Goal: Task Accomplishment & Management: Use online tool/utility

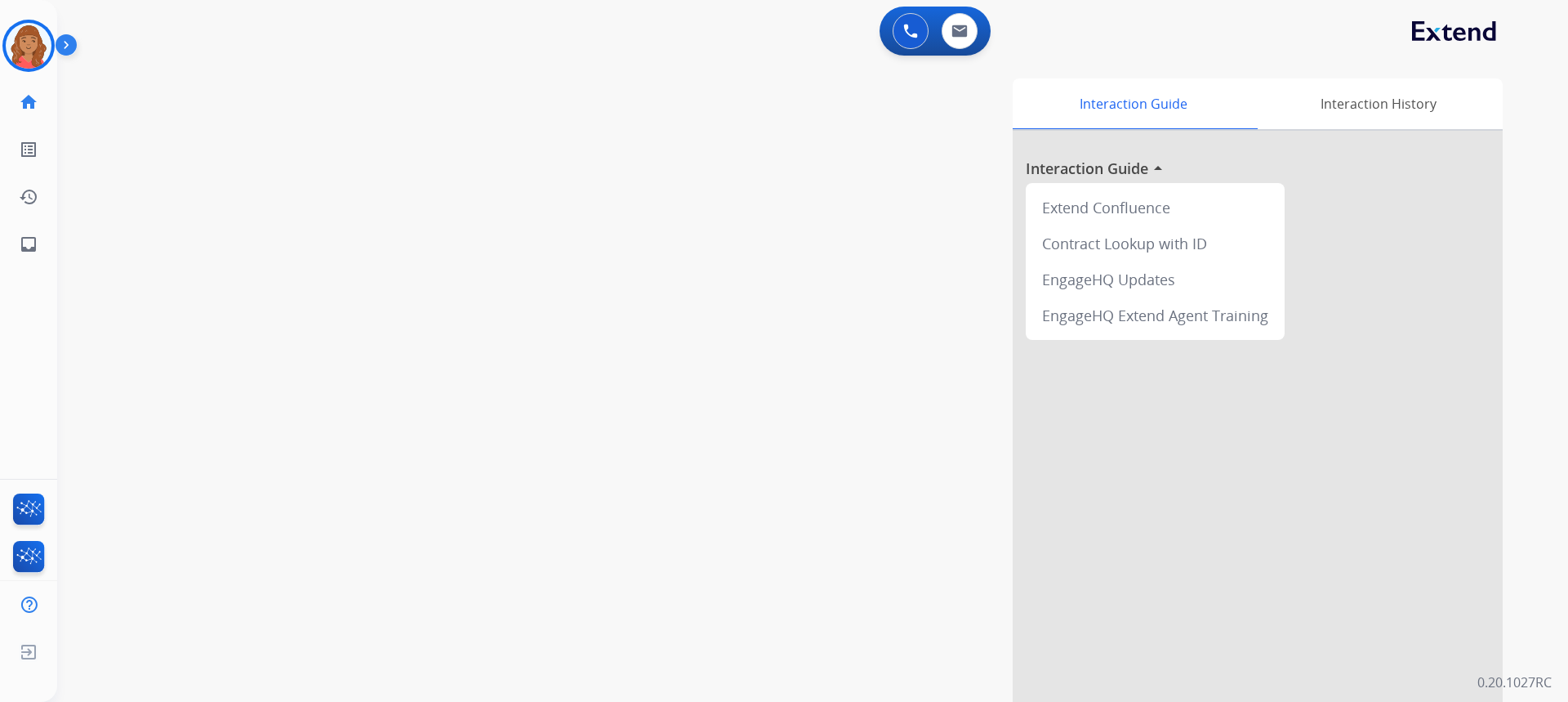
scroll to position [38, 0]
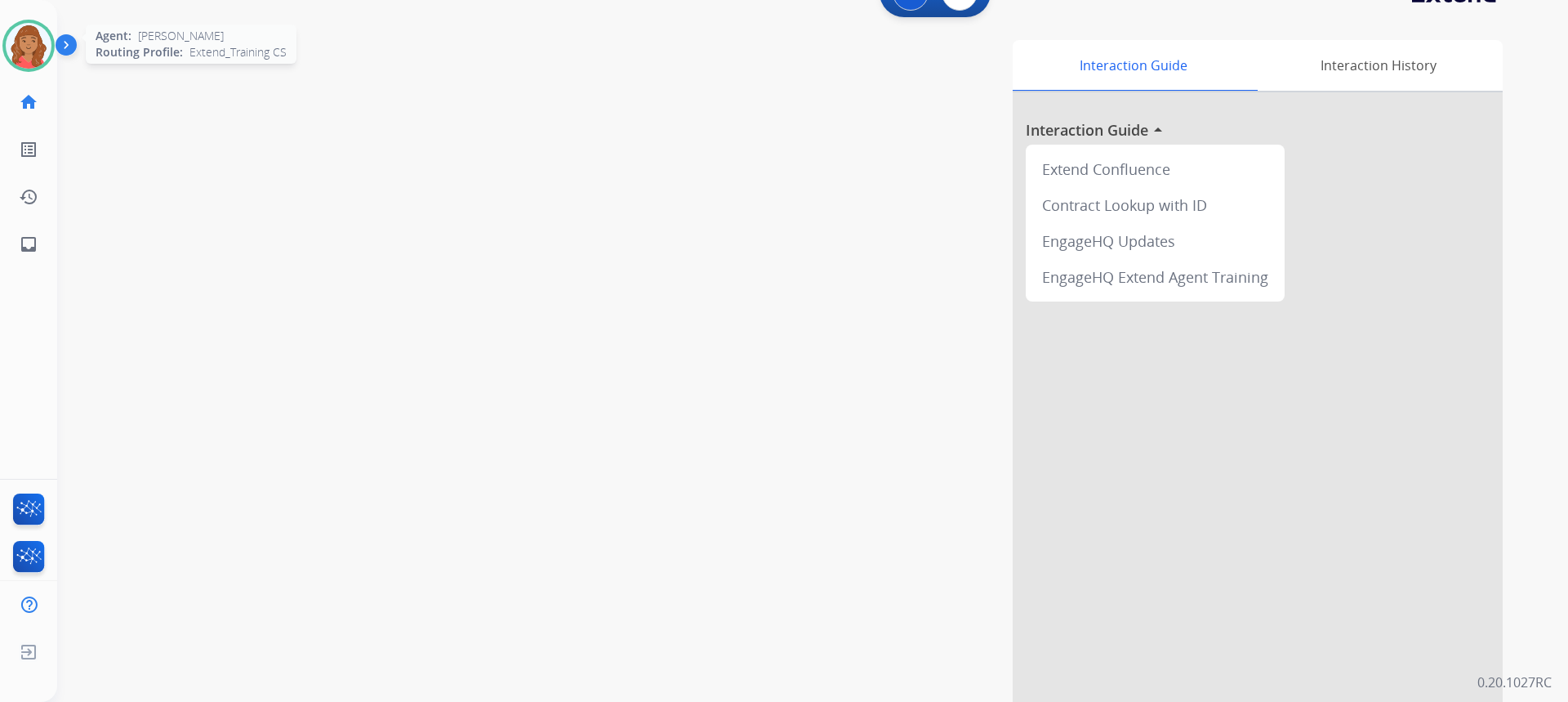
click at [31, 41] on img at bounding box center [29, 45] width 46 height 46
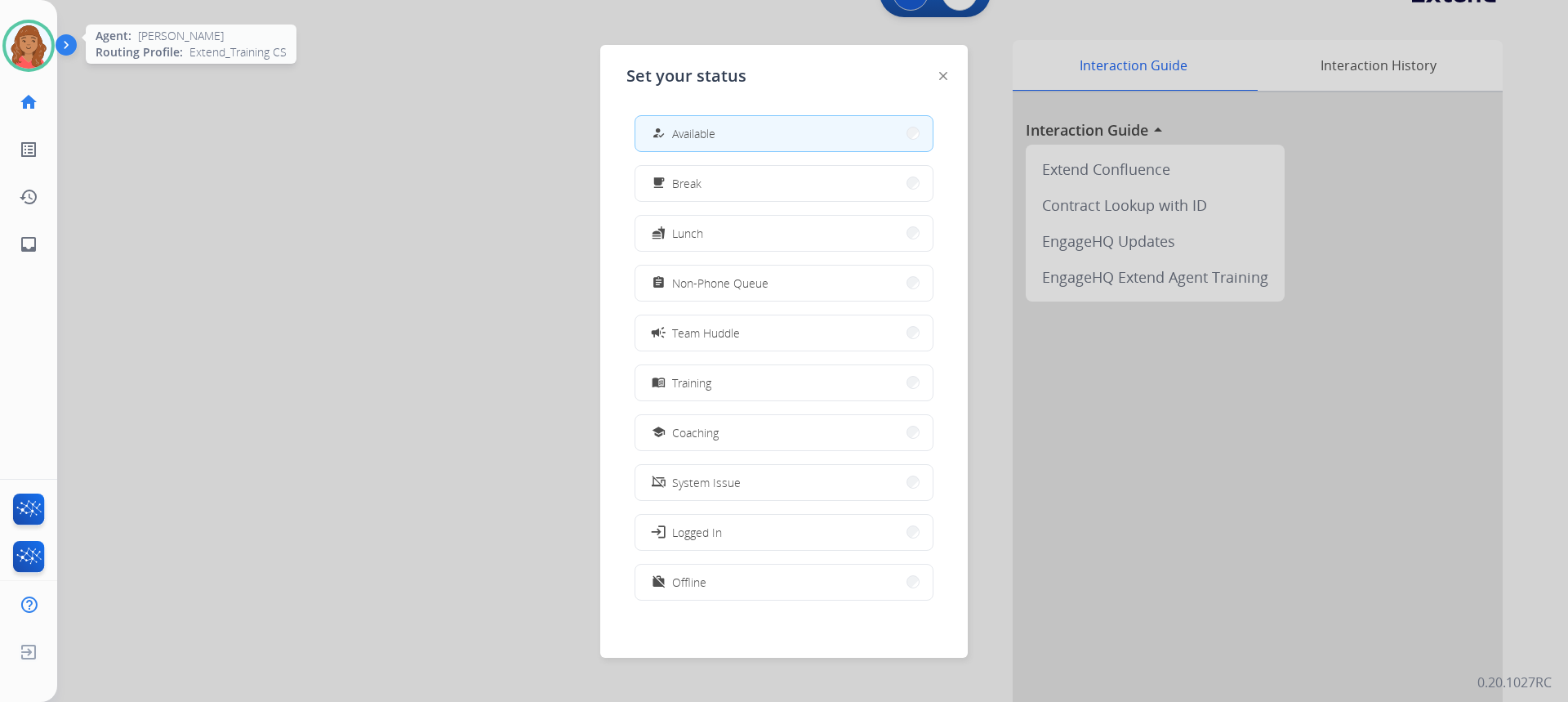
click at [20, 39] on img at bounding box center [29, 45] width 46 height 46
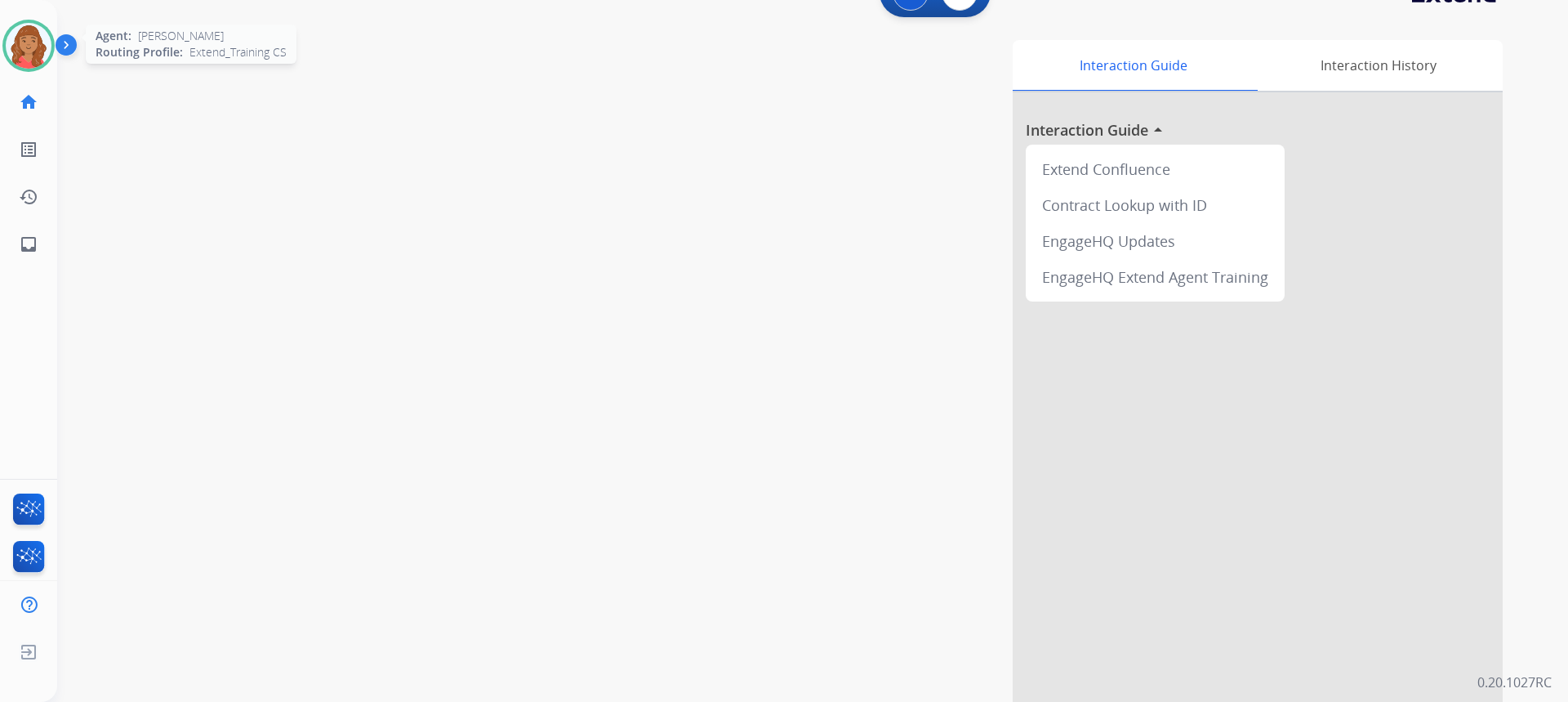
click at [47, 53] on img at bounding box center [29, 45] width 46 height 46
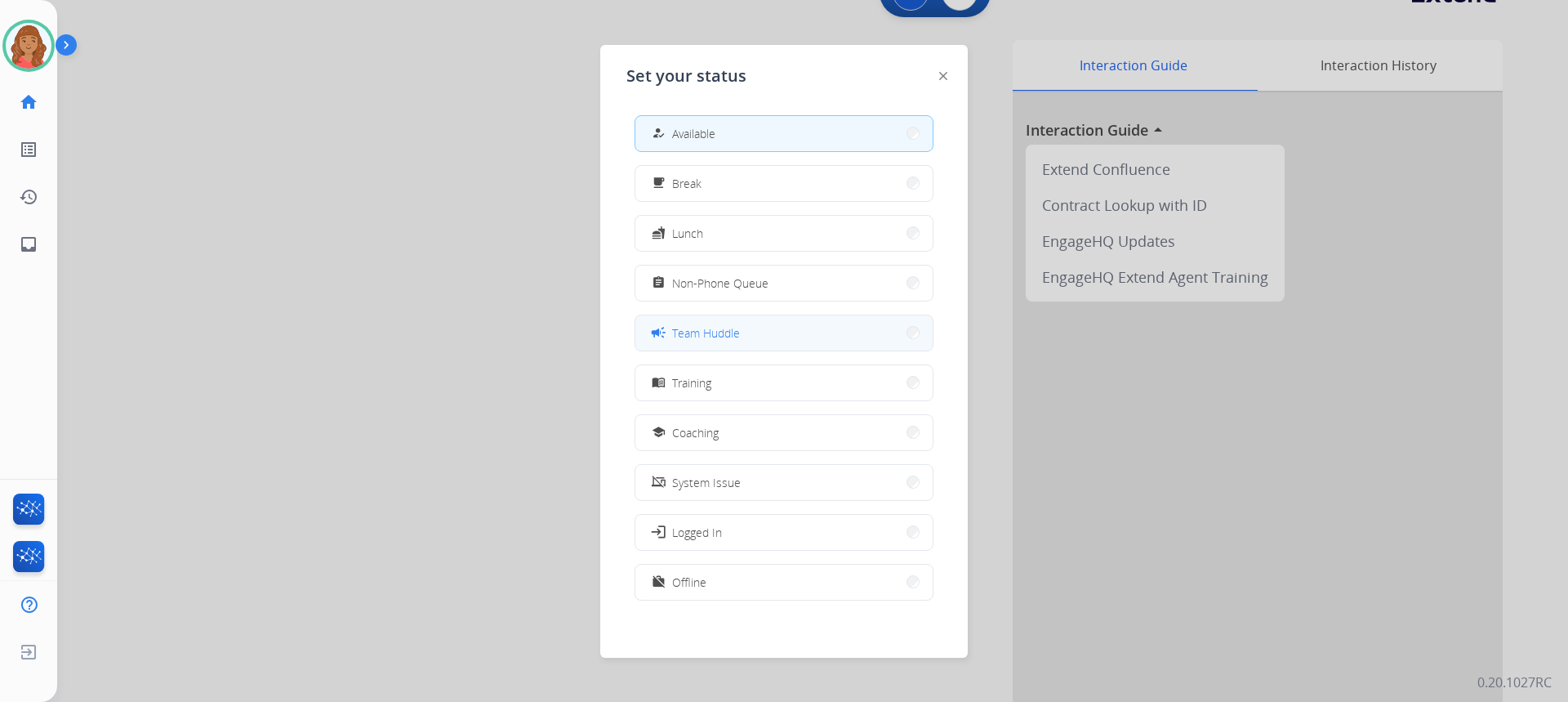
click at [695, 329] on span "Team Huddle" at bounding box center [706, 333] width 67 height 17
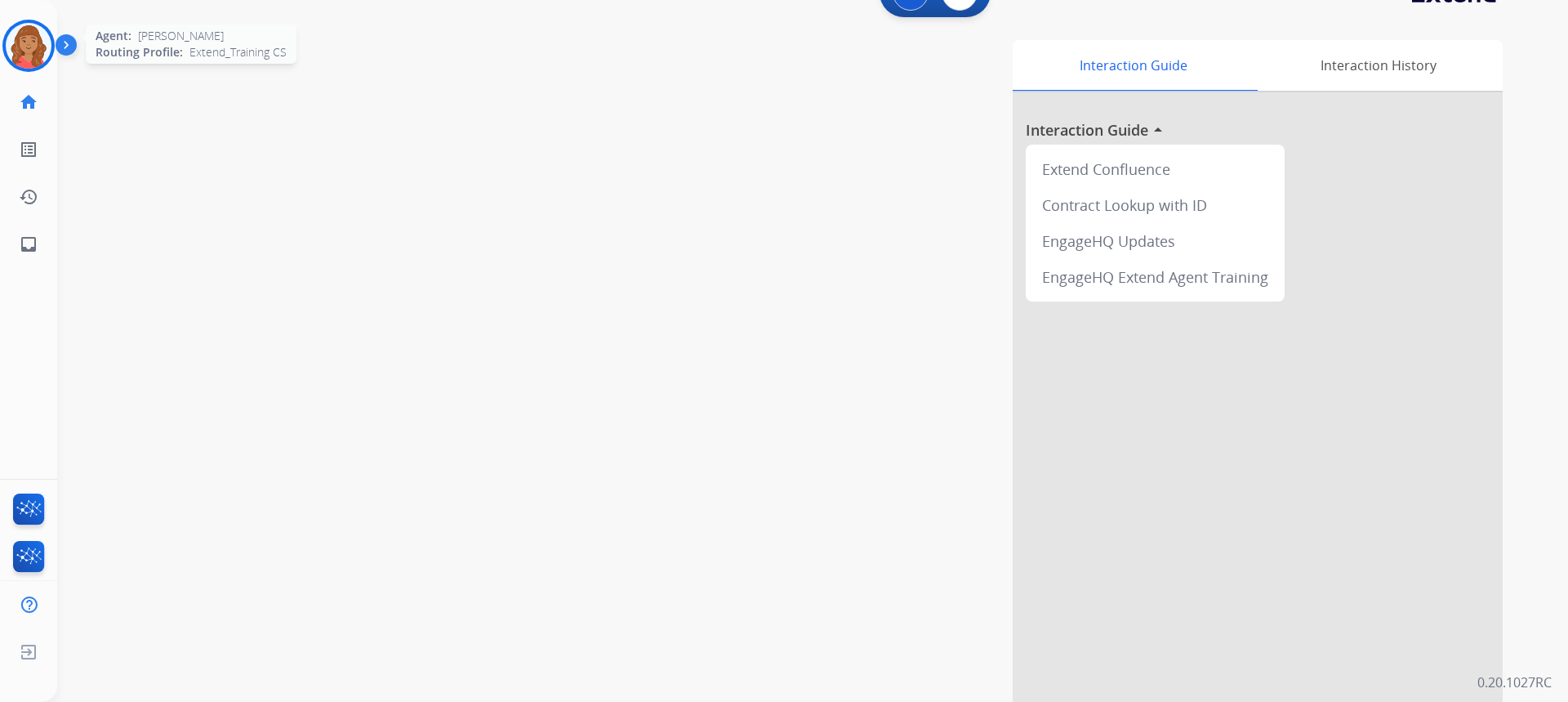
click at [29, 35] on img at bounding box center [29, 45] width 46 height 46
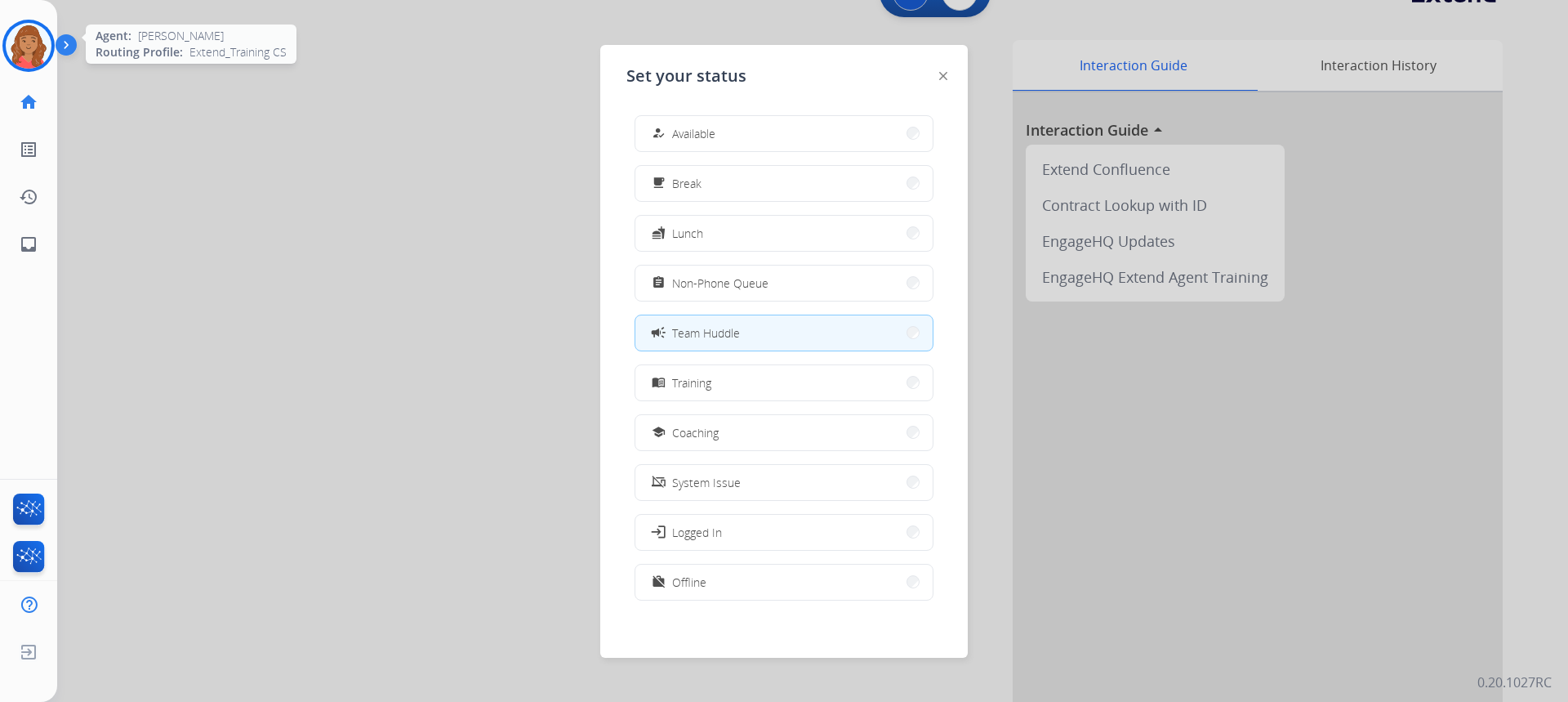
click at [29, 35] on img at bounding box center [29, 45] width 46 height 46
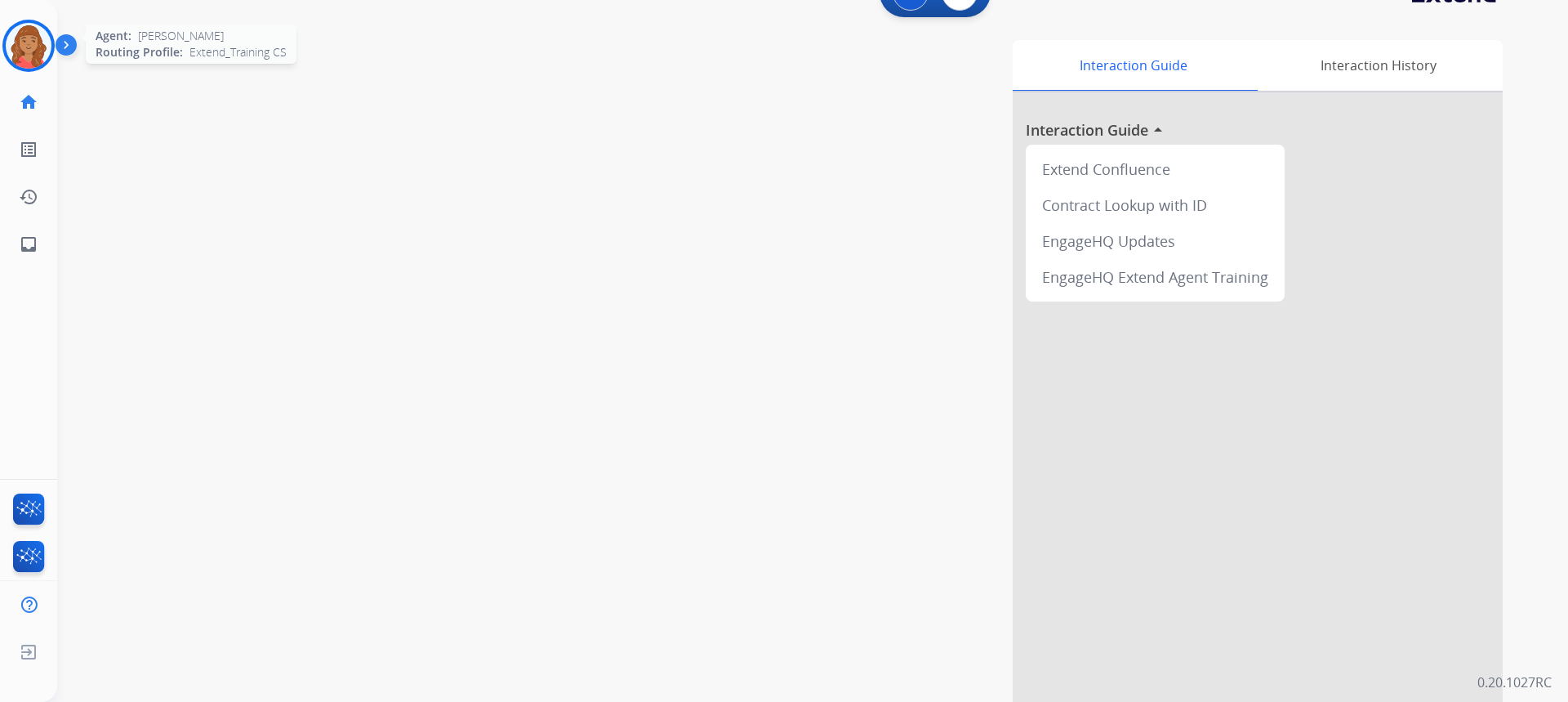
click at [35, 40] on img at bounding box center [29, 45] width 46 height 46
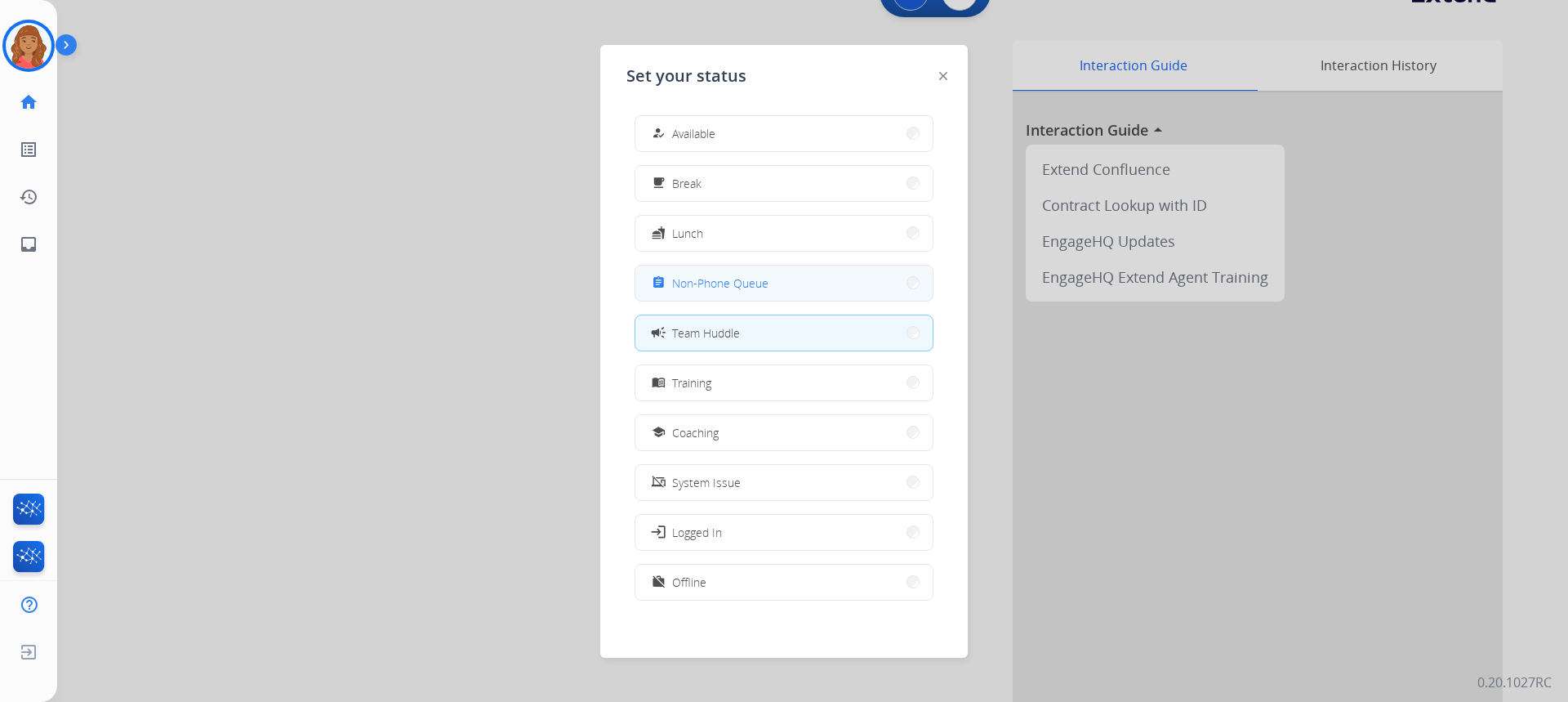
click at [696, 278] on span "Non-Phone Queue" at bounding box center [720, 283] width 96 height 17
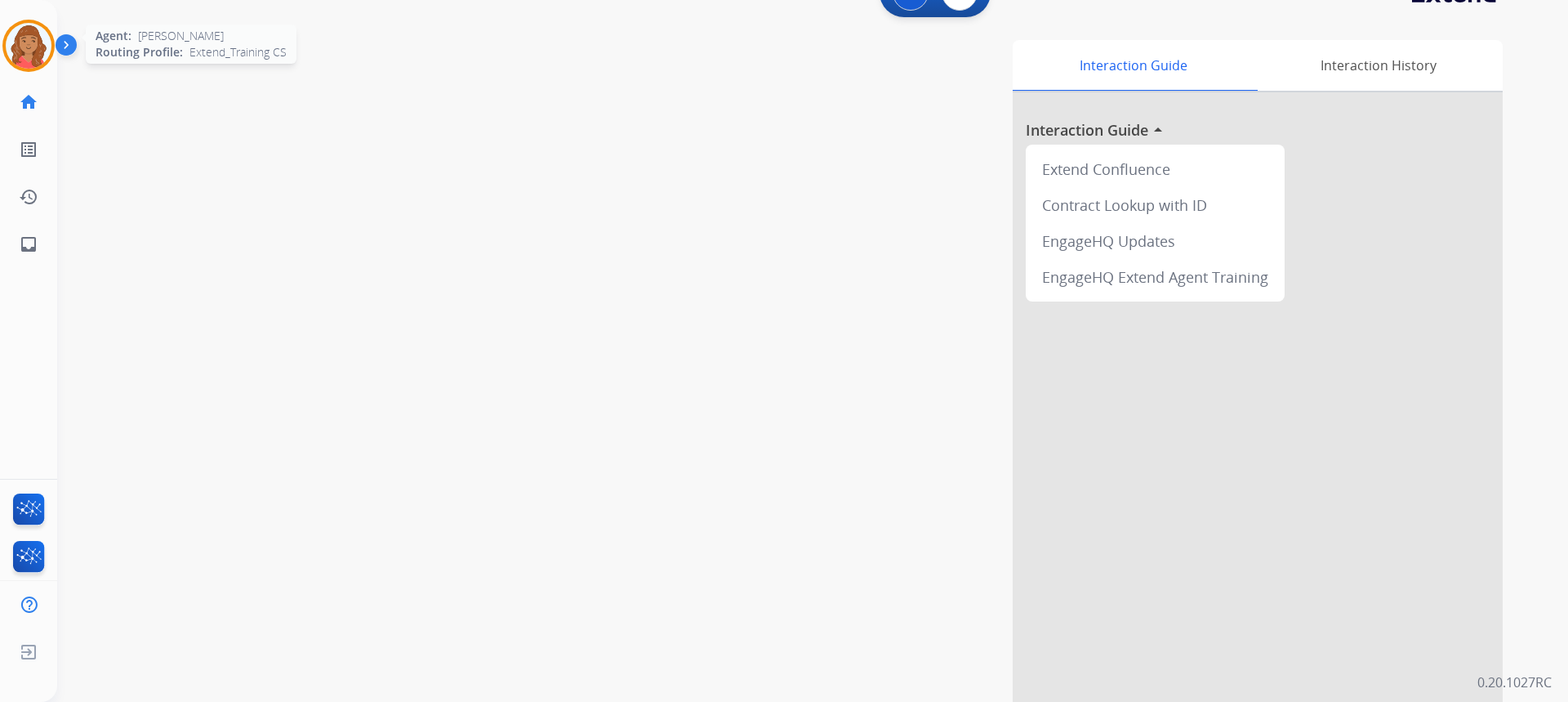
click at [22, 49] on img at bounding box center [29, 45] width 46 height 46
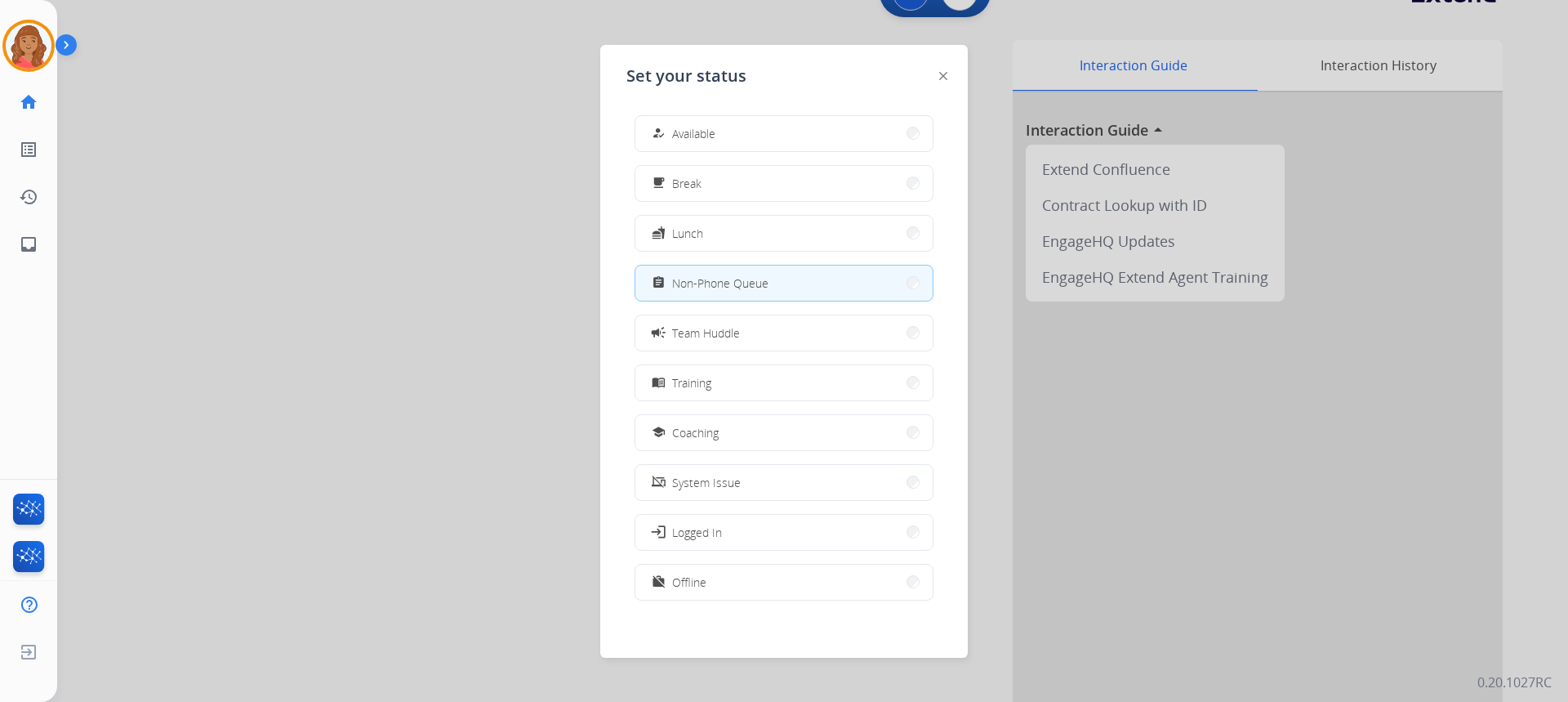
click at [673, 132] on div "how_to_reg Available" at bounding box center [681, 133] width 67 height 20
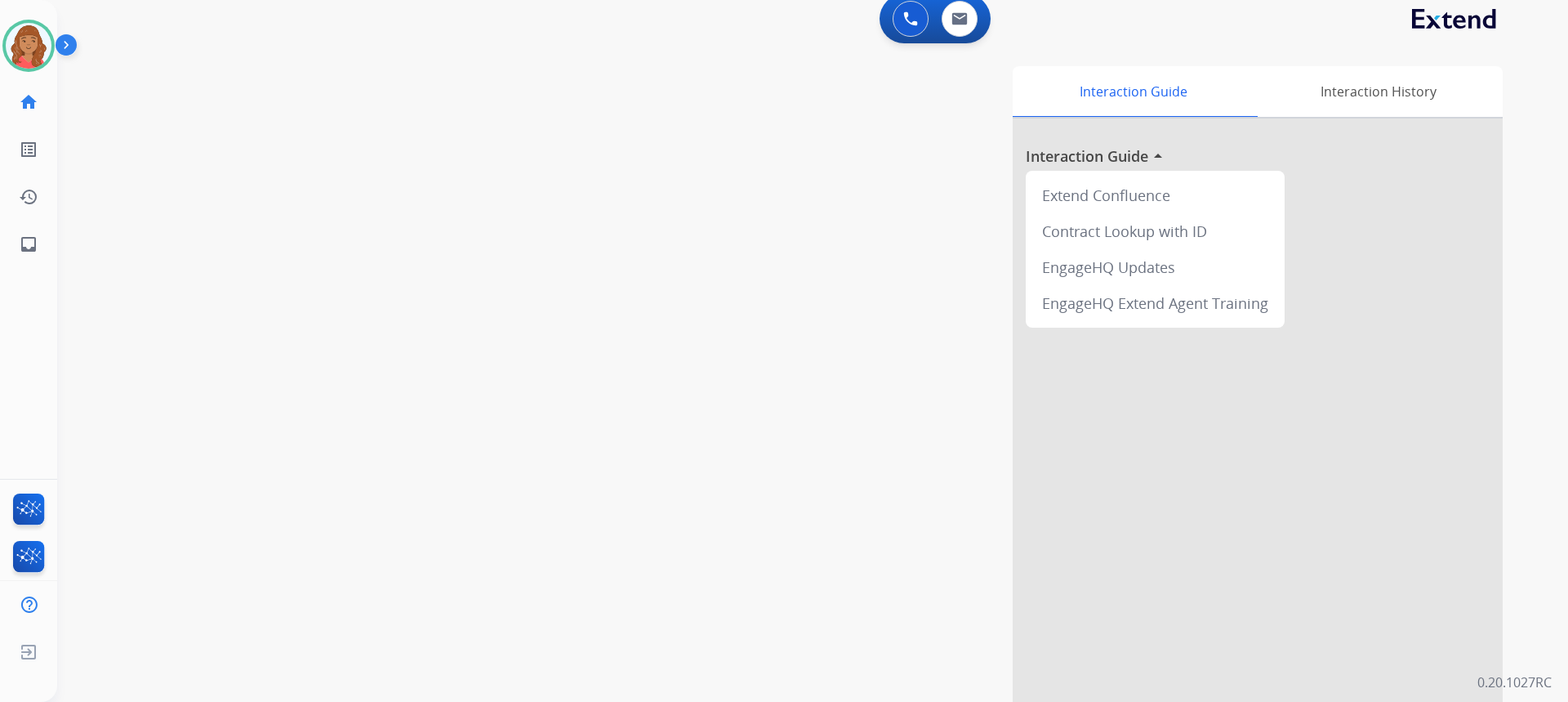
scroll to position [0, 0]
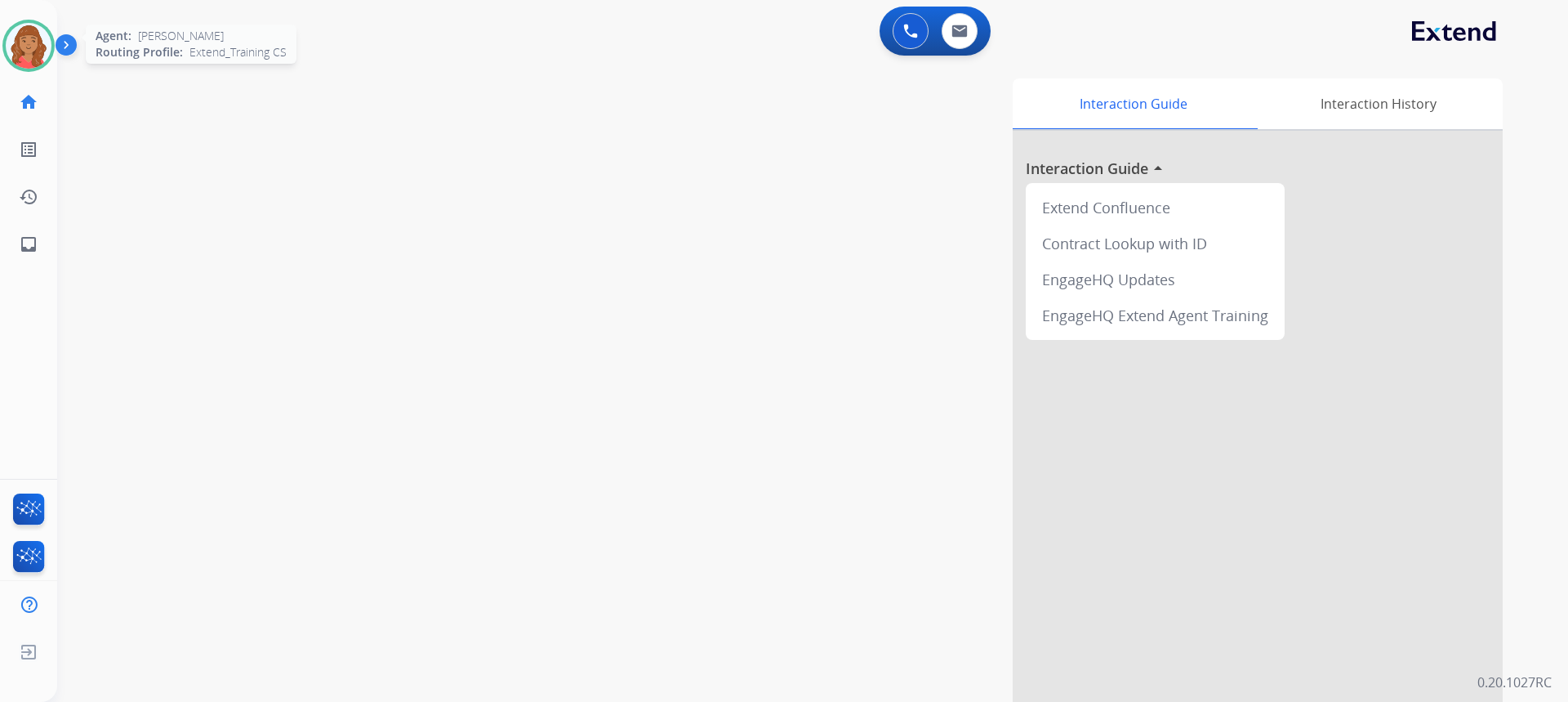
click at [29, 40] on img at bounding box center [29, 45] width 46 height 46
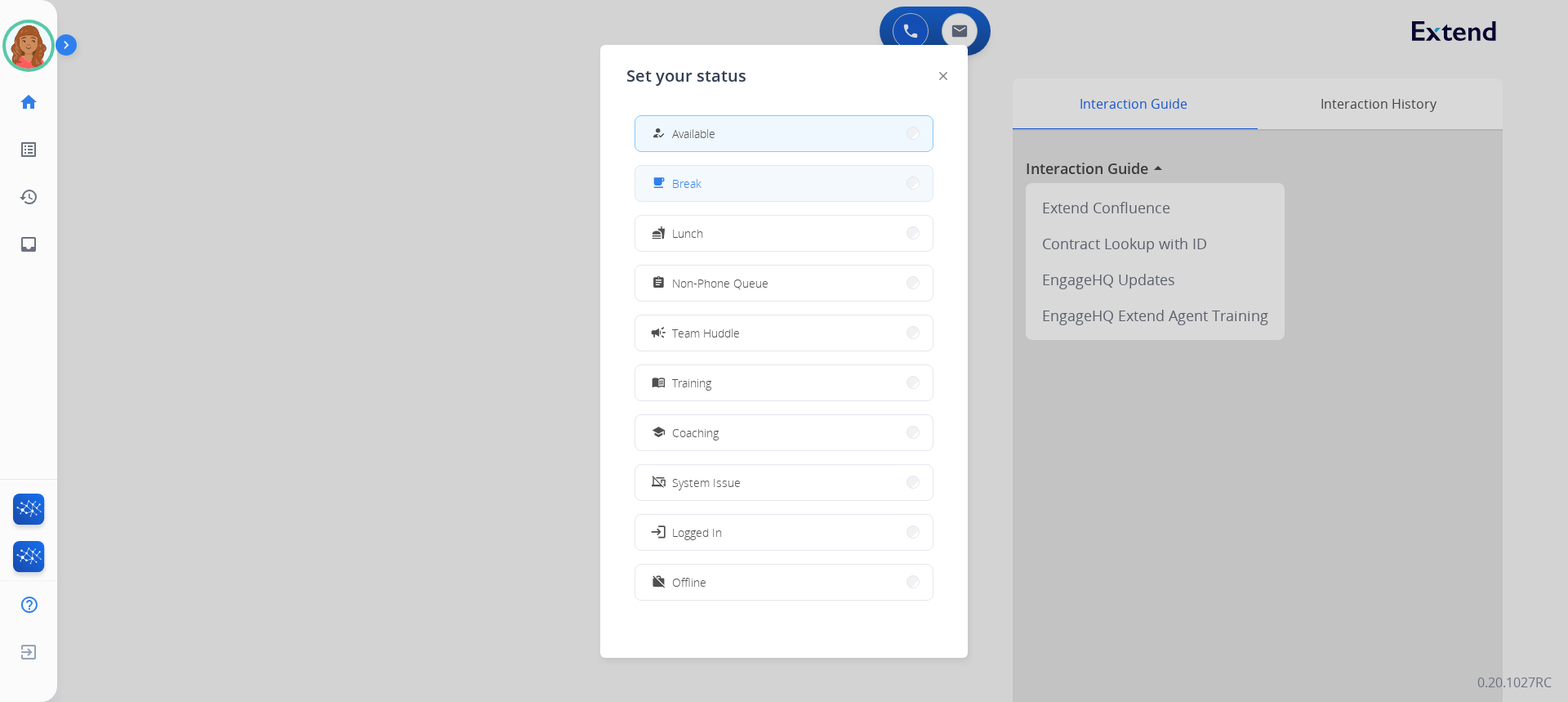
click at [768, 180] on button "free_breakfast Break" at bounding box center [784, 184] width 298 height 35
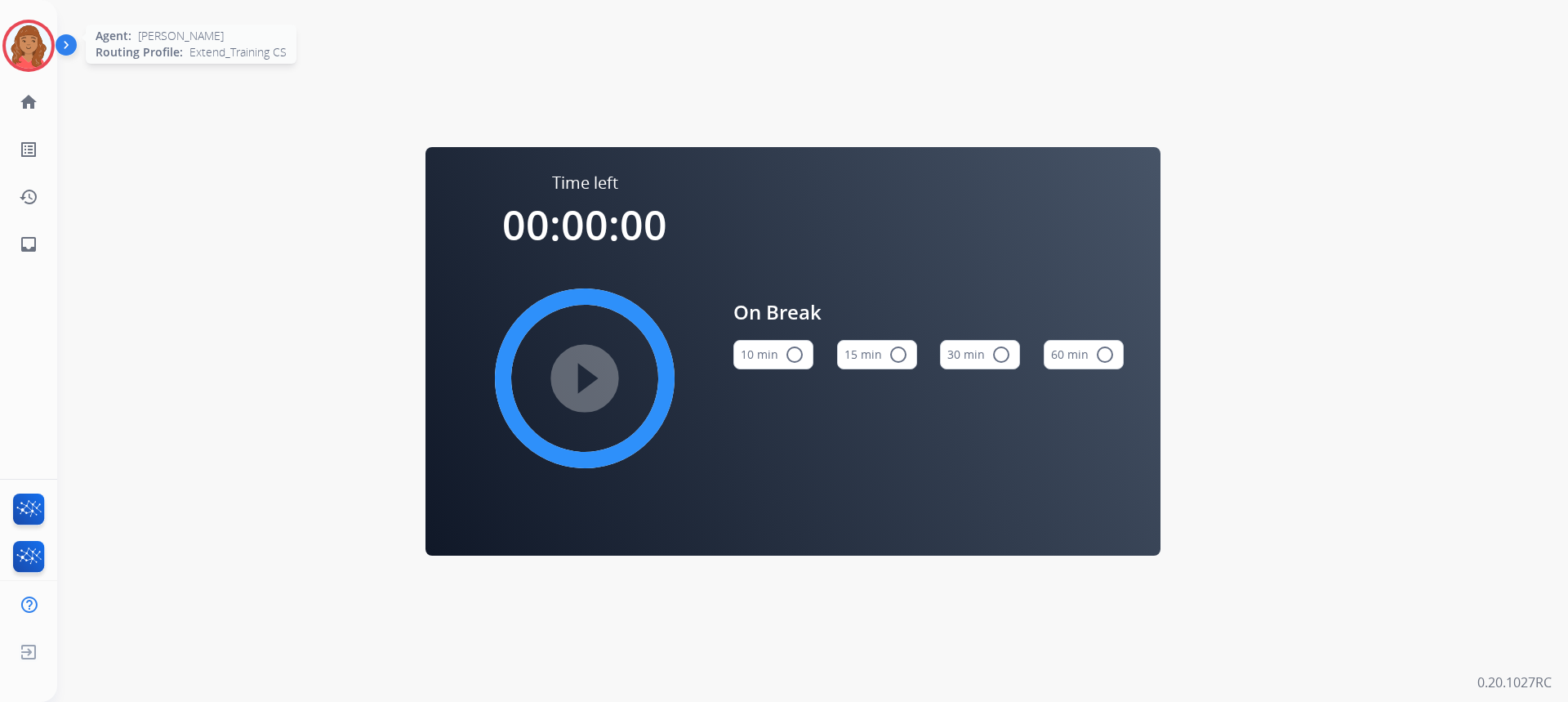
click at [18, 46] on img at bounding box center [29, 45] width 46 height 46
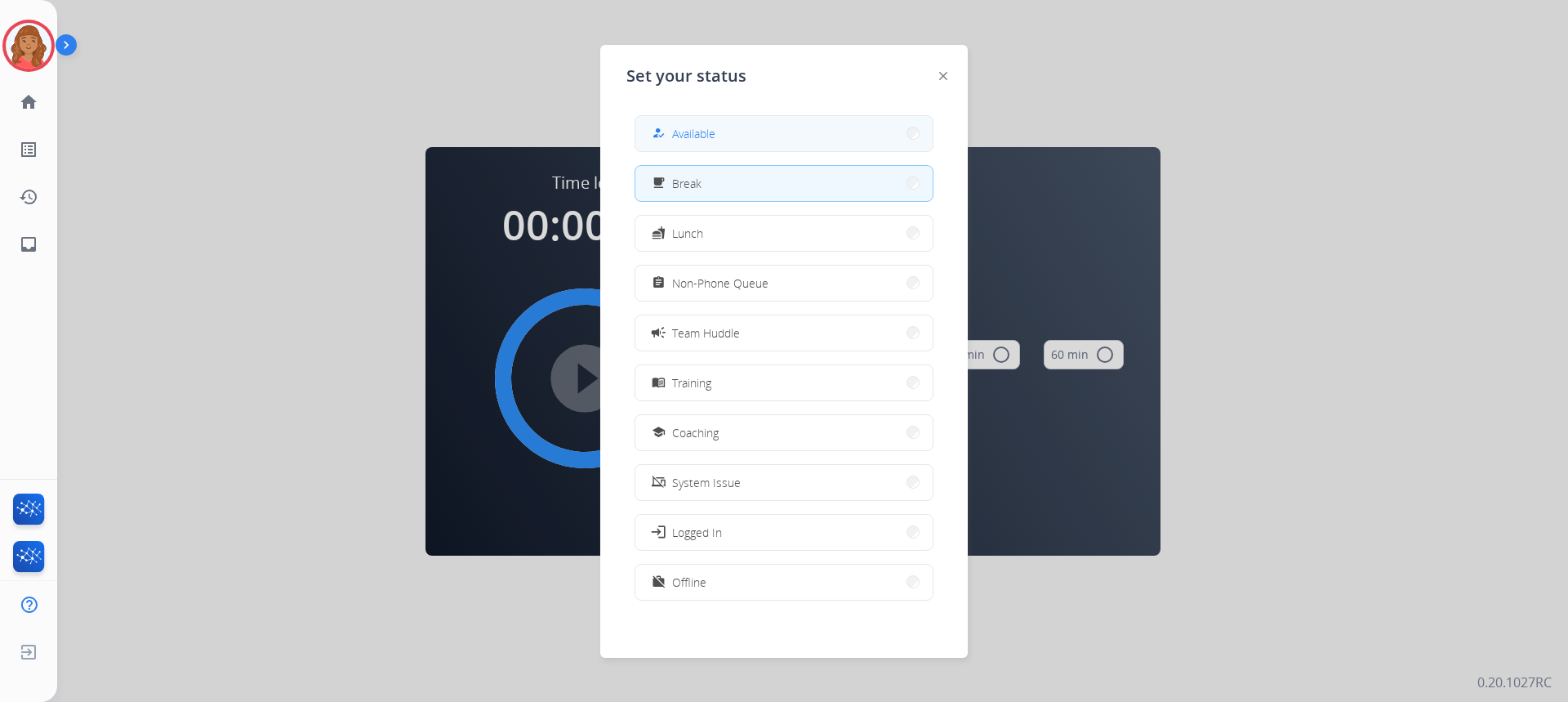
click at [668, 141] on div "how_to_reg" at bounding box center [659, 133] width 23 height 20
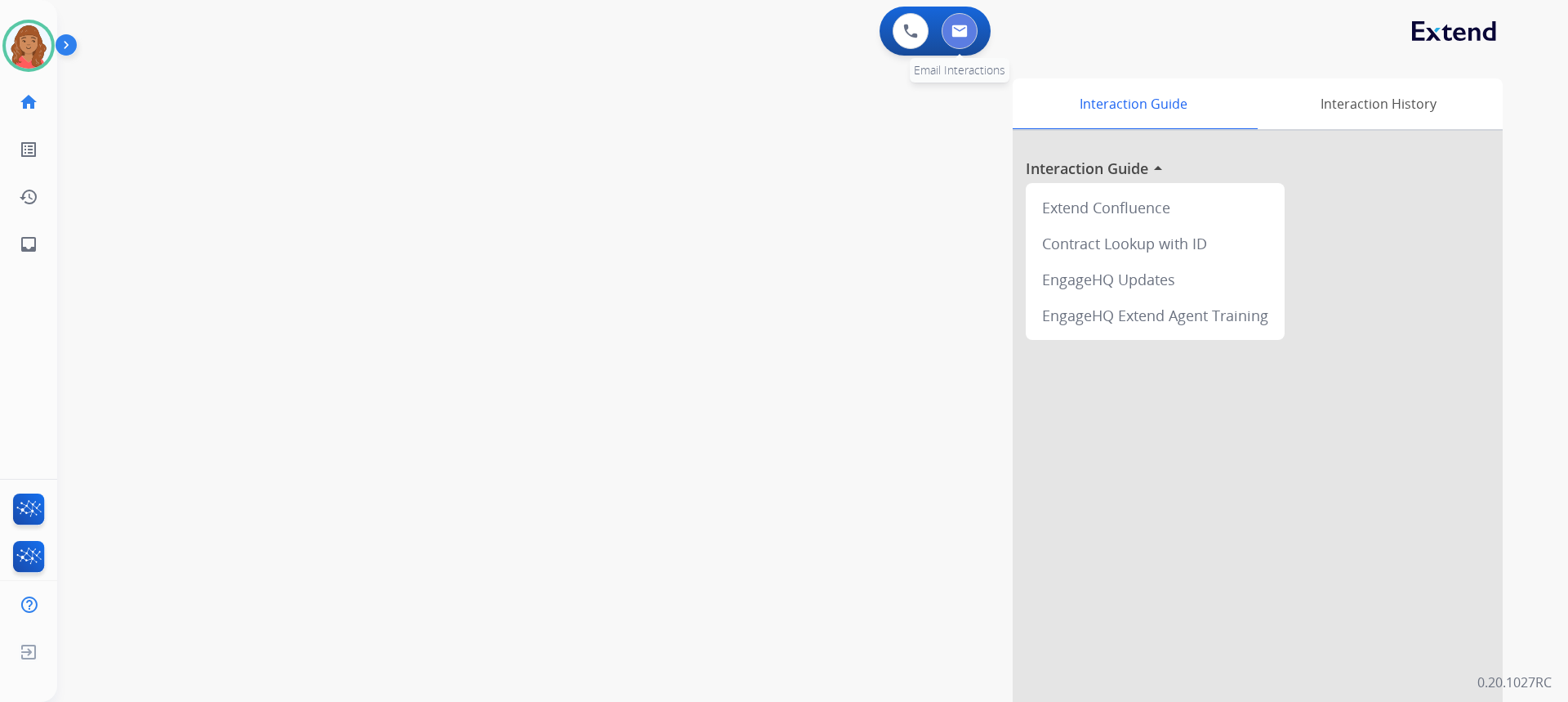
click at [966, 32] on img at bounding box center [959, 30] width 16 height 13
select select "**********"
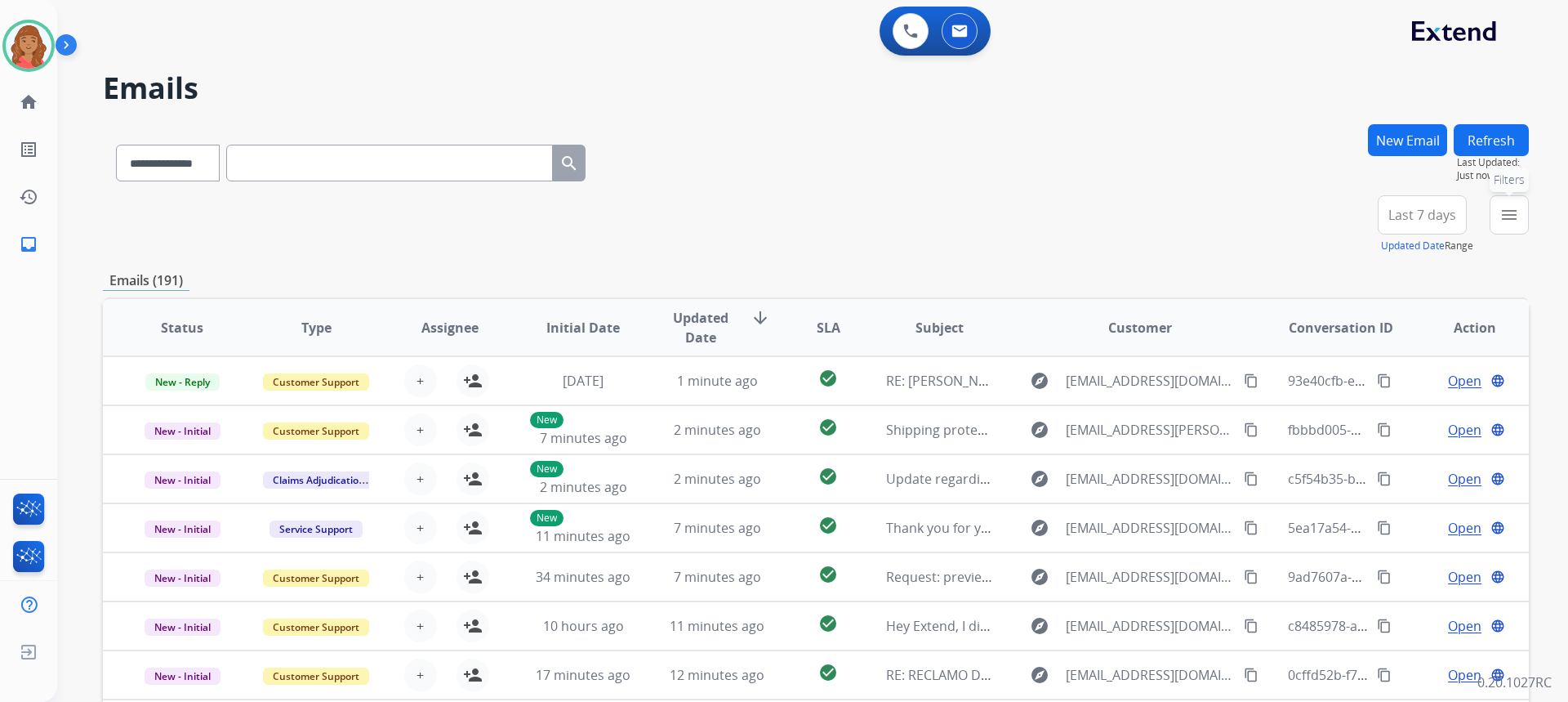
click at [1510, 221] on mat-icon "menu" at bounding box center [1509, 215] width 20 height 20
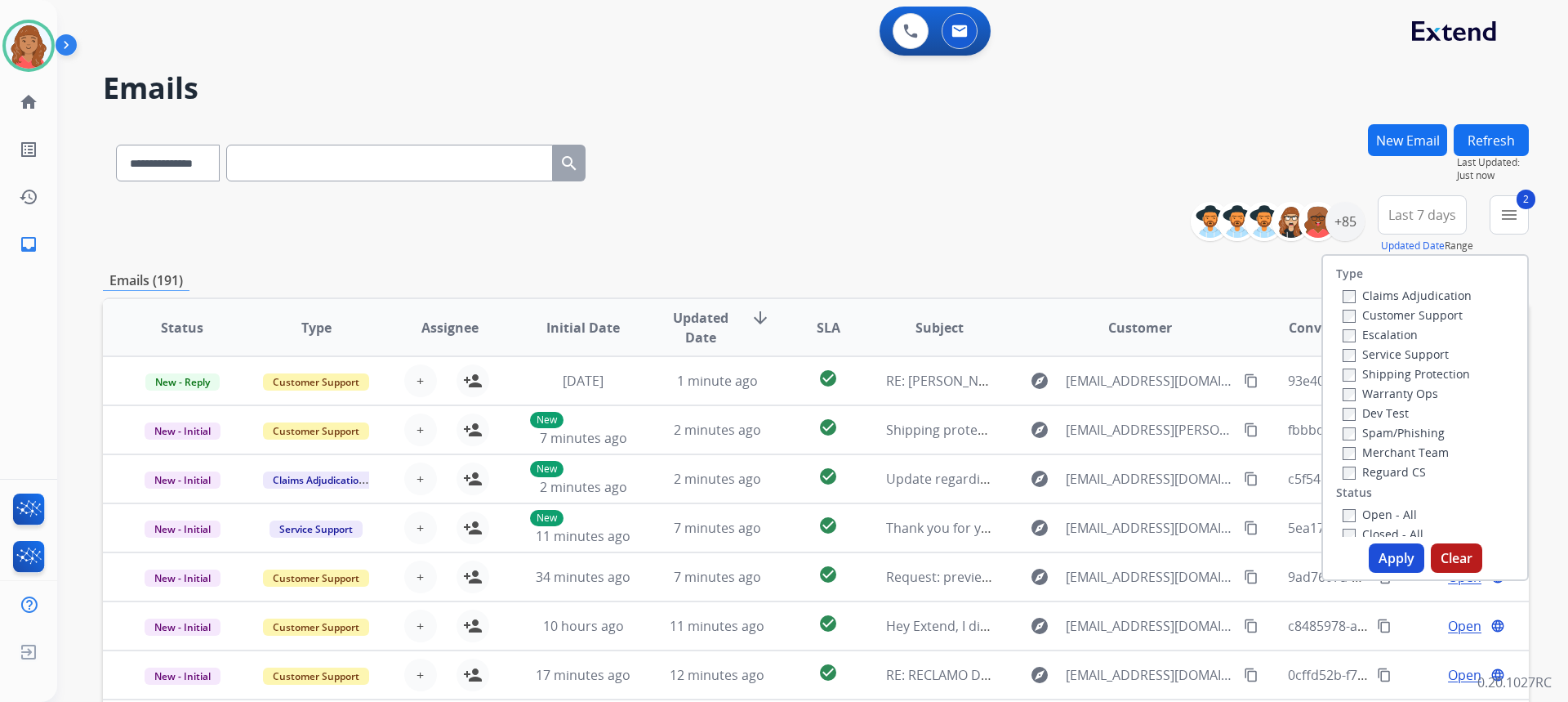
click at [1346, 468] on label "Reguard CS" at bounding box center [1384, 472] width 83 height 16
click at [1391, 561] on button "Apply" at bounding box center [1397, 558] width 55 height 29
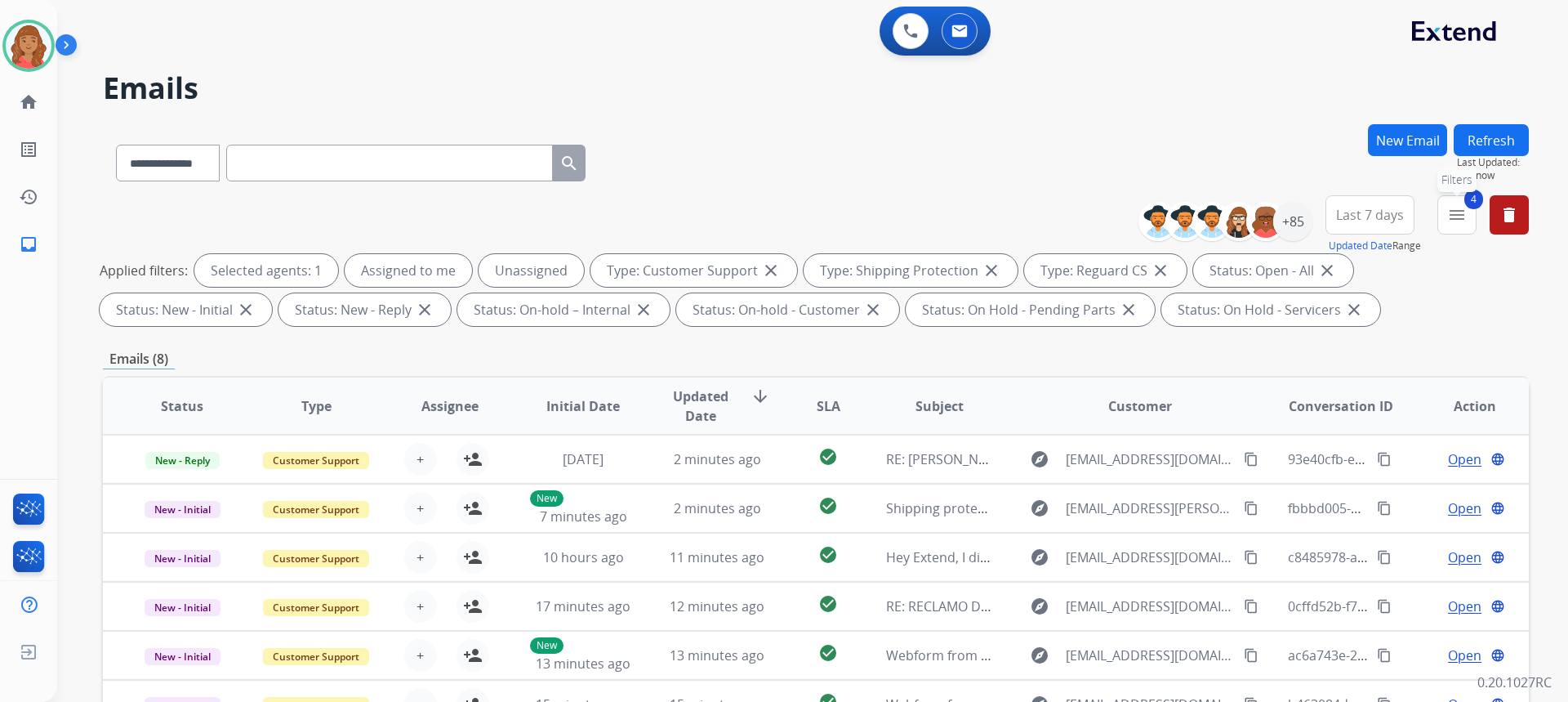
drag, startPoint x: 1454, startPoint y: 223, endPoint x: 1447, endPoint y: 230, distance: 9.9
click at [1453, 225] on button "4 menu Filters" at bounding box center [1456, 215] width 39 height 39
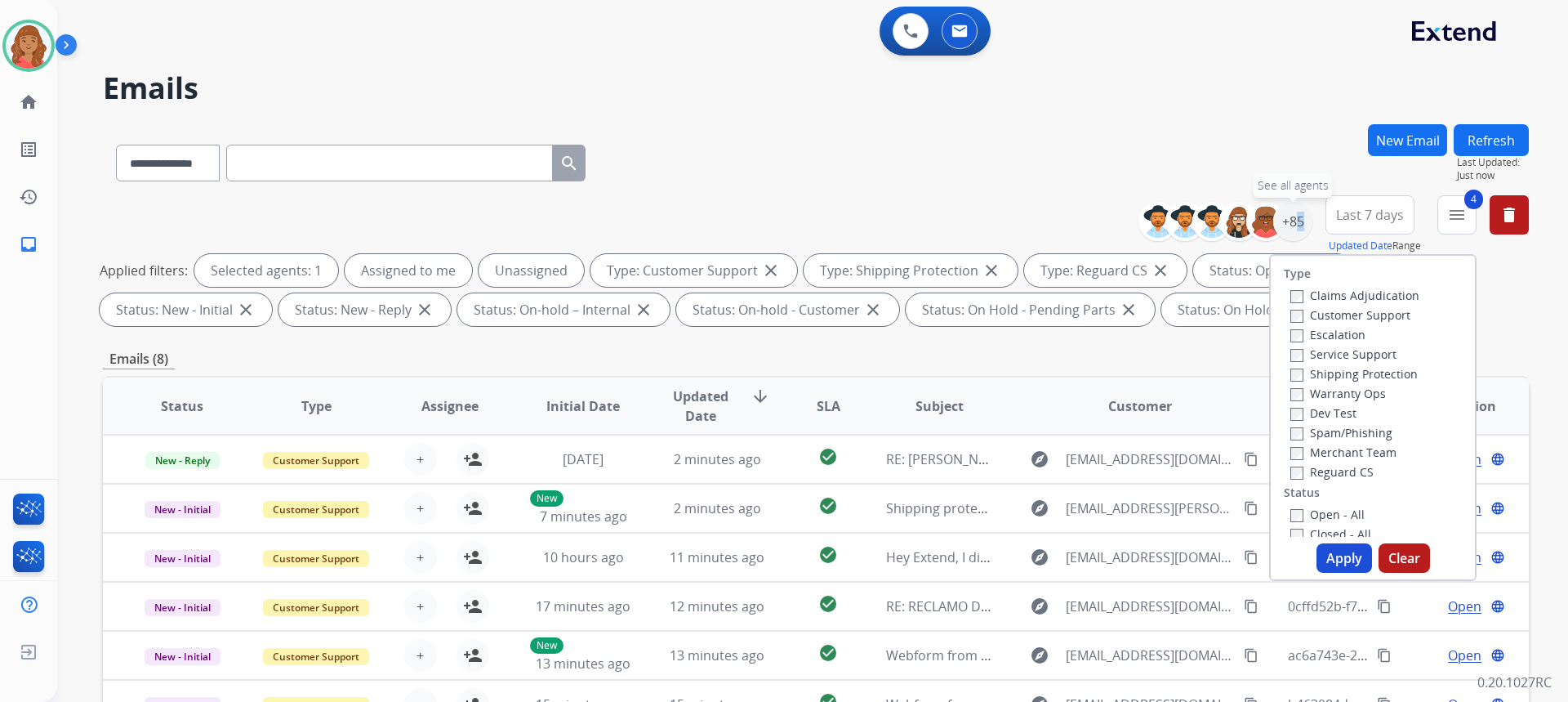
drag, startPoint x: 1290, startPoint y: 230, endPoint x: 1281, endPoint y: 244, distance: 16.6
click at [1291, 230] on div "+85" at bounding box center [1292, 221] width 39 height 39
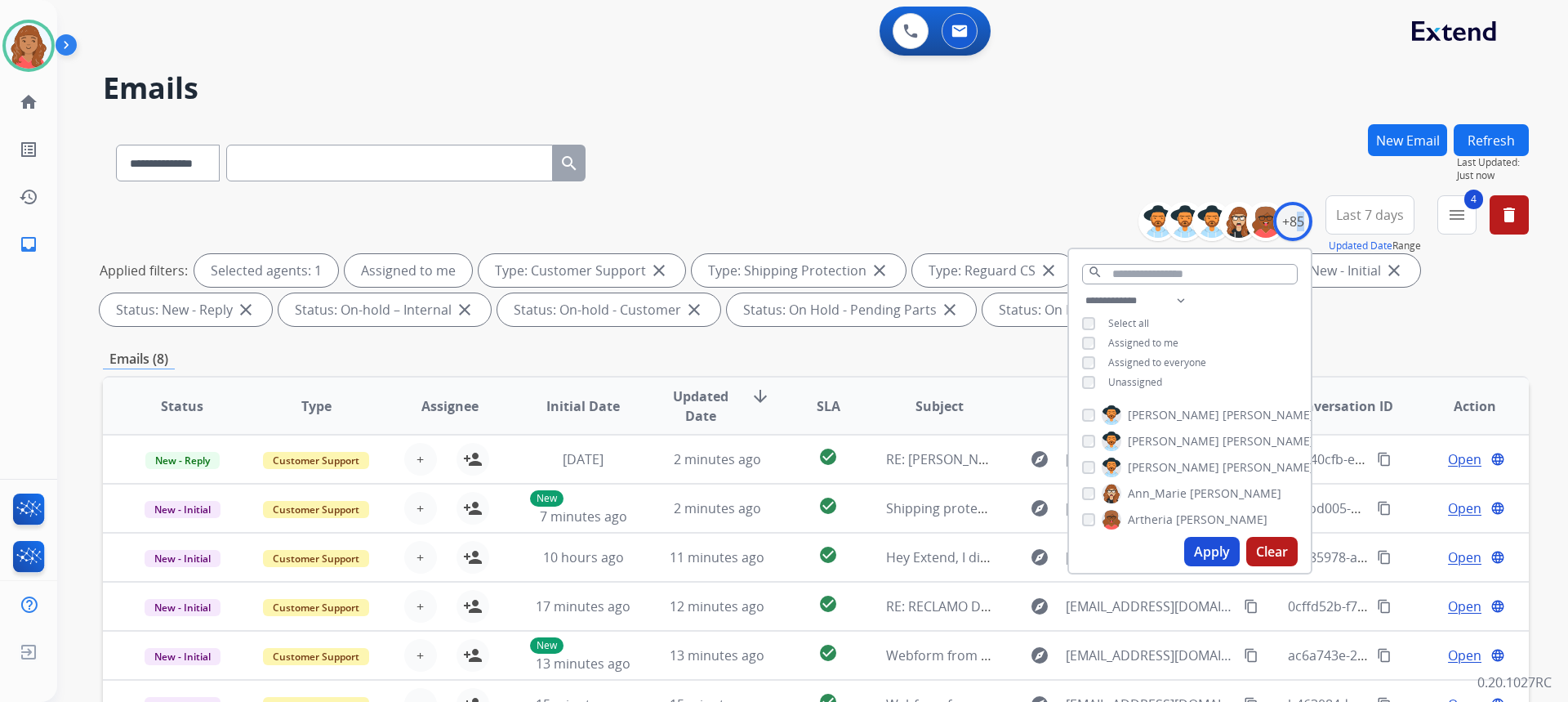
click at [1206, 545] on button "Apply" at bounding box center [1211, 551] width 55 height 29
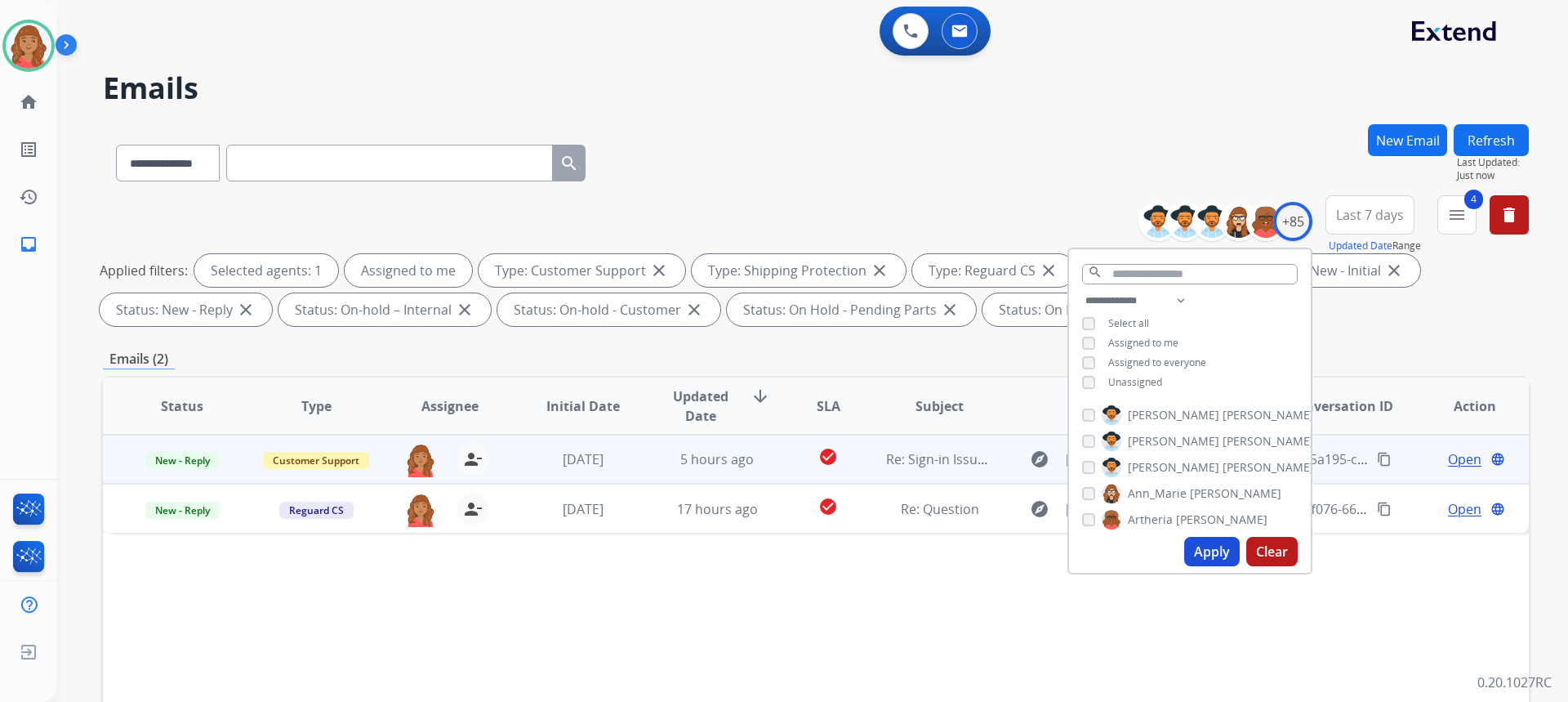
click at [647, 468] on td "5 hours ago" at bounding box center [704, 459] width 134 height 49
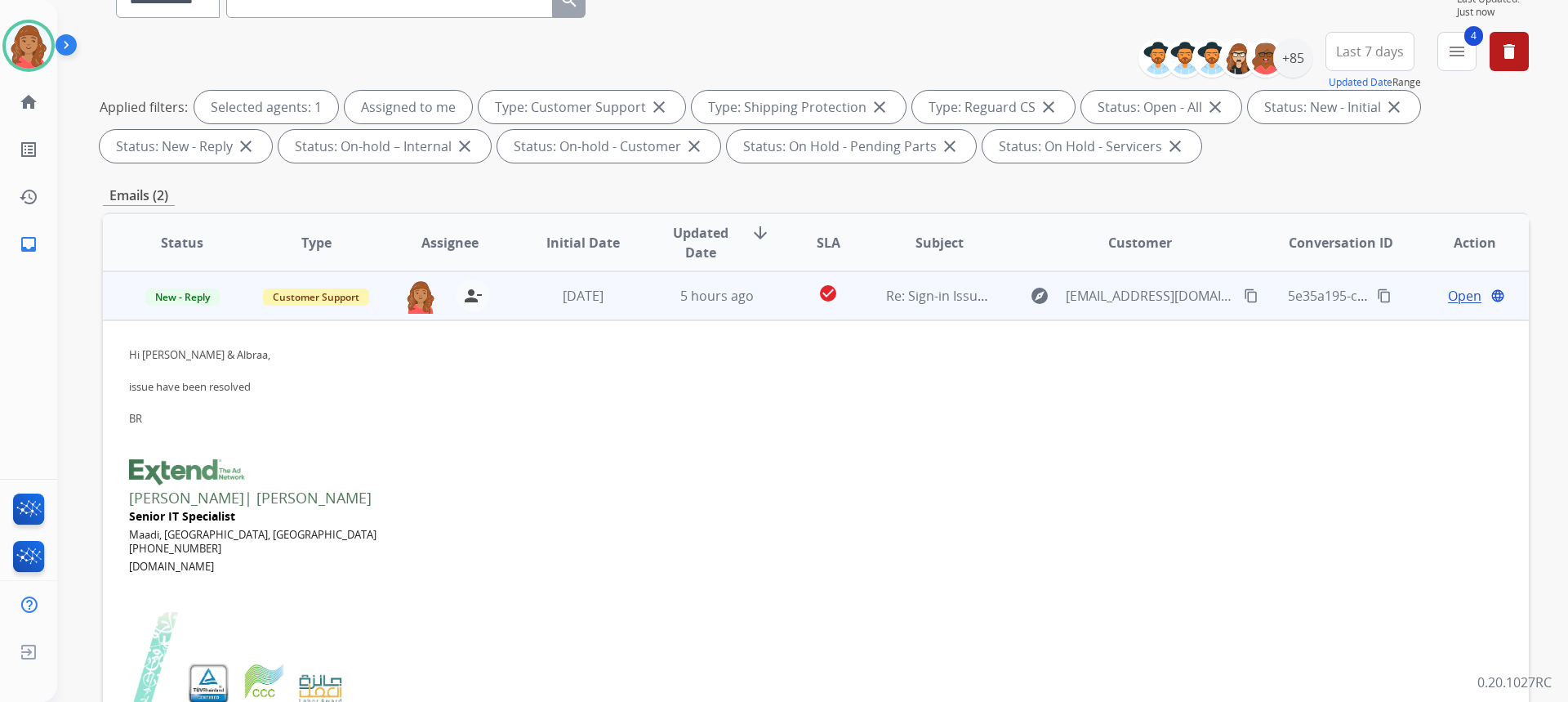
click at [1448, 293] on span "Open" at bounding box center [1464, 295] width 34 height 20
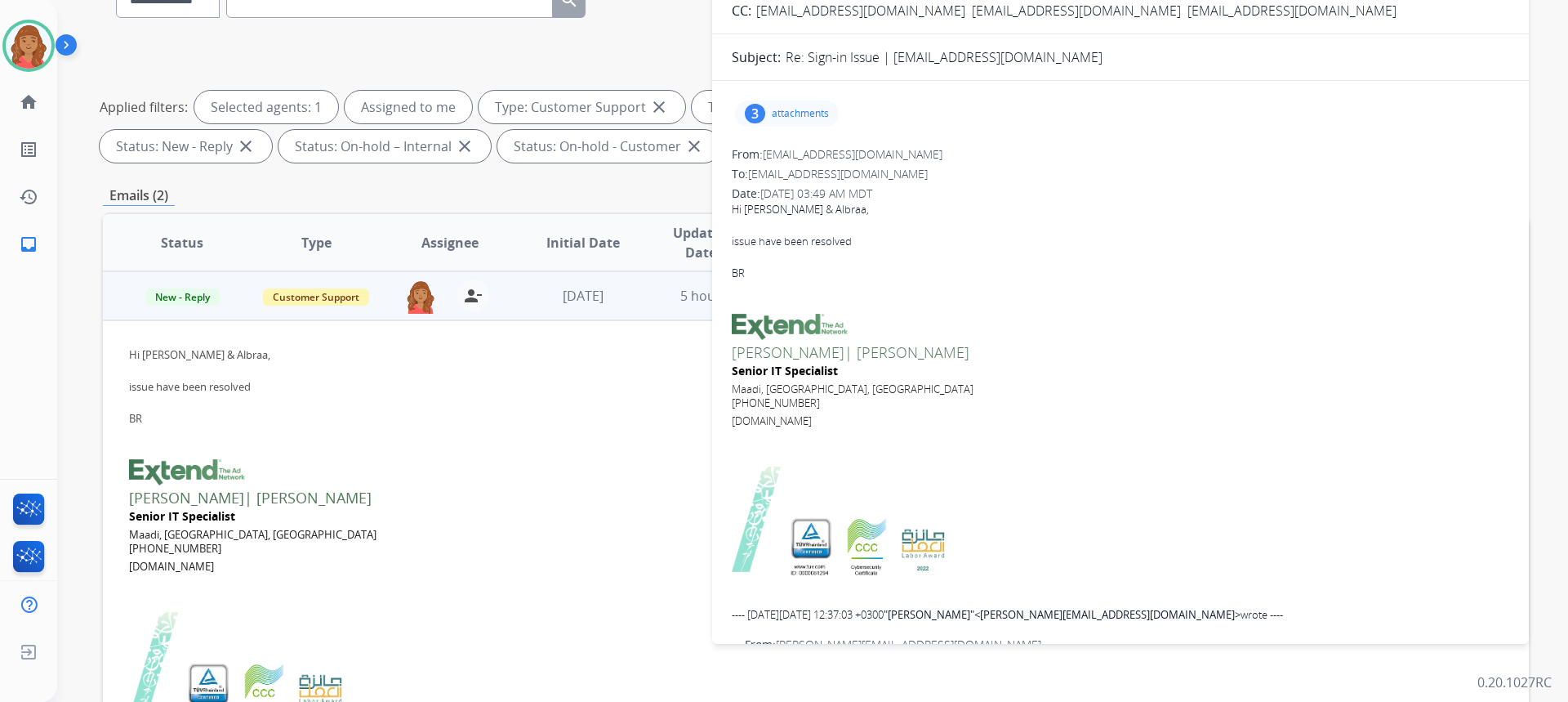
scroll to position [81, 0]
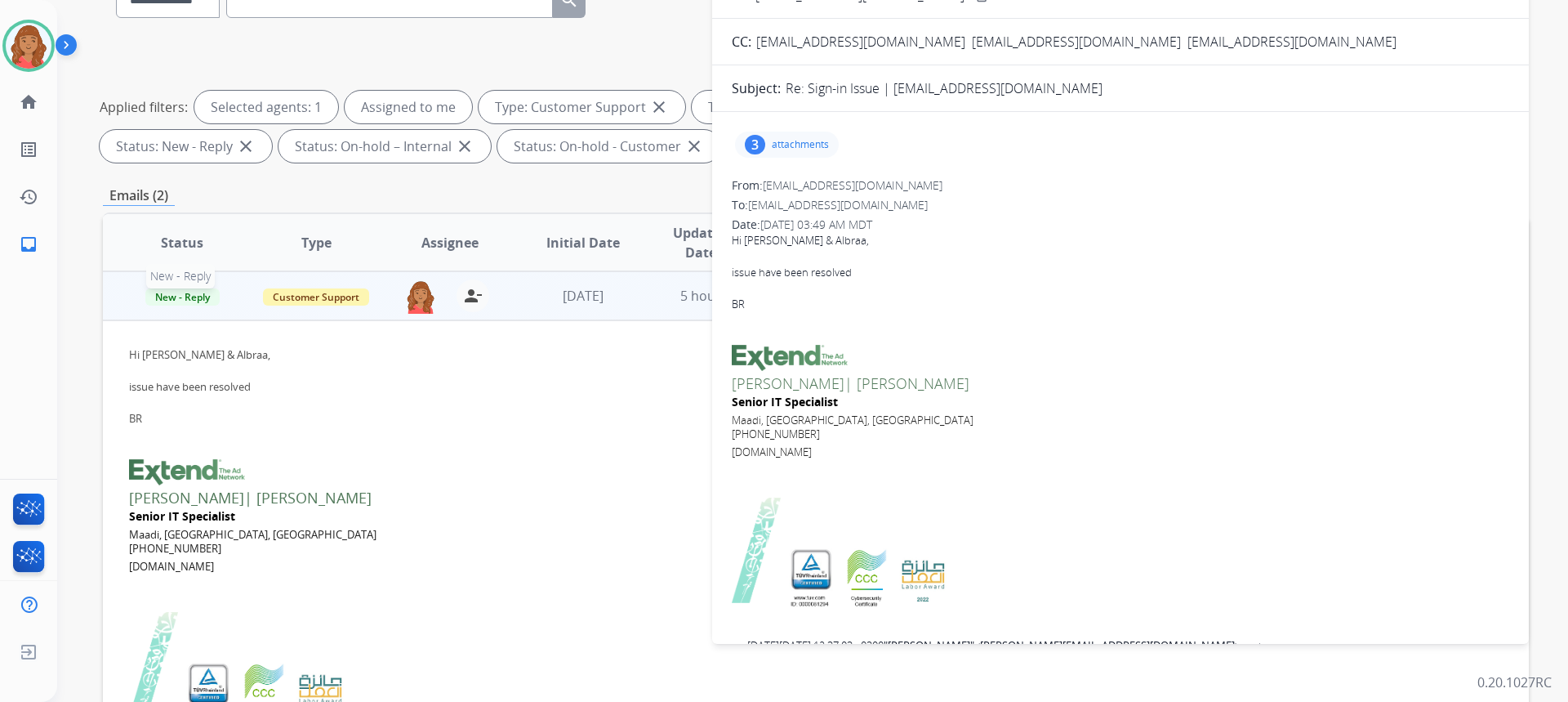
click at [176, 299] on span "New - Reply" at bounding box center [183, 297] width 74 height 17
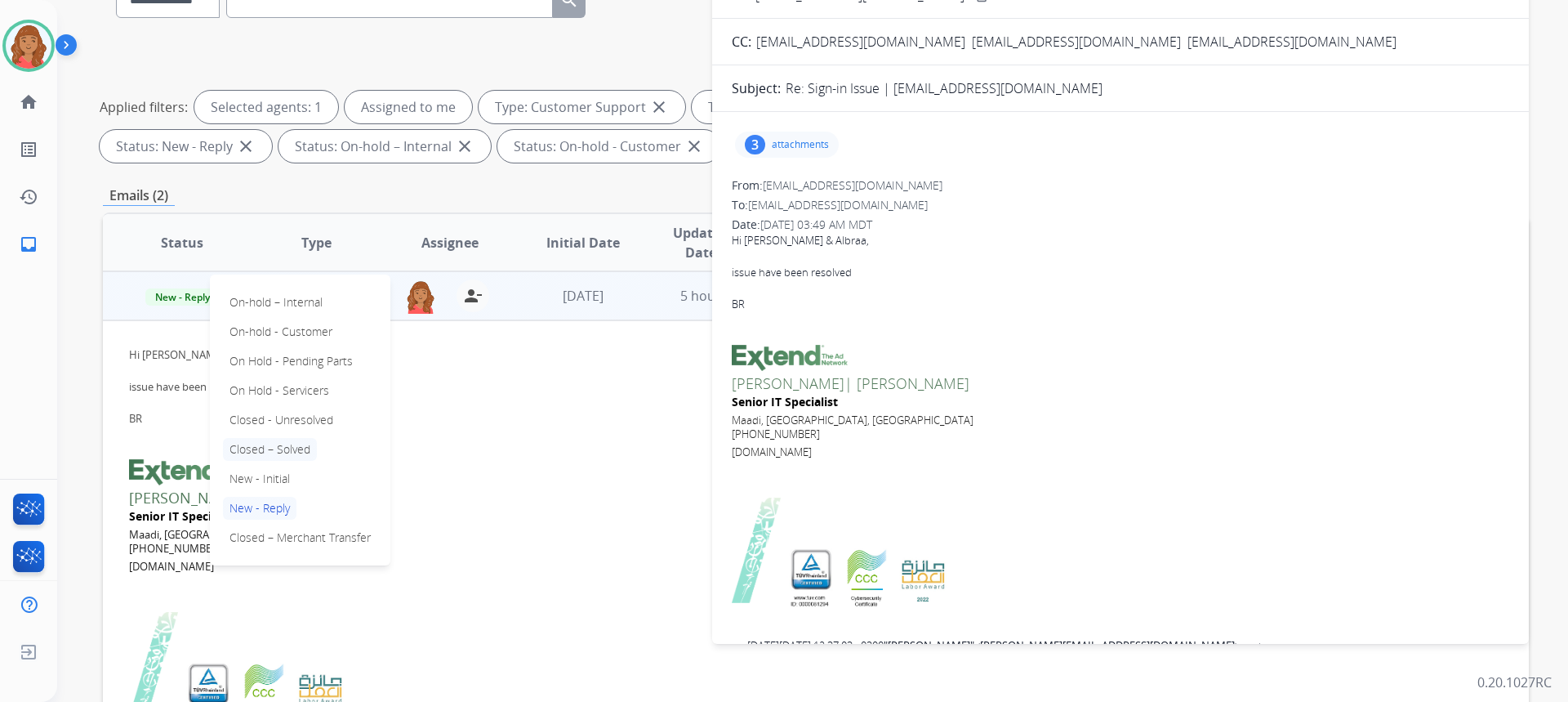
click at [271, 453] on p "Closed – Solved" at bounding box center [270, 449] width 94 height 23
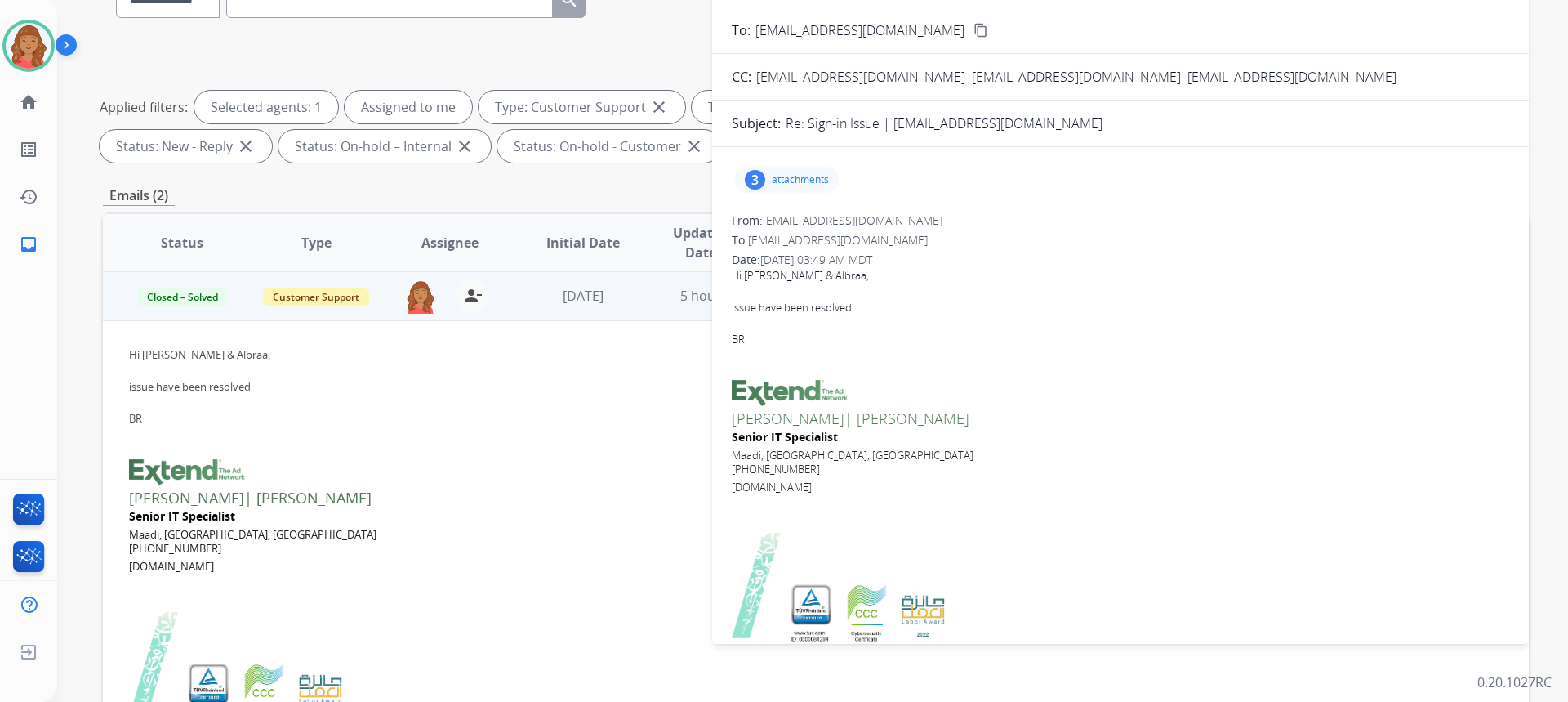
scroll to position [164, 0]
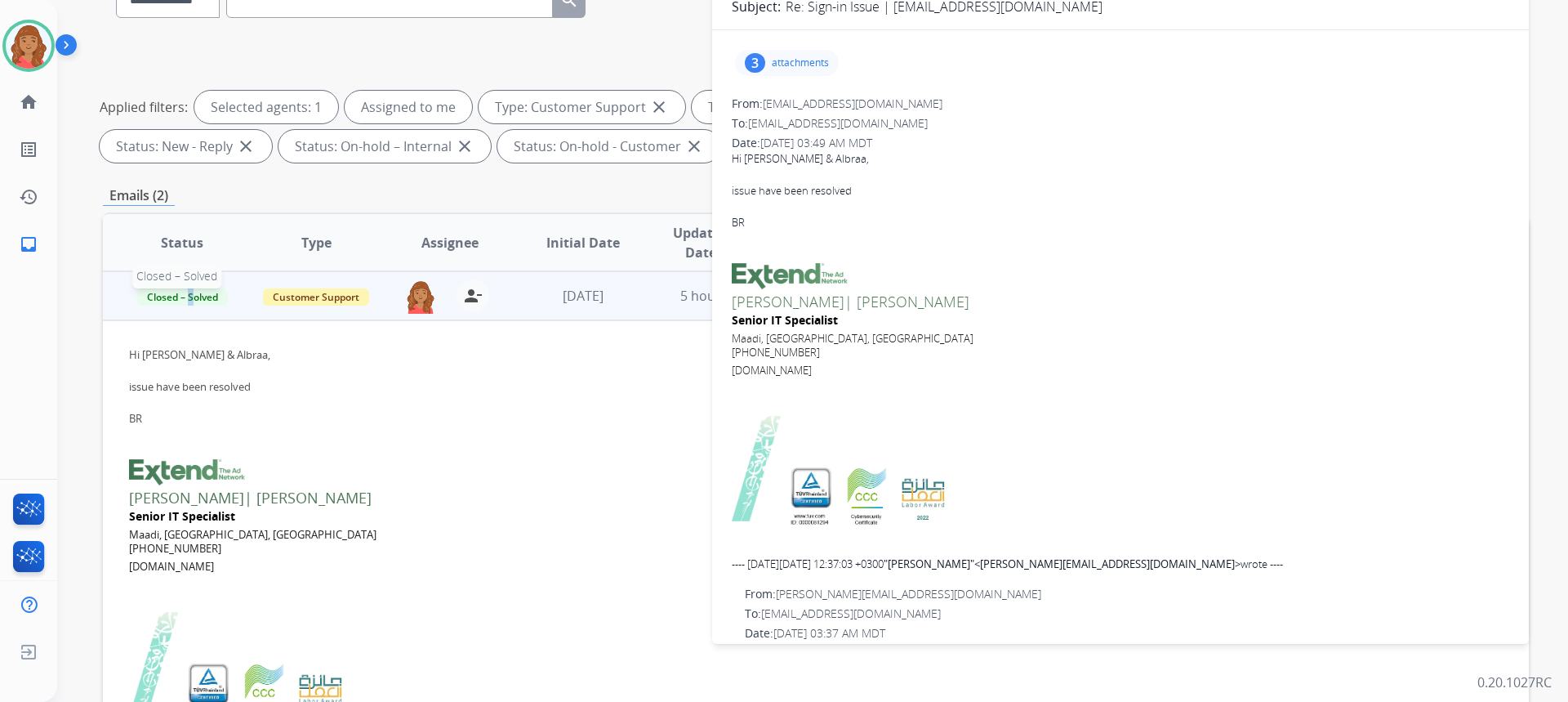
click at [189, 298] on span "Closed – Solved" at bounding box center [183, 297] width 91 height 17
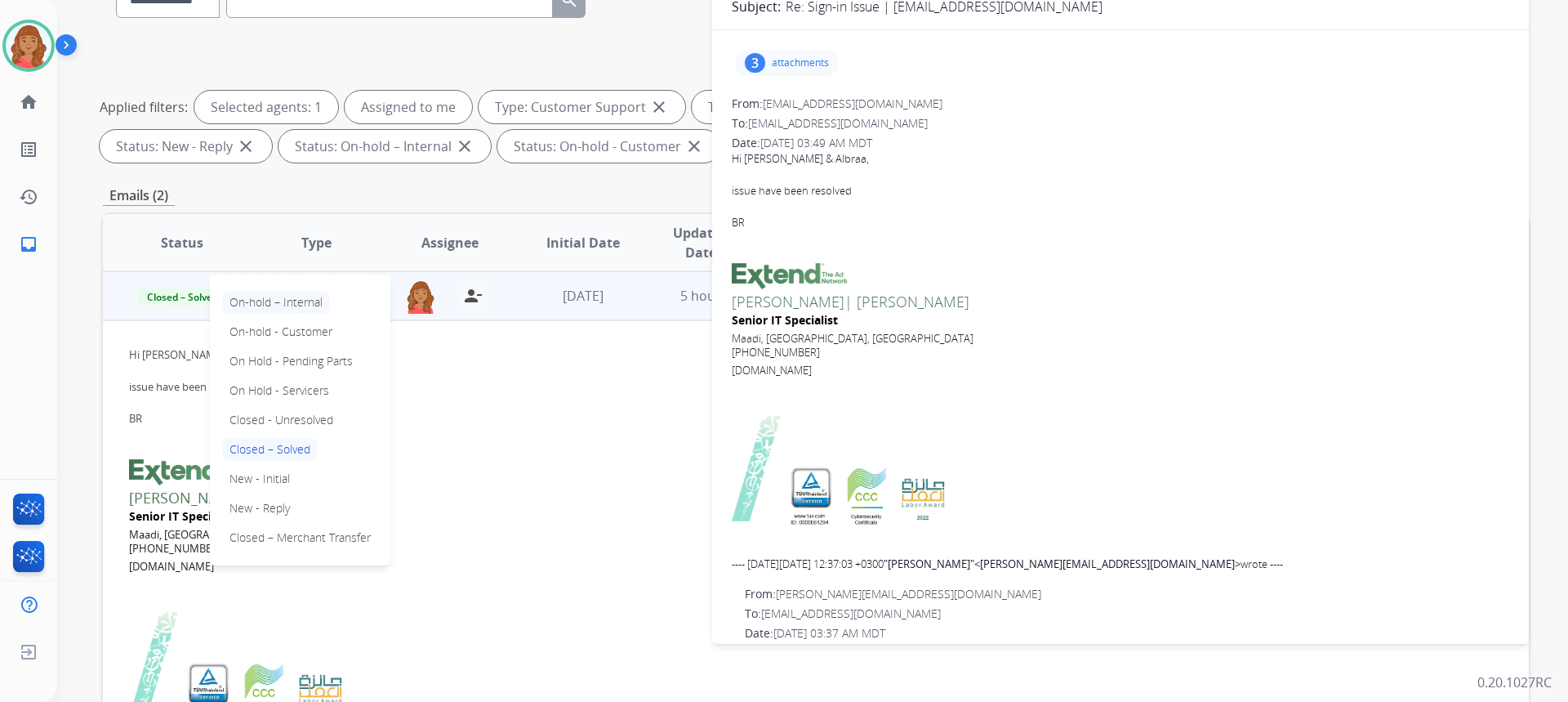
click at [290, 306] on p "On-hold – Internal" at bounding box center [276, 302] width 106 height 23
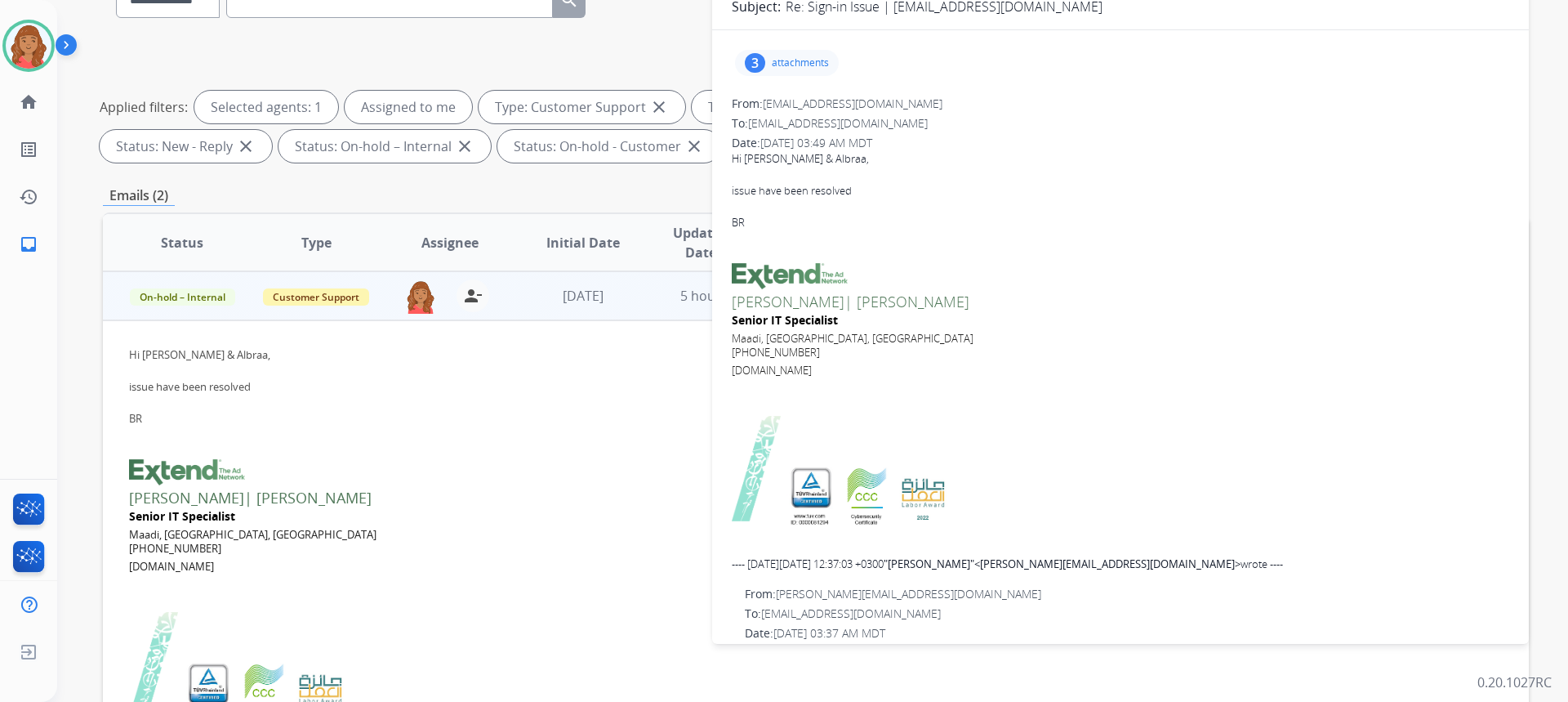
click at [204, 309] on td "On-hold – Internal" at bounding box center [170, 295] width 134 height 49
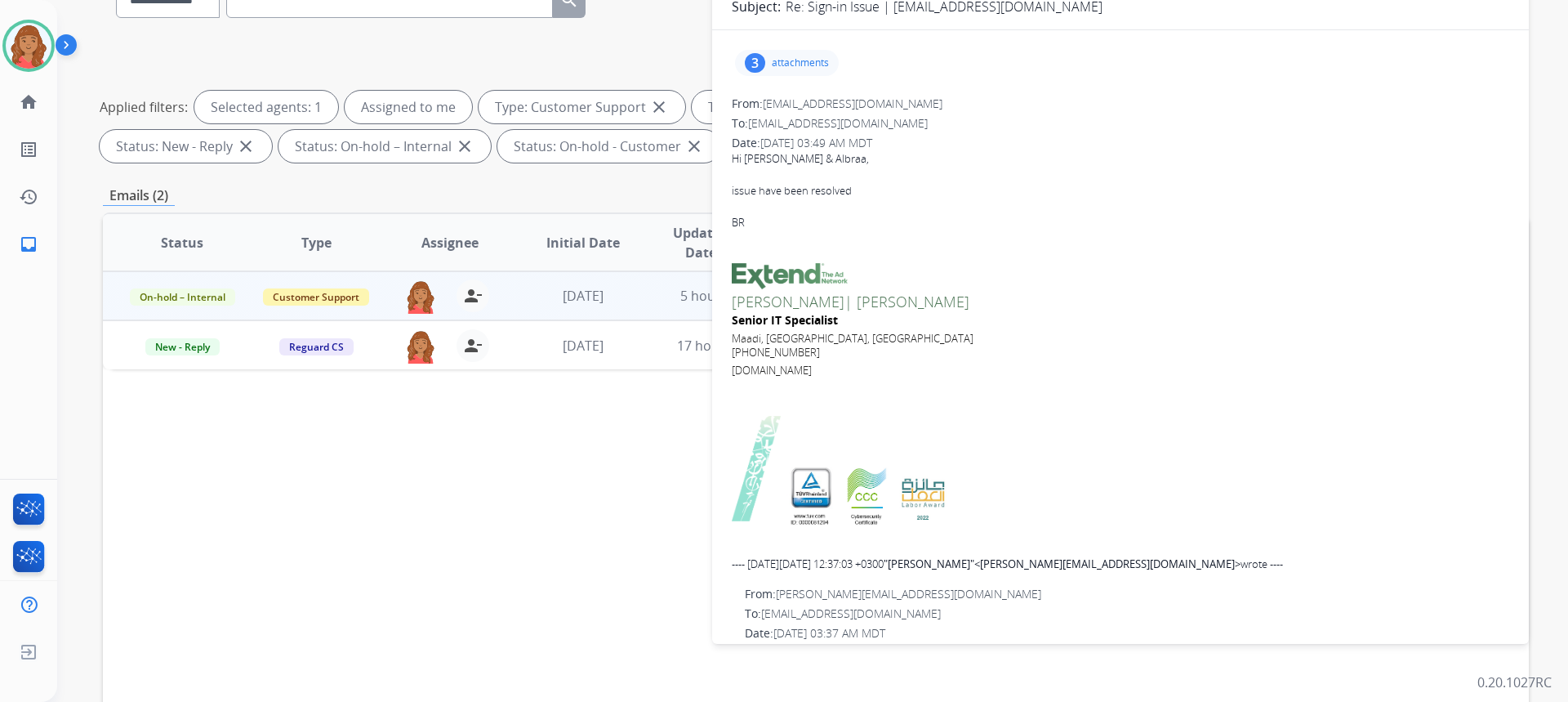
click at [202, 306] on td "On-hold – Internal" at bounding box center [170, 295] width 134 height 49
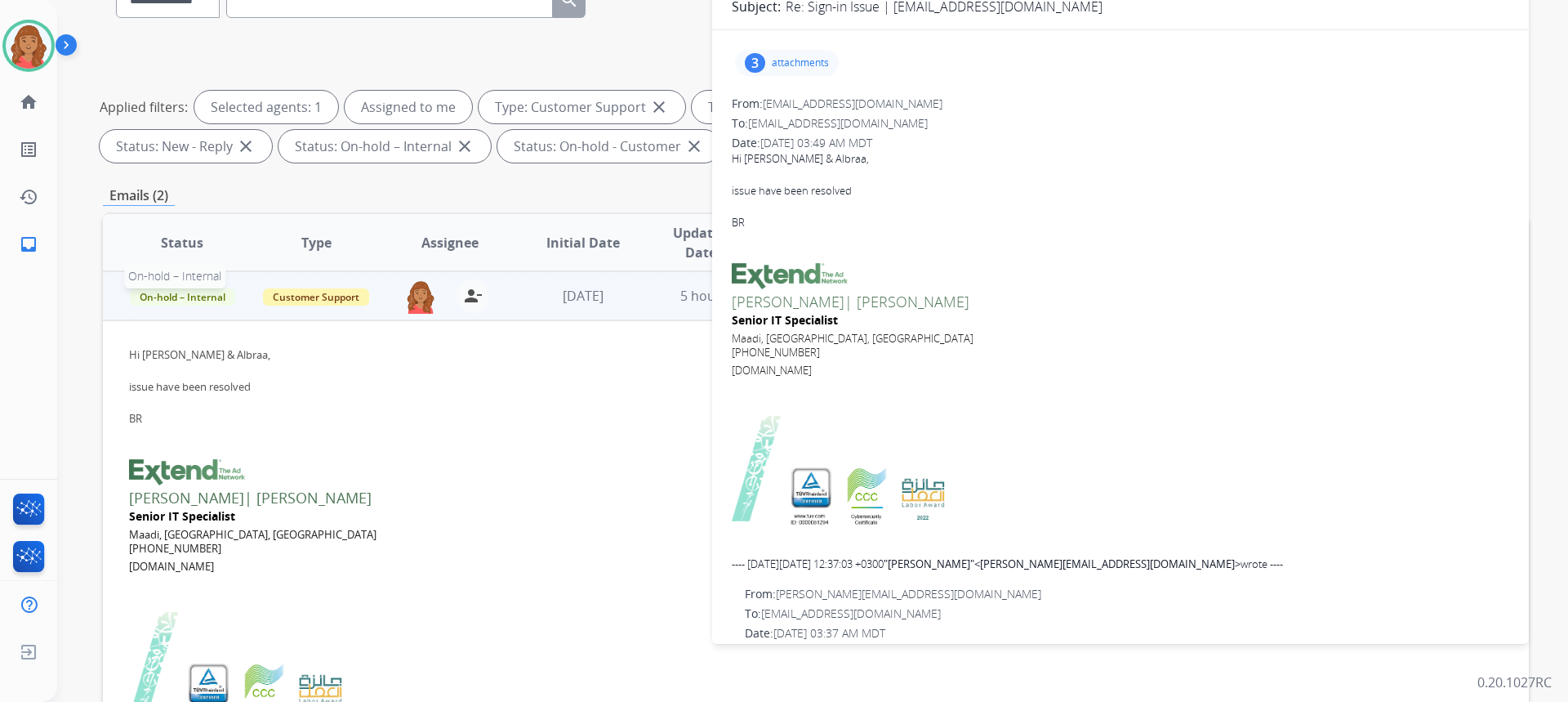
click at [181, 301] on span "On-hold – Internal" at bounding box center [183, 297] width 106 height 17
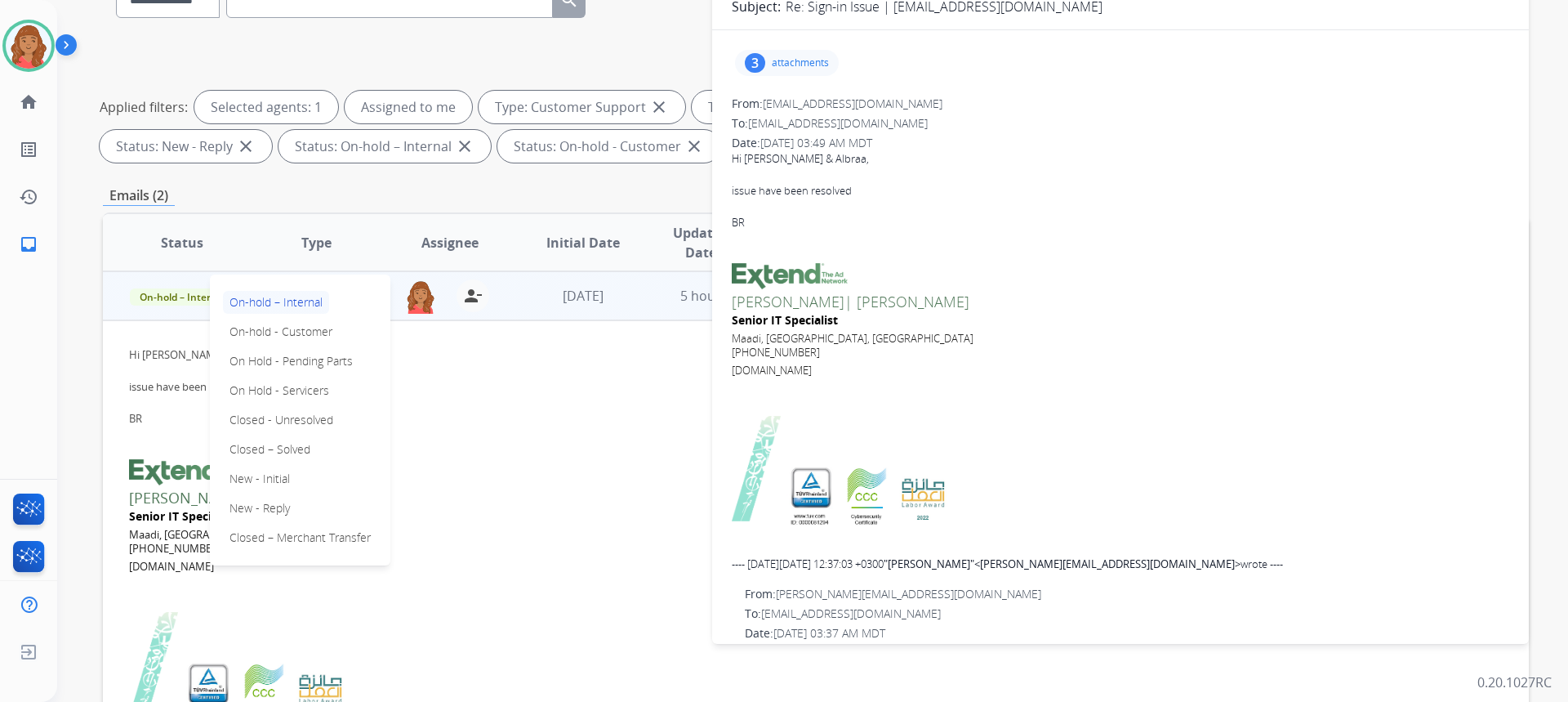
click at [260, 475] on p "New - Initial" at bounding box center [260, 479] width 74 height 23
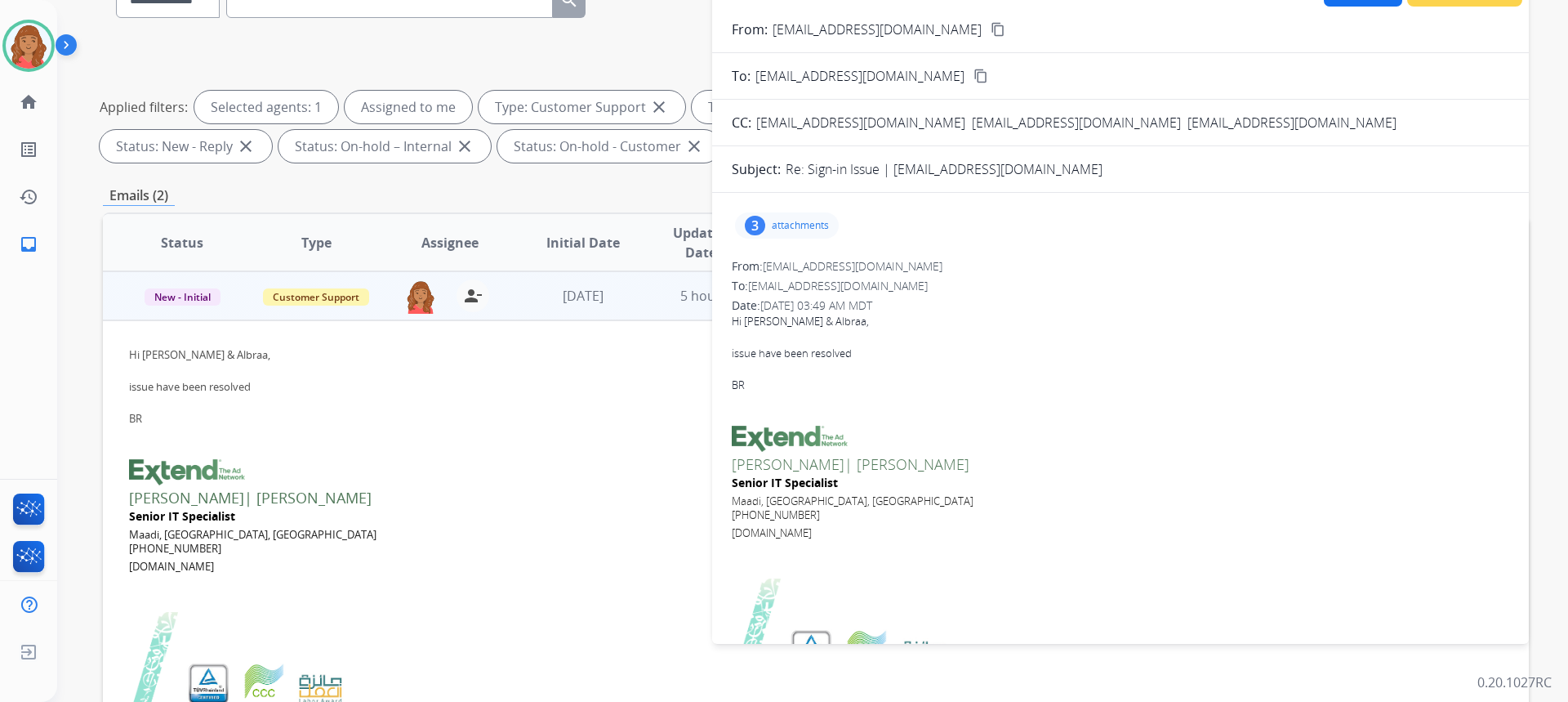
scroll to position [0, 0]
click at [787, 228] on p "attachments" at bounding box center [800, 226] width 57 height 13
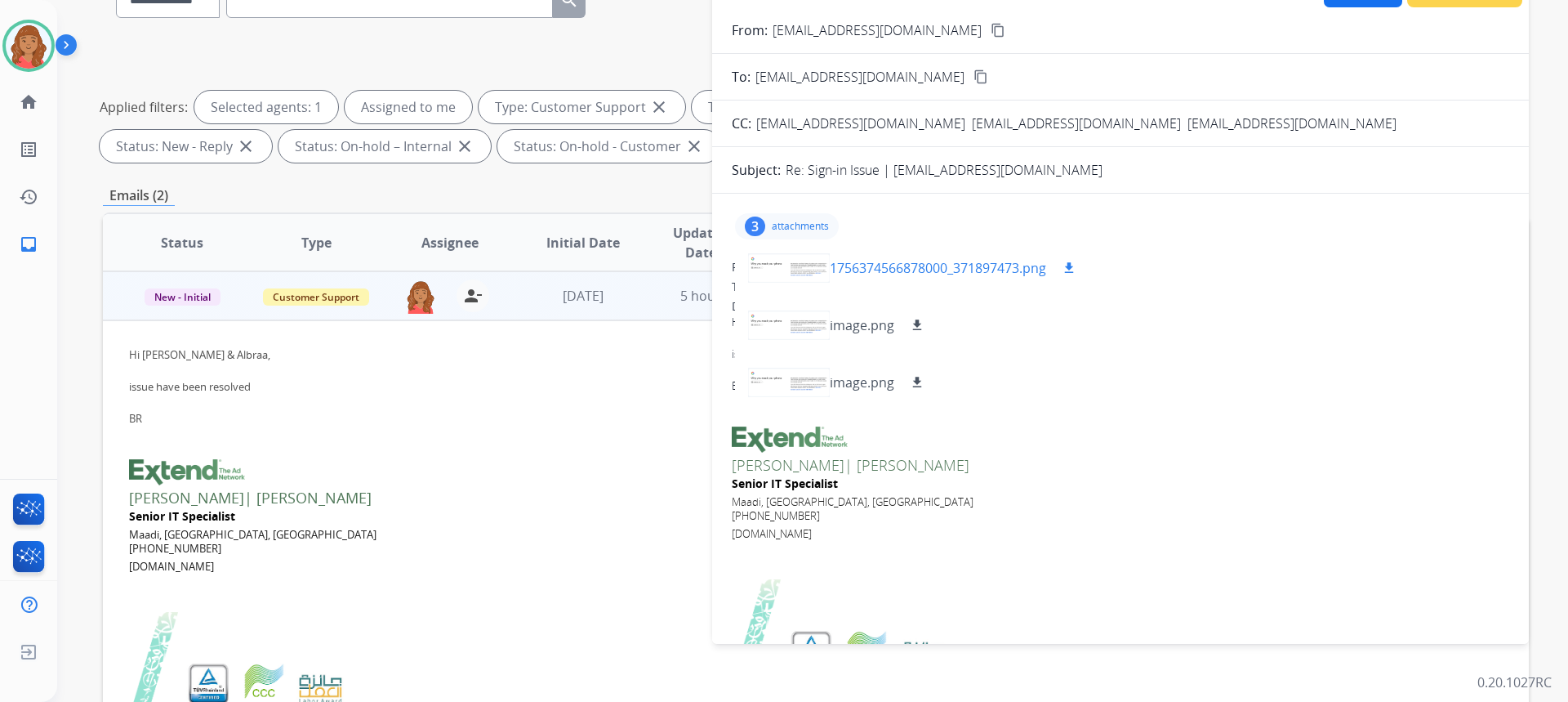
click at [768, 283] on div at bounding box center [788, 268] width 81 height 57
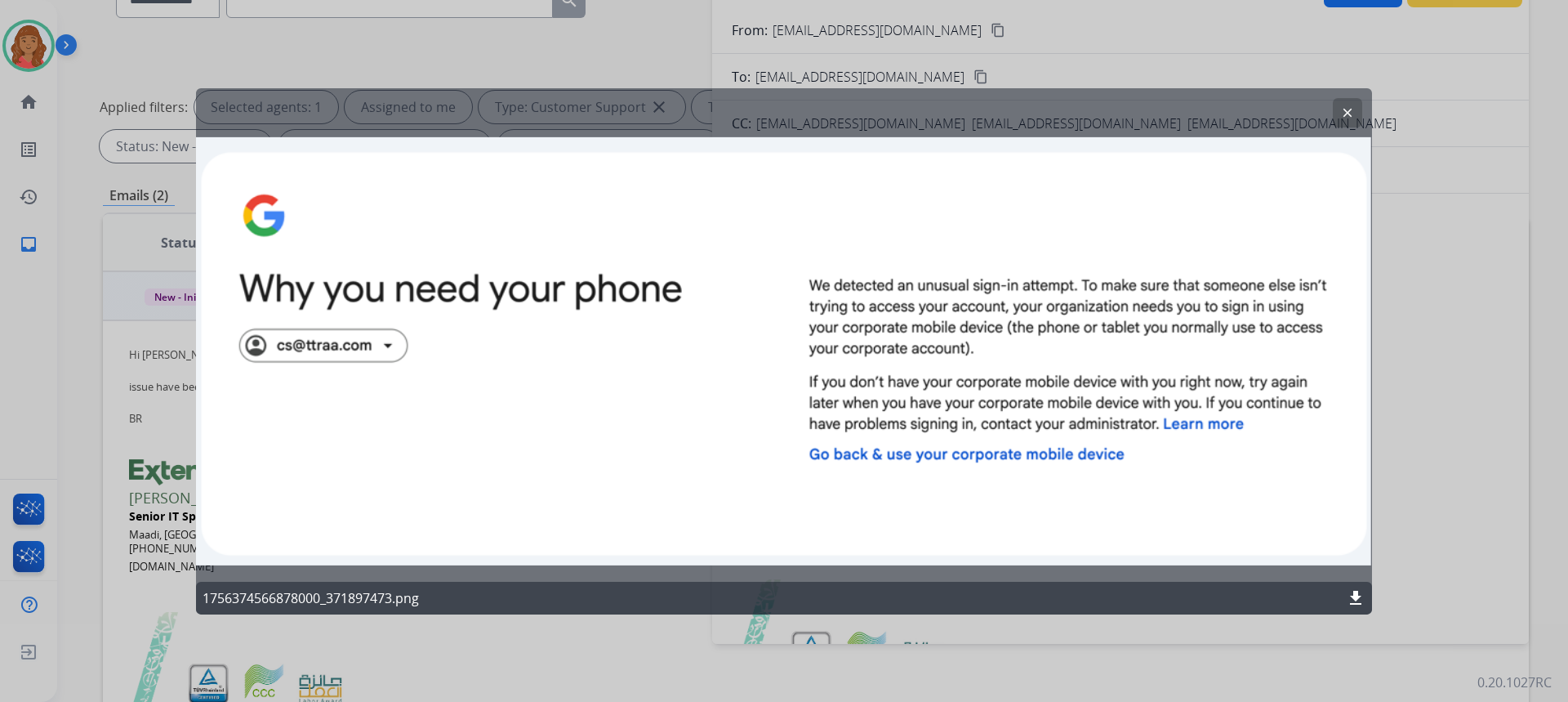
click at [1343, 114] on mat-icon "clear" at bounding box center [1347, 112] width 15 height 15
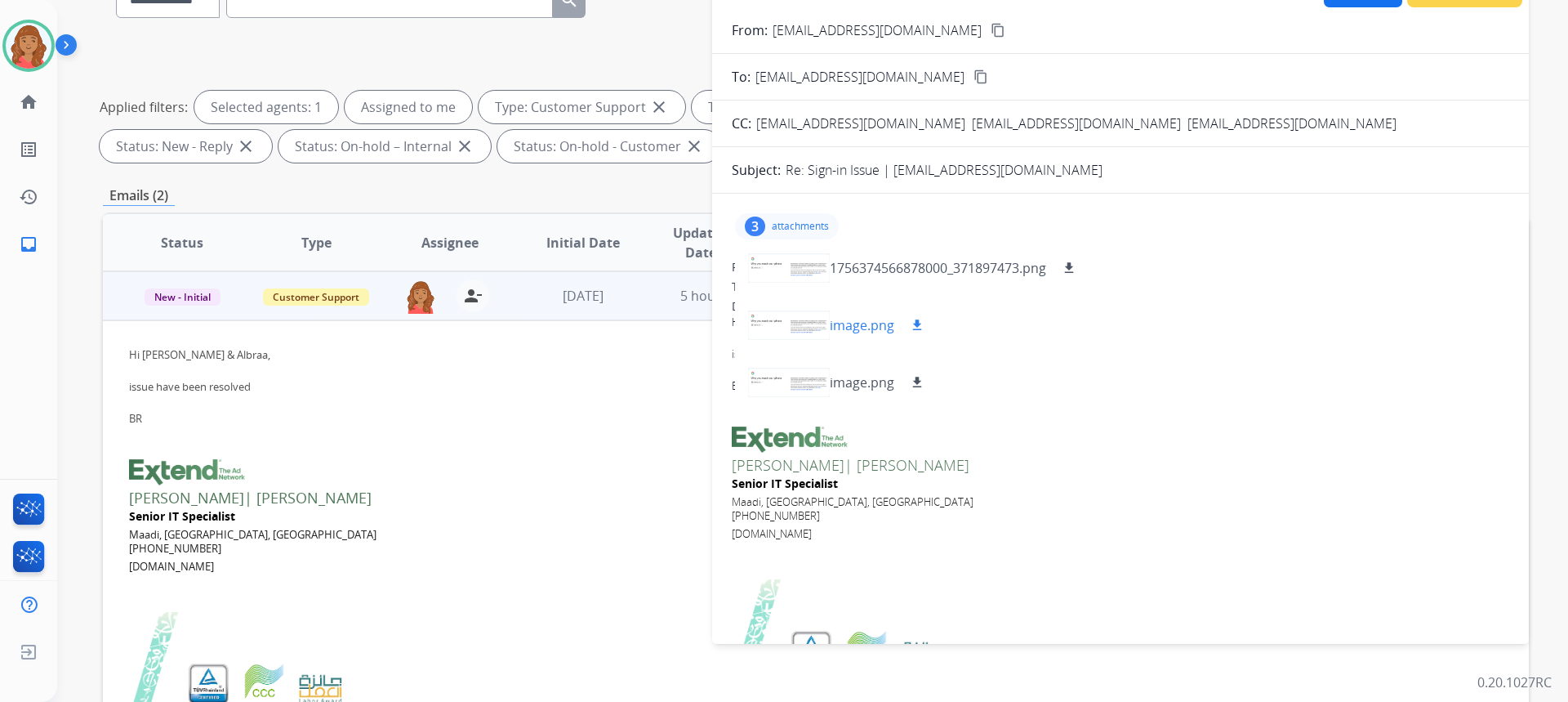
click at [769, 334] on div at bounding box center [788, 325] width 81 height 57
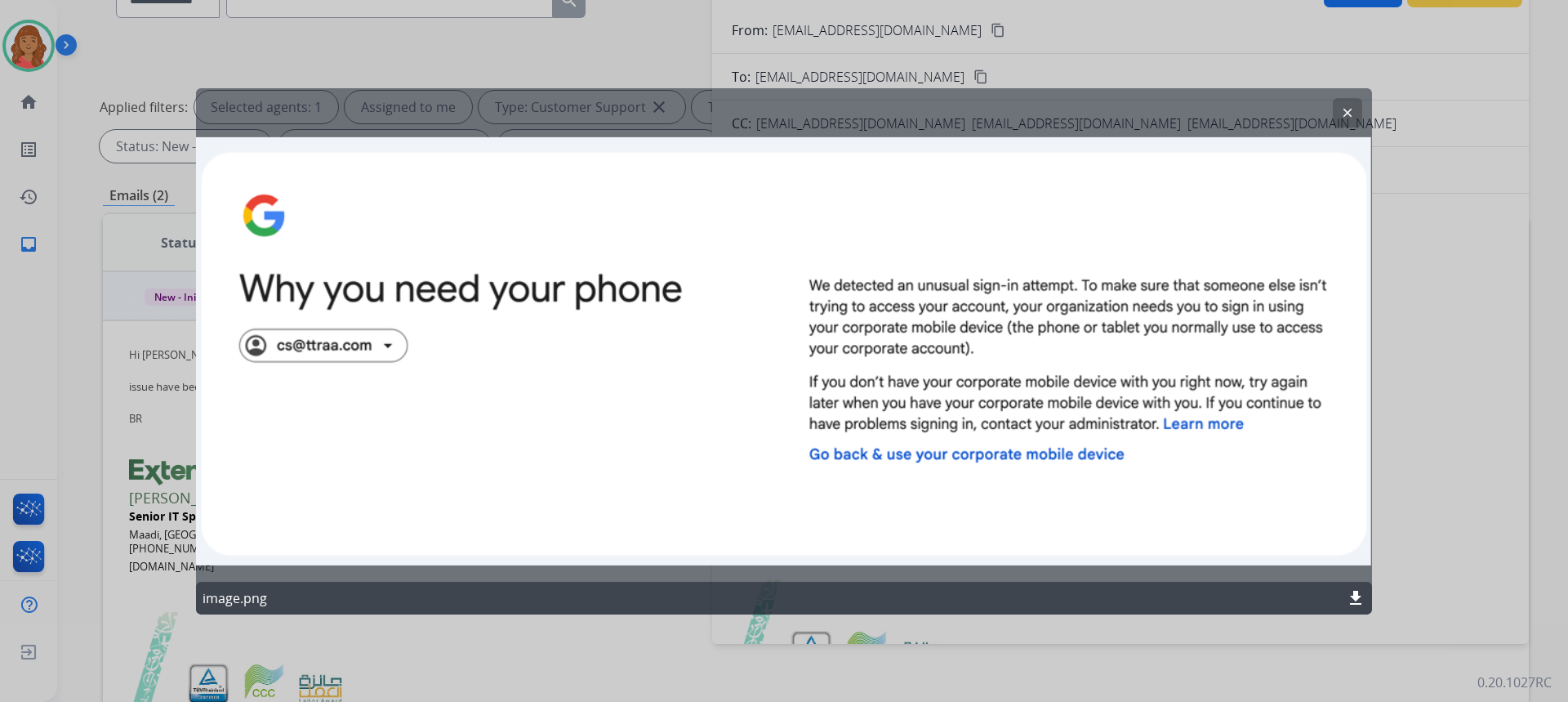
click at [1345, 117] on mat-icon "clear" at bounding box center [1347, 112] width 15 height 15
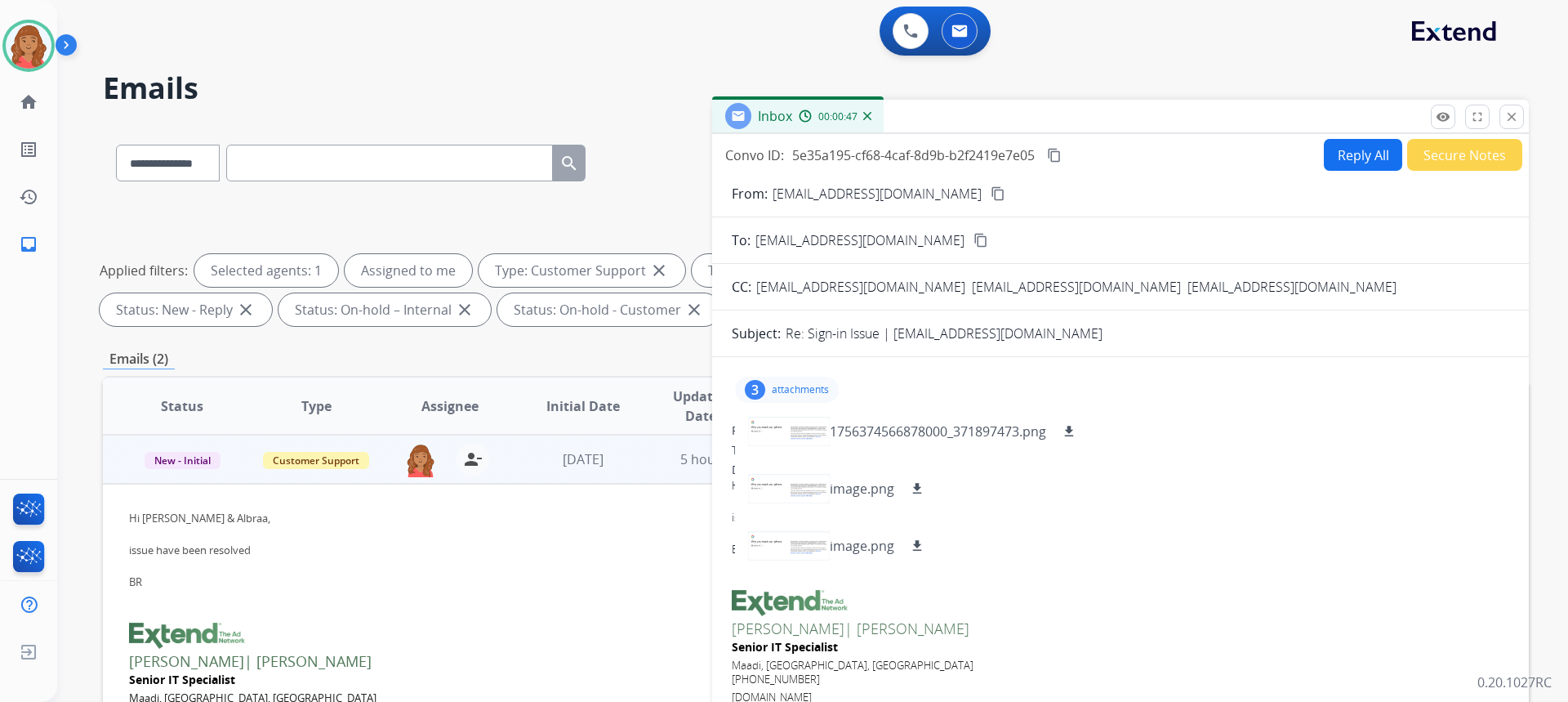
click at [1125, 391] on div "3 attachments 1756374566878000_371897473.png download image.png download image.…" at bounding box center [1121, 390] width 777 height 39
click at [762, 390] on div "3" at bounding box center [755, 390] width 21 height 20
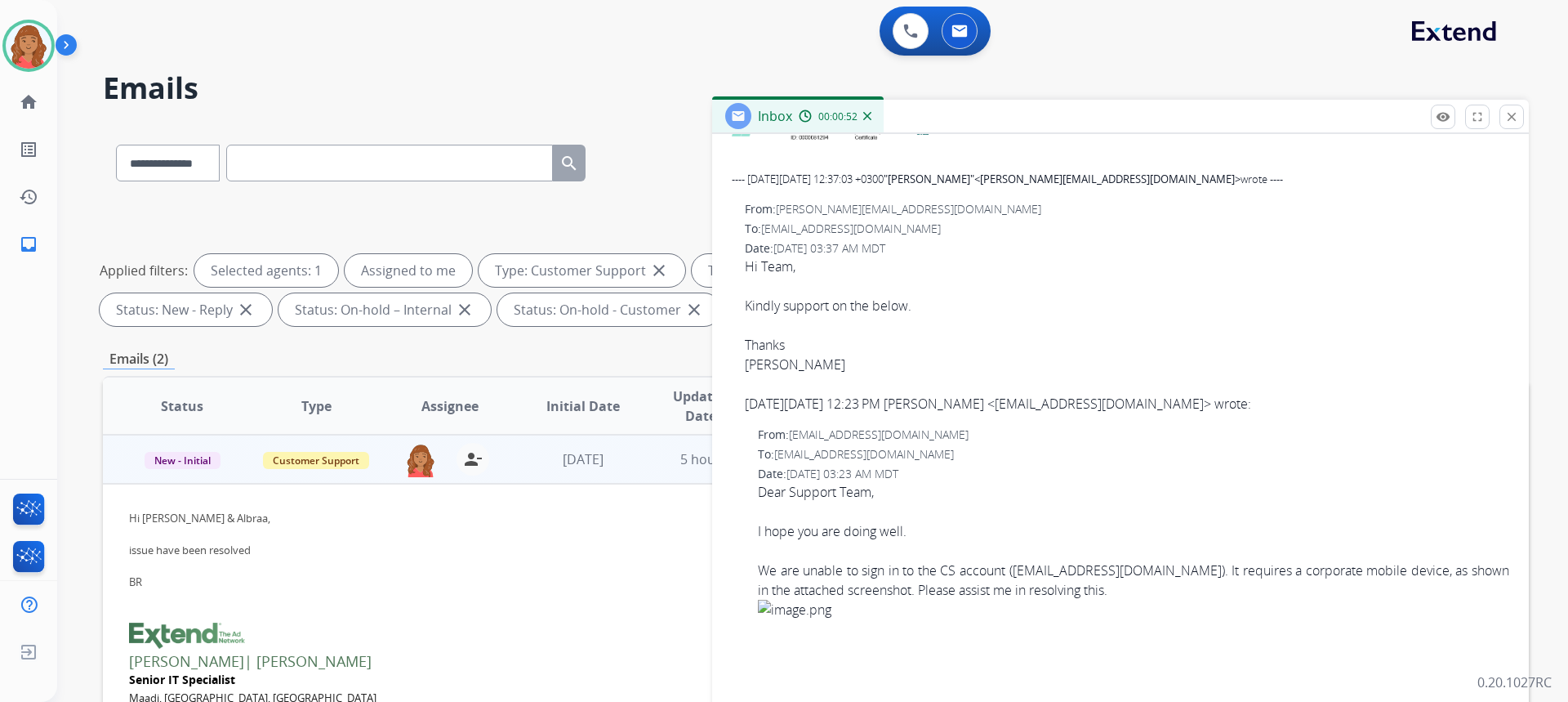
scroll to position [817, 0]
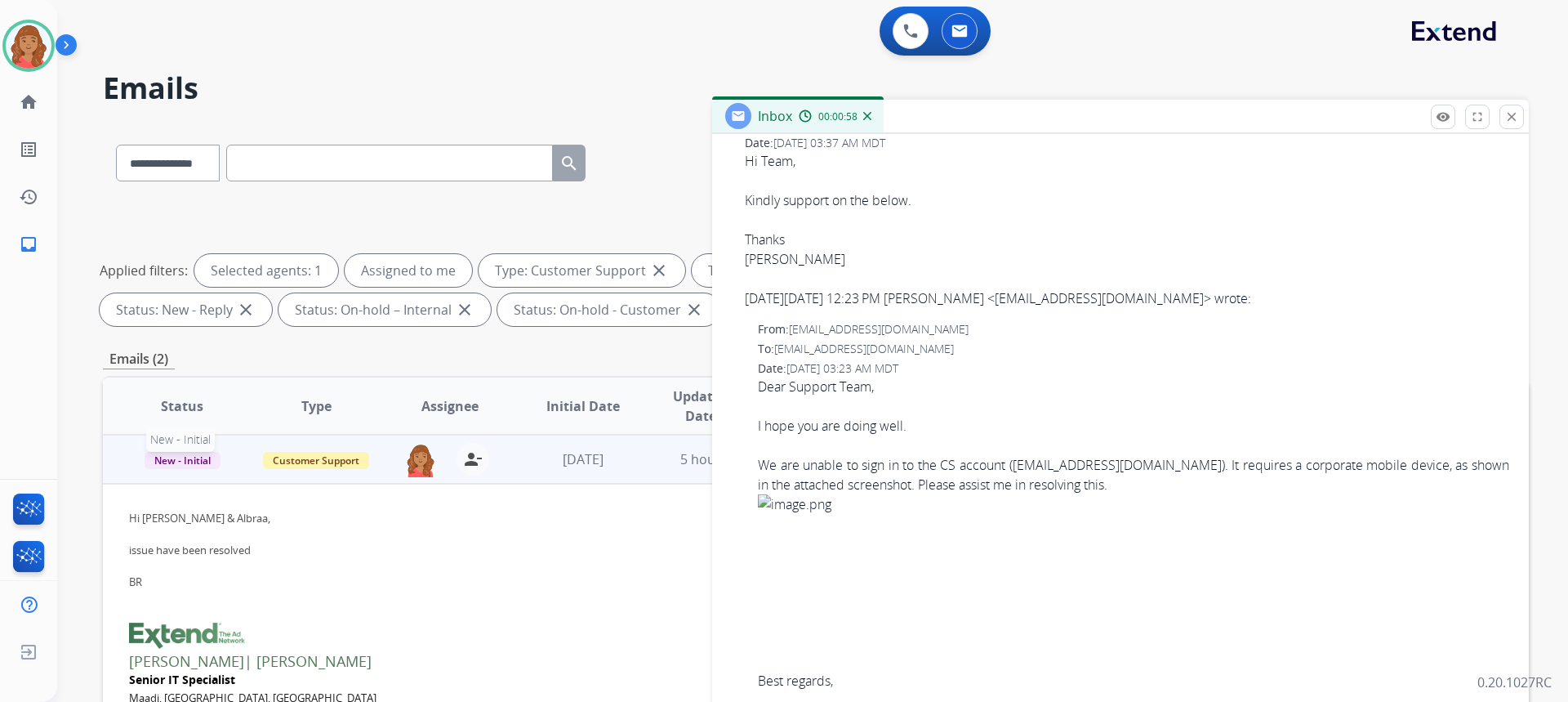
click at [185, 464] on span "New - Initial" at bounding box center [183, 460] width 76 height 17
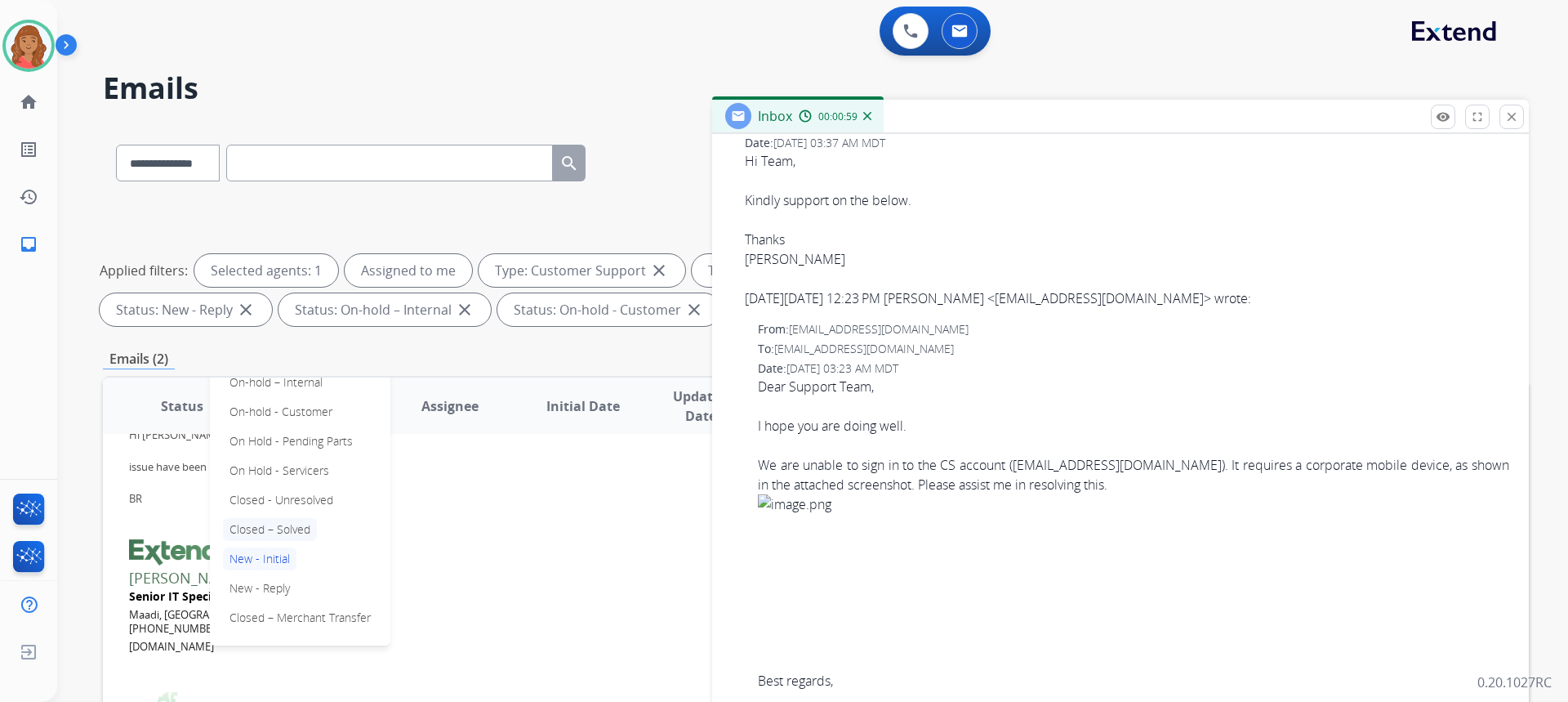
scroll to position [85, 0]
click at [275, 526] on p "Closed – Solved" at bounding box center [270, 527] width 94 height 23
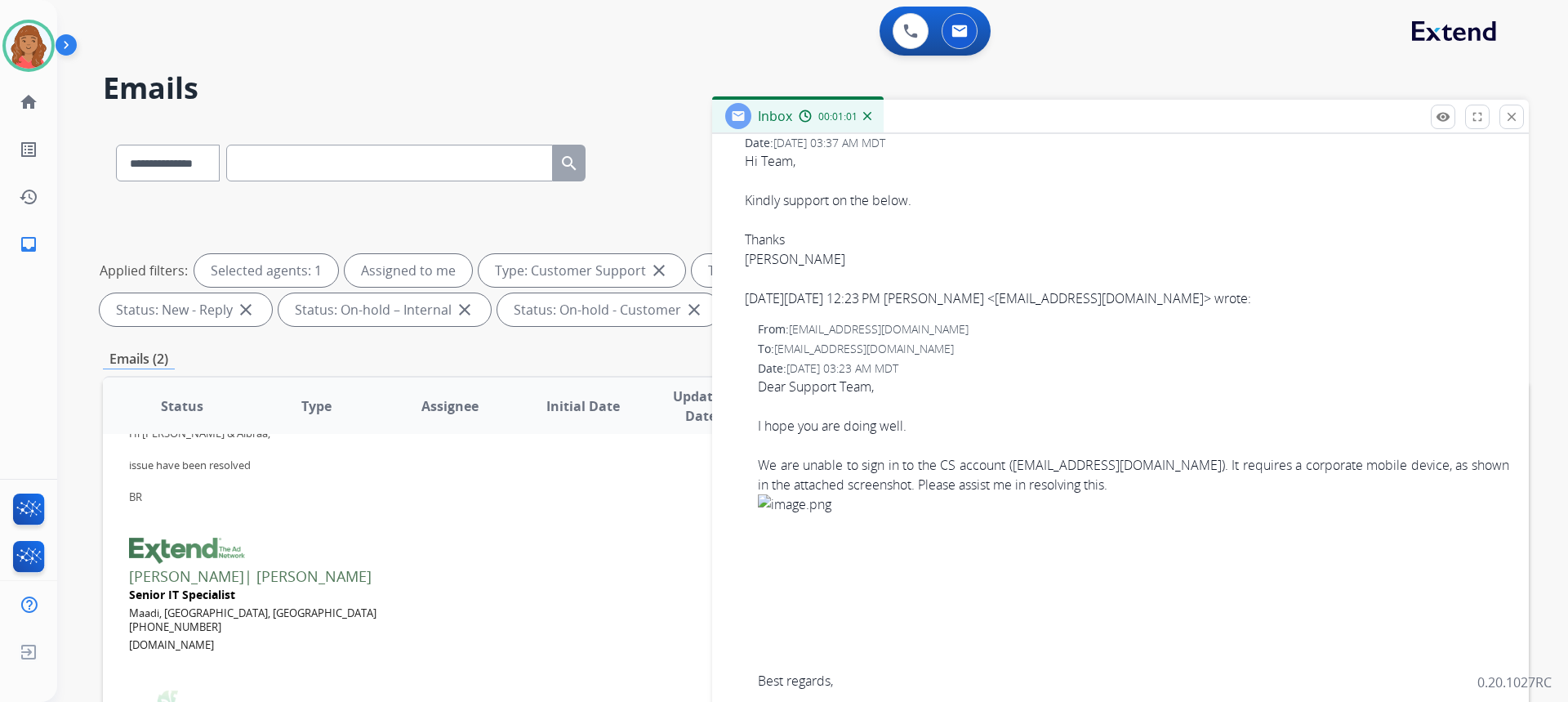
scroll to position [0, 0]
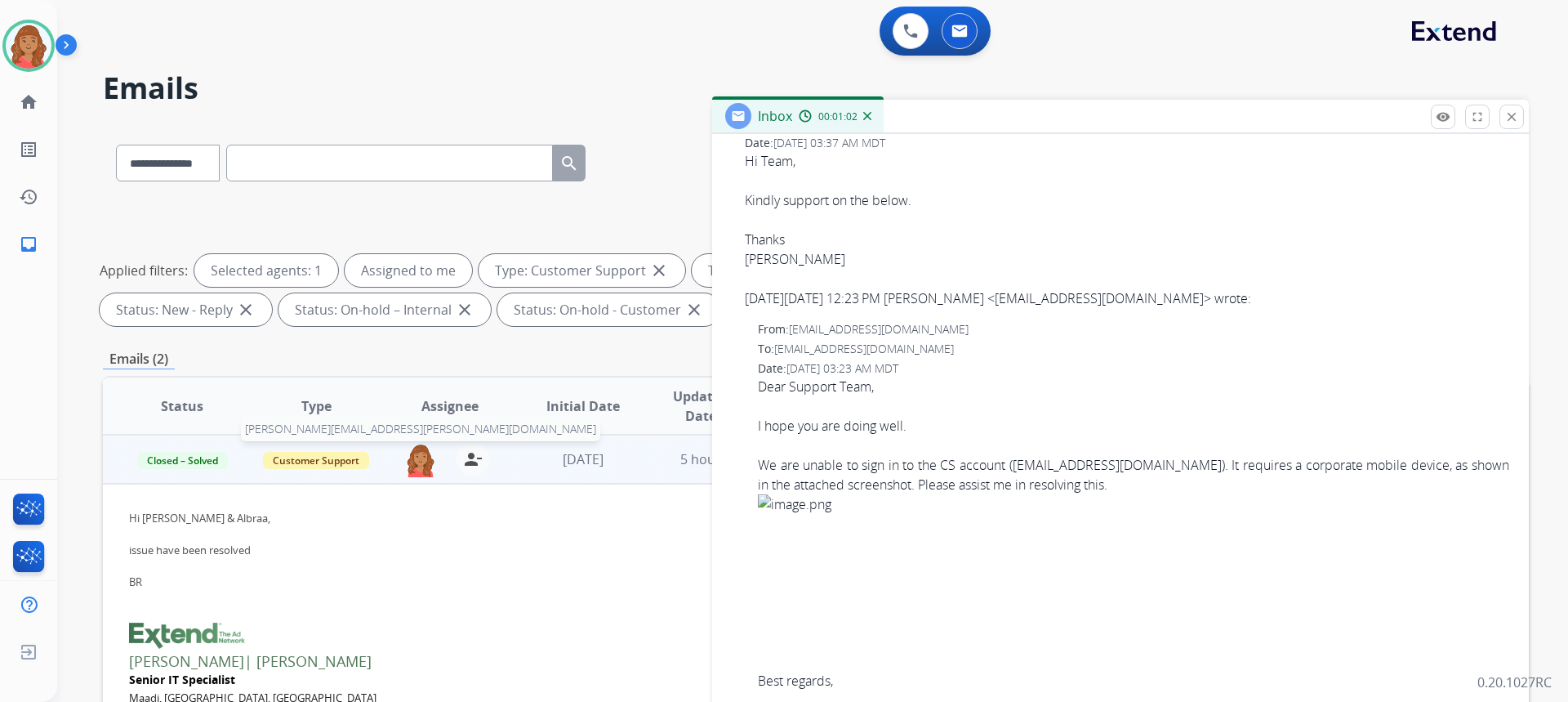
click at [428, 467] on img at bounding box center [421, 460] width 33 height 35
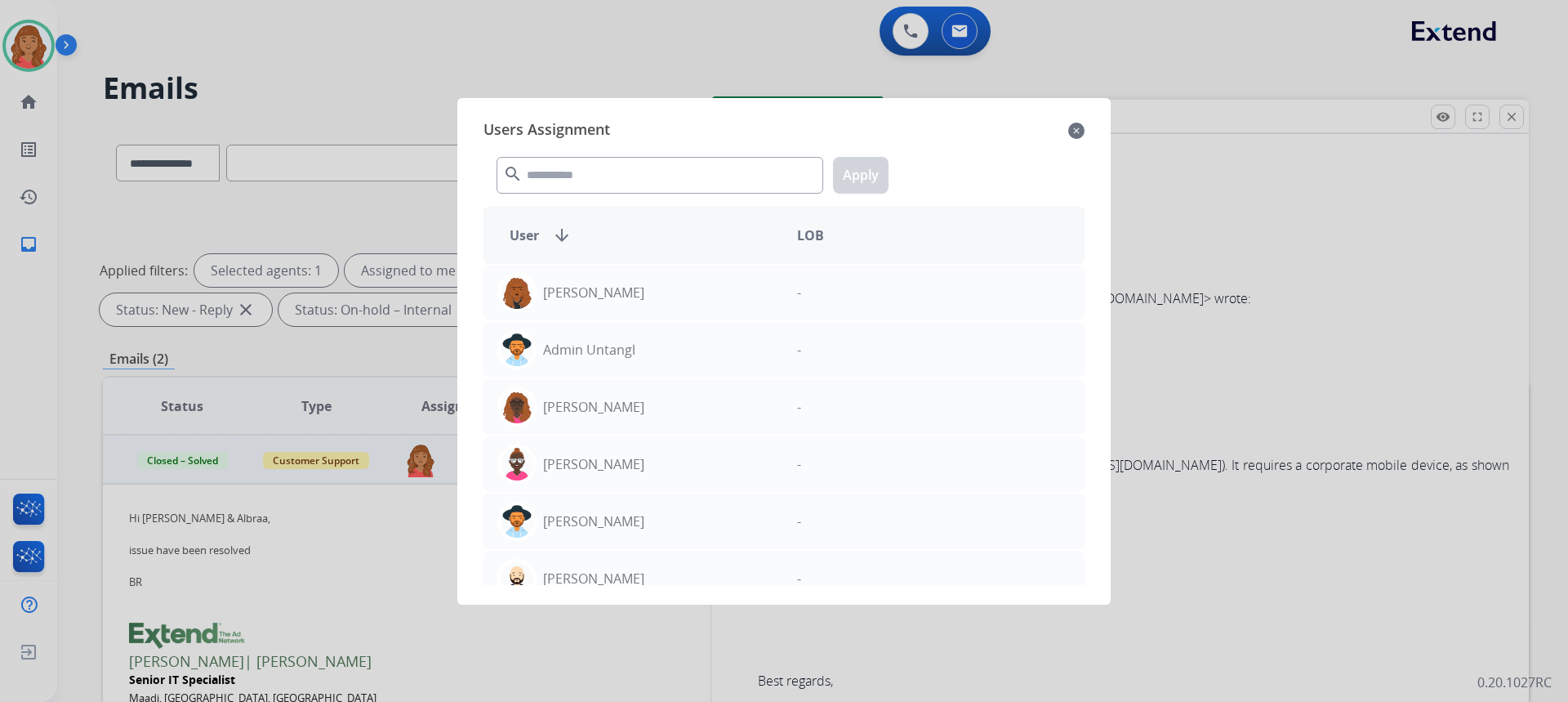
click at [1069, 133] on mat-icon "close" at bounding box center [1076, 131] width 16 height 20
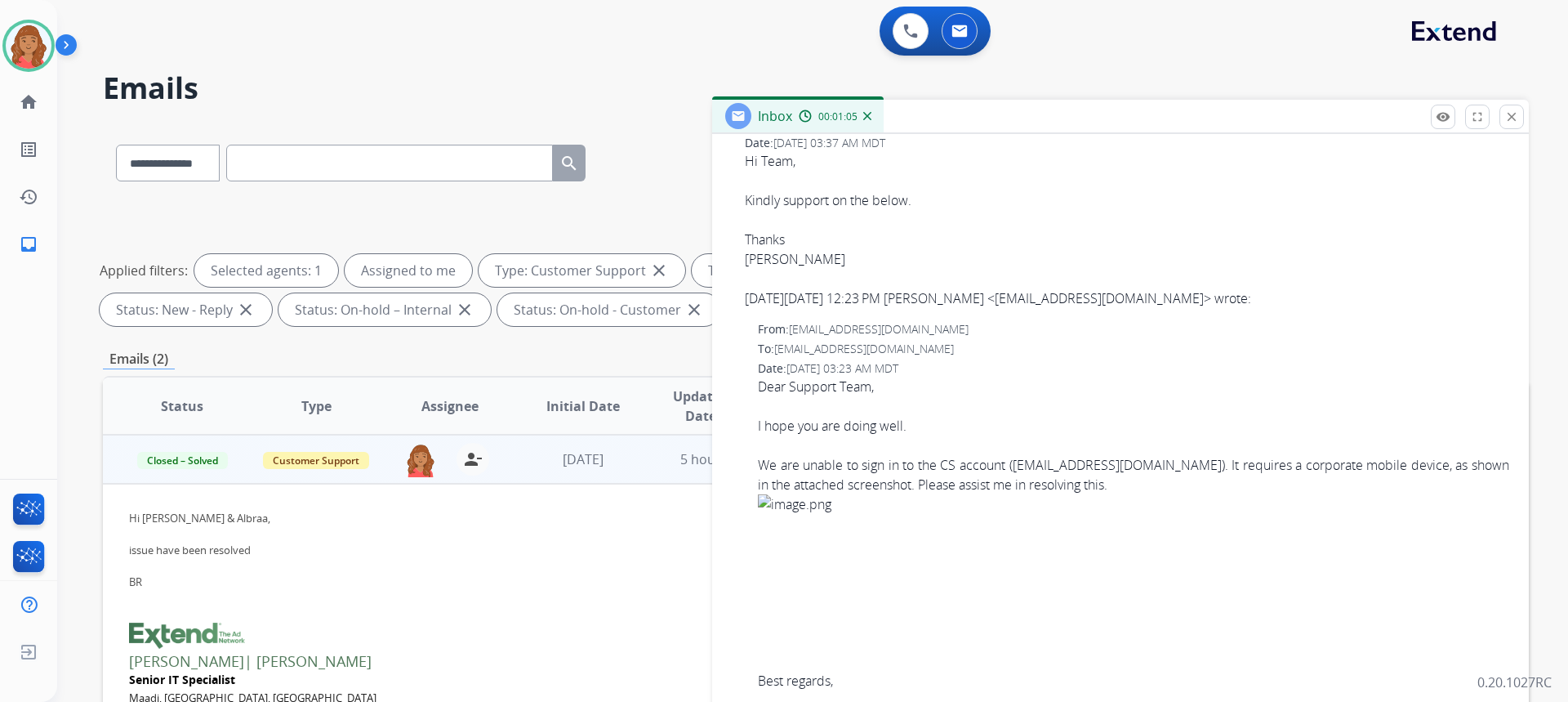
click at [1518, 119] on mat-icon "close" at bounding box center [1511, 116] width 15 height 15
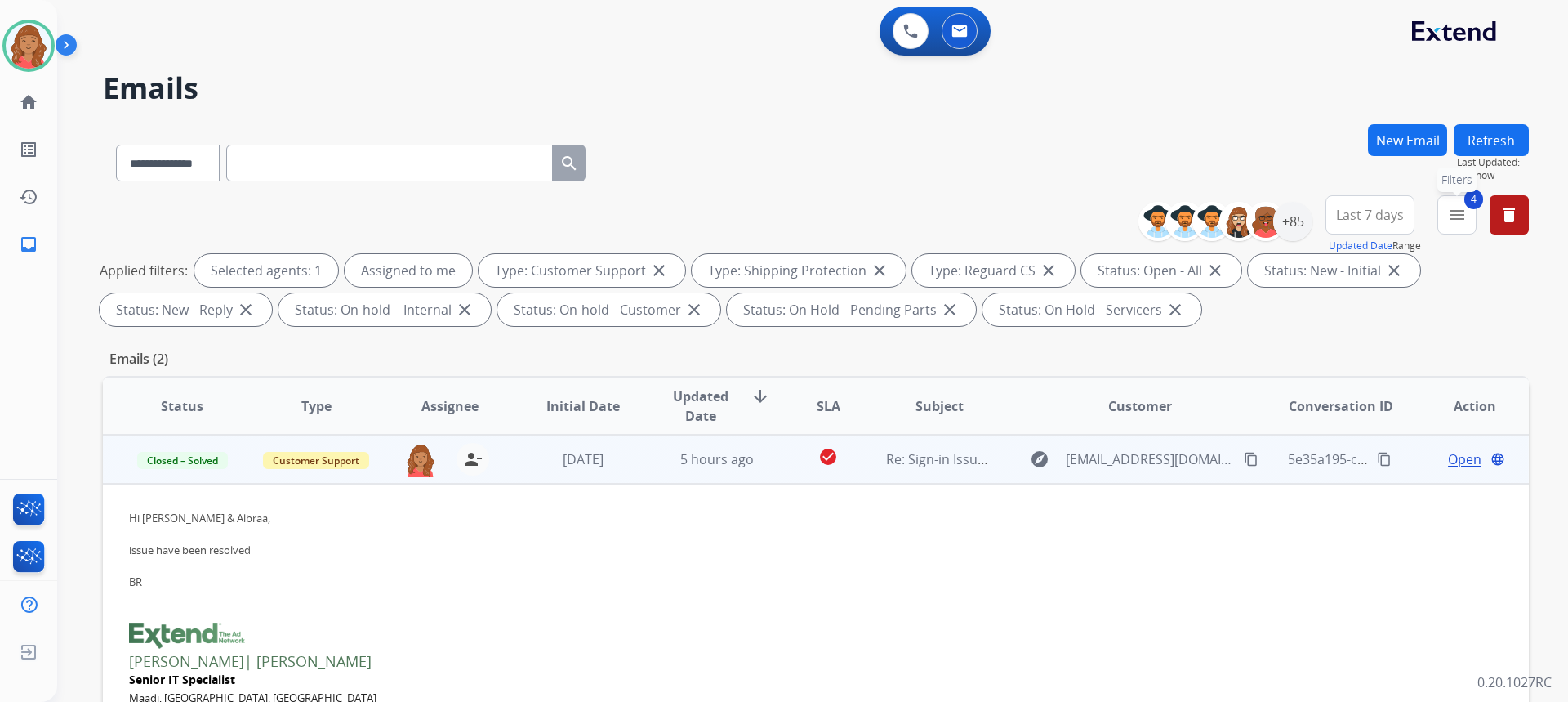
click at [1468, 222] on button "4 menu Filters" at bounding box center [1456, 215] width 39 height 39
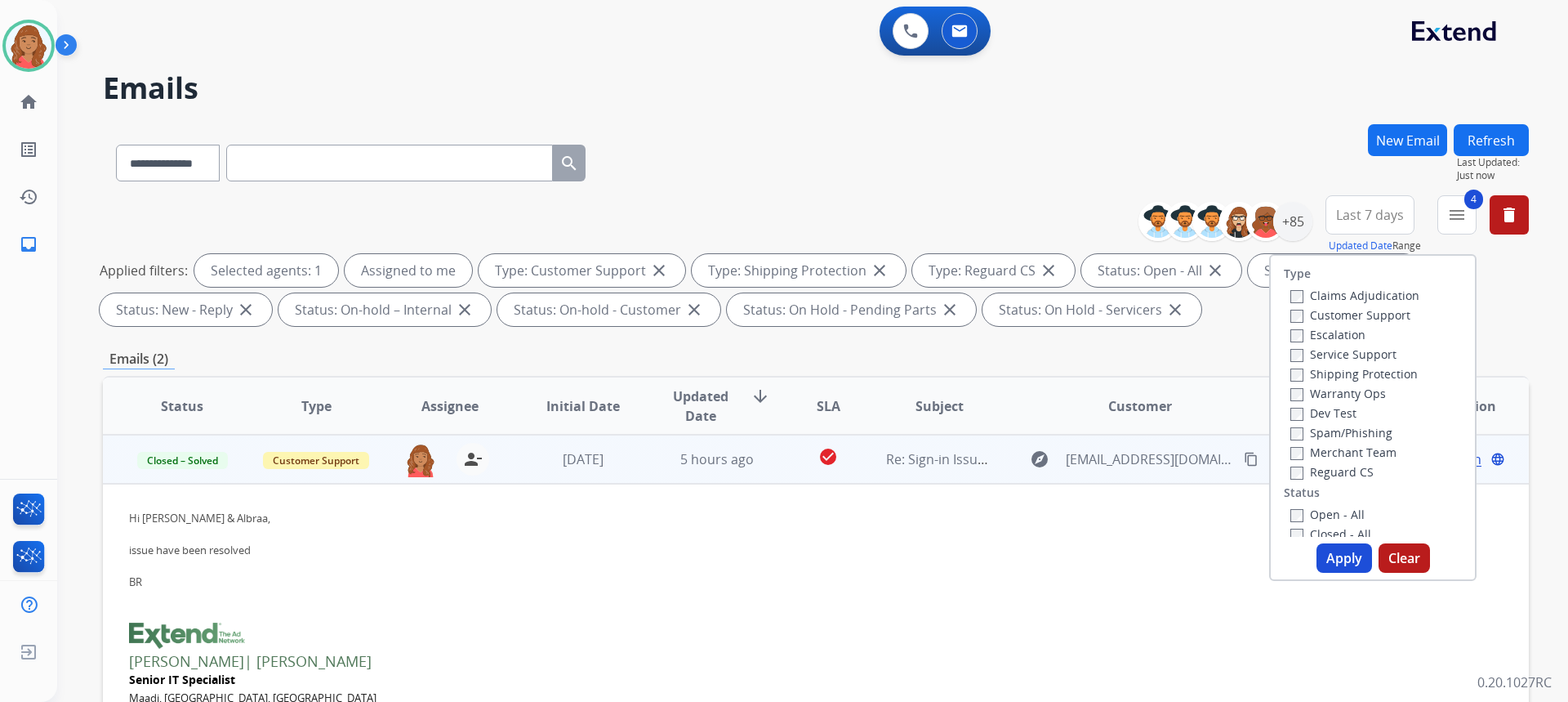
click at [1328, 556] on button "Apply" at bounding box center [1344, 558] width 55 height 29
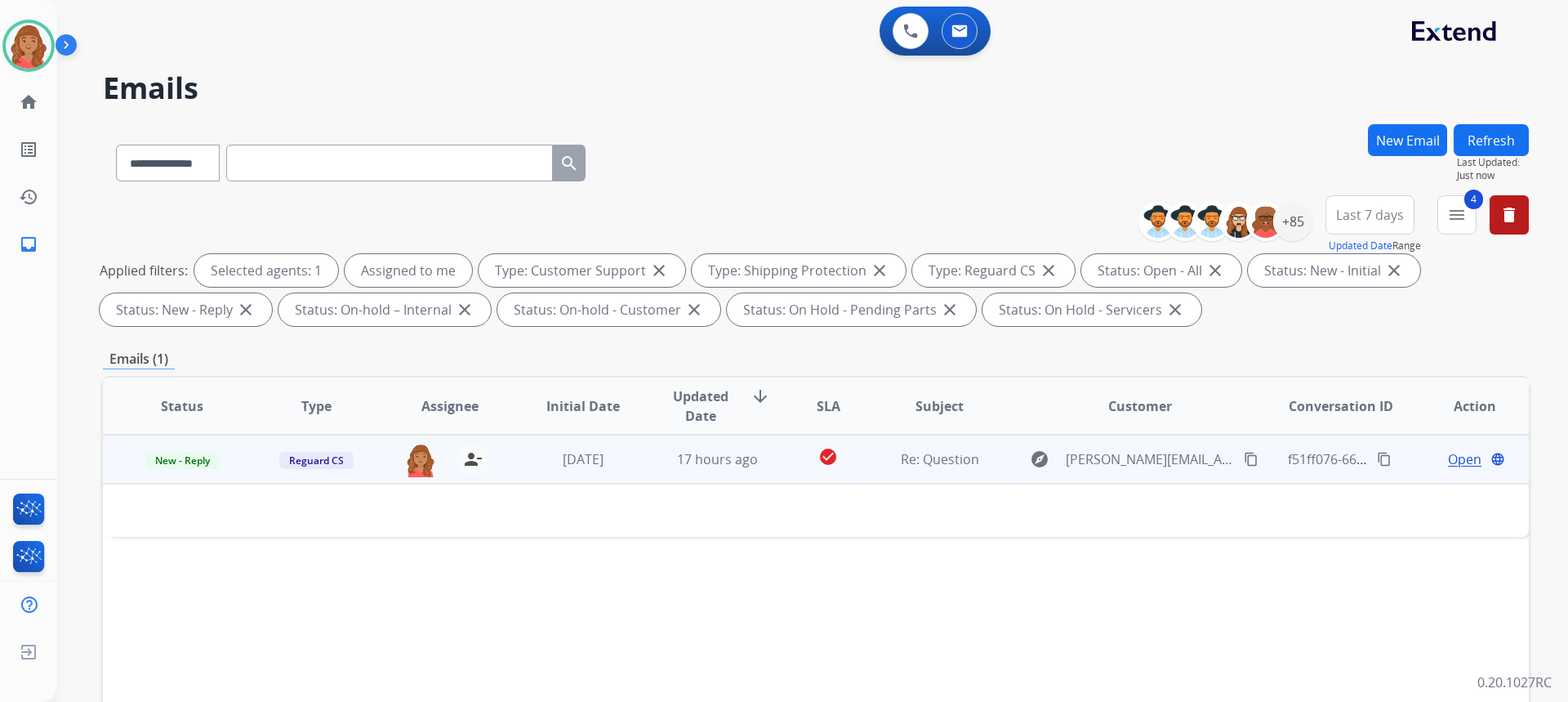
click at [625, 473] on td "[DATE]" at bounding box center [570, 459] width 134 height 49
click at [621, 473] on td "[DATE]" at bounding box center [570, 459] width 134 height 49
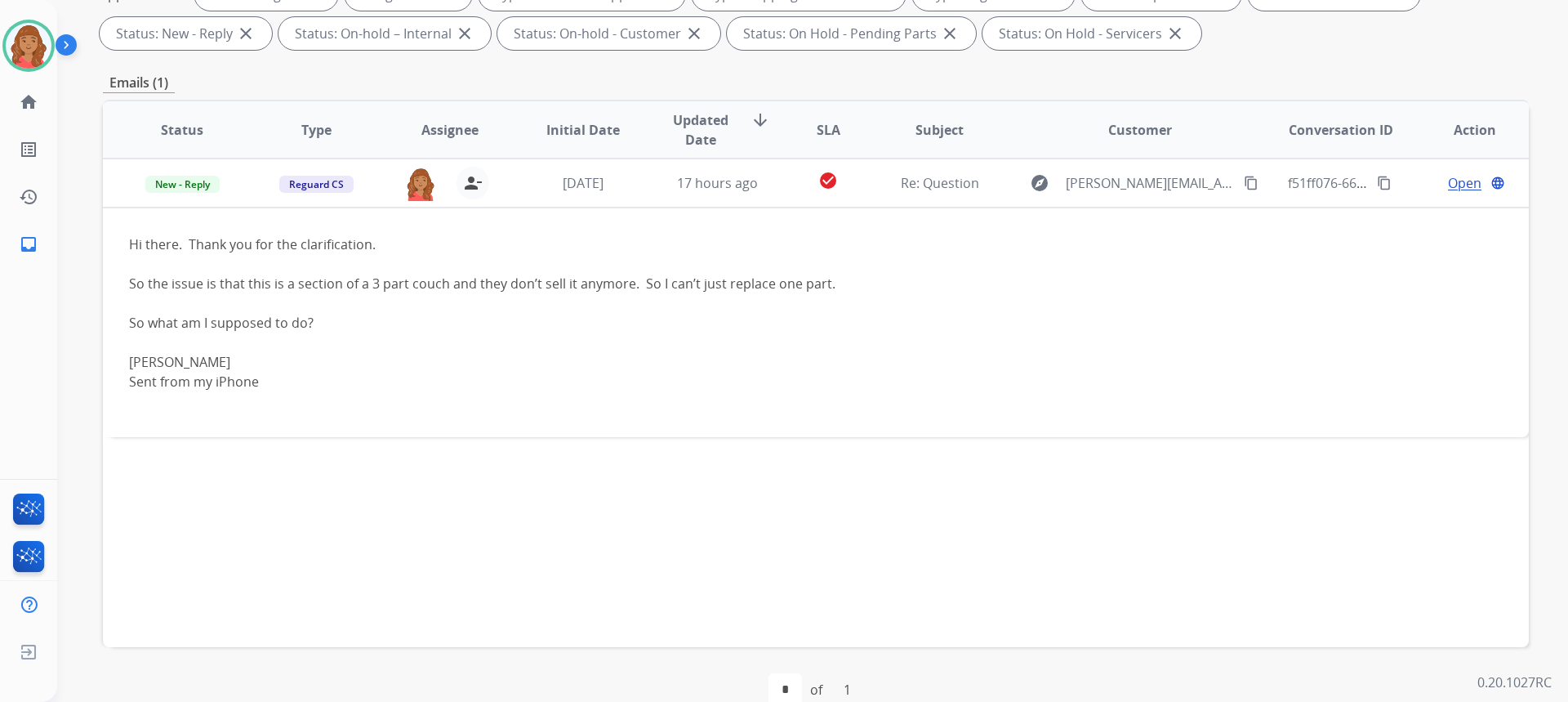
scroll to position [306, 0]
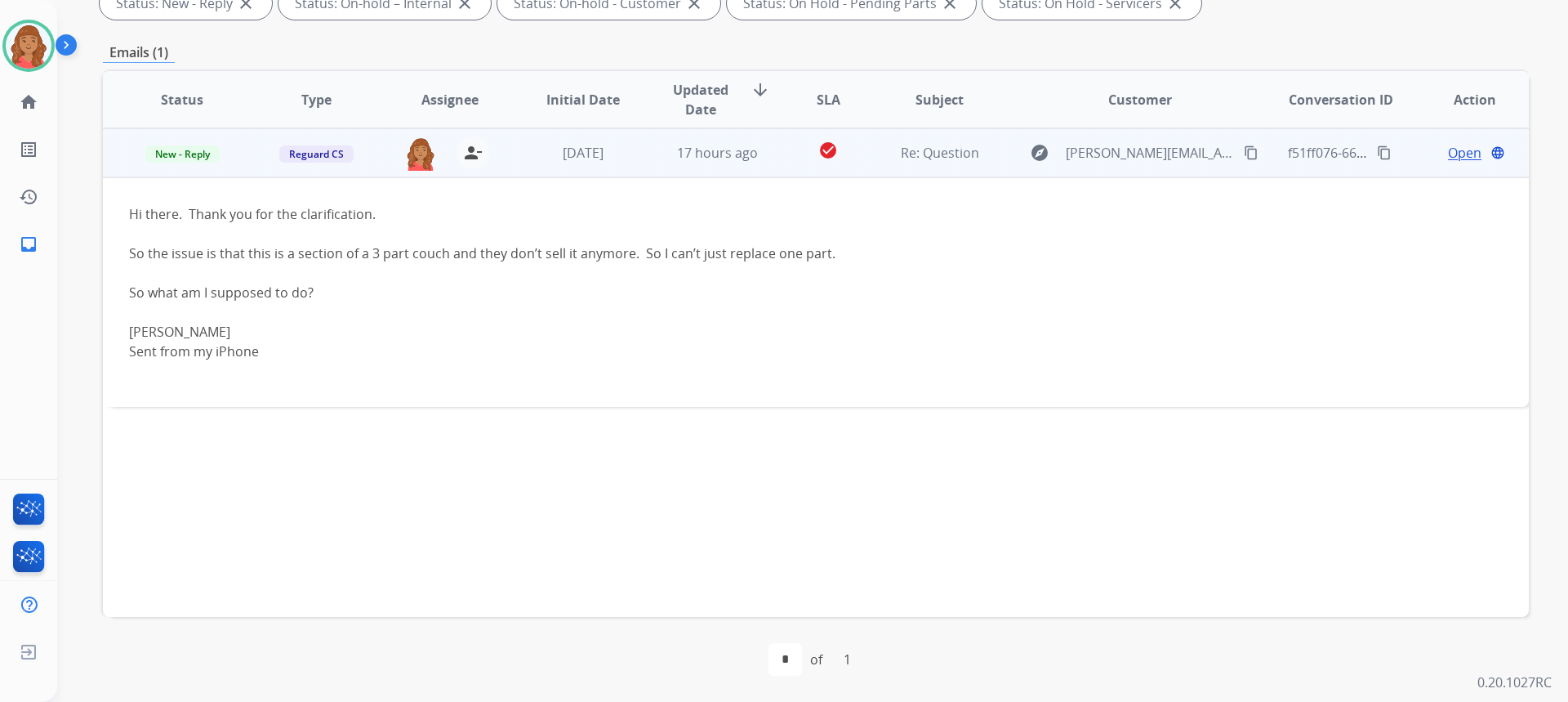
click at [1243, 154] on mat-icon "content_copy" at bounding box center [1250, 152] width 15 height 15
click at [1434, 150] on div "Open language" at bounding box center [1475, 152] width 107 height 20
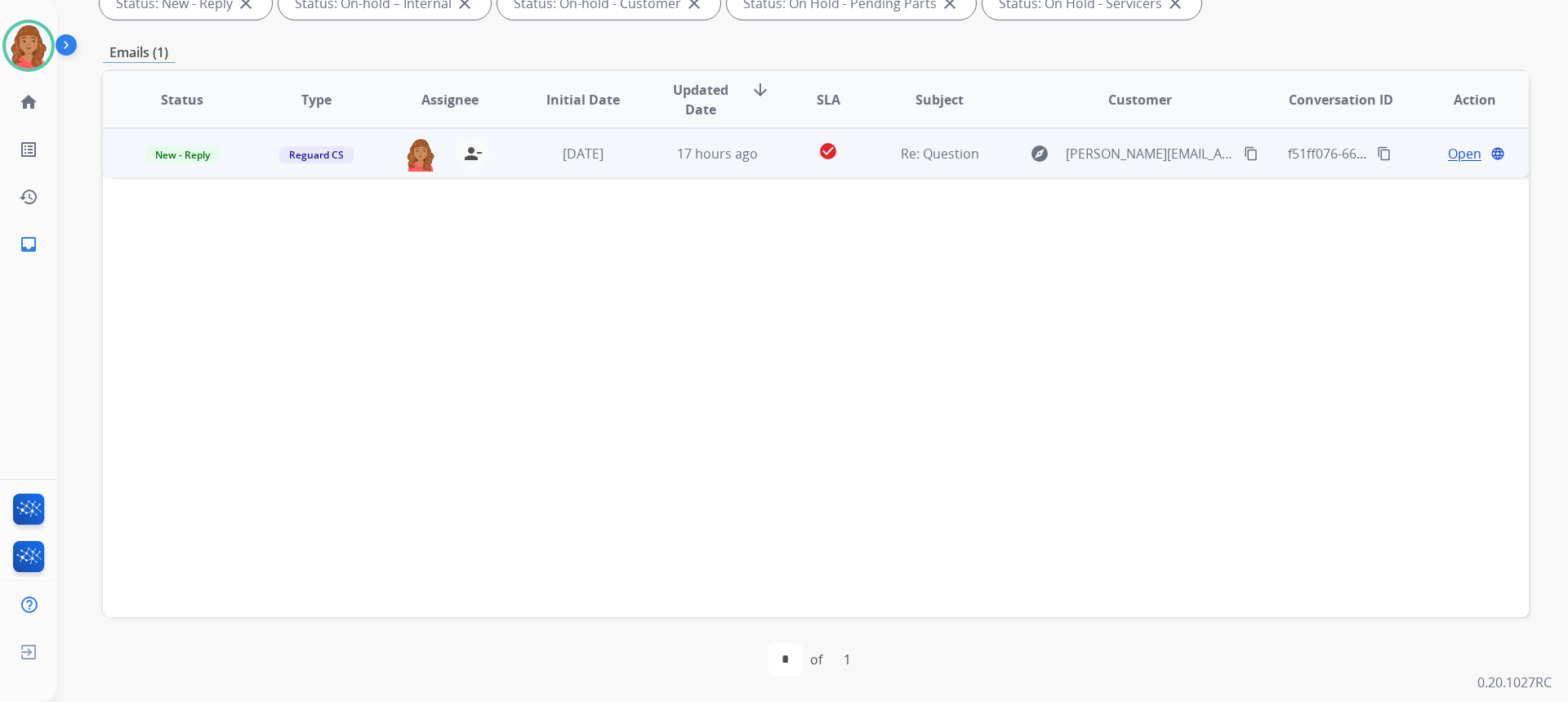
click at [1448, 151] on span "Open" at bounding box center [1464, 153] width 34 height 20
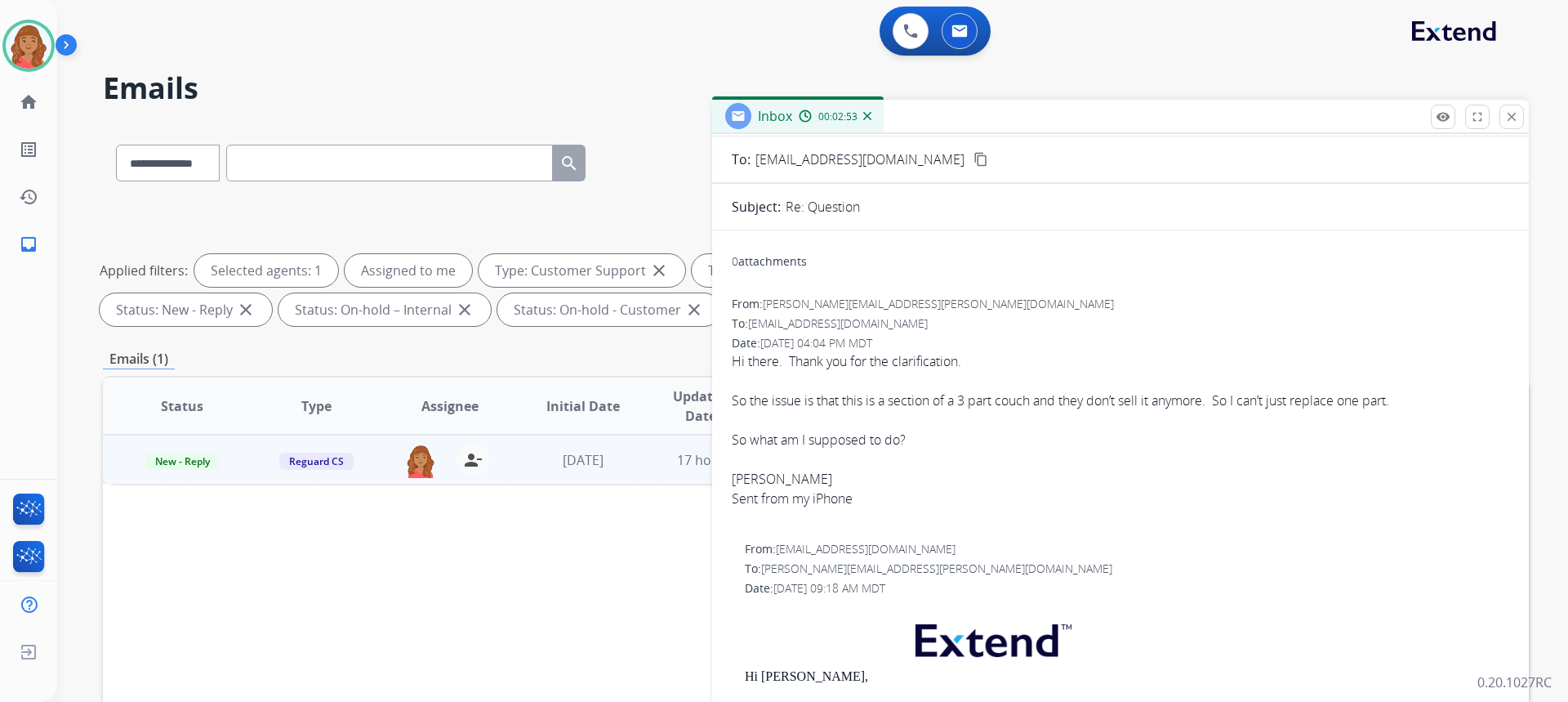
scroll to position [0, 0]
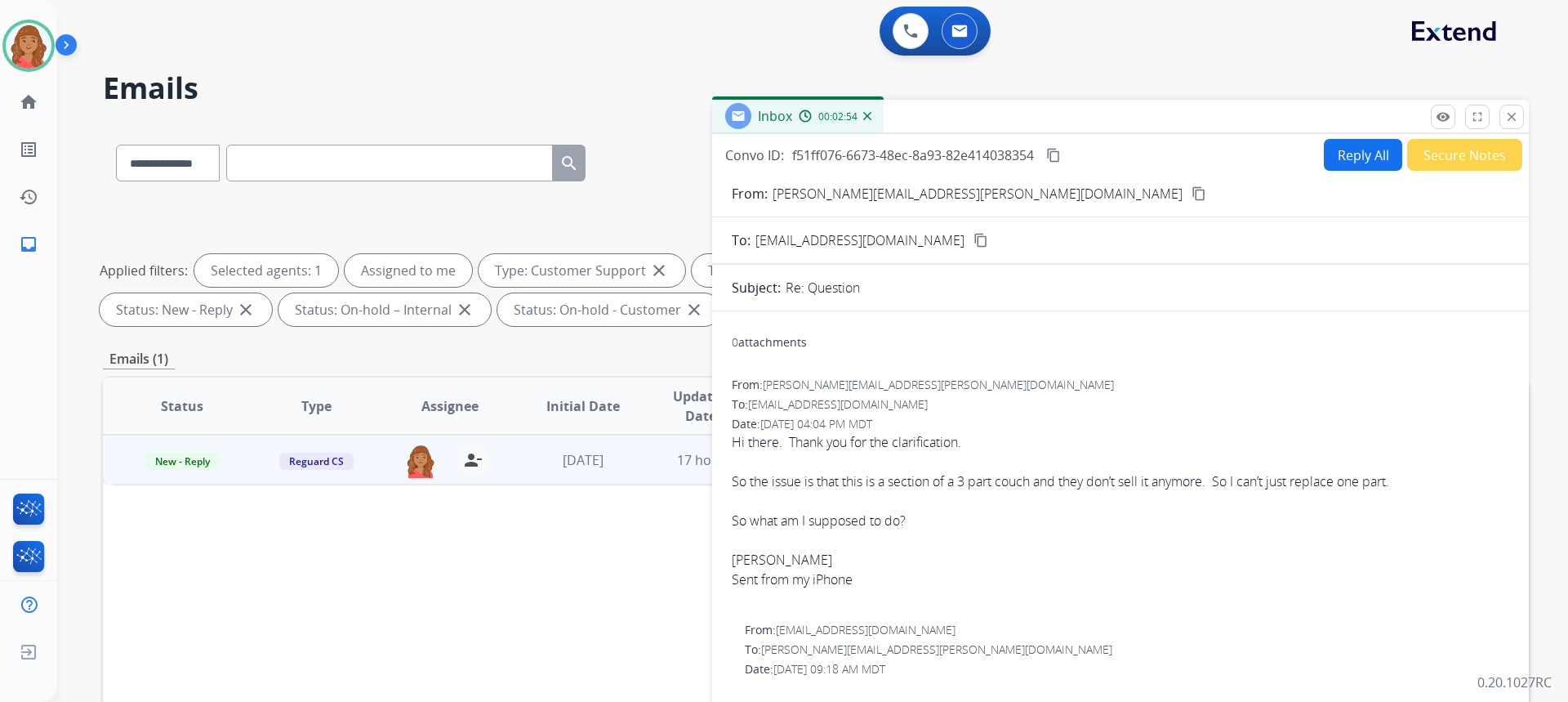
click at [1340, 155] on button "Reply All" at bounding box center [1363, 154] width 79 height 32
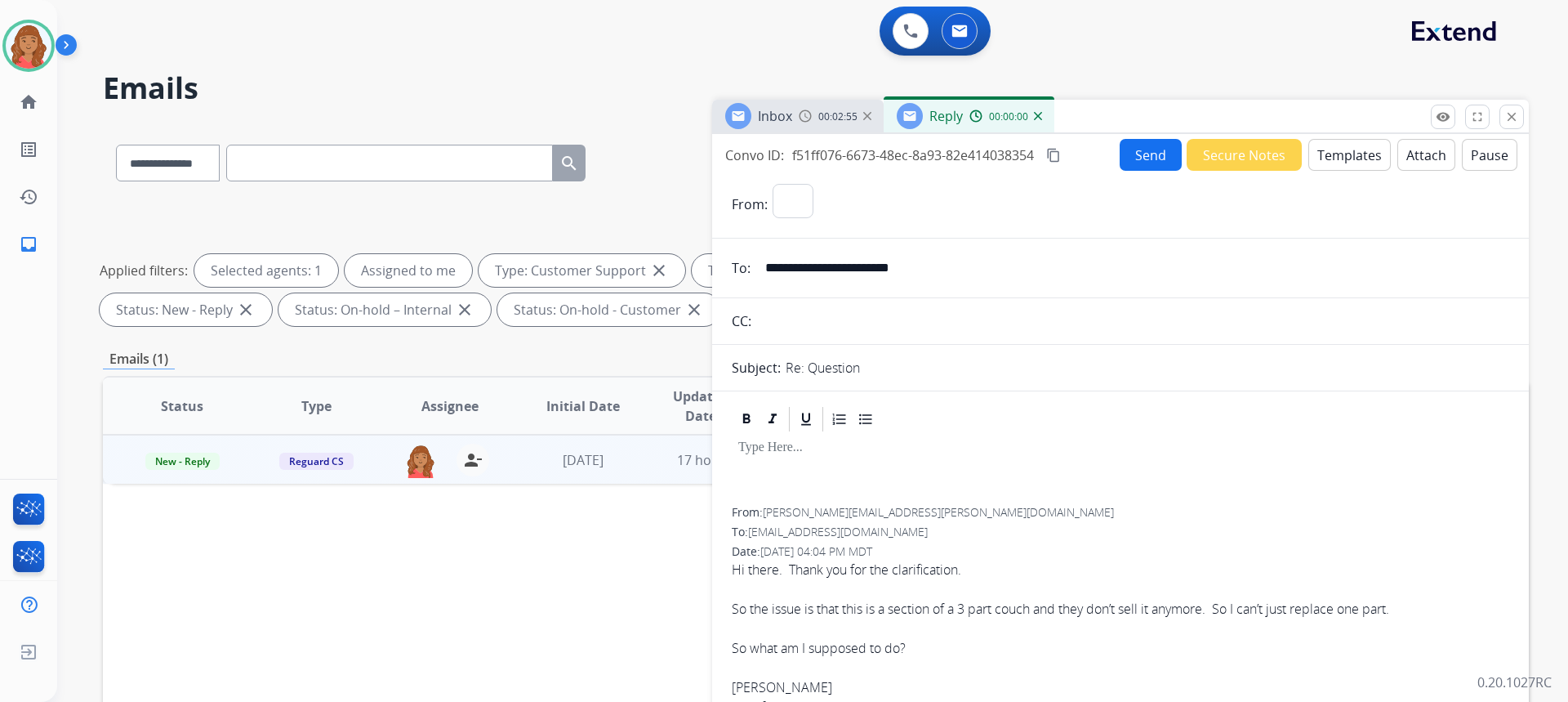
select select "**********"
click at [1325, 160] on button "Templates" at bounding box center [1349, 154] width 82 height 32
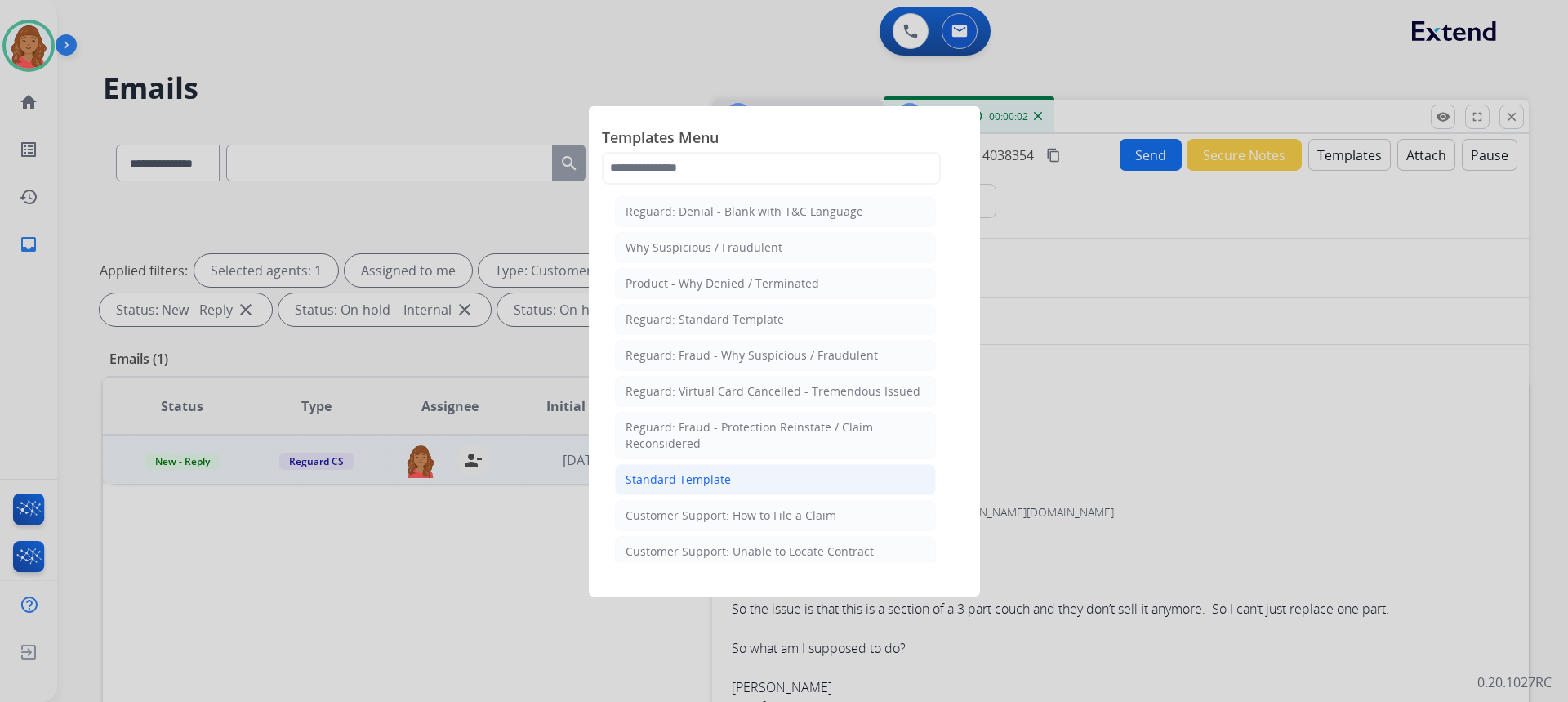
click at [721, 474] on div "Standard Template" at bounding box center [678, 480] width 106 height 16
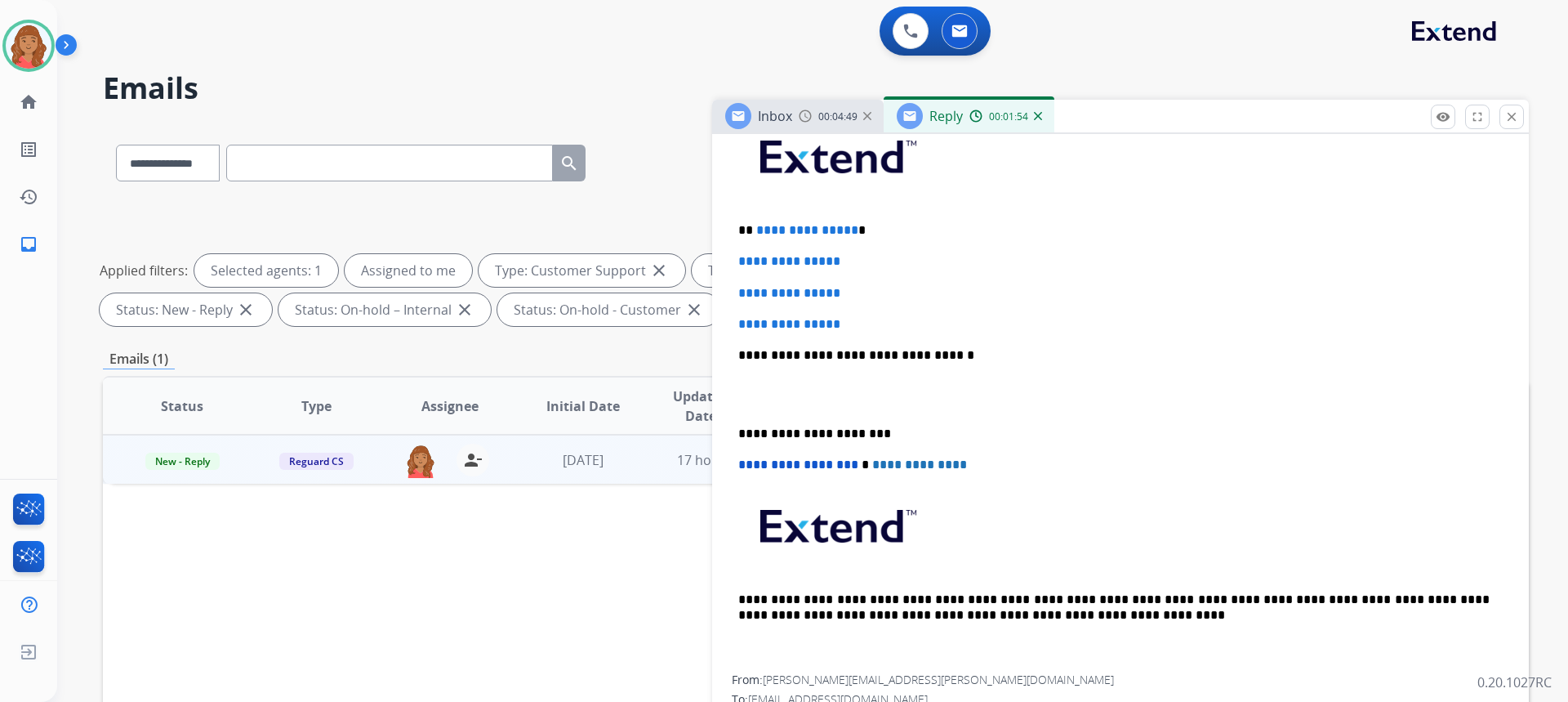
scroll to position [326, 0]
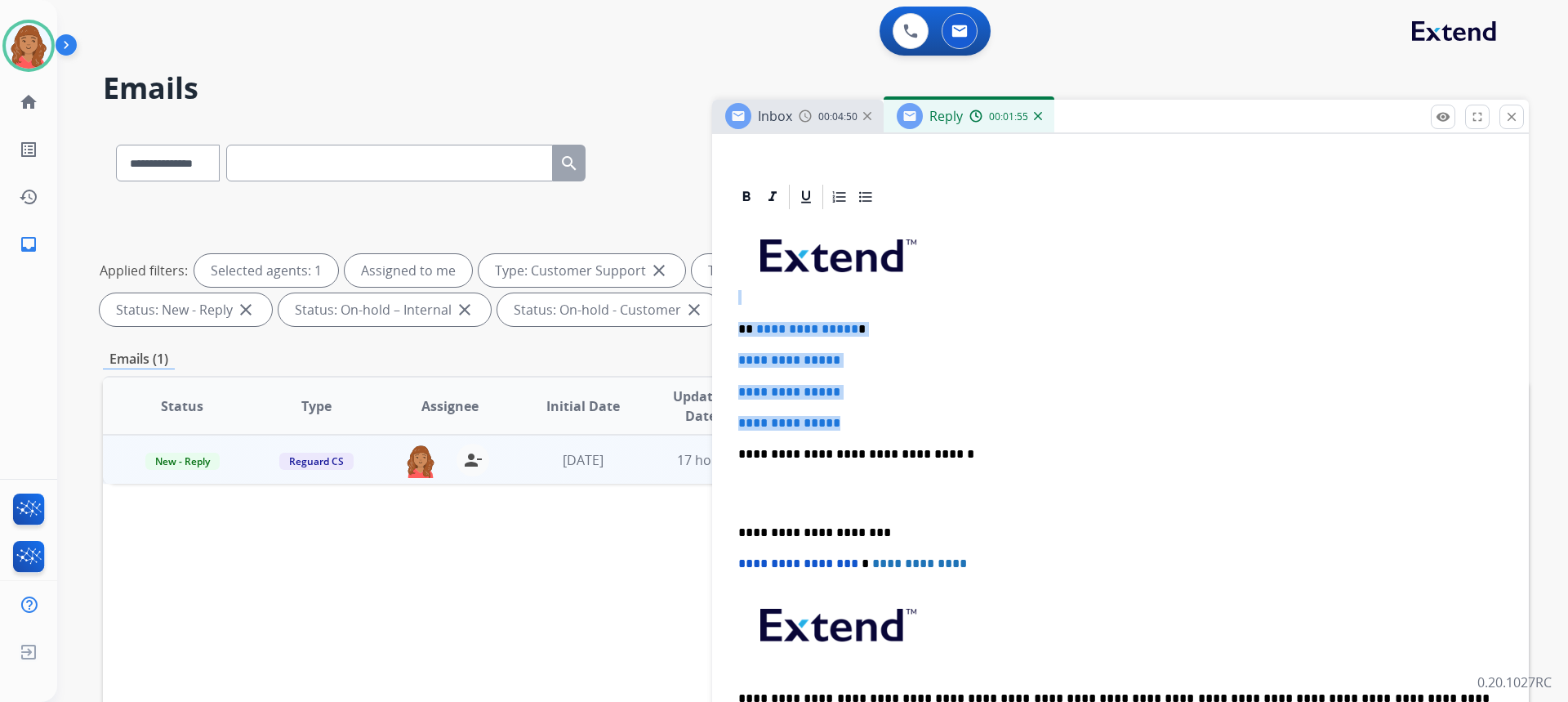
drag, startPoint x: 871, startPoint y: 419, endPoint x: 717, endPoint y: 293, distance: 199.0
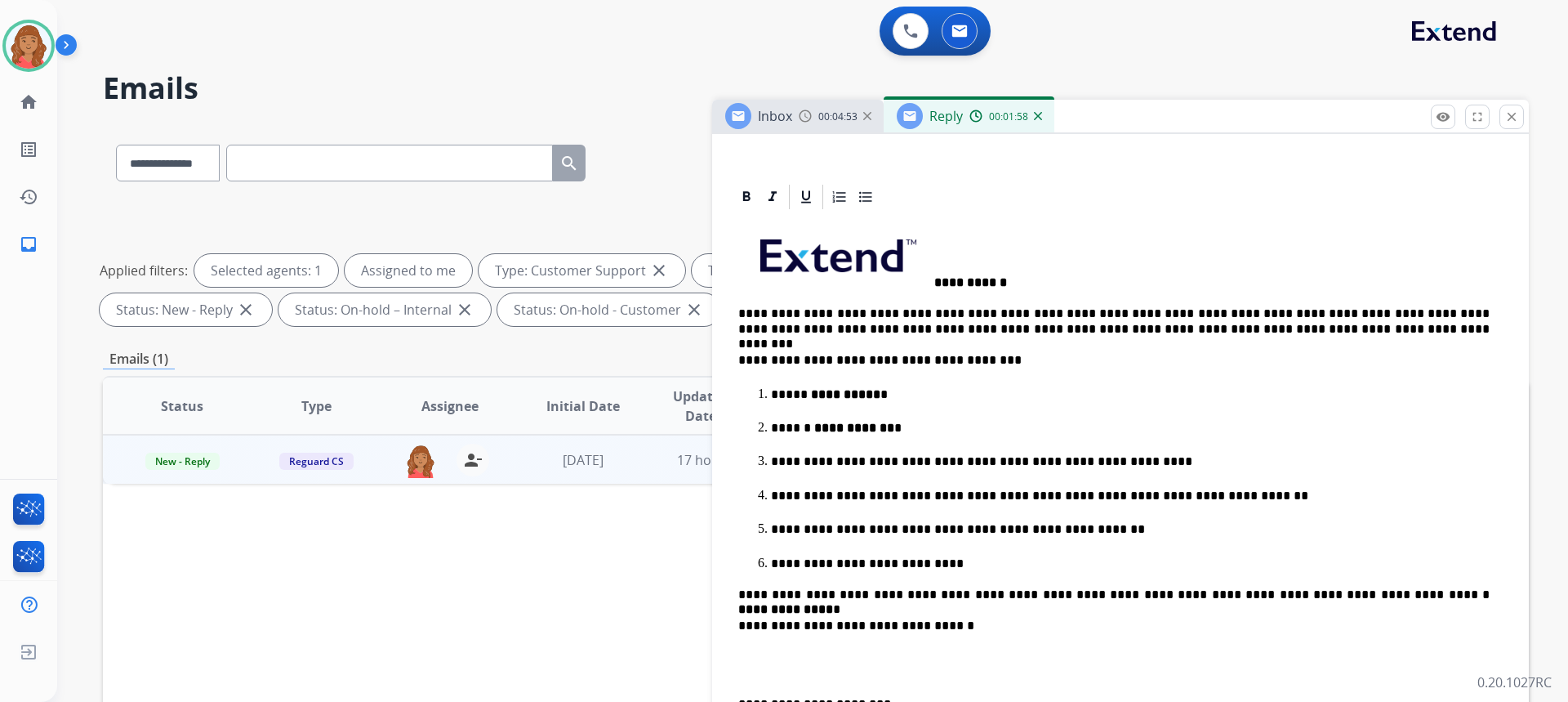
click at [935, 273] on p "**********" at bounding box center [1120, 254] width 764 height 72
click at [1036, 283] on p "**********" at bounding box center [1120, 254] width 764 height 72
click at [941, 280] on strong "**********" at bounding box center [971, 282] width 73 height 12
click at [935, 280] on strong "**********" at bounding box center [971, 282] width 73 height 12
drag, startPoint x: 935, startPoint y: 280, endPoint x: 952, endPoint y: 453, distance: 173.8
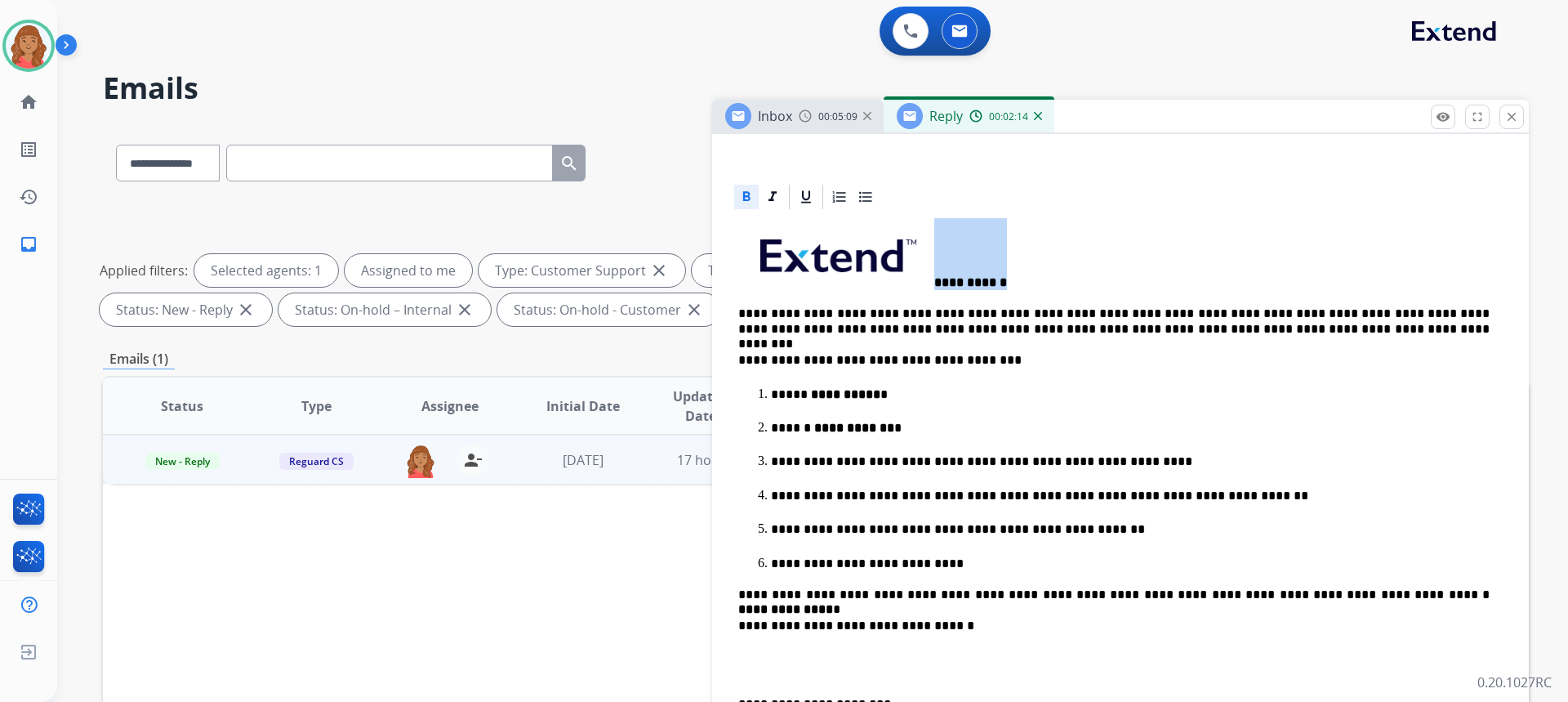
click at [957, 455] on div "**********" at bounding box center [1121, 577] width 777 height 733
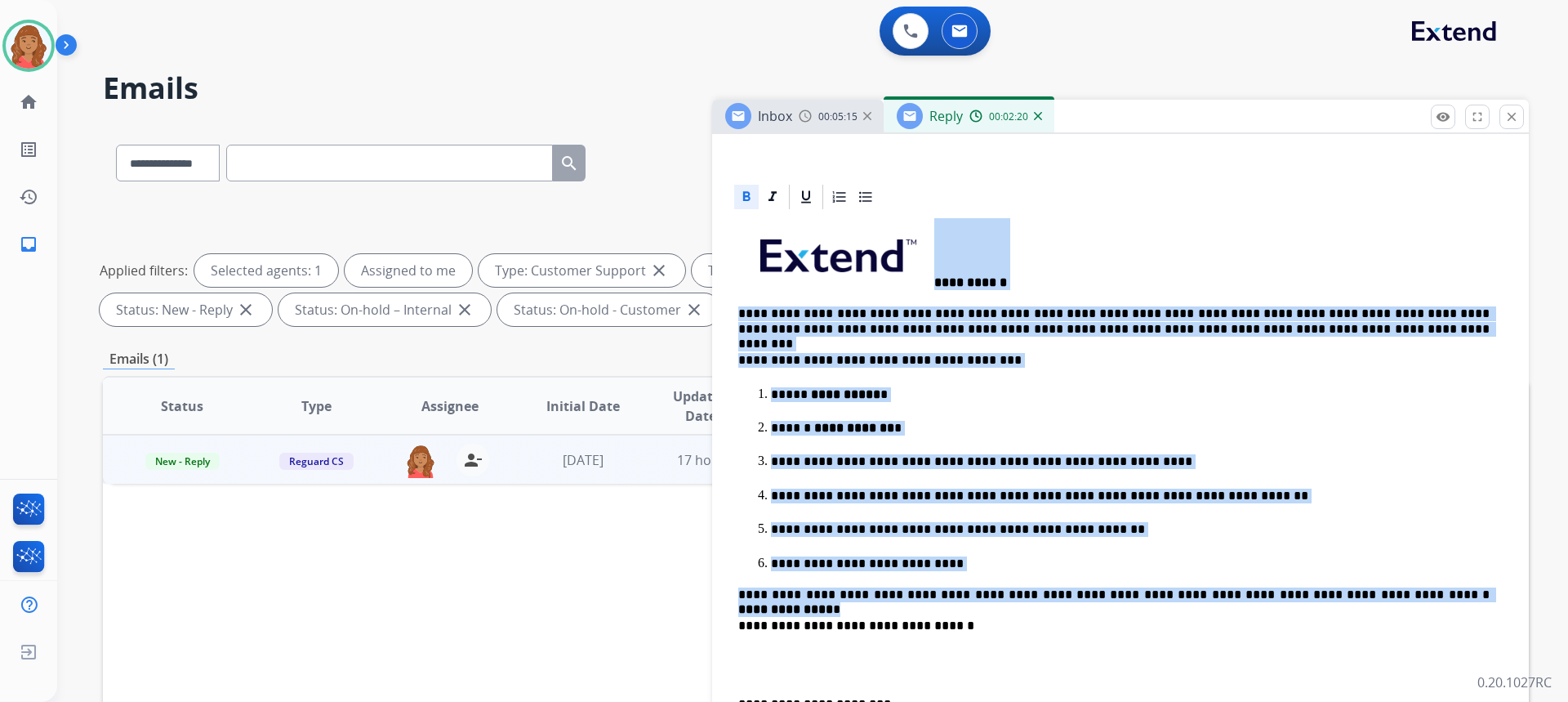
drag, startPoint x: 1403, startPoint y: 433, endPoint x: 926, endPoint y: 284, distance: 499.7
click at [926, 284] on div "**********" at bounding box center [1121, 577] width 777 height 733
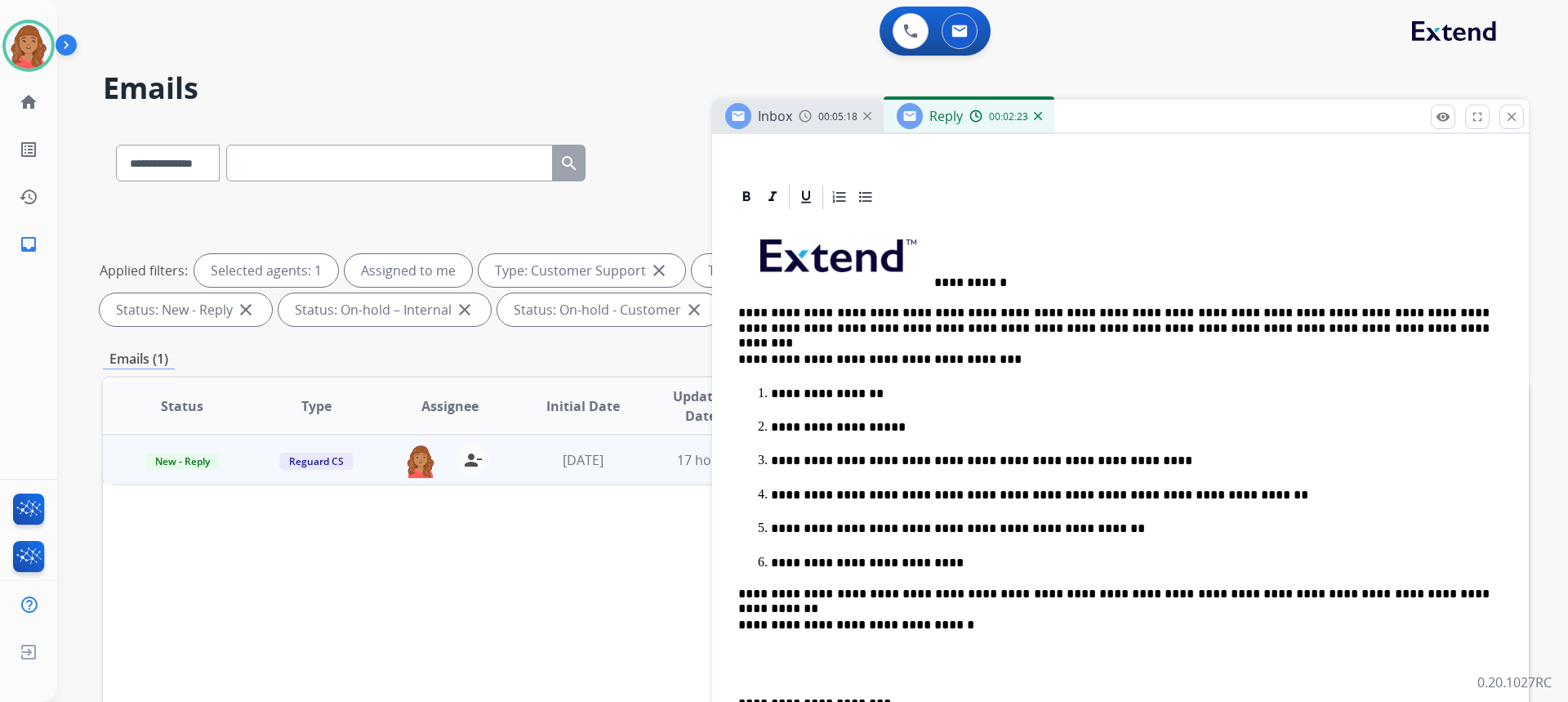
click at [932, 278] on img at bounding box center [836, 252] width 193 height 65
click at [940, 283] on p "**********" at bounding box center [1114, 254] width 751 height 71
click at [935, 280] on p "**********" at bounding box center [1114, 254] width 751 height 71
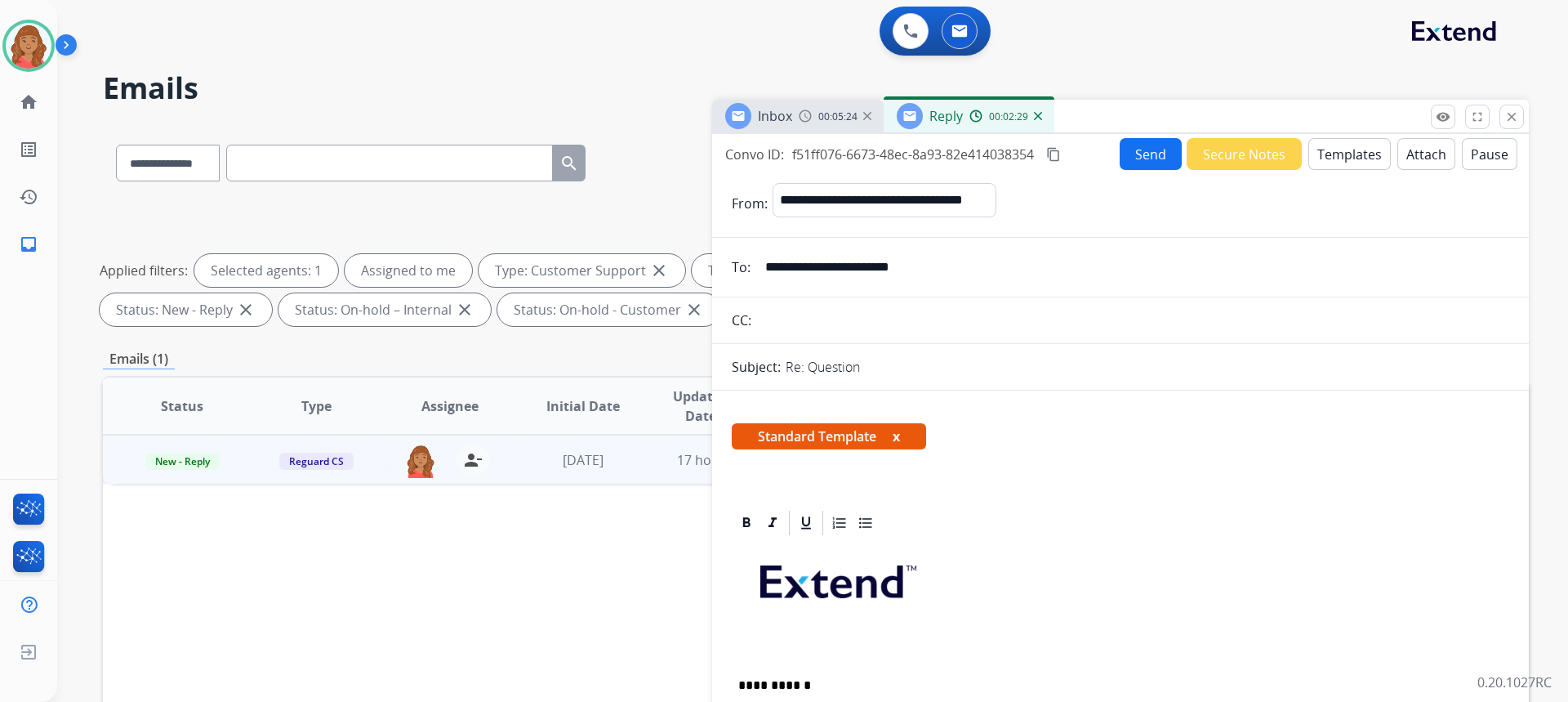
scroll to position [0, 0]
click at [1058, 151] on mat-icon "content_copy" at bounding box center [1053, 155] width 15 height 15
click at [1136, 155] on button "Send" at bounding box center [1151, 154] width 62 height 32
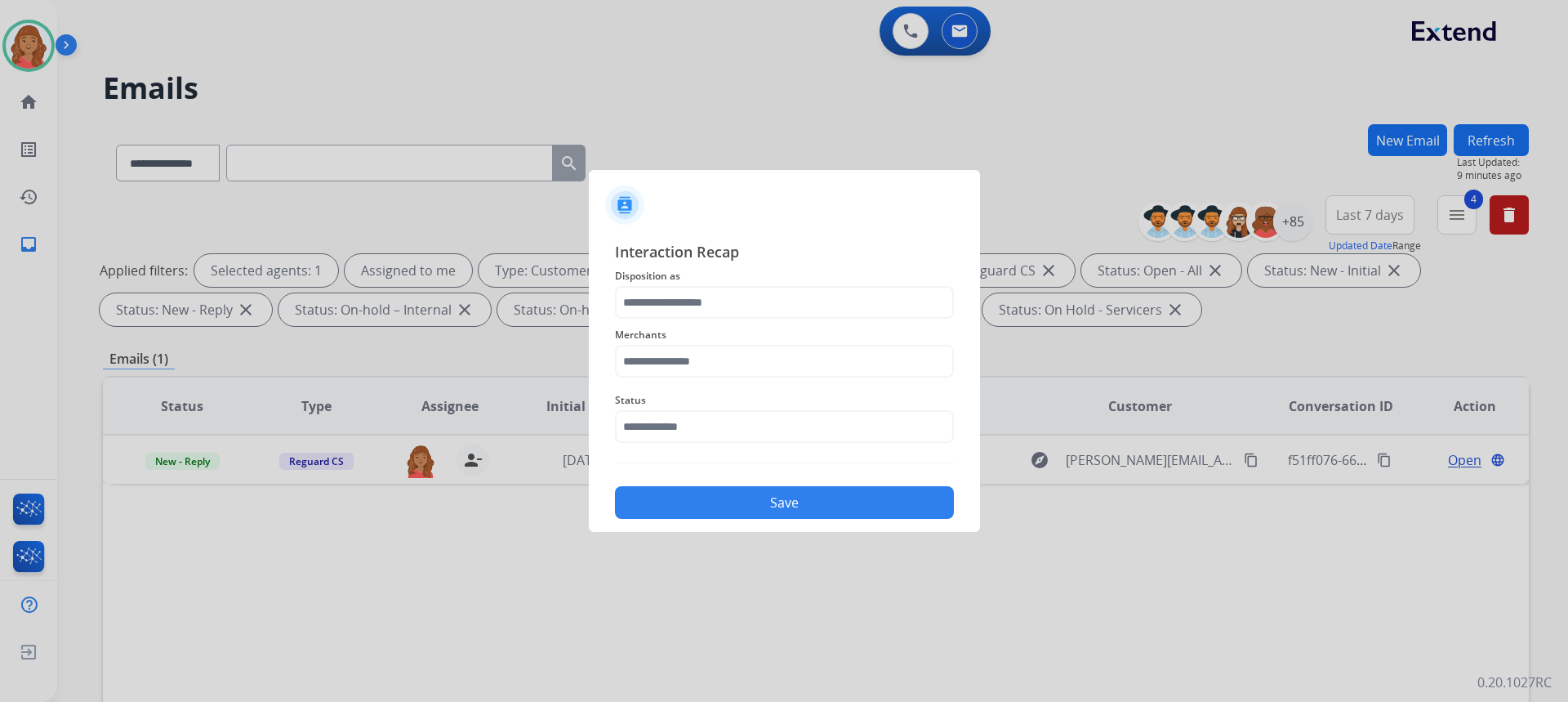
click at [964, 274] on div "Interaction Recap Disposition as Merchants Status Save" at bounding box center [784, 379] width 391 height 305
click at [689, 310] on input "text" at bounding box center [785, 302] width 339 height 33
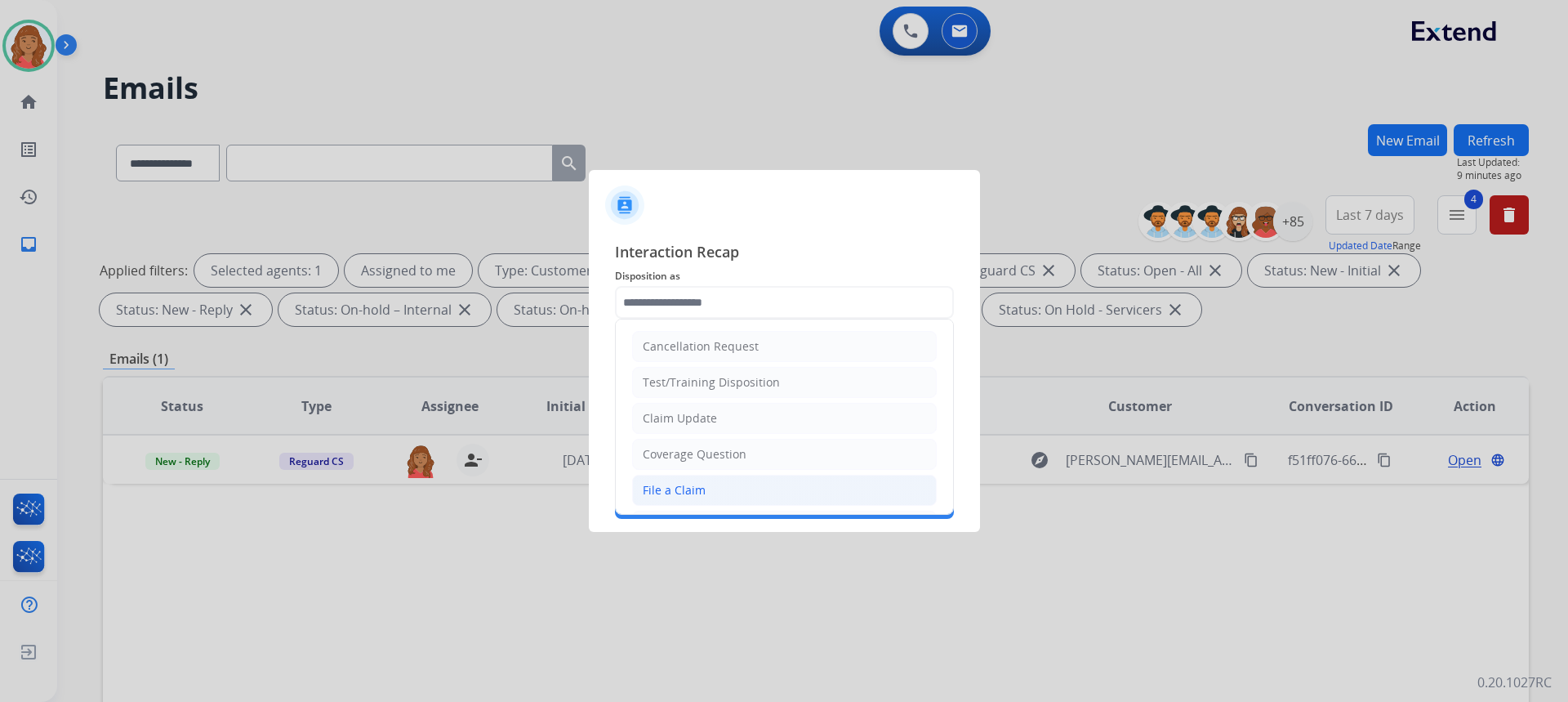
click at [685, 493] on div "File a Claim" at bounding box center [674, 490] width 63 height 16
type input "**********"
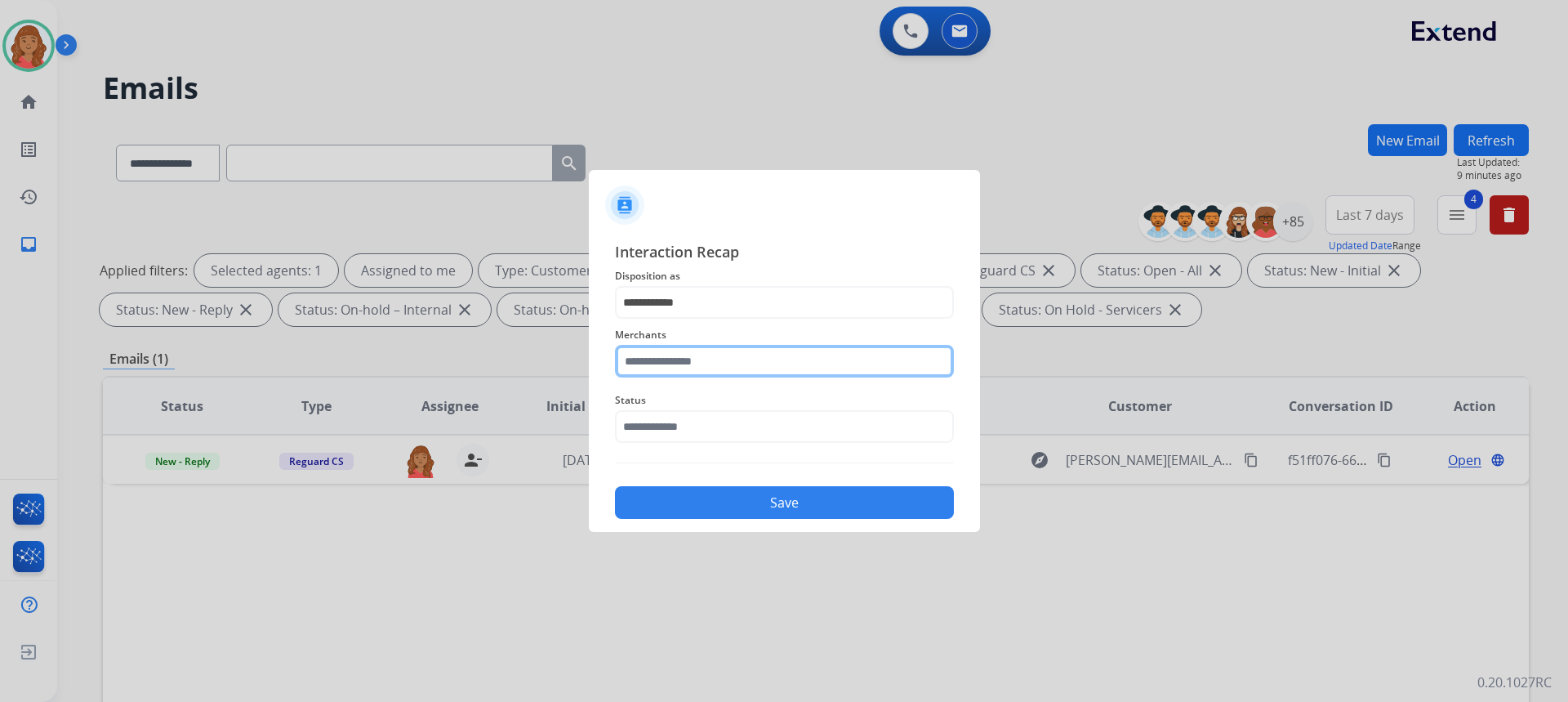
click at [681, 357] on input "text" at bounding box center [785, 361] width 339 height 33
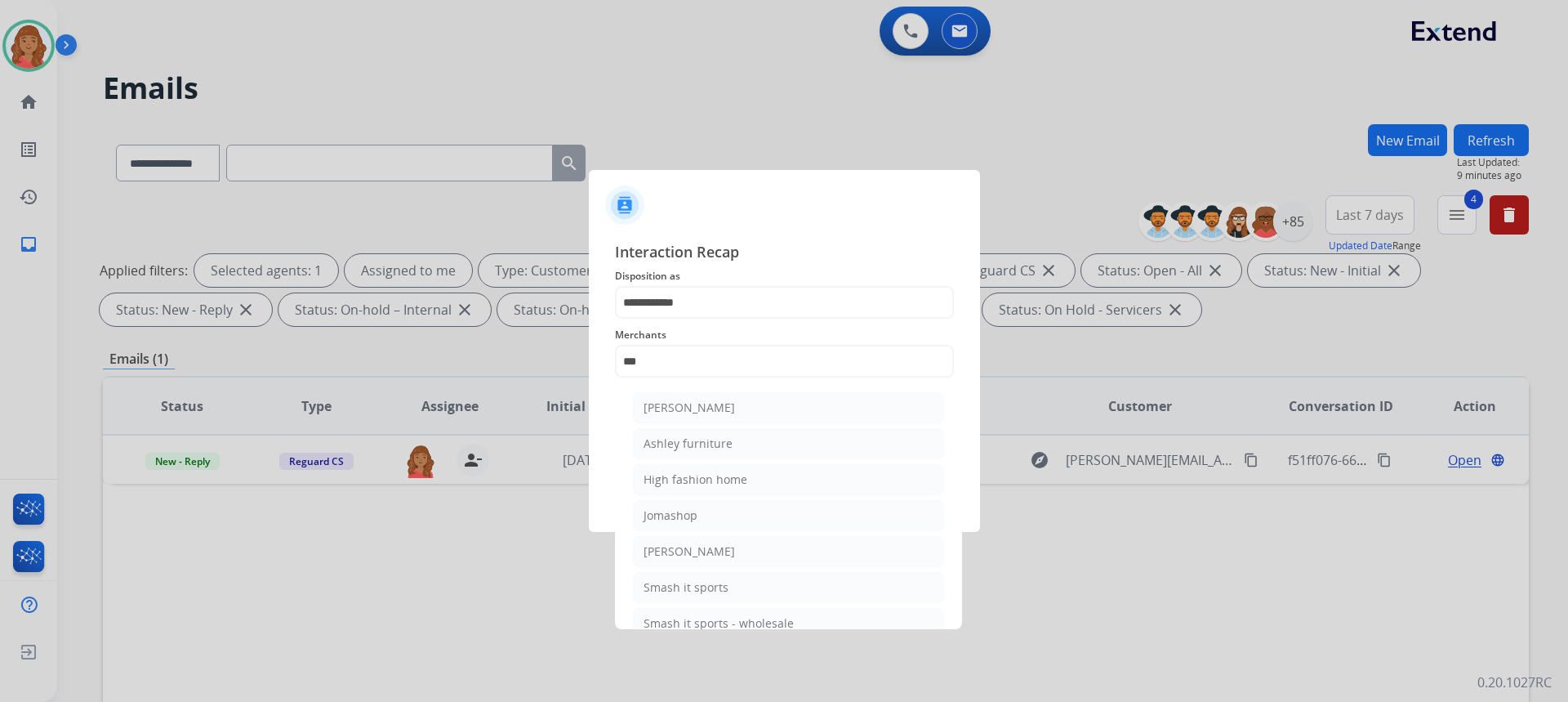
click at [686, 413] on div "[PERSON_NAME]" at bounding box center [690, 407] width 92 height 16
type input "**********"
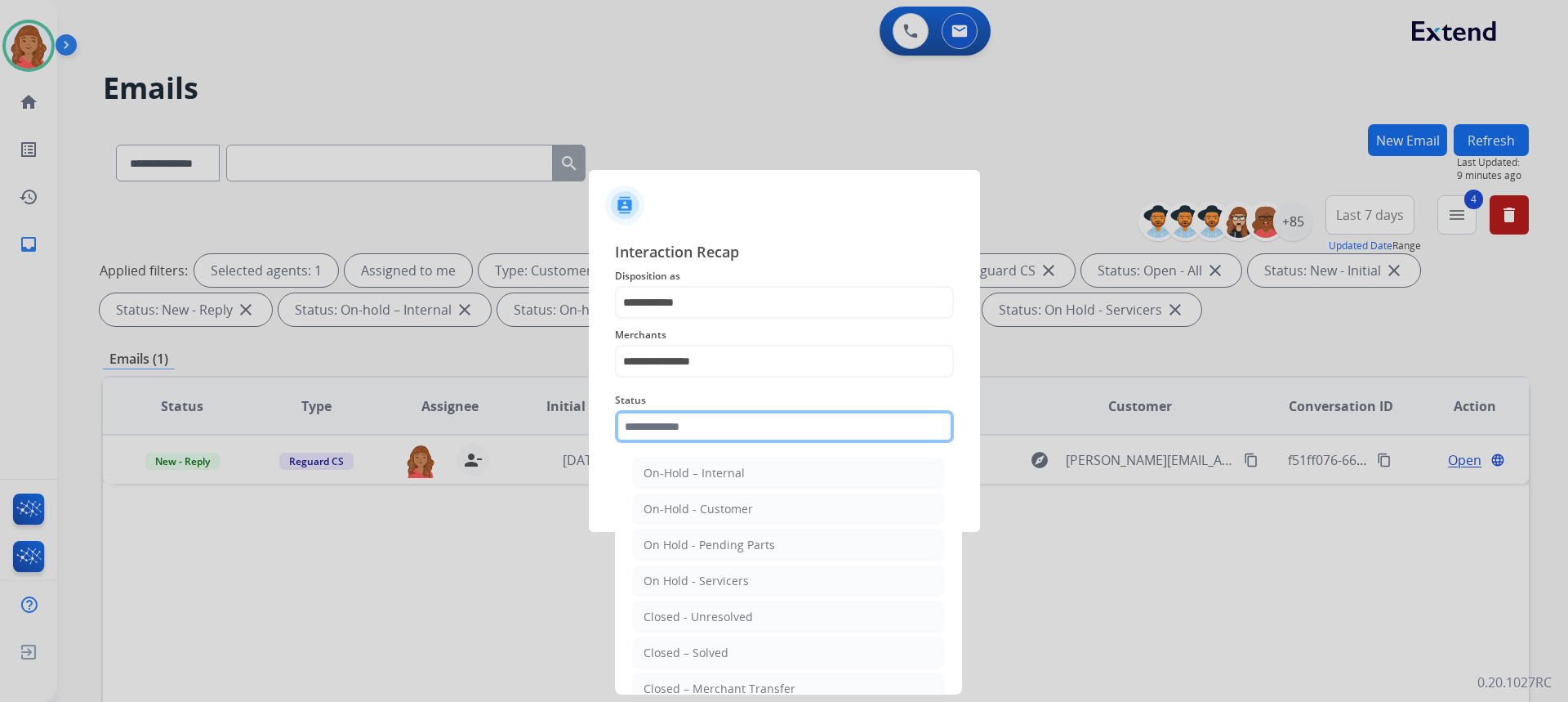
click at [688, 437] on input "text" at bounding box center [785, 427] width 339 height 33
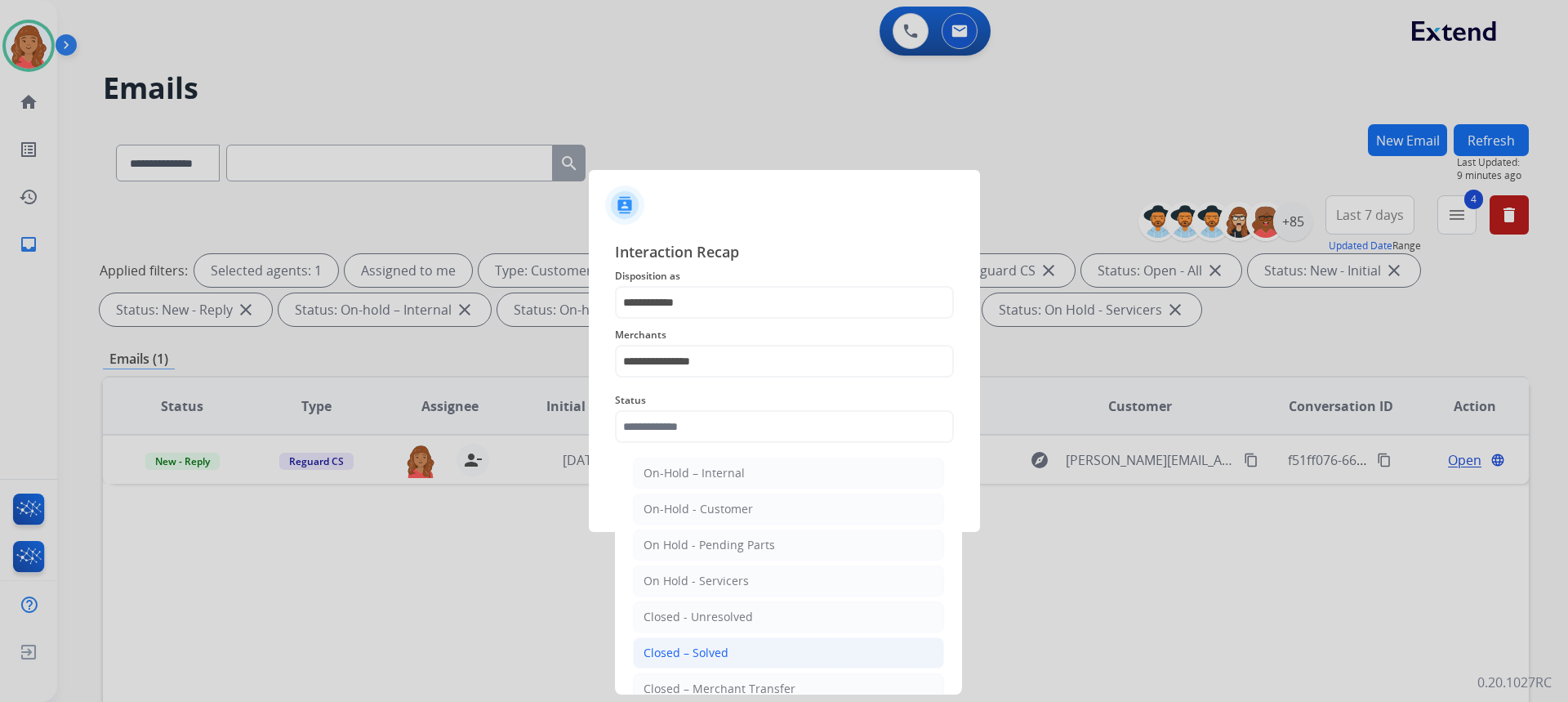
click at [692, 648] on div "Closed – Solved" at bounding box center [686, 653] width 85 height 16
type input "**********"
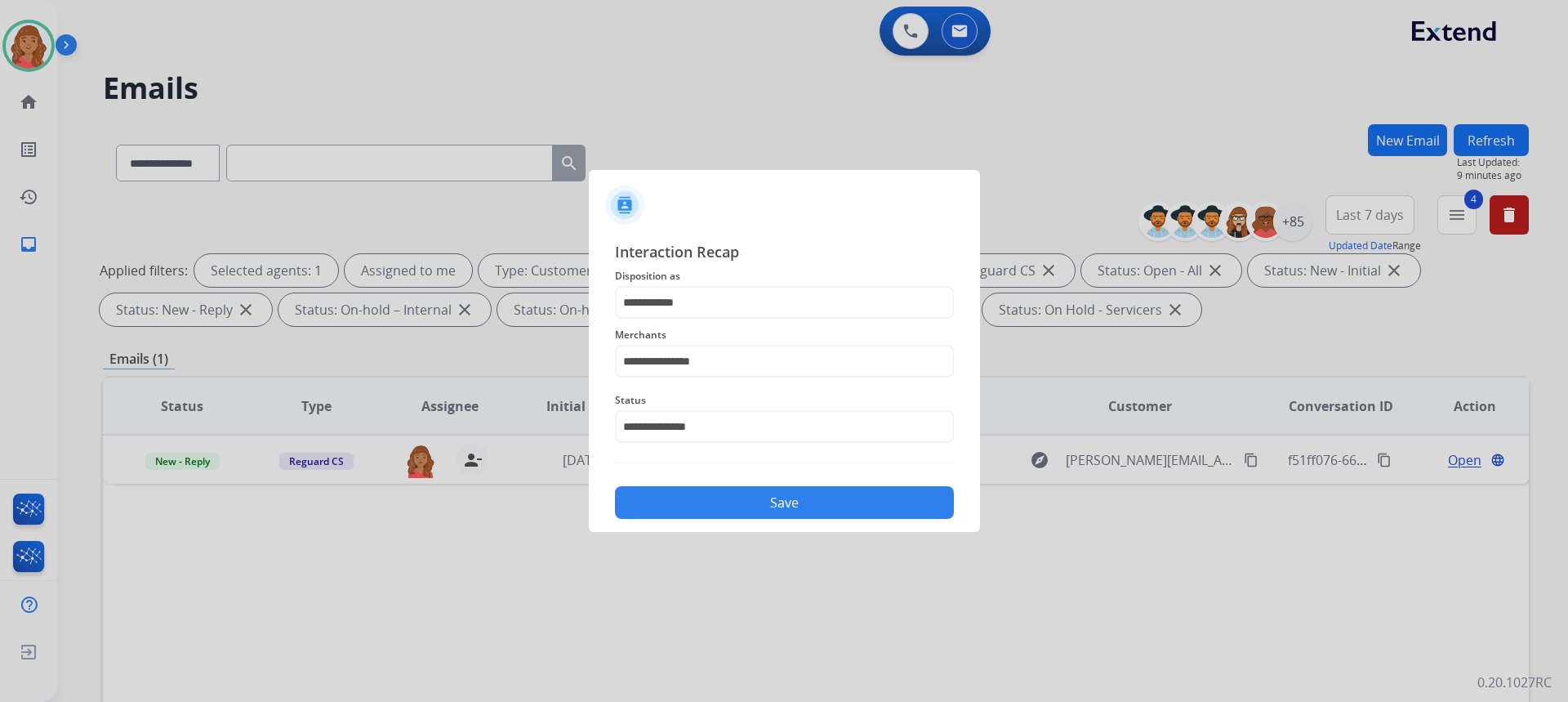
click at [725, 498] on button "Save" at bounding box center [785, 503] width 339 height 33
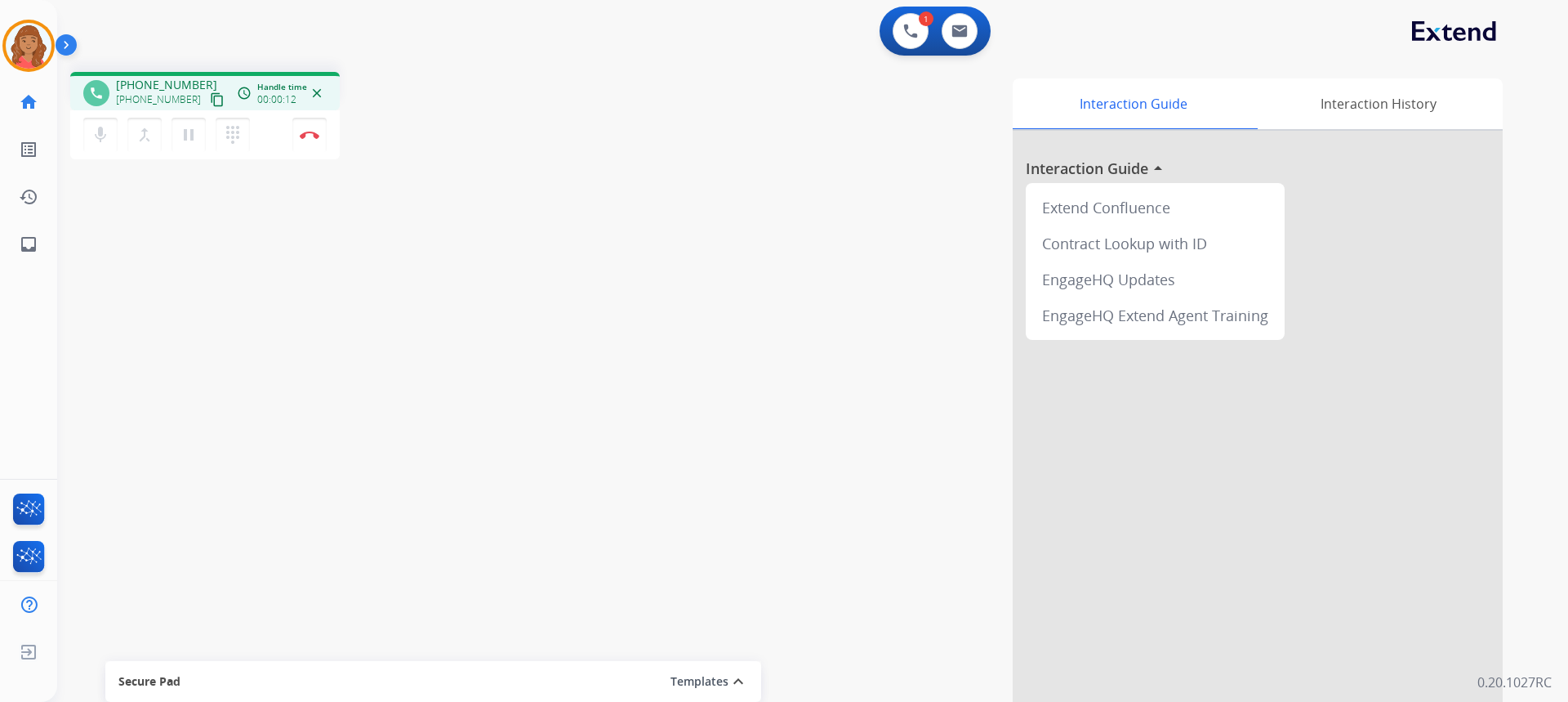
drag, startPoint x: 201, startPoint y: 104, endPoint x: 139, endPoint y: 93, distance: 63.0
click at [210, 102] on mat-icon "content_copy" at bounding box center [217, 100] width 15 height 15
click at [235, 137] on mat-icon "dialpad" at bounding box center [233, 134] width 20 height 20
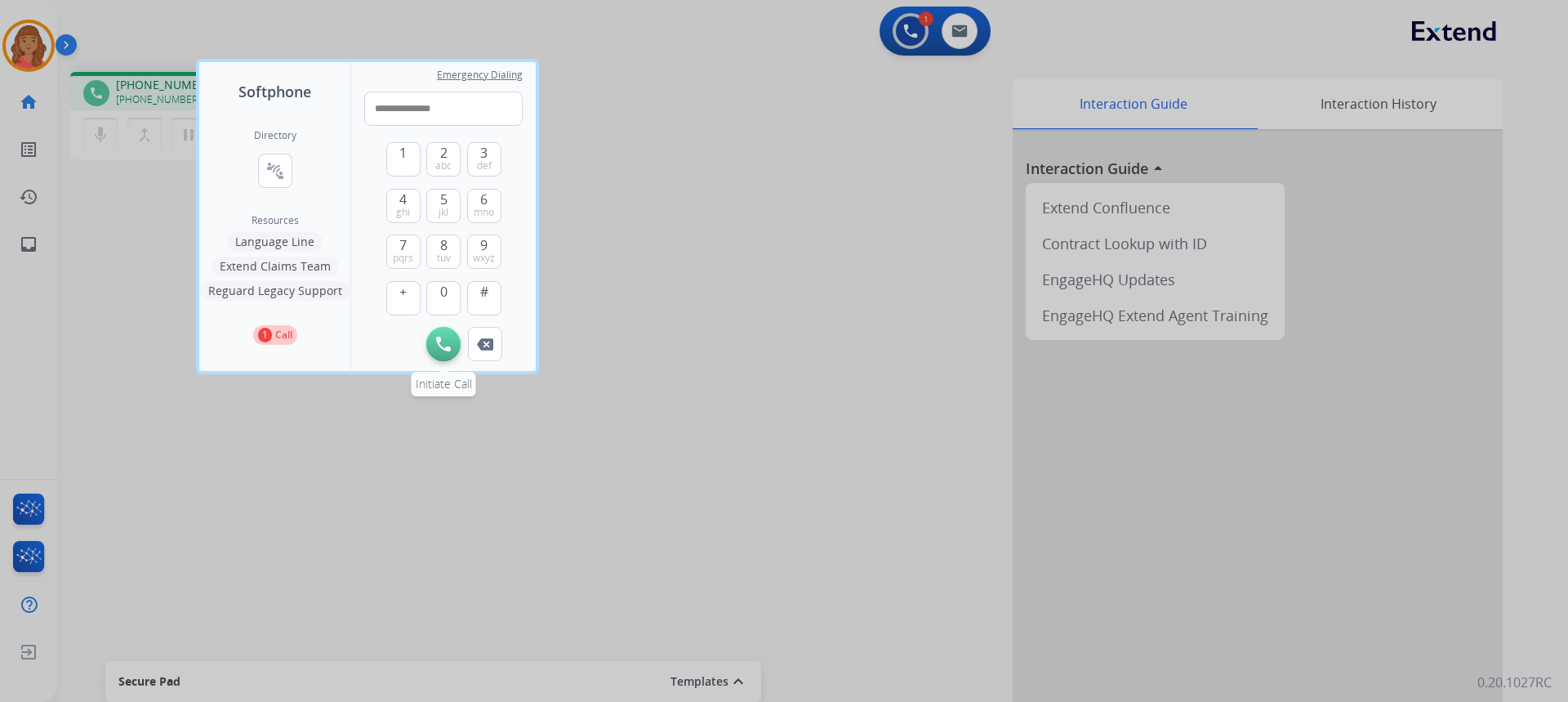
type input "**********"
click at [440, 346] on img at bounding box center [443, 344] width 15 height 15
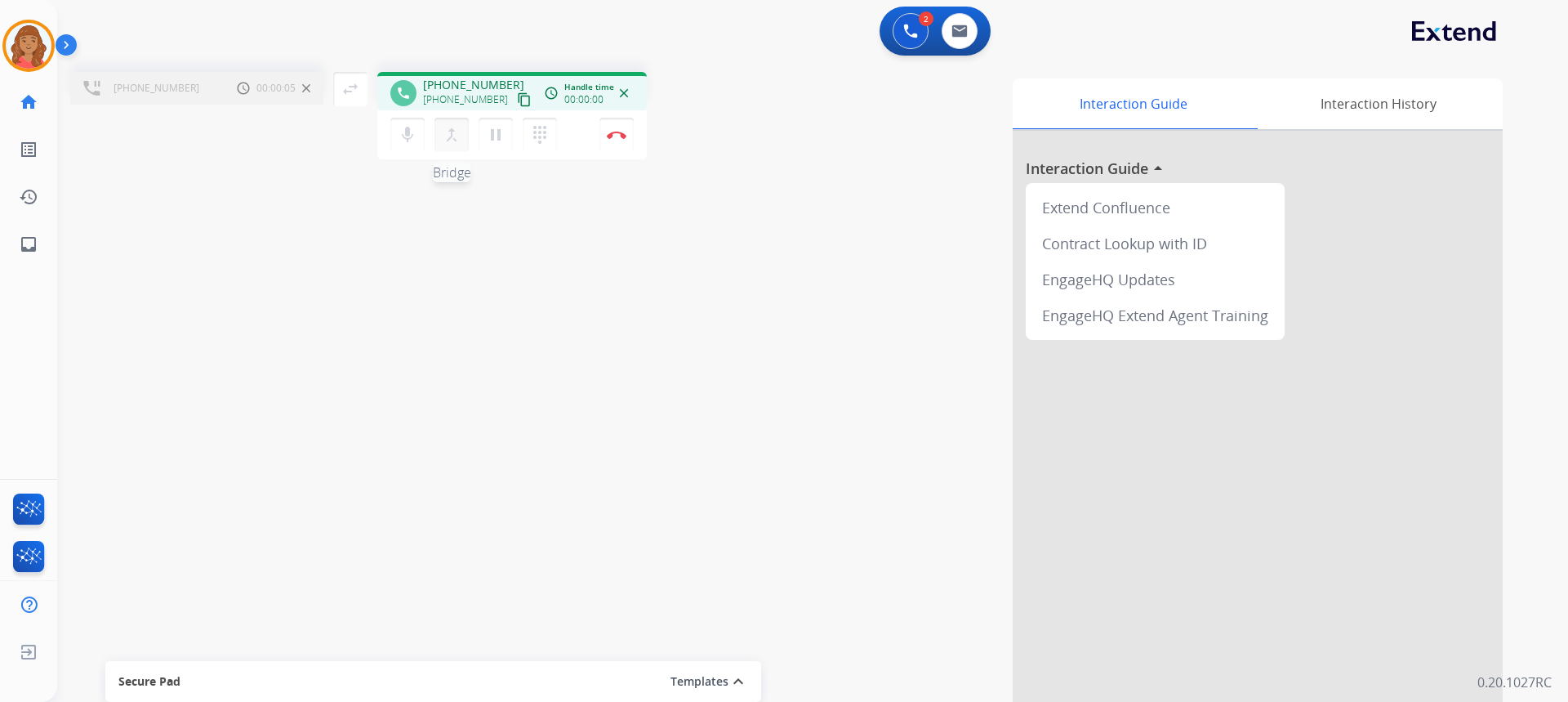
click at [447, 143] on mat-icon "merge_type" at bounding box center [452, 134] width 20 height 20
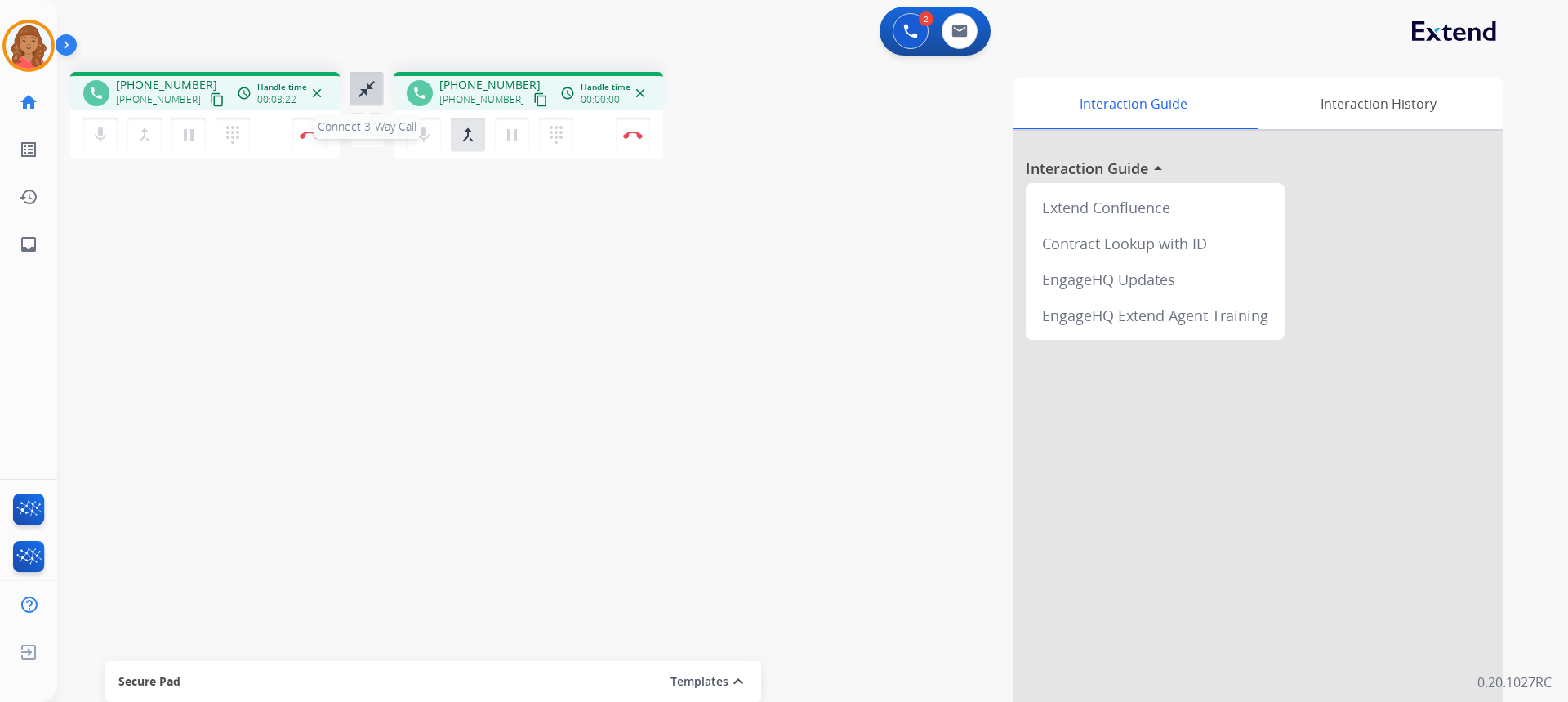
click at [370, 91] on mat-icon "close_fullscreen" at bounding box center [366, 89] width 20 height 20
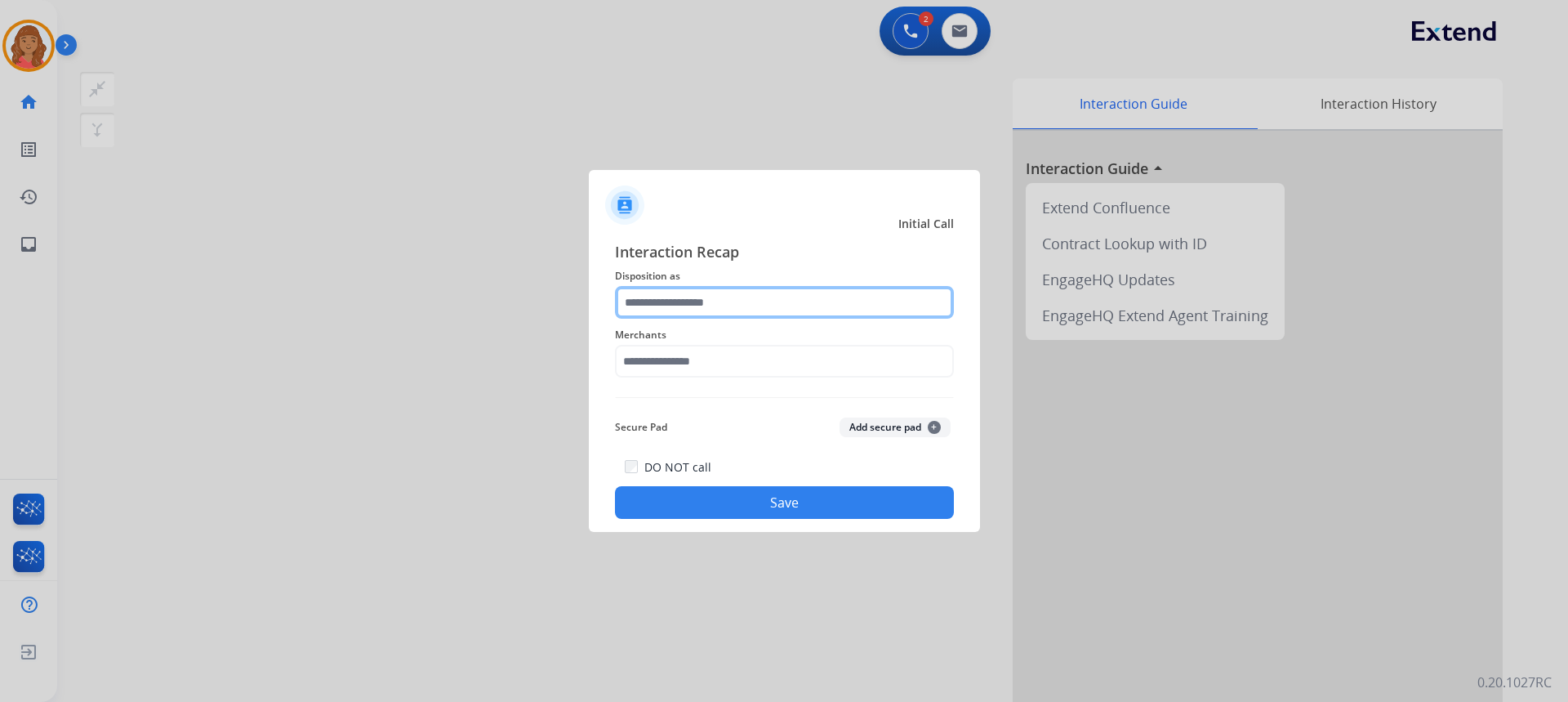
click at [663, 305] on input "text" at bounding box center [785, 302] width 339 height 33
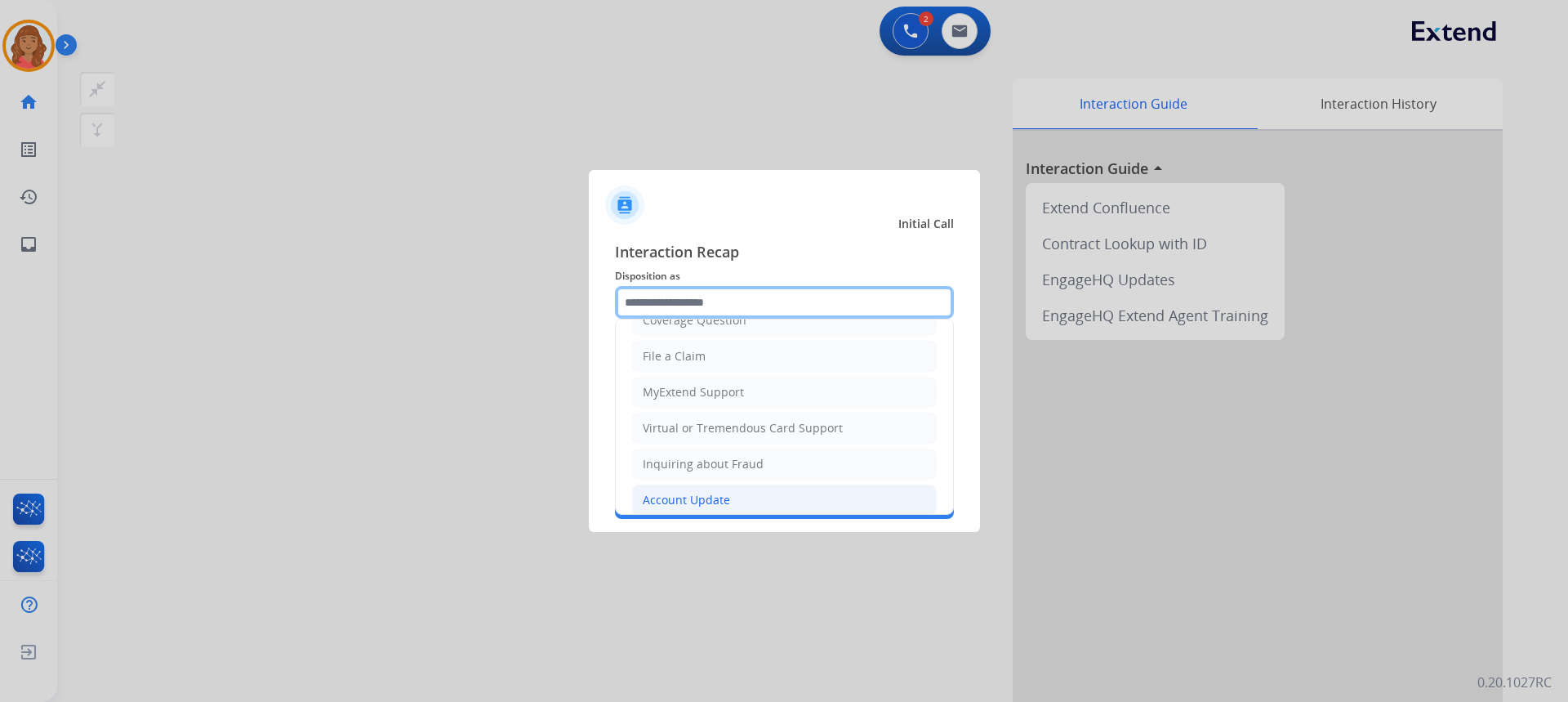
scroll to position [254, 0]
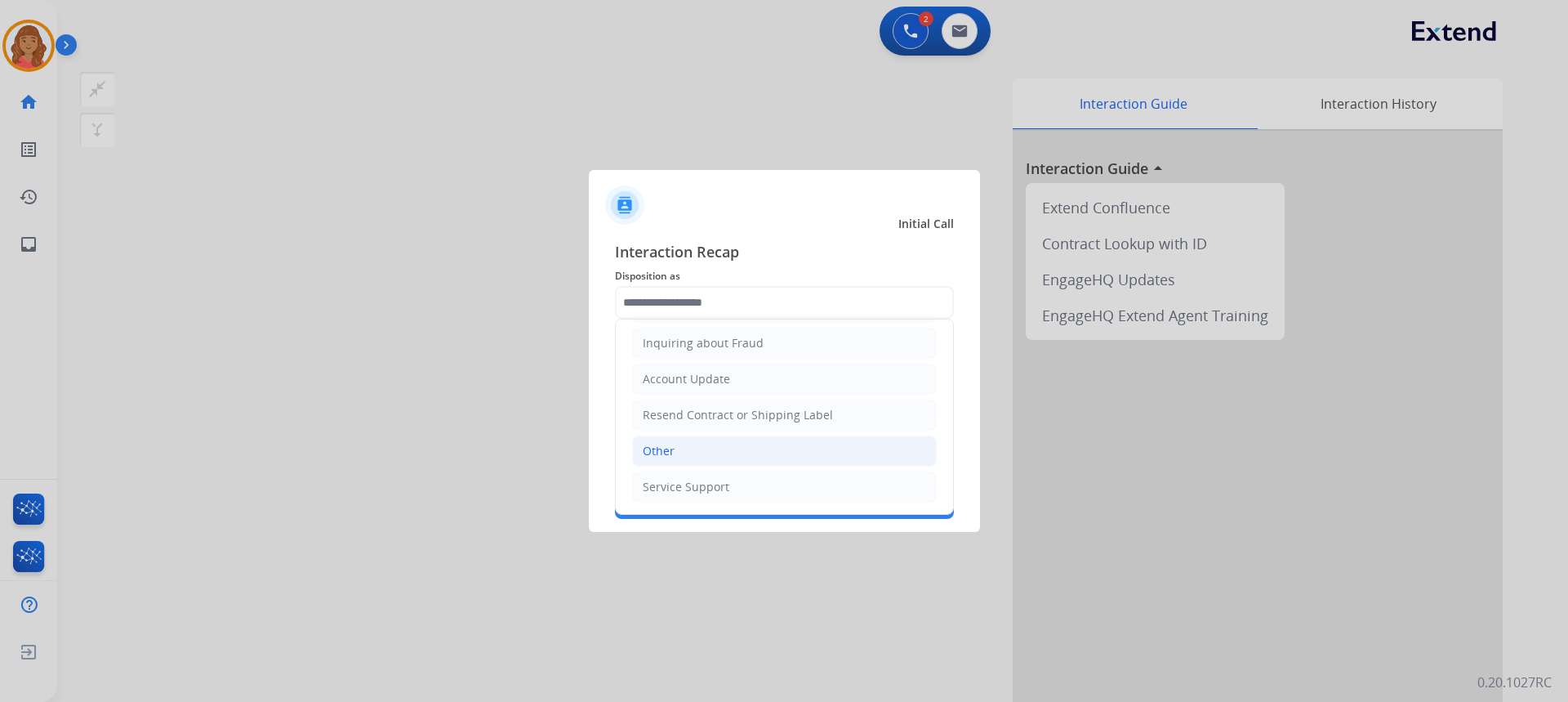
drag, startPoint x: 668, startPoint y: 448, endPoint x: 684, endPoint y: 394, distance: 56.3
click at [668, 448] on div "Other" at bounding box center [659, 450] width 32 height 16
type input "*****"
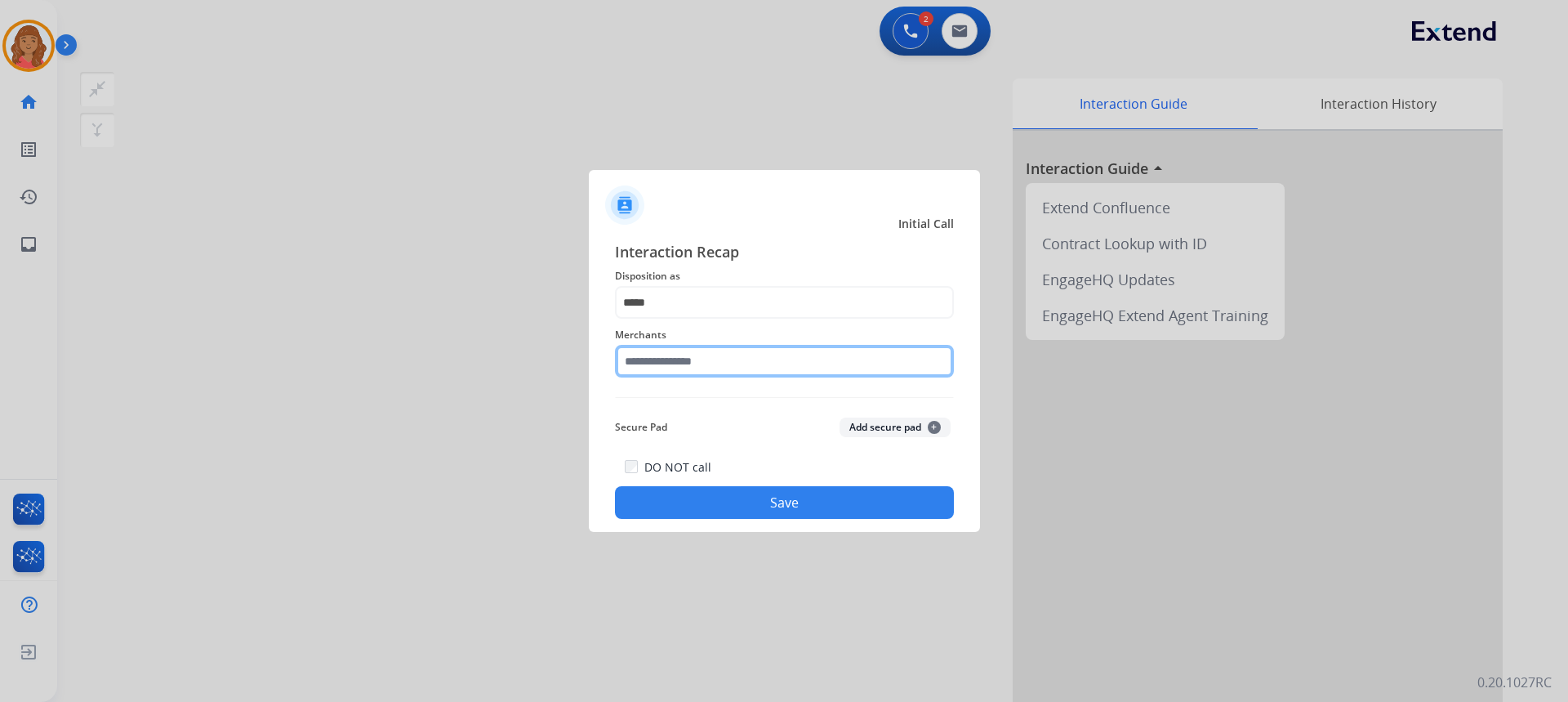
click at [688, 369] on input "text" at bounding box center [785, 361] width 339 height 33
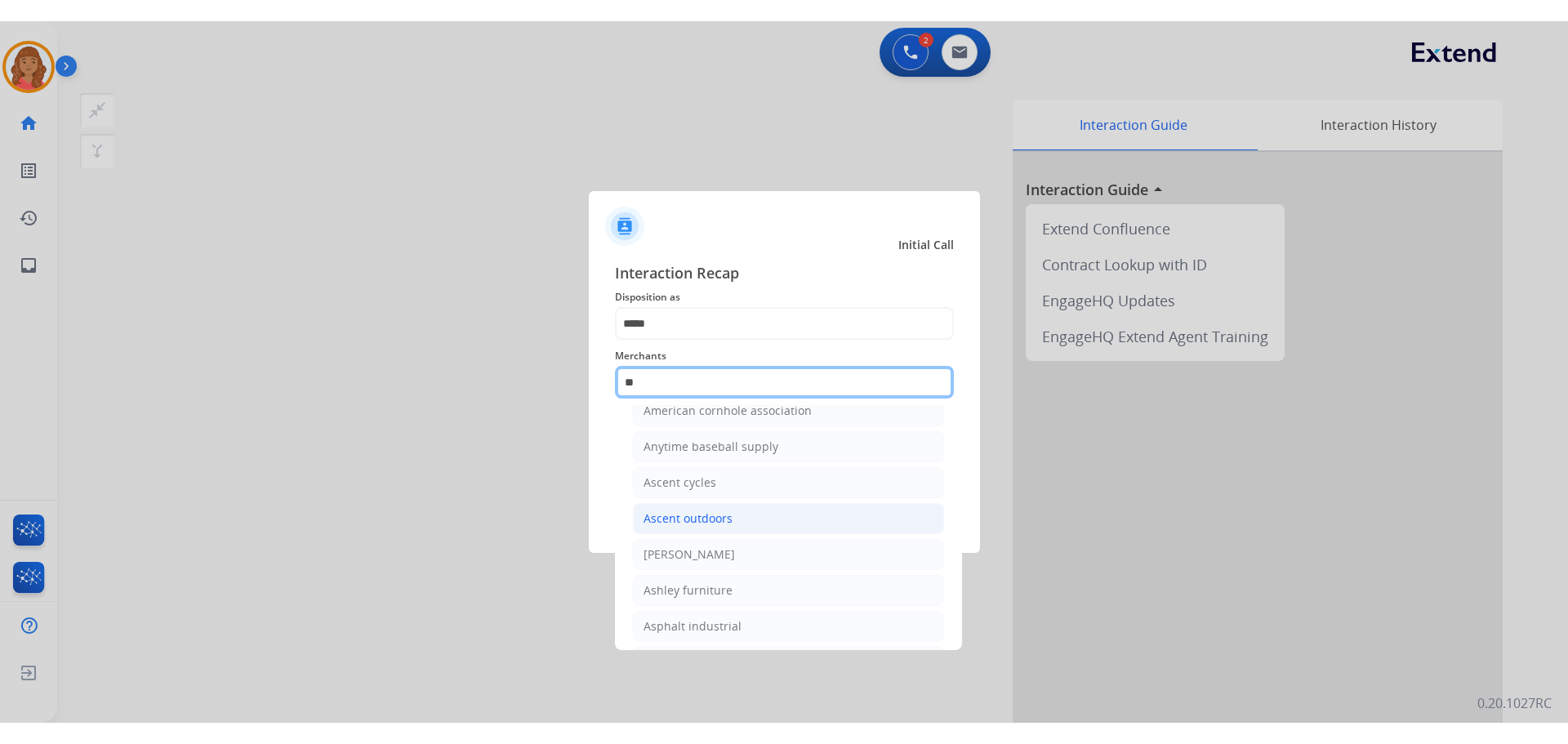
scroll to position [134, 0]
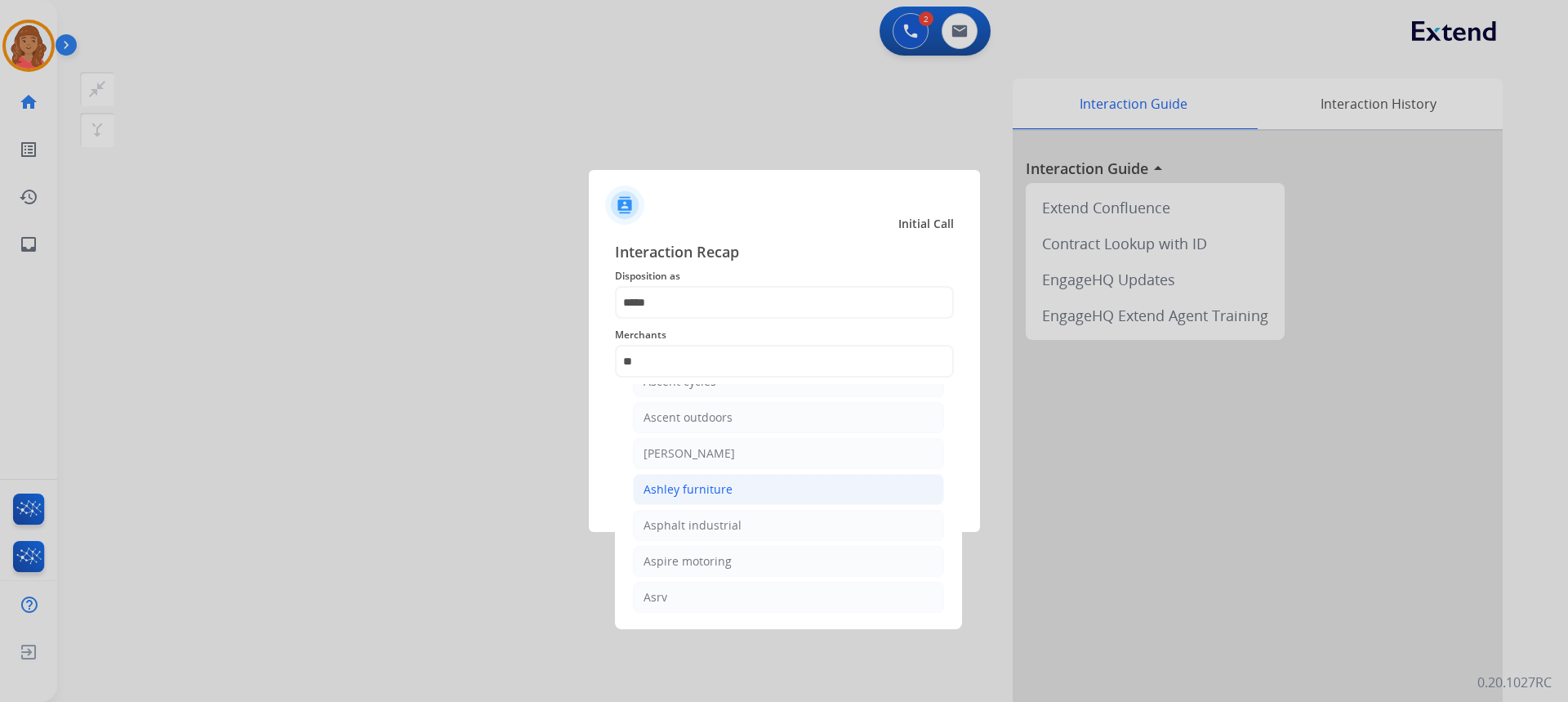
click at [675, 491] on div "Ashley furniture" at bounding box center [688, 489] width 89 height 16
type input "**********"
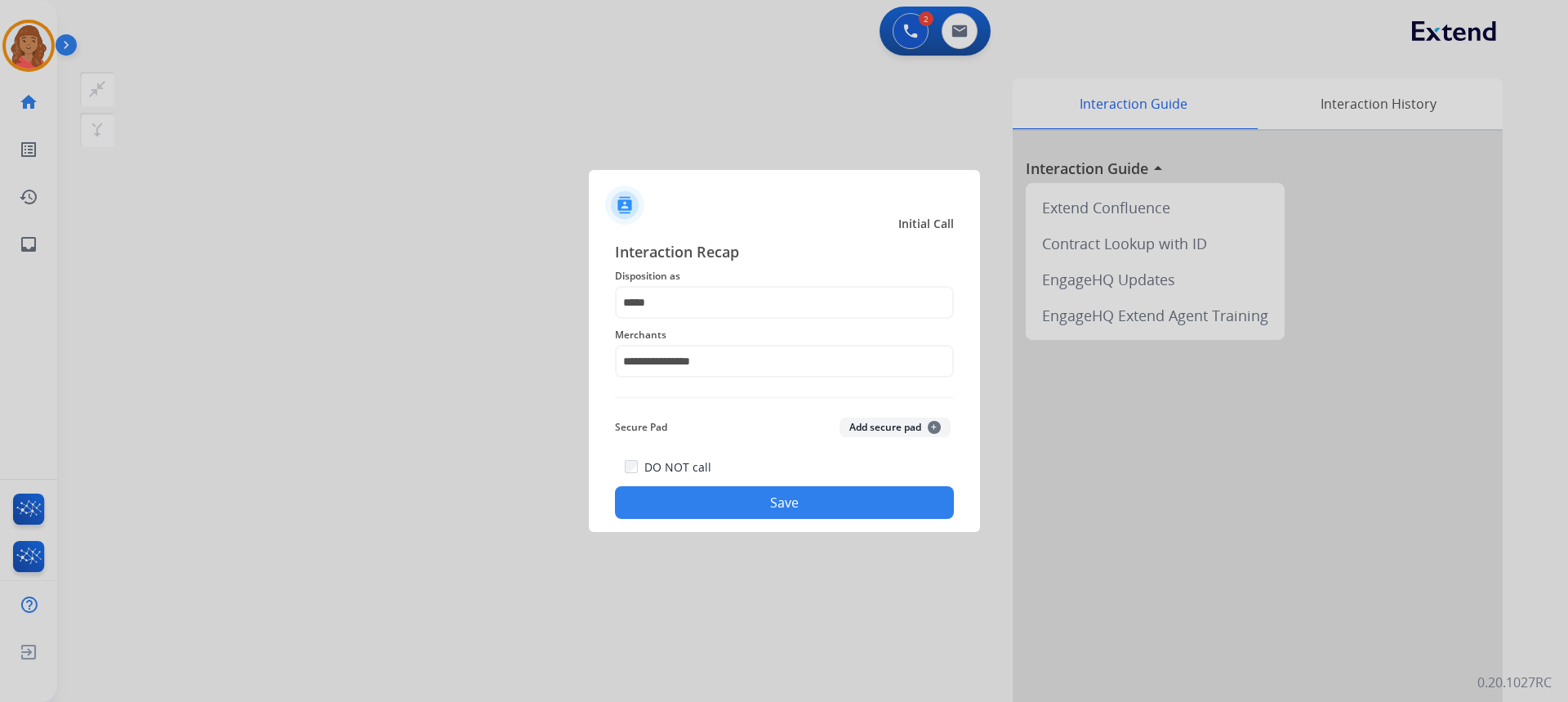
click at [684, 499] on button "Save" at bounding box center [785, 503] width 339 height 33
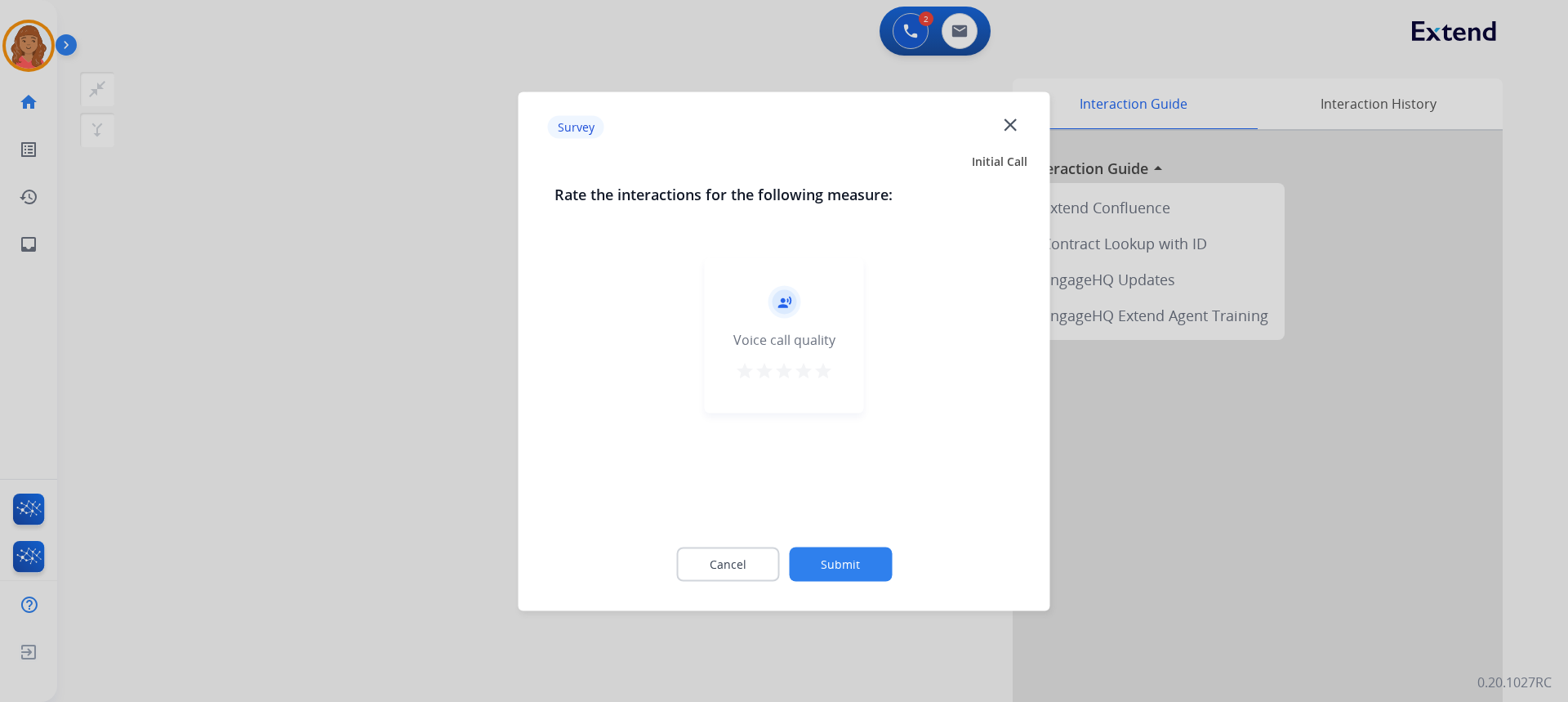
click at [819, 377] on mat-icon "star" at bounding box center [823, 370] width 20 height 20
click at [851, 557] on button "Submit" at bounding box center [840, 564] width 103 height 35
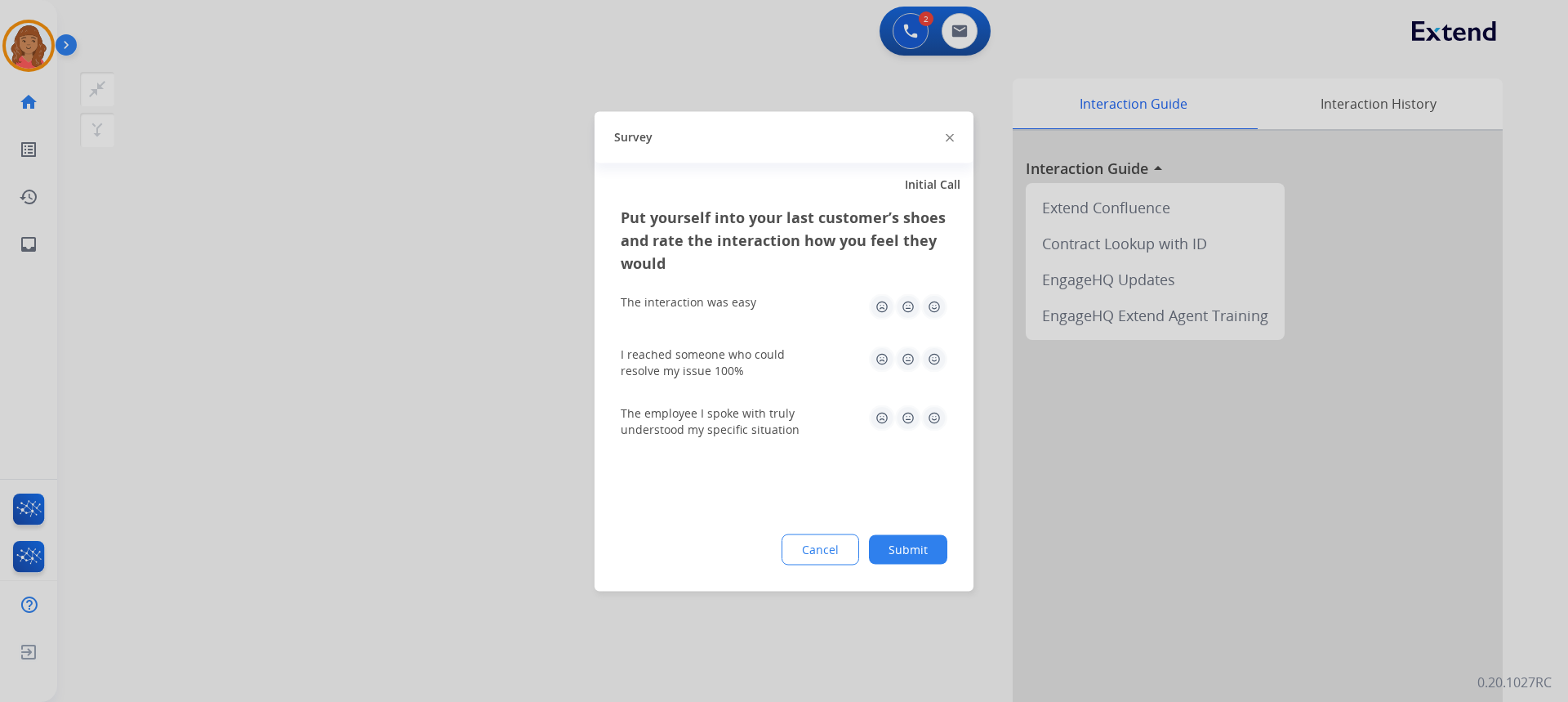
click at [938, 309] on img at bounding box center [935, 306] width 26 height 26
click at [933, 356] on img at bounding box center [935, 358] width 26 height 26
drag, startPoint x: 933, startPoint y: 414, endPoint x: 929, endPoint y: 458, distance: 44.2
click at [934, 415] on img at bounding box center [935, 417] width 26 height 26
click at [913, 558] on button "Submit" at bounding box center [908, 549] width 79 height 29
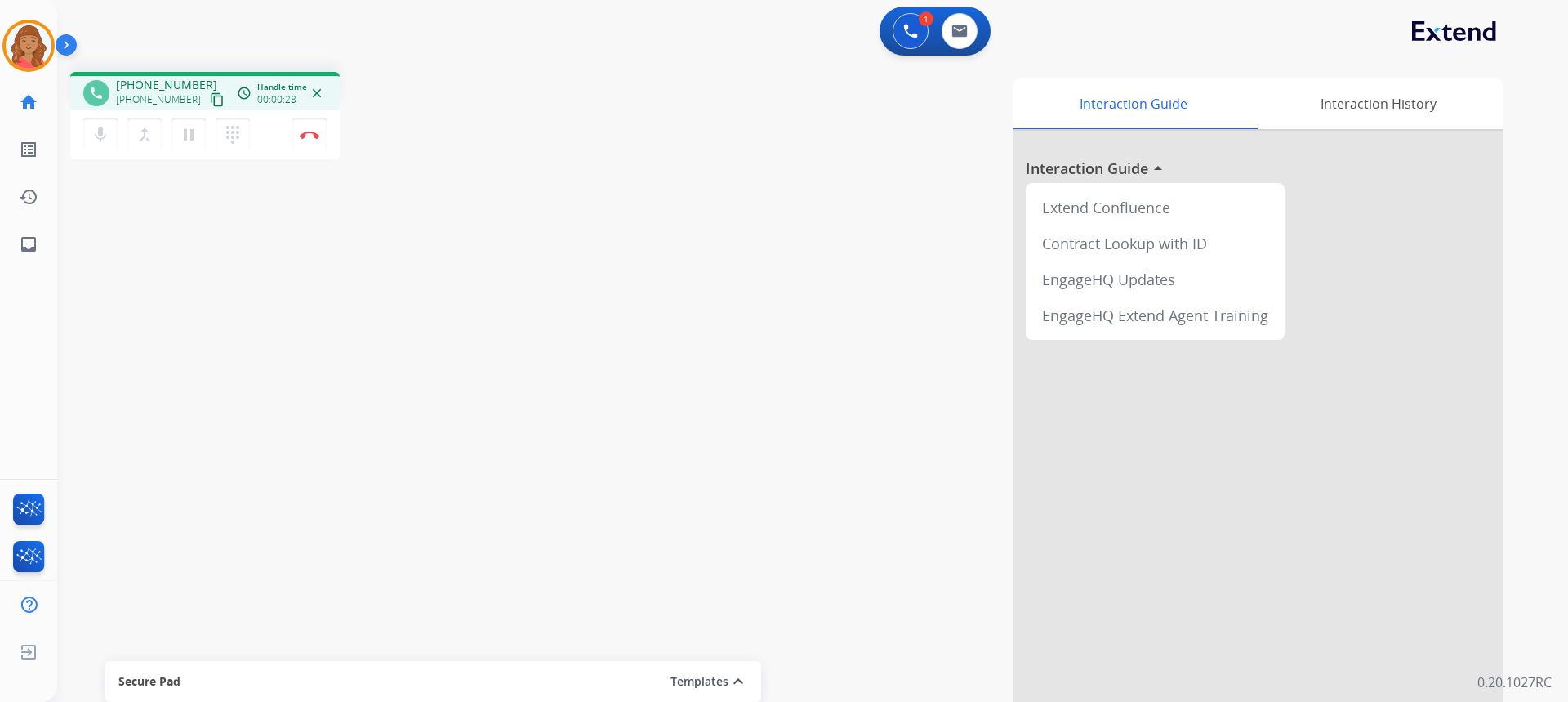
drag, startPoint x: 202, startPoint y: 97, endPoint x: 203, endPoint y: 106, distance: 9.1
click at [210, 98] on mat-icon "content_copy" at bounding box center [217, 100] width 15 height 15
drag, startPoint x: 198, startPoint y: 100, endPoint x: 9, endPoint y: 145, distance: 194.3
click at [210, 100] on mat-icon "content_copy" at bounding box center [217, 100] width 15 height 15
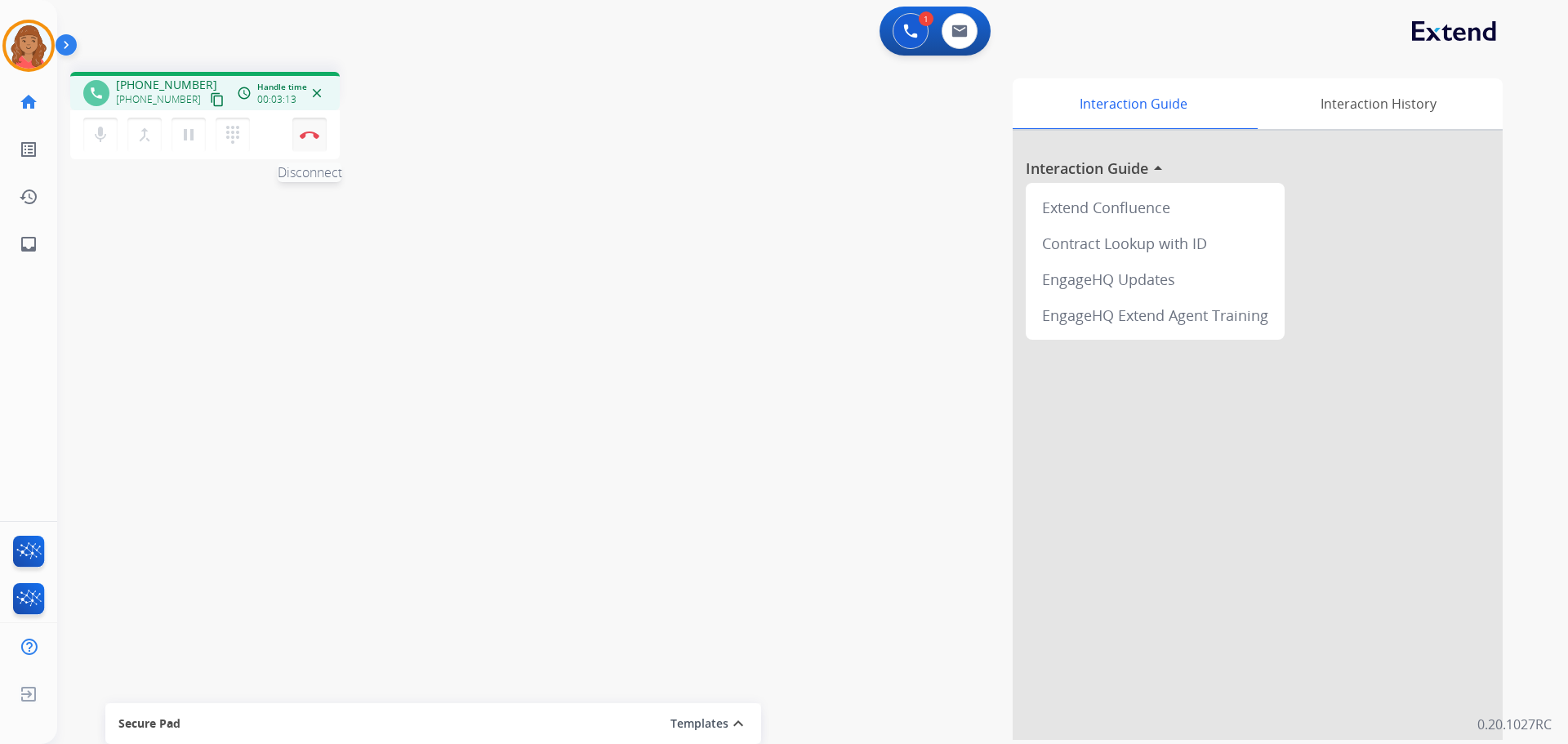
click at [306, 125] on button "Disconnect" at bounding box center [310, 135] width 35 height 35
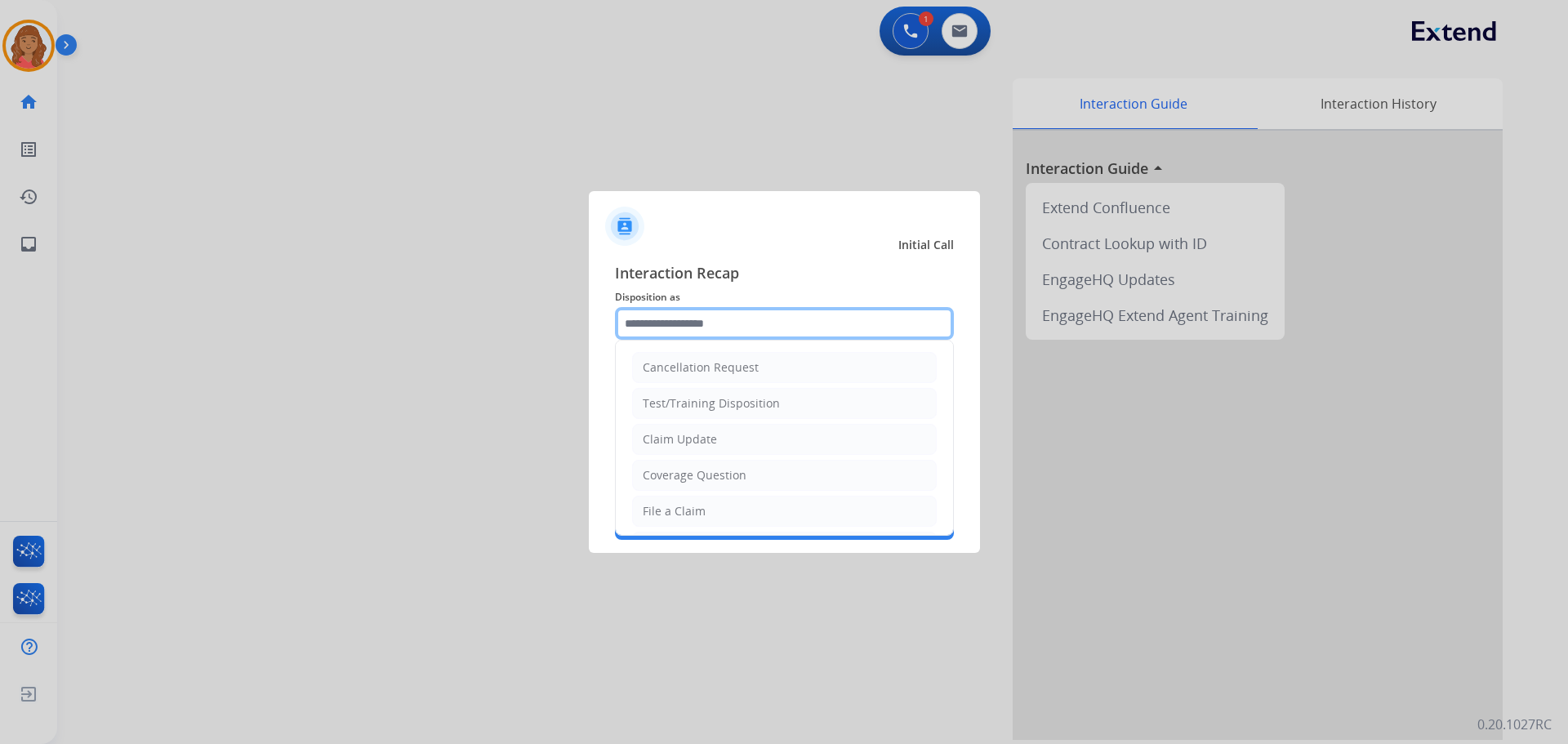
drag, startPoint x: 720, startPoint y: 324, endPoint x: 704, endPoint y: 342, distance: 24.1
click at [719, 324] on input "text" at bounding box center [785, 324] width 339 height 33
click at [694, 495] on ul "Cancellation Request Test/Training Disposition Claim Update Coverage Question F…" at bounding box center [785, 565] width 337 height 449
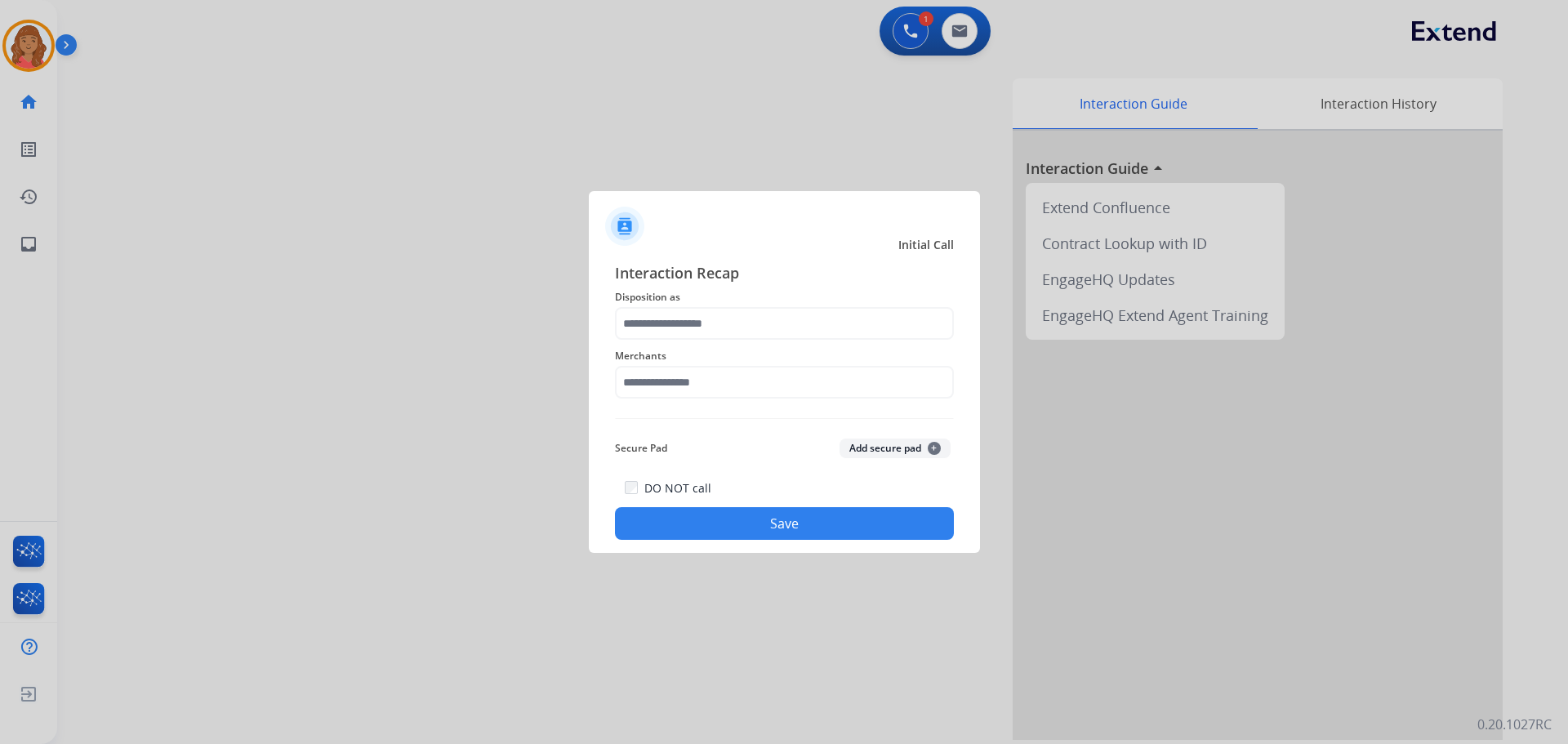
click at [683, 512] on button "Save" at bounding box center [785, 523] width 339 height 33
click at [683, 381] on input "text" at bounding box center [785, 382] width 339 height 33
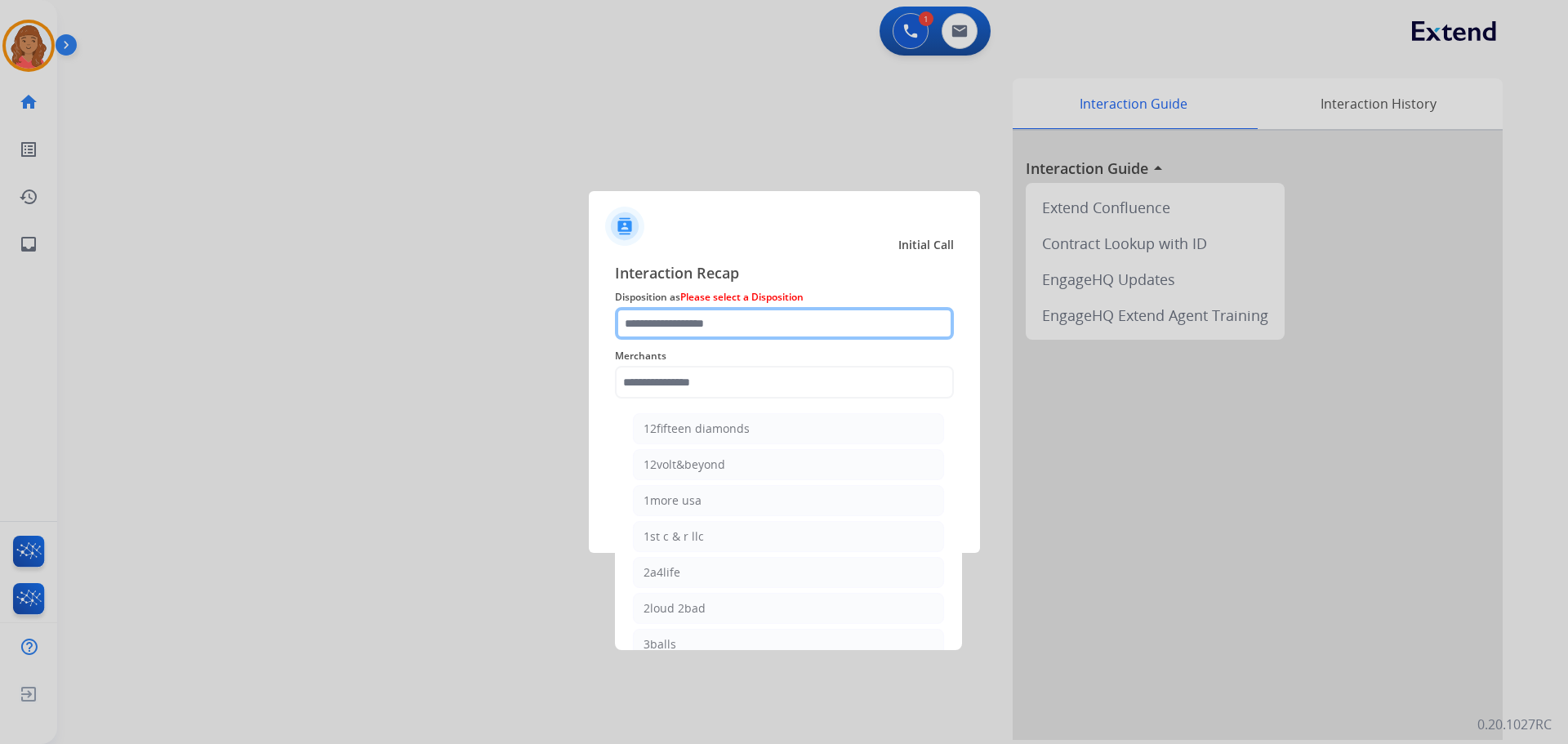
click at [678, 326] on input "text" at bounding box center [785, 324] width 339 height 33
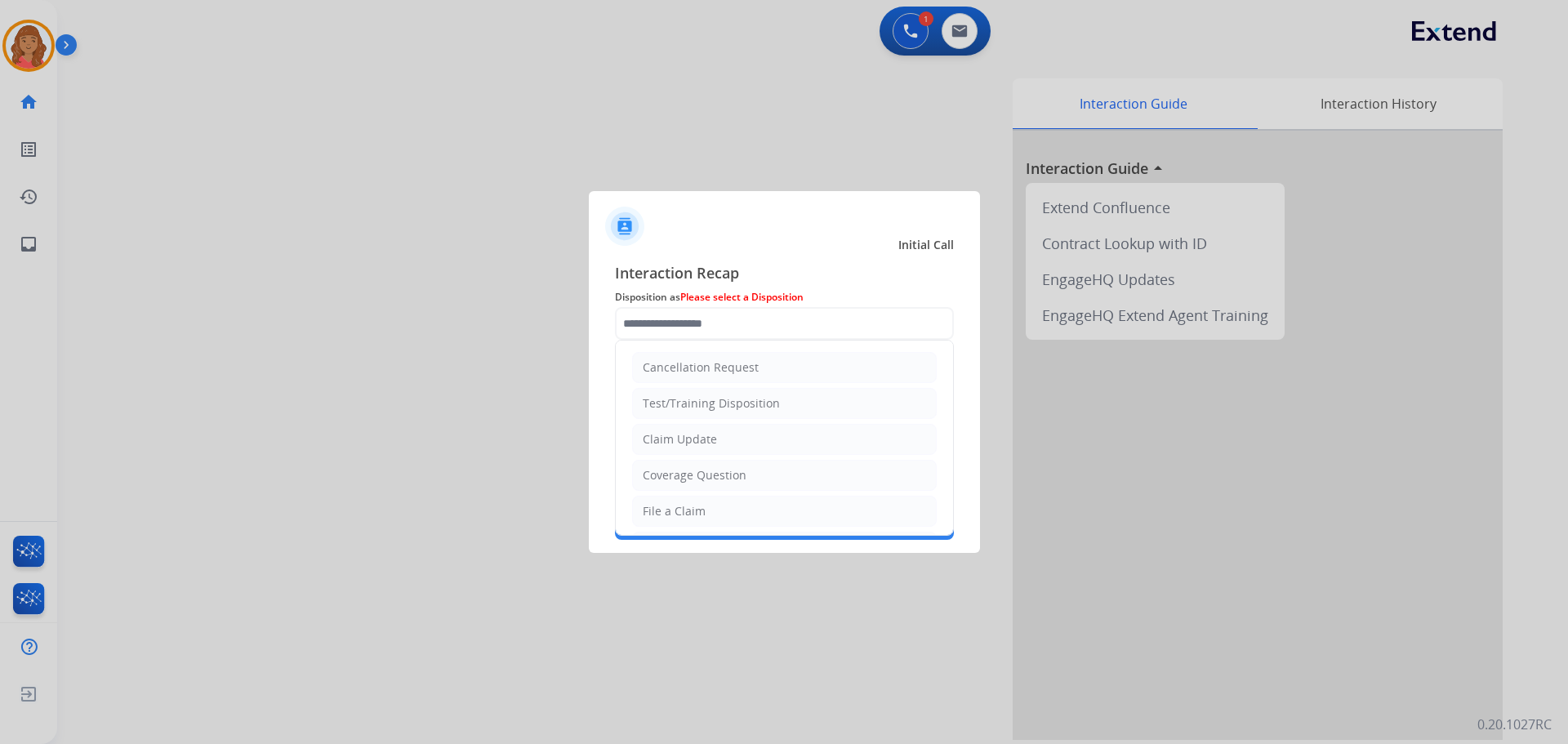
drag, startPoint x: 677, startPoint y: 516, endPoint x: 682, endPoint y: 431, distance: 85.1
click at [677, 515] on div "File a Claim" at bounding box center [674, 510] width 63 height 16
type input "**********"
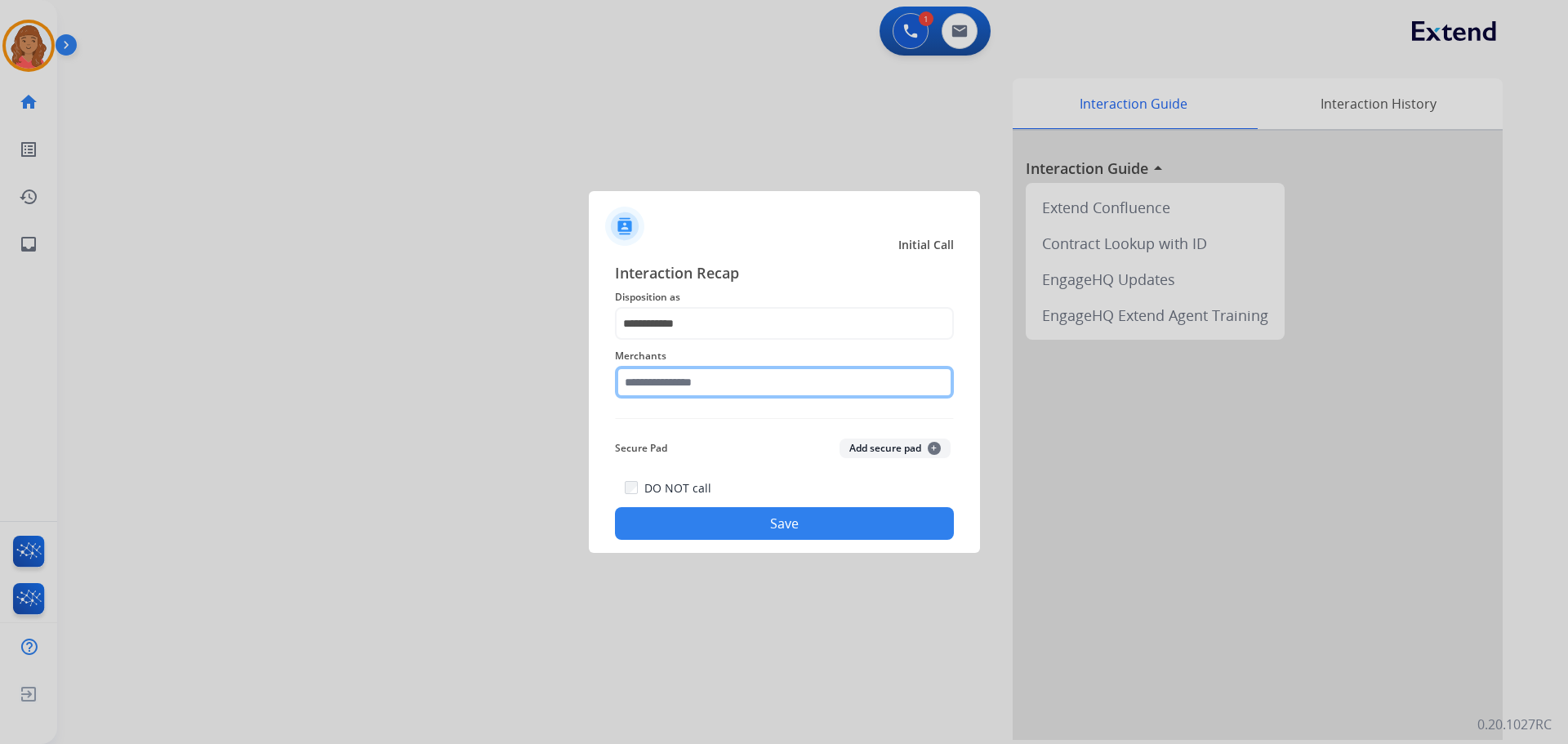
drag, startPoint x: 675, startPoint y: 384, endPoint x: 684, endPoint y: 392, distance: 12.0
click at [676, 384] on input "text" at bounding box center [785, 382] width 339 height 33
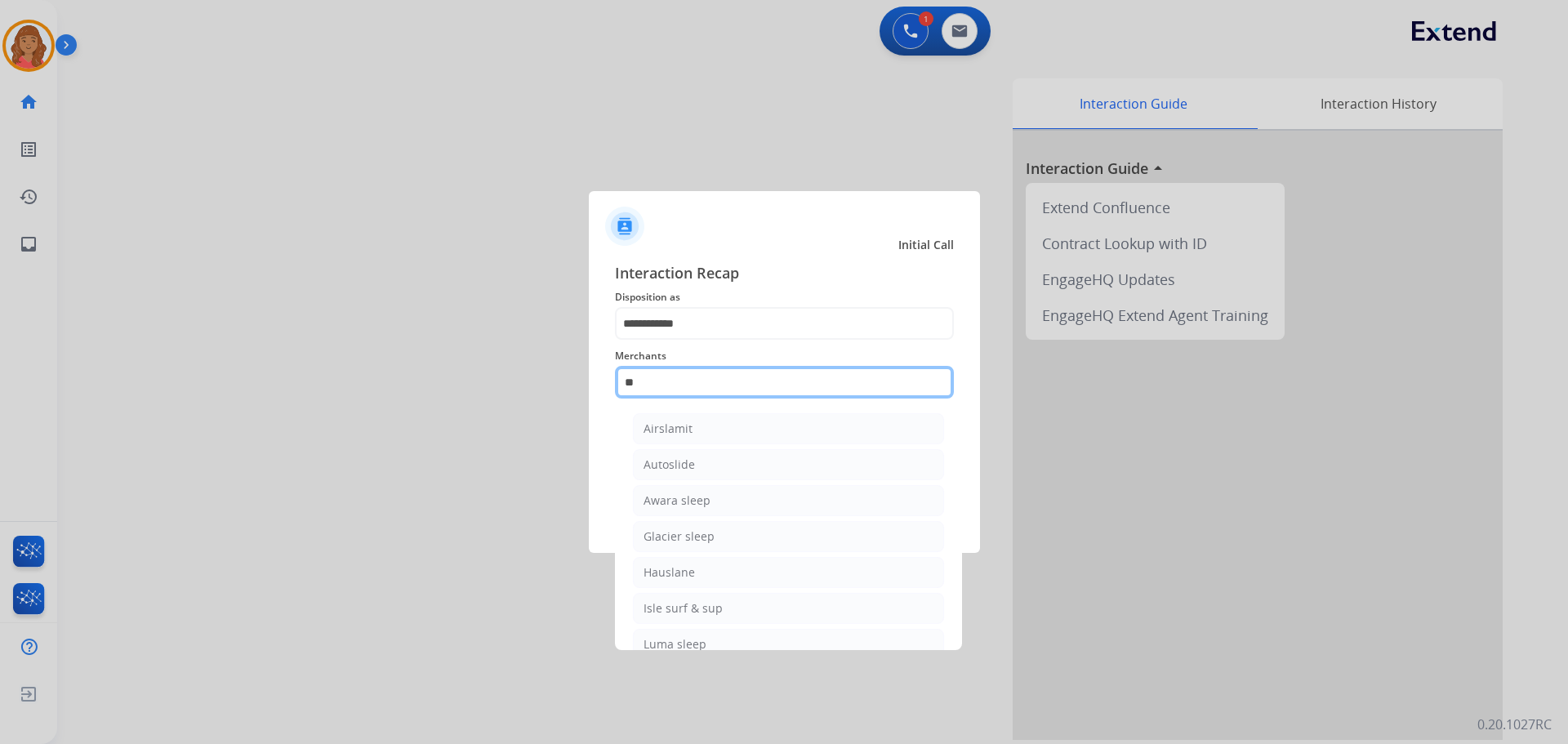
type input "*"
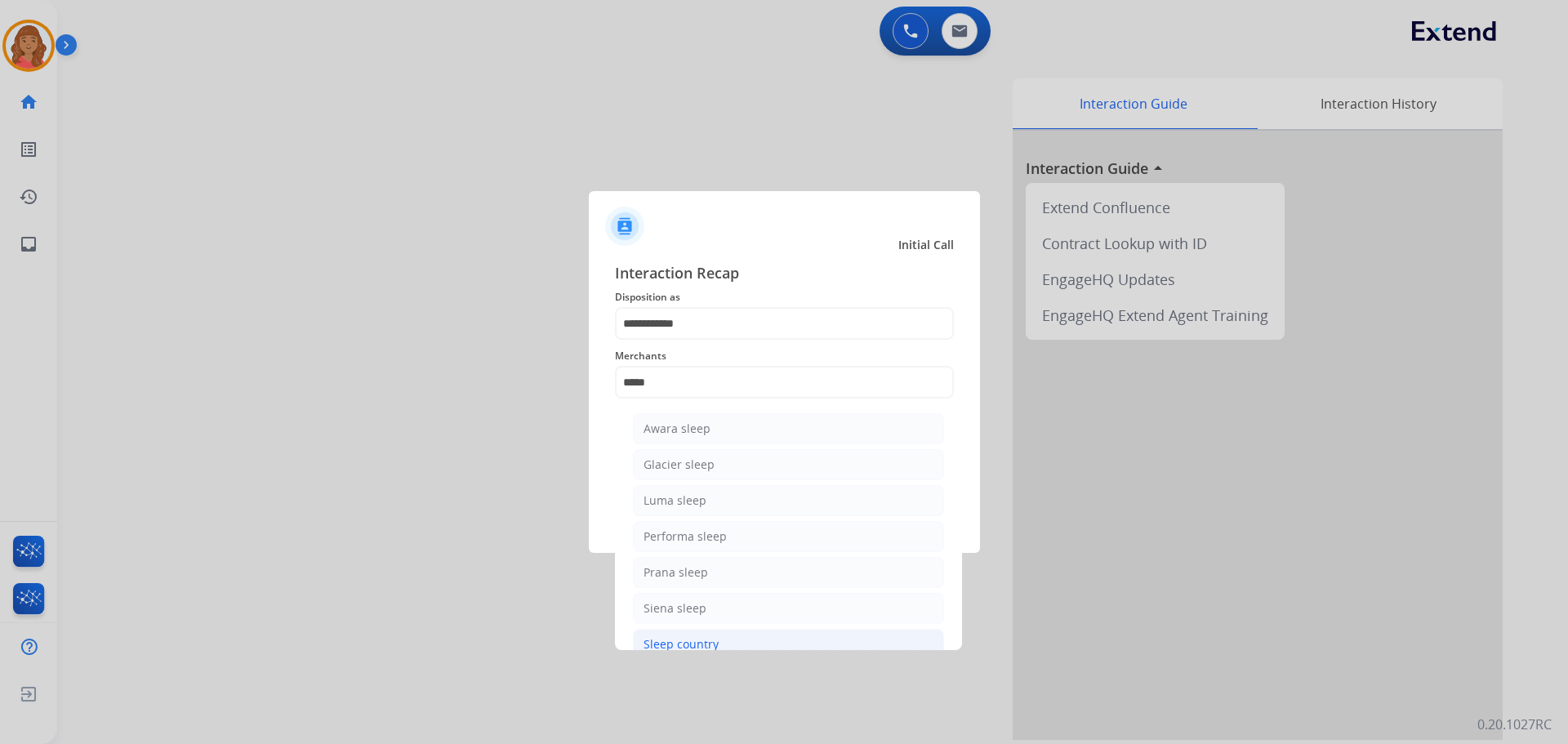
click at [683, 645] on div "Sleep country" at bounding box center [681, 644] width 75 height 16
type input "**********"
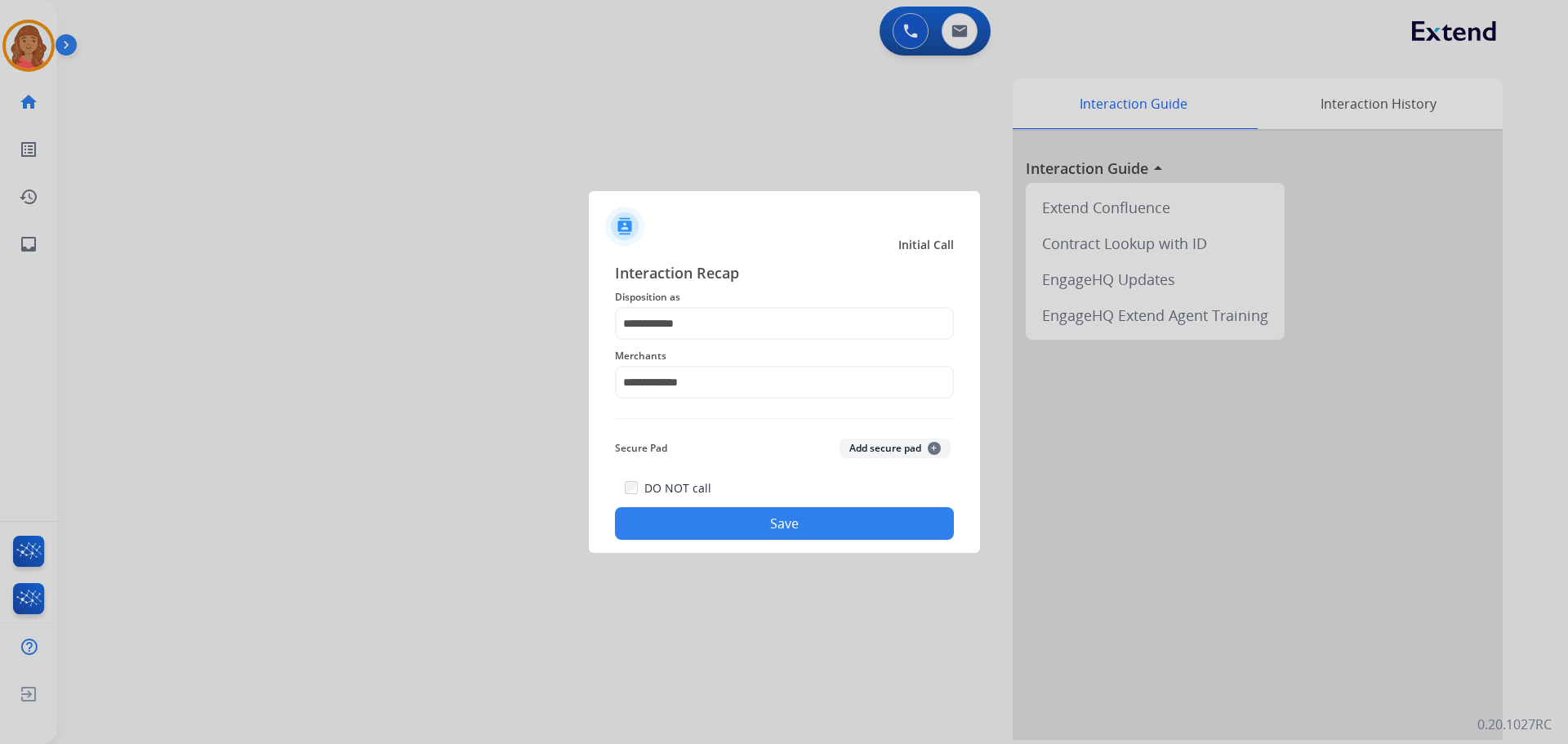
click at [686, 525] on button "Save" at bounding box center [785, 523] width 339 height 33
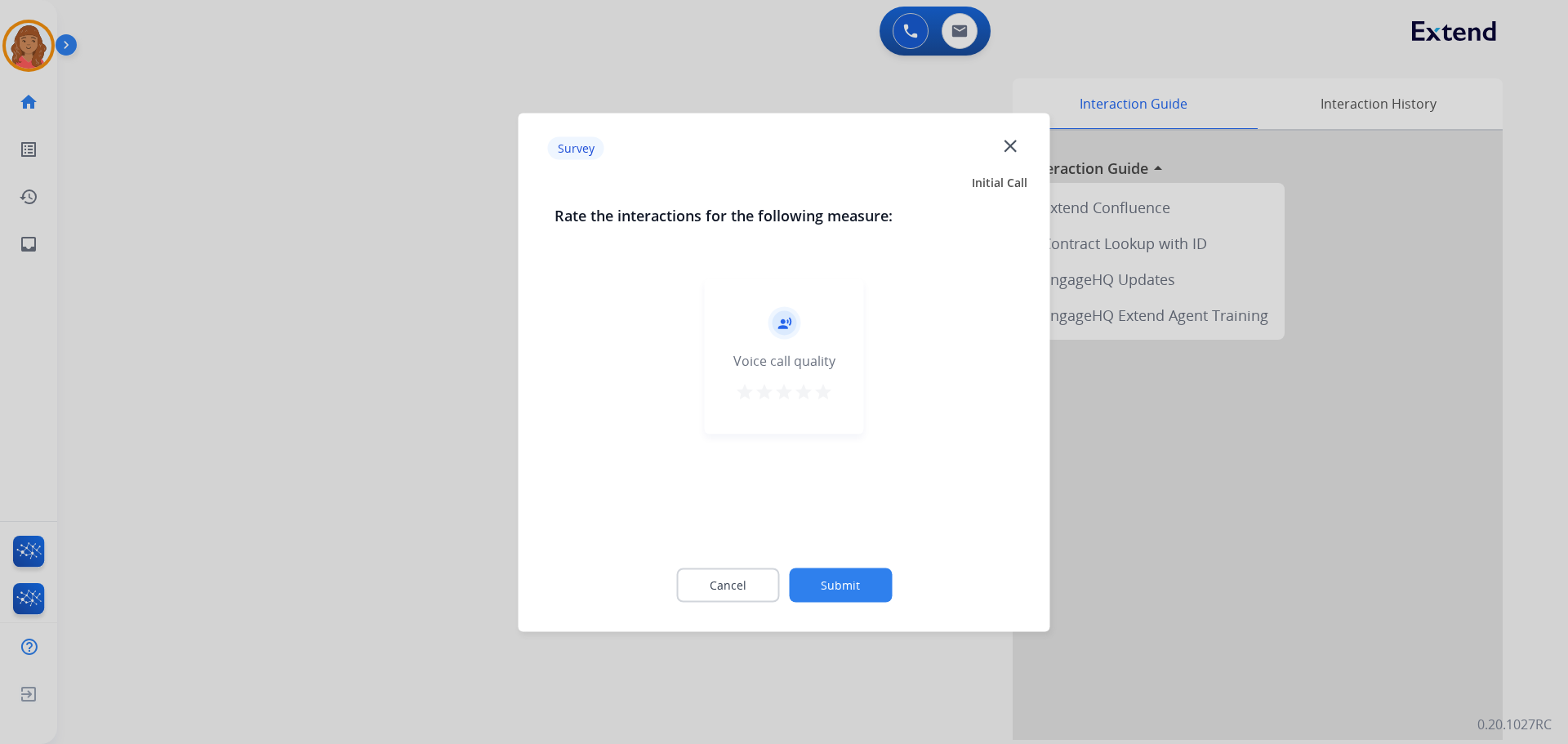
drag, startPoint x: 821, startPoint y: 390, endPoint x: 818, endPoint y: 409, distance: 19.2
click at [819, 390] on mat-icon "star" at bounding box center [823, 391] width 20 height 20
click at [856, 581] on button "Submit" at bounding box center [840, 585] width 103 height 35
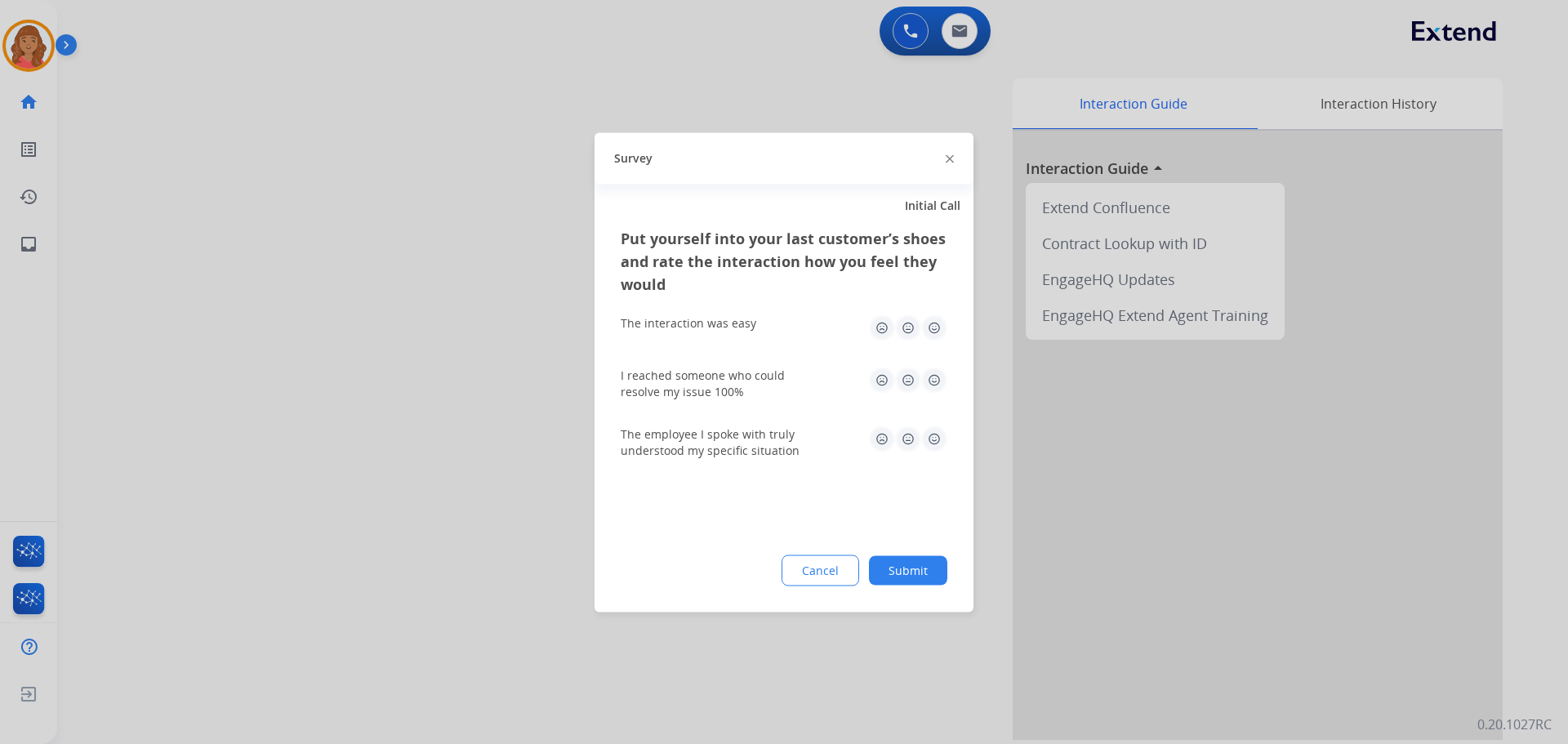
click at [930, 333] on img at bounding box center [935, 327] width 26 height 26
drag, startPoint x: 935, startPoint y: 362, endPoint x: 936, endPoint y: 378, distance: 16.0
click at [935, 371] on div "I reached someone who could resolve my issue 100%" at bounding box center [783, 383] width 326 height 59
click at [935, 379] on img at bounding box center [935, 380] width 26 height 26
click at [933, 446] on img at bounding box center [935, 439] width 26 height 26
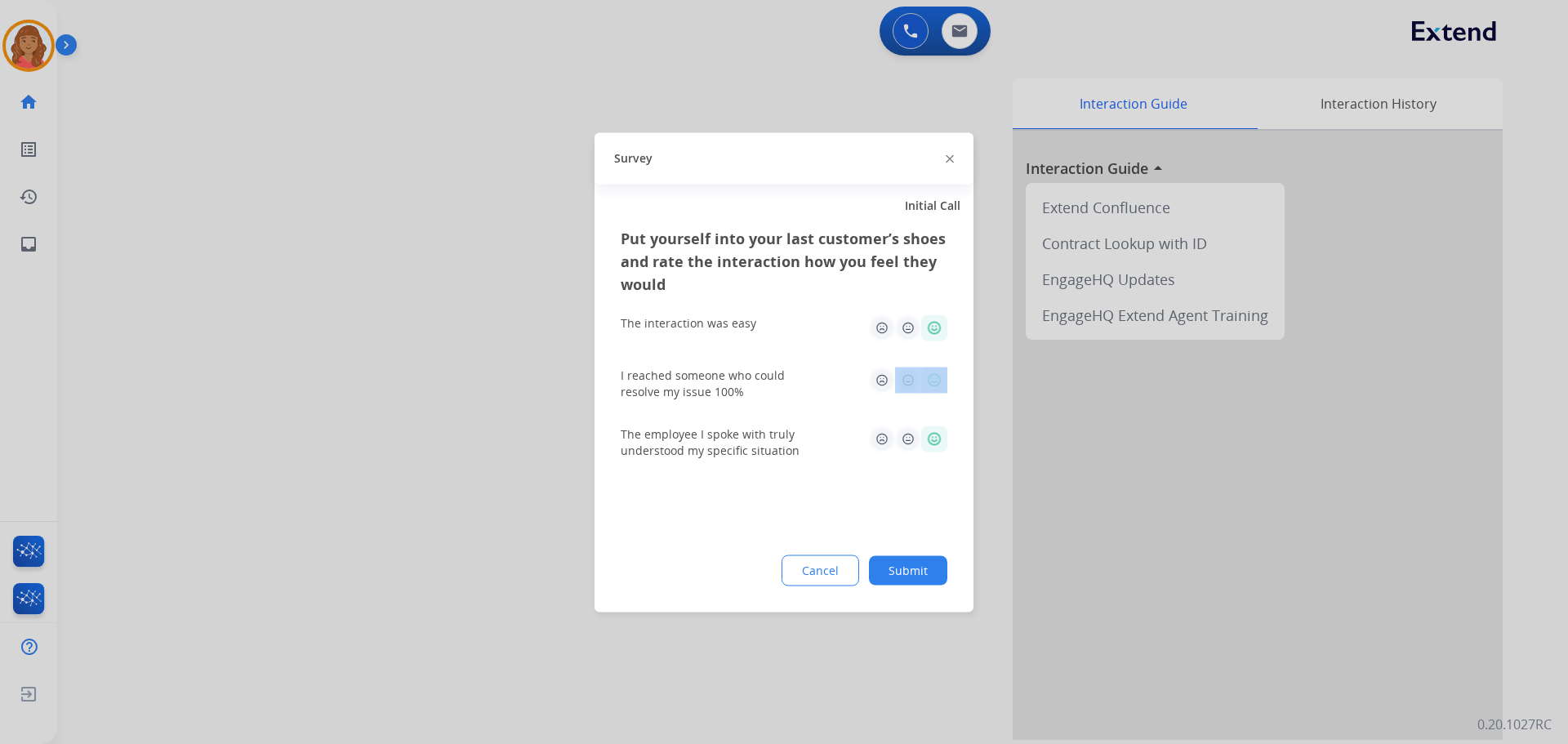
click at [935, 430] on img at bounding box center [935, 439] width 26 height 26
click at [933, 375] on img at bounding box center [935, 380] width 26 height 26
click at [789, 516] on div "Put yourself into your last customer’s shoes and rate the interaction how you f…" at bounding box center [784, 418] width 379 height 385
click at [910, 571] on button "Submit" at bounding box center [908, 570] width 79 height 29
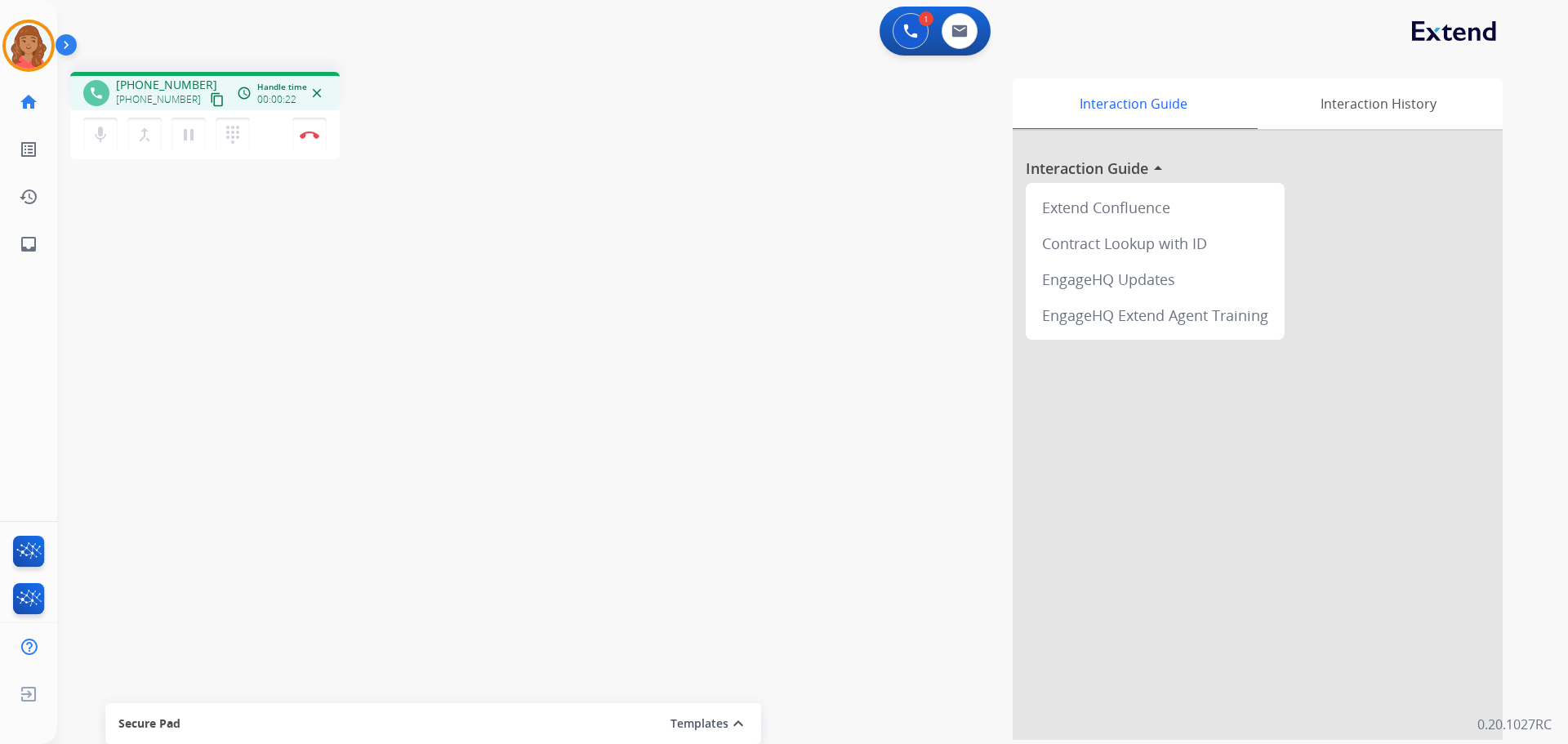
click at [210, 102] on mat-icon "content_copy" at bounding box center [217, 99] width 15 height 15
click at [210, 104] on mat-icon "content_copy" at bounding box center [217, 99] width 15 height 15
drag, startPoint x: 197, startPoint y: 99, endPoint x: 156, endPoint y: 99, distance: 41.0
click at [210, 99] on mat-icon "content_copy" at bounding box center [217, 99] width 15 height 15
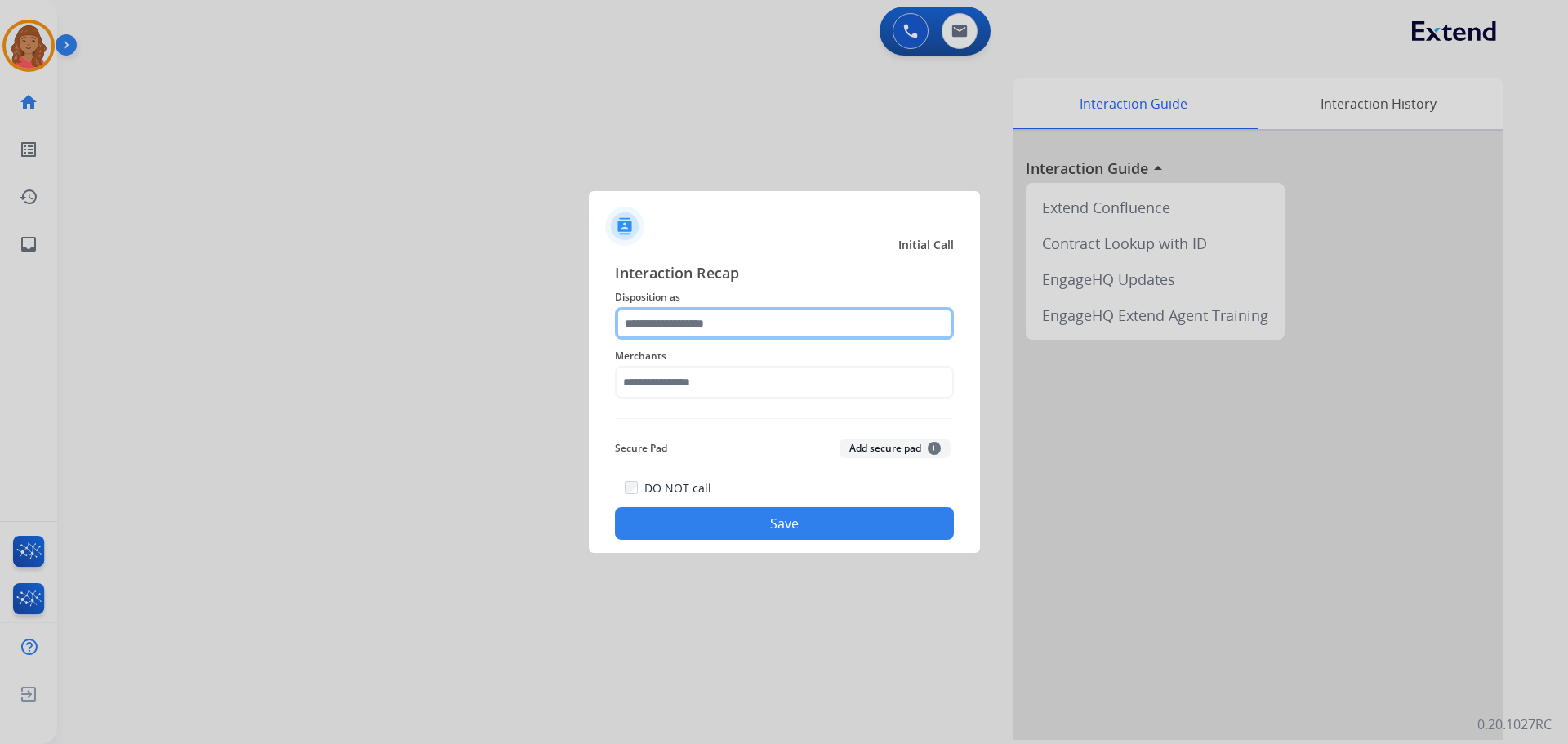
click at [692, 332] on input "text" at bounding box center [785, 324] width 339 height 33
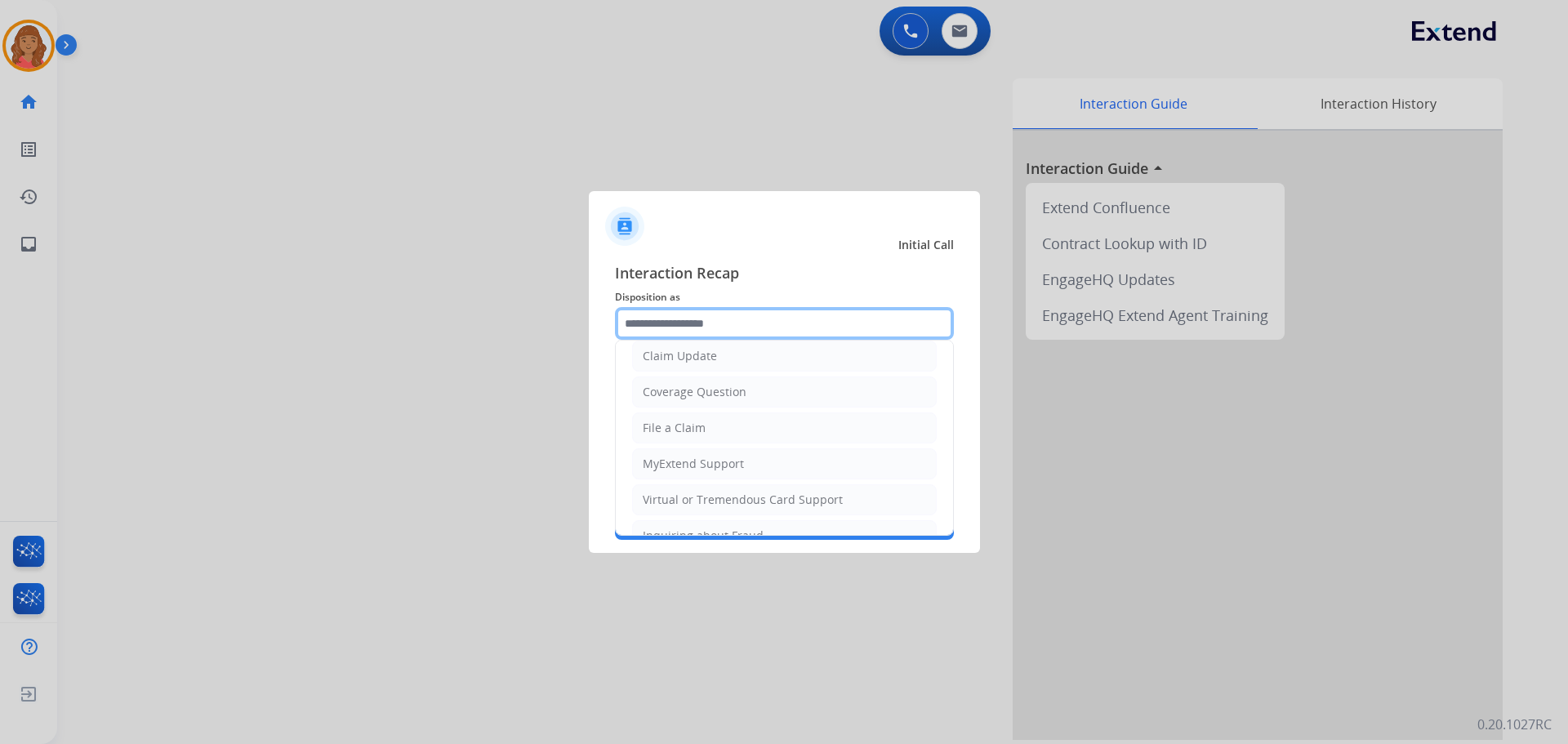
scroll to position [81, 0]
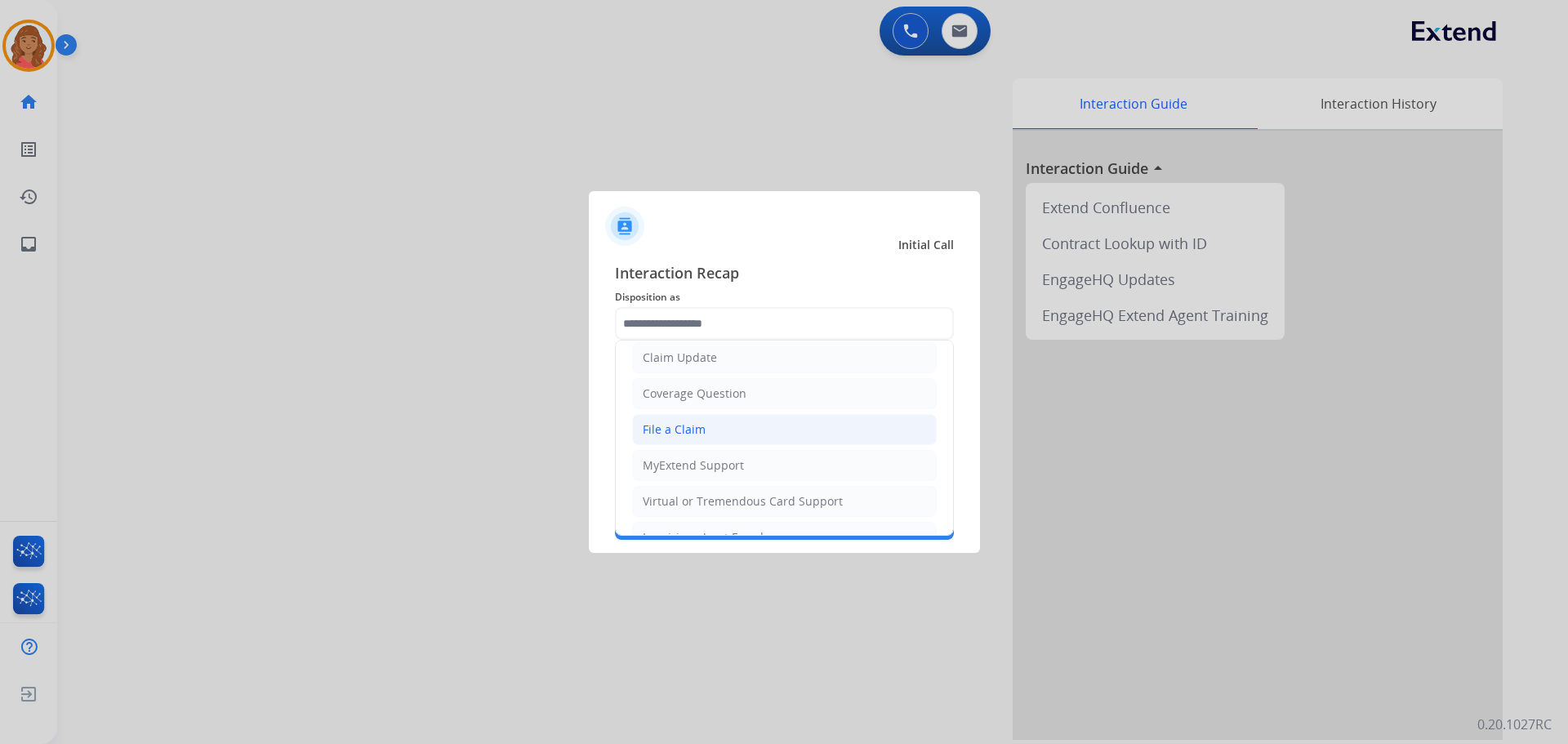
click at [673, 430] on div "File a Claim" at bounding box center [674, 429] width 63 height 16
type input "**********"
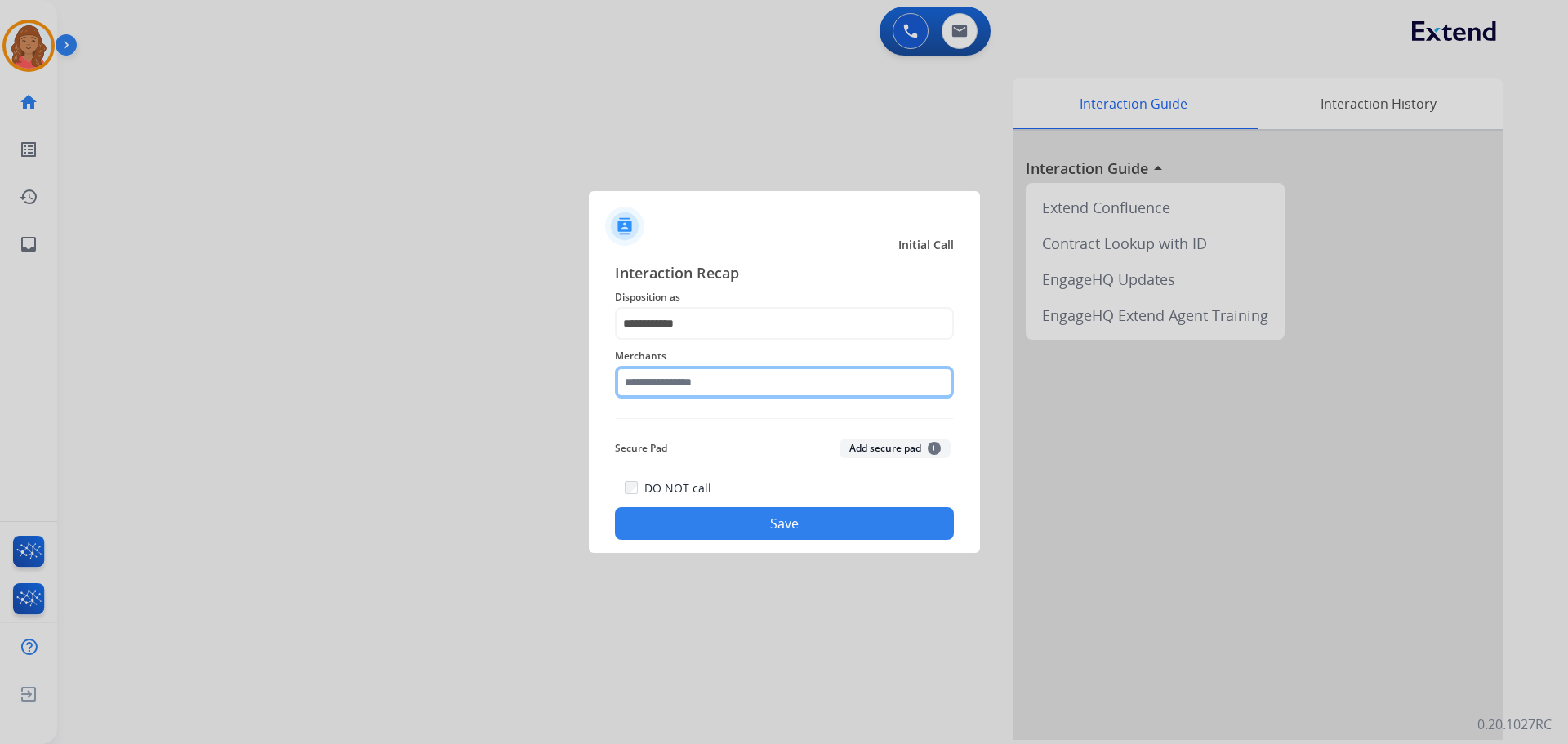
click at [676, 373] on input "text" at bounding box center [785, 382] width 339 height 33
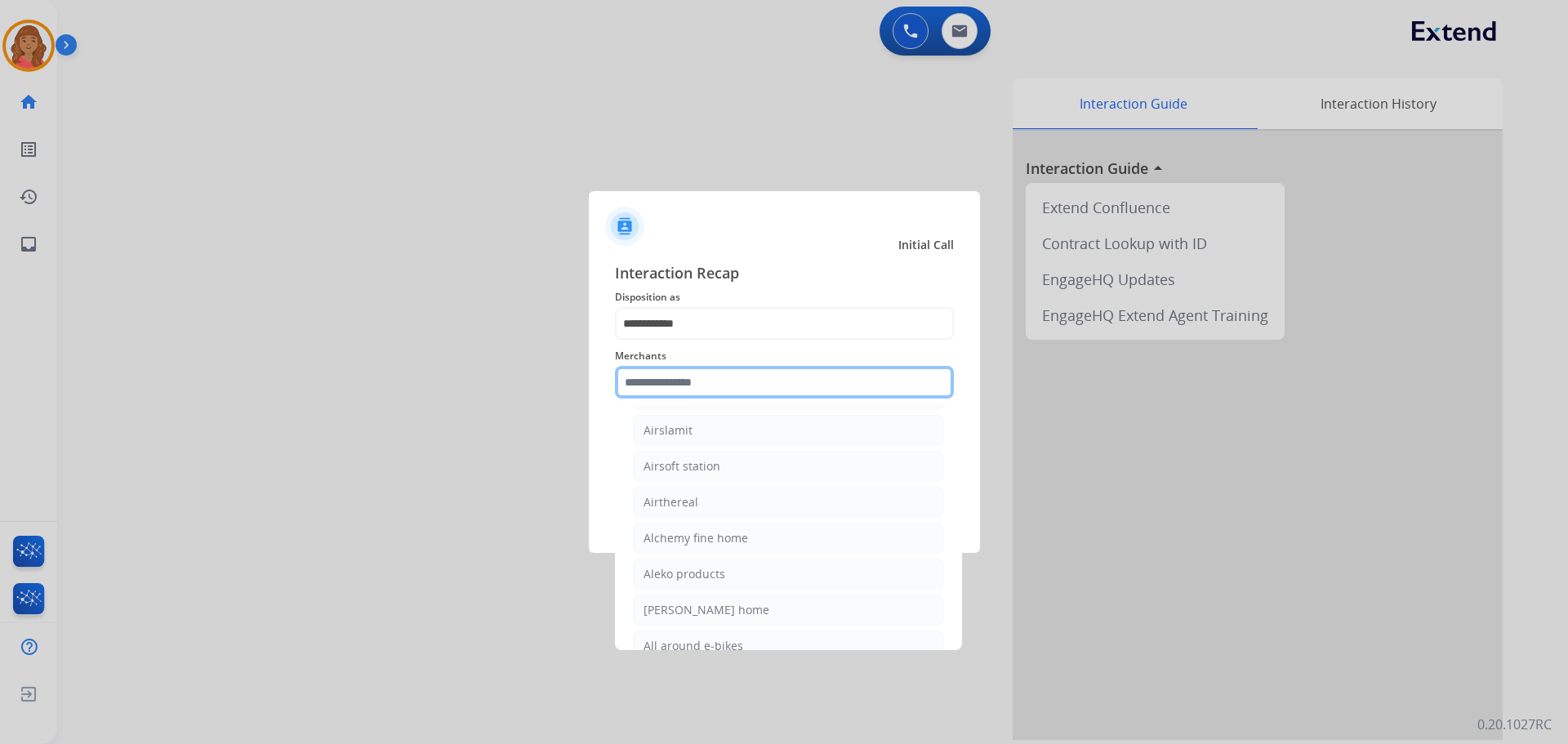
scroll to position [898, 0]
click at [670, 393] on input "text" at bounding box center [785, 382] width 339 height 33
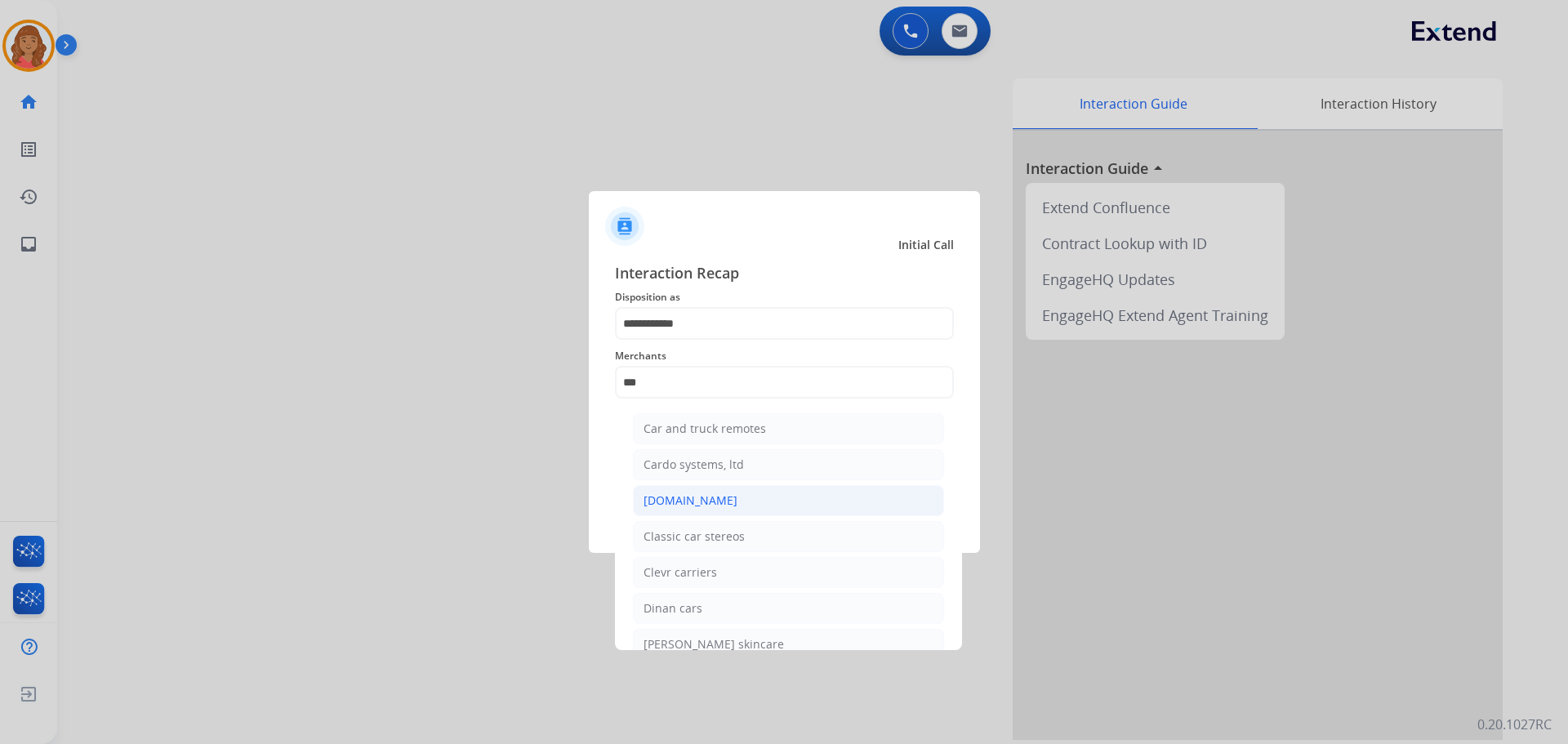
click at [661, 503] on div "[DOMAIN_NAME]" at bounding box center [691, 500] width 94 height 16
type input "**********"
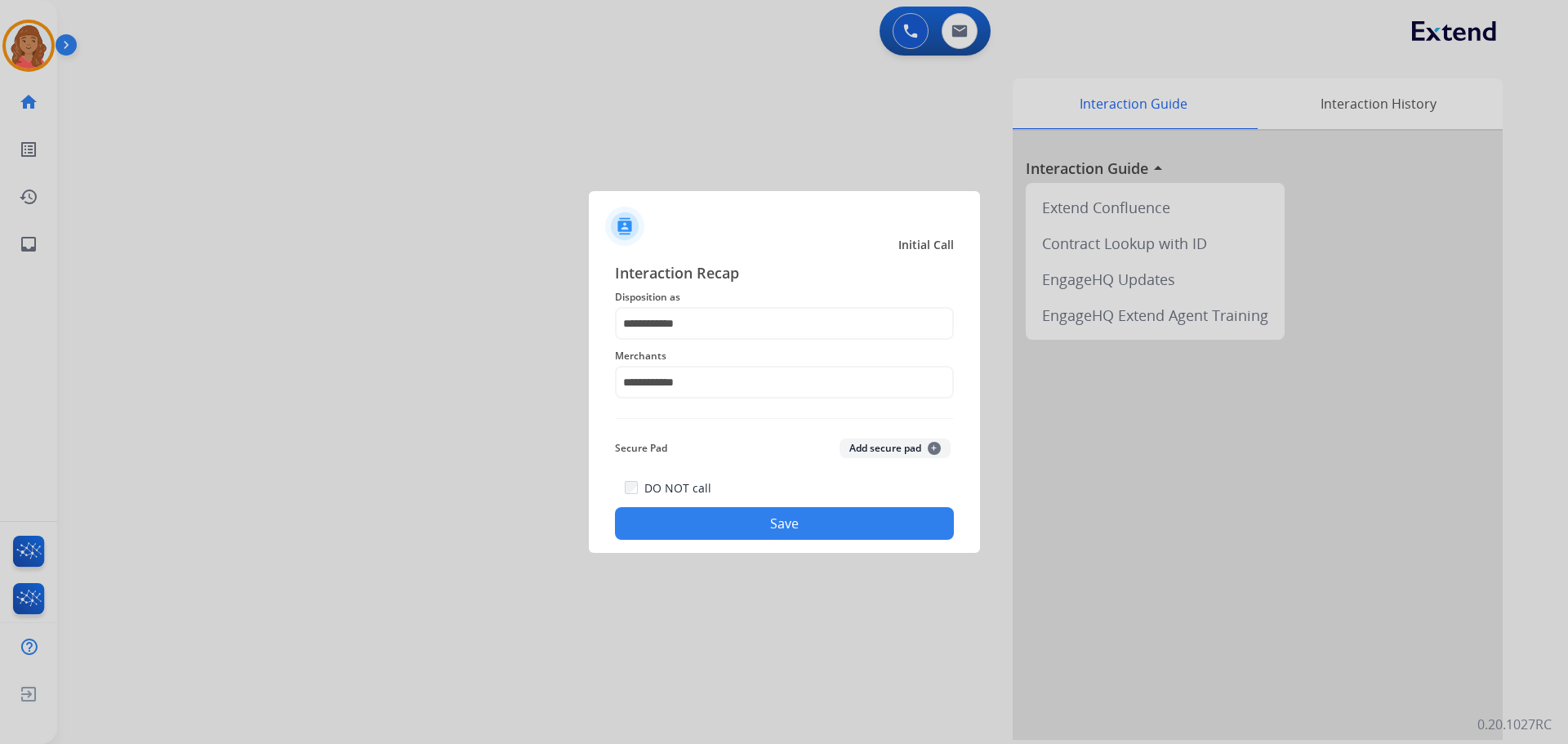
click at [811, 520] on button "Save" at bounding box center [785, 523] width 339 height 33
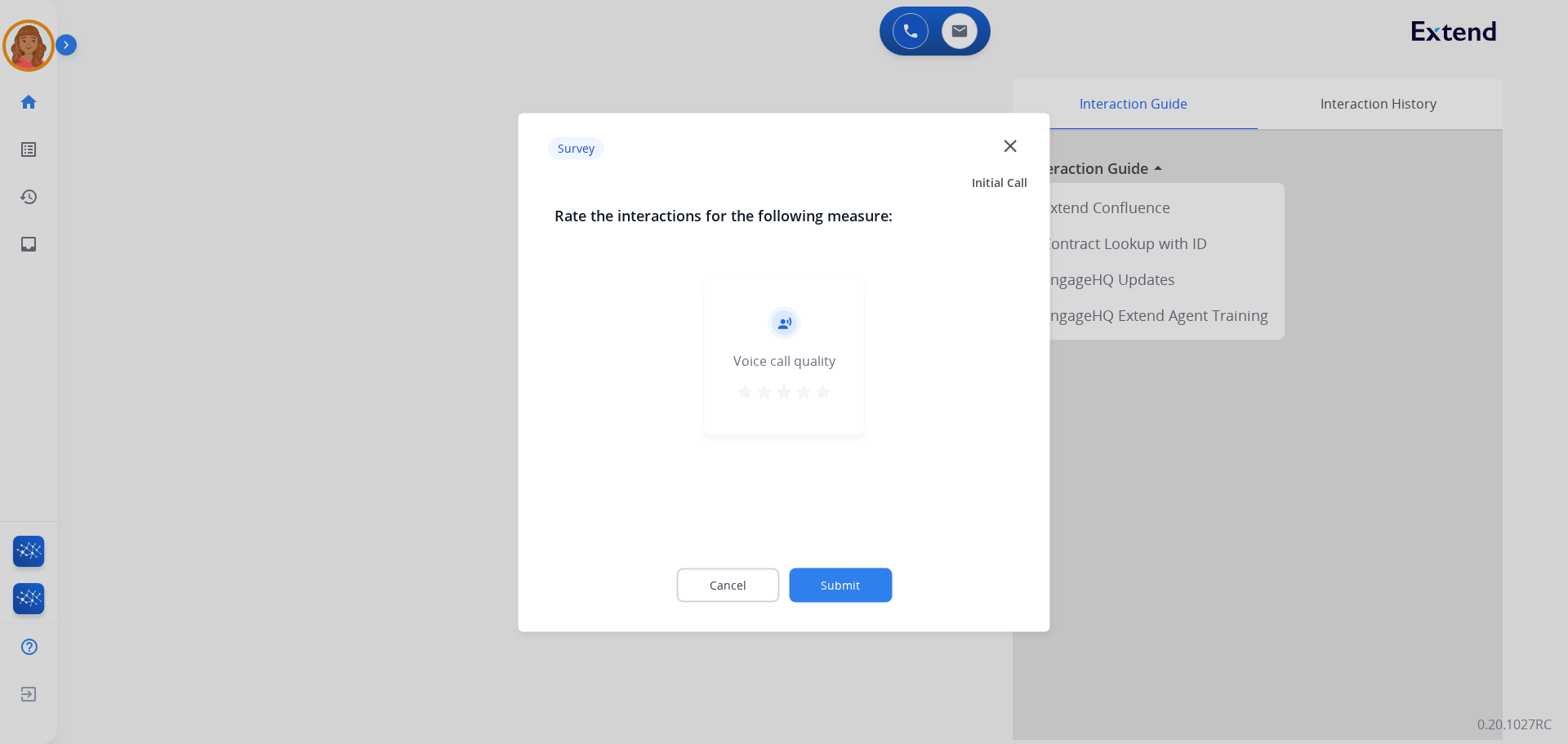
drag, startPoint x: 828, startPoint y: 385, endPoint x: 849, endPoint y: 436, distance: 55.2
click at [828, 388] on mat-icon "star" at bounding box center [823, 391] width 20 height 20
click at [856, 588] on button "Submit" at bounding box center [840, 585] width 103 height 35
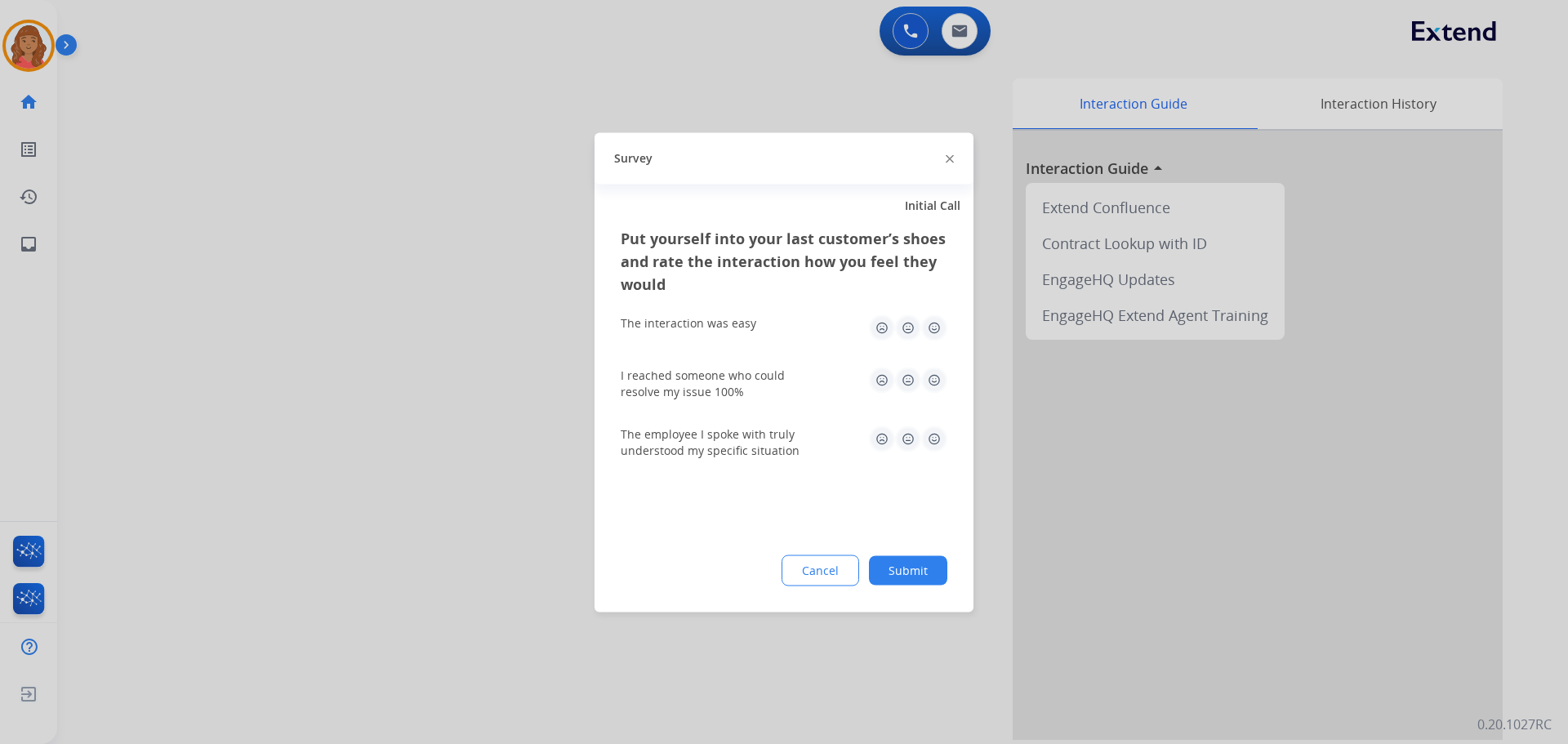
click at [933, 337] on img at bounding box center [935, 327] width 26 height 26
click at [935, 385] on img at bounding box center [935, 380] width 26 height 26
drag, startPoint x: 939, startPoint y: 428, endPoint x: 940, endPoint y: 445, distance: 17.0
click at [939, 429] on img at bounding box center [935, 439] width 26 height 26
drag, startPoint x: 903, startPoint y: 587, endPoint x: 886, endPoint y: 647, distance: 62.4
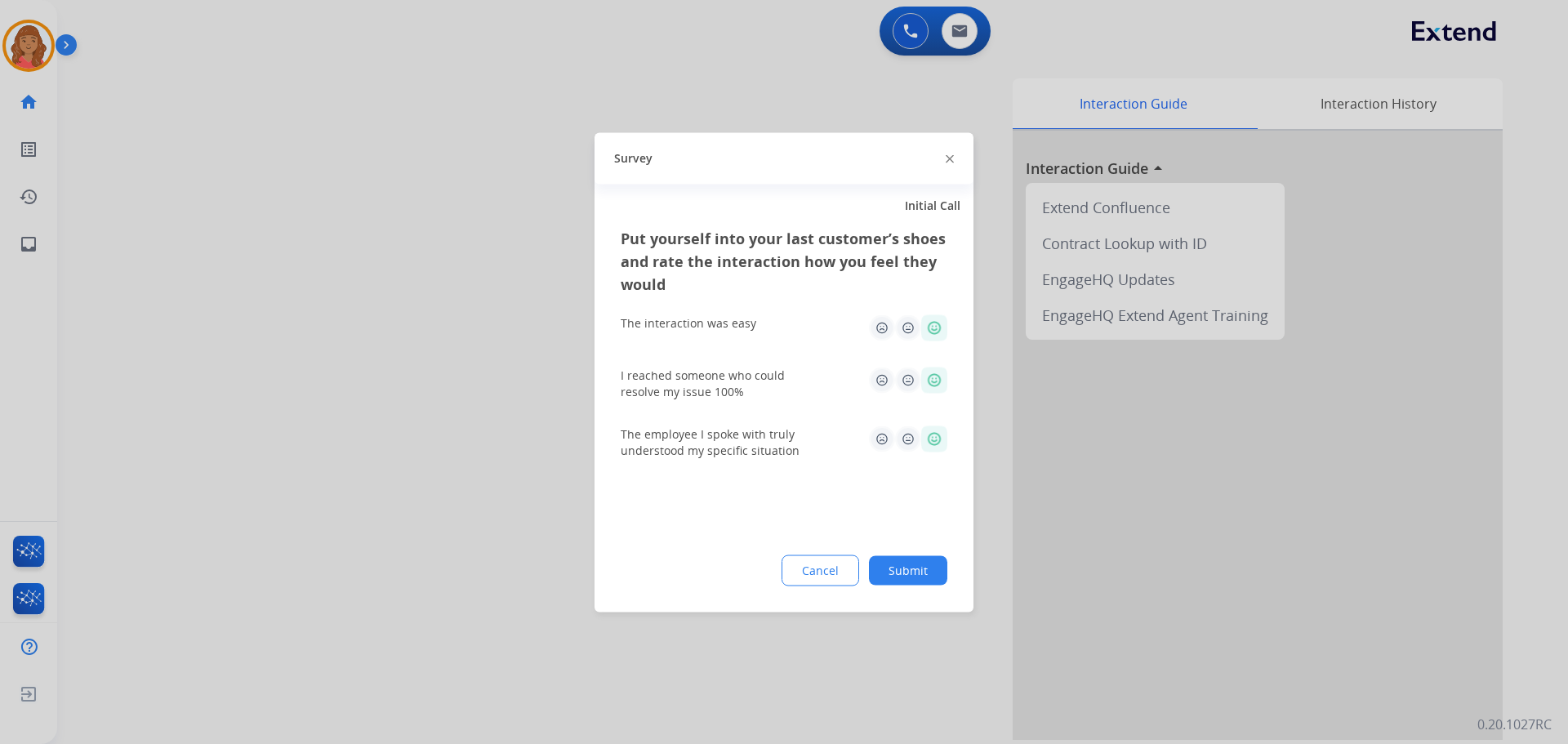
click at [903, 608] on div "Put yourself into your last customer’s shoes and rate the interaction how you f…" at bounding box center [784, 418] width 379 height 385
click at [907, 570] on button "Submit" at bounding box center [908, 570] width 79 height 29
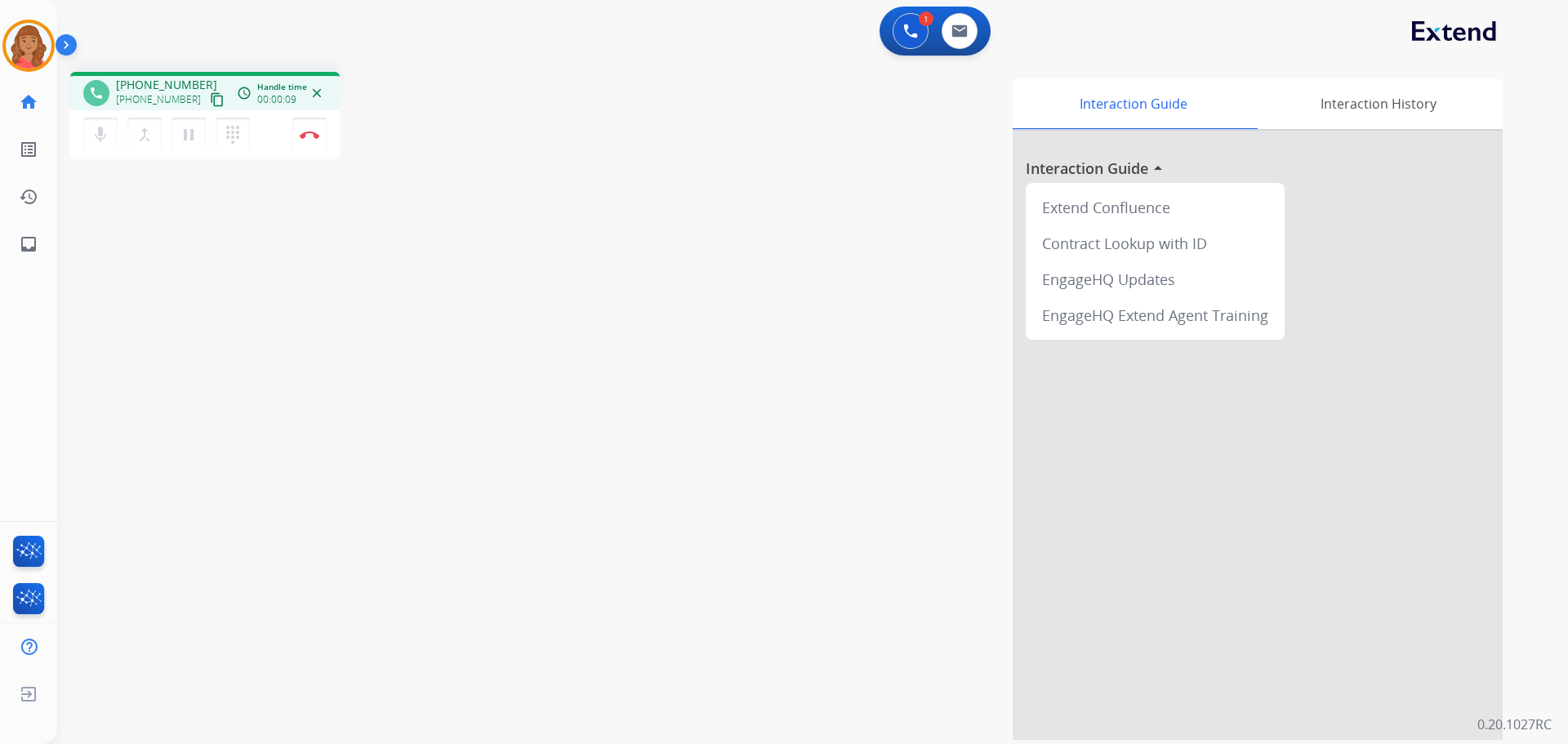
drag, startPoint x: 197, startPoint y: 101, endPoint x: 105, endPoint y: 98, distance: 92.0
click at [208, 99] on button "content_copy" at bounding box center [217, 99] width 20 height 20
click at [313, 131] on img at bounding box center [309, 134] width 20 height 8
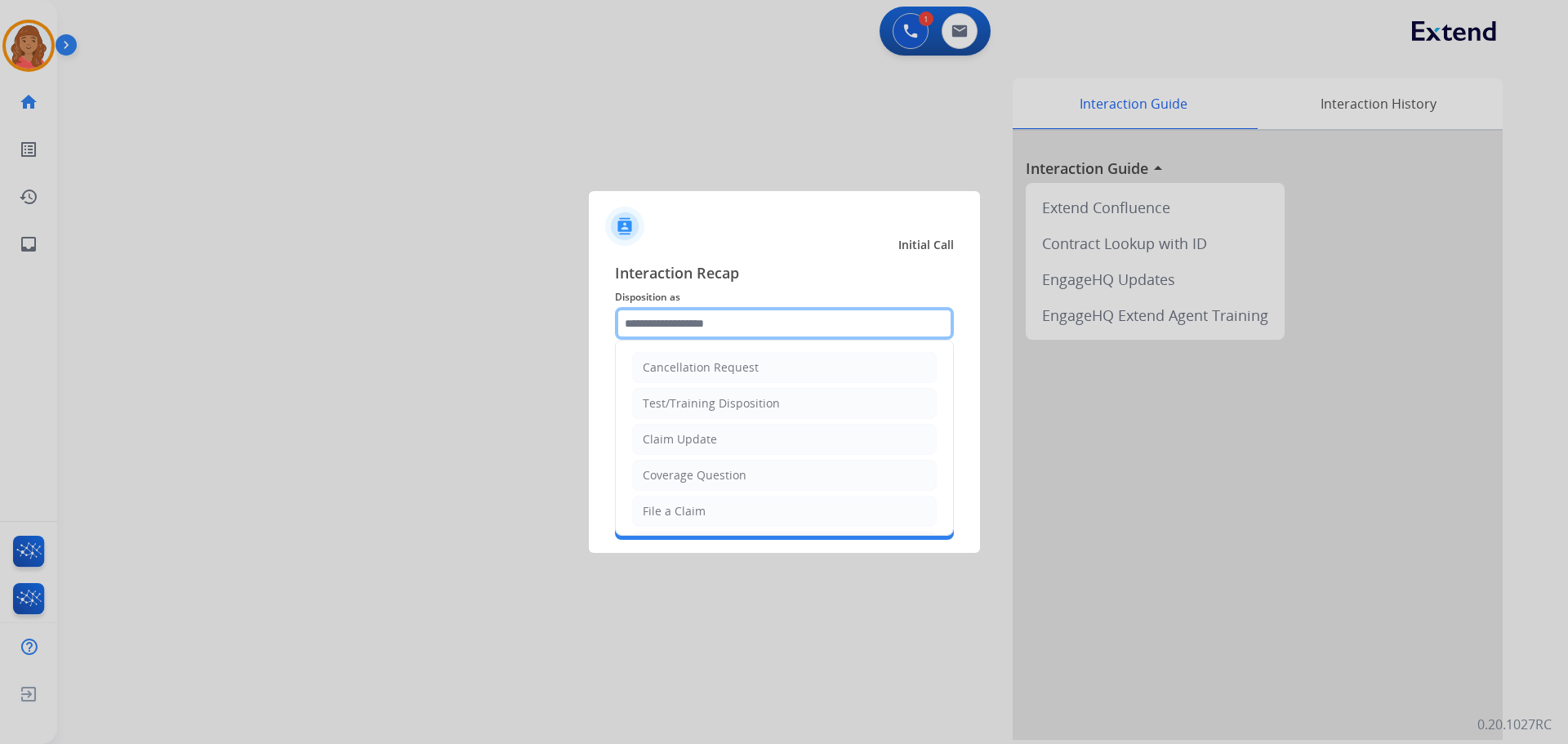
click at [703, 322] on input "text" at bounding box center [785, 324] width 339 height 33
drag, startPoint x: 655, startPoint y: 520, endPoint x: 657, endPoint y: 504, distance: 16.1
click at [655, 517] on li "File a Claim" at bounding box center [784, 511] width 305 height 31
type input "**********"
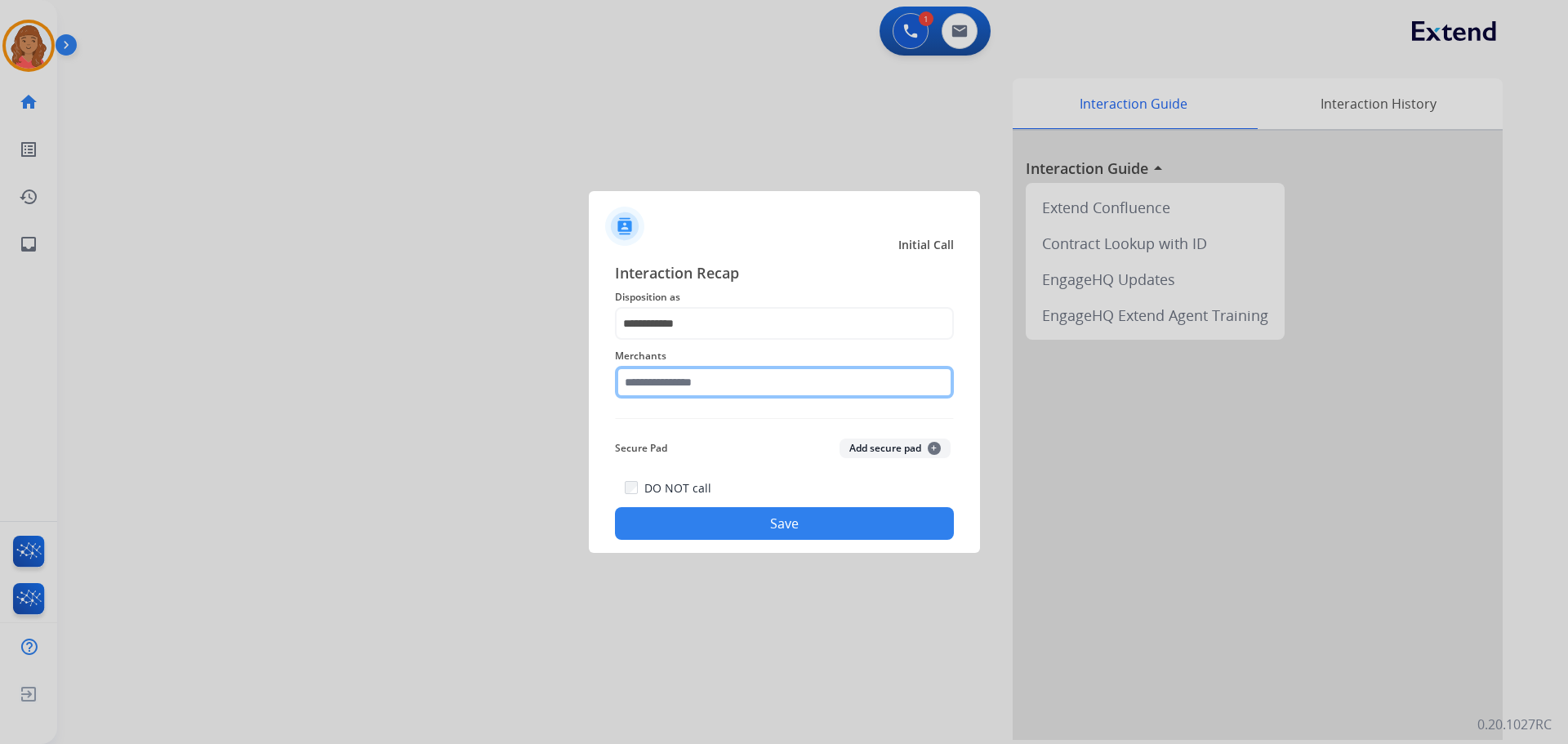
click at [684, 378] on input "text" at bounding box center [785, 382] width 339 height 33
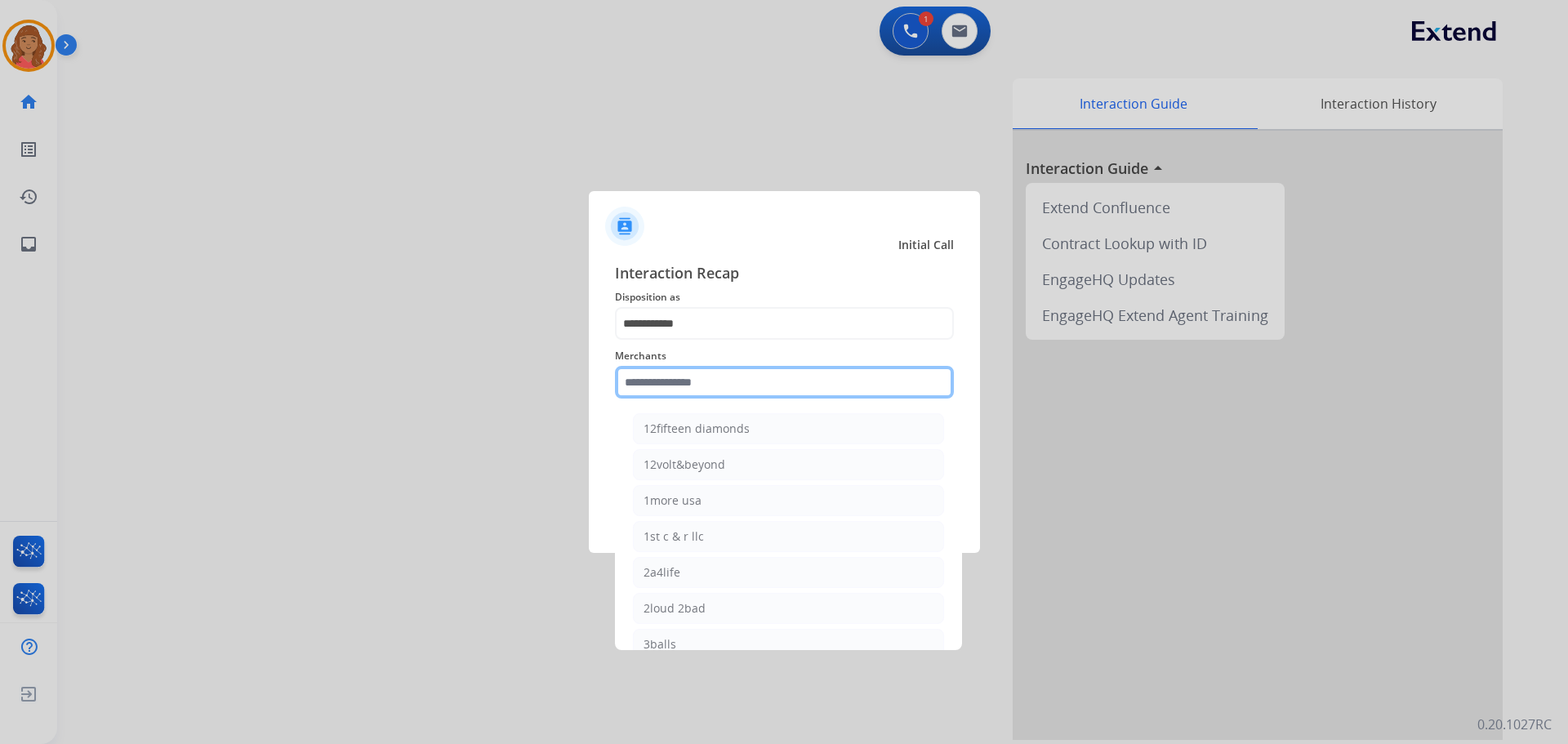
paste input "**********"
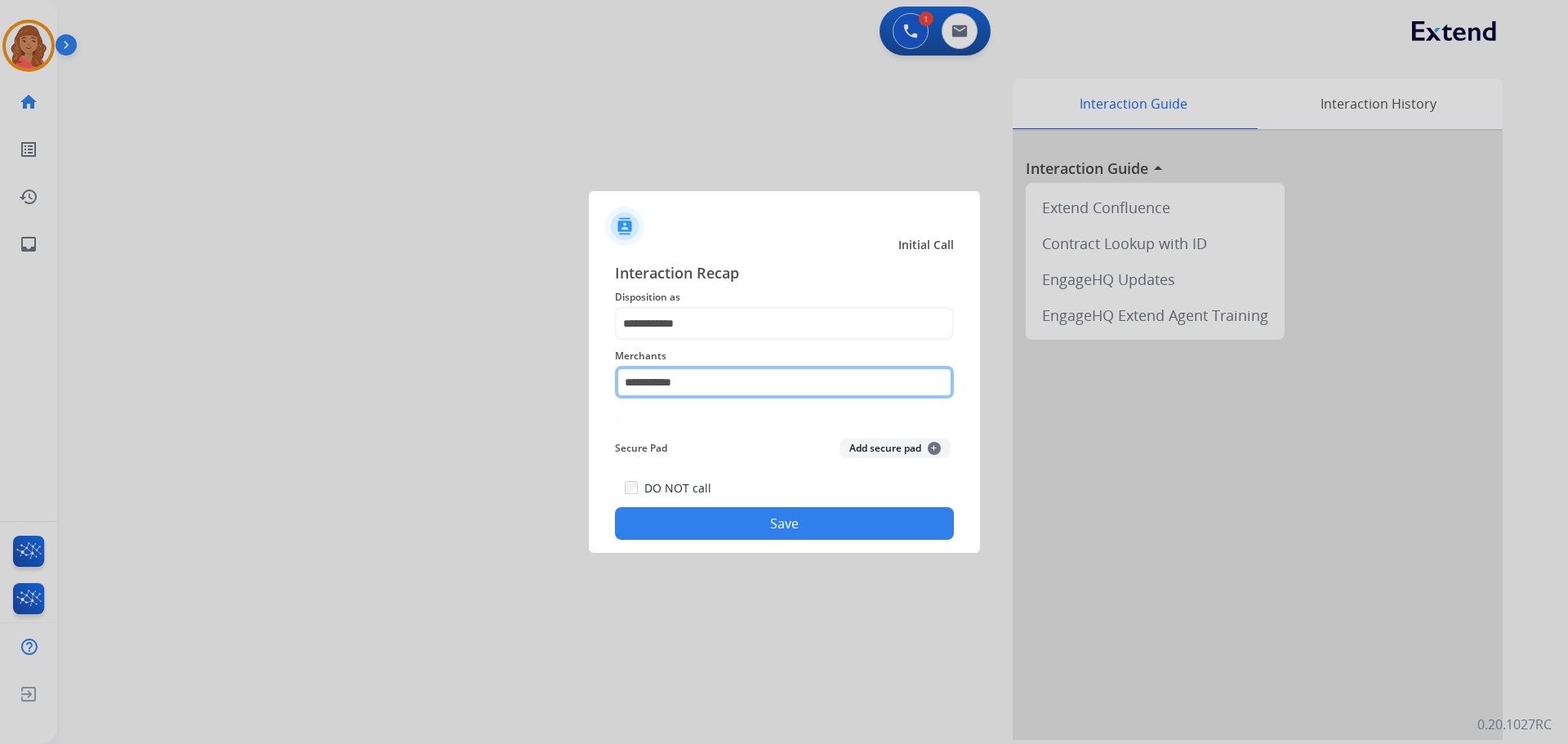
click at [641, 382] on input "**********" at bounding box center [785, 382] width 339 height 33
click at [631, 380] on input "**********" at bounding box center [785, 382] width 339 height 33
click at [635, 379] on input "**********" at bounding box center [785, 382] width 339 height 33
click at [689, 379] on input "*********" at bounding box center [785, 382] width 339 height 33
click at [717, 507] on div "DO NOT call Save" at bounding box center [785, 509] width 339 height 62
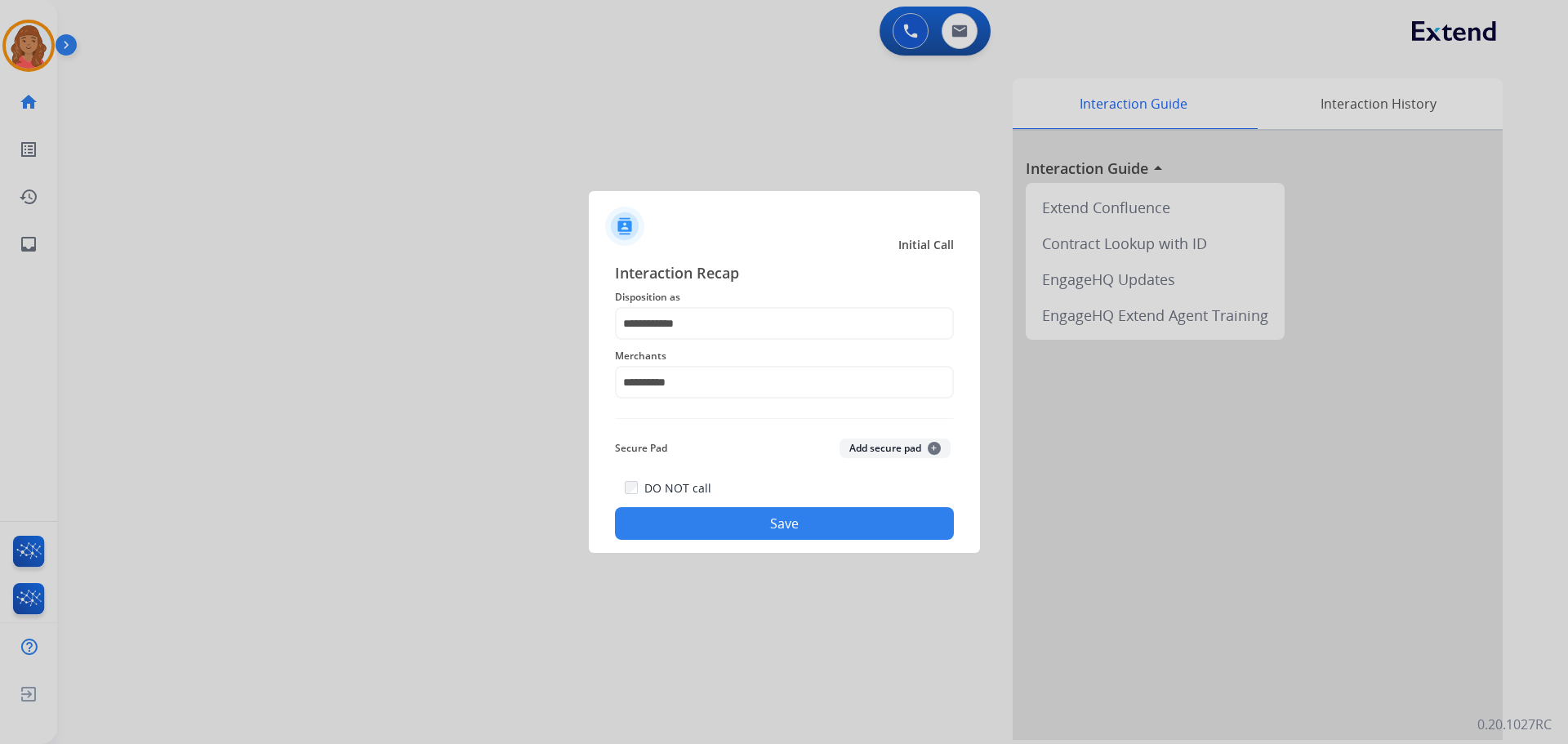
click at [745, 515] on button "Save" at bounding box center [785, 523] width 339 height 33
click at [723, 384] on input "*********" at bounding box center [785, 382] width 339 height 33
type input "********"
drag, startPoint x: 597, startPoint y: 382, endPoint x: 535, endPoint y: 382, distance: 62.0
click at [0, 382] on app-contact-recap-modal "**********" at bounding box center [0, 372] width 0 height 744
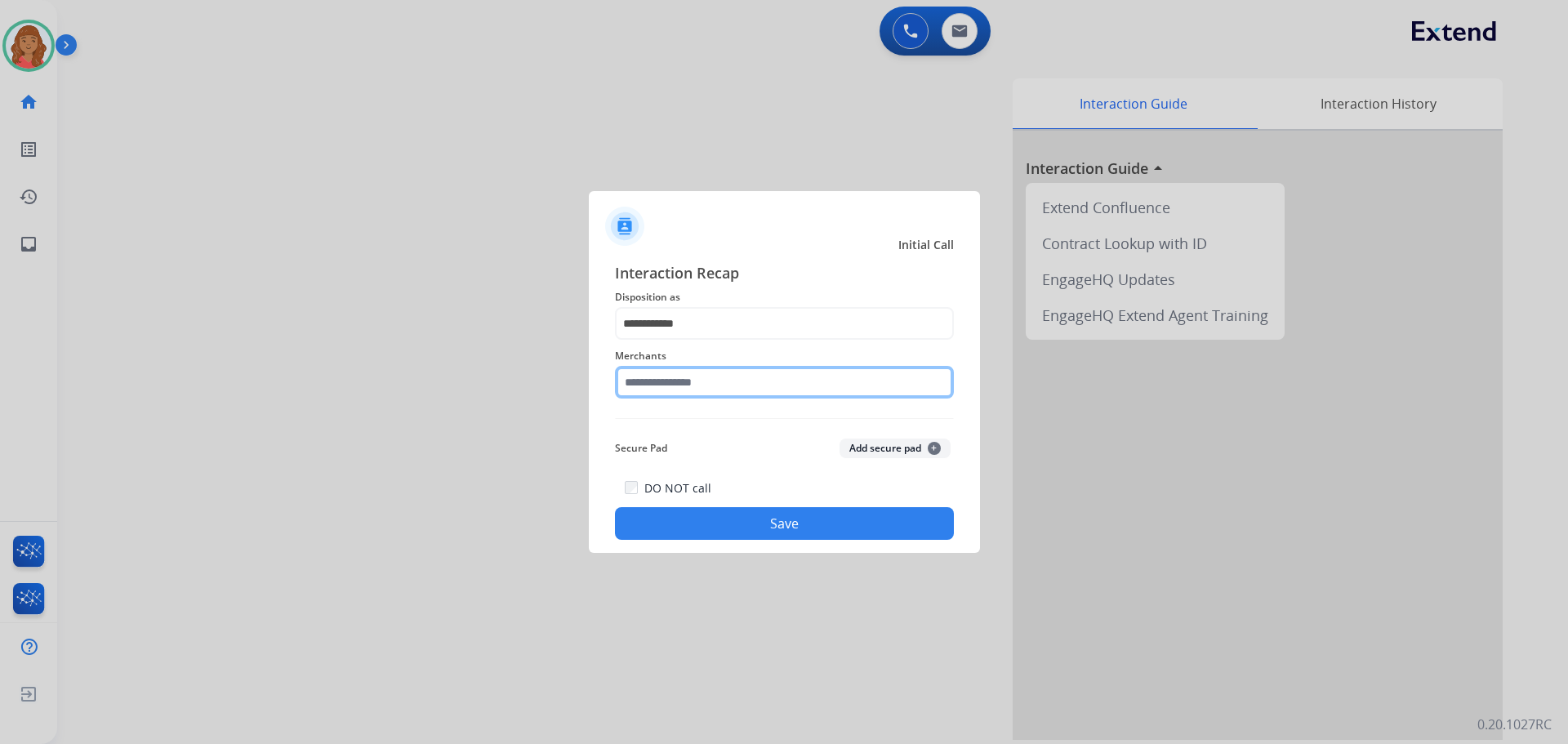
click at [730, 387] on input "text" at bounding box center [785, 382] width 339 height 33
click at [690, 380] on input "text" at bounding box center [785, 382] width 339 height 33
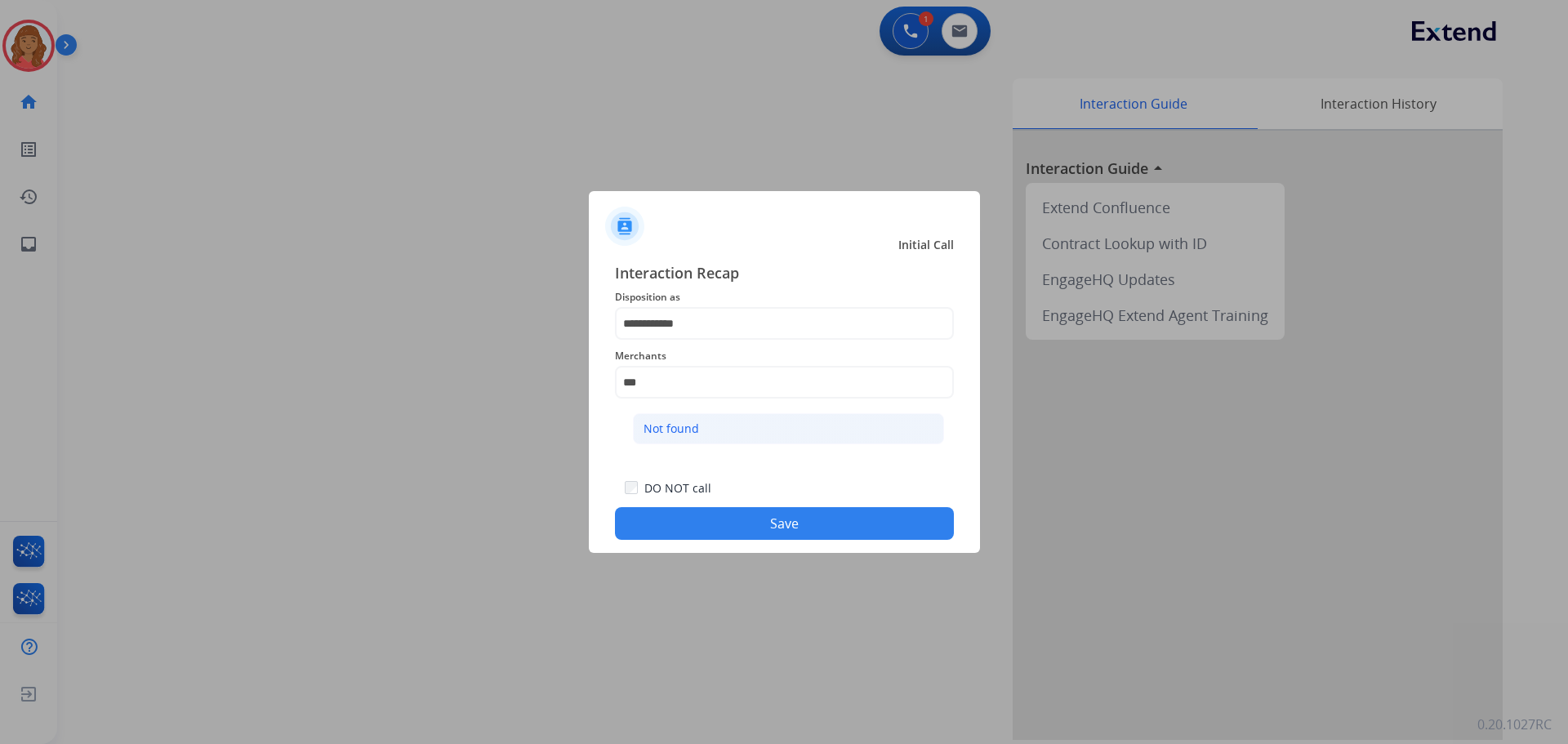
click at [675, 437] on div "Not found" at bounding box center [672, 428] width 55 height 16
type input "*********"
click at [722, 516] on button "Save" at bounding box center [785, 523] width 339 height 33
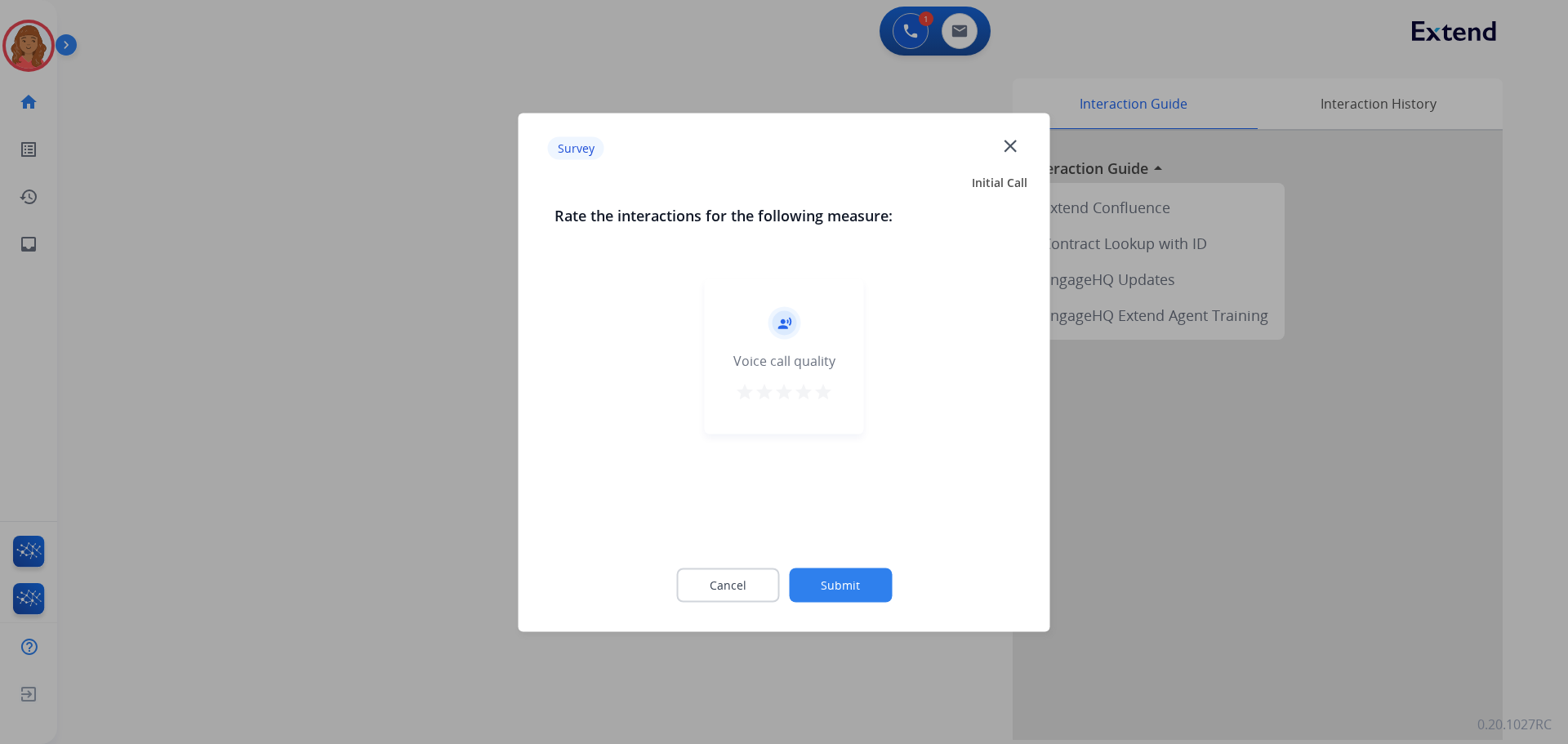
click at [819, 393] on mat-icon "star" at bounding box center [823, 391] width 20 height 20
click at [852, 562] on div "Cancel Submit" at bounding box center [784, 584] width 459 height 74
click at [846, 577] on button "Submit" at bounding box center [840, 585] width 103 height 35
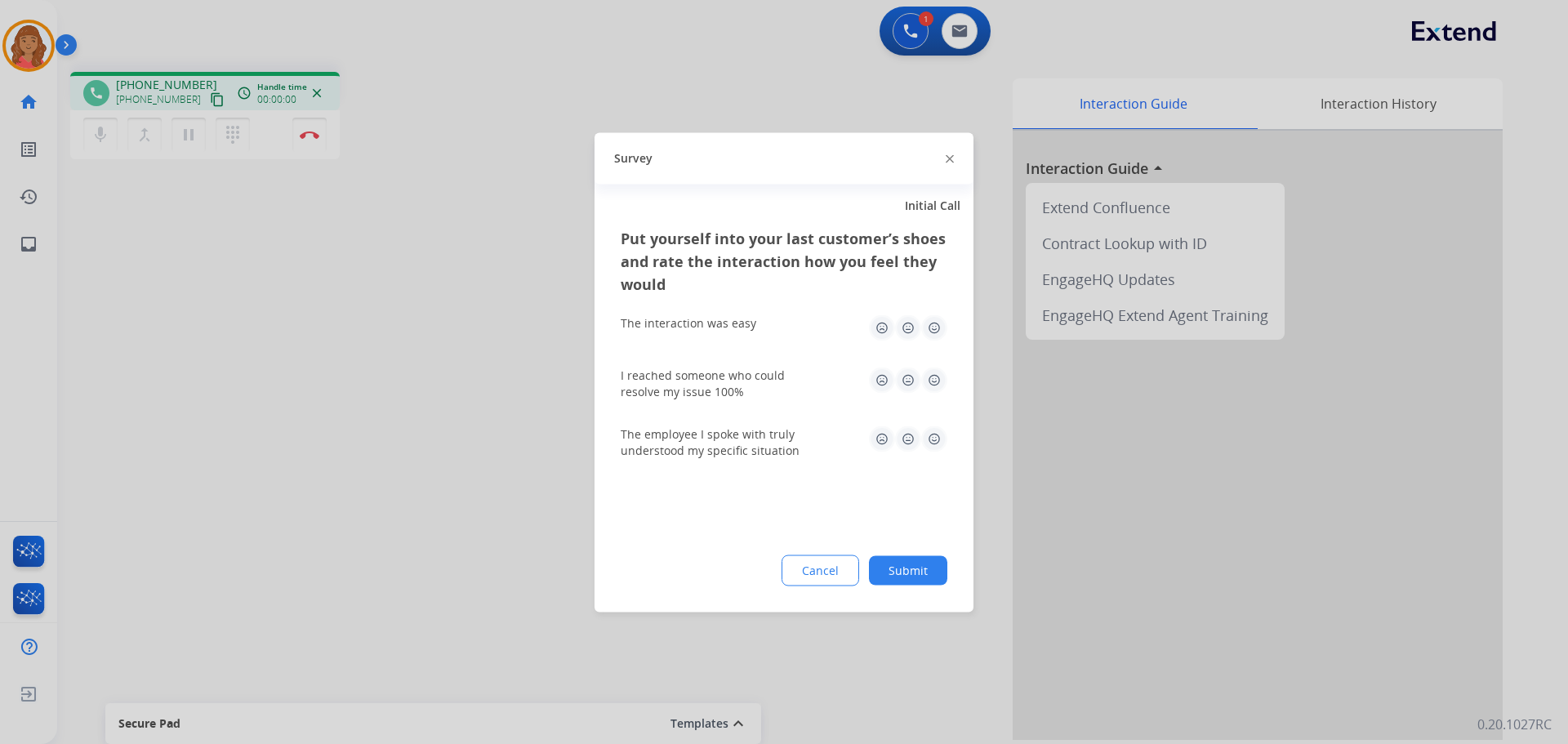
click at [928, 560] on button "Submit" at bounding box center [908, 570] width 79 height 29
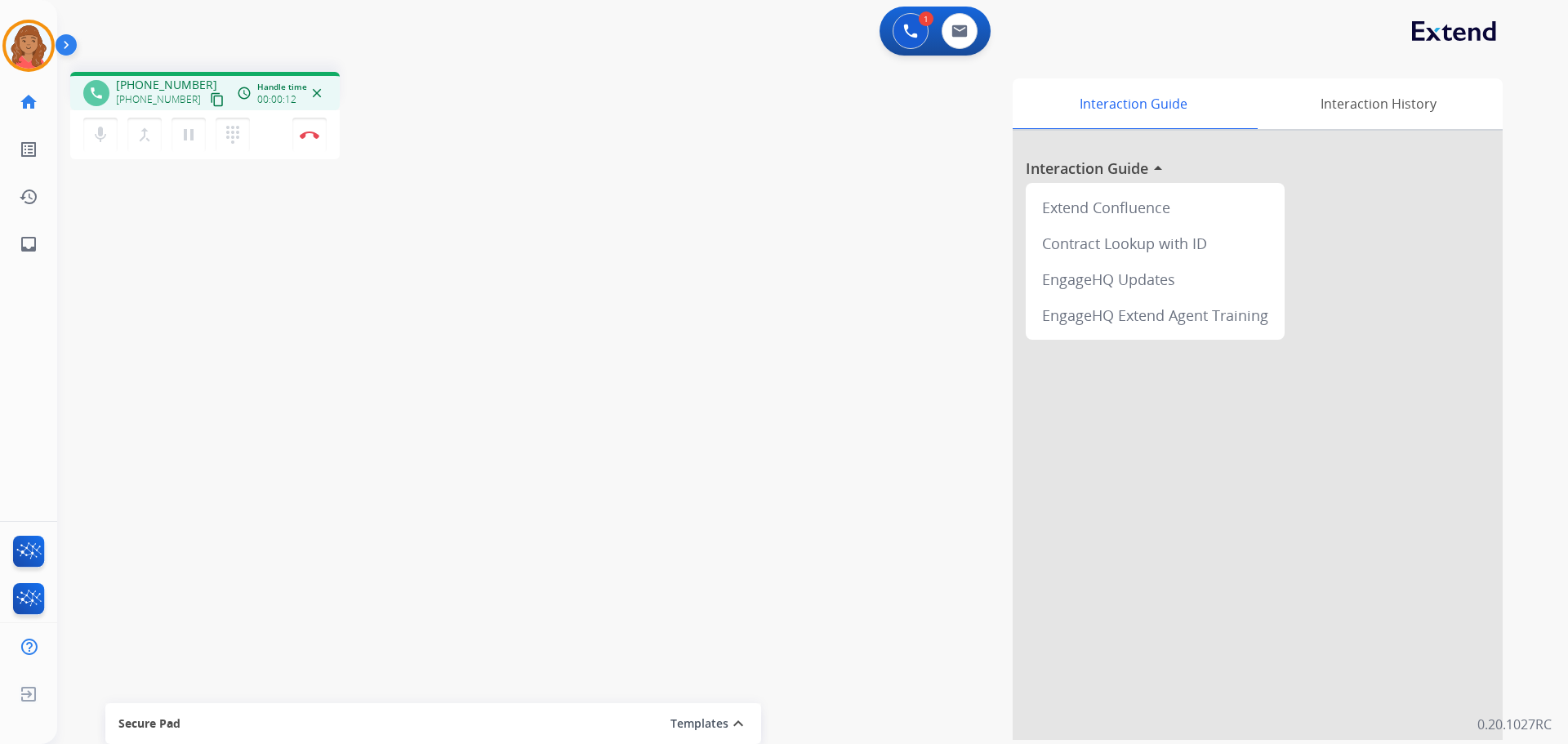
click at [210, 99] on mat-icon "content_copy" at bounding box center [217, 99] width 15 height 15
click at [312, 133] on img at bounding box center [309, 134] width 20 height 8
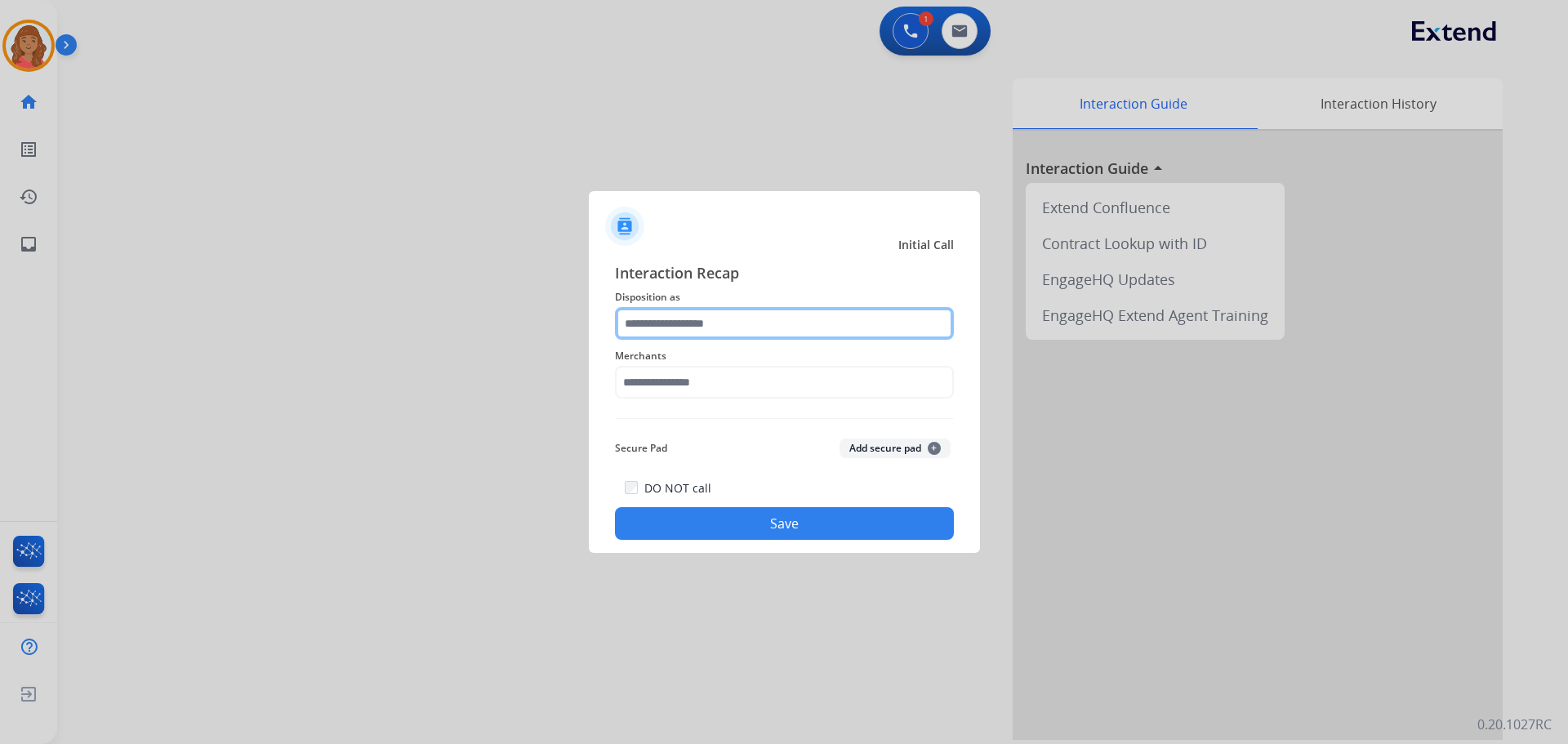
click at [723, 329] on input "text" at bounding box center [785, 324] width 339 height 33
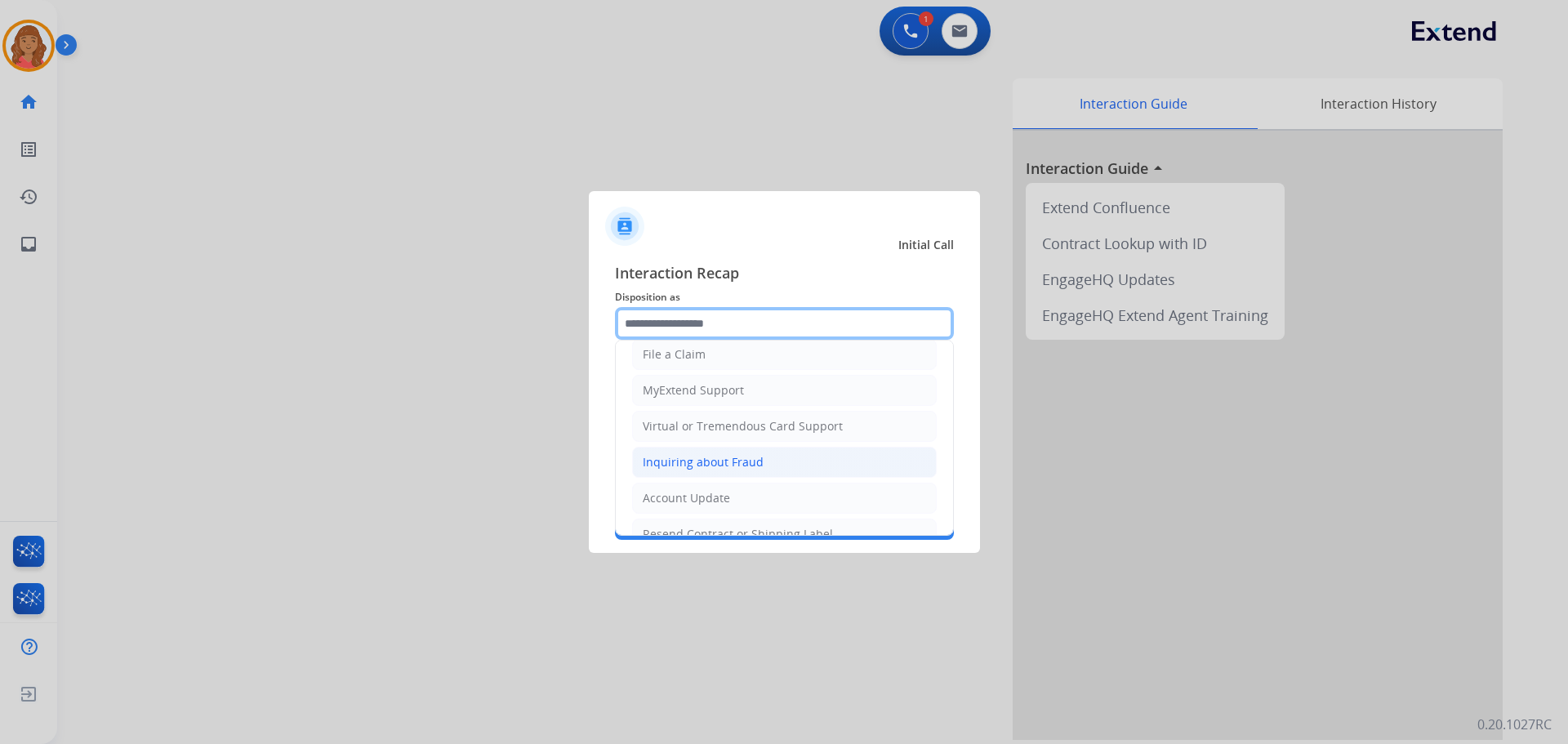
scroll to position [164, 0]
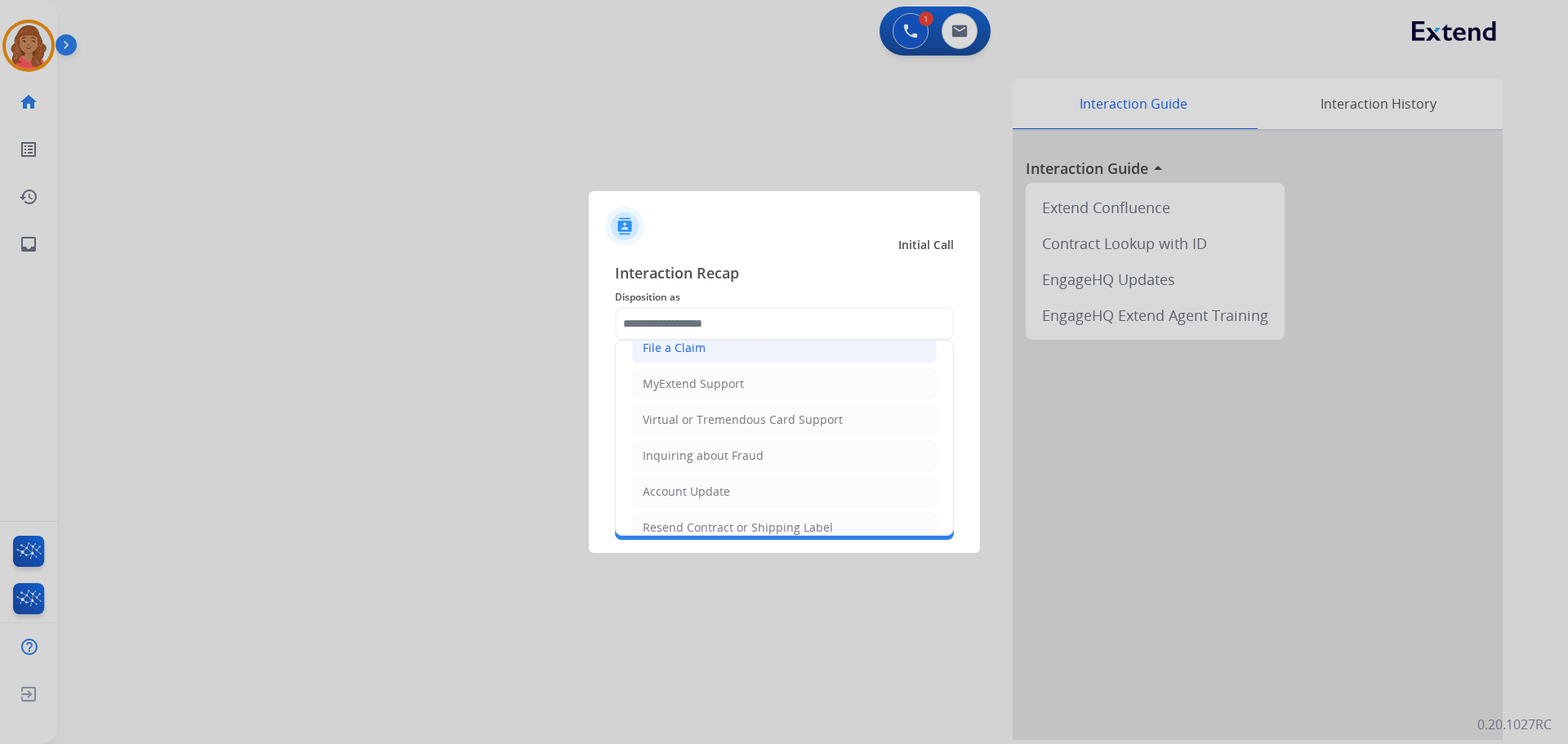
click at [675, 352] on div "File a Claim" at bounding box center [674, 348] width 63 height 16
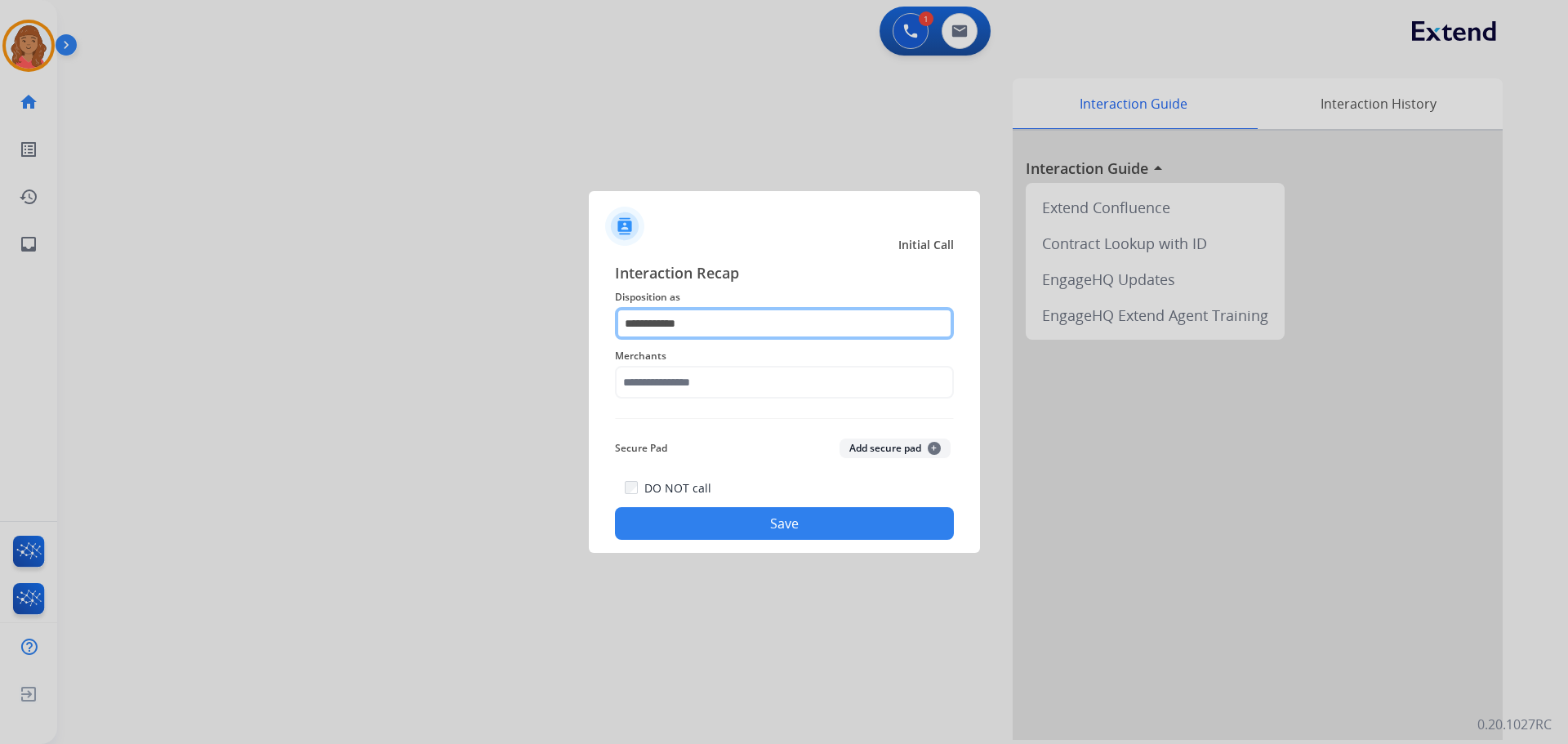
click at [697, 330] on input "**********" at bounding box center [785, 324] width 339 height 33
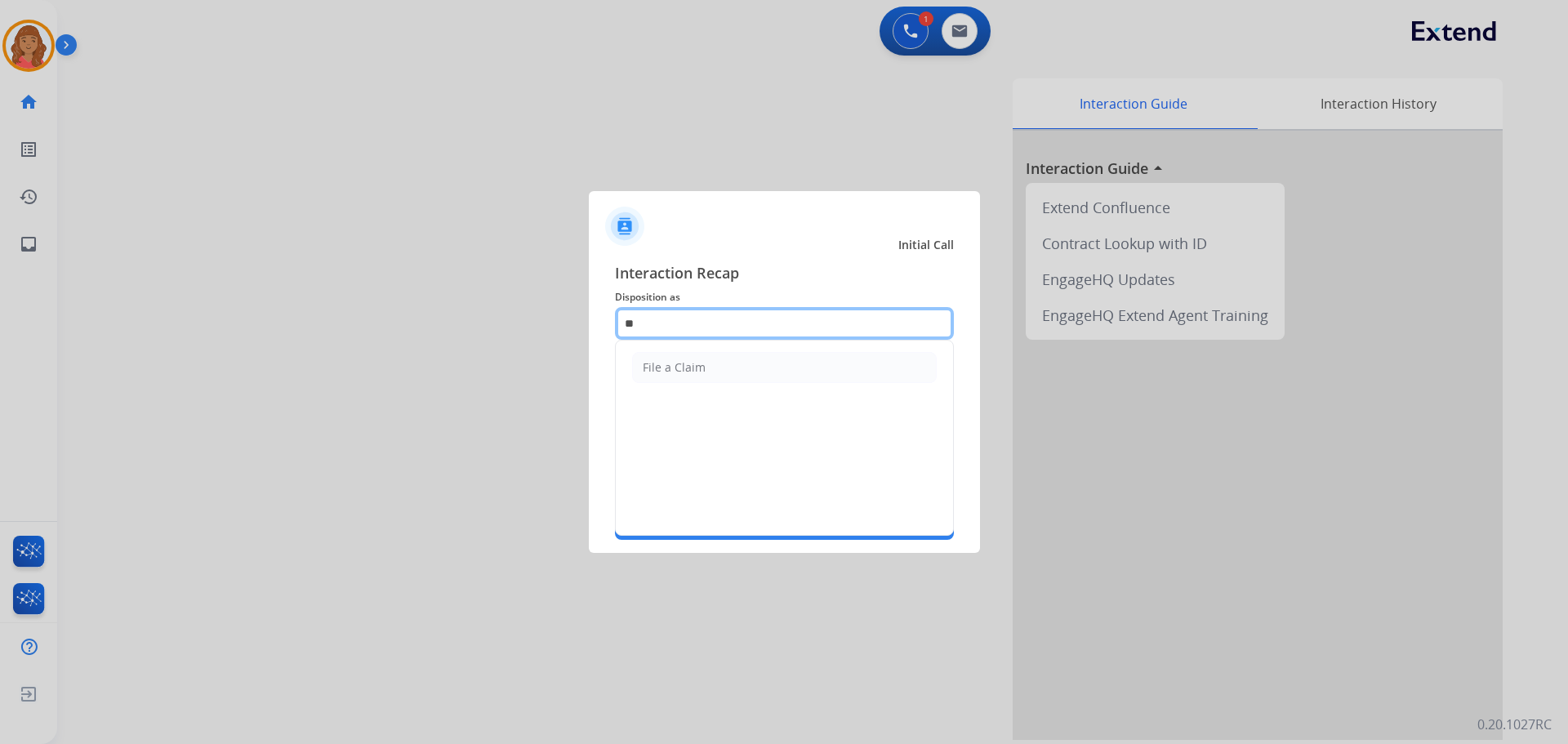
type input "*"
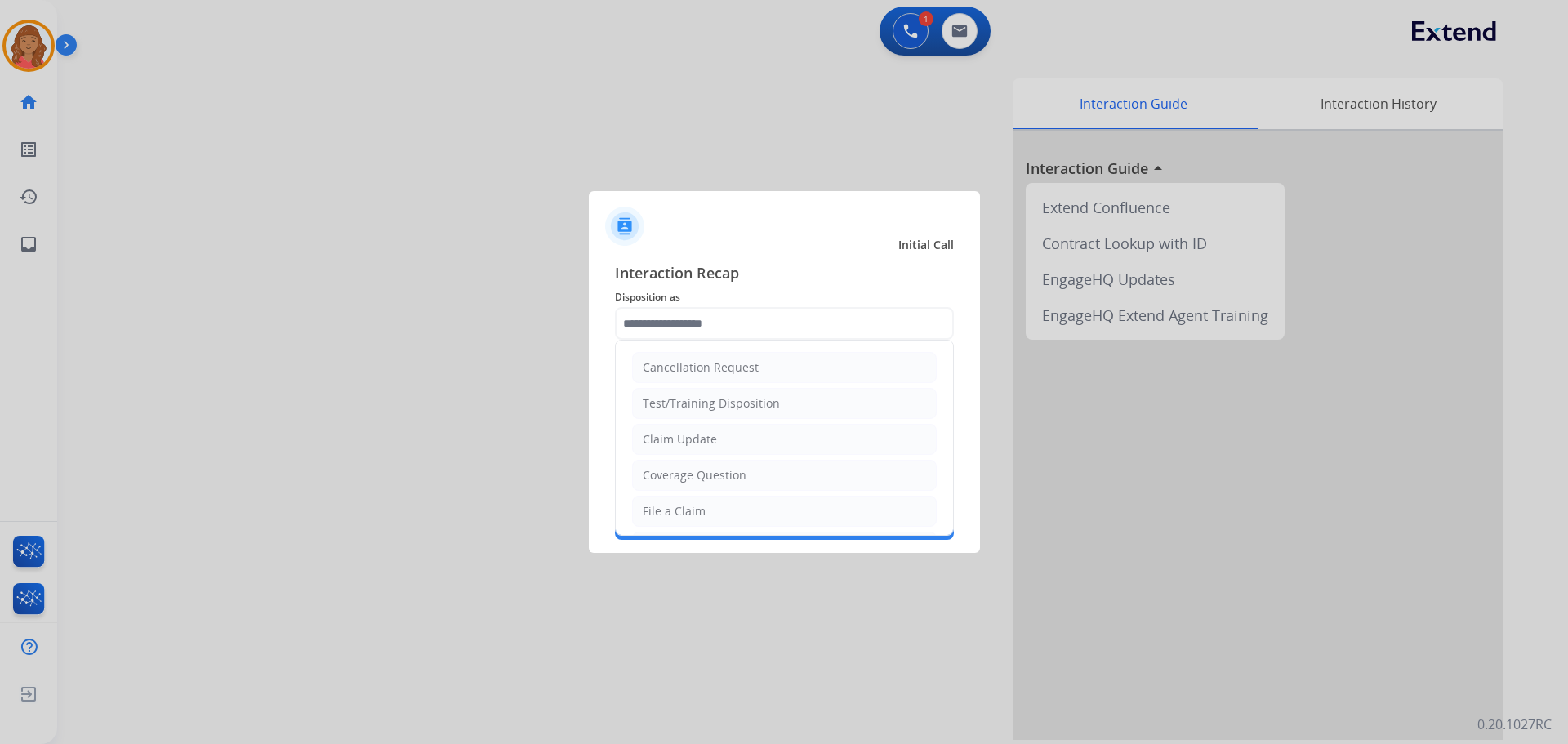
click at [703, 470] on div "Coverage Question" at bounding box center [695, 475] width 104 height 16
type input "**********"
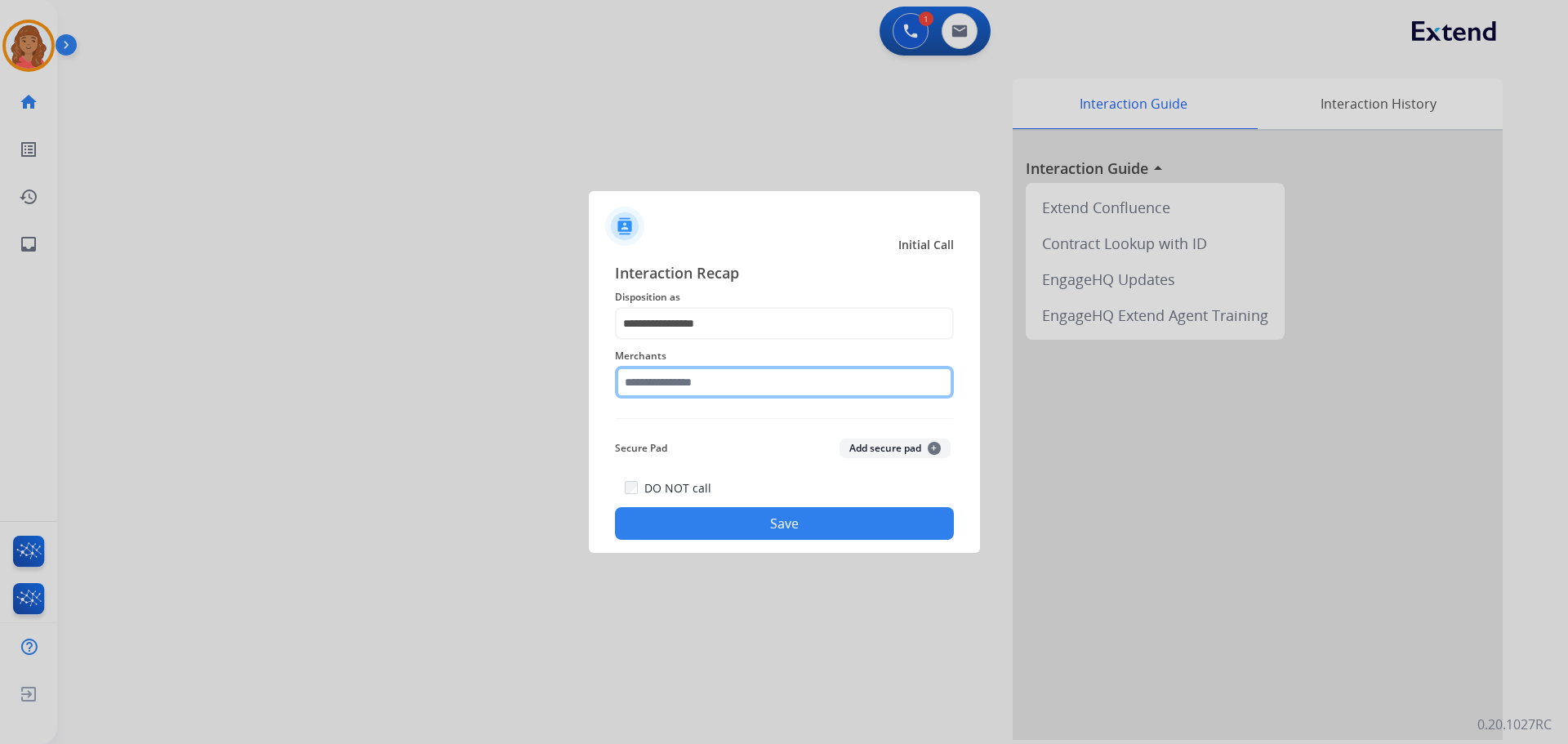
click at [700, 394] on input "text" at bounding box center [785, 382] width 339 height 33
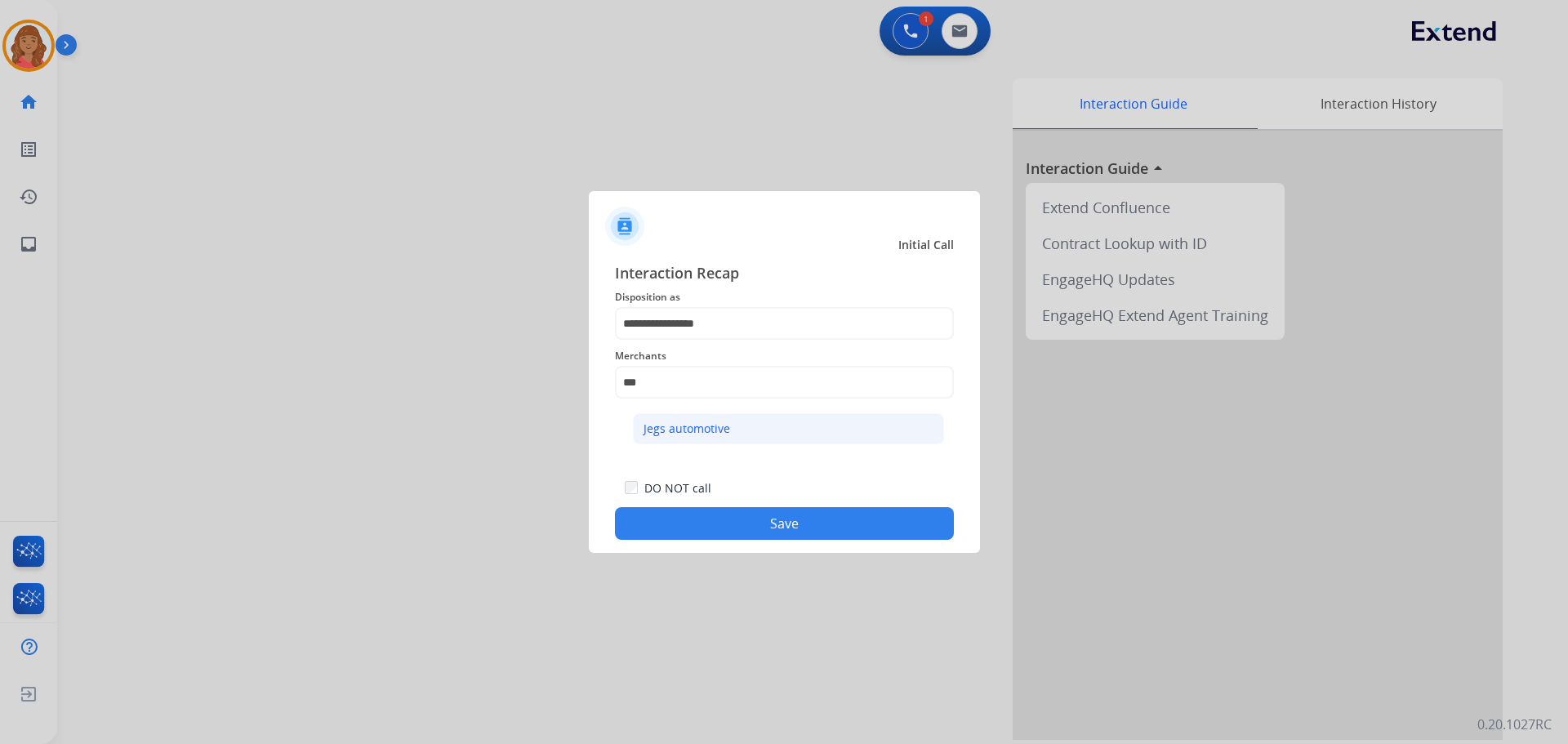
click at [669, 429] on div "Jegs automotive" at bounding box center [687, 428] width 87 height 16
type input "**********"
click at [704, 528] on button "Save" at bounding box center [785, 523] width 339 height 33
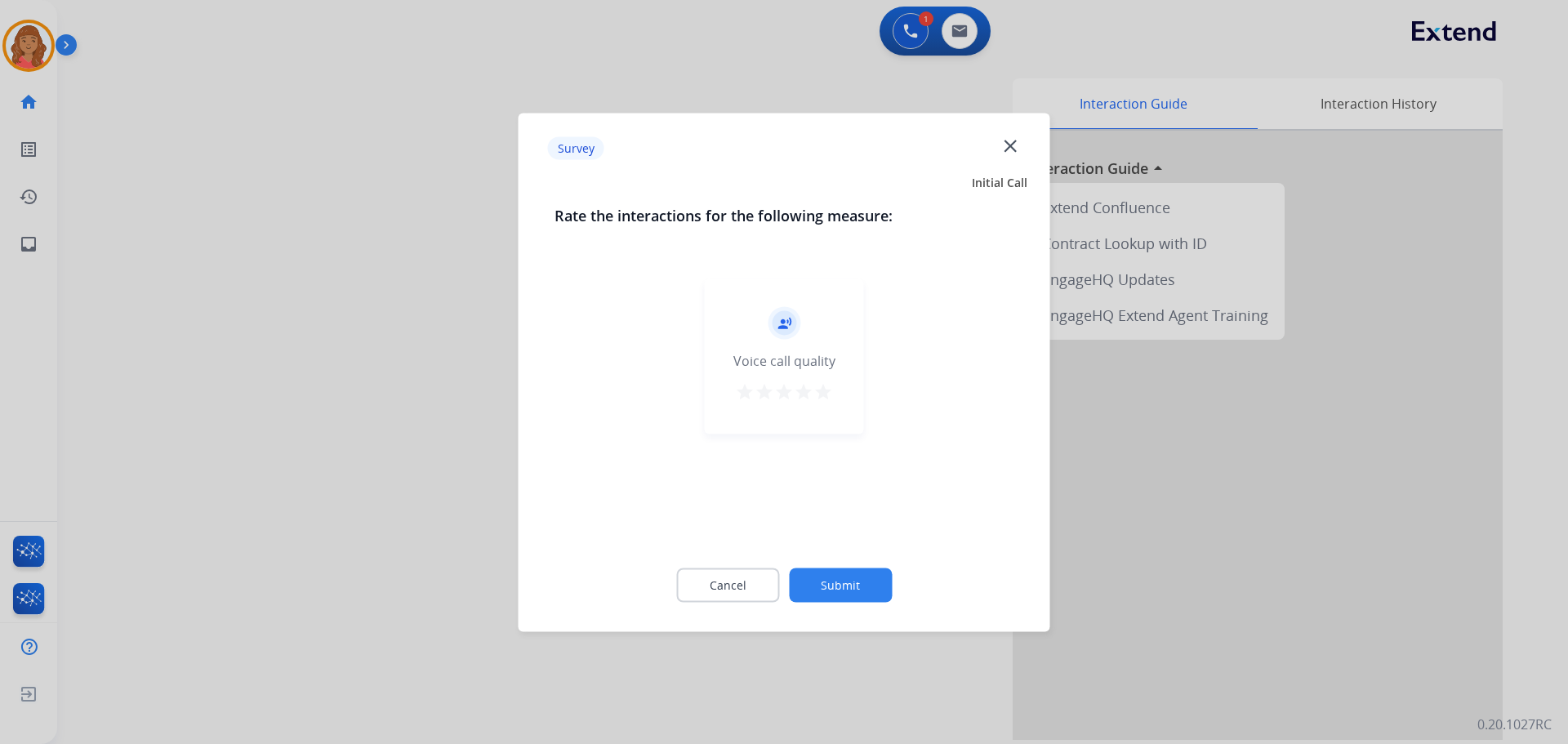
click at [834, 394] on div "record_voice_over Voice call quality star star star star star" at bounding box center [784, 356] width 159 height 155
click at [819, 395] on mat-icon "star" at bounding box center [823, 391] width 20 height 20
click at [847, 573] on button "Submit" at bounding box center [840, 585] width 103 height 35
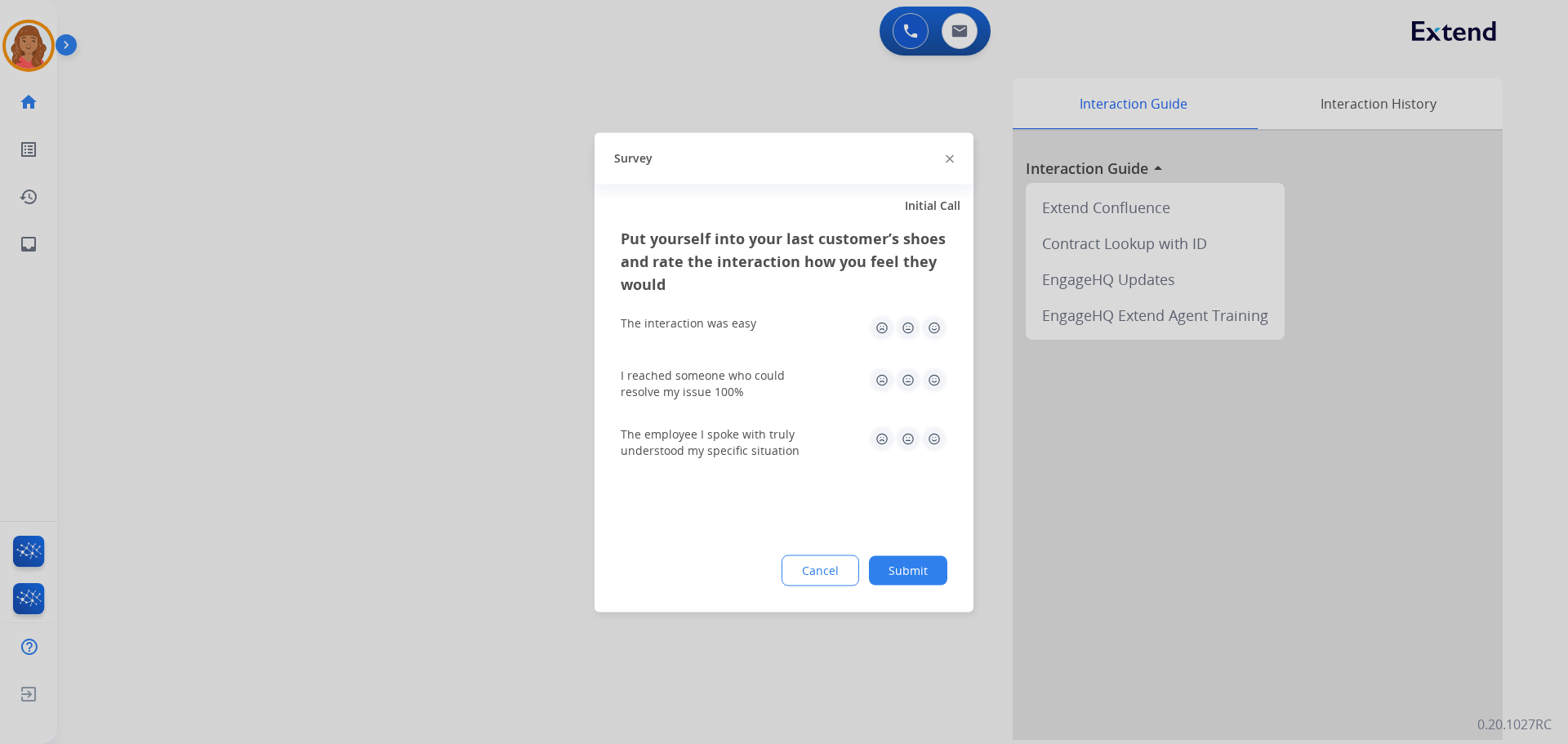
click at [934, 327] on img at bounding box center [935, 327] width 26 height 26
click at [932, 379] on img at bounding box center [935, 380] width 26 height 26
click at [938, 445] on img at bounding box center [935, 439] width 26 height 26
click at [916, 545] on div "Put yourself into your last customer’s shoes and rate the interaction how you f…" at bounding box center [784, 418] width 379 height 385
click at [914, 555] on div "Put yourself into your last customer’s shoes and rate the interaction how you f…" at bounding box center [784, 418] width 379 height 385
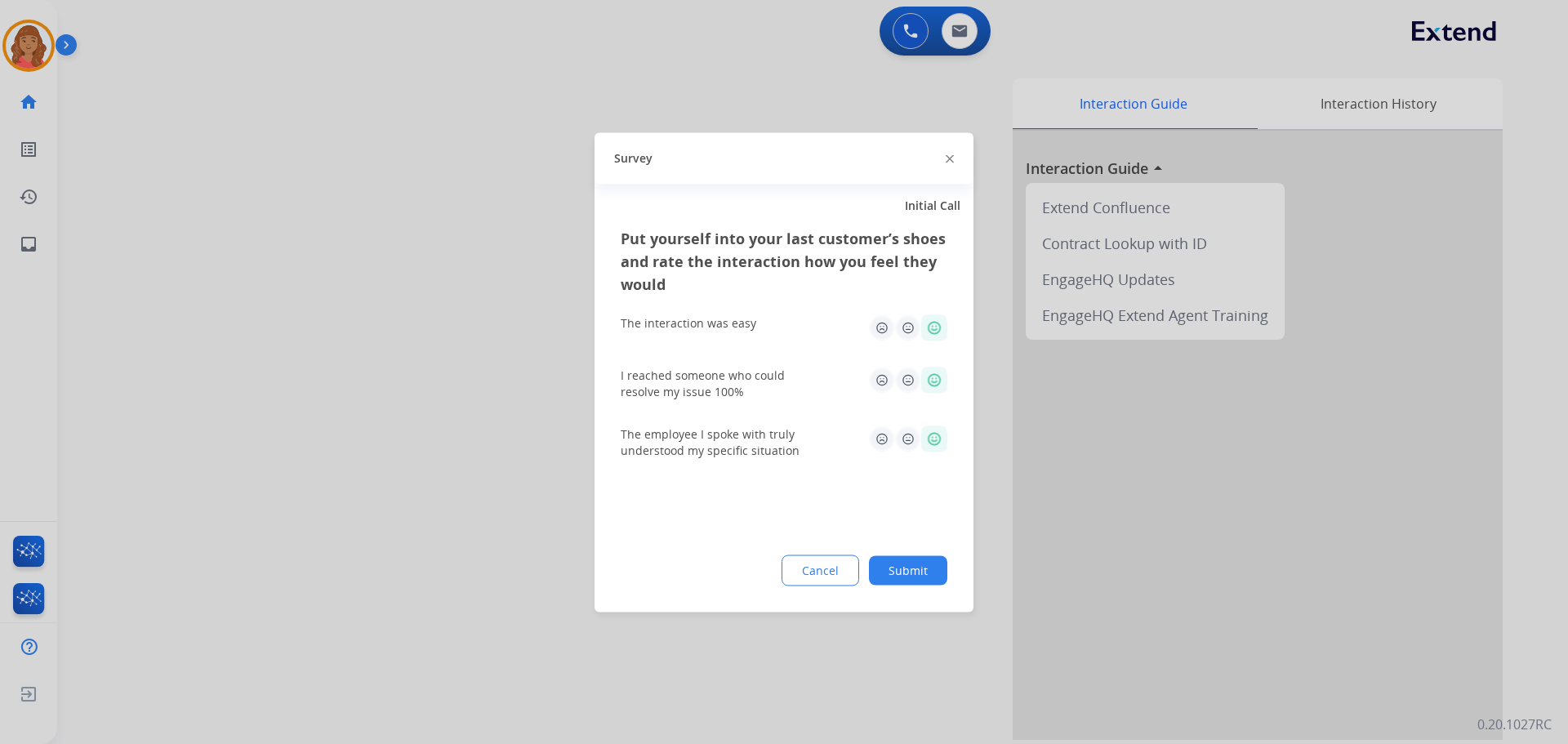
drag, startPoint x: 894, startPoint y: 555, endPoint x: 891, endPoint y: 588, distance: 33.1
click at [896, 559] on button "Submit" at bounding box center [908, 570] width 79 height 29
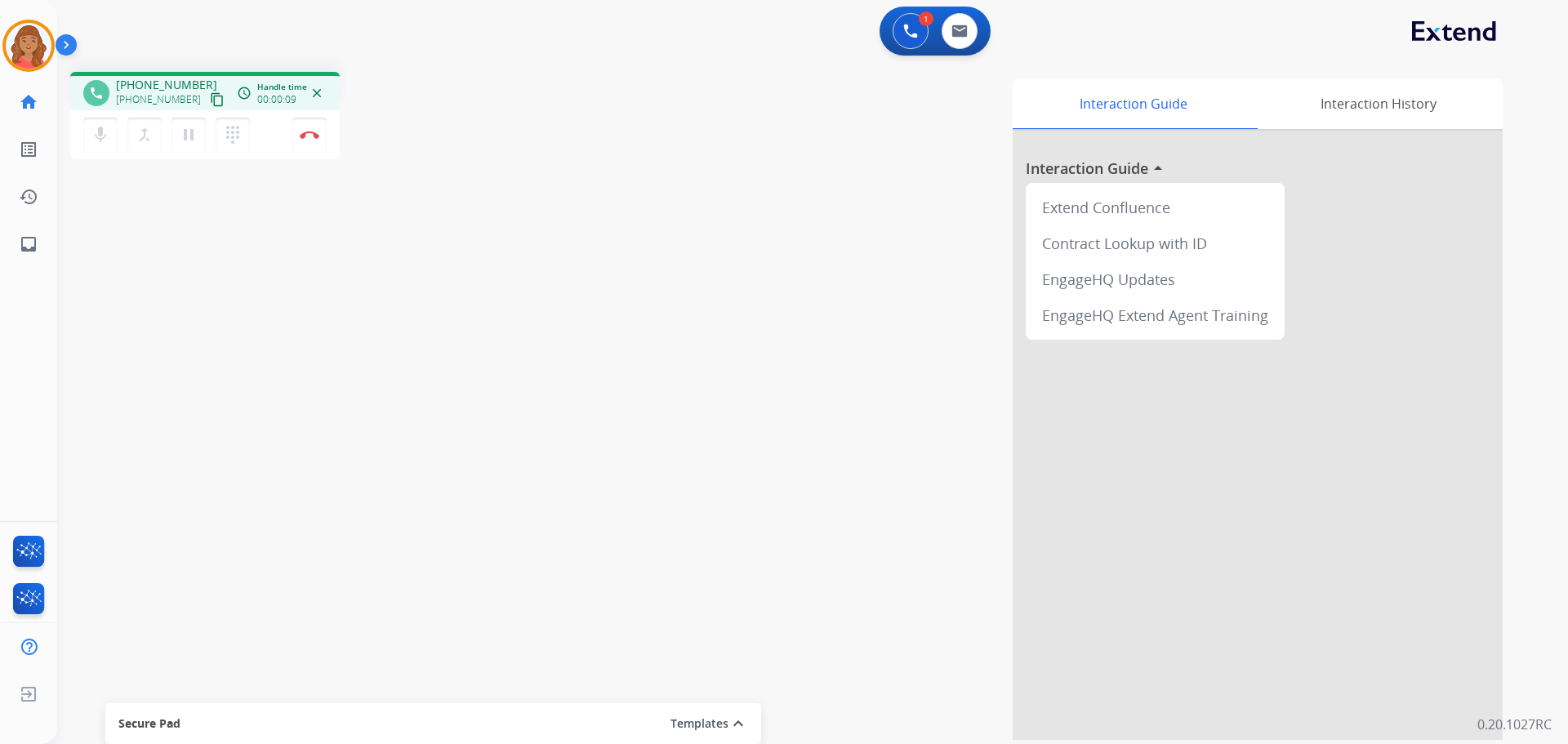
drag, startPoint x: 201, startPoint y: 101, endPoint x: 101, endPoint y: 115, distance: 101.0
click at [210, 101] on mat-icon "content_copy" at bounding box center [217, 99] width 15 height 15
click at [311, 136] on img at bounding box center [309, 134] width 20 height 8
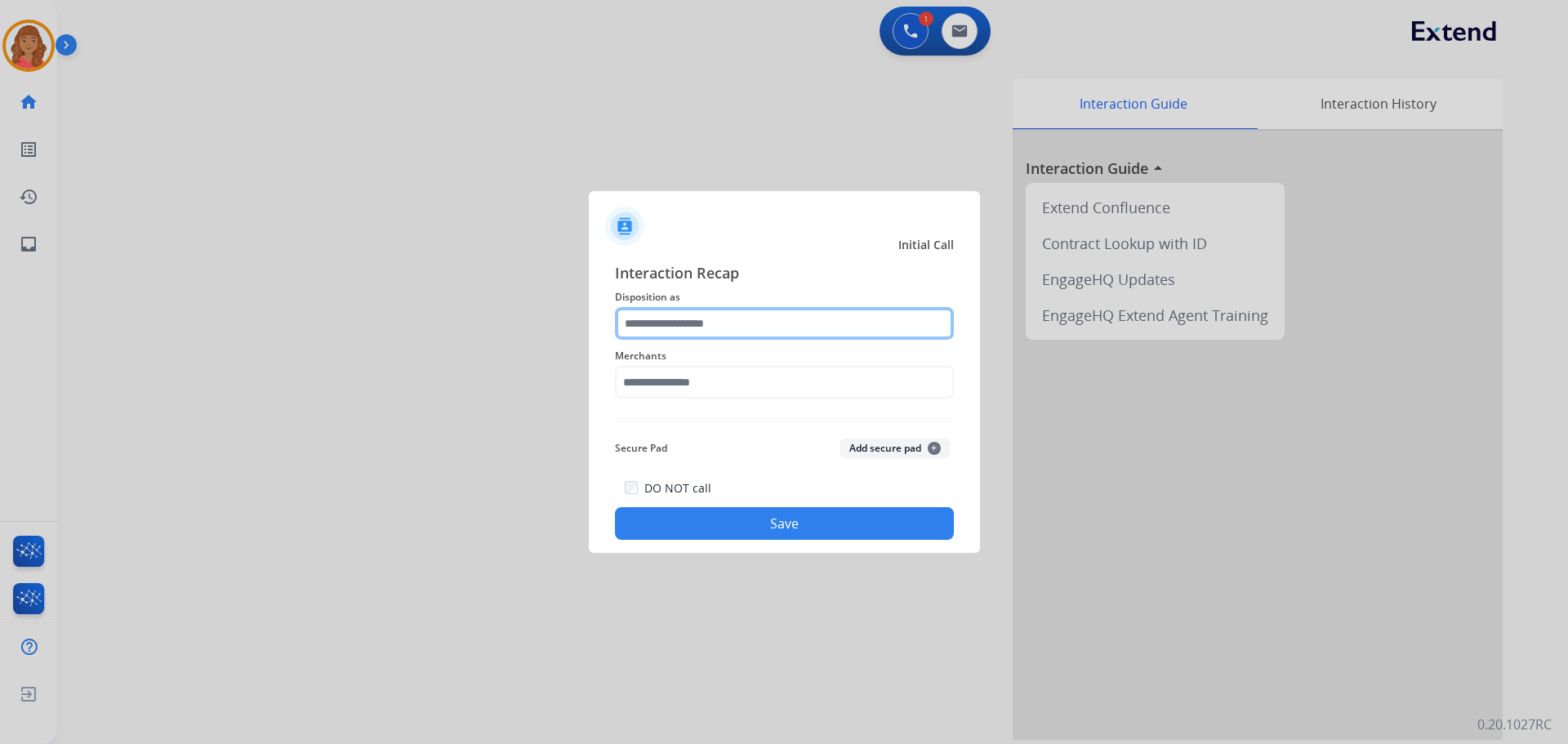
click at [701, 331] on input "text" at bounding box center [785, 324] width 339 height 33
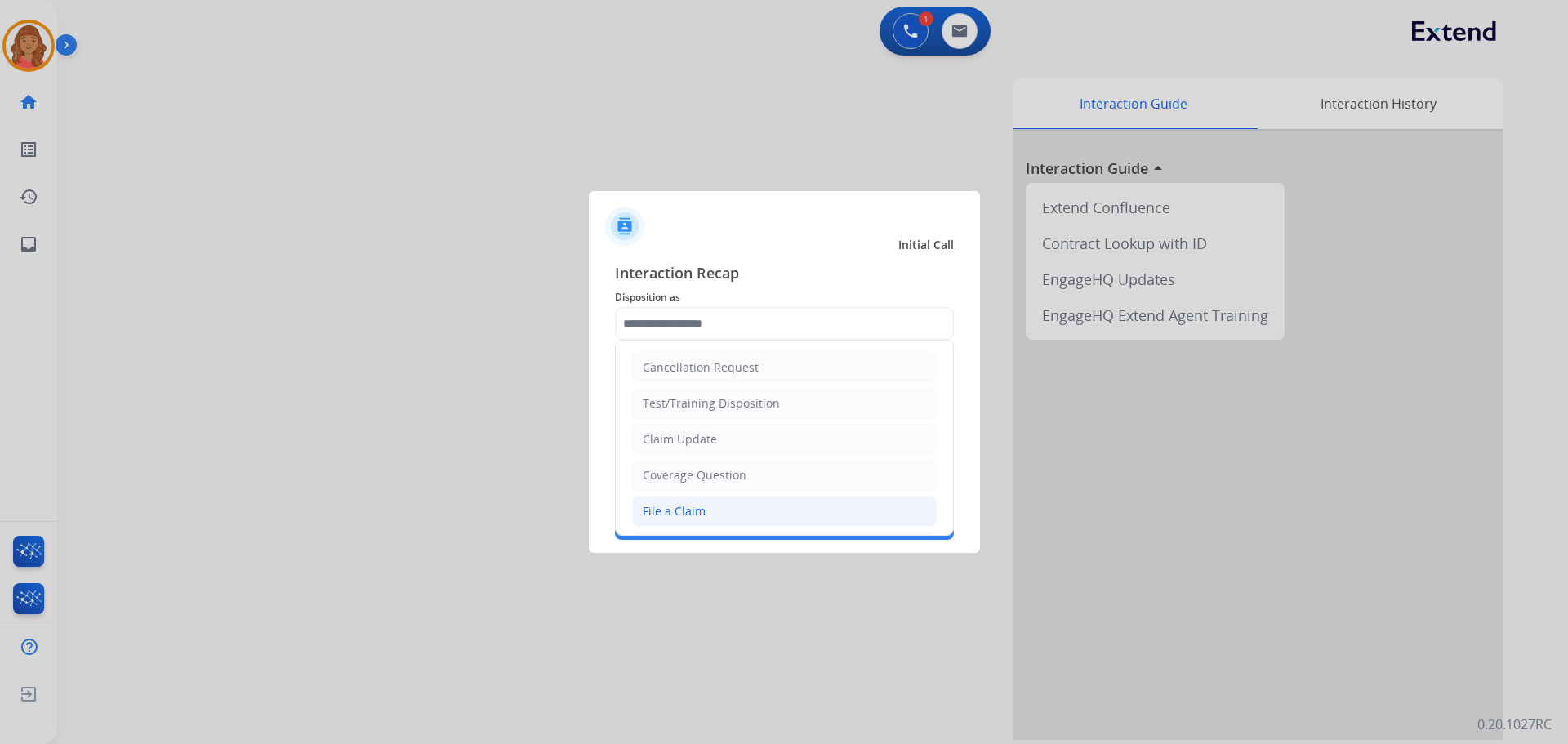
click at [663, 510] on div "File a Claim" at bounding box center [674, 510] width 63 height 16
type input "**********"
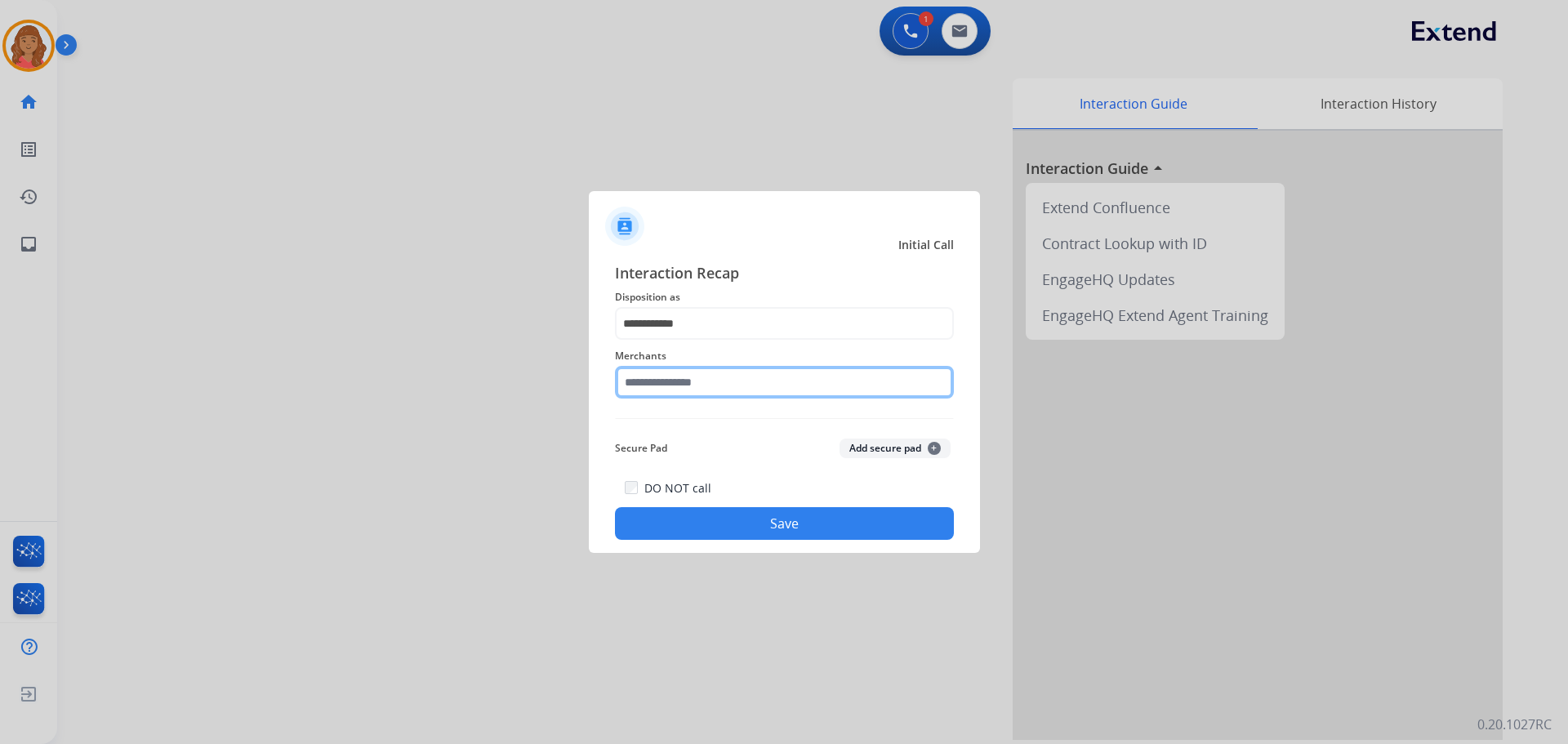
click at [666, 386] on input "text" at bounding box center [785, 382] width 339 height 33
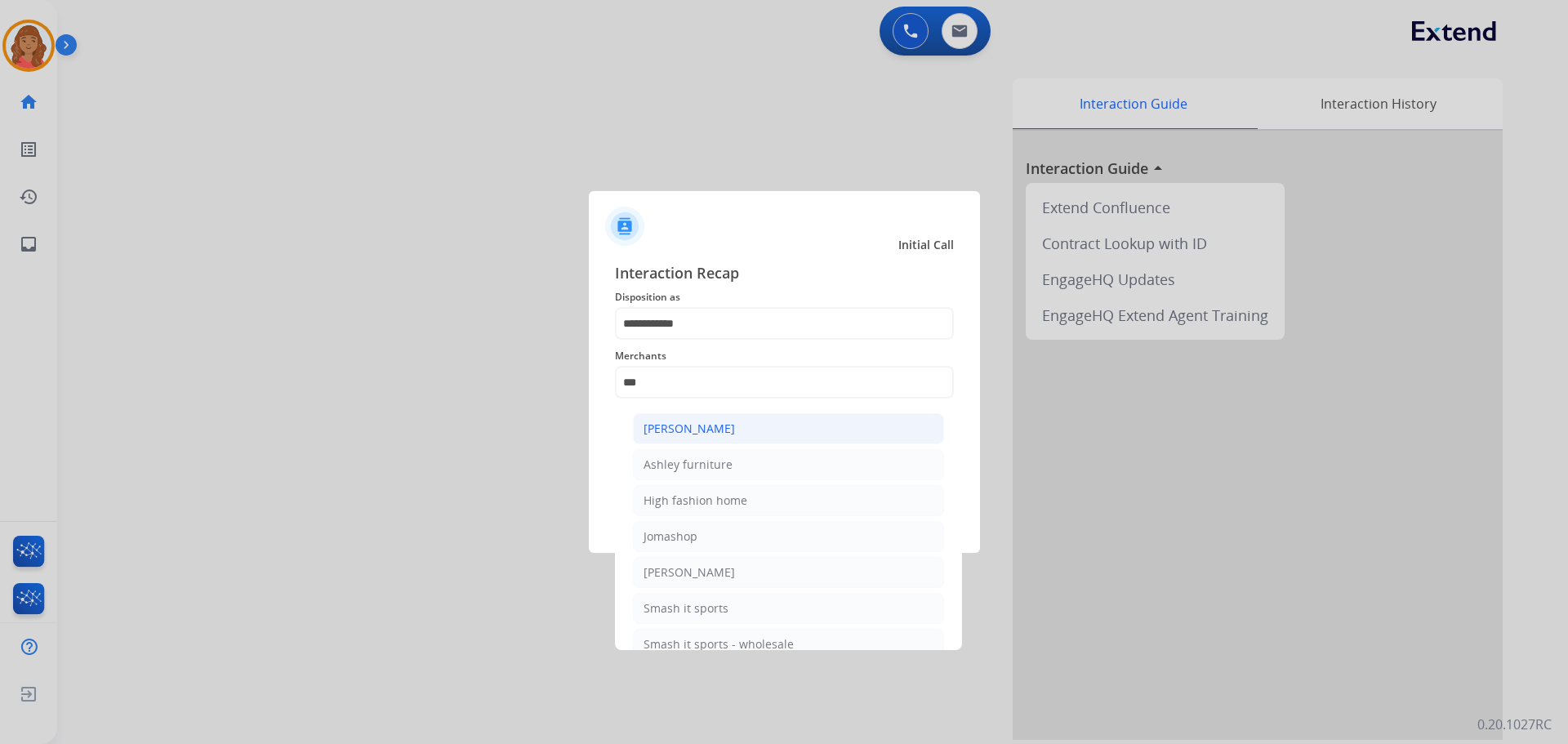
click at [684, 428] on div "[PERSON_NAME]" at bounding box center [690, 428] width 92 height 16
type input "**********"
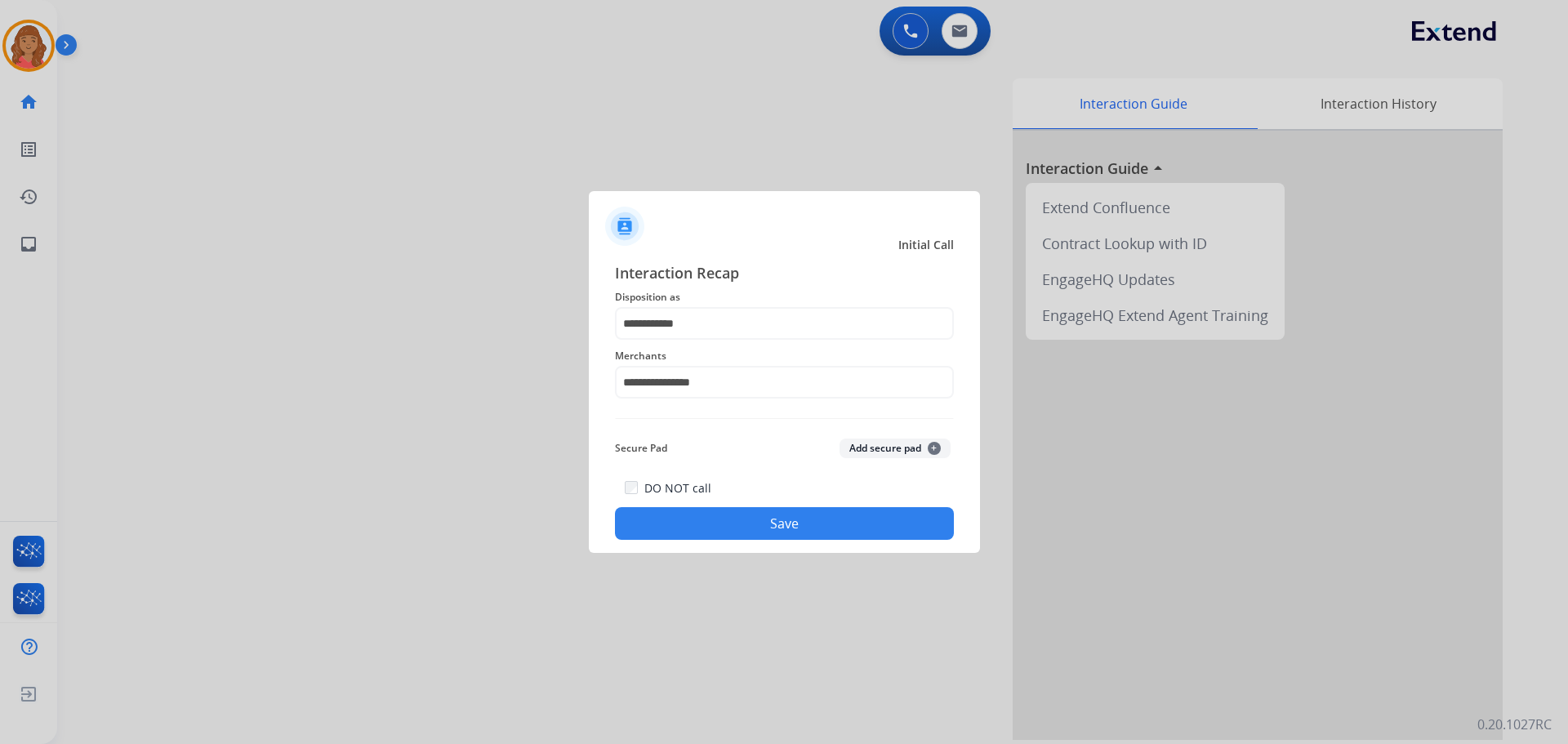
click at [721, 513] on button "Save" at bounding box center [785, 523] width 339 height 33
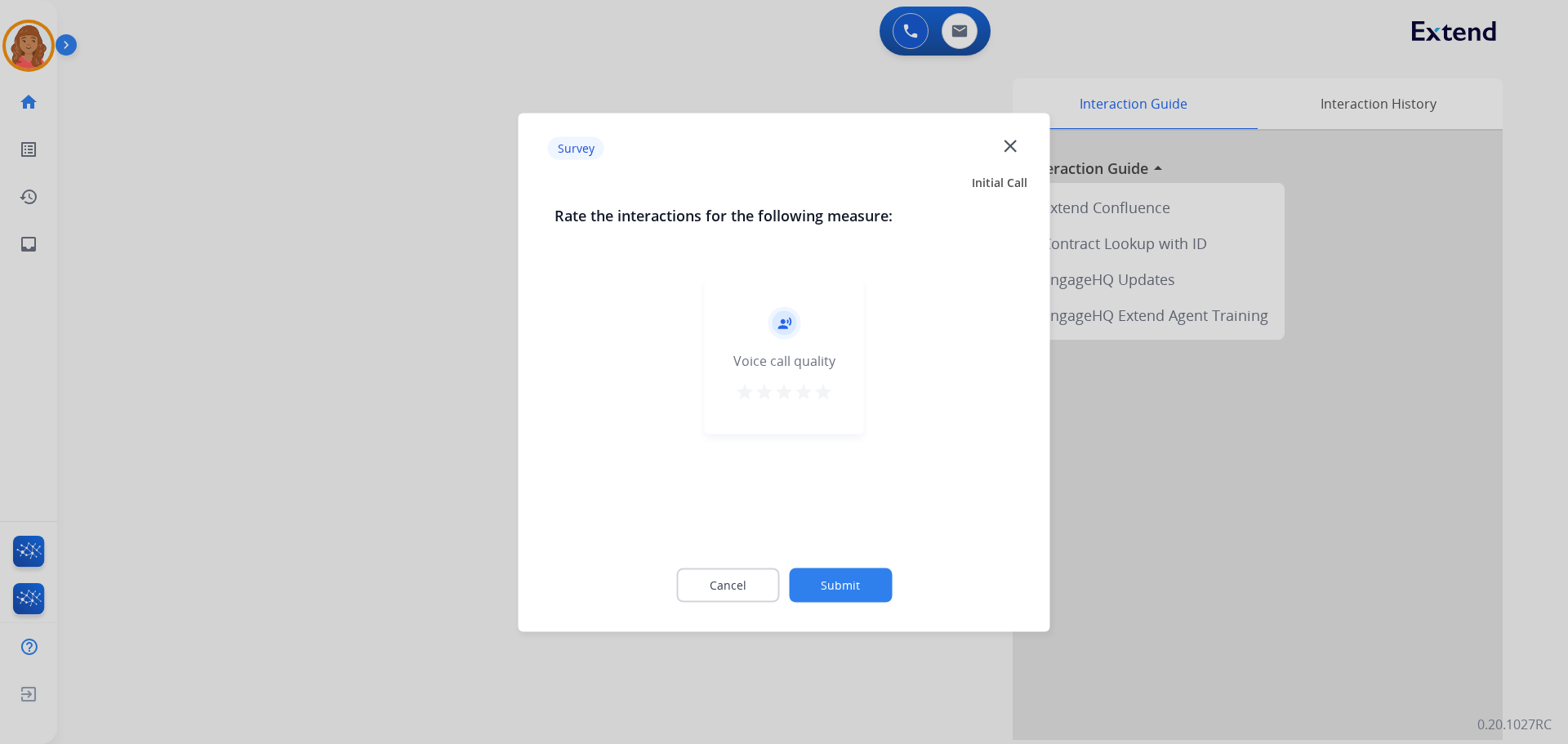
click at [823, 395] on mat-icon "star" at bounding box center [823, 391] width 20 height 20
click at [822, 575] on button "Submit" at bounding box center [840, 585] width 103 height 35
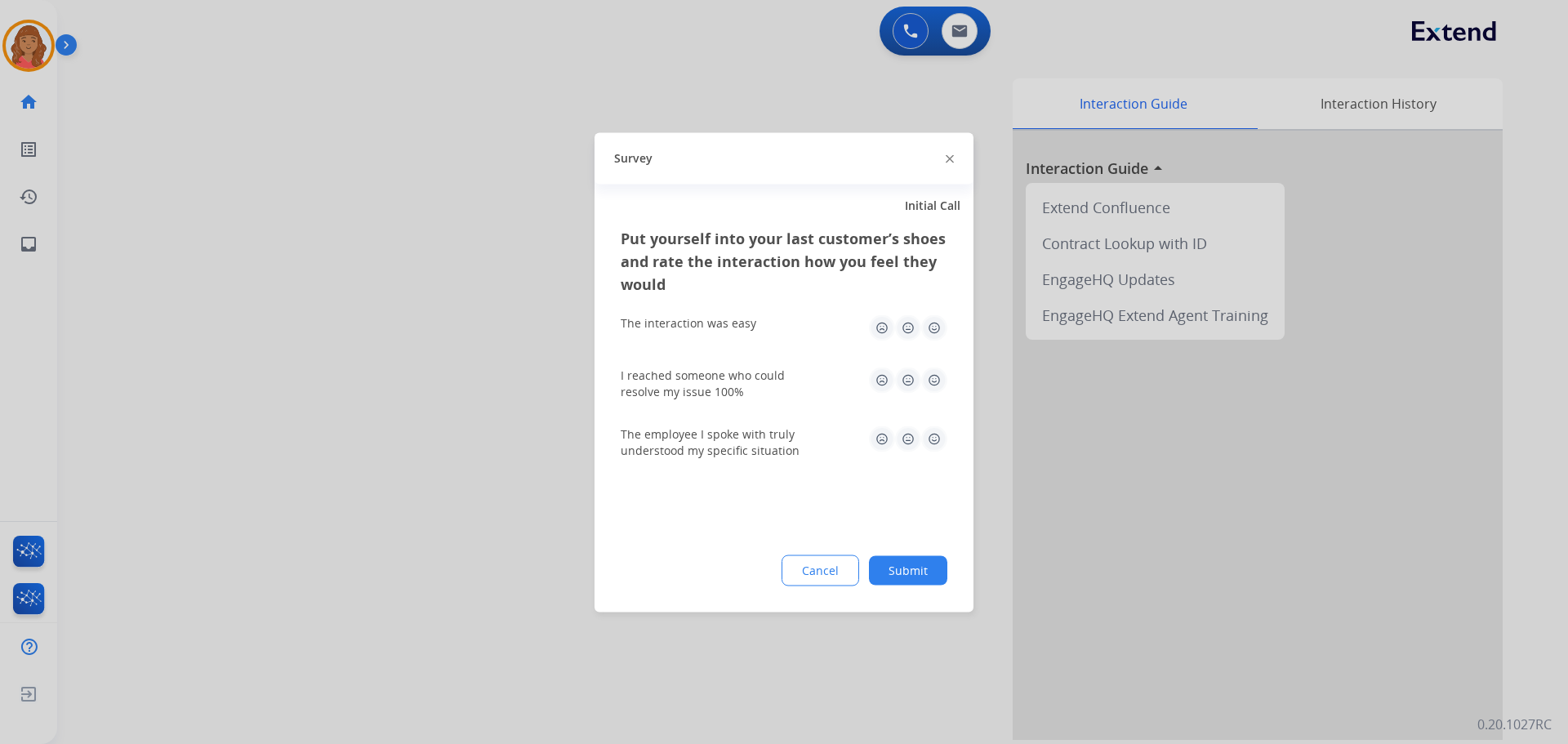
click at [930, 327] on img at bounding box center [935, 327] width 26 height 26
click at [935, 393] on div "I reached someone who could resolve my issue 100%" at bounding box center [783, 383] width 326 height 33
click at [930, 382] on img at bounding box center [935, 380] width 26 height 26
click at [926, 433] on img at bounding box center [935, 439] width 26 height 26
drag, startPoint x: 914, startPoint y: 567, endPoint x: 897, endPoint y: 576, distance: 19.2
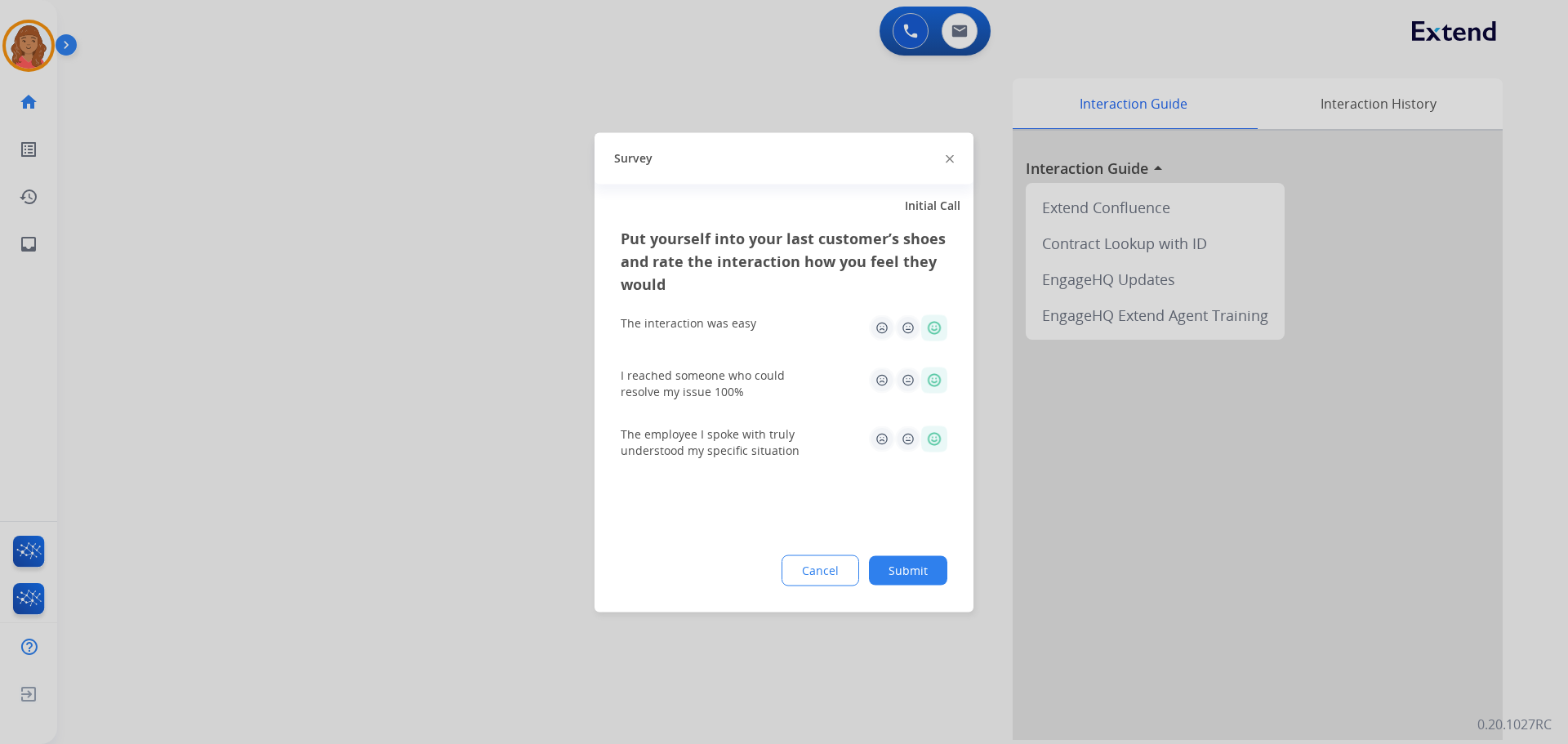
click at [906, 573] on button "Submit" at bounding box center [908, 570] width 79 height 29
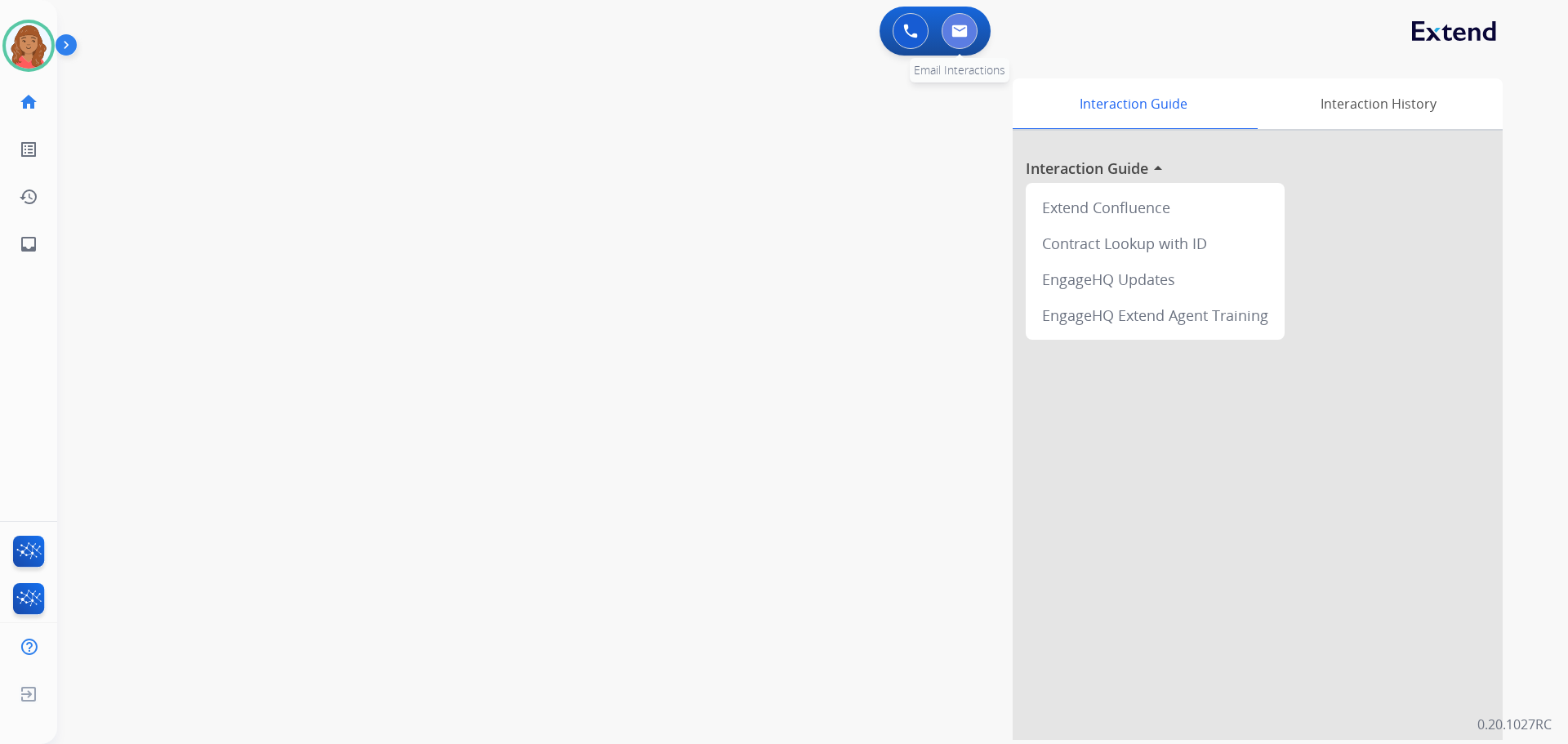
click at [959, 32] on img at bounding box center [959, 30] width 16 height 13
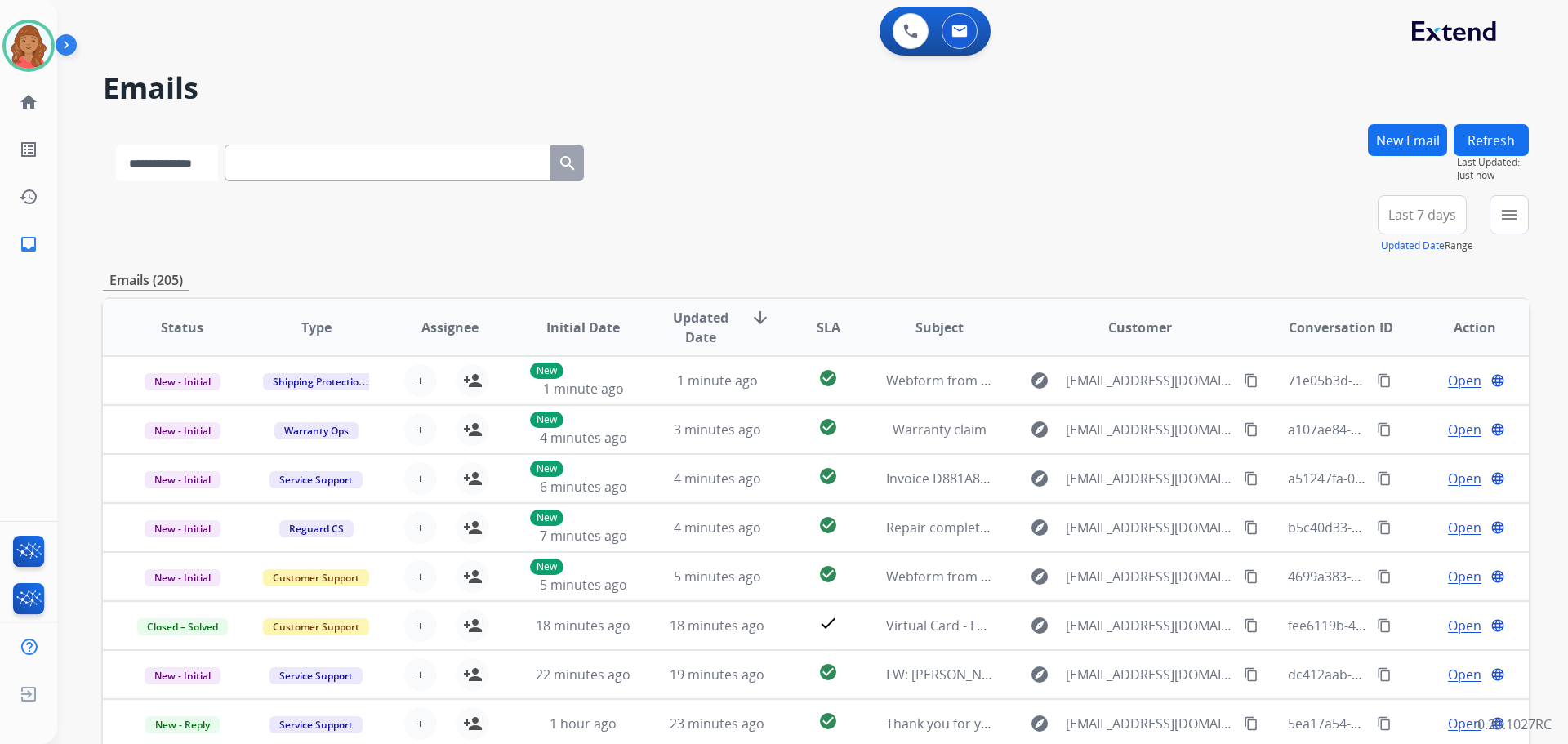
click at [192, 171] on select "**********" at bounding box center [167, 163] width 102 height 36
select select "**********"
click at [116, 144] on select "**********" at bounding box center [167, 163] width 102 height 36
paste input "**********"
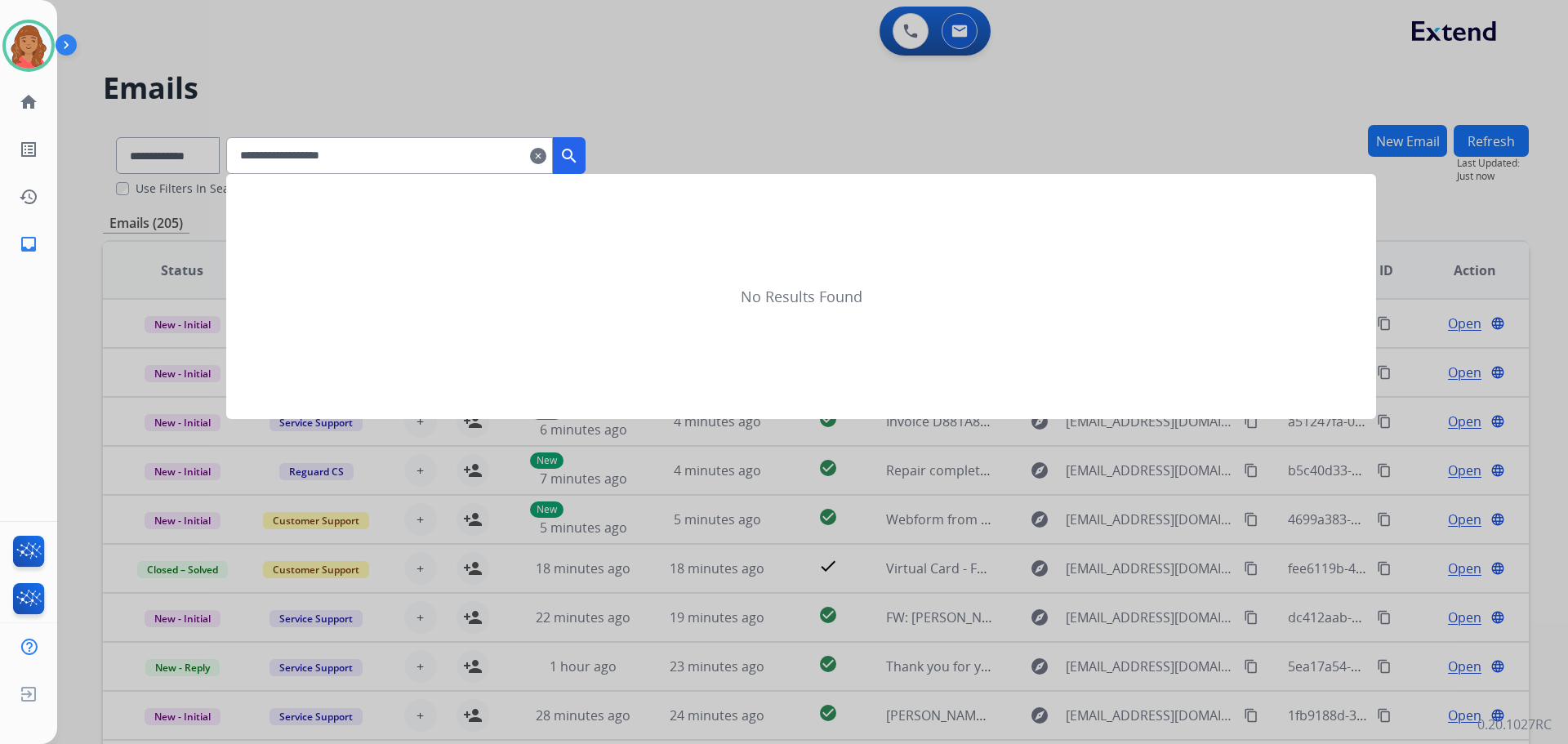
type input "**********"
click at [586, 149] on button "search" at bounding box center [569, 156] width 33 height 36
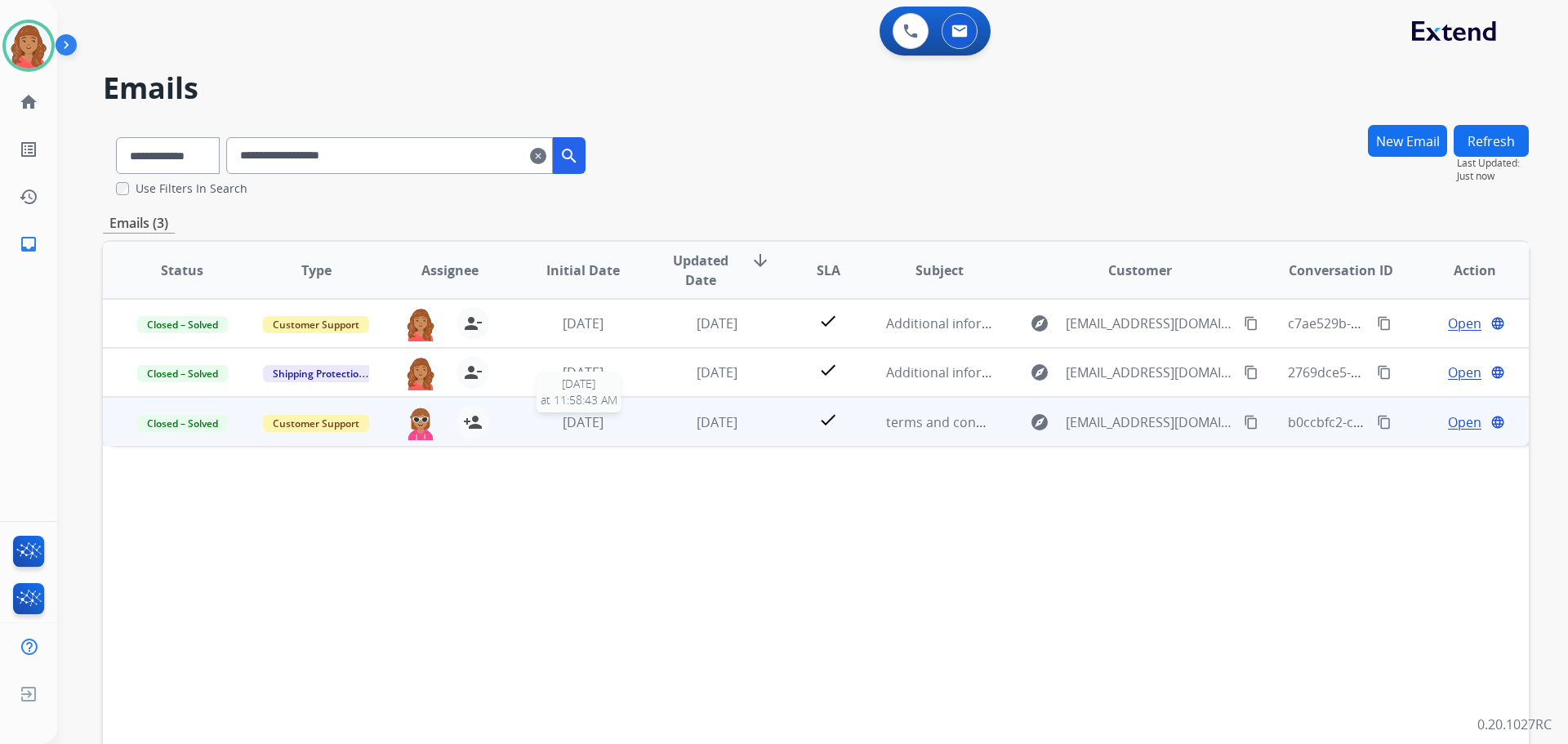
click at [588, 421] on span "[DATE]" at bounding box center [582, 422] width 41 height 18
click at [1452, 427] on span "Open" at bounding box center [1464, 421] width 34 height 20
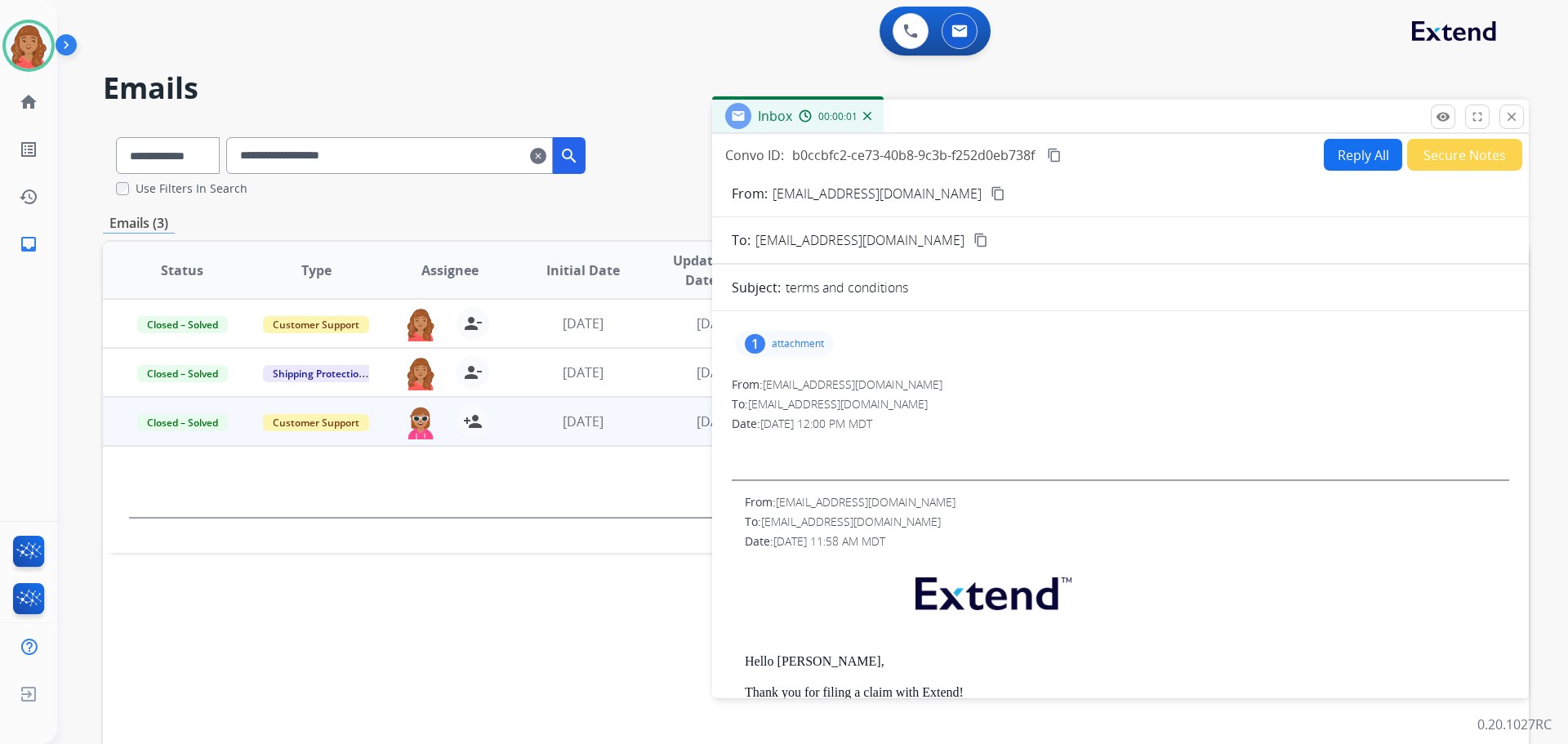
click at [798, 338] on p "attachment" at bounding box center [798, 343] width 52 height 13
click at [1510, 116] on mat-icon "close" at bounding box center [1511, 116] width 15 height 15
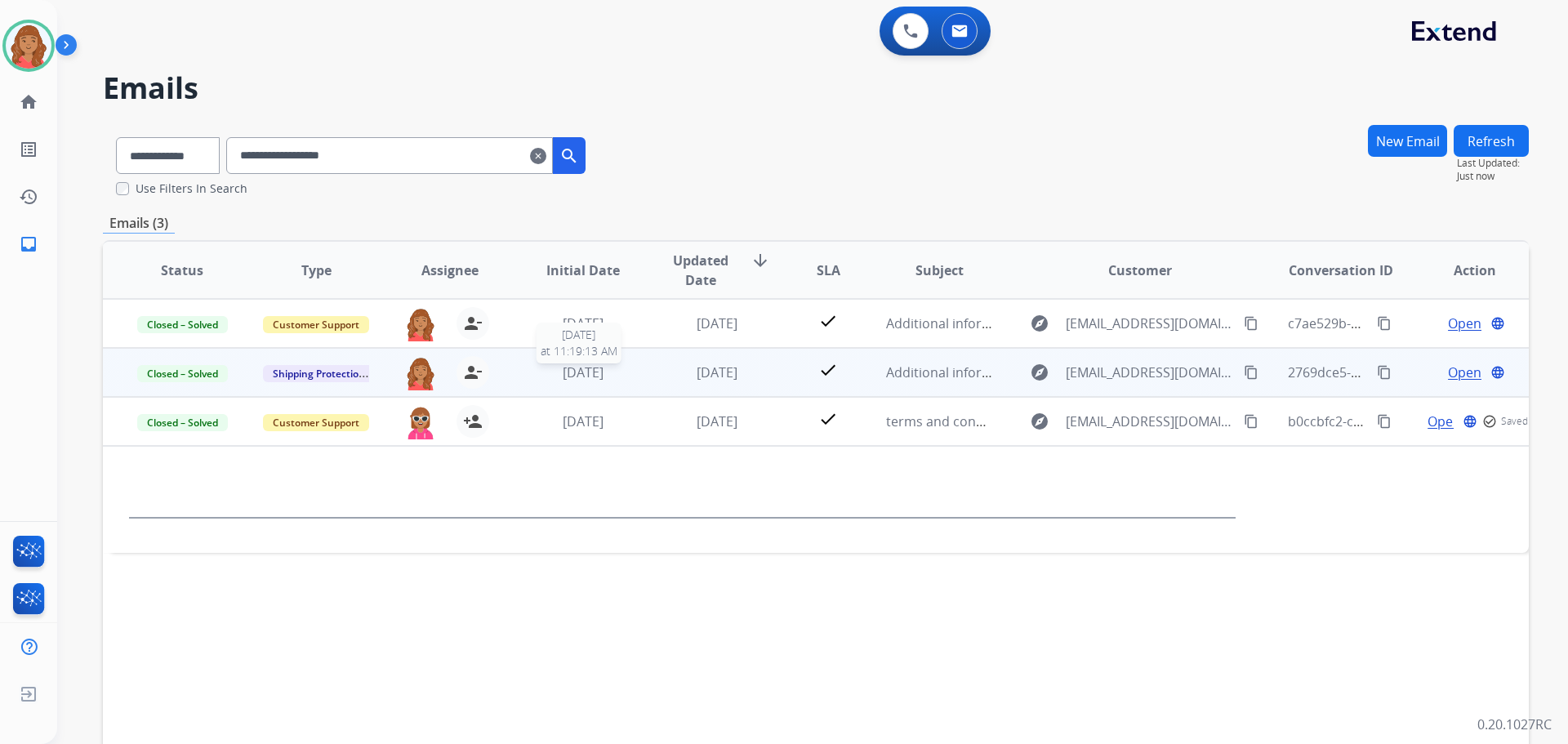
click at [603, 375] on span "[DATE]" at bounding box center [582, 372] width 41 height 18
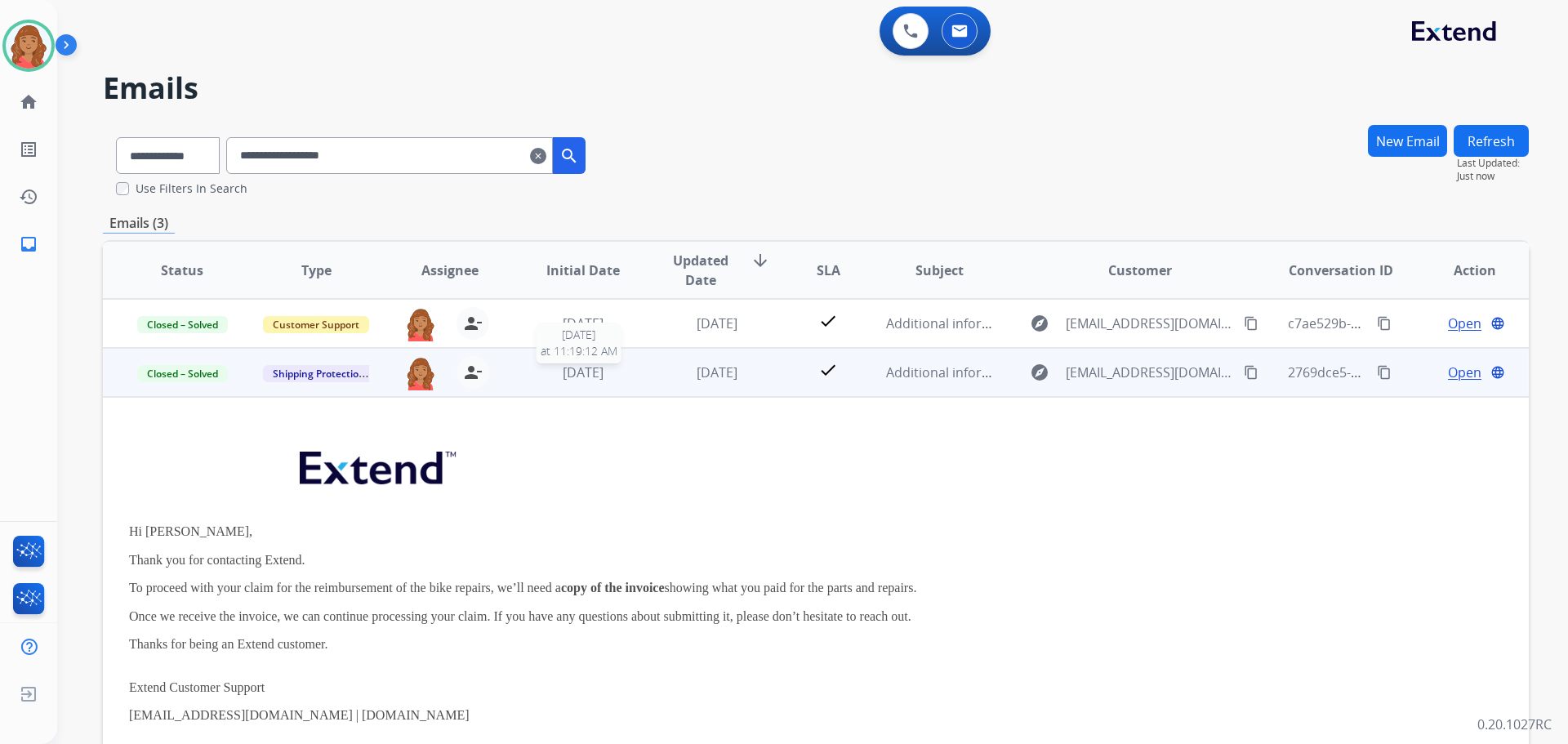
click at [602, 376] on span "[DATE]" at bounding box center [582, 372] width 41 height 18
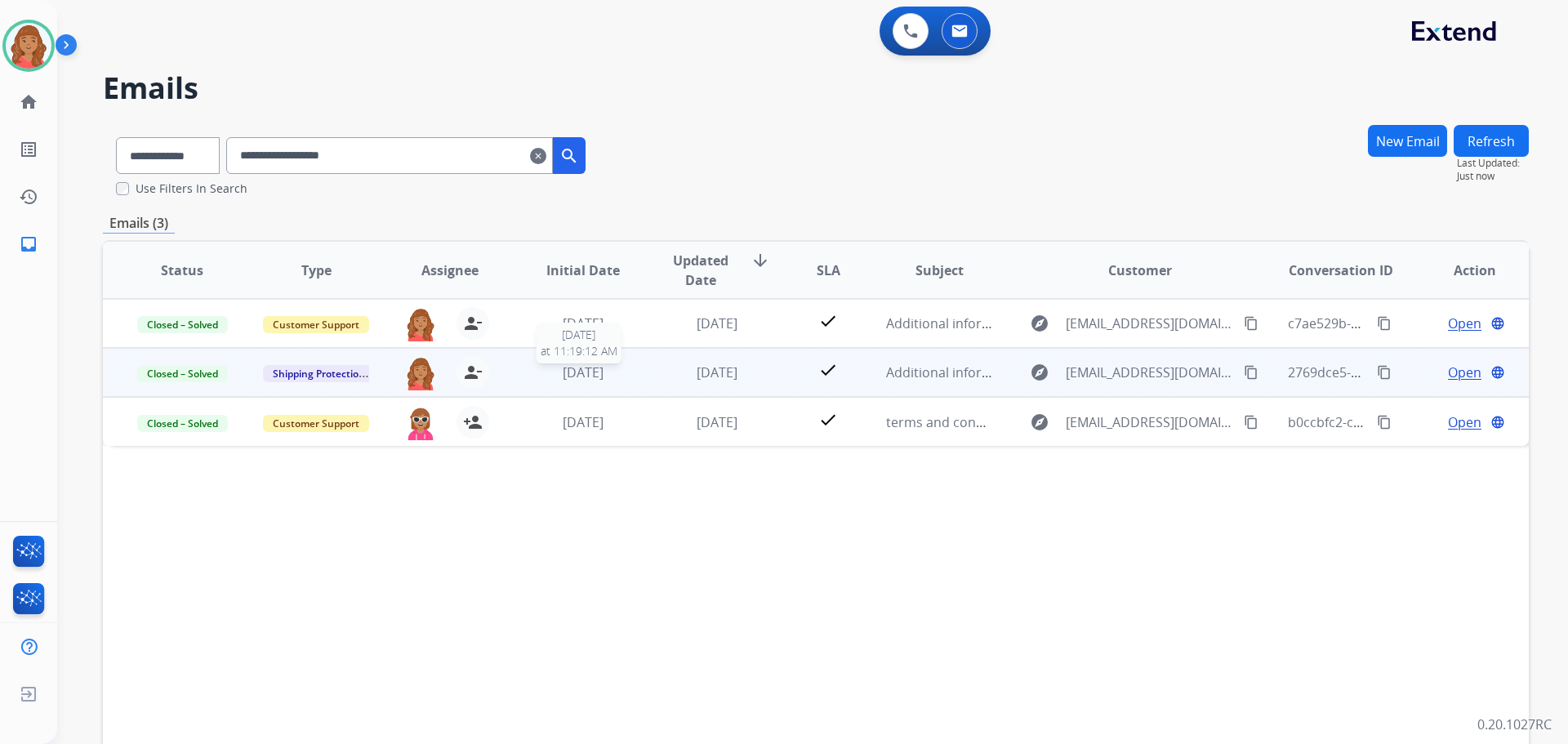
click at [601, 376] on span "[DATE]" at bounding box center [582, 372] width 41 height 18
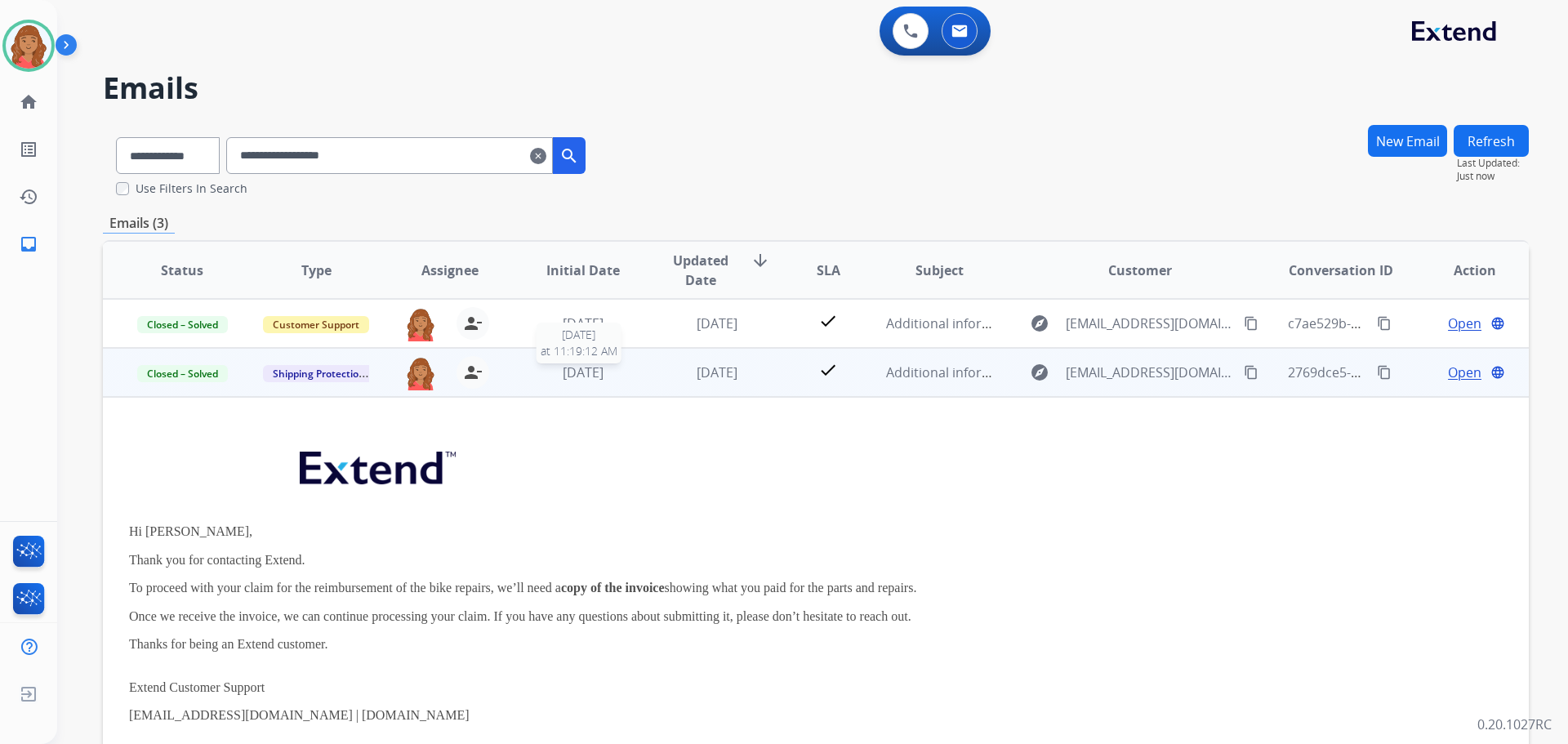
scroll to position [49, 0]
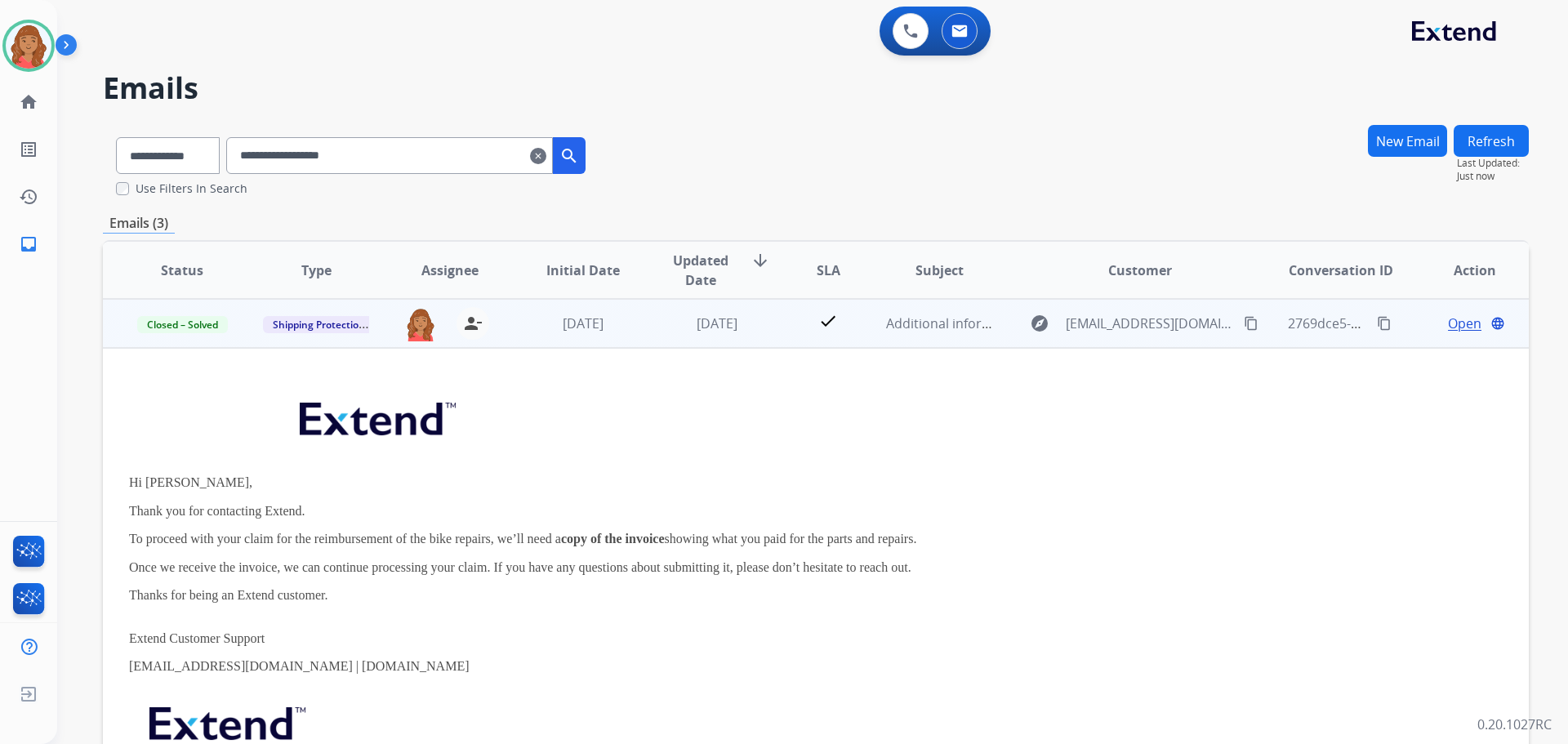
click at [605, 333] on td "[DATE]" at bounding box center [570, 323] width 134 height 49
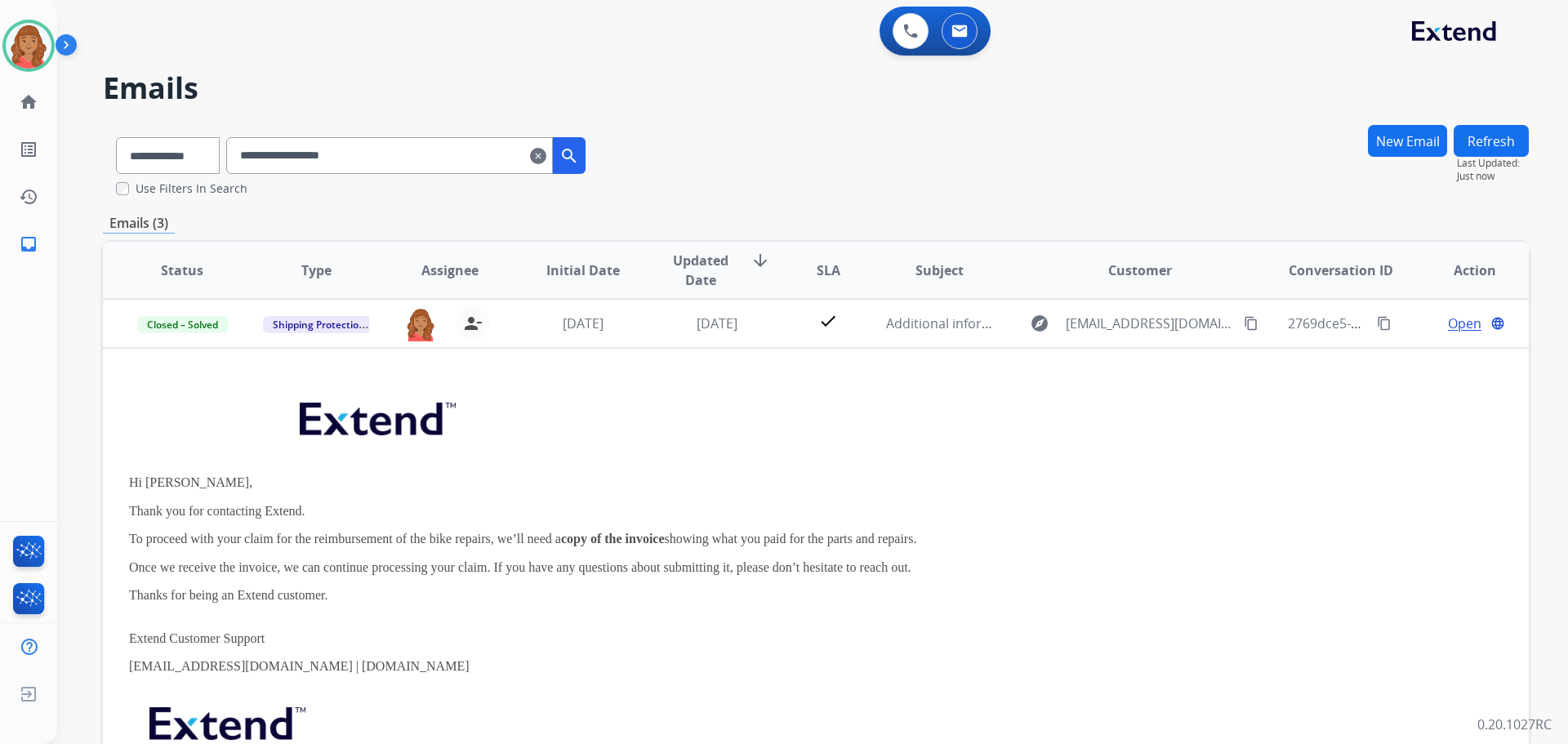
scroll to position [0, 0]
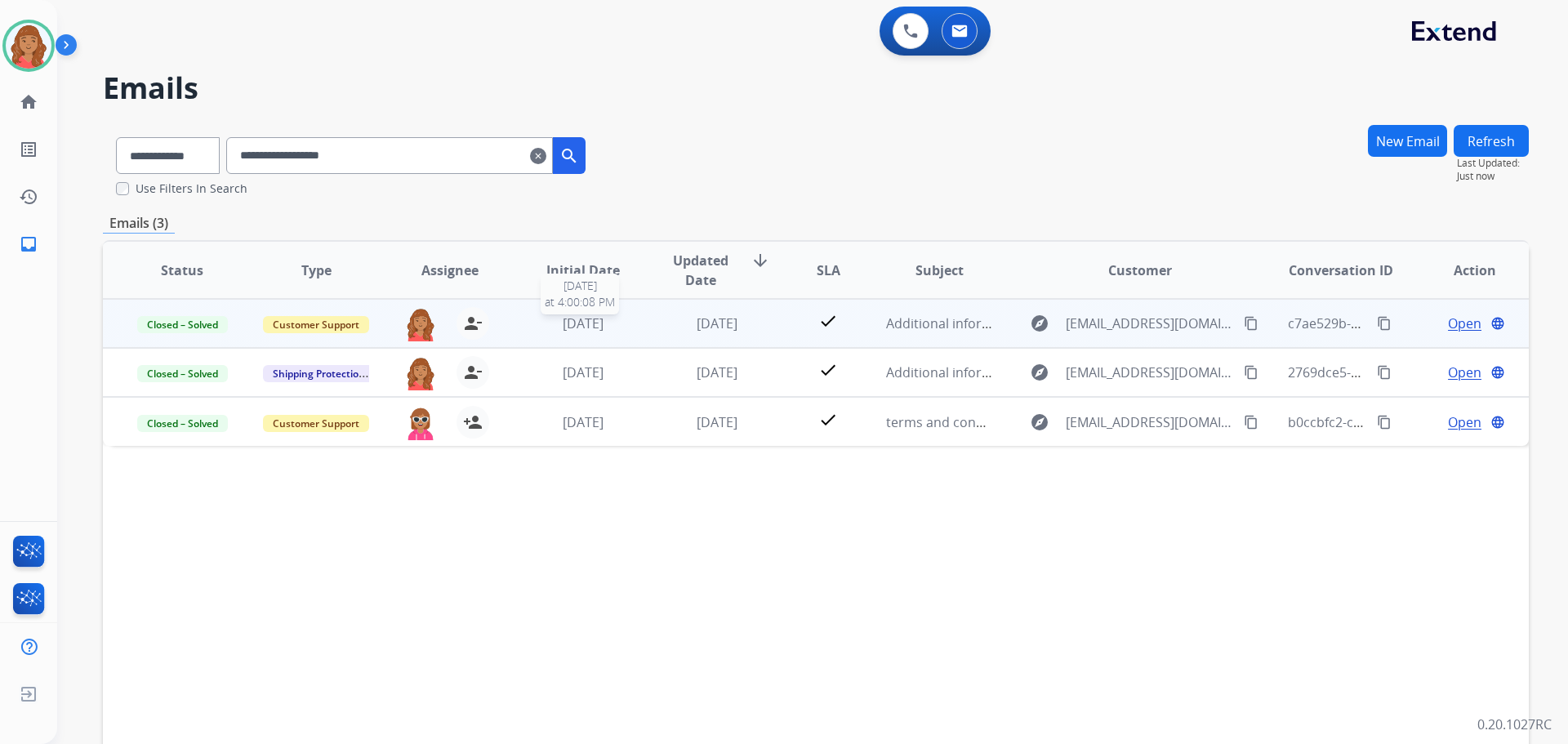
click at [601, 322] on span "[DATE]" at bounding box center [582, 323] width 41 height 18
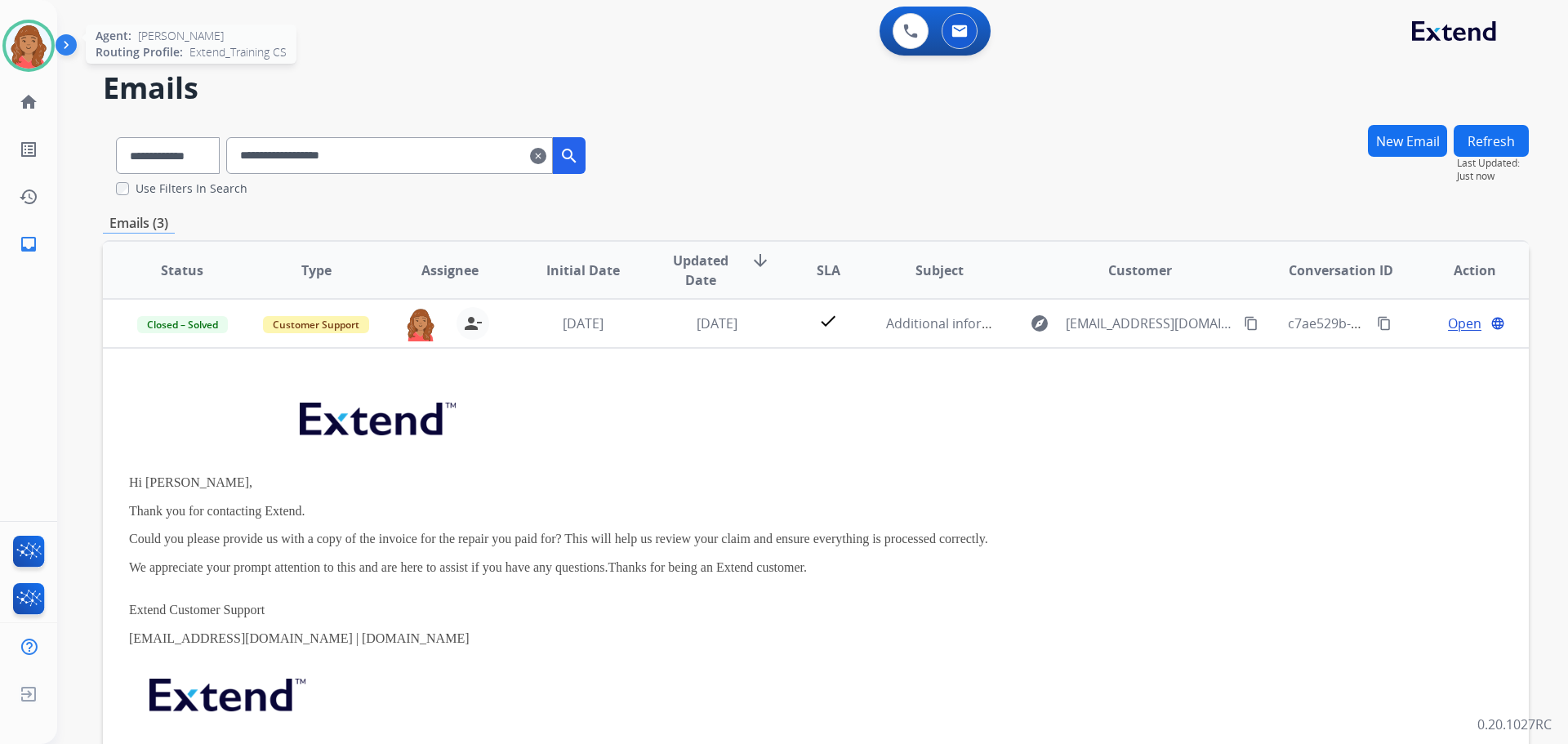
drag, startPoint x: 34, startPoint y: 50, endPoint x: 45, endPoint y: 62, distance: 16.3
click at [35, 50] on img at bounding box center [29, 45] width 46 height 46
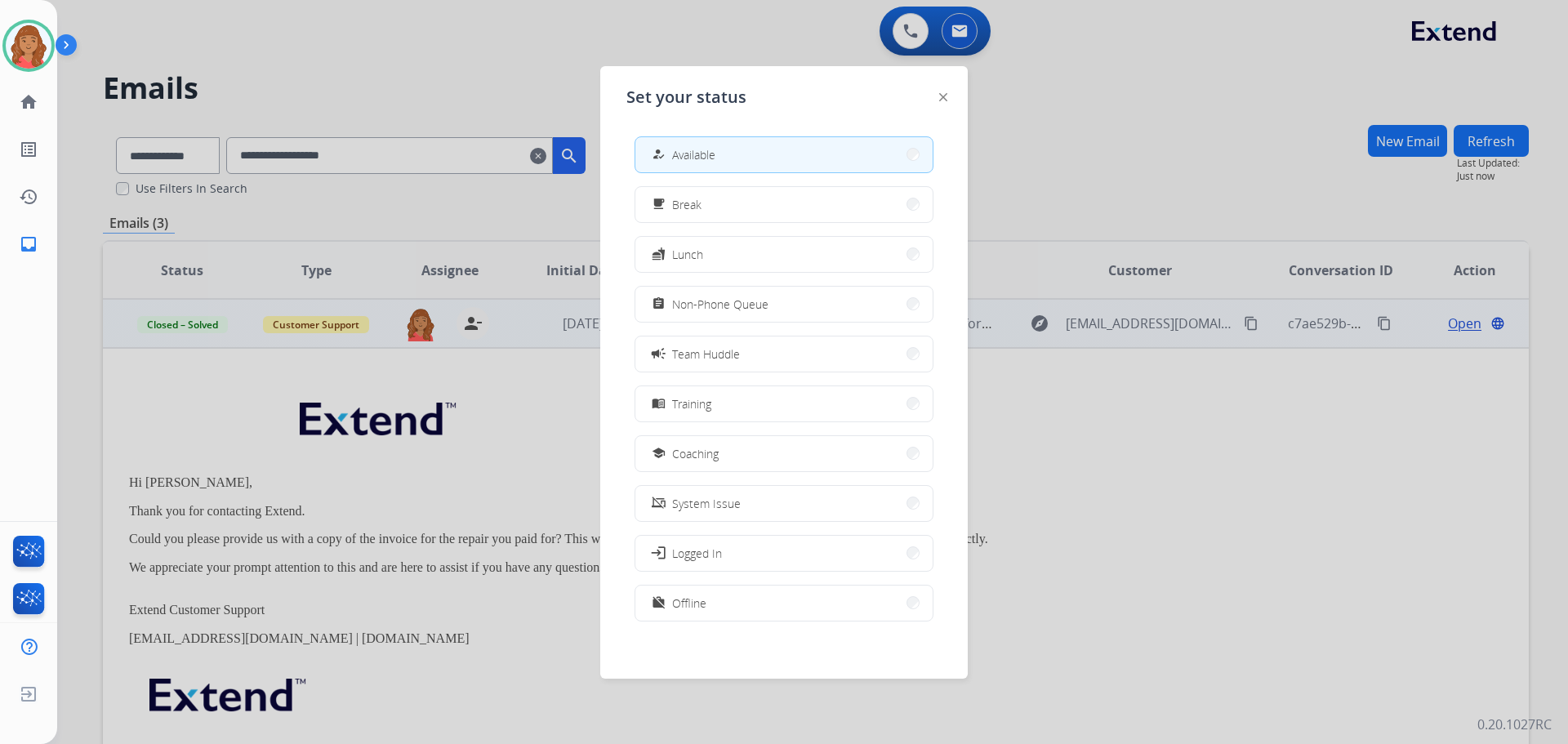
drag, startPoint x: 707, startPoint y: 446, endPoint x: 392, endPoint y: 523, distance: 324.3
click at [708, 446] on span "Coaching" at bounding box center [696, 453] width 47 height 17
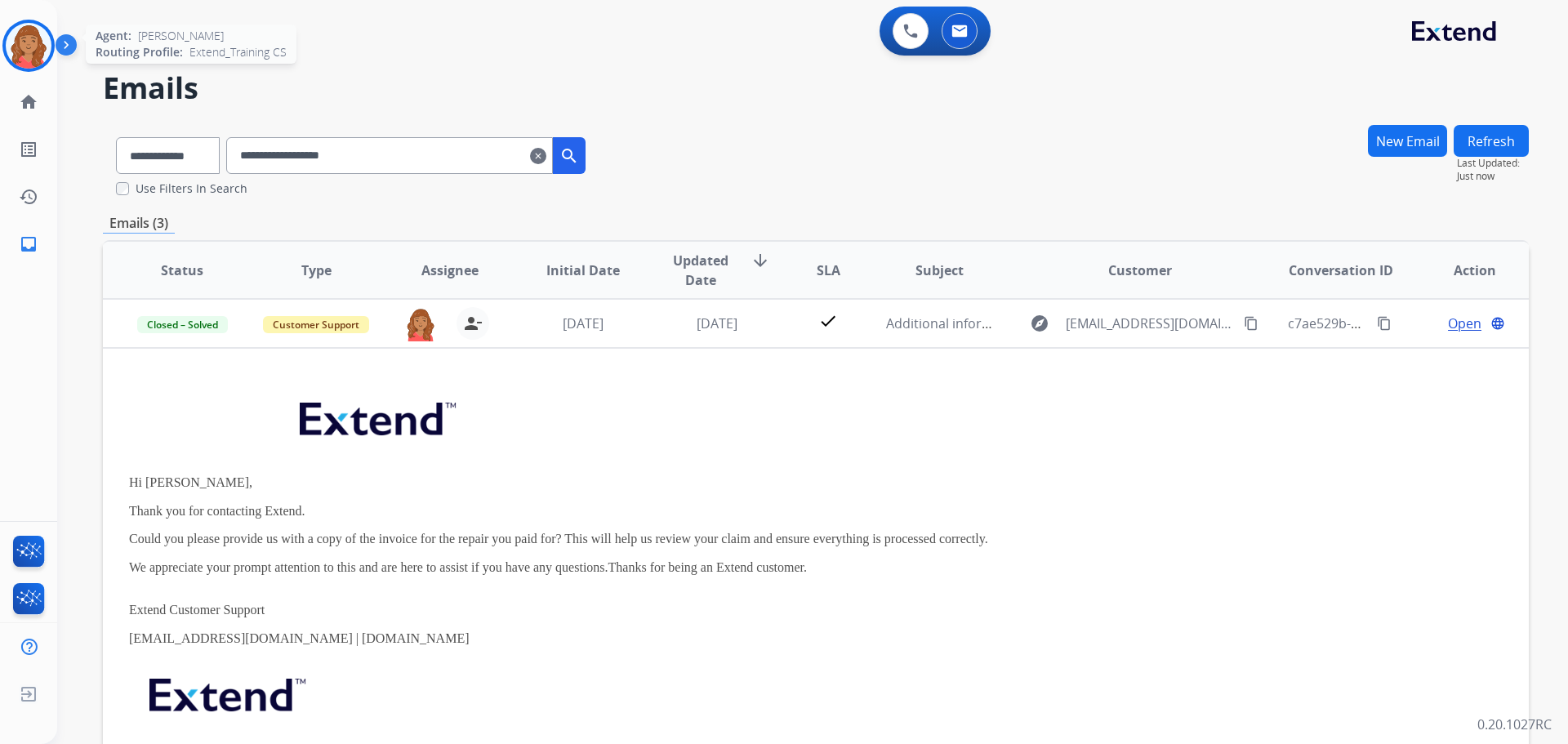
click at [31, 46] on img at bounding box center [29, 45] width 46 height 46
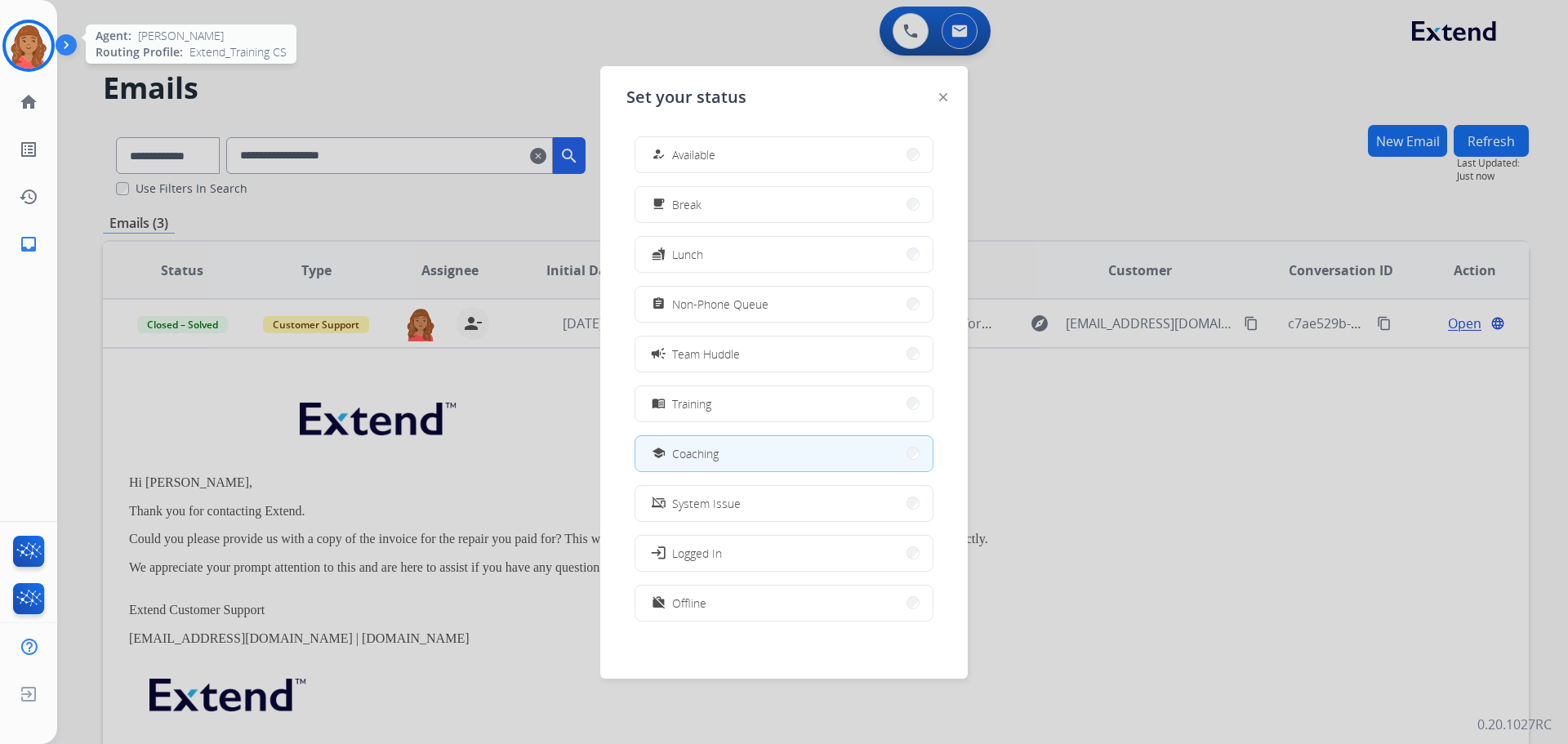
click at [31, 46] on img at bounding box center [29, 45] width 46 height 46
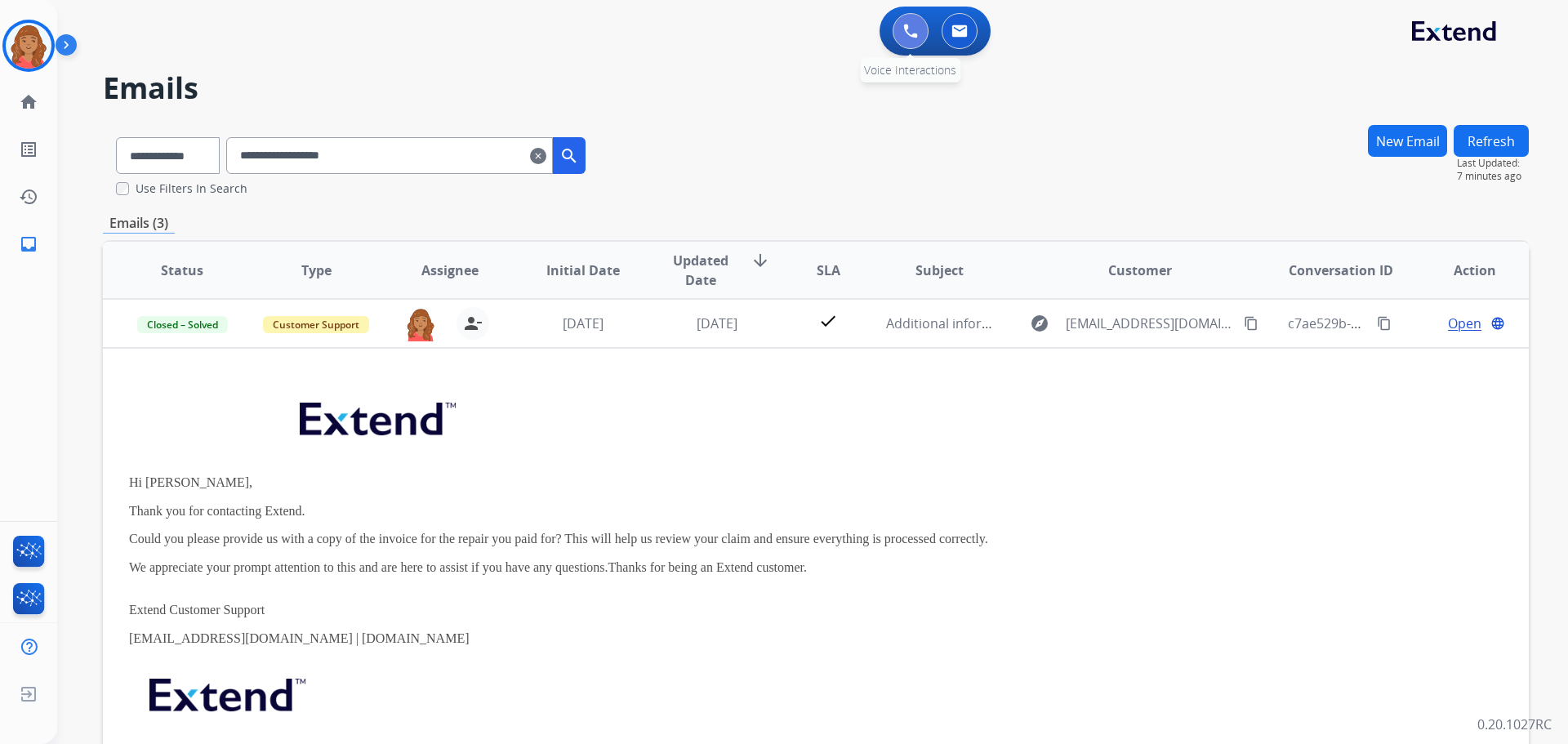
click at [908, 40] on button at bounding box center [910, 31] width 36 height 36
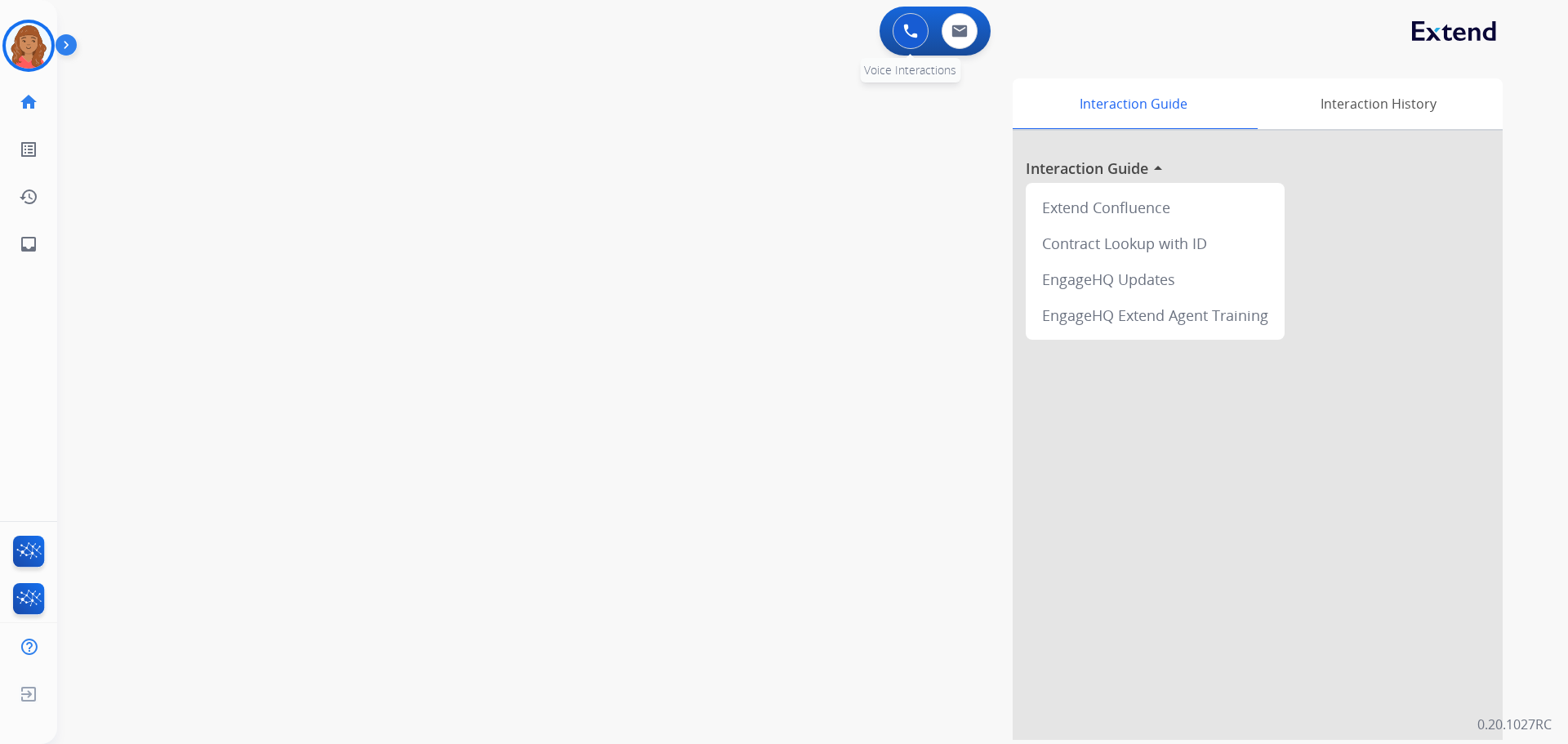
click at [917, 27] on img at bounding box center [910, 30] width 15 height 15
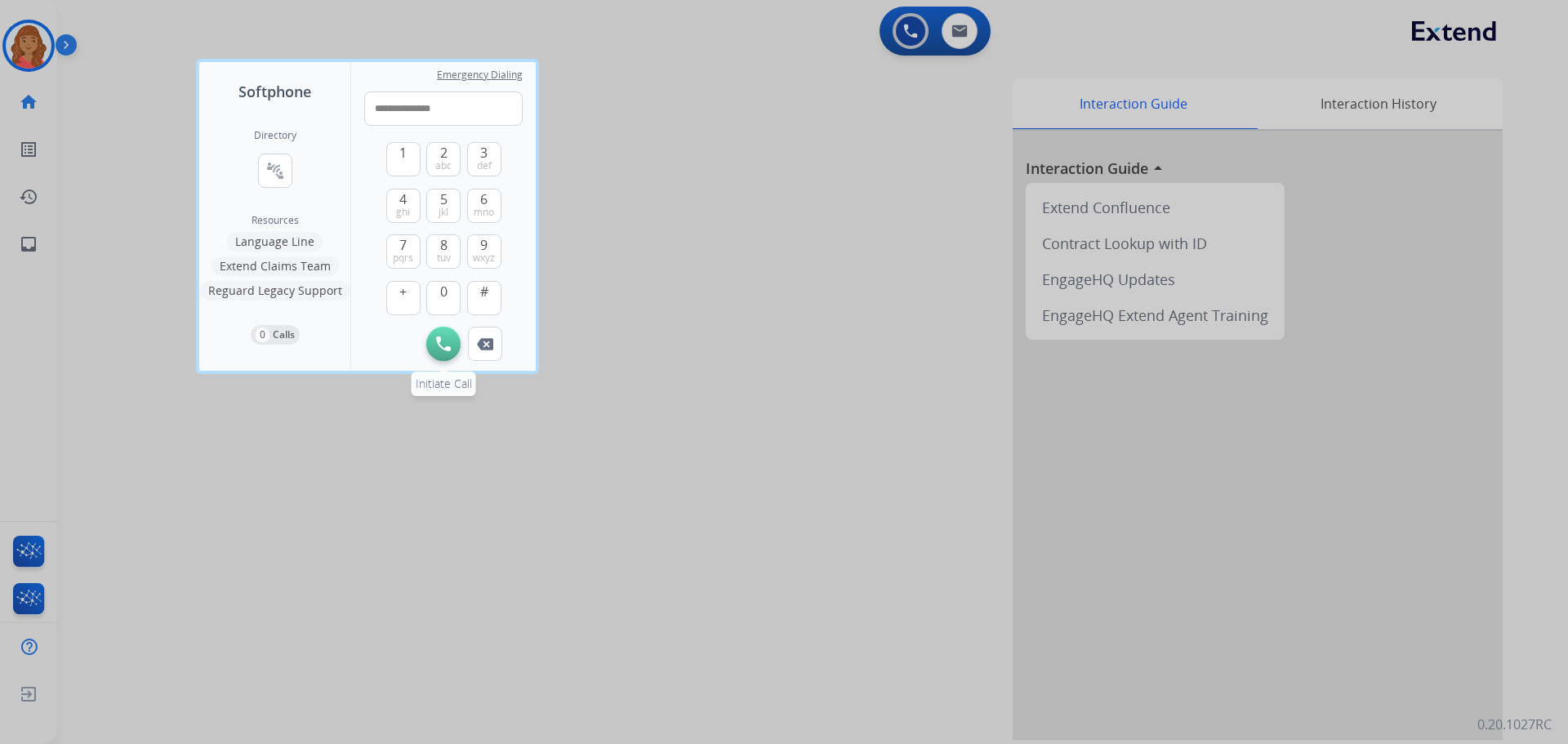
type input "**********"
click at [442, 344] on img at bounding box center [443, 343] width 15 height 15
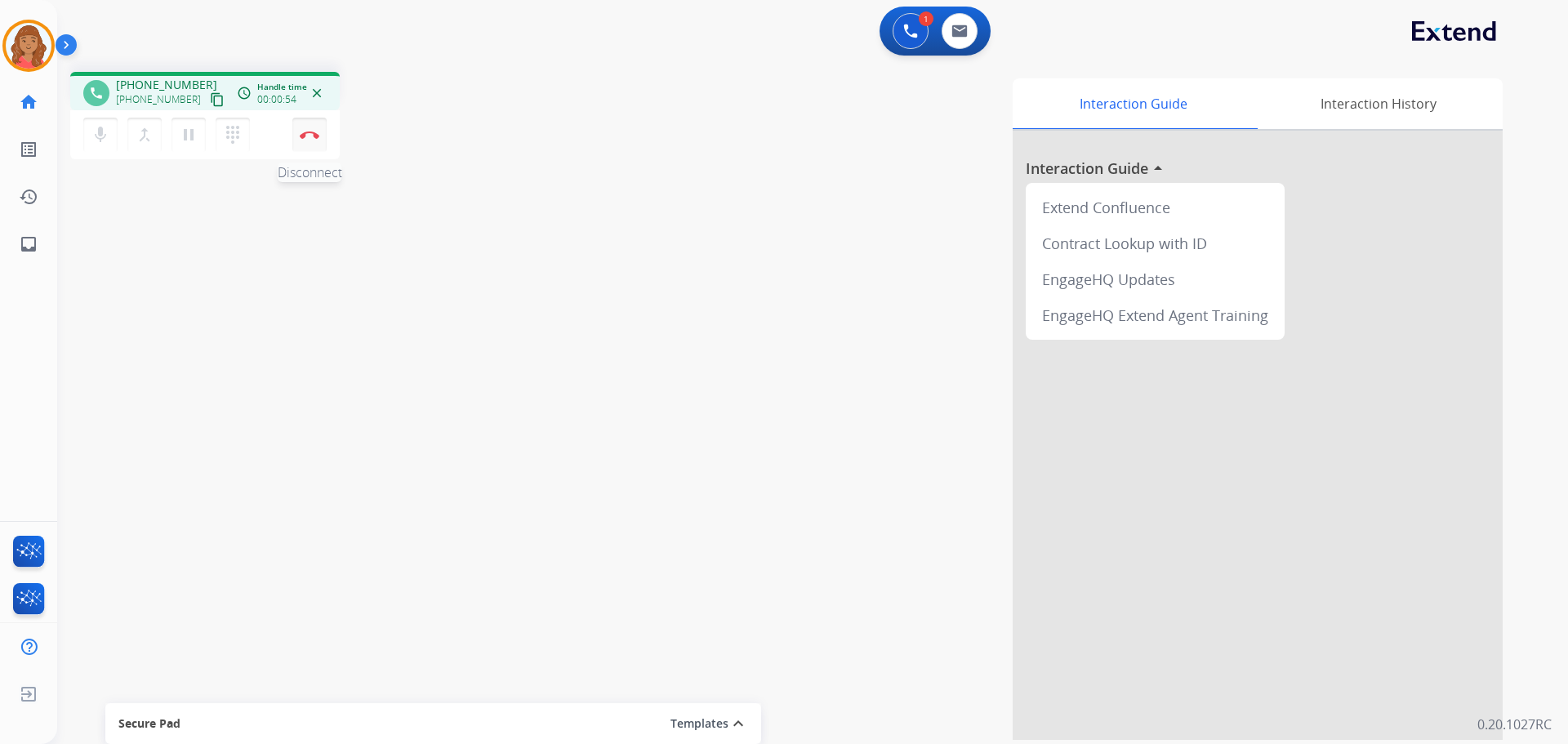
drag, startPoint x: 312, startPoint y: 131, endPoint x: 312, endPoint y: 143, distance: 12.0
click at [312, 131] on img at bounding box center [309, 134] width 20 height 8
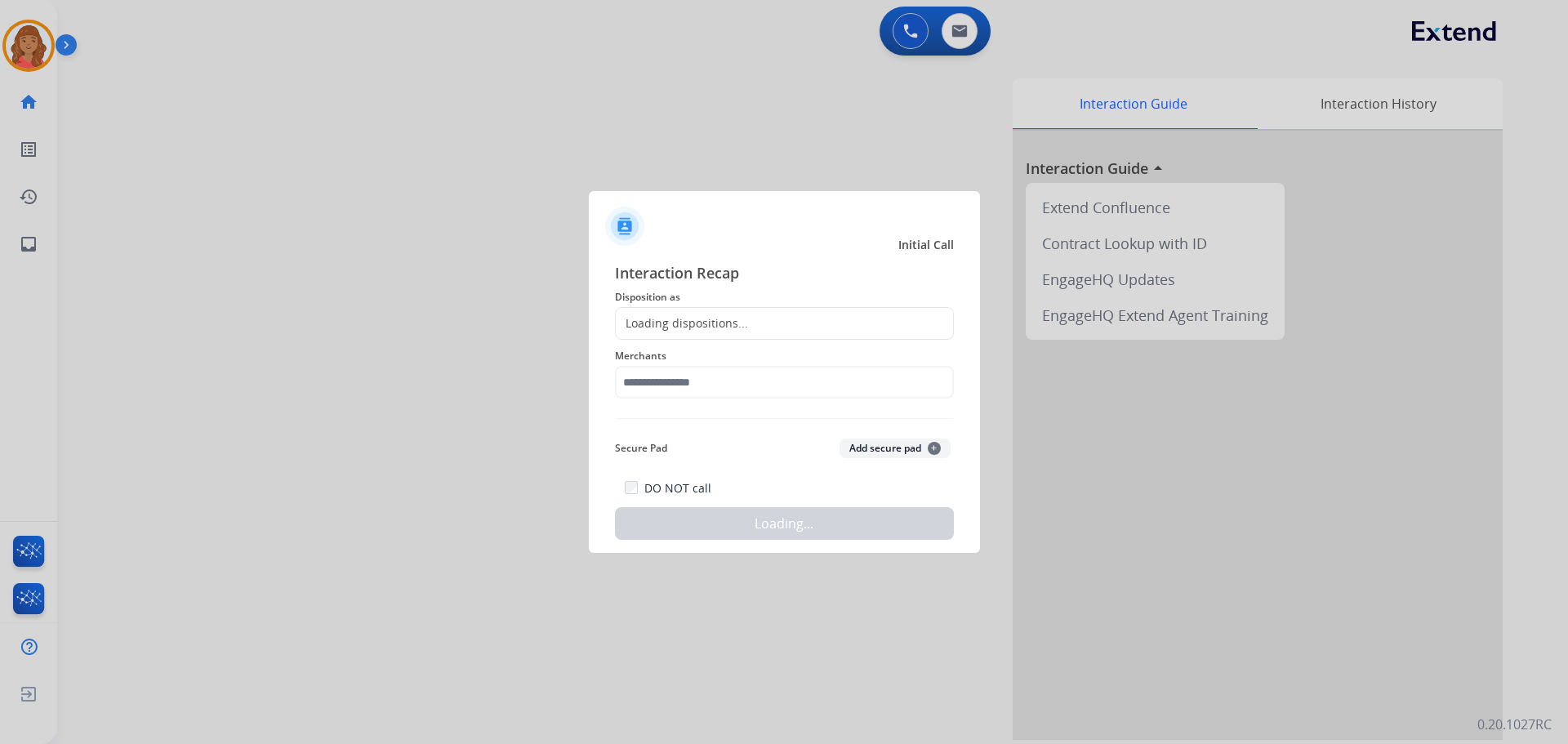
drag, startPoint x: 704, startPoint y: 306, endPoint x: 697, endPoint y: 338, distance: 32.8
click at [704, 307] on div "Interaction Recap Disposition as Loading dispositions... Merchants Secure Pad A…" at bounding box center [785, 401] width 339 height 279
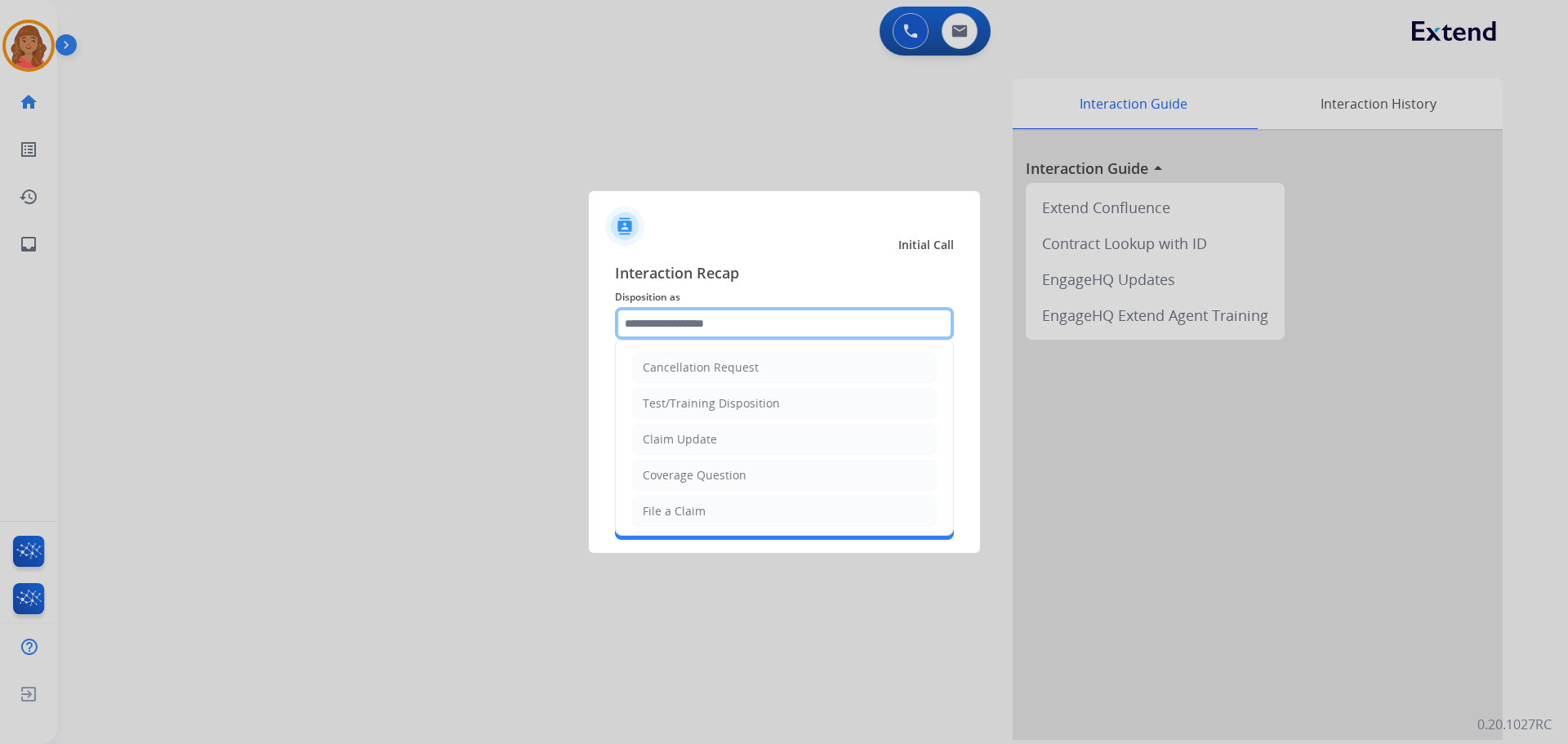
click at [686, 337] on input "text" at bounding box center [785, 324] width 339 height 33
drag, startPoint x: 658, startPoint y: 444, endPoint x: 667, endPoint y: 430, distance: 16.6
click at [664, 443] on div "Claim Update" at bounding box center [680, 439] width 74 height 16
type input "**********"
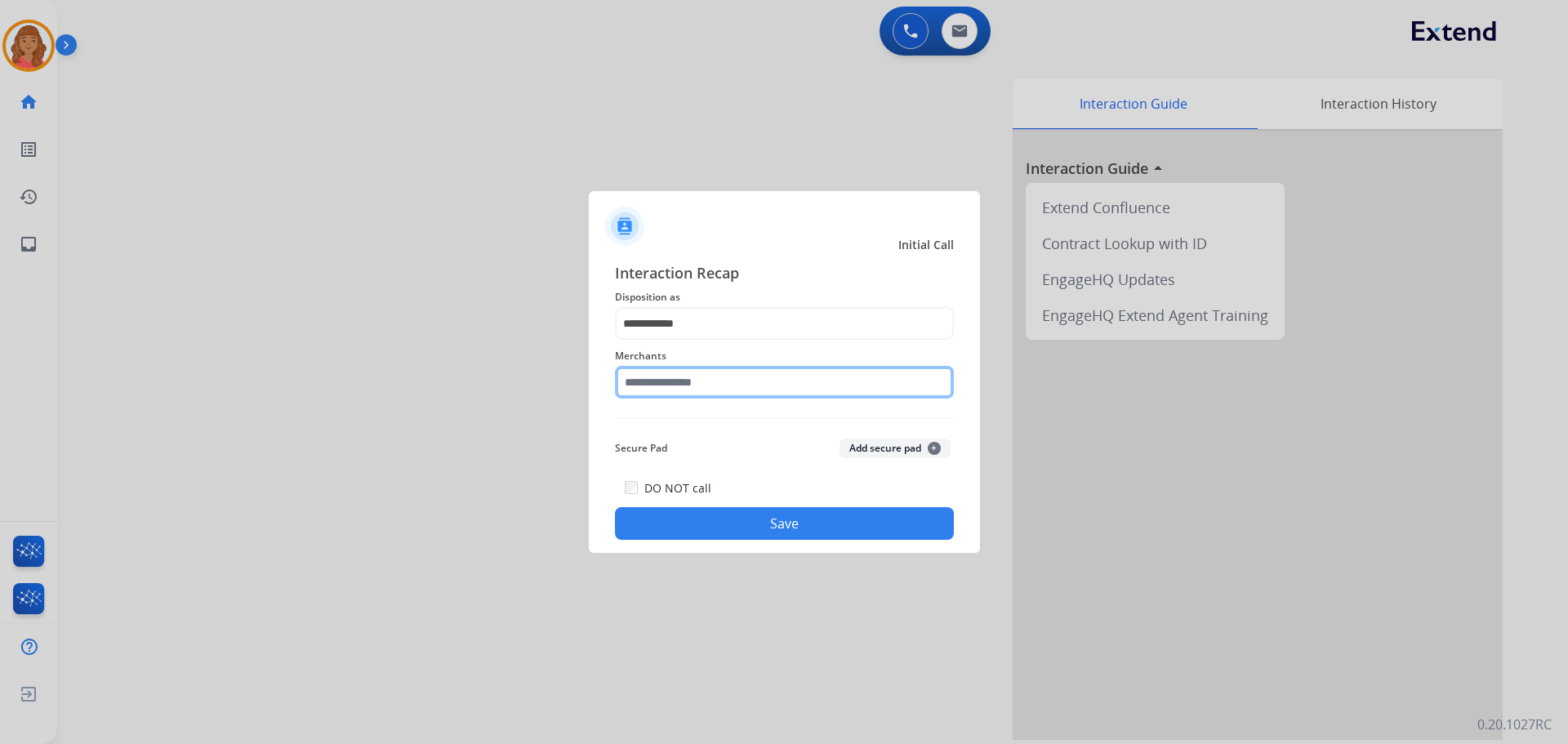
click at [668, 382] on input "text" at bounding box center [785, 382] width 339 height 33
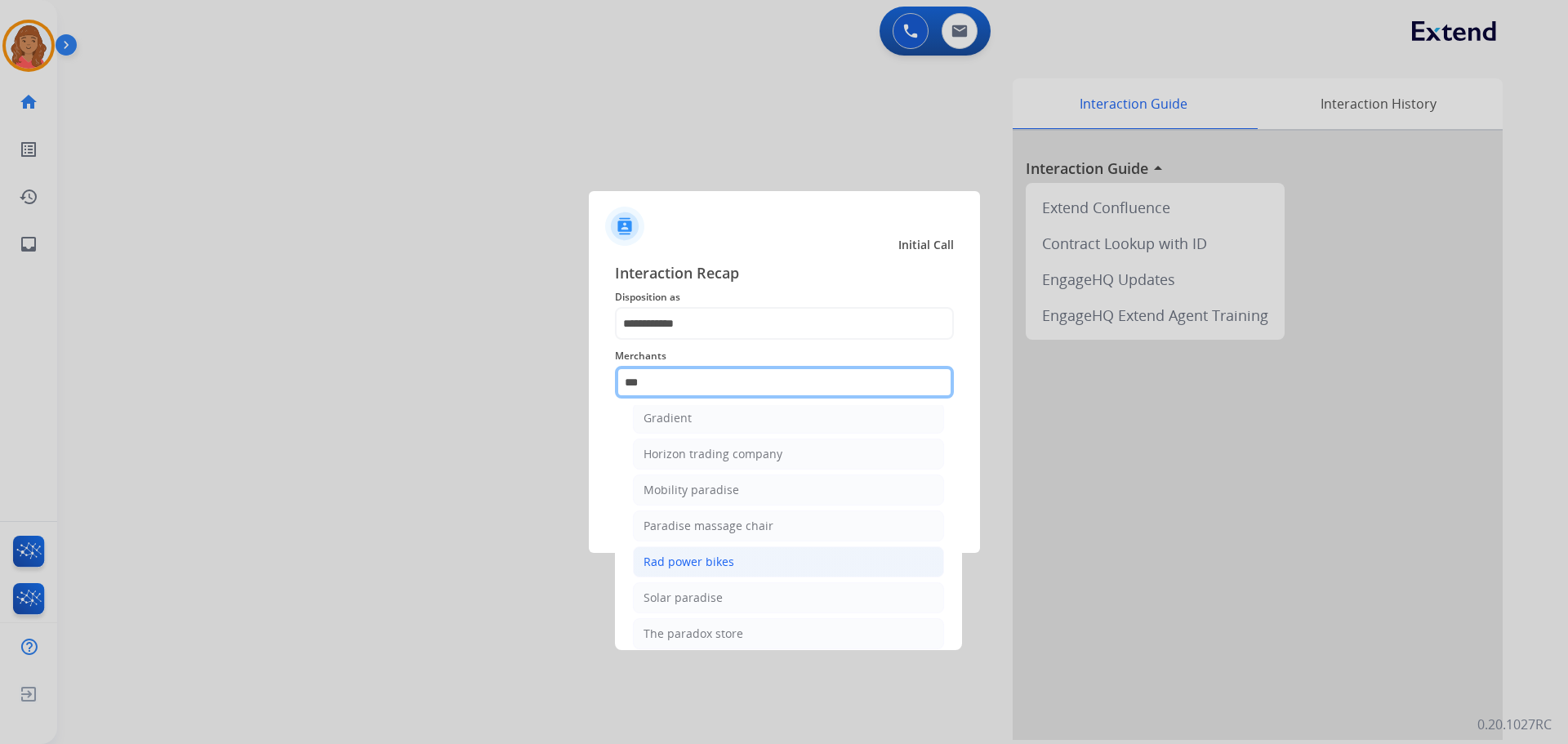
scroll to position [134, 0]
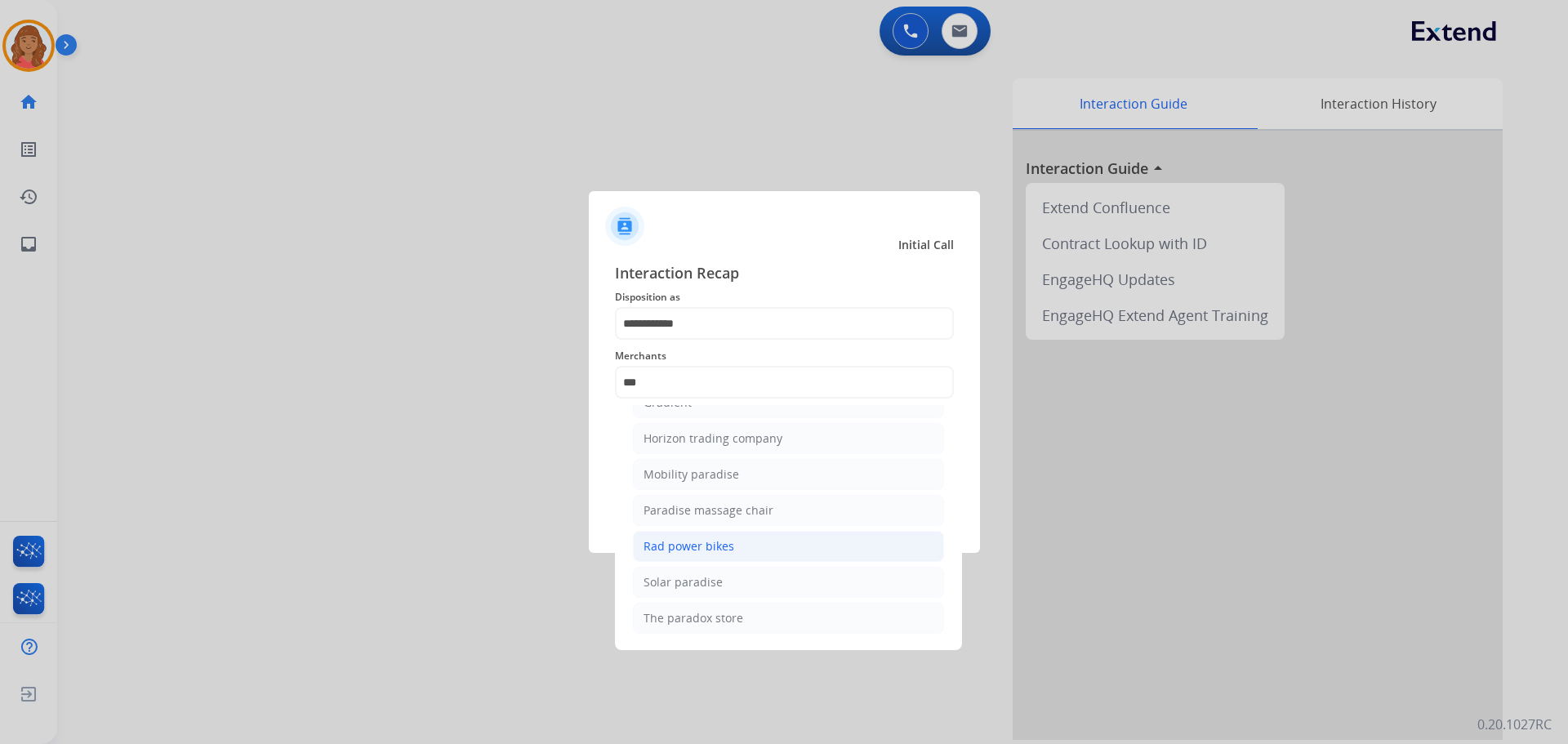
click at [669, 550] on div "Rad power bikes" at bounding box center [689, 546] width 91 height 16
type input "**********"
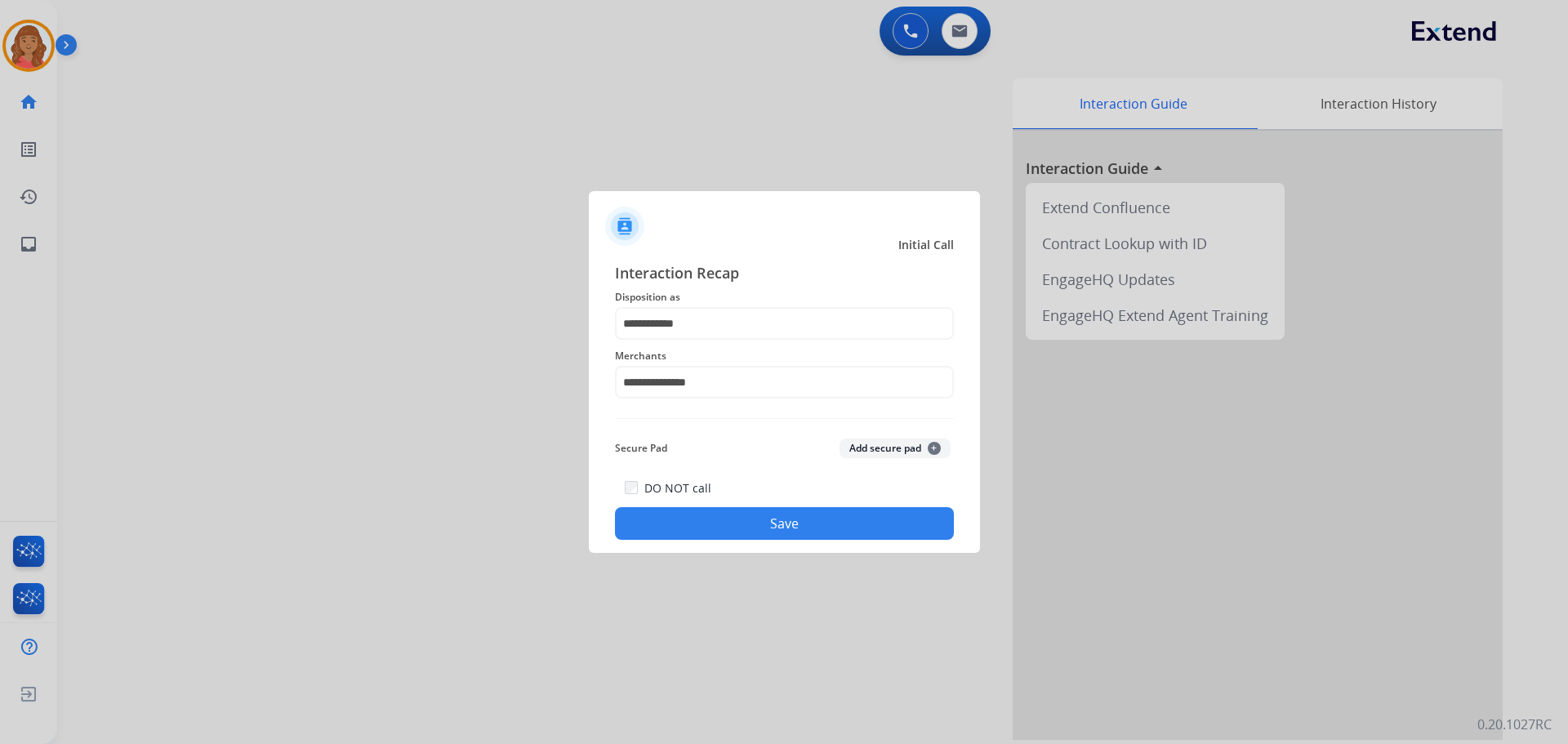
click at [731, 512] on button "Save" at bounding box center [785, 523] width 339 height 33
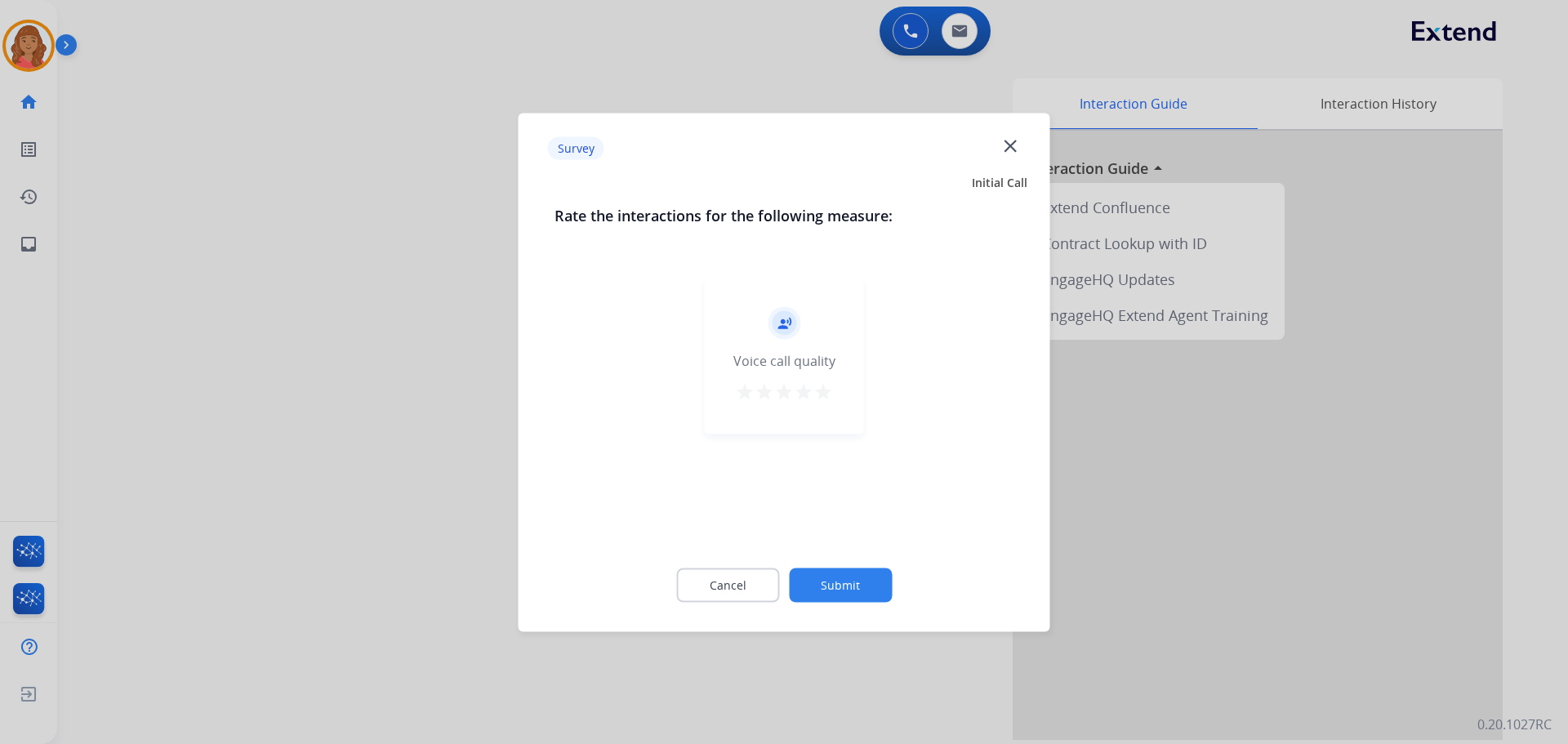
click at [826, 397] on mat-icon "star" at bounding box center [823, 391] width 20 height 20
click at [856, 544] on div "record_voice_over Voice call quality star star star star star" at bounding box center [784, 407] width 459 height 283
click at [848, 576] on button "Submit" at bounding box center [840, 585] width 103 height 35
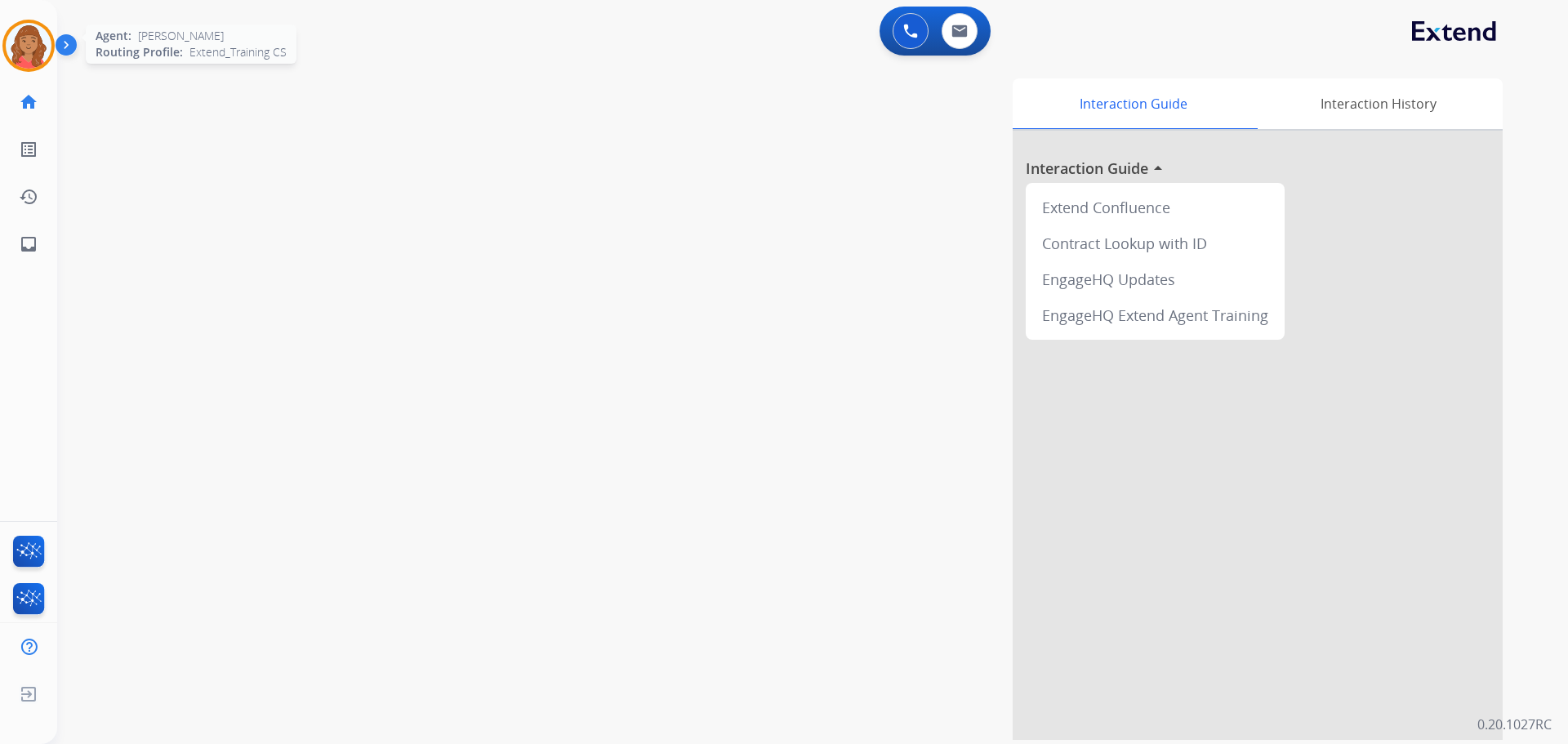
click at [32, 37] on img at bounding box center [29, 45] width 46 height 46
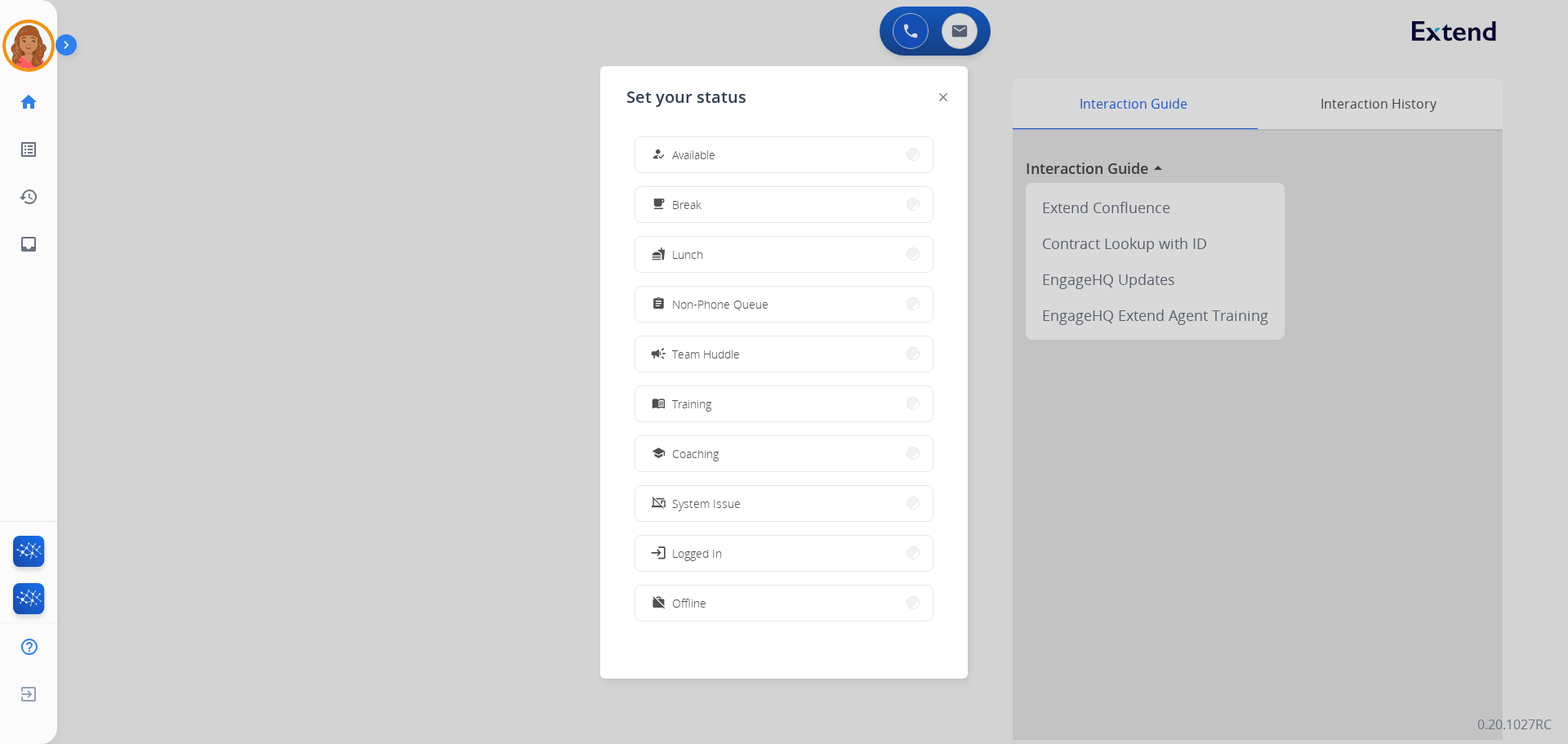
click at [713, 298] on span "Non-Phone Queue" at bounding box center [720, 305] width 96 height 17
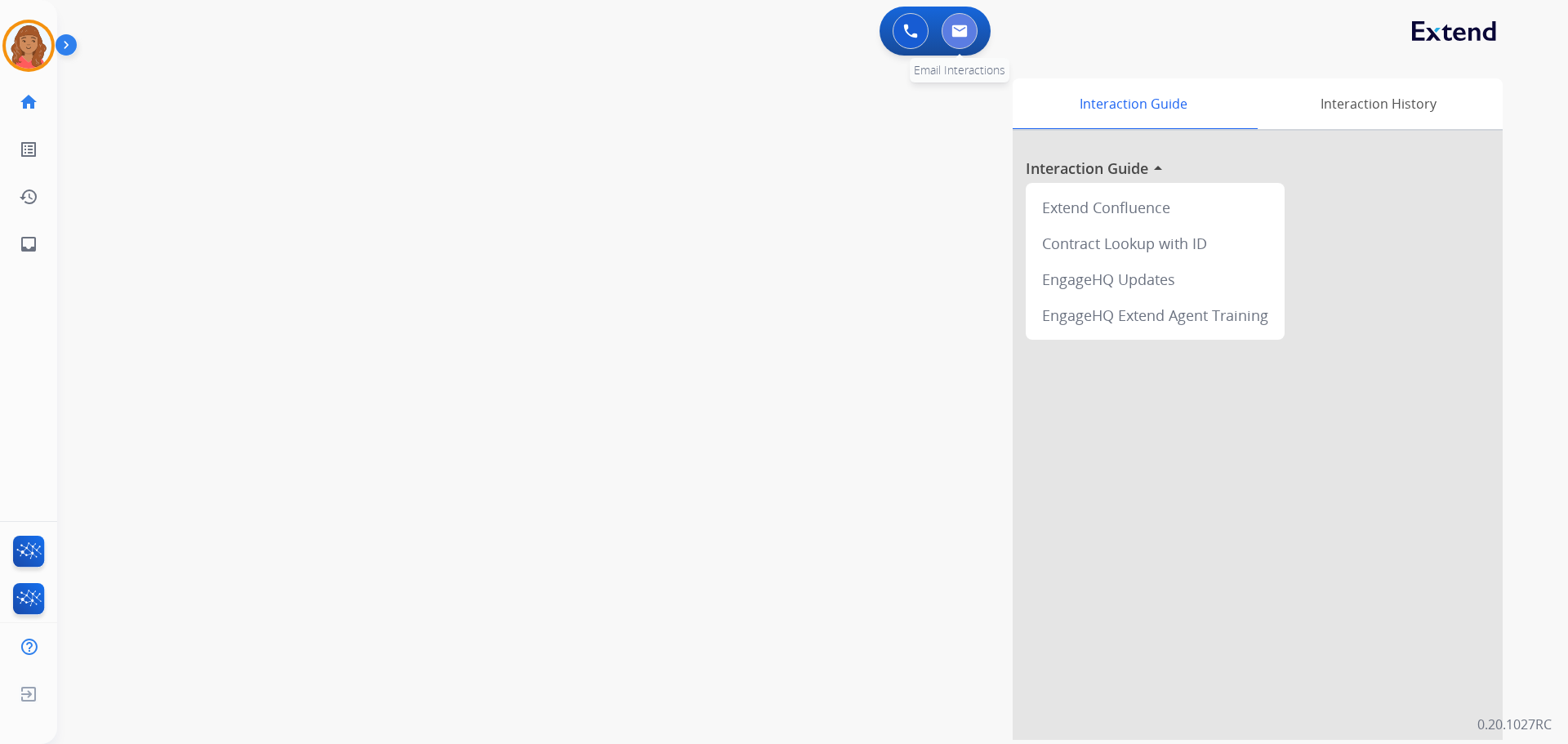
click at [963, 37] on button at bounding box center [960, 31] width 36 height 36
select select "**********"
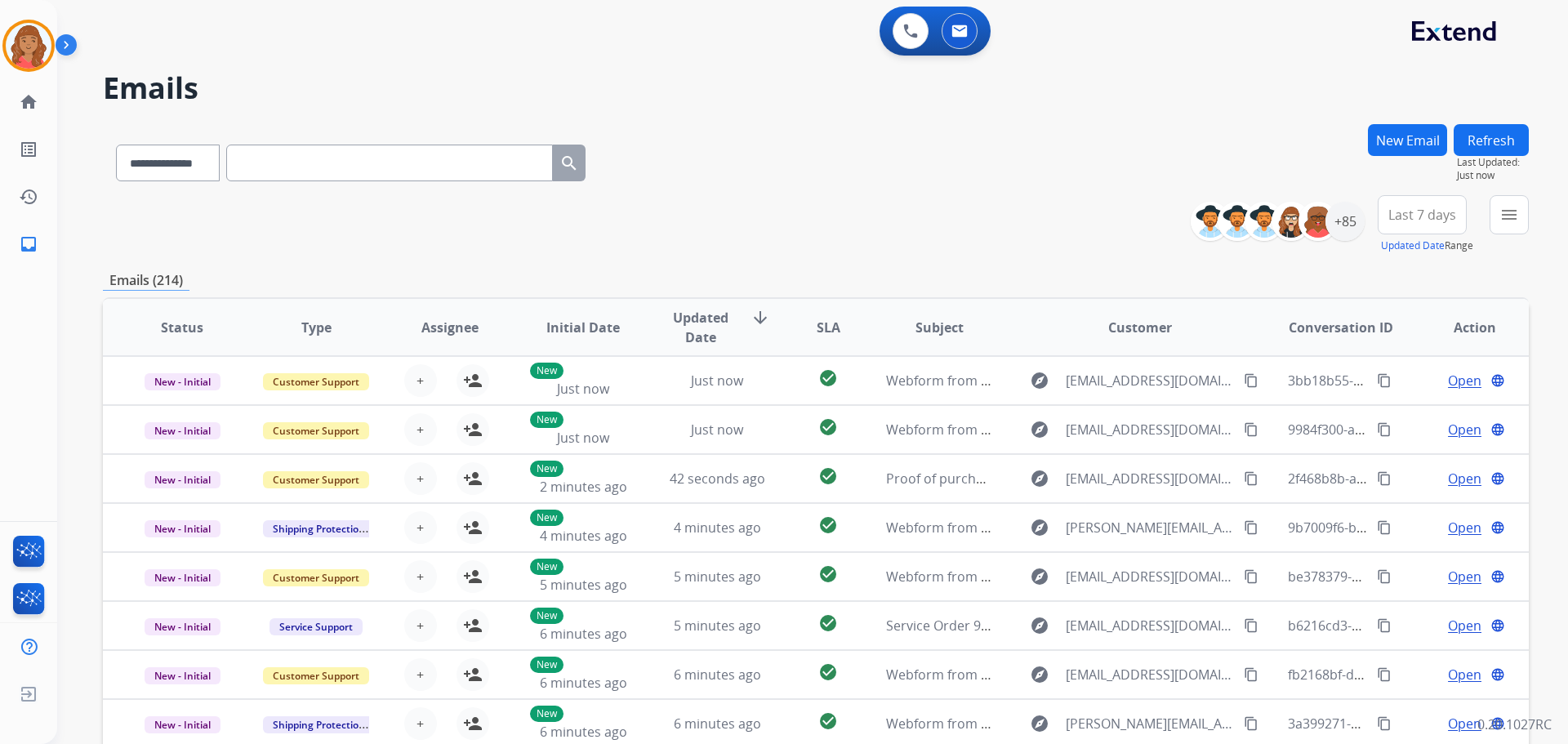
paste input "**********"
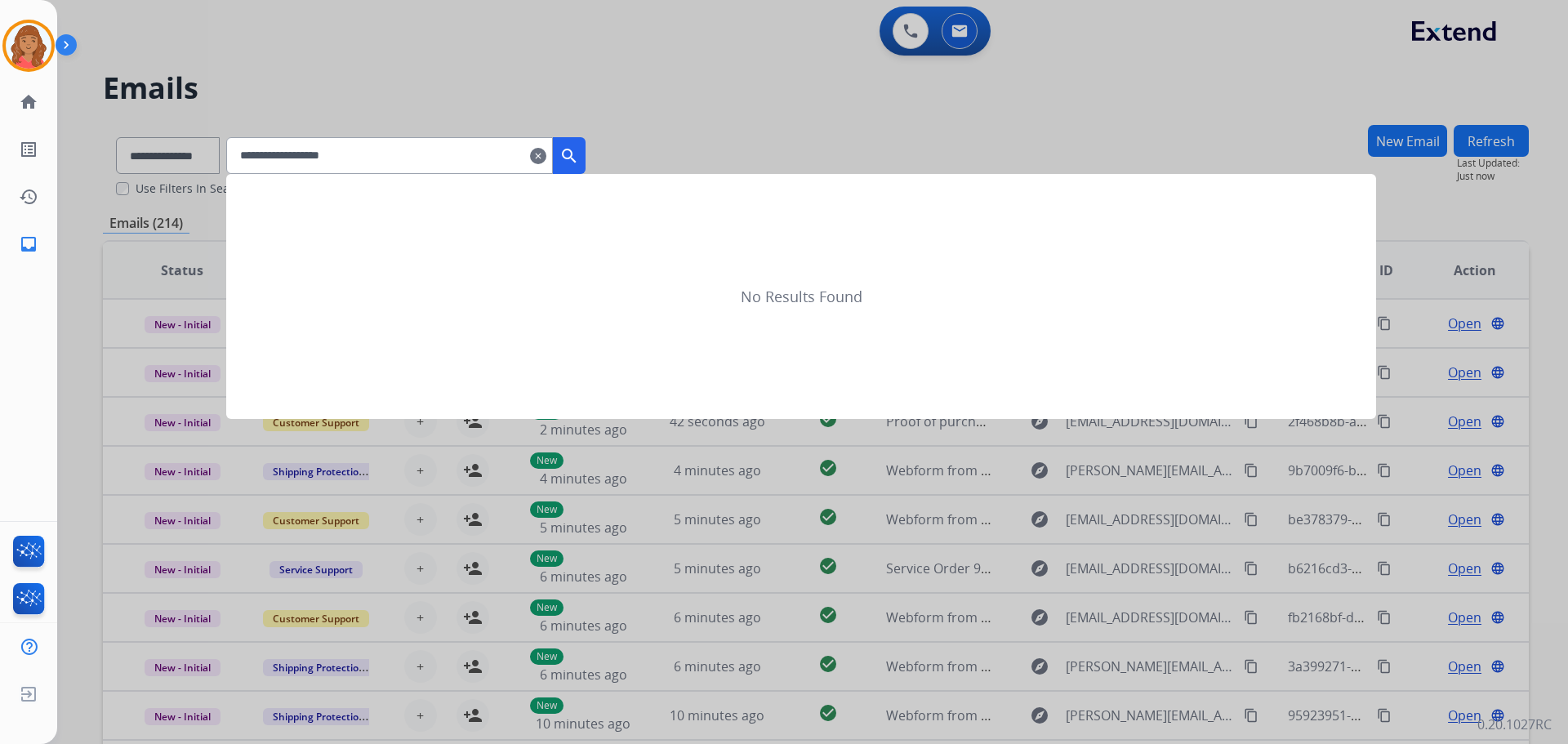
type input "**********"
click at [579, 159] on mat-icon "search" at bounding box center [569, 156] width 20 height 20
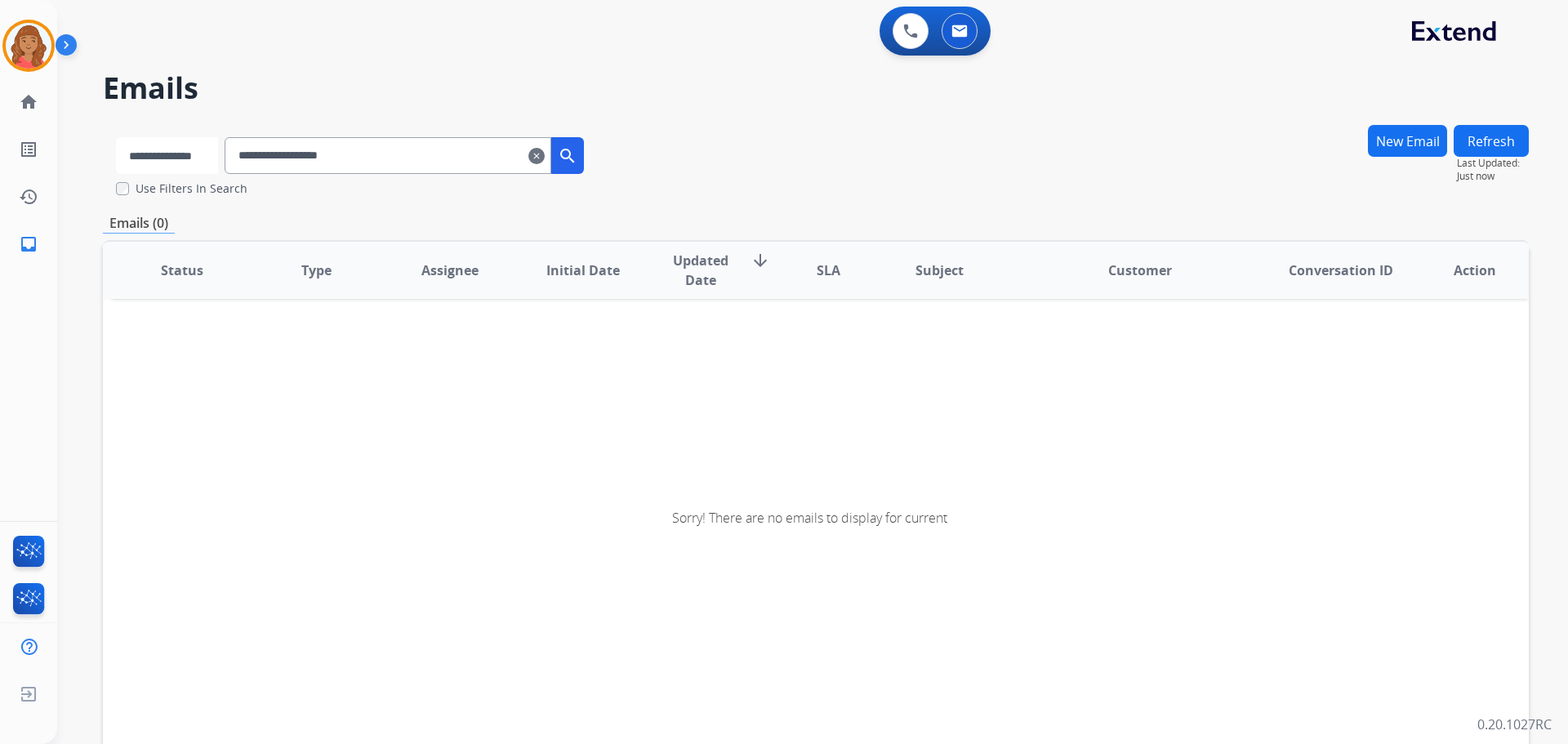
click at [170, 152] on select "**********" at bounding box center [167, 156] width 102 height 36
select select "**********"
click at [116, 138] on select "**********" at bounding box center [167, 156] width 102 height 36
click at [586, 154] on button "search" at bounding box center [569, 156] width 33 height 36
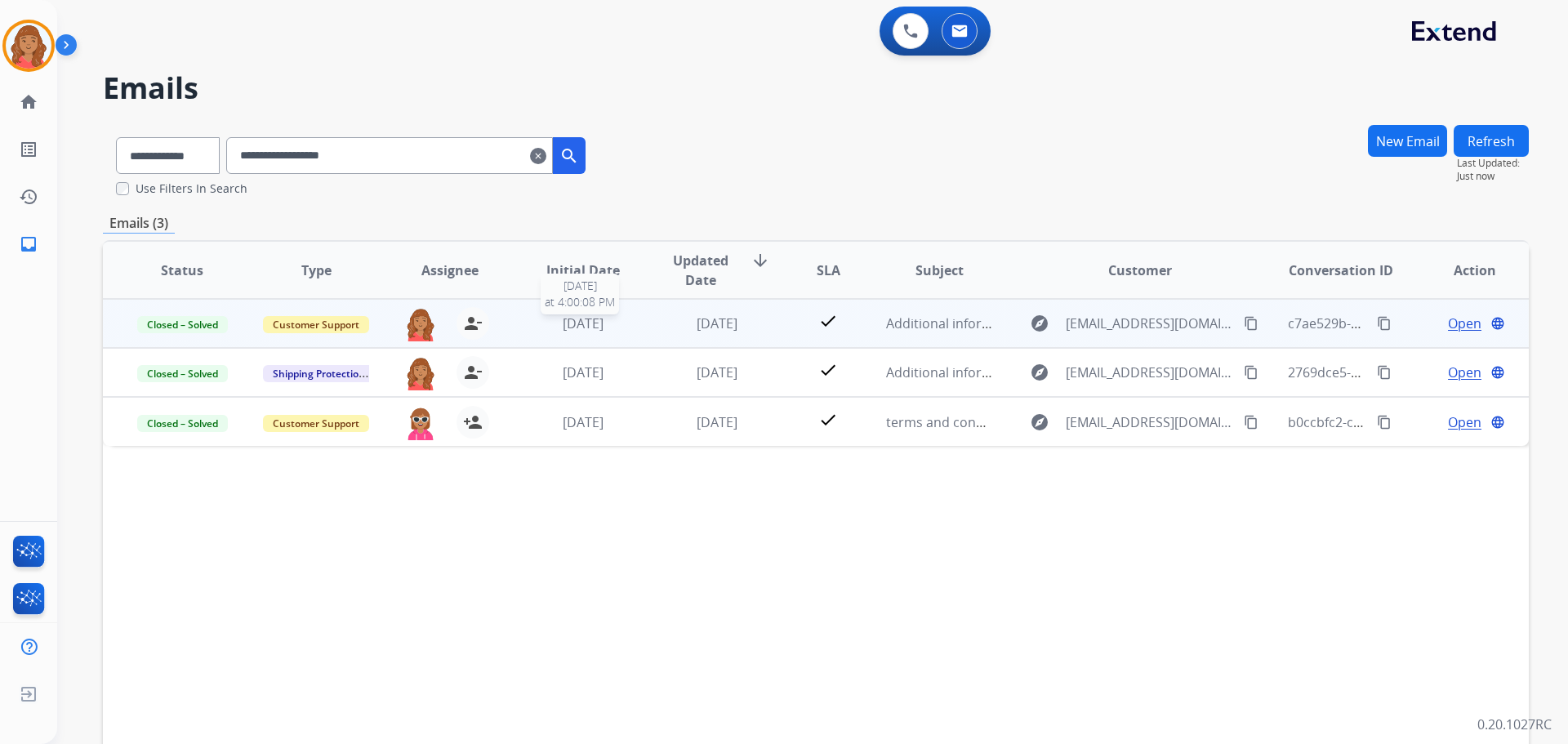
click at [614, 320] on div "[DATE]" at bounding box center [583, 323] width 107 height 20
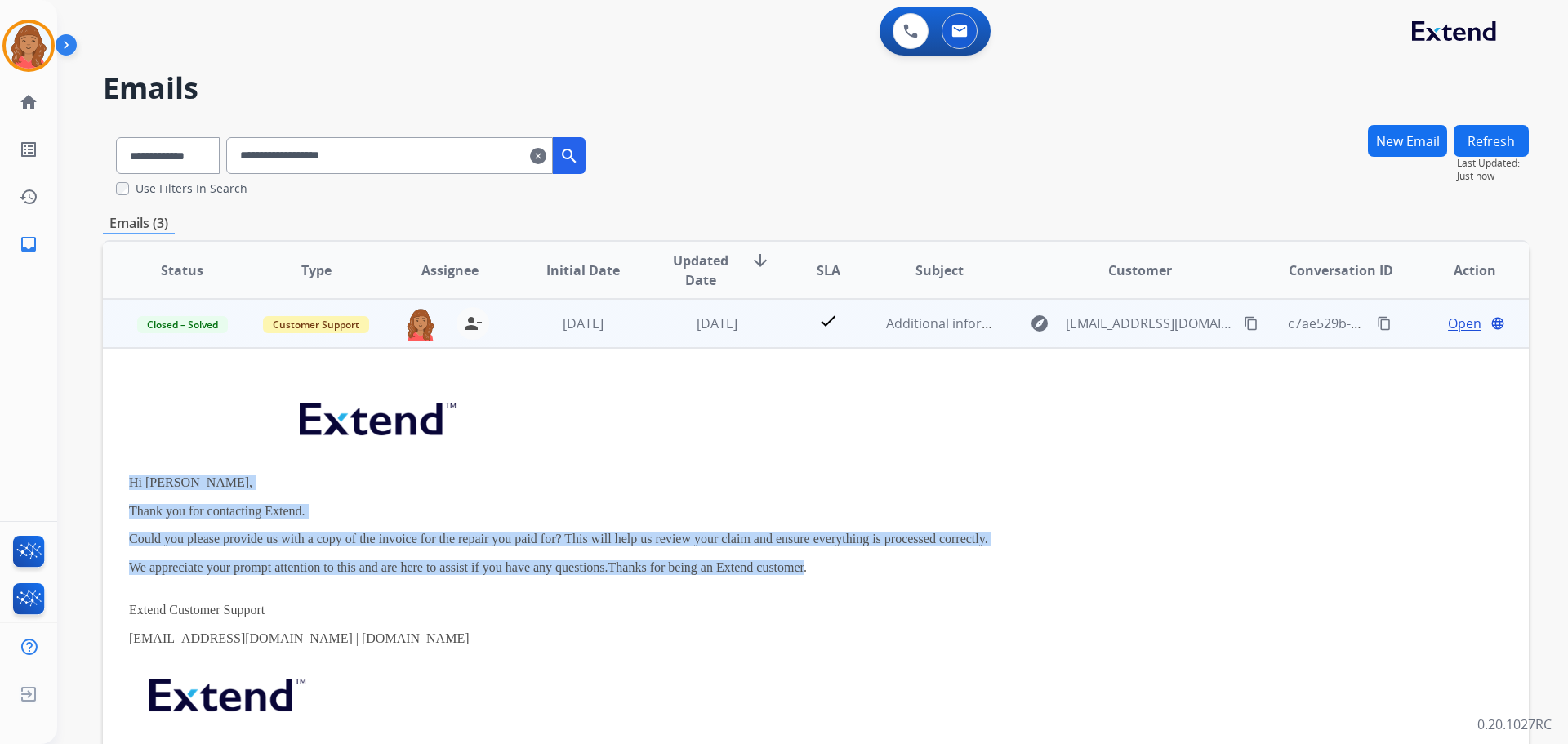
drag, startPoint x: 767, startPoint y: 571, endPoint x: 126, endPoint y: 471, distance: 648.8
click at [126, 471] on td "Hi [PERSON_NAME], Thank you for contacting Extend. Could you please provide us …" at bounding box center [682, 586] width 1159 height 477
copy div "Hi [PERSON_NAME], Thank you for contacting Extend. Could you please provide us …"
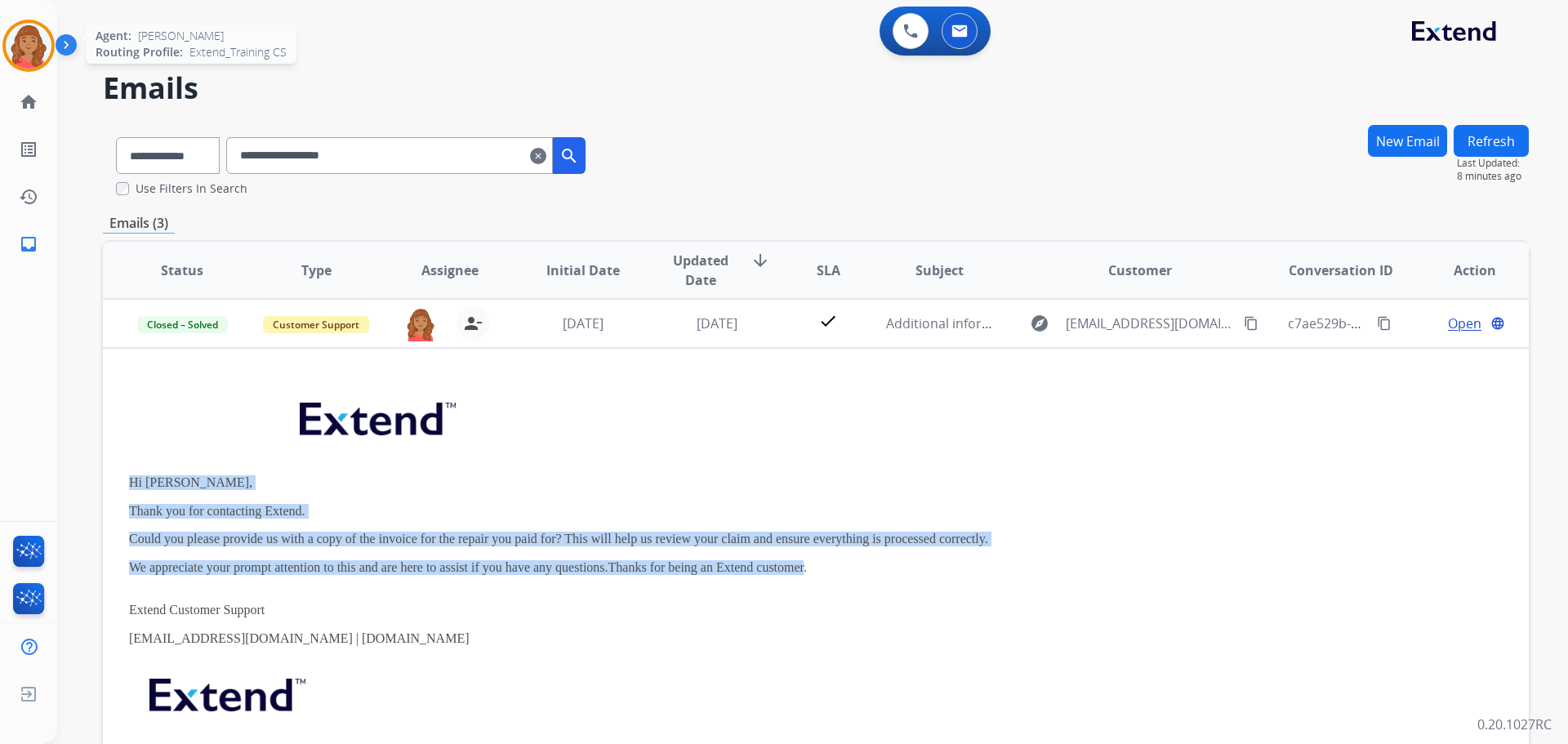
click at [37, 47] on img at bounding box center [29, 45] width 46 height 46
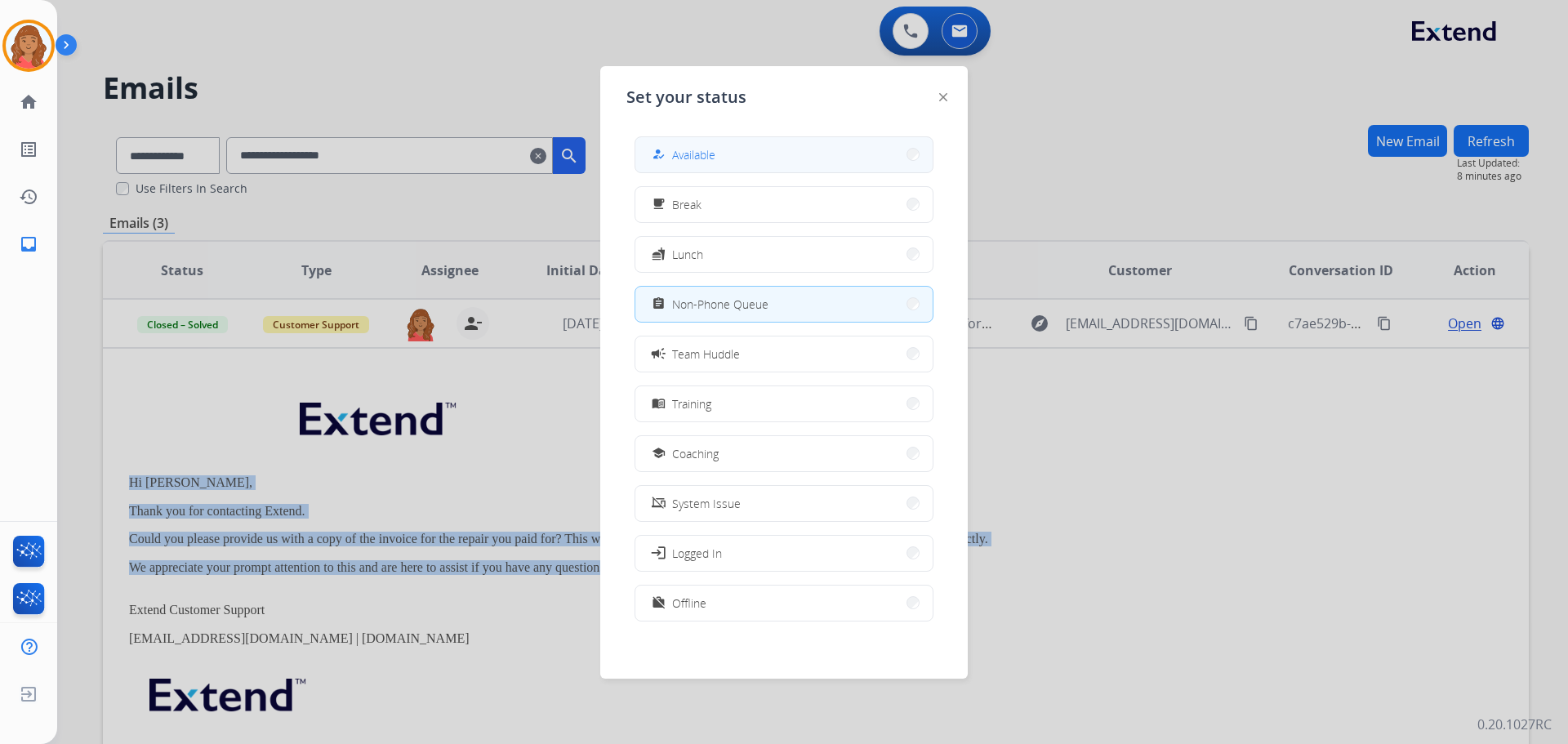
click at [706, 145] on div "how_to_reg Available" at bounding box center [681, 154] width 67 height 20
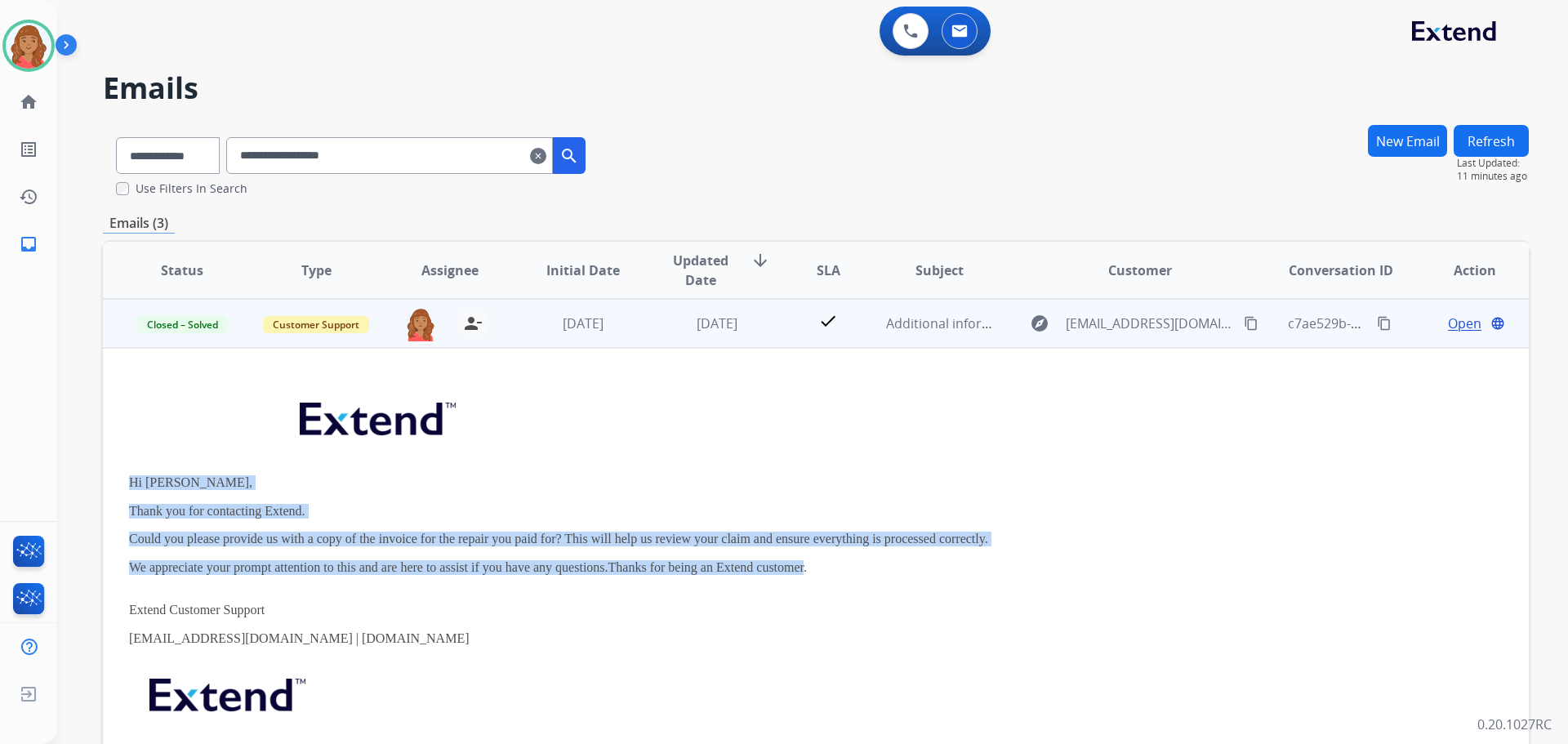
click at [1449, 318] on span "Open" at bounding box center [1464, 323] width 34 height 20
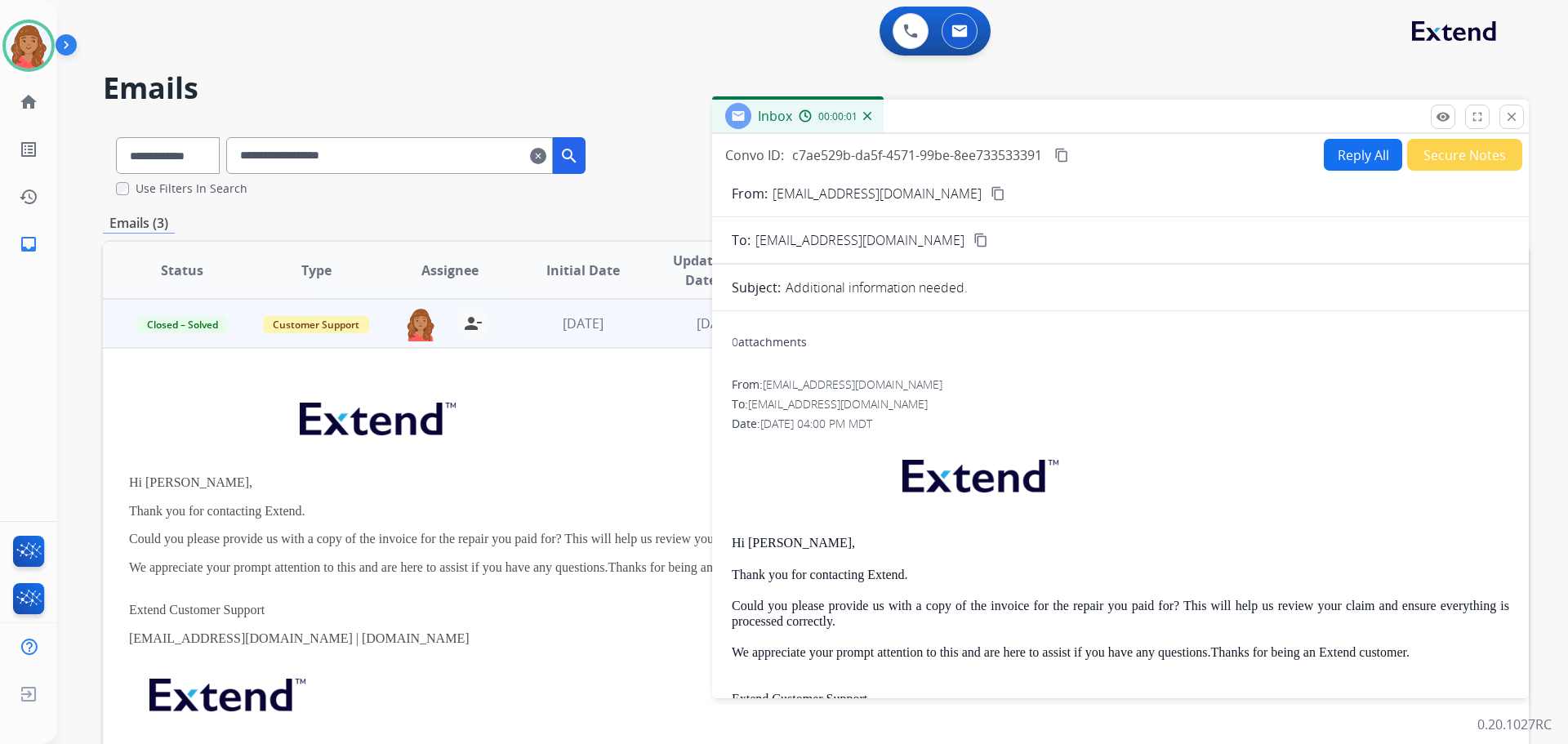
click at [1345, 152] on button "Reply All" at bounding box center [1363, 154] width 79 height 32
select select "**********"
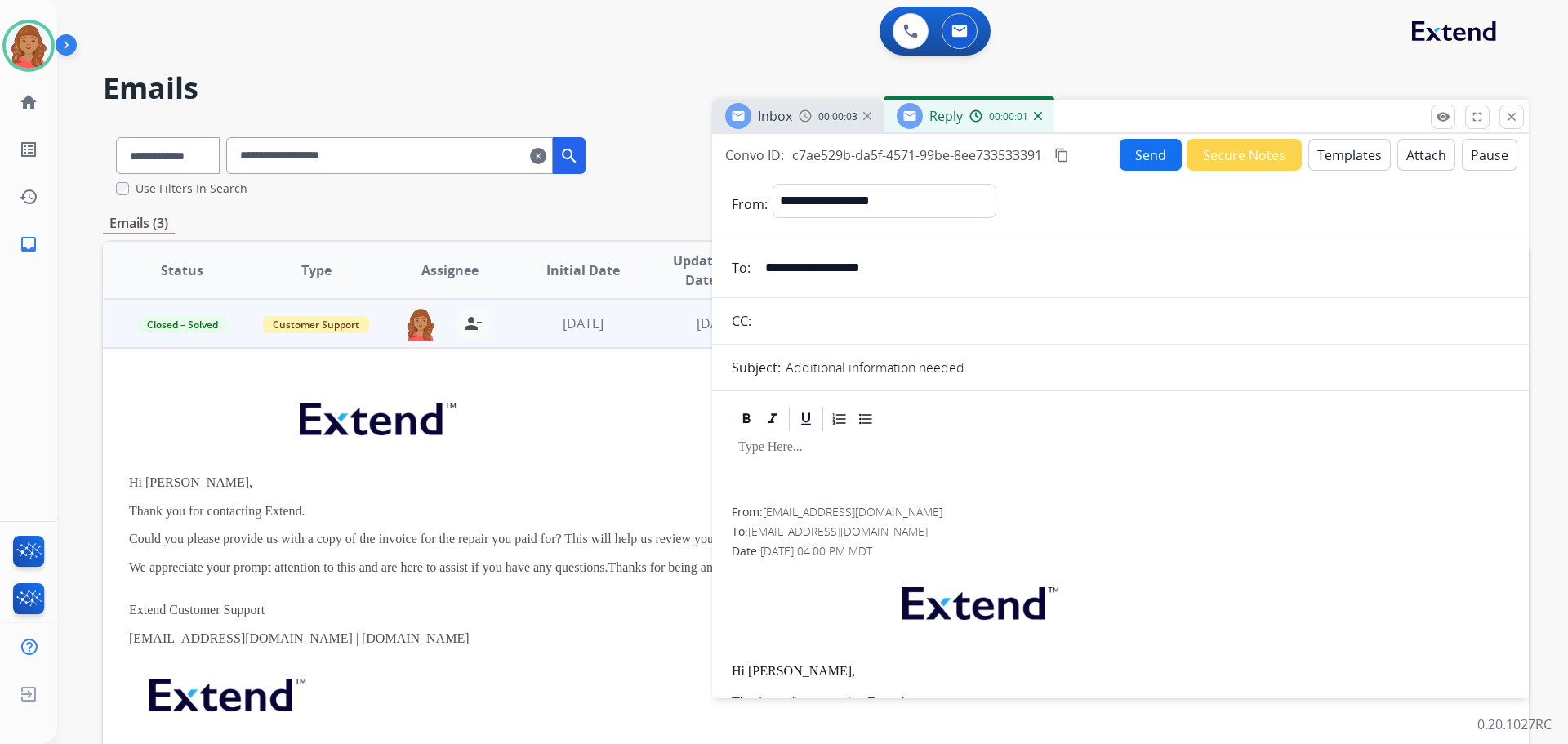
drag, startPoint x: 772, startPoint y: 460, endPoint x: 1327, endPoint y: 151, distance: 635.2
click at [1327, 151] on button "Templates" at bounding box center [1349, 154] width 82 height 32
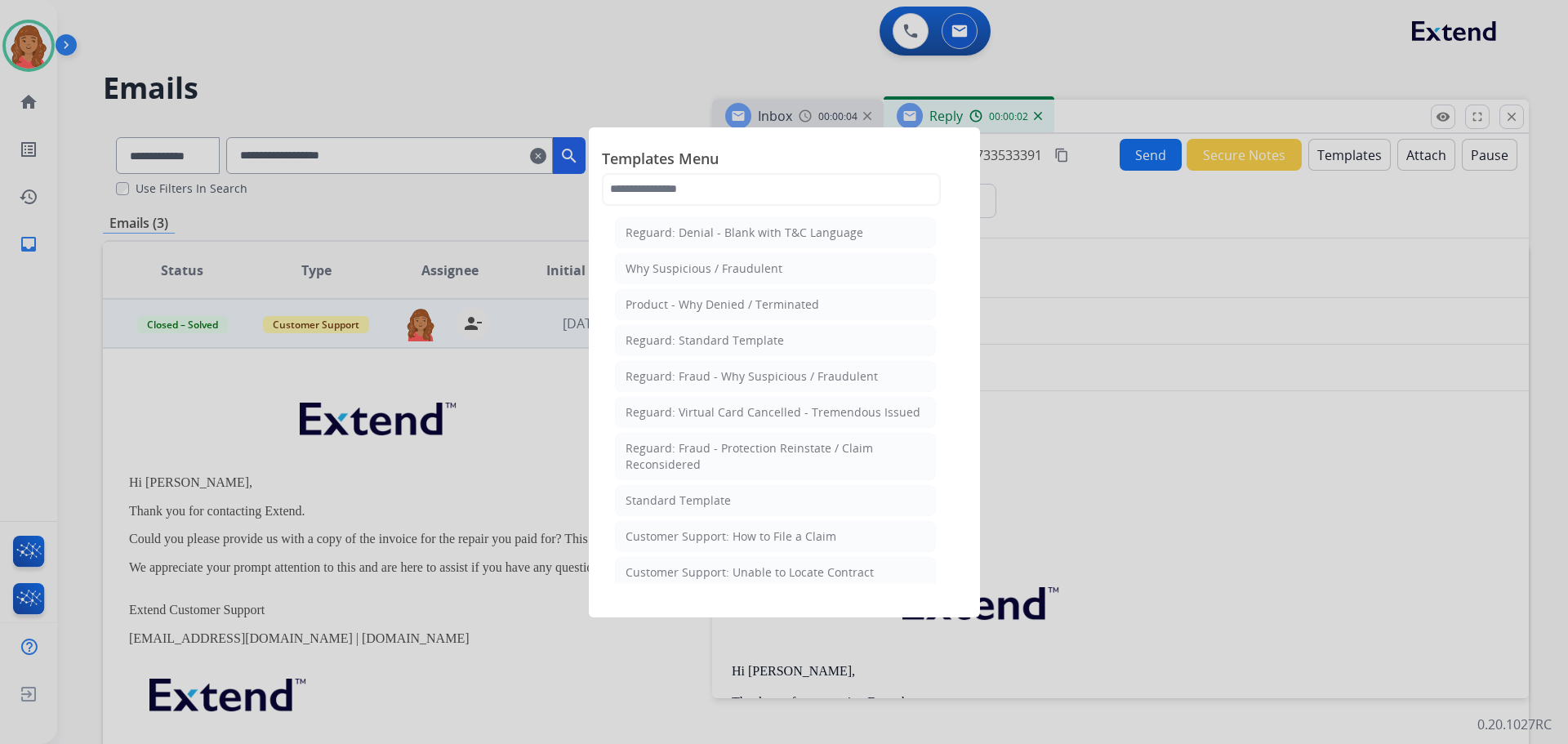
click at [697, 500] on div "Standard Template" at bounding box center [678, 500] width 106 height 16
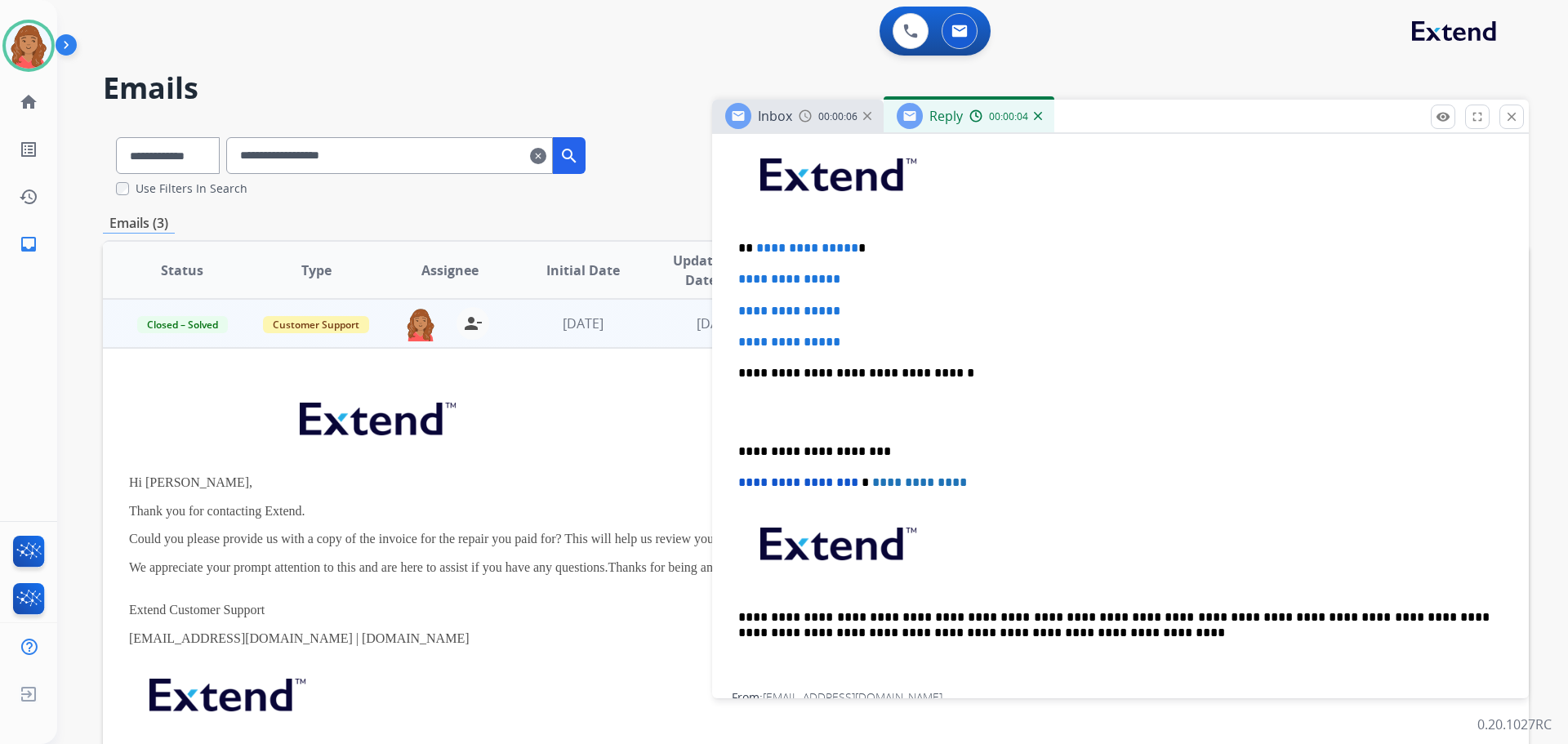
scroll to position [408, 0]
drag, startPoint x: 847, startPoint y: 342, endPoint x: 733, endPoint y: 238, distance: 154.3
click at [733, 238] on div "**********" at bounding box center [1121, 410] width 777 height 561
paste div
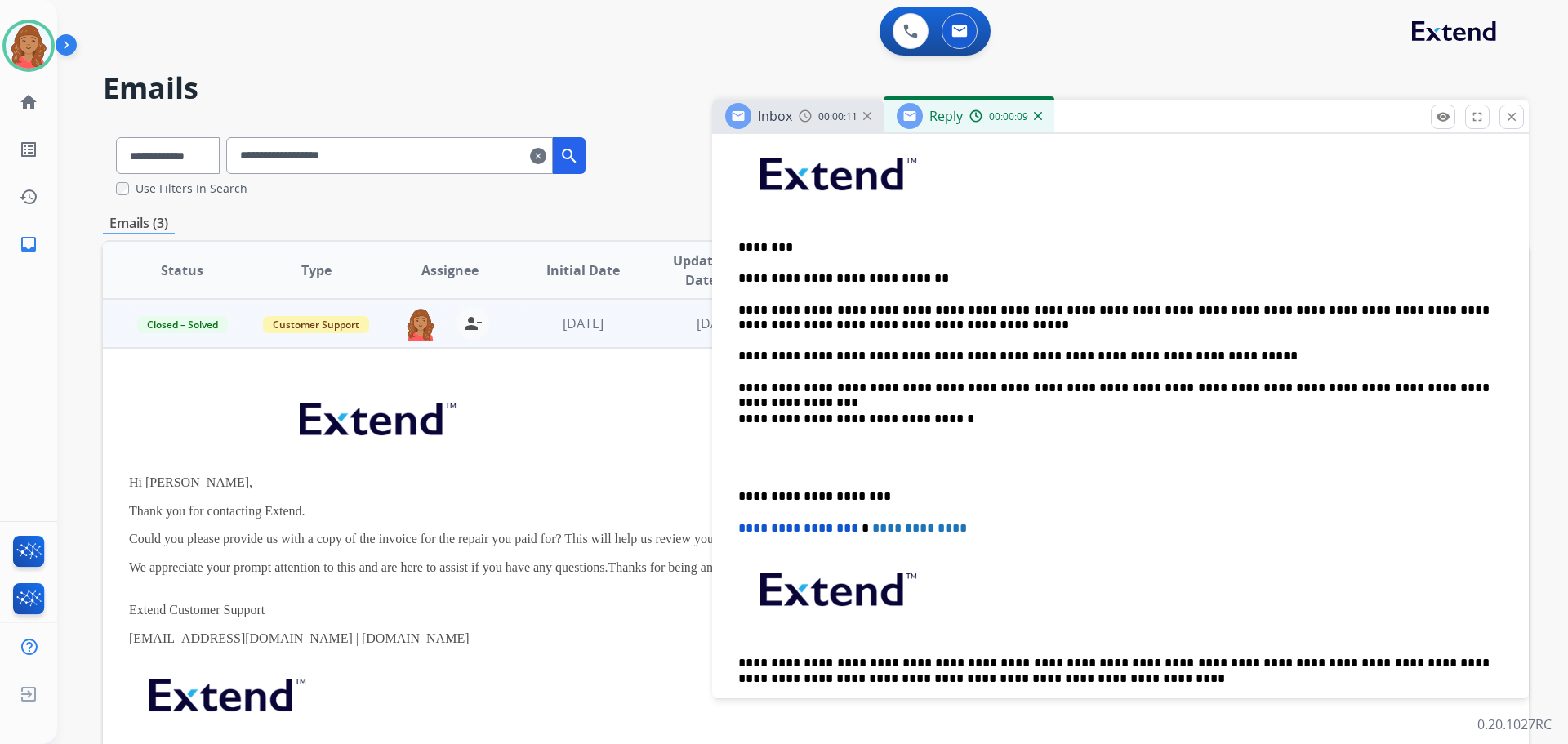
click at [733, 489] on div "**********" at bounding box center [1121, 433] width 777 height 608
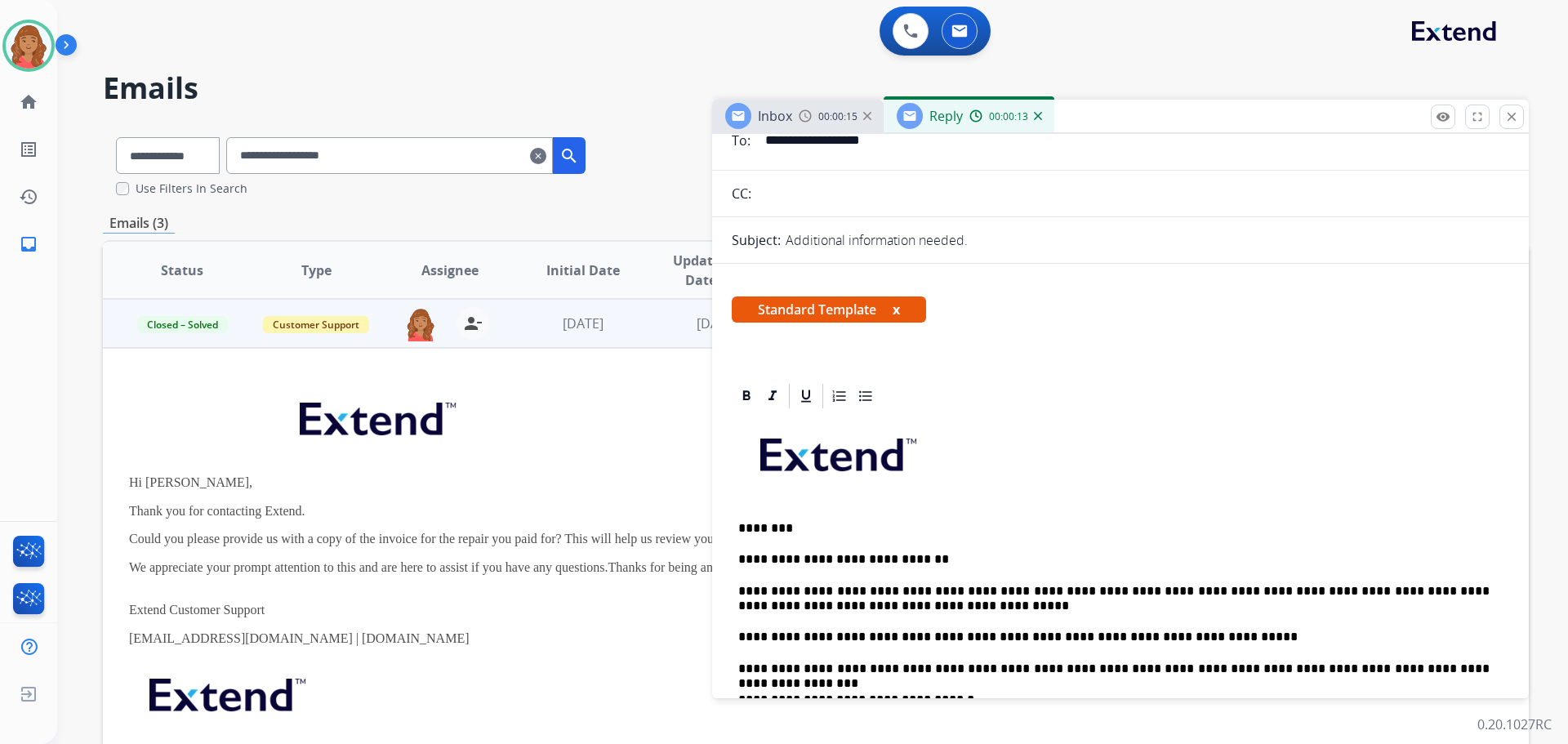
scroll to position [0, 0]
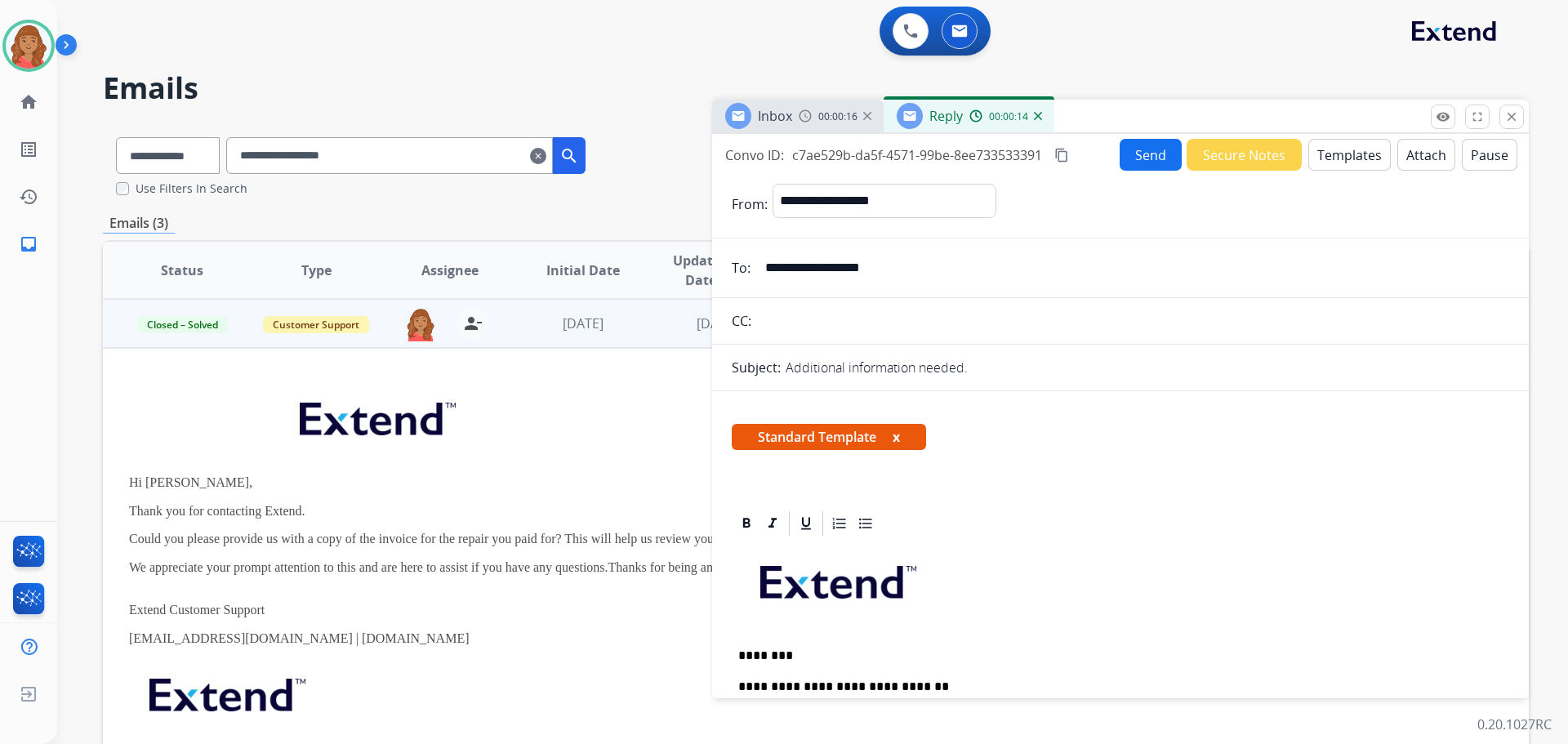
click at [1061, 155] on mat-icon "content_copy" at bounding box center [1061, 155] width 15 height 15
click at [1147, 158] on button "Send" at bounding box center [1151, 154] width 62 height 32
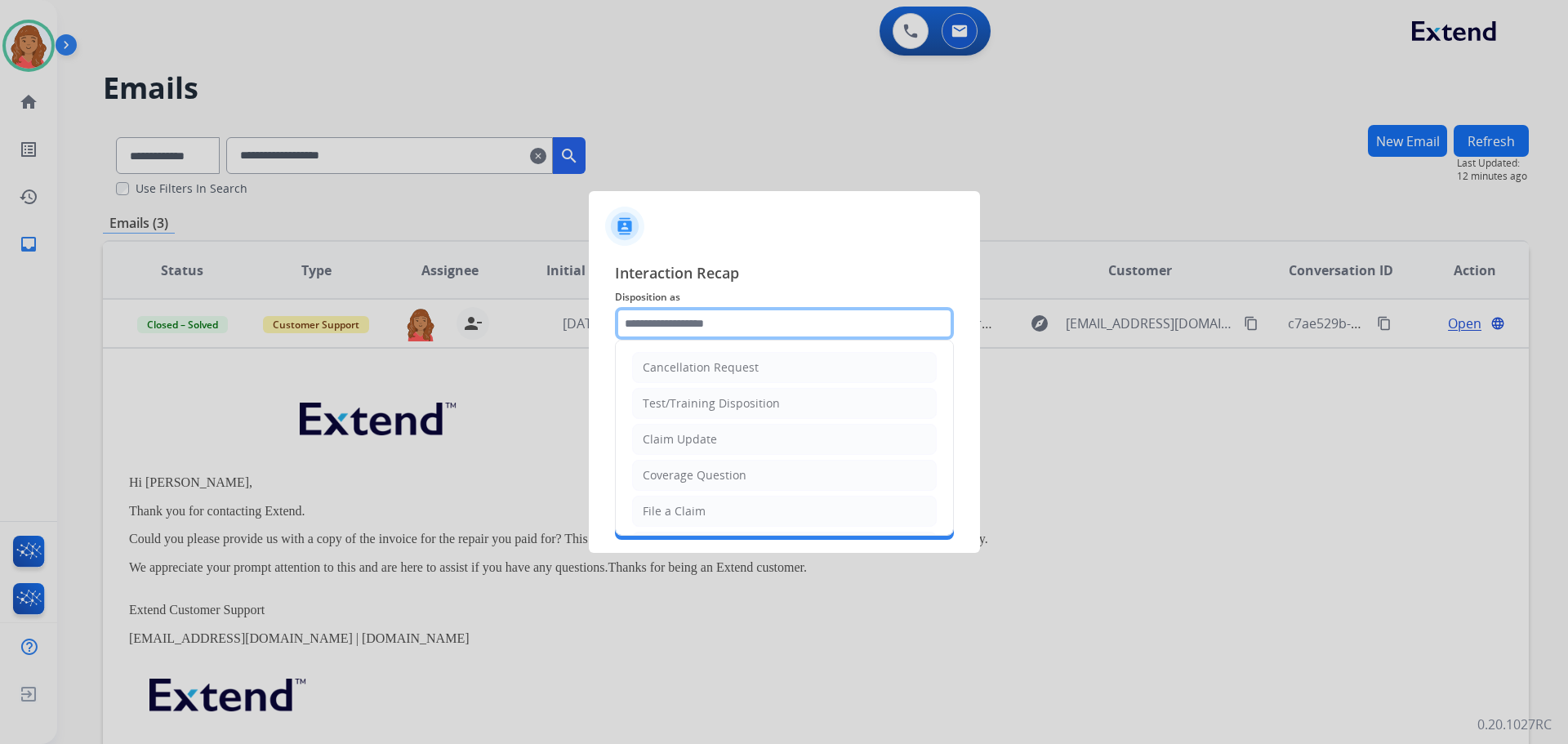
drag, startPoint x: 661, startPoint y: 322, endPoint x: 659, endPoint y: 332, distance: 10.2
click at [665, 325] on input "text" at bounding box center [785, 324] width 339 height 33
click at [667, 435] on div "Claim Update" at bounding box center [680, 439] width 74 height 16
type input "**********"
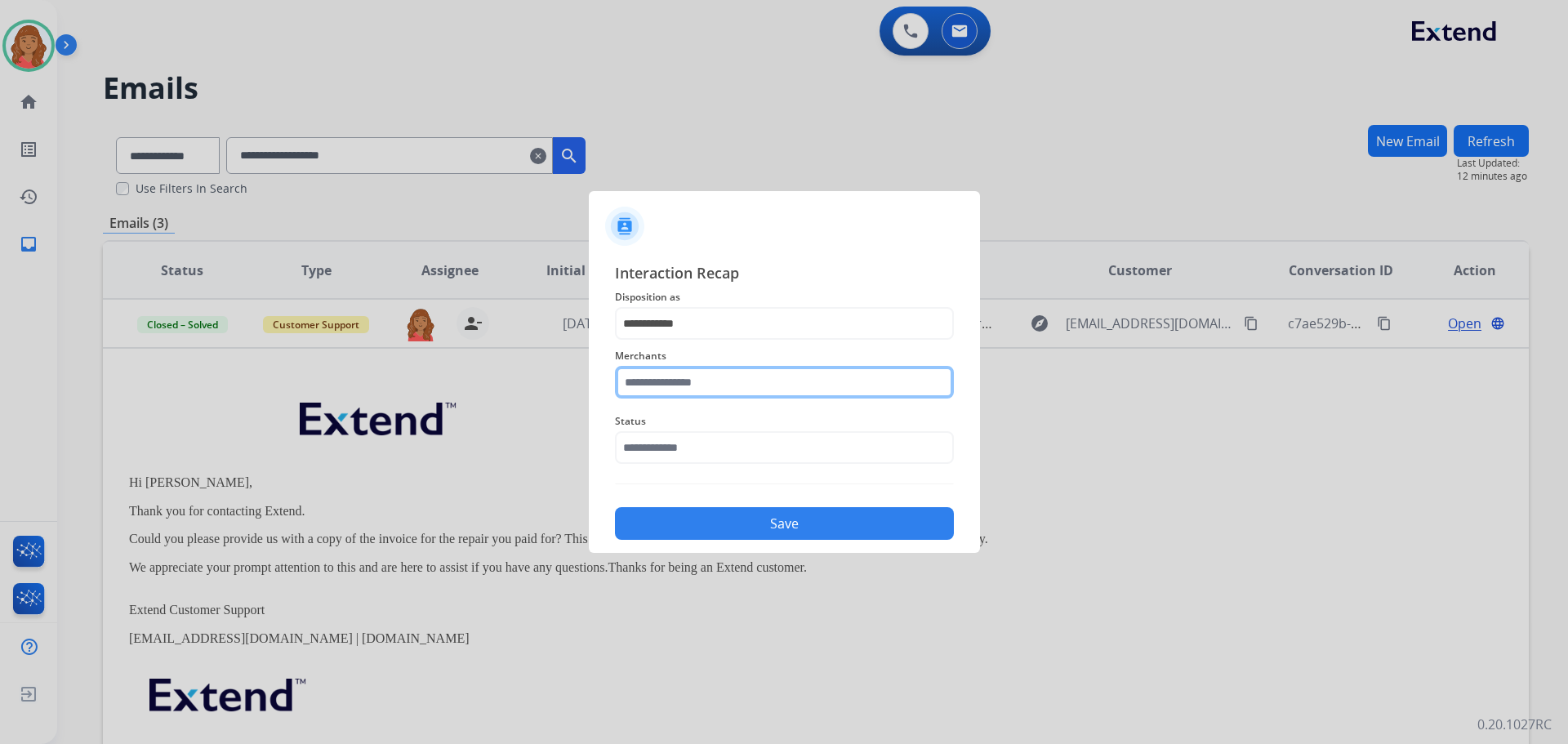
click at [662, 389] on input "text" at bounding box center [785, 382] width 339 height 33
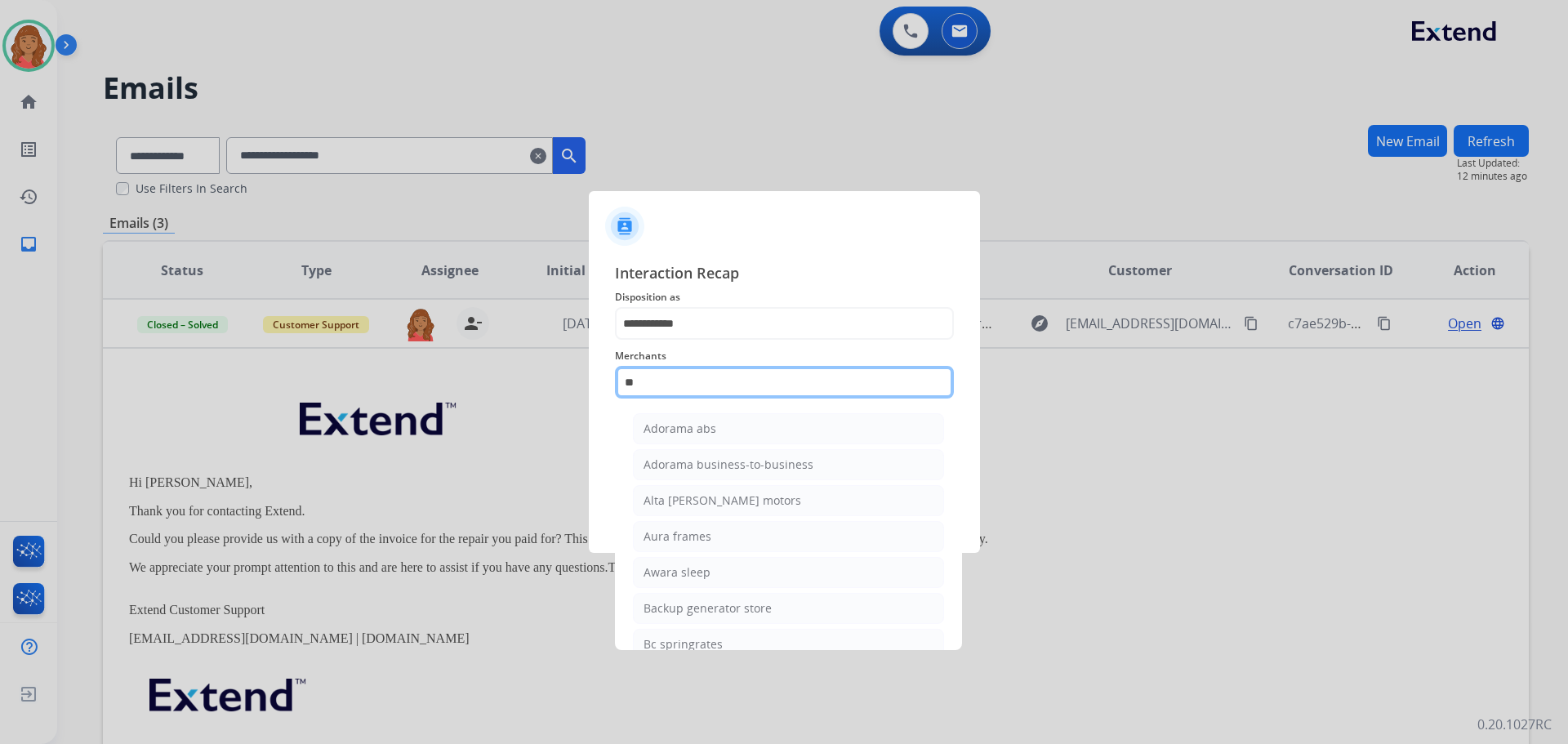
type input "*"
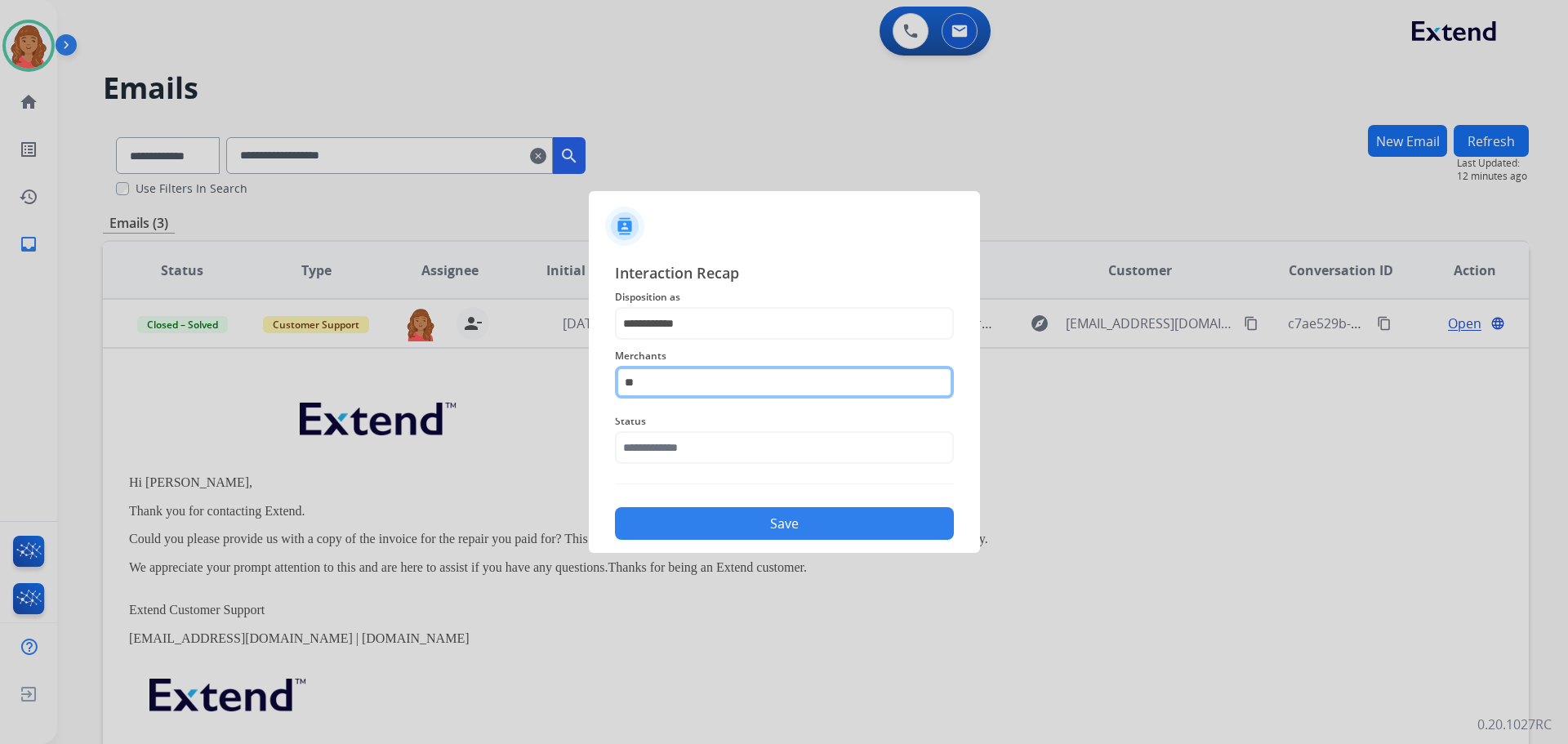
type input "*"
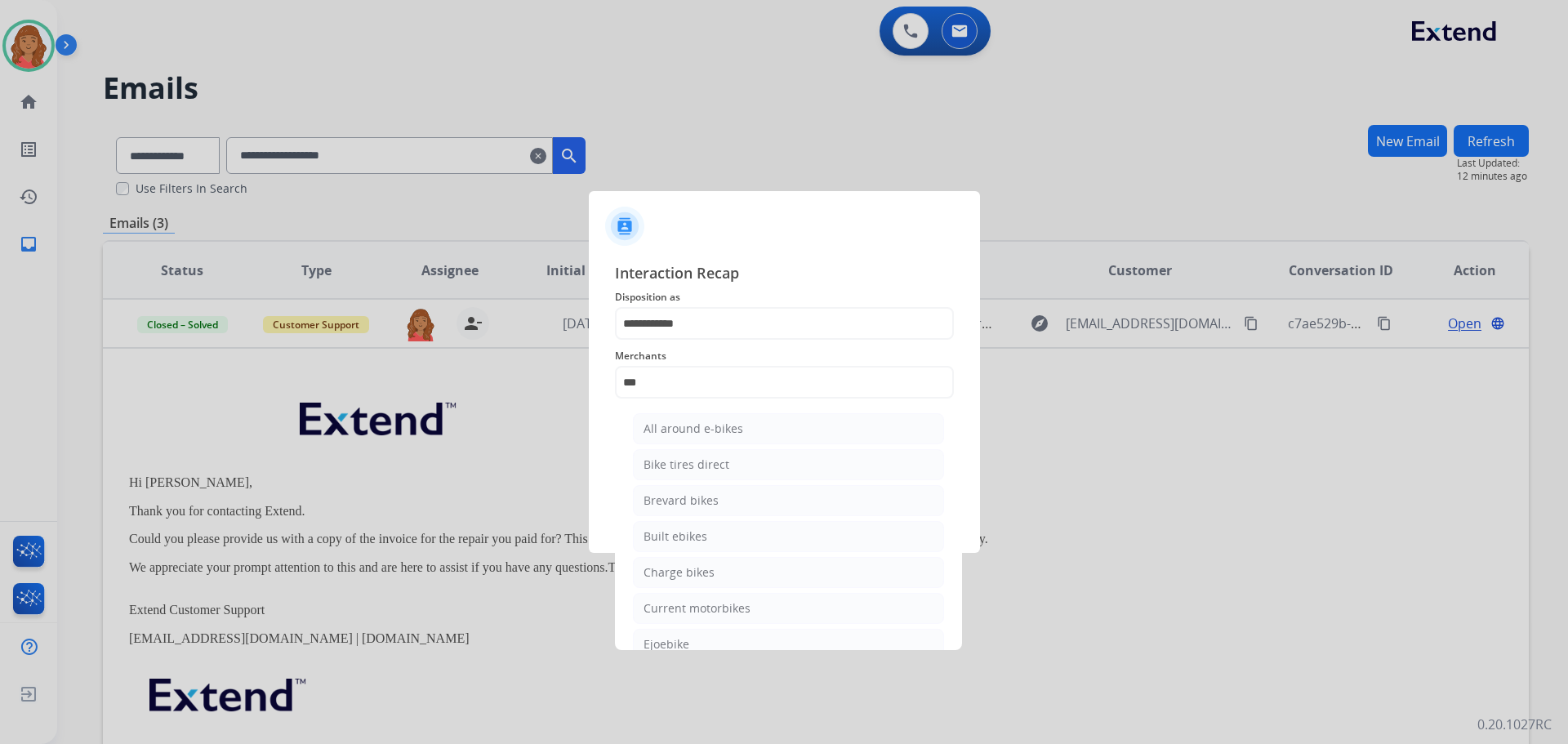
click at [682, 463] on div "Bike tires direct" at bounding box center [686, 465] width 86 height 16
type input "**********"
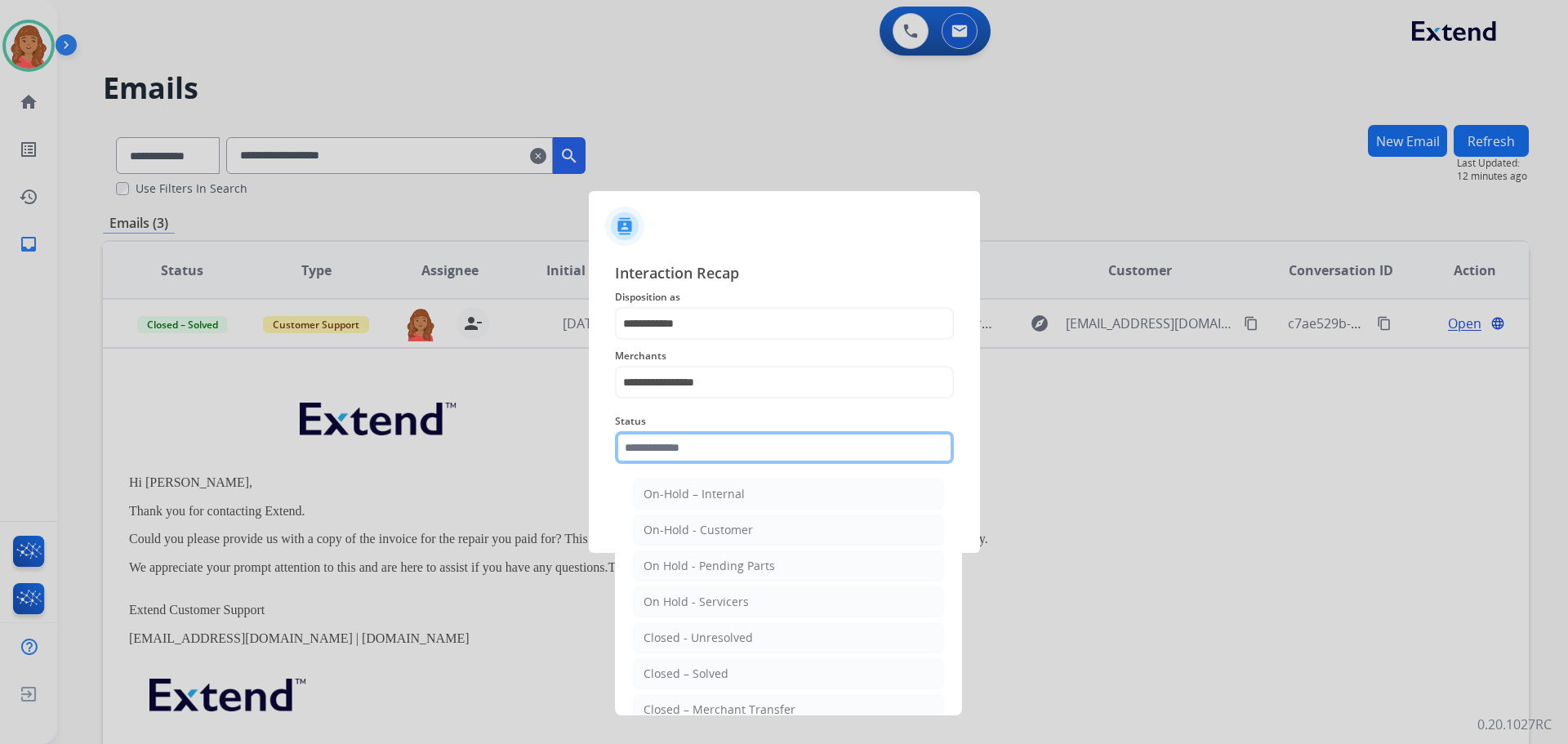
click at [682, 452] on input "text" at bounding box center [785, 447] width 339 height 33
drag, startPoint x: 689, startPoint y: 677, endPoint x: 690, endPoint y: 659, distance: 18.0
click at [689, 671] on div "Closed – Solved" at bounding box center [686, 673] width 85 height 16
type input "**********"
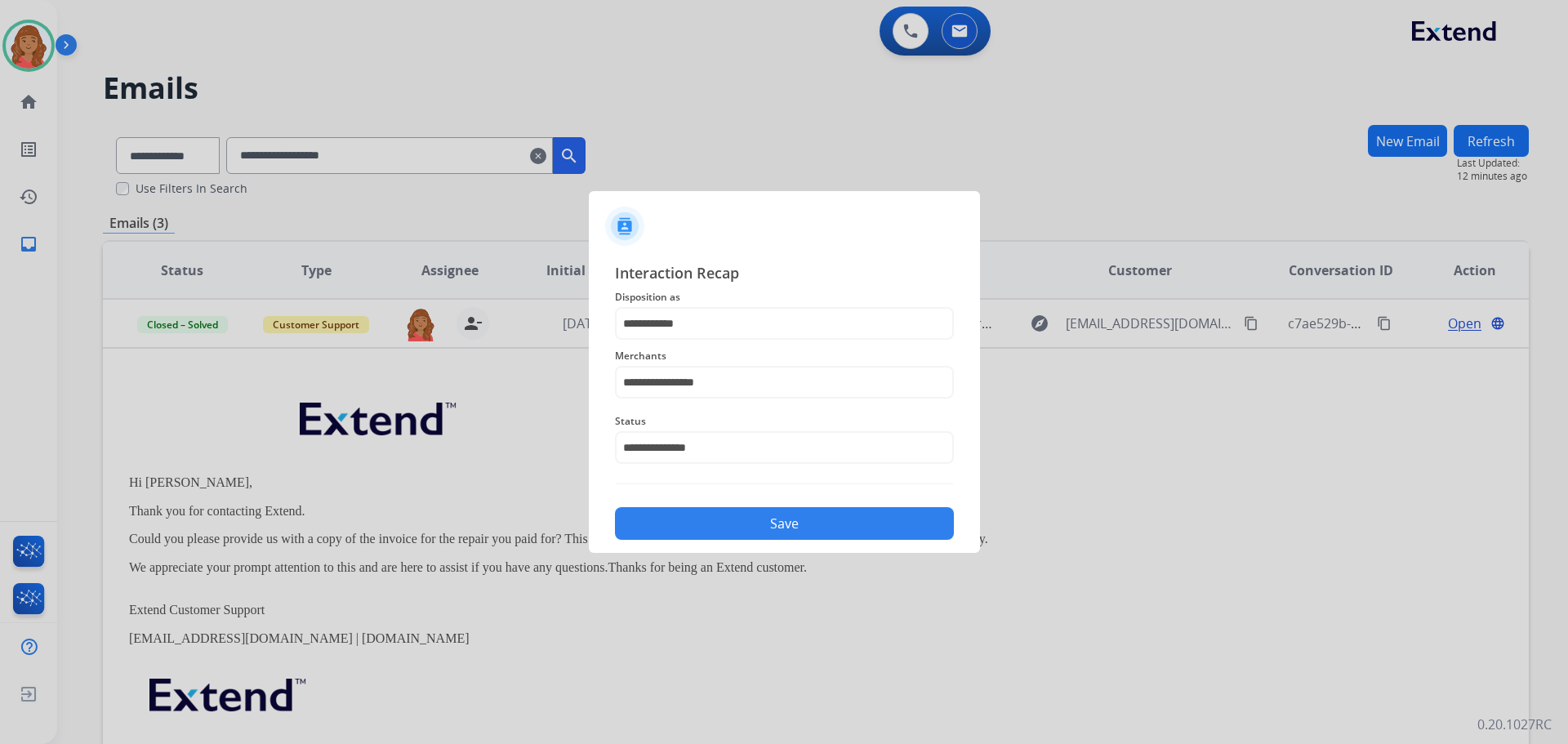
click at [693, 511] on button "Save" at bounding box center [785, 523] width 339 height 33
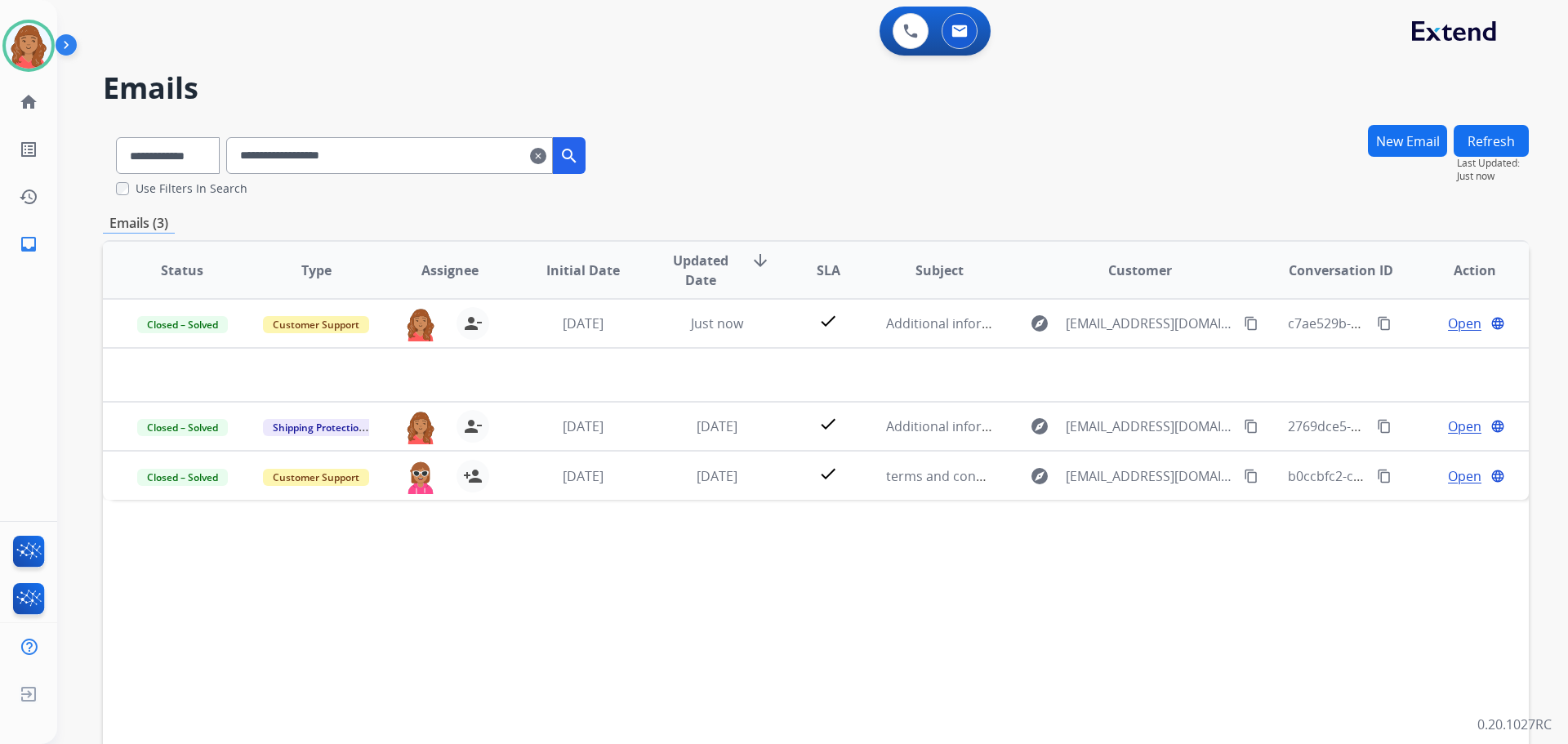
click at [553, 154] on input "**********" at bounding box center [389, 156] width 326 height 36
drag, startPoint x: 558, startPoint y: 152, endPoint x: 464, endPoint y: 143, distance: 94.4
click at [546, 152] on mat-icon "clear" at bounding box center [537, 156] width 16 height 20
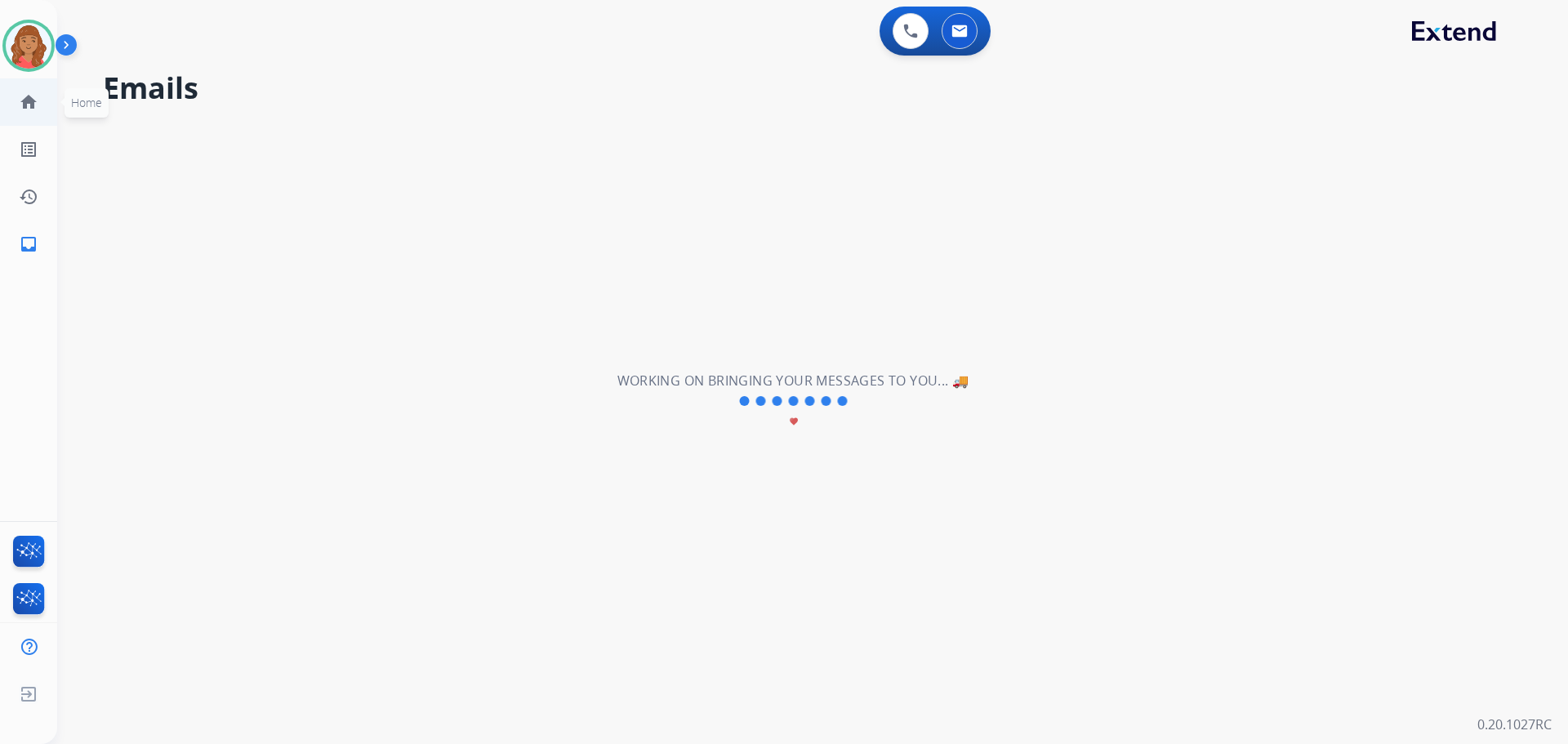
select select "**********"
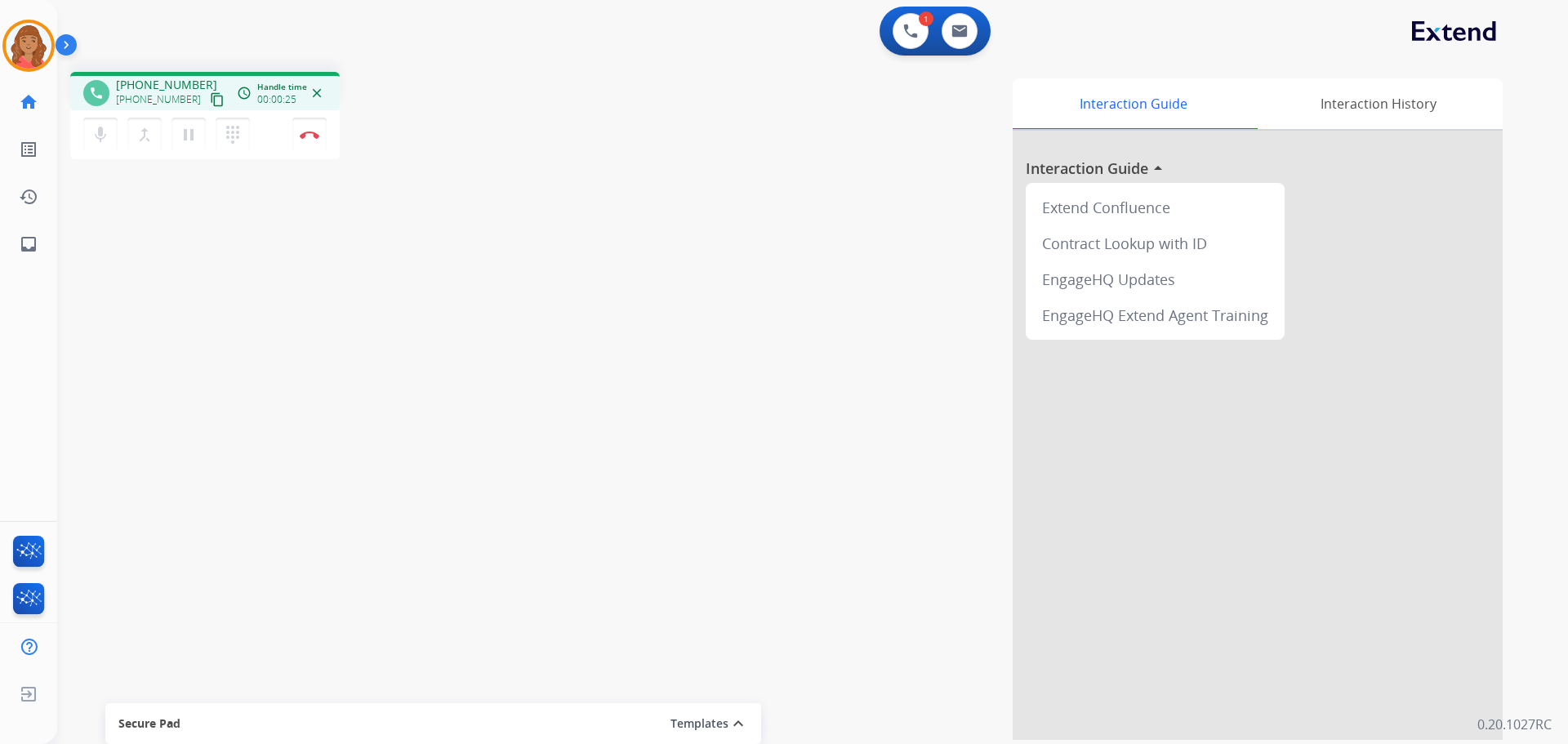
click at [210, 99] on mat-icon "content_copy" at bounding box center [217, 99] width 15 height 15
click at [182, 138] on mat-icon "pause" at bounding box center [189, 134] width 20 height 20
click at [196, 138] on mat-icon "play_arrow" at bounding box center [189, 134] width 20 height 20
click at [190, 131] on mat-icon "pause" at bounding box center [189, 134] width 20 height 20
click at [191, 131] on mat-icon "play_arrow" at bounding box center [189, 134] width 20 height 20
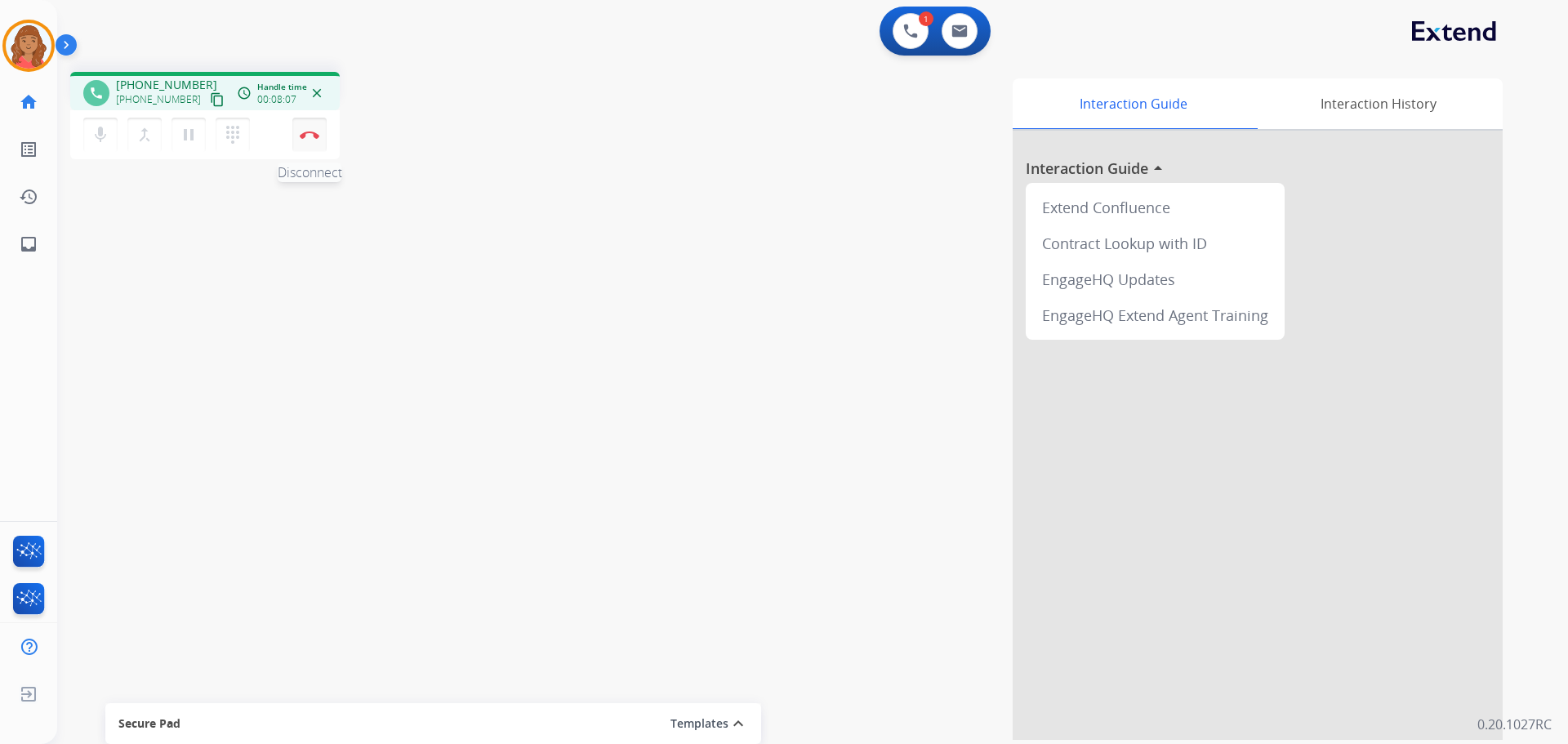
click at [313, 142] on button "Disconnect" at bounding box center [310, 135] width 35 height 35
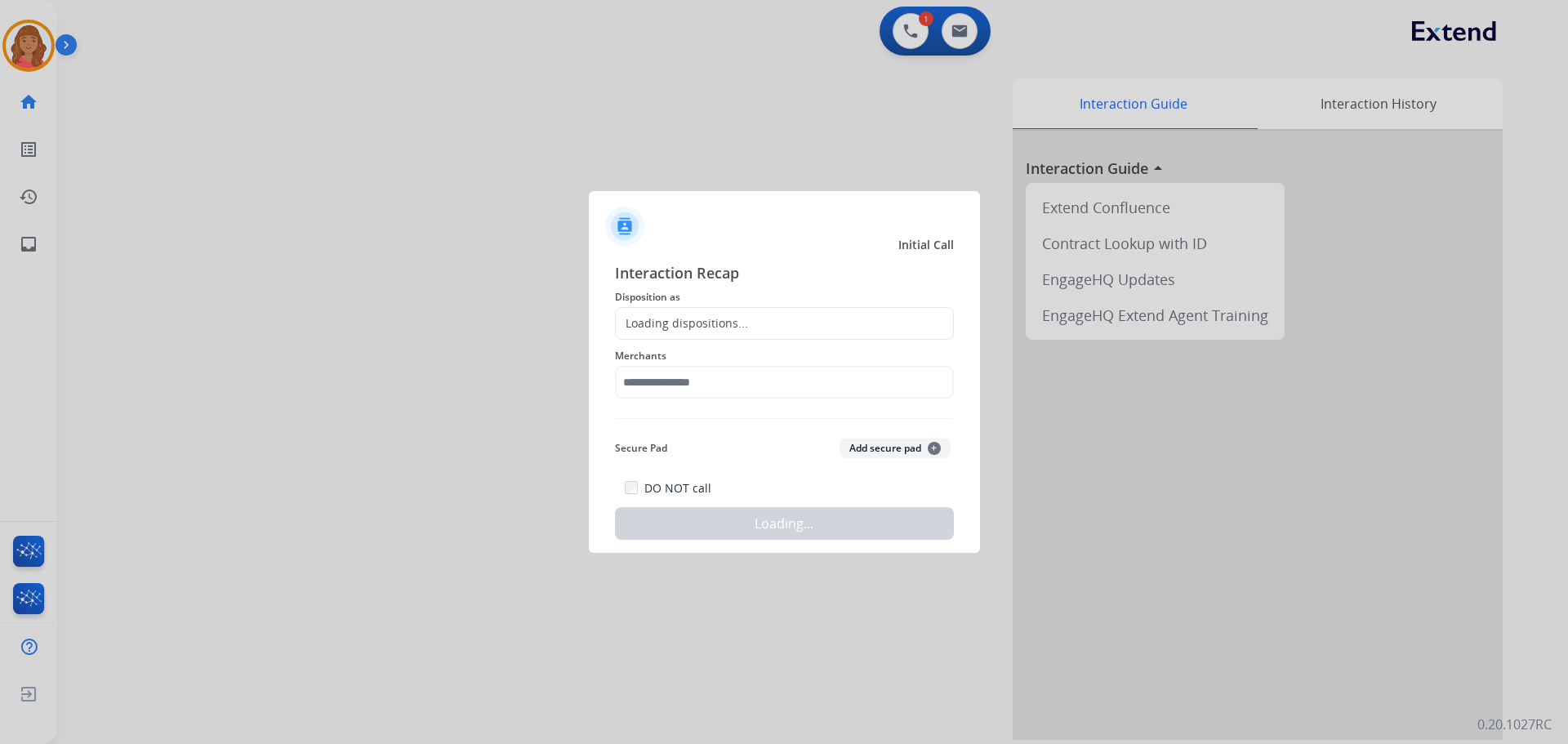
click at [717, 325] on div "Loading dispositions..." at bounding box center [682, 323] width 132 height 16
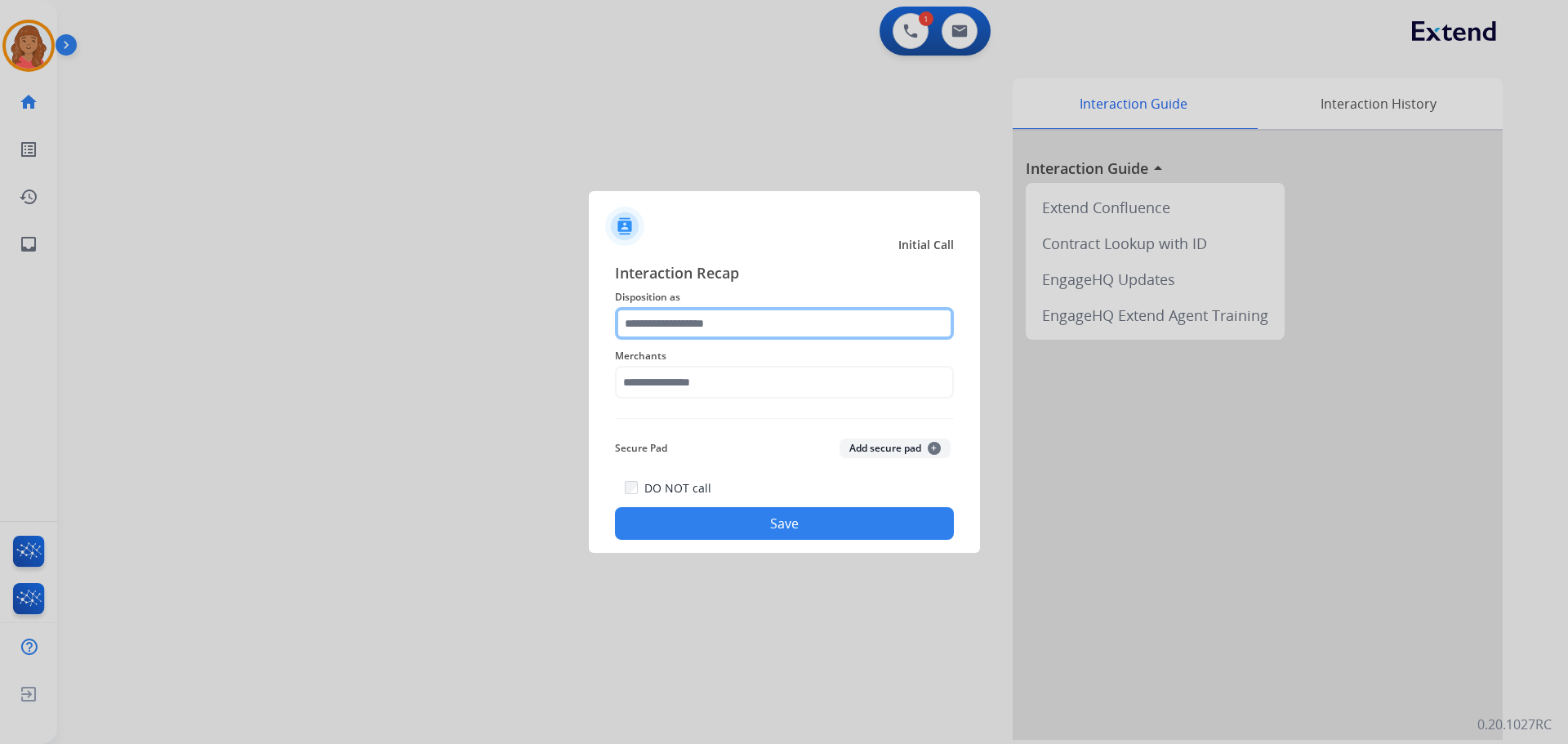
click at [716, 329] on input "text" at bounding box center [785, 324] width 339 height 33
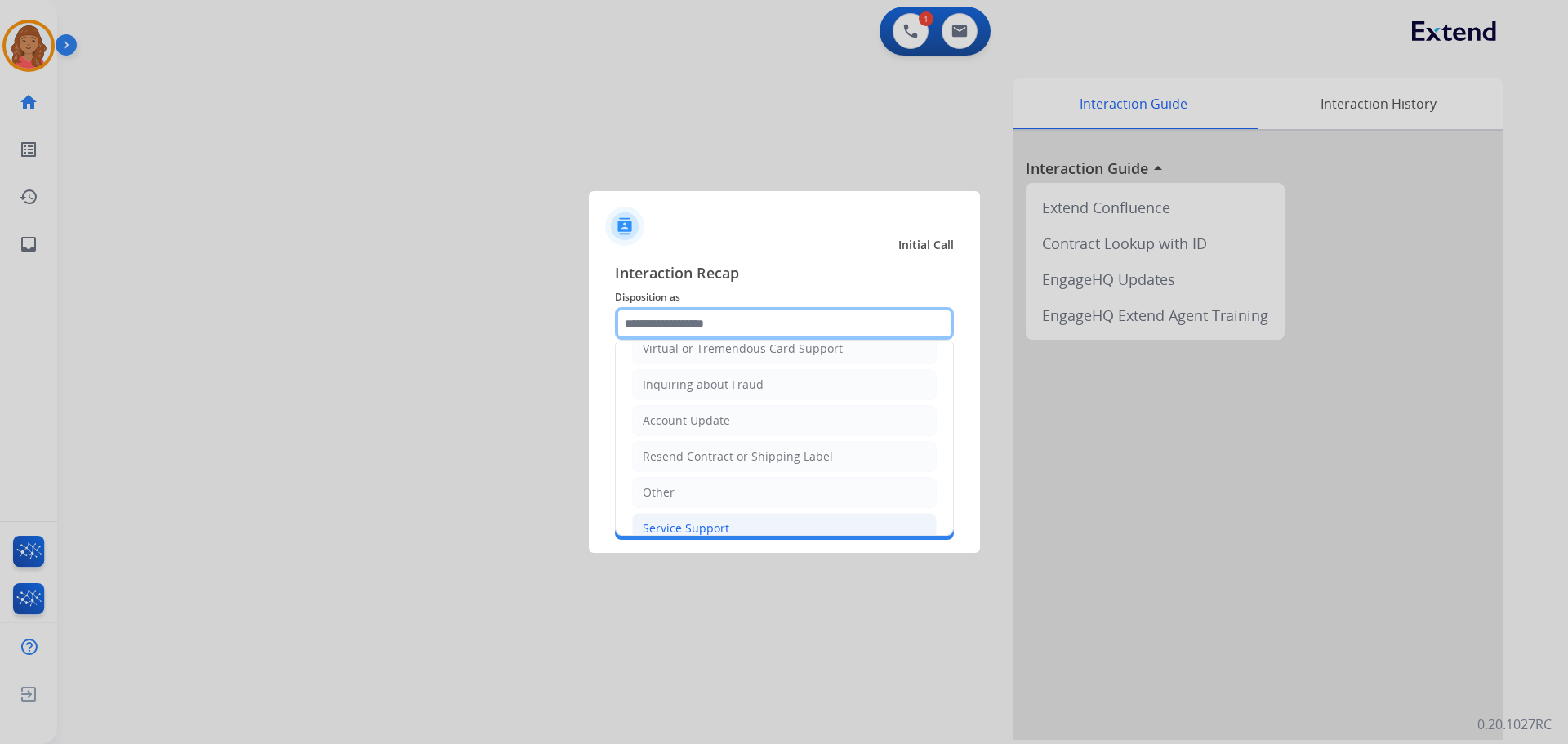
scroll to position [254, 0]
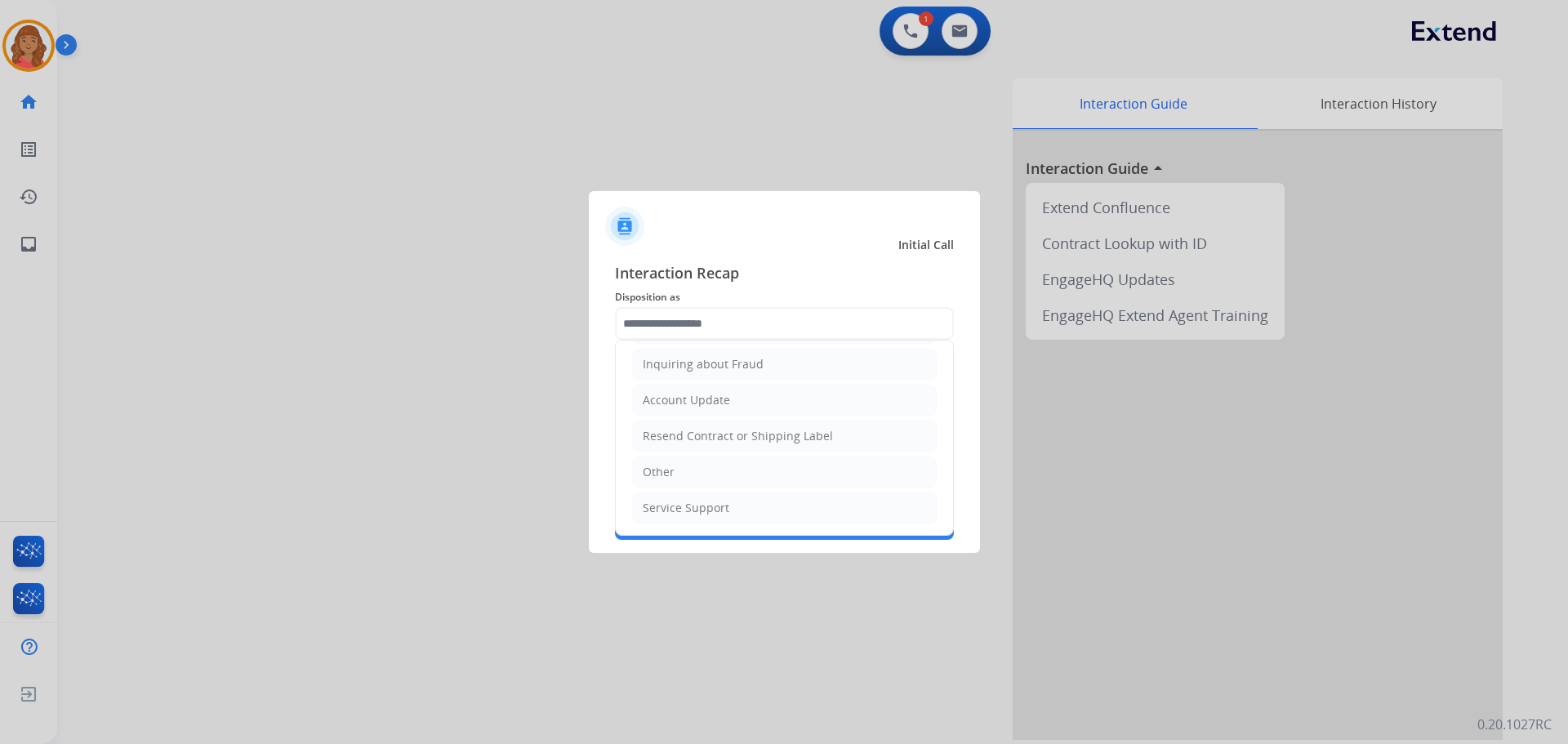
click at [668, 471] on div "Other" at bounding box center [659, 471] width 32 height 16
type input "*****"
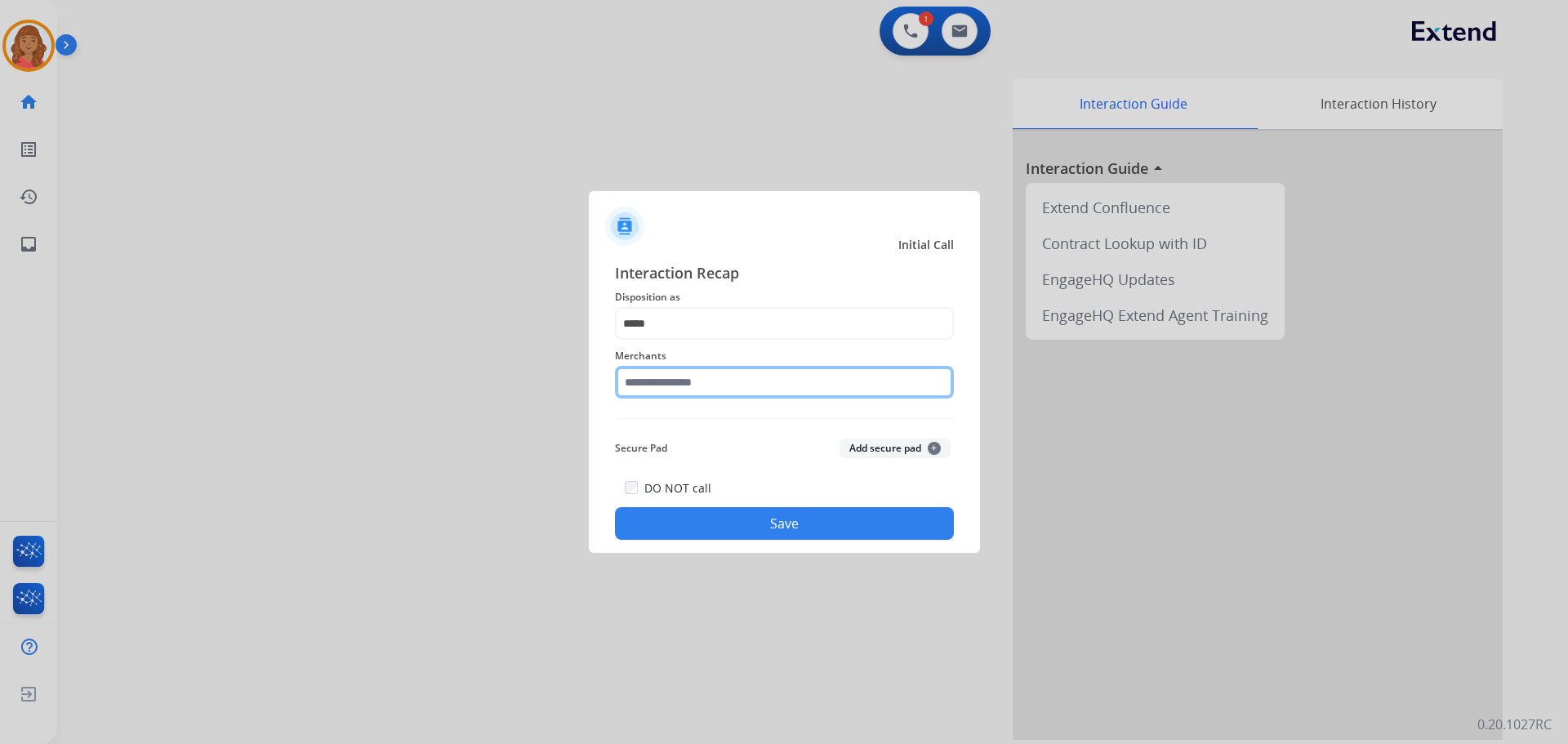
click at [669, 379] on input "text" at bounding box center [785, 382] width 339 height 33
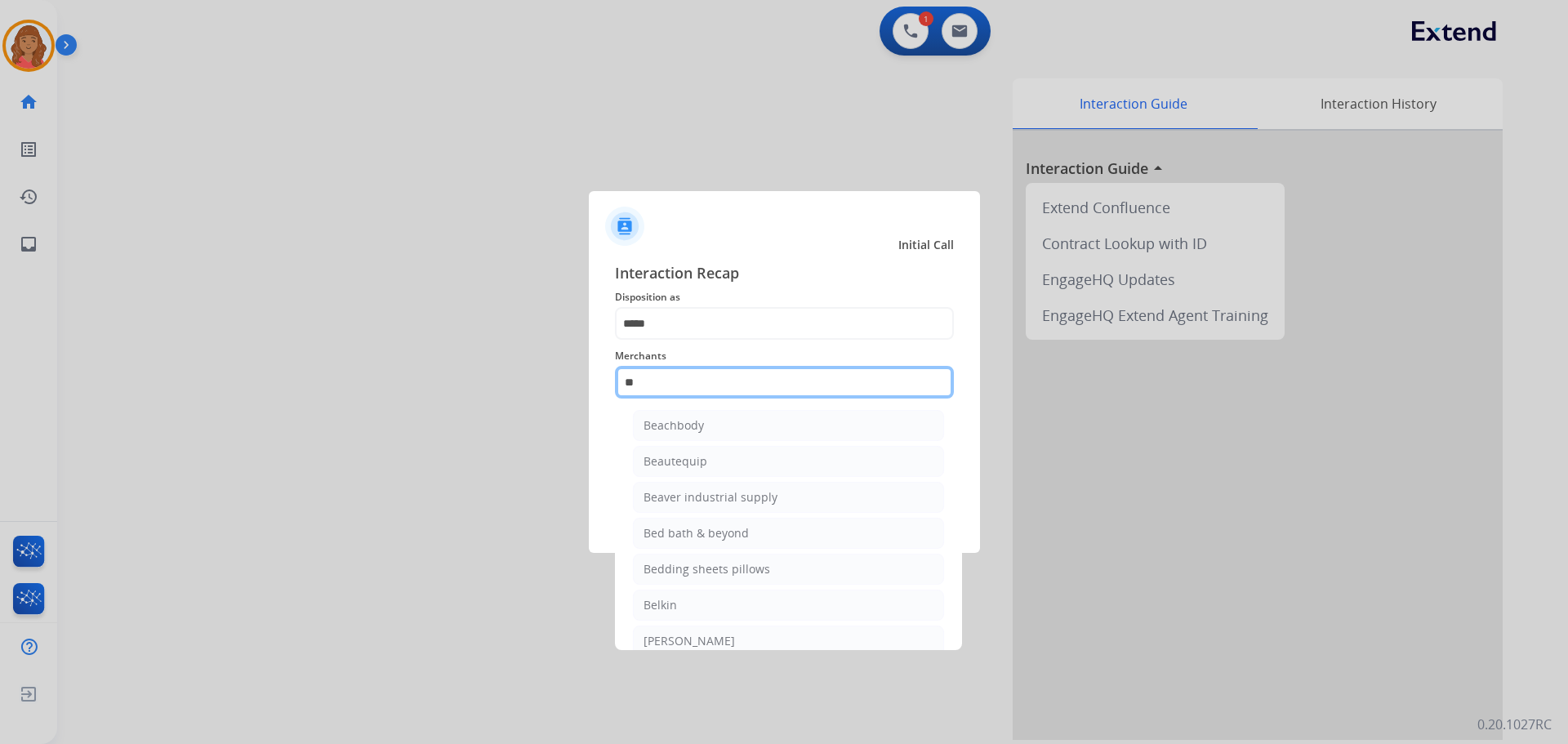
scroll to position [0, 0]
type input "*"
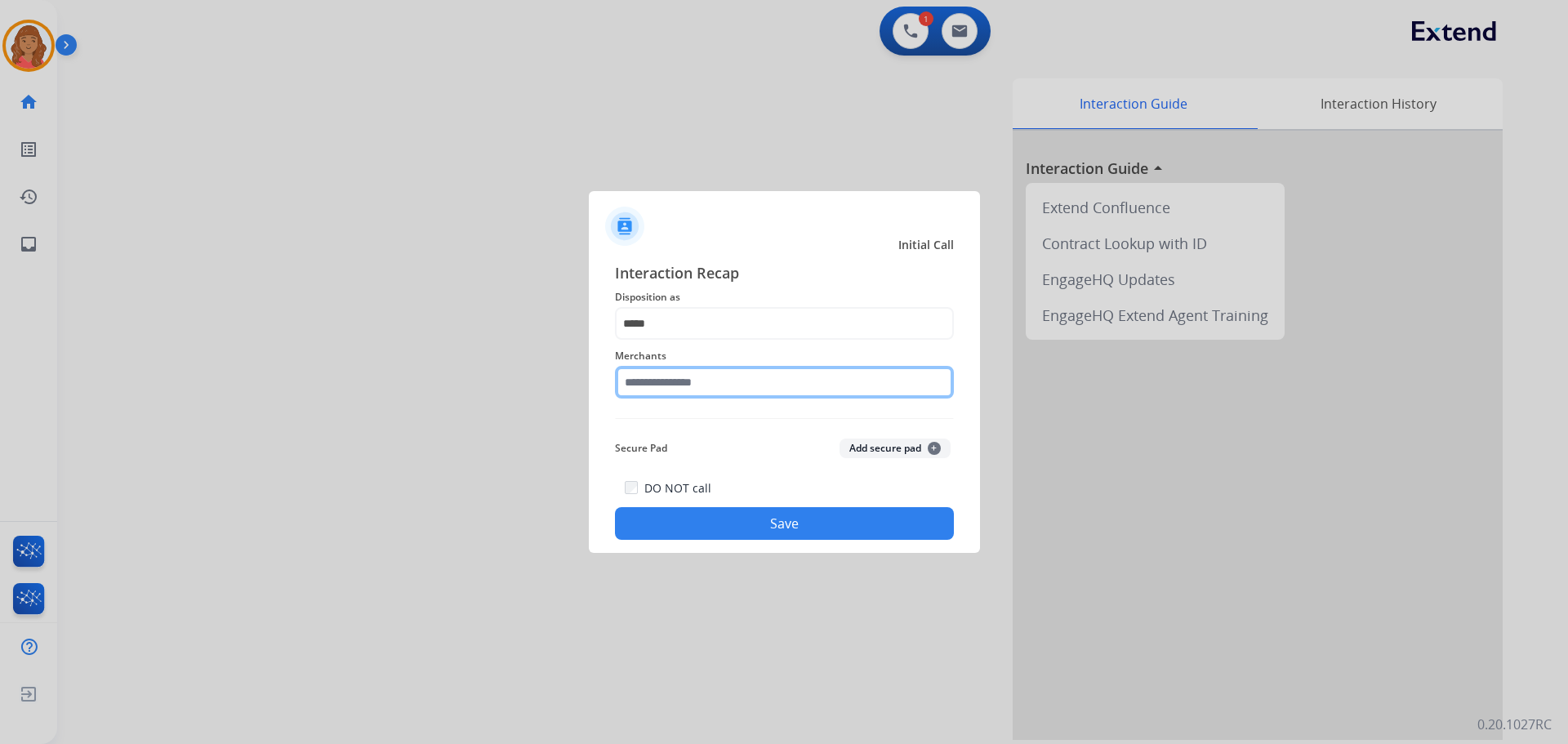
click at [673, 389] on input "text" at bounding box center [785, 382] width 339 height 33
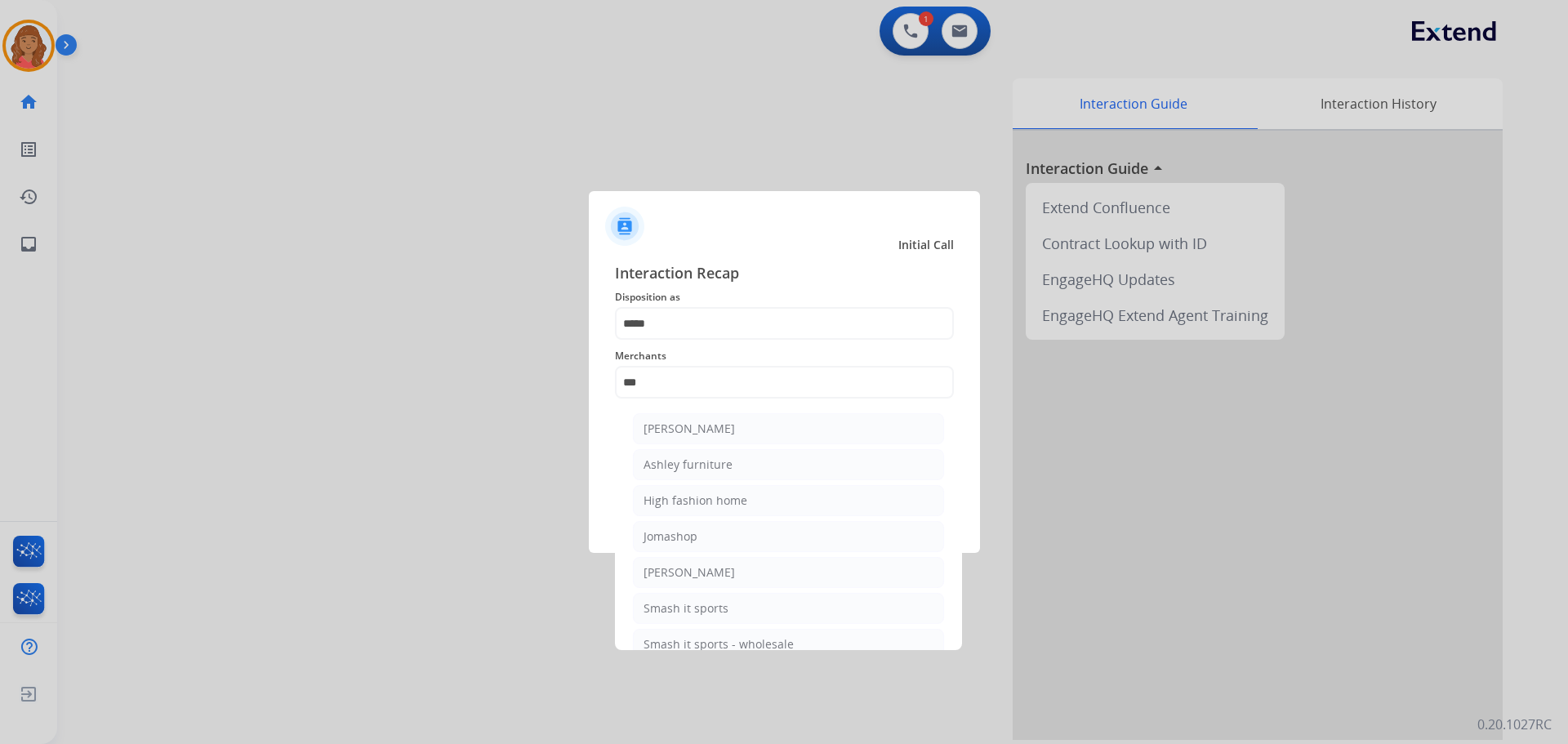
click at [671, 468] on div "Ashley furniture" at bounding box center [688, 465] width 89 height 16
type input "**********"
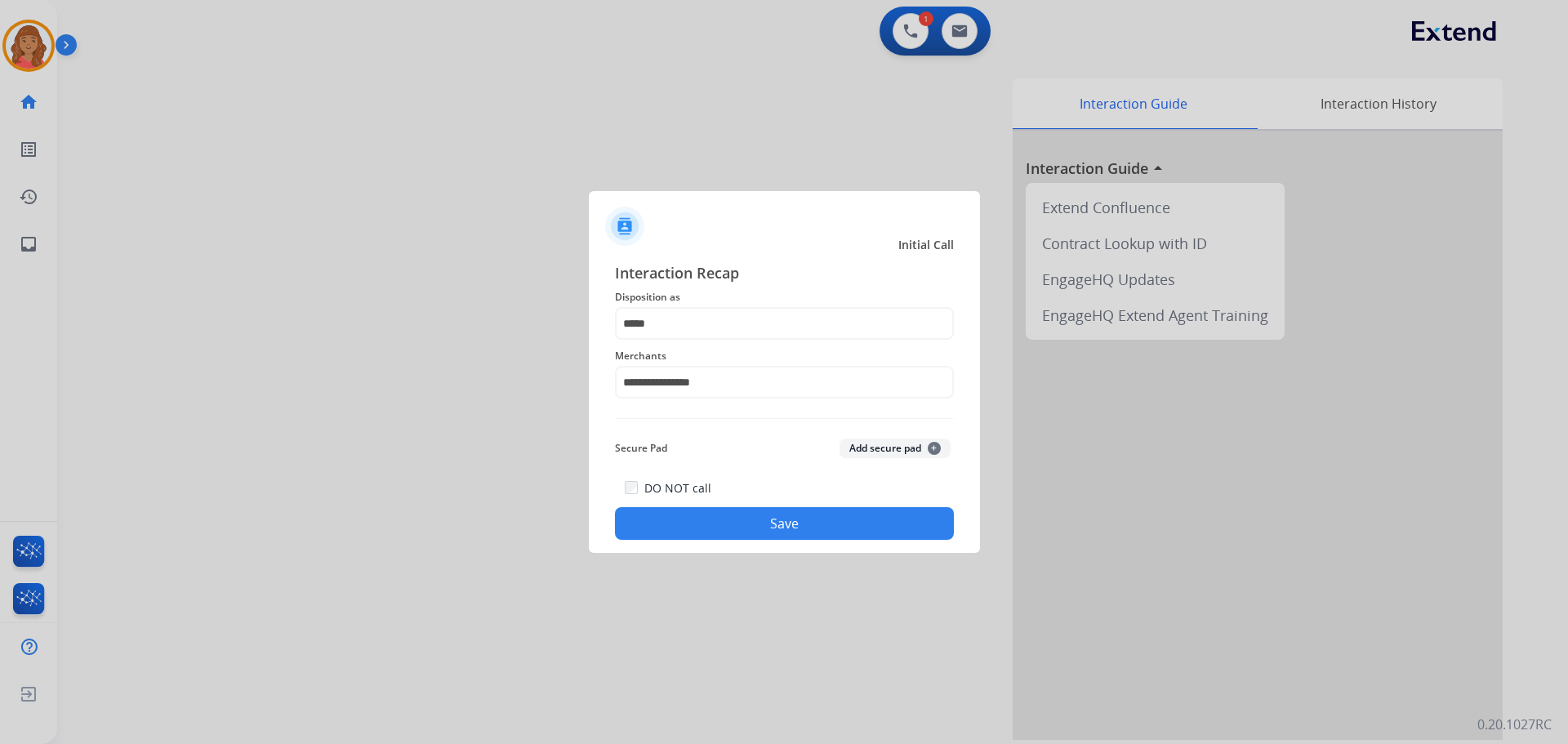
click at [723, 510] on button "Save" at bounding box center [785, 523] width 339 height 33
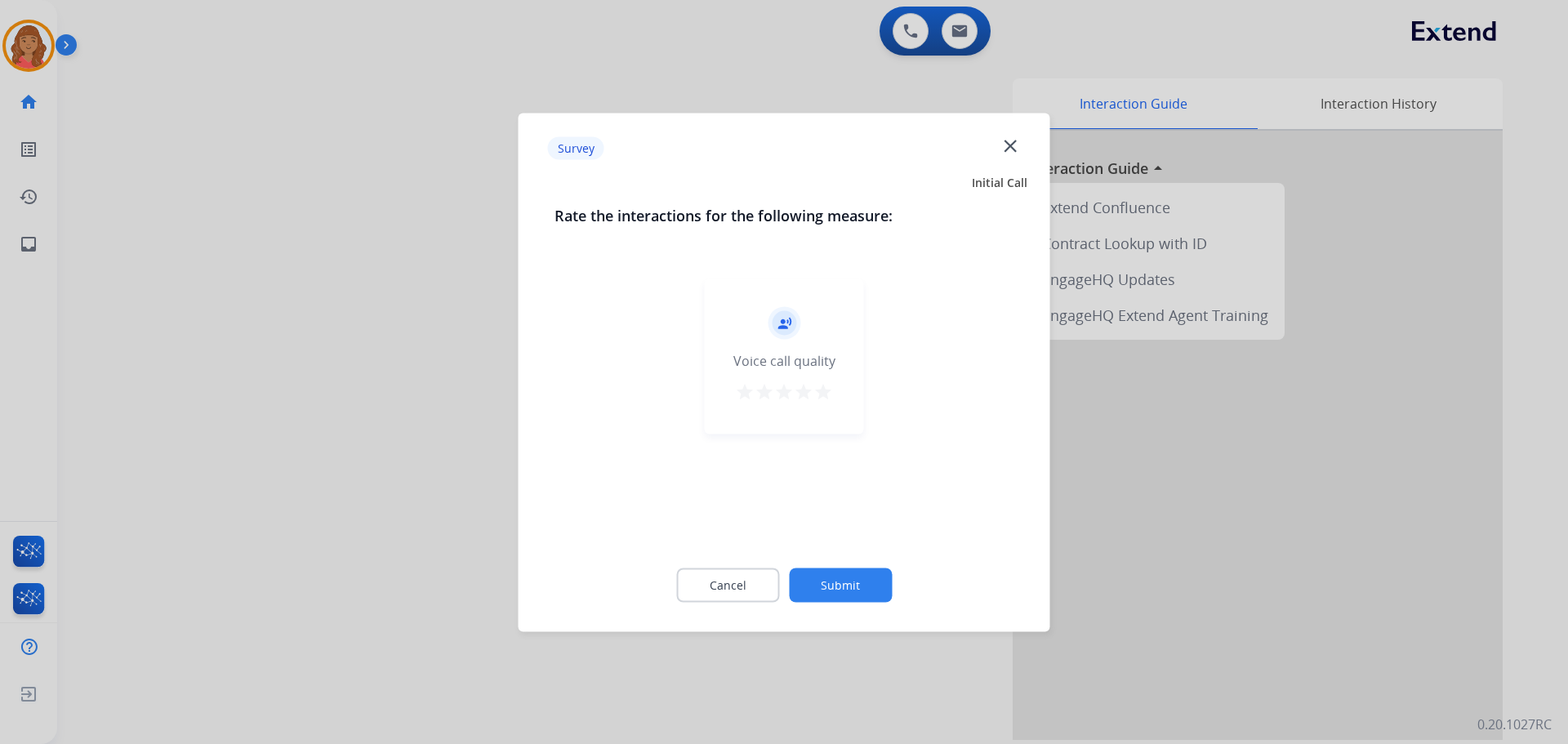
click at [831, 384] on mat-icon "star" at bounding box center [823, 391] width 20 height 20
click at [867, 587] on button "Submit" at bounding box center [840, 585] width 103 height 35
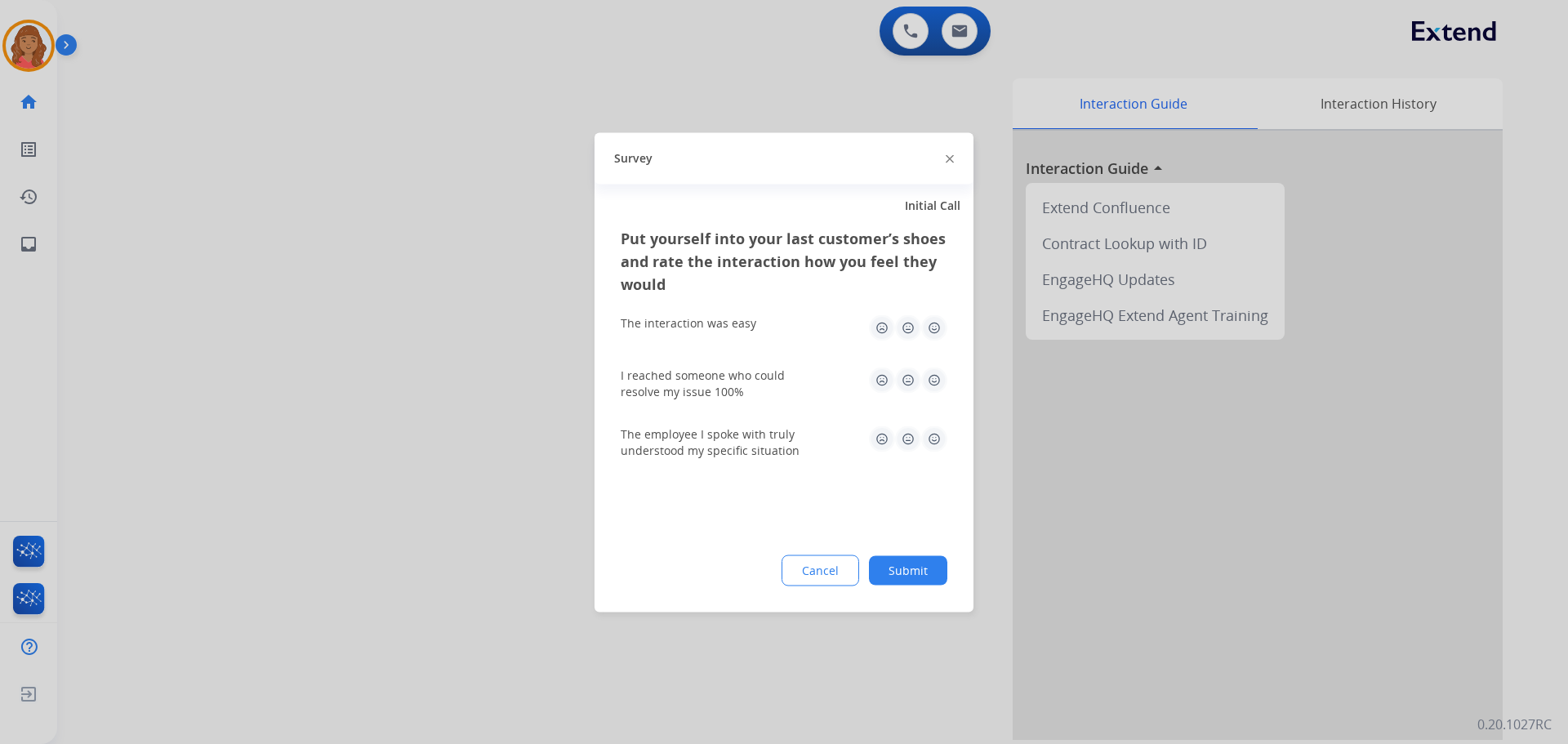
drag, startPoint x: 935, startPoint y: 329, endPoint x: 929, endPoint y: 390, distance: 61.3
click at [935, 328] on img at bounding box center [935, 327] width 26 height 26
drag, startPoint x: 944, startPoint y: 379, endPoint x: 940, endPoint y: 386, distance: 8.1
click at [945, 380] on img at bounding box center [935, 380] width 26 height 26
click at [940, 446] on img at bounding box center [935, 439] width 26 height 26
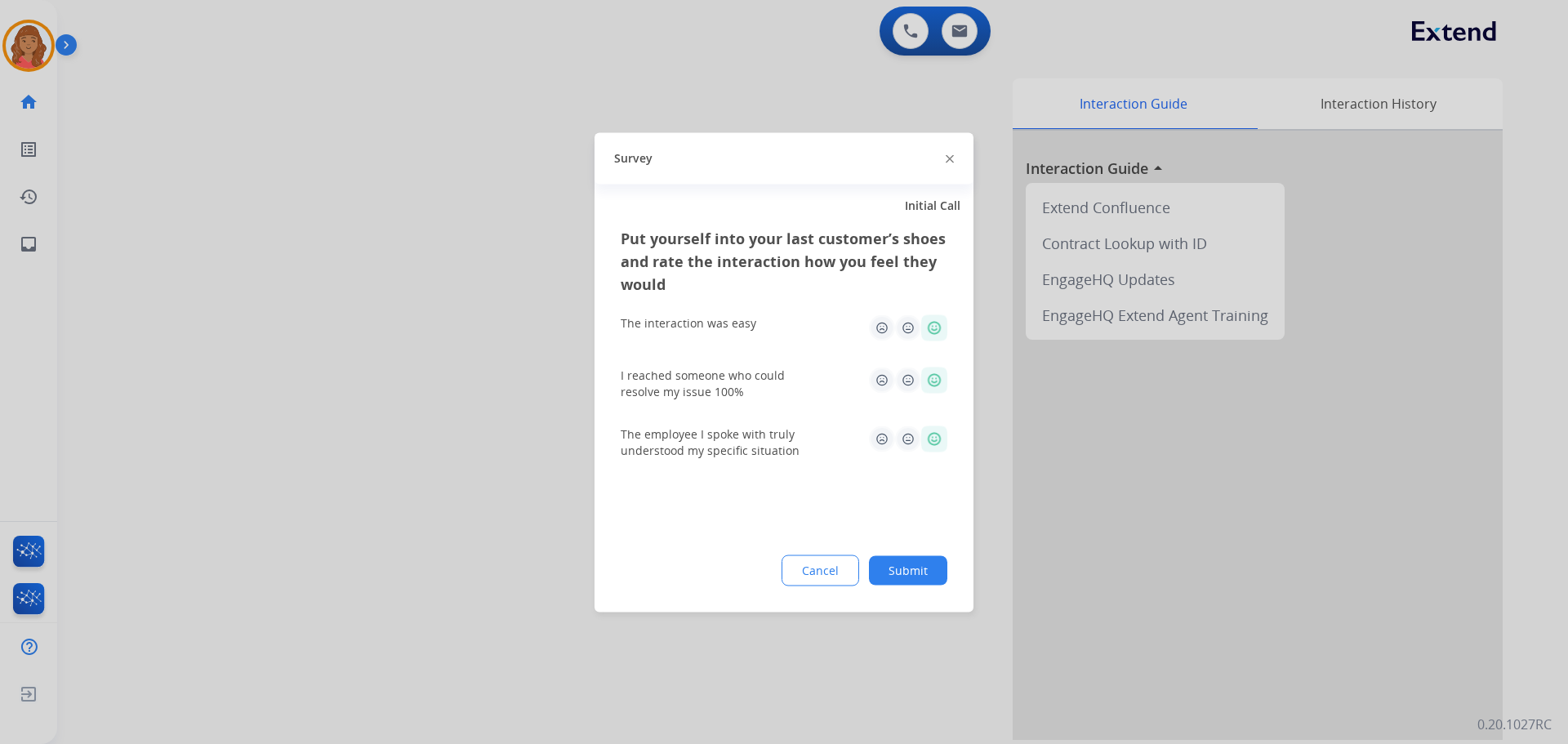
click at [902, 593] on div "Put yourself into your last customer’s shoes and rate the interaction how you f…" at bounding box center [784, 418] width 379 height 385
click at [921, 563] on button "Submit" at bounding box center [908, 570] width 79 height 29
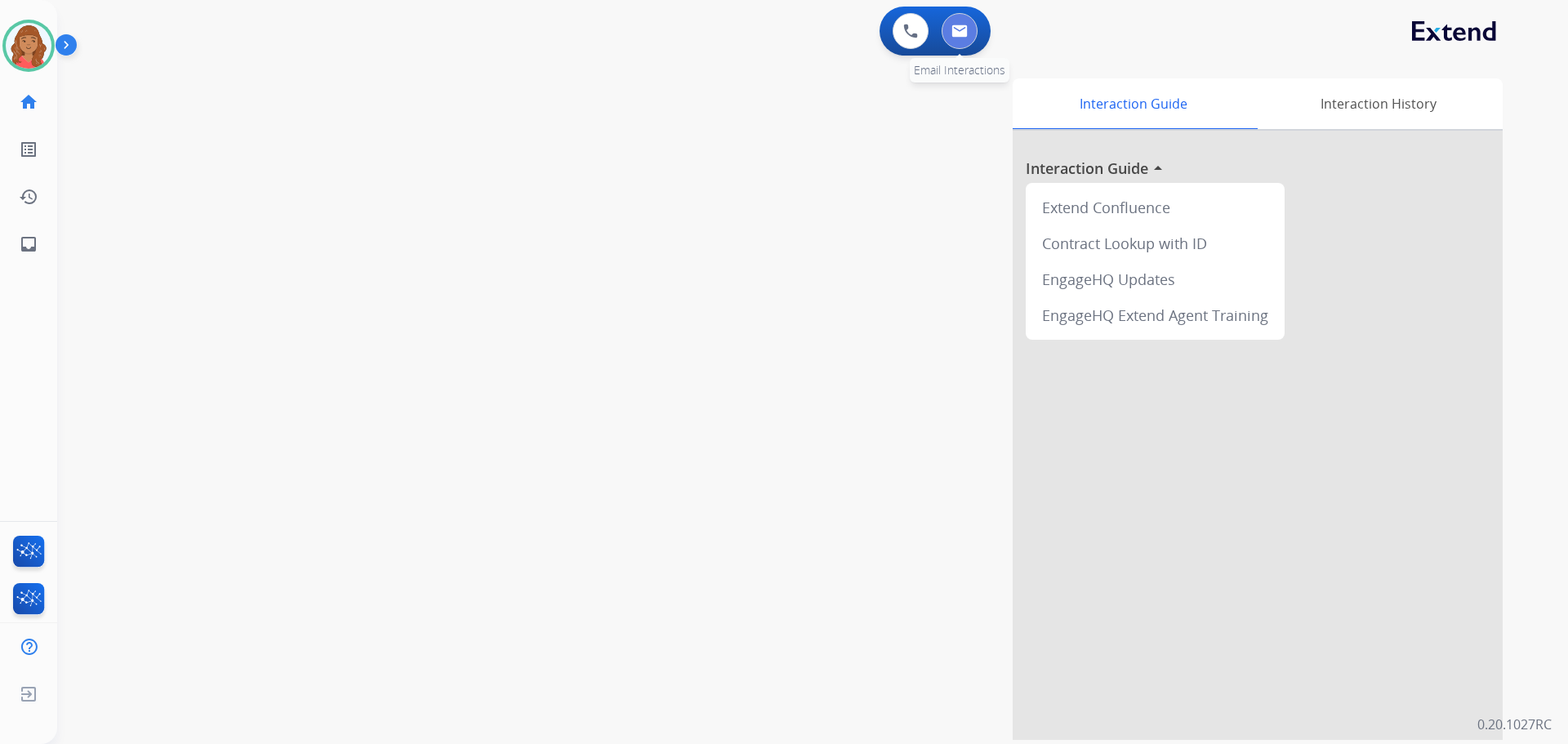
click at [966, 21] on button at bounding box center [960, 31] width 36 height 36
select select "**********"
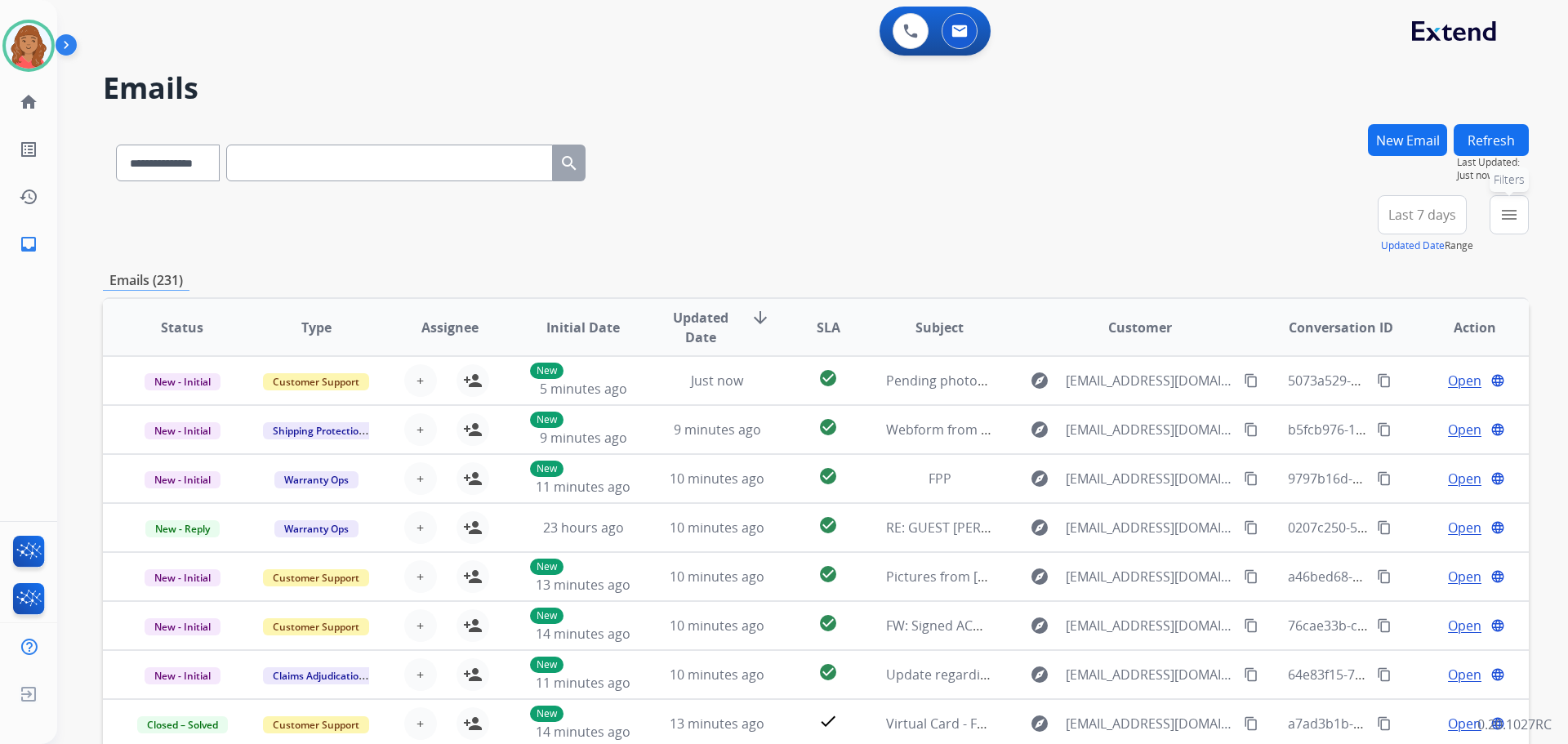
click at [1515, 221] on mat-icon "menu" at bounding box center [1509, 215] width 20 height 20
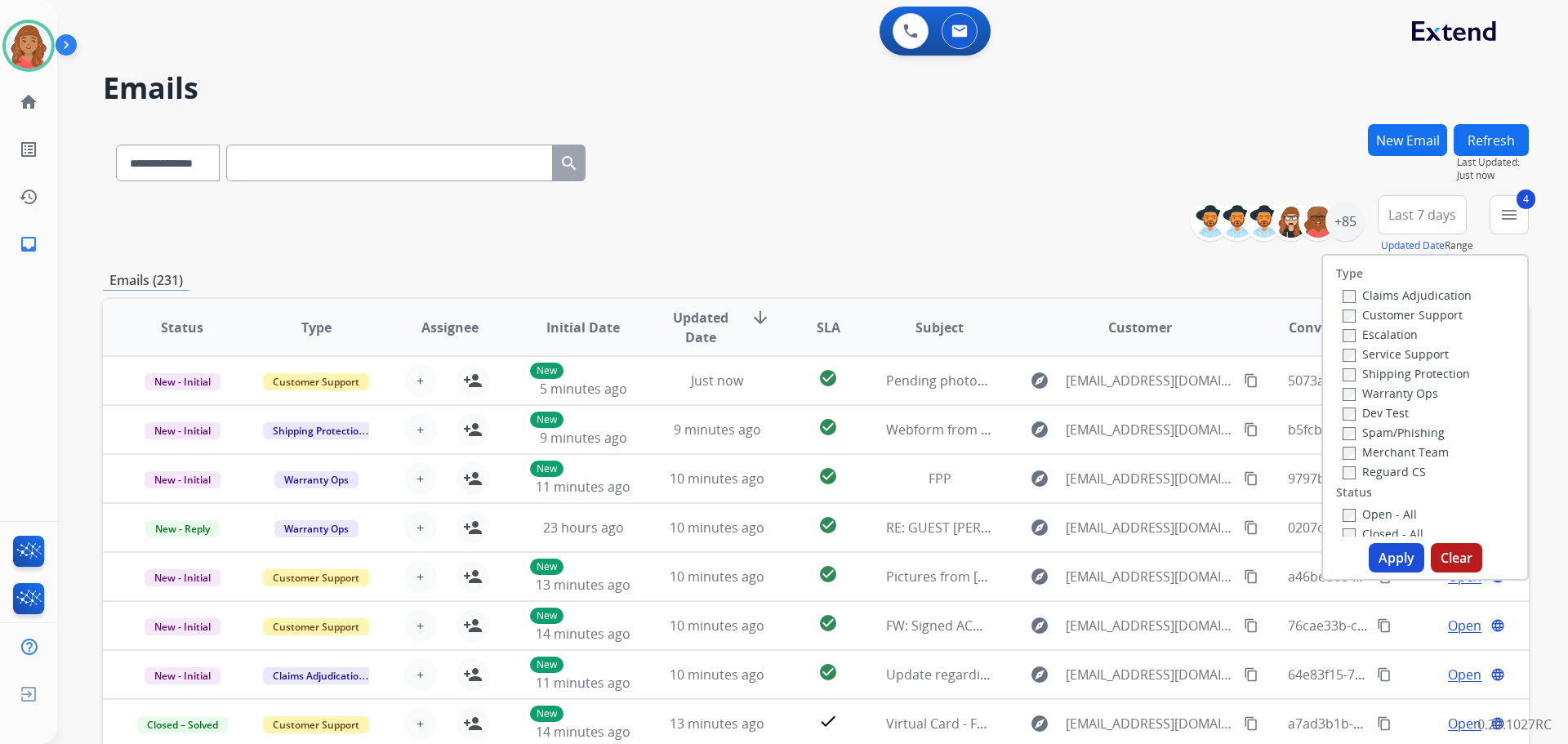
click at [1390, 556] on button "Apply" at bounding box center [1397, 558] width 55 height 29
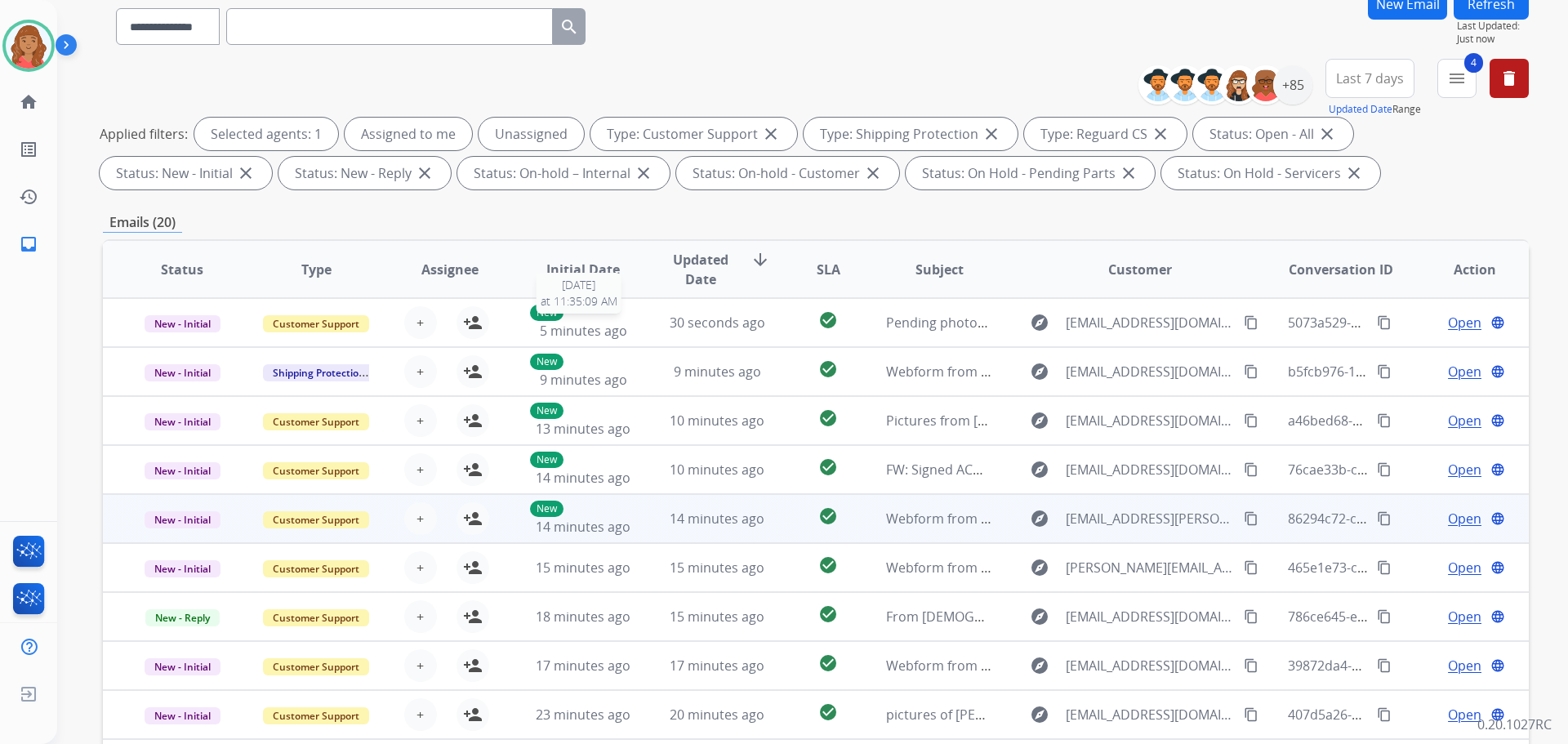
scroll to position [264, 0]
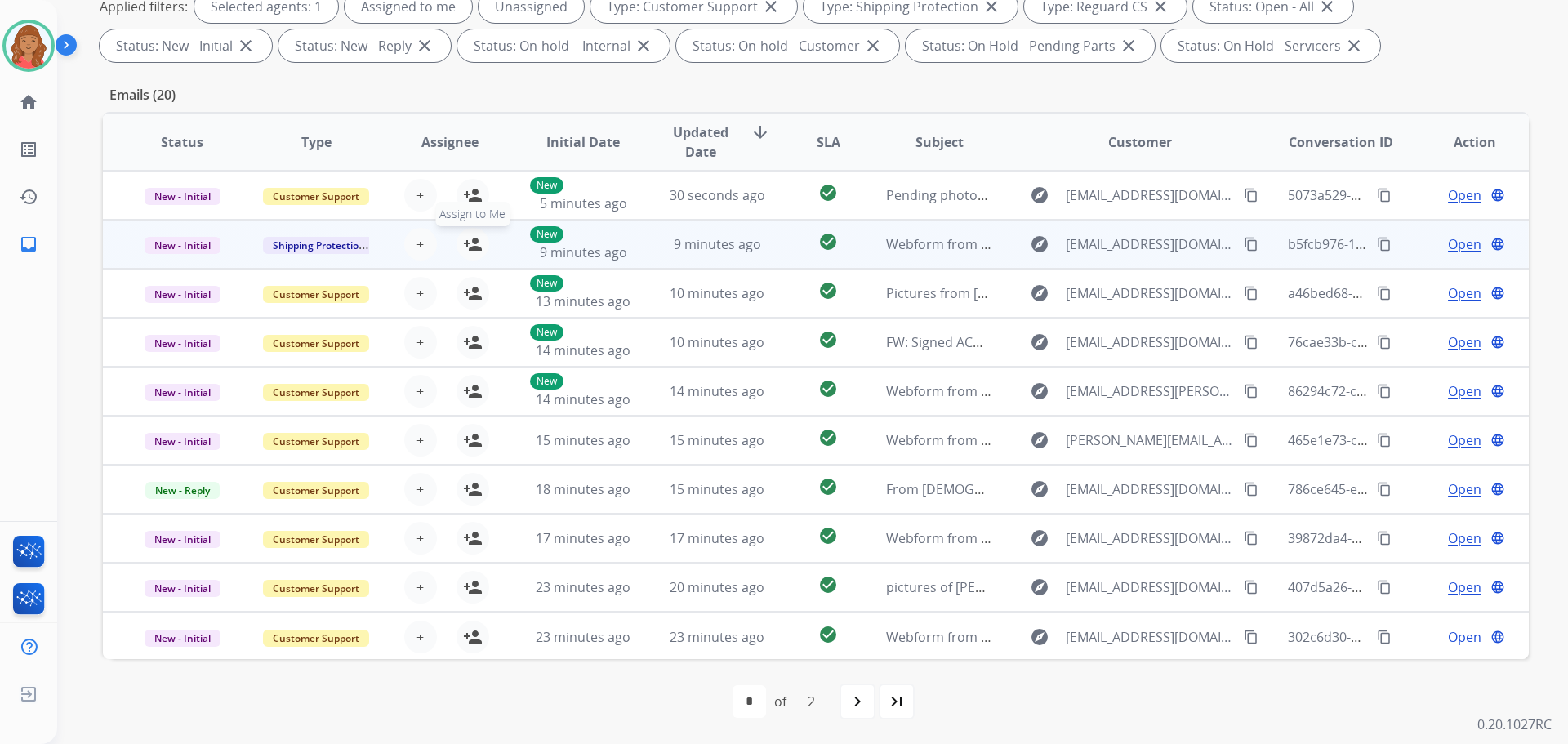
drag, startPoint x: 471, startPoint y: 247, endPoint x: 480, endPoint y: 253, distance: 10.8
click at [472, 247] on mat-icon "person_add" at bounding box center [472, 244] width 20 height 20
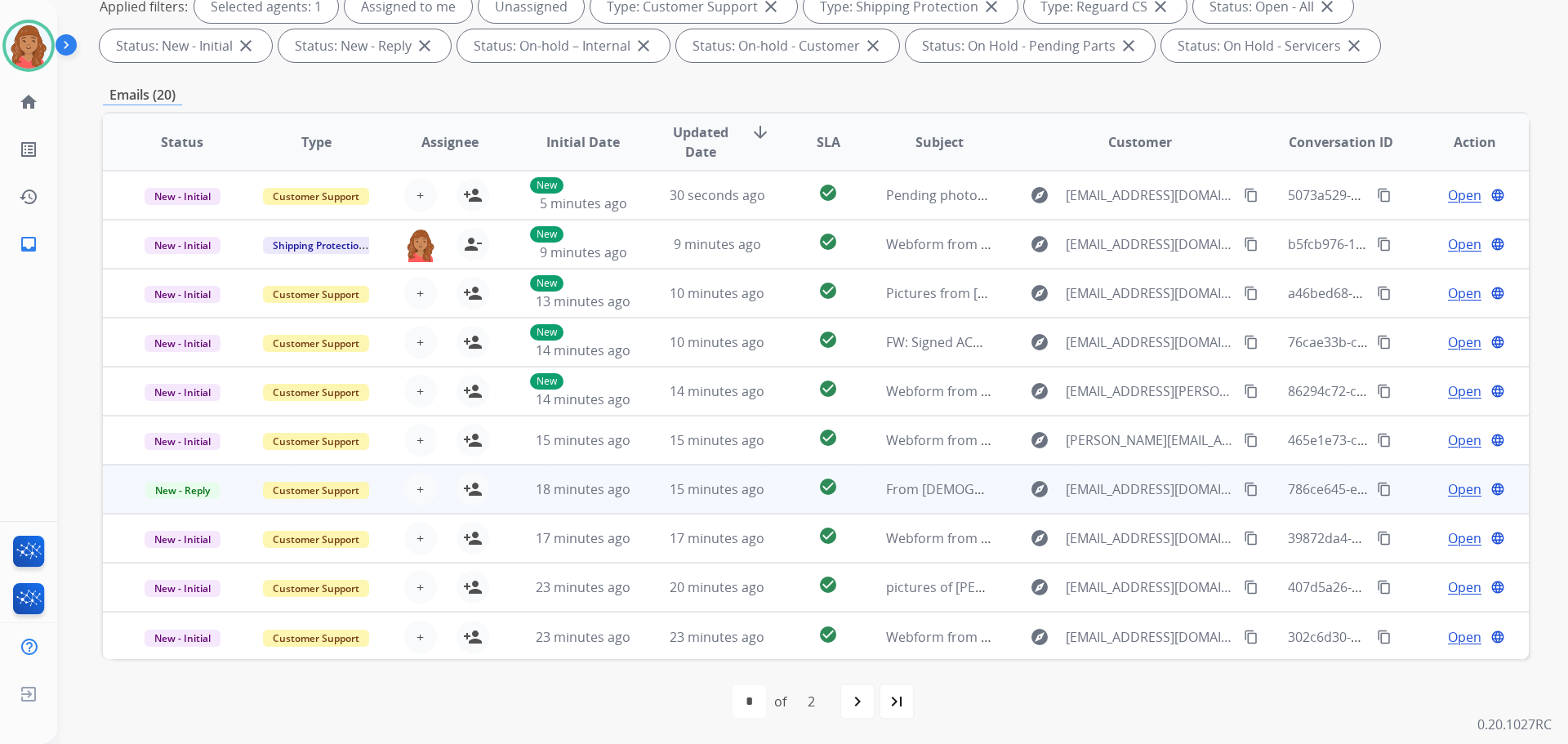
scroll to position [2, 0]
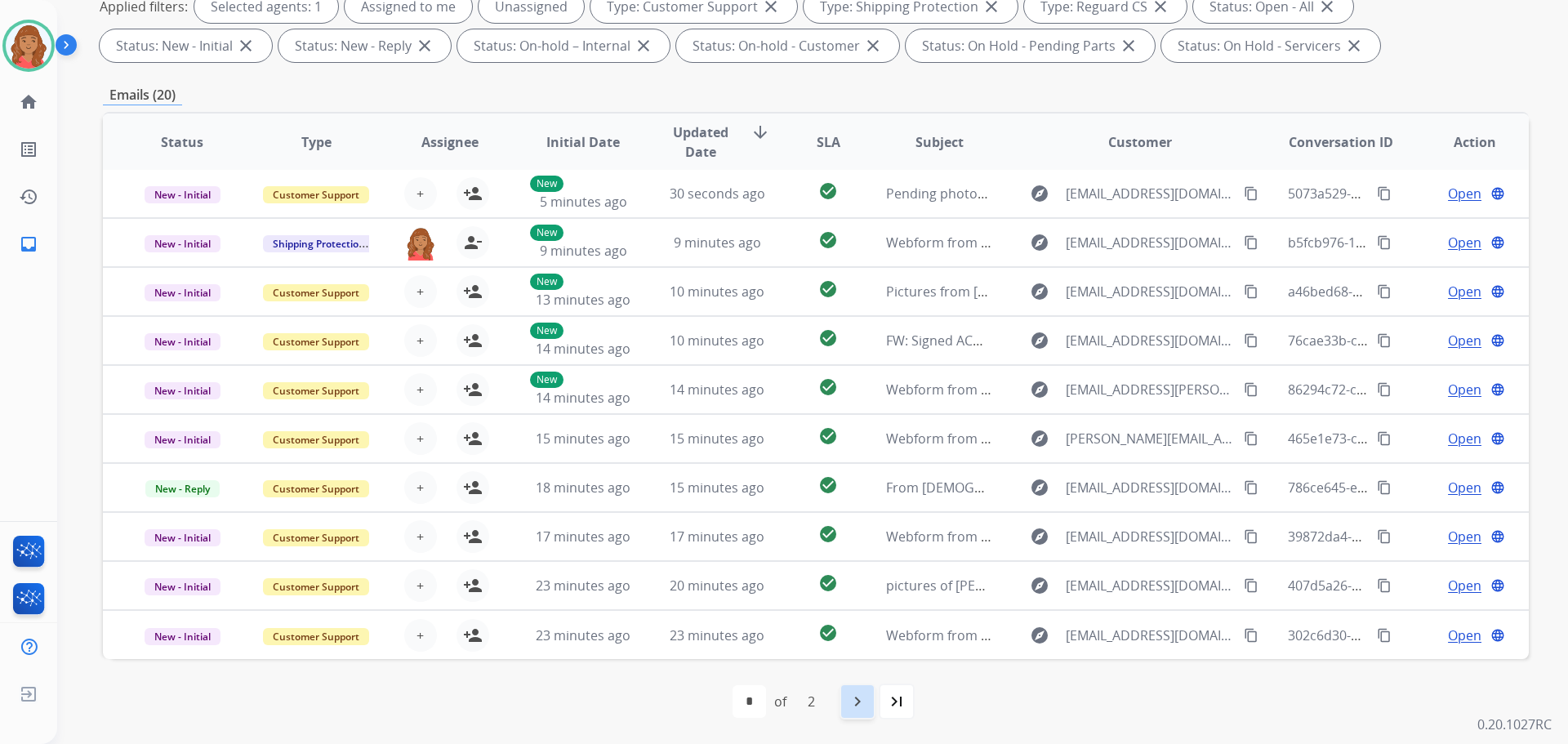
click at [859, 701] on mat-icon "navigate_next" at bounding box center [858, 701] width 20 height 20
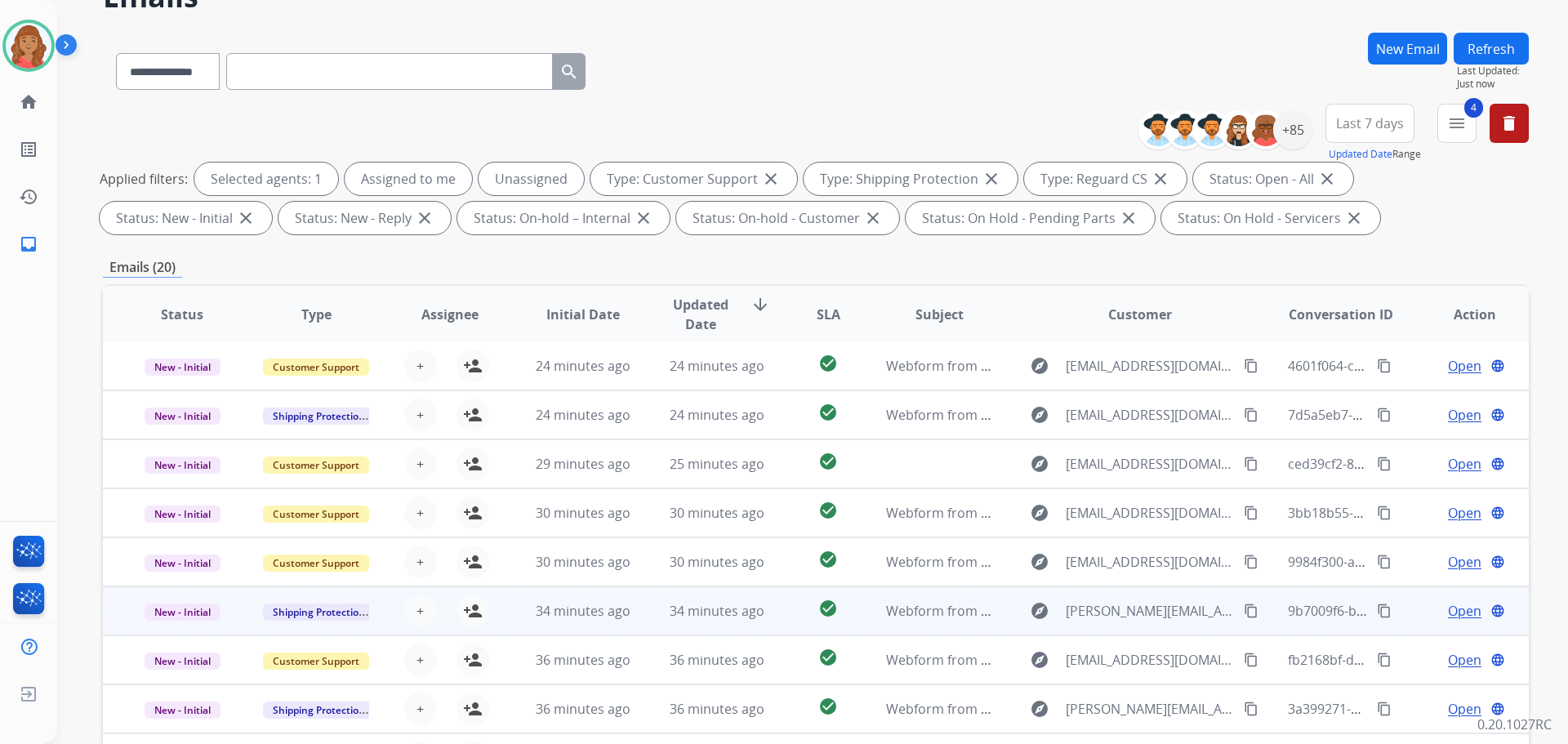
scroll to position [245, 0]
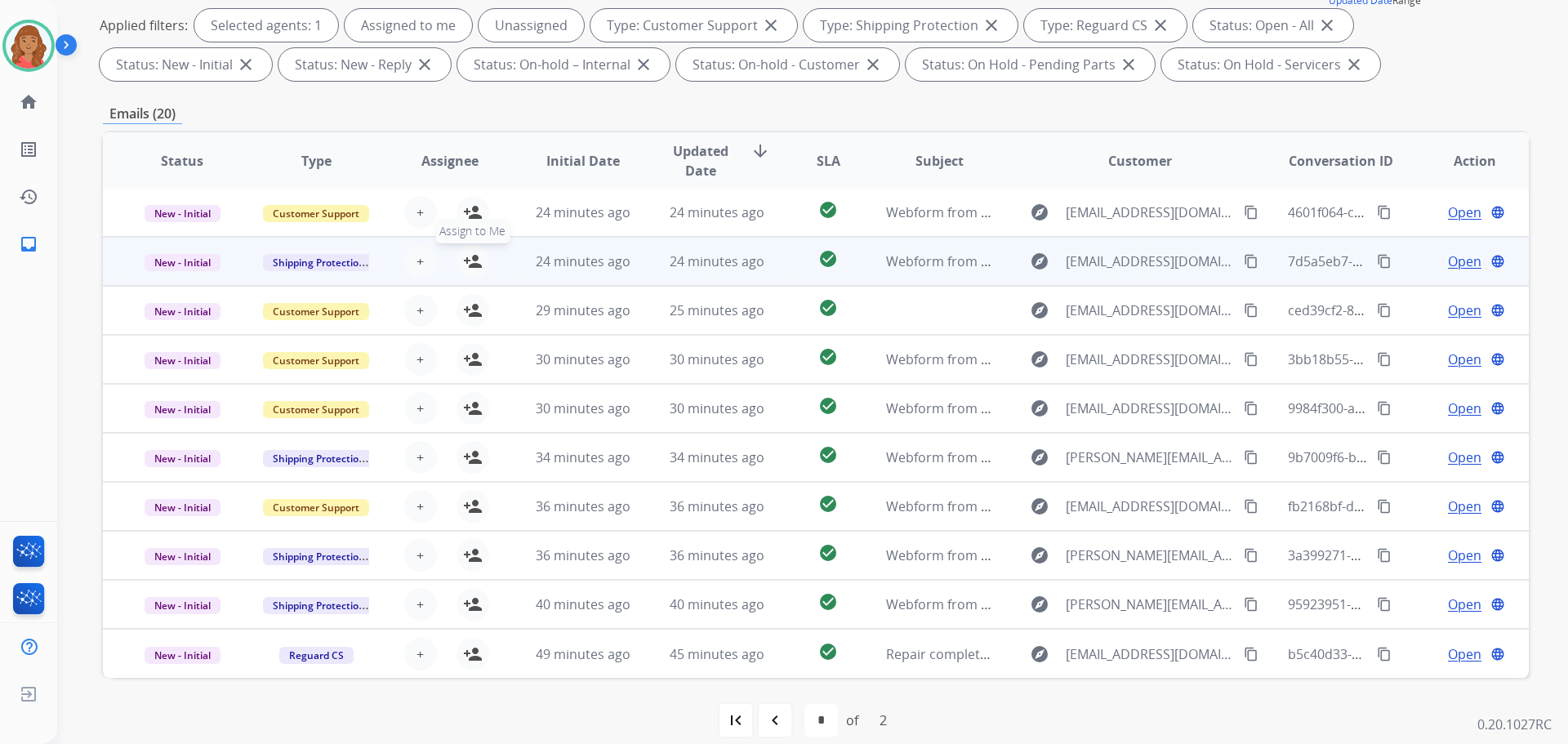
click at [466, 266] on mat-icon "person_add" at bounding box center [472, 261] width 20 height 20
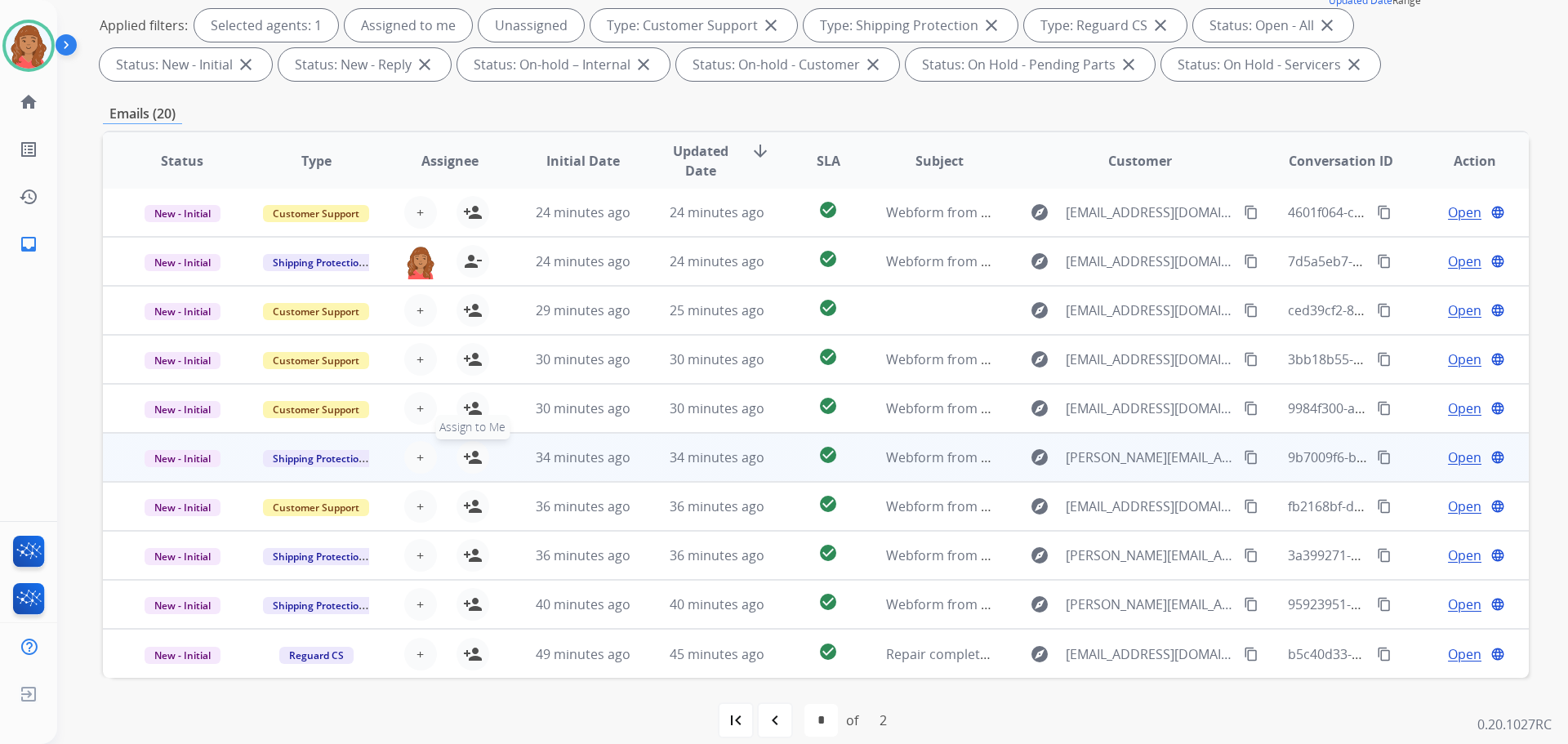
click at [467, 459] on mat-icon "person_add" at bounding box center [472, 457] width 20 height 20
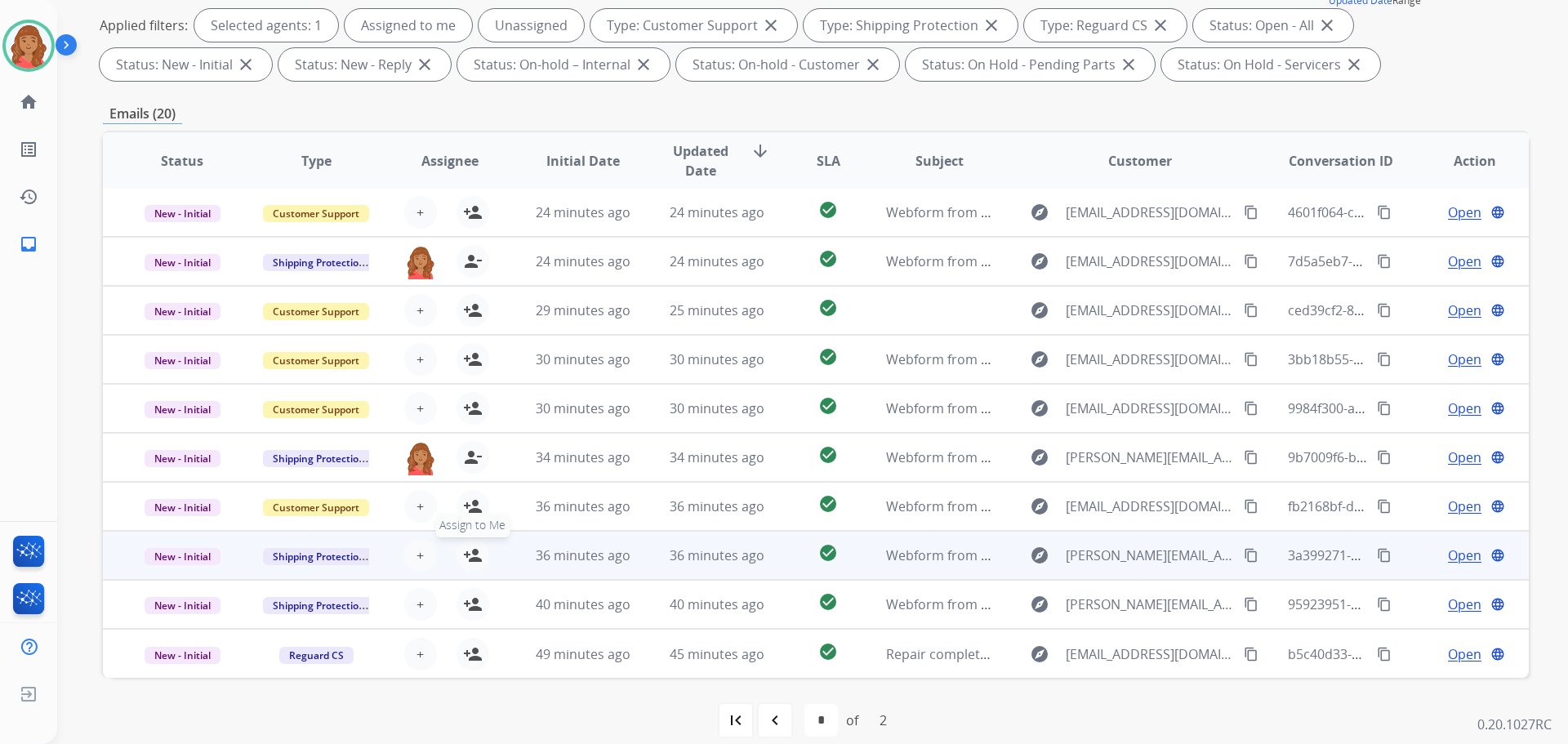
click at [468, 555] on mat-icon "person_add" at bounding box center [472, 555] width 20 height 20
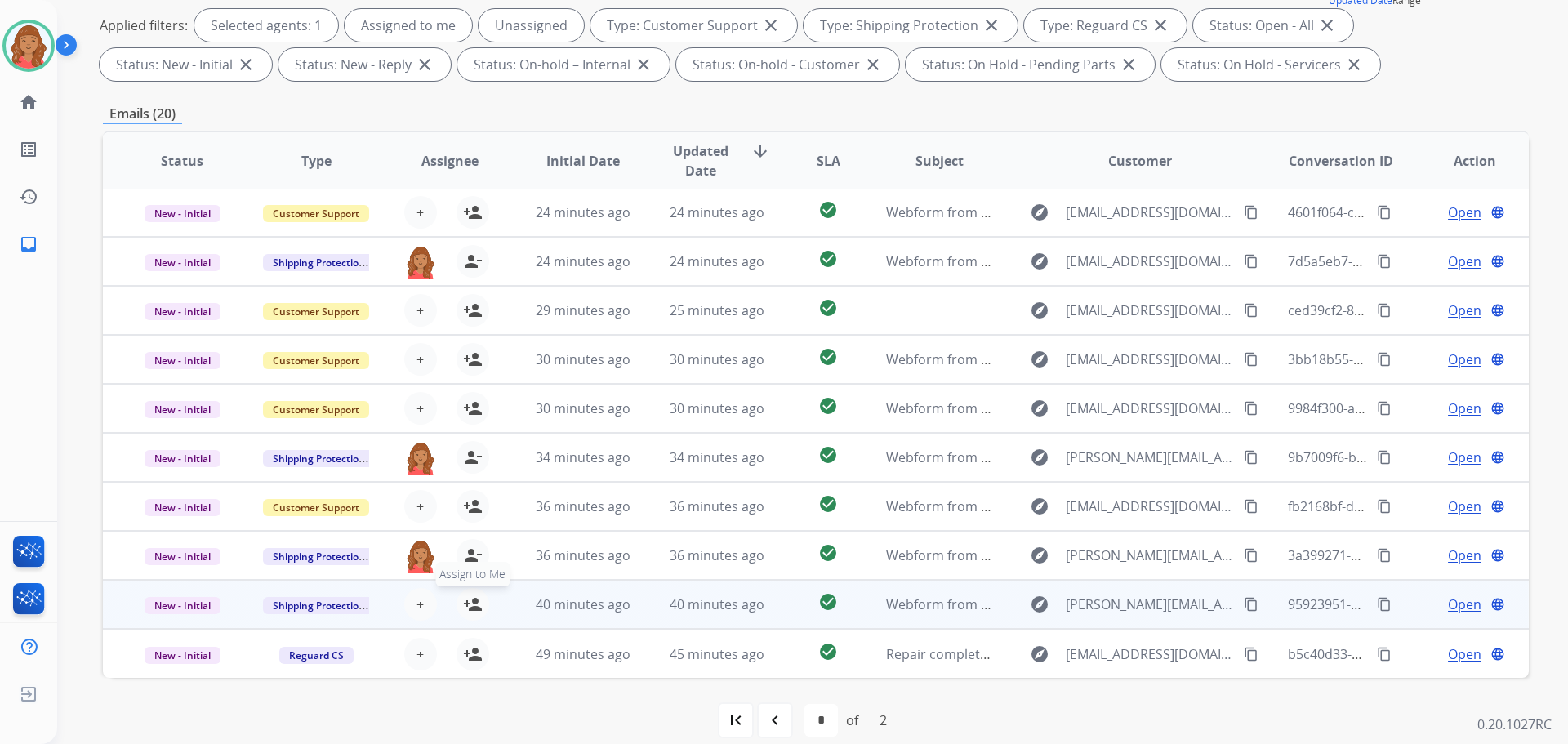
click at [466, 606] on mat-icon "person_add" at bounding box center [472, 604] width 20 height 20
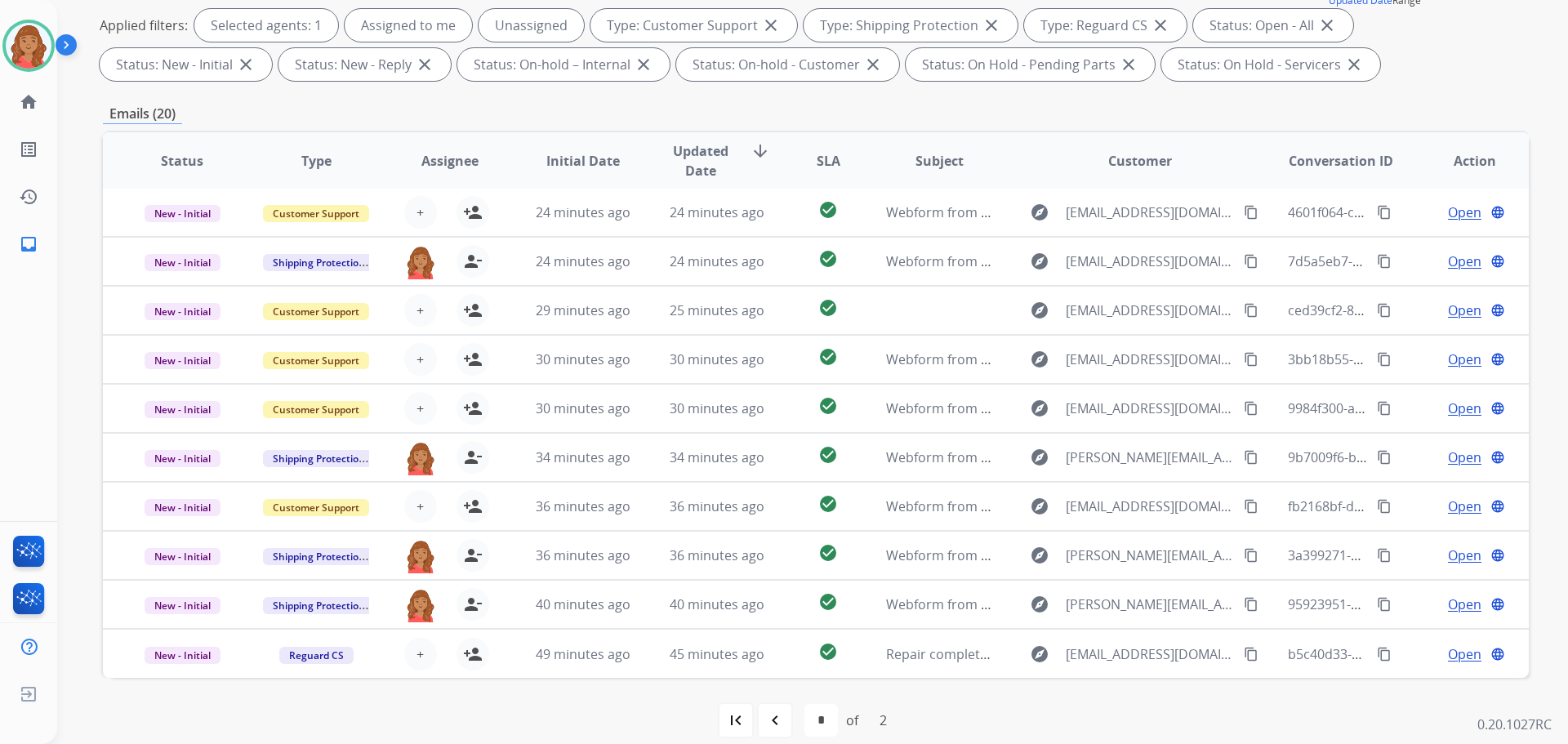
click at [737, 701] on mat-icon "first_page" at bounding box center [736, 720] width 20 height 20
select select "*"
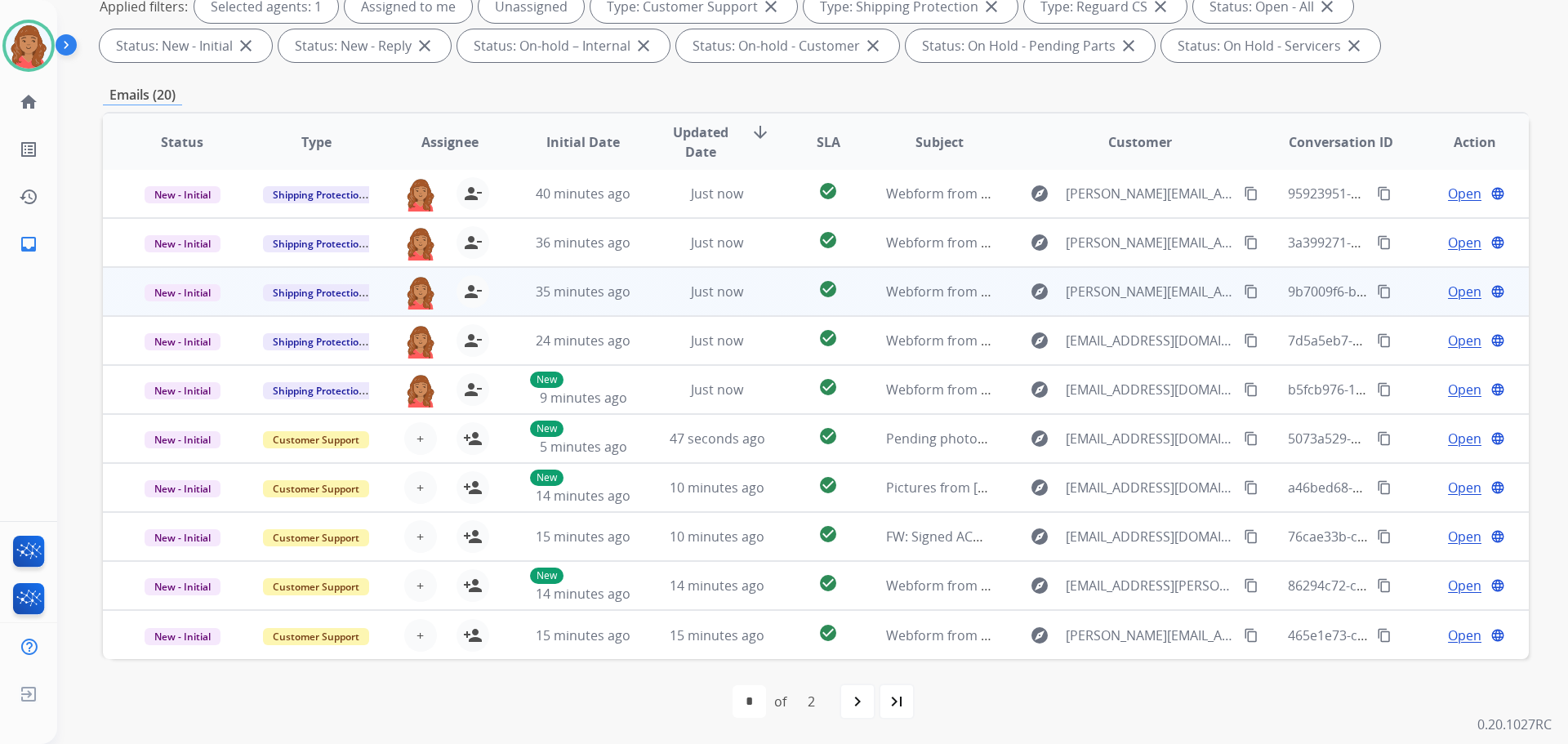
scroll to position [0, 0]
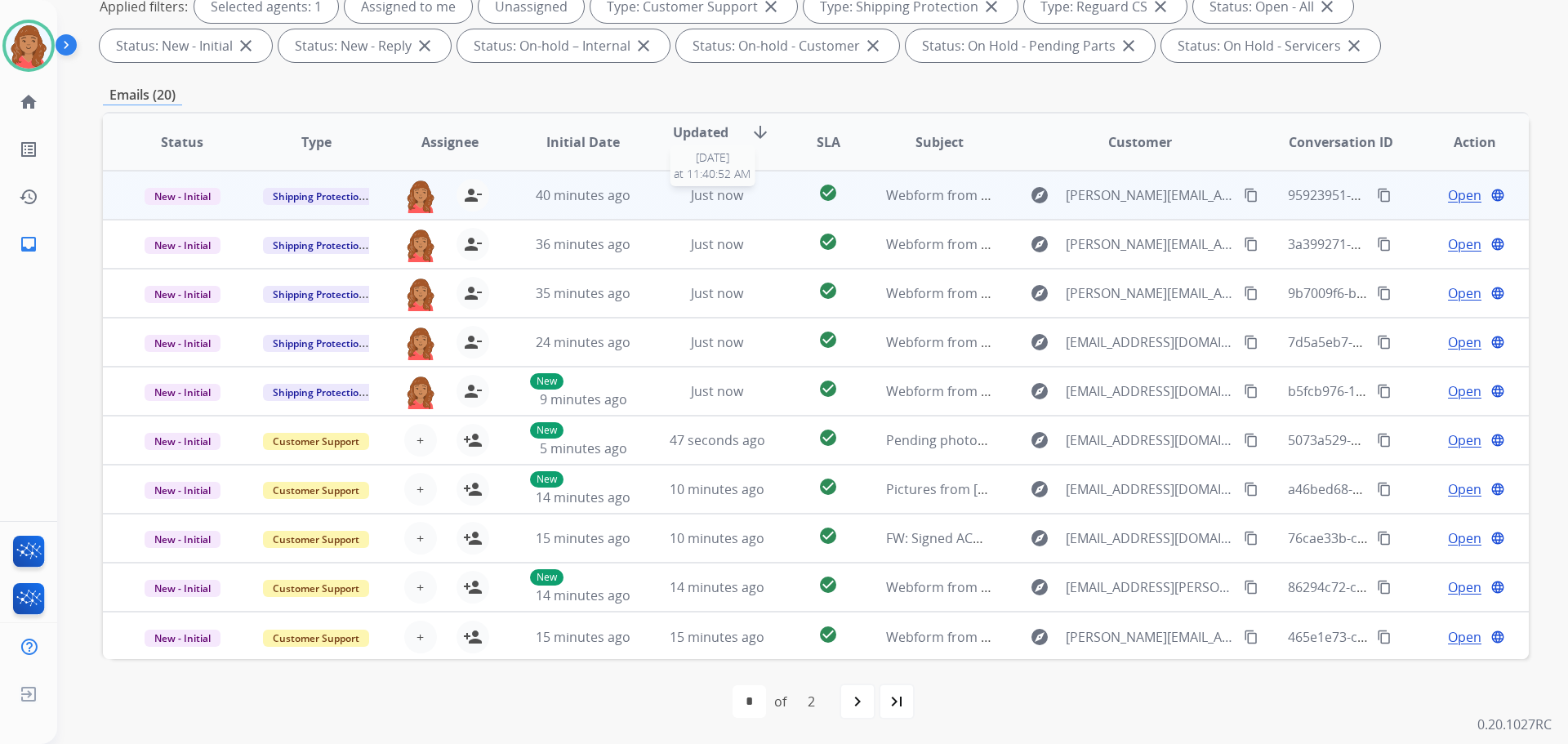
click at [729, 202] on span "Just now" at bounding box center [717, 195] width 52 height 18
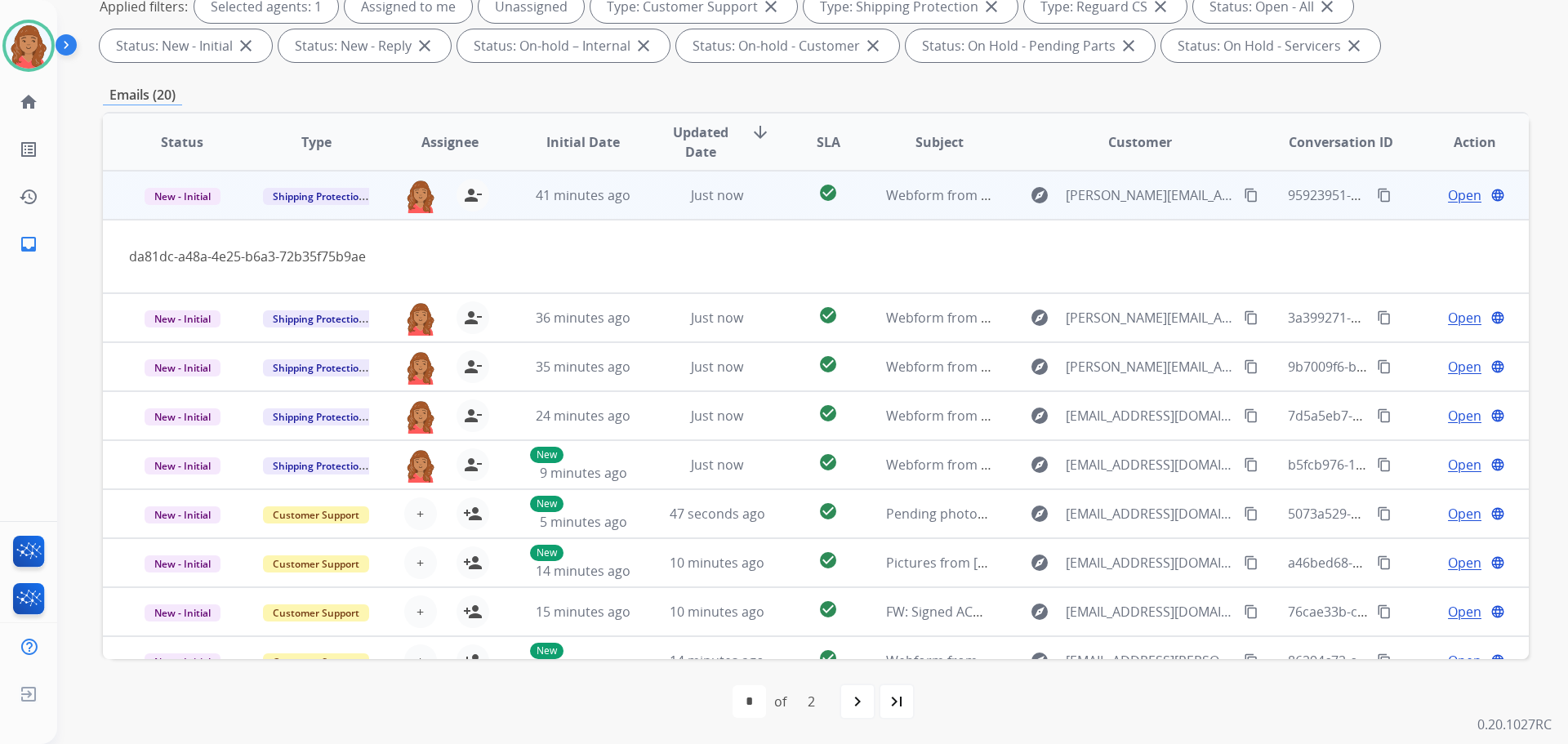
click at [1448, 202] on span "Open" at bounding box center [1464, 195] width 34 height 20
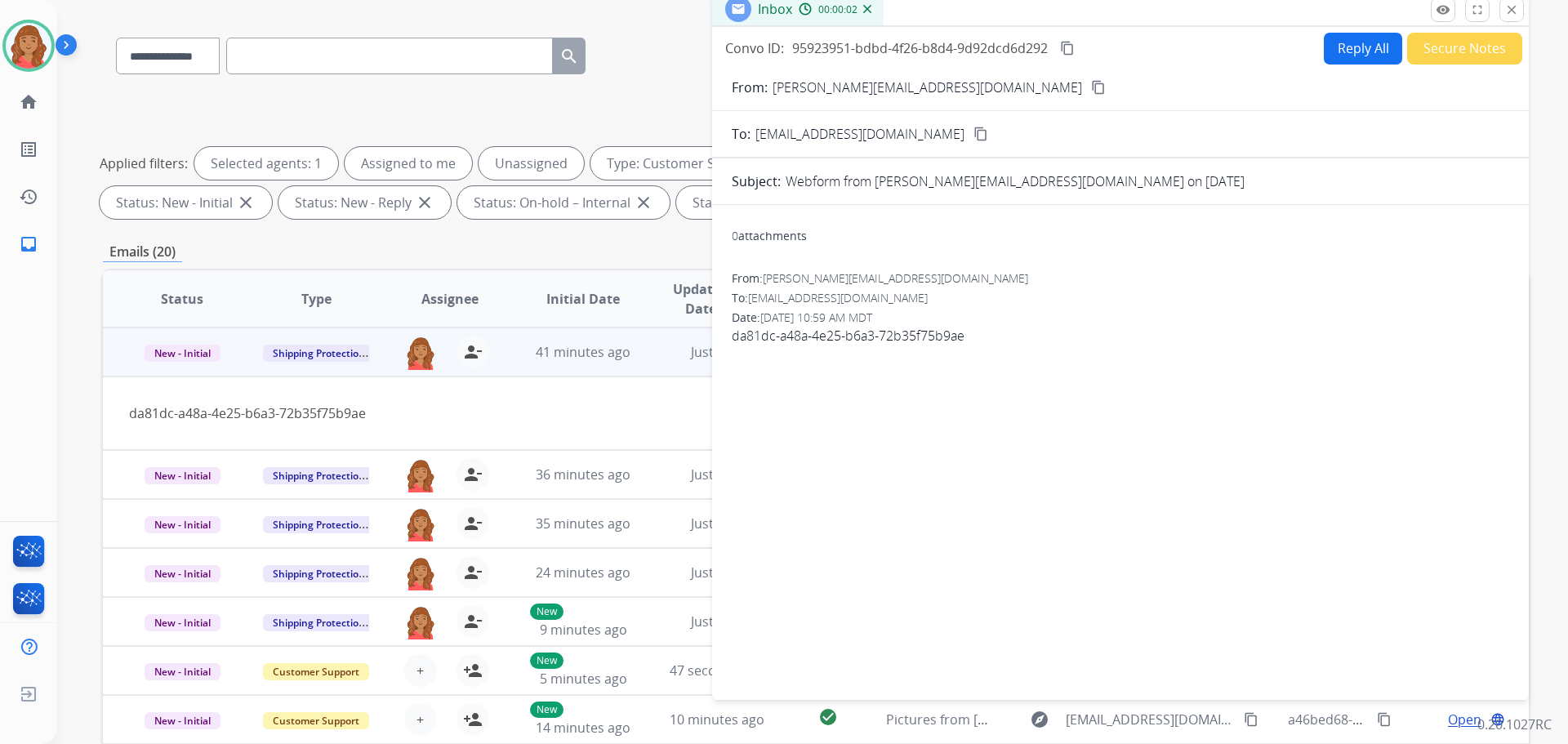
scroll to position [100, 0]
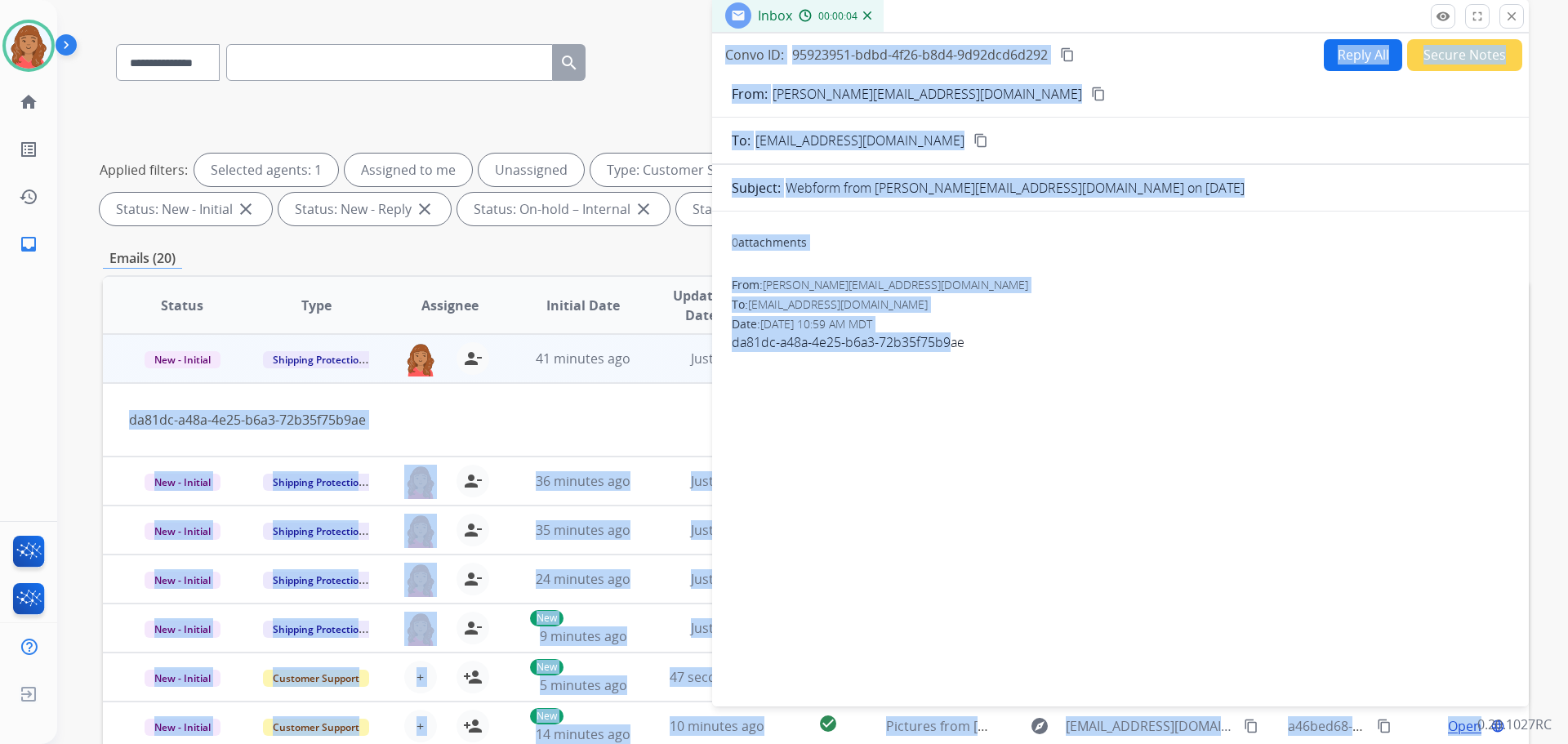
drag, startPoint x: 948, startPoint y: 354, endPoint x: 746, endPoint y: 340, distance: 202.5
click at [709, 340] on div "**********" at bounding box center [816, 465] width 1426 height 883
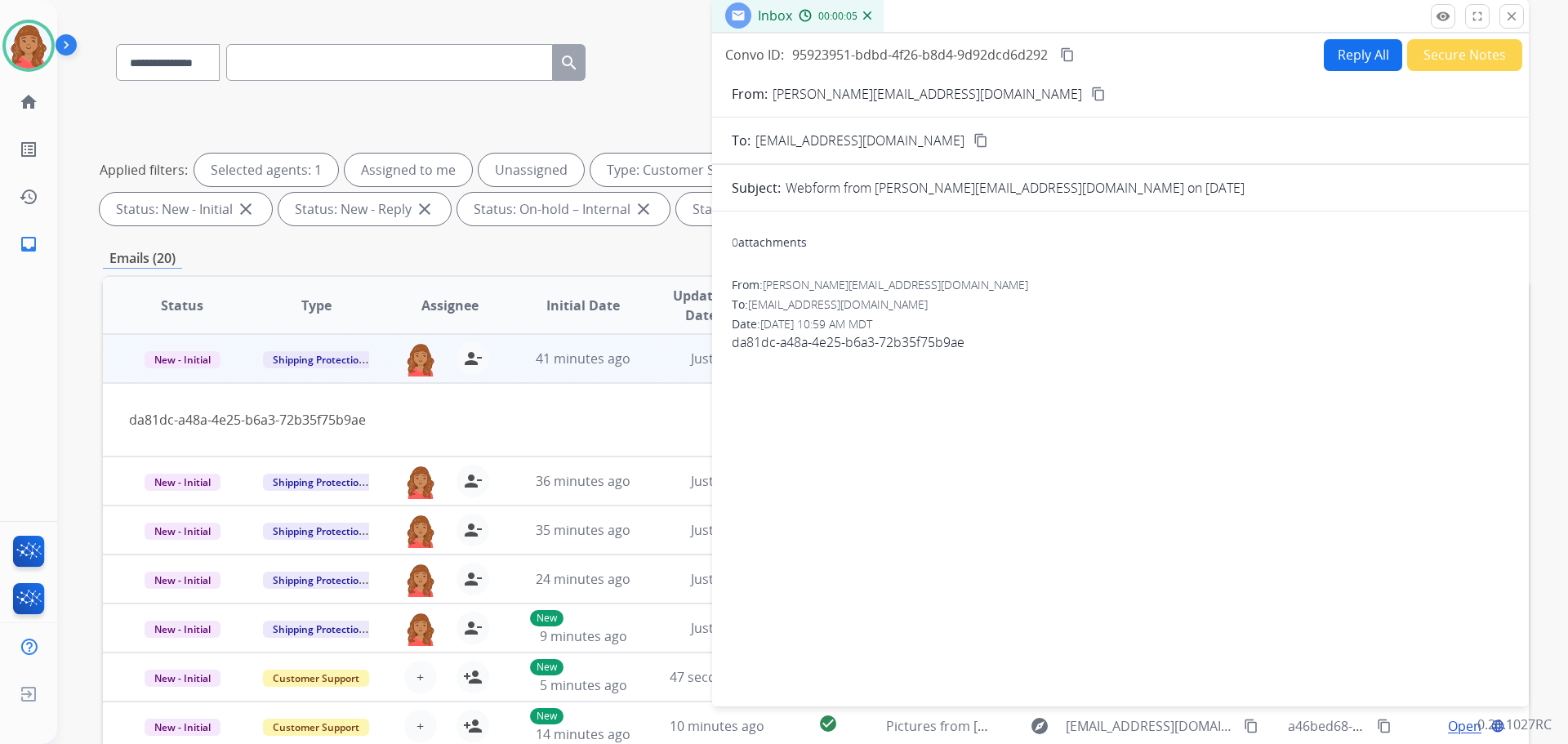
click at [977, 338] on span "da81dc-a48a-4e25-b6a3-72b35f75b9ae" at bounding box center [1121, 342] width 777 height 20
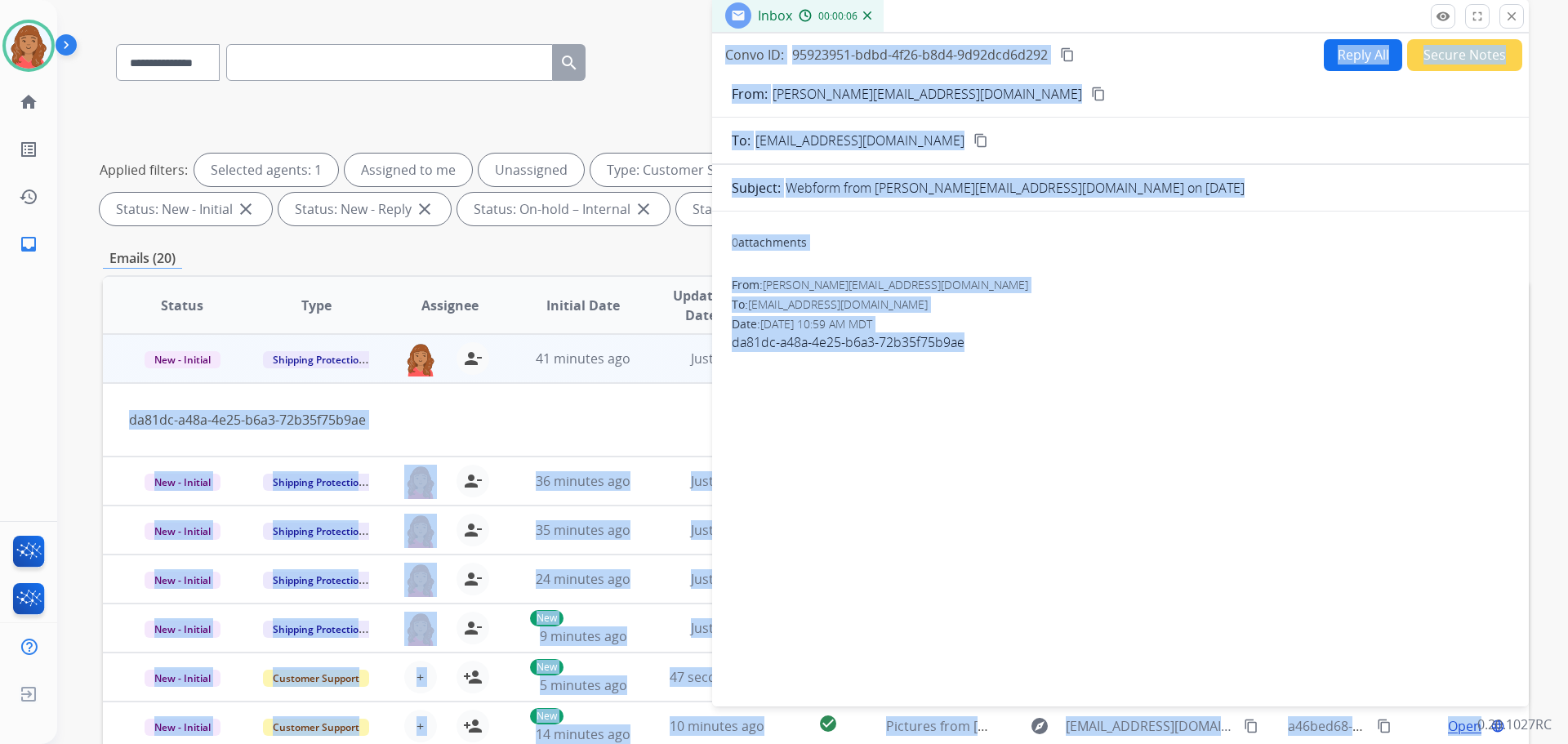
drag, startPoint x: 967, startPoint y: 343, endPoint x: 730, endPoint y: 343, distance: 237.0
click at [717, 340] on div "0 attachments From: [PERSON_NAME][EMAIL_ADDRESS][DOMAIN_NAME] To: [EMAIL_ADDRES…" at bounding box center [1121, 456] width 817 height 462
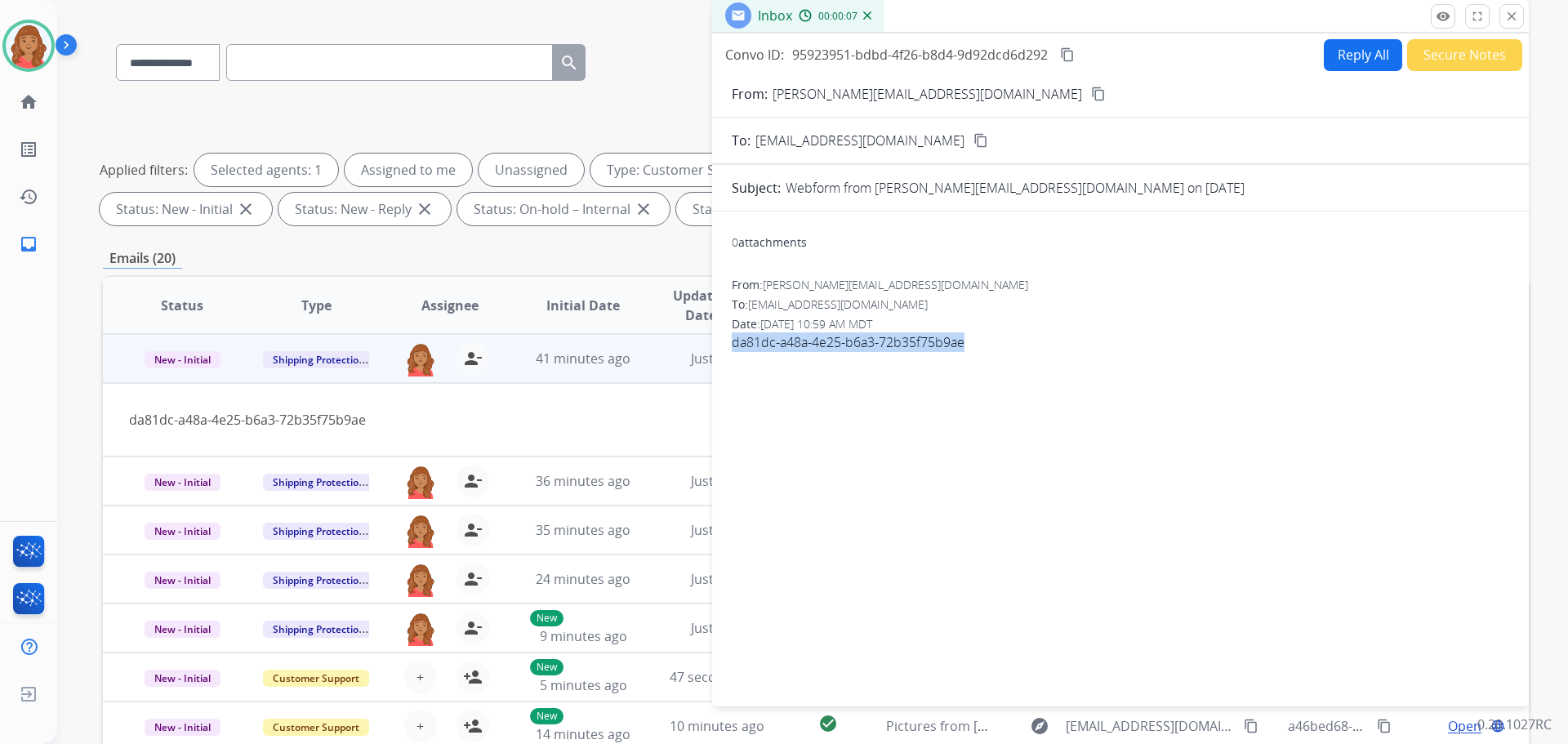
copy span "da81dc-a48a-4e25-b6a3-72b35f75b9ae"
click at [1091, 90] on mat-icon "content_copy" at bounding box center [1098, 93] width 15 height 15
click at [1339, 60] on button "Reply All" at bounding box center [1363, 55] width 79 height 32
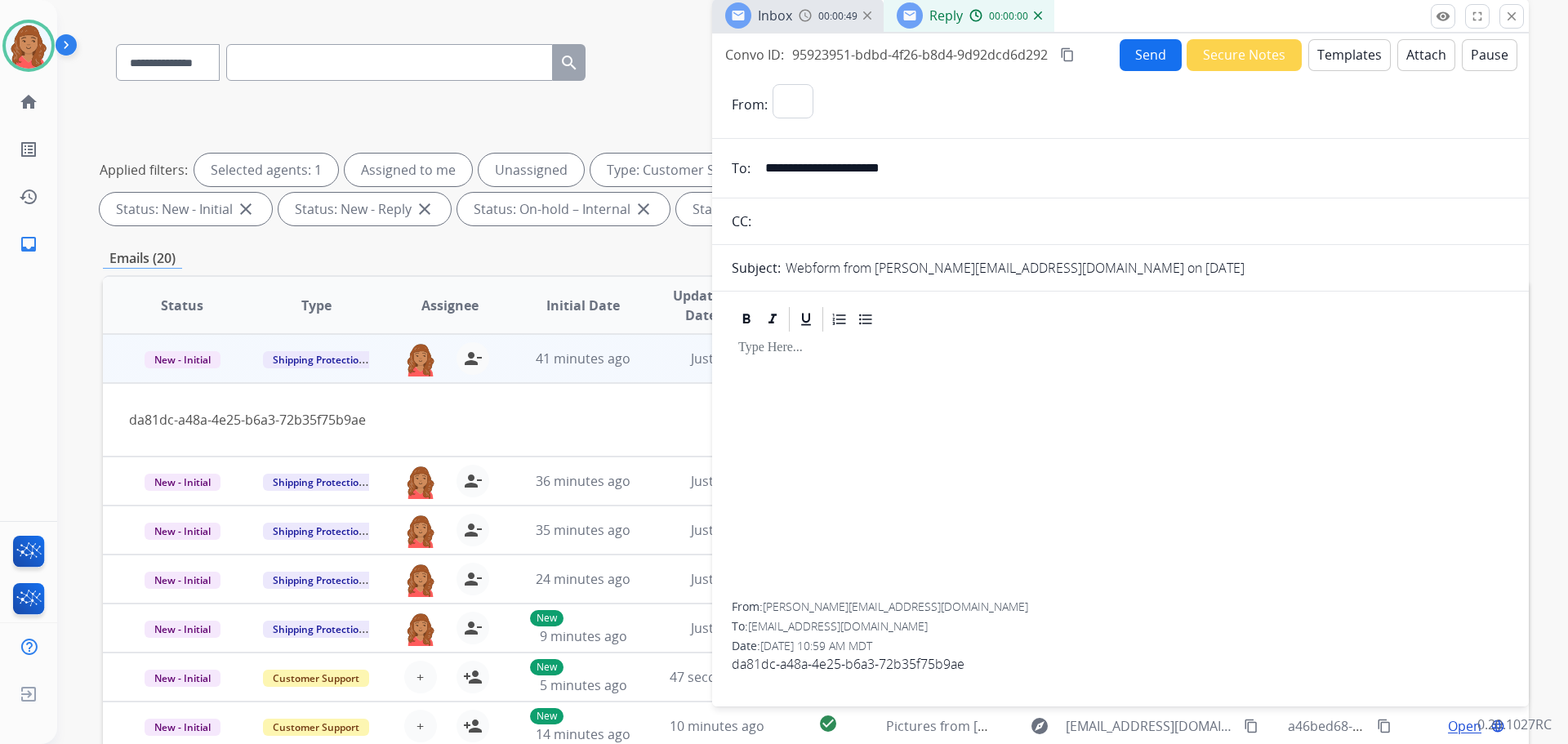
select select "**********"
click at [1354, 61] on button "Templates" at bounding box center [1349, 55] width 82 height 32
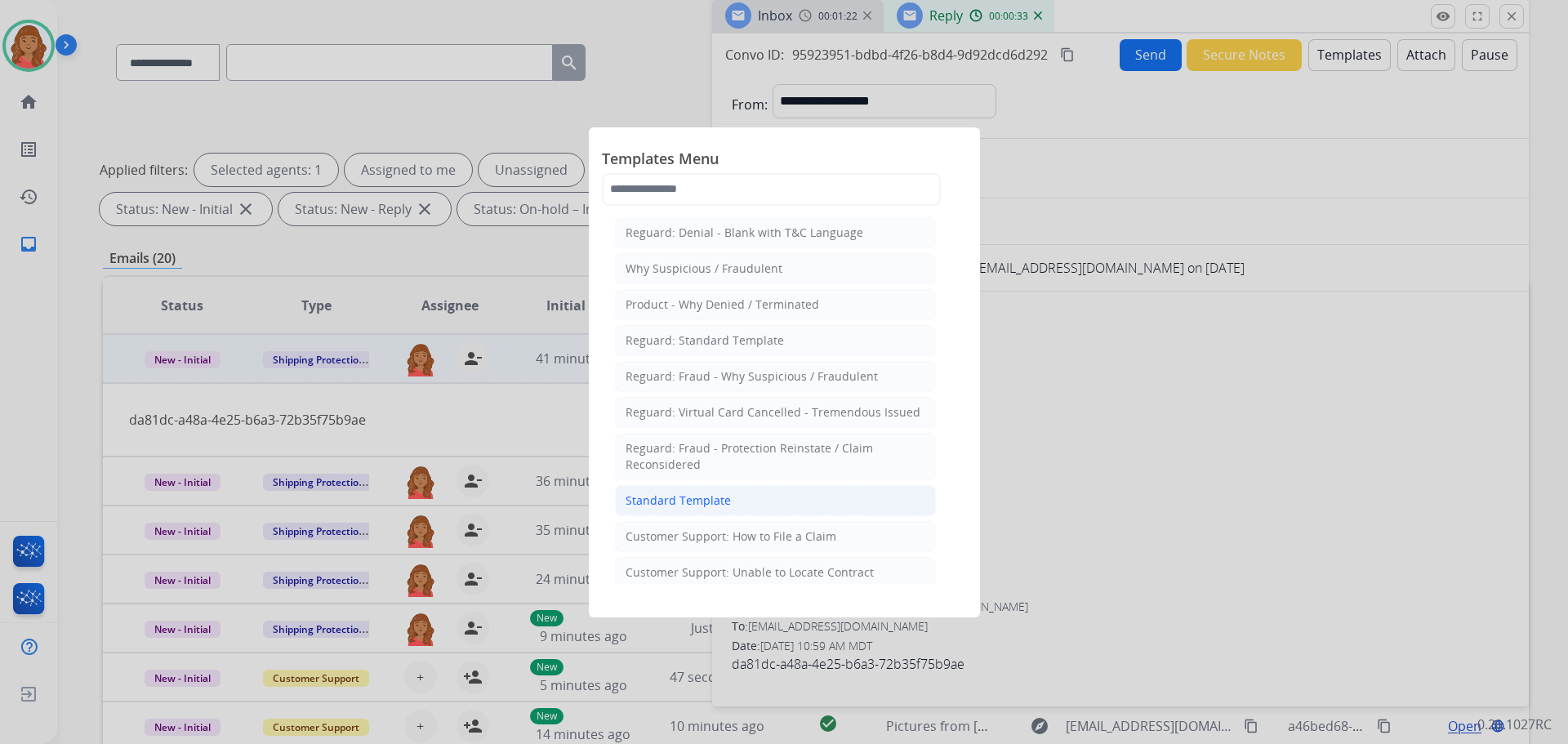
click at [678, 497] on div "Standard Template" at bounding box center [678, 500] width 106 height 16
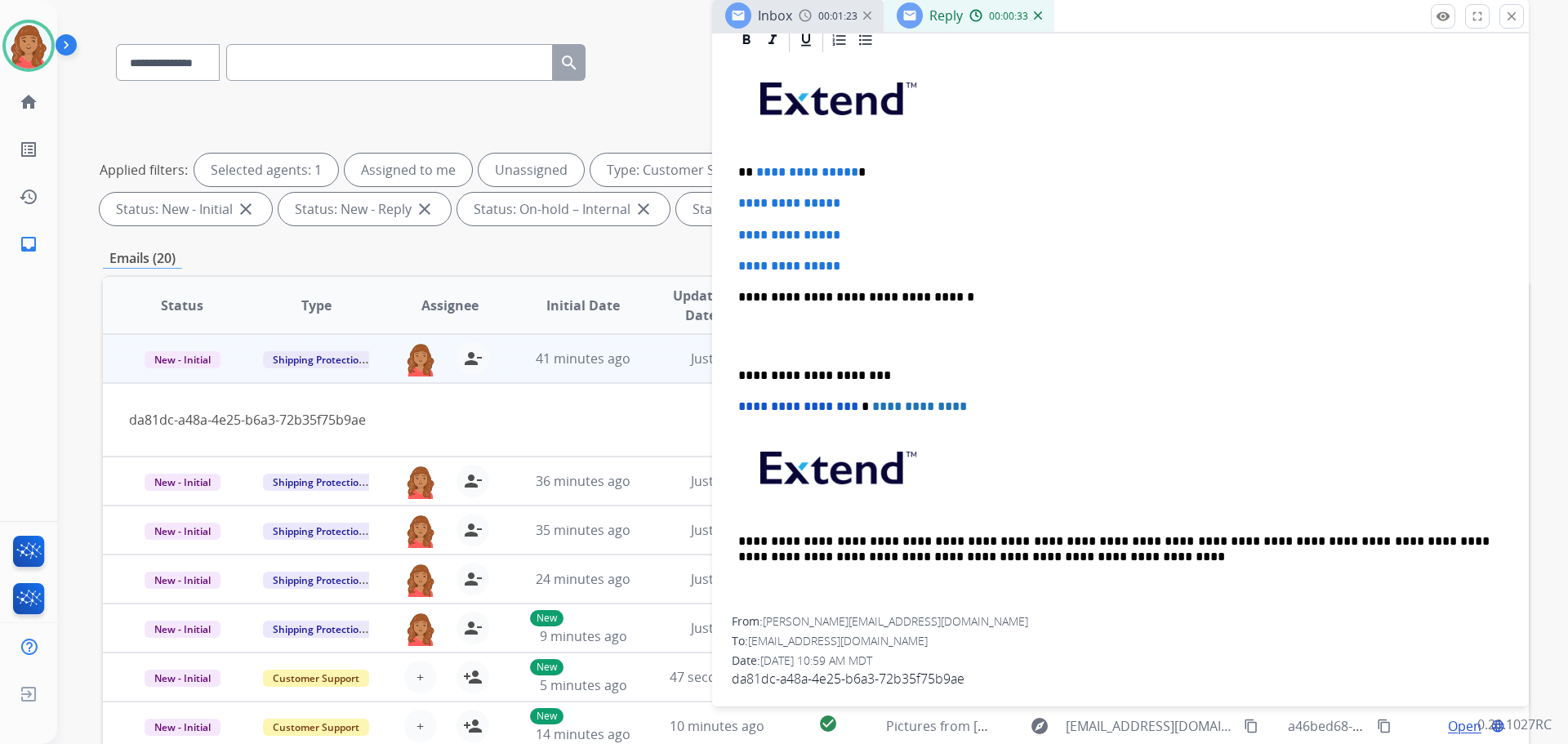
scroll to position [389, 0]
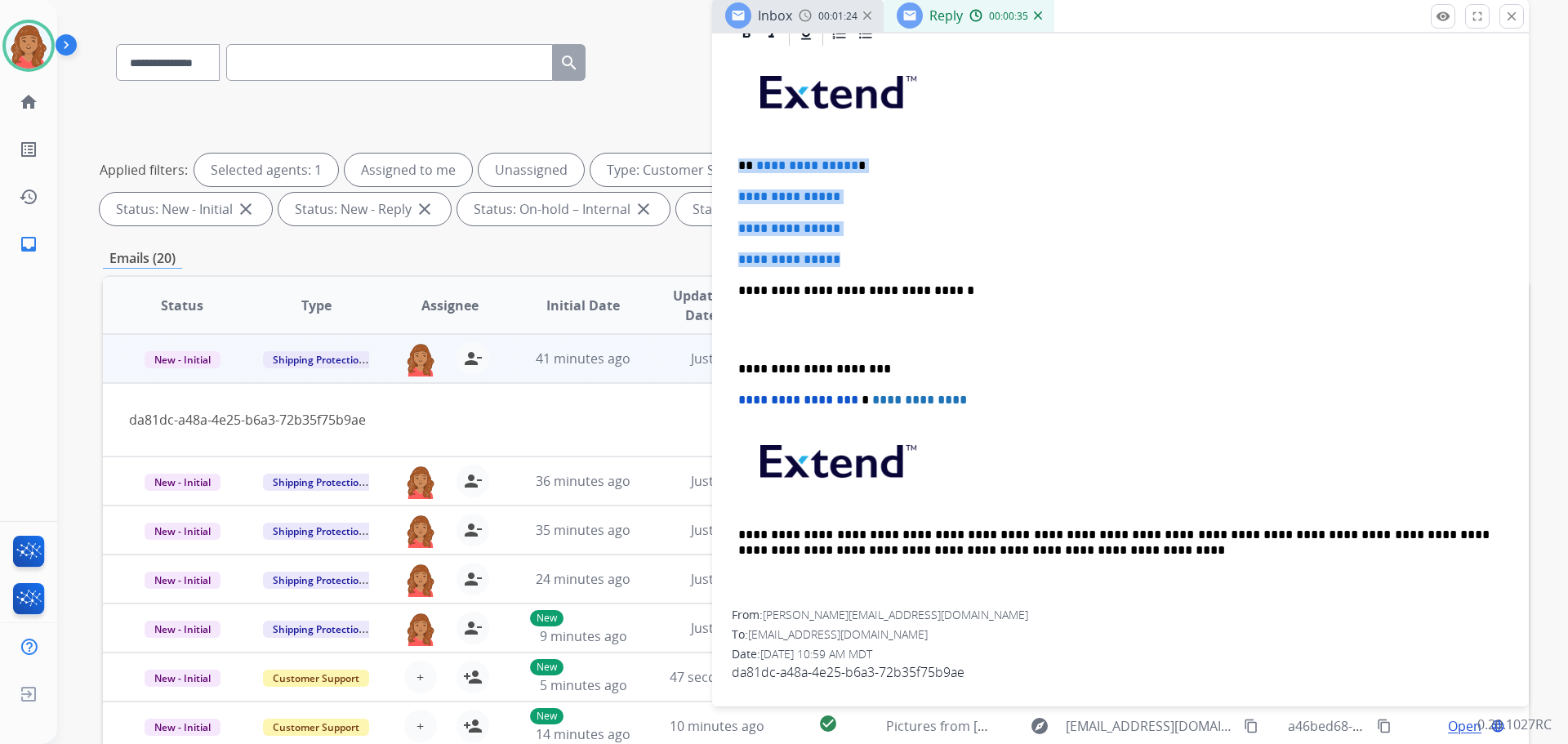
drag, startPoint x: 873, startPoint y: 266, endPoint x: 733, endPoint y: 160, distance: 175.6
click at [724, 158] on div "**********" at bounding box center [1121, 356] width 817 height 676
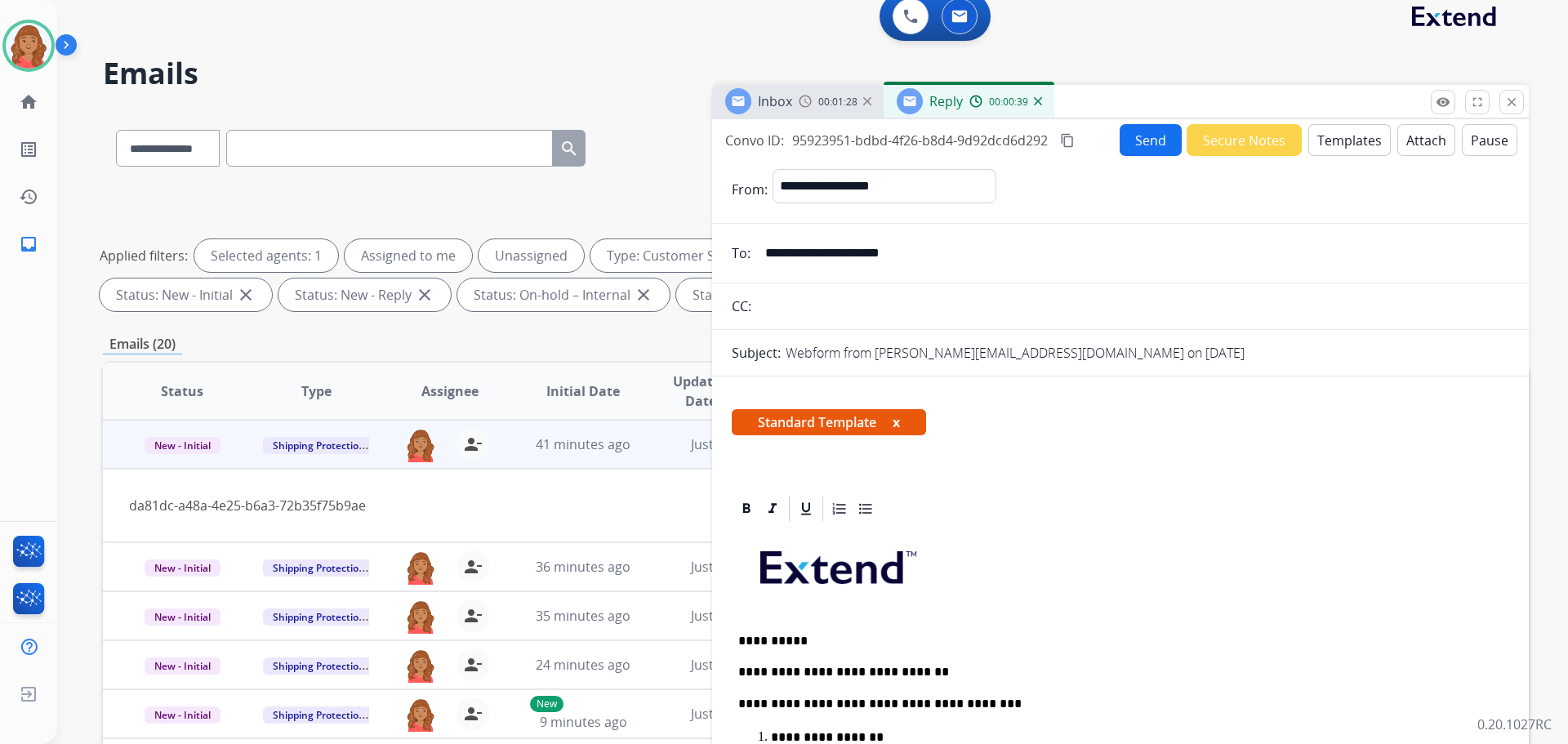
scroll to position [0, 0]
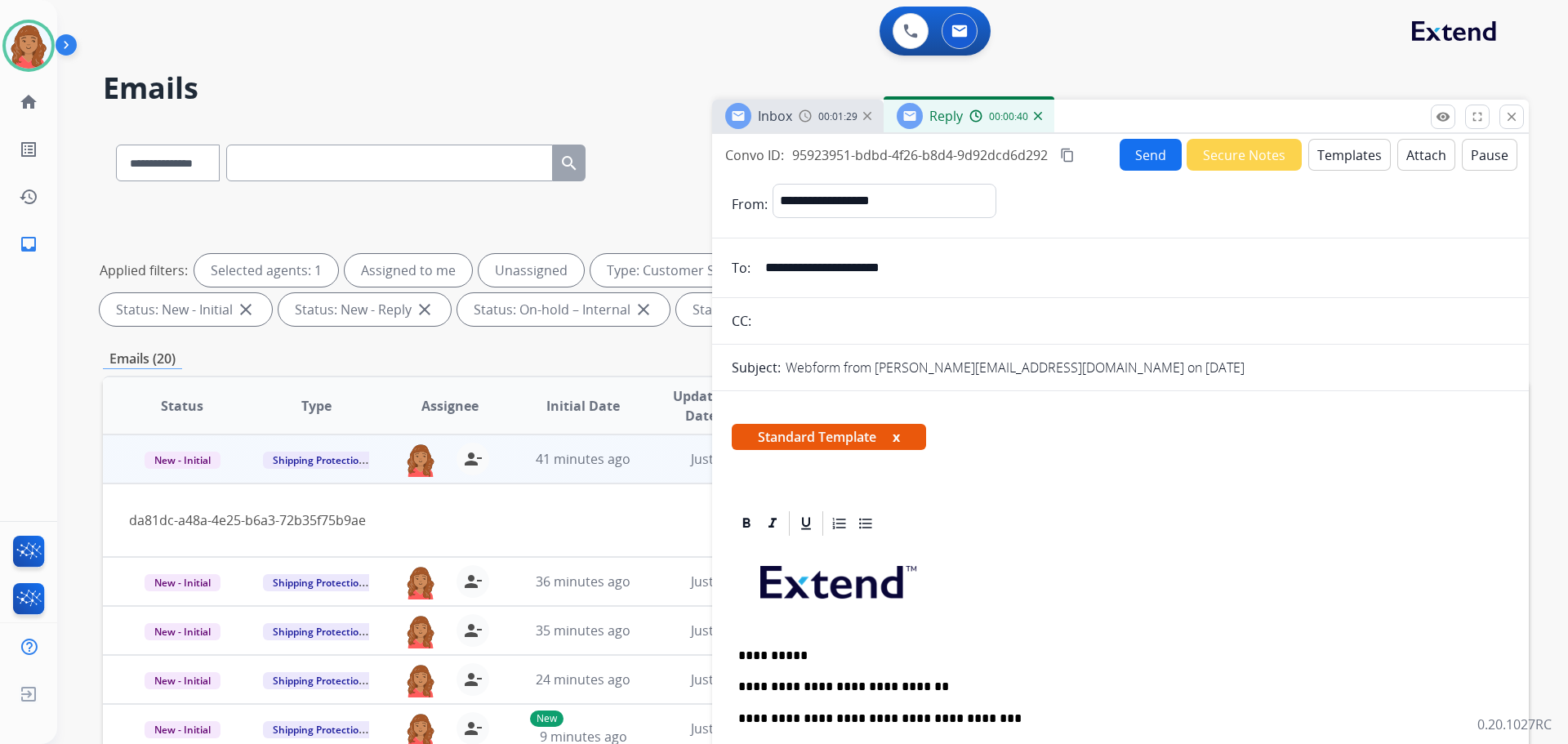
click at [1065, 151] on mat-icon "content_copy" at bounding box center [1067, 155] width 15 height 15
click at [1115, 153] on span "Copied!" at bounding box center [1099, 155] width 47 height 20
click at [1136, 156] on button "Send" at bounding box center [1153, 155] width 61 height 32
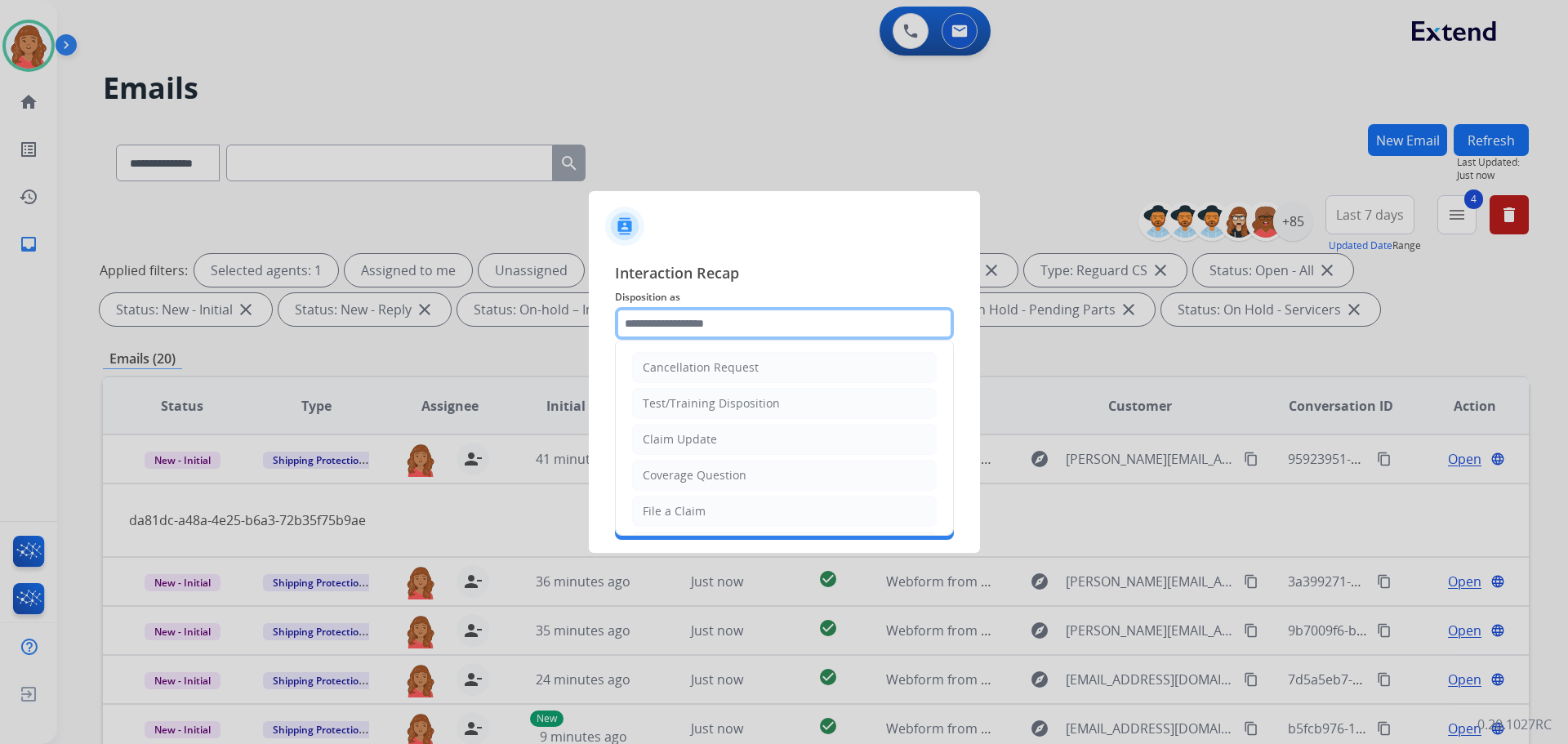
click at [668, 334] on input "text" at bounding box center [785, 324] width 339 height 33
click at [695, 508] on div "File a Claim" at bounding box center [674, 510] width 63 height 16
type input "**********"
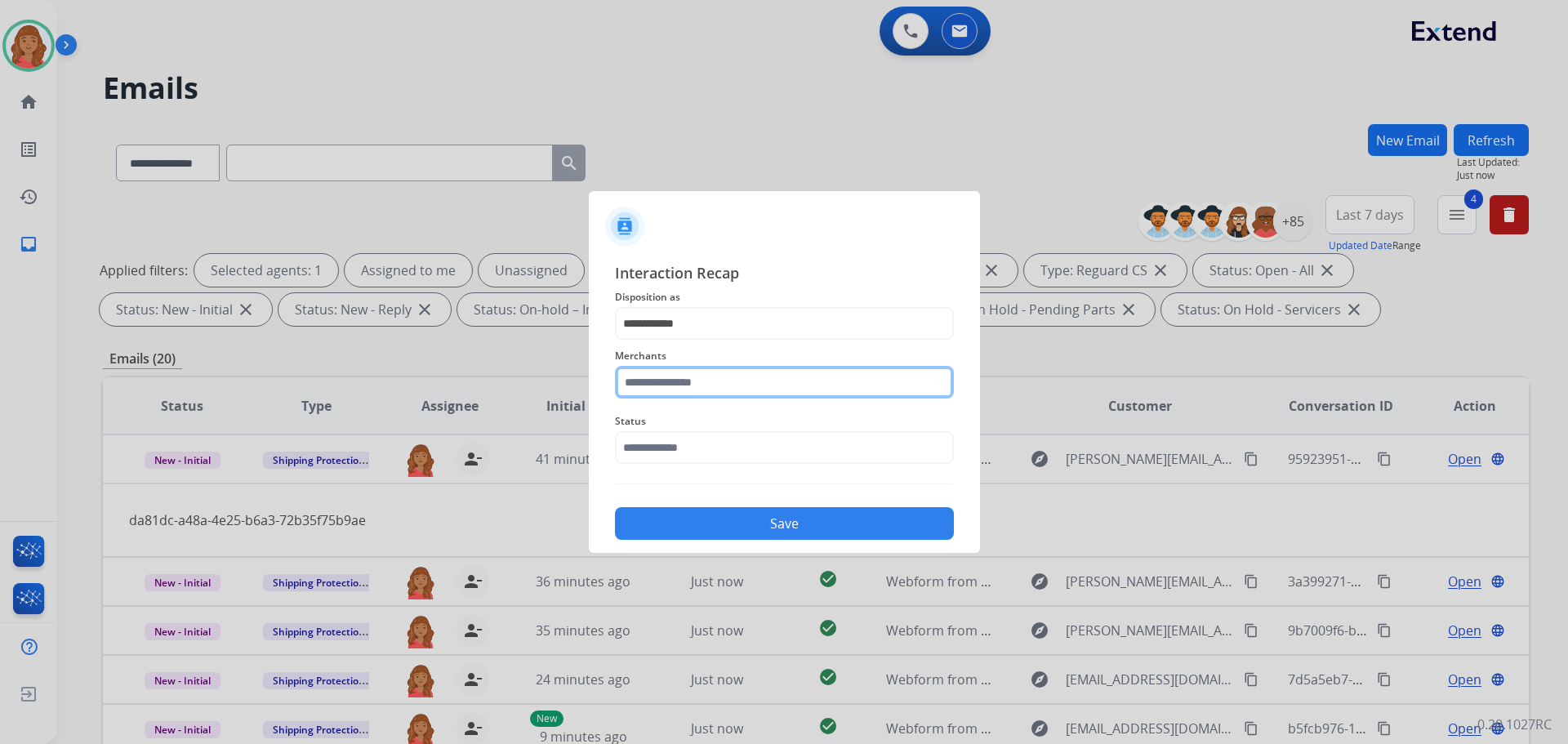
click at [700, 378] on input "text" at bounding box center [785, 382] width 339 height 33
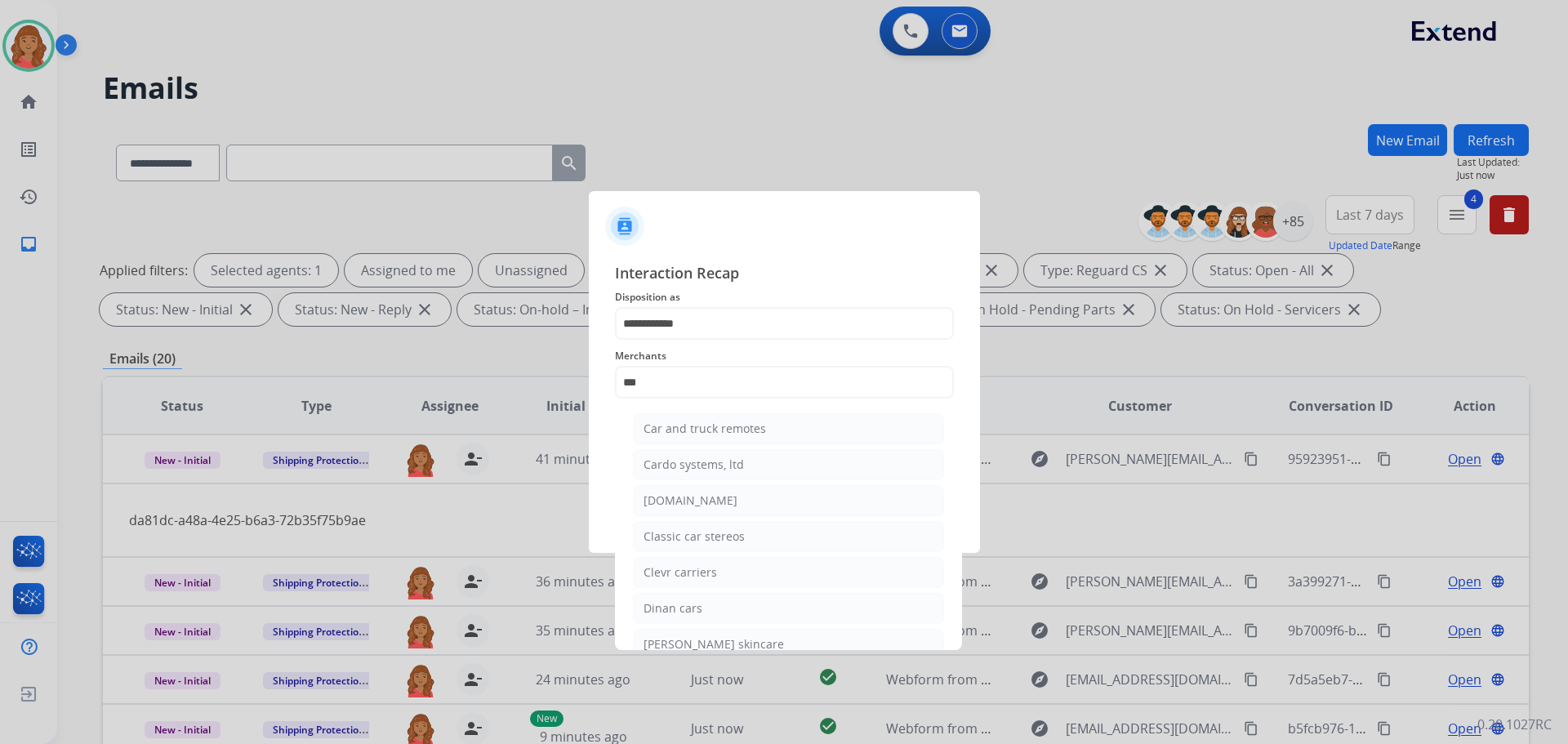
drag, startPoint x: 698, startPoint y: 491, endPoint x: 685, endPoint y: 498, distance: 14.8
click at [700, 491] on li "[DOMAIN_NAME]" at bounding box center [788, 501] width 312 height 31
type input "**********"
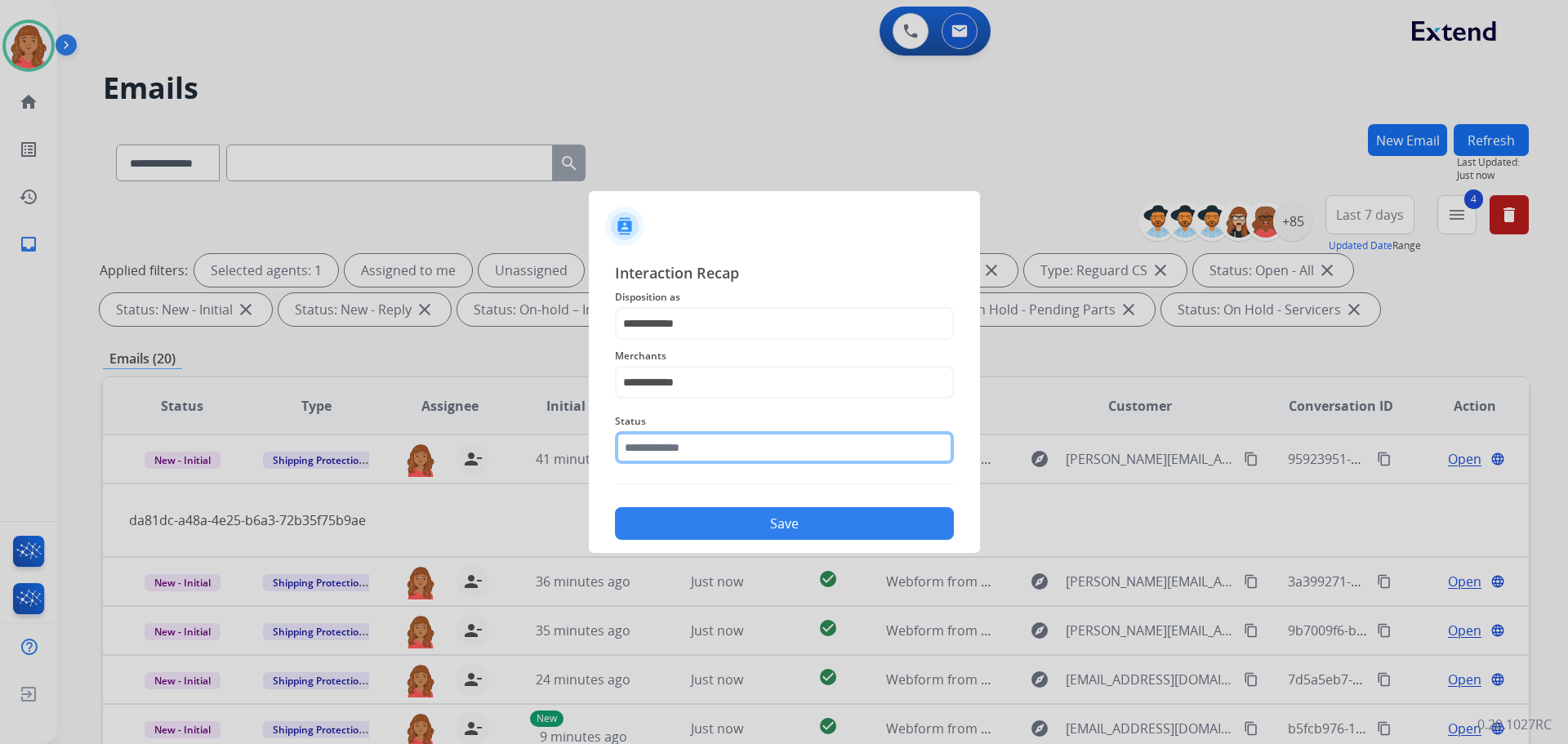
click at [656, 447] on input "text" at bounding box center [785, 447] width 339 height 33
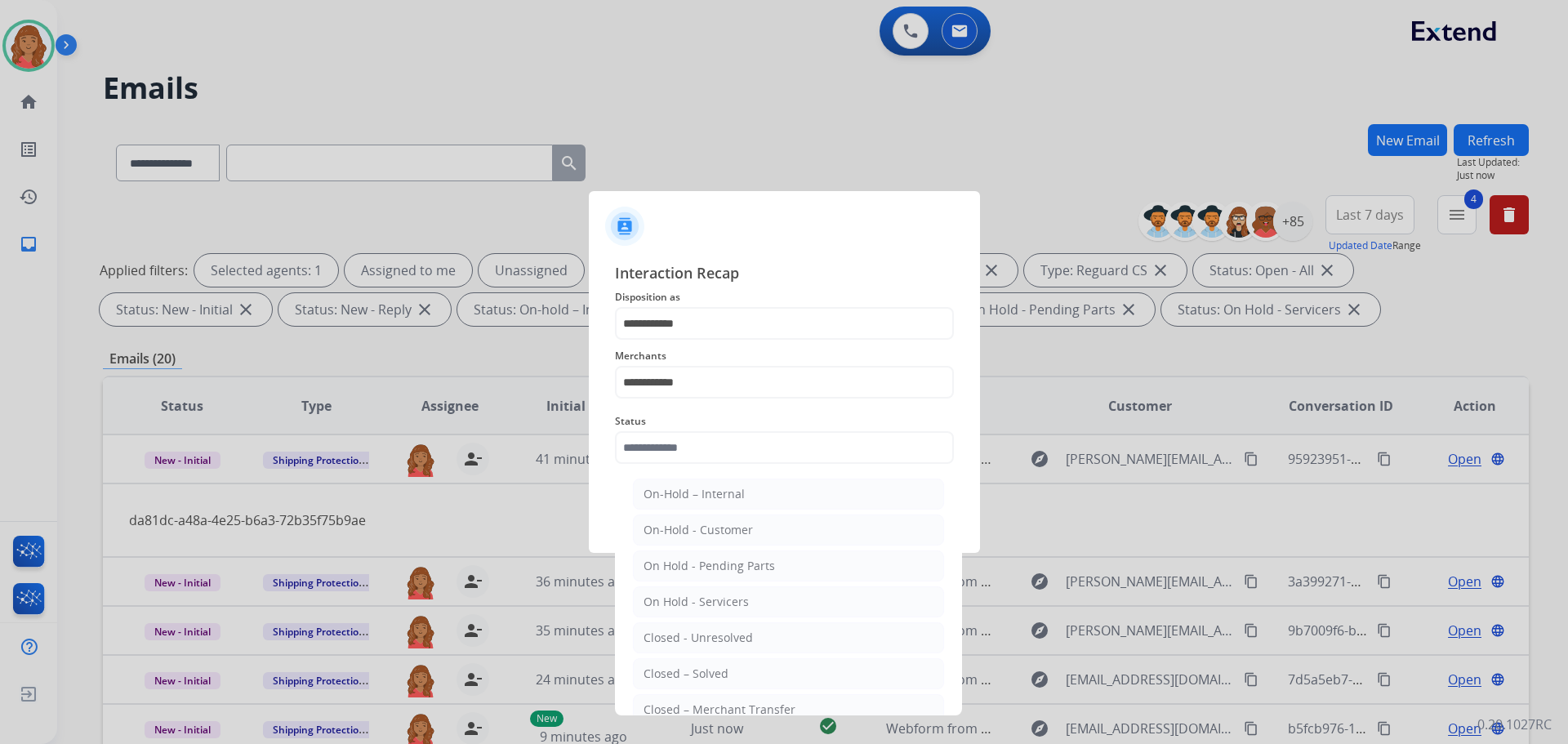
drag, startPoint x: 678, startPoint y: 666, endPoint x: 682, endPoint y: 656, distance: 10.8
click at [680, 666] on div "Closed – Solved" at bounding box center [686, 673] width 85 height 16
type input "**********"
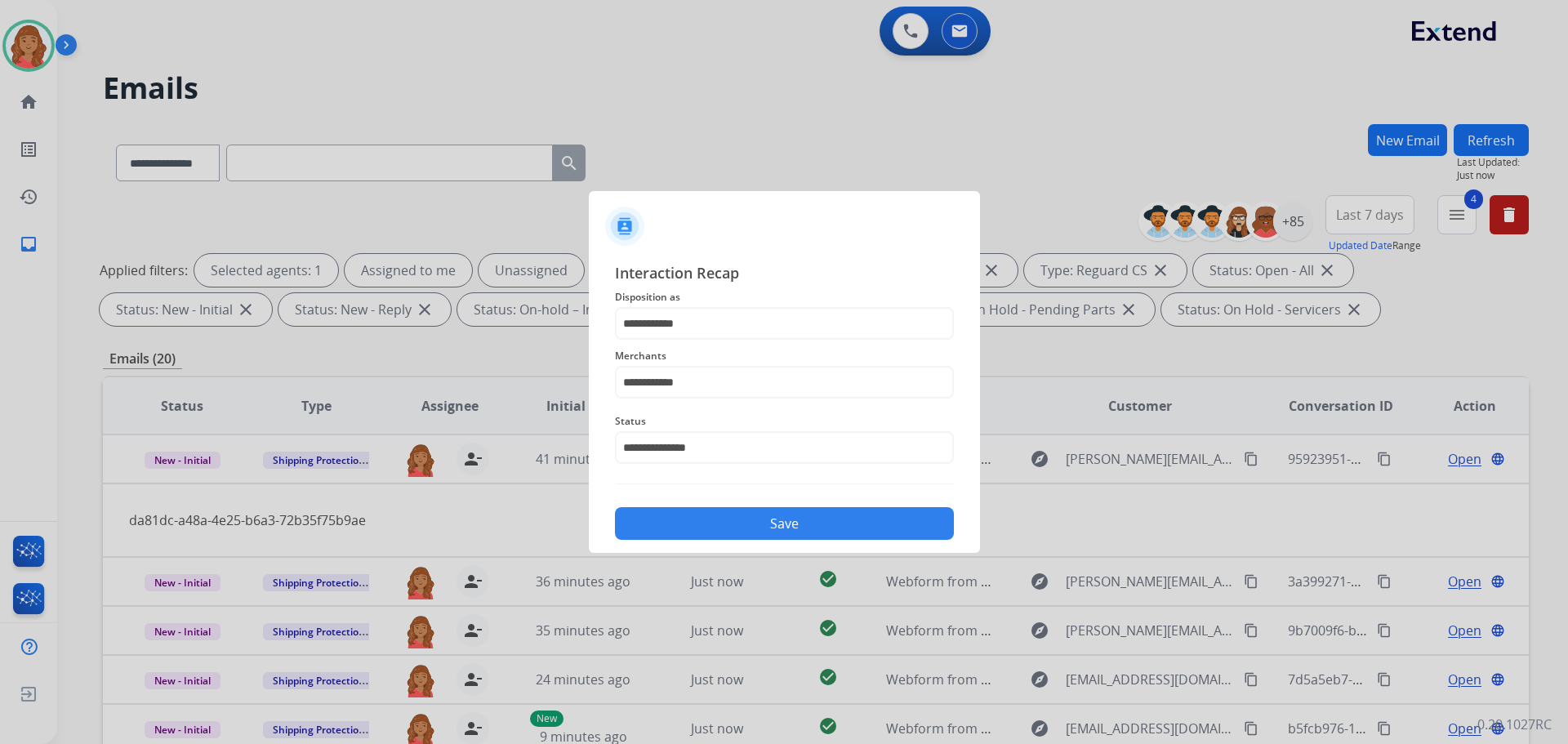
click at [708, 523] on button "Save" at bounding box center [785, 523] width 339 height 33
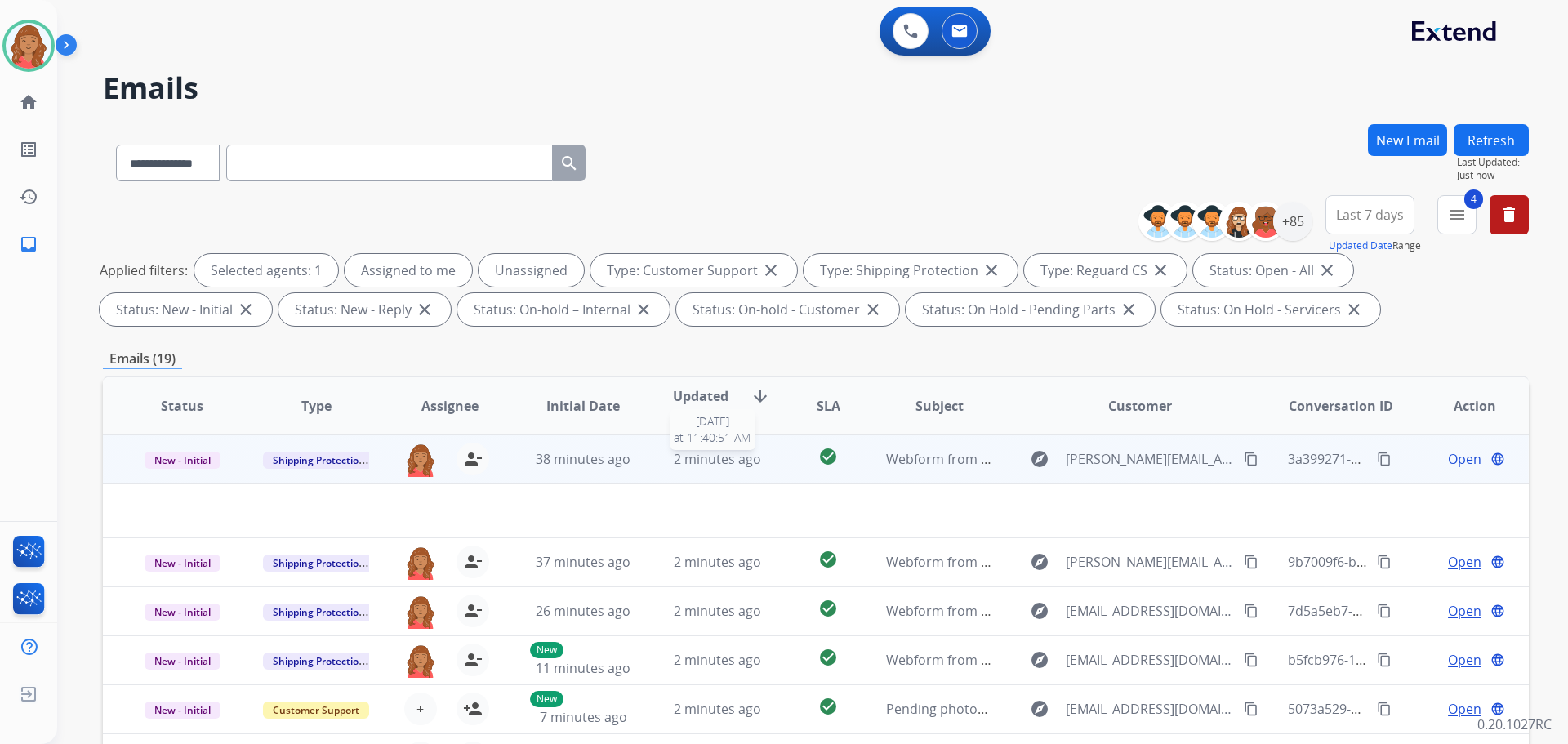
click at [683, 466] on span "2 minutes ago" at bounding box center [717, 459] width 87 height 18
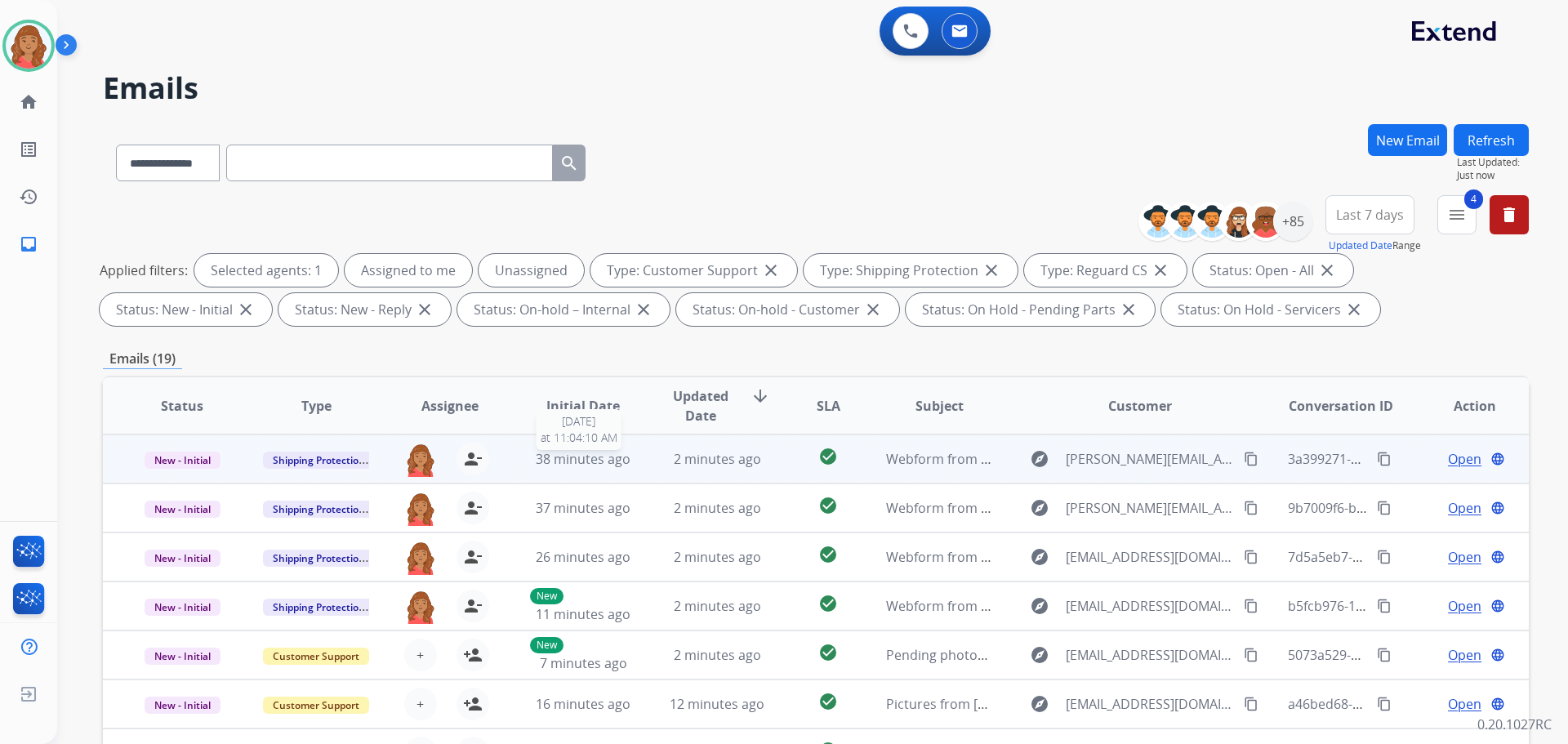
click at [601, 458] on span "38 minutes ago" at bounding box center [582, 459] width 94 height 18
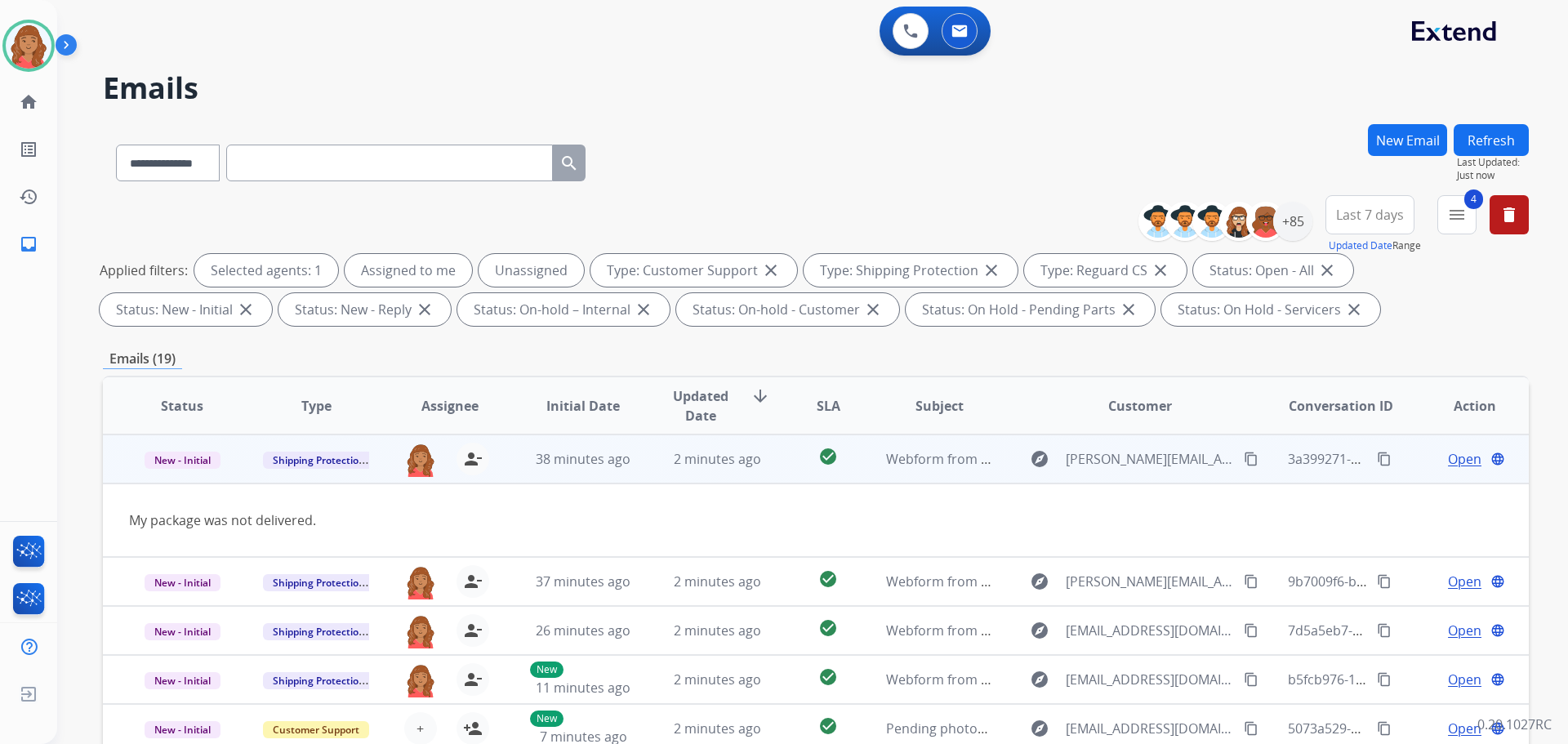
click at [1461, 458] on span "Open" at bounding box center [1464, 459] width 34 height 20
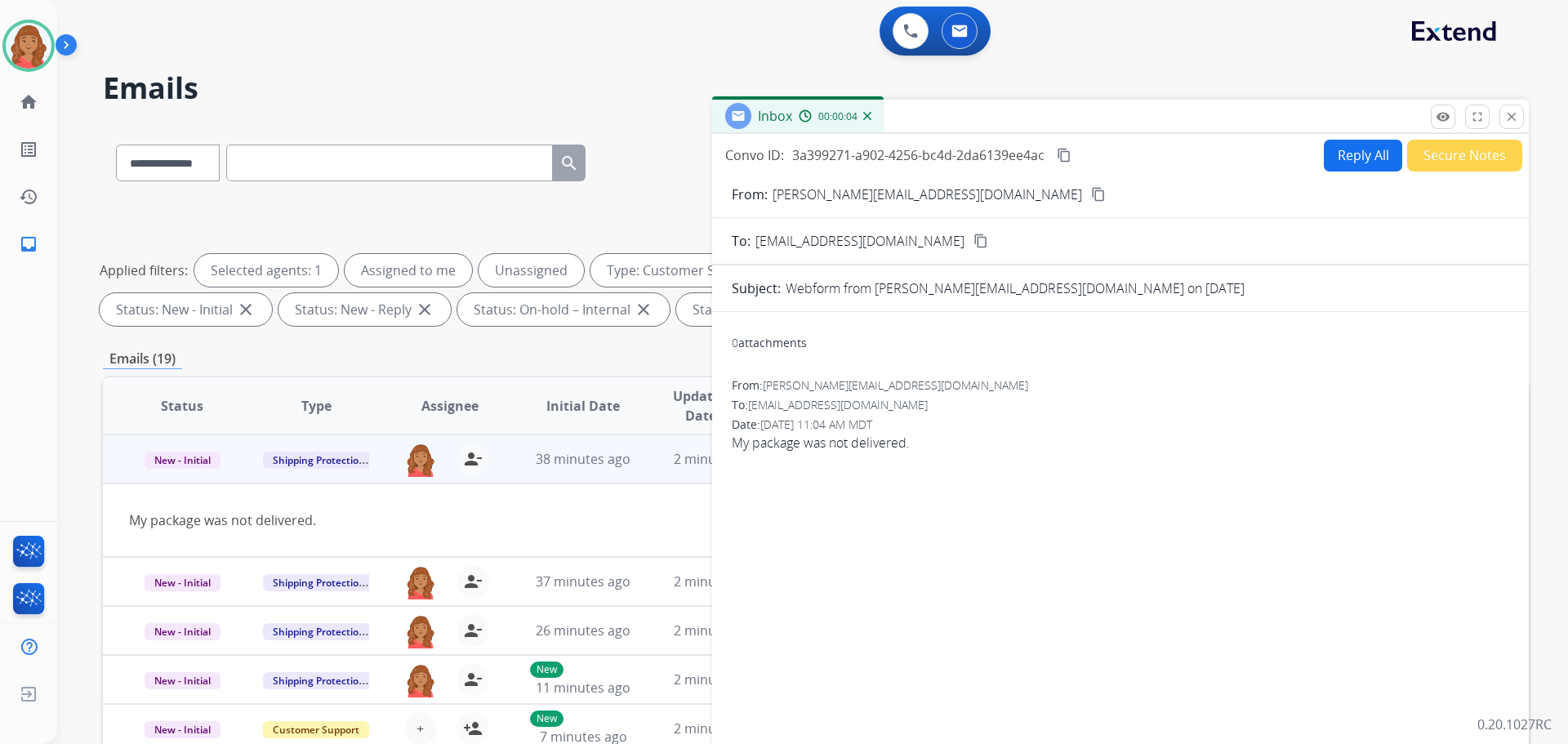
click at [1091, 196] on mat-icon "content_copy" at bounding box center [1098, 194] width 15 height 15
click at [1338, 157] on button "Reply All" at bounding box center [1363, 155] width 79 height 32
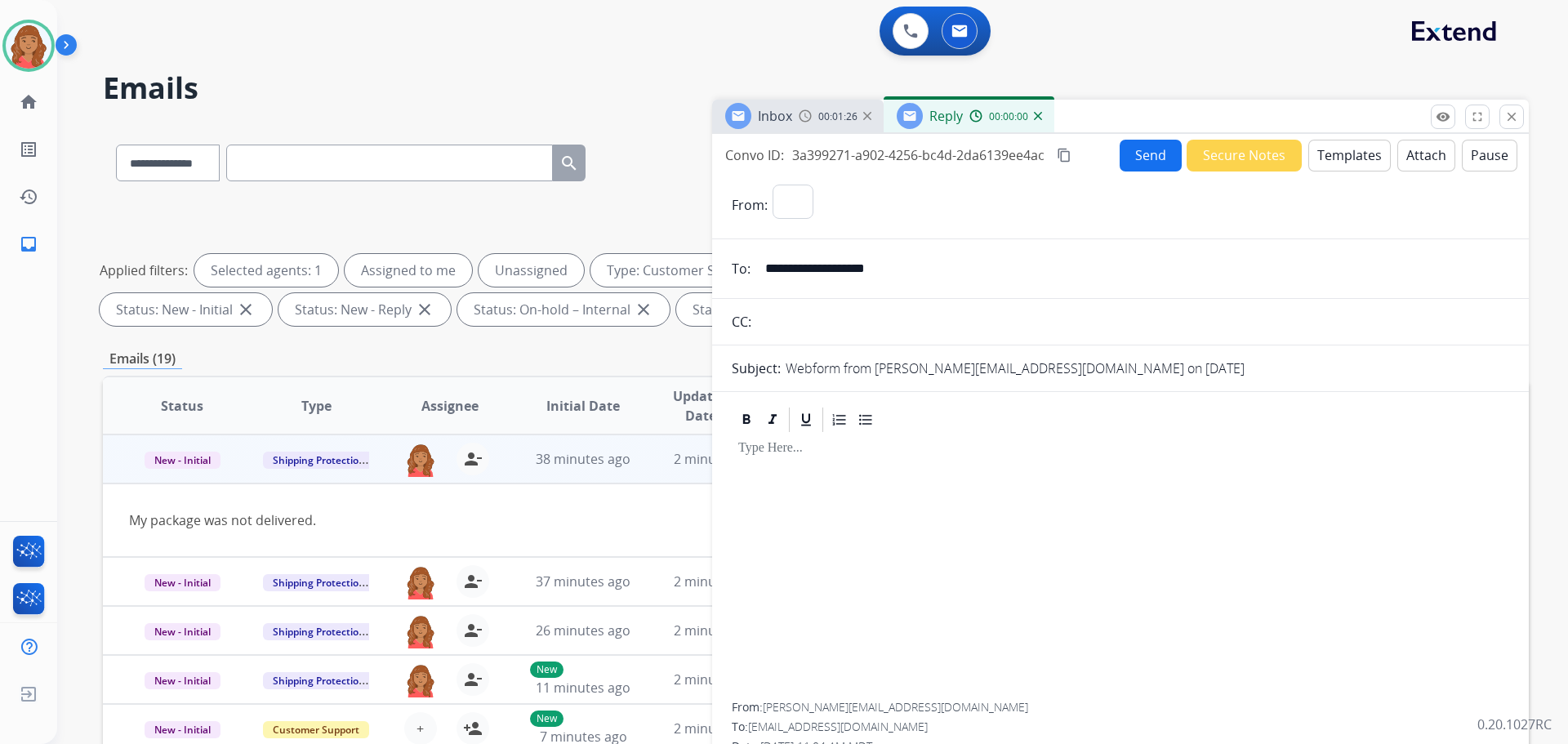
select select "**********"
click at [1349, 151] on button "Templates" at bounding box center [1349, 155] width 82 height 32
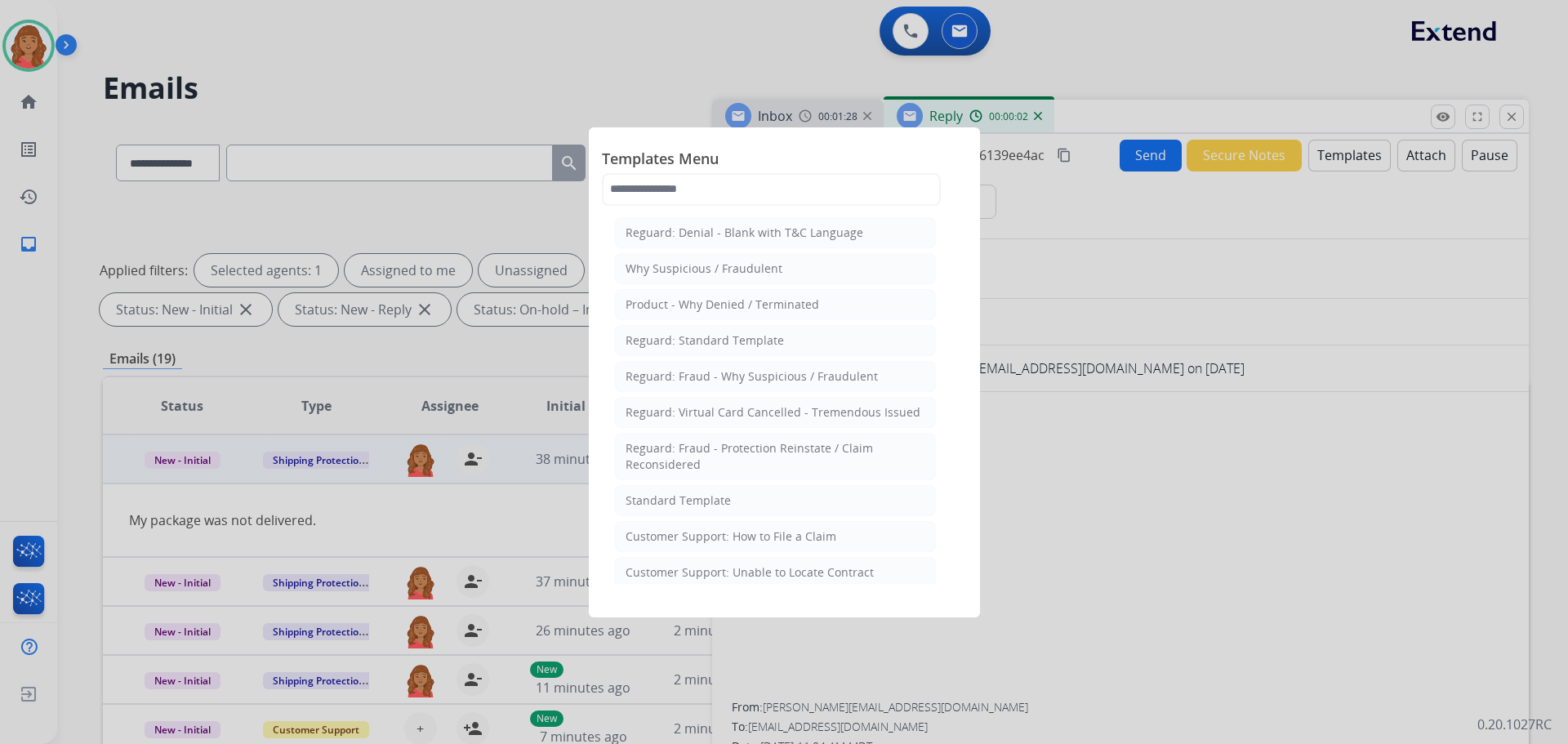
drag, startPoint x: 688, startPoint y: 503, endPoint x: 701, endPoint y: 492, distance: 17.0
click at [689, 503] on div "Standard Template" at bounding box center [678, 500] width 106 height 16
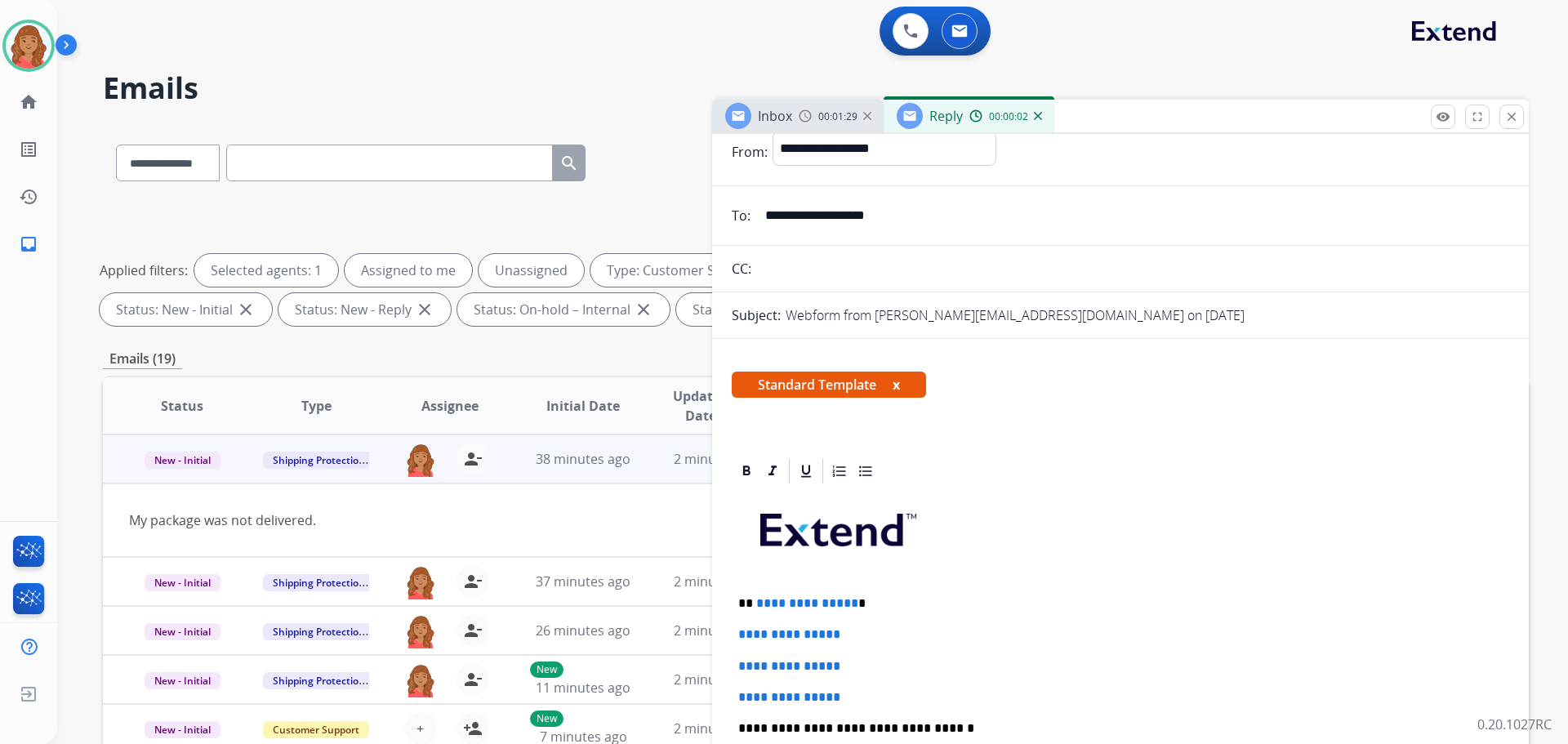
scroll to position [326, 0]
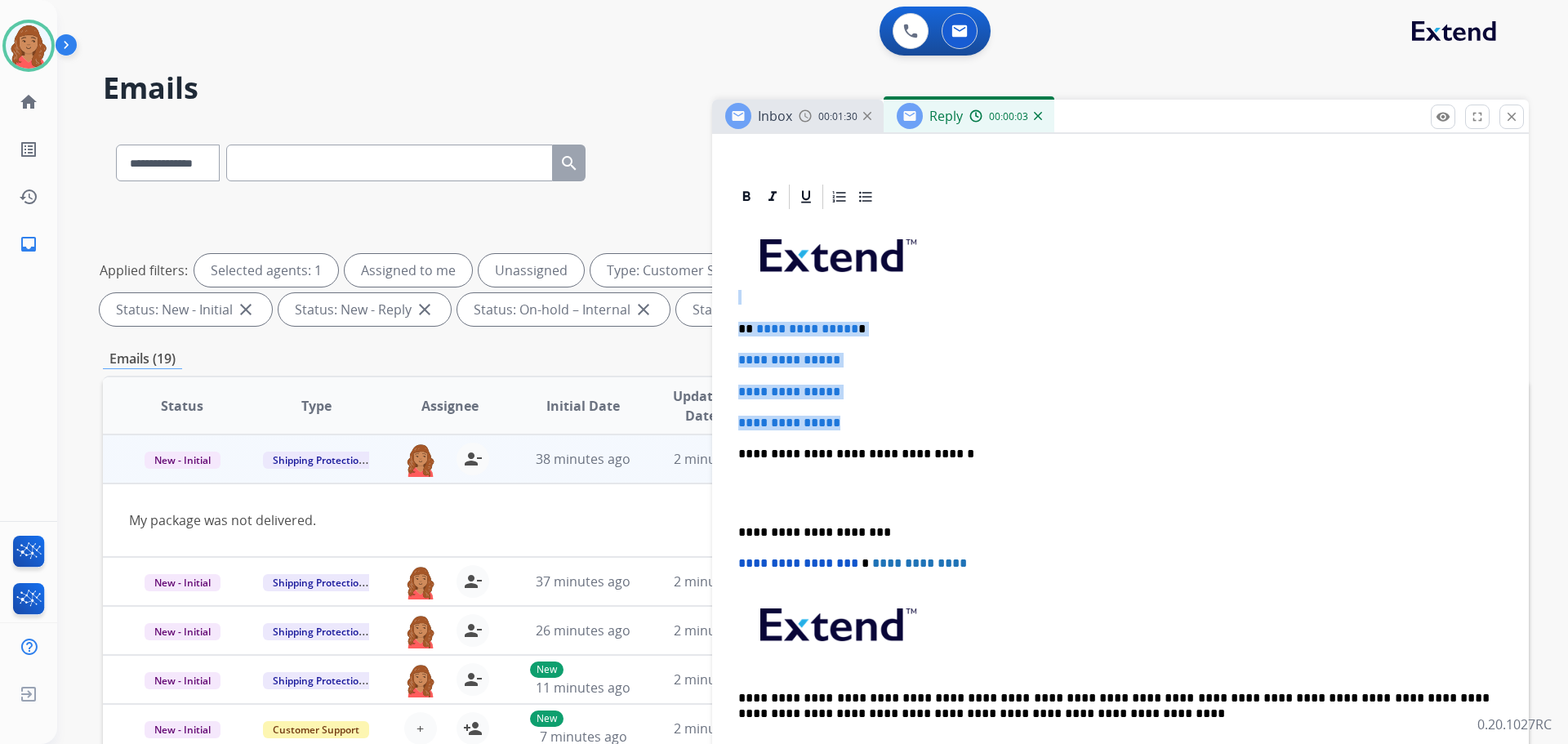
drag, startPoint x: 843, startPoint y: 426, endPoint x: 720, endPoint y: 294, distance: 180.4
click at [720, 294] on div "**********" at bounding box center [1121, 519] width 817 height 676
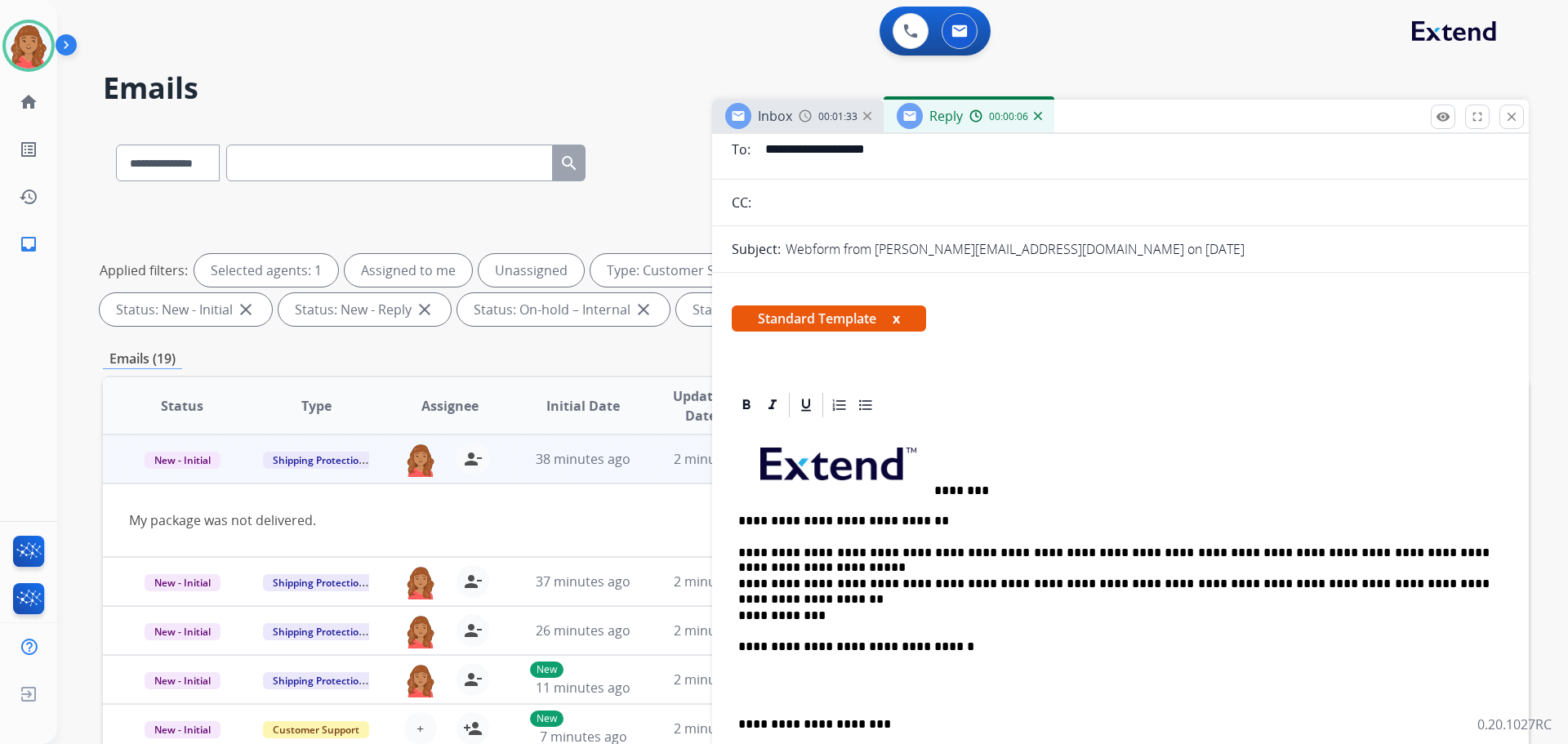
scroll to position [81, 0]
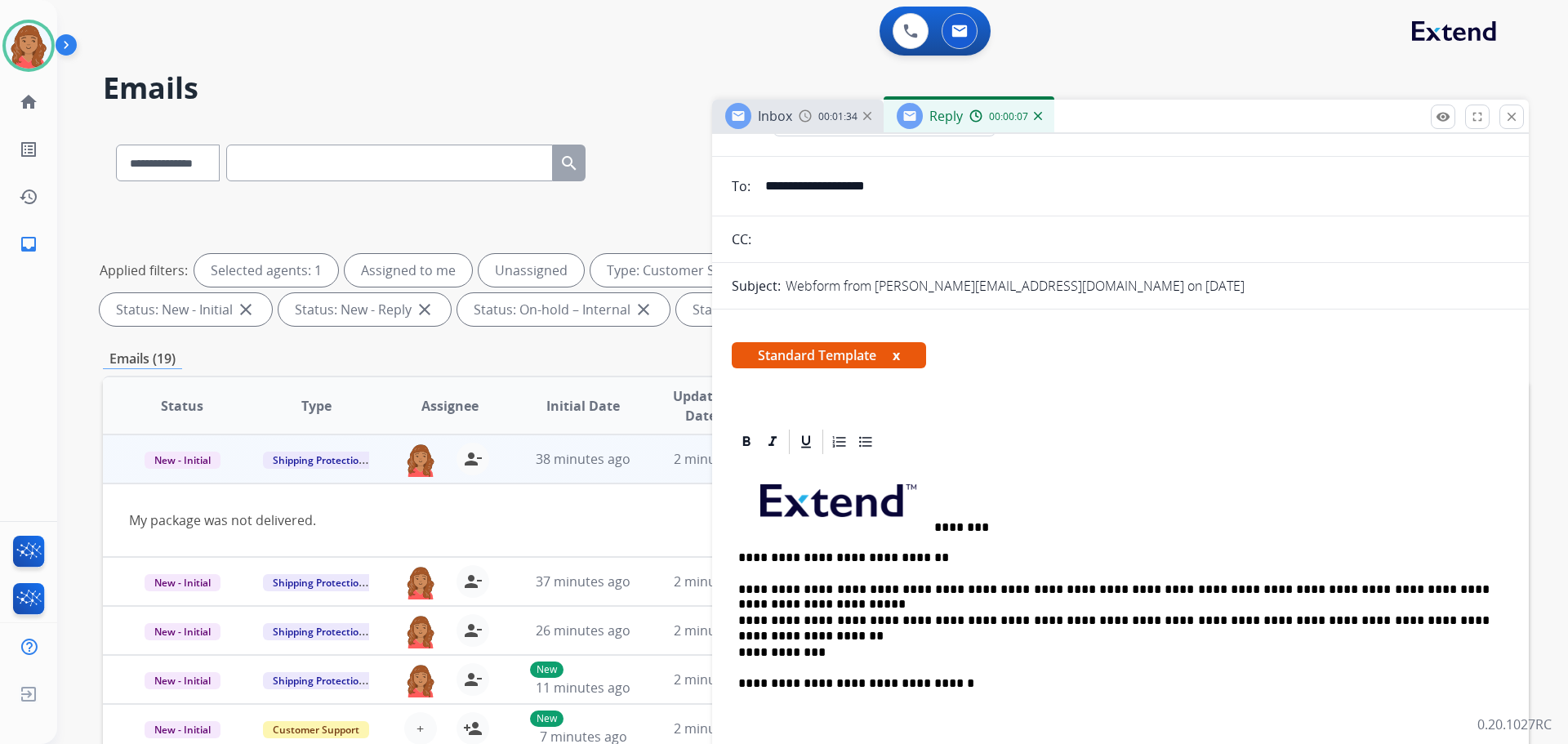
click at [934, 524] on span at bounding box center [836, 497] width 196 height 67
click at [929, 526] on span at bounding box center [837, 497] width 195 height 66
click at [989, 526] on p "********" at bounding box center [1114, 498] width 751 height 71
click at [934, 522] on span at bounding box center [836, 497] width 196 height 67
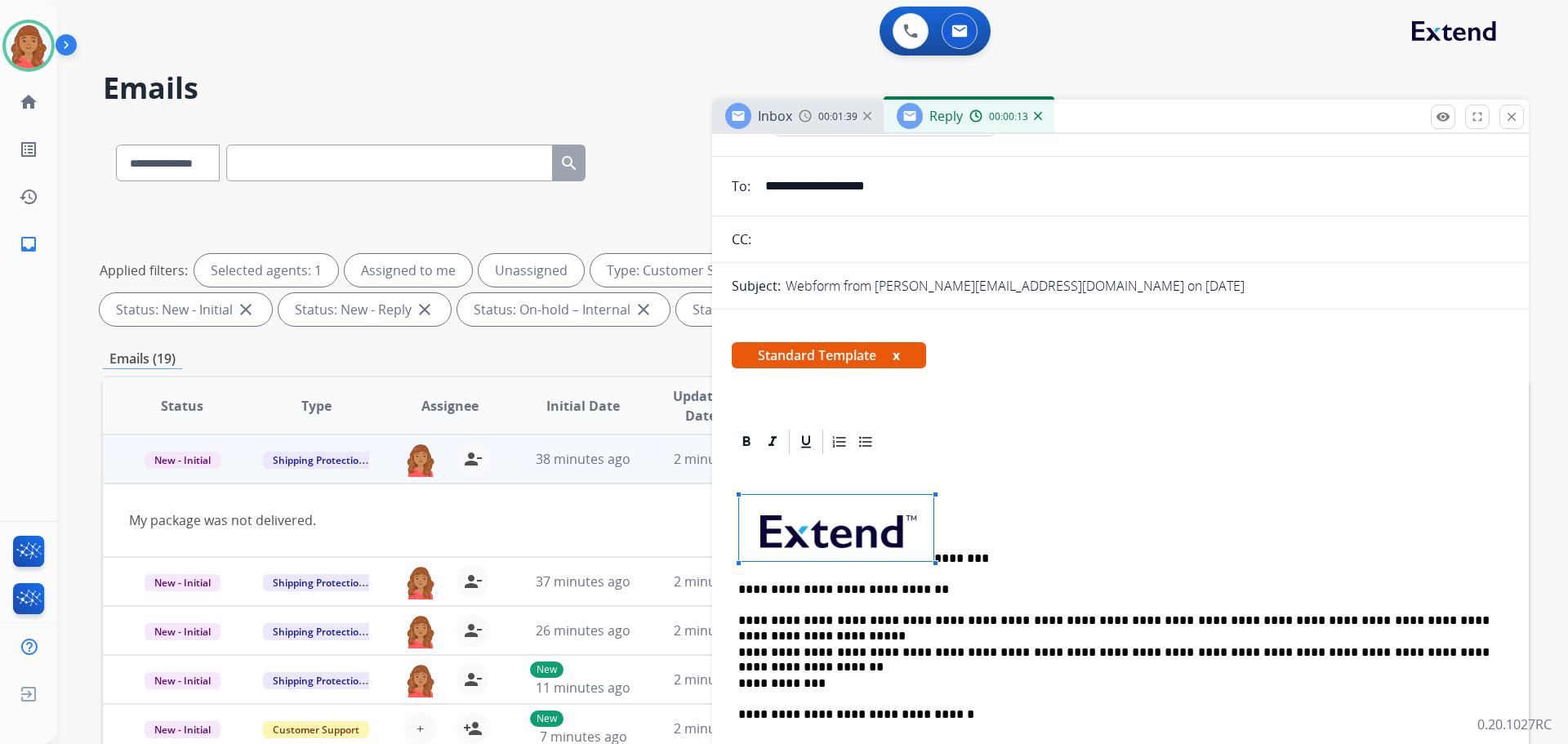
click at [936, 555] on p "********" at bounding box center [1114, 529] width 751 height 71
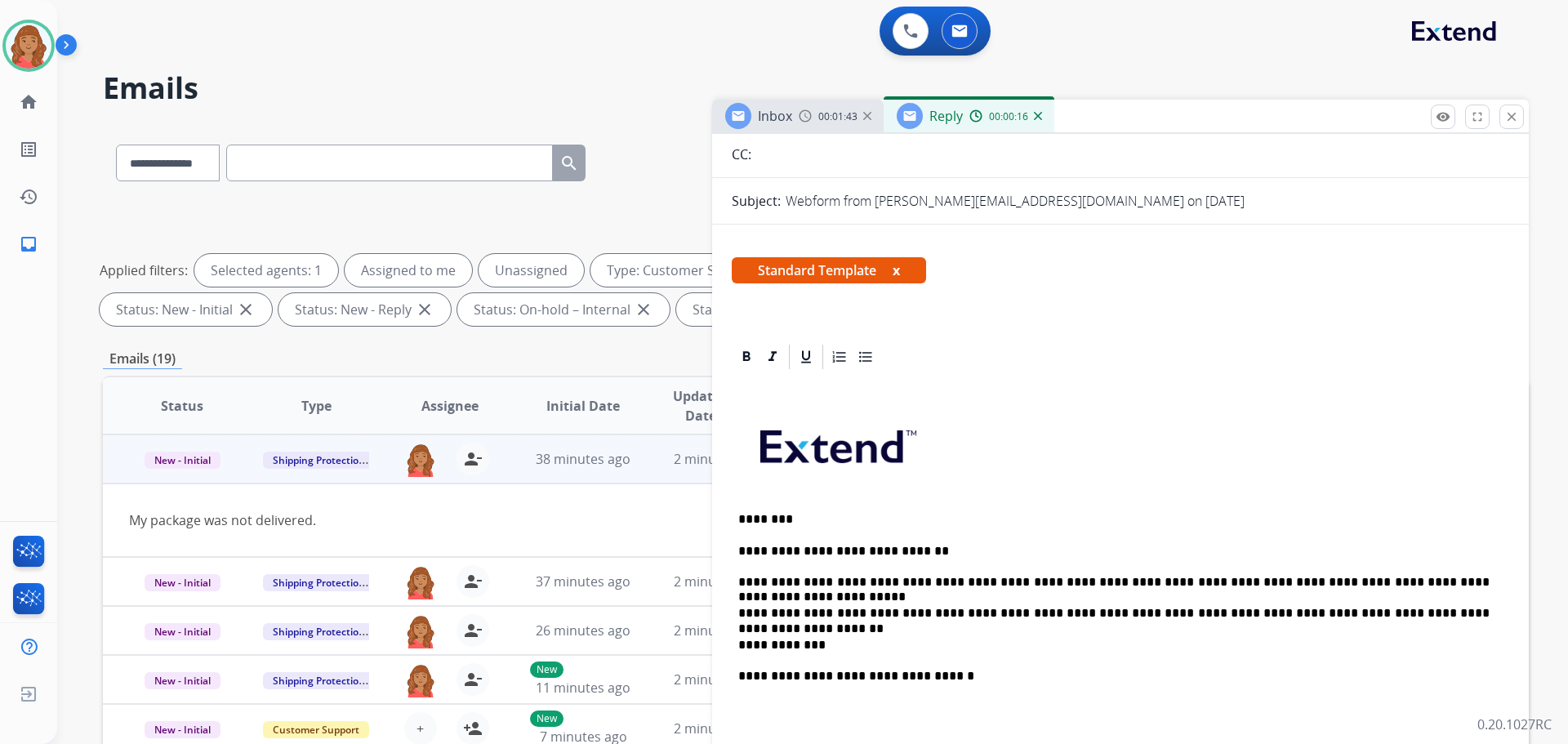
scroll to position [408, 0]
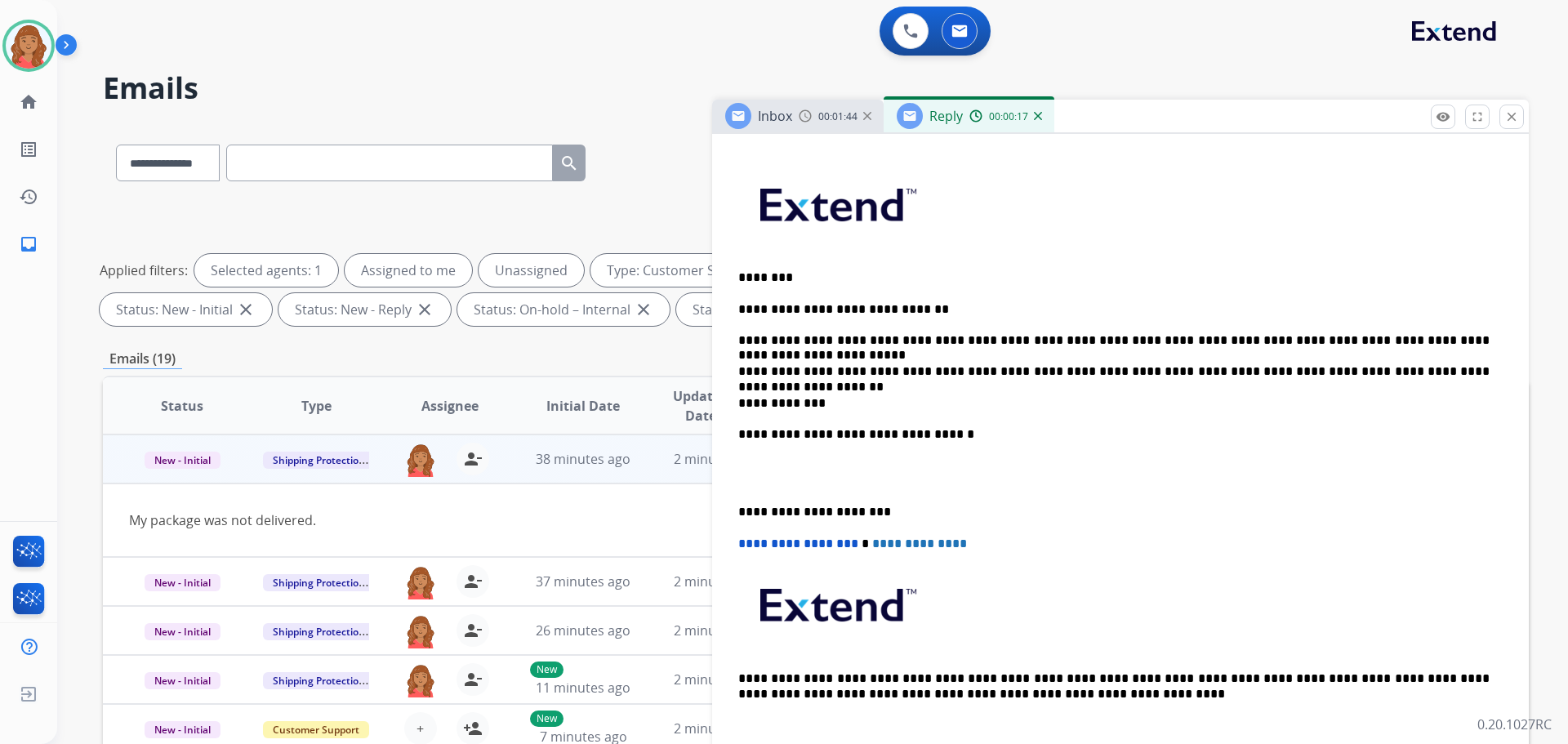
drag, startPoint x: 737, startPoint y: 513, endPoint x: 749, endPoint y: 562, distance: 50.4
click at [739, 513] on div "**********" at bounding box center [1121, 441] width 777 height 624
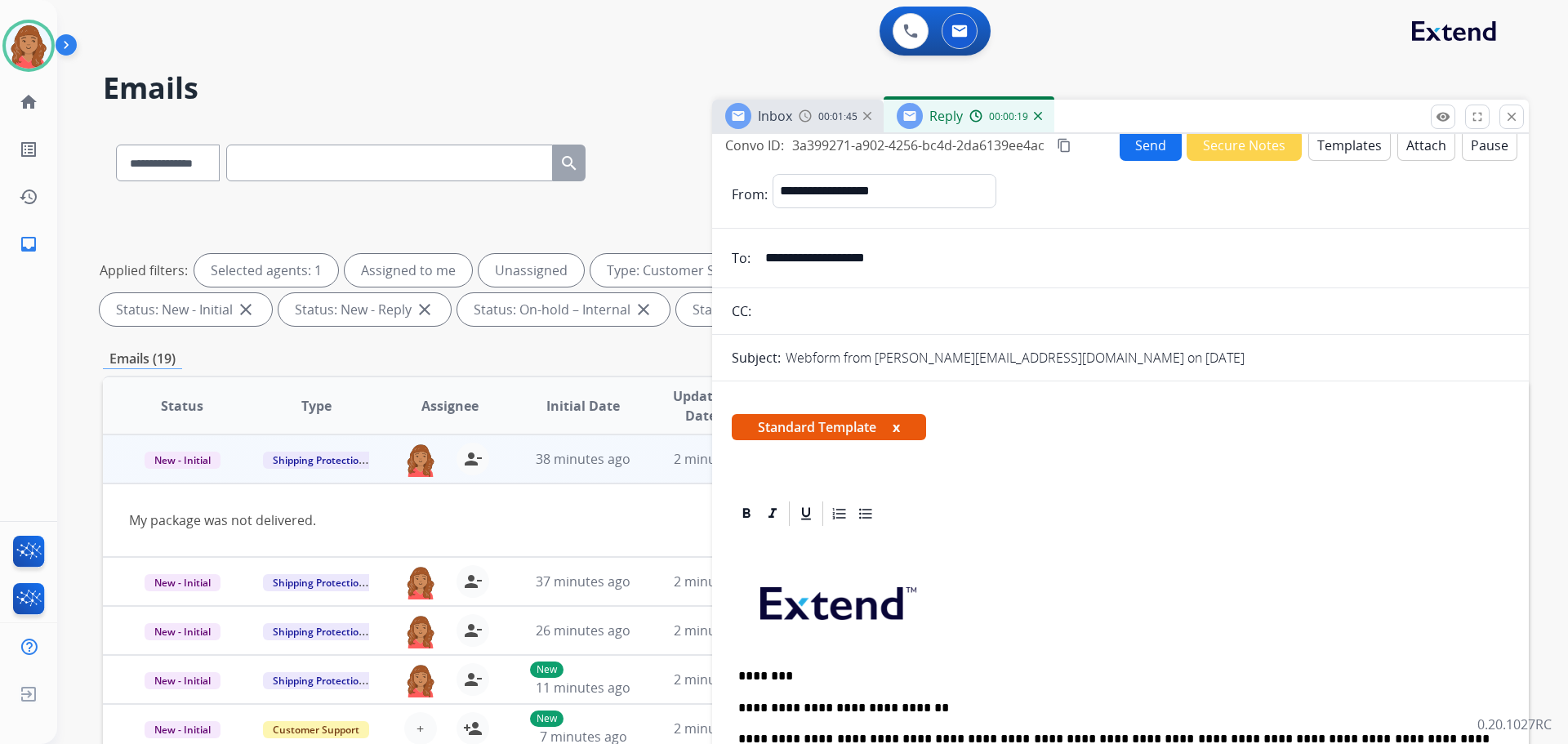
scroll to position [0, 0]
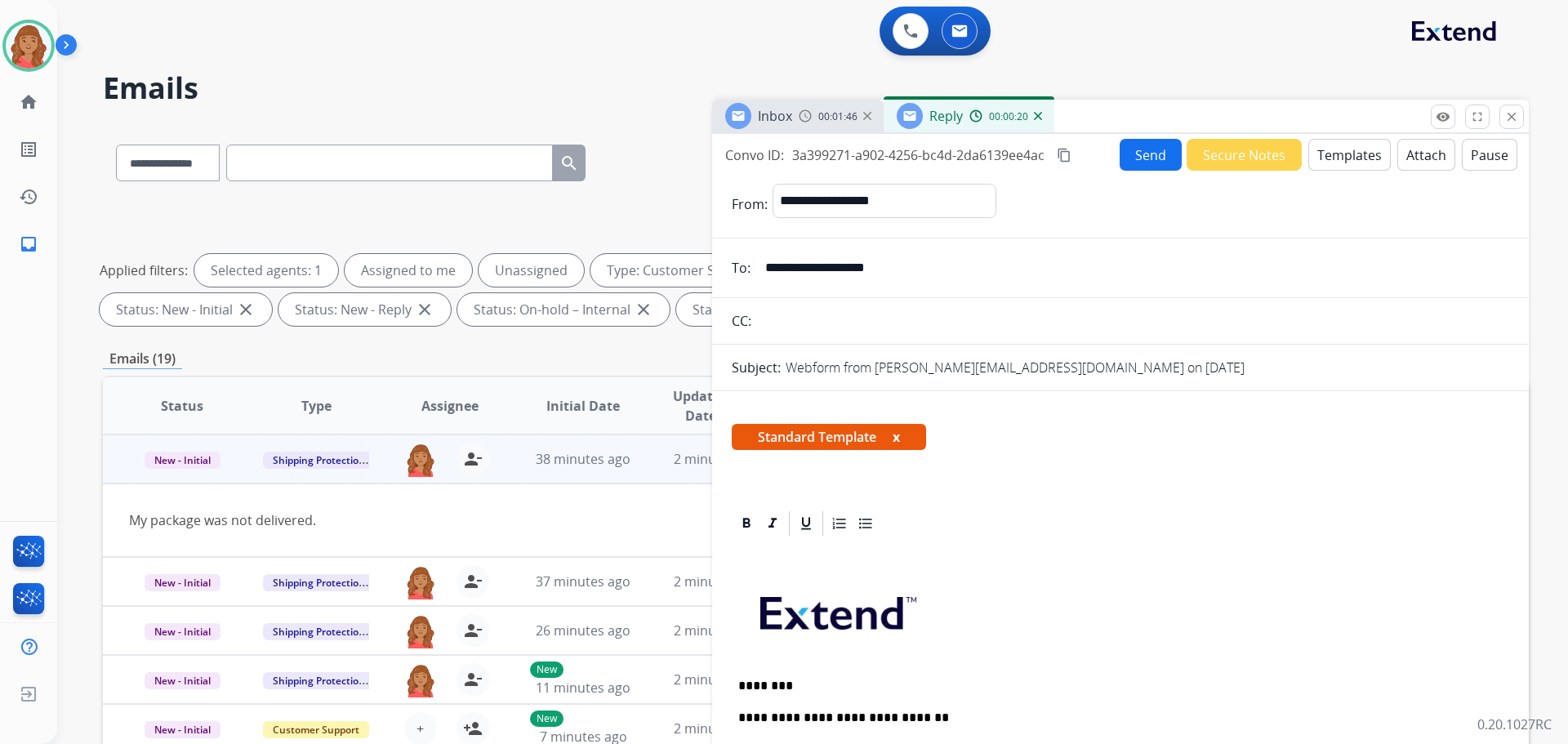
drag, startPoint x: 1064, startPoint y: 154, endPoint x: 1119, endPoint y: 164, distance: 55.9
click at [1068, 155] on mat-icon "content_copy" at bounding box center [1064, 155] width 15 height 15
click at [1137, 164] on button "Send" at bounding box center [1152, 155] width 62 height 32
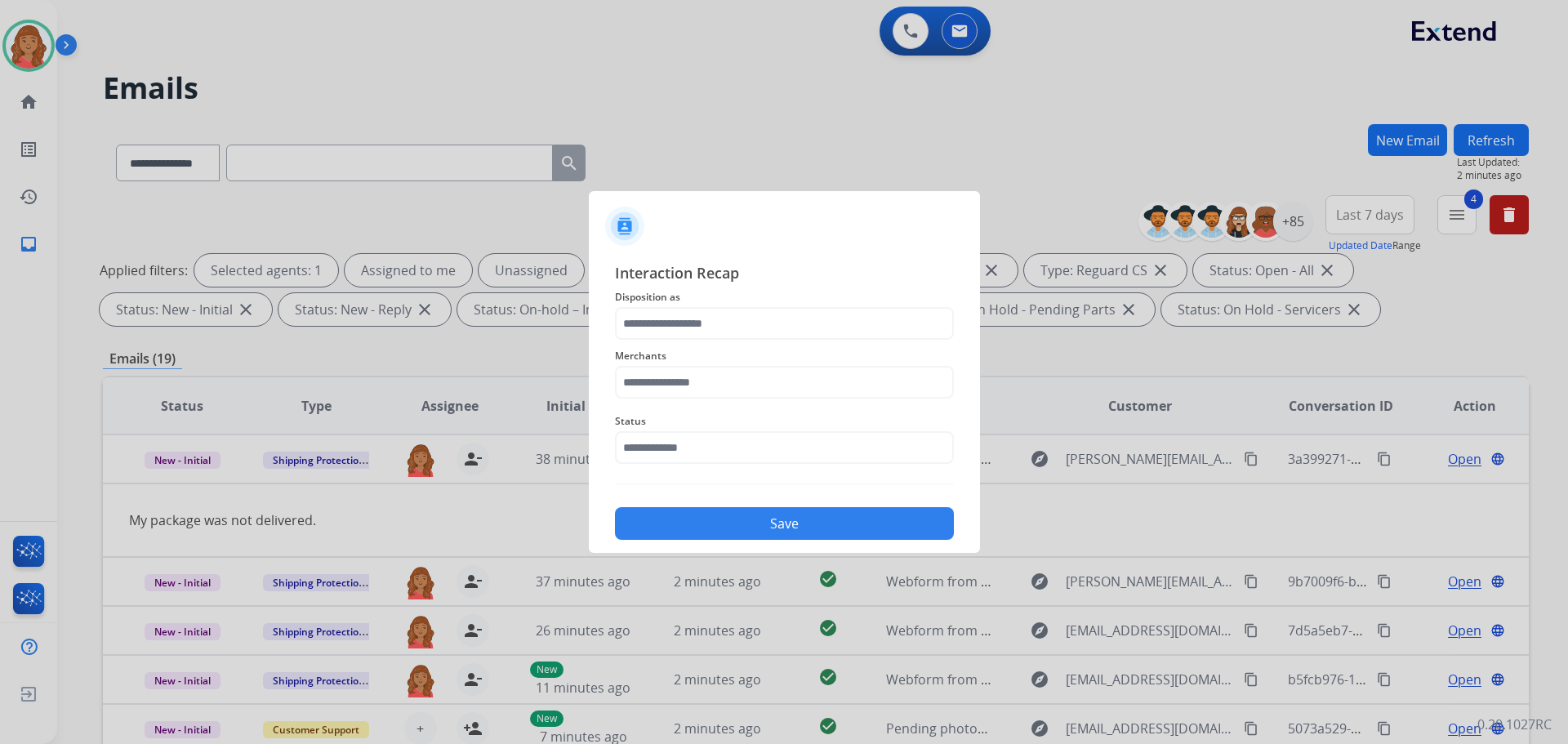
drag, startPoint x: 712, startPoint y: 298, endPoint x: 705, endPoint y: 305, distance: 9.9
click at [712, 299] on span "Disposition as" at bounding box center [785, 297] width 339 height 20
click at [704, 321] on input "text" at bounding box center [785, 324] width 339 height 33
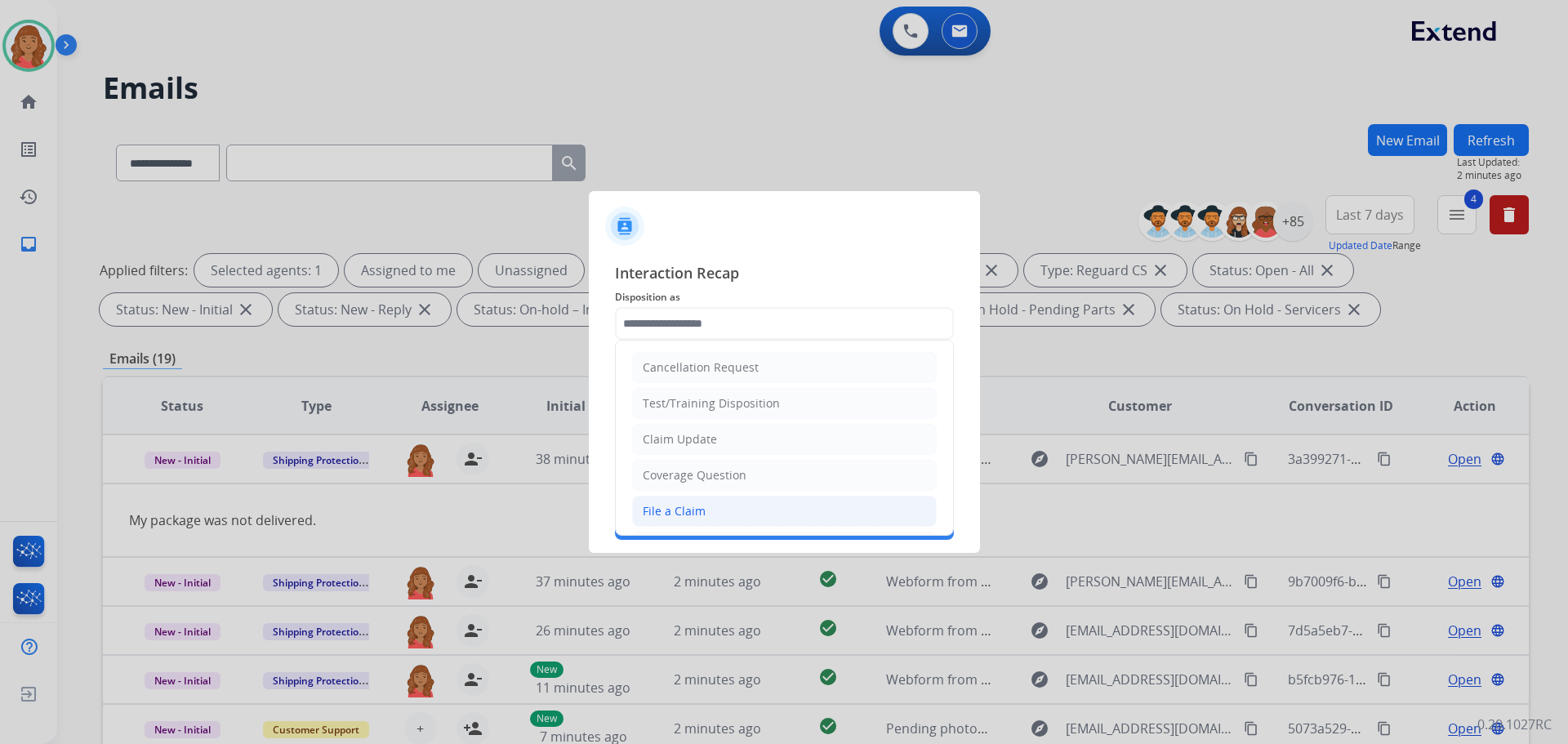
click at [676, 503] on div "File a Claim" at bounding box center [674, 510] width 63 height 16
type input "**********"
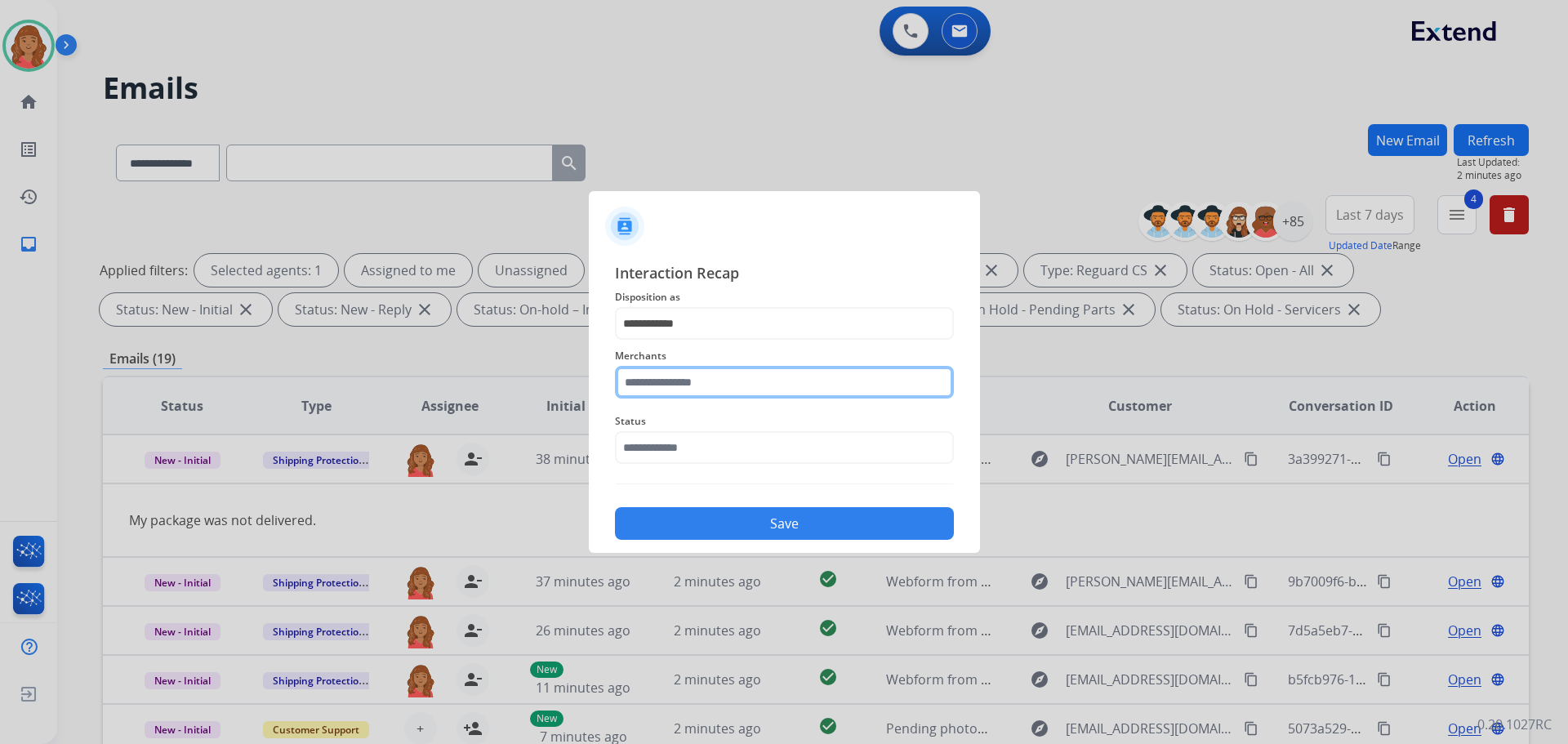
drag, startPoint x: 652, startPoint y: 396, endPoint x: 646, endPoint y: 388, distance: 10.0
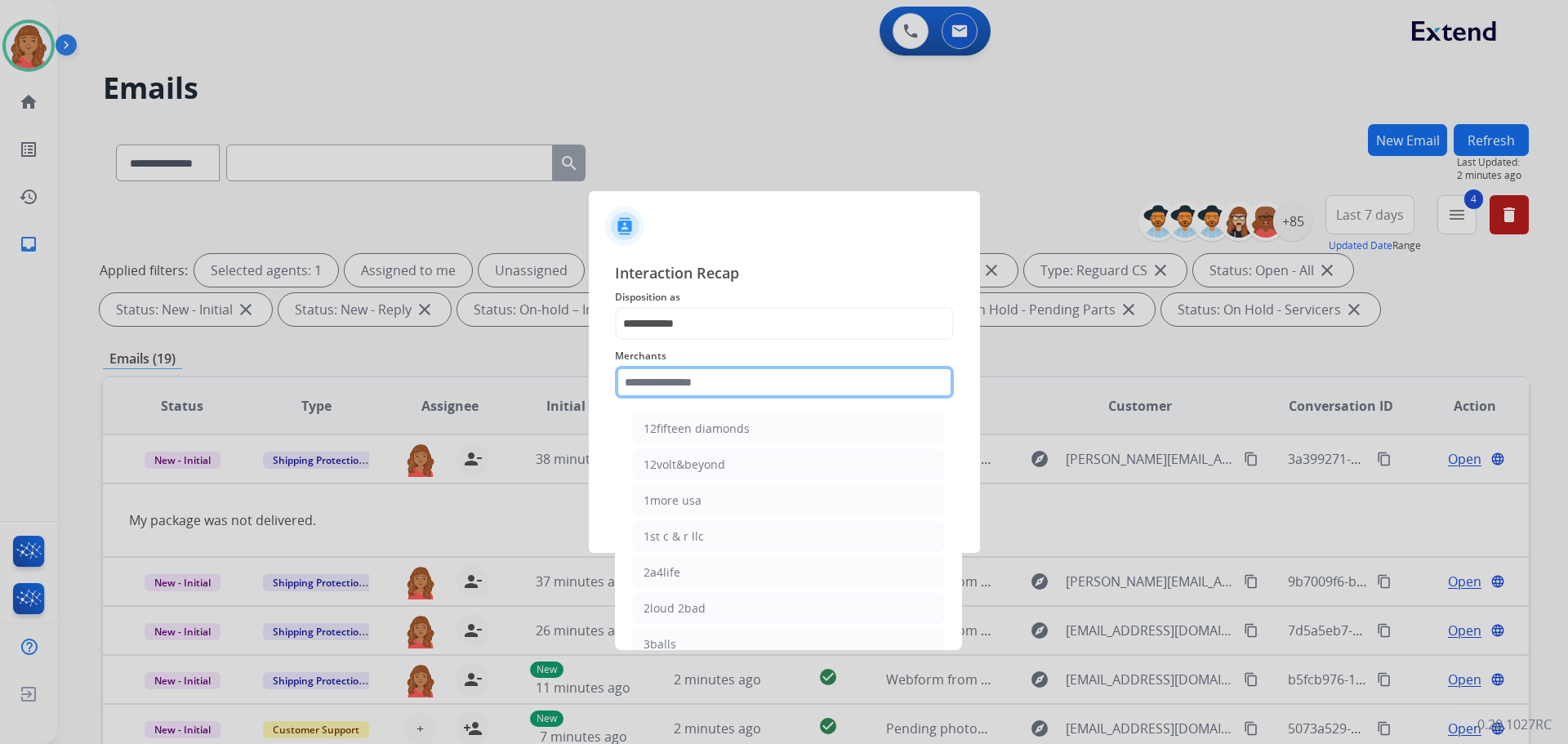
paste input "**********"
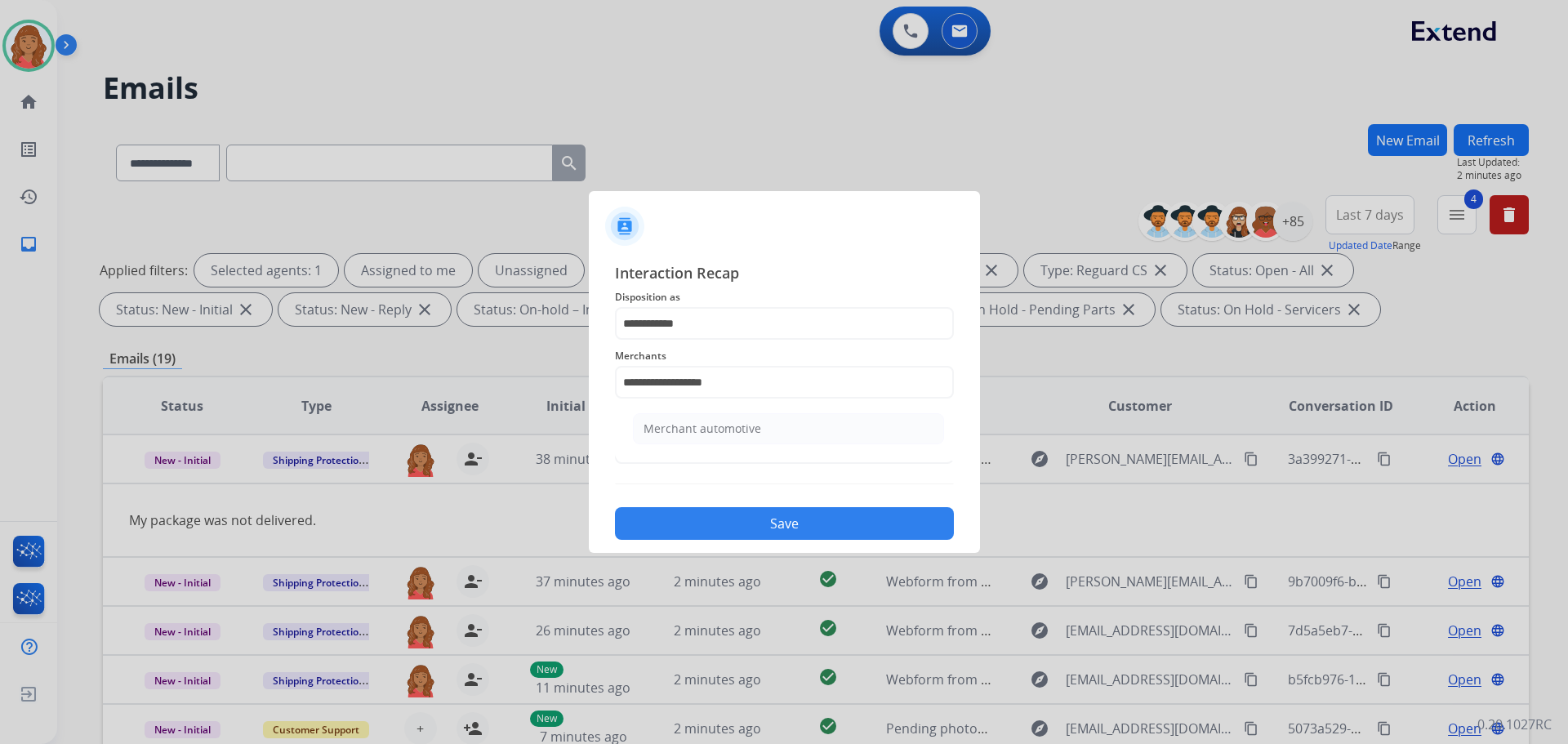
click at [678, 430] on div "Merchant automotive" at bounding box center [703, 428] width 118 height 16
type input "**********"
drag, startPoint x: 639, startPoint y: 457, endPoint x: 654, endPoint y: 465, distance: 17.0
click at [644, 458] on input "text" at bounding box center [785, 447] width 339 height 33
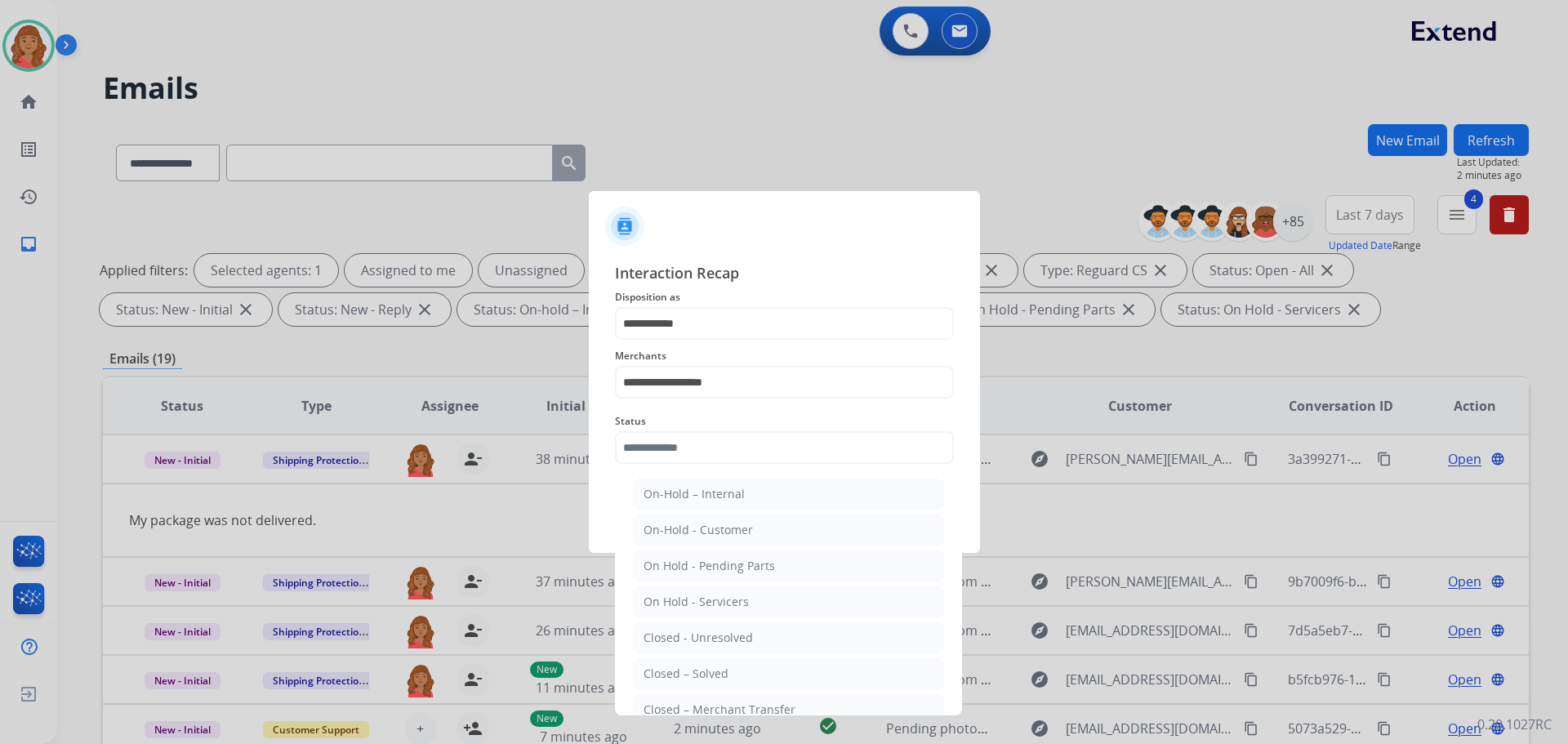
click at [681, 673] on div "Closed – Solved" at bounding box center [686, 673] width 85 height 16
type input "**********"
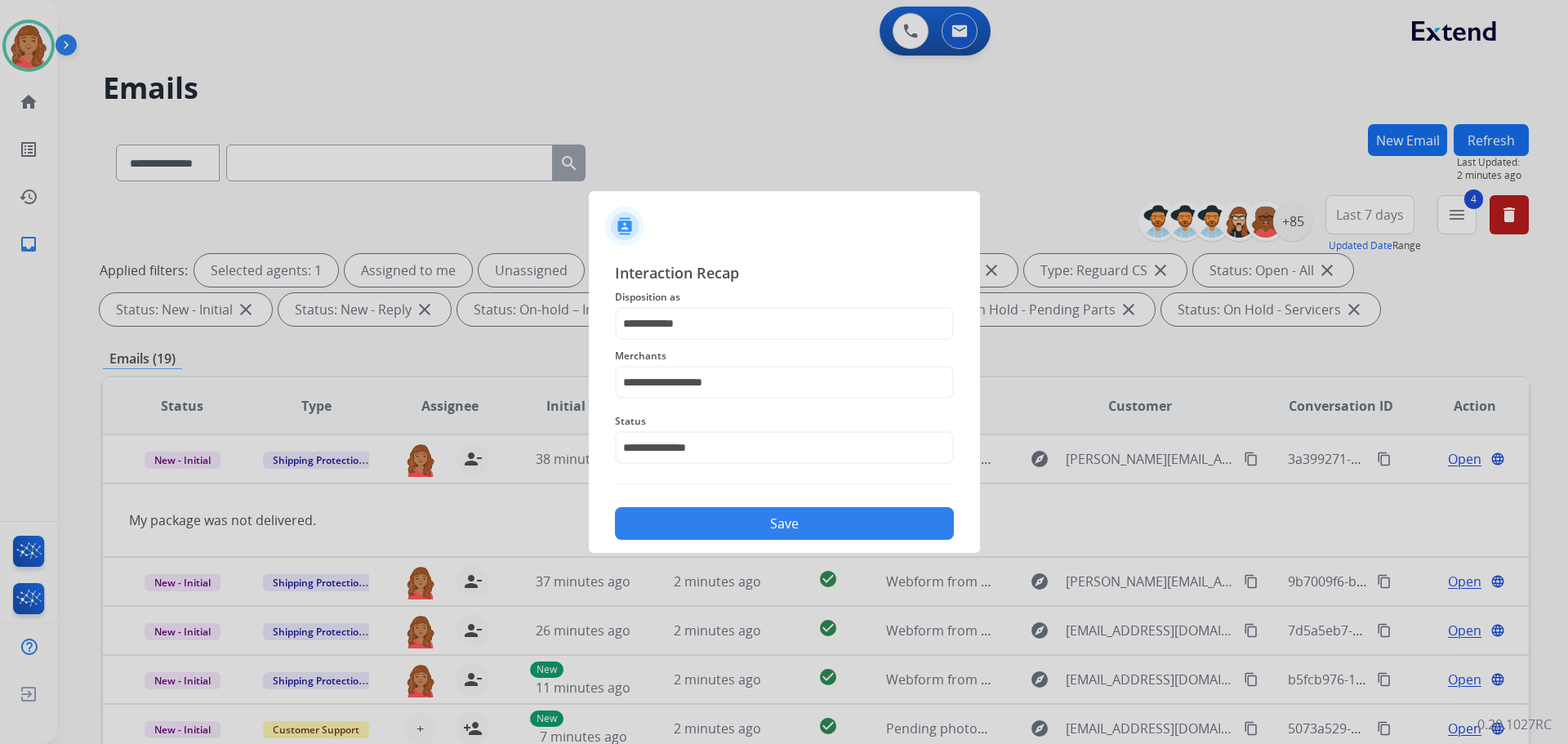
drag, startPoint x: 732, startPoint y: 516, endPoint x: 645, endPoint y: 563, distance: 98.9
click at [732, 516] on button "Save" at bounding box center [785, 523] width 339 height 33
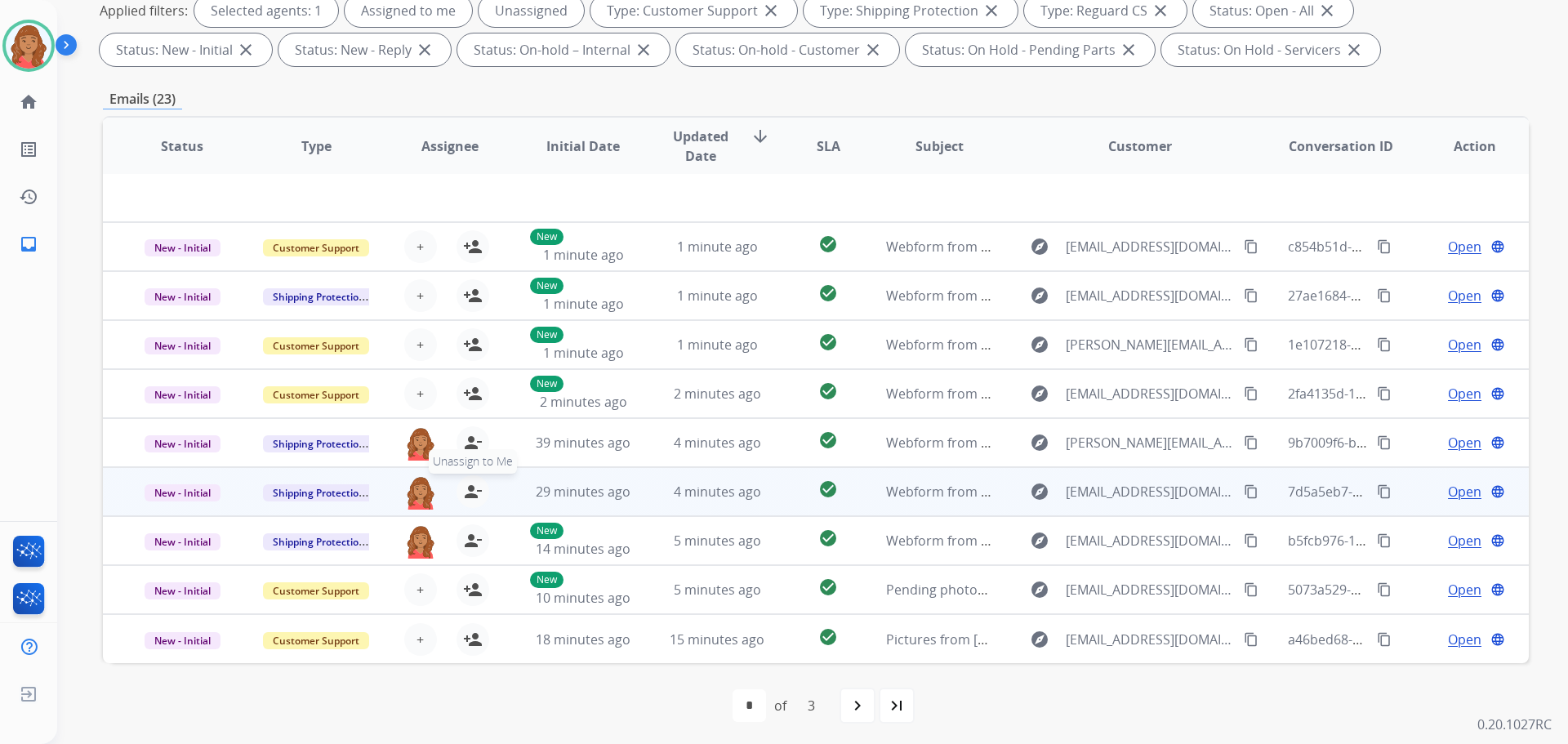
scroll to position [264, 0]
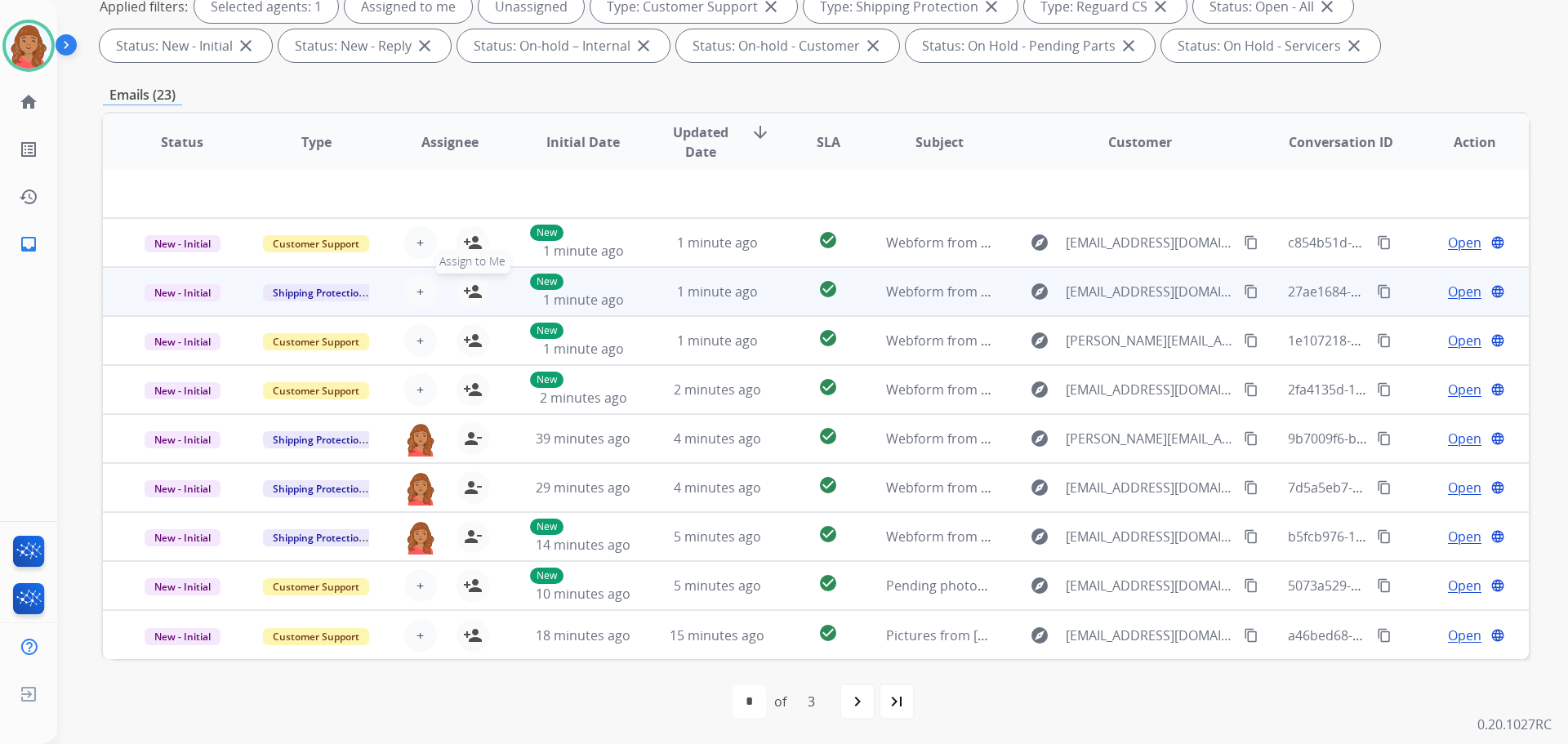
click at [470, 292] on mat-icon "person_add" at bounding box center [472, 292] width 20 height 20
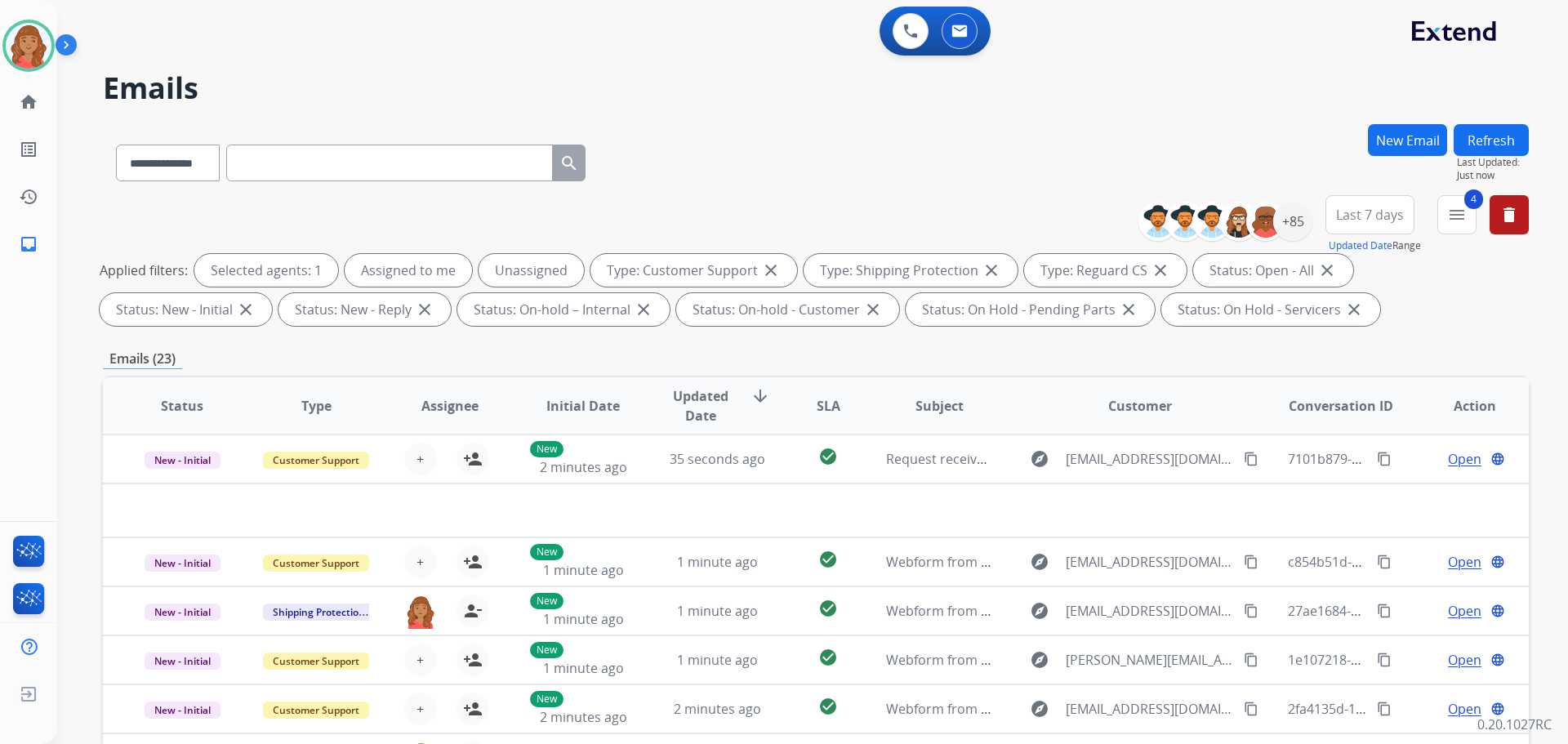
scroll to position [81, 0]
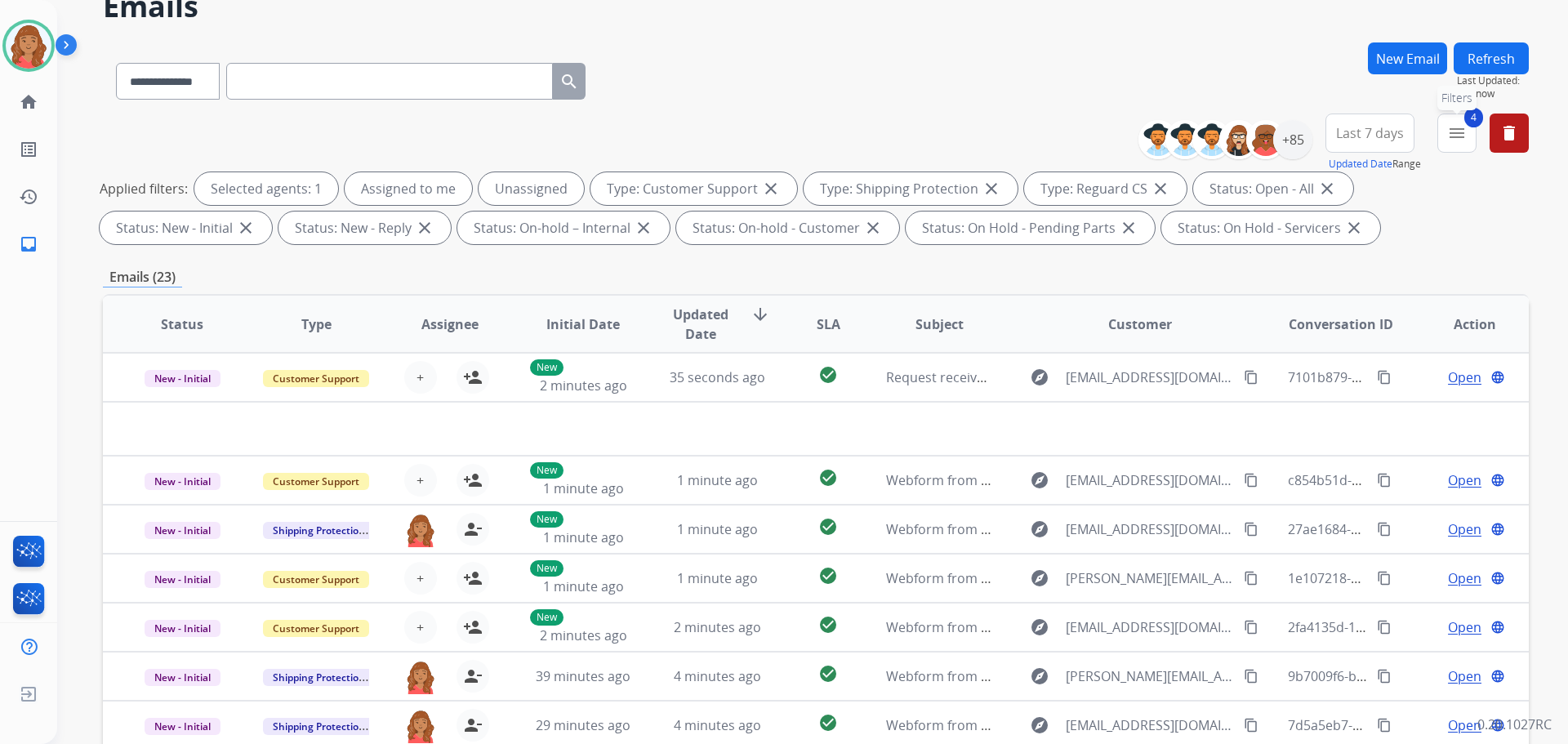
click at [1458, 135] on mat-icon "menu" at bounding box center [1456, 133] width 20 height 20
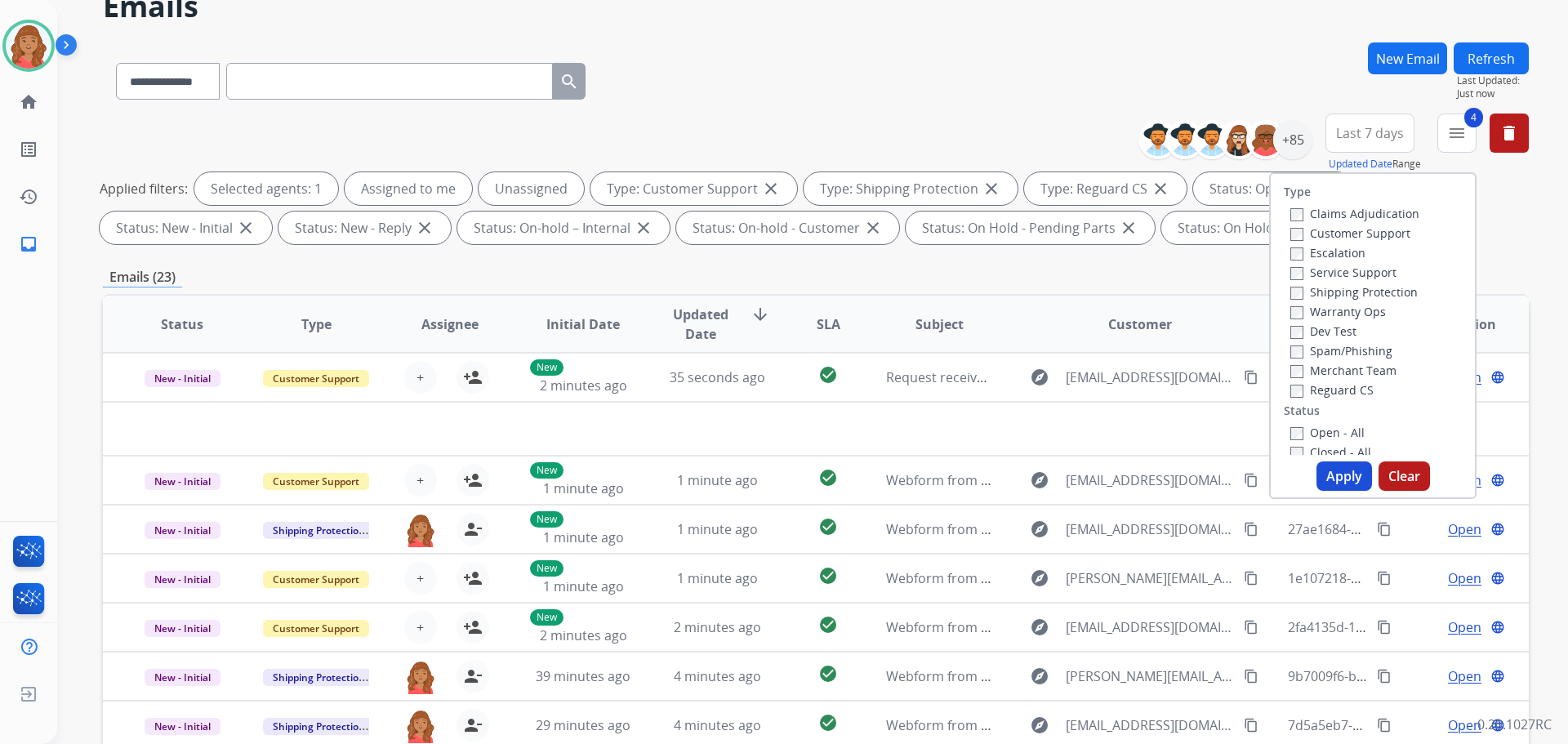
click at [1335, 476] on button "Apply" at bounding box center [1344, 476] width 55 height 29
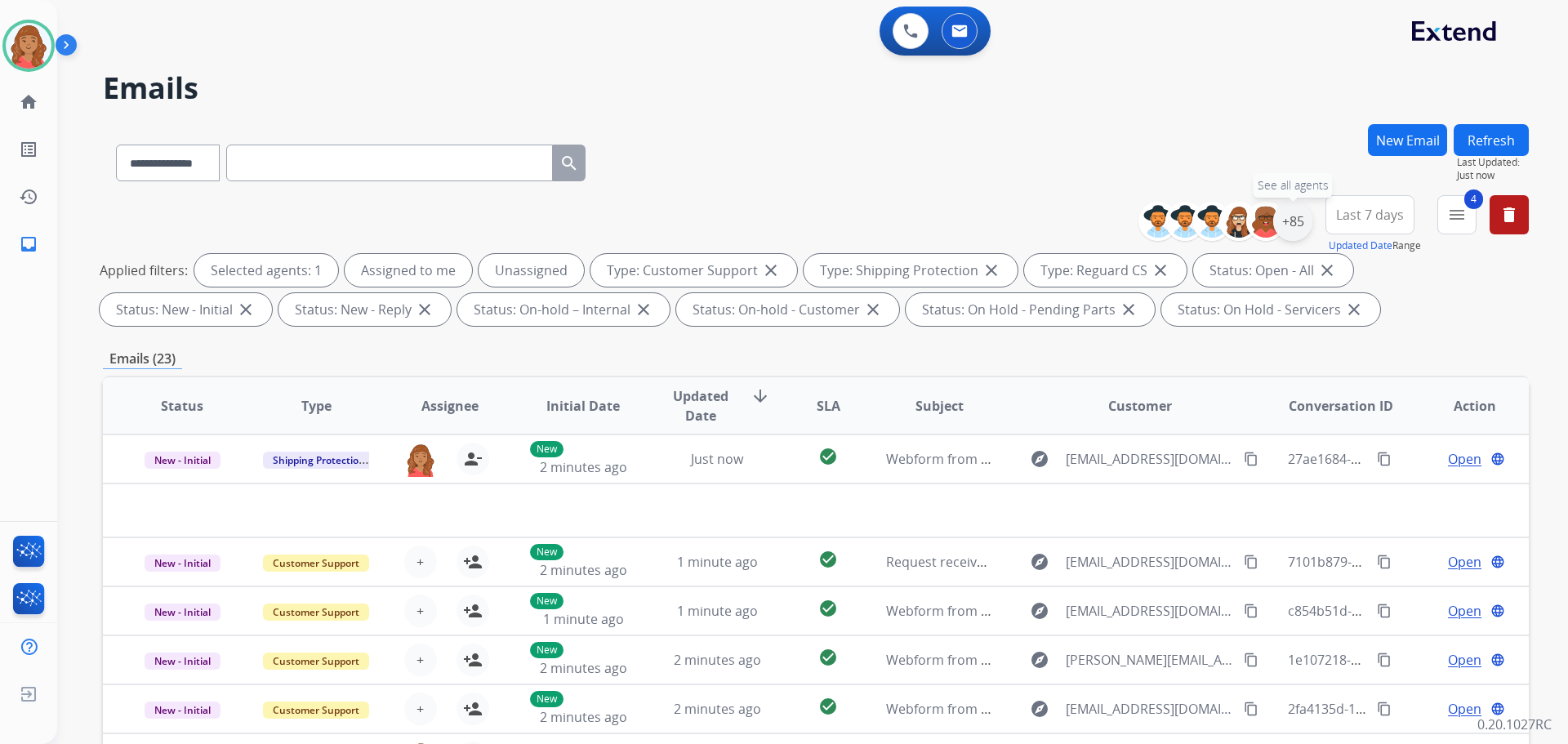
drag, startPoint x: 1295, startPoint y: 228, endPoint x: 1302, endPoint y: 233, distance: 8.6
click at [1302, 227] on div "+85" at bounding box center [1292, 221] width 39 height 39
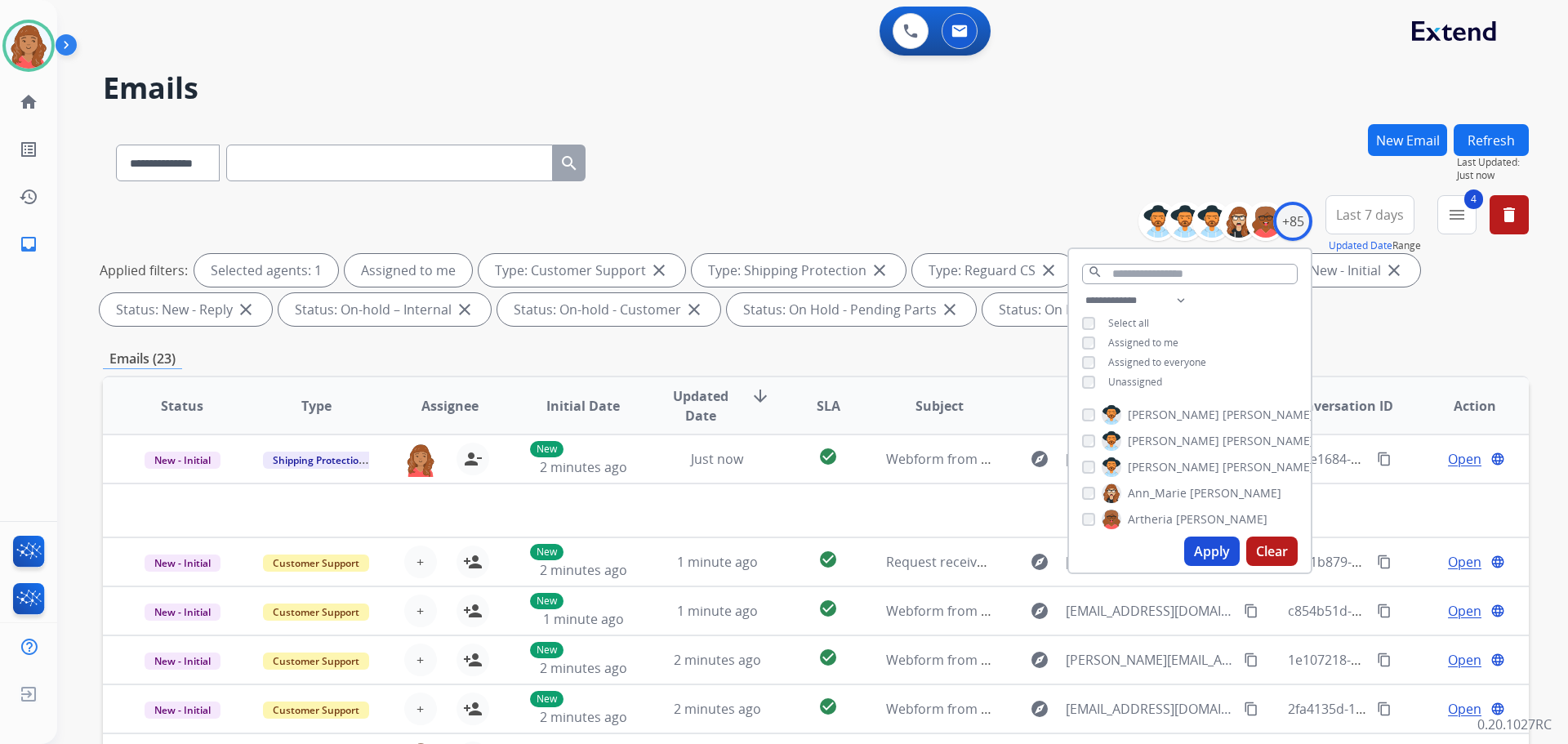
click at [1197, 552] on button "Apply" at bounding box center [1211, 551] width 55 height 29
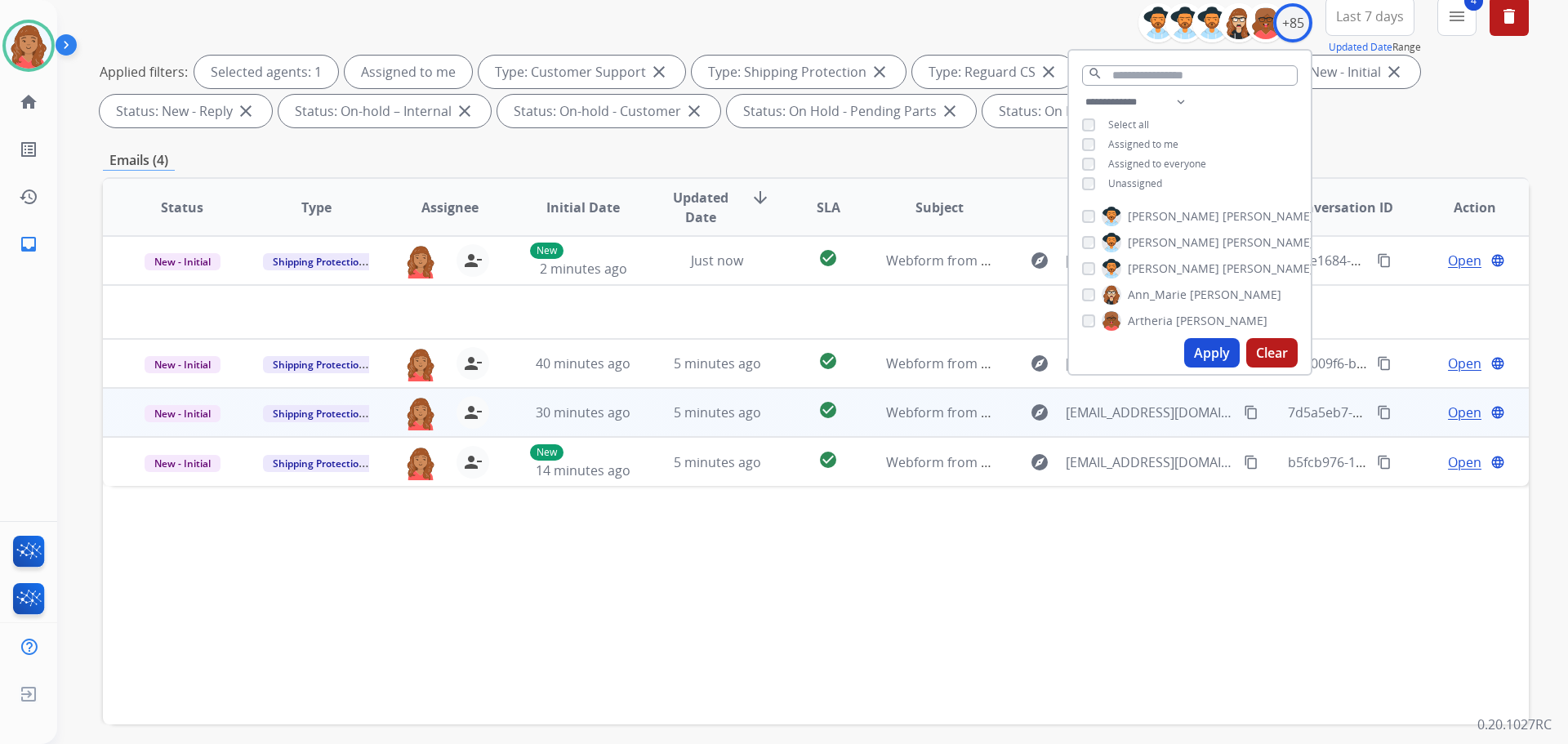
scroll to position [245, 0]
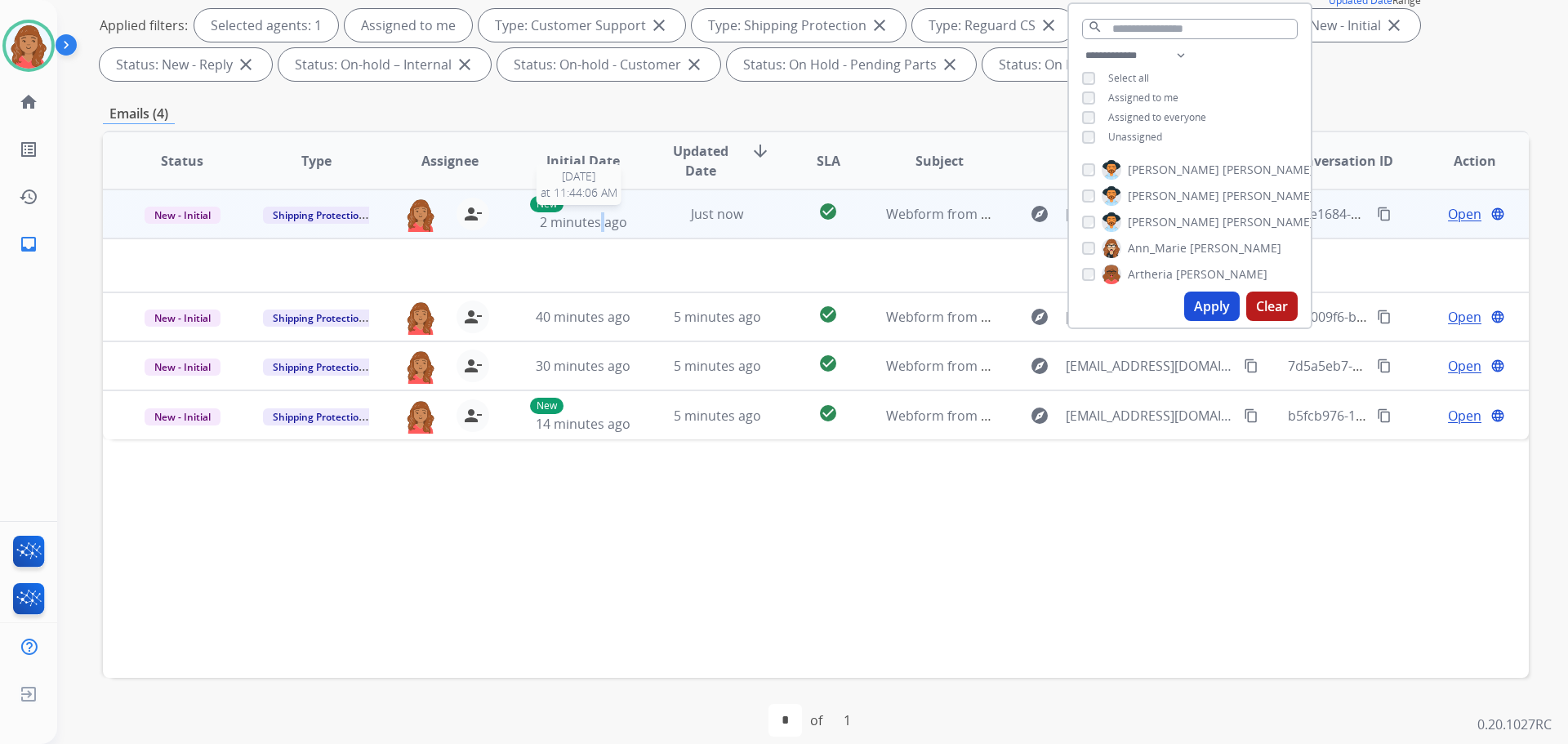
drag, startPoint x: 598, startPoint y: 217, endPoint x: 603, endPoint y: 225, distance: 9.4
click at [603, 225] on span "2 minutes ago" at bounding box center [583, 221] width 87 height 18
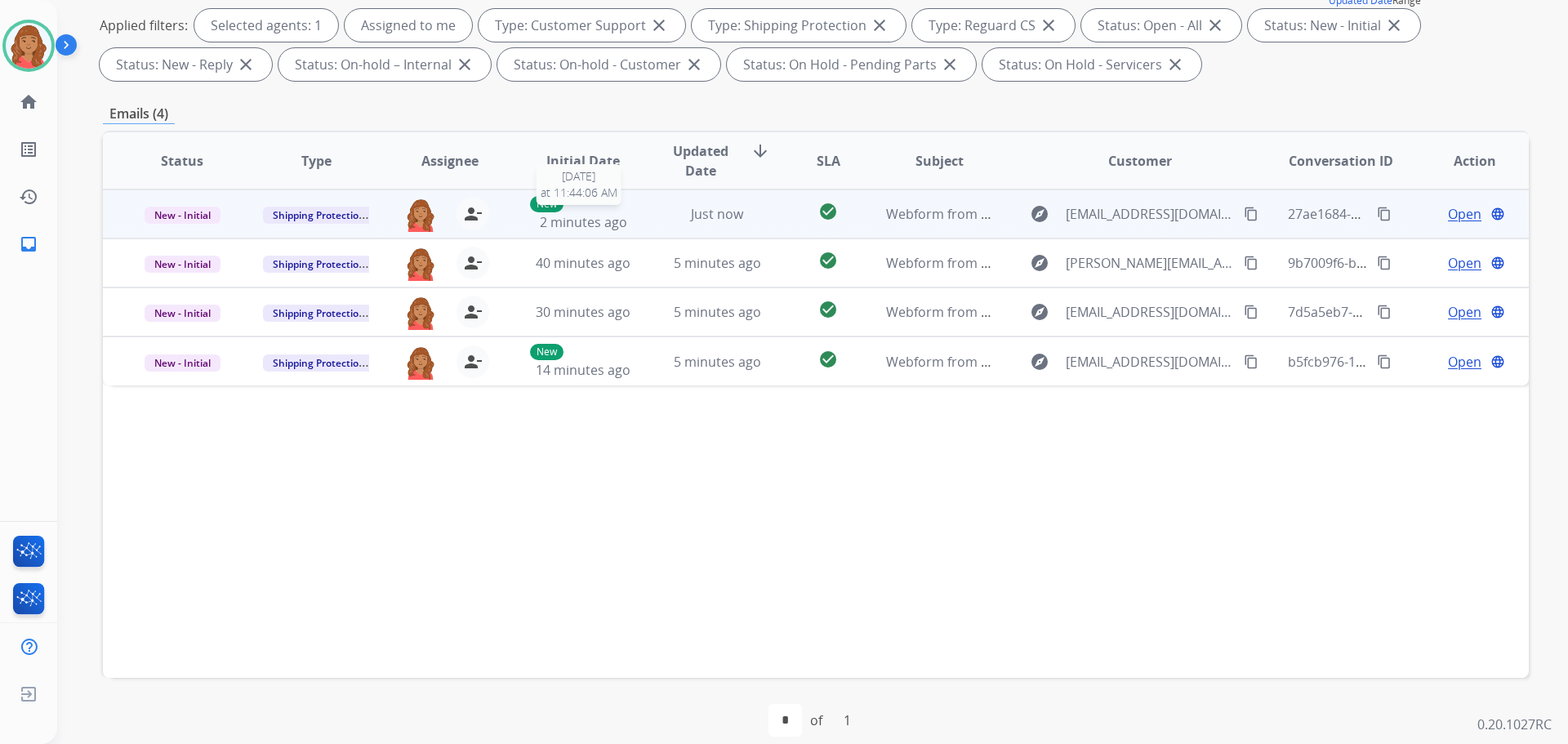
click at [591, 222] on span "2 minutes ago" at bounding box center [583, 221] width 87 height 18
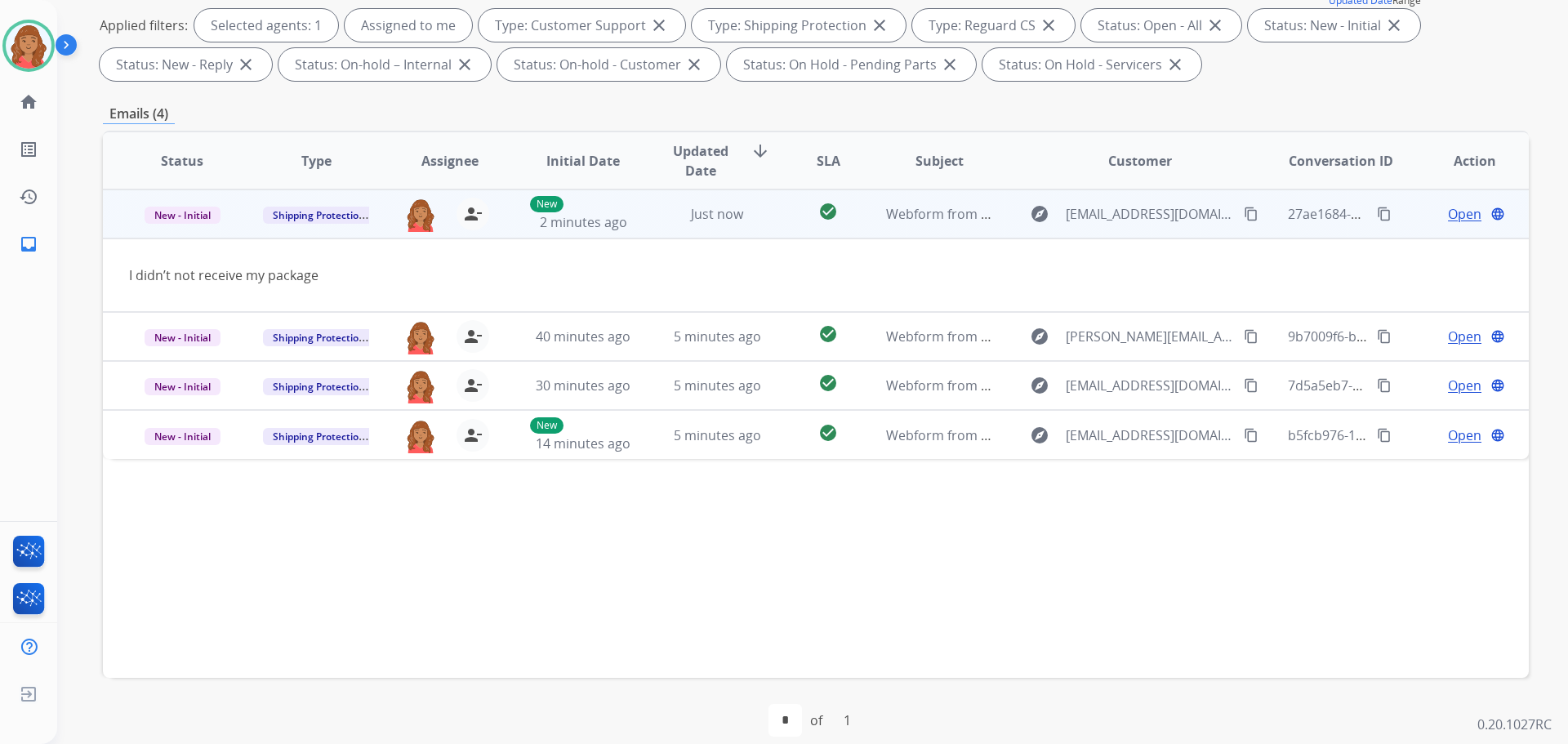
drag, startPoint x: 1215, startPoint y: 215, endPoint x: 1135, endPoint y: 223, distance: 80.4
click at [1243, 215] on mat-icon "content_copy" at bounding box center [1250, 214] width 15 height 15
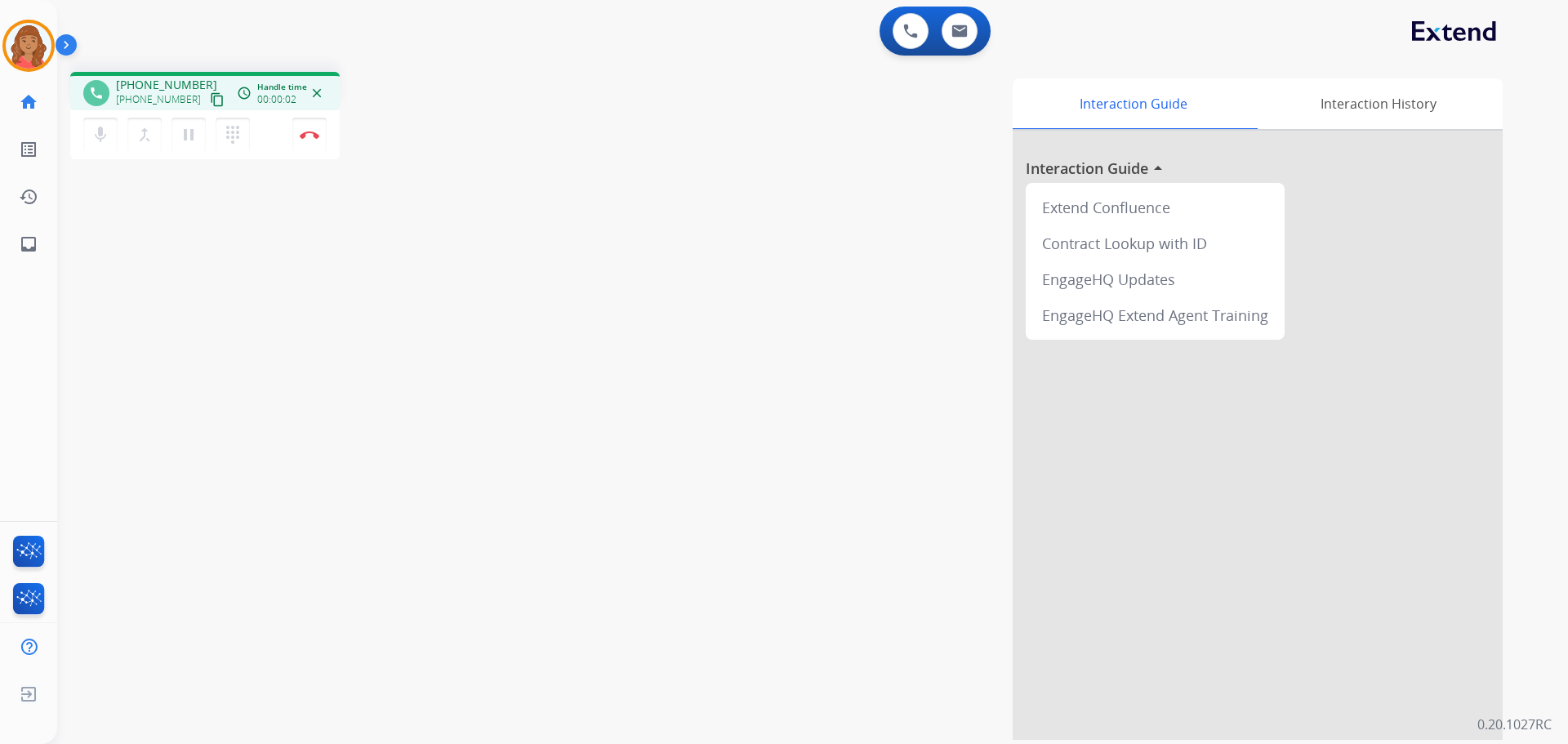
drag, startPoint x: 197, startPoint y: 98, endPoint x: 106, endPoint y: 103, distance: 91.1
click at [208, 94] on button "content_copy" at bounding box center [217, 99] width 20 height 20
click at [321, 129] on button "Disconnect" at bounding box center [310, 135] width 35 height 35
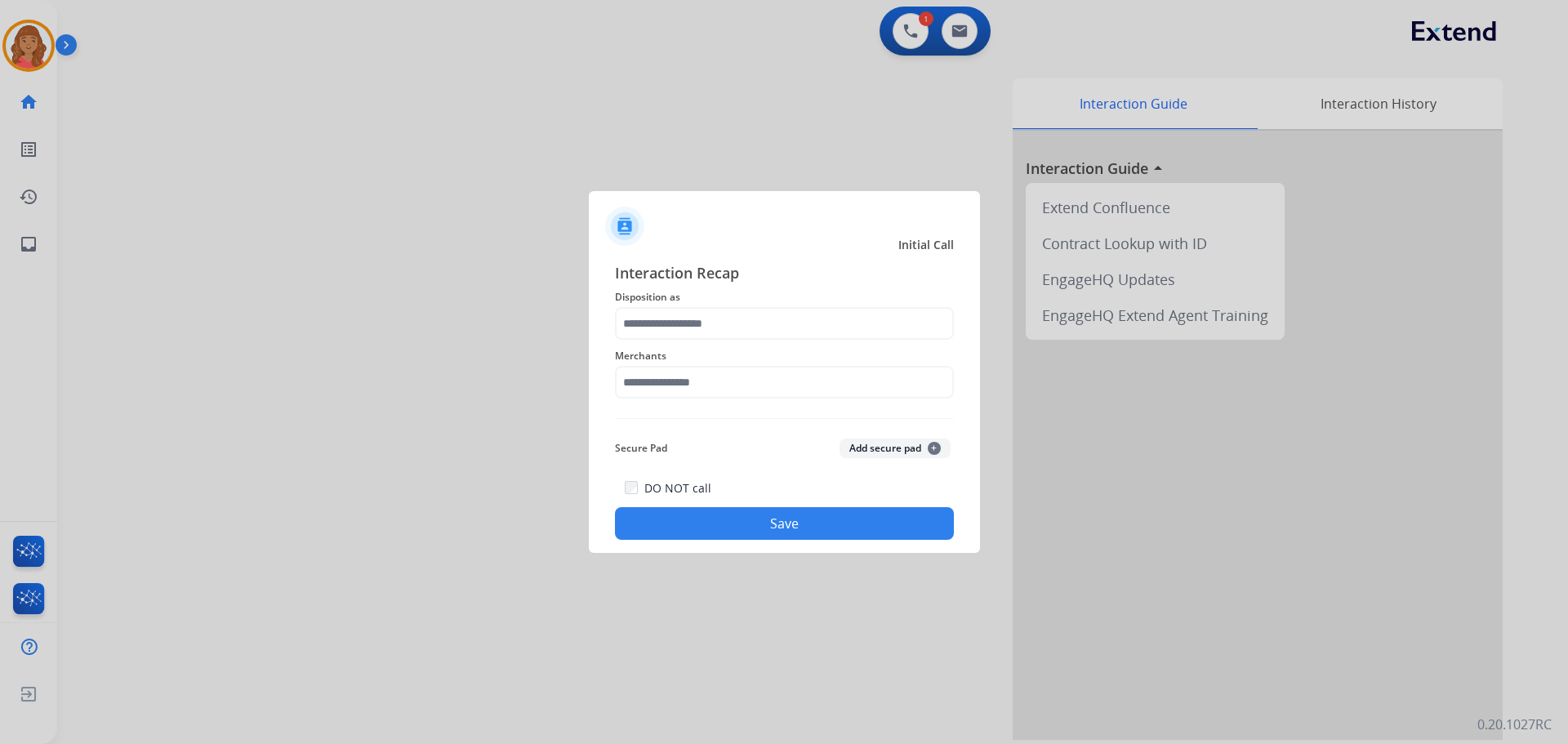
click at [673, 354] on span "Merchants" at bounding box center [785, 356] width 339 height 20
click at [671, 324] on div "Interaction Recap Disposition as Merchants Secure Pad Add secure pad + DO NOT c…" at bounding box center [785, 401] width 339 height 279
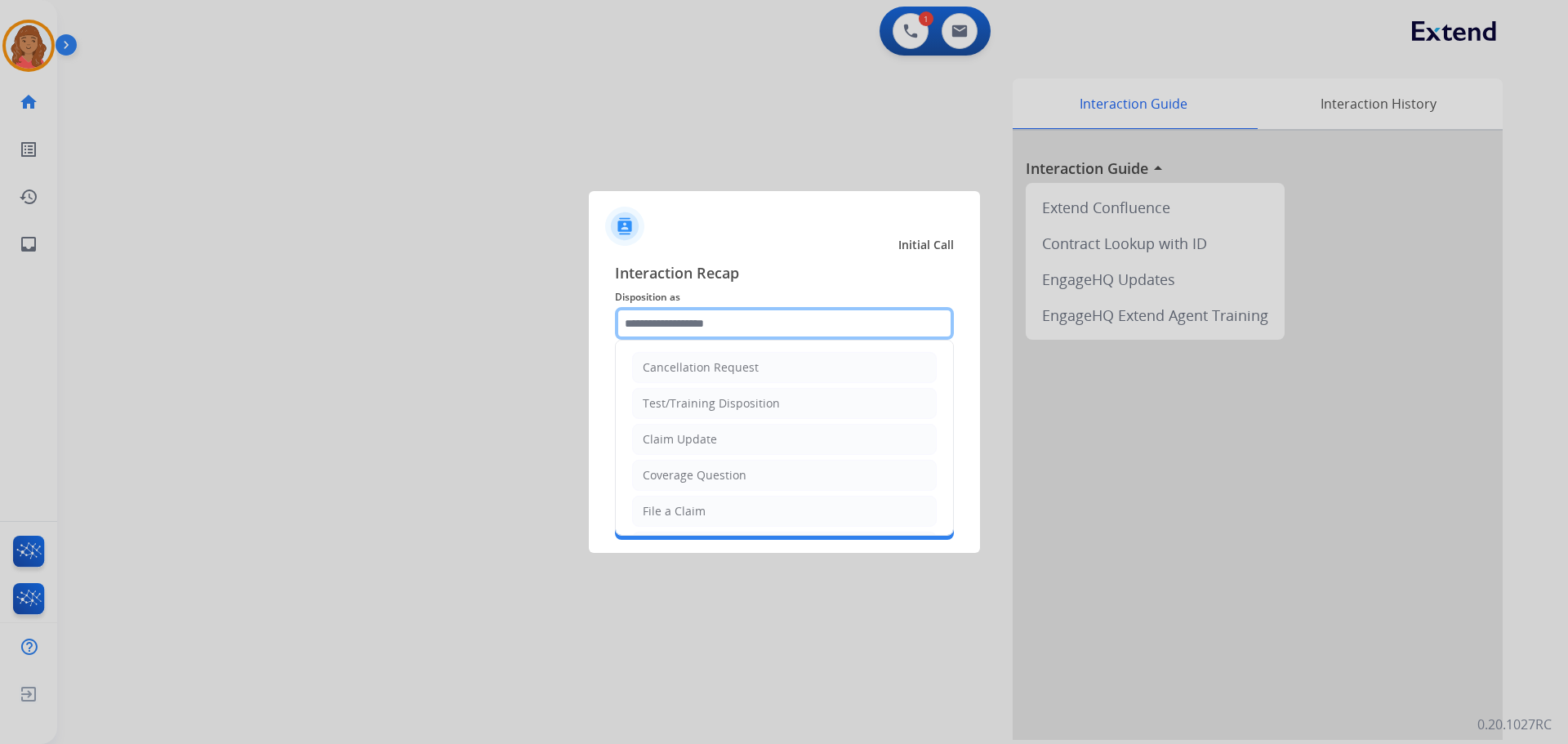
click at [670, 326] on input "text" at bounding box center [785, 324] width 339 height 33
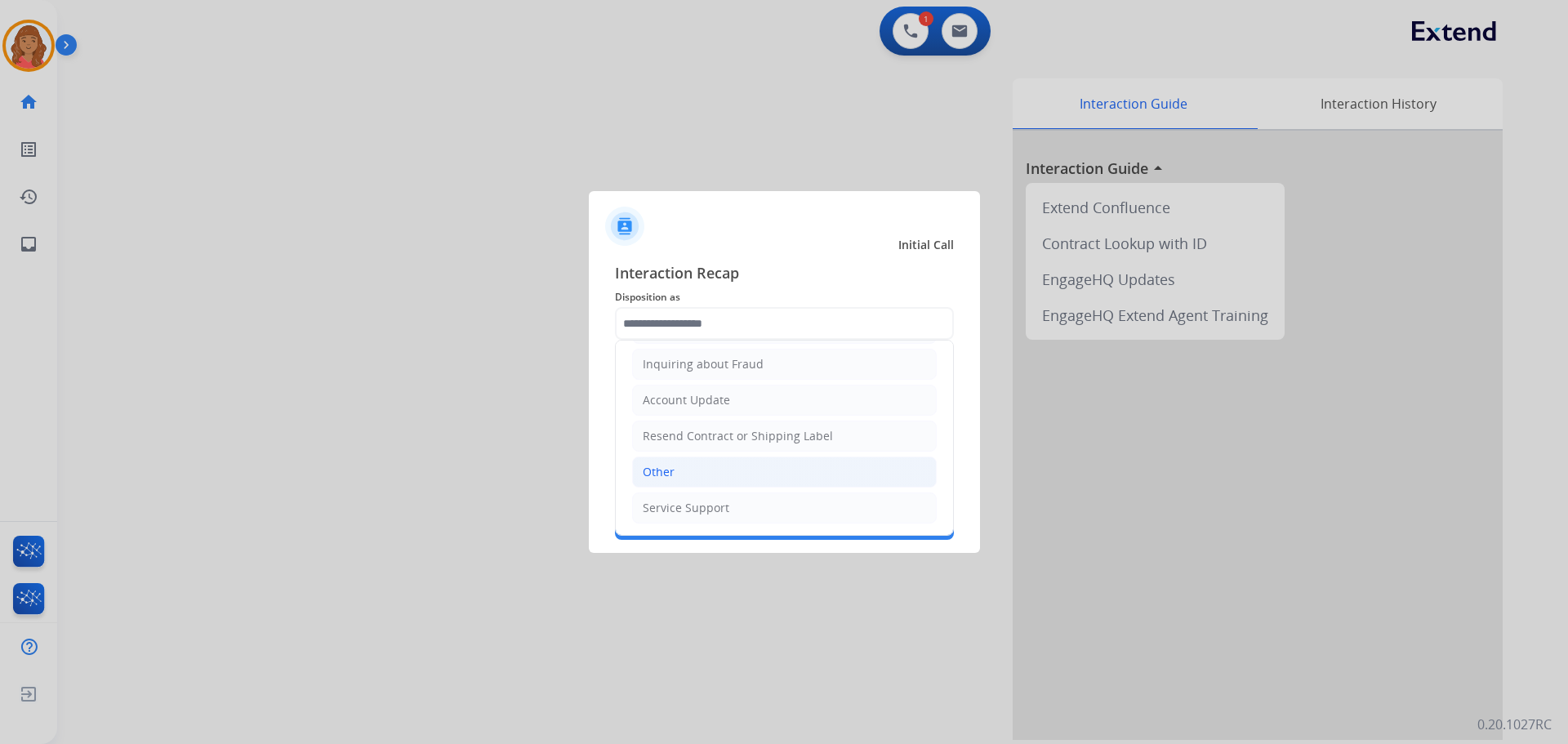
click at [652, 457] on li "Other" at bounding box center [784, 472] width 305 height 31
type input "*****"
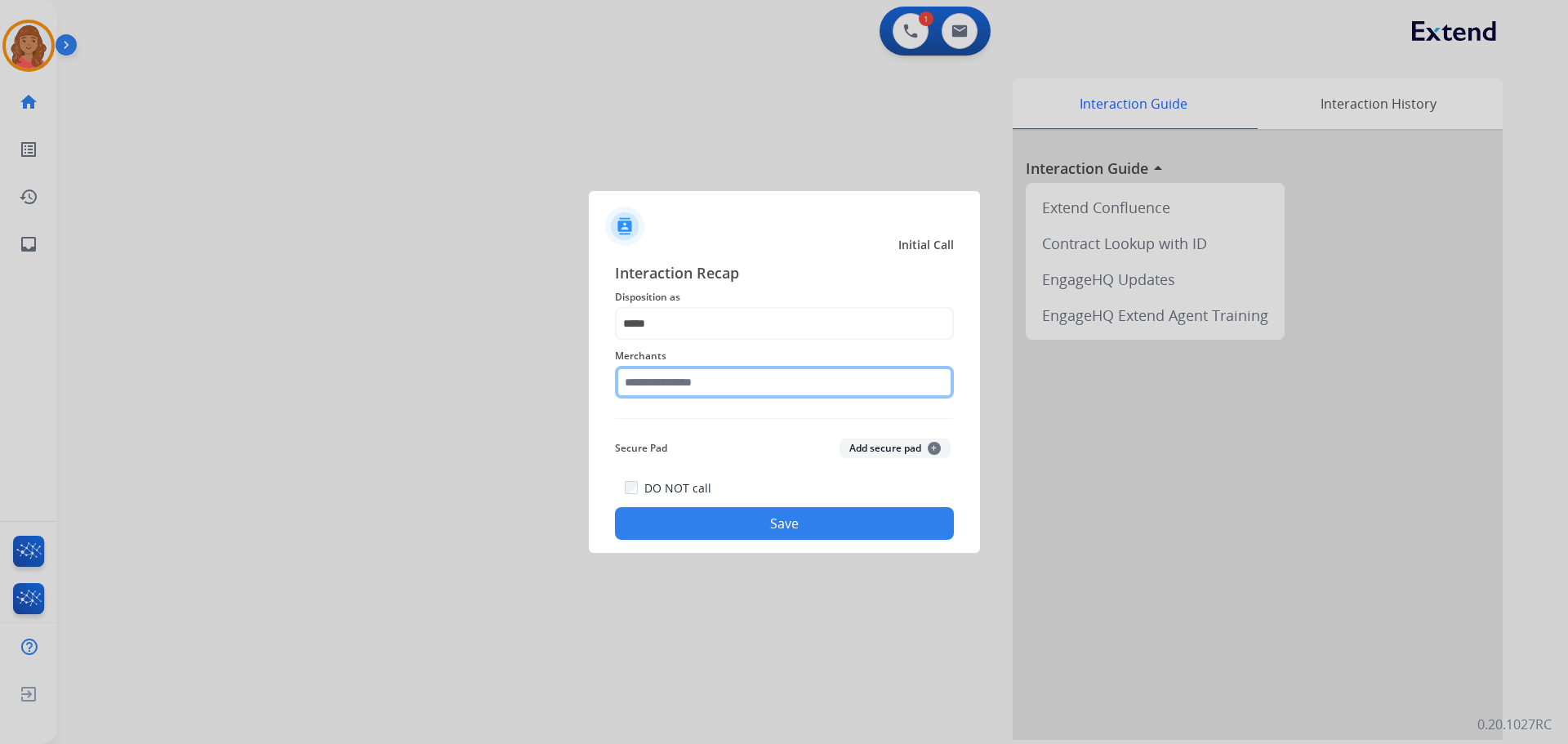
click at [672, 369] on input "text" at bounding box center [785, 382] width 339 height 33
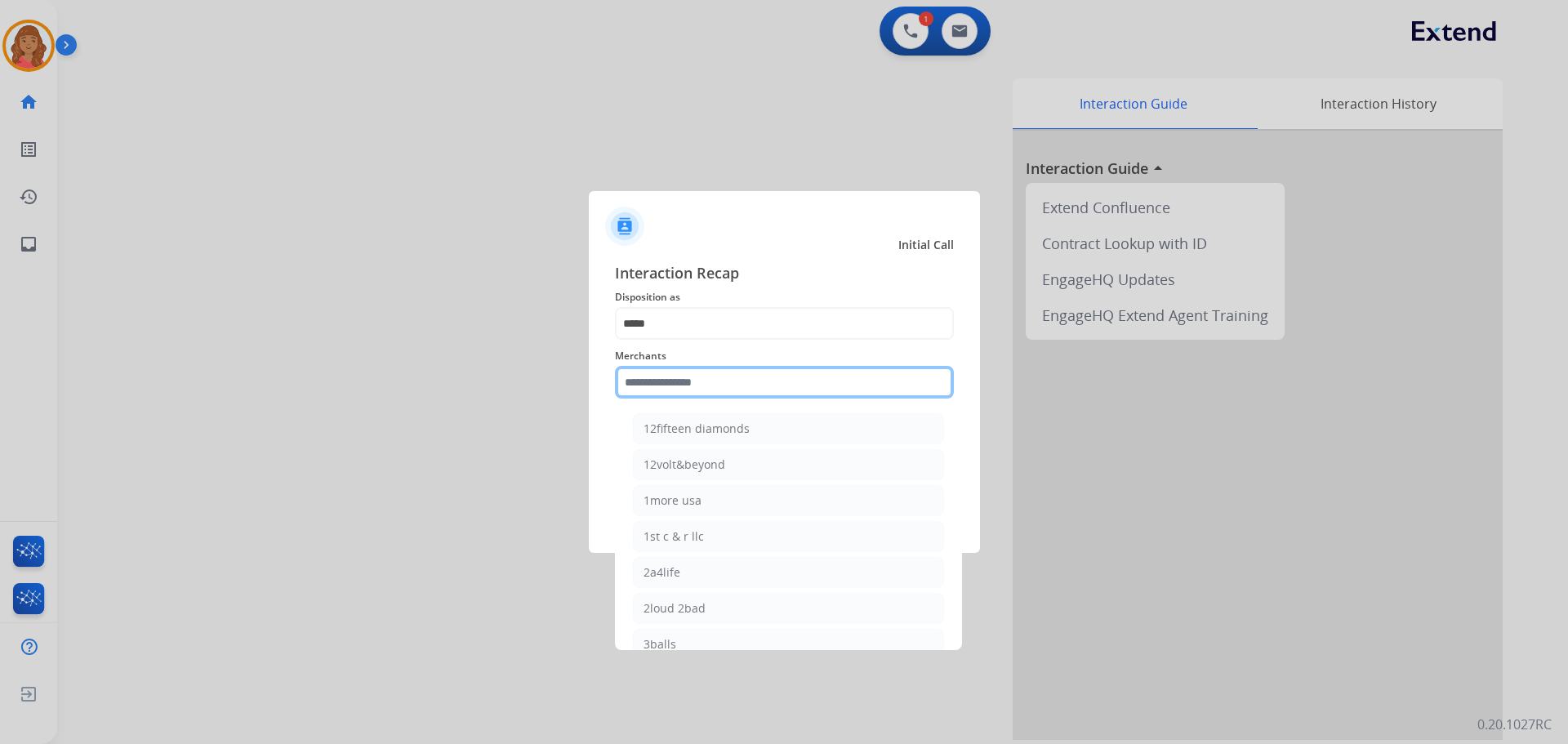
click at [673, 379] on input "text" at bounding box center [785, 382] width 339 height 33
click at [684, 470] on div "Ashley furniture" at bounding box center [688, 465] width 89 height 16
type input "**********"
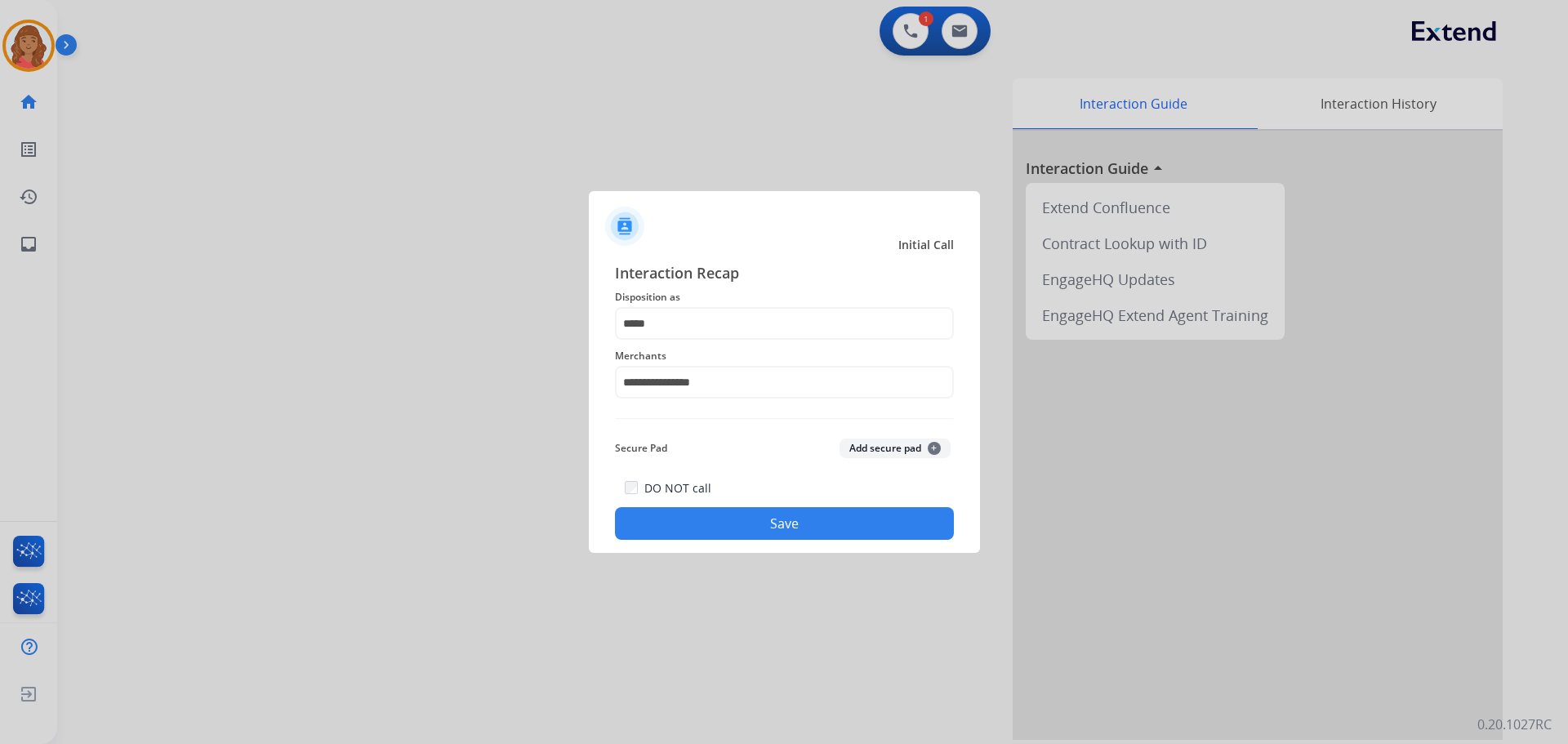
drag, startPoint x: 689, startPoint y: 511, endPoint x: 758, endPoint y: 460, distance: 85.8
click at [691, 507] on div "DO NOT call Save" at bounding box center [785, 509] width 339 height 62
click at [762, 516] on button "Save" at bounding box center [785, 523] width 339 height 33
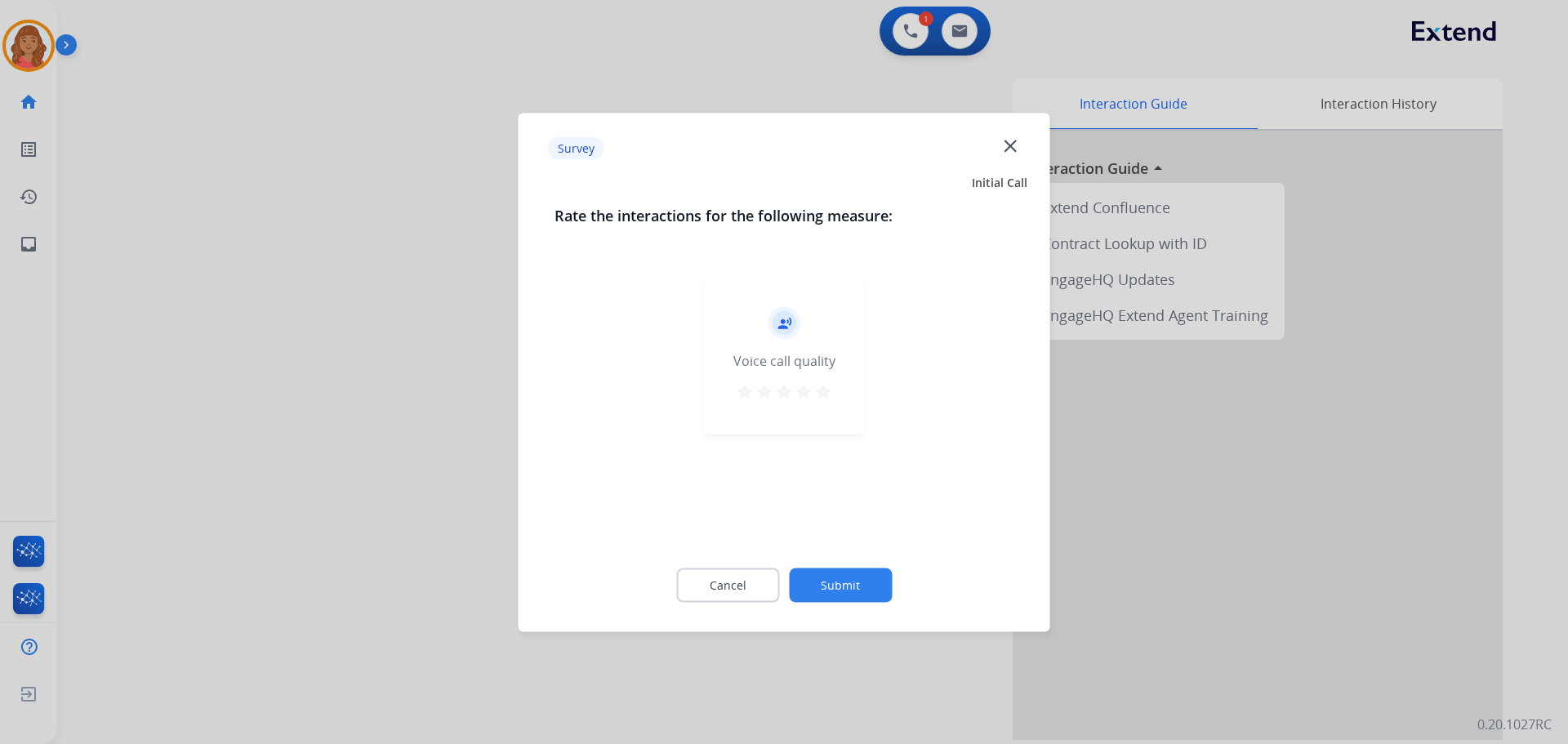
click at [815, 395] on mat-icon "star" at bounding box center [823, 391] width 20 height 20
click at [812, 595] on button "Submit" at bounding box center [840, 585] width 103 height 35
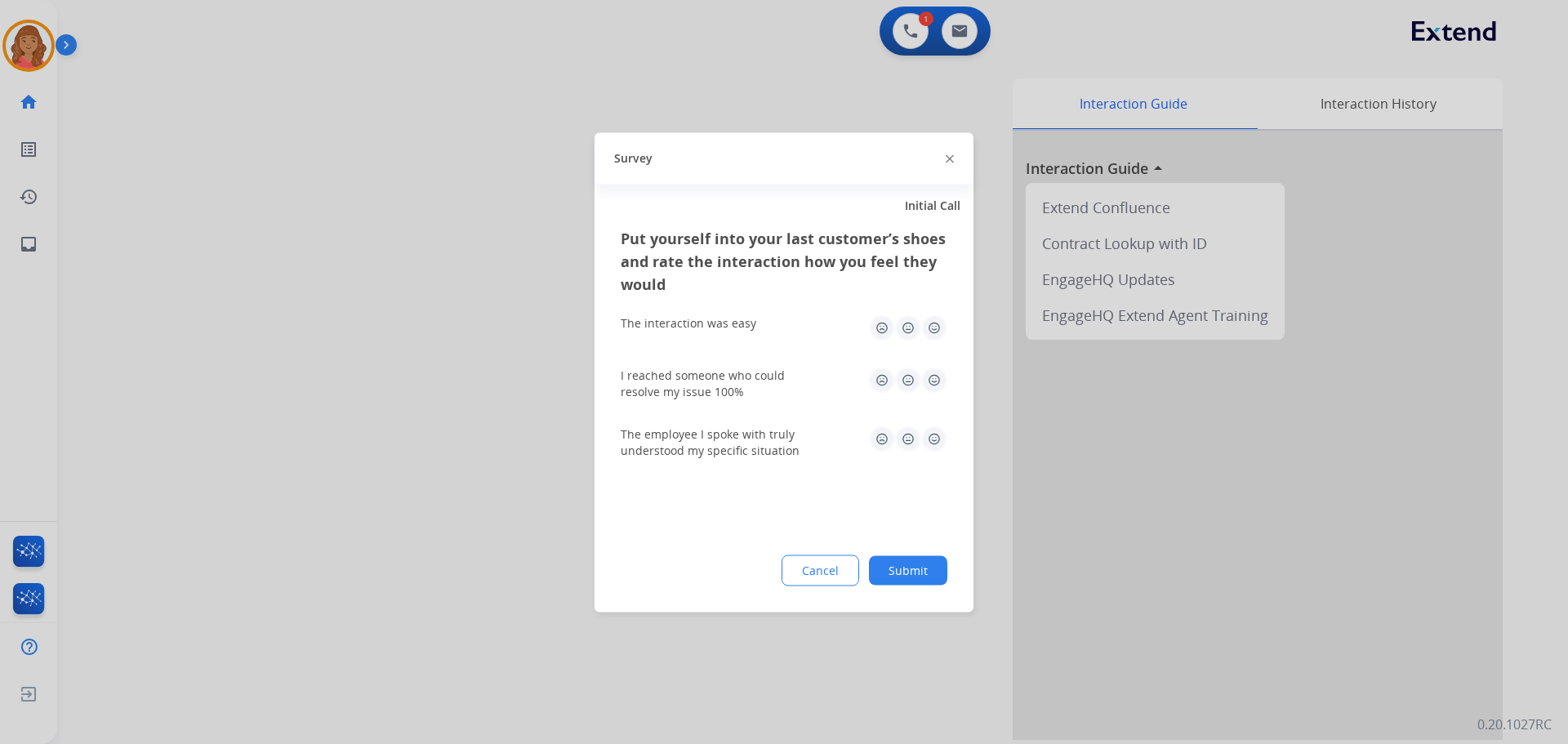
drag, startPoint x: 935, startPoint y: 377, endPoint x: 940, endPoint y: 343, distance: 34.4
click at [935, 376] on img at bounding box center [935, 380] width 26 height 26
drag, startPoint x: 940, startPoint y: 322, endPoint x: 934, endPoint y: 335, distance: 14.3
click at [939, 322] on img at bounding box center [935, 327] width 26 height 26
click at [935, 436] on img at bounding box center [935, 439] width 26 height 26
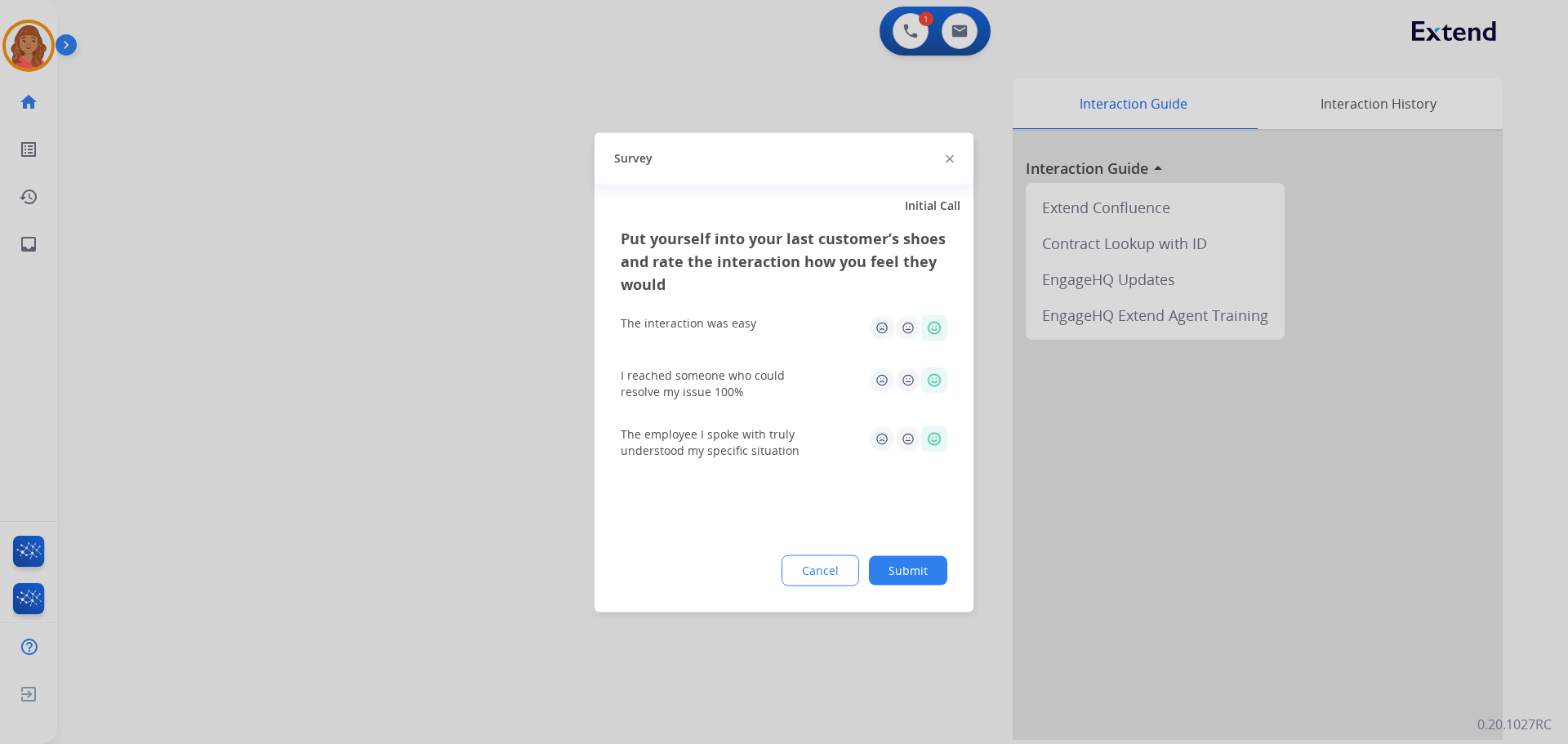
click at [909, 555] on div "Cancel Submit" at bounding box center [783, 570] width 326 height 31
click at [890, 568] on button "Submit" at bounding box center [908, 570] width 79 height 29
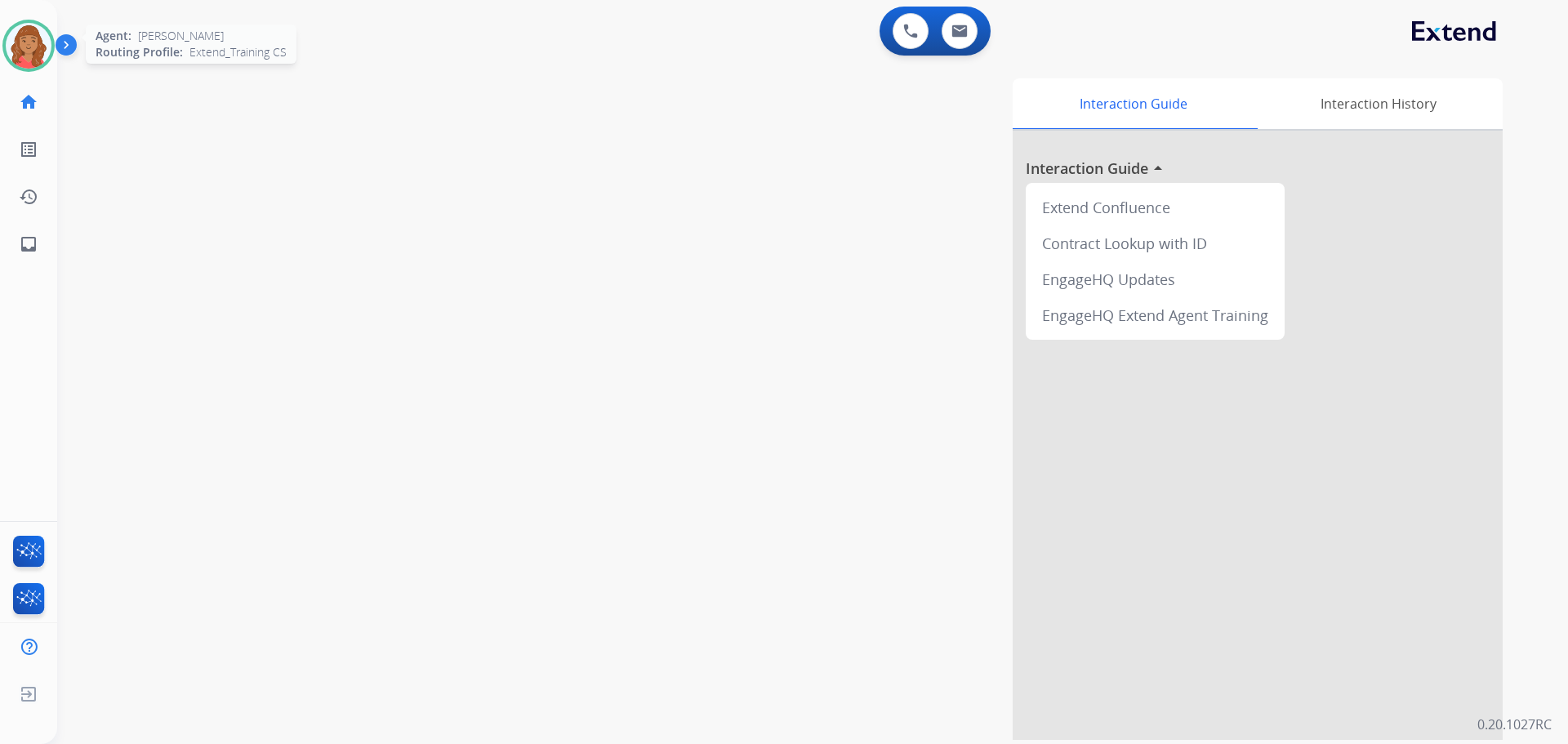
click at [36, 38] on img at bounding box center [29, 45] width 46 height 46
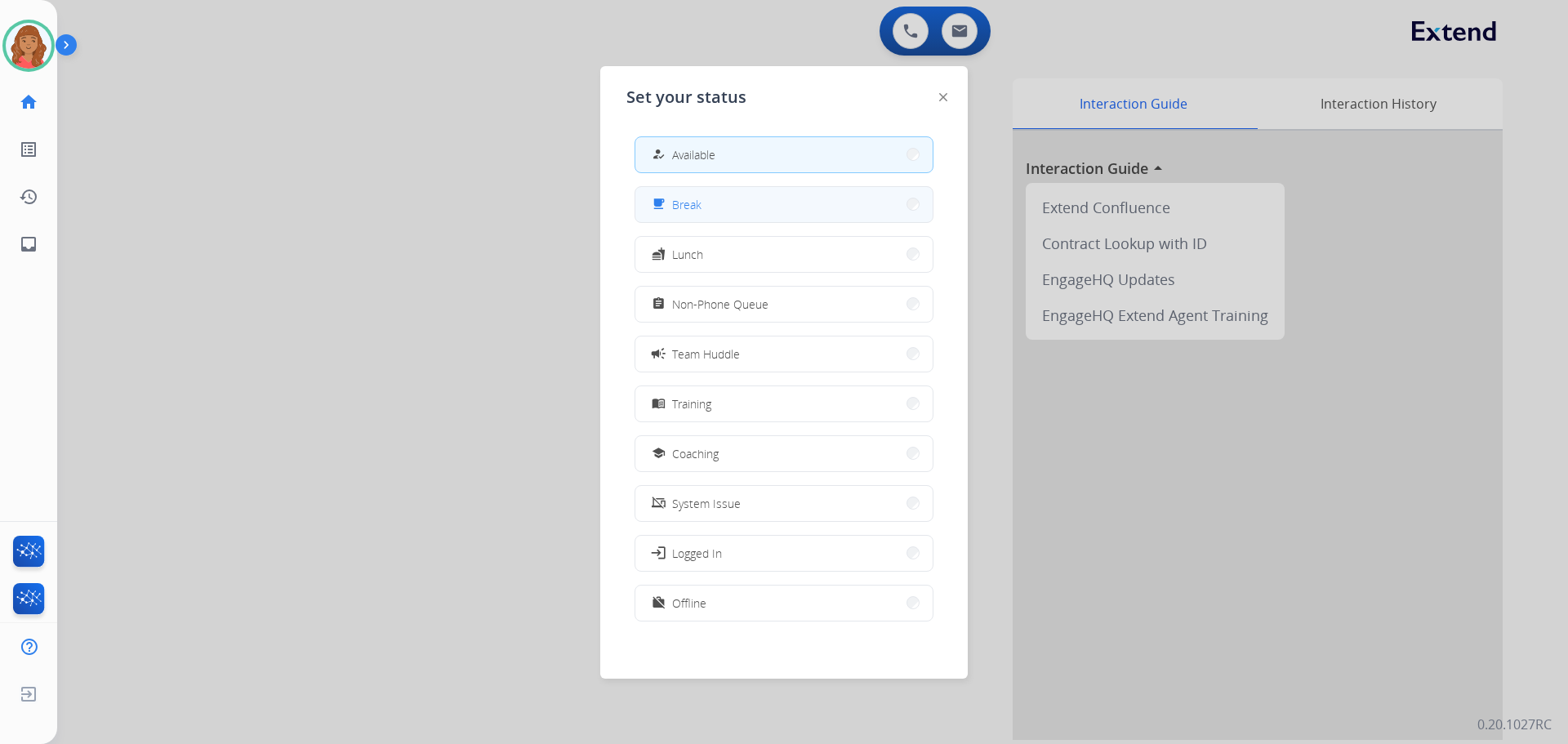
click at [701, 197] on span "Break" at bounding box center [687, 204] width 29 height 17
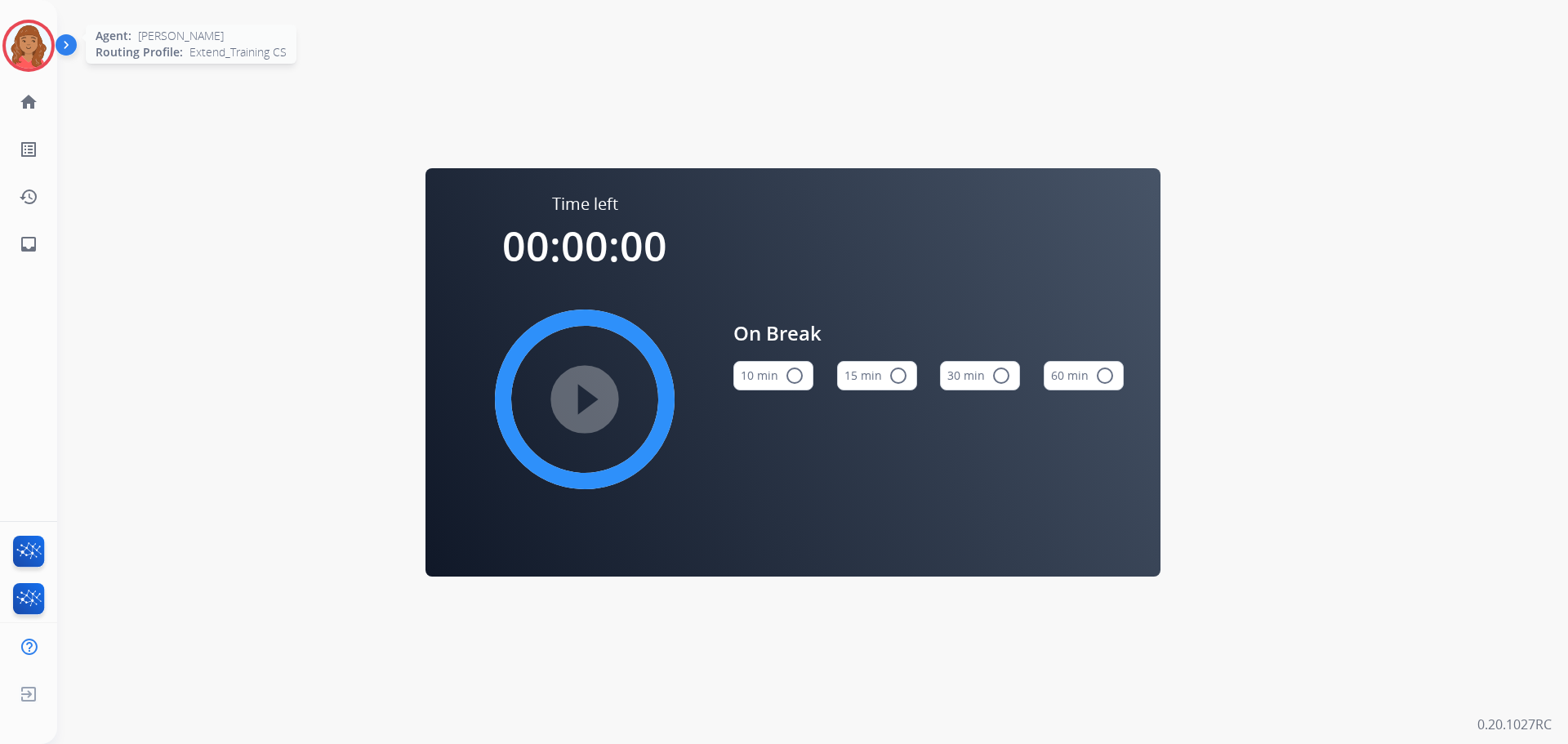
click at [30, 39] on img at bounding box center [29, 45] width 46 height 46
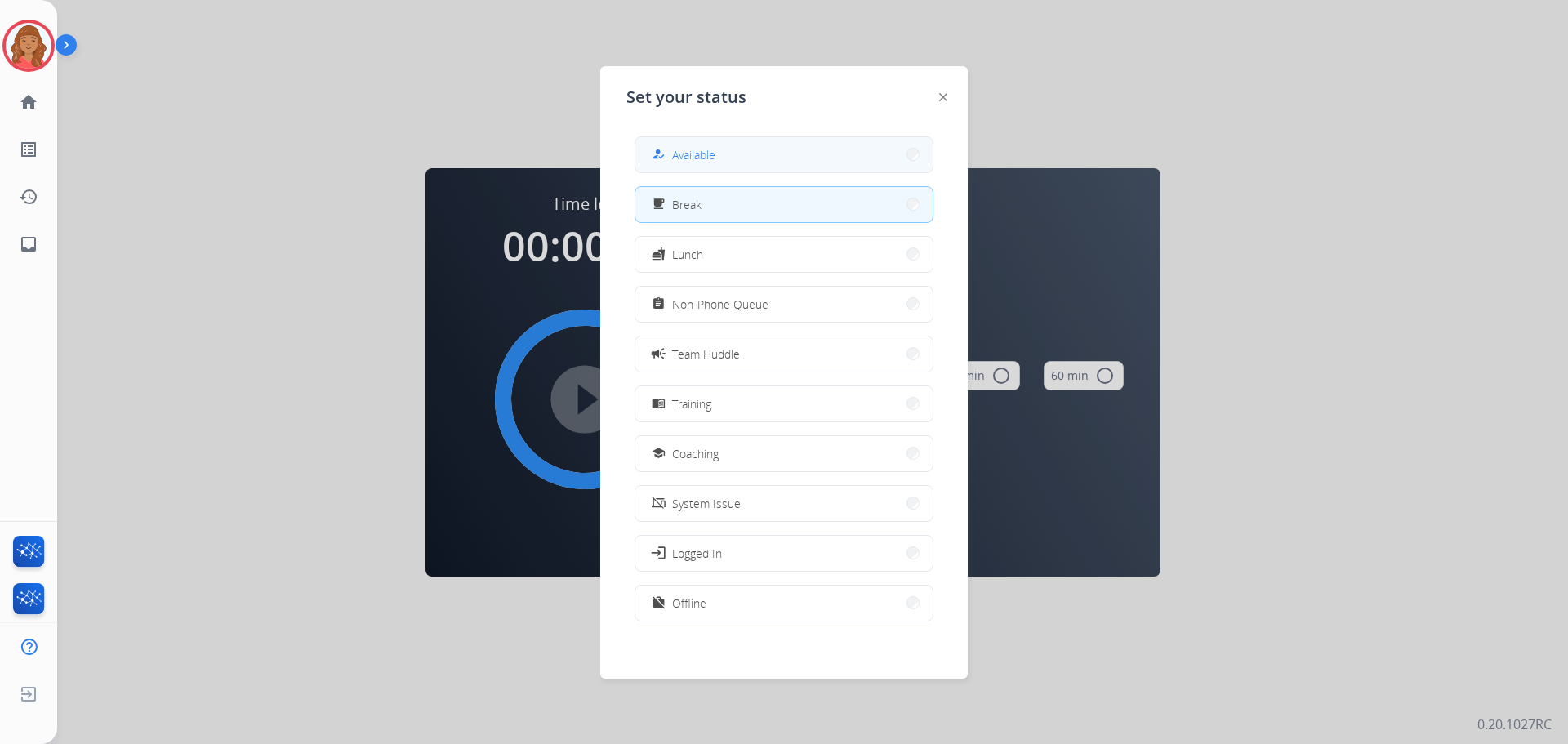
click at [689, 148] on span "Available" at bounding box center [694, 155] width 43 height 17
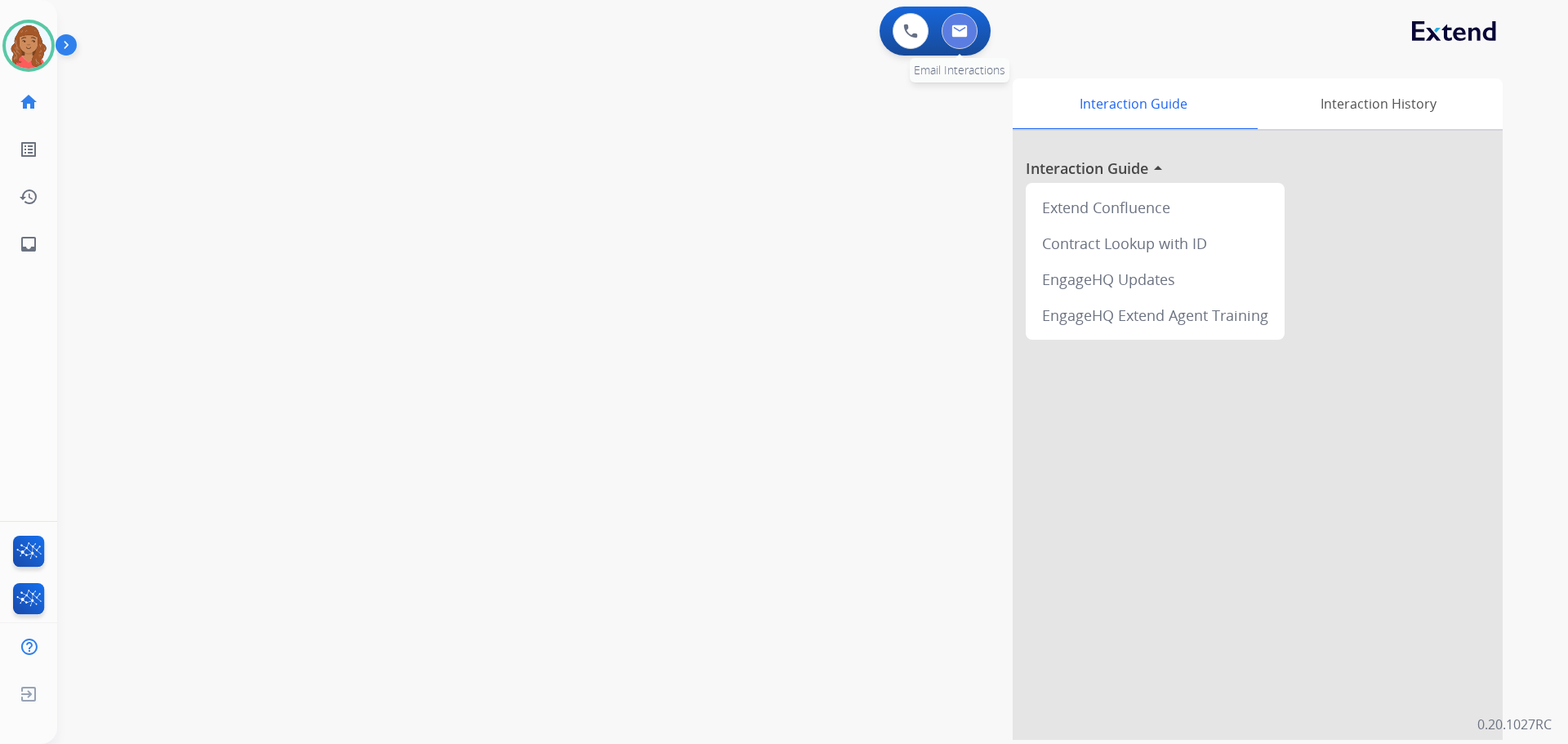
click at [963, 42] on button at bounding box center [960, 31] width 36 height 36
select select "**********"
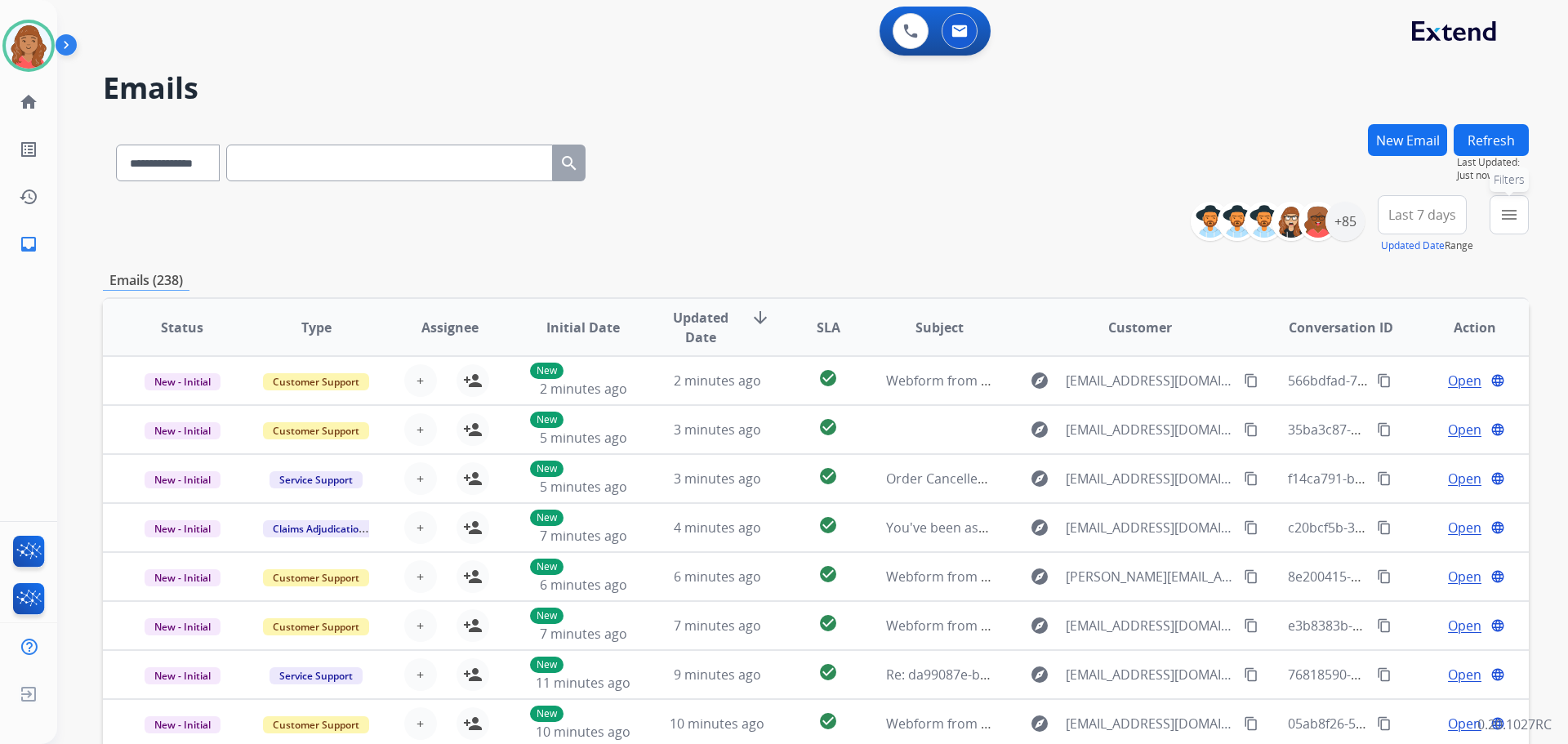
drag, startPoint x: 1501, startPoint y: 219, endPoint x: 1478, endPoint y: 230, distance: 25.5
click at [1501, 218] on mat-icon "menu" at bounding box center [1509, 215] width 20 height 20
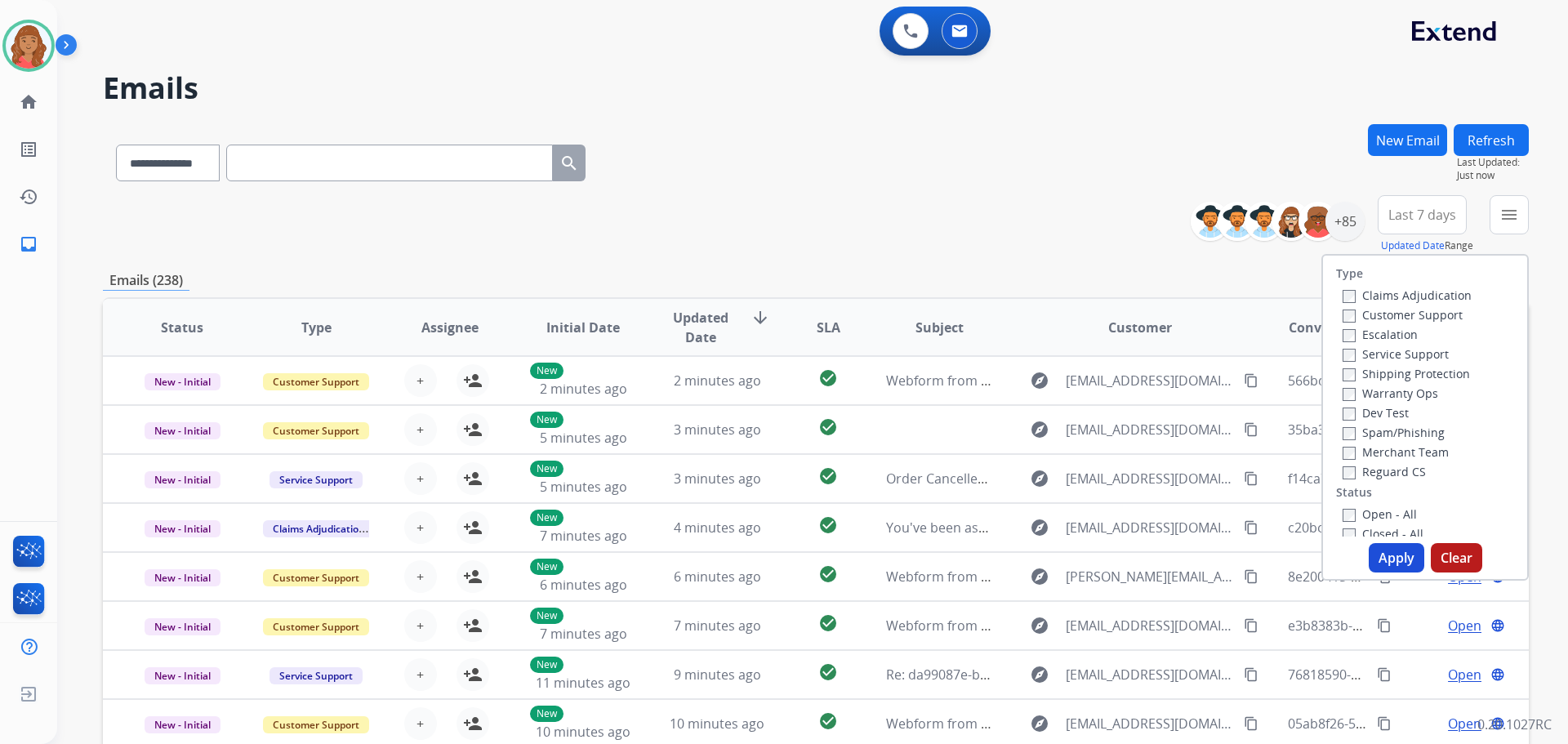
click at [1342, 307] on label "Customer Support" at bounding box center [1402, 315] width 120 height 16
click at [1378, 554] on button "Apply" at bounding box center [1397, 558] width 55 height 29
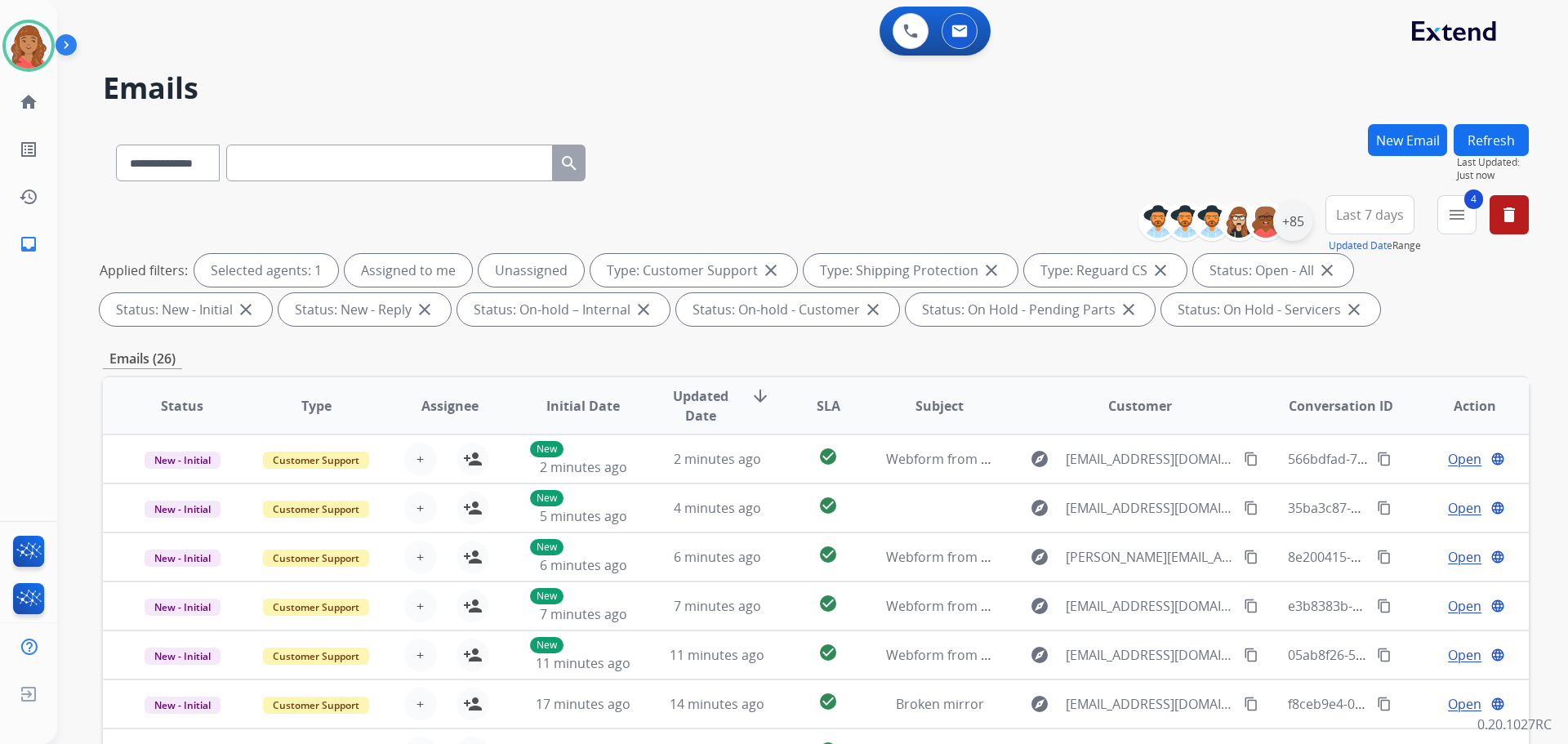
click at [1295, 235] on div "+85" at bounding box center [1292, 221] width 39 height 39
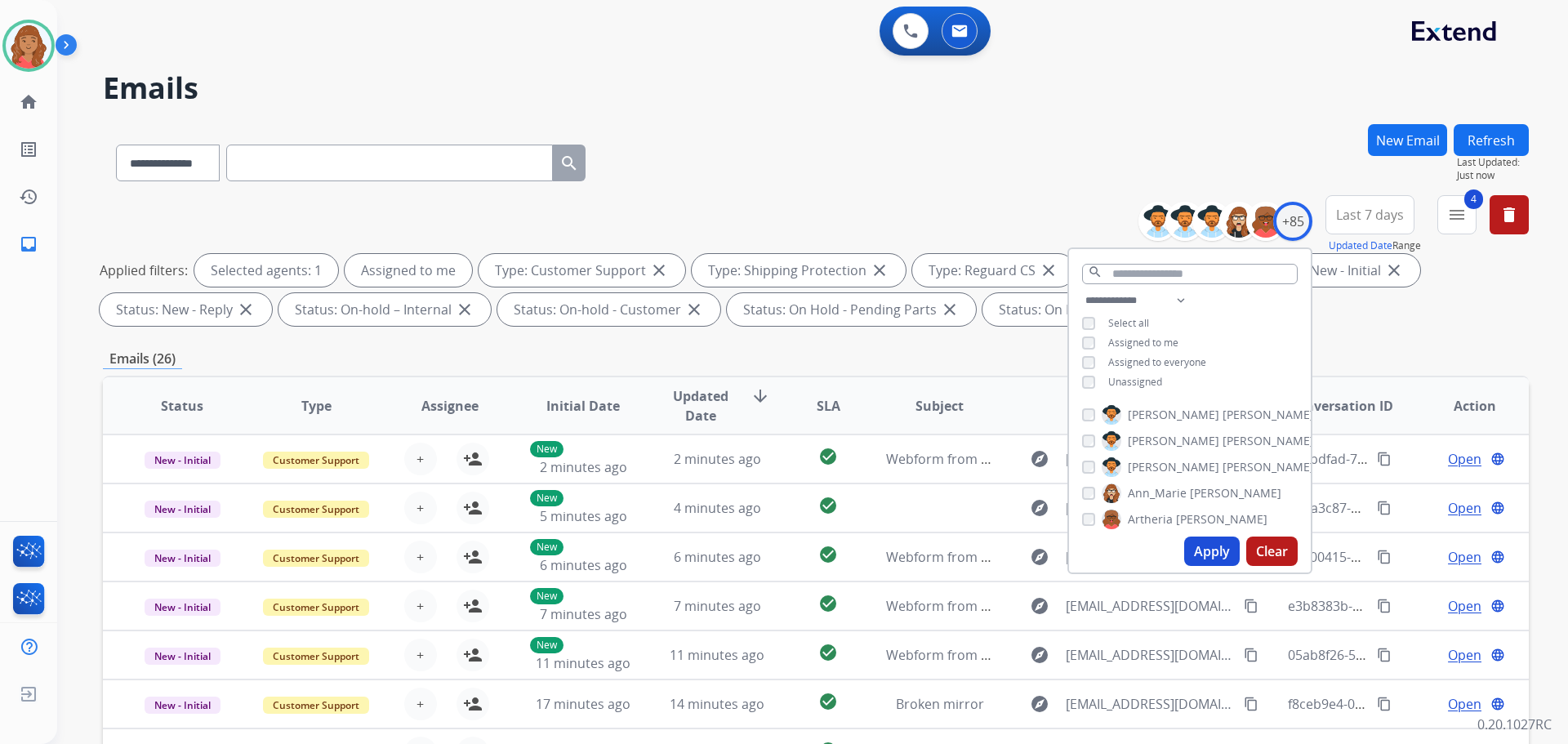
drag, startPoint x: 1208, startPoint y: 561, endPoint x: 1199, endPoint y: 556, distance: 10.3
click at [1208, 560] on button "Apply" at bounding box center [1211, 551] width 55 height 29
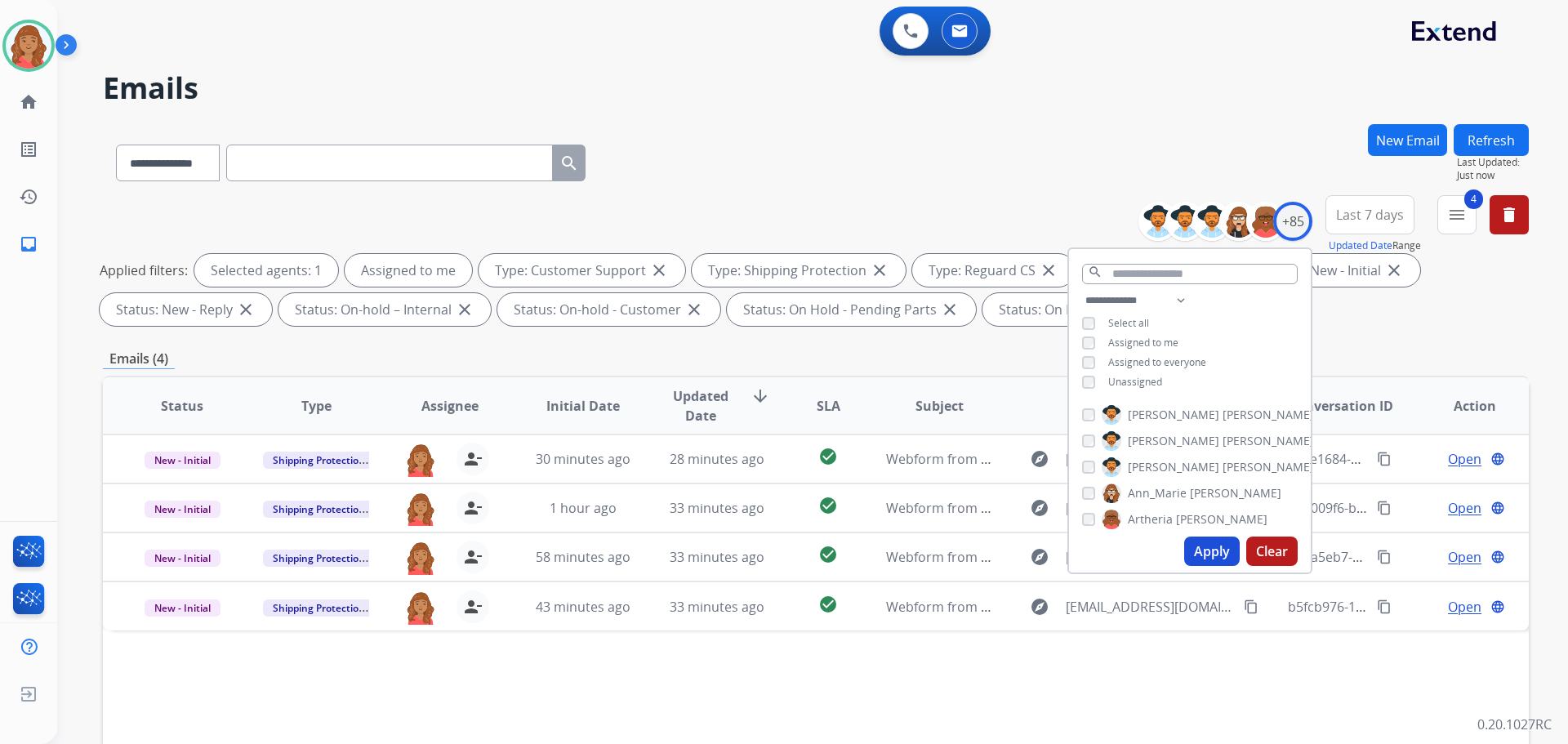
click at [621, 368] on div "Emails (4)" at bounding box center [816, 359] width 1426 height 21
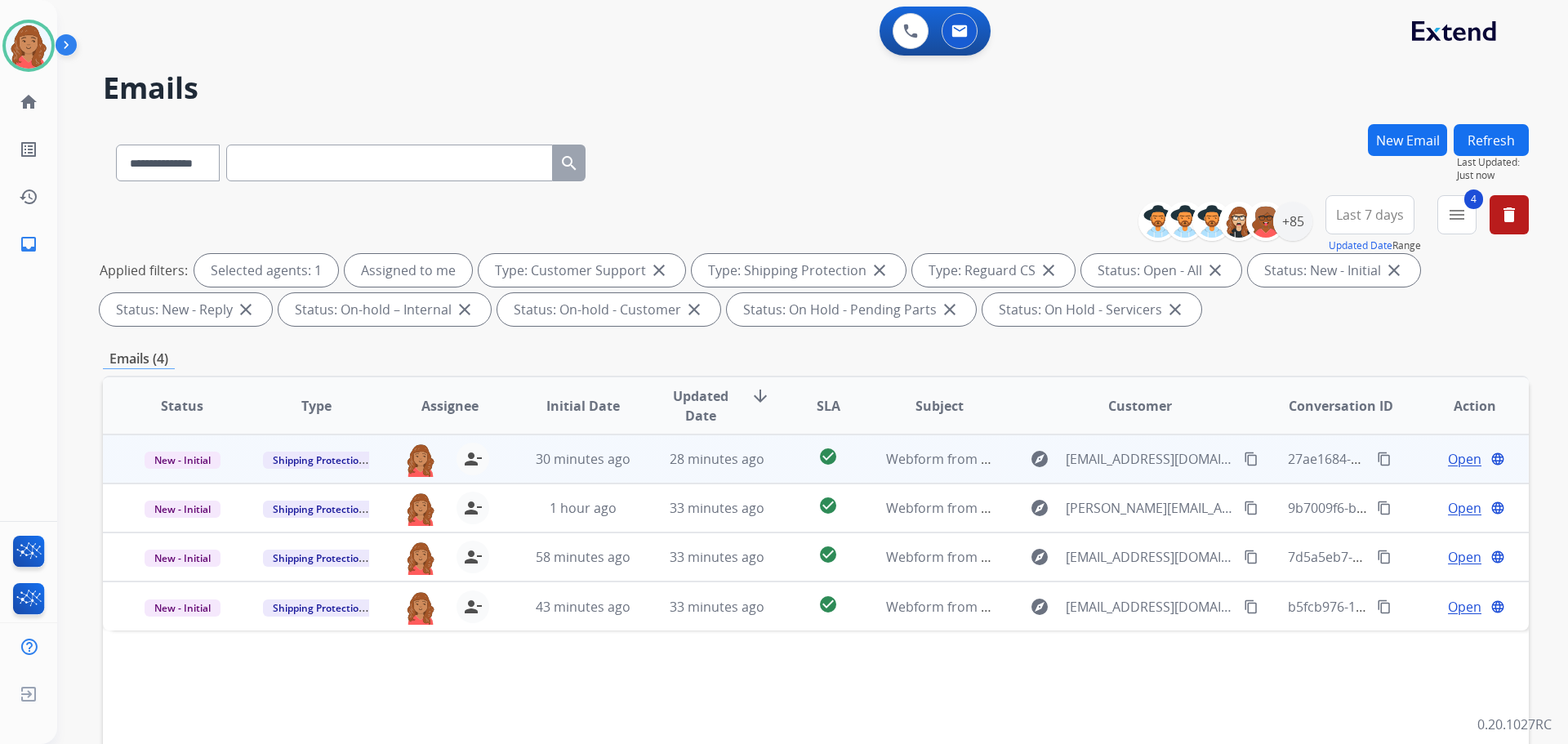
drag, startPoint x: 594, startPoint y: 458, endPoint x: 593, endPoint y: 446, distance: 12.0
click at [593, 447] on td "30 minutes ago" at bounding box center [570, 459] width 134 height 49
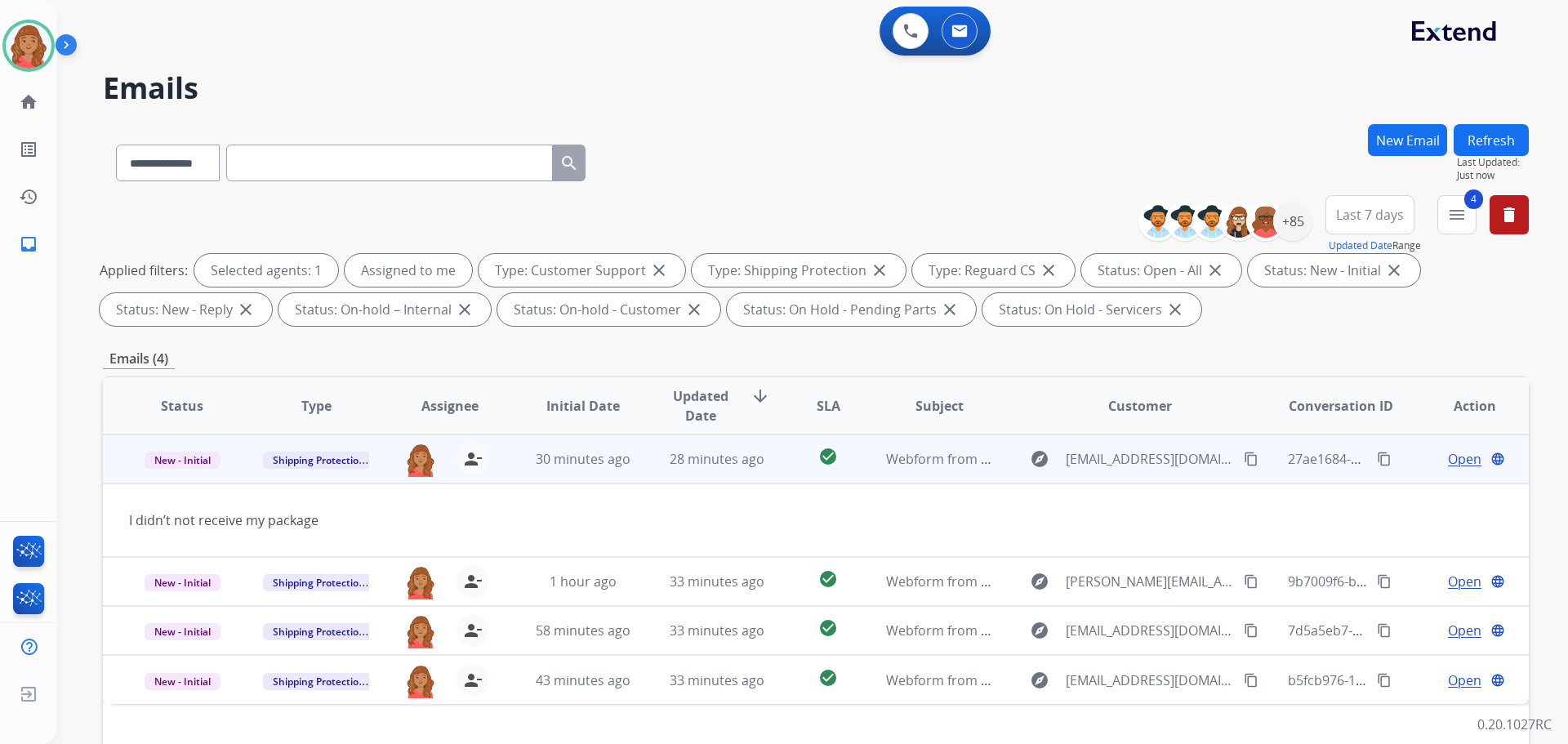
drag, startPoint x: 1211, startPoint y: 460, endPoint x: 1219, endPoint y: 463, distance: 8.5
click at [1241, 459] on button "content_copy" at bounding box center [1250, 459] width 20 height 20
drag, startPoint x: 1220, startPoint y: 457, endPoint x: 1207, endPoint y: 456, distance: 13.0
click at [1243, 457] on mat-icon "content_copy" at bounding box center [1250, 459] width 15 height 15
click at [1467, 453] on div "Open language" at bounding box center [1475, 459] width 107 height 20
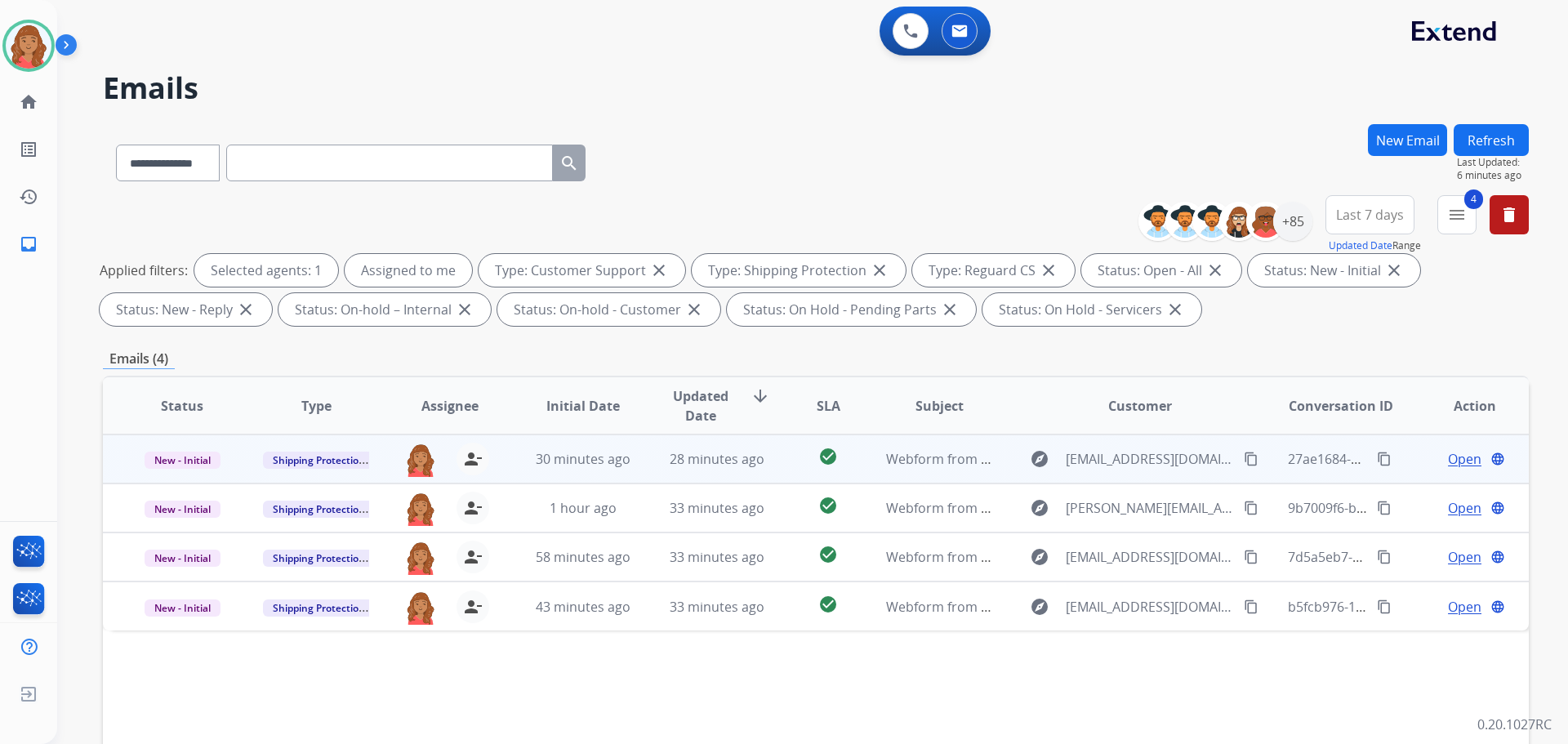
click at [1453, 454] on span "Open" at bounding box center [1464, 459] width 34 height 20
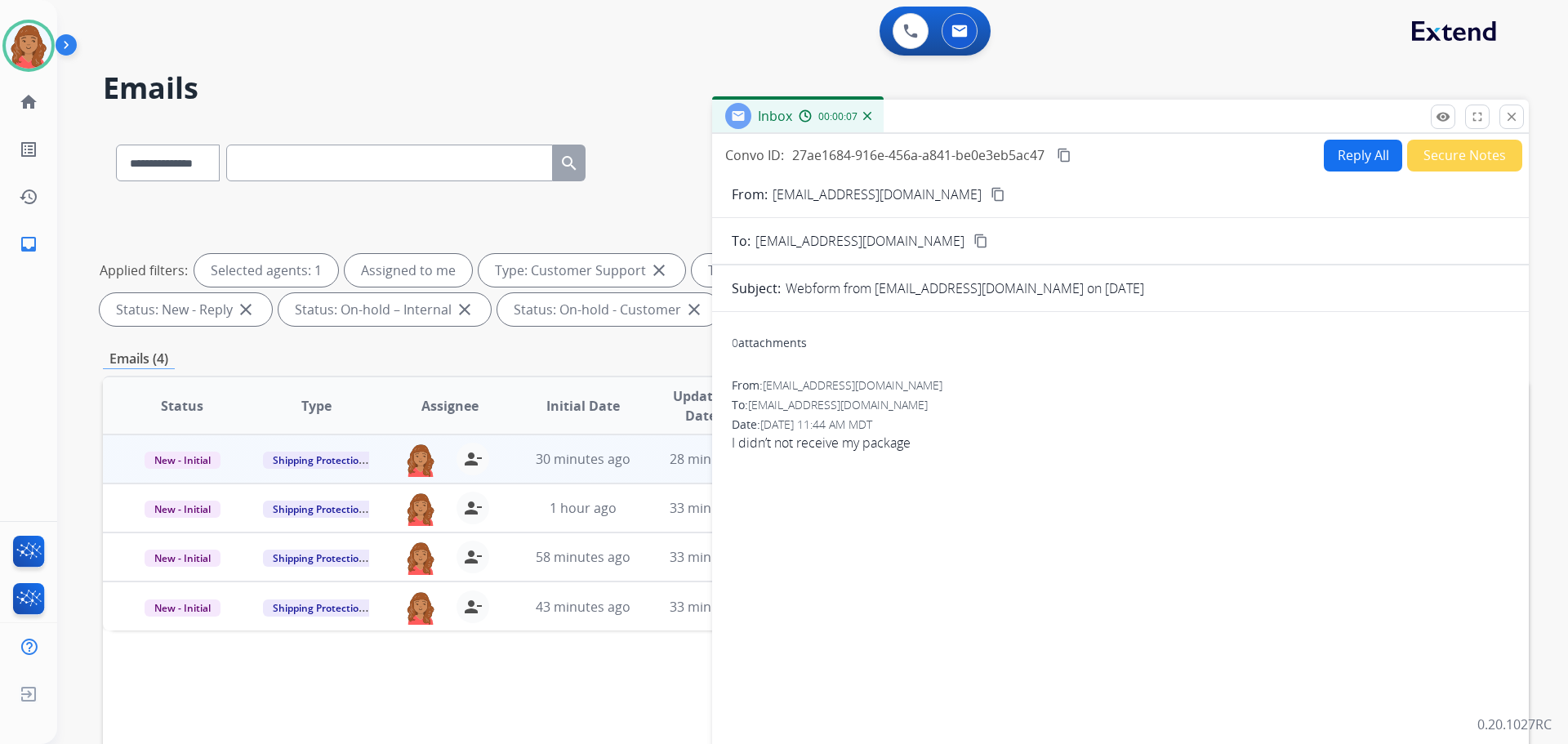
click at [1357, 167] on button "Reply All" at bounding box center [1363, 155] width 79 height 32
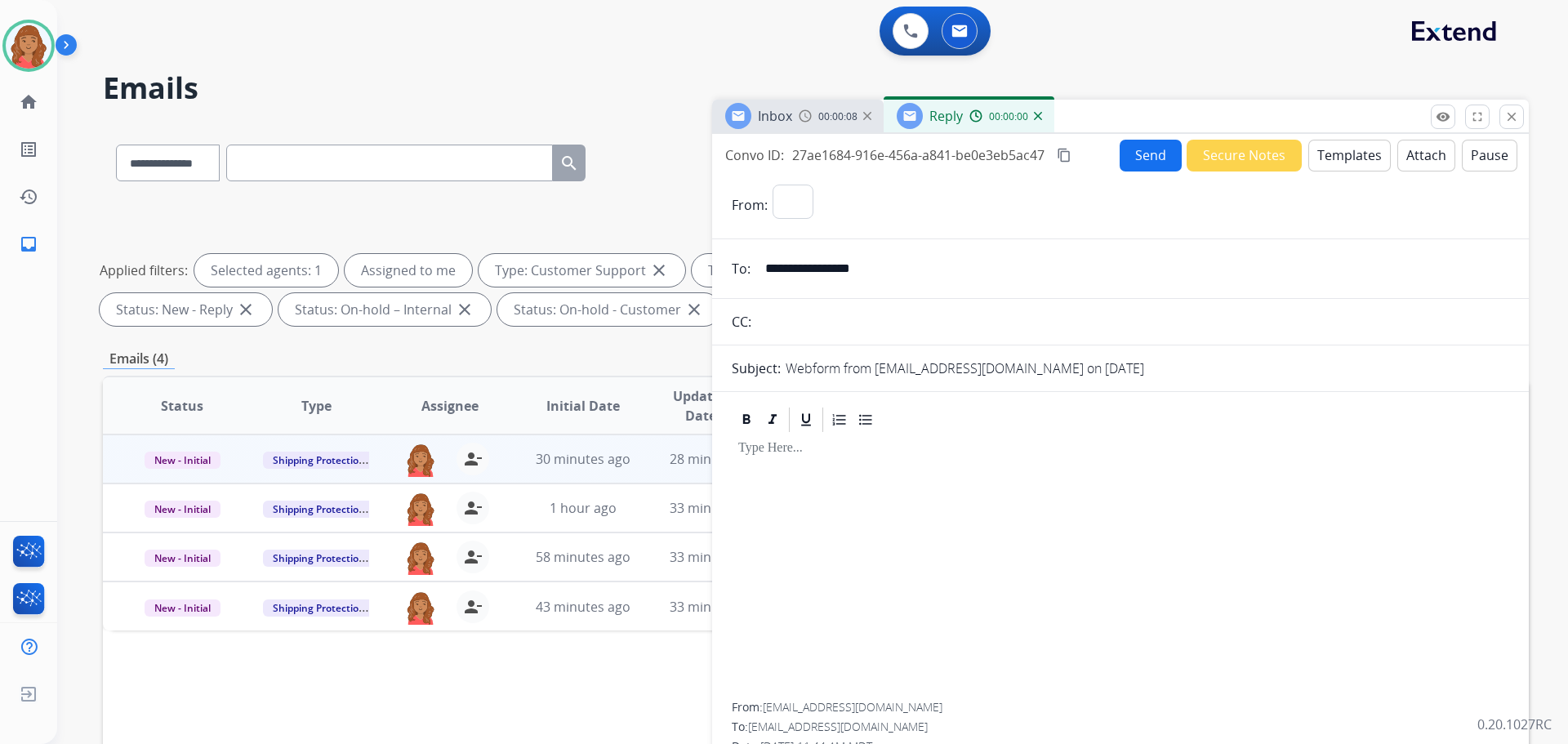
select select "**********"
click at [1333, 151] on button "Templates" at bounding box center [1349, 155] width 82 height 32
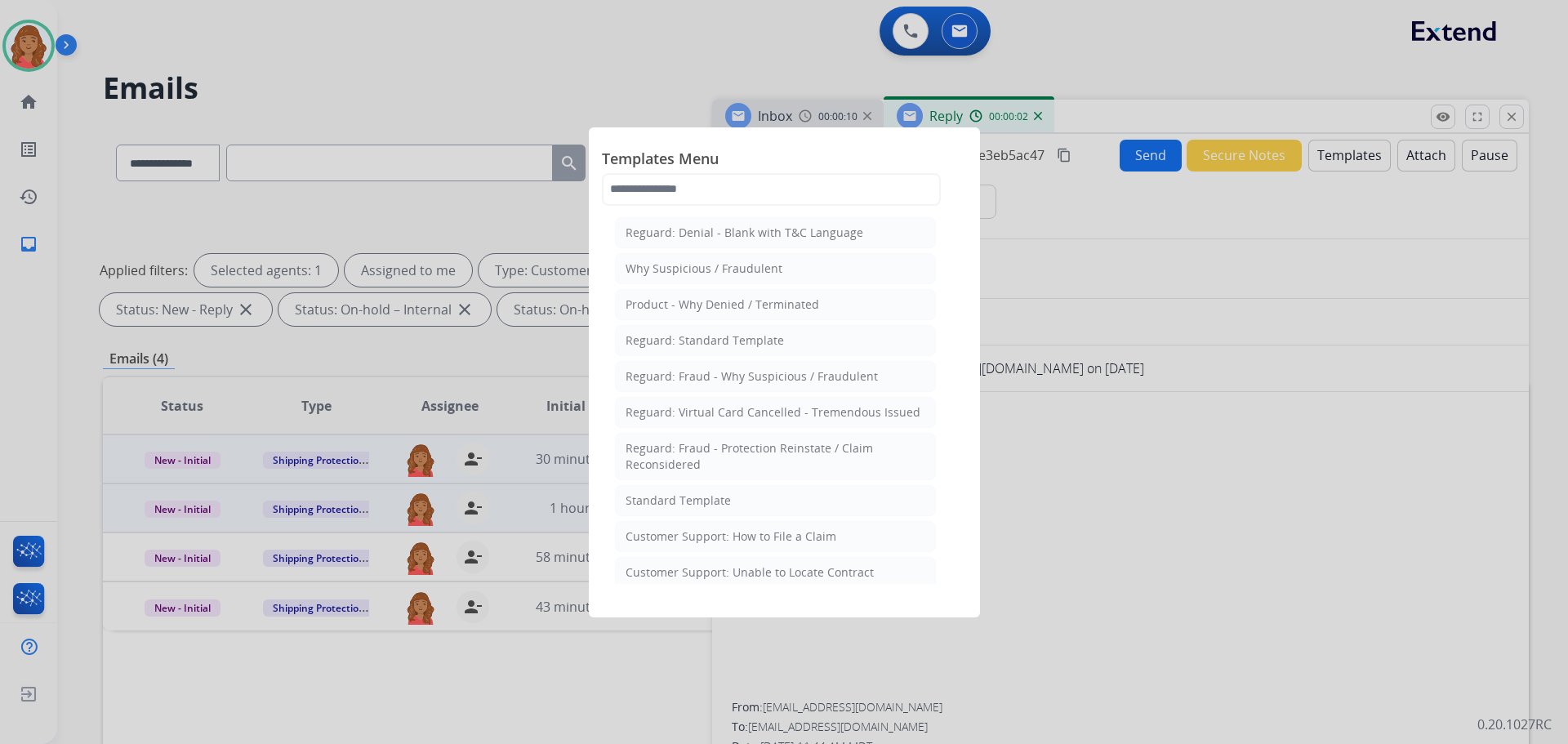
click at [669, 502] on div "Standard Template" at bounding box center [678, 500] width 106 height 16
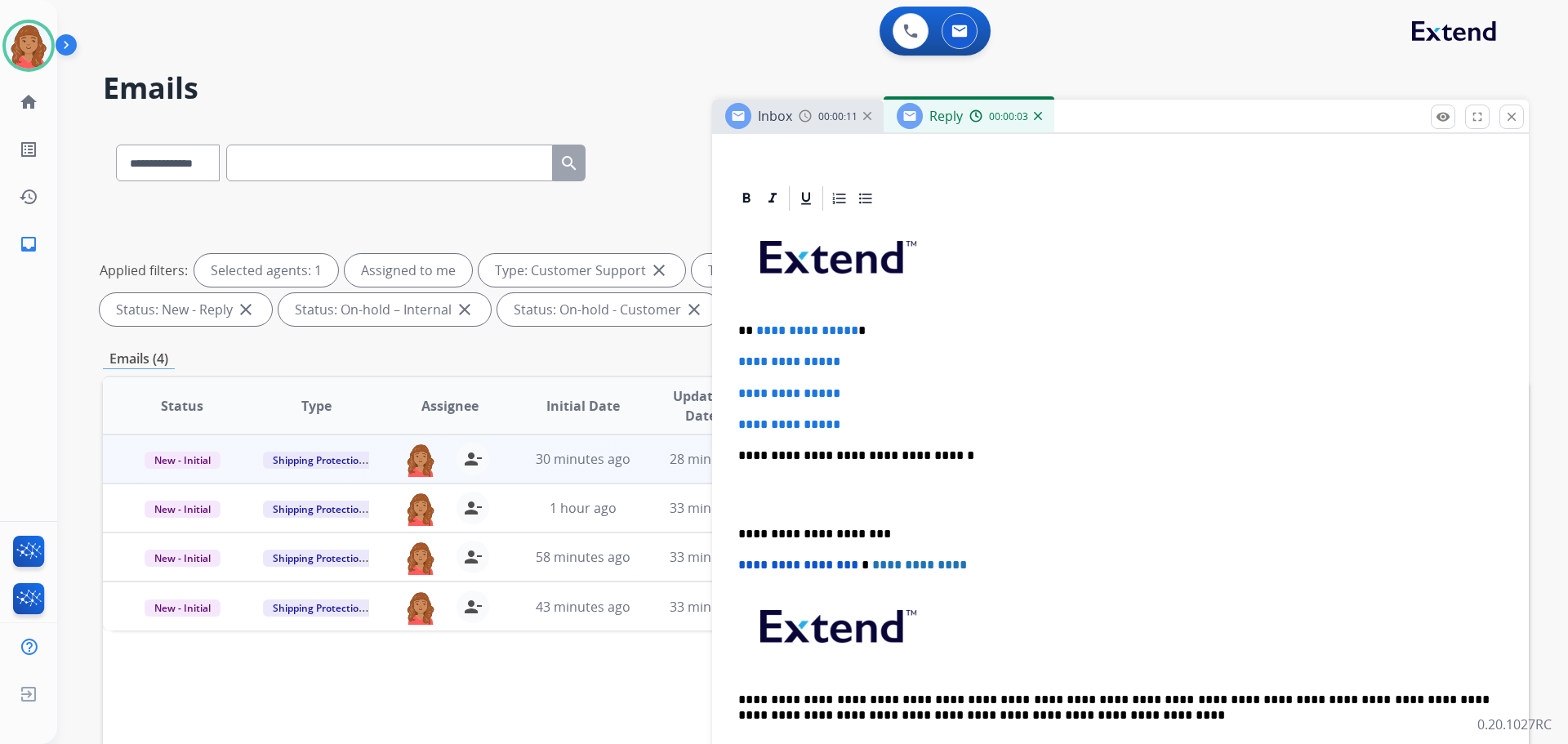
scroll to position [326, 0]
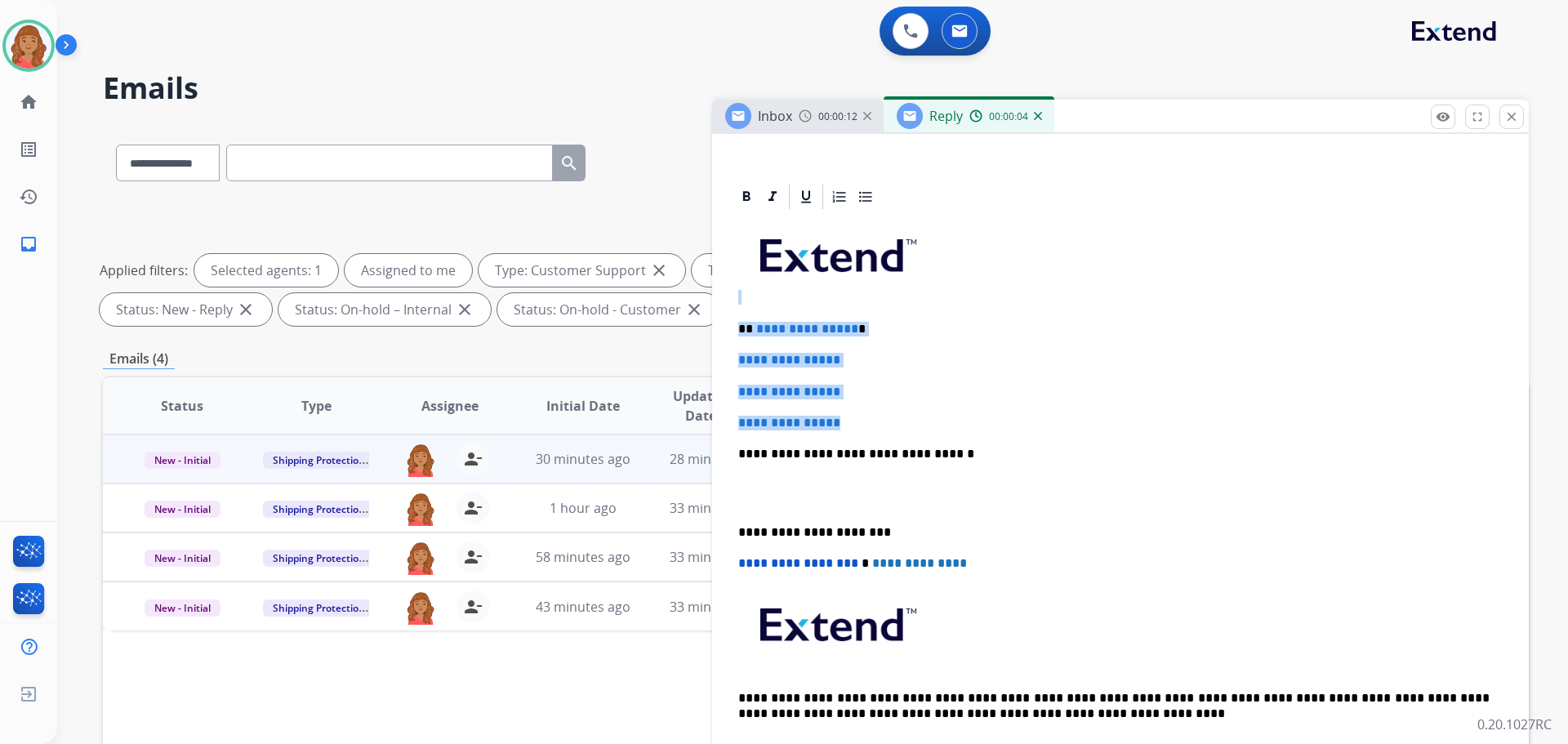
drag, startPoint x: 861, startPoint y: 420, endPoint x: 725, endPoint y: 301, distance: 180.7
click at [725, 301] on div "**********" at bounding box center [1121, 519] width 817 height 676
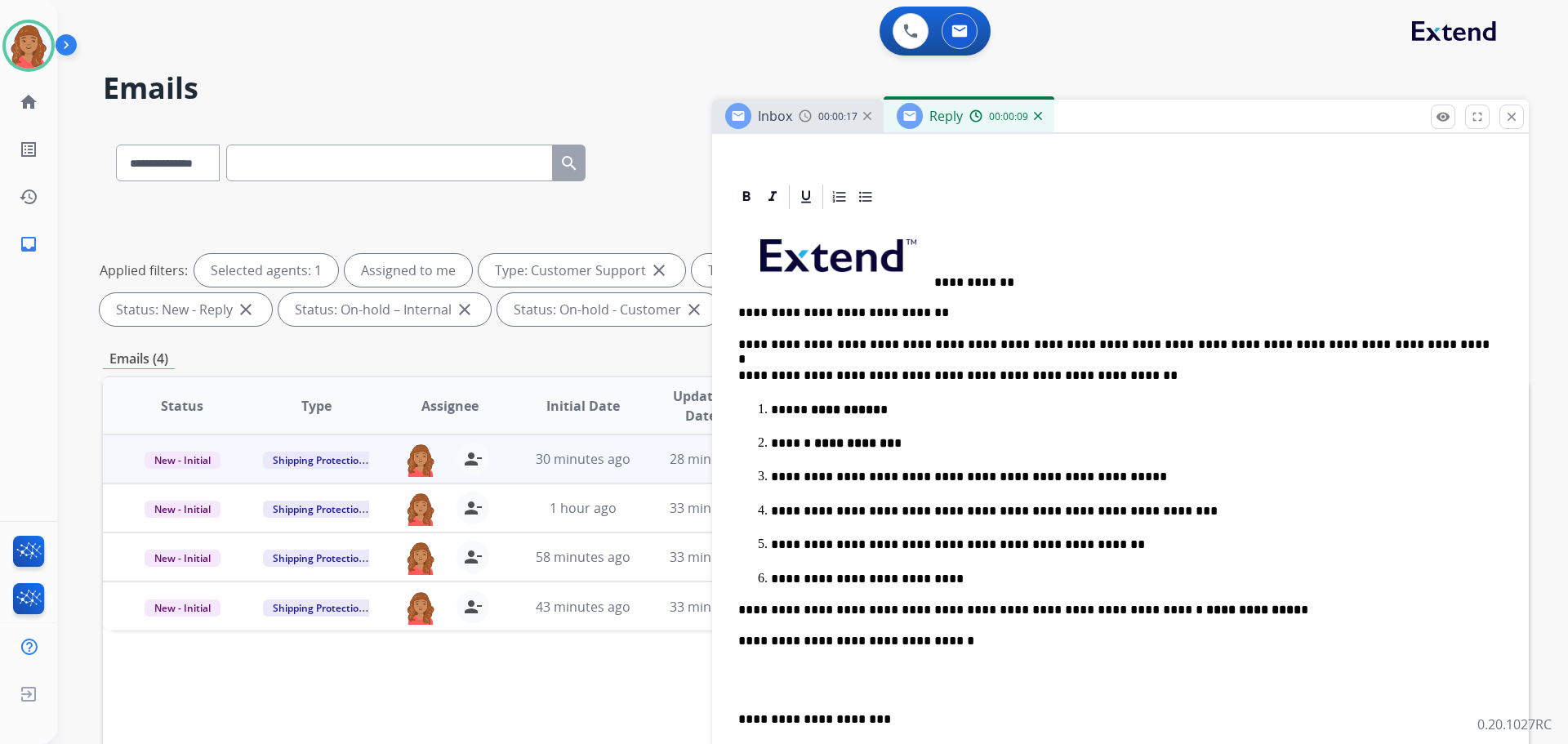
click at [935, 279] on p "**********" at bounding box center [1114, 253] width 751 height 71
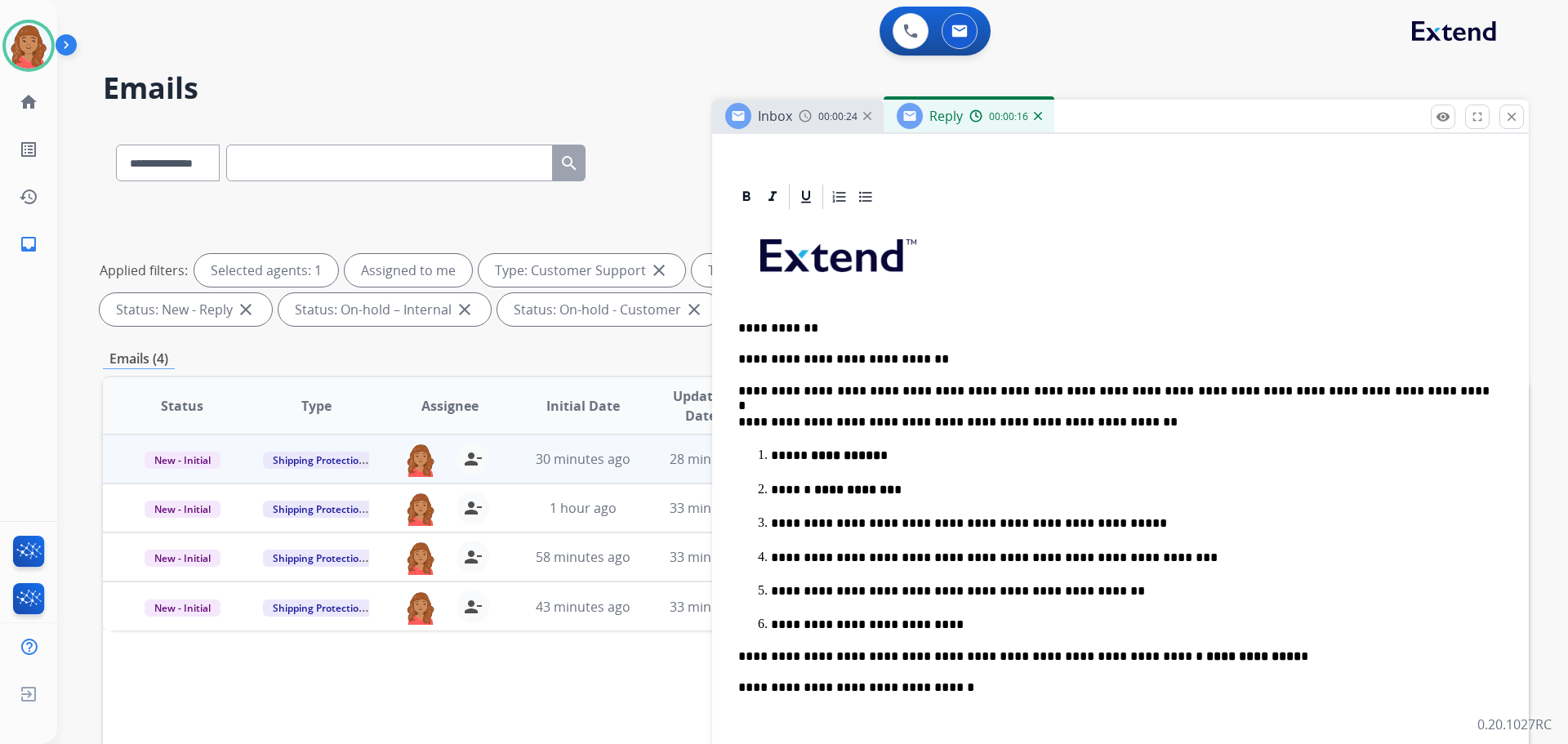
click at [1088, 452] on p "**********" at bounding box center [1130, 455] width 718 height 15
drag, startPoint x: 1092, startPoint y: 469, endPoint x: 1088, endPoint y: 456, distance: 13.6
click at [1094, 470] on ol "**********" at bounding box center [1120, 538] width 764 height 186
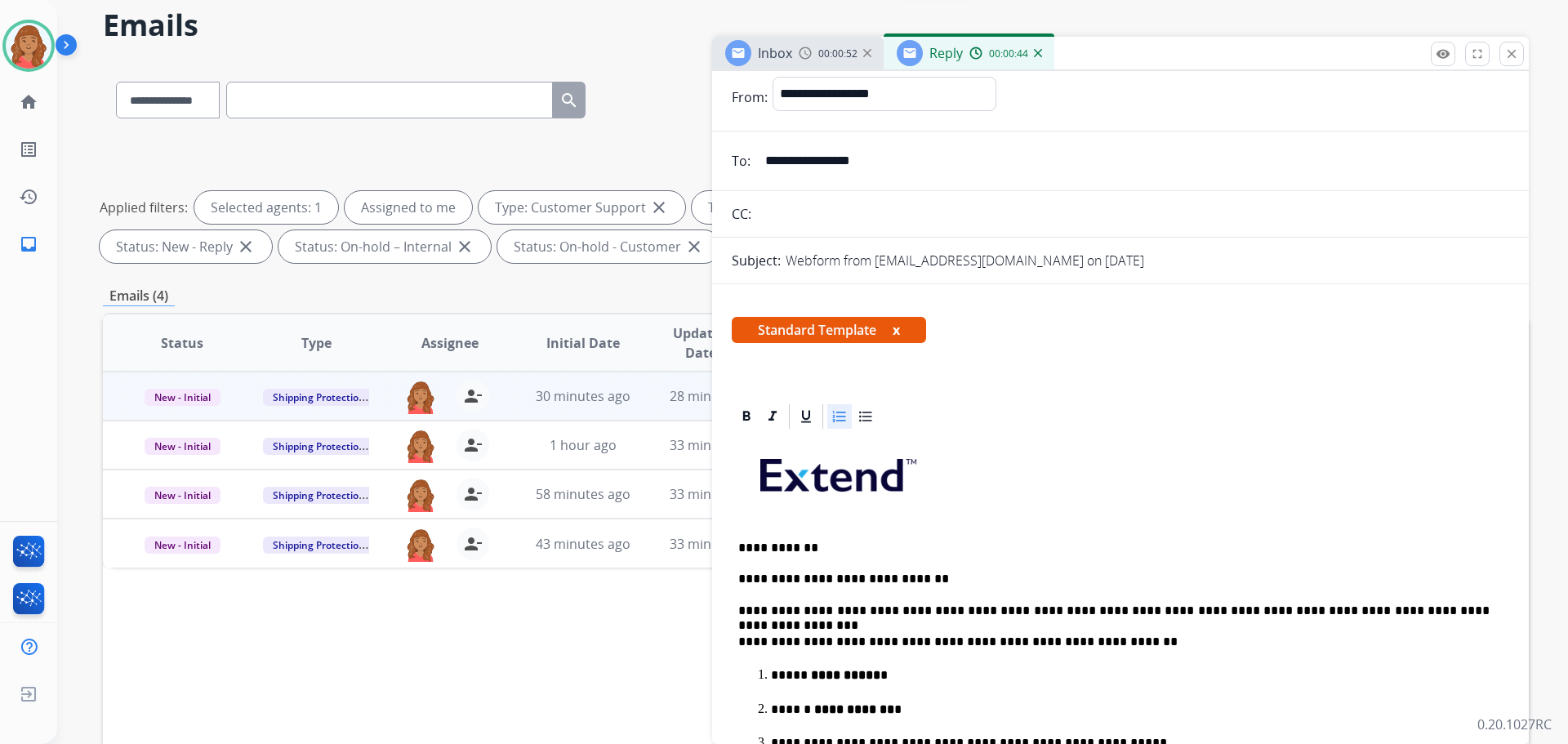
scroll to position [0, 0]
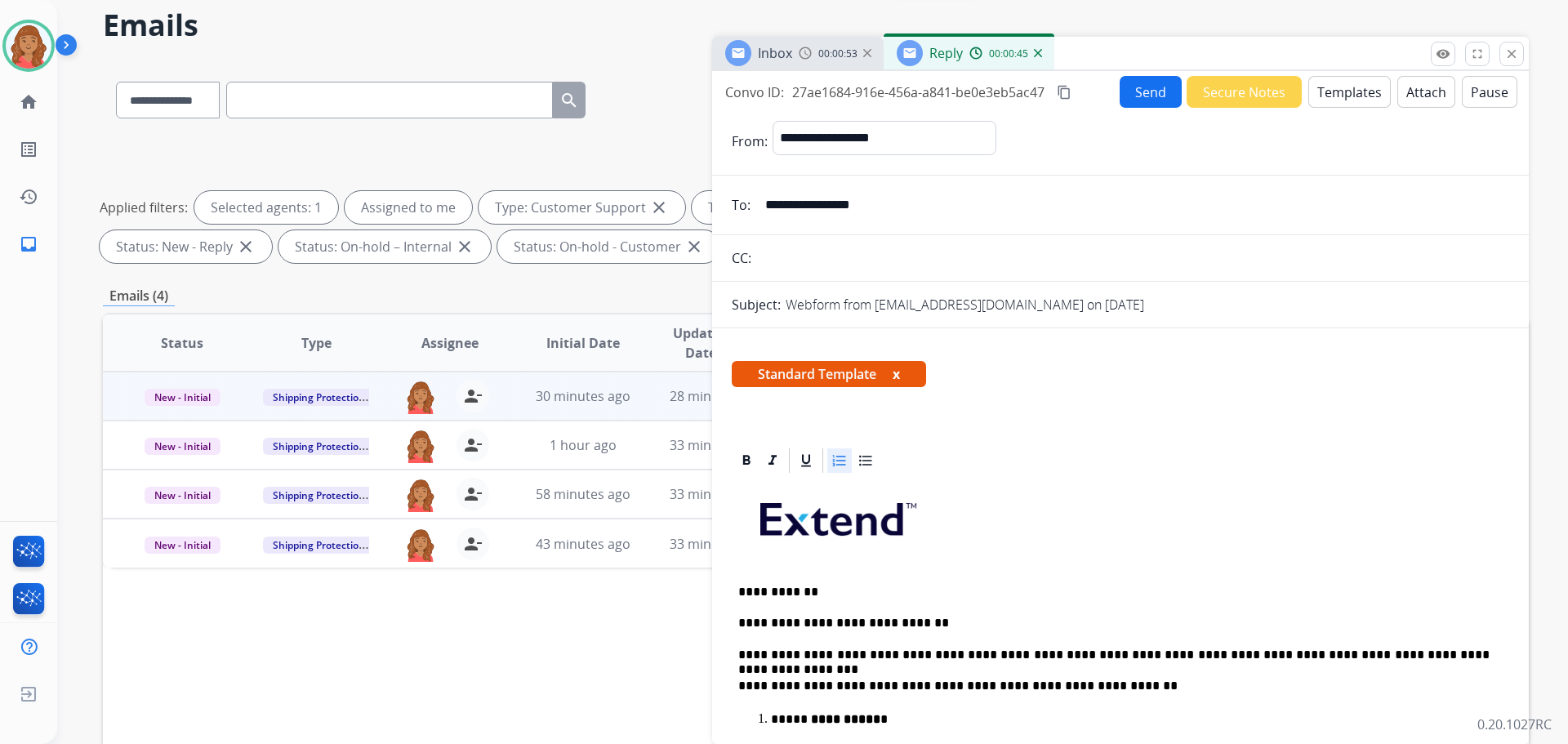
click at [1062, 85] on mat-icon "content_copy" at bounding box center [1064, 92] width 15 height 15
click at [1149, 91] on button "Send" at bounding box center [1152, 93] width 62 height 32
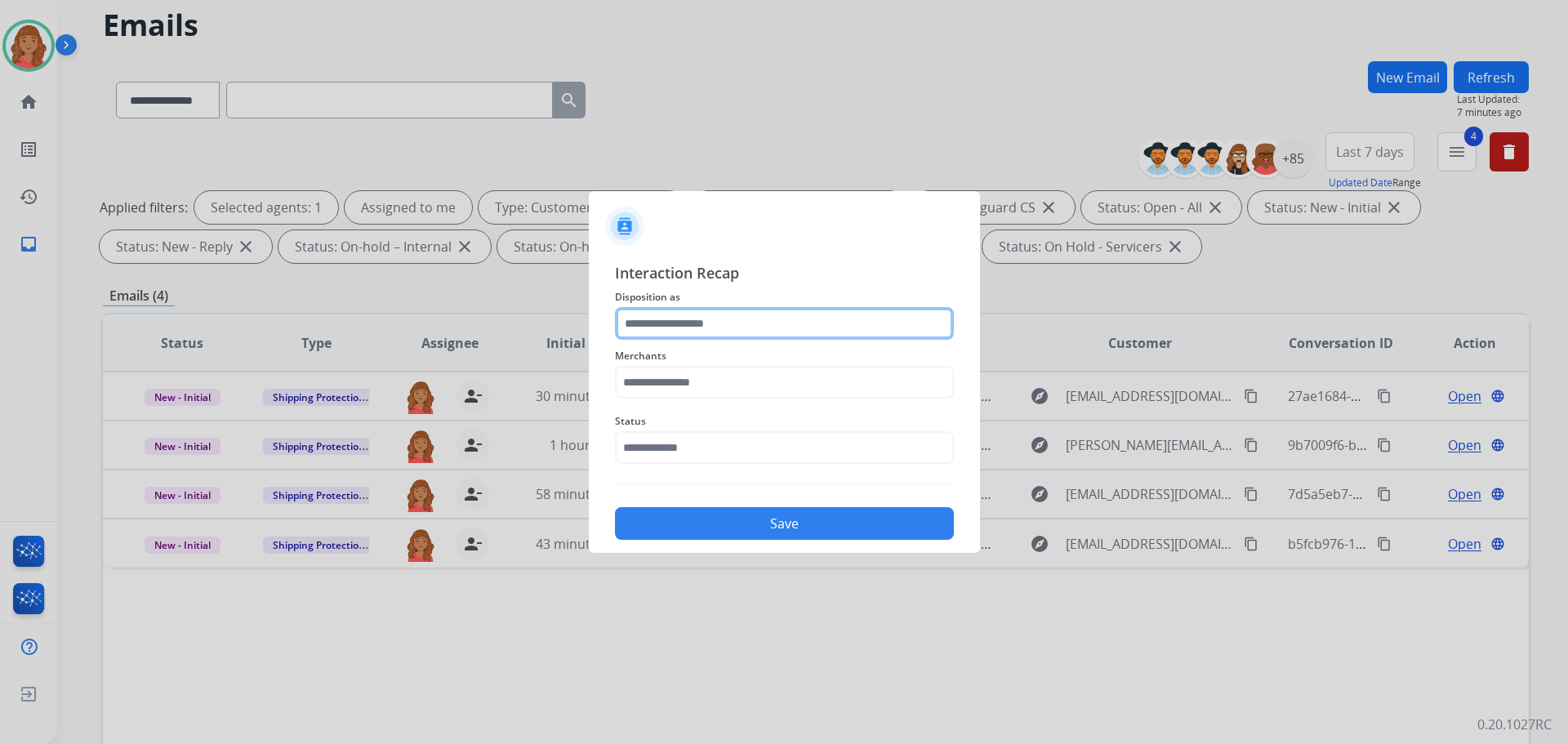
click at [680, 331] on input "text" at bounding box center [785, 324] width 339 height 33
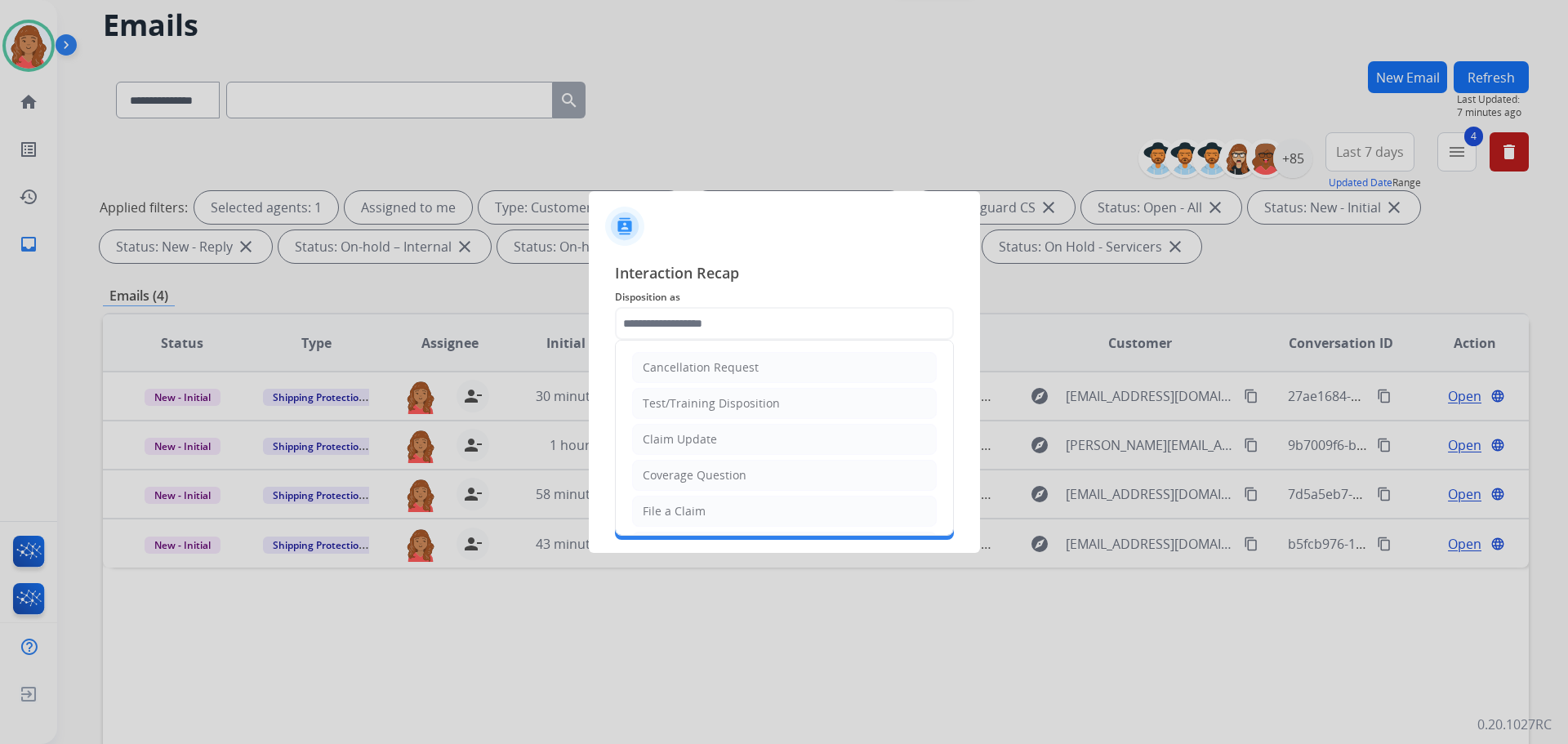
drag, startPoint x: 674, startPoint y: 510, endPoint x: 681, endPoint y: 407, distance: 103.2
click at [672, 504] on div "File a Claim" at bounding box center [674, 510] width 63 height 16
type input "**********"
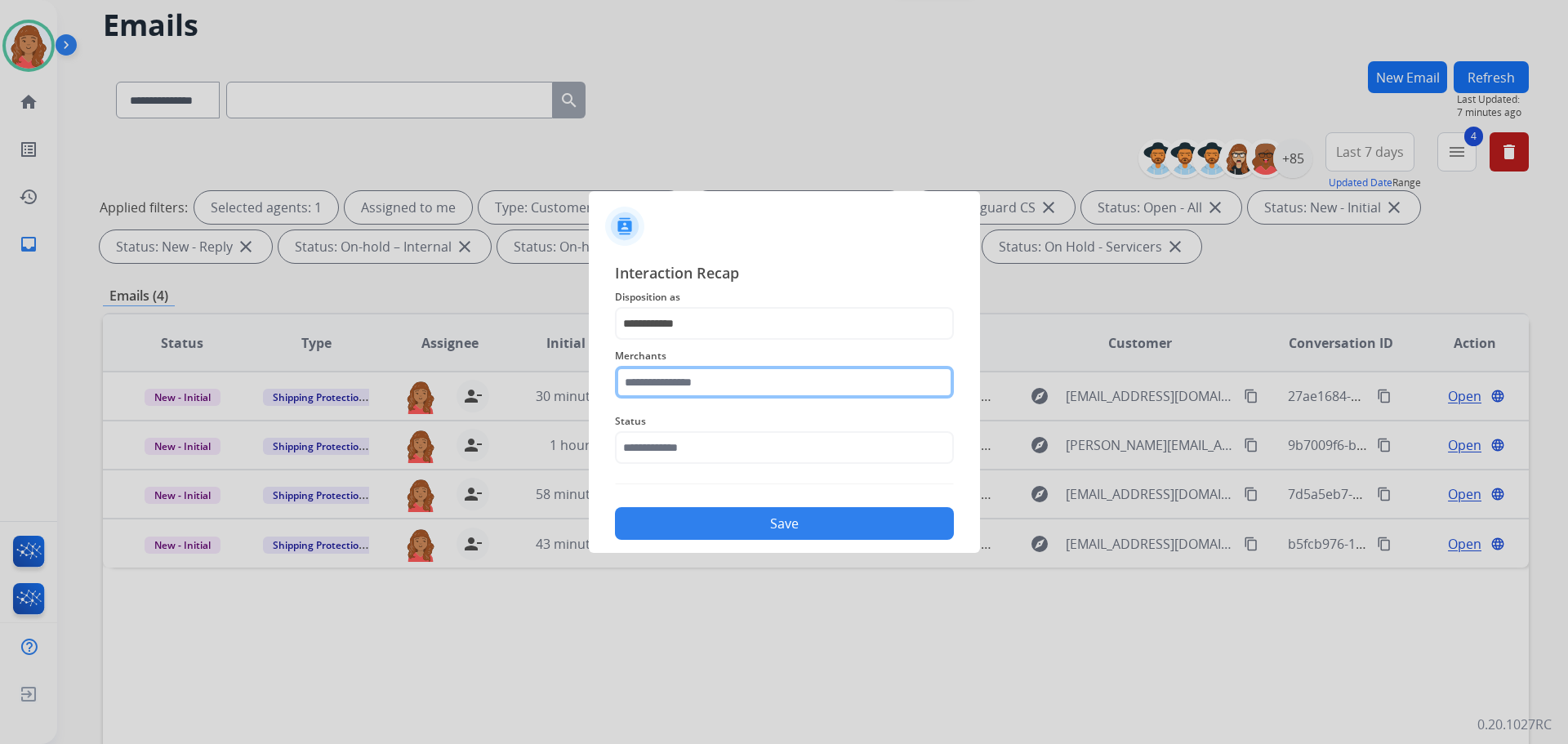
click at [677, 379] on input "text" at bounding box center [785, 382] width 339 height 33
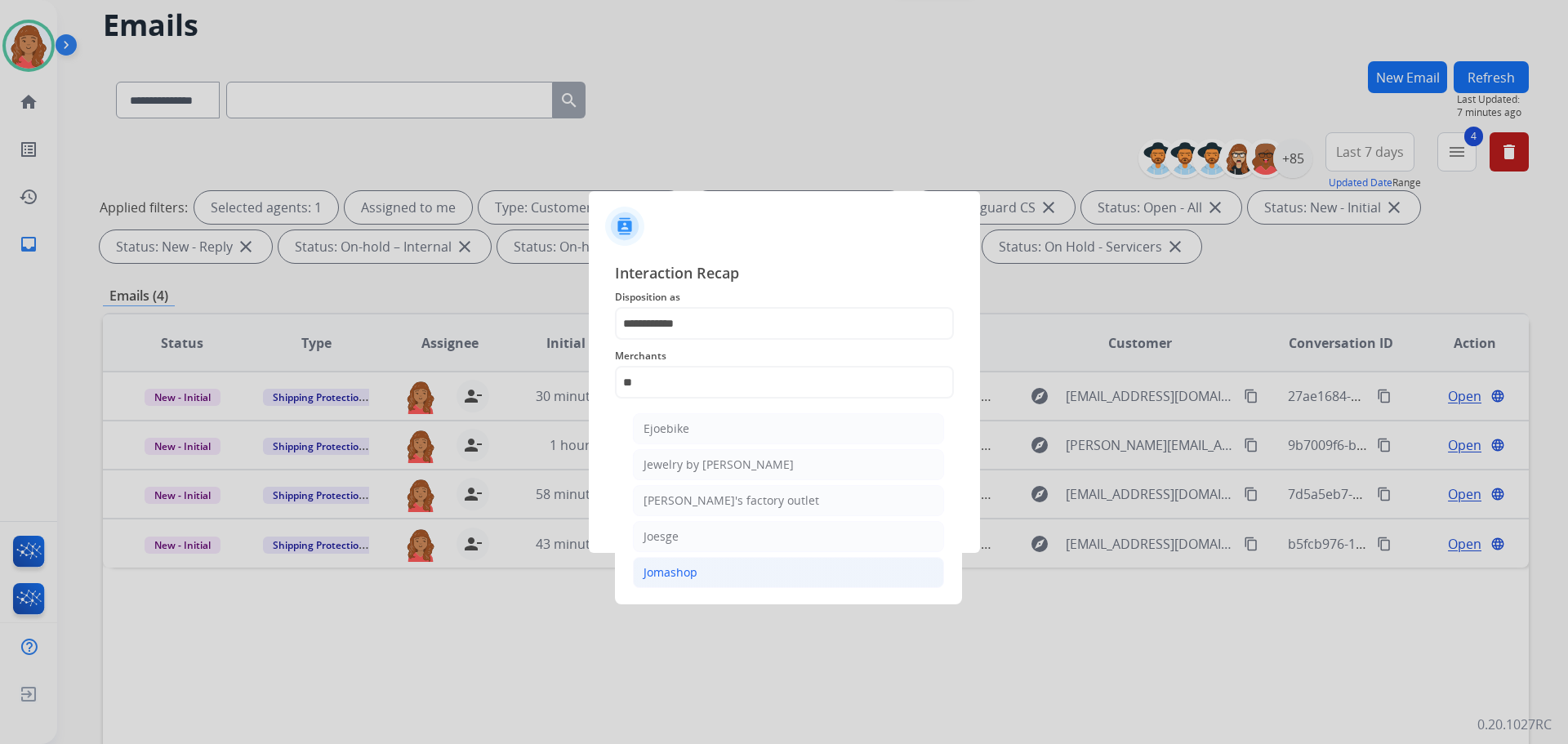
click at [675, 575] on div "Jomashop" at bounding box center [671, 572] width 54 height 16
type input "********"
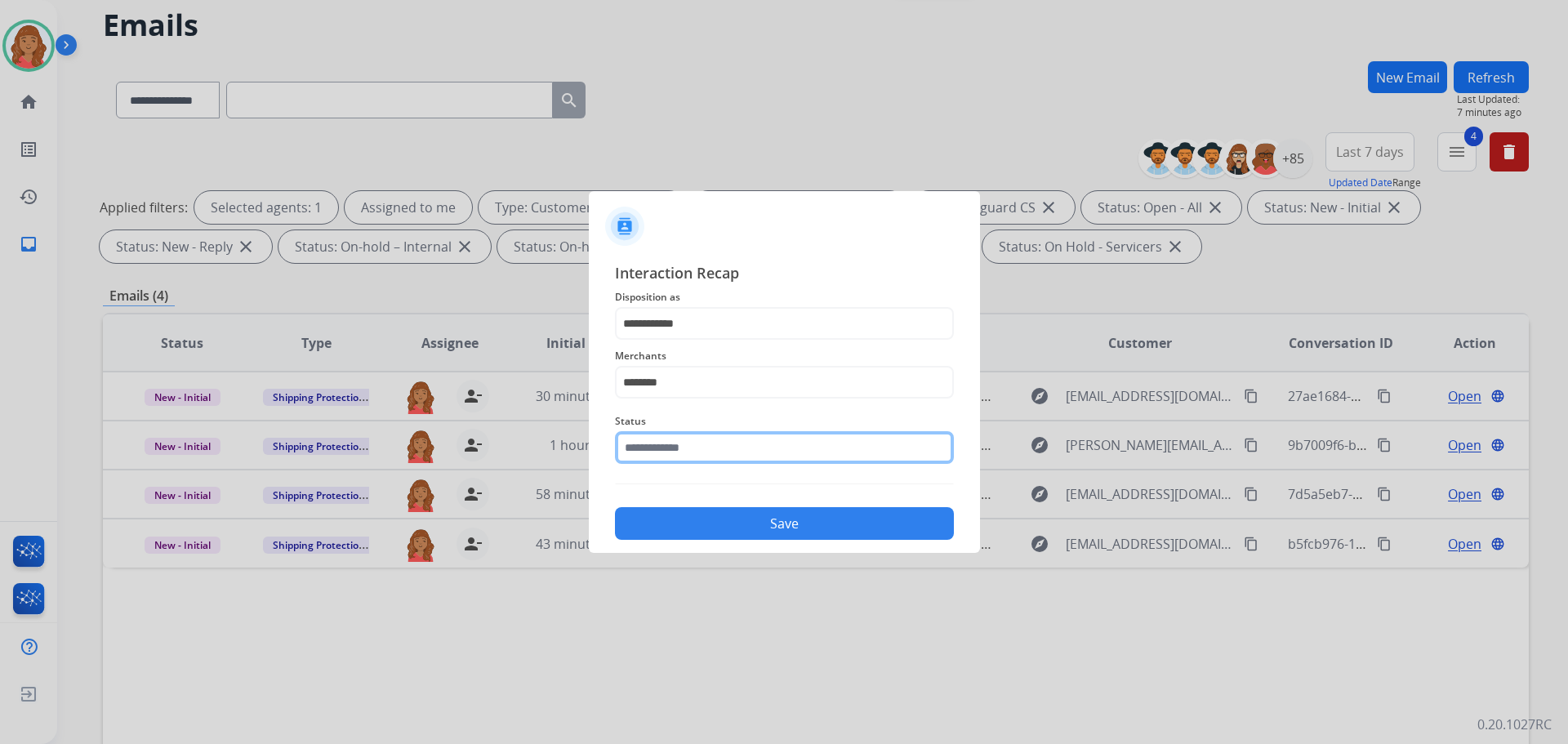
click at [673, 454] on input "text" at bounding box center [785, 447] width 339 height 33
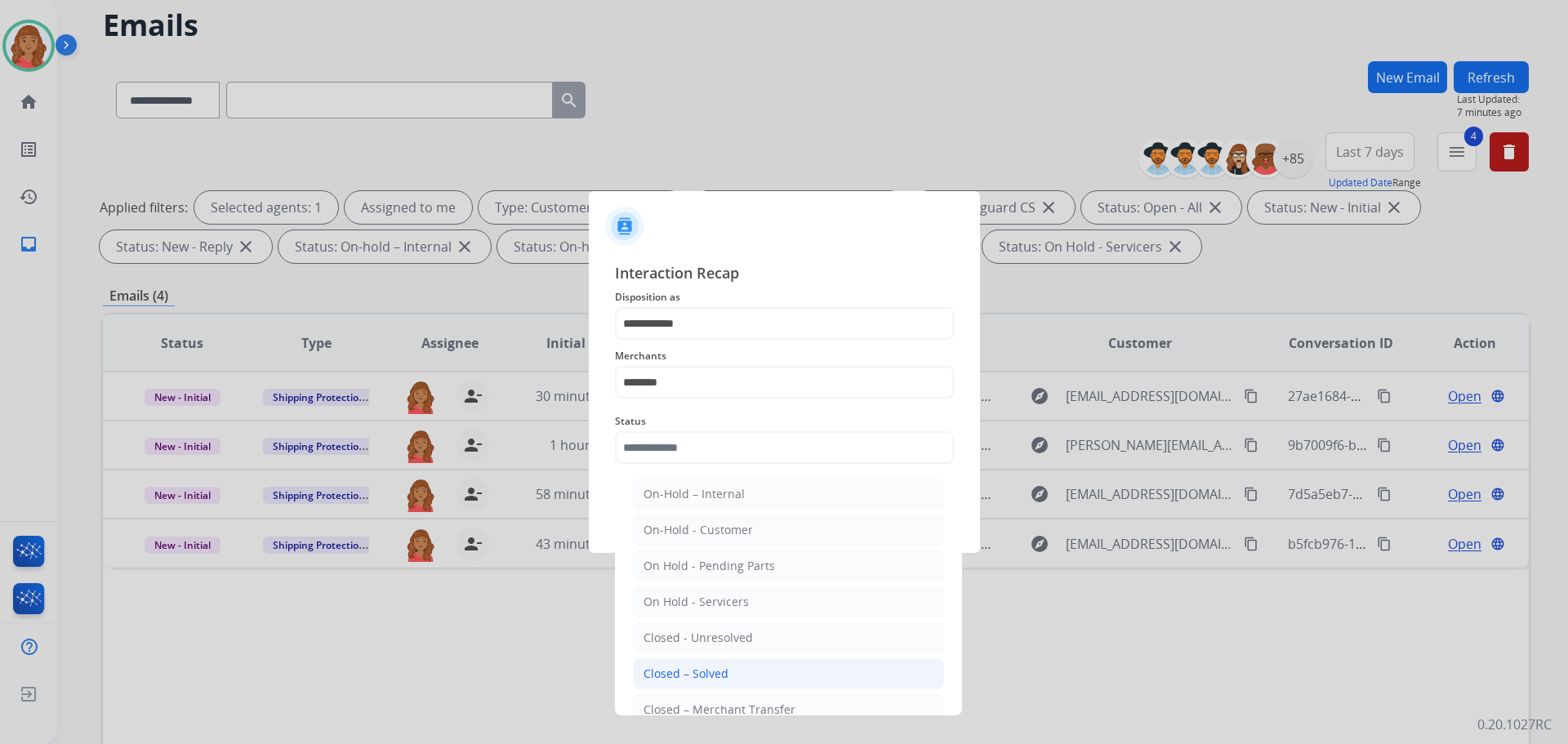
click at [666, 665] on li "Closed – Solved" at bounding box center [788, 674] width 312 height 31
type input "**********"
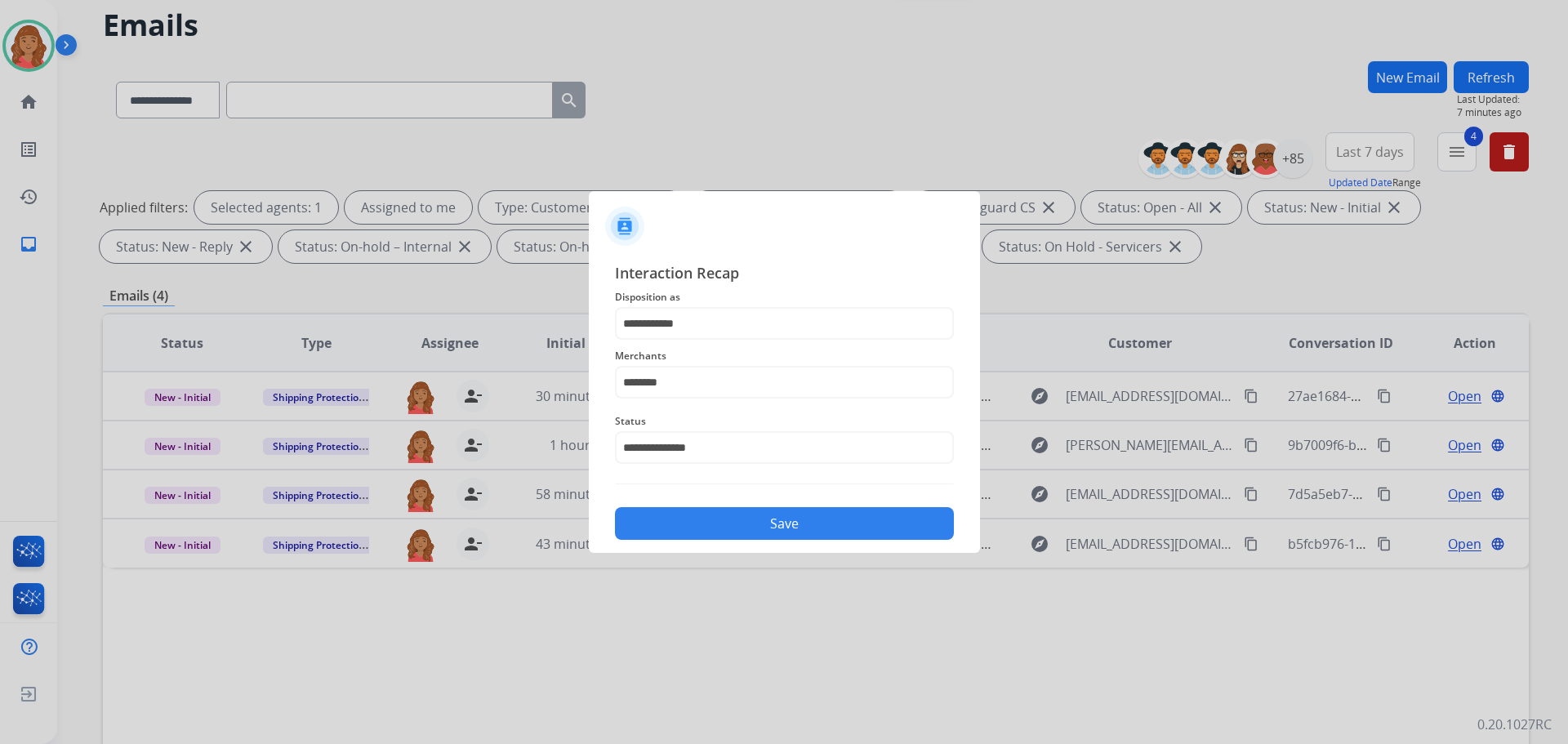
drag, startPoint x: 708, startPoint y: 542, endPoint x: 680, endPoint y: 545, distance: 28.2
click at [709, 542] on div "**********" at bounding box center [784, 401] width 391 height 305
click at [664, 537] on button "Save" at bounding box center [785, 523] width 339 height 33
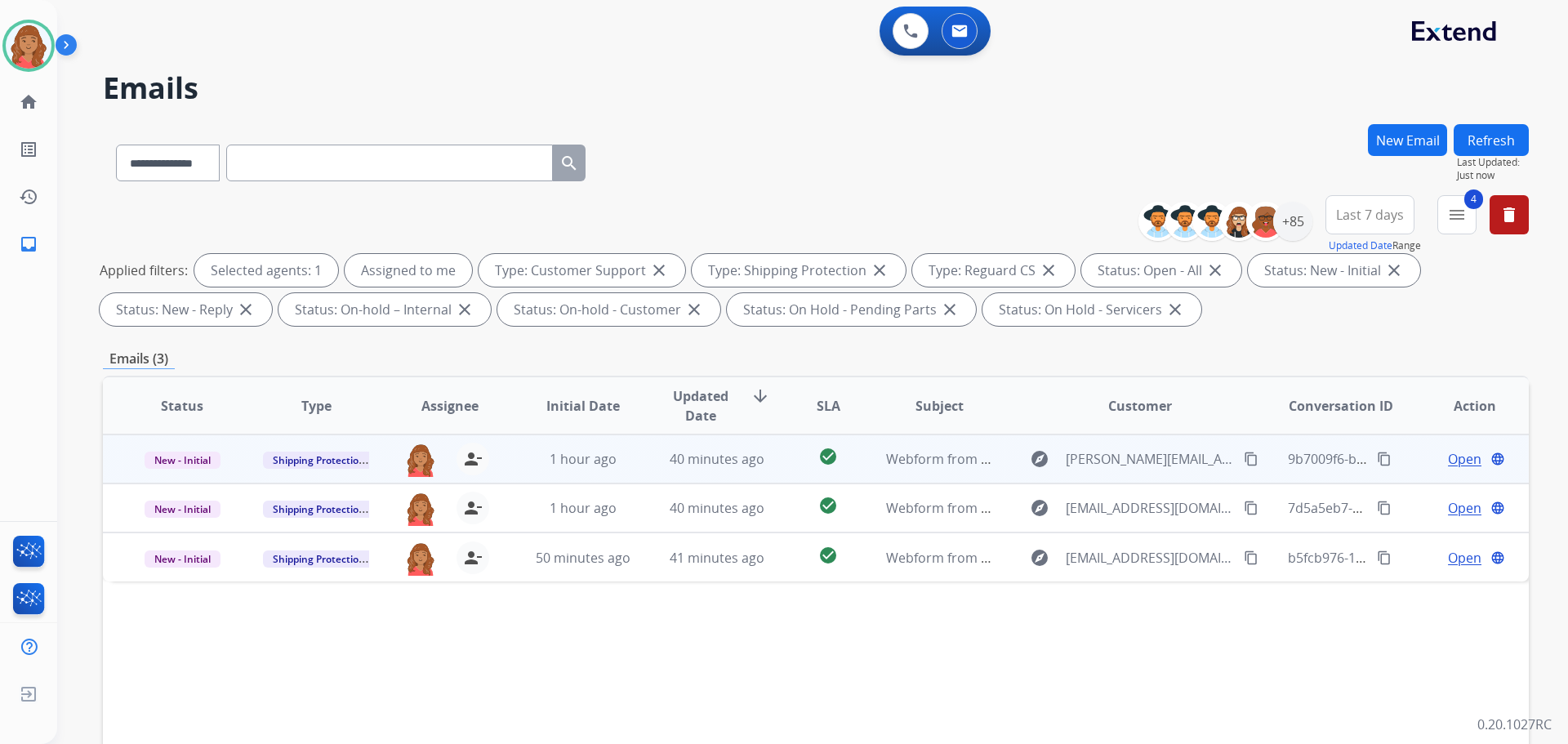
click at [490, 447] on div "[PERSON_NAME][EMAIL_ADDRESS][PERSON_NAME][DOMAIN_NAME] person_remove [PERSON_NA…" at bounding box center [437, 459] width 133 height 46
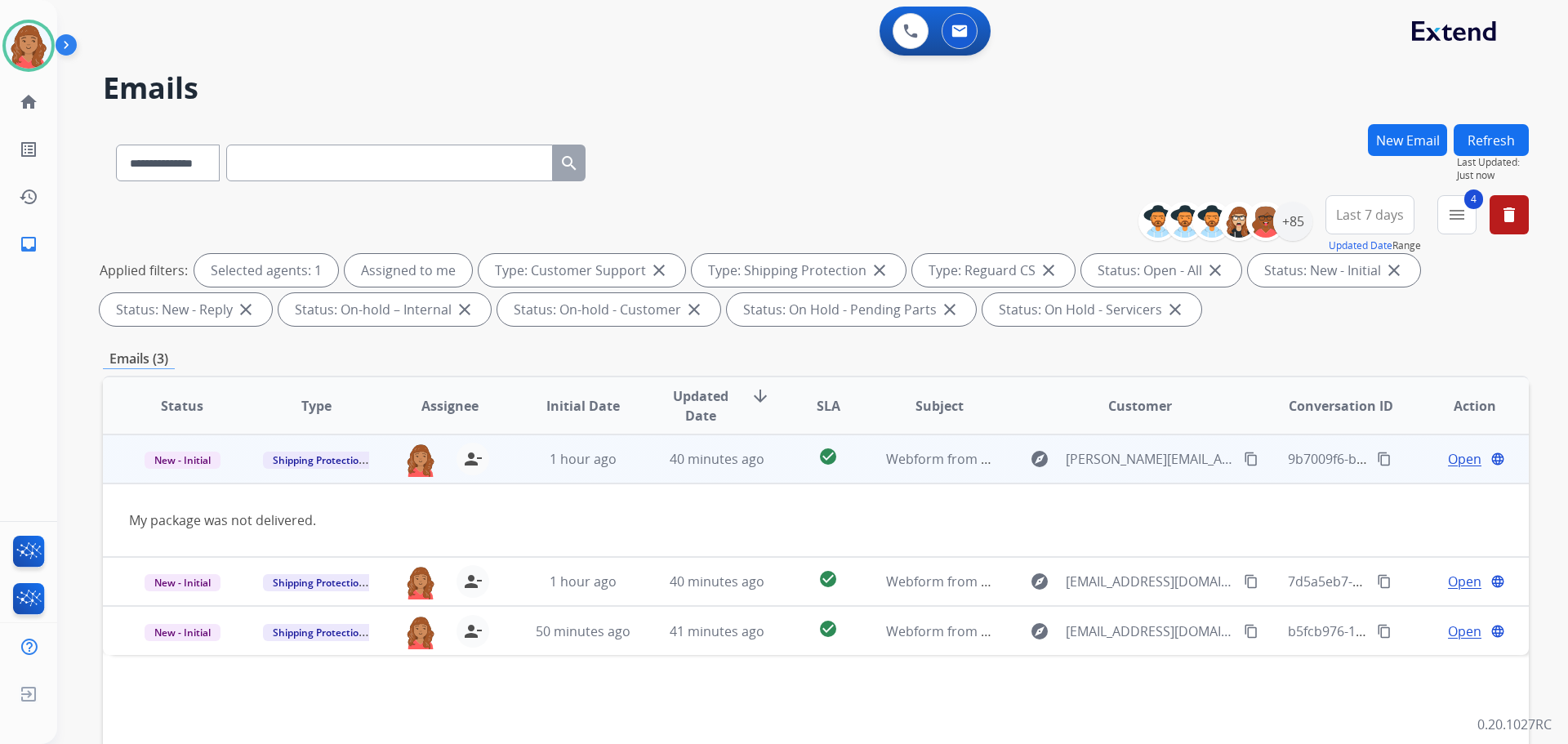
drag, startPoint x: 1226, startPoint y: 459, endPoint x: 1214, endPoint y: 462, distance: 12.4
click at [1243, 459] on mat-icon "content_copy" at bounding box center [1250, 459] width 15 height 15
click at [1454, 452] on span "Open" at bounding box center [1464, 459] width 34 height 20
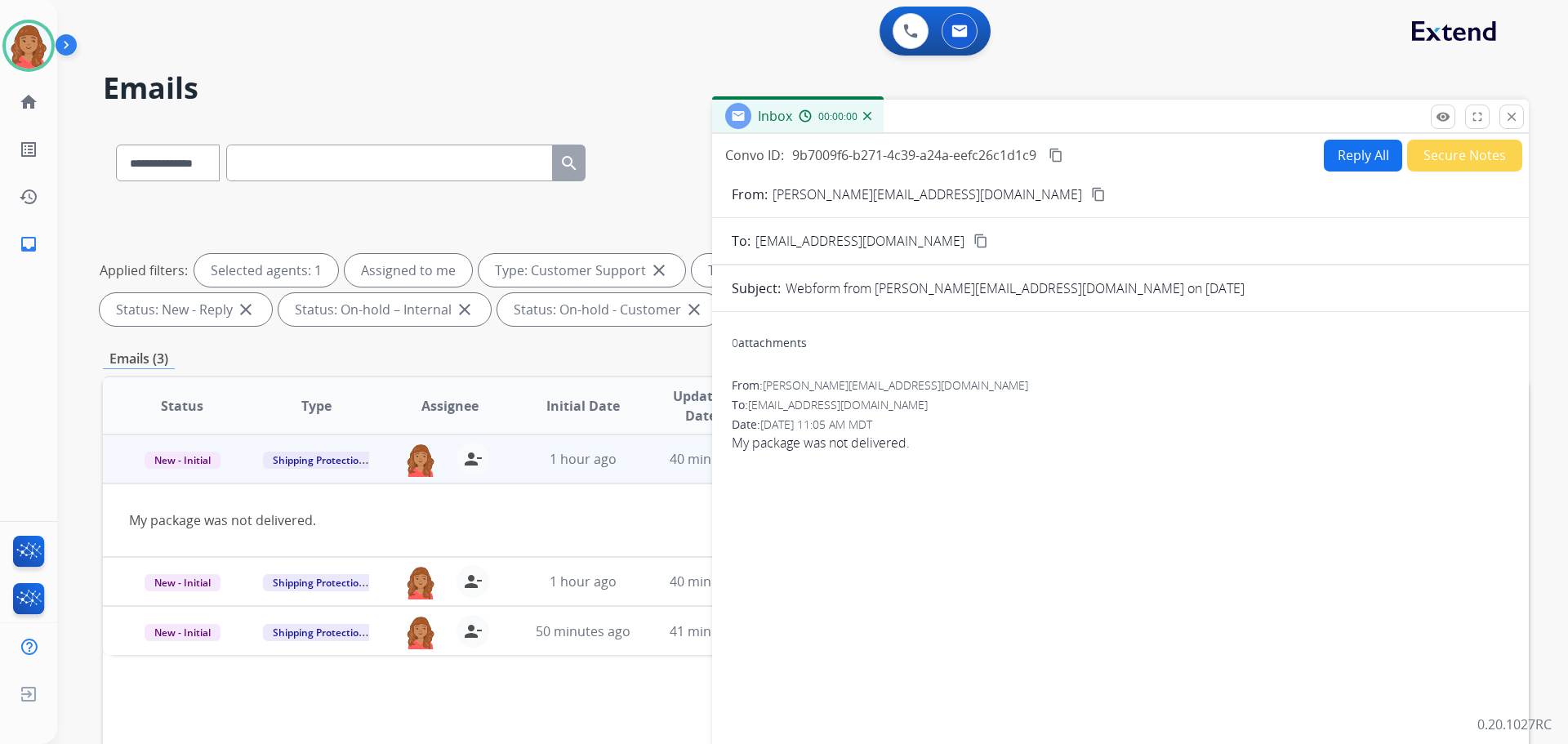
click at [1340, 151] on button "Reply All" at bounding box center [1363, 155] width 79 height 32
select select "**********"
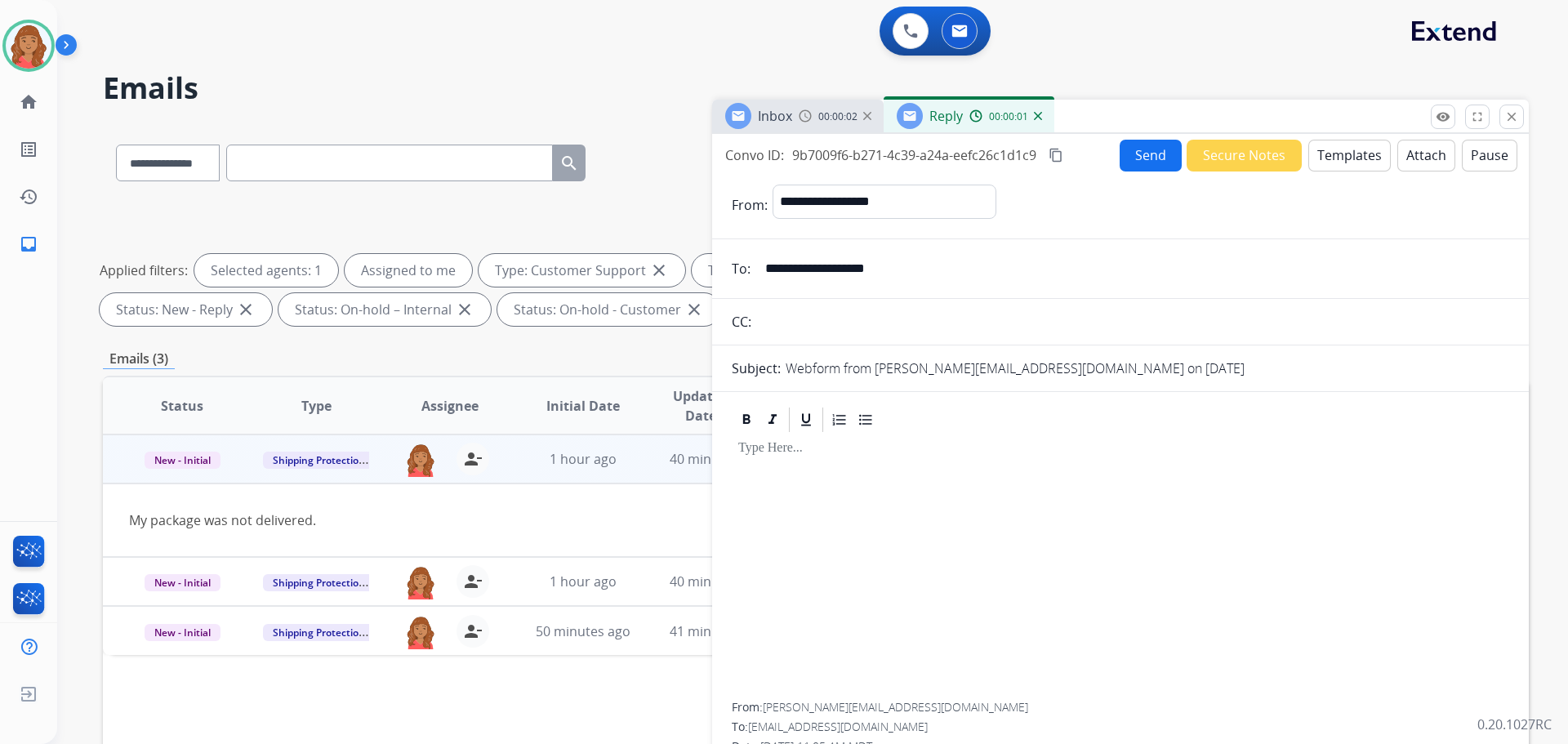
click at [1327, 146] on button "Templates" at bounding box center [1349, 155] width 82 height 32
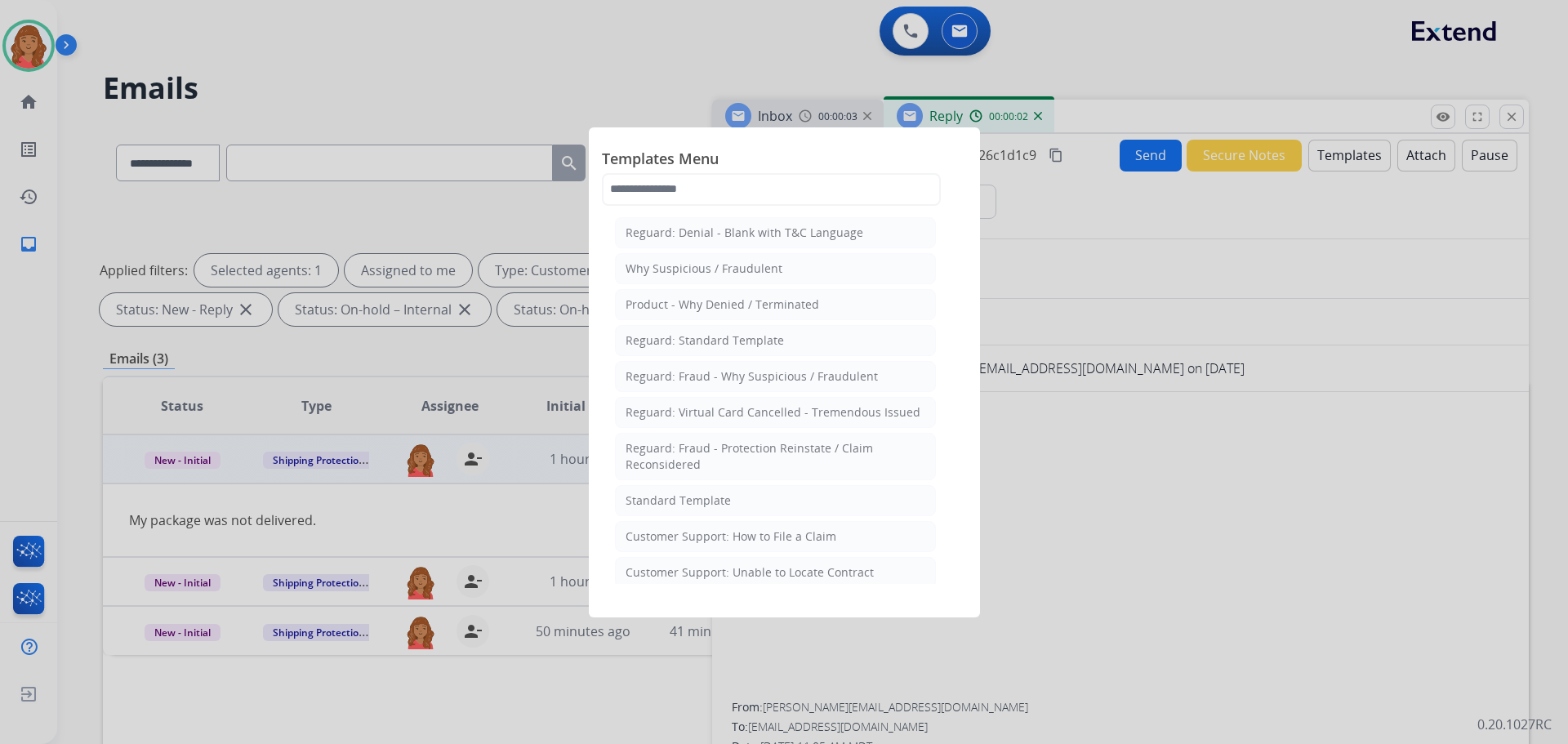
drag, startPoint x: 665, startPoint y: 494, endPoint x: 707, endPoint y: 478, distance: 44.9
click at [668, 493] on div "Standard Template" at bounding box center [678, 500] width 106 height 16
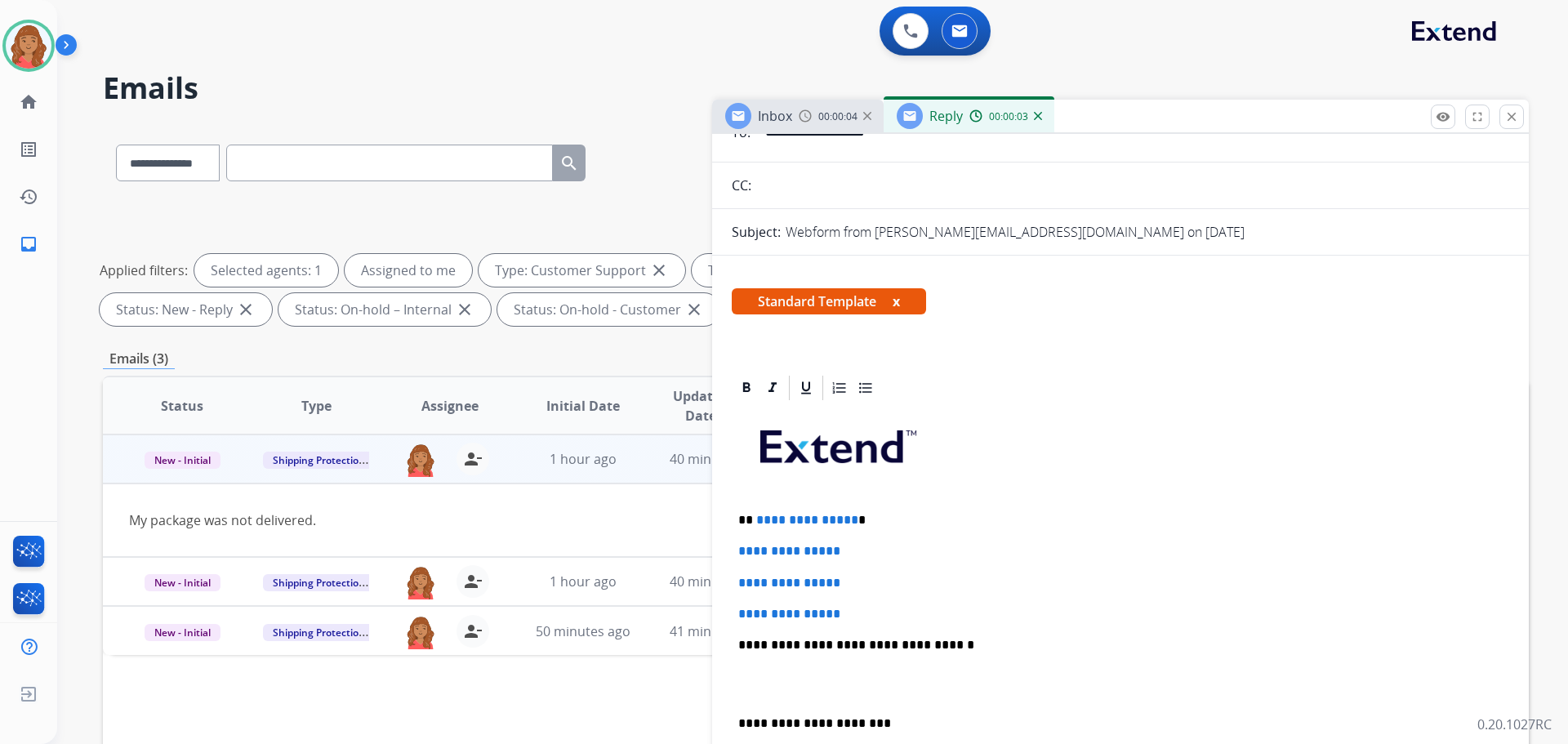
scroll to position [326, 0]
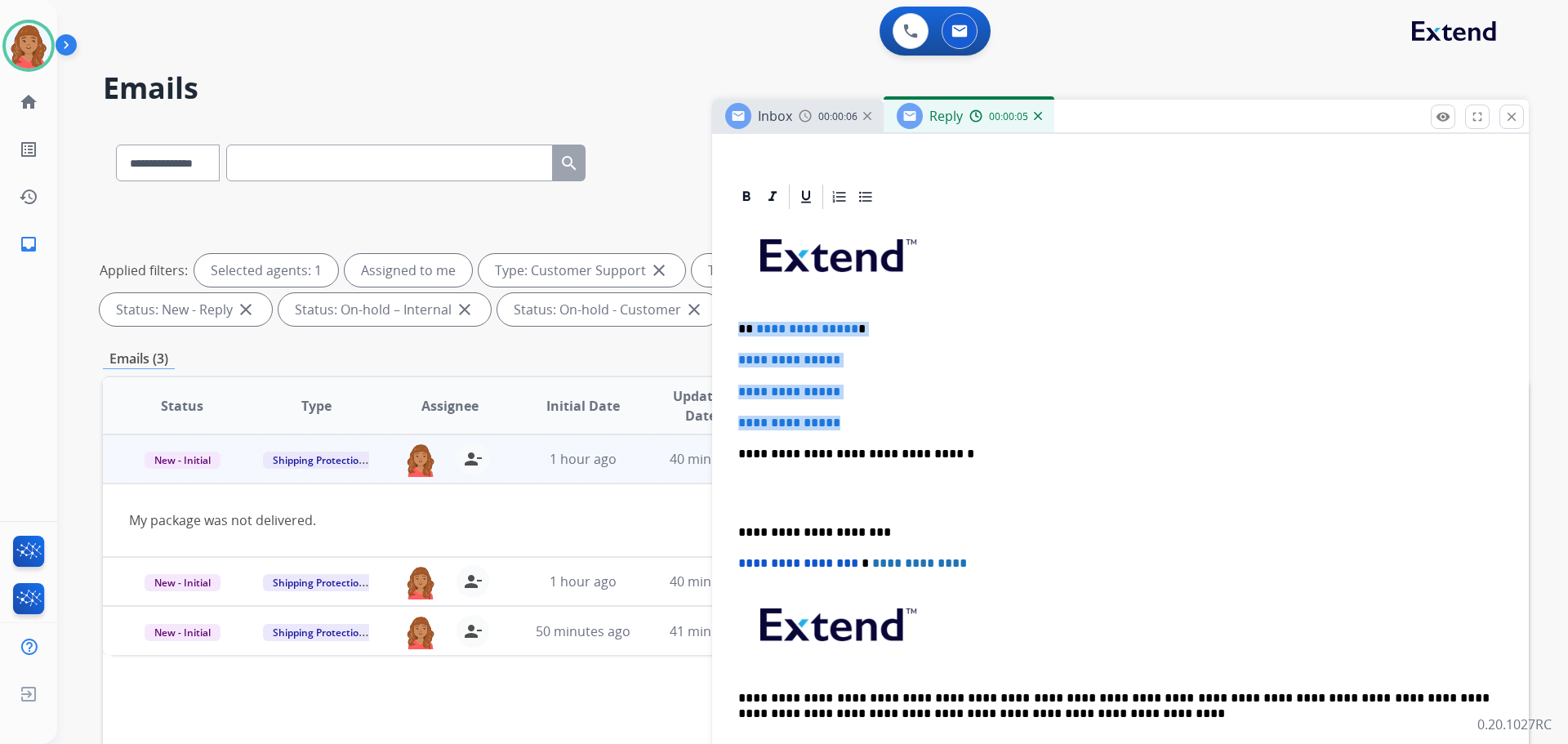
drag, startPoint x: 851, startPoint y: 427, endPoint x: 721, endPoint y: 322, distance: 167.1
click at [721, 322] on div "**********" at bounding box center [1121, 519] width 817 height 676
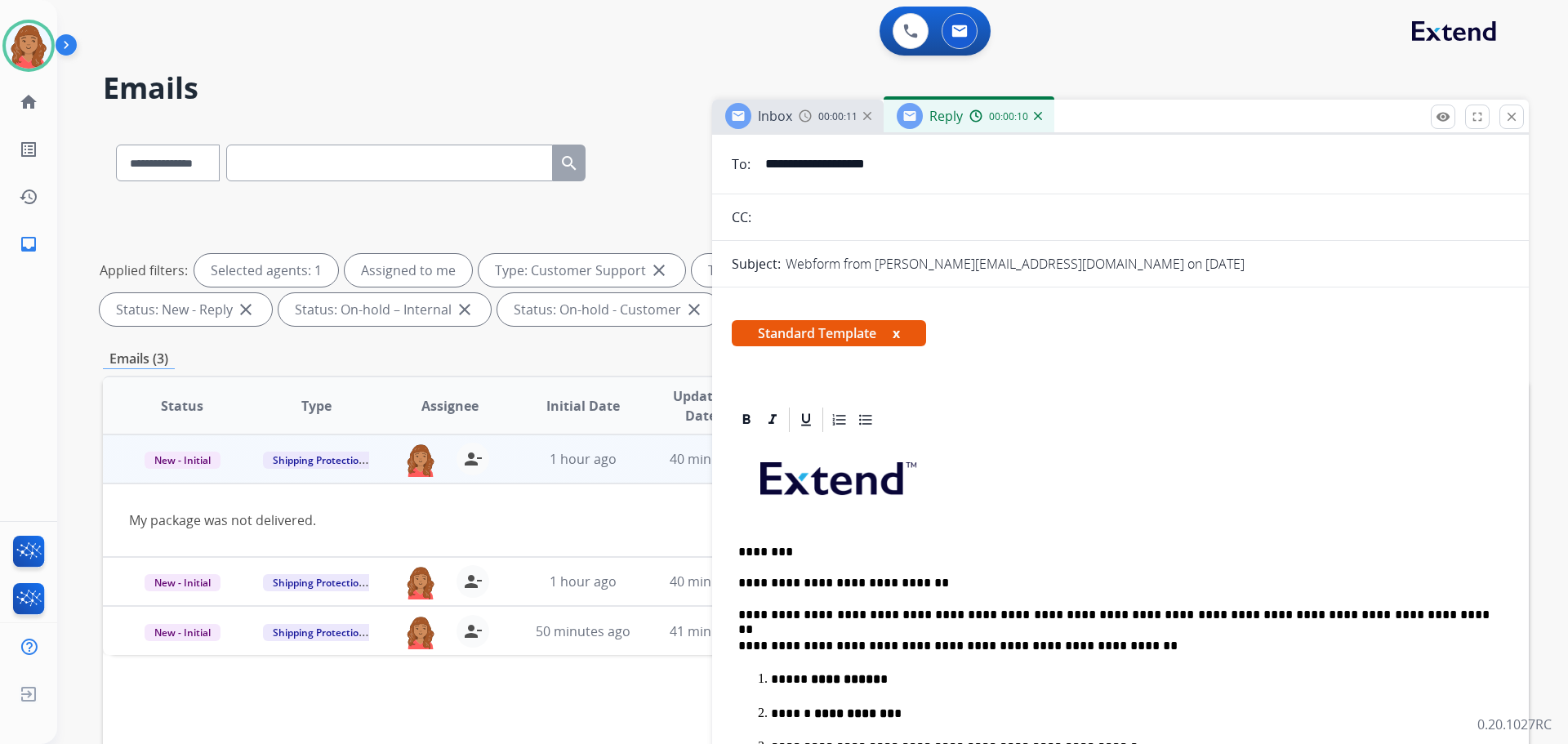
scroll to position [0, 0]
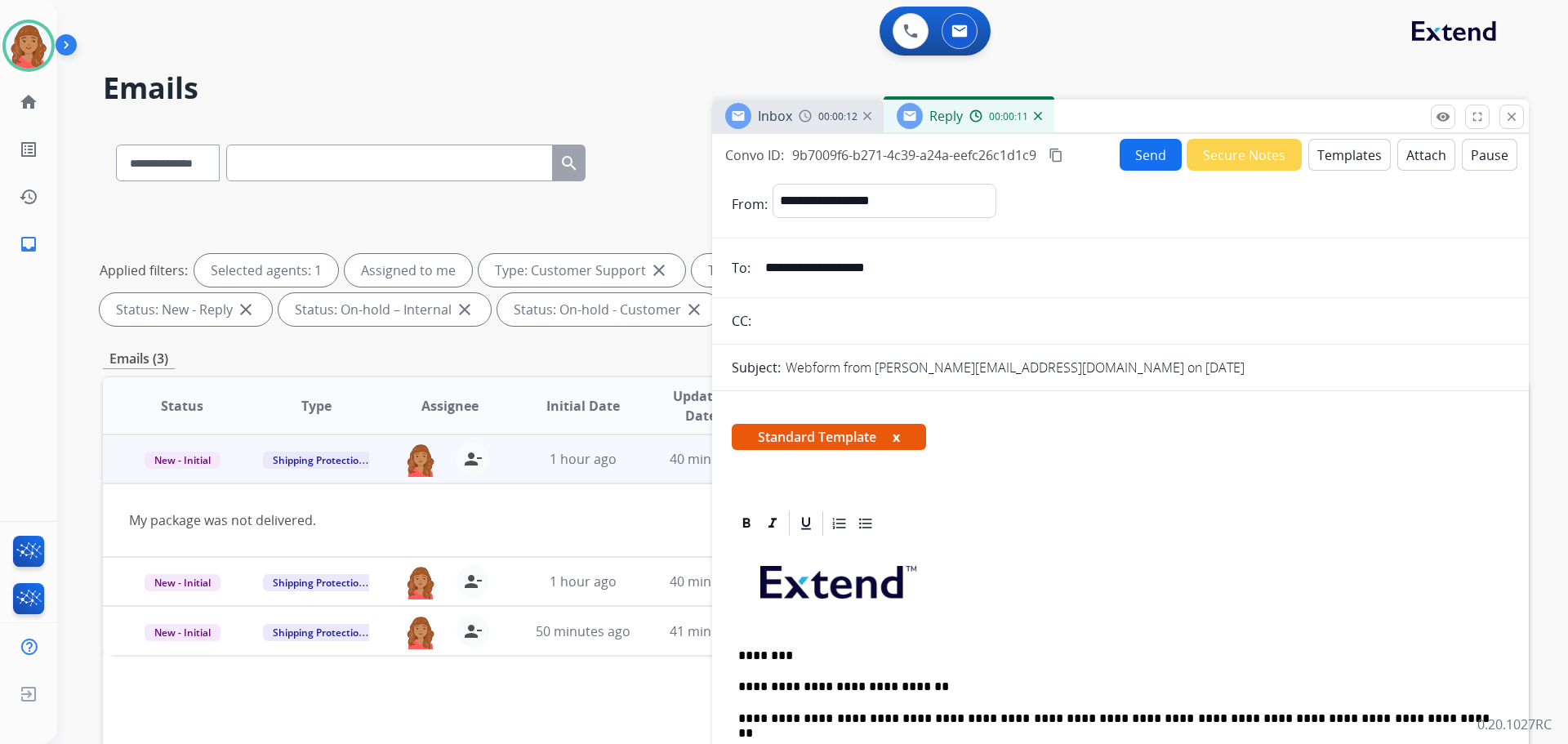
click at [1059, 154] on mat-icon "content_copy" at bounding box center [1056, 155] width 15 height 15
click at [1127, 159] on button "Send" at bounding box center [1151, 154] width 62 height 32
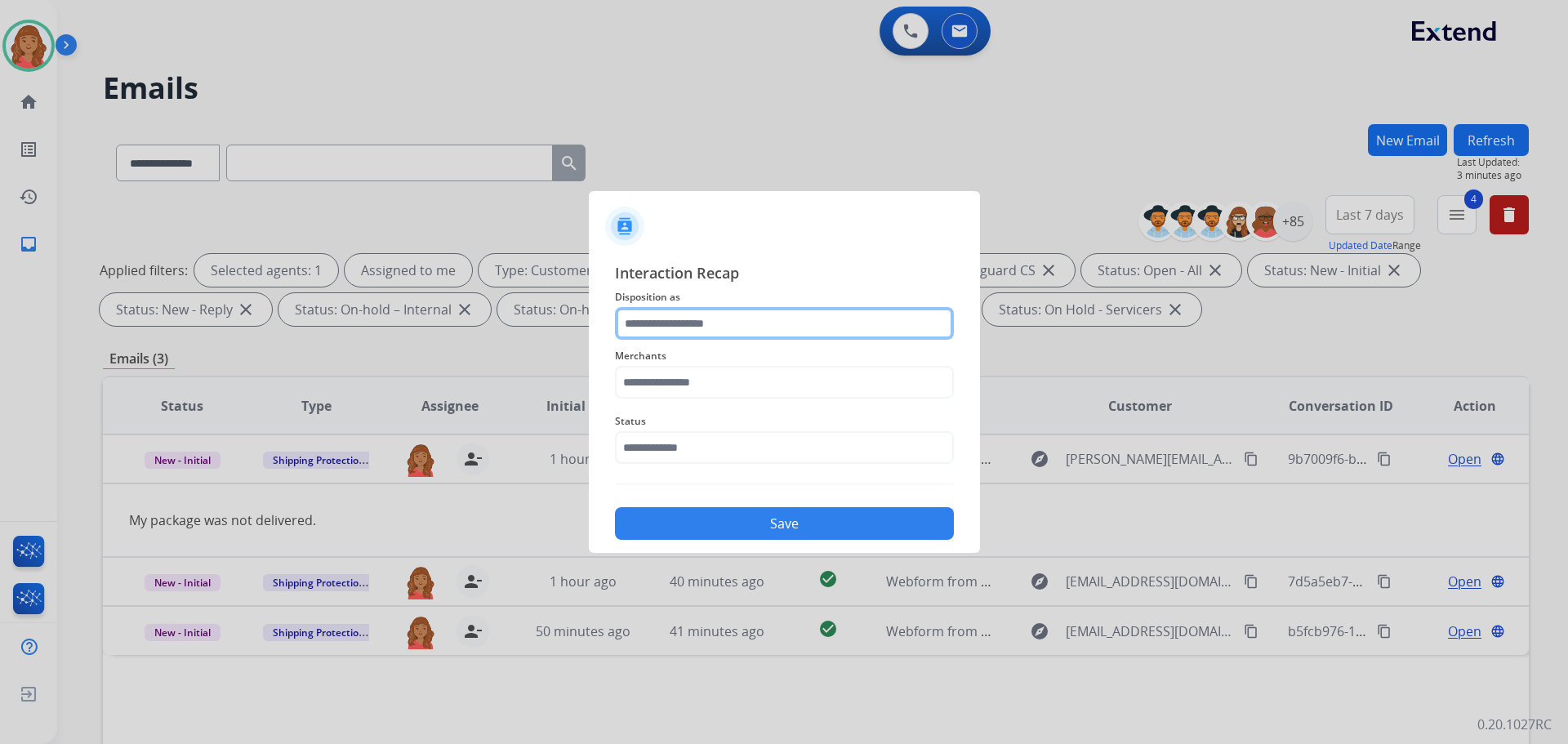
click at [692, 309] on input "text" at bounding box center [785, 324] width 339 height 33
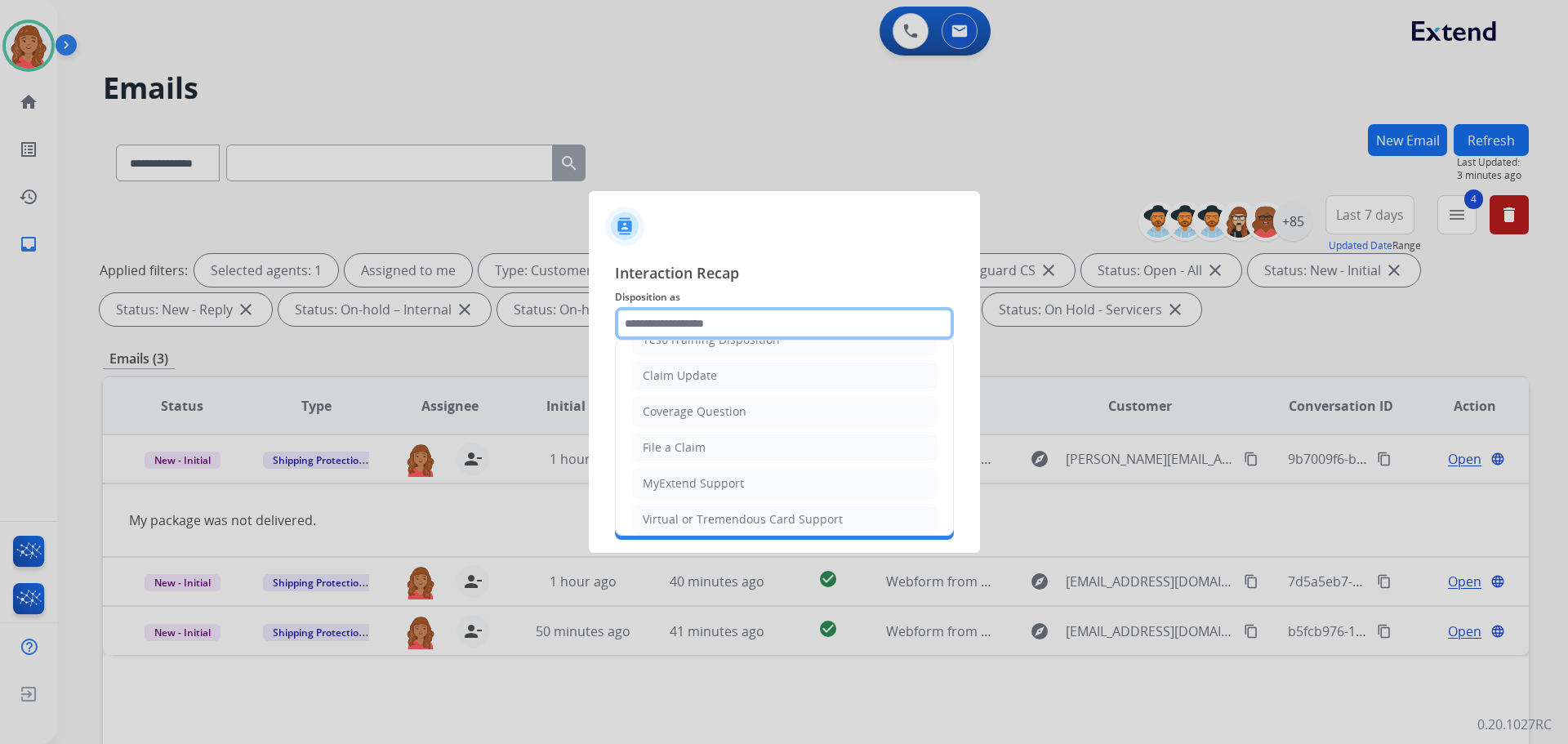
scroll to position [81, 0]
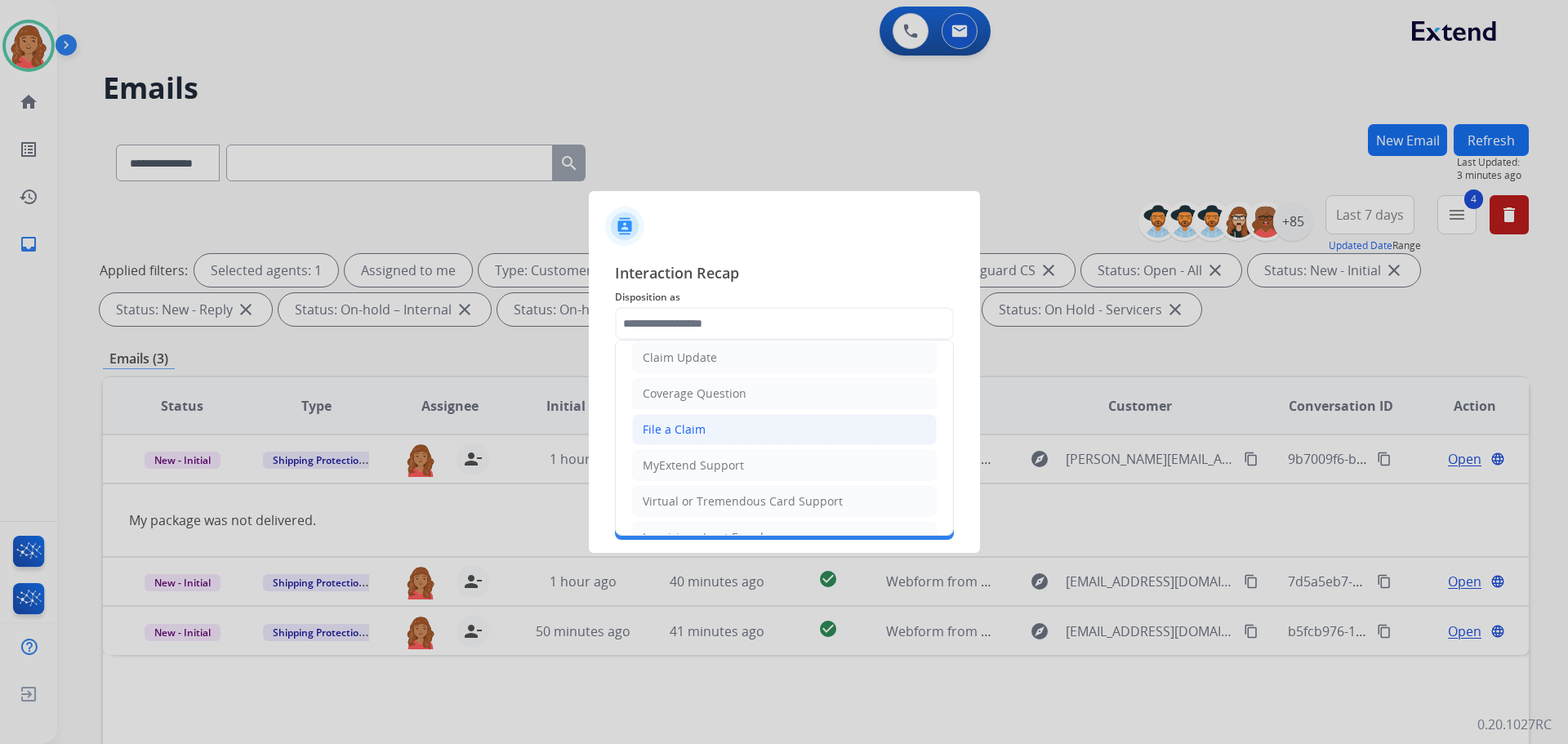
click at [677, 422] on div "File a Claim" at bounding box center [674, 429] width 63 height 16
type input "**********"
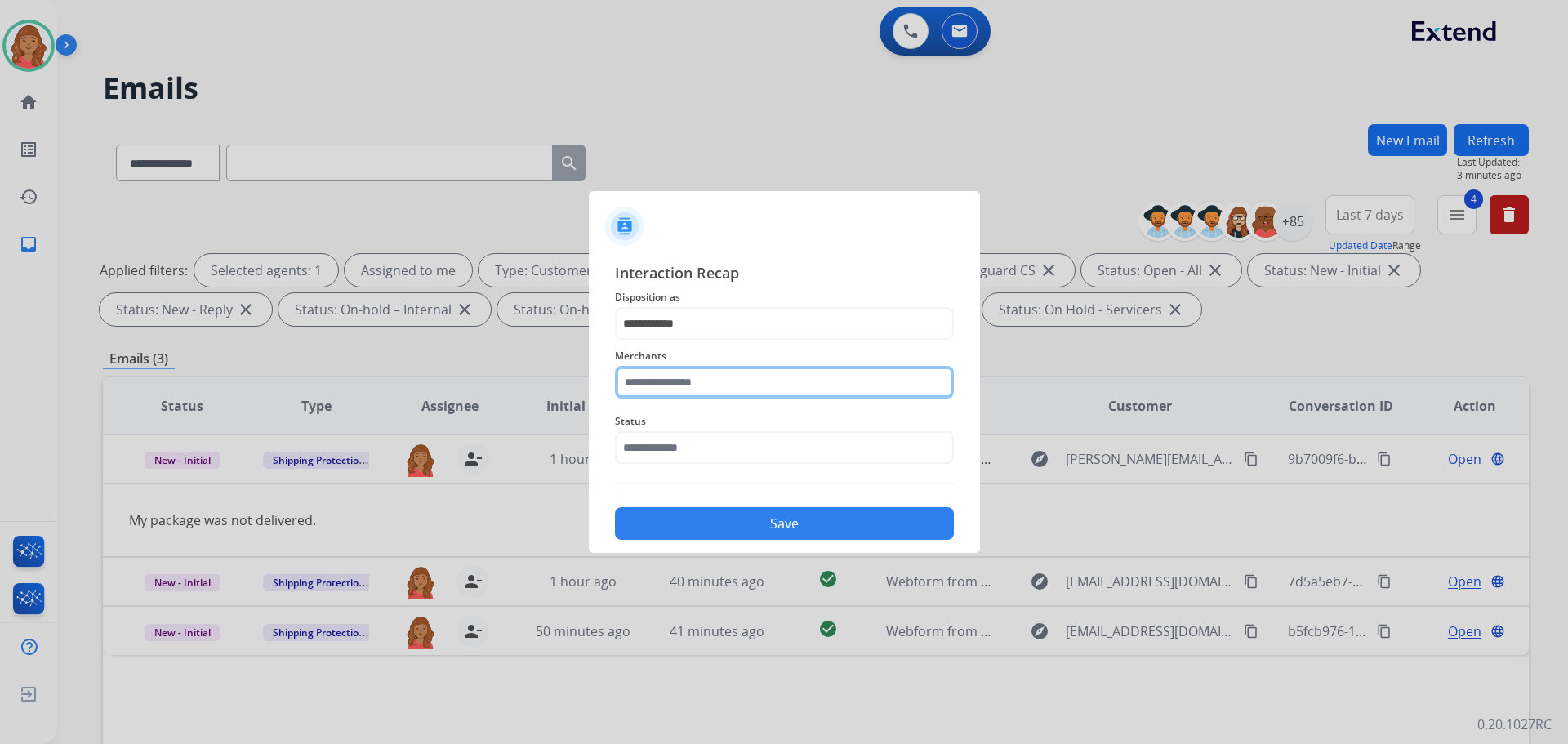
click at [668, 372] on input "text" at bounding box center [785, 382] width 339 height 33
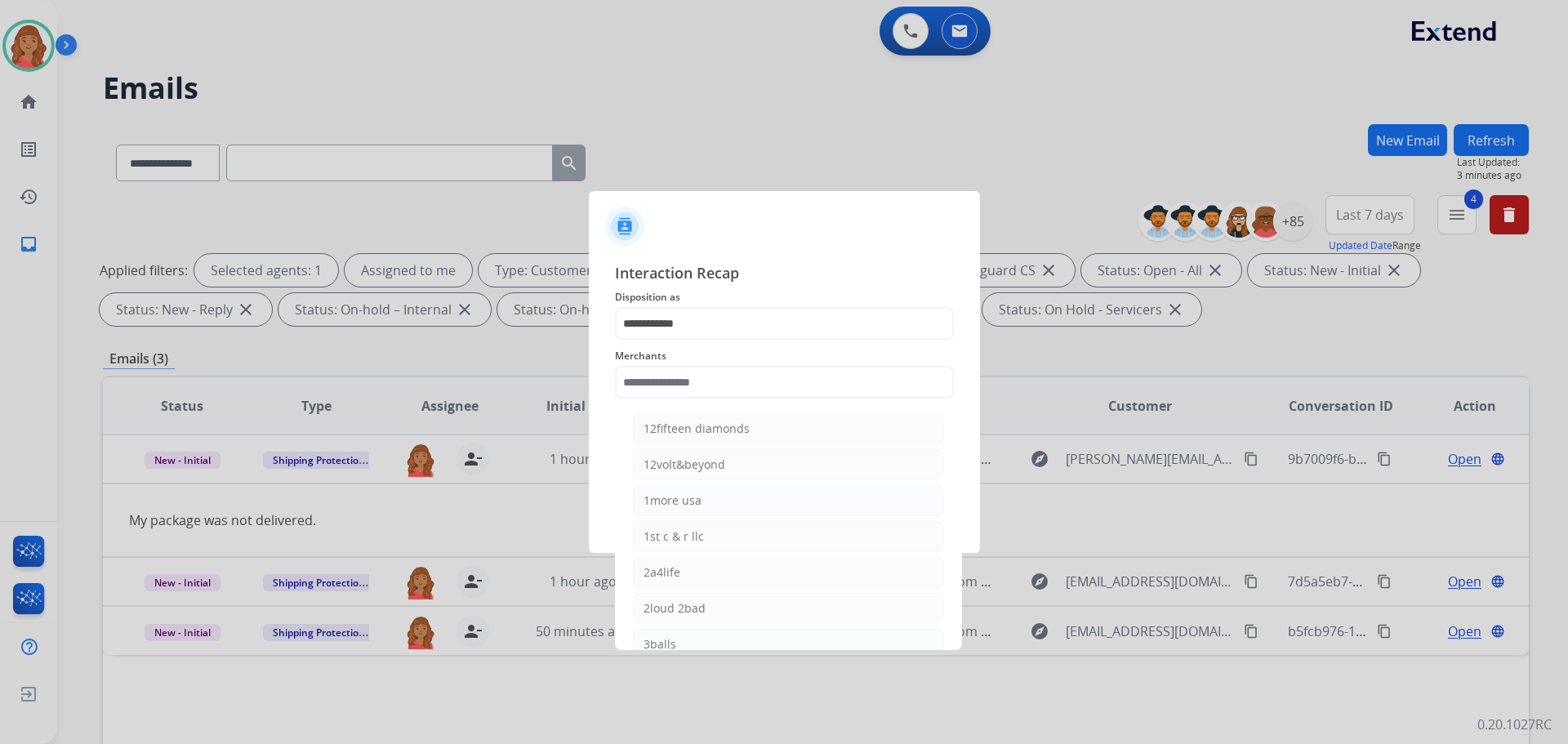
select select "**********"
click at [664, 380] on input "text" at bounding box center [785, 382] width 339 height 33
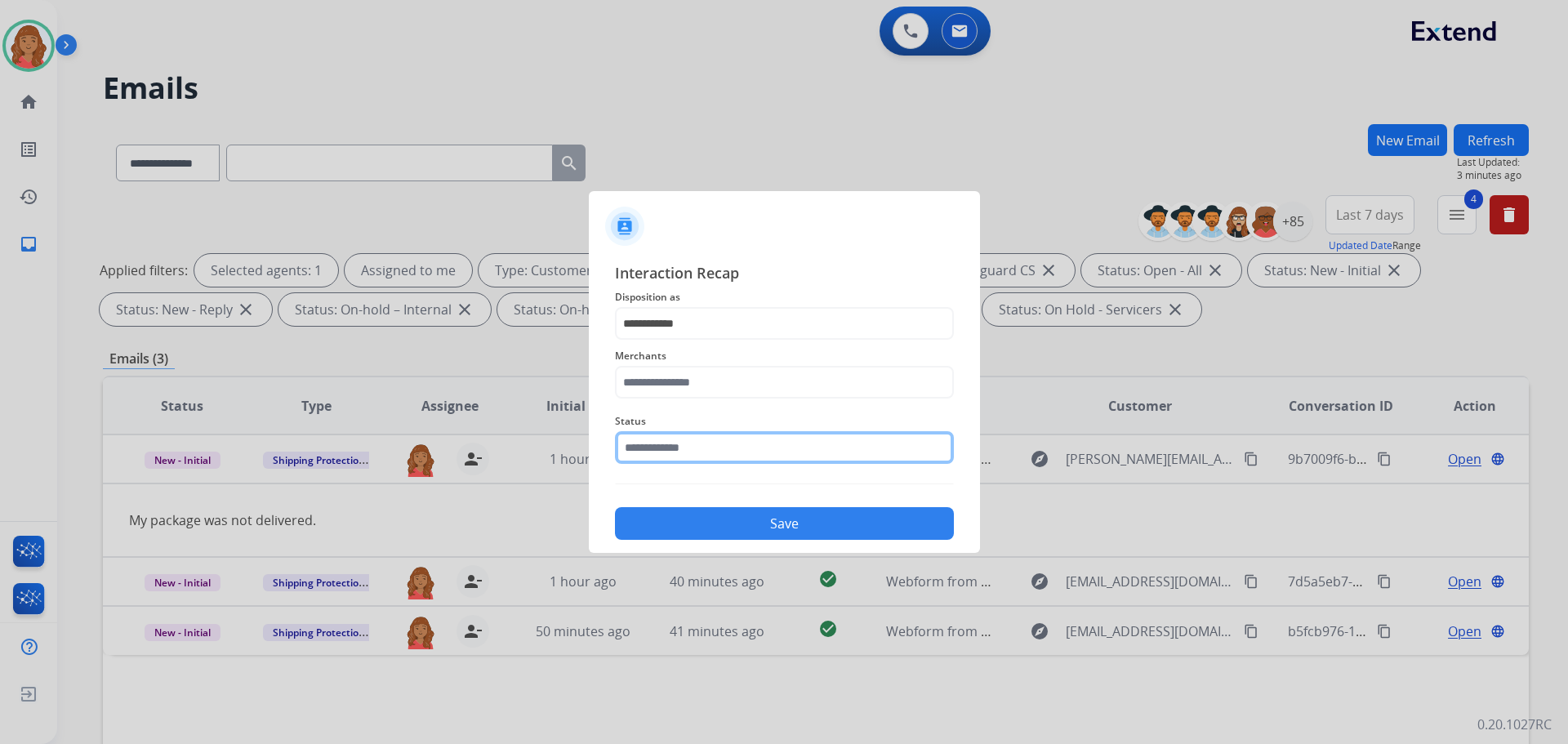
drag, startPoint x: 649, startPoint y: 442, endPoint x: 640, endPoint y: 449, distance: 11.4
click at [640, 449] on input "text" at bounding box center [785, 447] width 339 height 33
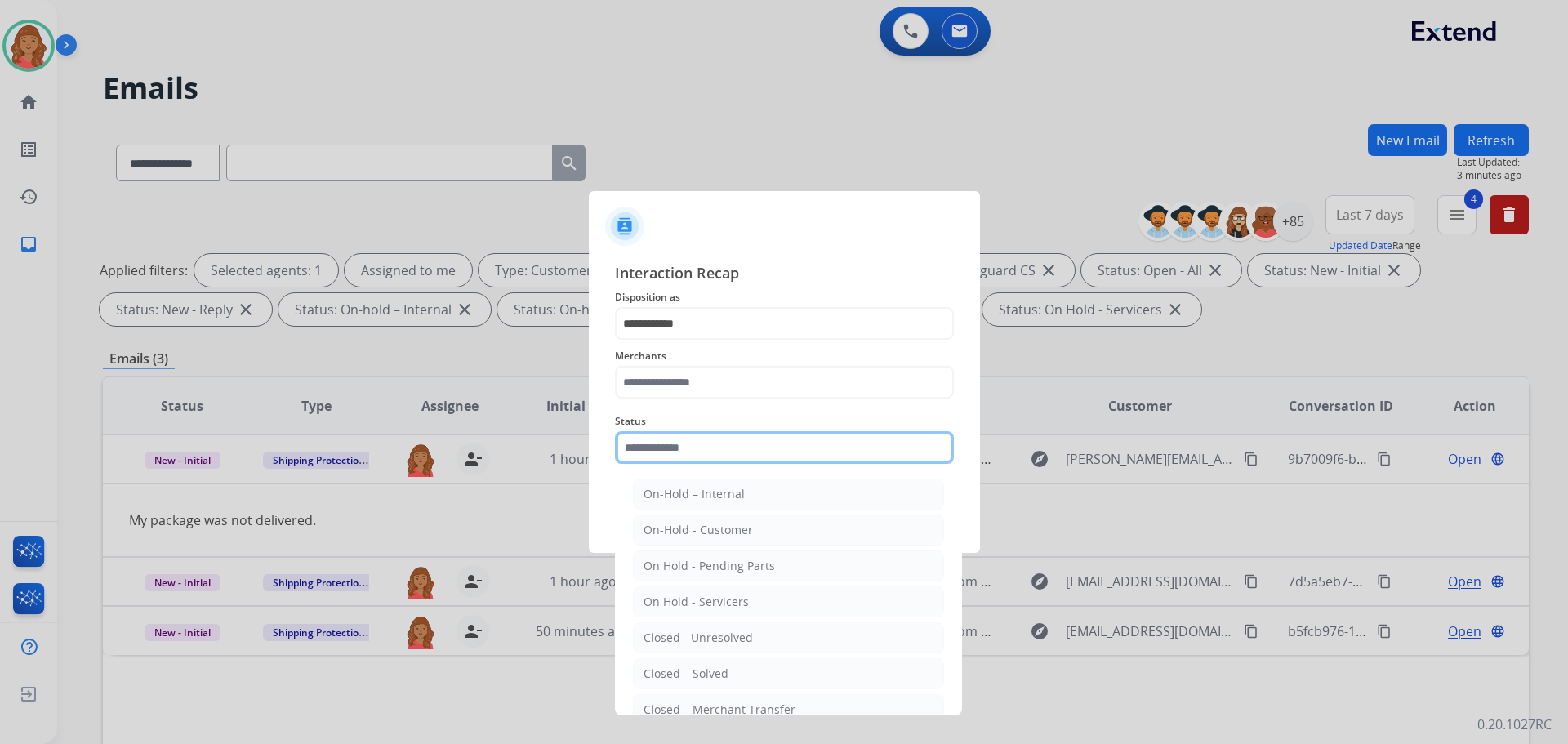
paste input "**********"
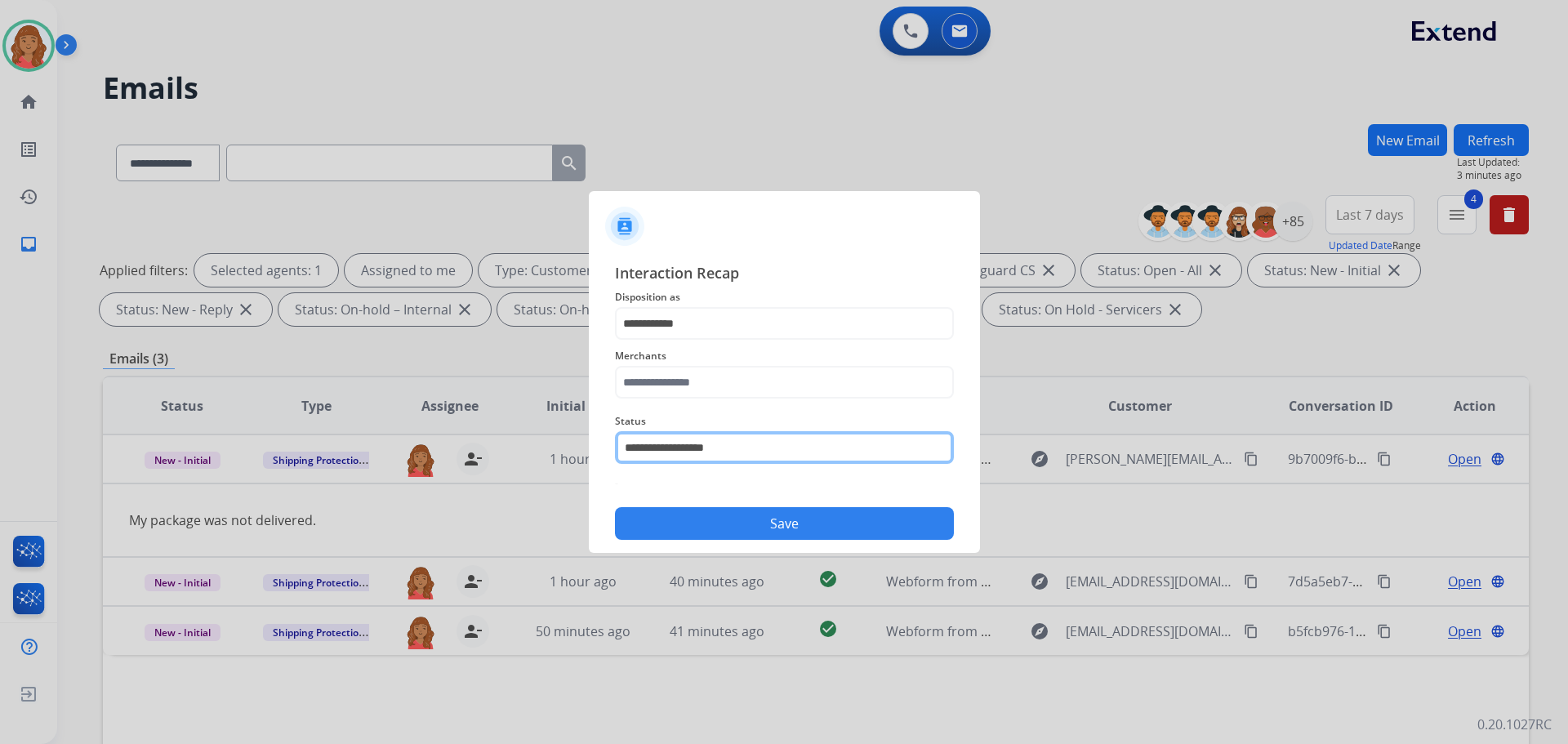
click at [679, 445] on input "**********" at bounding box center [785, 447] width 339 height 33
click at [753, 448] on input "**********" at bounding box center [785, 447] width 339 height 33
type input "********"
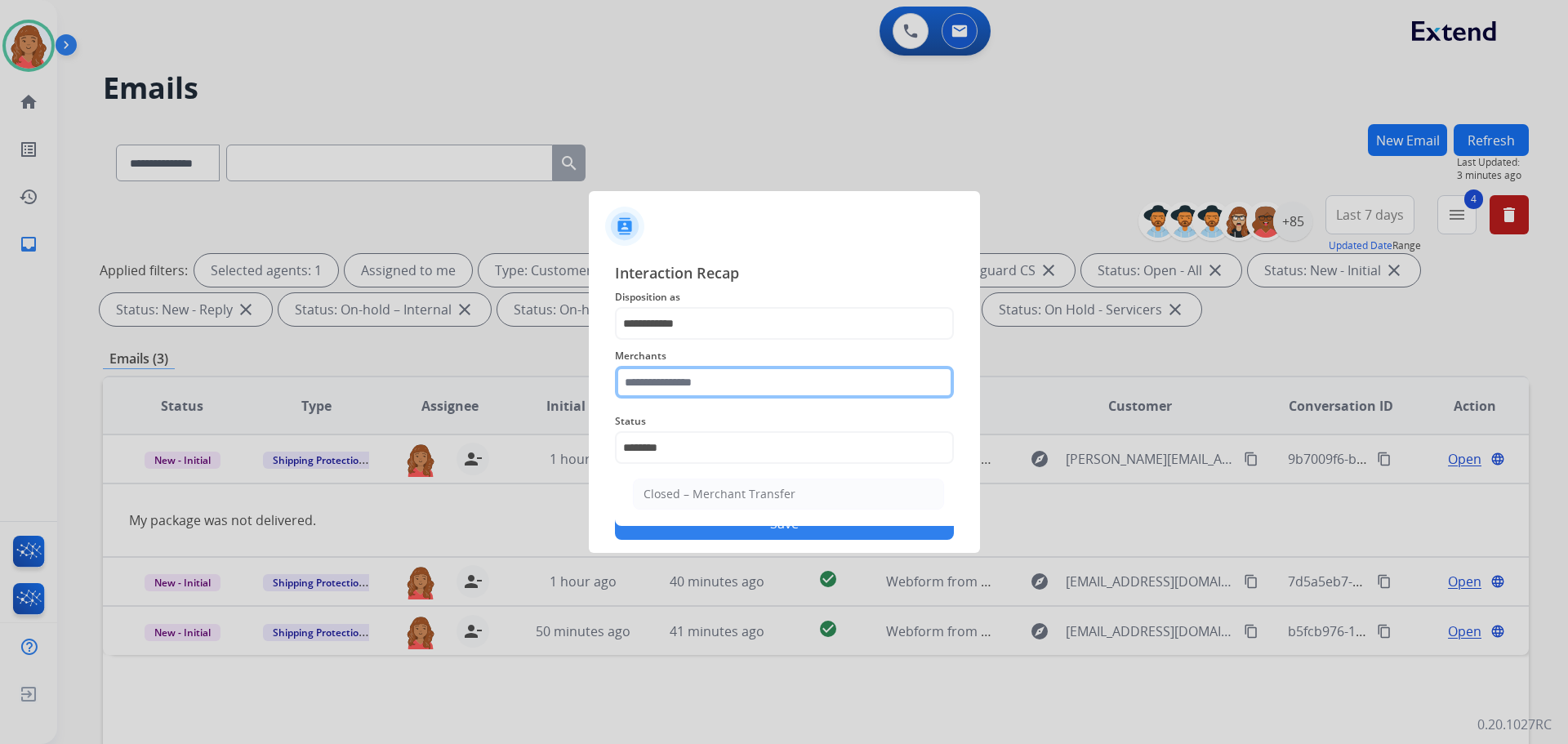
click at [707, 375] on input "text" at bounding box center [785, 382] width 339 height 33
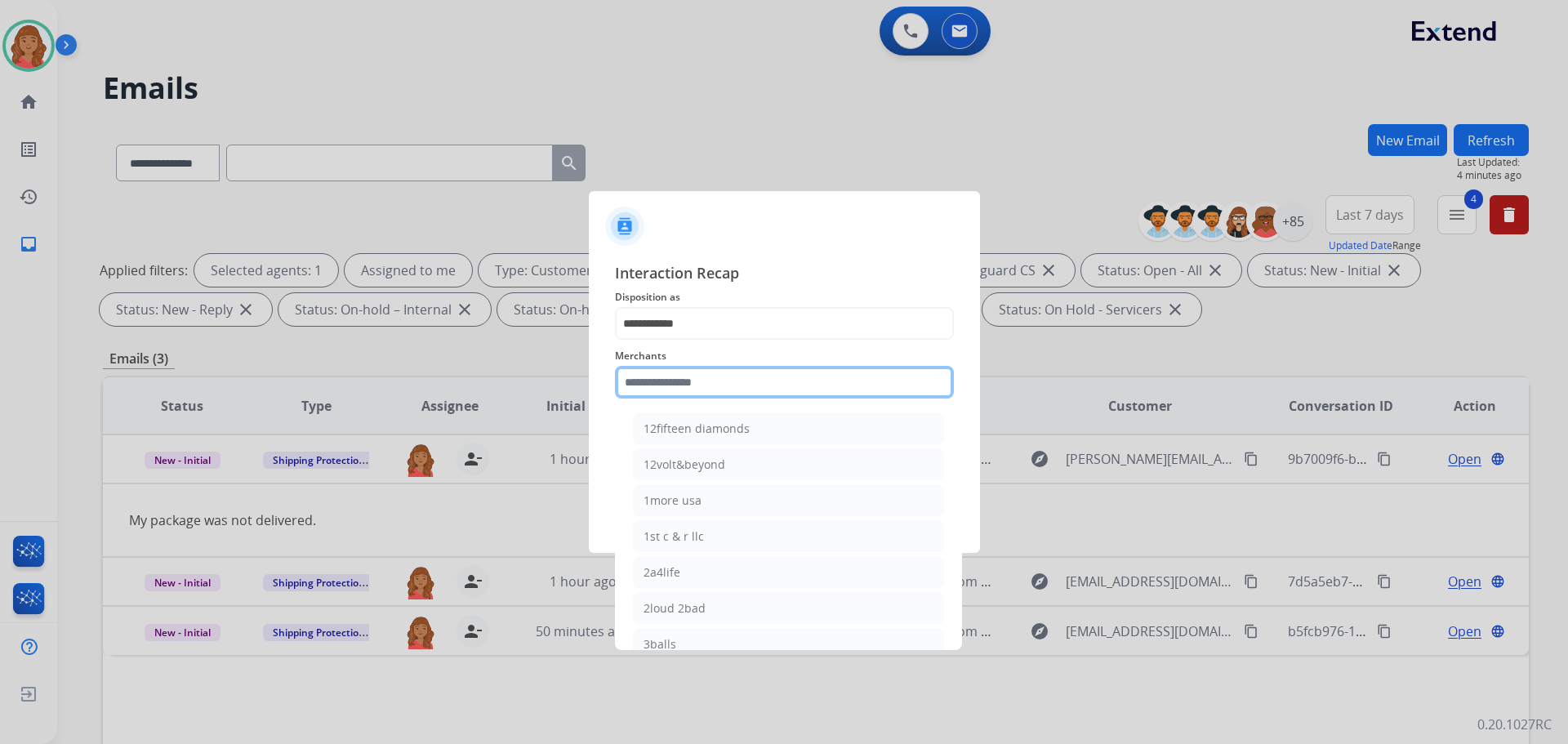
drag, startPoint x: 702, startPoint y: 375, endPoint x: 672, endPoint y: 380, distance: 30.4
paste input "**********"
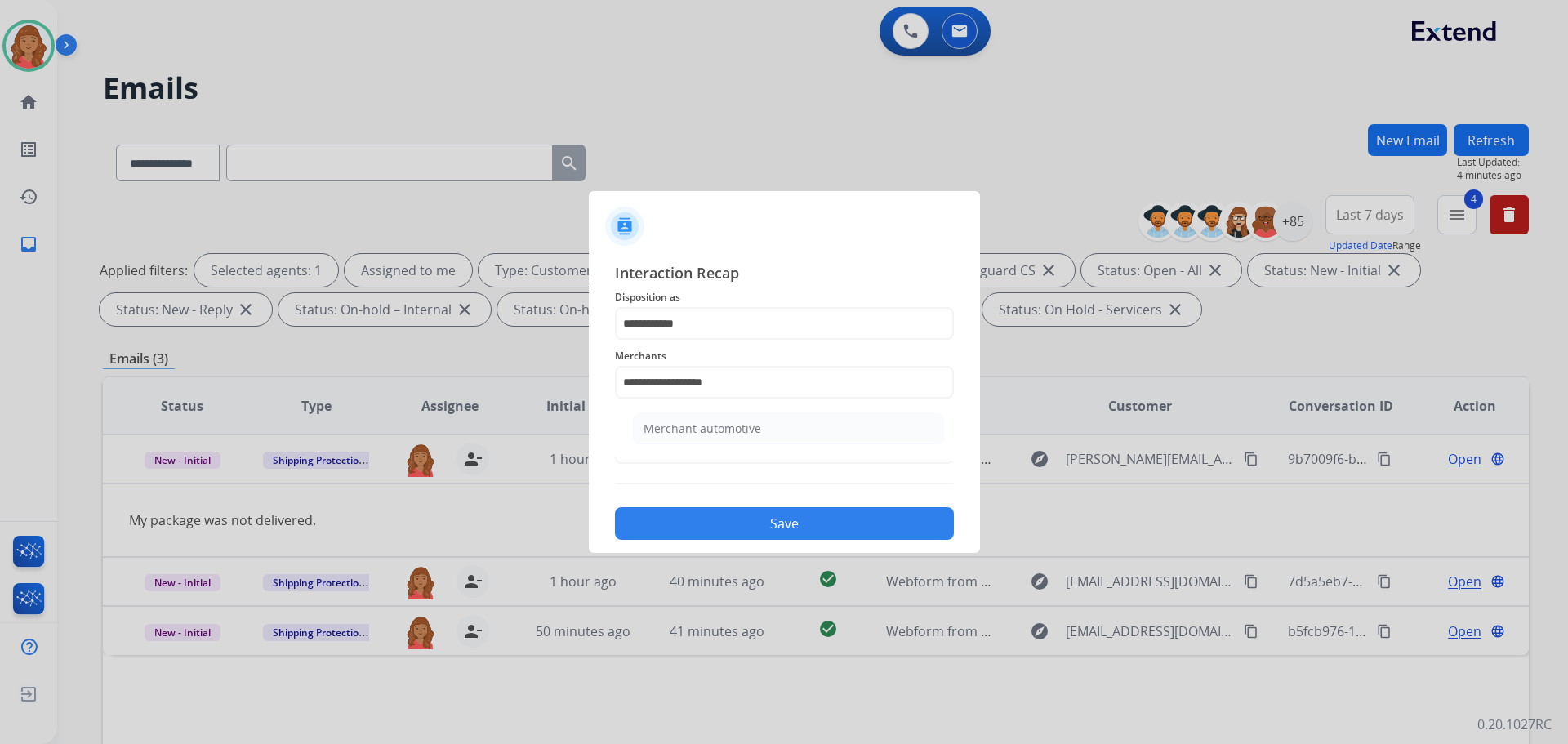
click at [692, 419] on li "Merchant automotive" at bounding box center [788, 429] width 312 height 31
type input "**********"
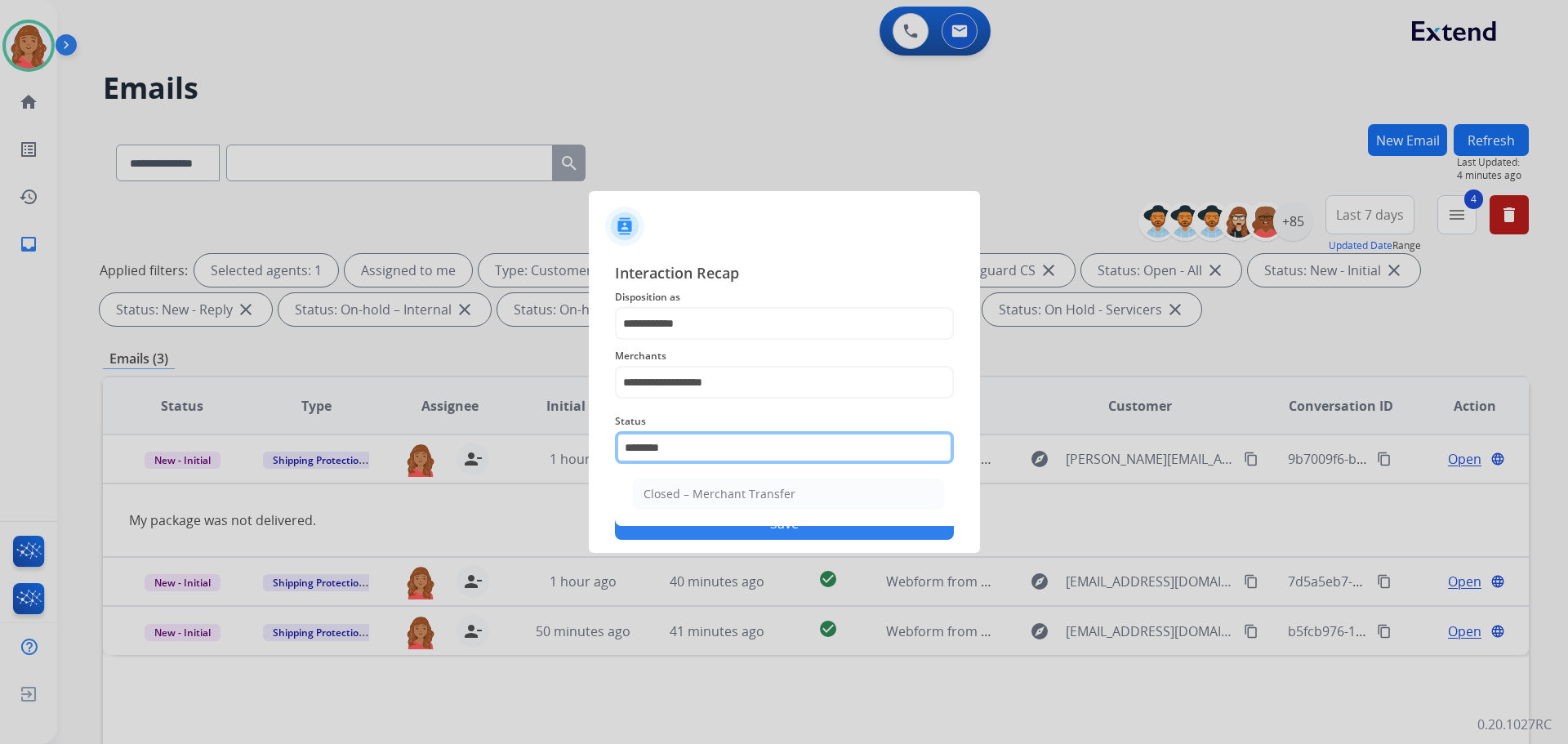
drag, startPoint x: 695, startPoint y: 450, endPoint x: 569, endPoint y: 452, distance: 126.0
click at [0, 452] on app-contact-recap-modal "**********" at bounding box center [0, 372] width 0 height 744
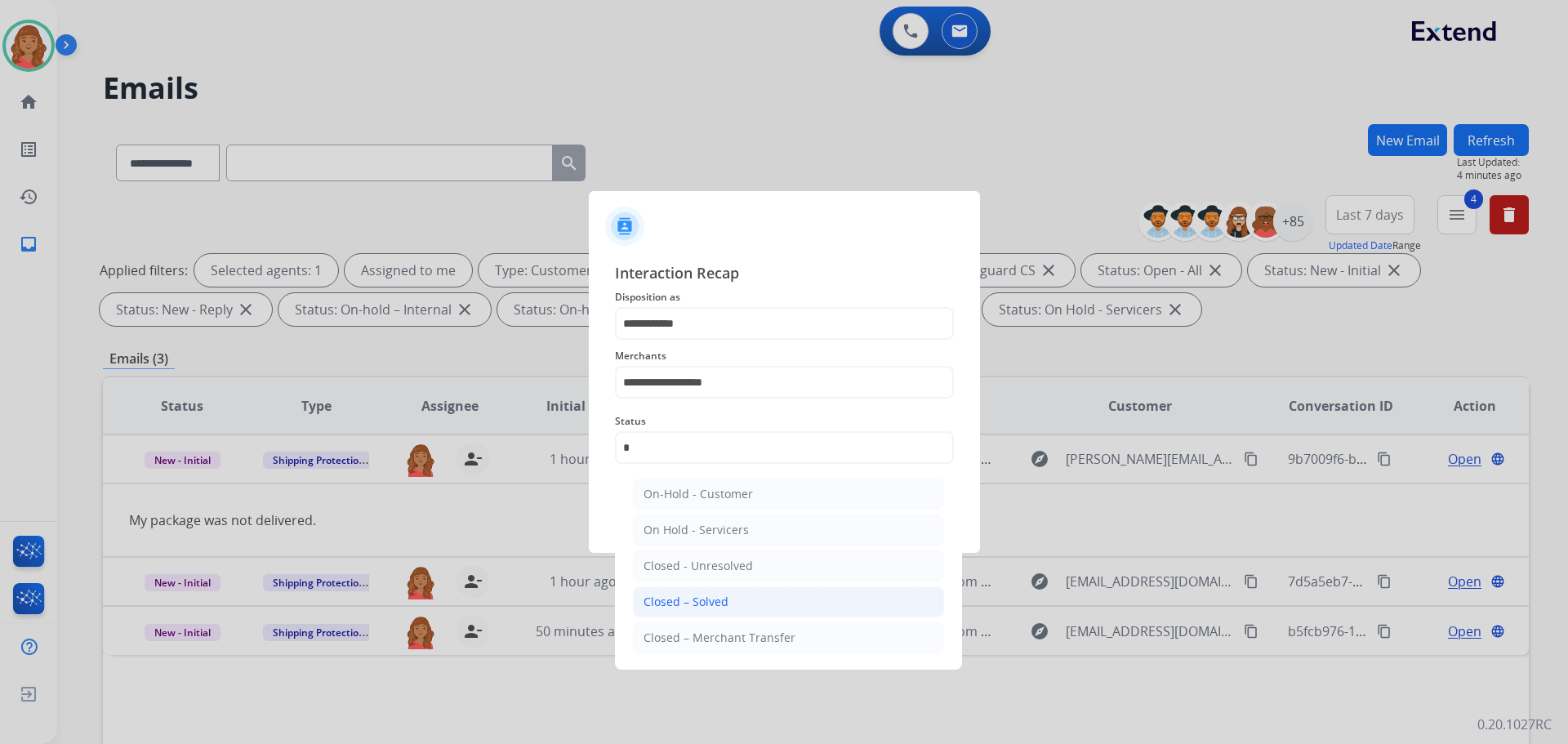
click at [701, 601] on div "Closed – Solved" at bounding box center [686, 601] width 85 height 16
type input "**********"
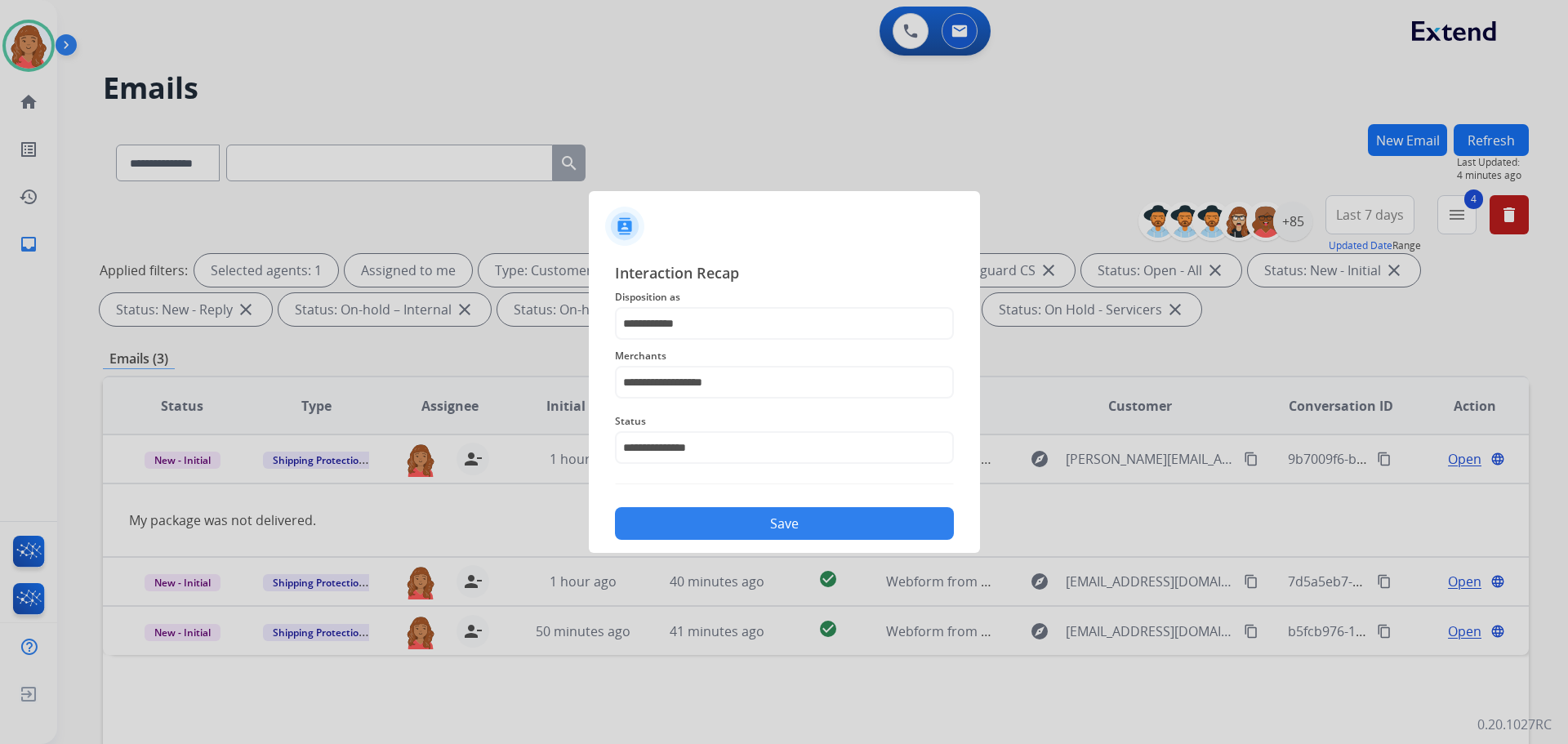
click at [641, 522] on button "Save" at bounding box center [785, 523] width 339 height 33
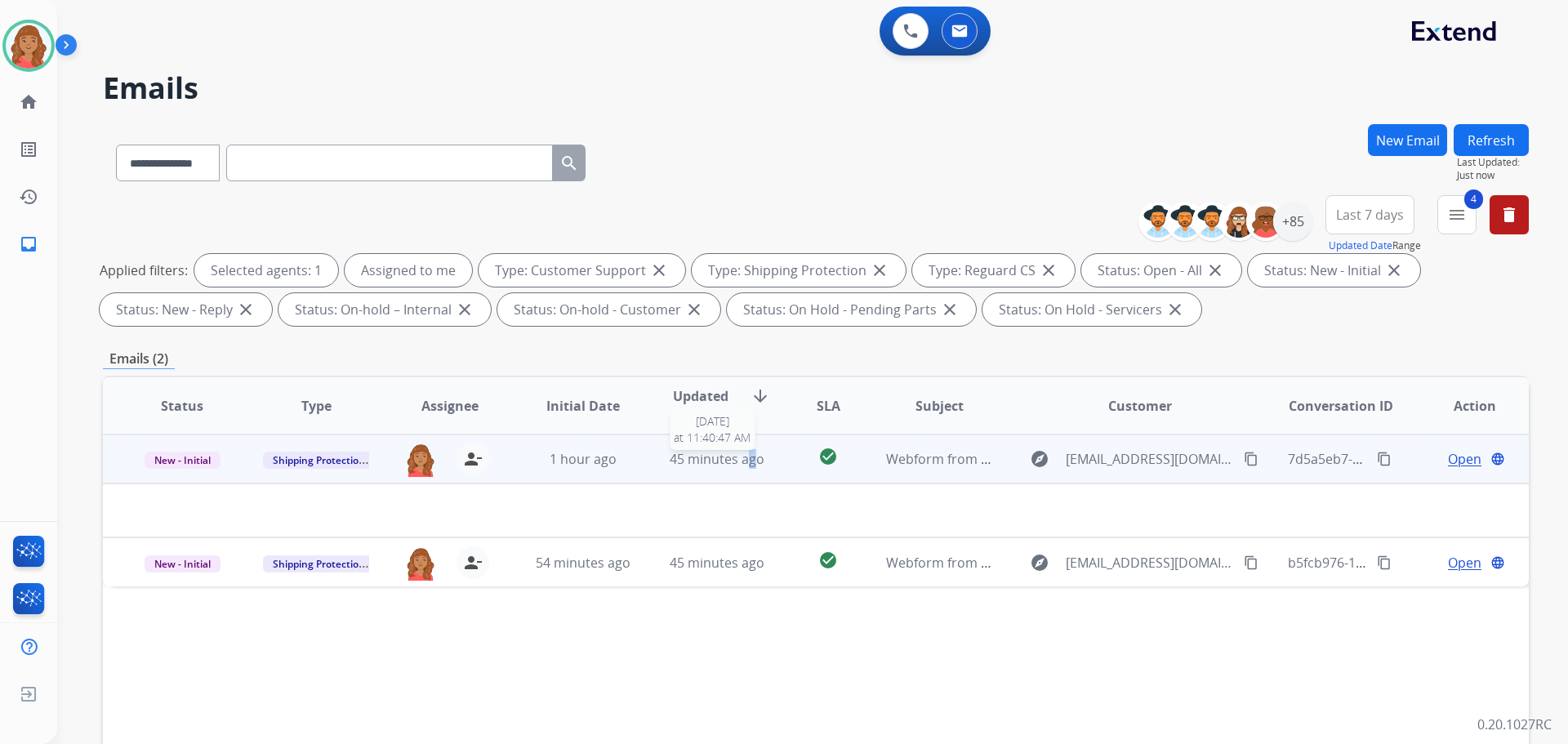
click at [747, 463] on span "45 minutes ago" at bounding box center [717, 459] width 94 height 18
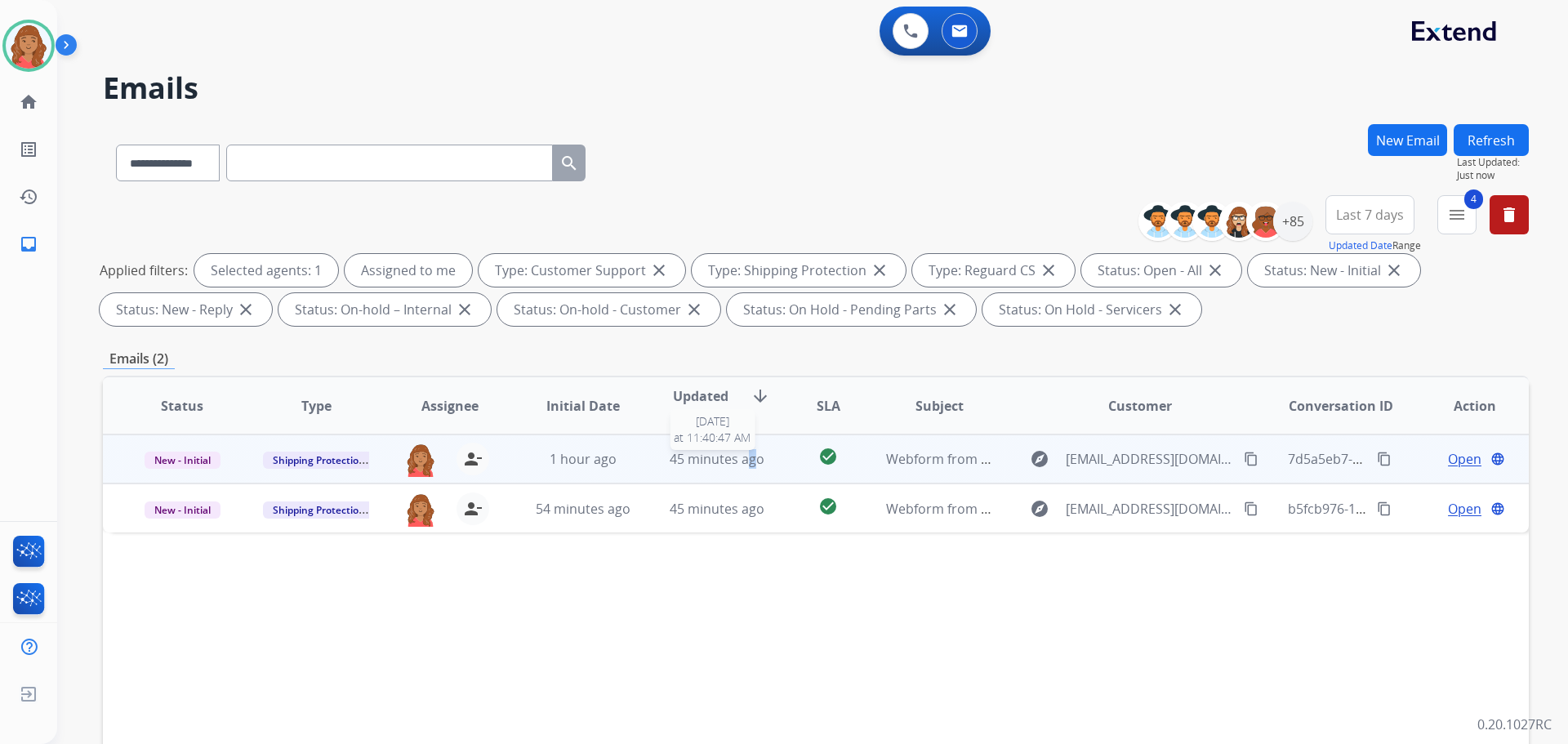
click at [744, 465] on span "45 minutes ago" at bounding box center [717, 459] width 94 height 18
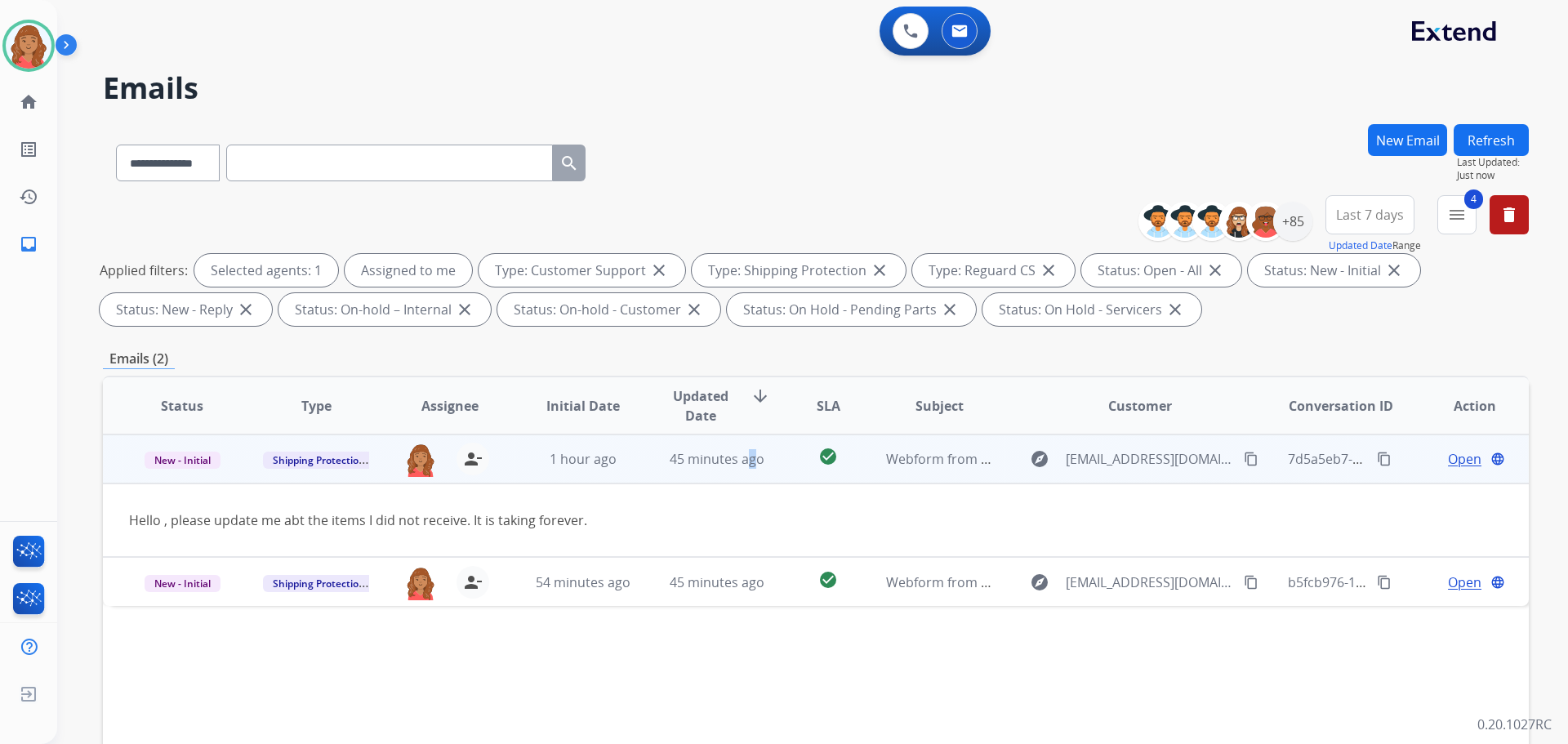
drag, startPoint x: 1240, startPoint y: 459, endPoint x: 1214, endPoint y: 459, distance: 26.0
click at [1243, 459] on mat-icon "content_copy" at bounding box center [1250, 459] width 15 height 15
click at [1453, 458] on span "Open" at bounding box center [1464, 459] width 34 height 20
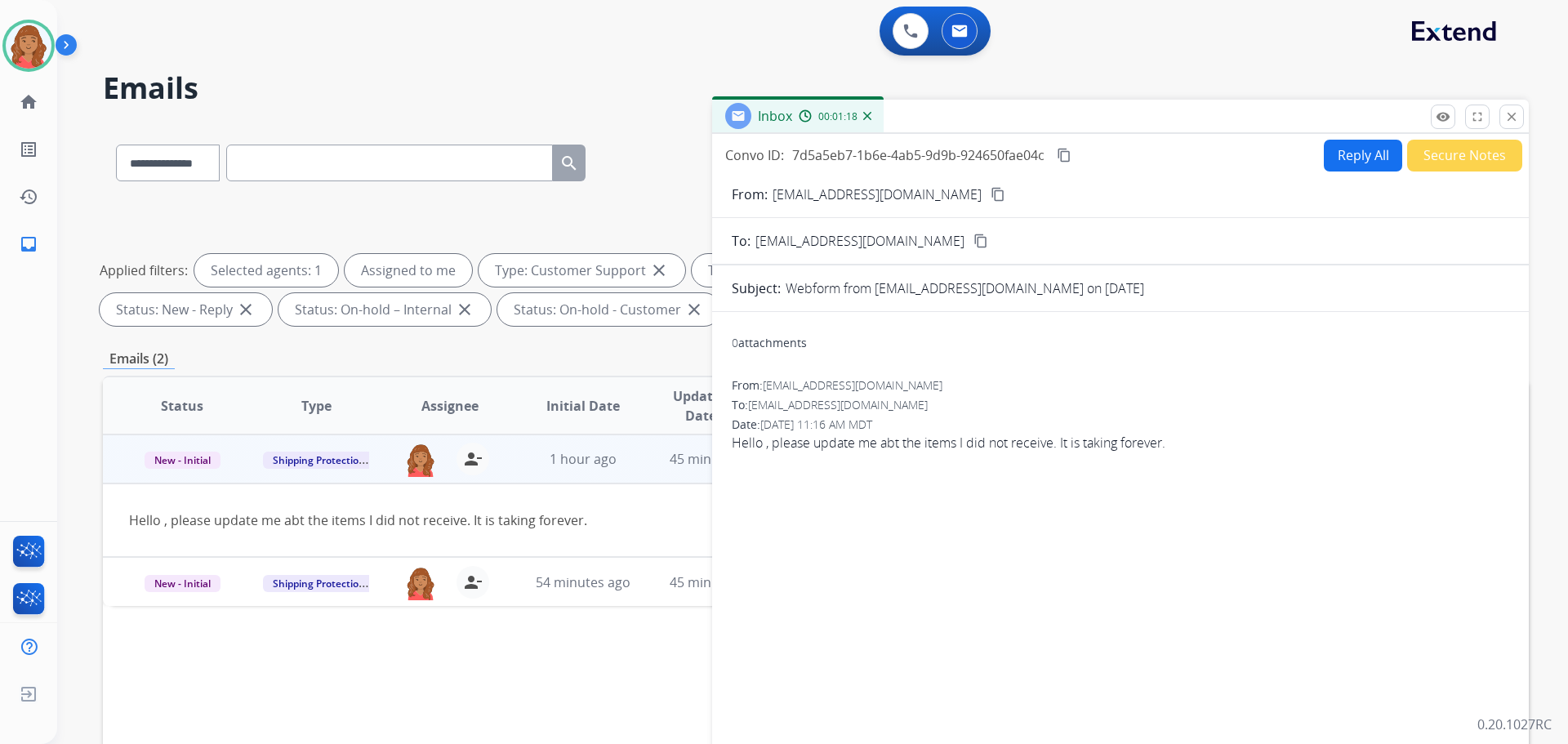
click at [1352, 158] on button "Reply All" at bounding box center [1363, 155] width 79 height 32
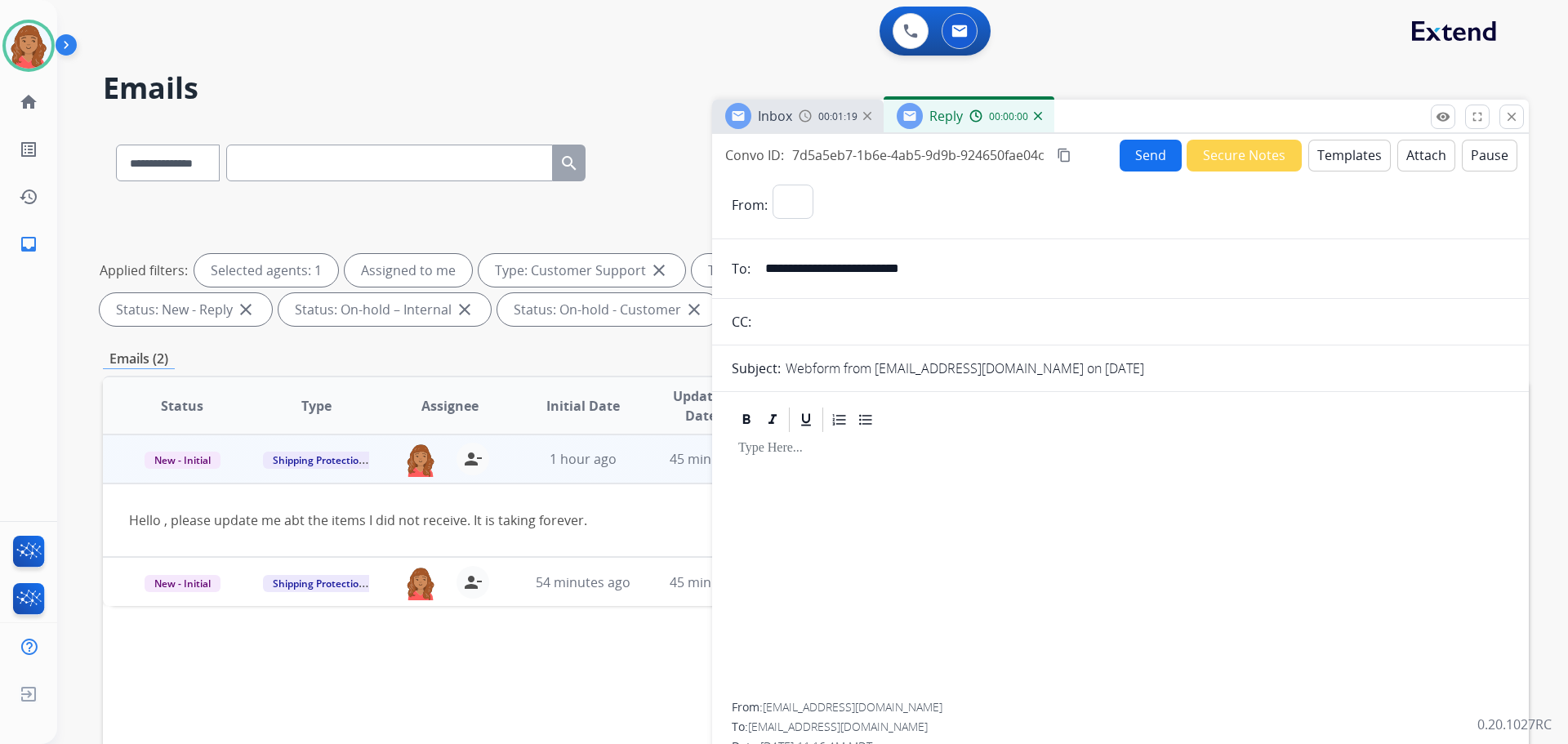
select select "**********"
click at [1333, 156] on button "Templates" at bounding box center [1349, 155] width 82 height 32
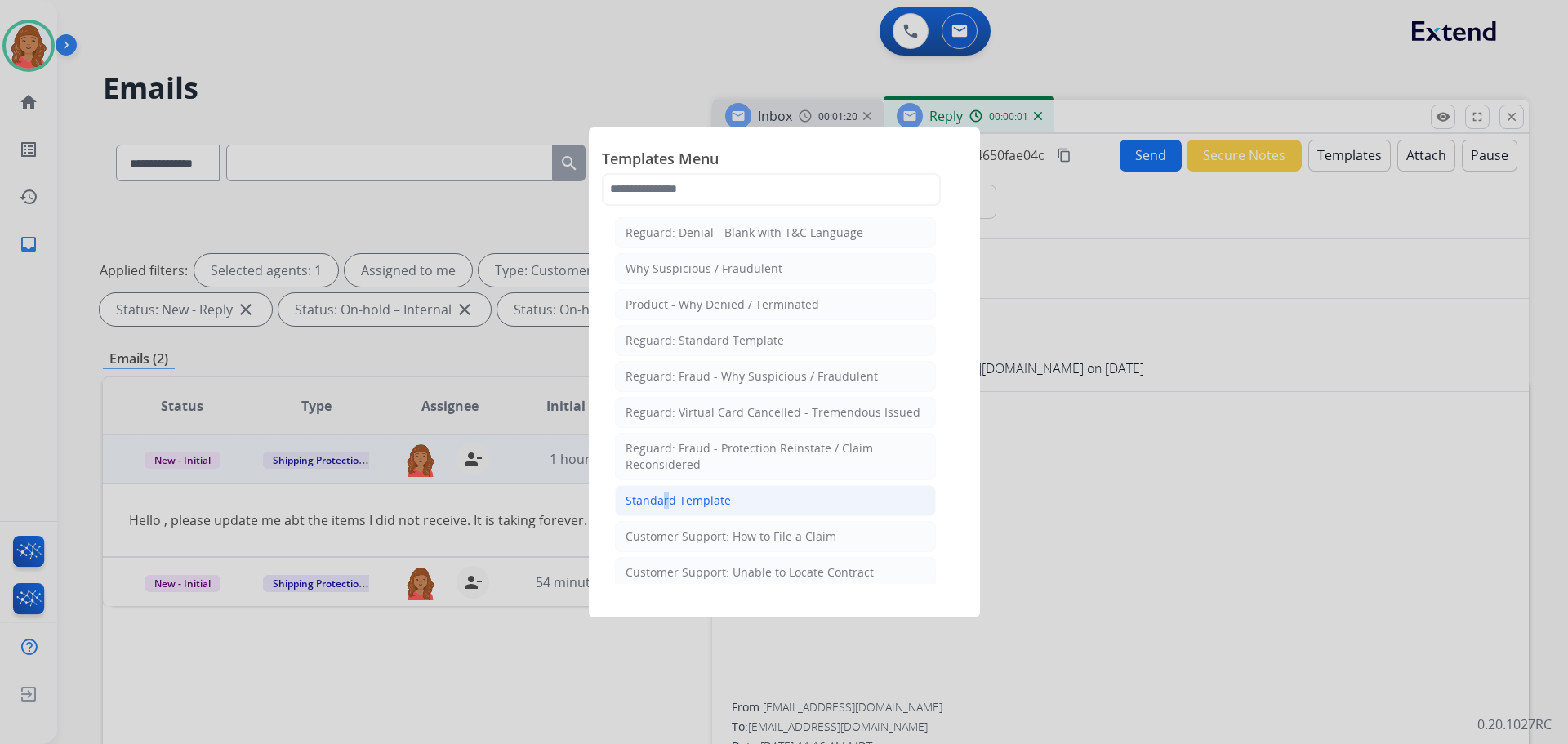
drag, startPoint x: 661, startPoint y: 505, endPoint x: 736, endPoint y: 503, distance: 75.0
click at [667, 503] on div "Standard Template" at bounding box center [678, 500] width 106 height 16
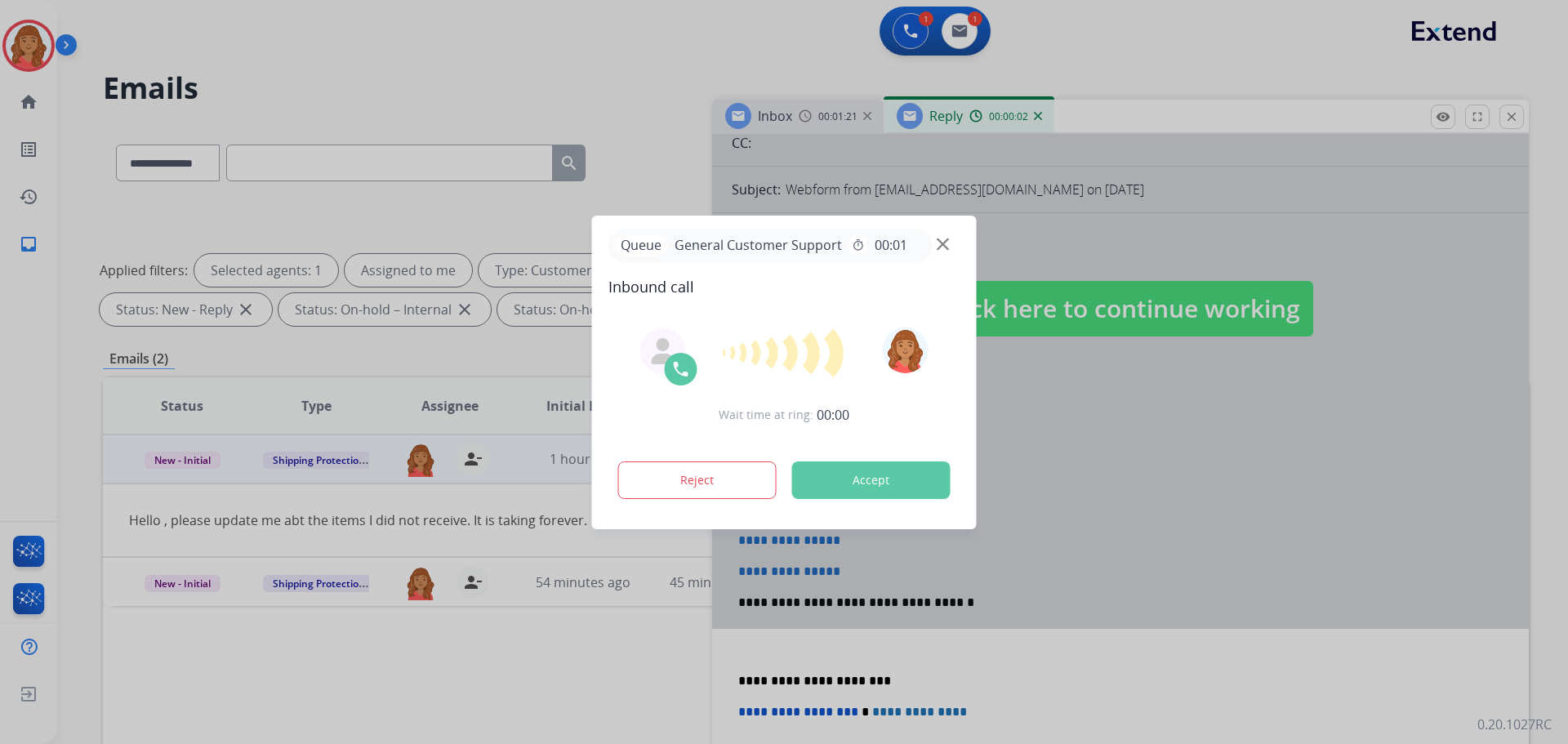
scroll to position [245, 0]
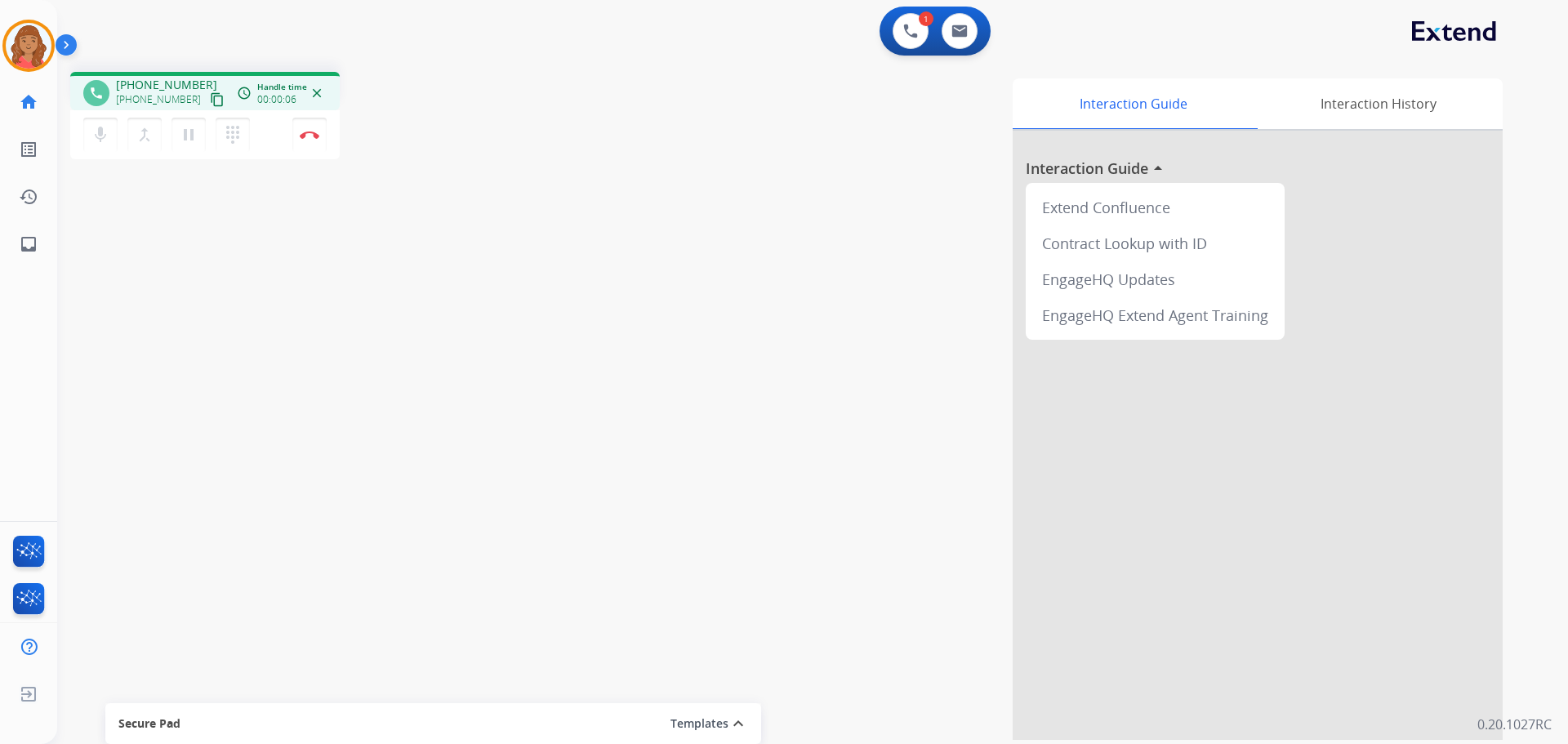
click at [210, 98] on mat-icon "content_copy" at bounding box center [217, 99] width 15 height 15
click at [189, 137] on mat-icon "pause" at bounding box center [189, 134] width 20 height 20
click at [227, 146] on button "dialpad Dialpad" at bounding box center [233, 135] width 35 height 35
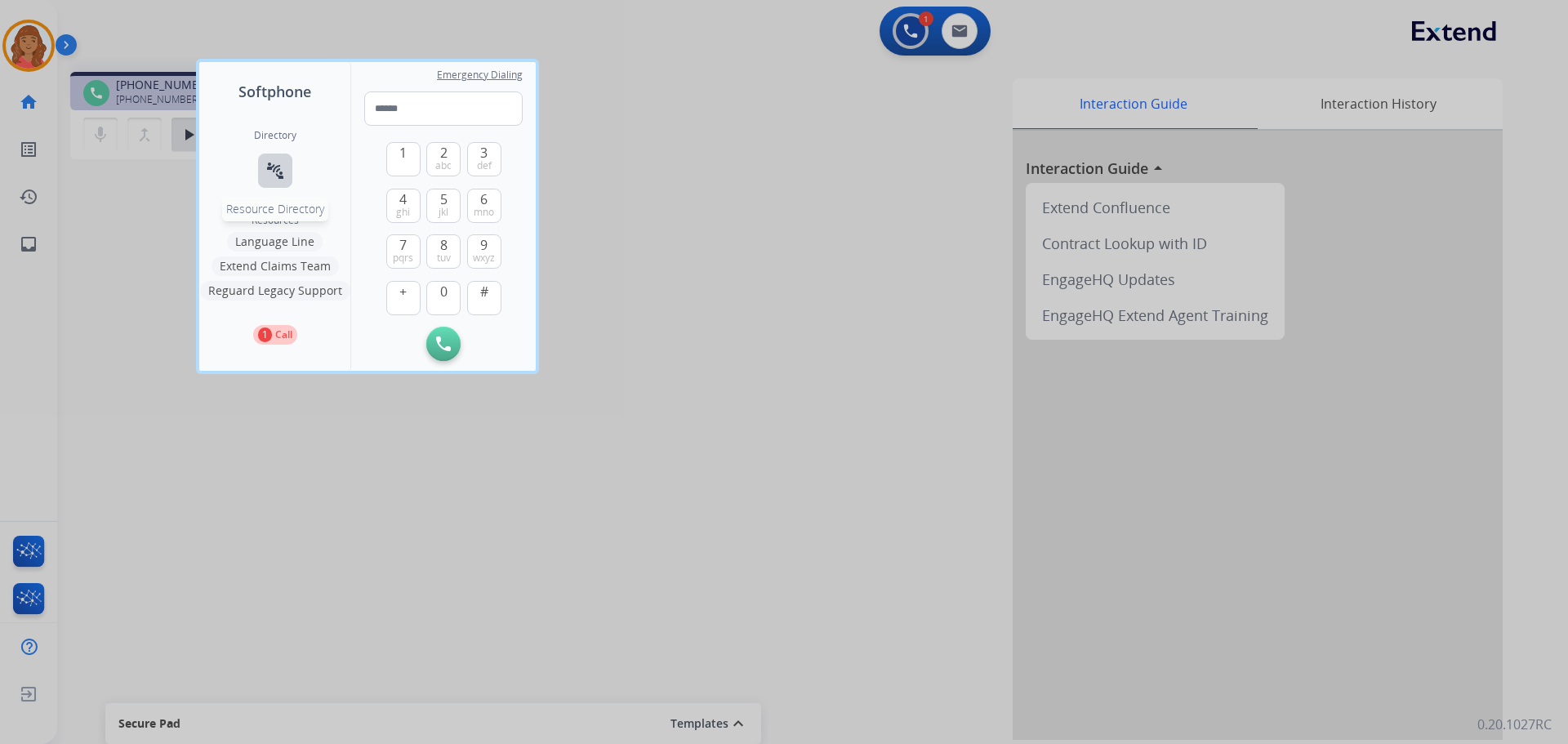
drag, startPoint x: 267, startPoint y: 176, endPoint x: 283, endPoint y: 180, distance: 16.5
click at [268, 176] on mat-icon "connect_without_contact" at bounding box center [275, 170] width 20 height 20
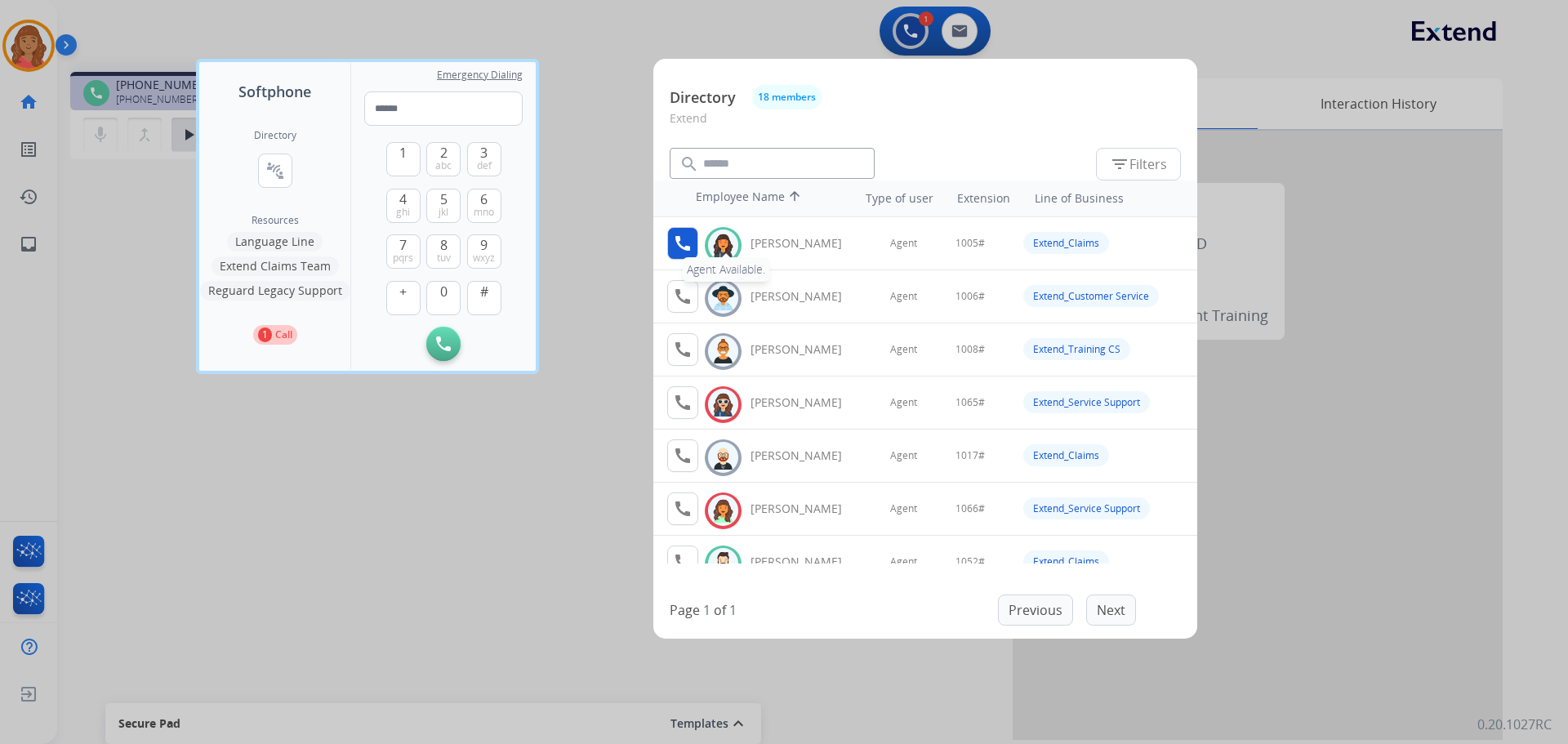
click at [674, 241] on mat-icon "call" at bounding box center [683, 243] width 20 height 20
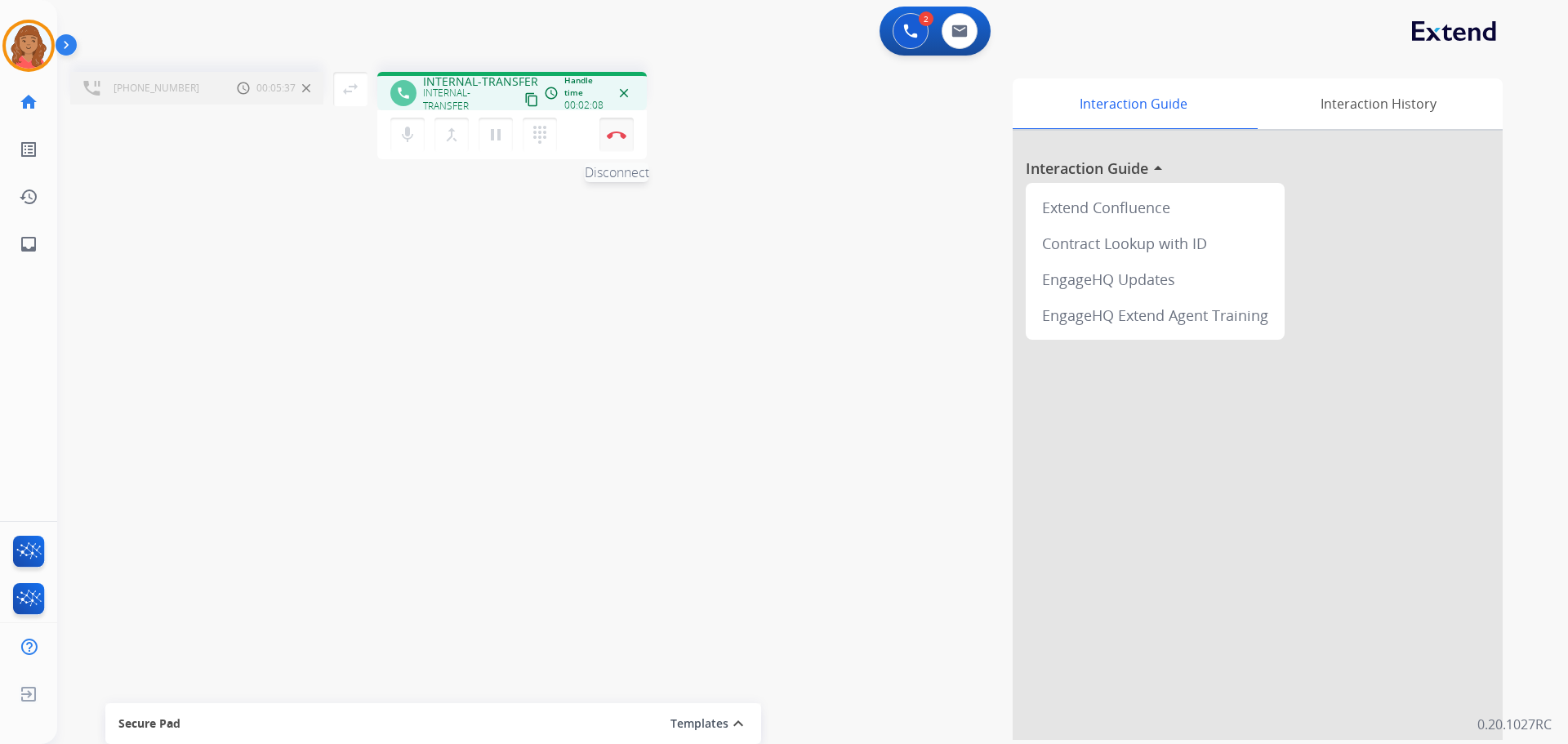
click at [615, 140] on button "Disconnect" at bounding box center [617, 135] width 35 height 35
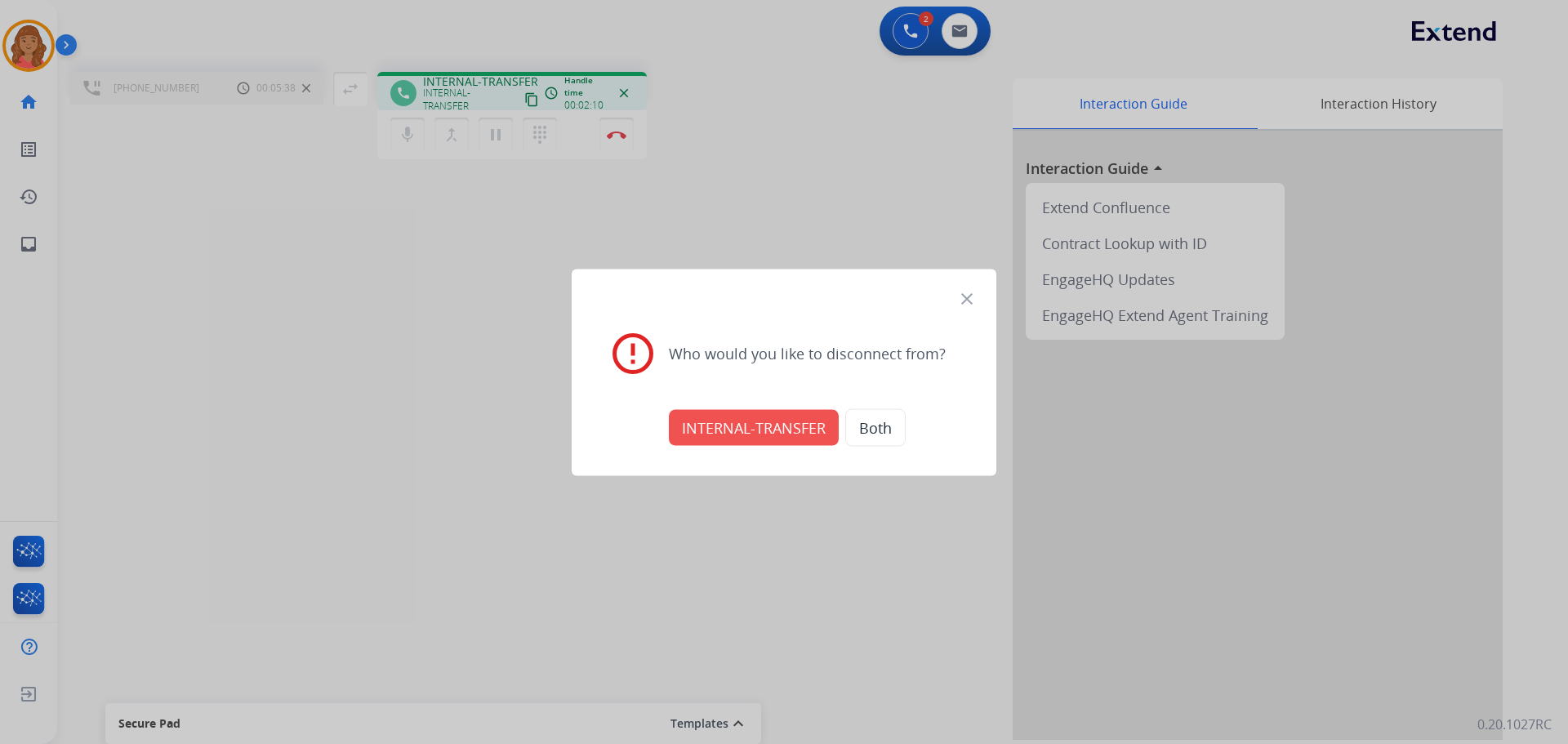
drag, startPoint x: 764, startPoint y: 428, endPoint x: 688, endPoint y: 405, distance: 79.4
click at [763, 427] on button "INTERNAL-TRANSFER" at bounding box center [754, 427] width 170 height 36
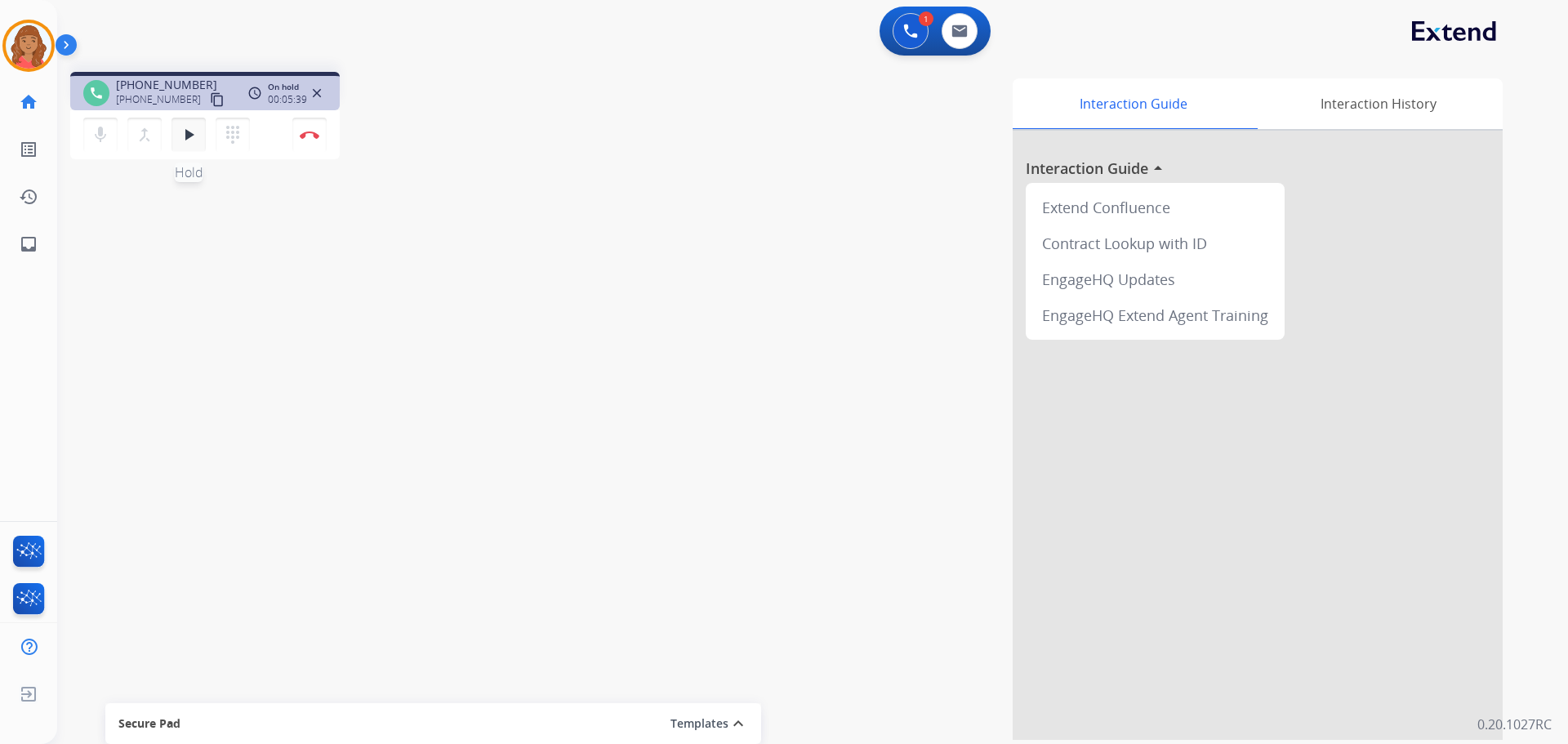
click at [179, 140] on mat-icon "play_arrow" at bounding box center [189, 134] width 20 height 20
click at [312, 138] on img at bounding box center [309, 134] width 20 height 8
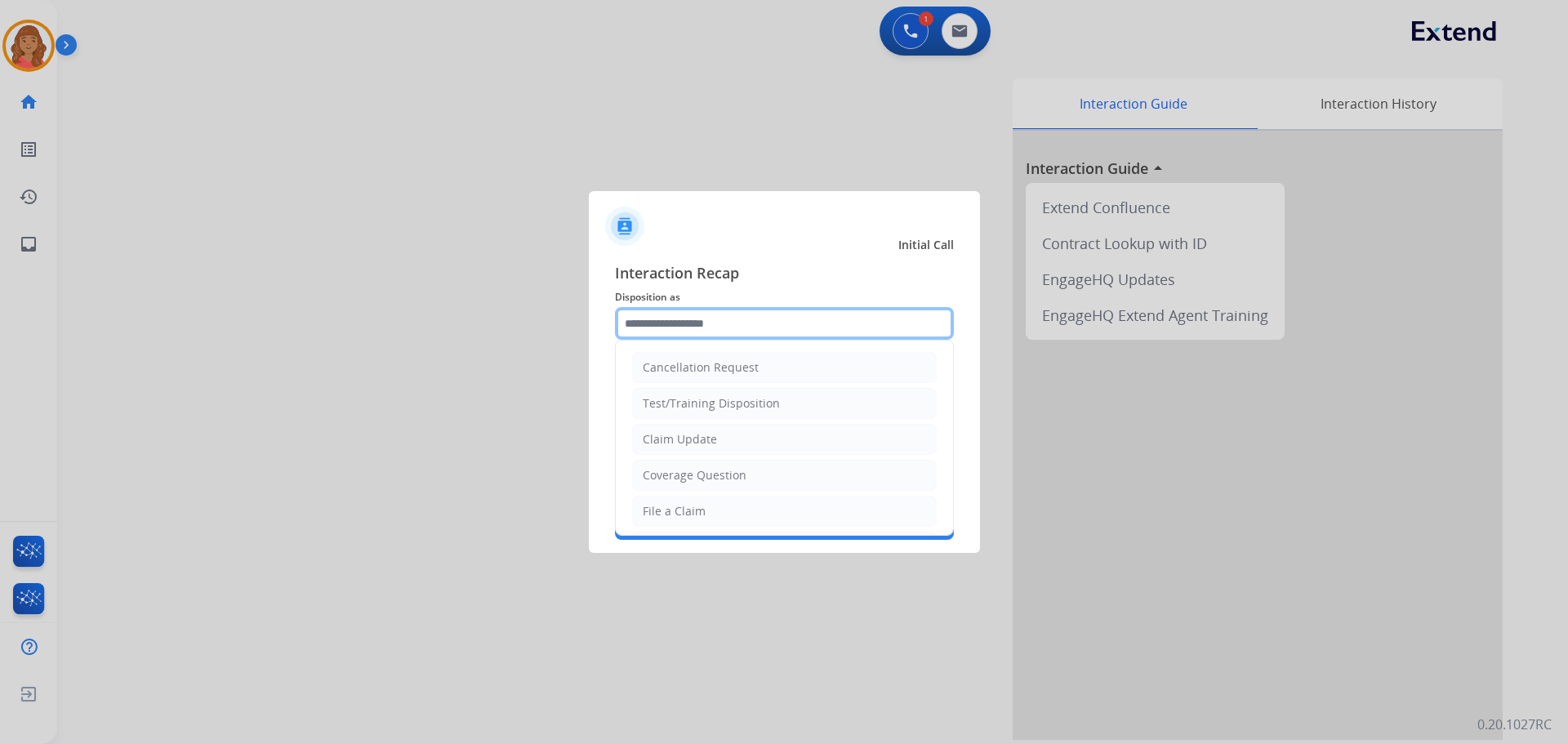
click at [719, 326] on input "text" at bounding box center [785, 324] width 339 height 33
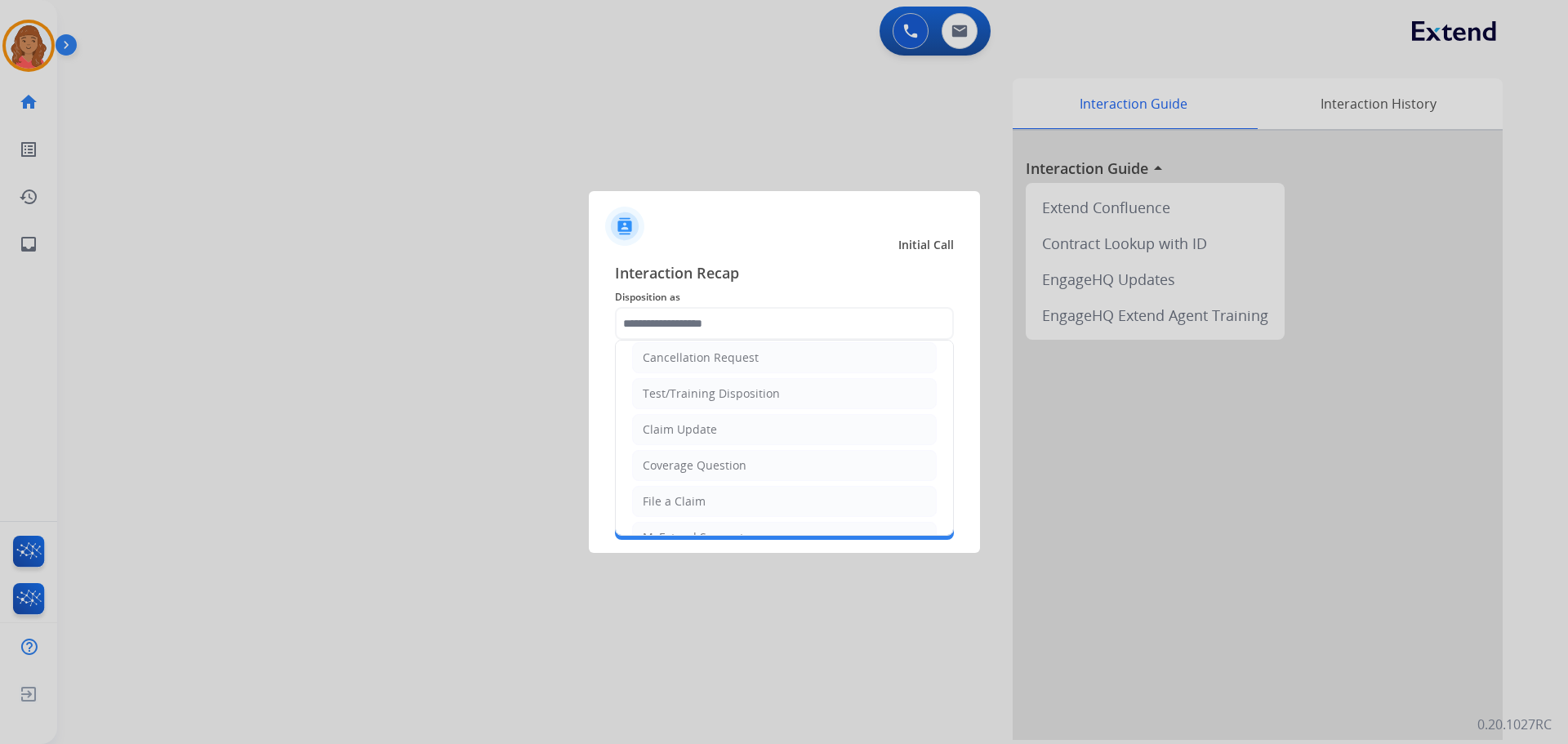
click at [672, 424] on div "Claim Update" at bounding box center [680, 429] width 74 height 16
type input "**********"
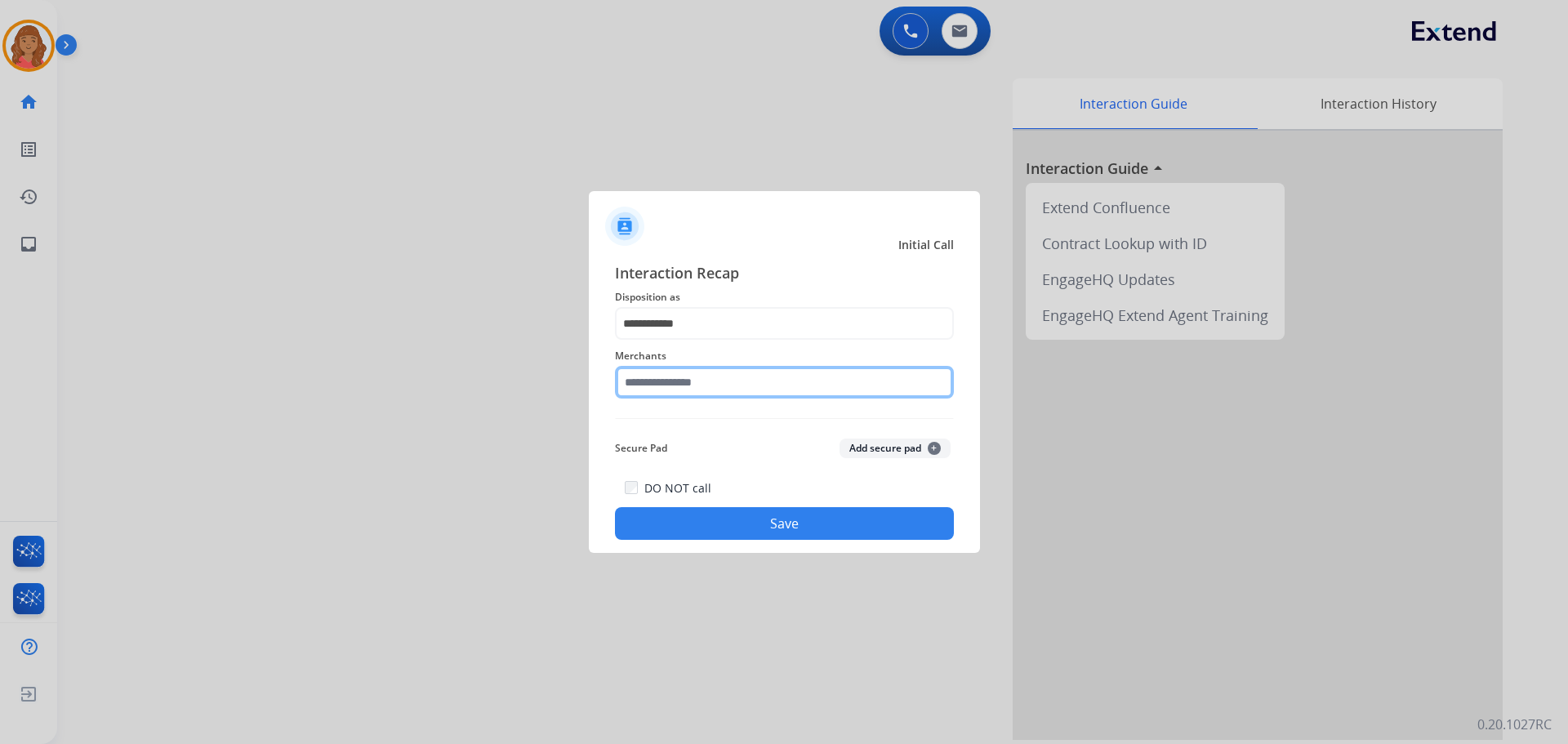
click at [670, 392] on input "text" at bounding box center [785, 382] width 339 height 33
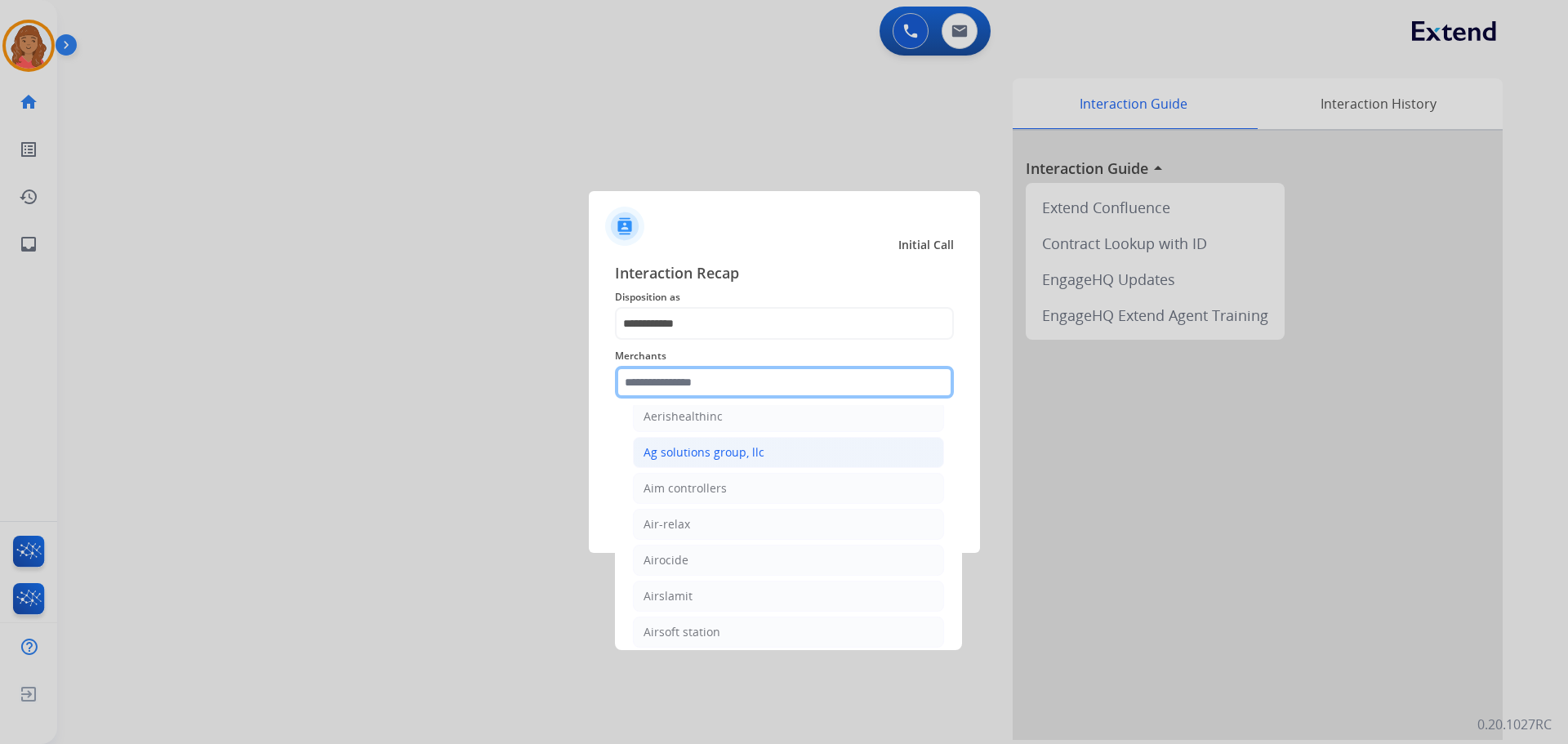
scroll to position [734, 0]
click at [659, 376] on input "text" at bounding box center [785, 382] width 339 height 33
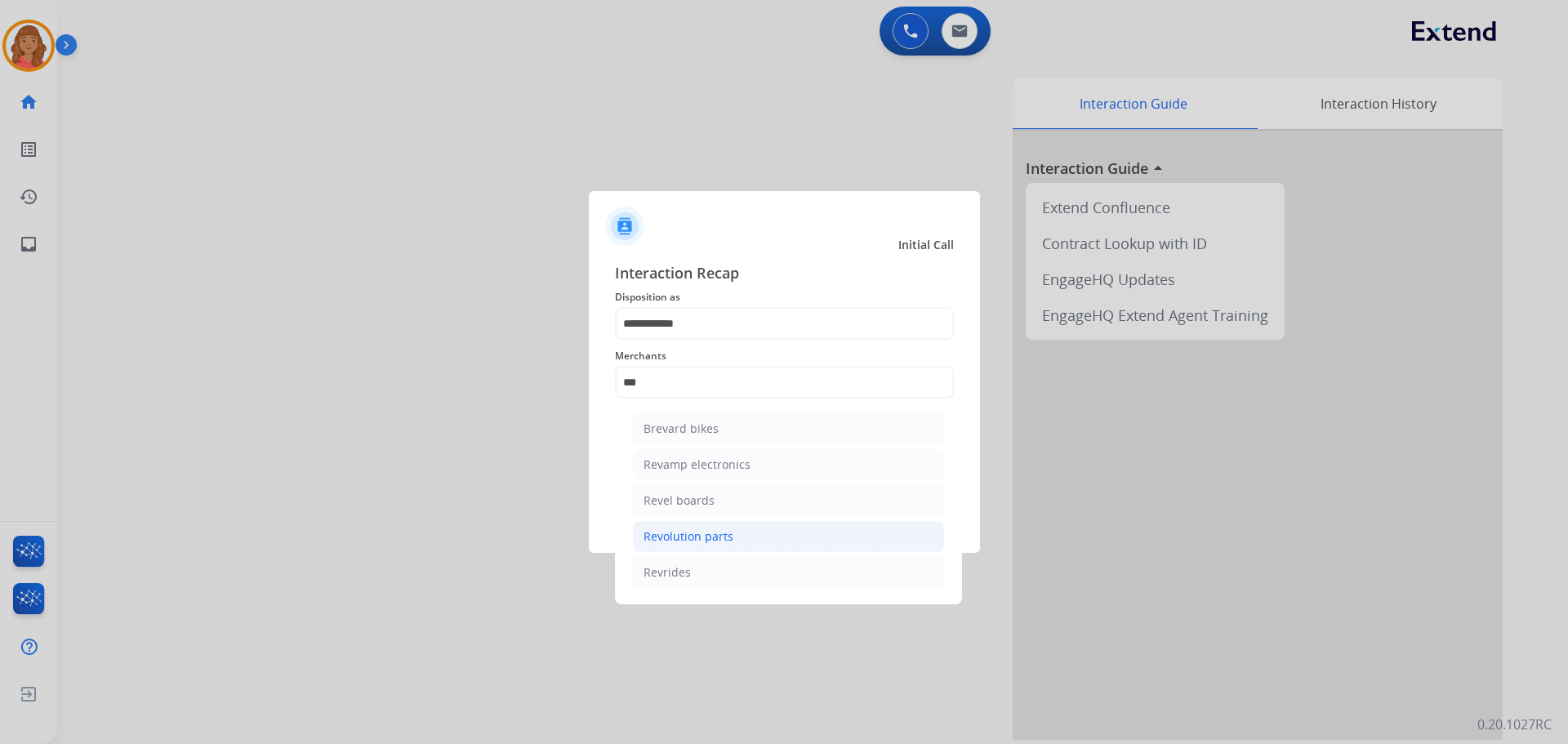
click at [672, 538] on div "Revolution parts" at bounding box center [689, 536] width 90 height 16
type input "**********"
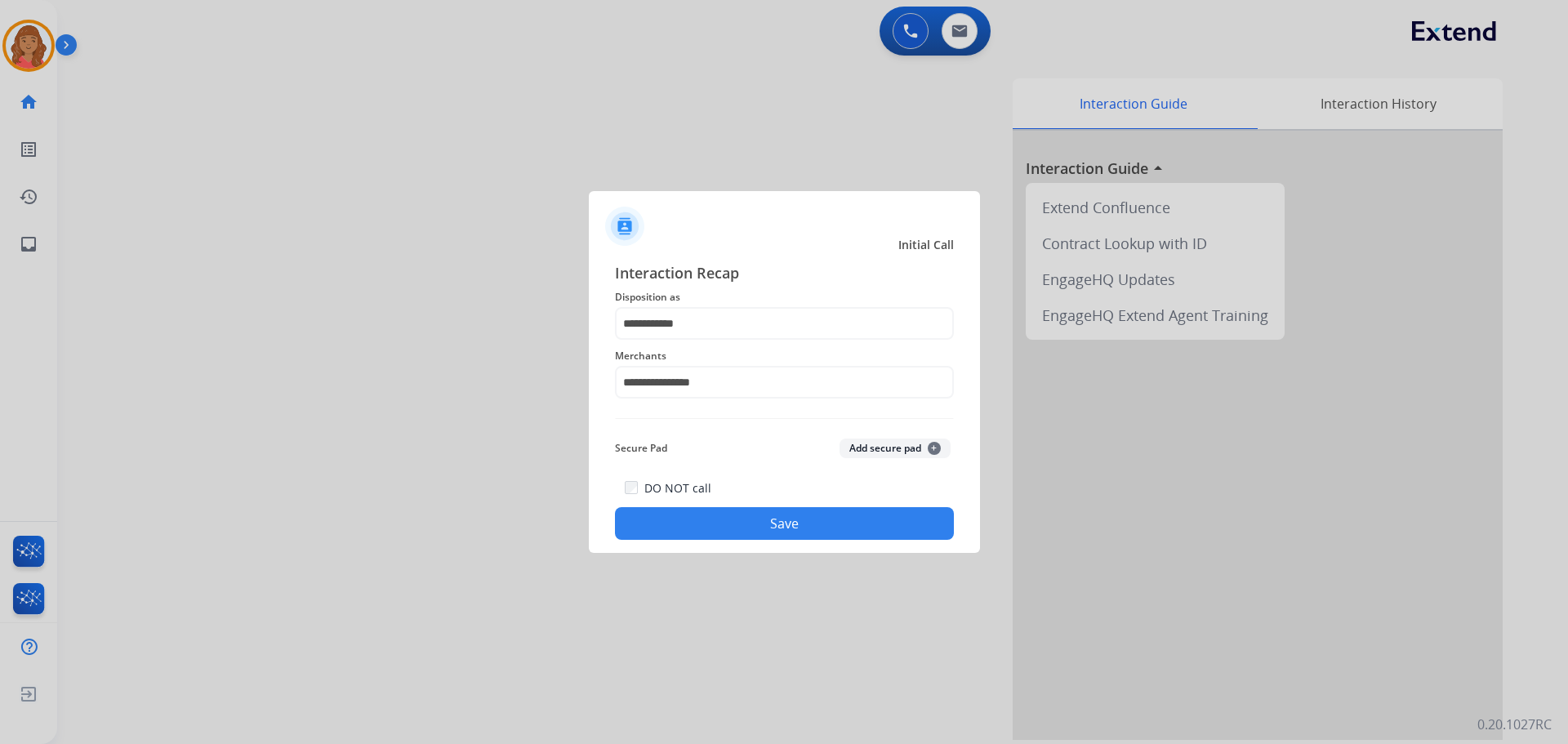
click at [717, 531] on button "Save" at bounding box center [785, 523] width 339 height 33
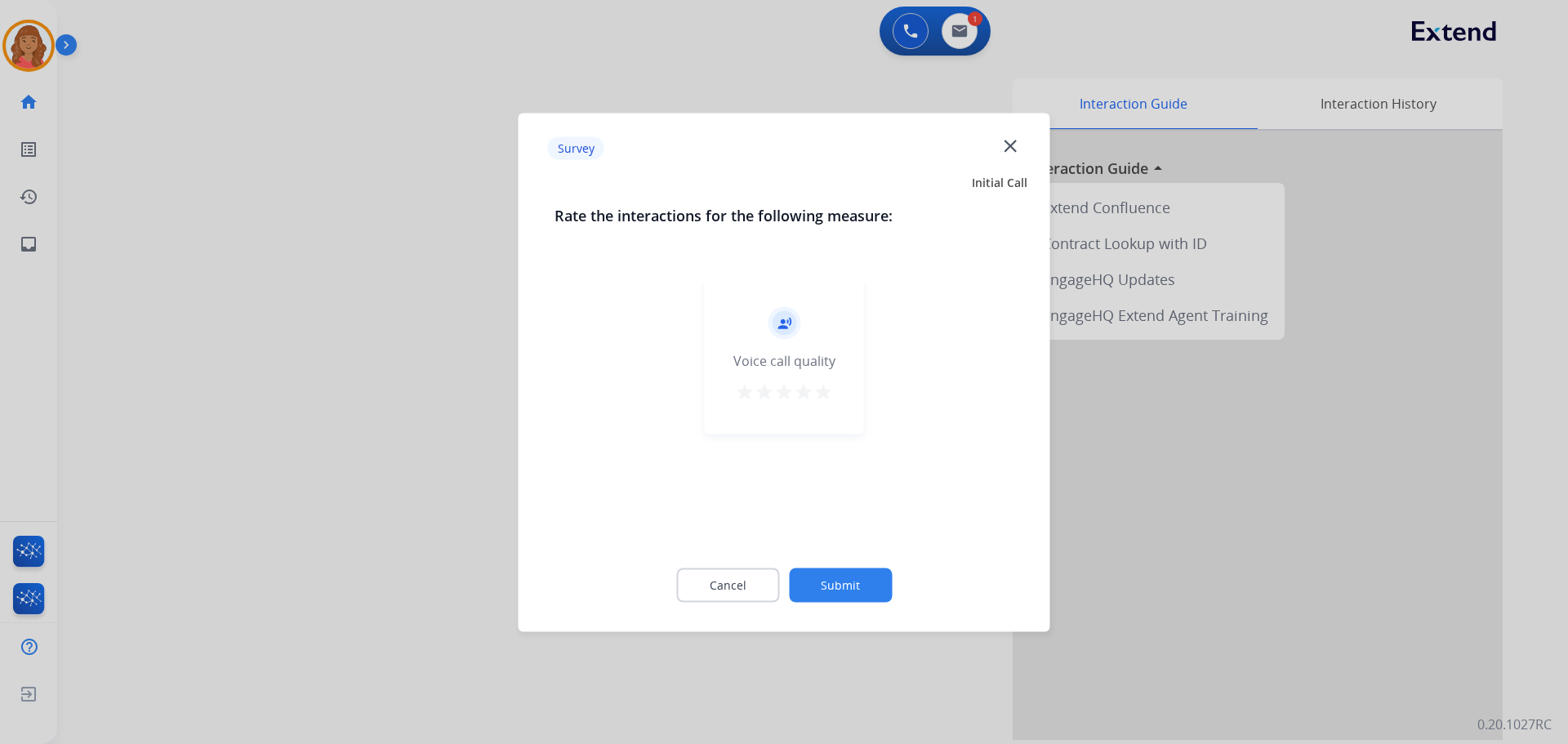
click at [832, 394] on mat-icon "star" at bounding box center [823, 391] width 20 height 20
click at [852, 599] on button "Submit" at bounding box center [840, 585] width 103 height 35
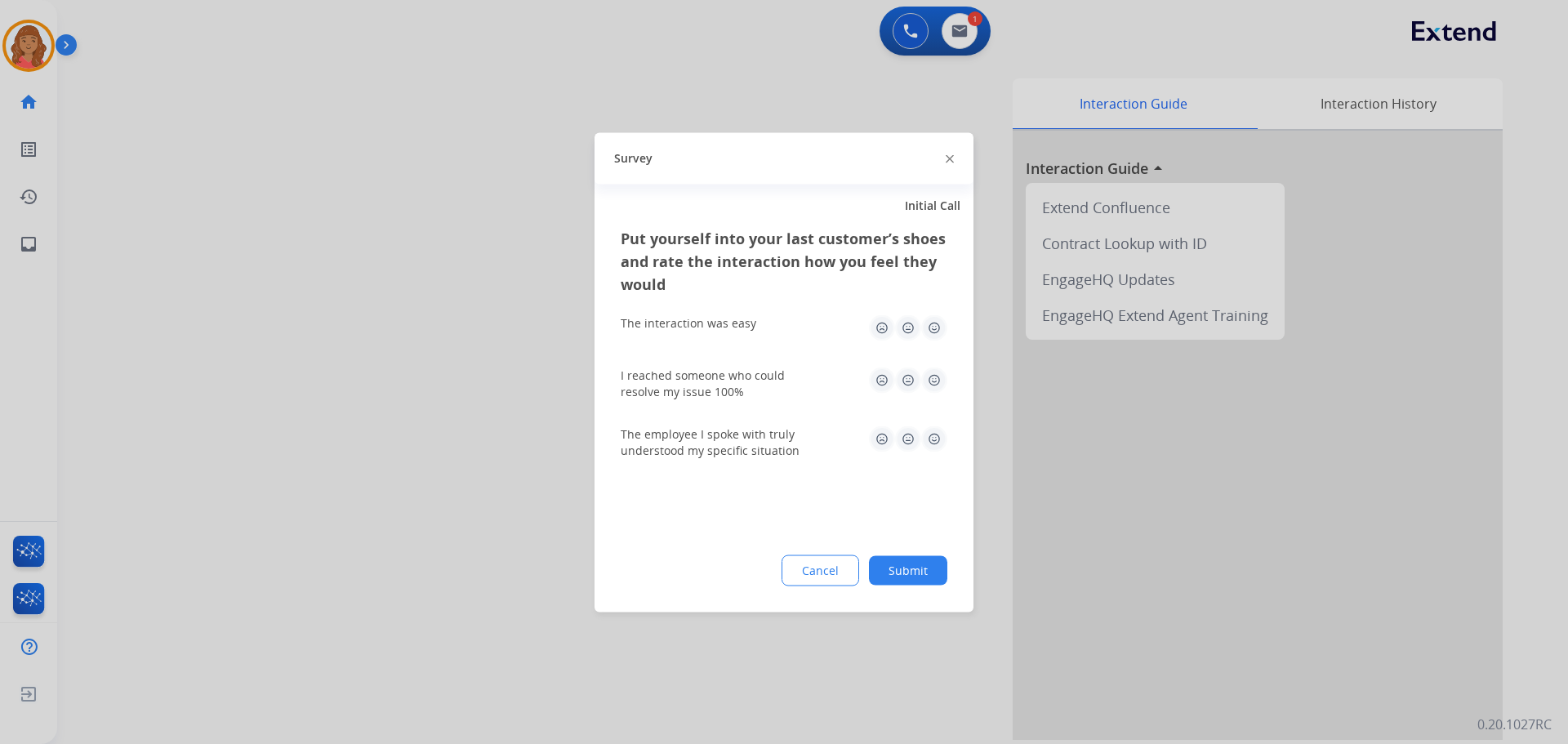
click at [935, 326] on img at bounding box center [935, 327] width 26 height 26
click at [936, 386] on img at bounding box center [935, 380] width 26 height 26
click at [934, 439] on img at bounding box center [935, 439] width 26 height 26
drag, startPoint x: 896, startPoint y: 573, endPoint x: 858, endPoint y: 577, distance: 38.2
click at [895, 573] on button "Submit" at bounding box center [908, 570] width 79 height 29
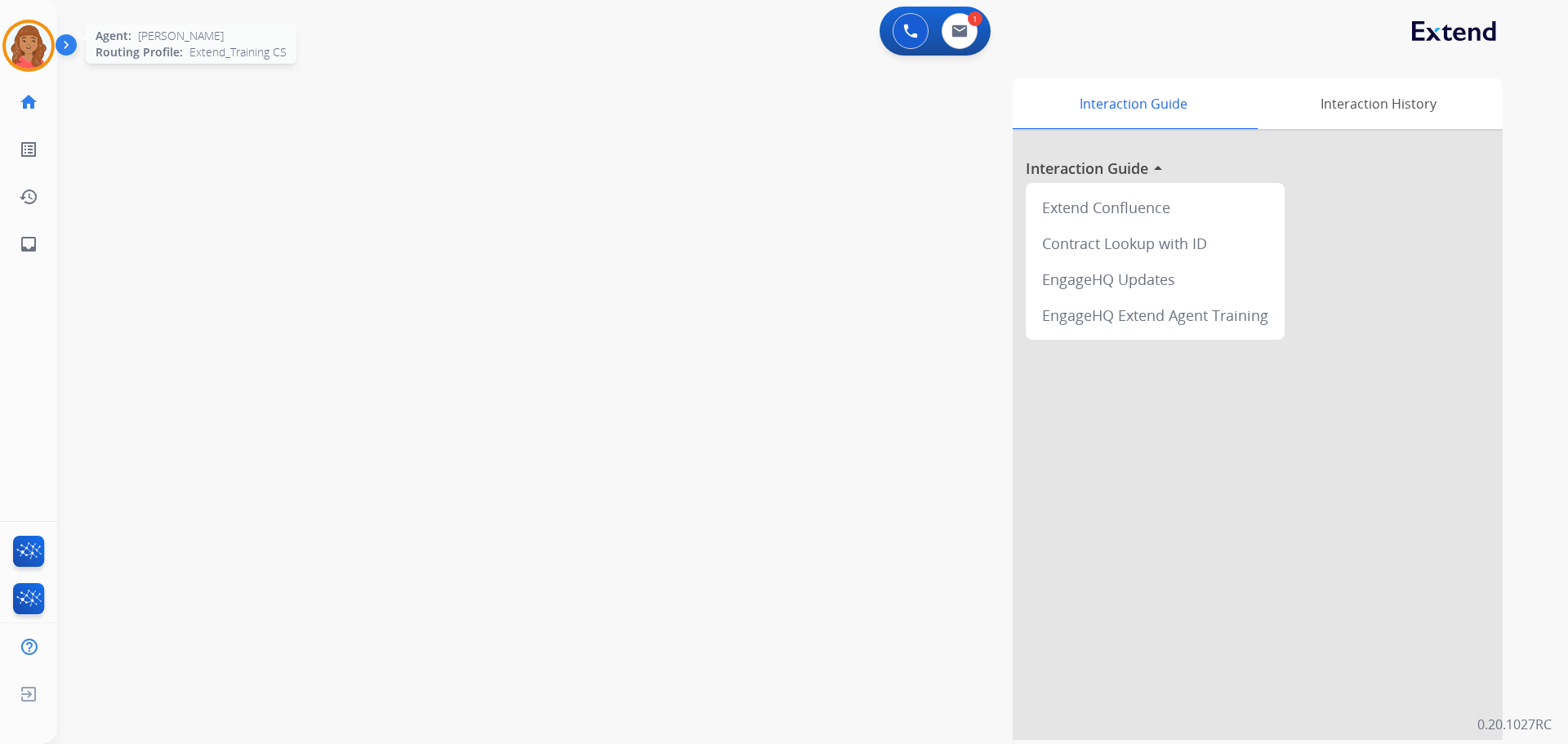
click at [21, 43] on img at bounding box center [29, 45] width 46 height 46
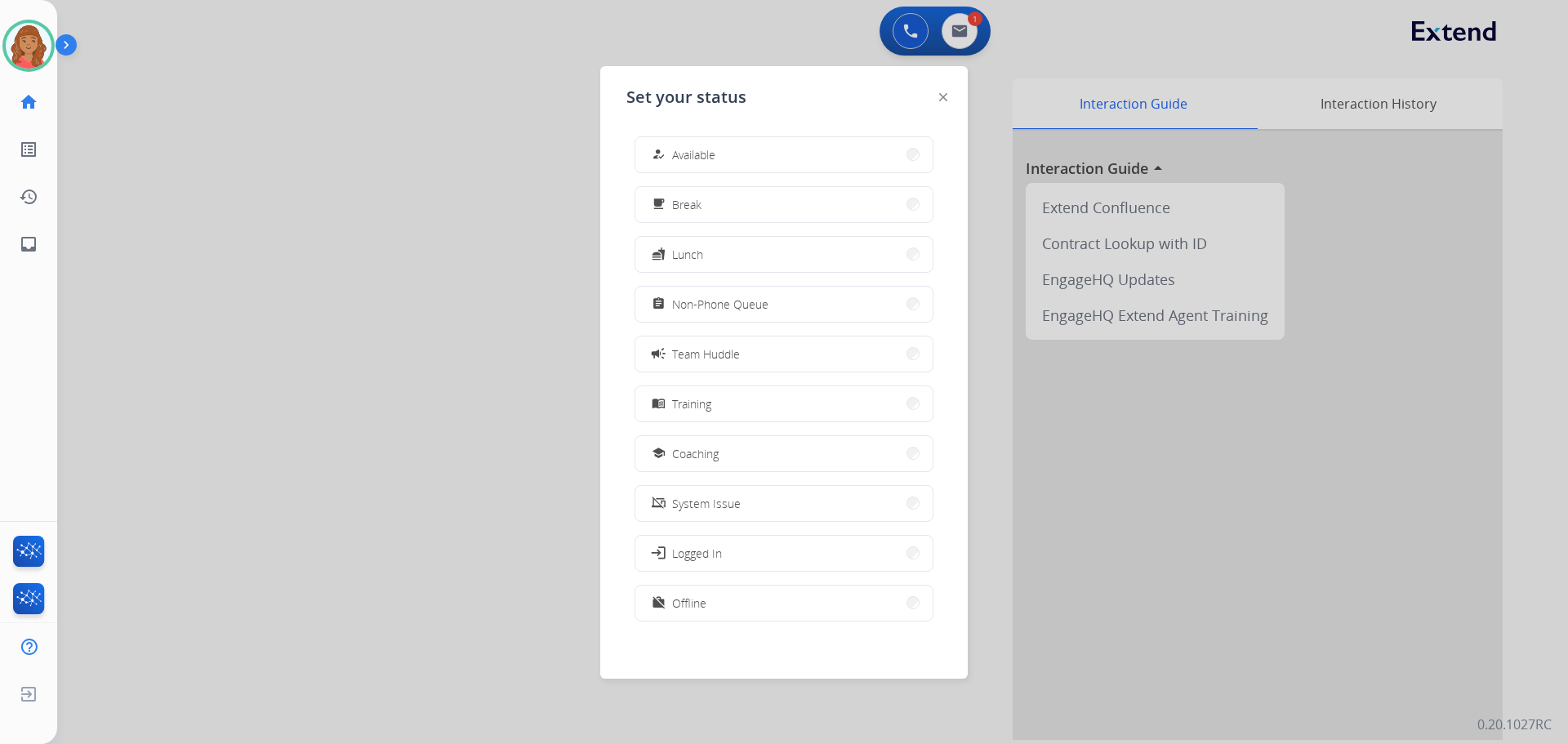
click at [958, 37] on div at bounding box center [784, 372] width 1568 height 744
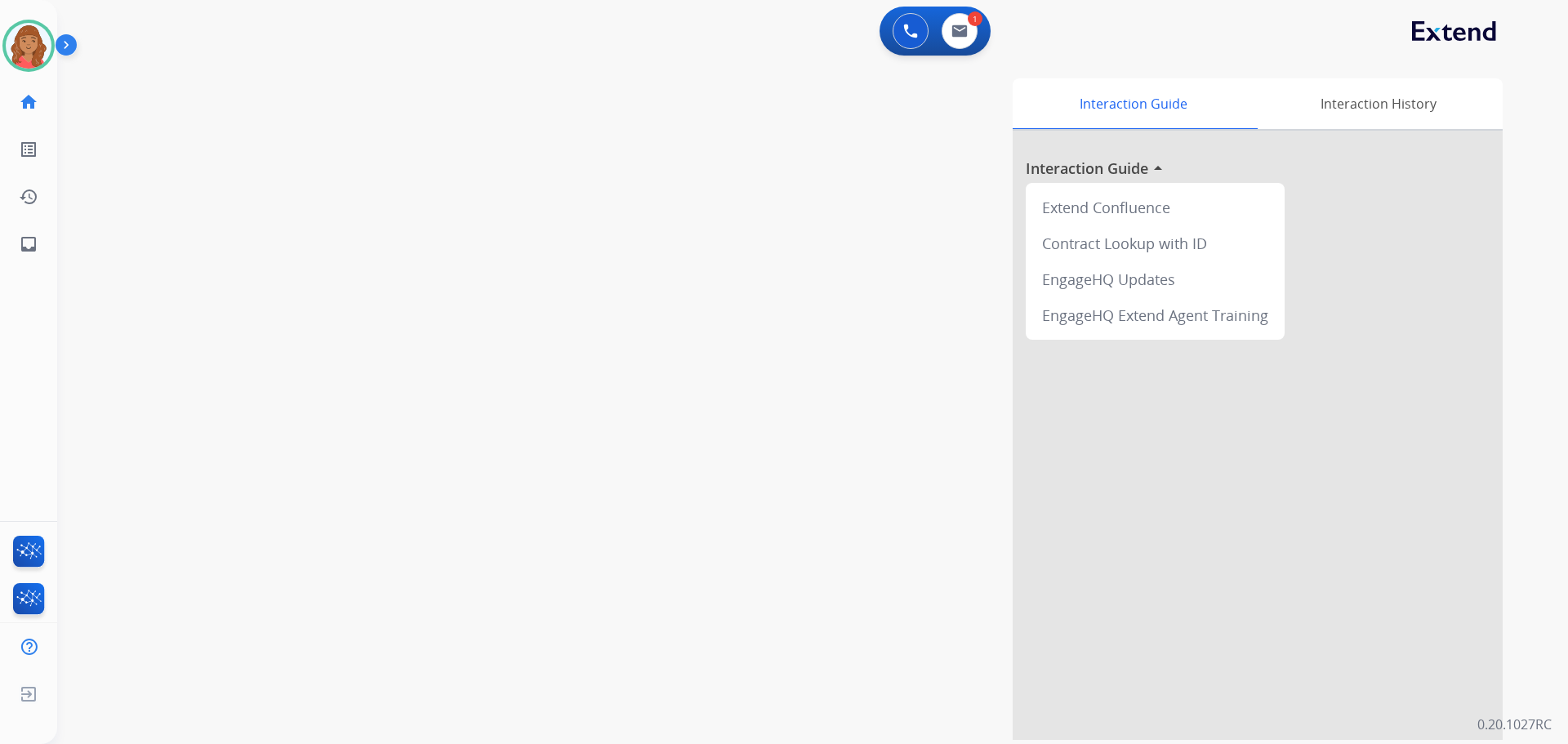
click at [2, 48] on div "Roberta Available Edit Avatar Agent: Roberta Routing Profile: Extend_Training CS" at bounding box center [29, 46] width 57 height 52
click at [7, 46] on img at bounding box center [29, 45] width 46 height 46
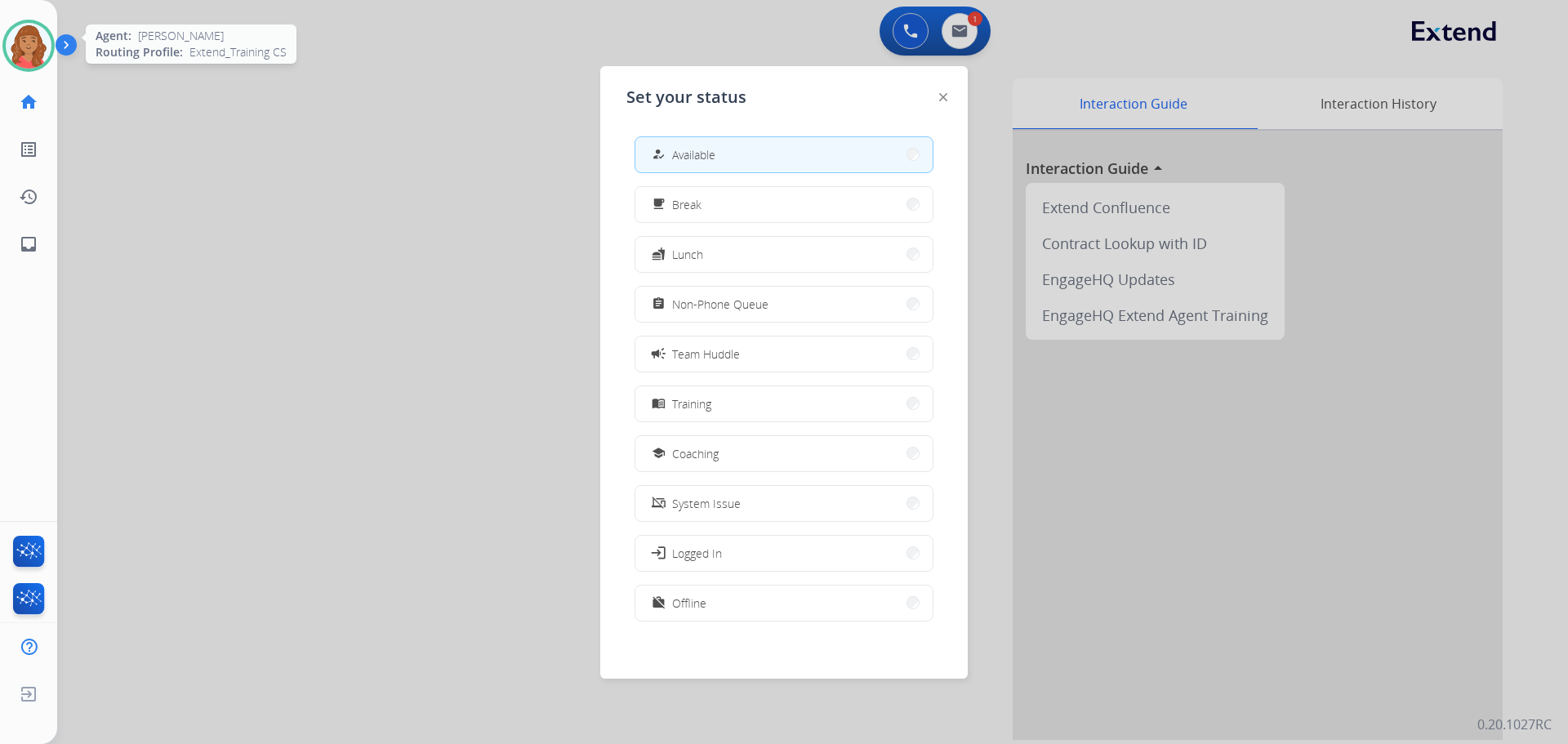
click at [7, 46] on img at bounding box center [29, 45] width 46 height 46
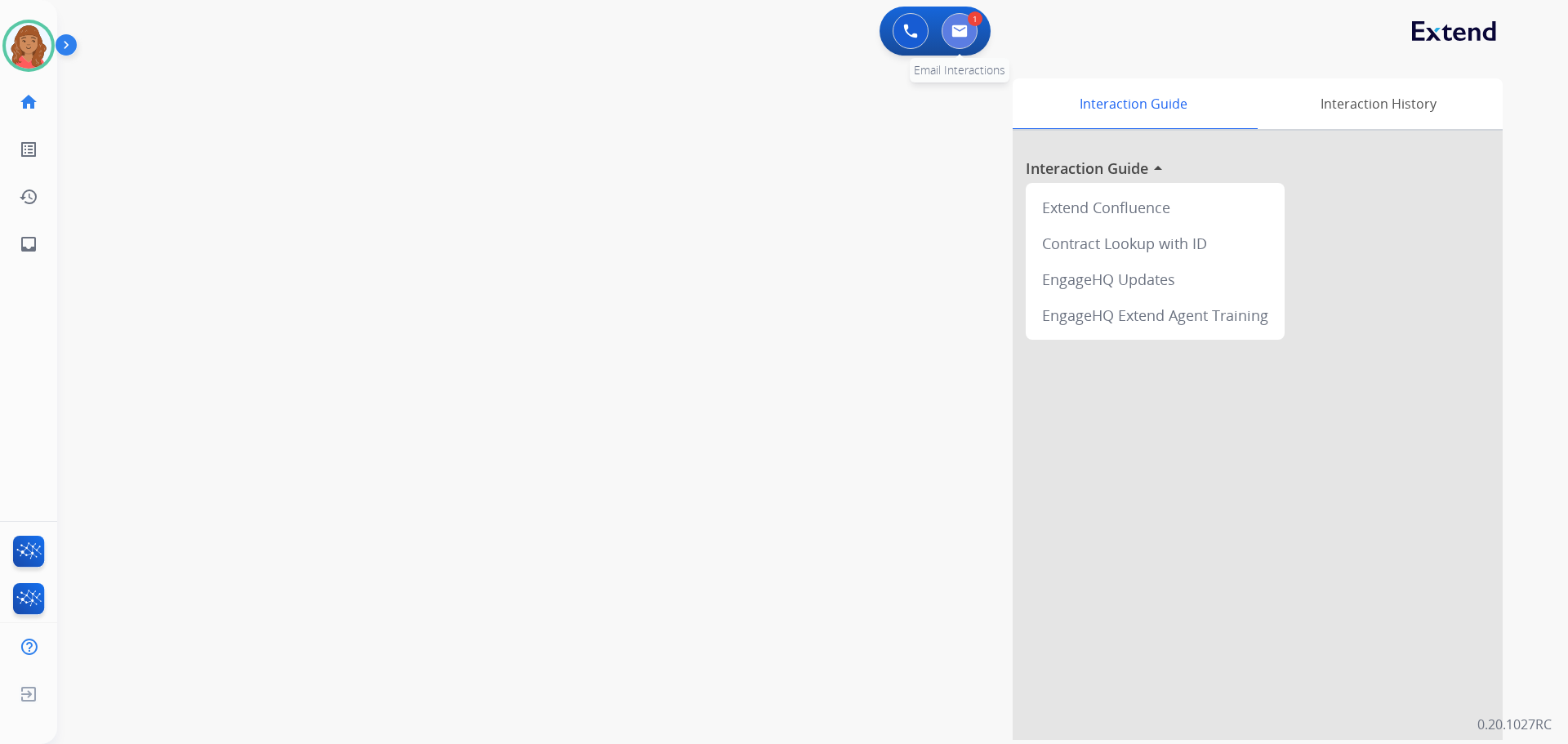
click at [968, 27] on button at bounding box center [960, 31] width 36 height 36
select select "**********"
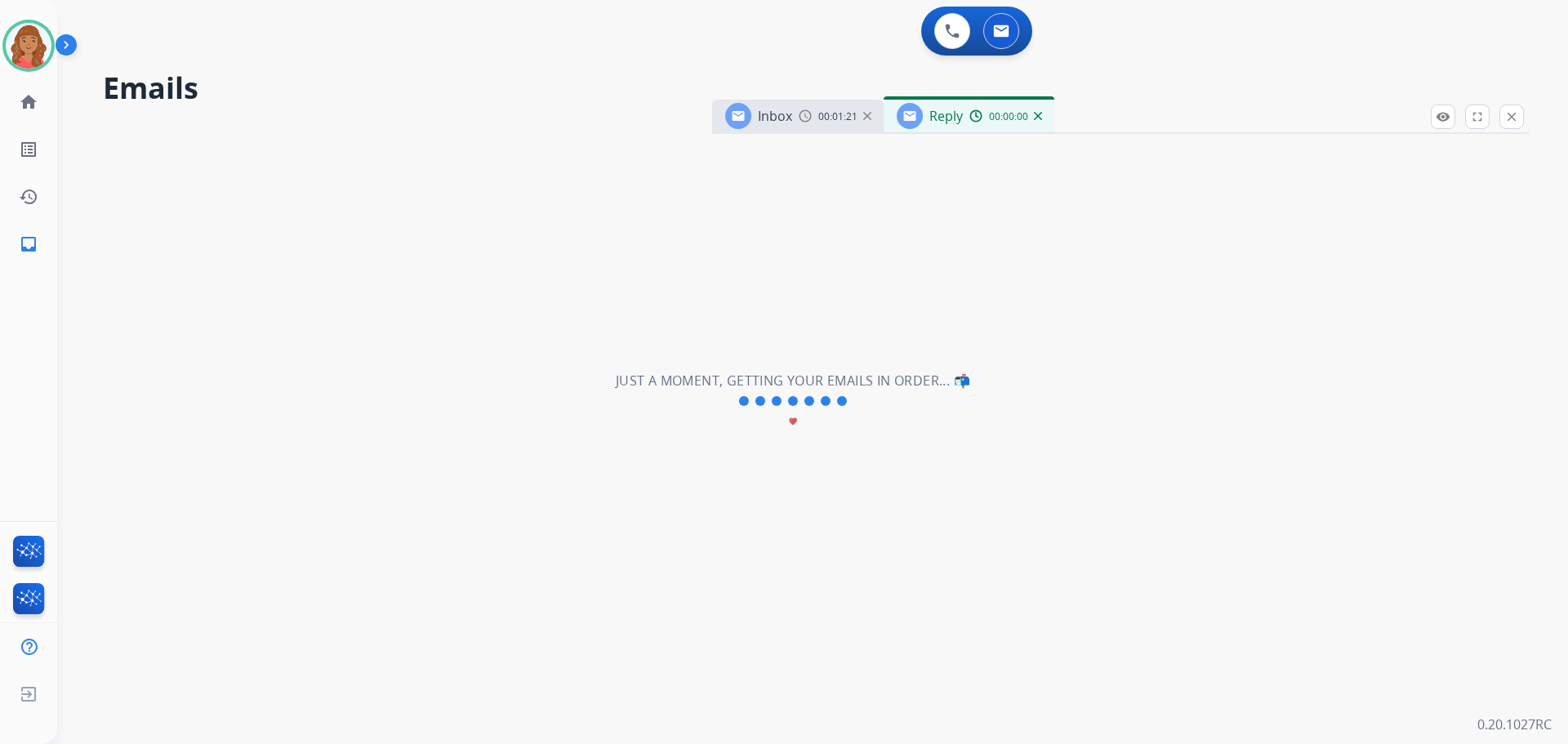
select select "**********"
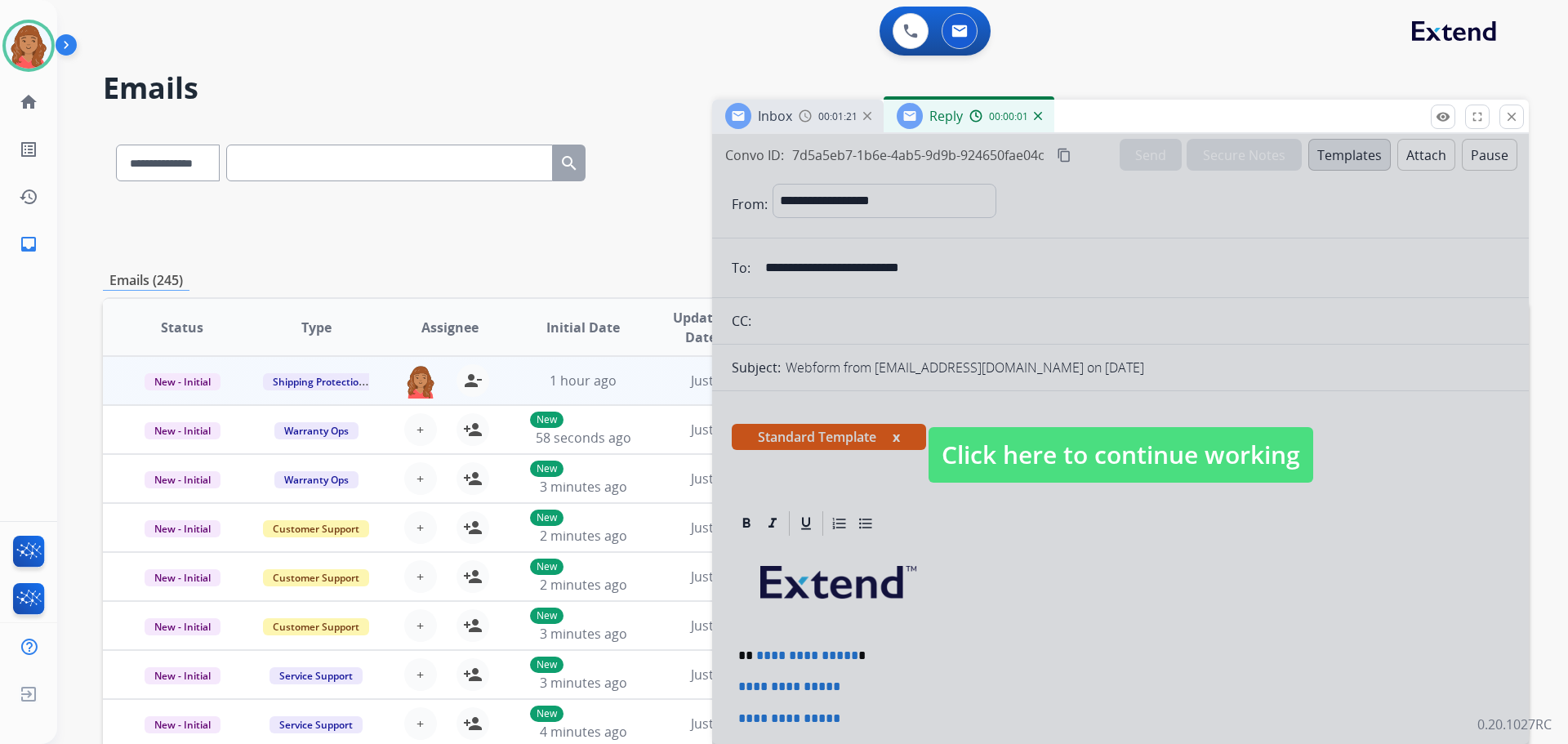
drag, startPoint x: 1042, startPoint y: 456, endPoint x: 1031, endPoint y: 456, distance: 11.0
click at [1043, 456] on span "Click here to continue working" at bounding box center [1121, 455] width 384 height 55
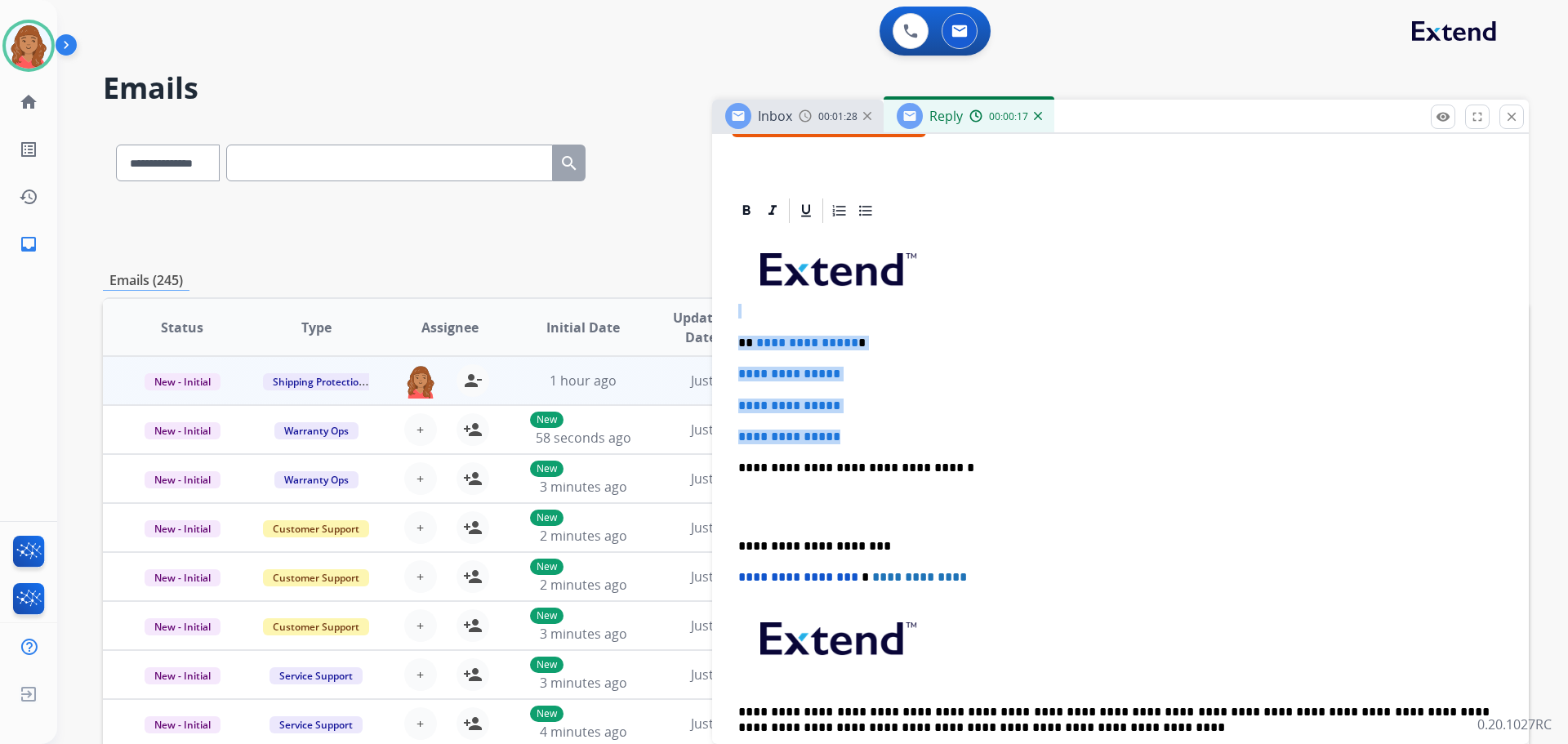
scroll to position [208, 0]
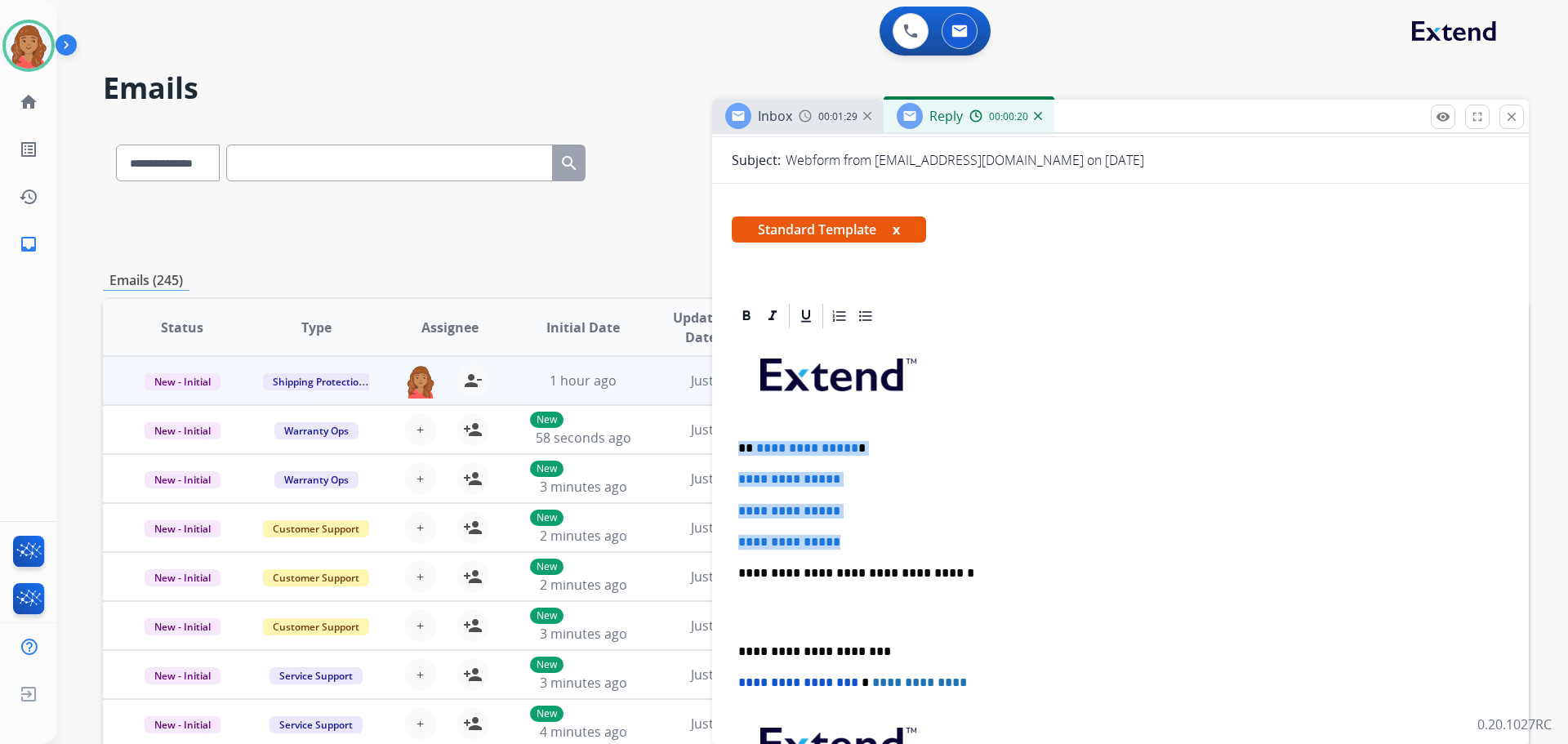
drag, startPoint x: 847, startPoint y: 300, endPoint x: 733, endPoint y: 443, distance: 182.9
click at [733, 446] on div "**********" at bounding box center [1121, 611] width 777 height 561
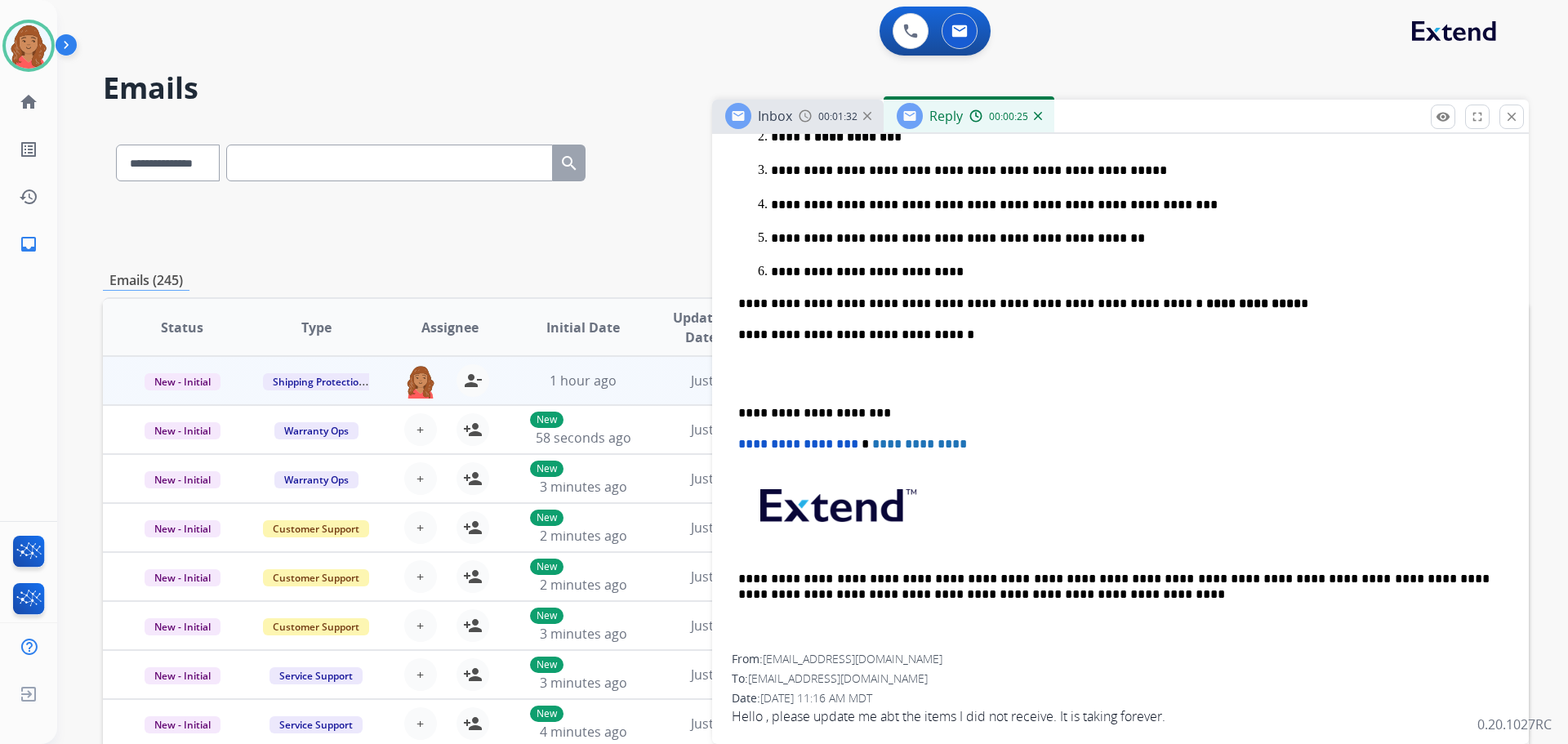
scroll to position [687, 0]
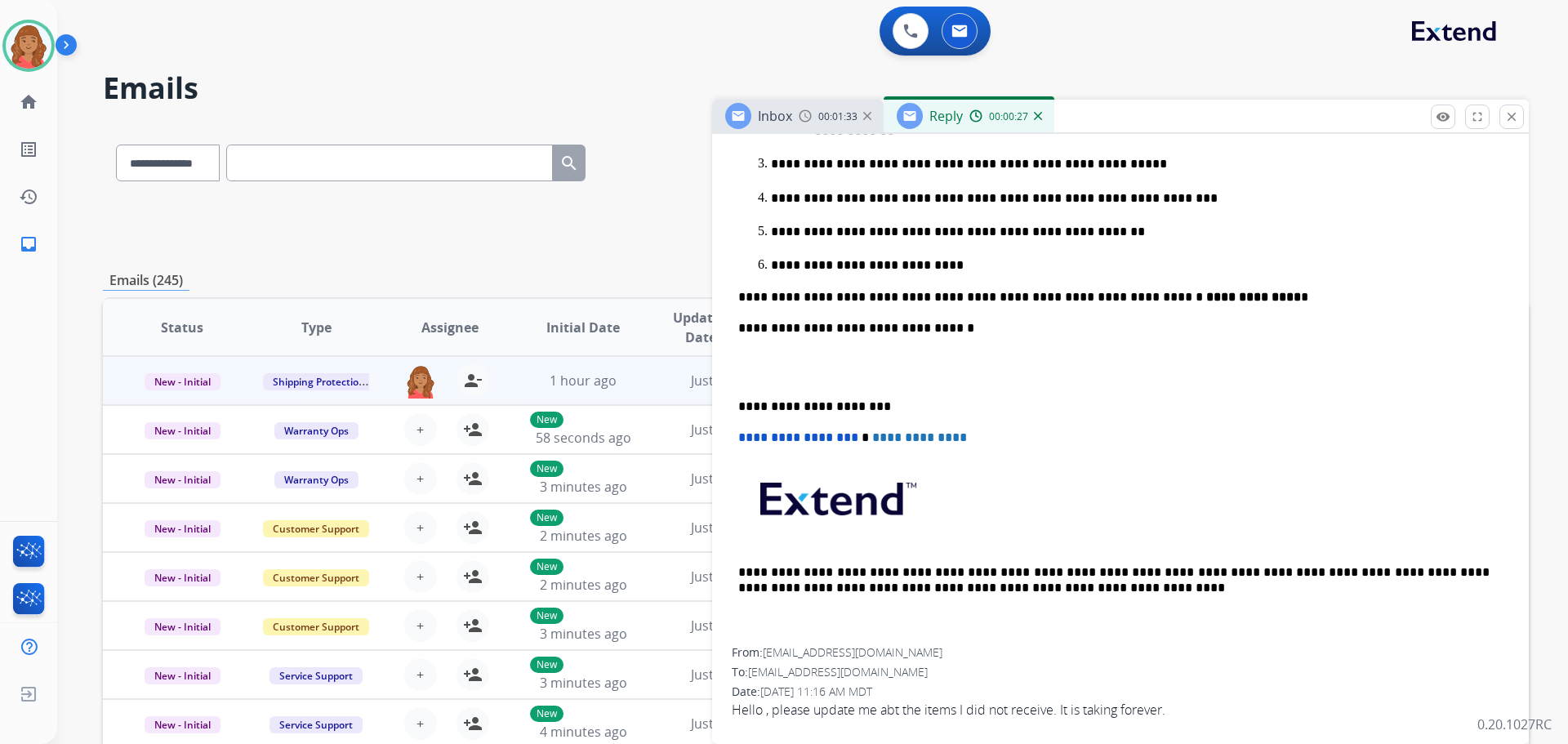
click at [733, 403] on div "**********" at bounding box center [1121, 249] width 777 height 796
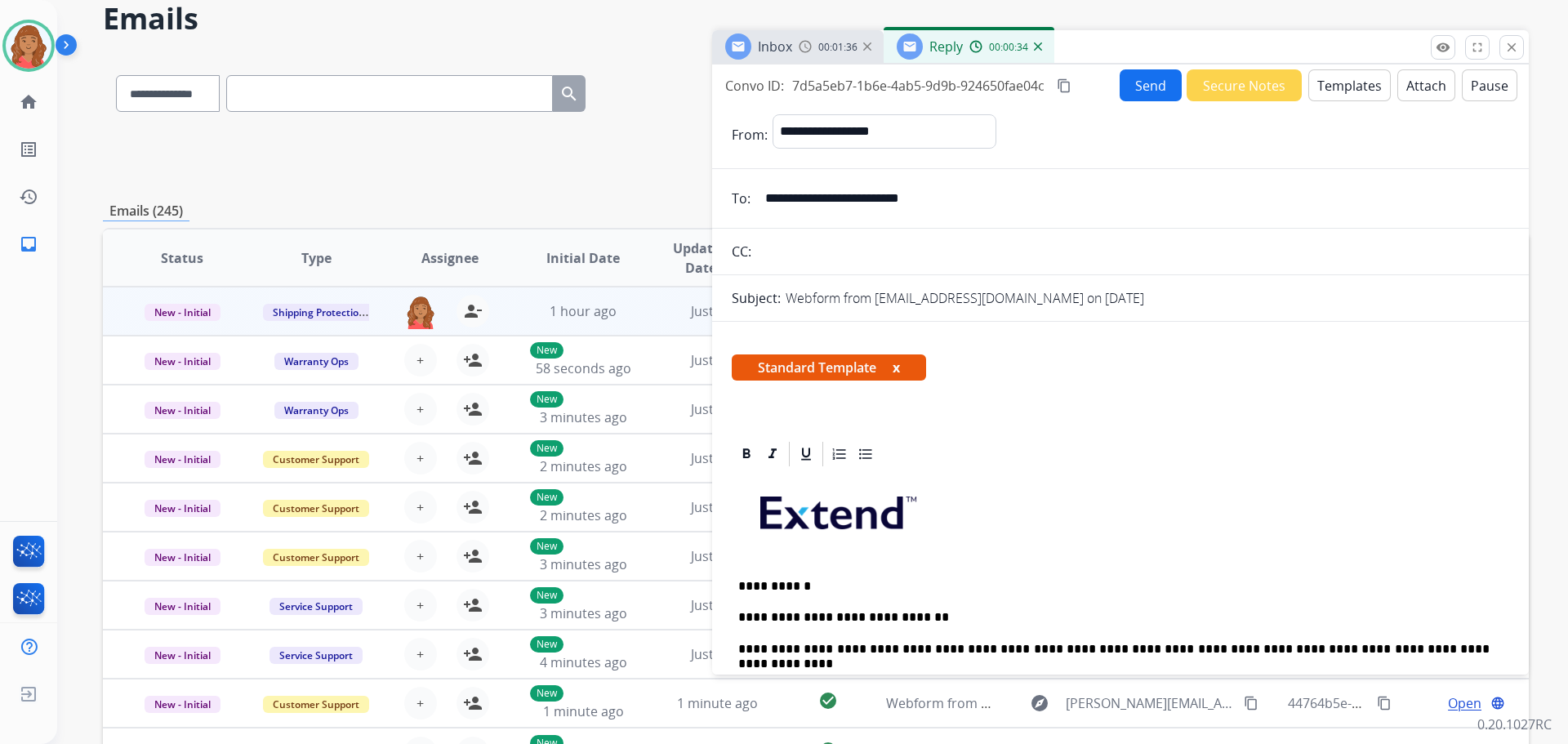
scroll to position [0, 0]
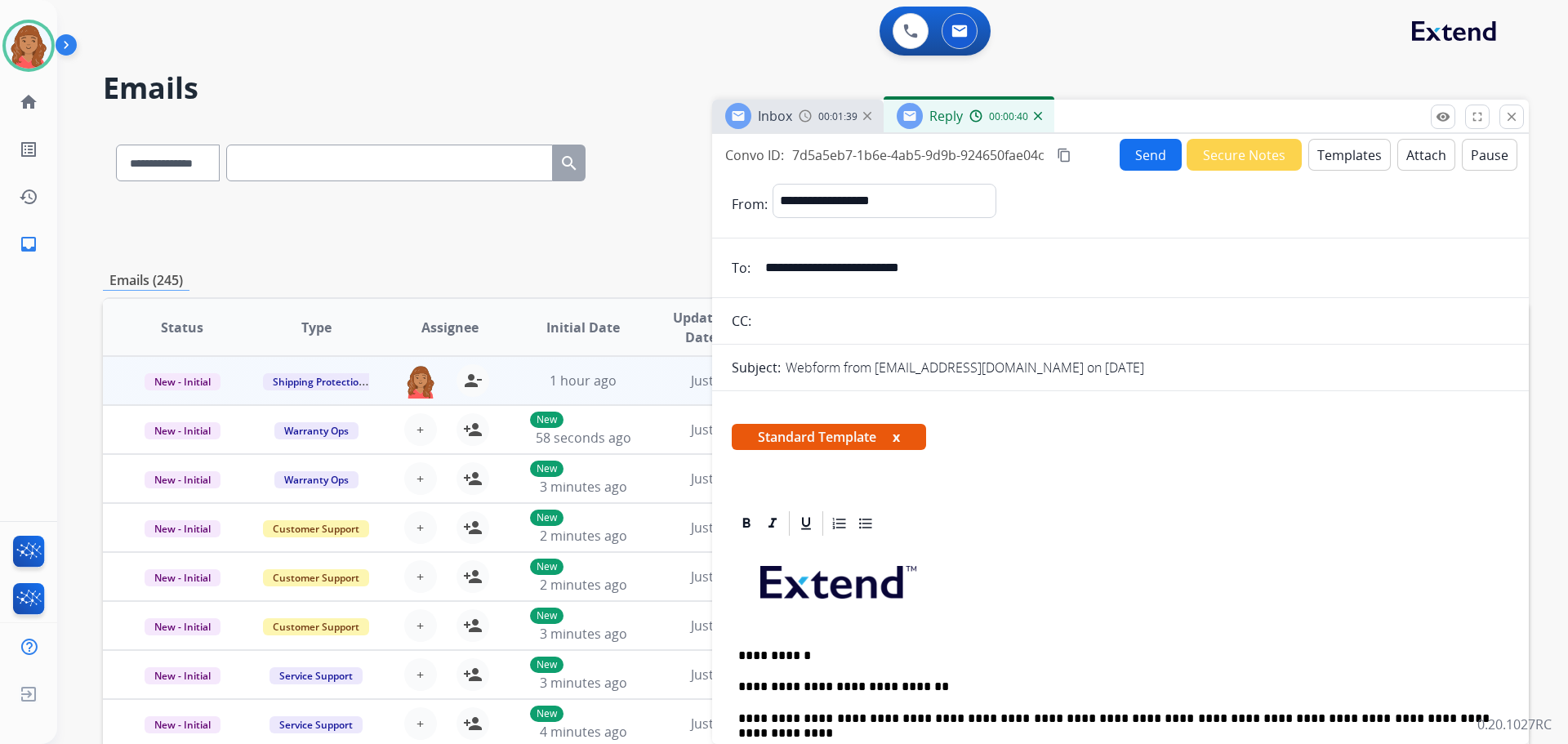
click at [1063, 152] on mat-icon "content_copy" at bounding box center [1064, 155] width 15 height 15
click at [1136, 152] on button "Send" at bounding box center [1152, 155] width 62 height 32
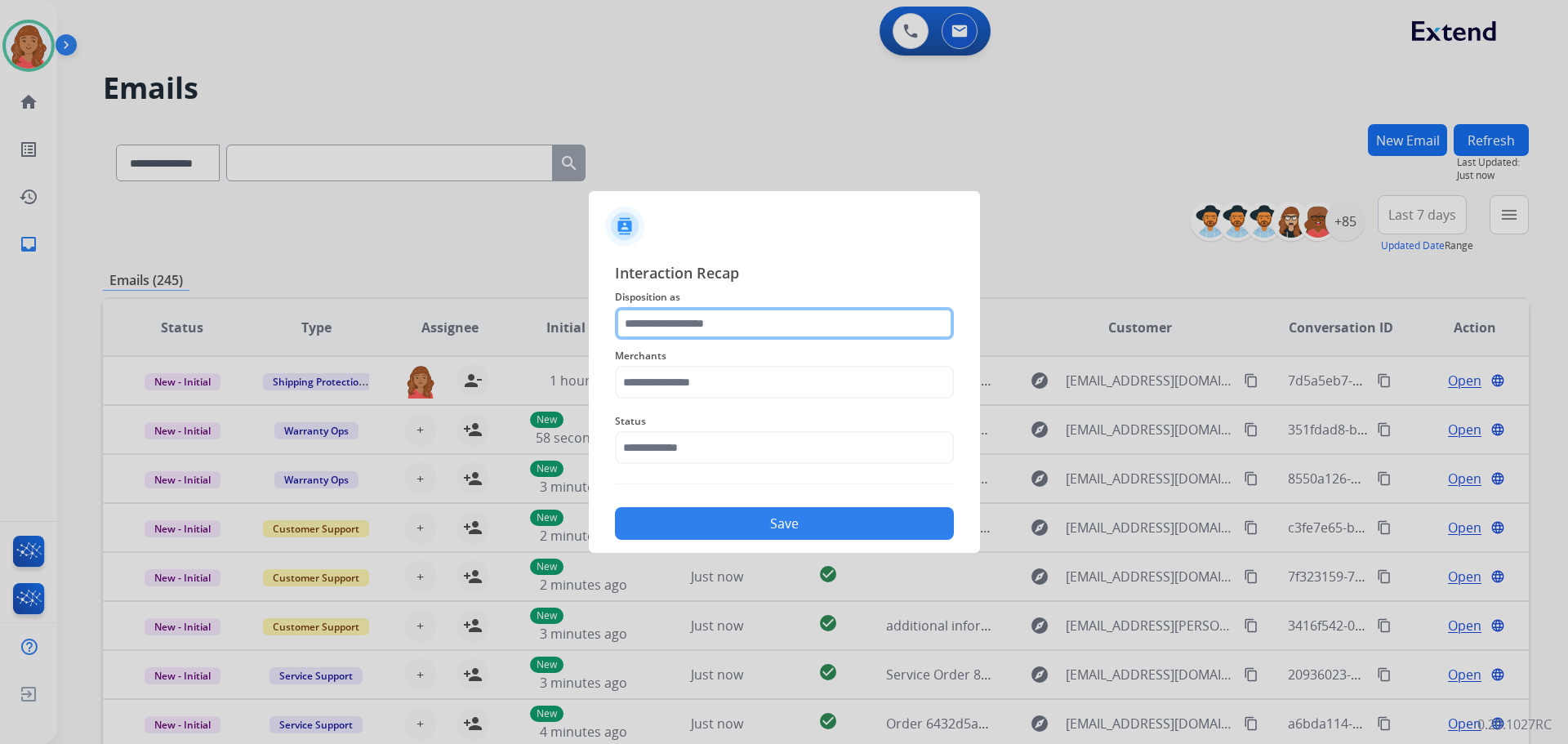
click at [703, 326] on input "text" at bounding box center [785, 324] width 339 height 33
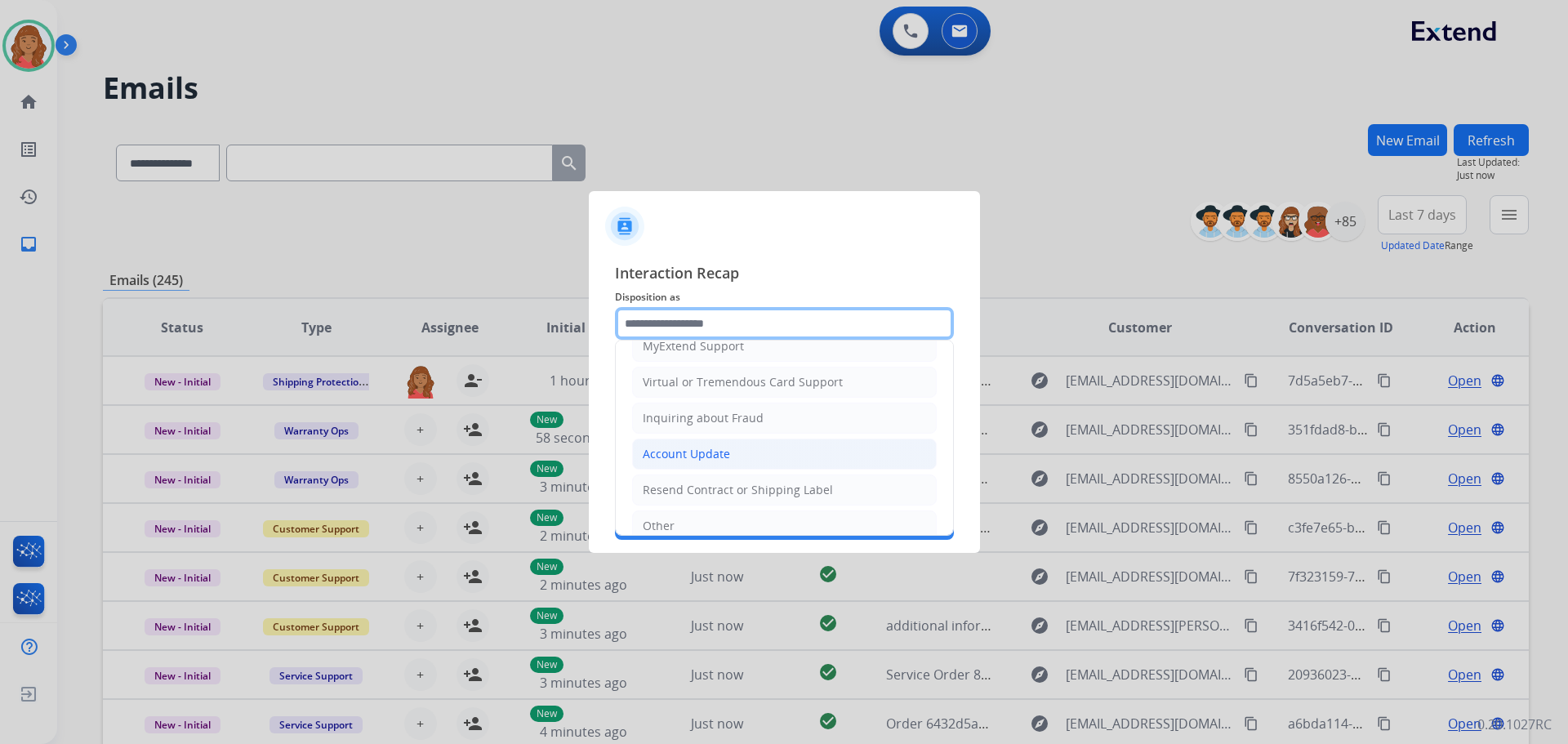
scroll to position [254, 0]
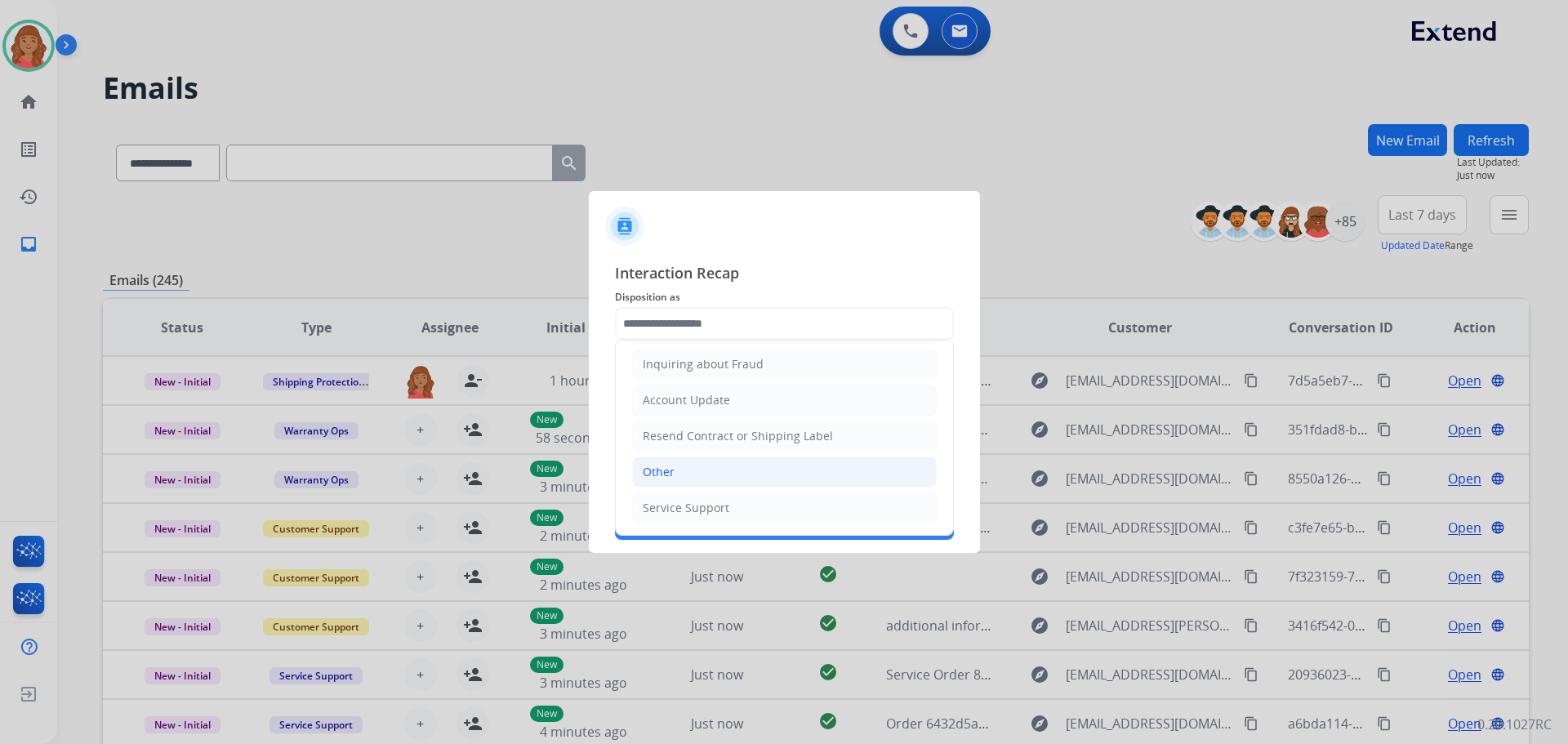
click at [679, 471] on li "Other" at bounding box center [784, 472] width 305 height 31
type input "*****"
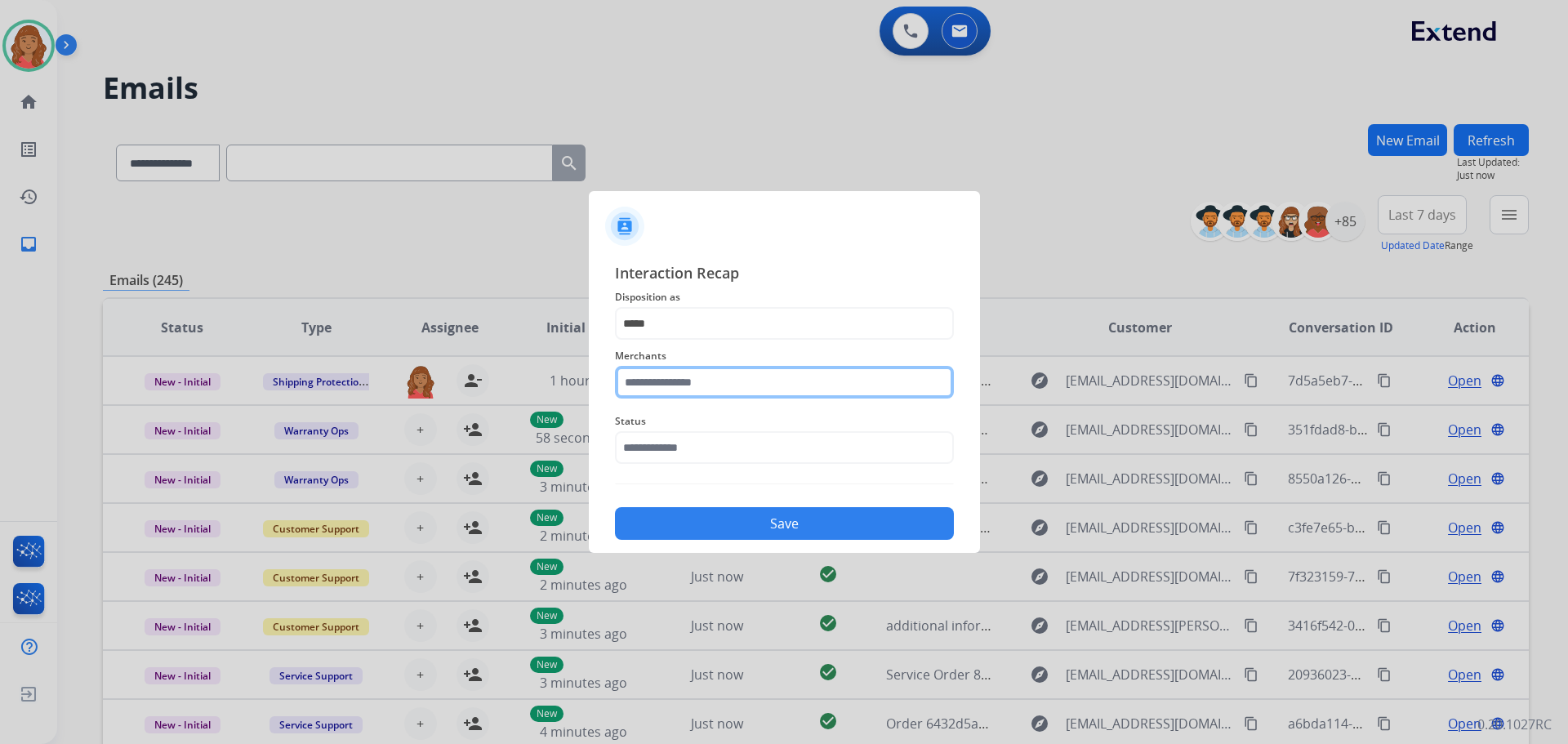
click at [688, 379] on input "text" at bounding box center [785, 382] width 339 height 33
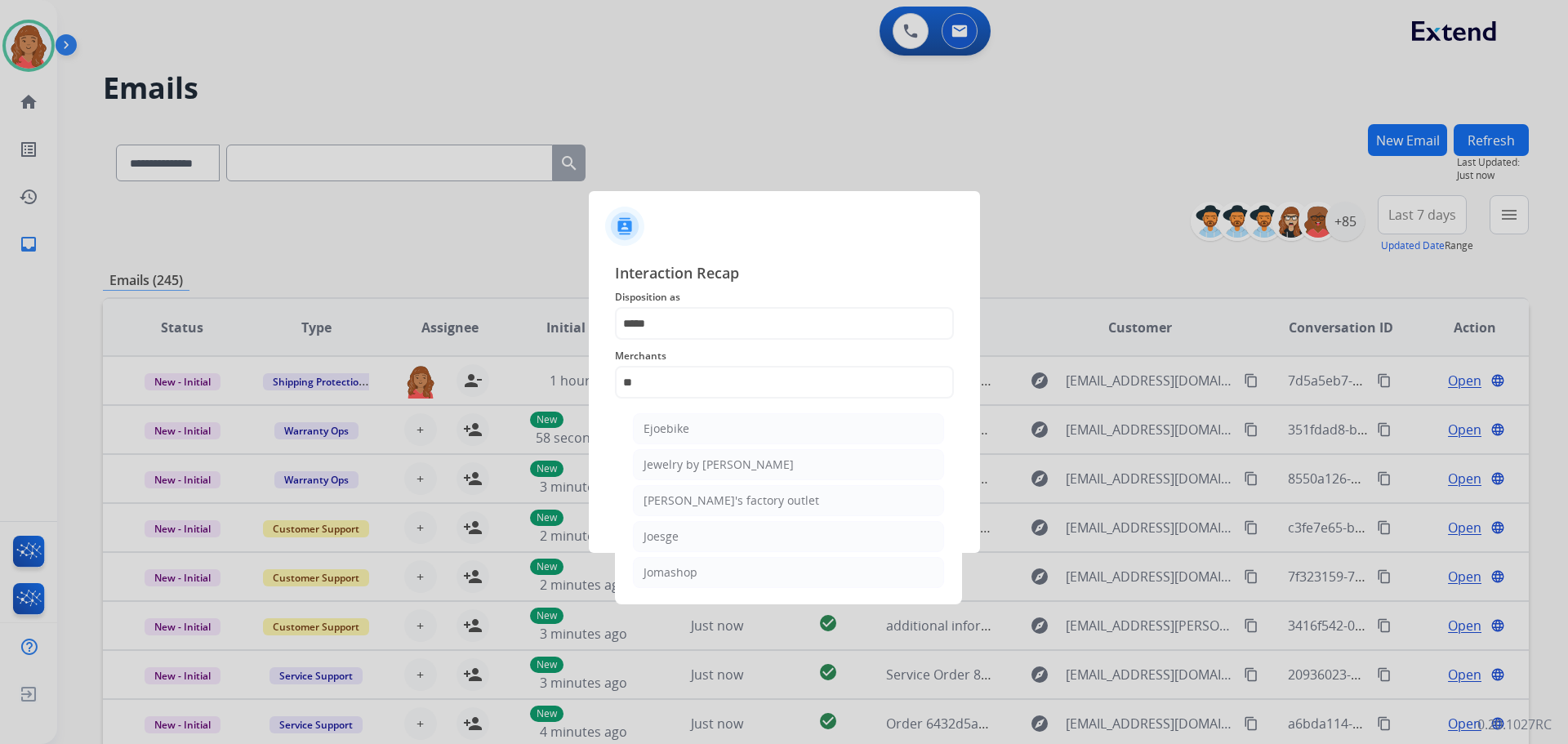
click at [660, 588] on ul "Ejoebike Jewelry by johan Joe's factory outlet Joesge Jomashop" at bounding box center [788, 504] width 321 height 199
click at [659, 578] on div "Jomashop" at bounding box center [671, 572] width 54 height 16
type input "********"
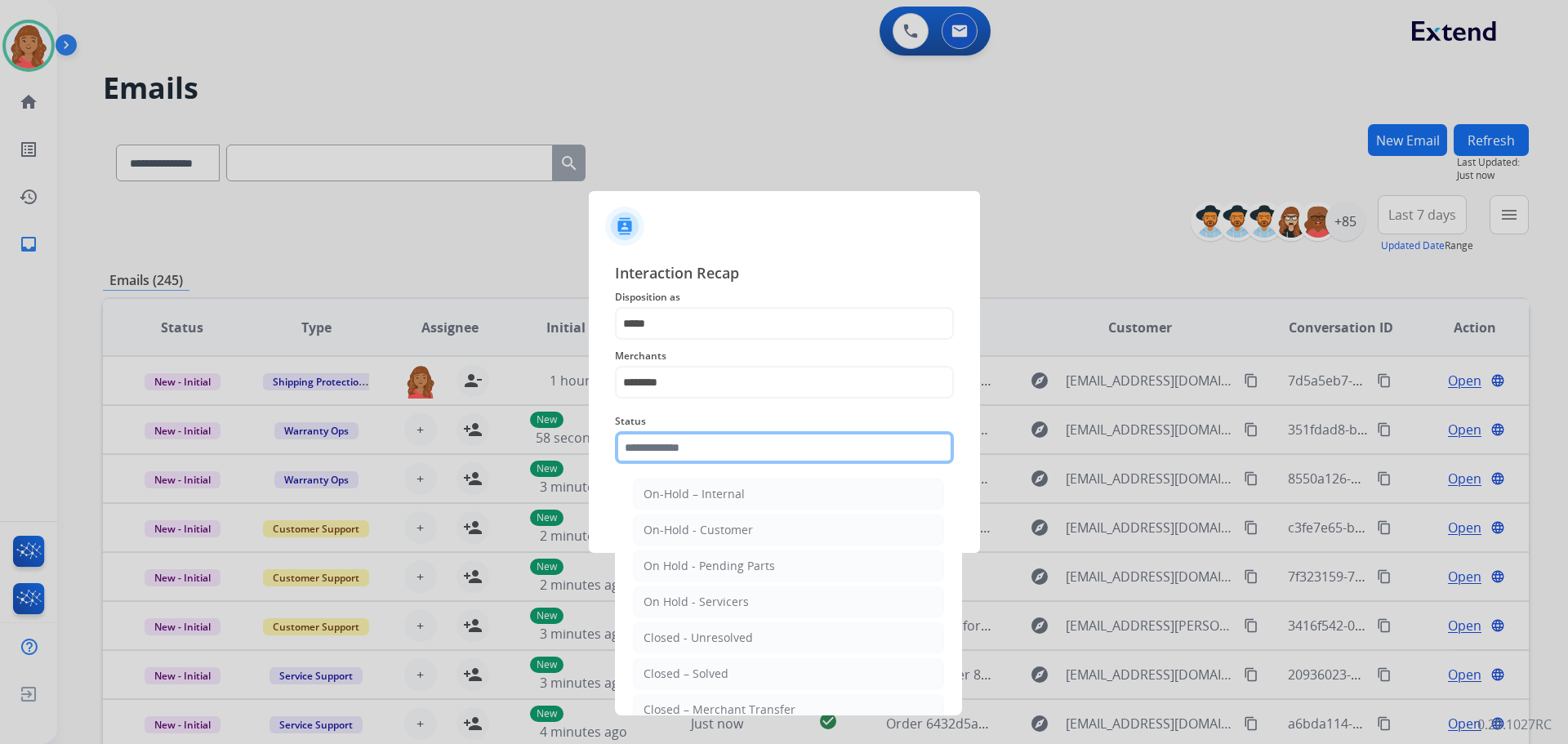
drag, startPoint x: 642, startPoint y: 445, endPoint x: 648, endPoint y: 454, distance: 10.8
click at [645, 447] on input "text" at bounding box center [785, 447] width 339 height 33
click at [659, 674] on div "Closed – Solved" at bounding box center [686, 673] width 85 height 16
type input "**********"
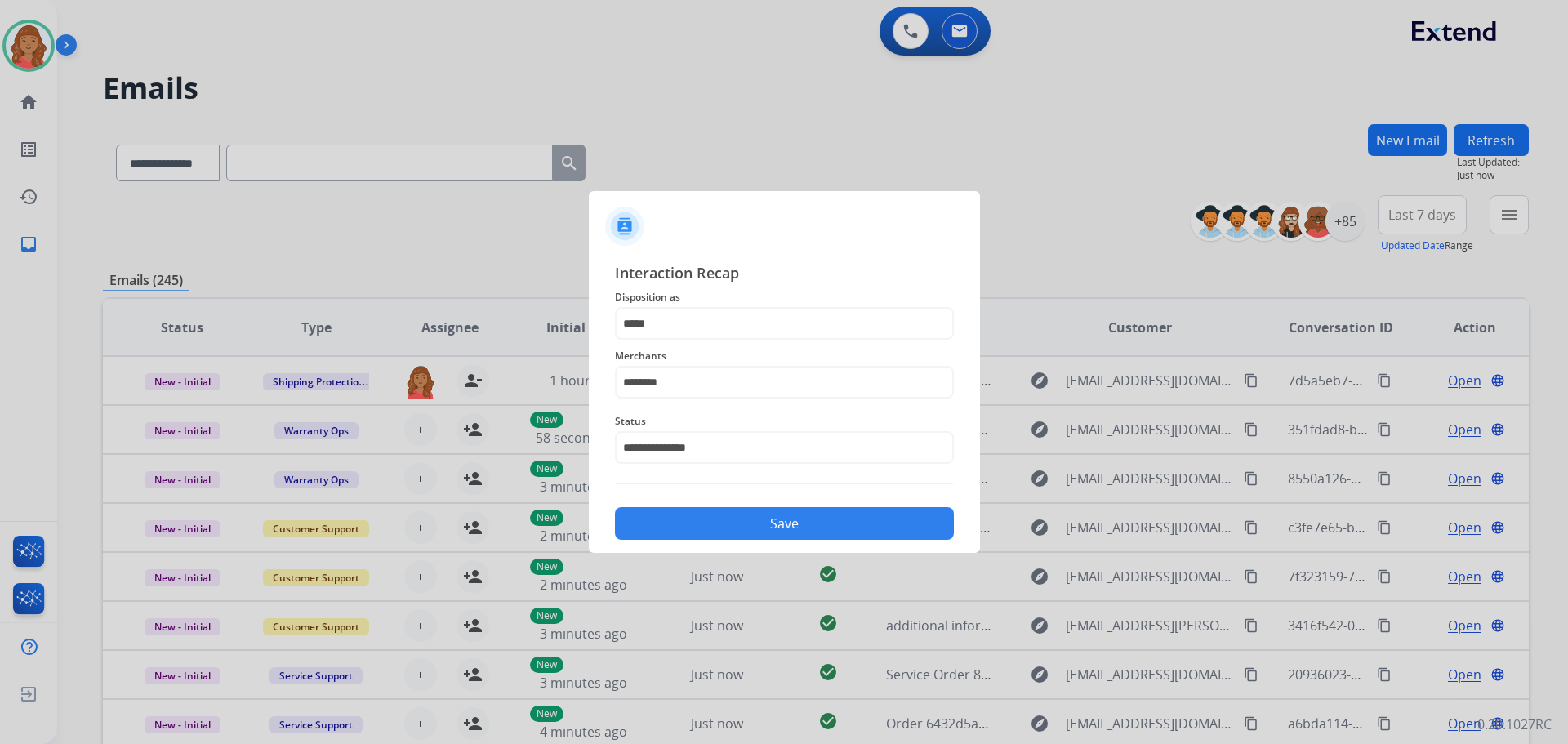
click at [693, 525] on button "Save" at bounding box center [785, 523] width 339 height 33
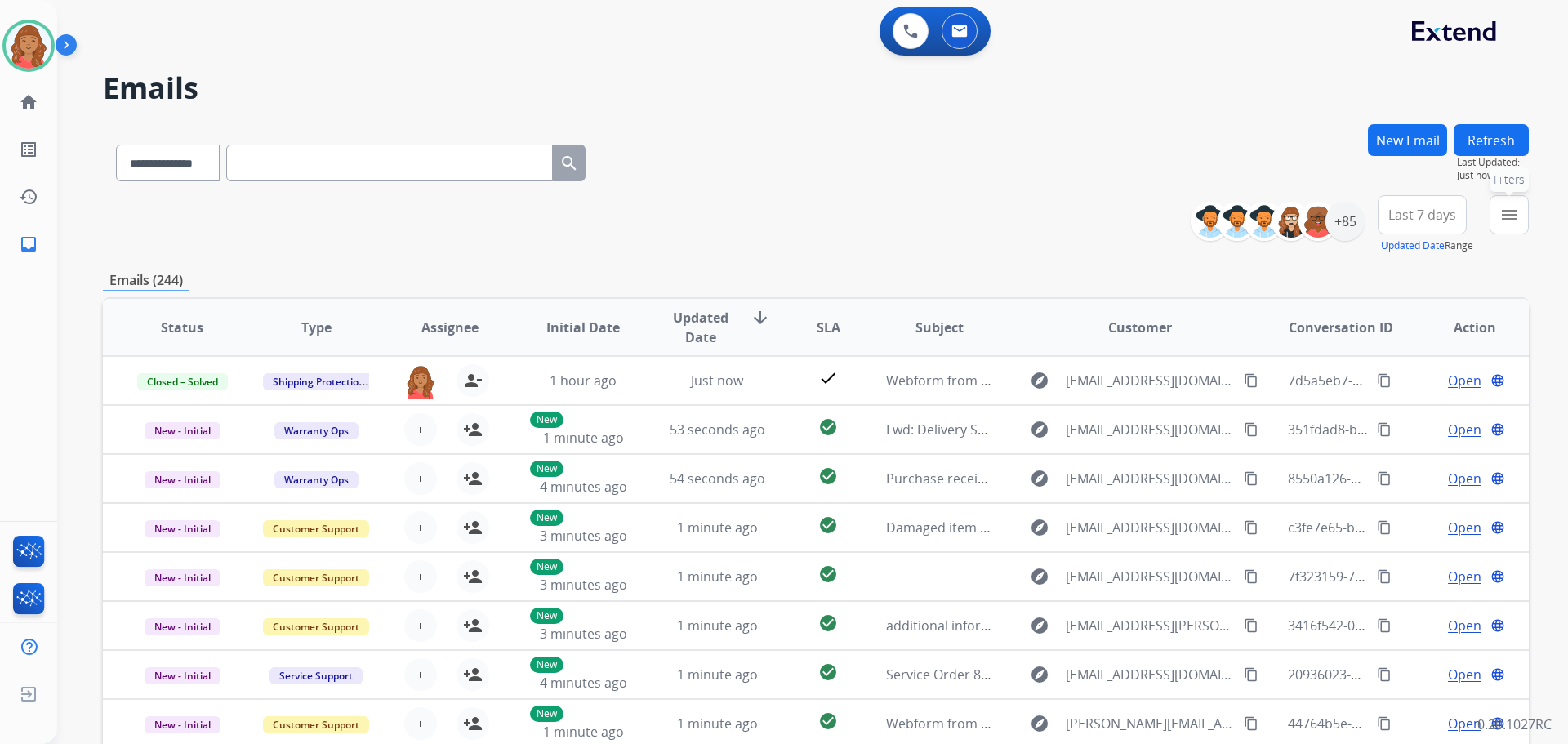
click at [1521, 215] on button "menu Filters" at bounding box center [1508, 215] width 39 height 39
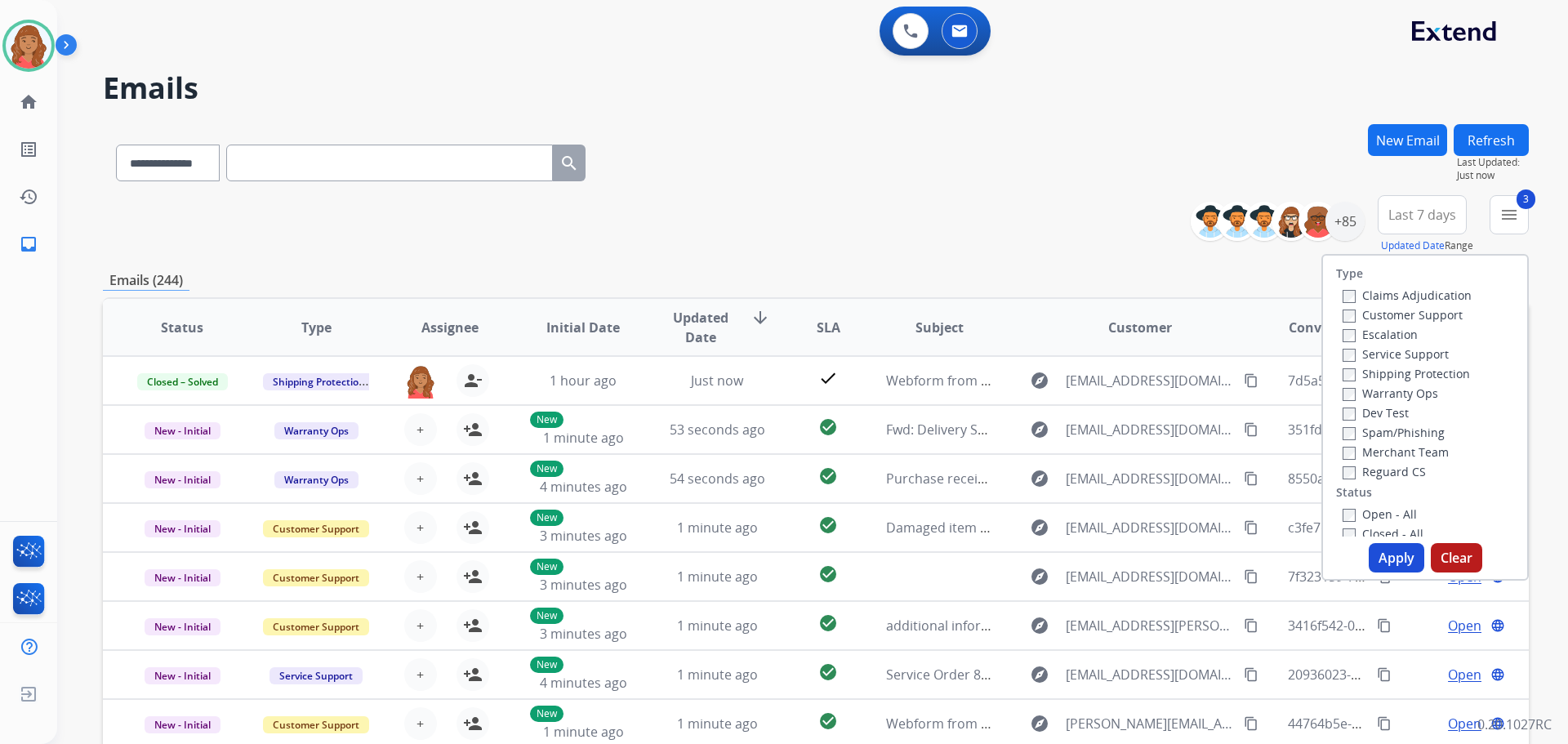
drag, startPoint x: 1336, startPoint y: 506, endPoint x: 1353, endPoint y: 520, distance: 22.0
click at [1342, 508] on label "Open - All" at bounding box center [1379, 514] width 74 height 16
drag, startPoint x: 1372, startPoint y: 544, endPoint x: 1219, endPoint y: 516, distance: 155.5
click at [1372, 545] on button "Apply" at bounding box center [1397, 558] width 55 height 29
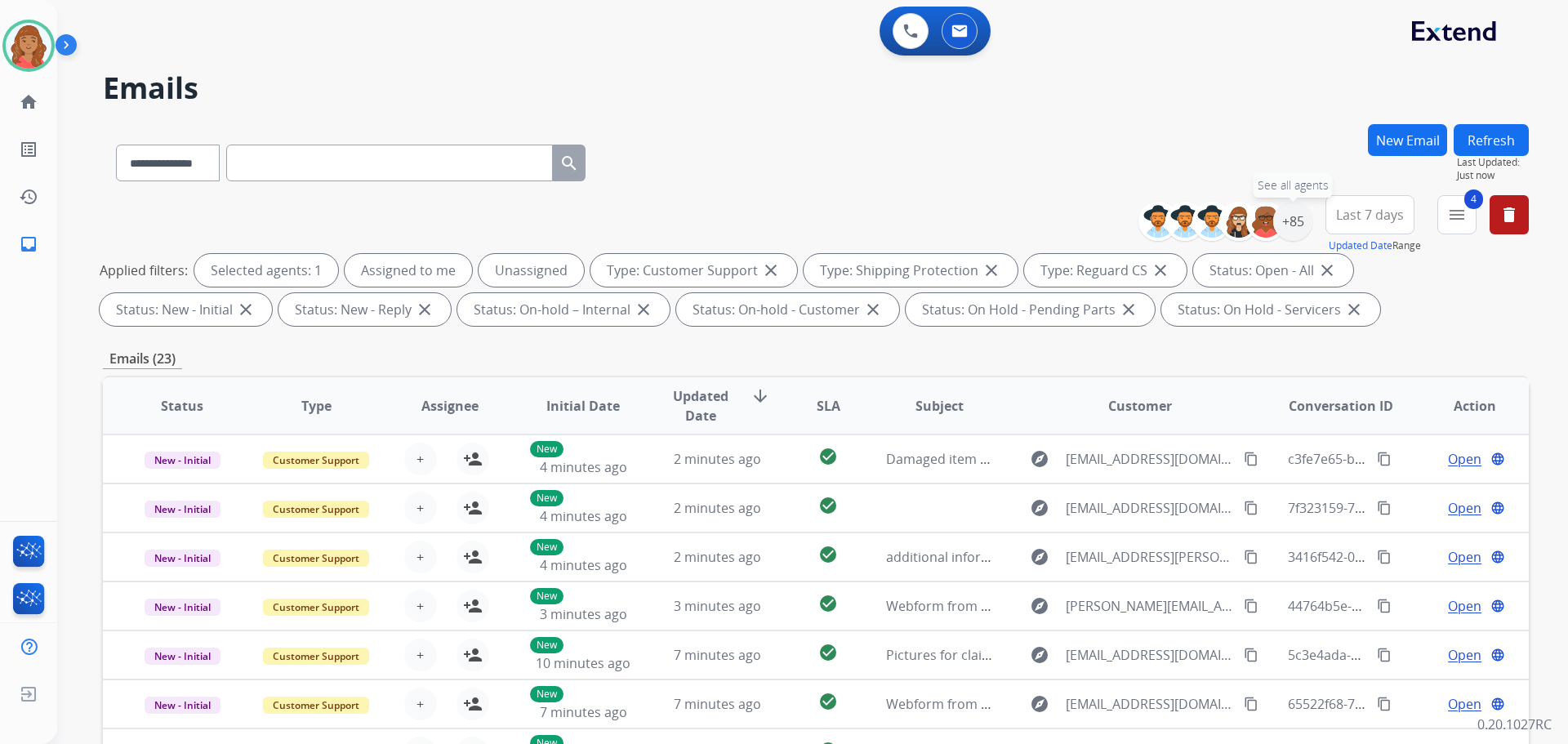
drag, startPoint x: 1290, startPoint y: 229, endPoint x: 1288, endPoint y: 250, distance: 21.1
click at [1293, 234] on div "+85" at bounding box center [1292, 221] width 39 height 39
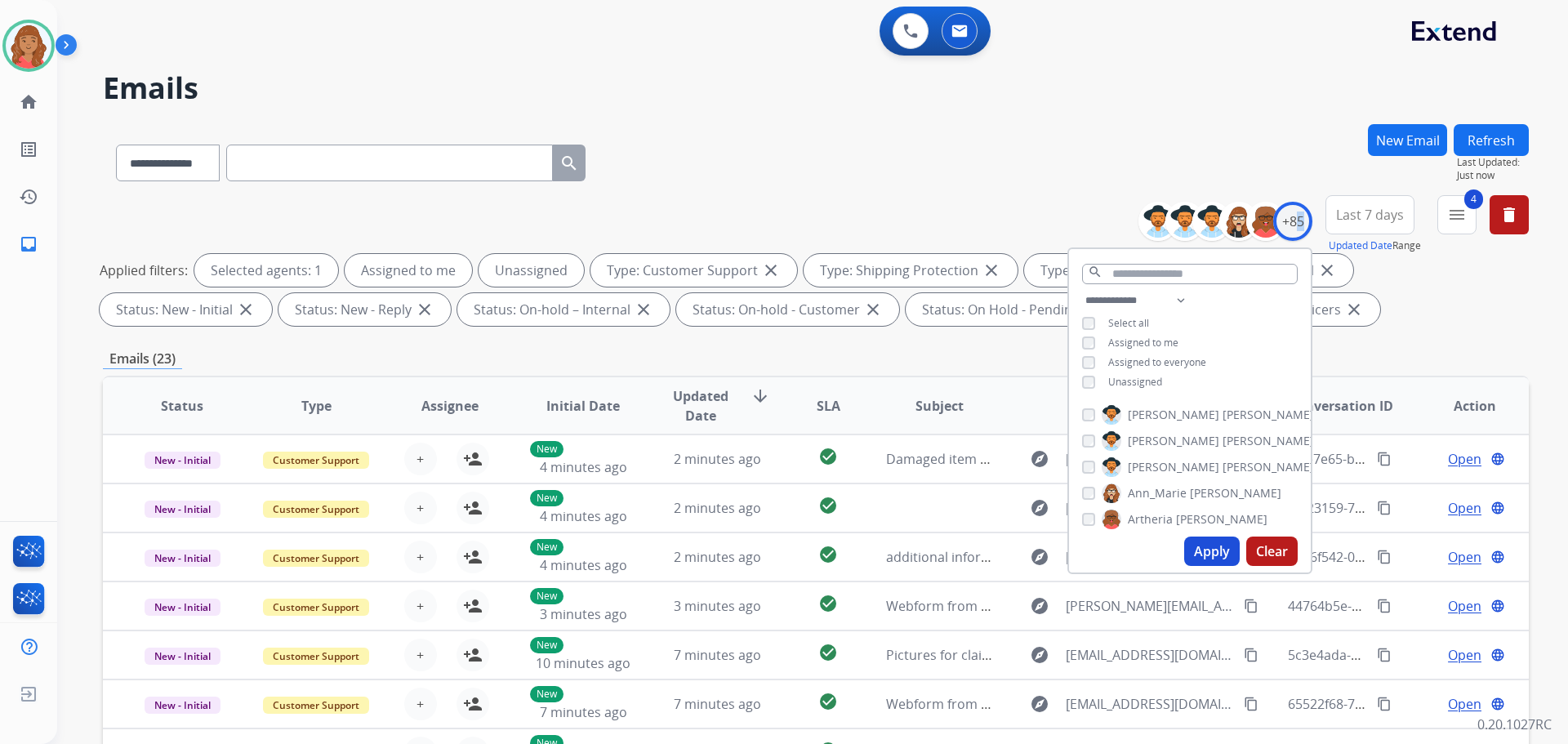
click at [1196, 544] on button "Apply" at bounding box center [1211, 551] width 55 height 29
click at [1202, 546] on button "Apply" at bounding box center [1211, 551] width 55 height 29
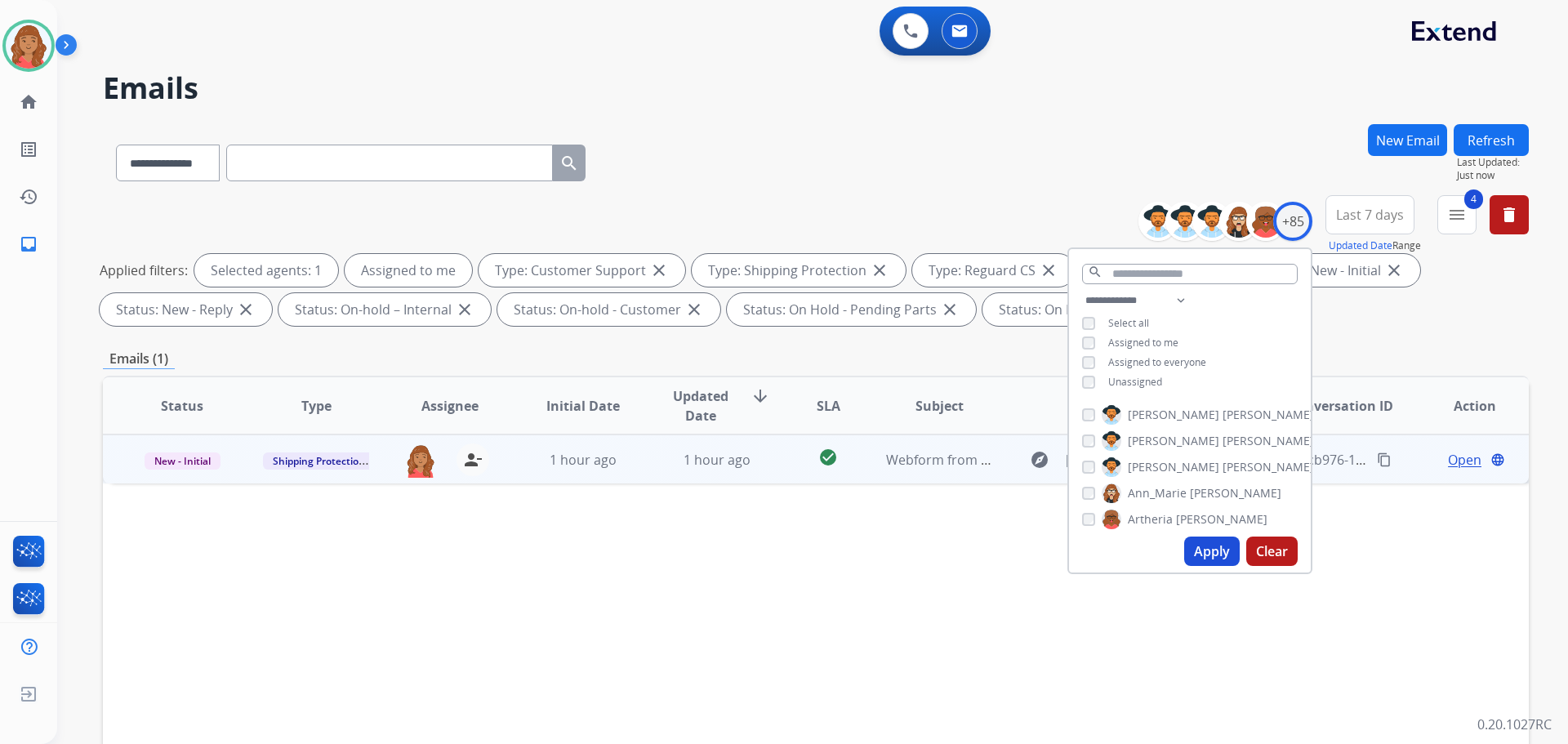
click at [641, 477] on td "1 hour ago" at bounding box center [704, 459] width 134 height 49
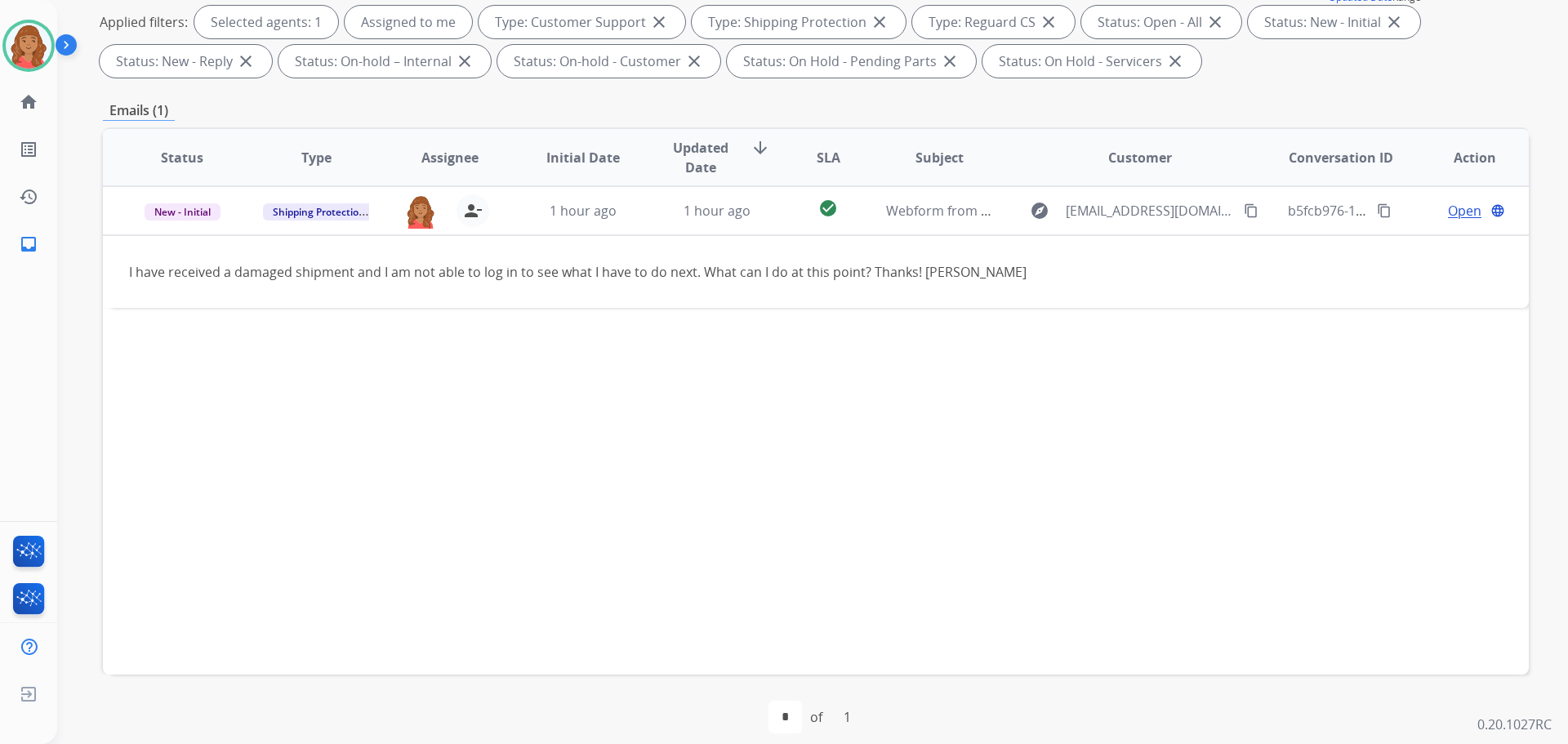
scroll to position [264, 0]
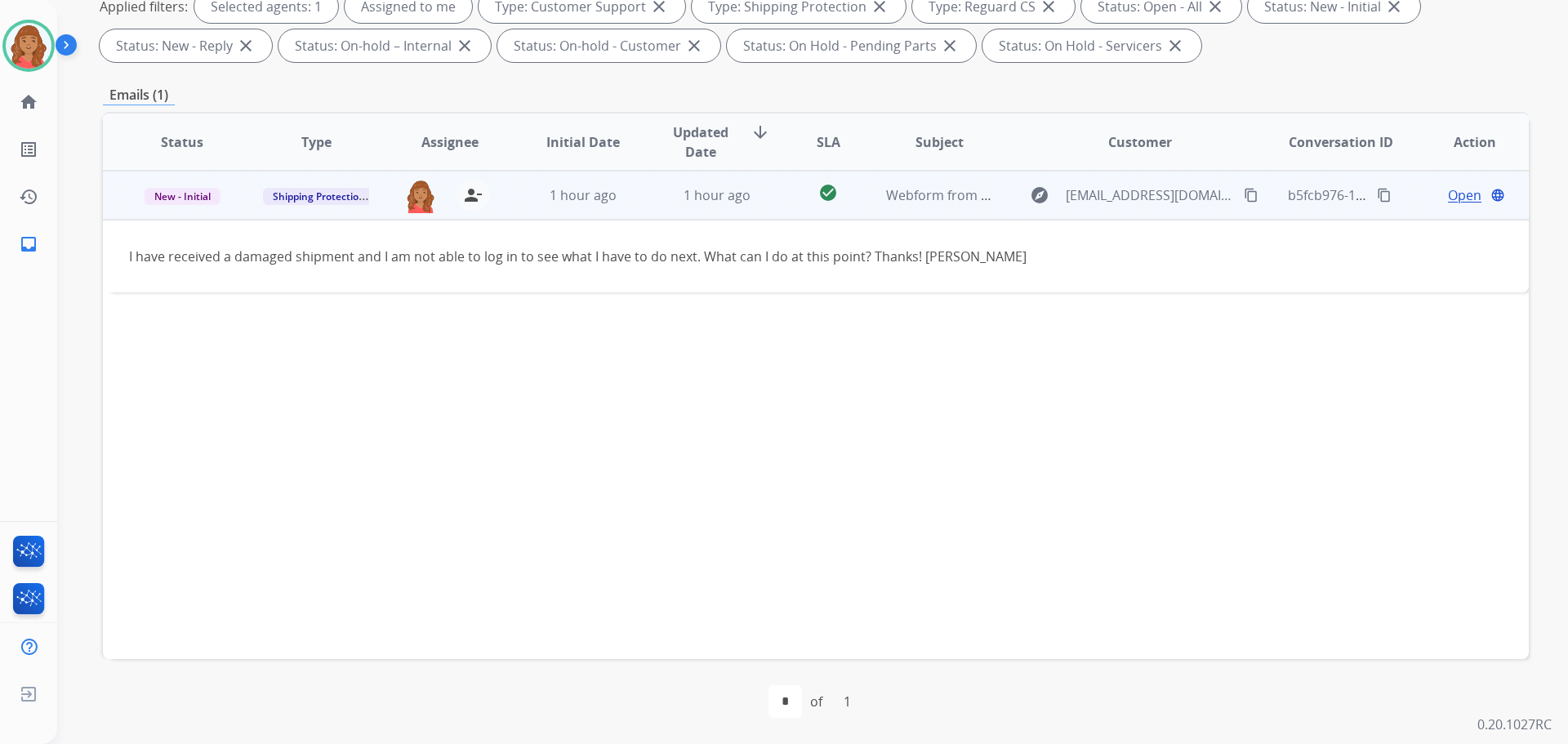
click at [1459, 195] on span "Open" at bounding box center [1464, 195] width 34 height 20
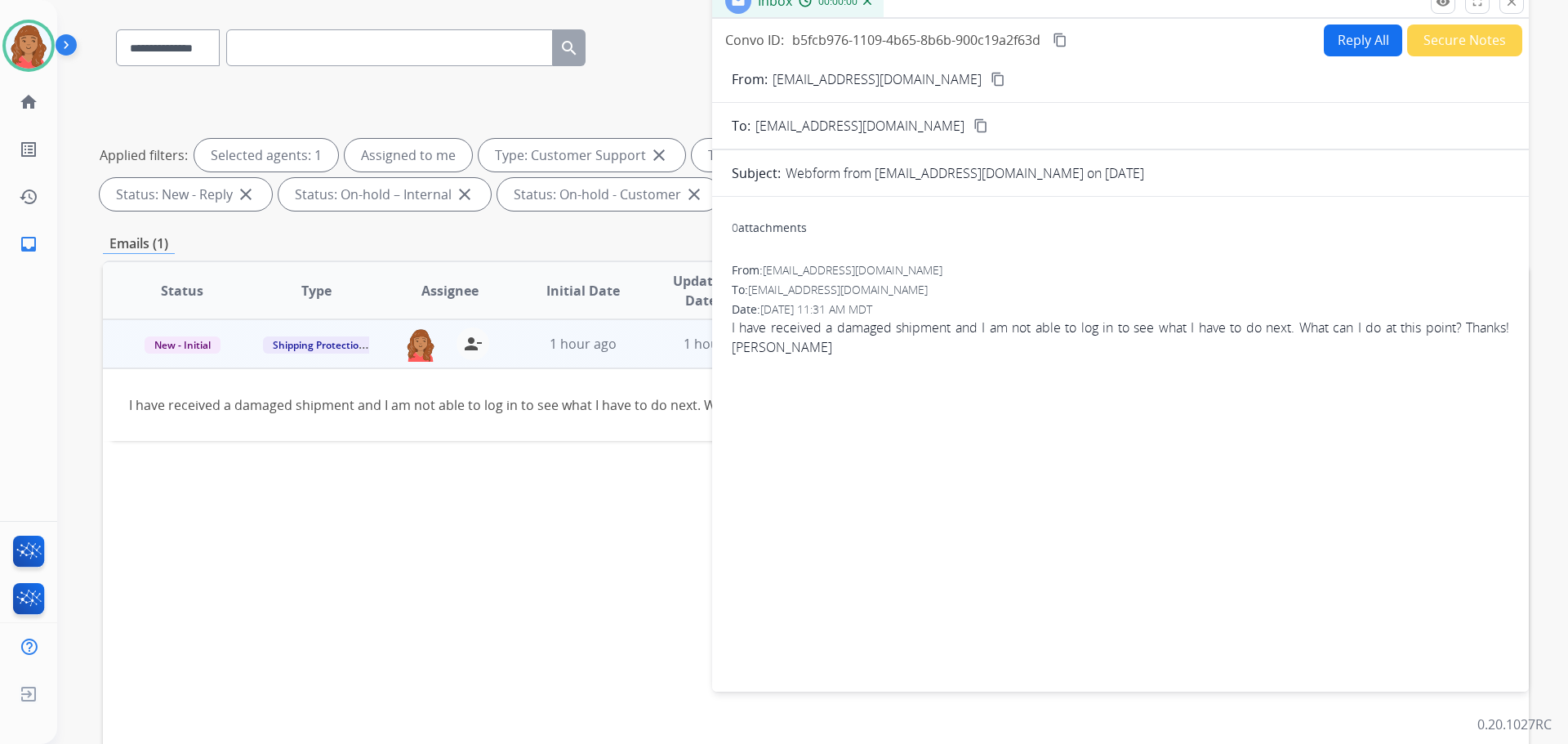
scroll to position [0, 0]
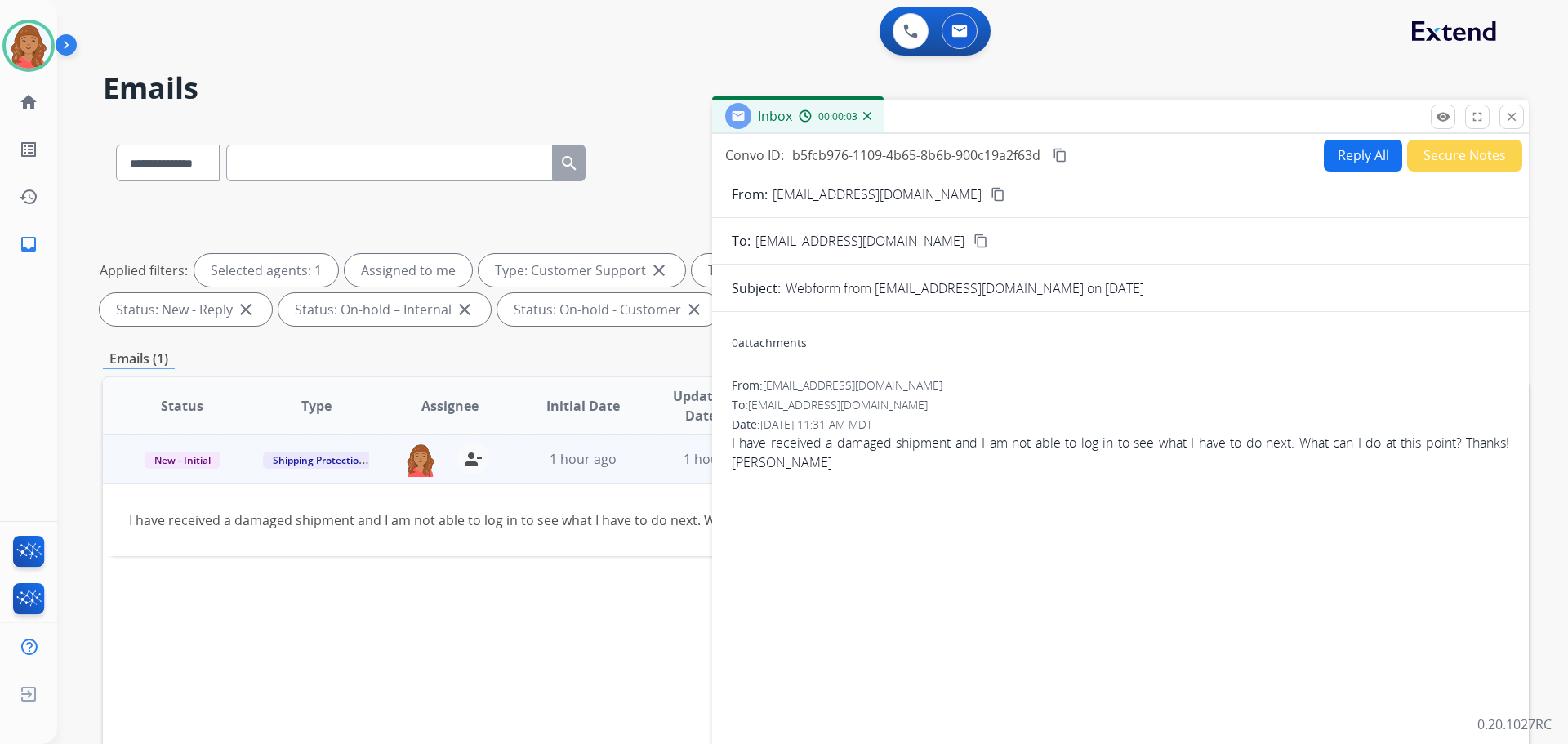
click at [991, 190] on mat-icon "content_copy" at bounding box center [998, 194] width 15 height 15
click at [1352, 146] on button "Reply All" at bounding box center [1363, 155] width 79 height 32
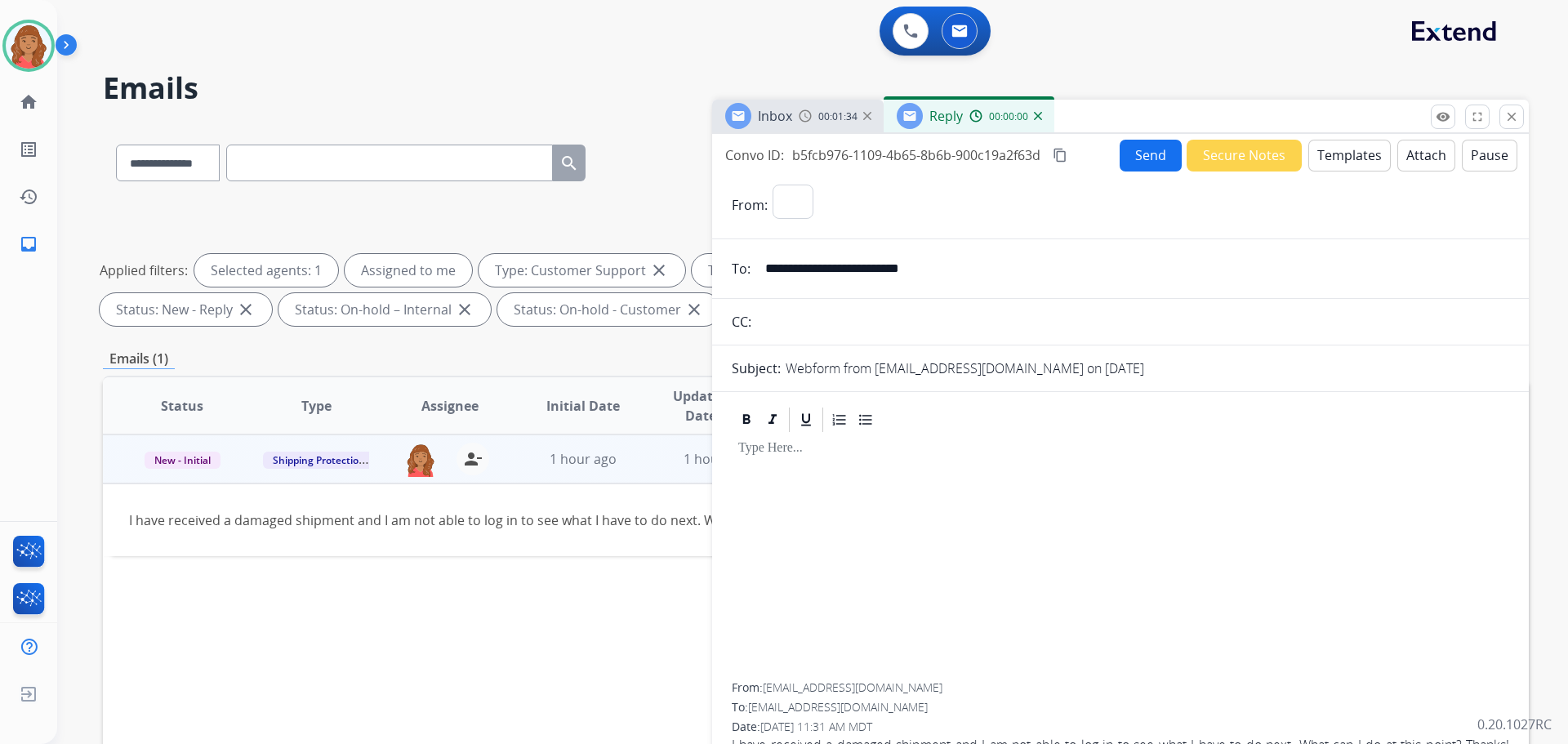
select select "**********"
click at [1349, 153] on button "Templates" at bounding box center [1349, 155] width 82 height 32
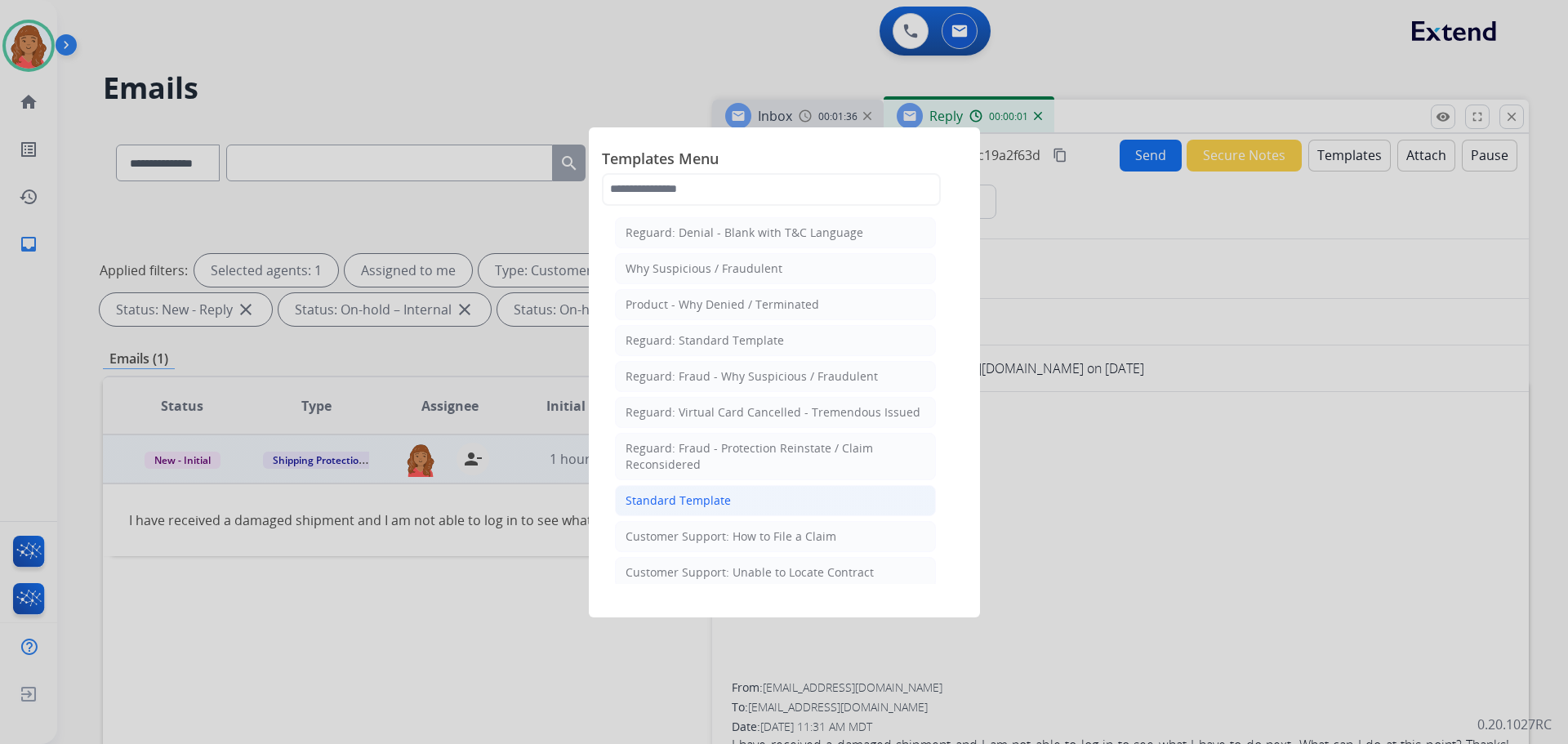
drag, startPoint x: 686, startPoint y: 504, endPoint x: 730, endPoint y: 538, distance: 55.6
click at [688, 503] on div "Standard Template" at bounding box center [678, 500] width 106 height 16
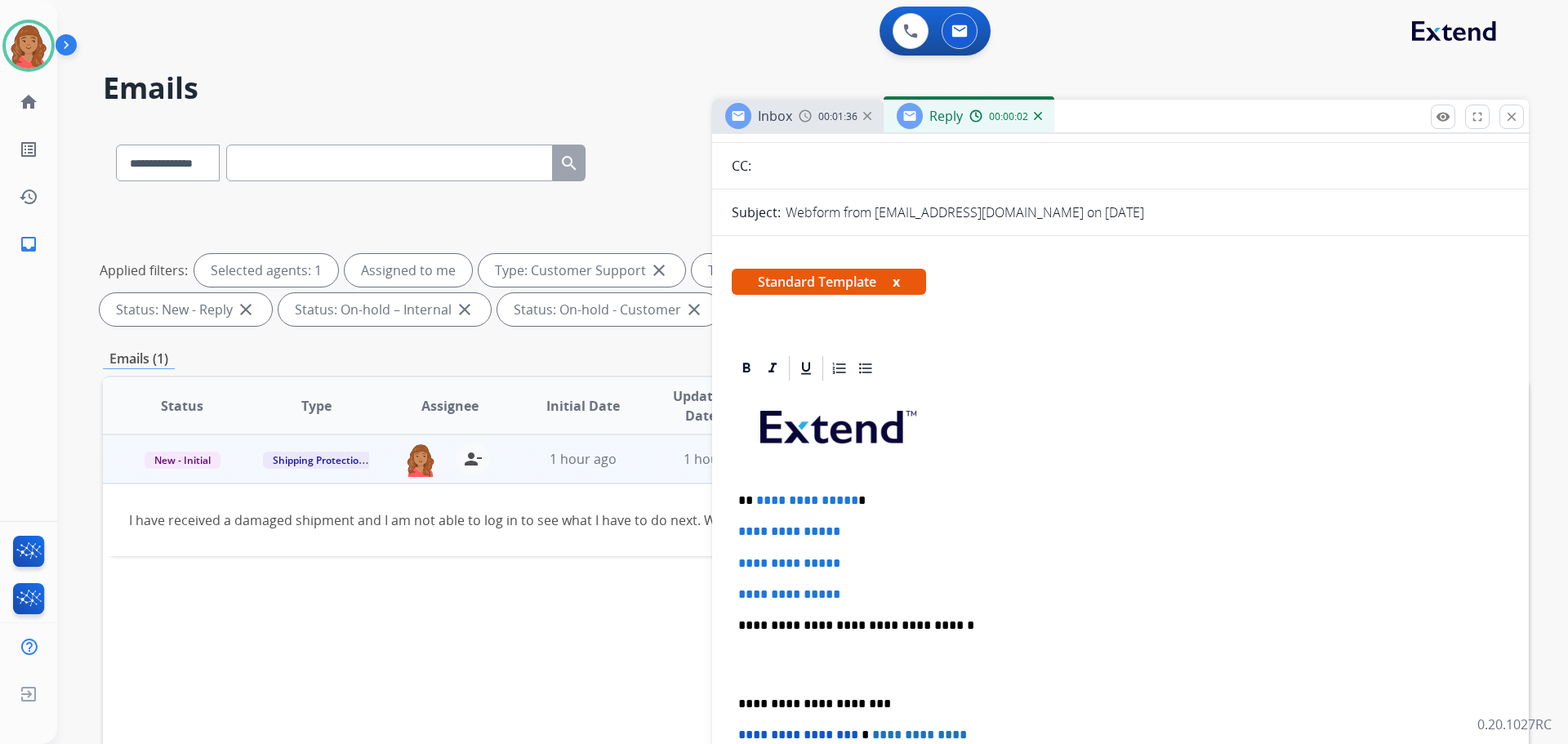
scroll to position [408, 0]
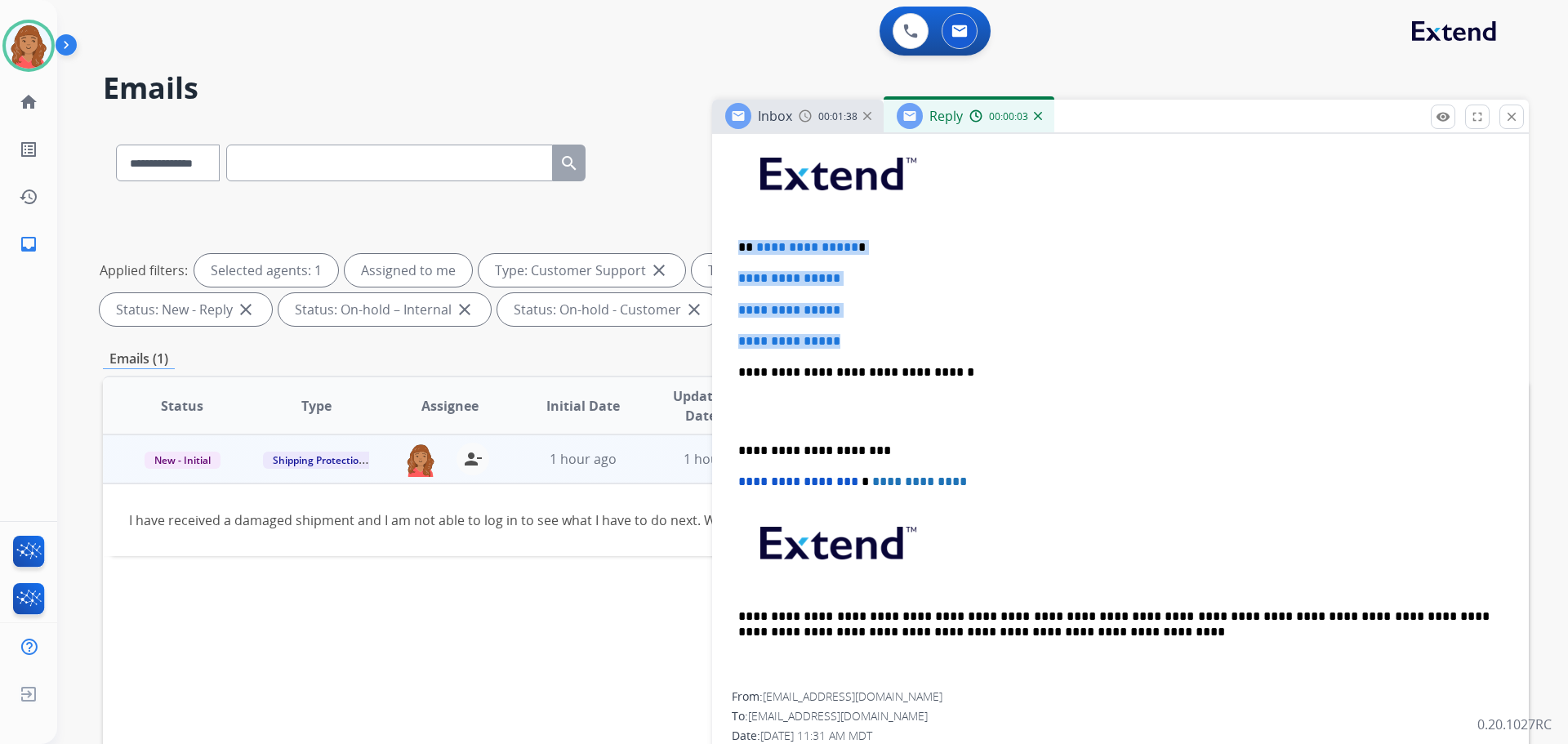
drag, startPoint x: 868, startPoint y: 344, endPoint x: 759, endPoint y: 253, distance: 142.0
click at [726, 241] on div "**********" at bounding box center [1121, 448] width 817 height 696
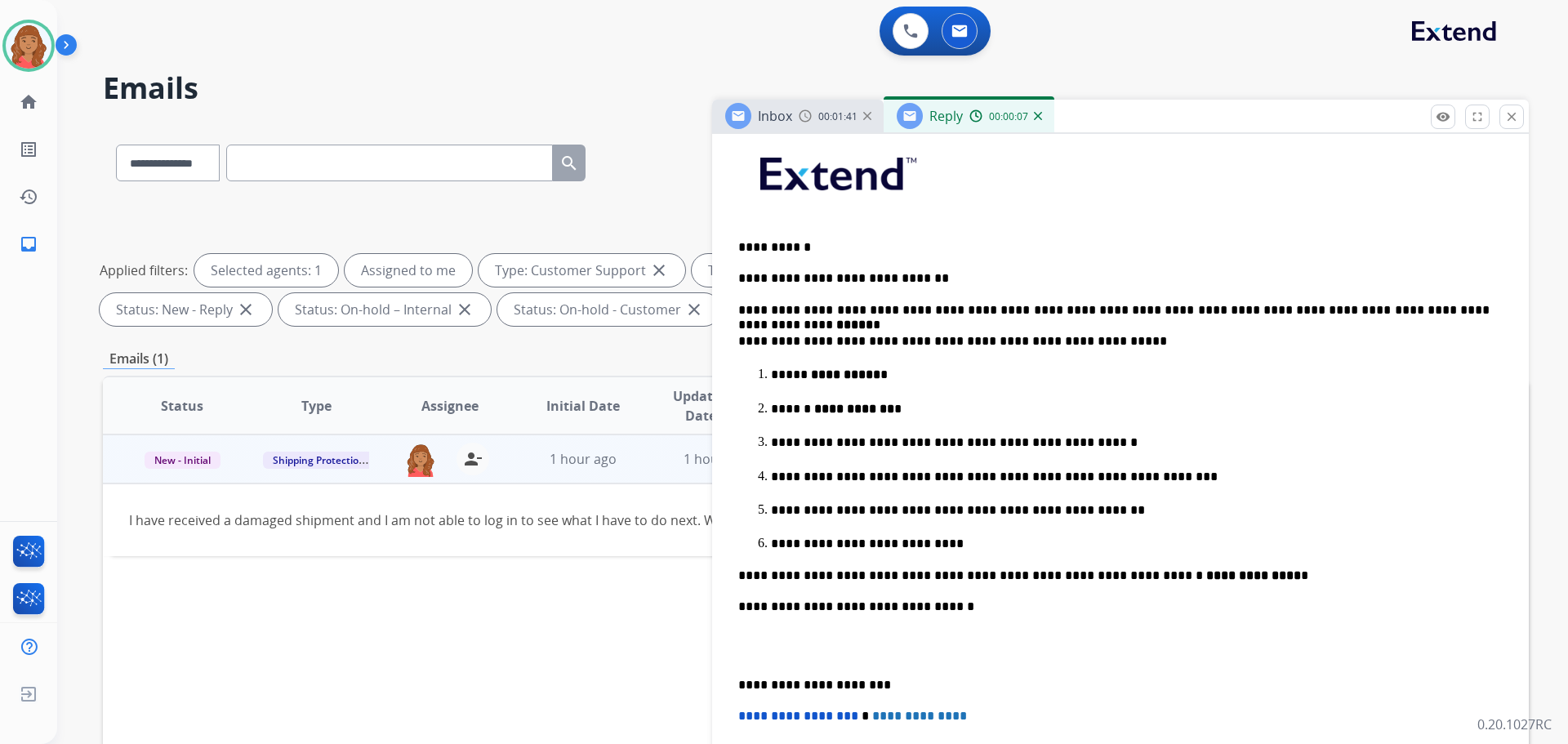
click at [731, 680] on div "**********" at bounding box center [1121, 565] width 817 height 930
click at [734, 683] on div "**********" at bounding box center [1121, 528] width 777 height 796
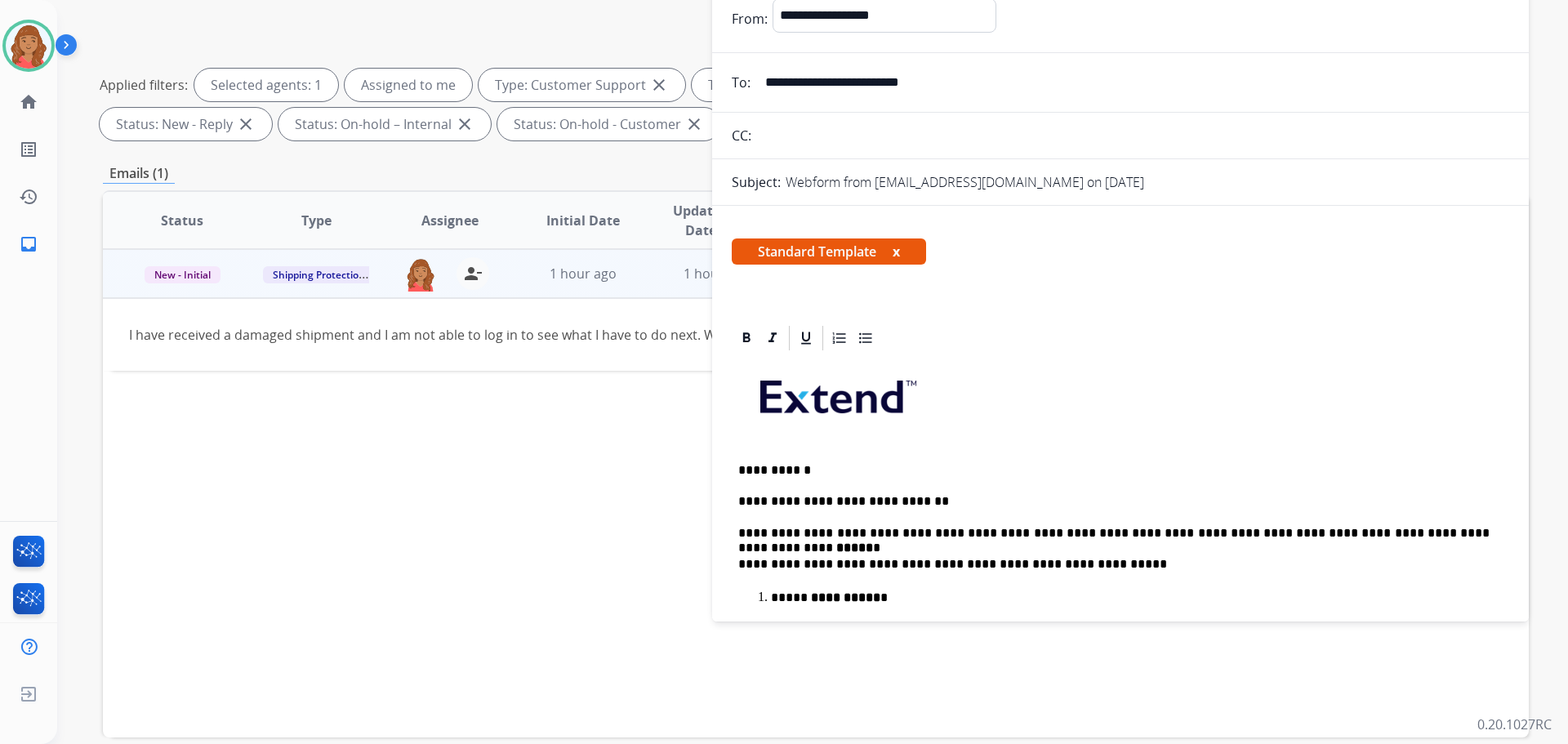
scroll to position [0, 0]
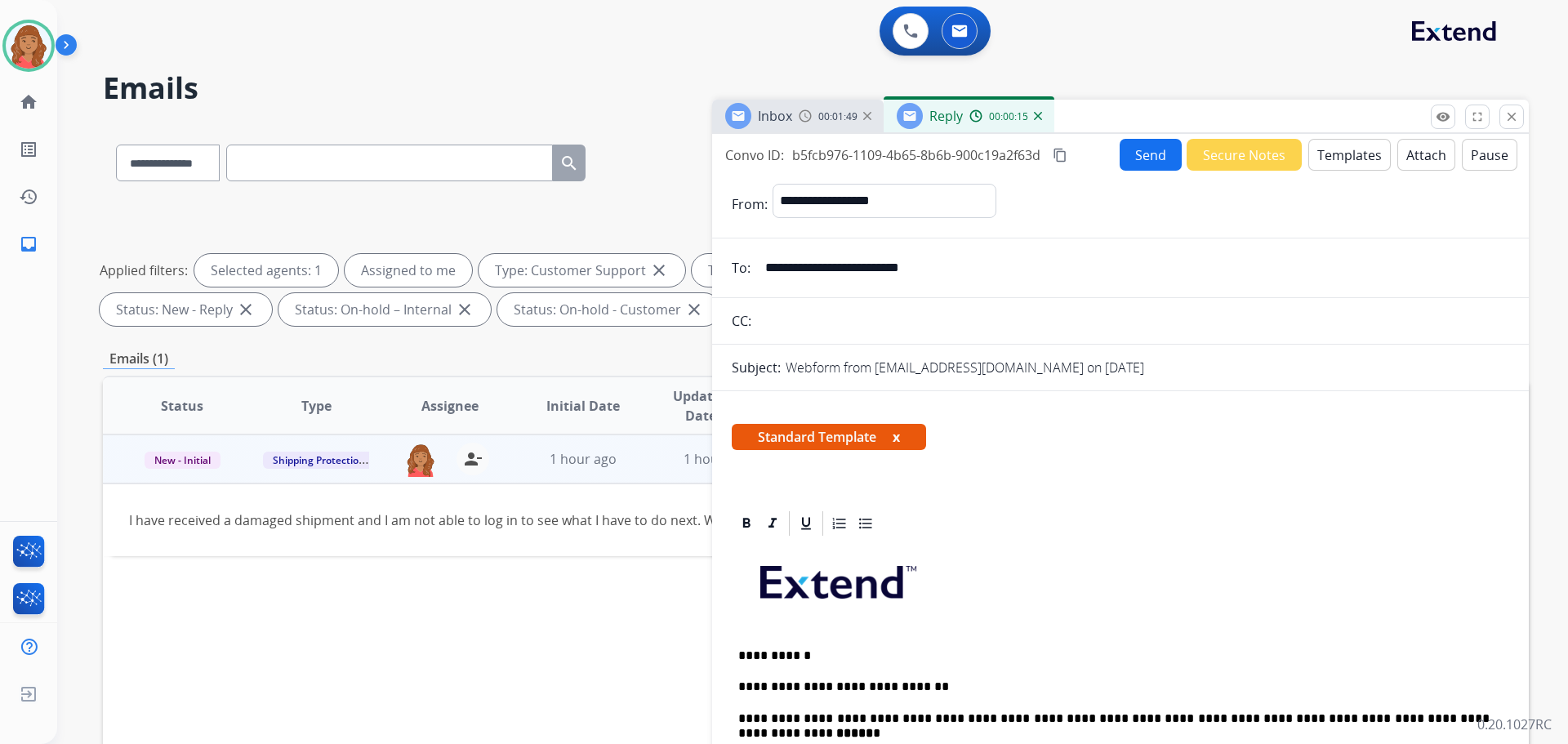
click at [1061, 156] on mat-icon "content_copy" at bounding box center [1059, 155] width 15 height 15
click at [1148, 157] on button "Send" at bounding box center [1151, 154] width 62 height 32
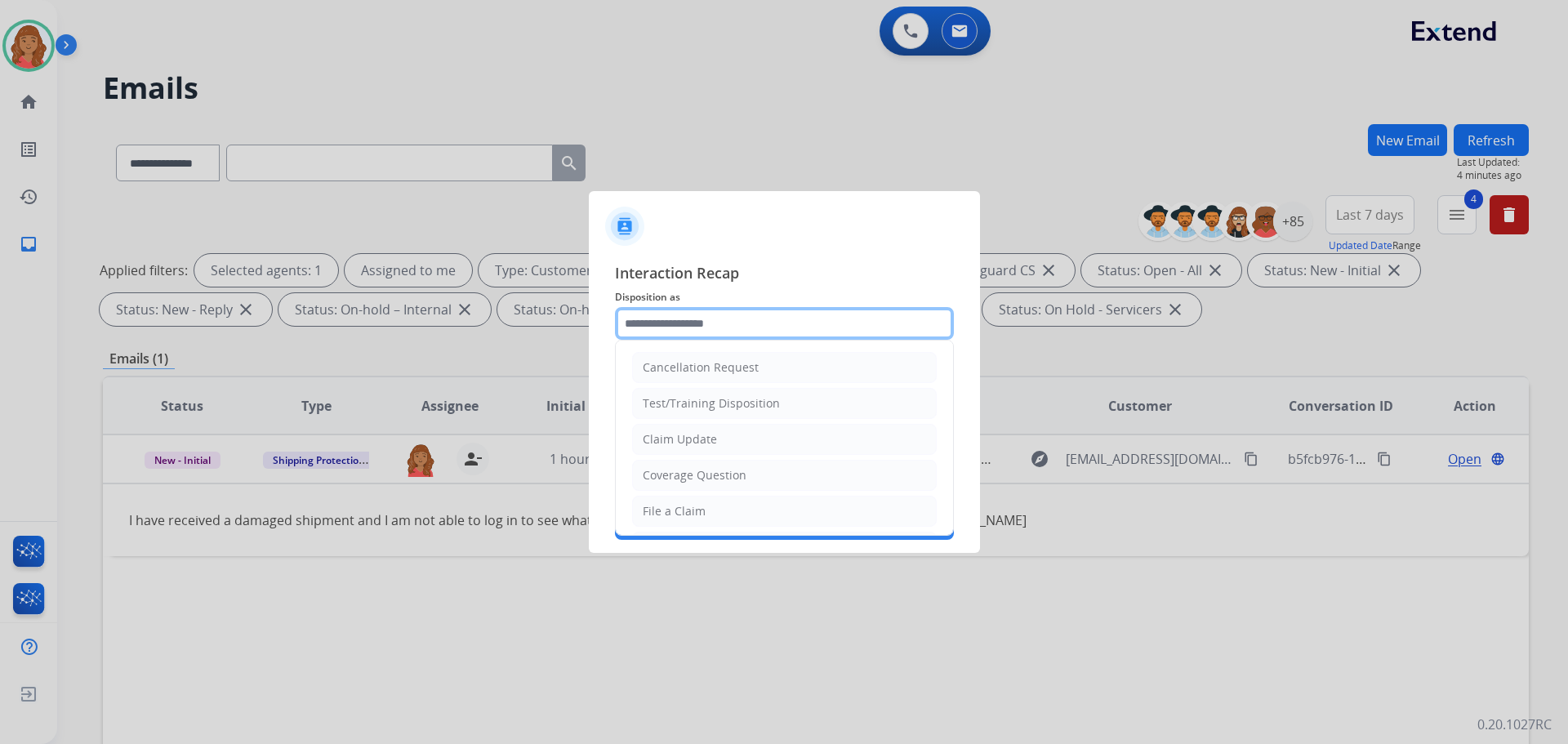
drag, startPoint x: 675, startPoint y: 326, endPoint x: 680, endPoint y: 334, distance: 9.4
click at [676, 326] on input "text" at bounding box center [785, 324] width 339 height 33
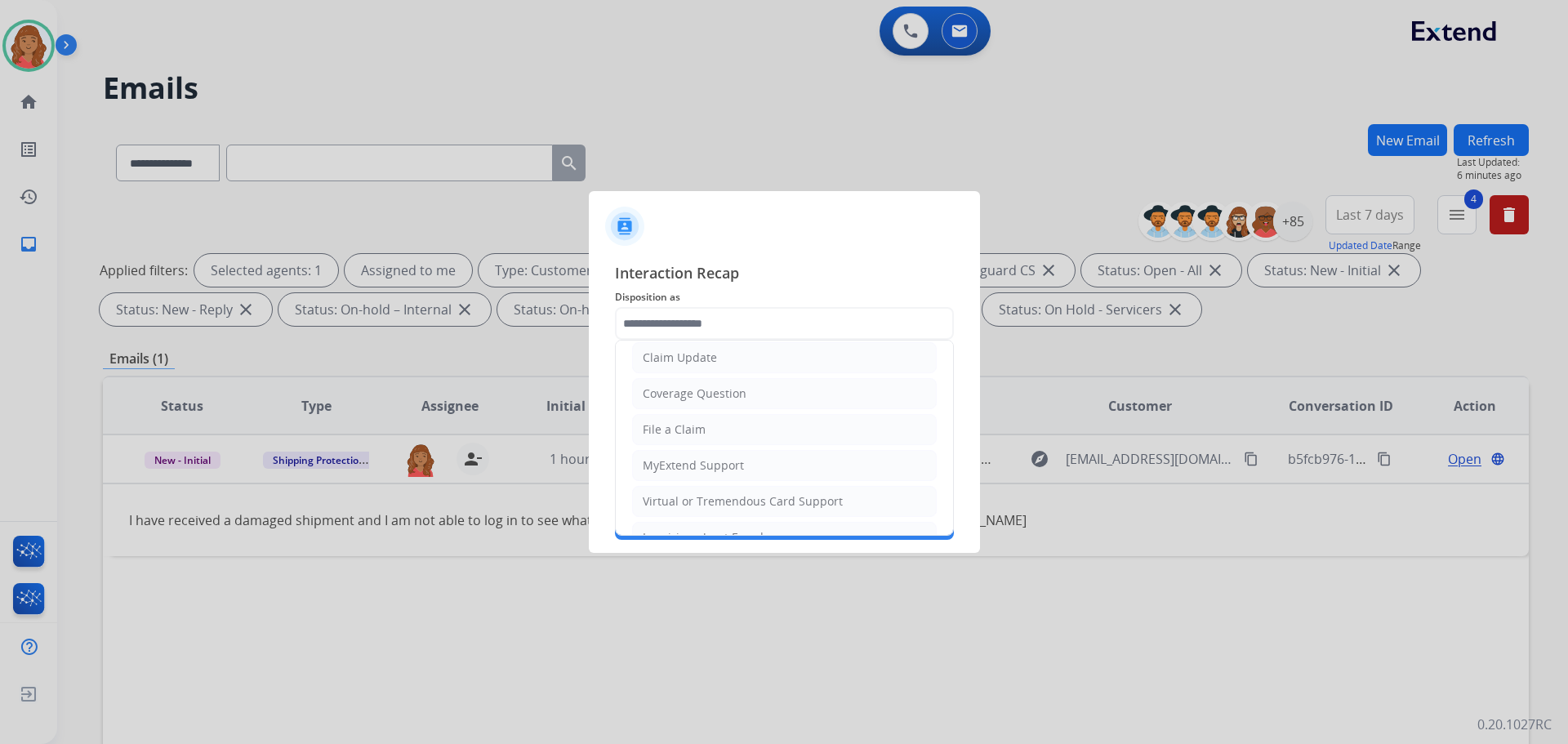
click at [669, 433] on div "File a Claim" at bounding box center [674, 429] width 63 height 16
type input "**********"
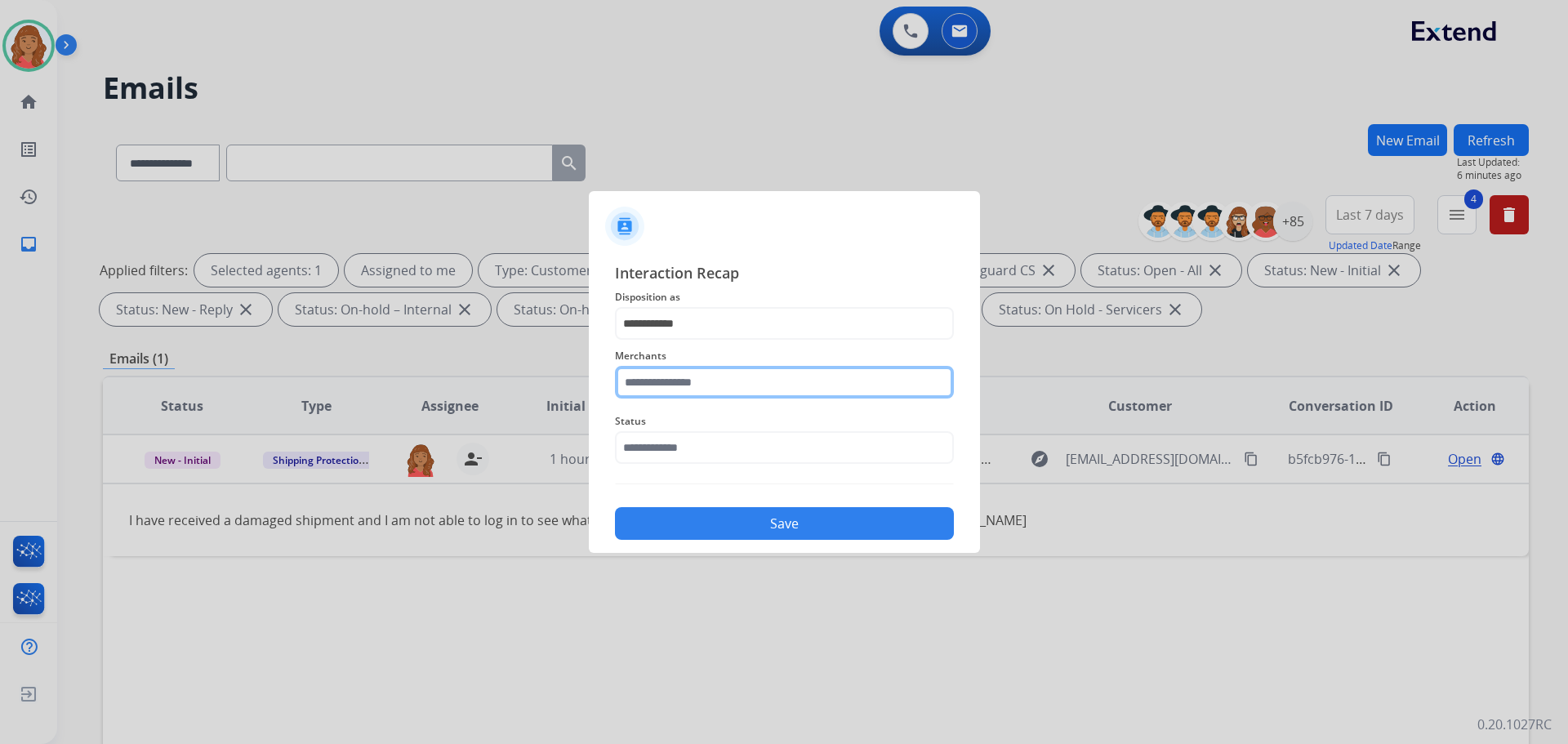
click at [678, 378] on input "text" at bounding box center [785, 382] width 339 height 33
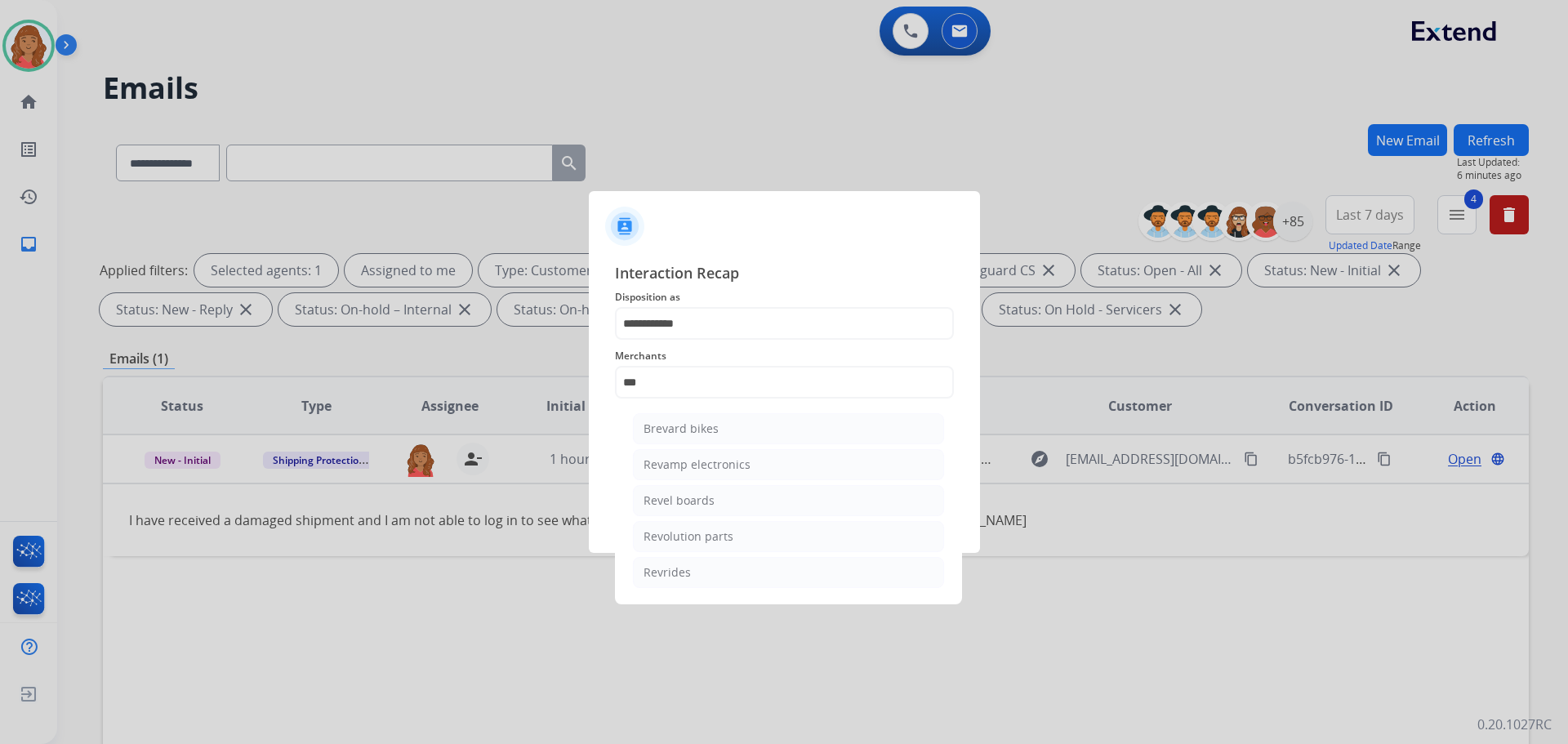
drag, startPoint x: 687, startPoint y: 537, endPoint x: 689, endPoint y: 512, distance: 25.1
click at [690, 532] on div "Revolution parts" at bounding box center [689, 536] width 90 height 16
type input "**********"
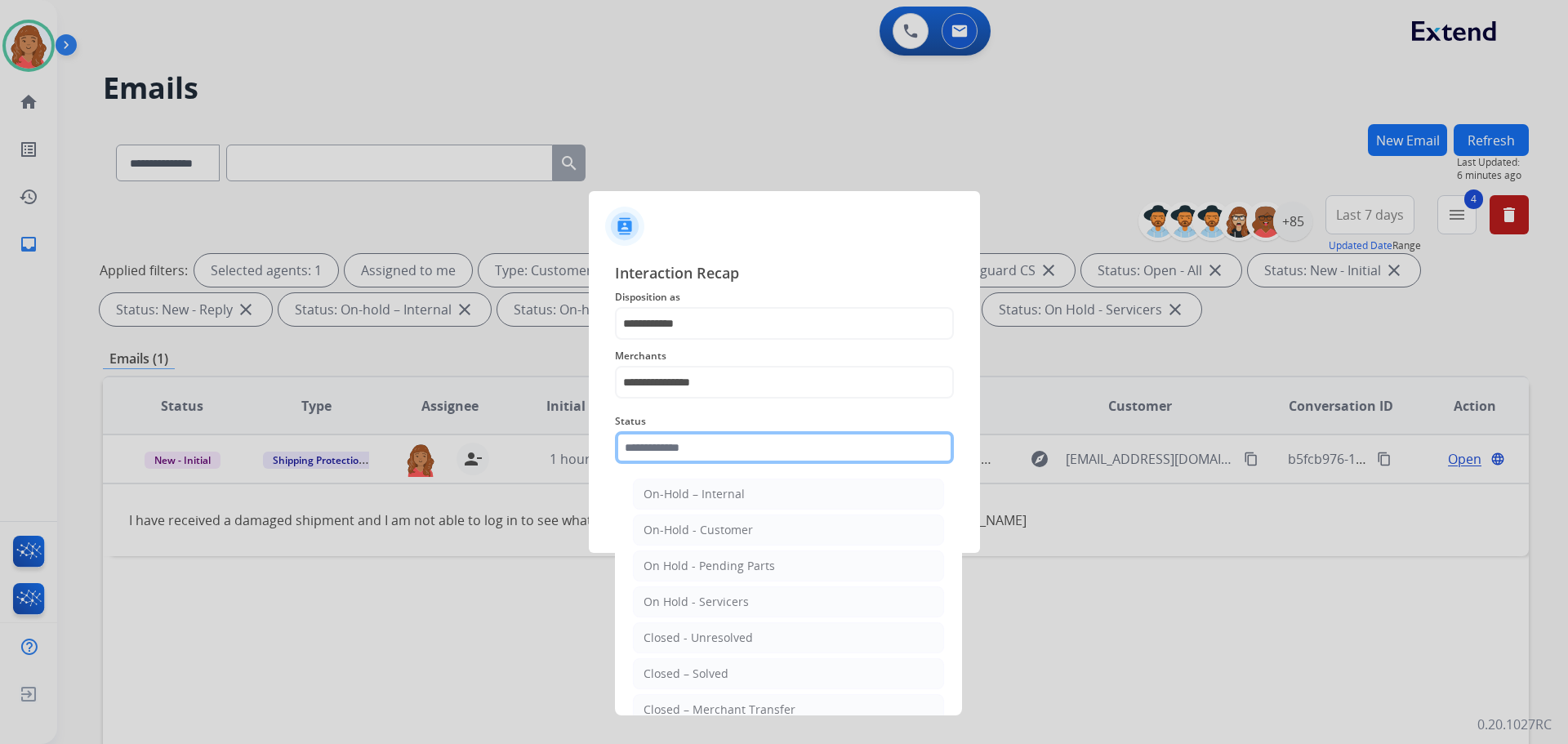
click at [671, 444] on input "text" at bounding box center [785, 447] width 339 height 33
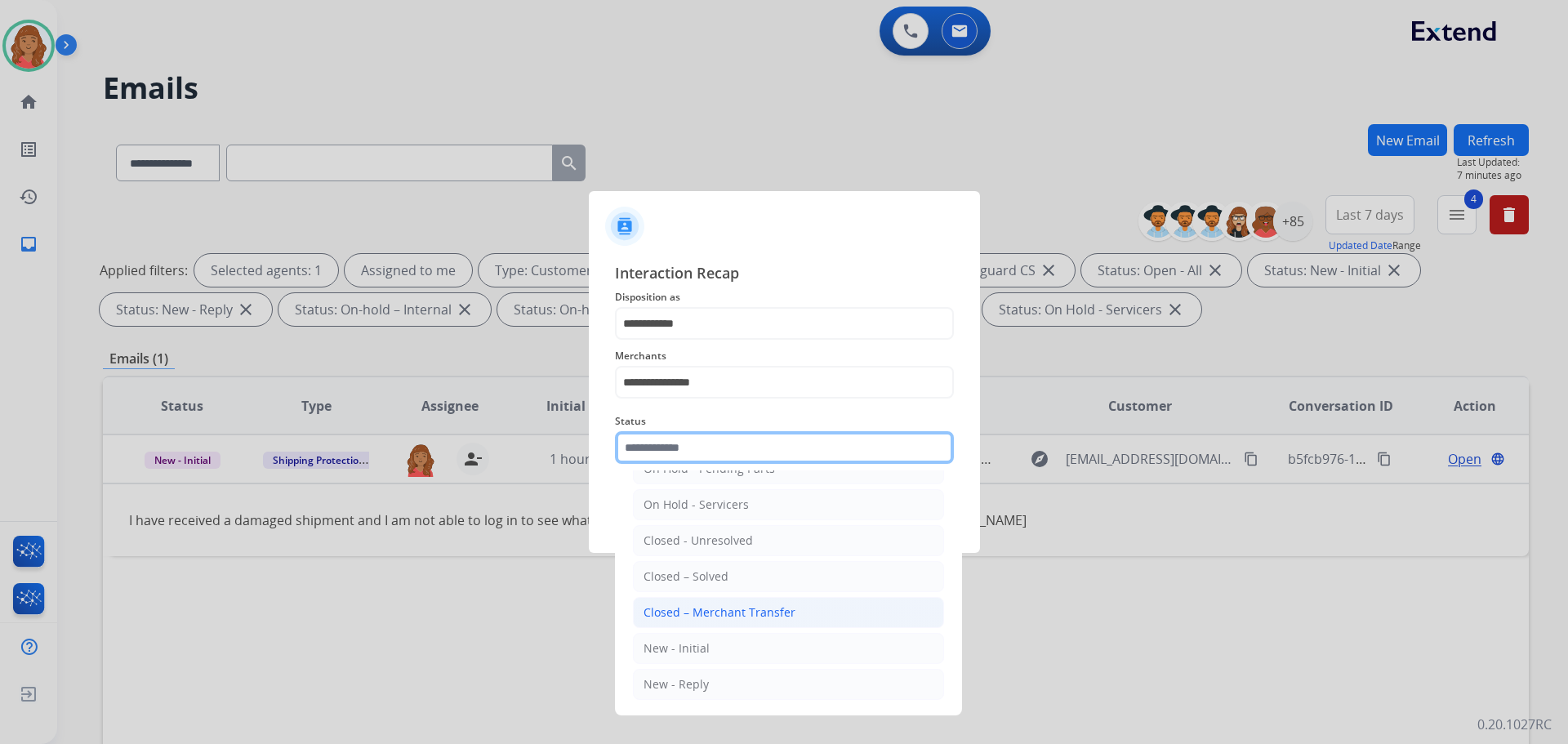
scroll to position [98, 0]
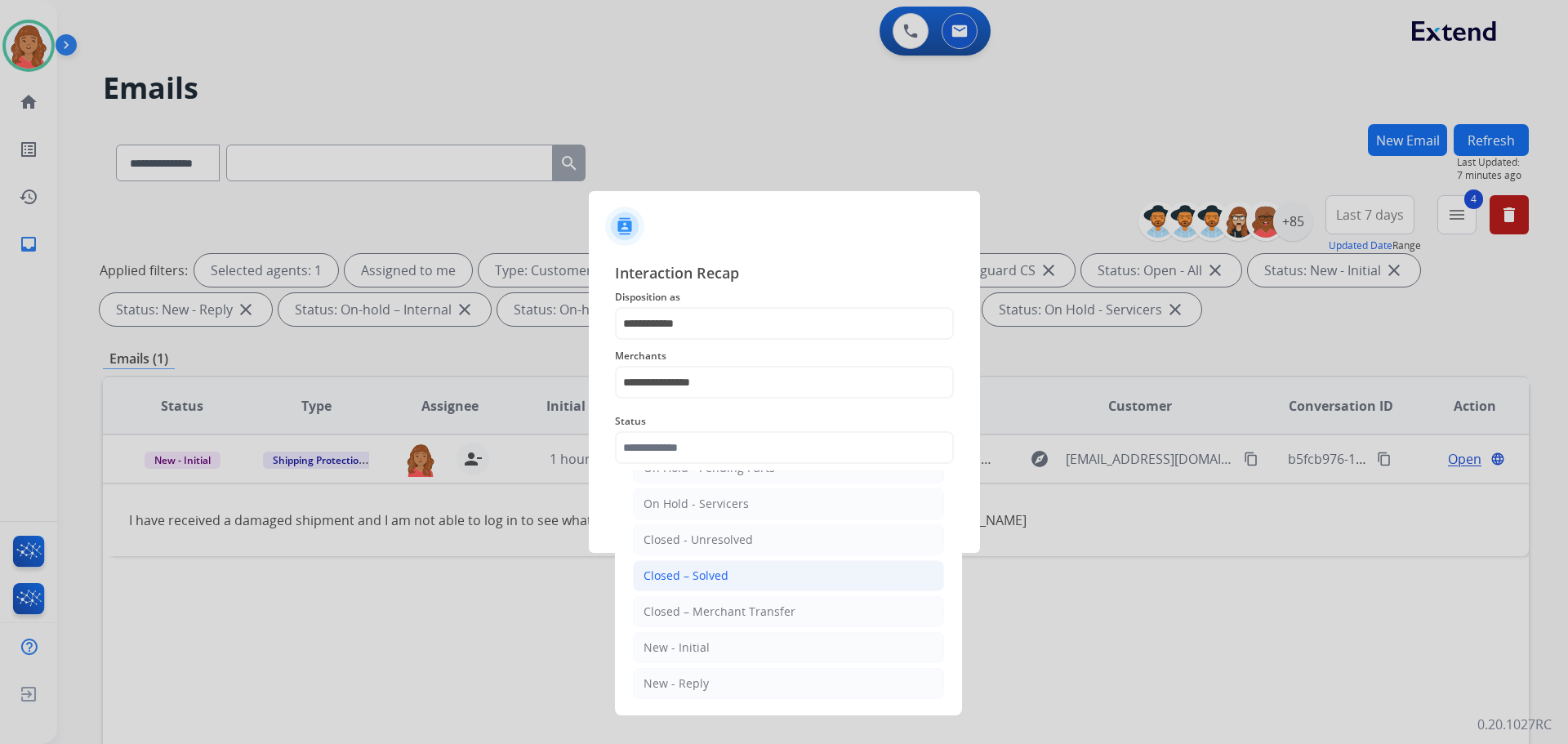
click at [691, 565] on li "Closed – Solved" at bounding box center [788, 575] width 312 height 31
type input "**********"
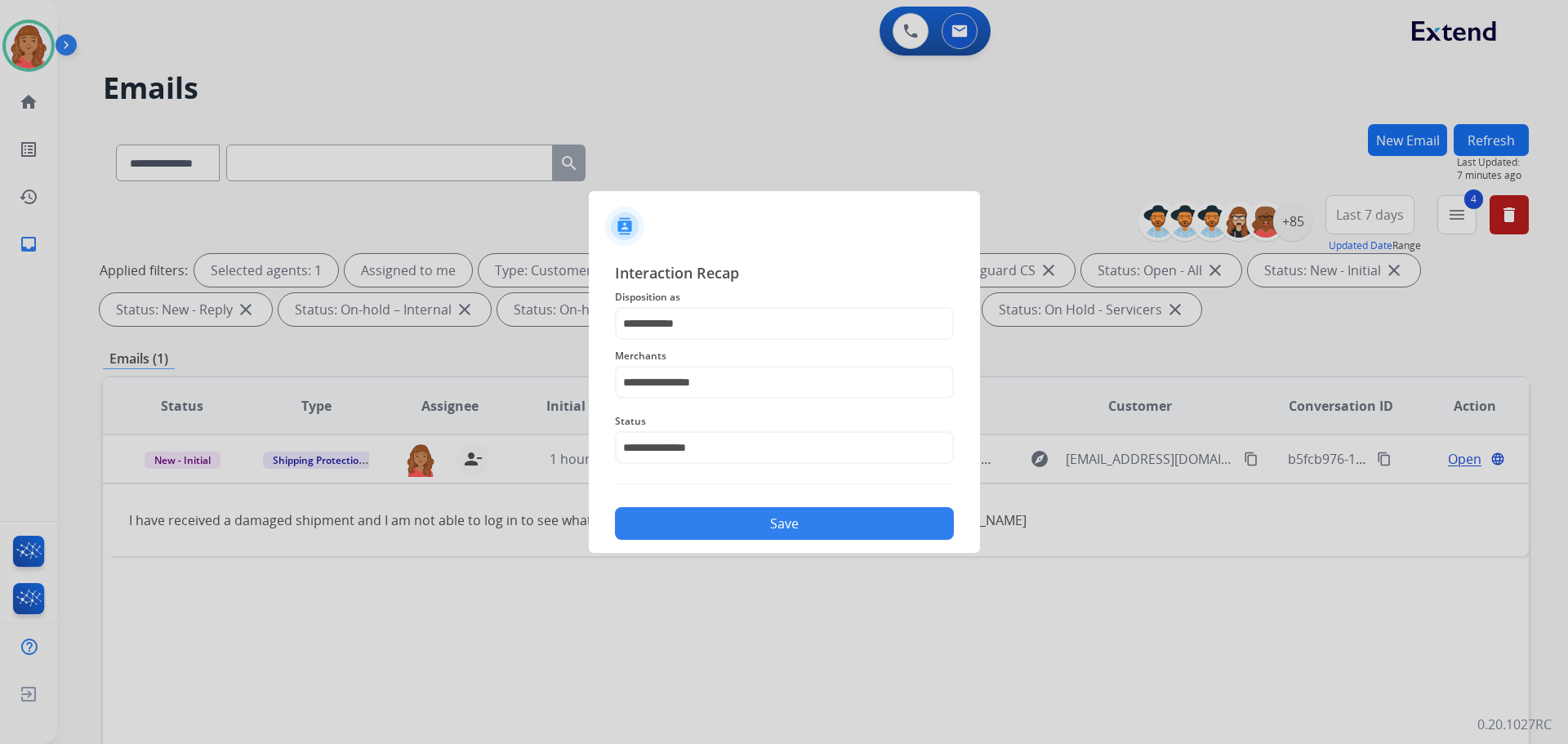
click at [715, 517] on button "Save" at bounding box center [785, 523] width 339 height 33
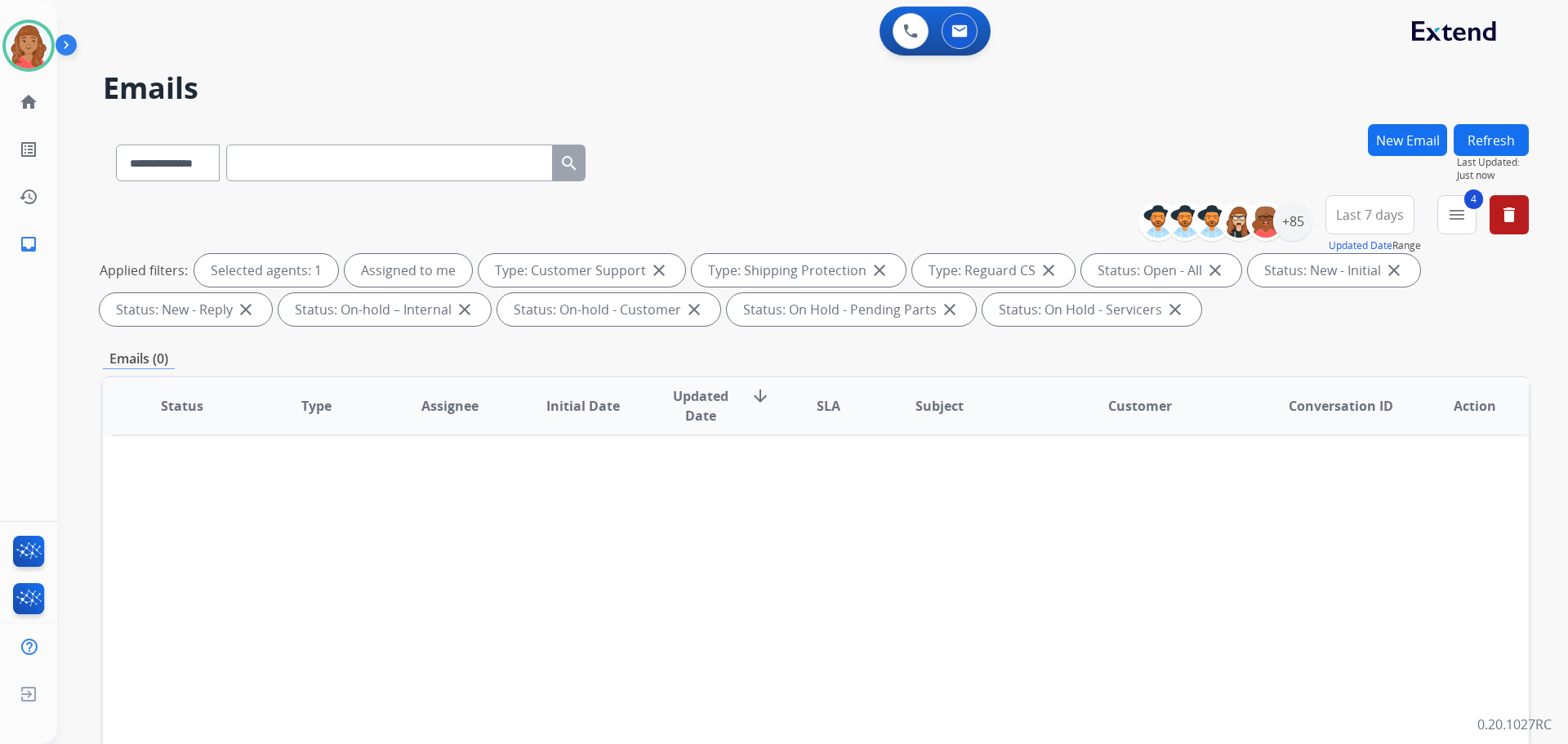
click at [1460, 197] on button "4 menu" at bounding box center [1456, 215] width 39 height 39
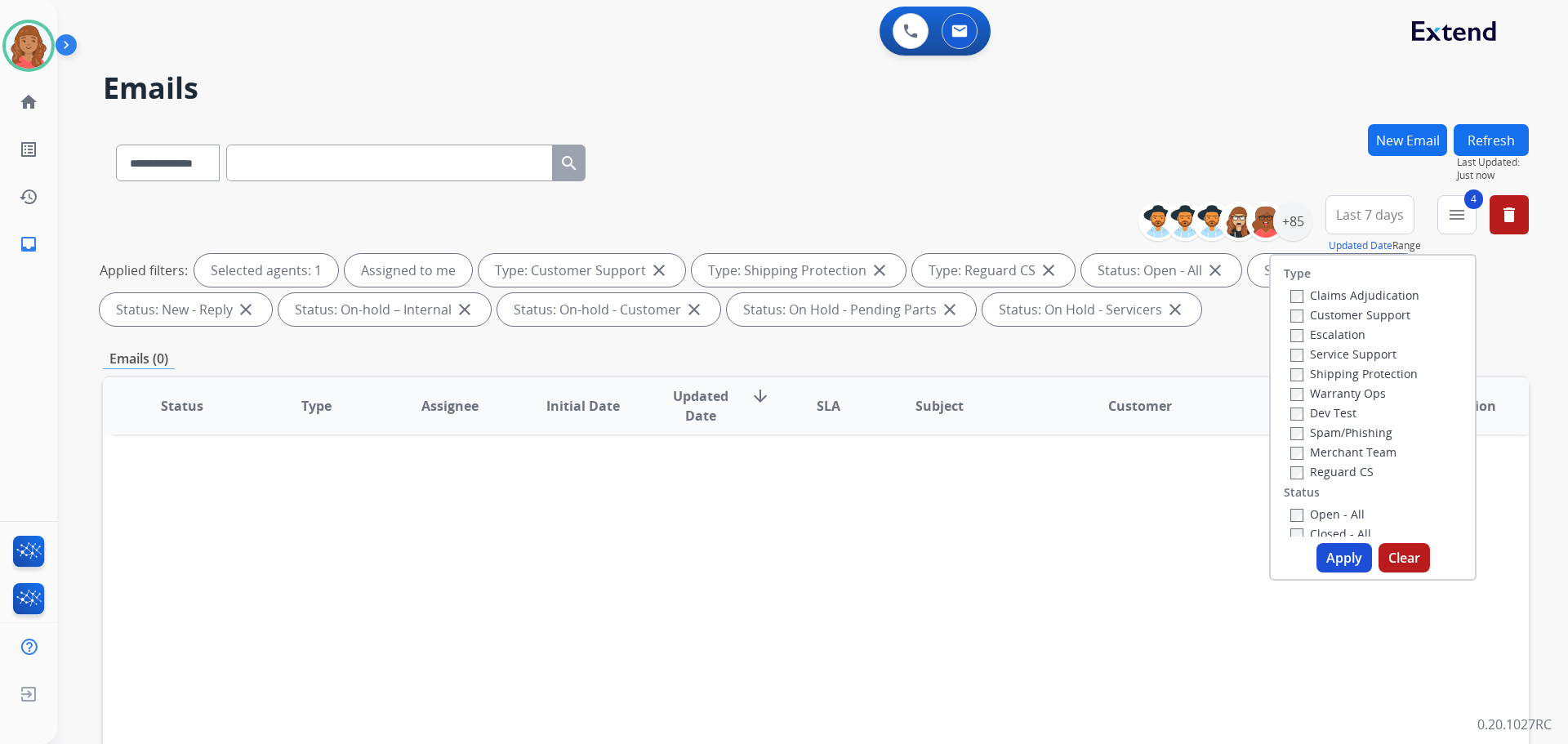
drag, startPoint x: 1324, startPoint y: 554, endPoint x: 1250, endPoint y: 551, distance: 74.1
click at [1321, 553] on button "Apply" at bounding box center [1344, 558] width 55 height 29
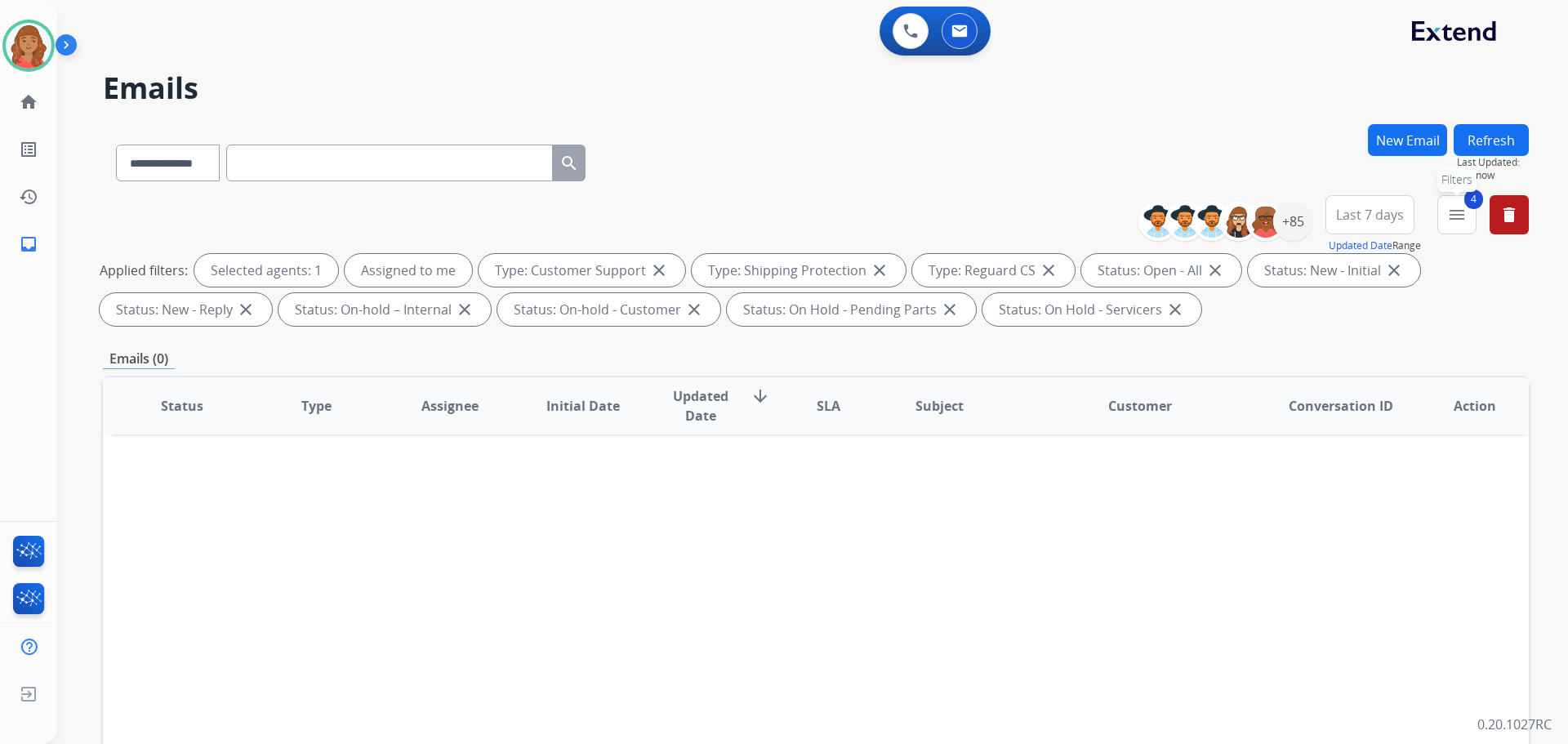
click at [1446, 224] on button "4 menu Filters" at bounding box center [1456, 215] width 39 height 39
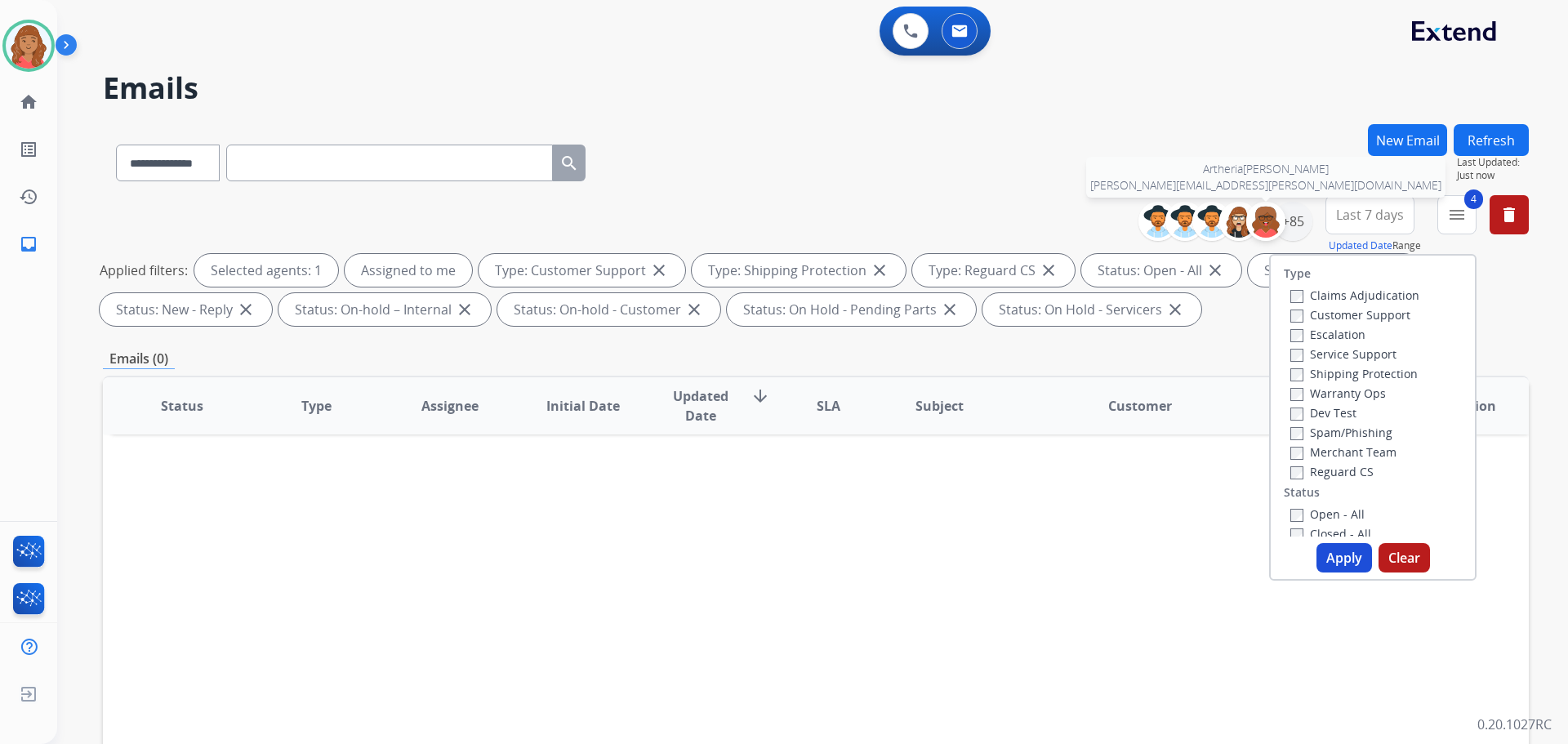
click at [1282, 222] on div at bounding box center [1265, 221] width 39 height 39
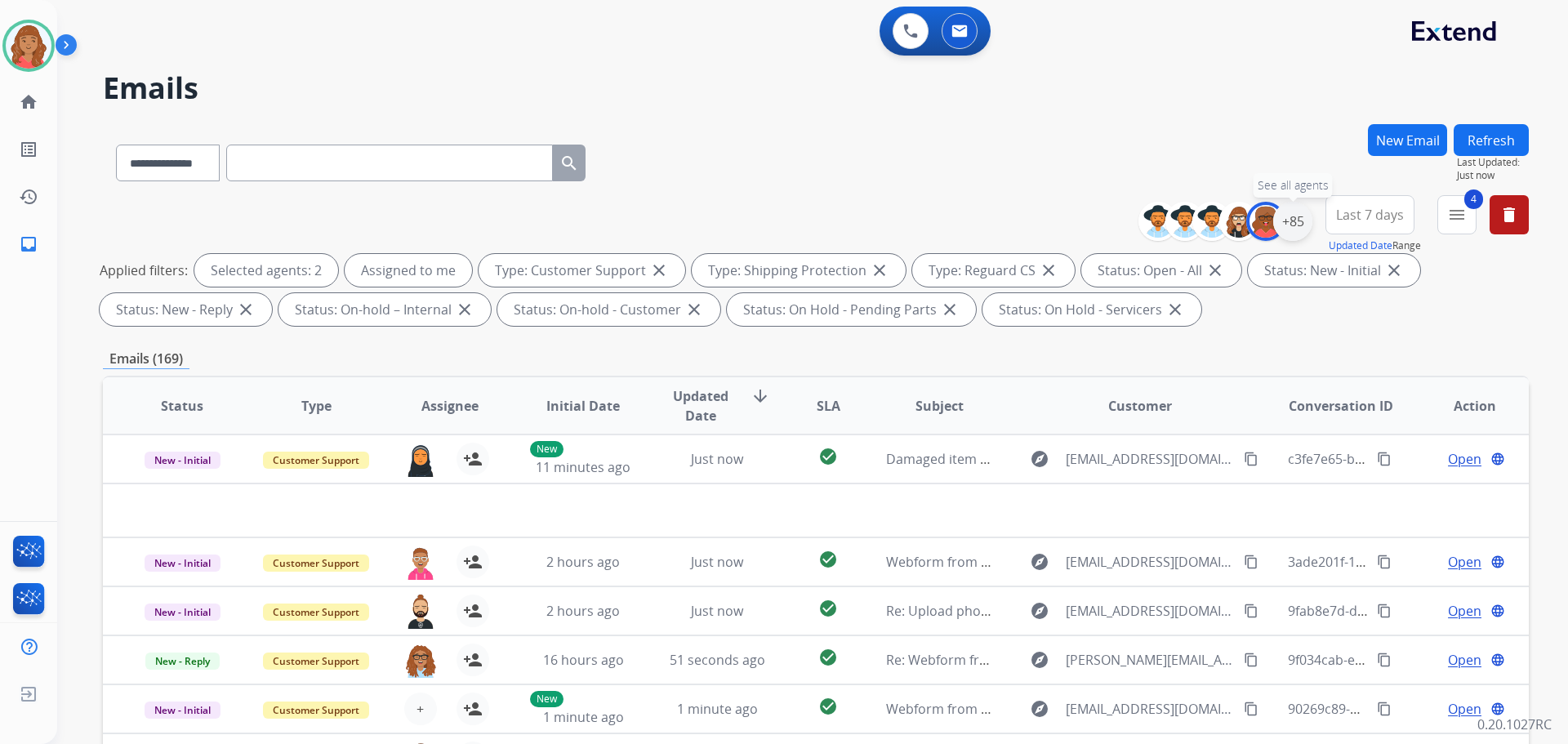
click at [1294, 216] on div "+85" at bounding box center [1292, 221] width 39 height 39
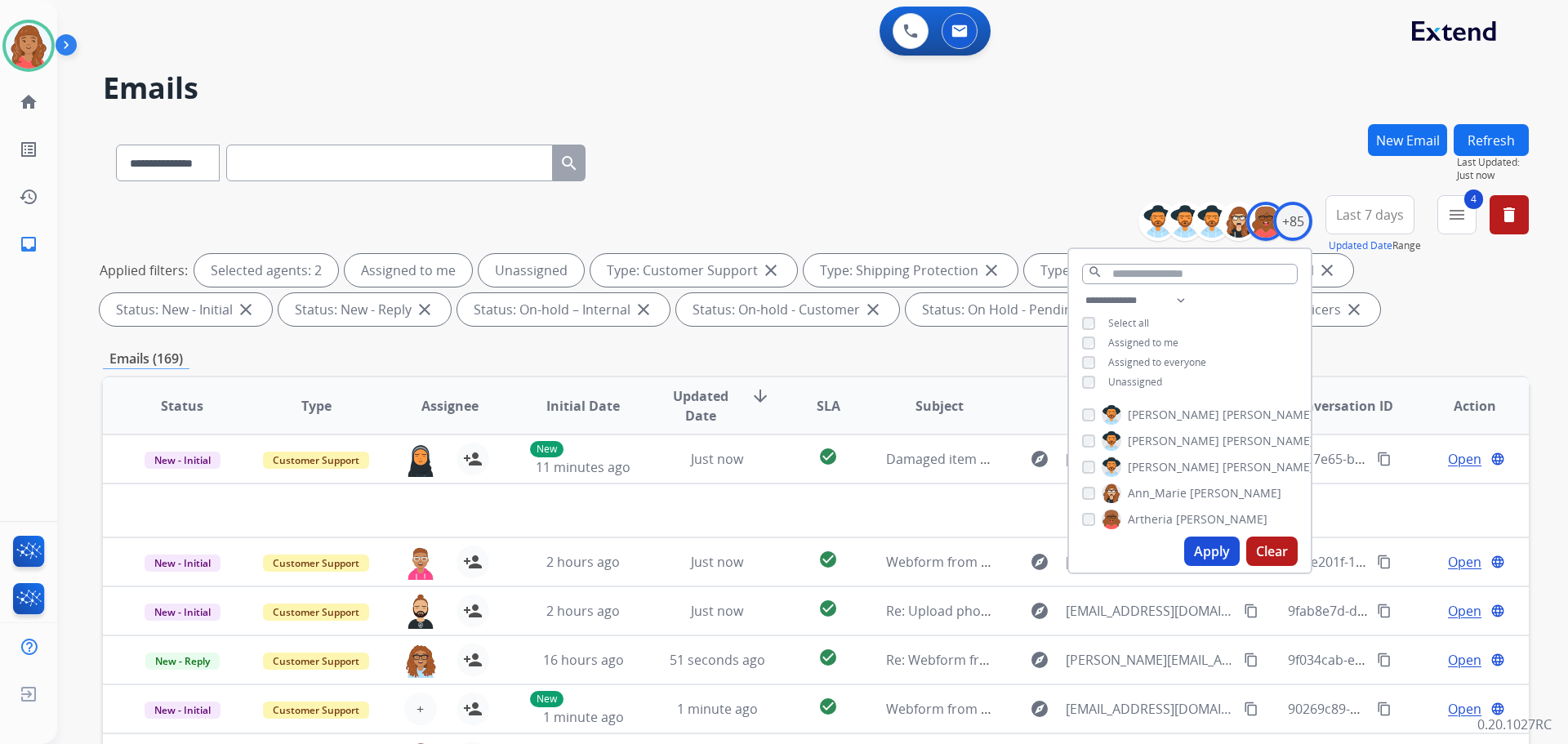
click at [1205, 554] on button "Apply" at bounding box center [1211, 551] width 55 height 29
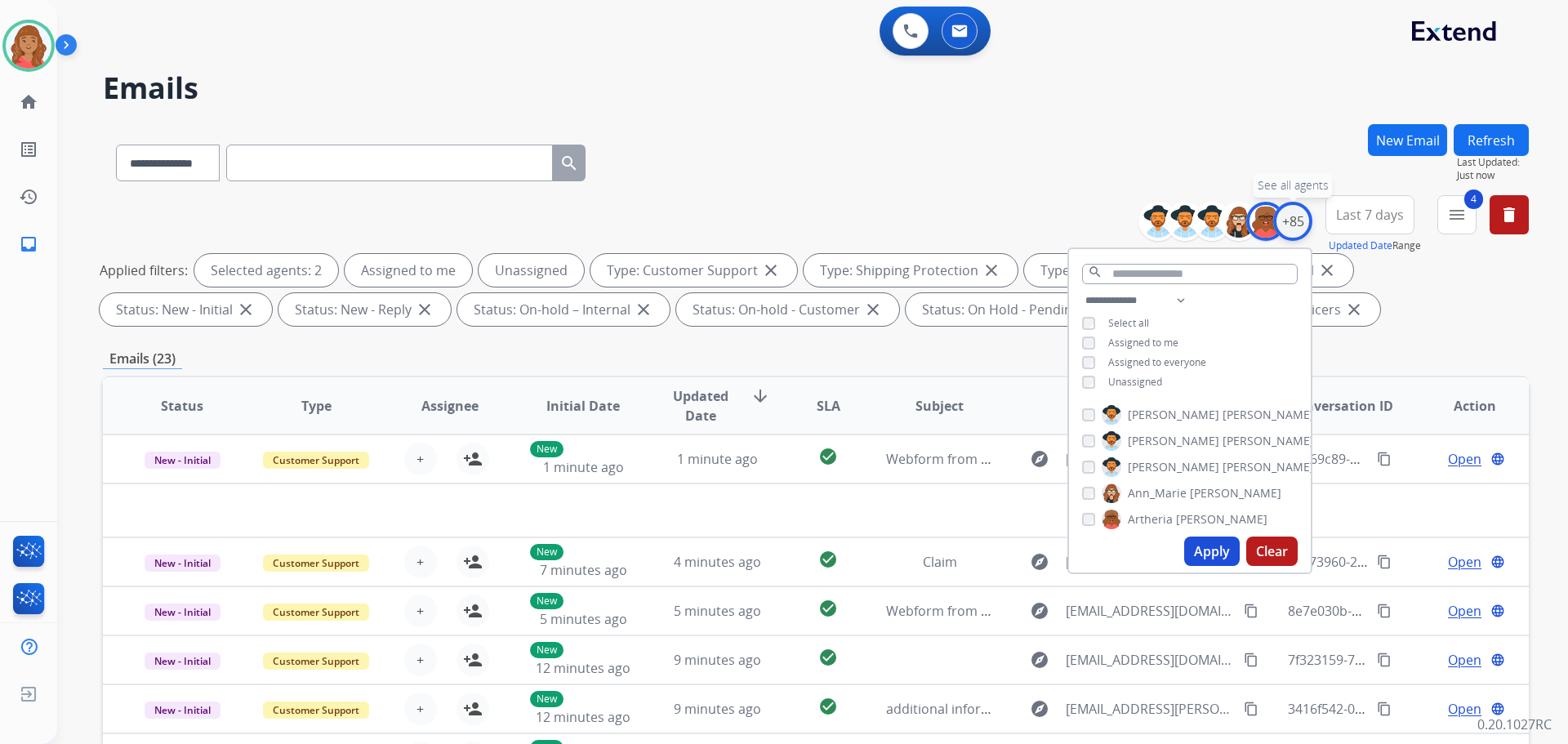
click at [1287, 229] on div "+85" at bounding box center [1292, 221] width 39 height 39
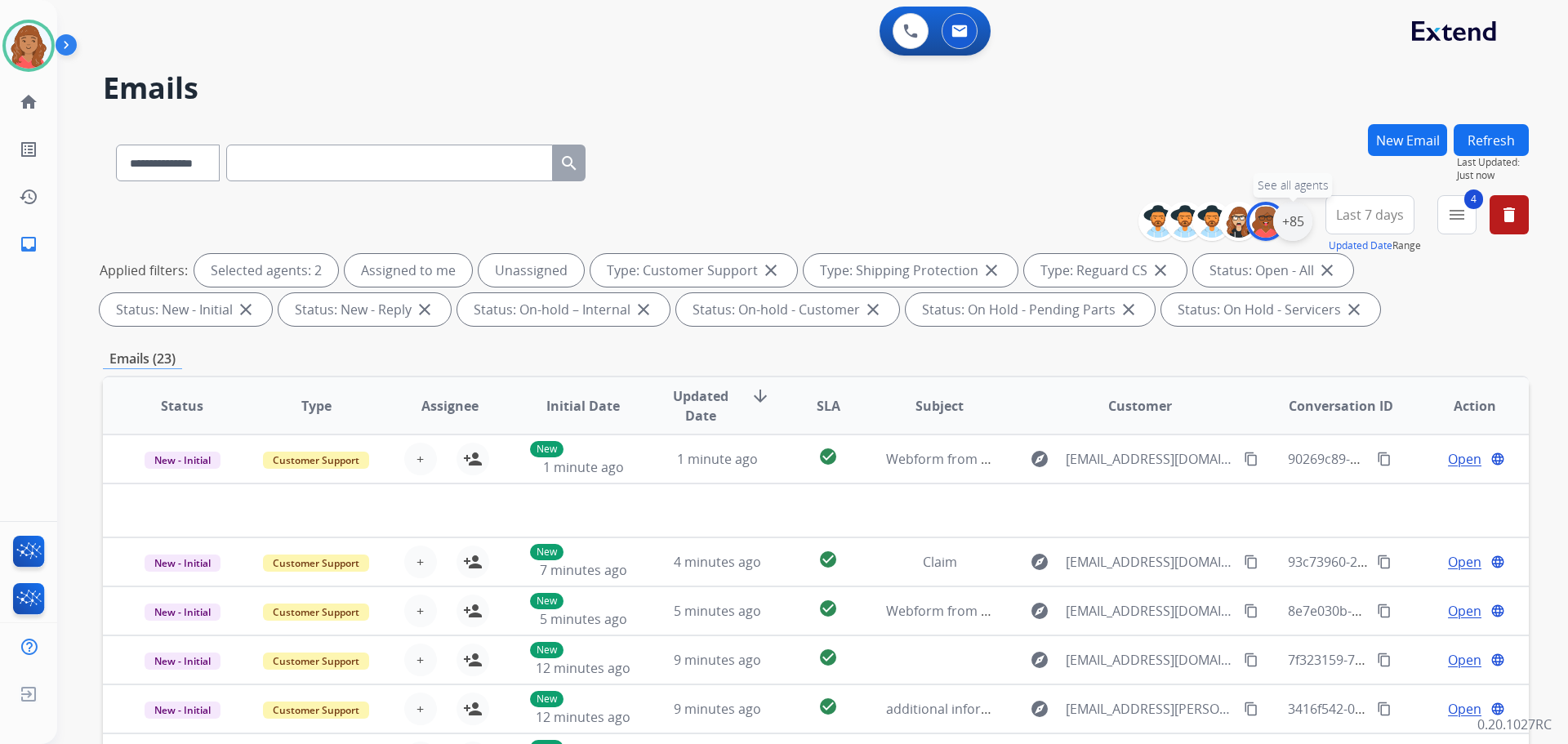
click at [1294, 228] on div "+85" at bounding box center [1292, 221] width 39 height 39
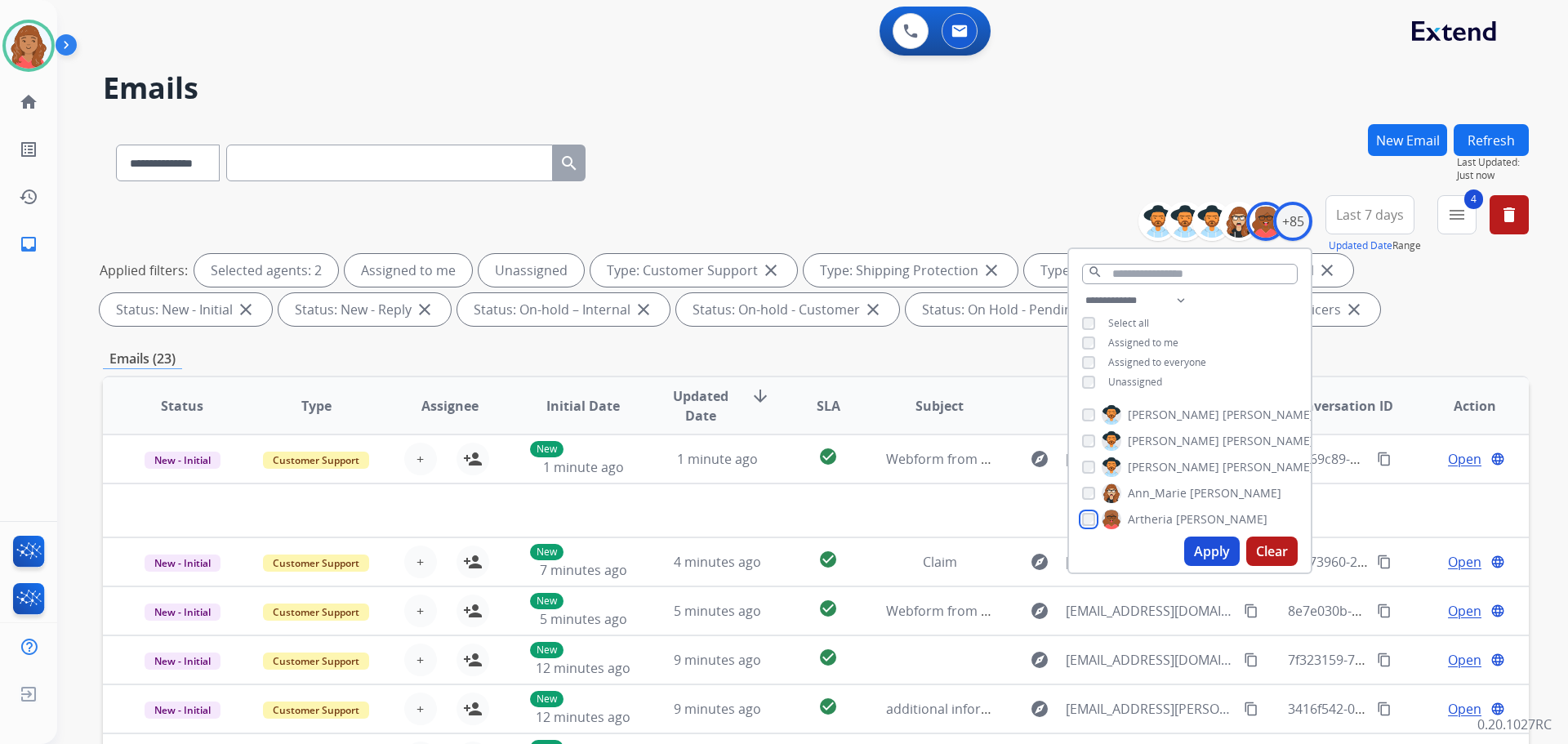
click at [1093, 523] on div "[PERSON_NAME]" at bounding box center [1174, 519] width 185 height 20
click at [1223, 538] on button "Apply" at bounding box center [1211, 551] width 55 height 29
click at [1445, 215] on button "4 menu Filters" at bounding box center [1456, 215] width 39 height 39
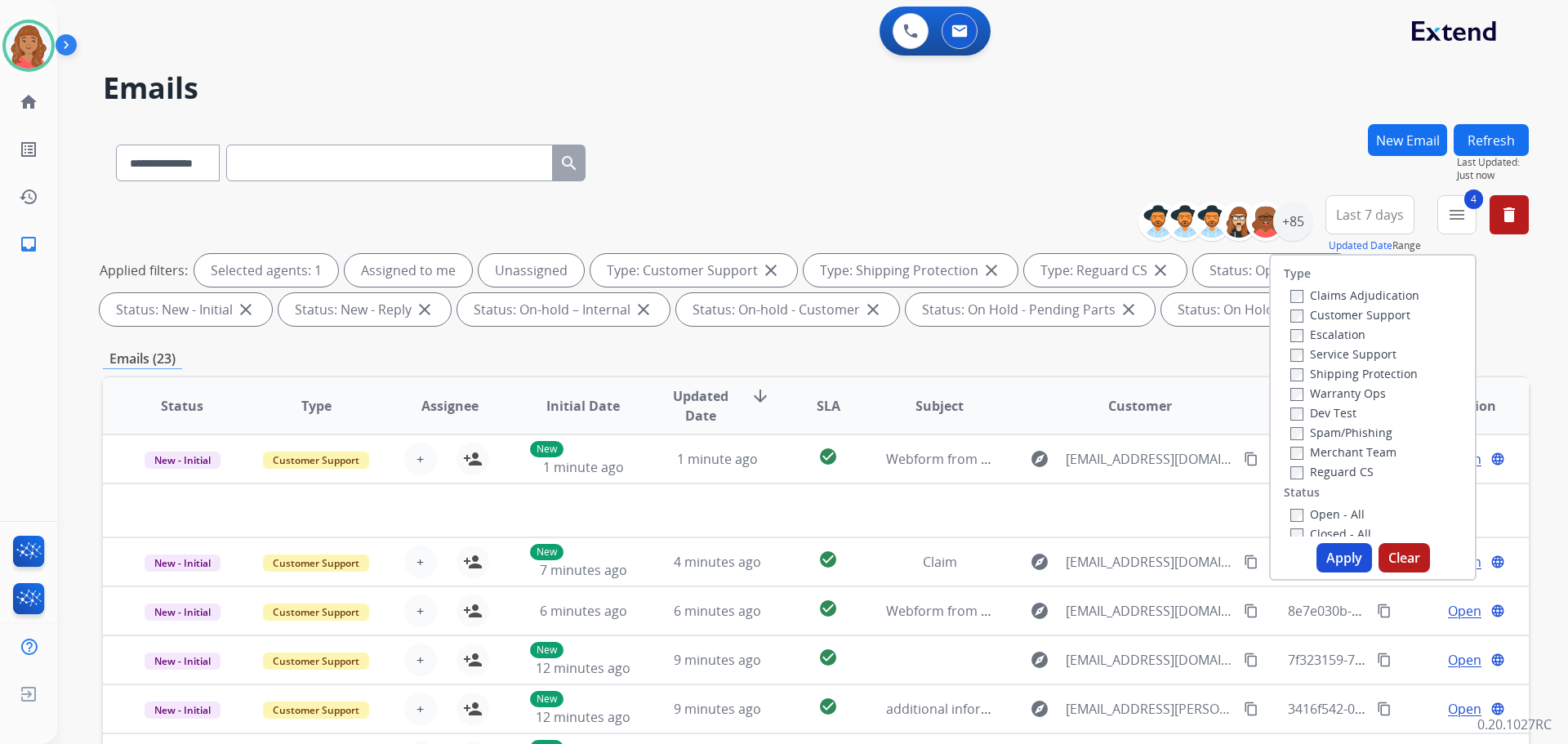
click at [1334, 558] on button "Apply" at bounding box center [1344, 558] width 55 height 29
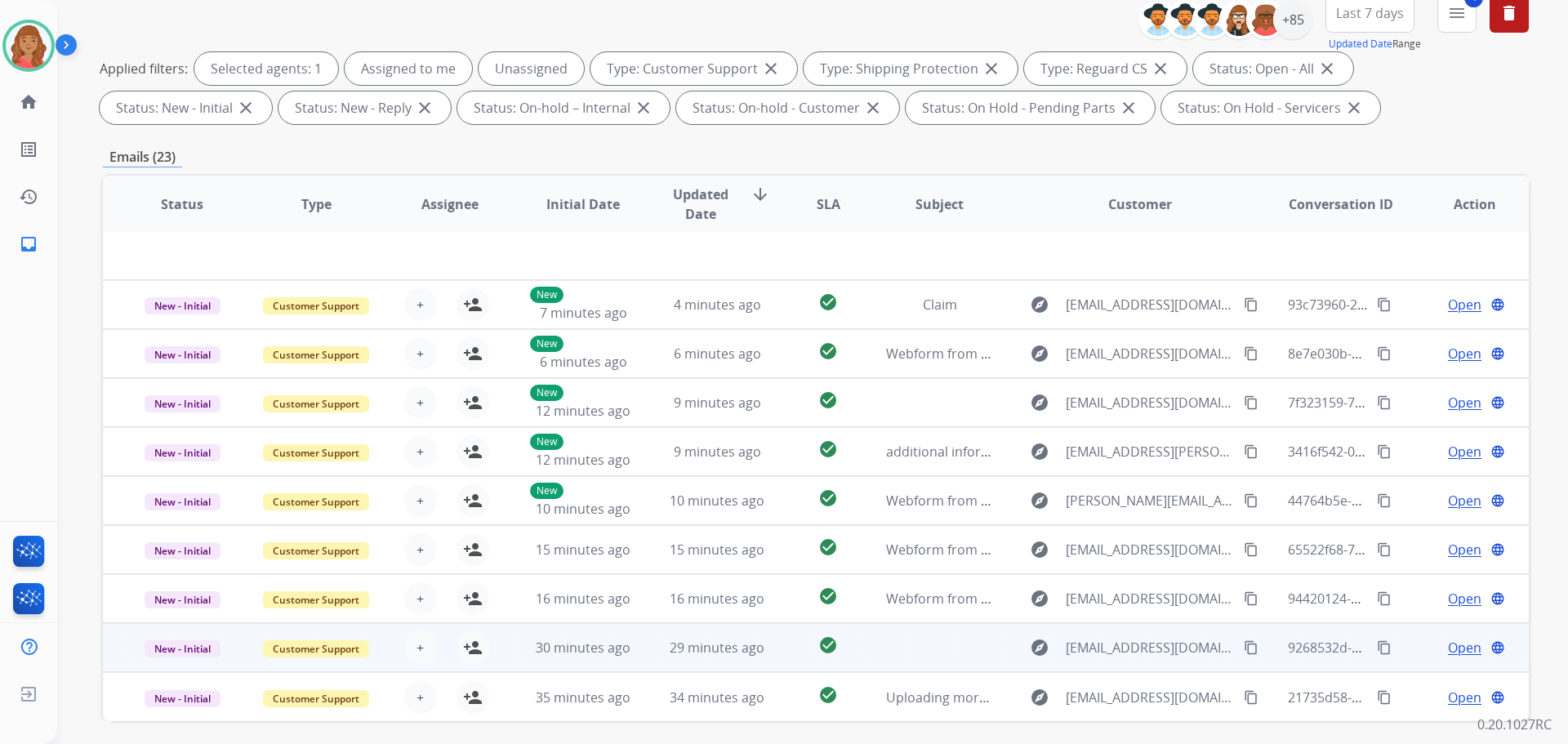
scroll to position [264, 0]
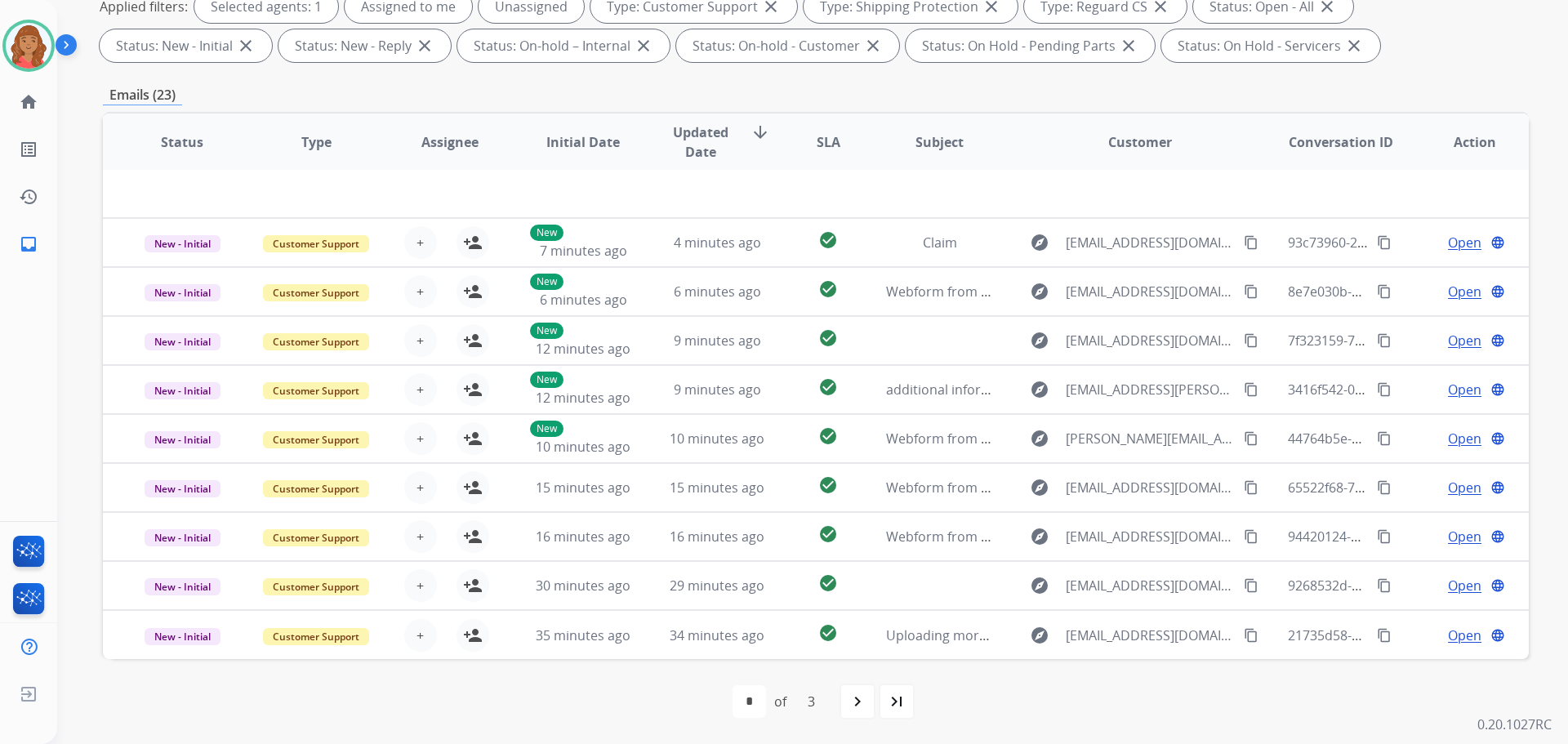
click at [857, 698] on mat-icon "navigate_next" at bounding box center [858, 701] width 20 height 20
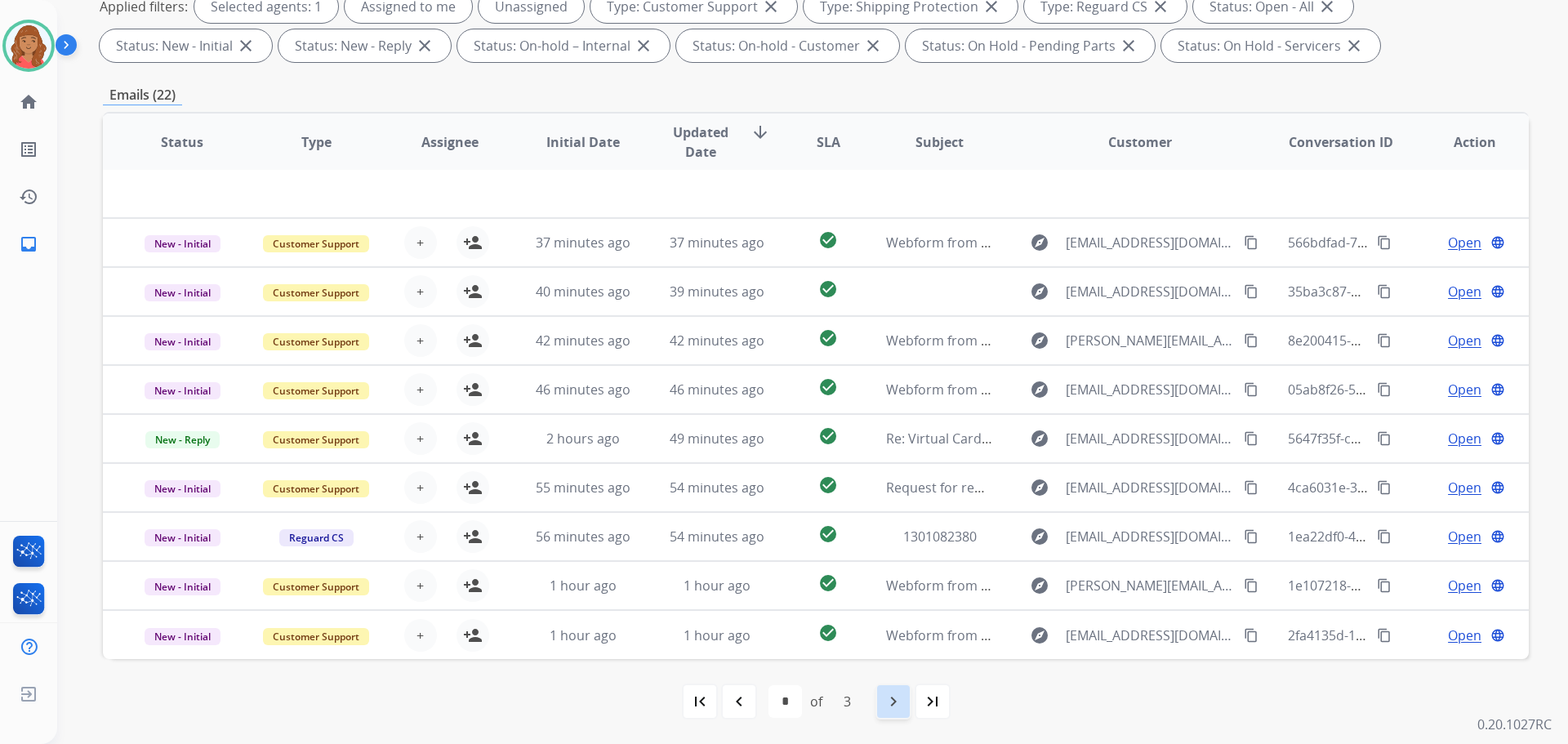
click at [892, 703] on mat-icon "navigate_next" at bounding box center [893, 701] width 20 height 20
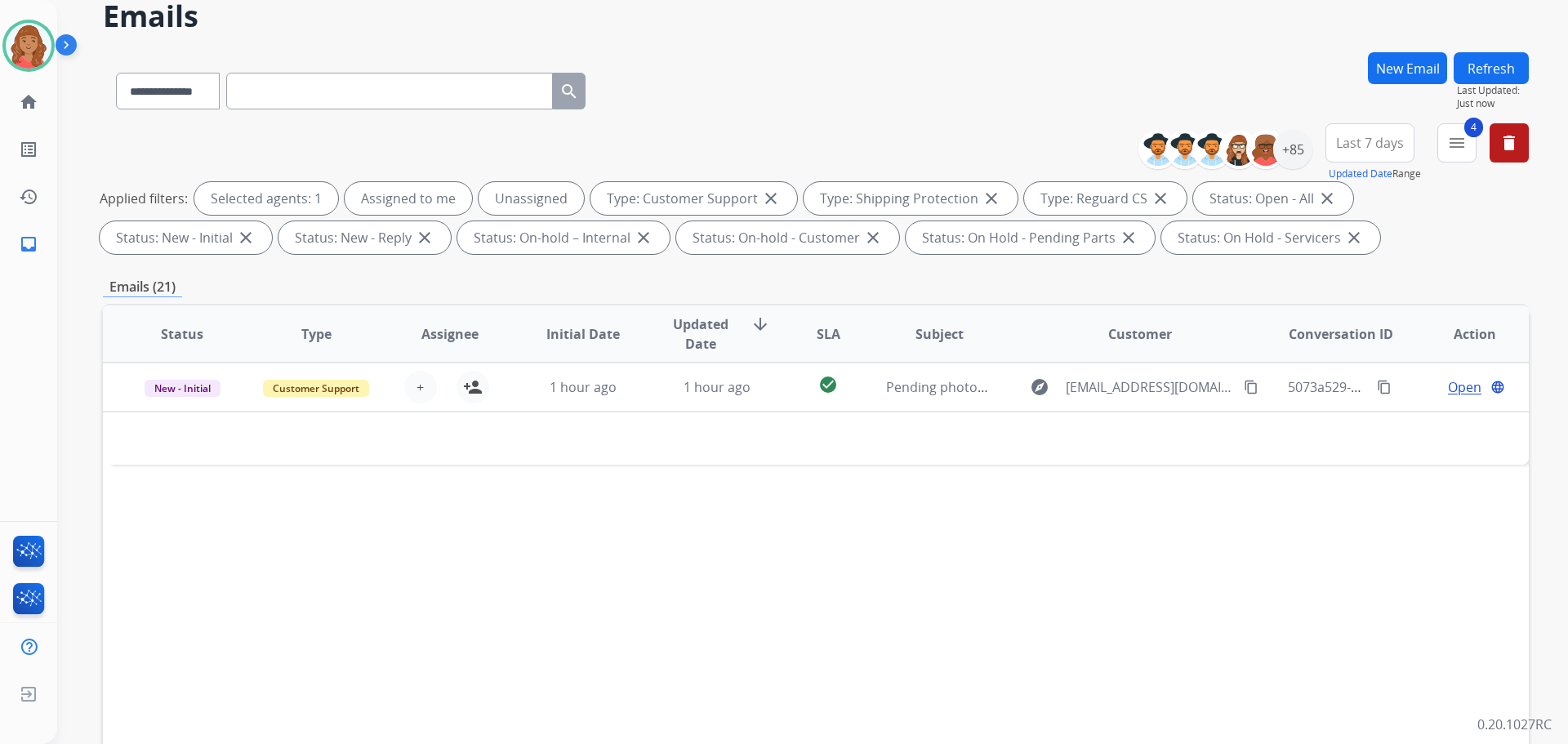
scroll to position [81, 0]
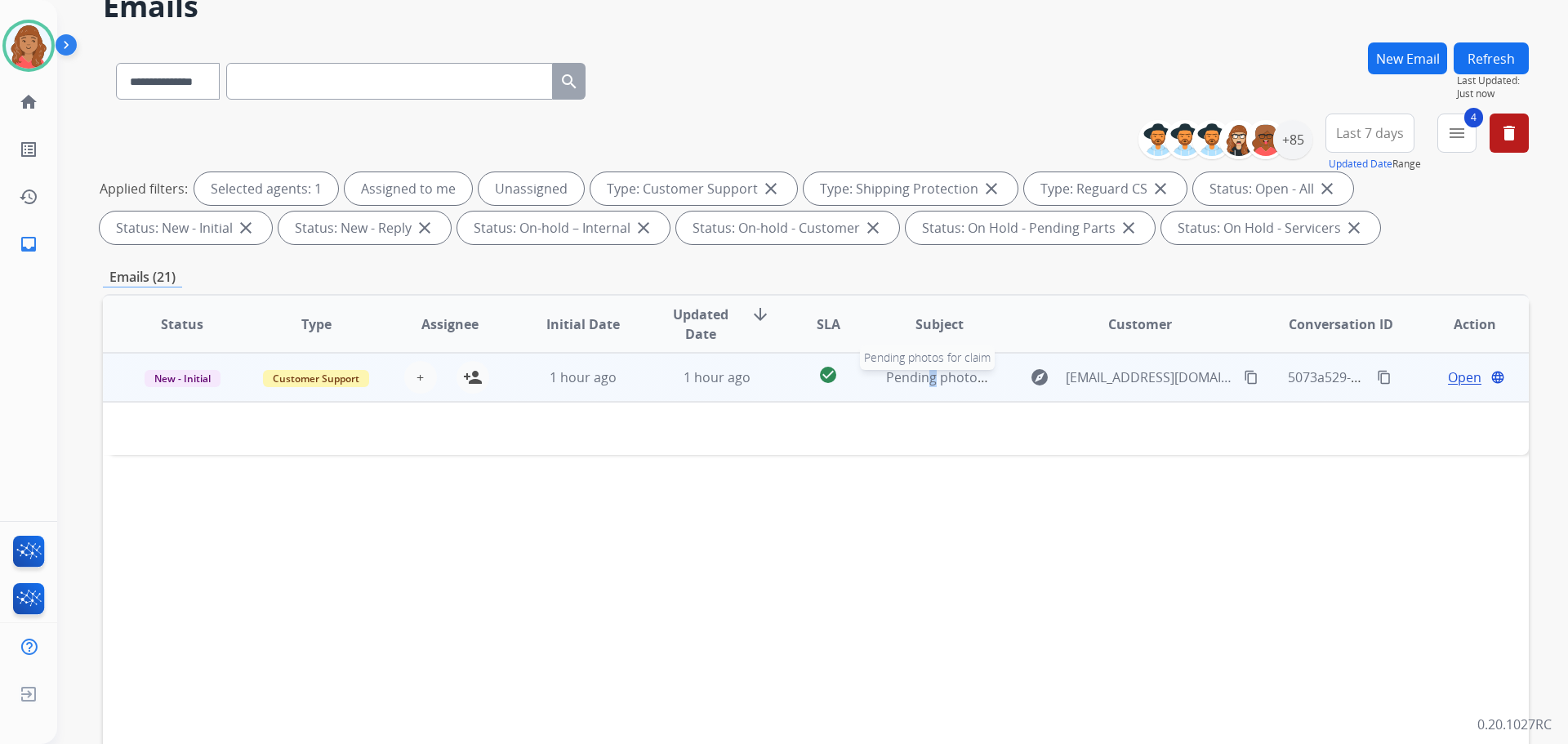
click at [919, 384] on span "Pending photos for claim" at bounding box center [963, 377] width 155 height 18
click at [894, 381] on span "Pending photos for claim" at bounding box center [963, 378] width 155 height 18
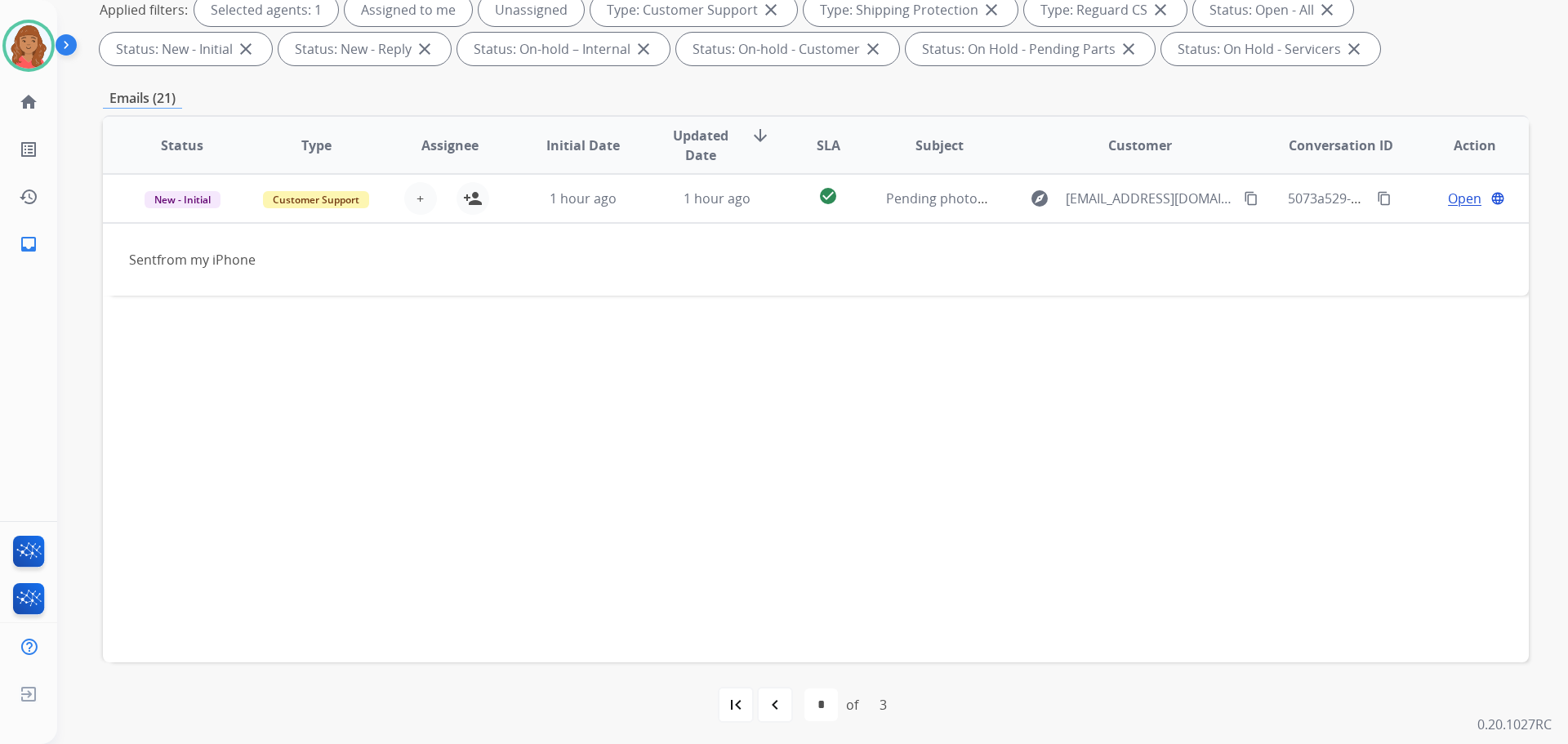
scroll to position [264, 0]
click at [769, 703] on mat-icon "navigate_before" at bounding box center [774, 701] width 20 height 20
select select "*"
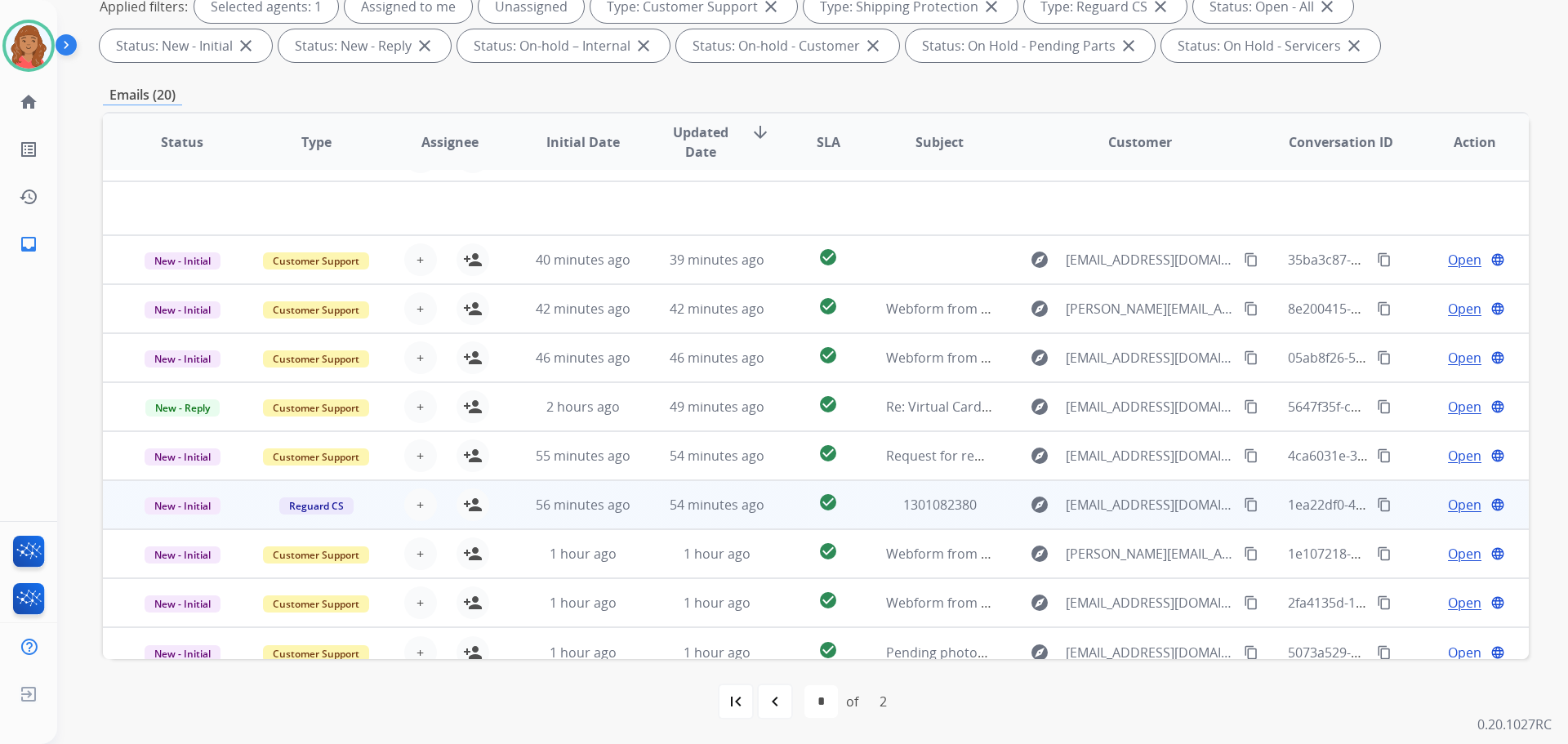
scroll to position [55, 0]
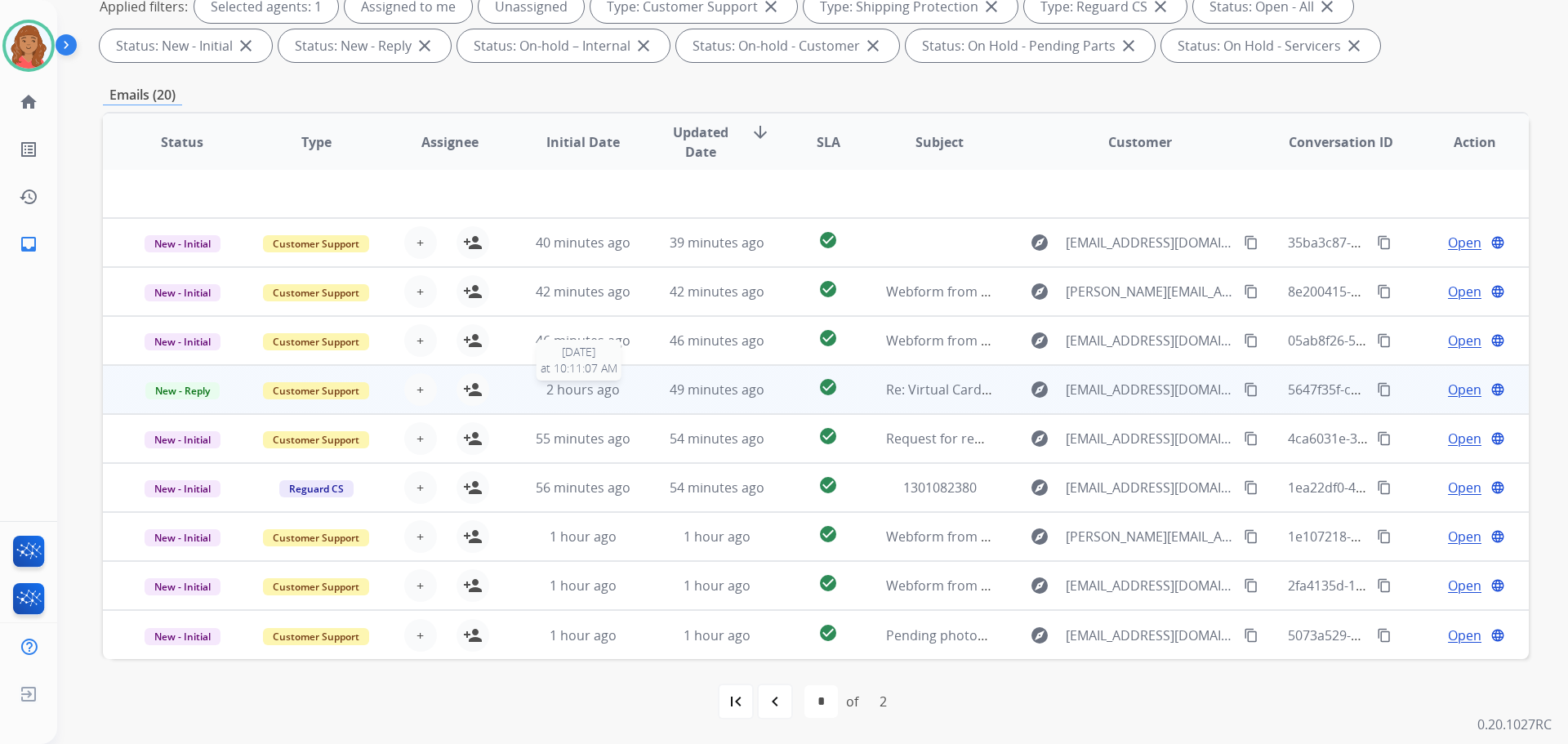
click at [543, 392] on div "2 hours ago" at bounding box center [583, 389] width 107 height 20
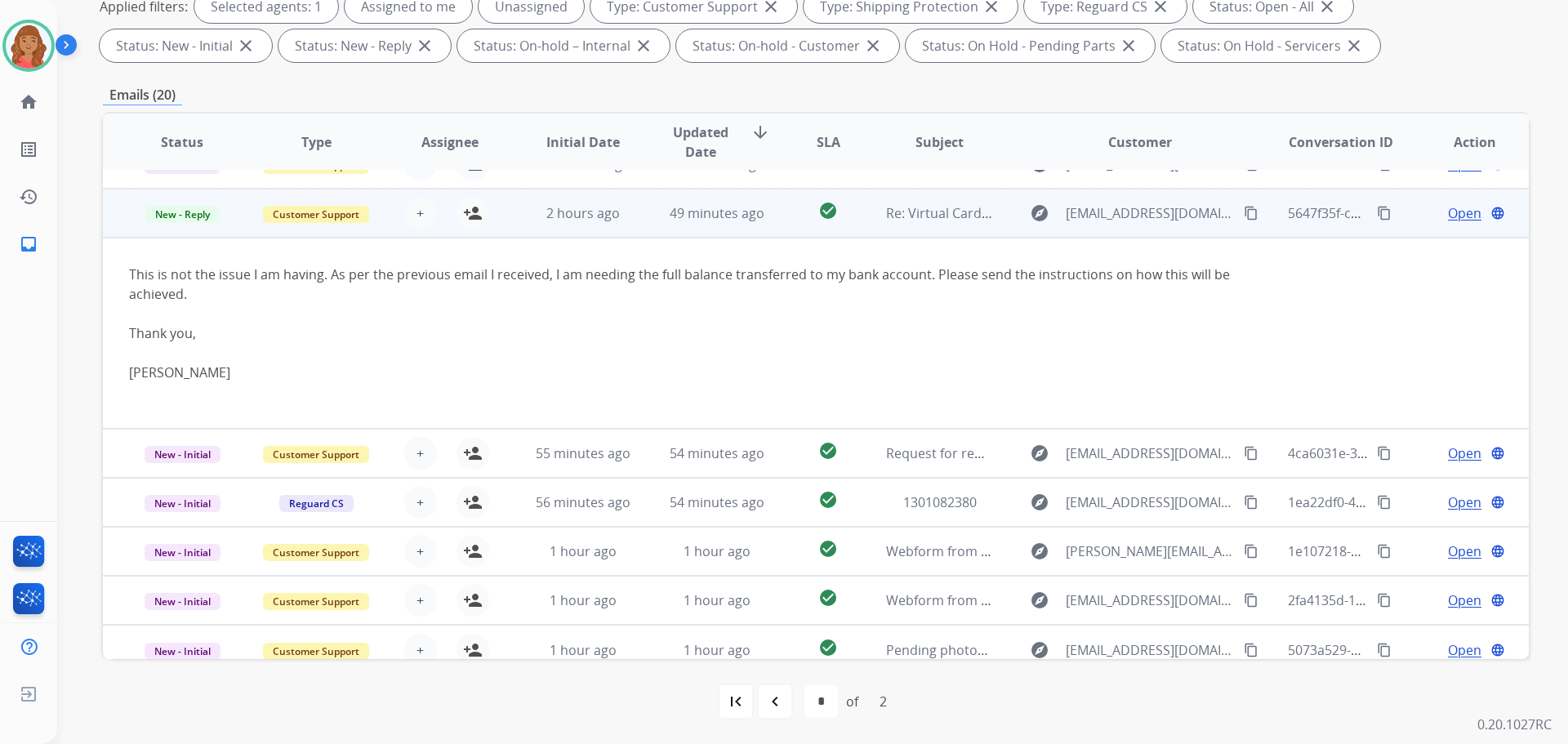
scroll to position [193, 0]
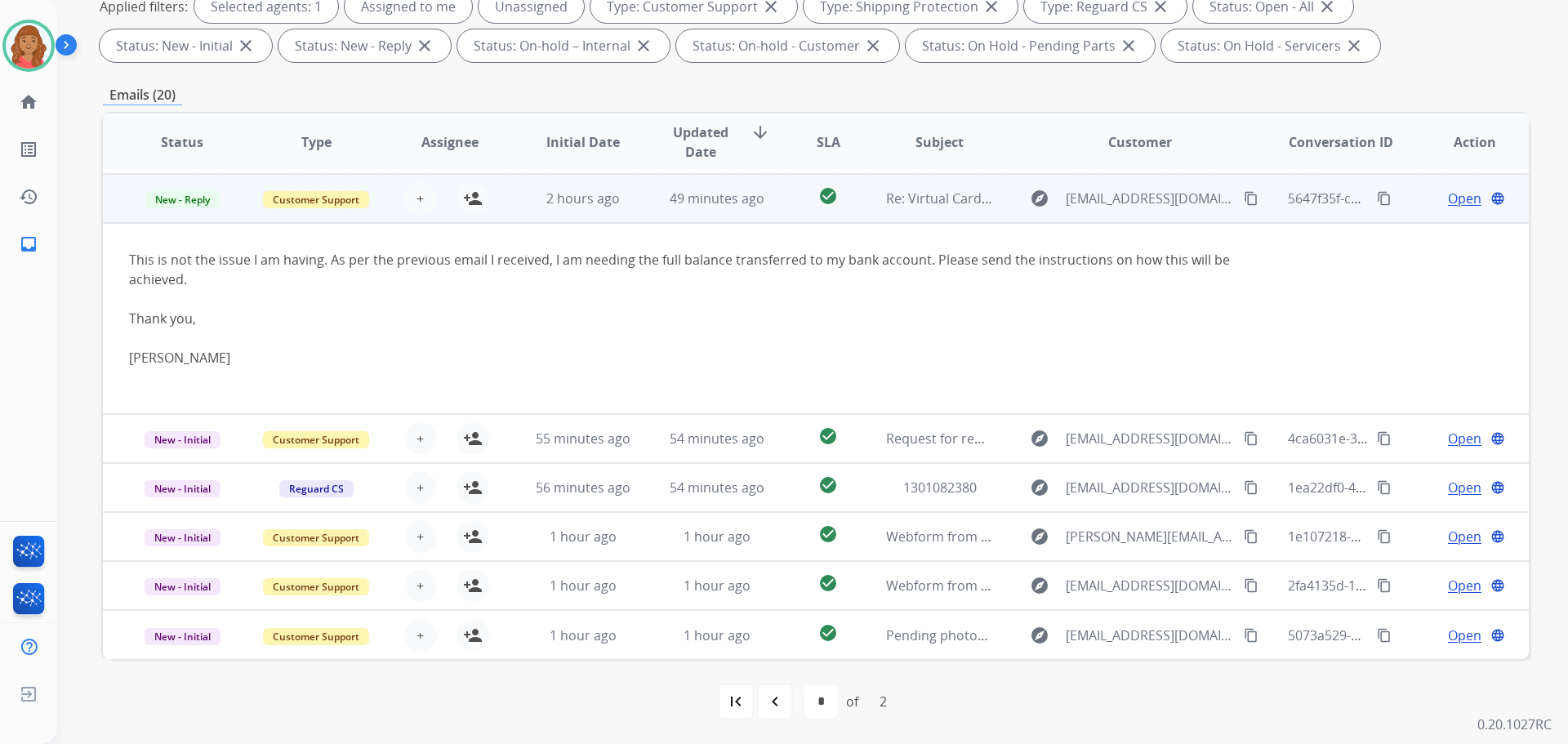
click at [1451, 194] on span "Open" at bounding box center [1464, 198] width 34 height 20
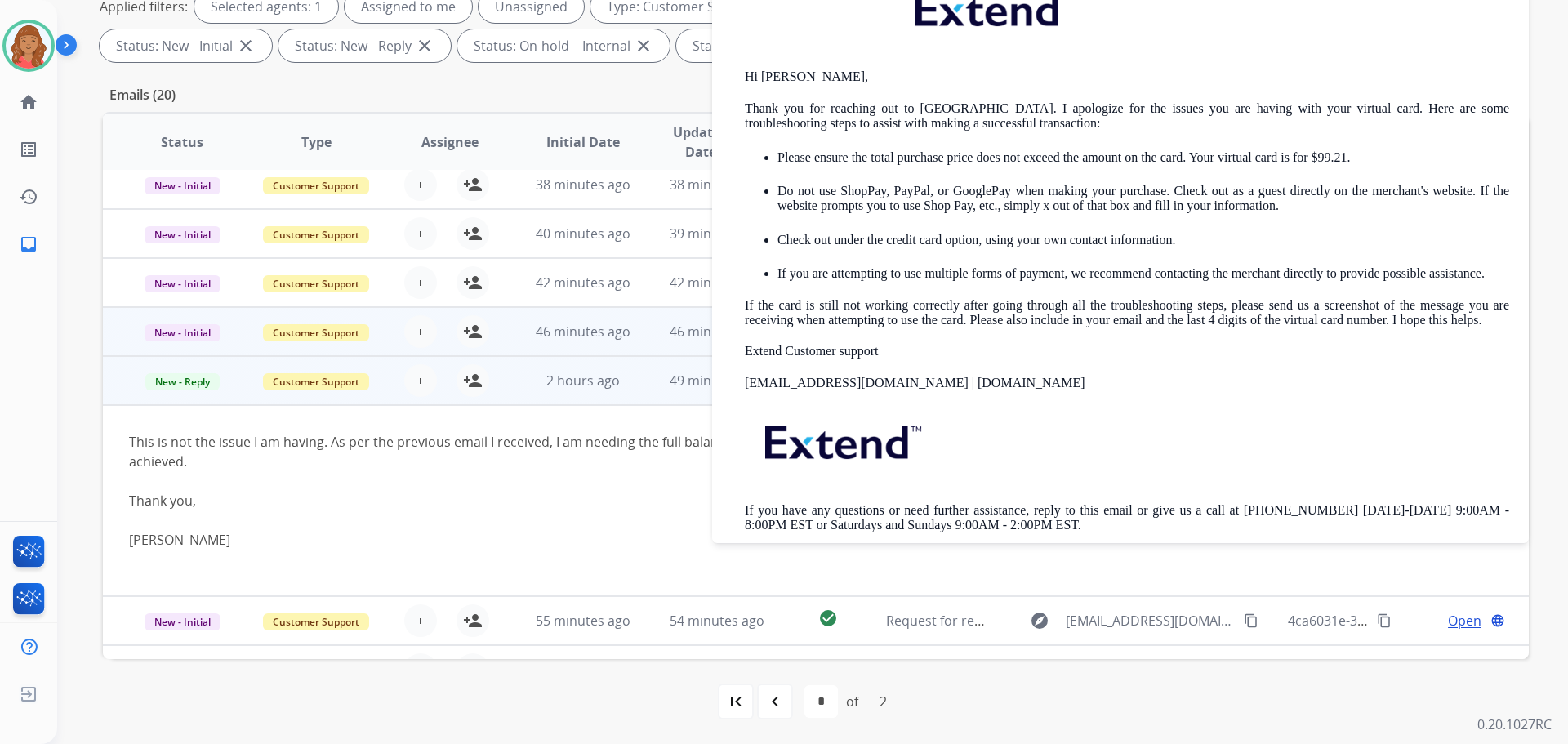
scroll to position [0, 0]
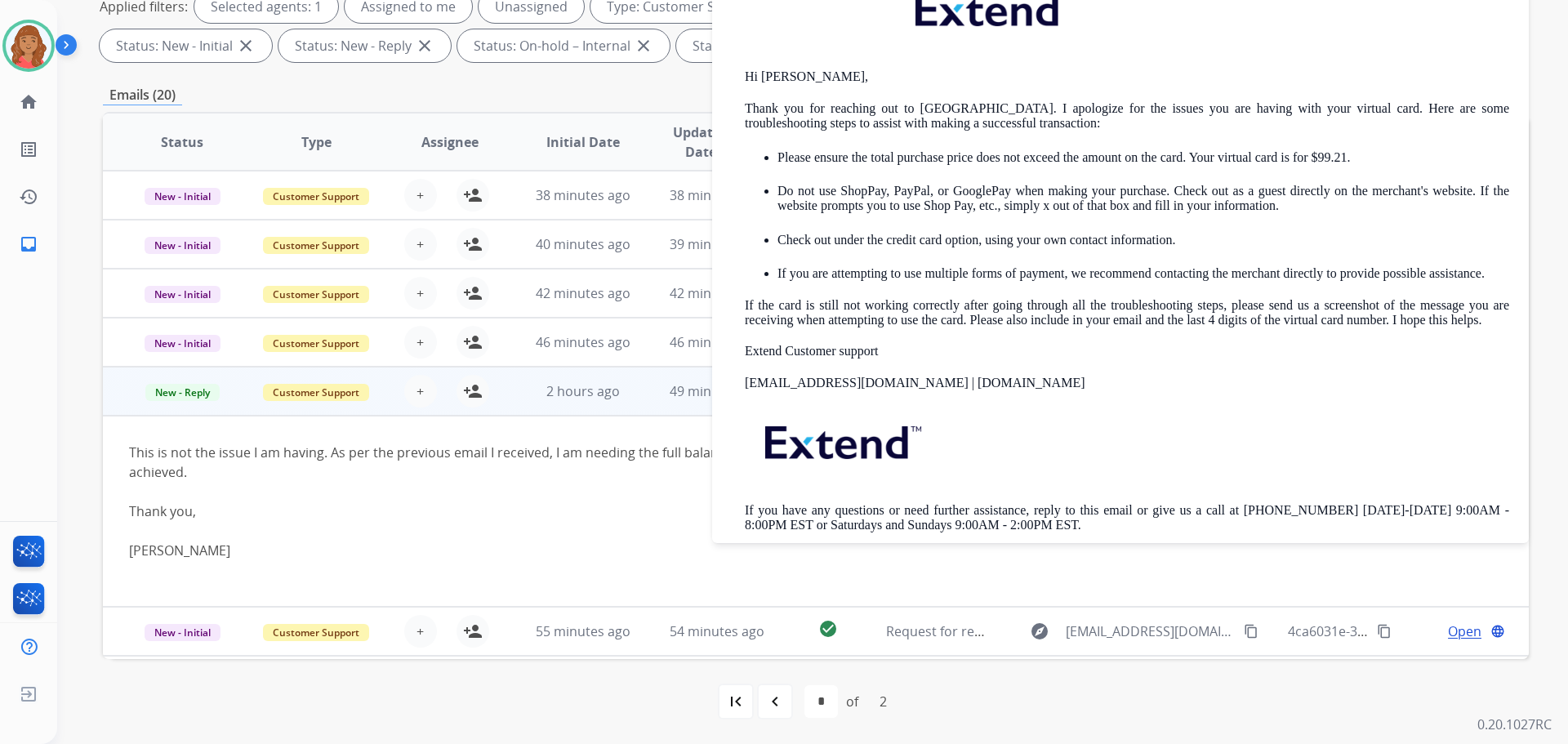
click at [579, 497] on div at bounding box center [682, 491] width 1107 height 20
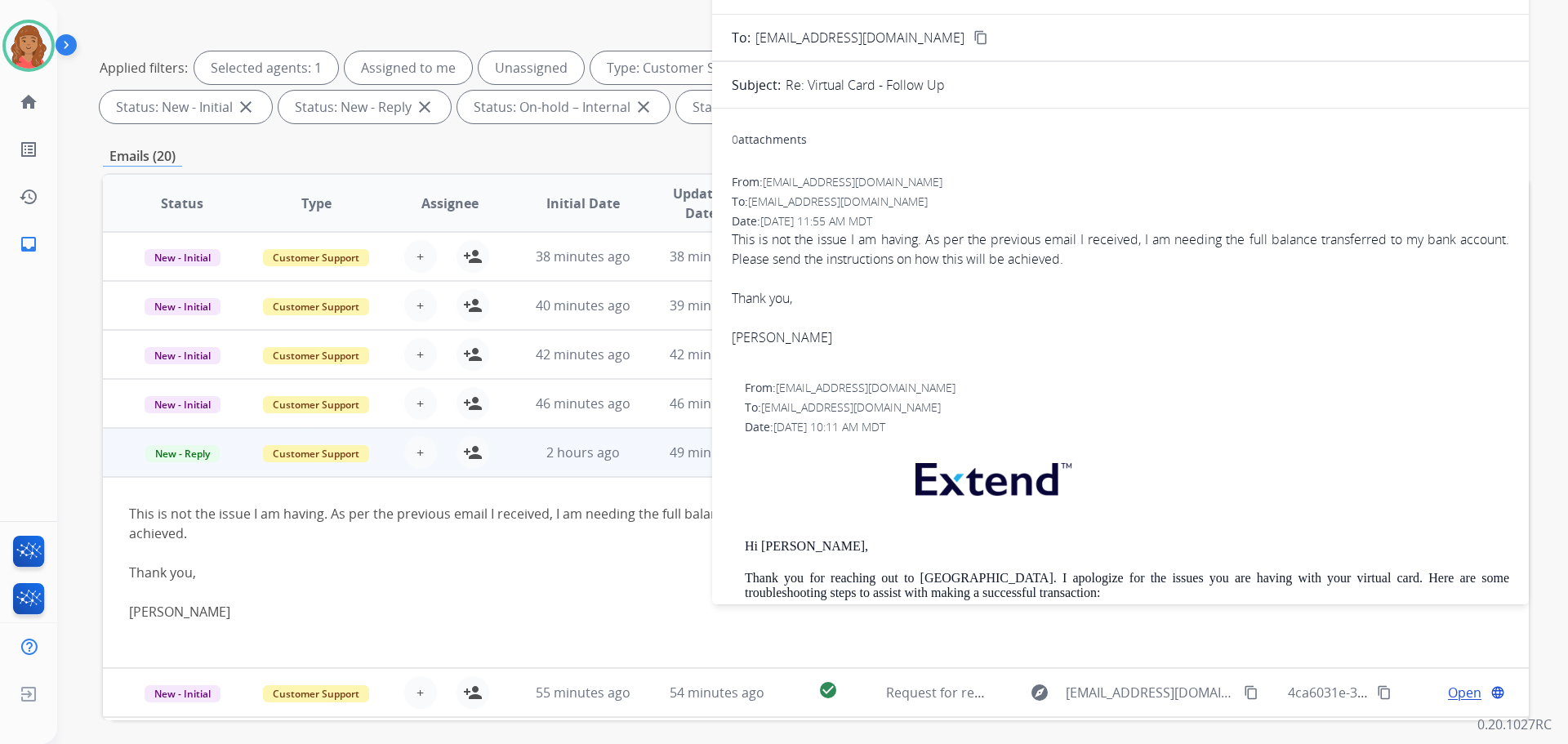
scroll to position [100, 0]
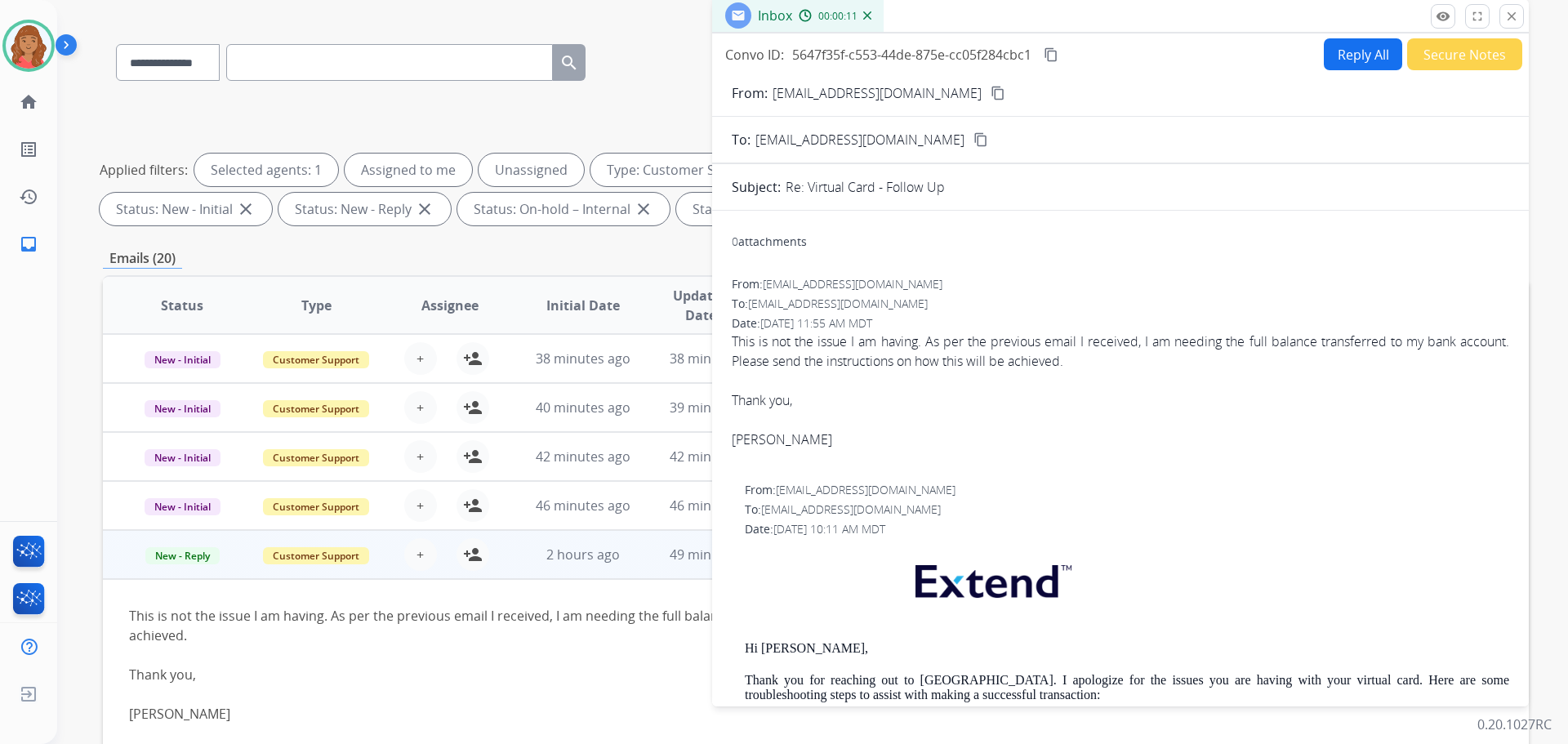
click at [1513, 16] on mat-icon "close" at bounding box center [1511, 16] width 15 height 15
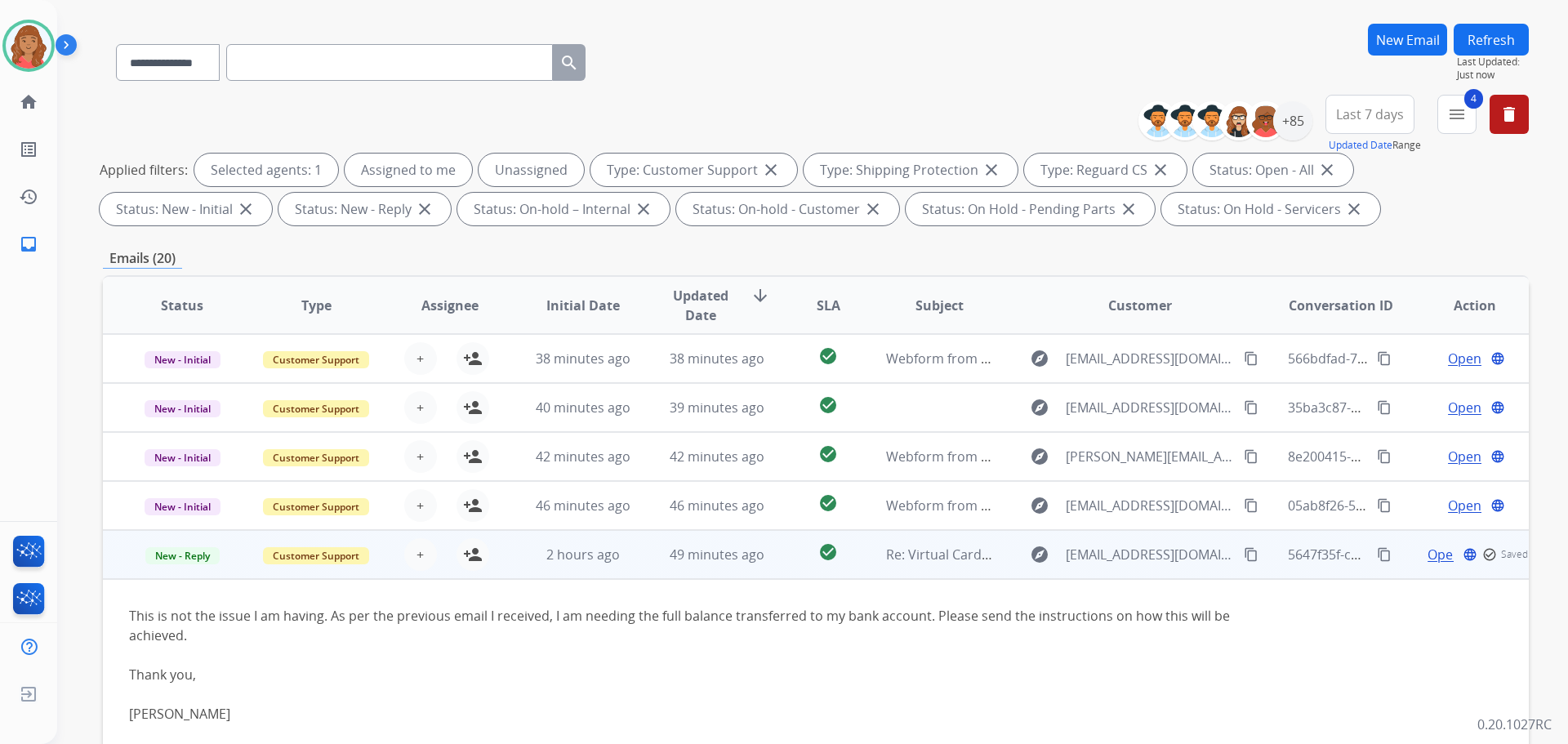
scroll to position [193, 0]
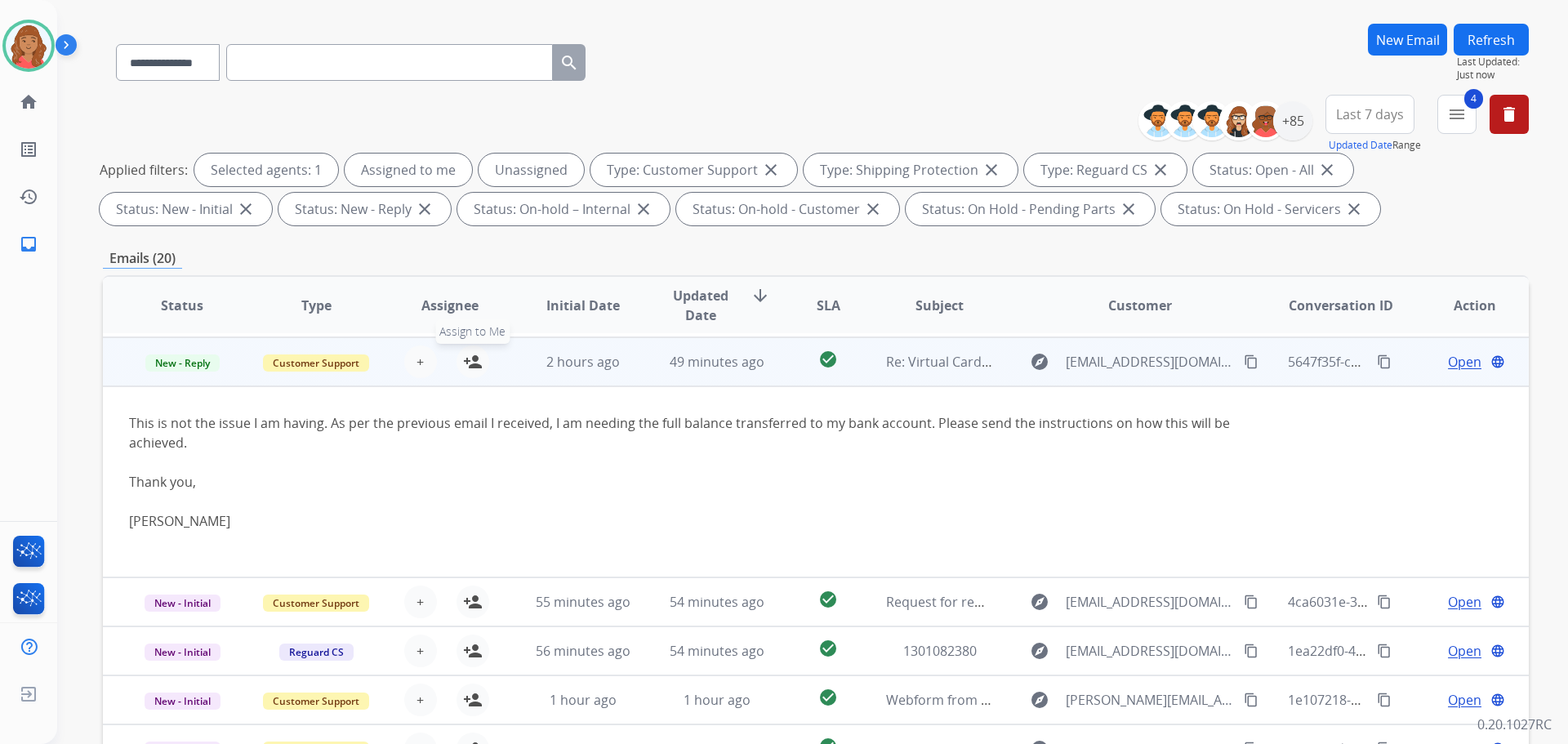
click at [466, 370] on mat-icon "person_add" at bounding box center [472, 362] width 20 height 20
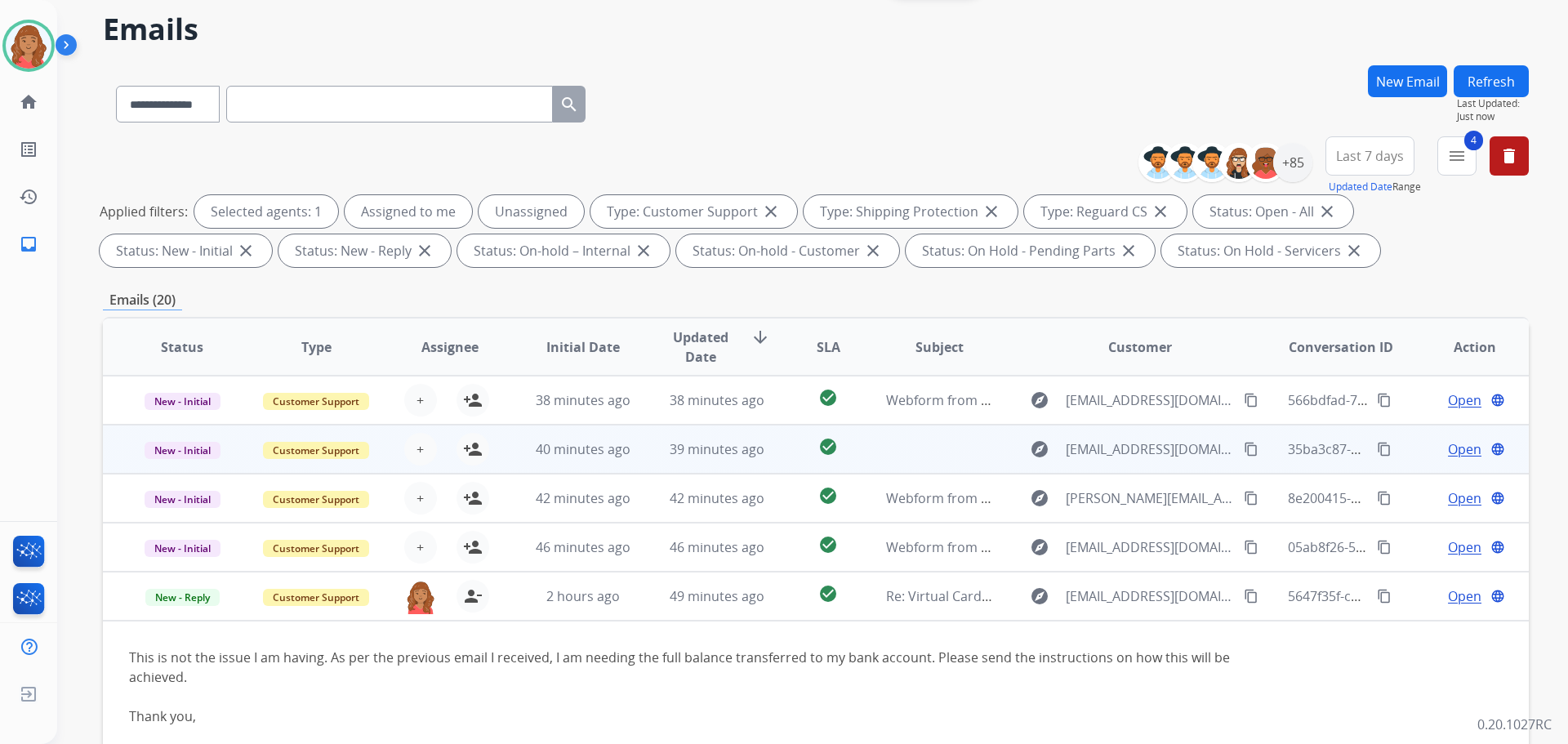
scroll to position [19, 0]
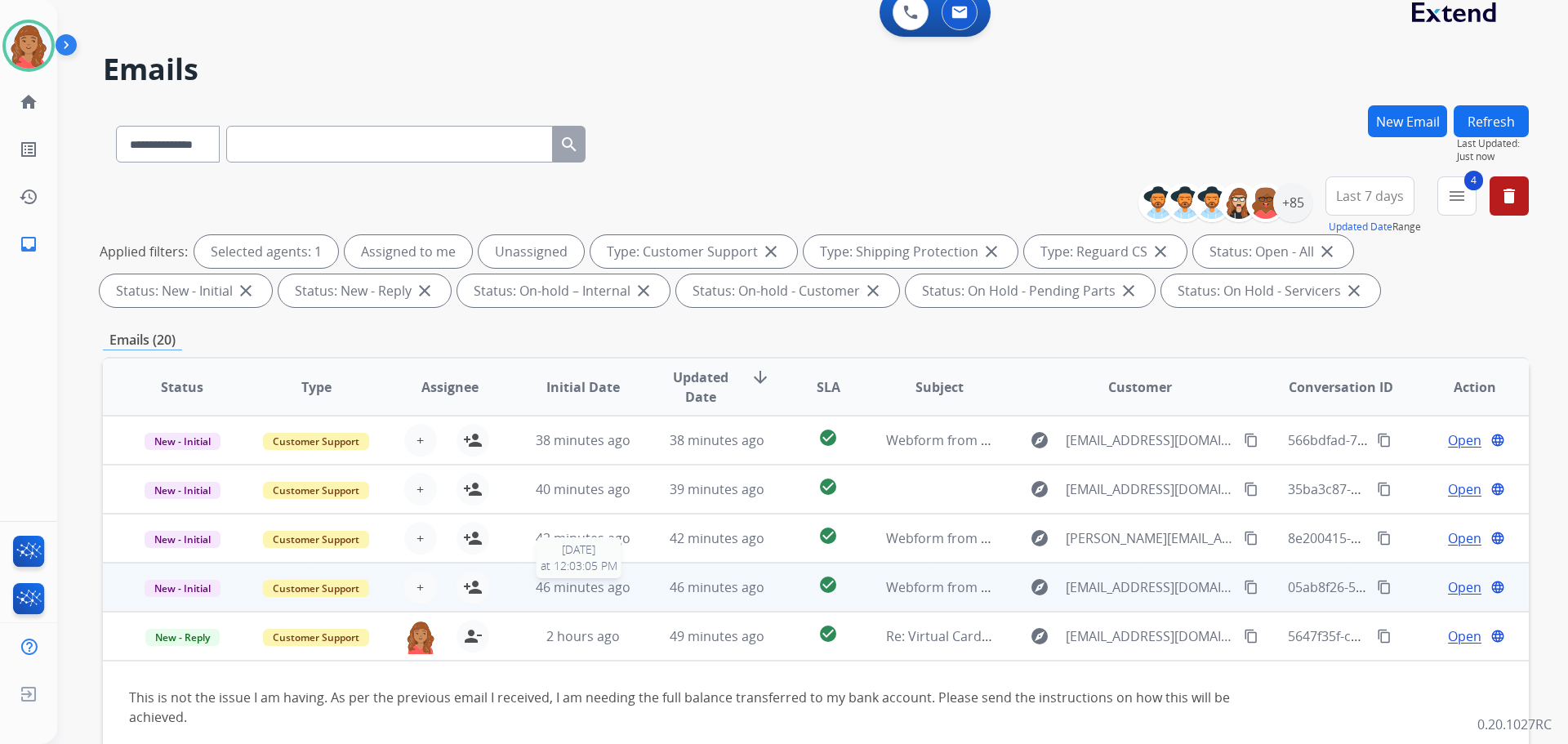
click at [545, 595] on span "46 minutes ago" at bounding box center [582, 587] width 94 height 18
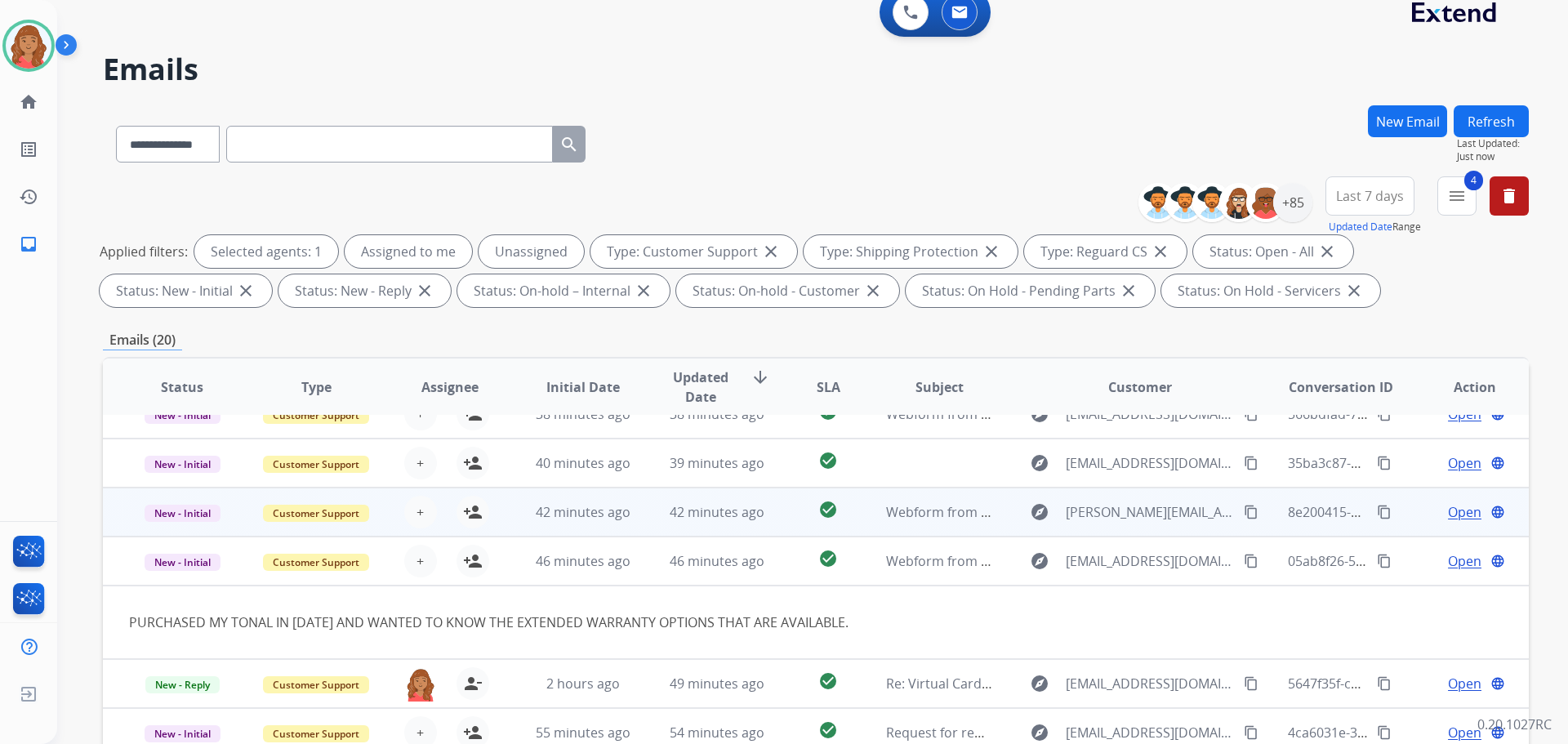
scroll to position [0, 0]
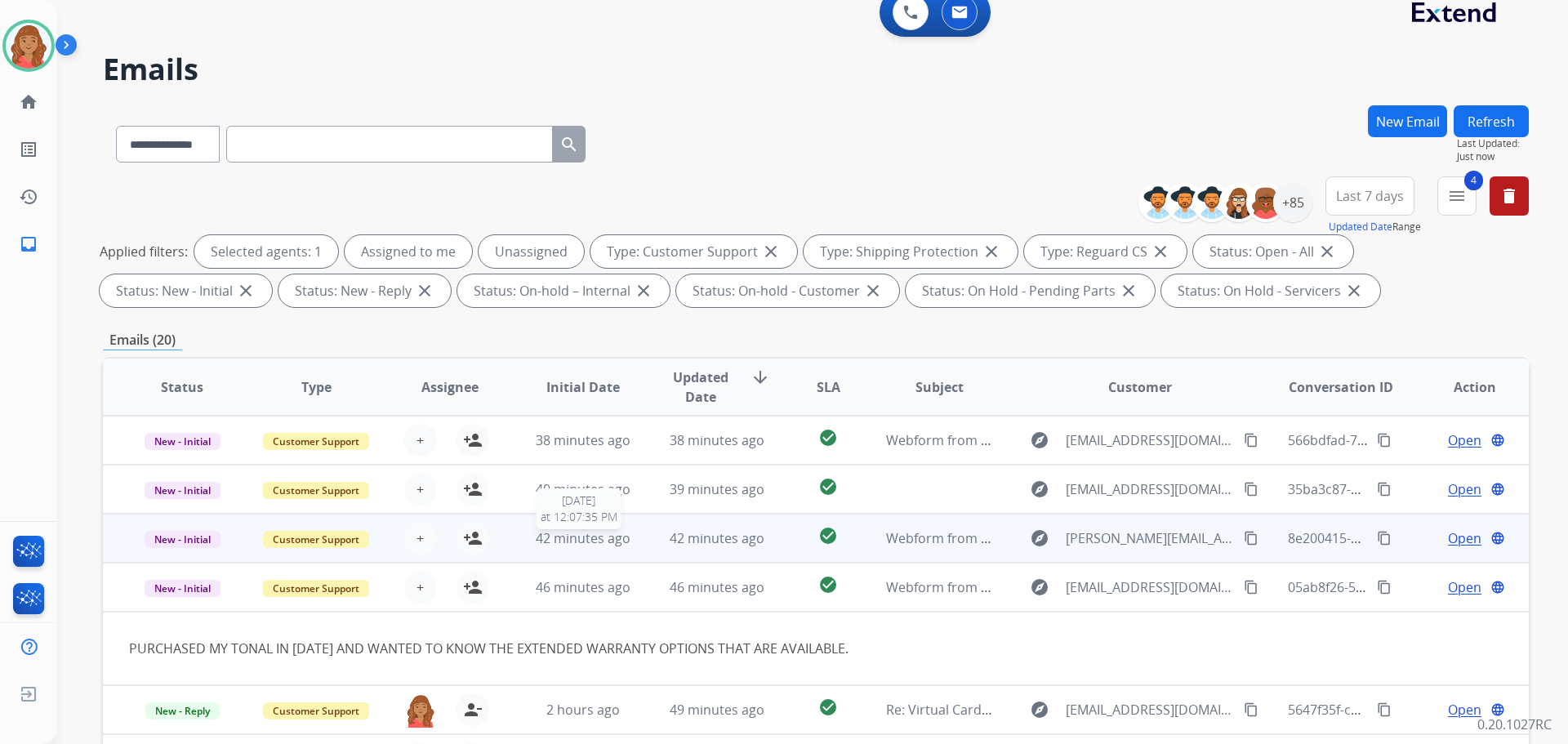
click at [548, 544] on span "42 minutes ago" at bounding box center [582, 538] width 94 height 18
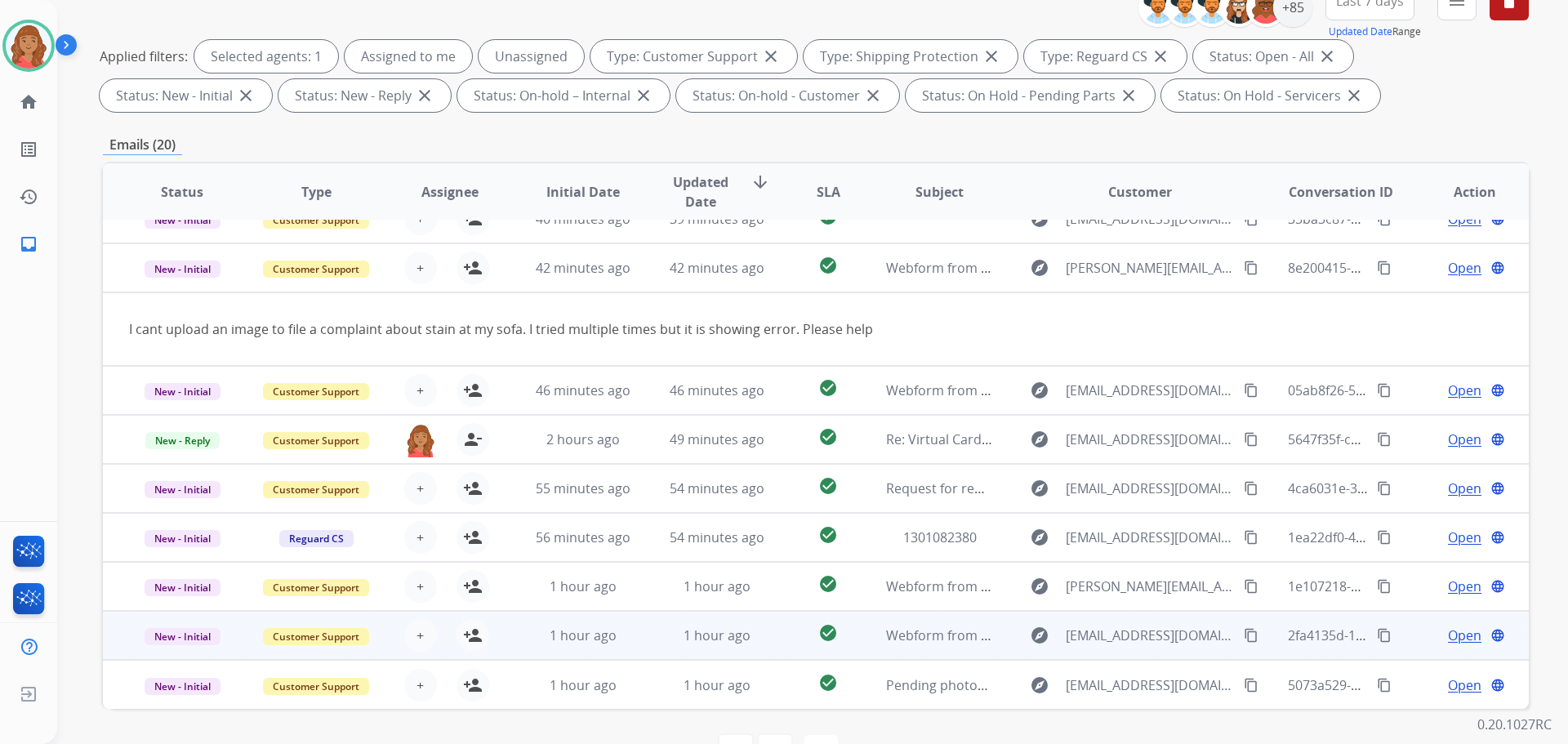
scroll to position [264, 0]
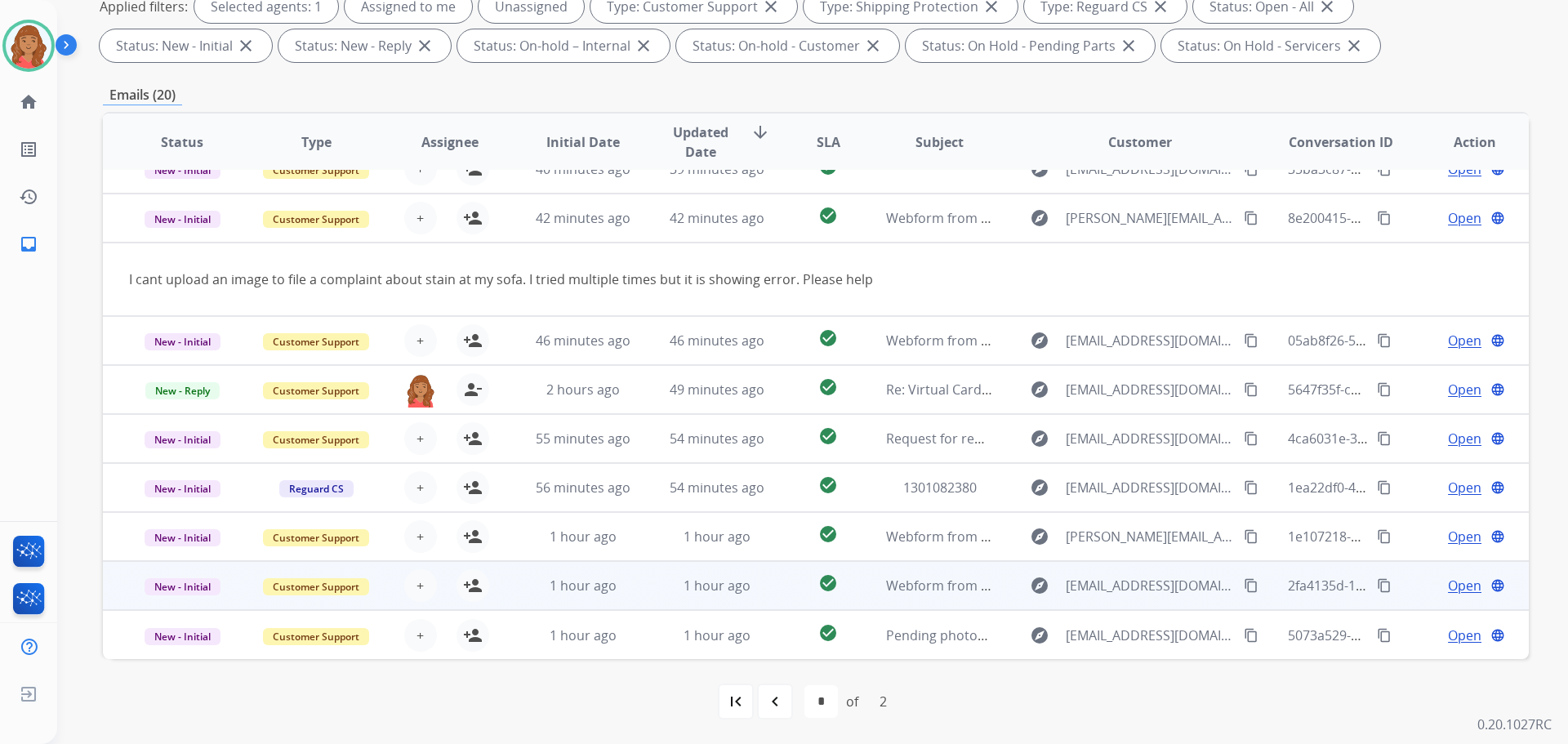
click at [579, 593] on span "1 hour ago" at bounding box center [582, 585] width 67 height 18
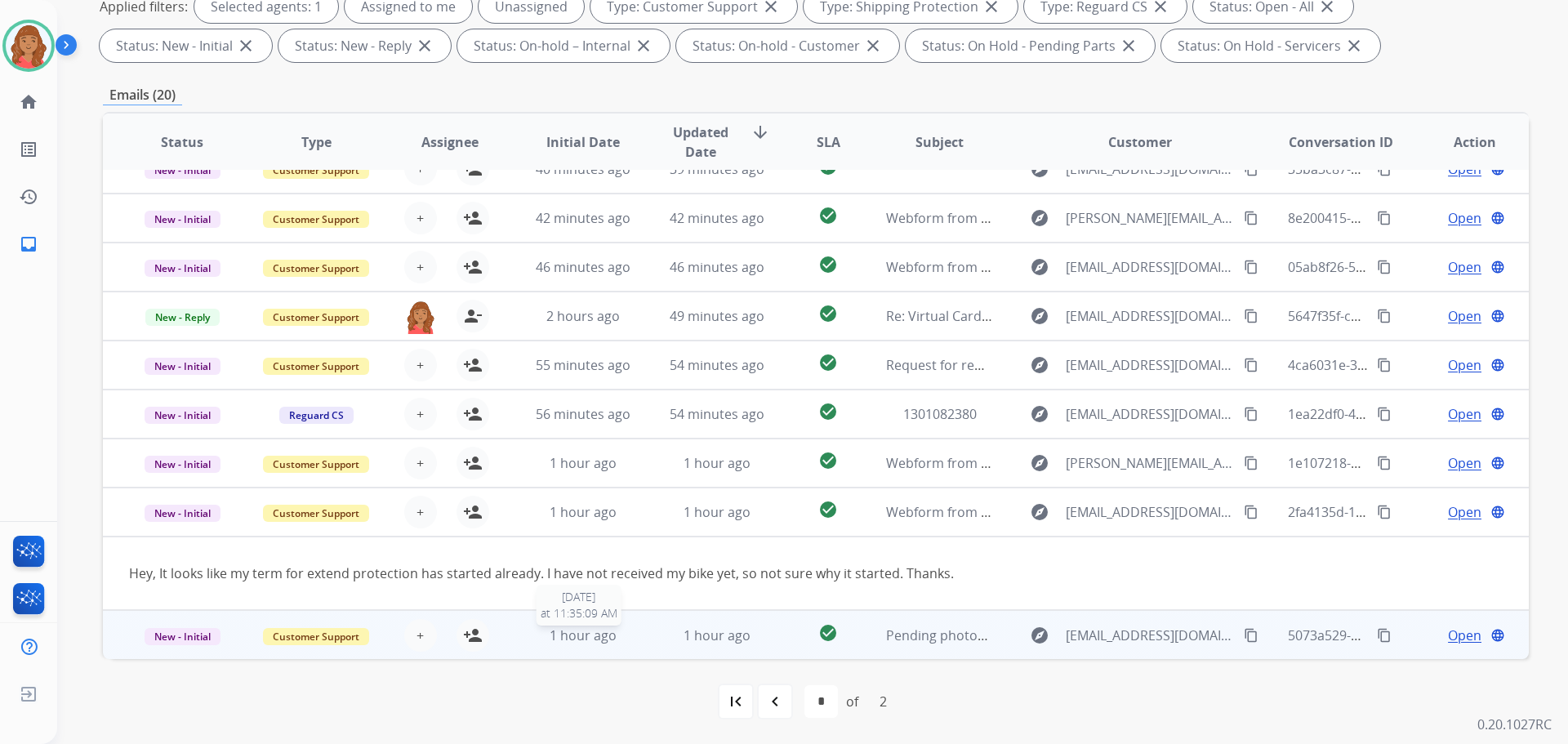
click at [588, 641] on span "1 hour ago" at bounding box center [582, 635] width 67 height 18
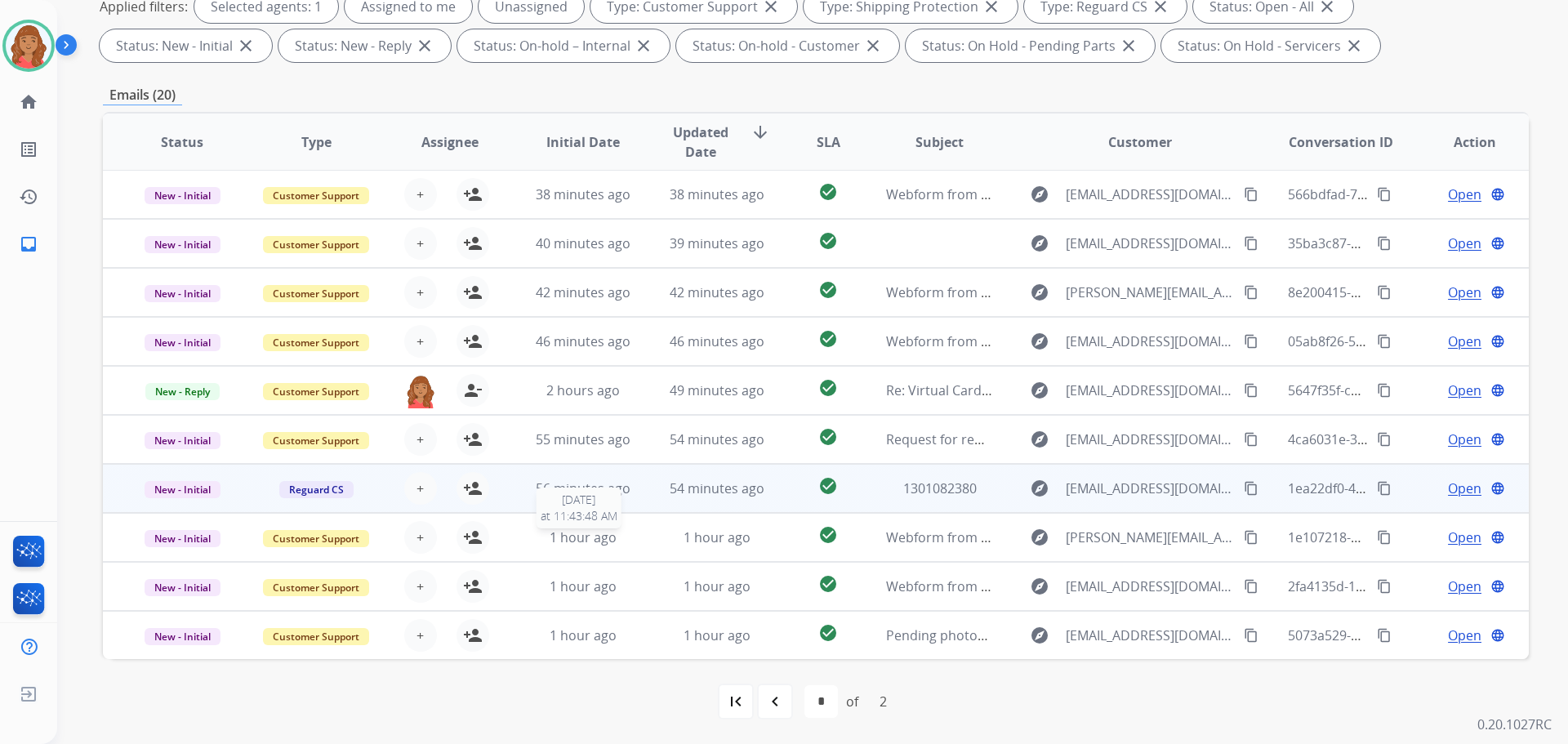
scroll to position [0, 0]
click at [569, 496] on span "56 minutes ago" at bounding box center [582, 489] width 94 height 18
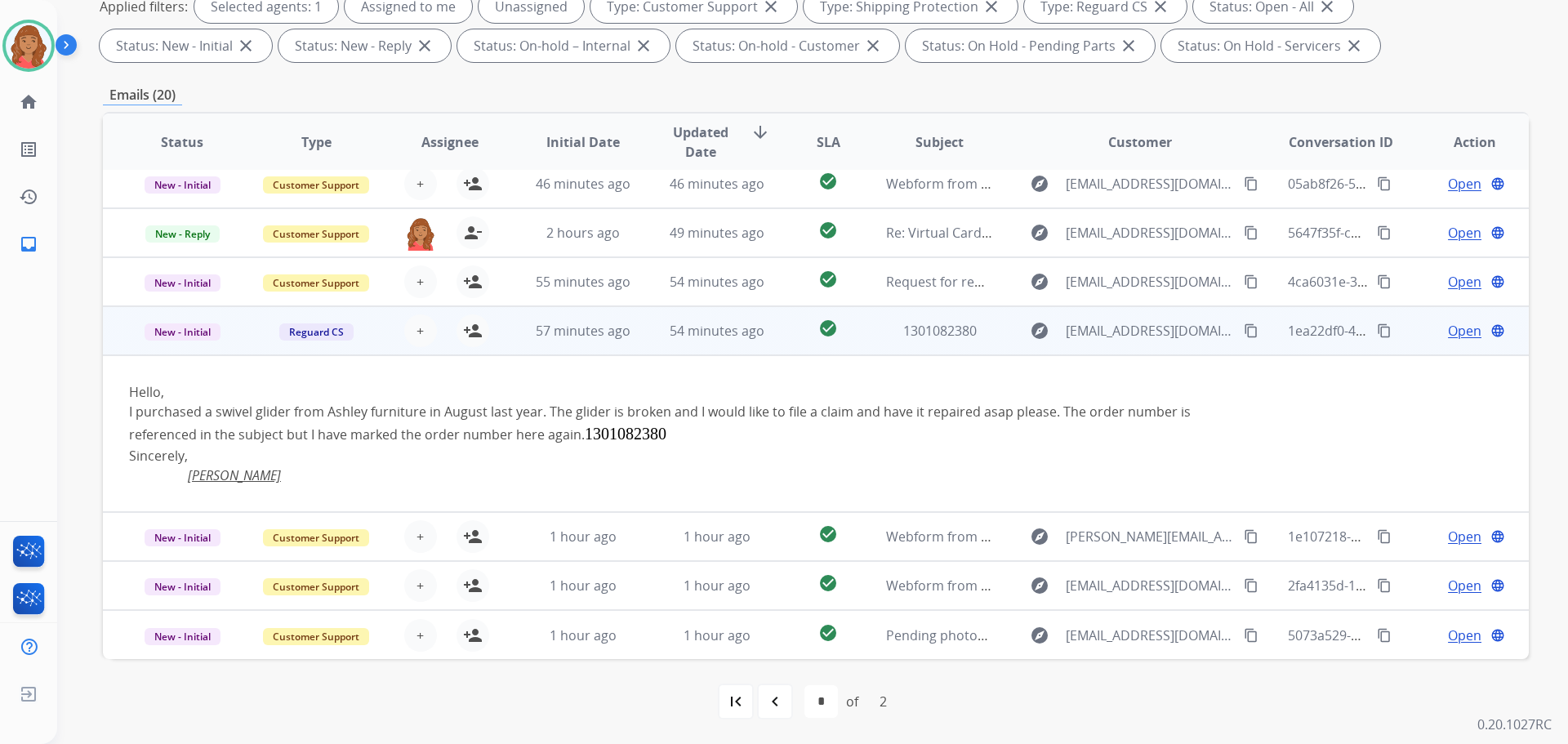
scroll to position [158, 0]
click at [465, 332] on mat-icon "person_add" at bounding box center [472, 330] width 20 height 20
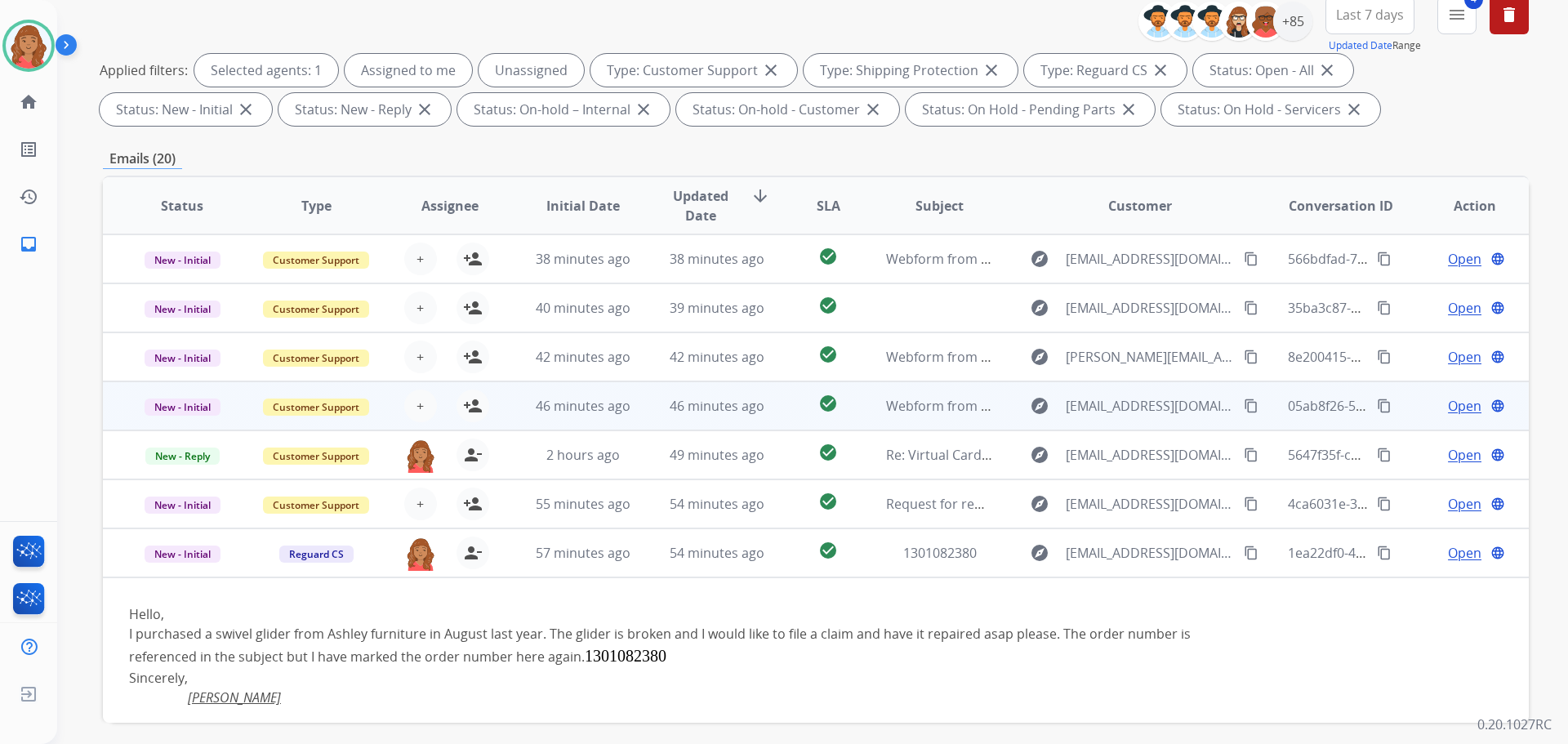
scroll to position [182, 0]
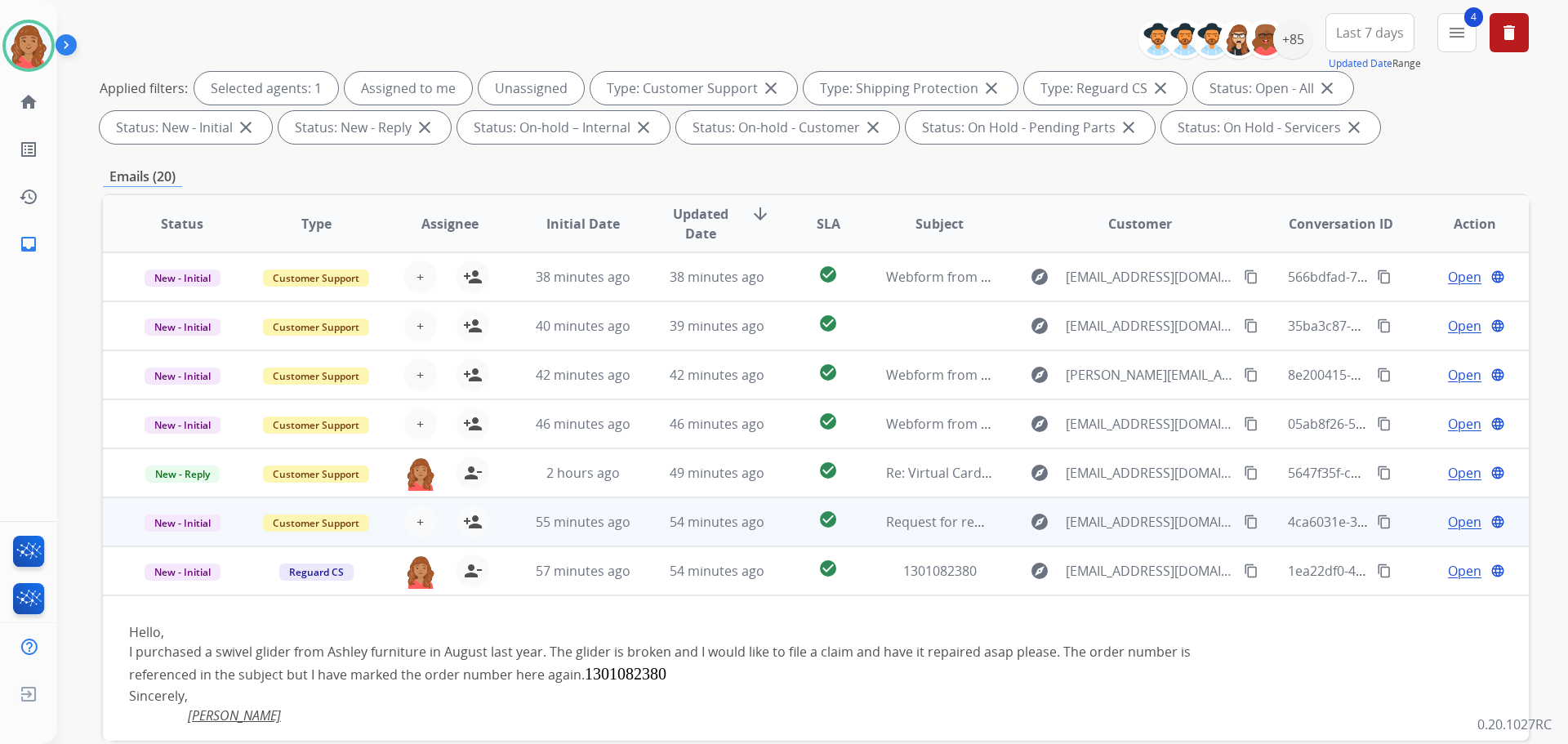
click at [562, 534] on td "55 minutes ago" at bounding box center [570, 522] width 134 height 49
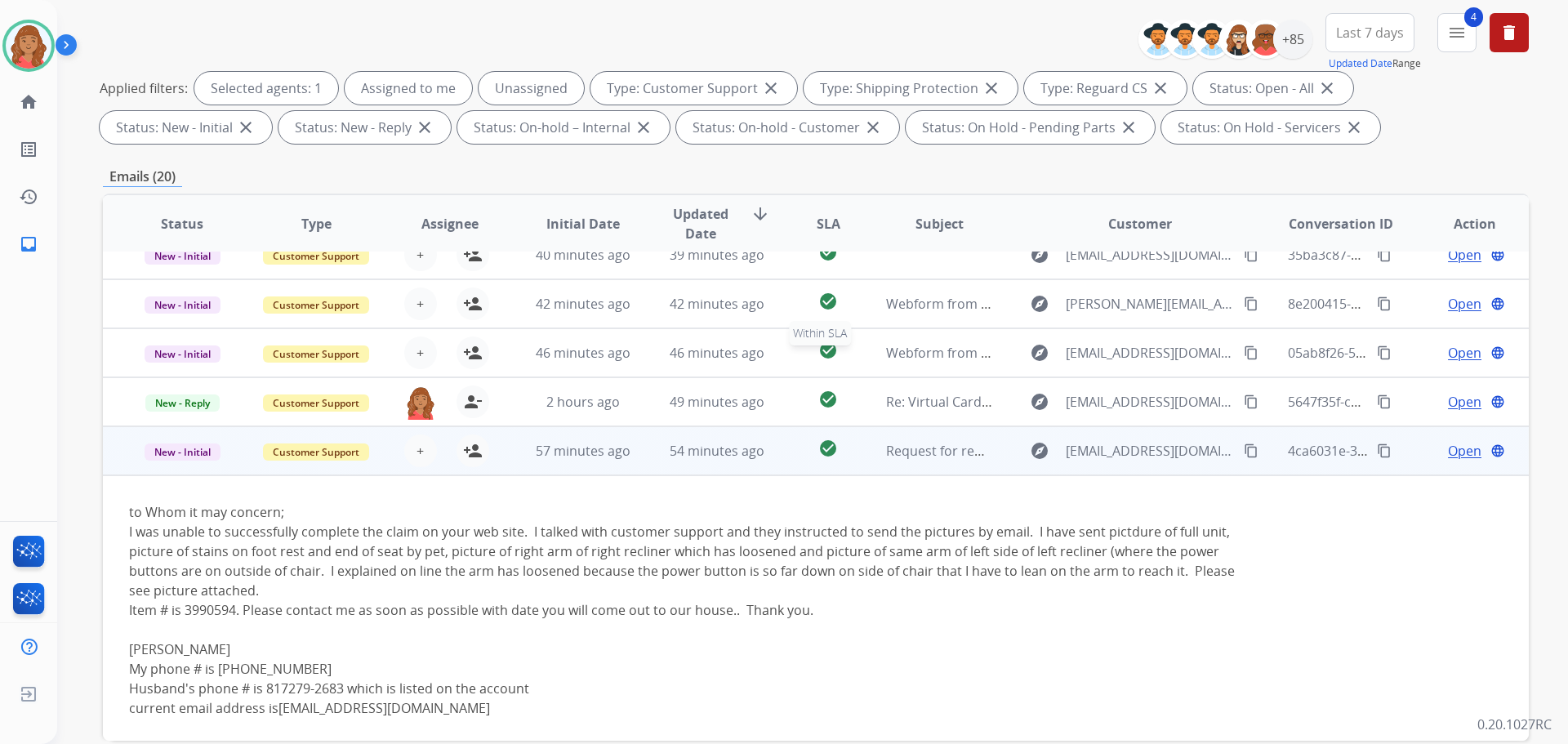
scroll to position [0, 0]
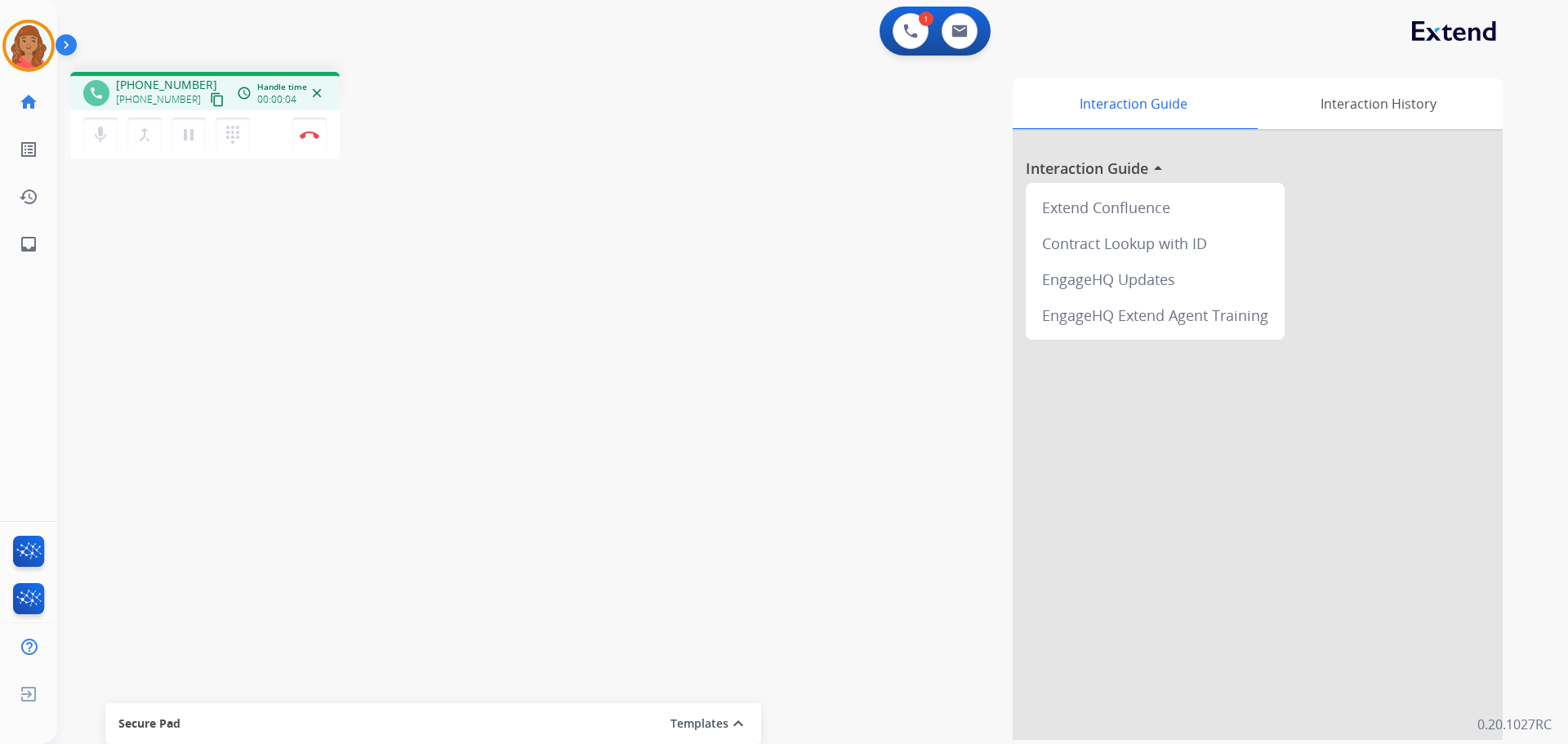
click at [210, 98] on mat-icon "content_copy" at bounding box center [217, 99] width 15 height 15
click at [305, 140] on button "Disconnect" at bounding box center [310, 135] width 35 height 35
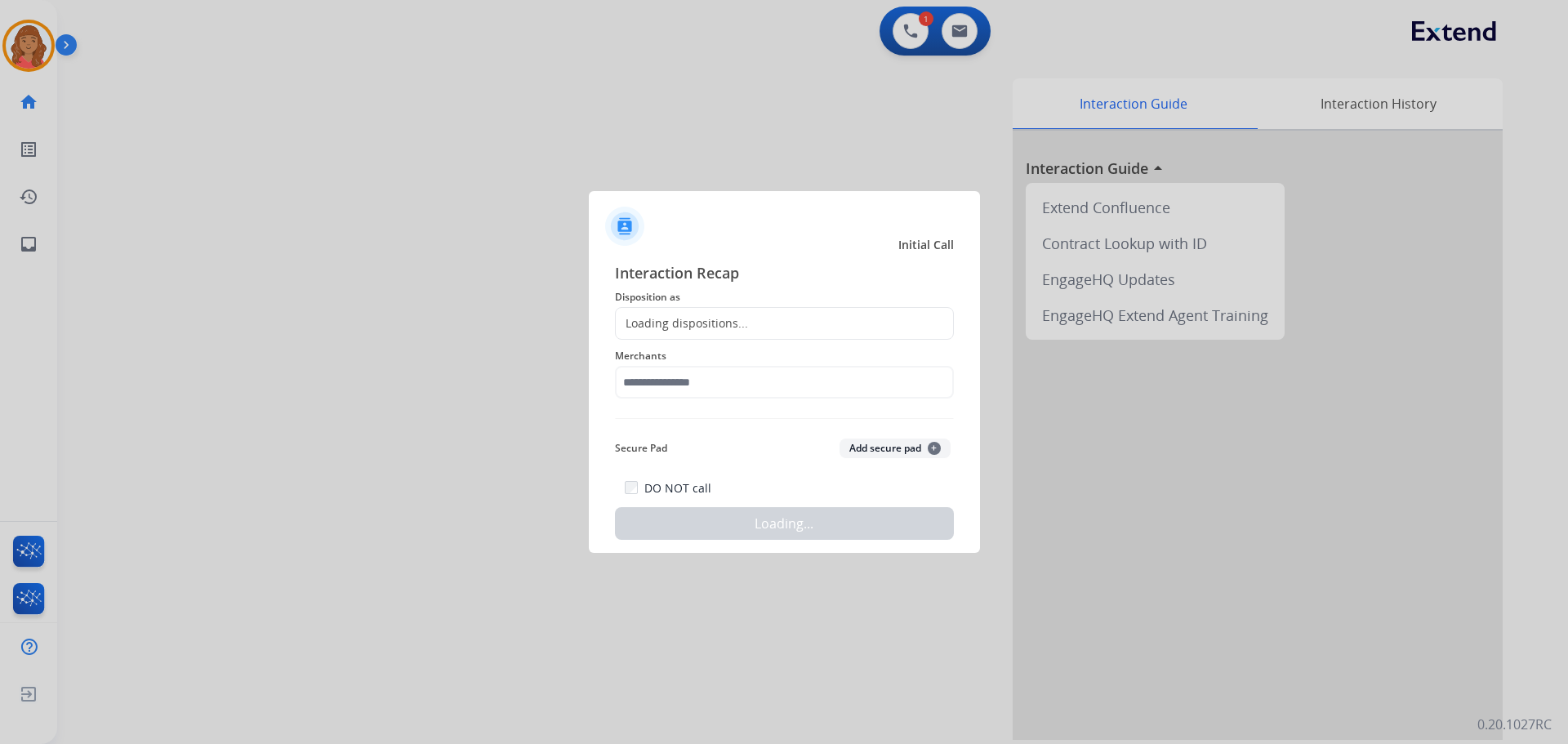
click at [739, 324] on div "Loading dispositions..." at bounding box center [682, 323] width 132 height 16
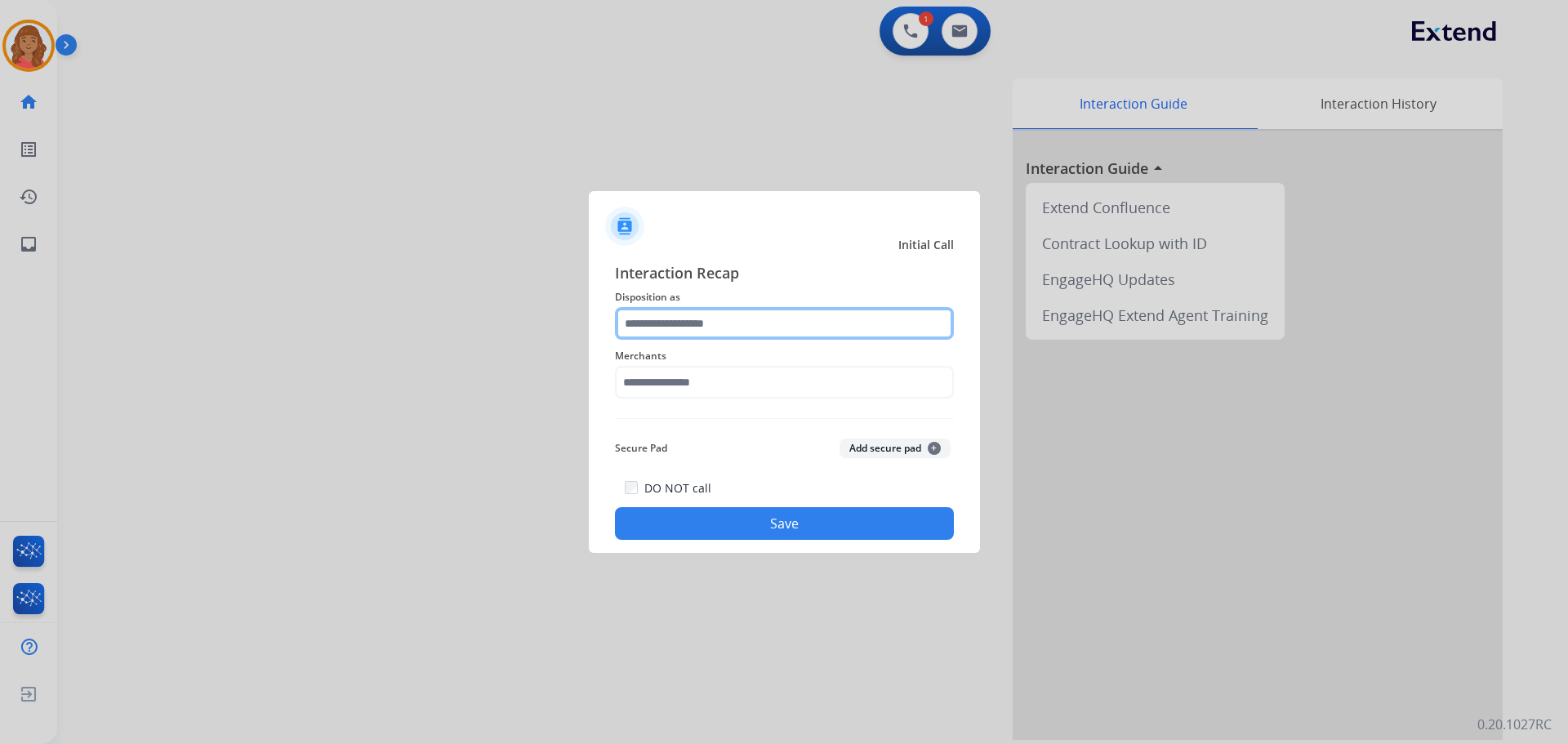
click at [686, 311] on input "text" at bounding box center [785, 324] width 339 height 33
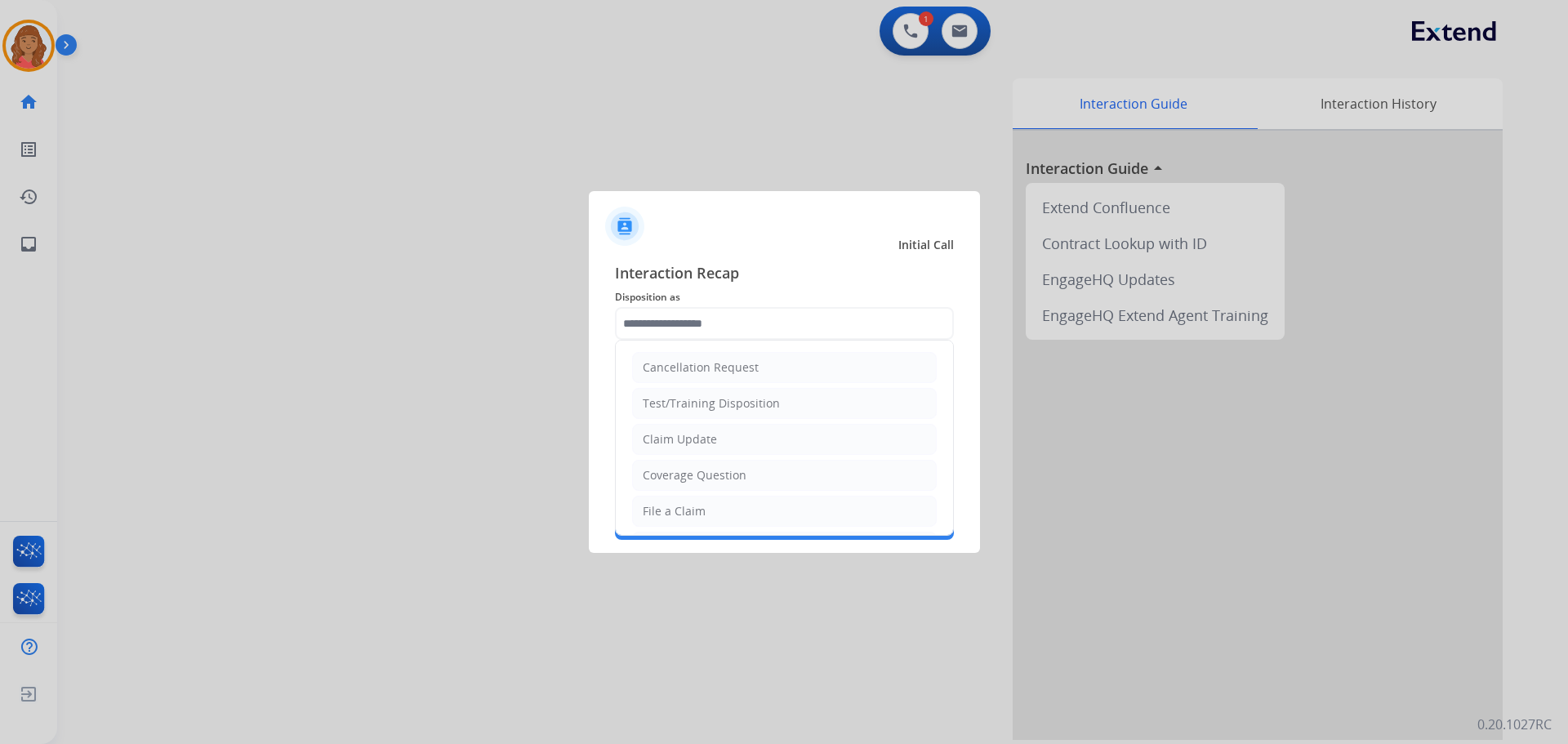
click at [670, 439] on div "Claim Update" at bounding box center [680, 439] width 74 height 16
type input "**********"
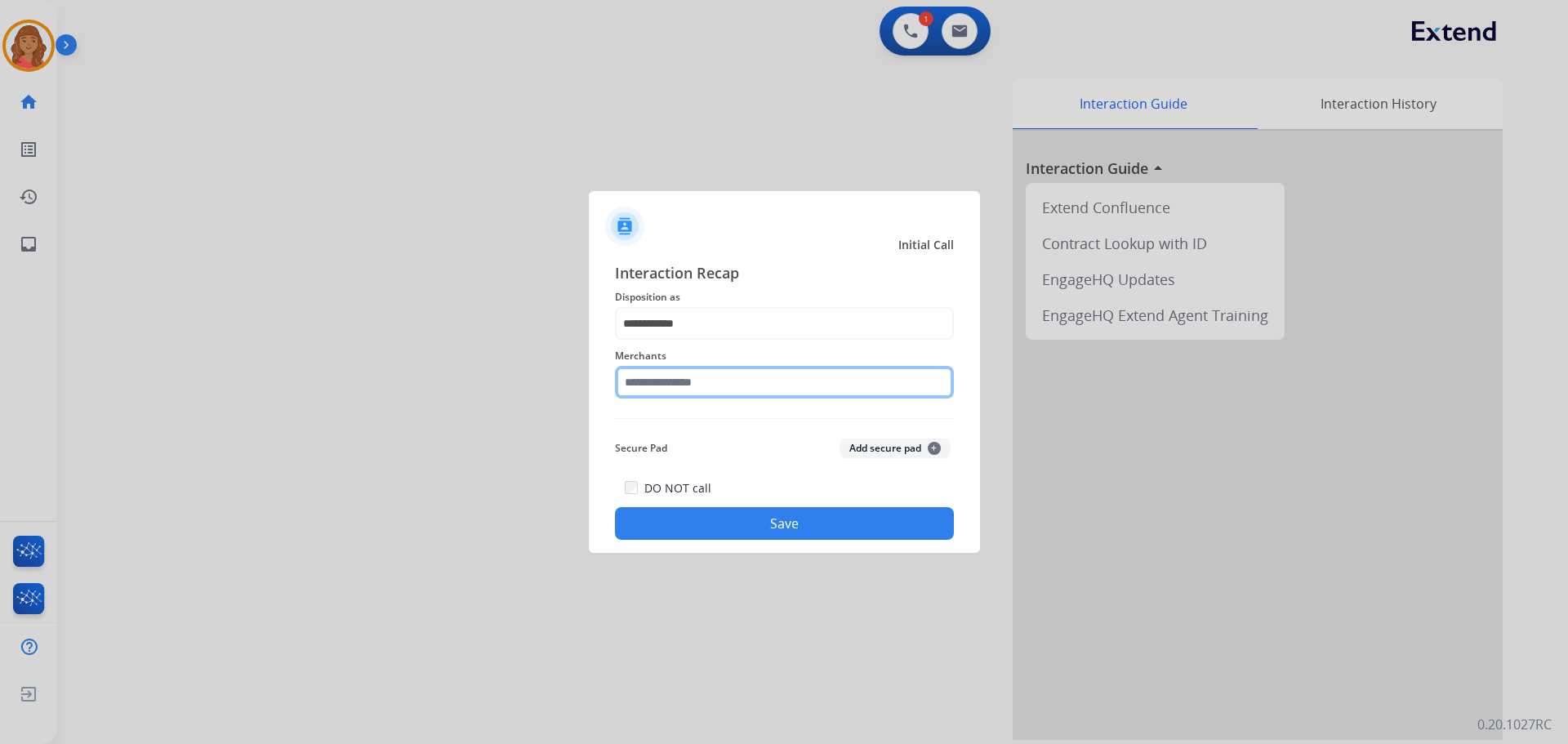
click at [680, 385] on input "text" at bounding box center [785, 382] width 339 height 33
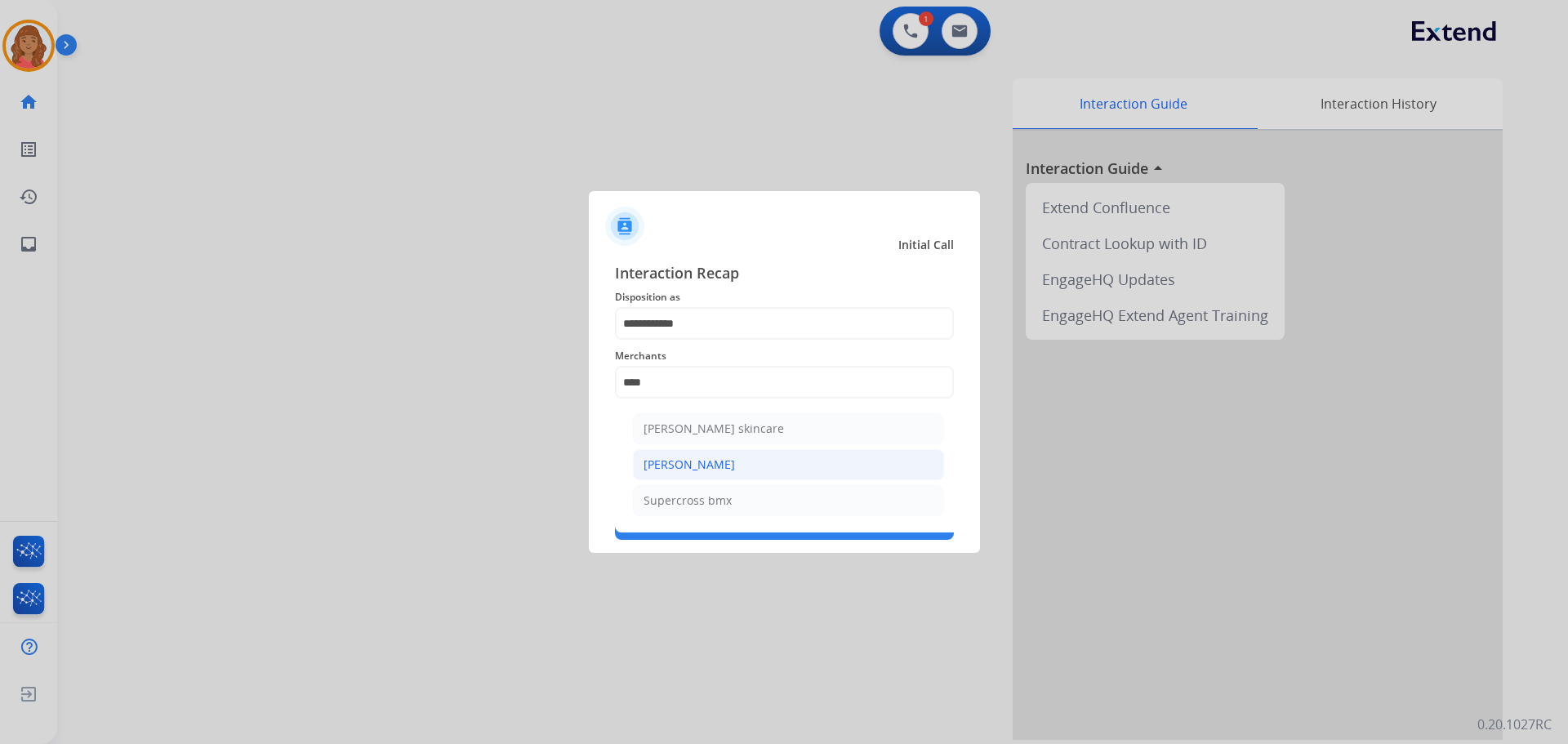
click at [684, 462] on div "[PERSON_NAME]" at bounding box center [690, 465] width 92 height 16
type input "**********"
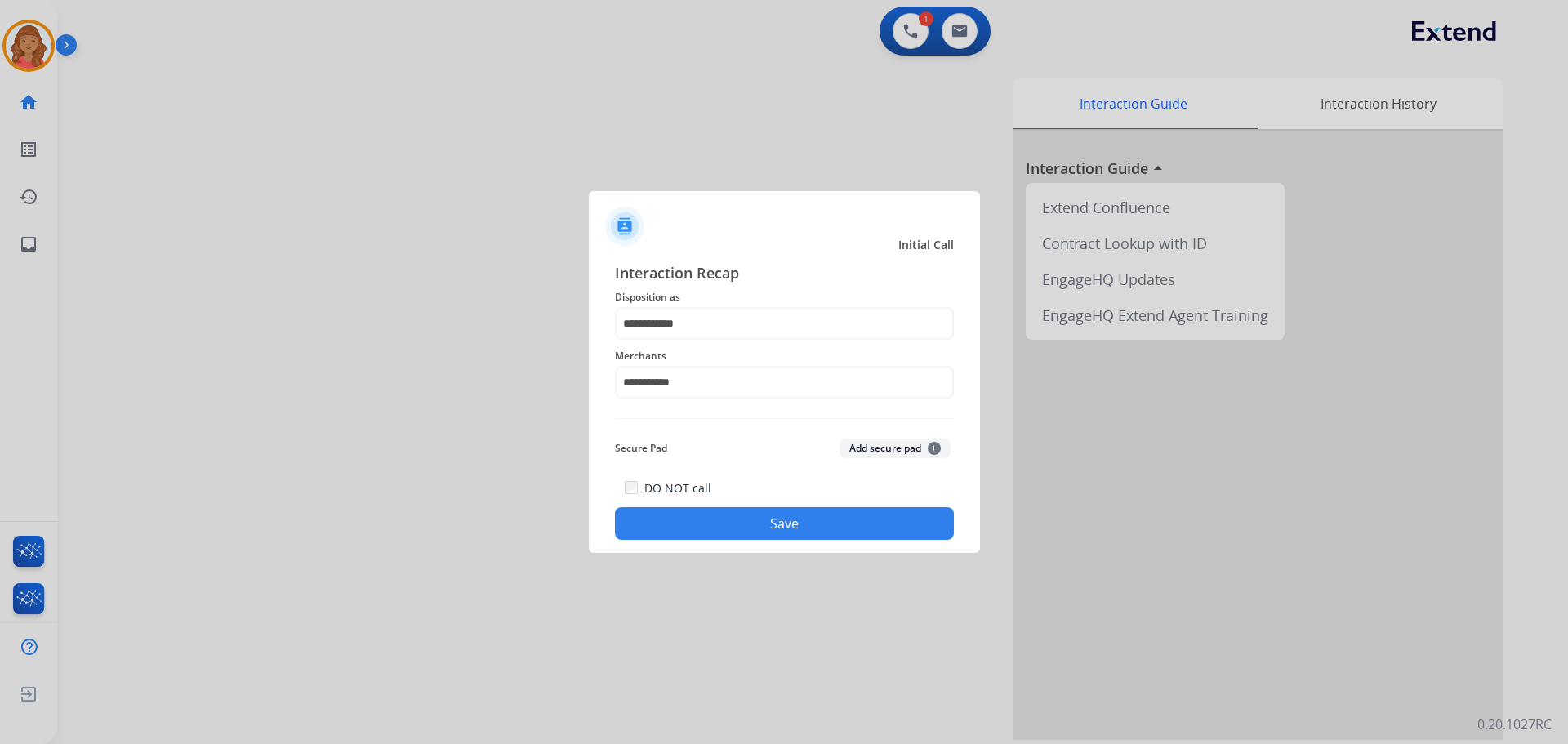
click at [705, 516] on button "Save" at bounding box center [785, 523] width 339 height 33
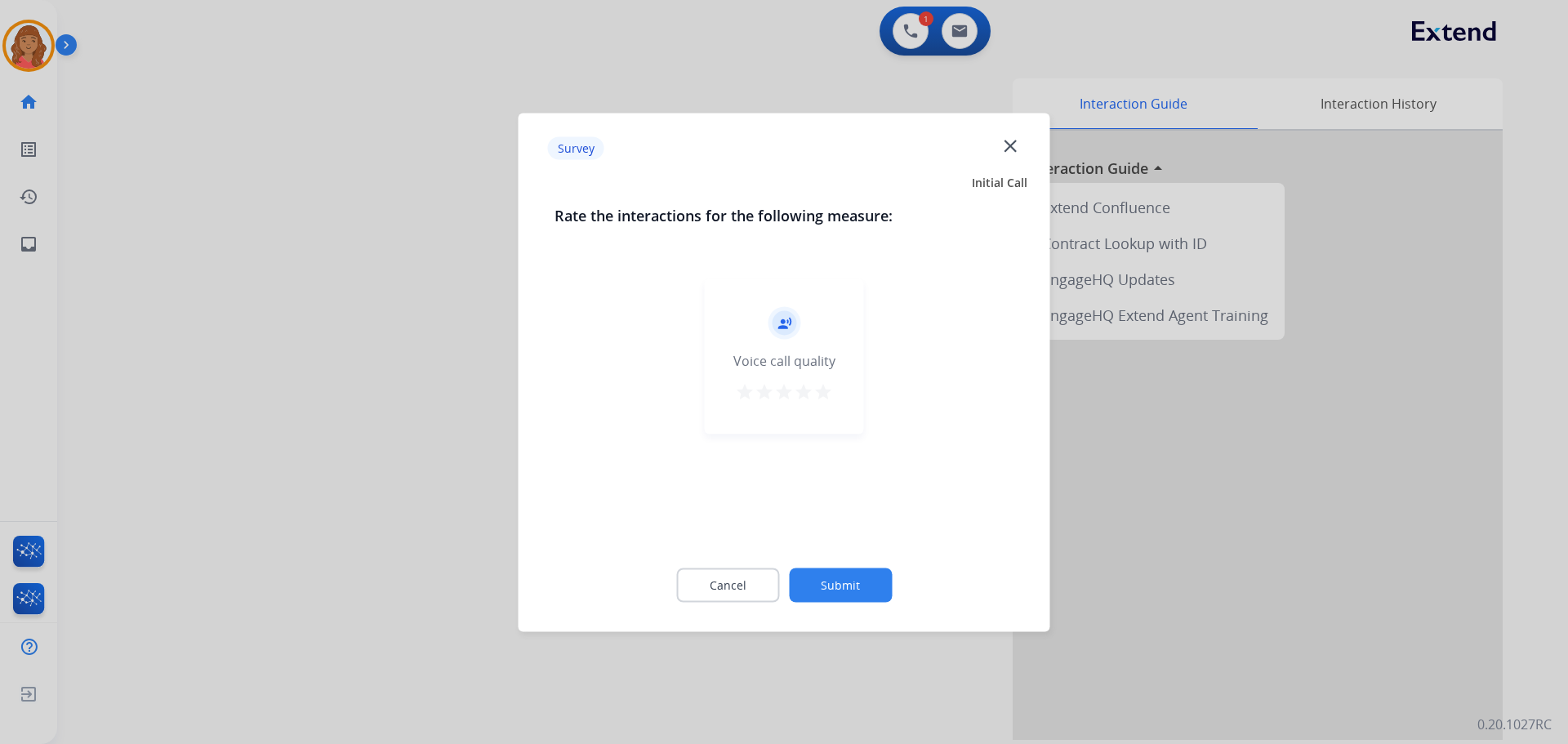
drag, startPoint x: 801, startPoint y: 391, endPoint x: 818, endPoint y: 393, distance: 17.1
click at [805, 391] on mat-icon "star" at bounding box center [803, 391] width 20 height 20
click at [819, 393] on mat-icon "star" at bounding box center [823, 391] width 20 height 20
click at [855, 585] on button "Submit" at bounding box center [840, 585] width 103 height 35
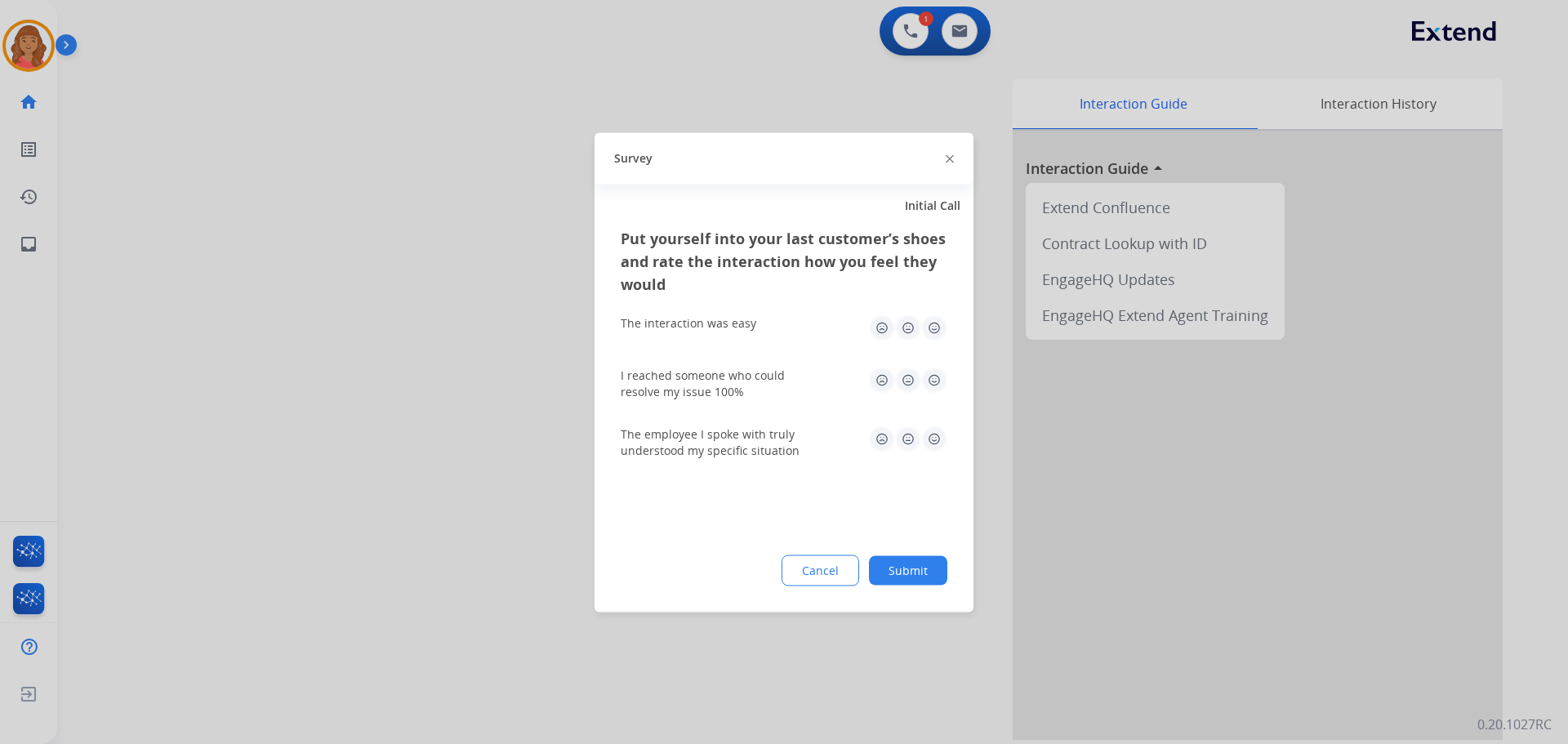
click at [935, 362] on div "I reached someone who could resolve my issue 100%" at bounding box center [783, 383] width 326 height 59
click at [935, 321] on img at bounding box center [935, 327] width 26 height 26
drag, startPoint x: 931, startPoint y: 373, endPoint x: 929, endPoint y: 400, distance: 27.1
click at [932, 375] on img at bounding box center [935, 380] width 26 height 26
click at [932, 439] on img at bounding box center [935, 439] width 26 height 26
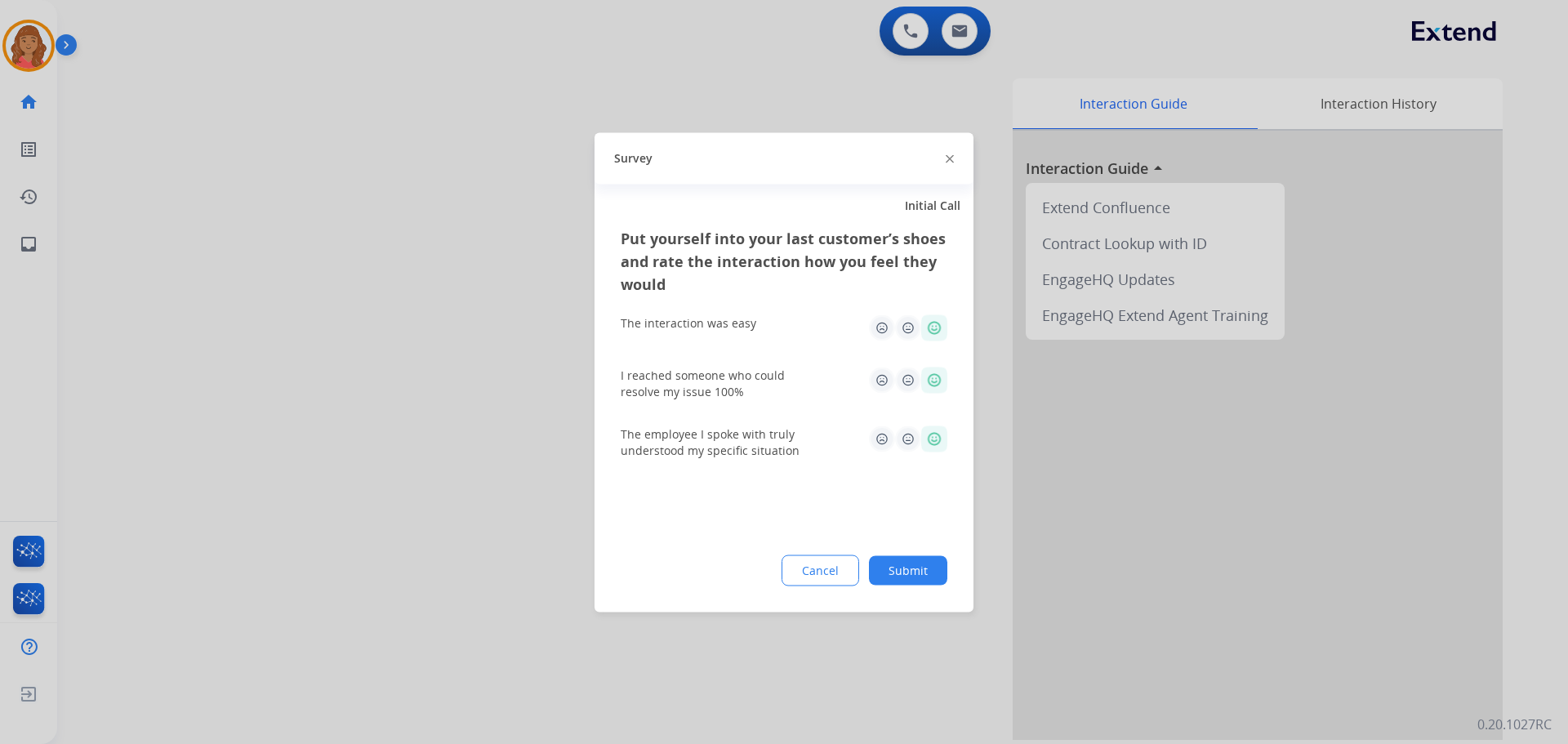
drag, startPoint x: 898, startPoint y: 556, endPoint x: 907, endPoint y: 539, distance: 19.2
click at [899, 556] on div "Cancel Submit" at bounding box center [783, 570] width 326 height 31
drag, startPoint x: 928, startPoint y: 574, endPoint x: 776, endPoint y: 478, distance: 179.8
click at [927, 574] on button "Submit" at bounding box center [908, 570] width 79 height 29
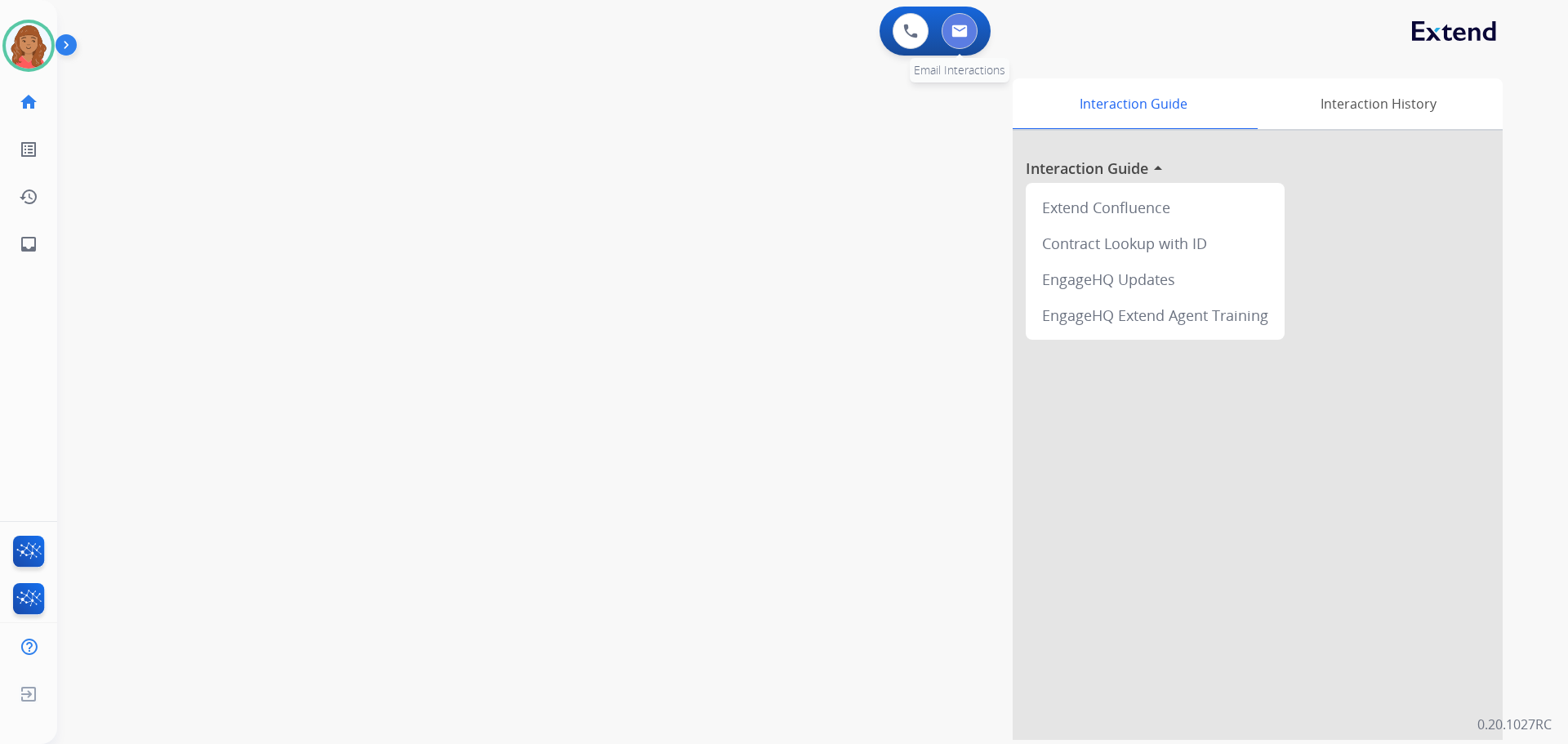
click at [962, 30] on img at bounding box center [959, 30] width 16 height 13
select select "**********"
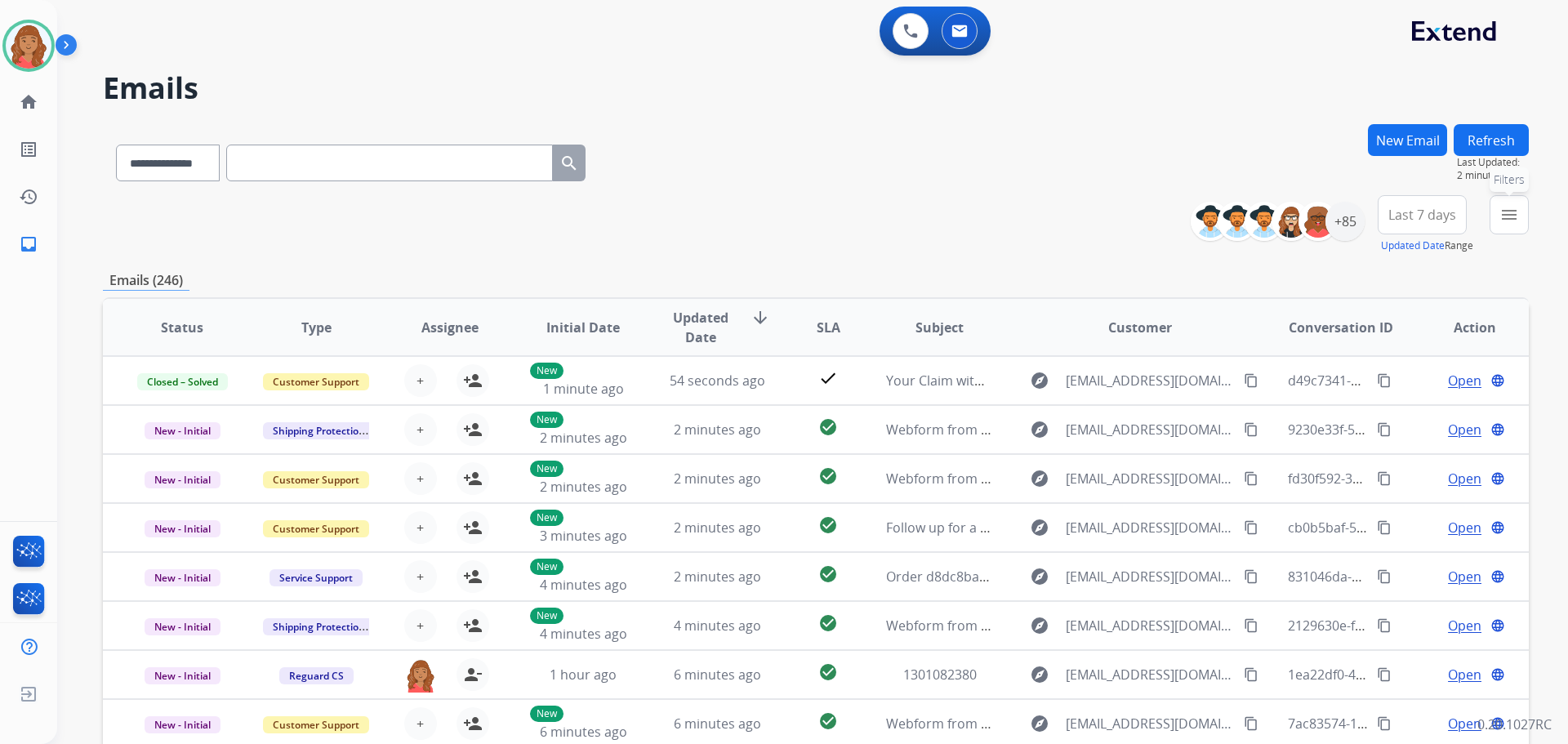
click at [1503, 225] on button "menu Filters" at bounding box center [1508, 215] width 39 height 39
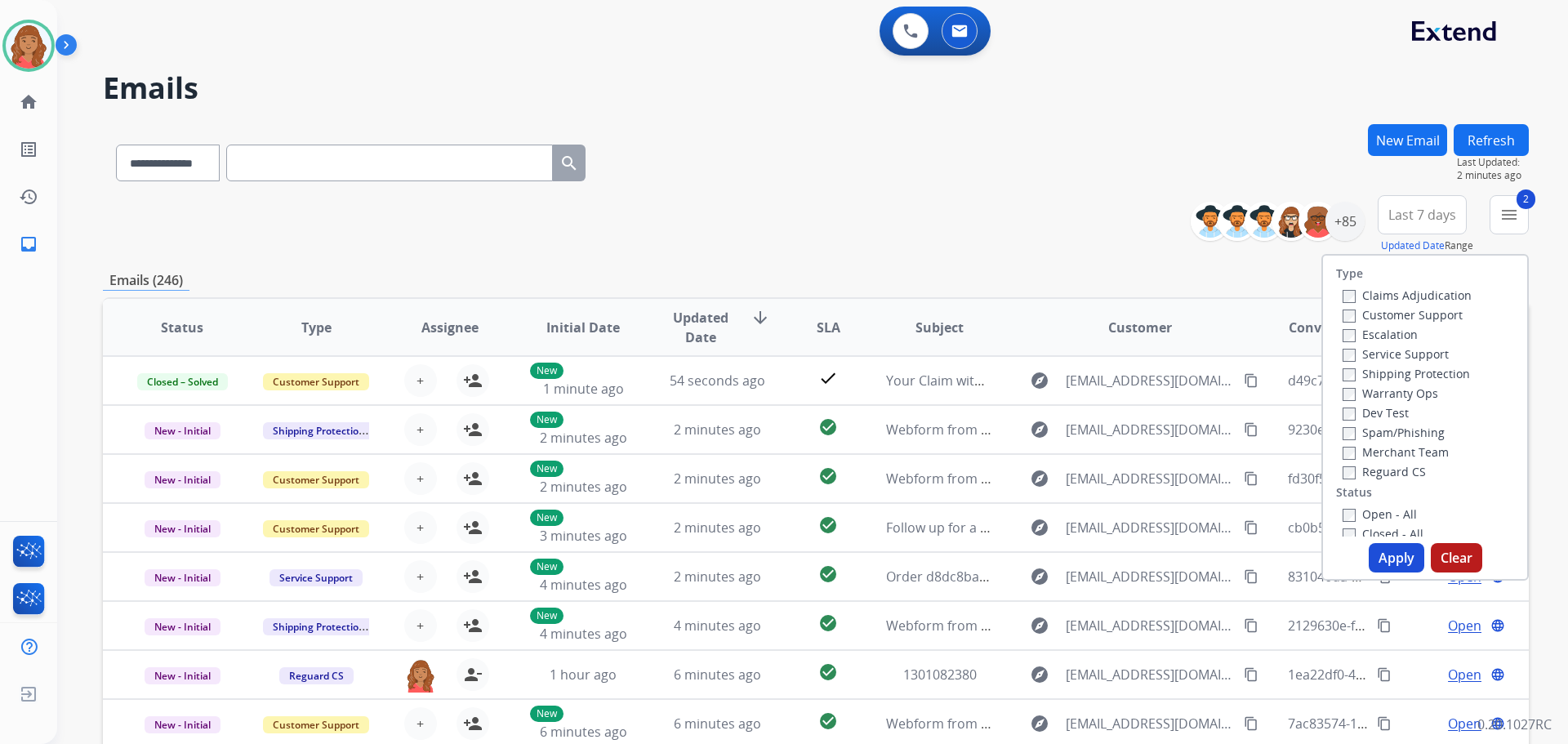
drag, startPoint x: 1345, startPoint y: 473, endPoint x: 1341, endPoint y: 486, distance: 13.6
click at [1345, 474] on label "Reguard CS" at bounding box center [1384, 471] width 83 height 16
drag, startPoint x: 1393, startPoint y: 561, endPoint x: 1341, endPoint y: 559, distance: 52.0
click at [1385, 561] on button "Apply" at bounding box center [1397, 558] width 55 height 29
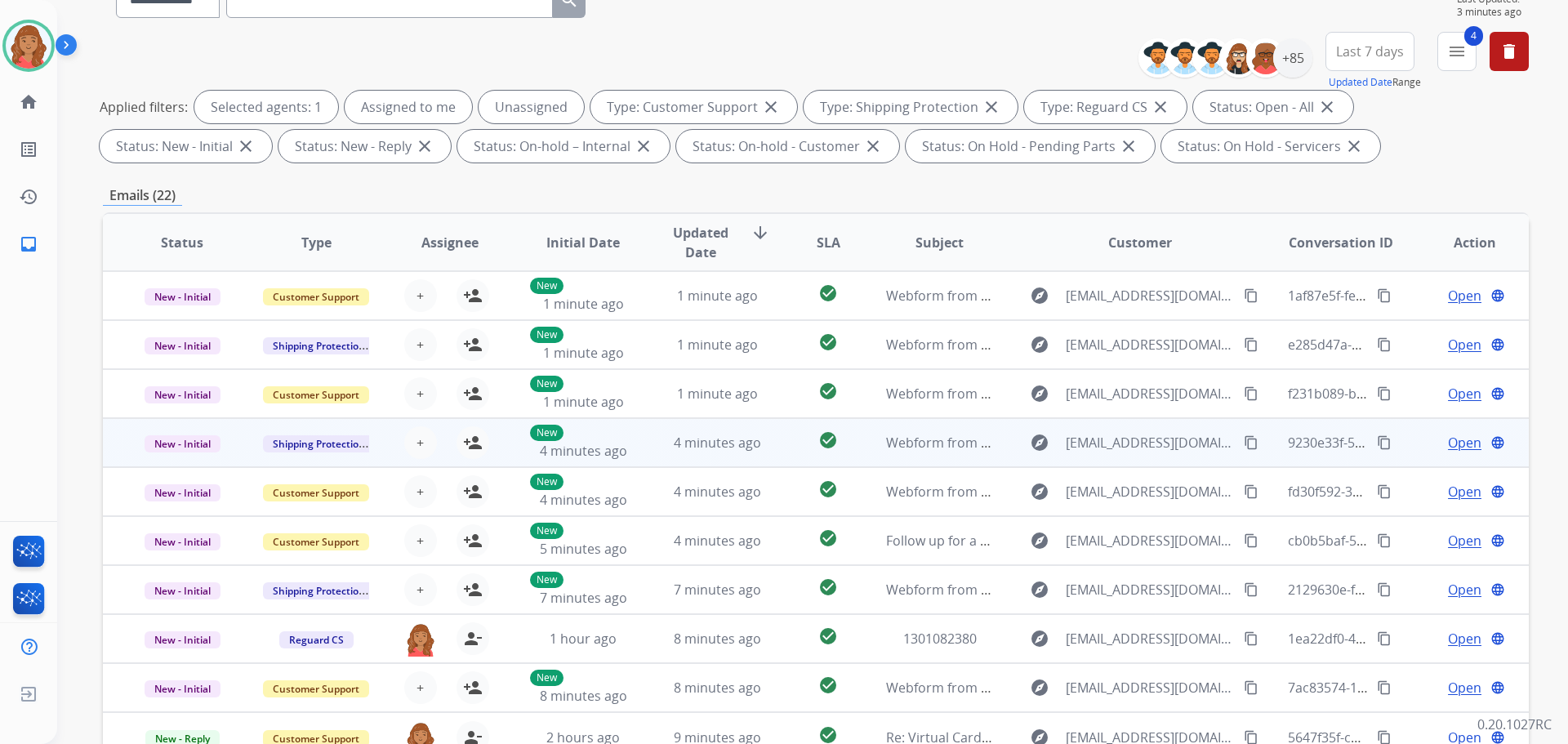
scroll to position [2, 0]
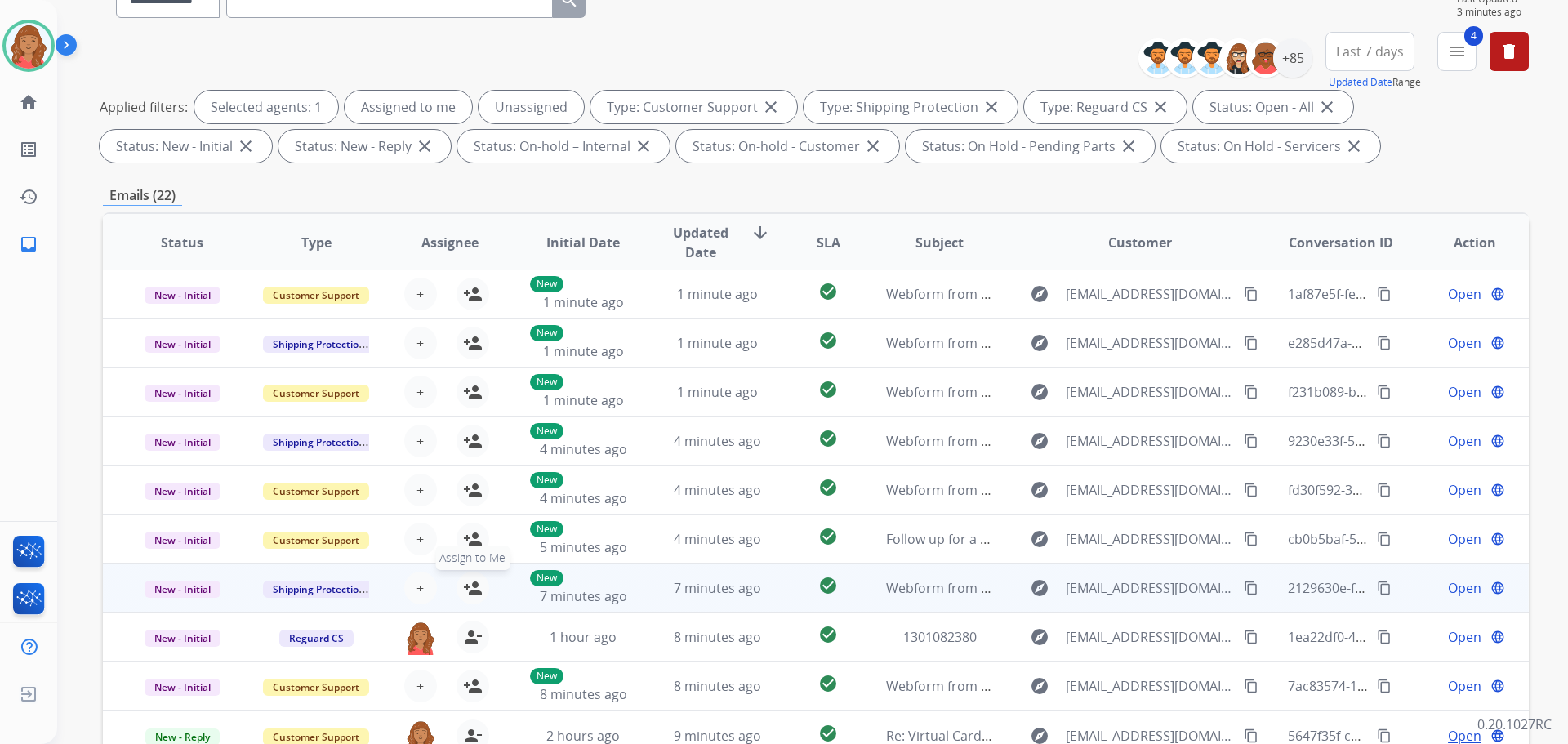
click at [468, 587] on mat-icon "person_add" at bounding box center [472, 587] width 20 height 20
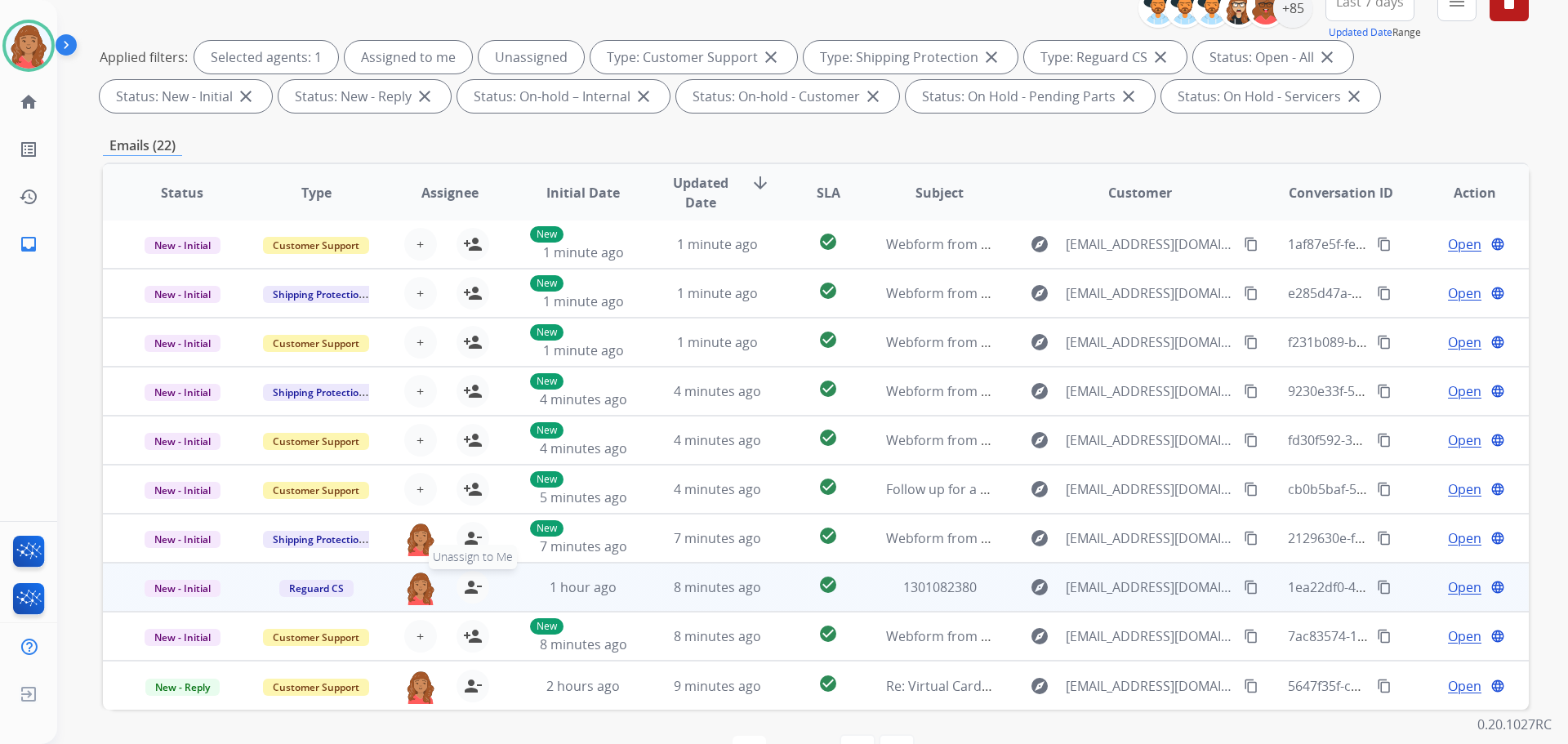
scroll to position [264, 0]
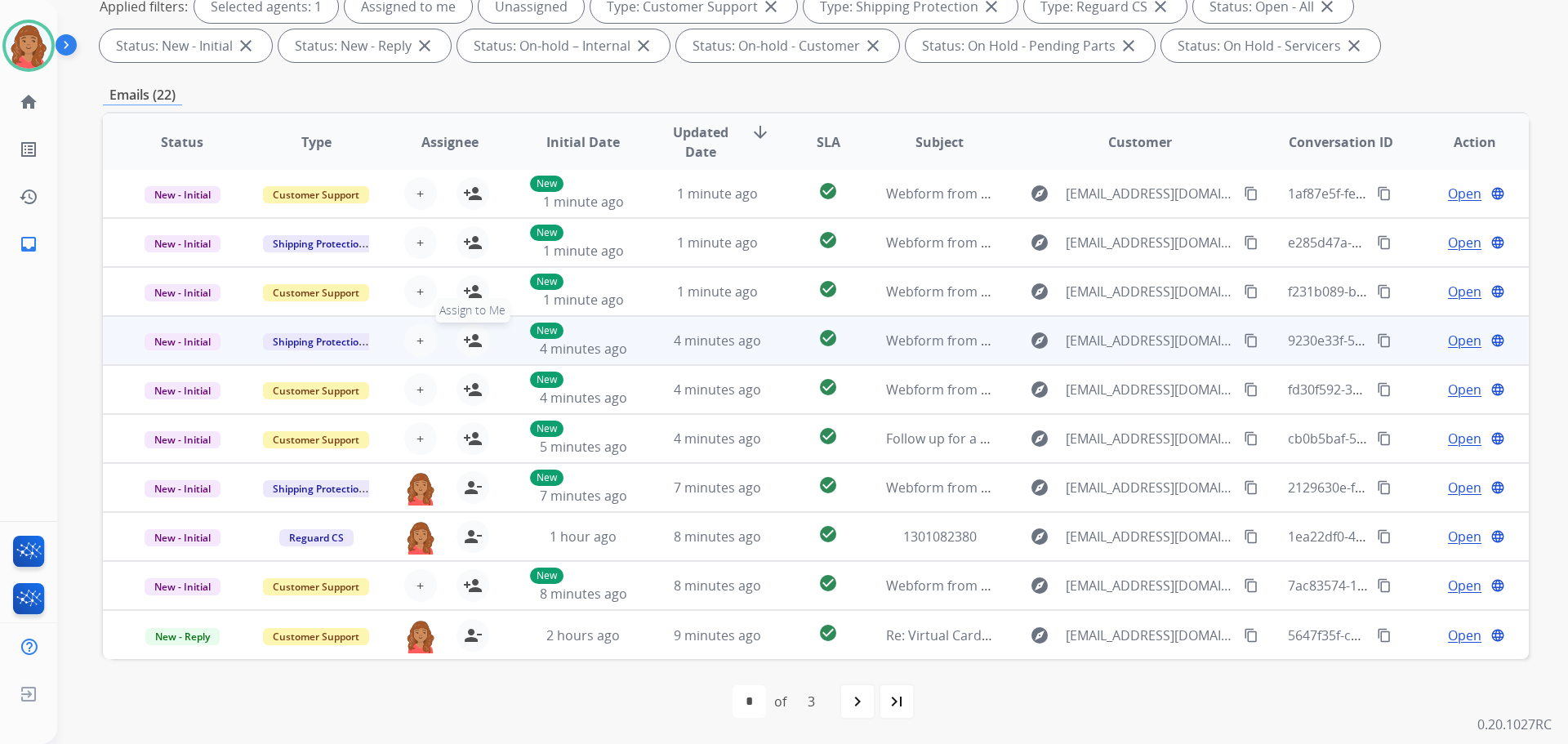
click at [470, 342] on mat-icon "person_add" at bounding box center [472, 340] width 20 height 20
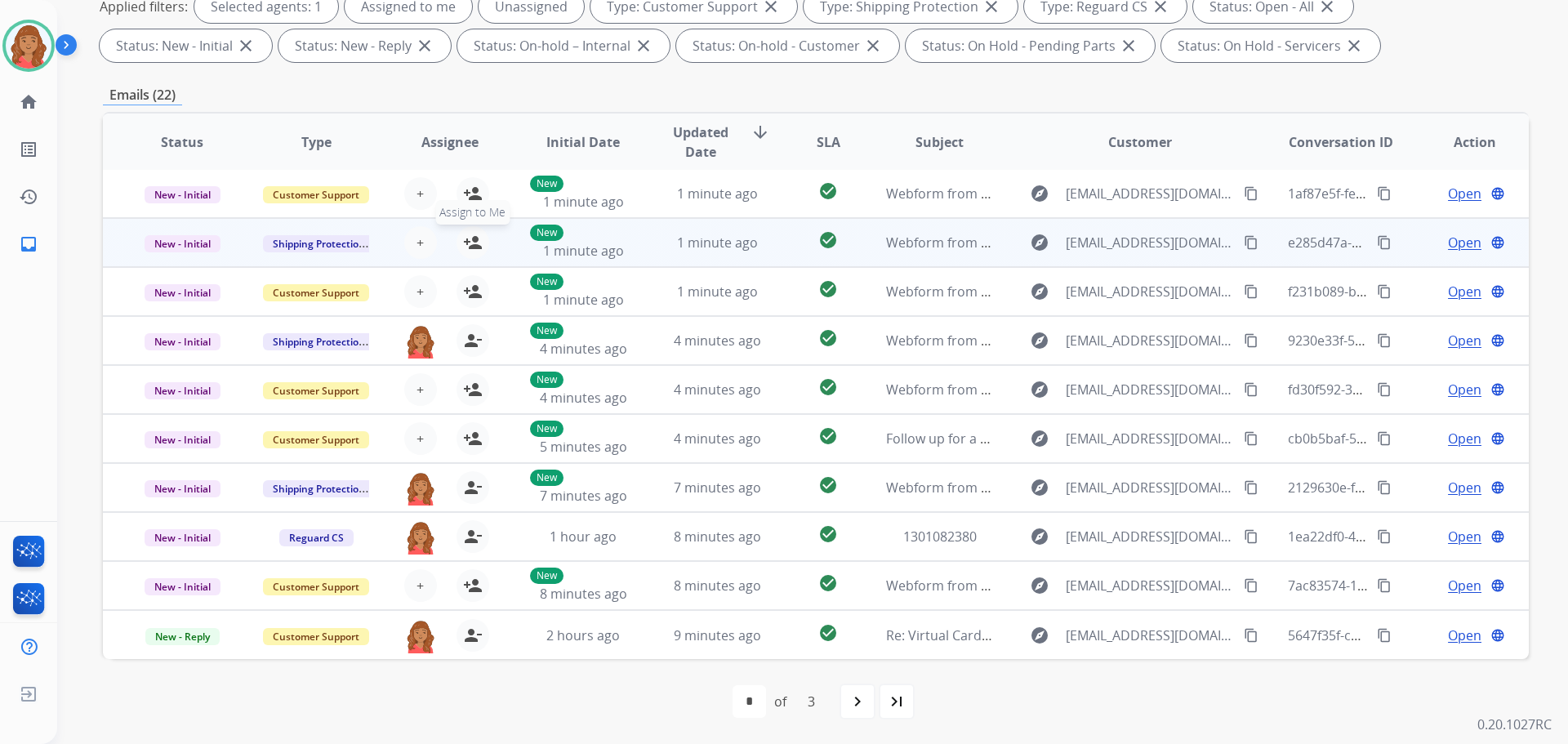
click at [464, 240] on mat-icon "person_add" at bounding box center [472, 242] width 20 height 20
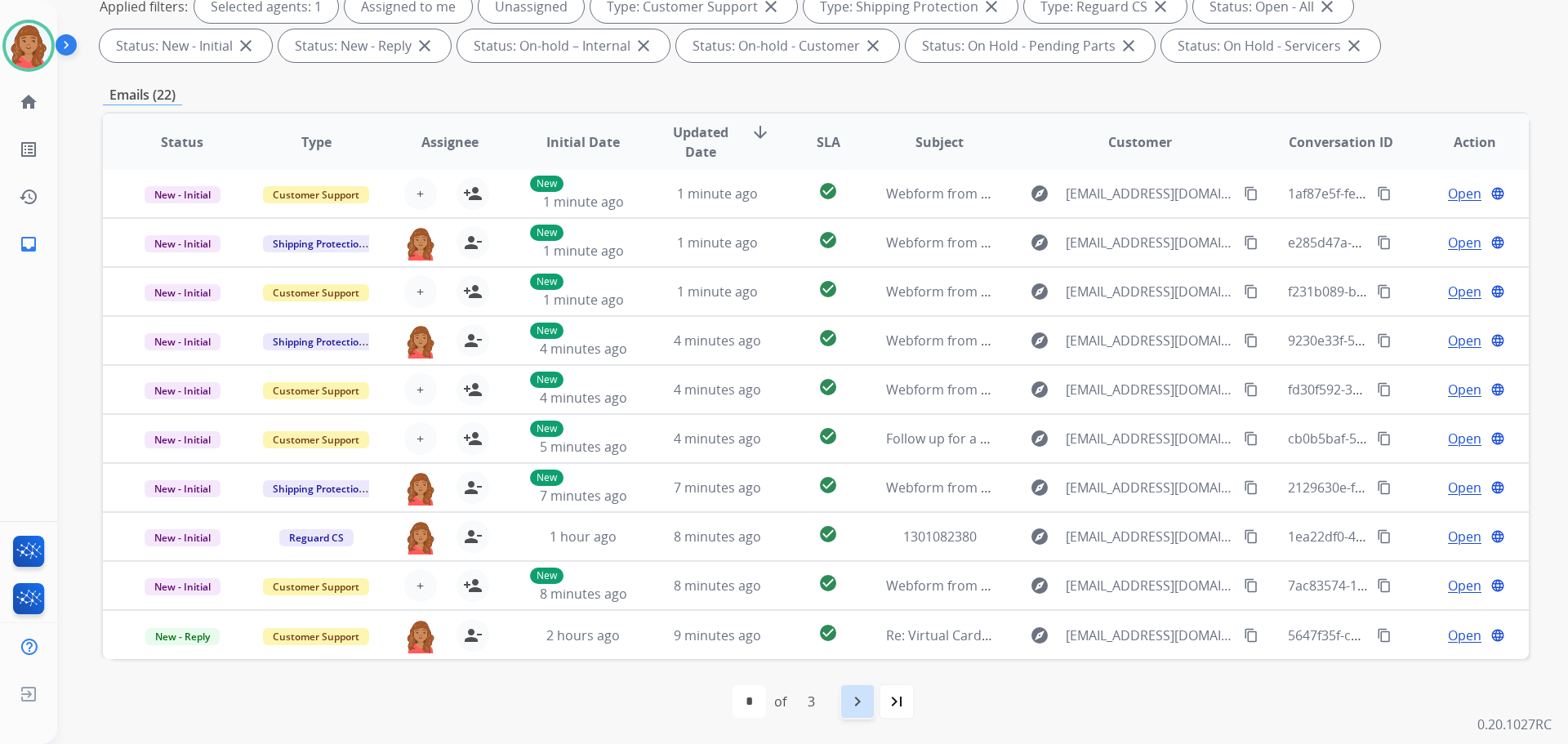
click at [845, 702] on div "navigate_next" at bounding box center [858, 702] width 36 height 36
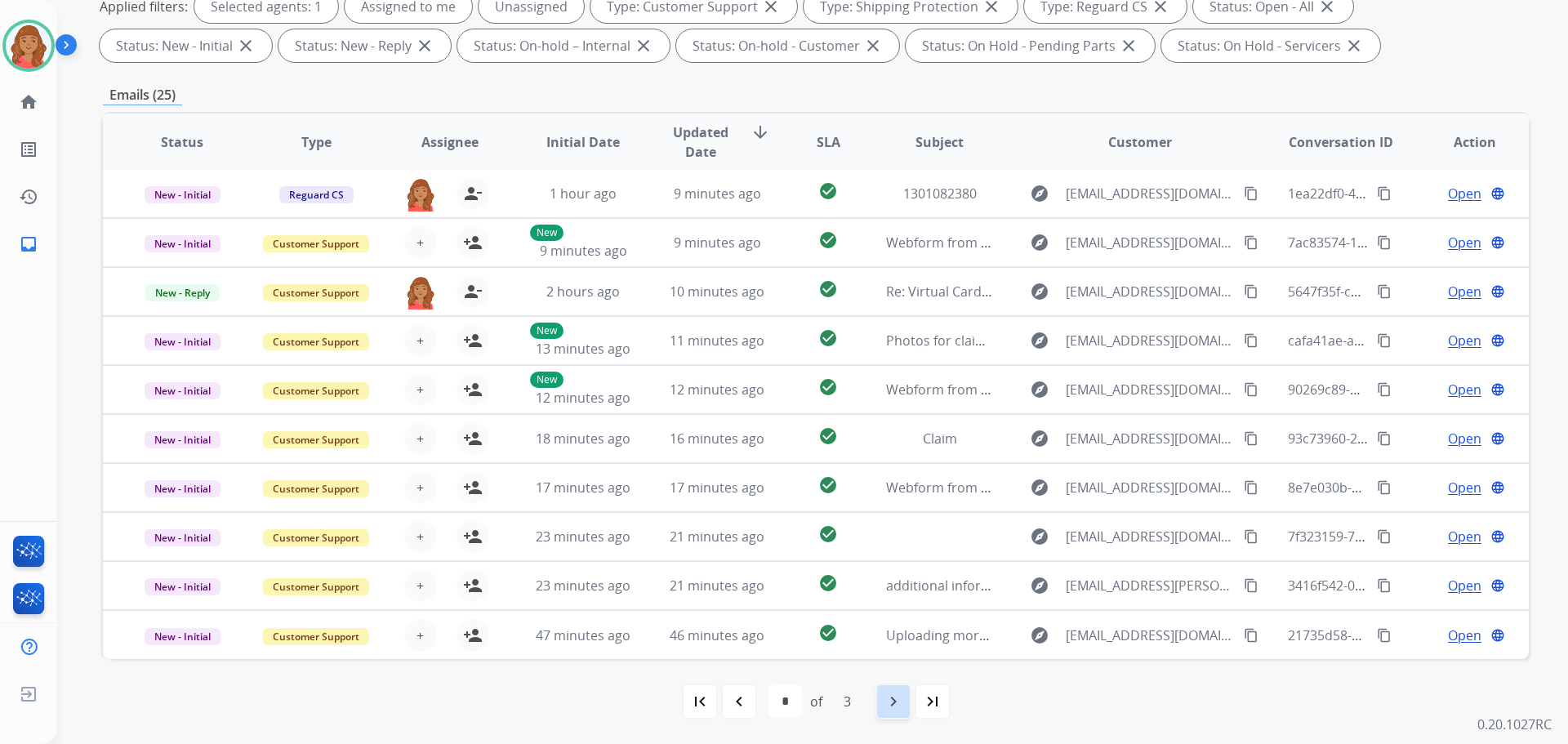
click at [883, 702] on div "navigate_next" at bounding box center [894, 702] width 36 height 36
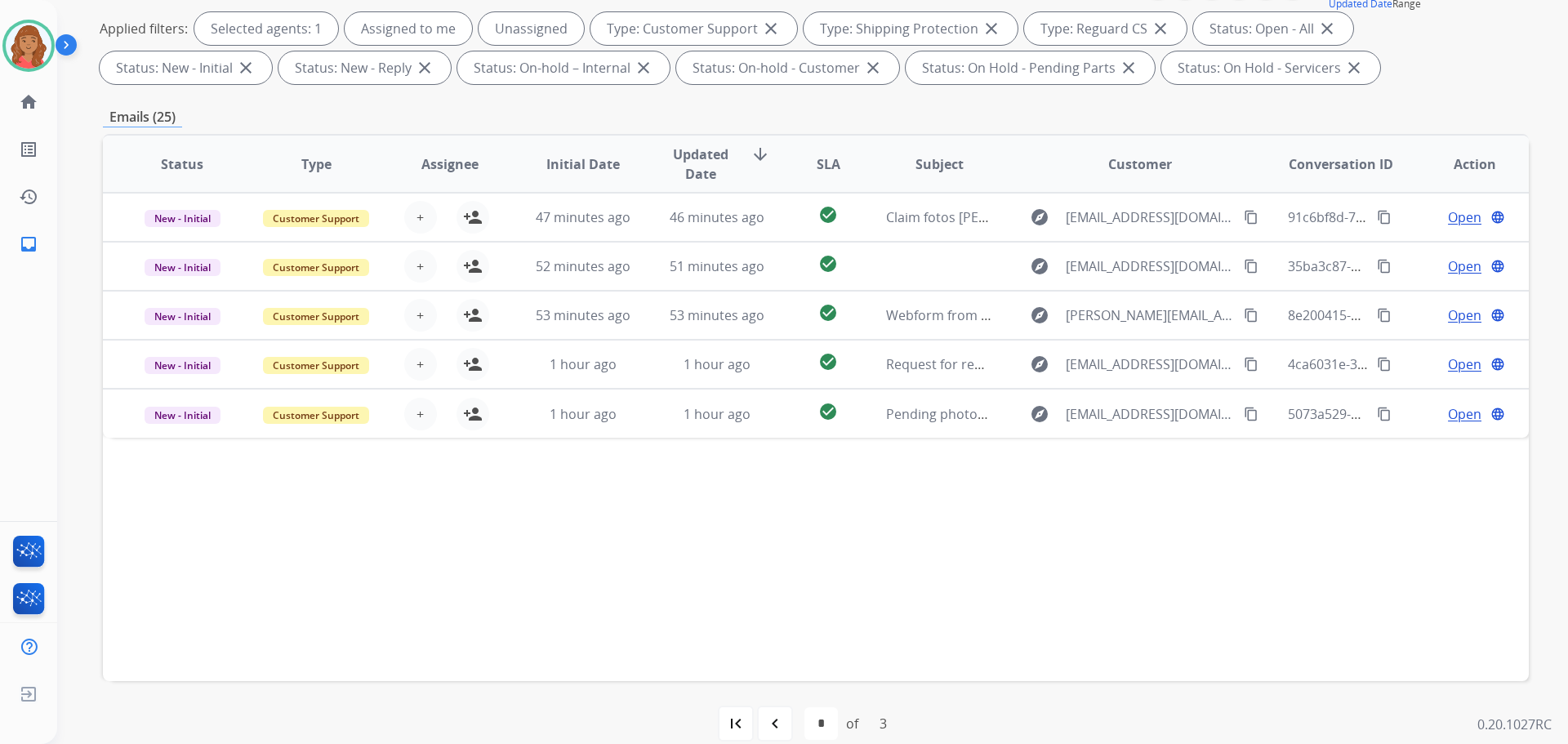
scroll to position [245, 0]
click at [772, 724] on mat-icon "navigate_before" at bounding box center [774, 720] width 20 height 20
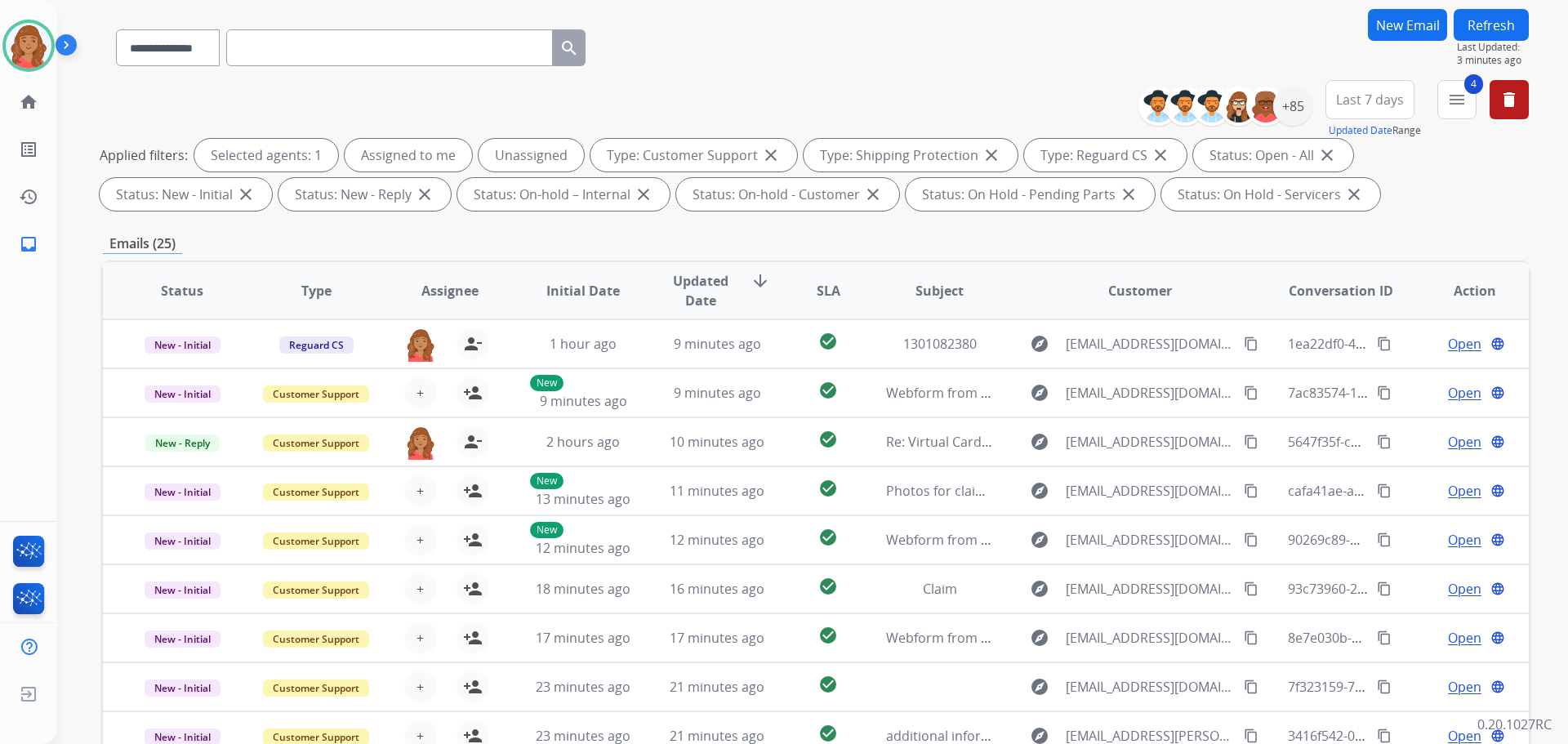
scroll to position [0, 0]
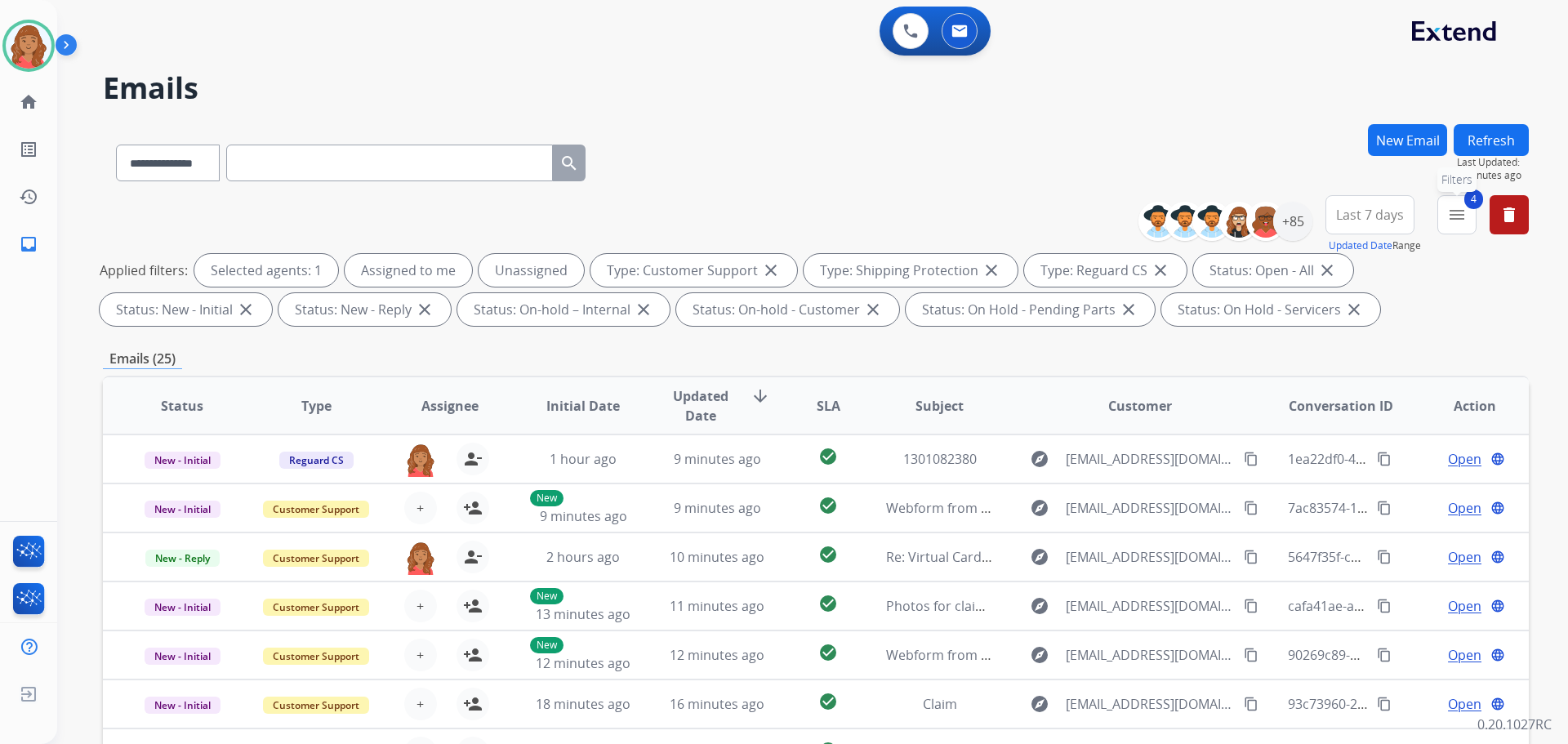
drag, startPoint x: 1455, startPoint y: 219, endPoint x: 1443, endPoint y: 228, distance: 15.0
click at [1456, 219] on mat-icon "menu" at bounding box center [1456, 215] width 20 height 20
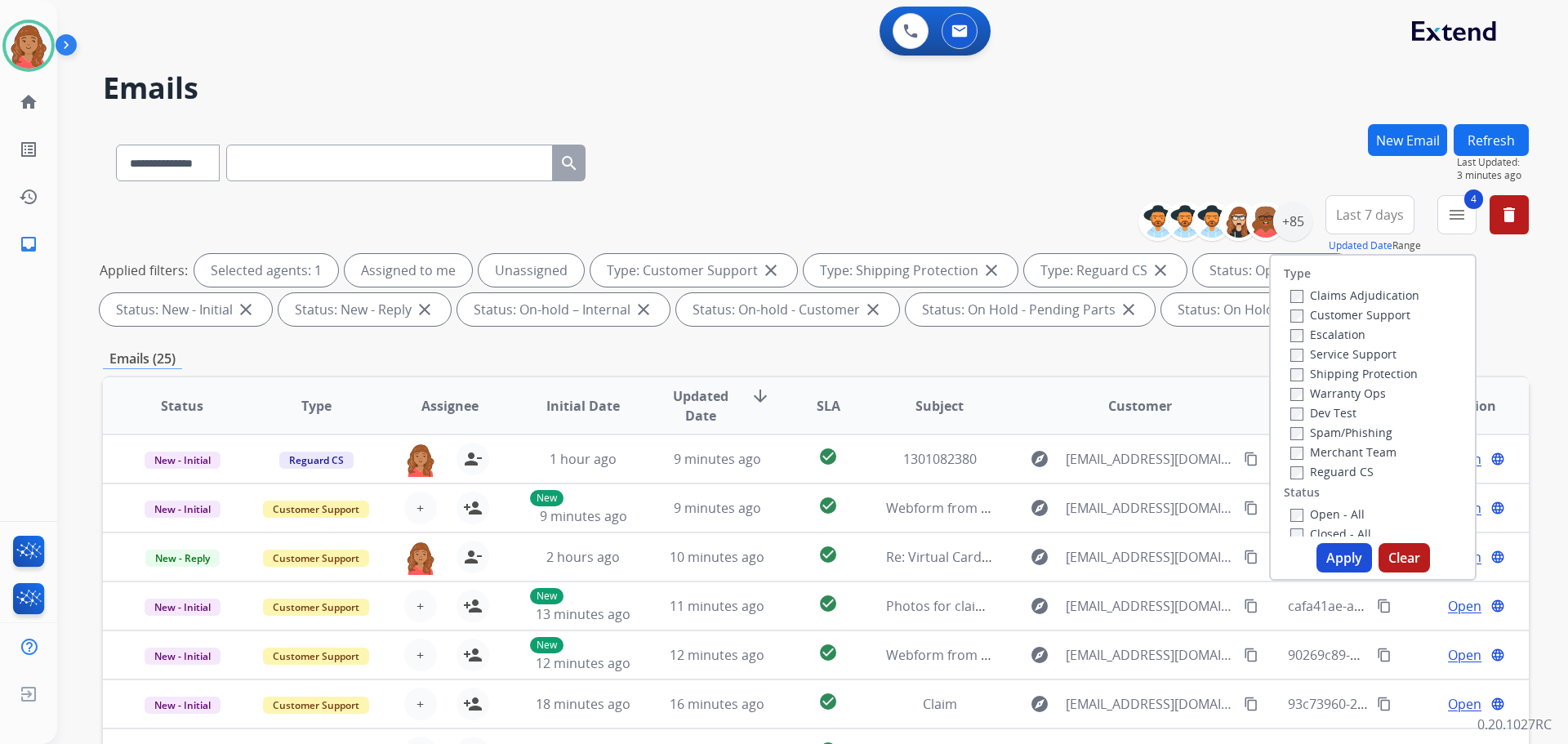
drag, startPoint x: 1345, startPoint y: 552, endPoint x: 1316, endPoint y: 500, distance: 59.5
click at [1343, 551] on button "Apply" at bounding box center [1344, 558] width 55 height 29
select select "*"
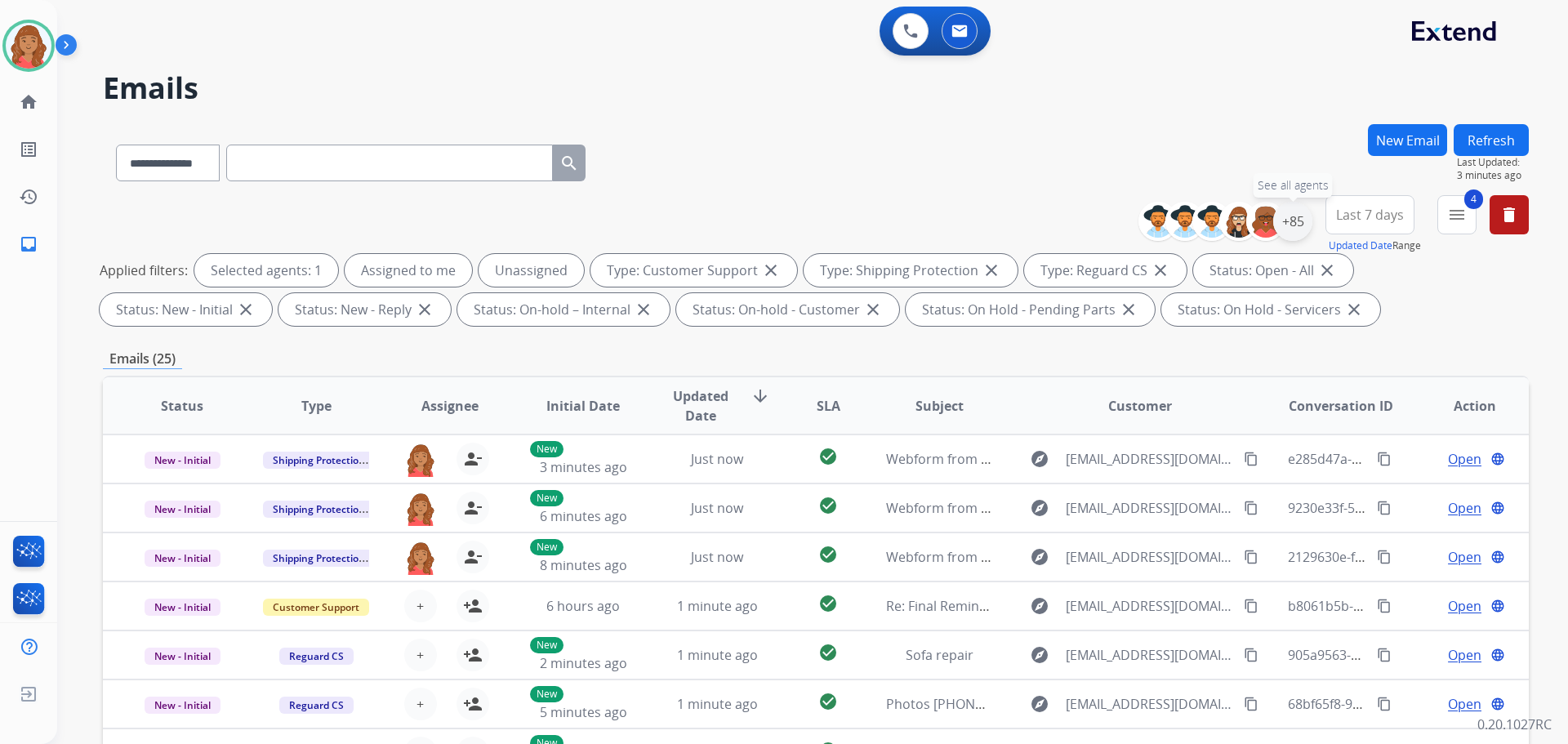
click at [1284, 223] on div "+85" at bounding box center [1292, 221] width 39 height 39
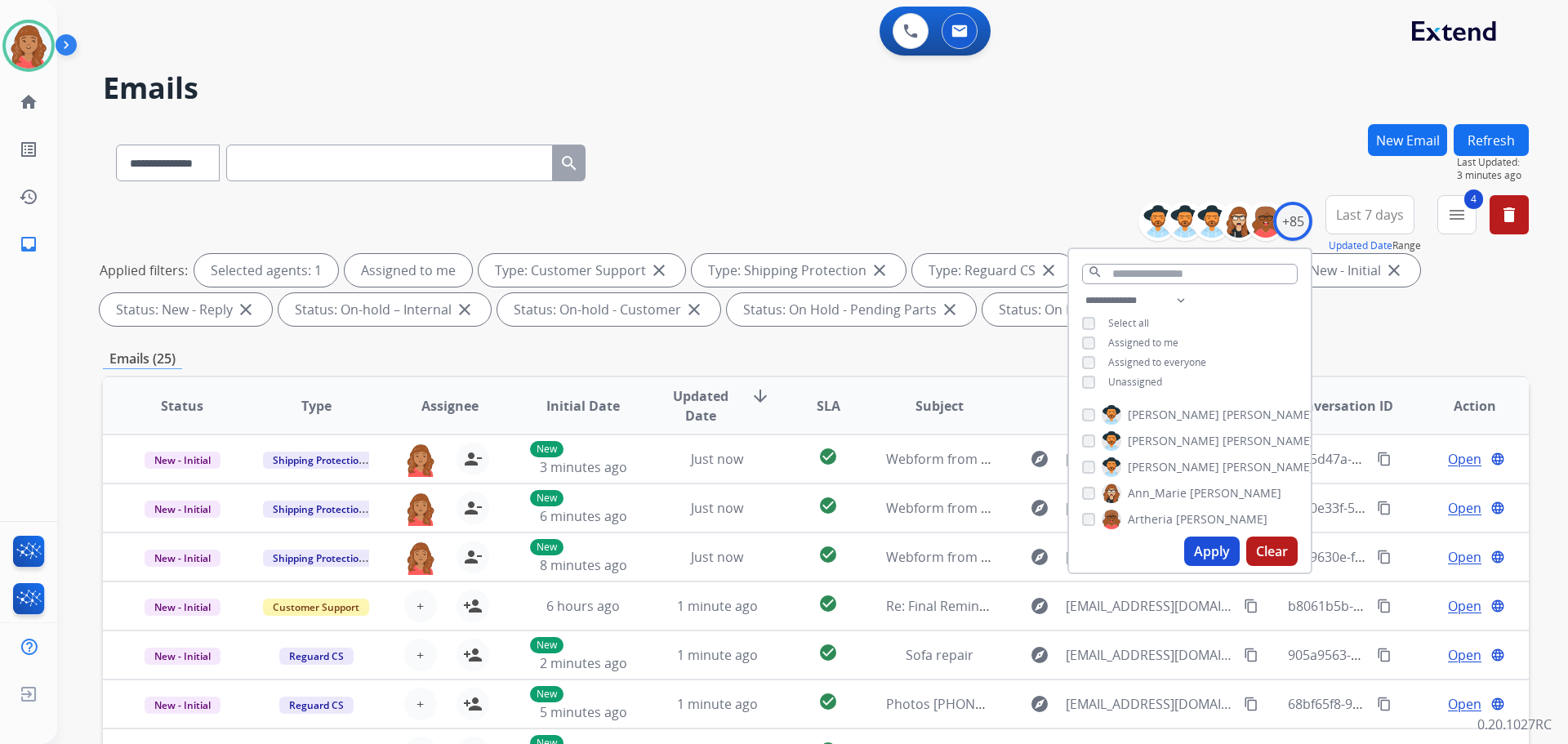
drag, startPoint x: 1202, startPoint y: 556, endPoint x: 1166, endPoint y: 552, distance: 36.2
click at [1204, 556] on button "Apply" at bounding box center [1211, 551] width 55 height 29
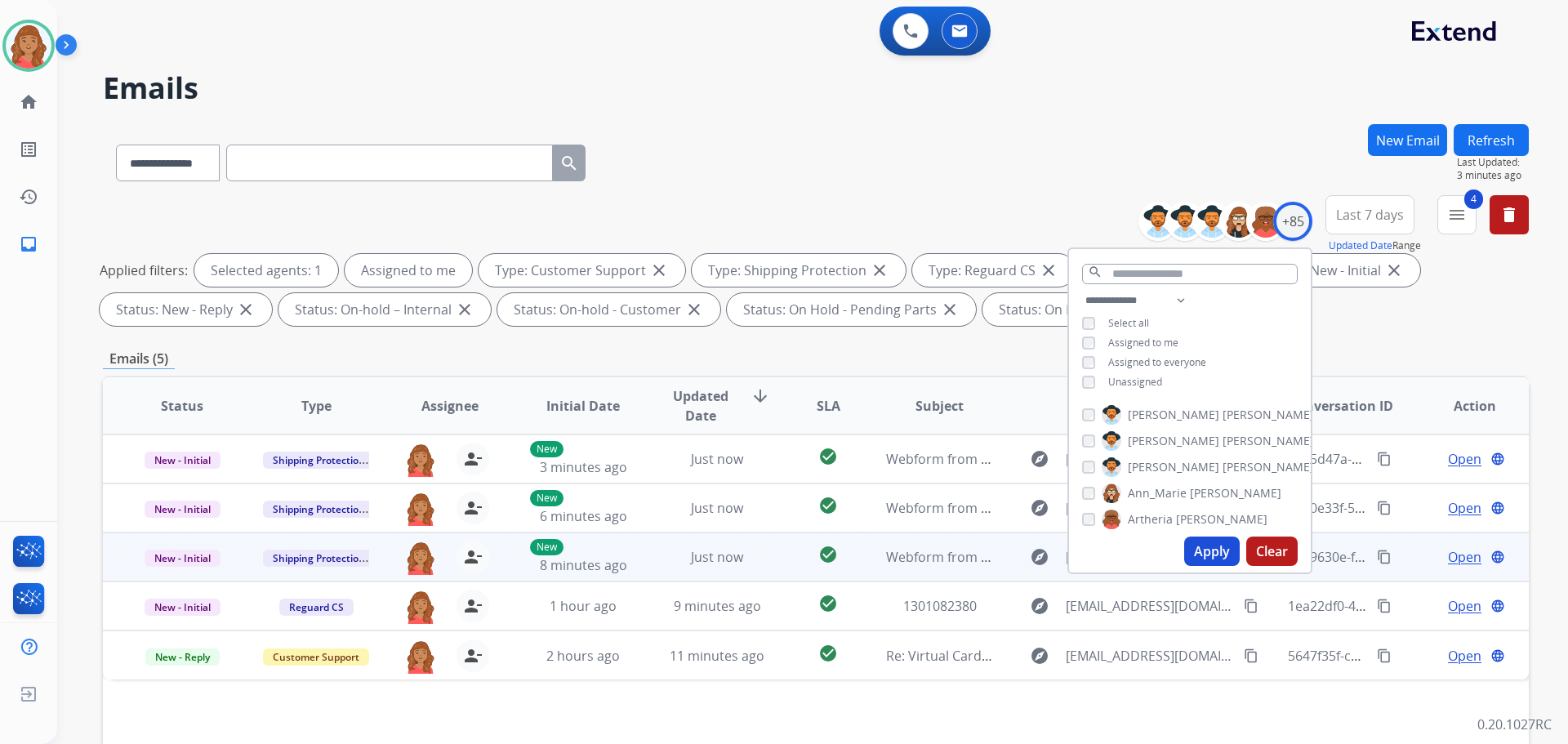
scroll to position [164, 0]
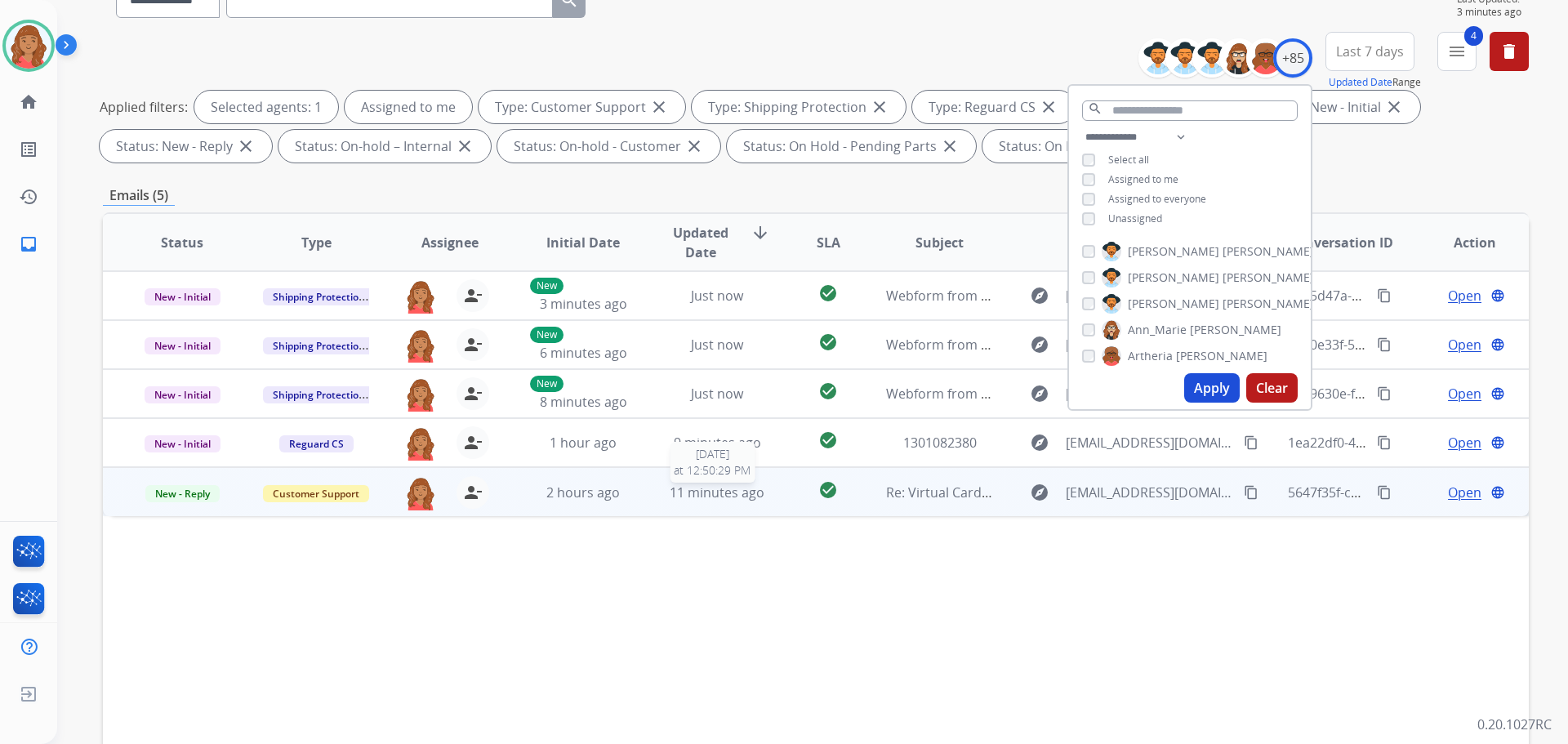
click at [688, 501] on div "11 minutes ago" at bounding box center [717, 492] width 107 height 20
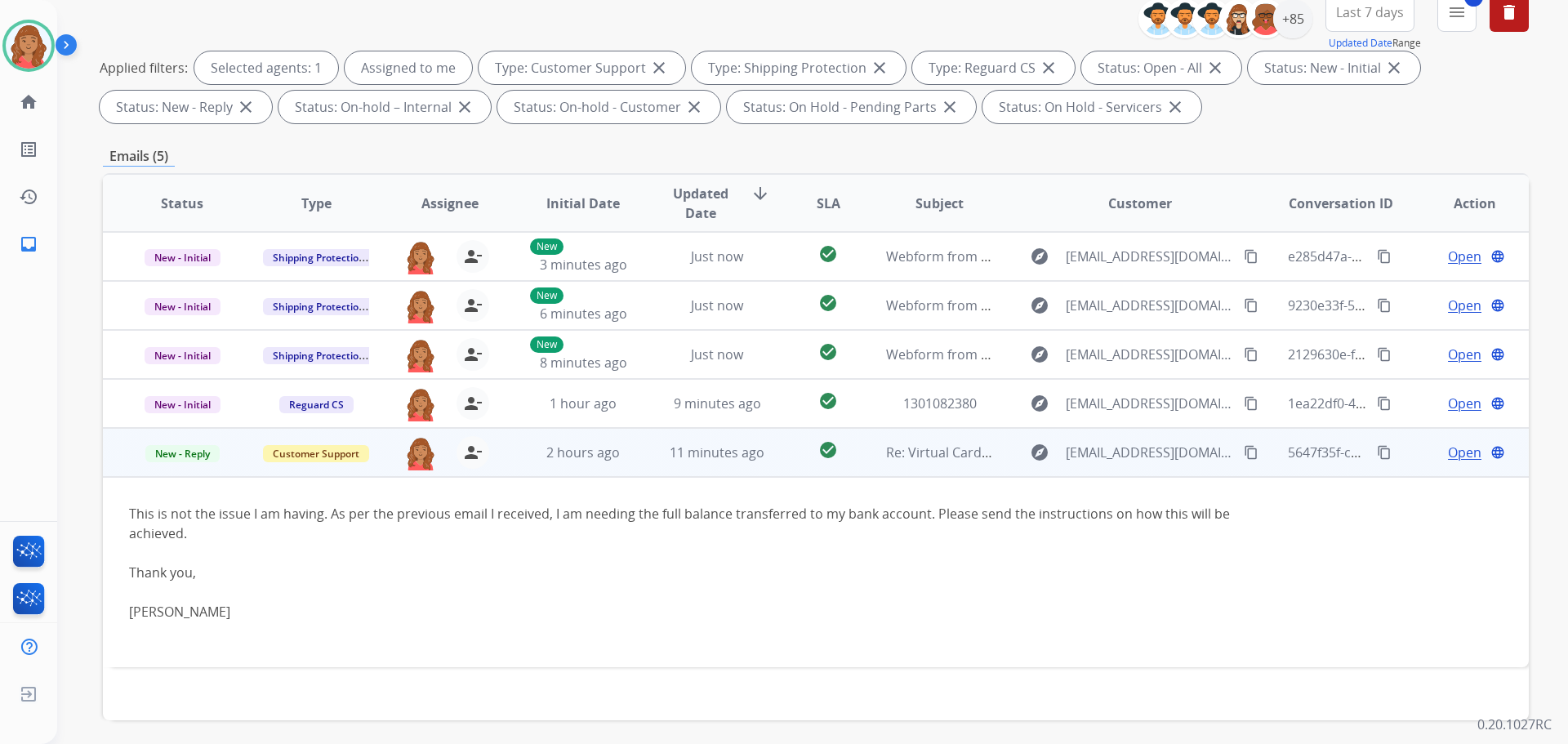
scroll to position [264, 0]
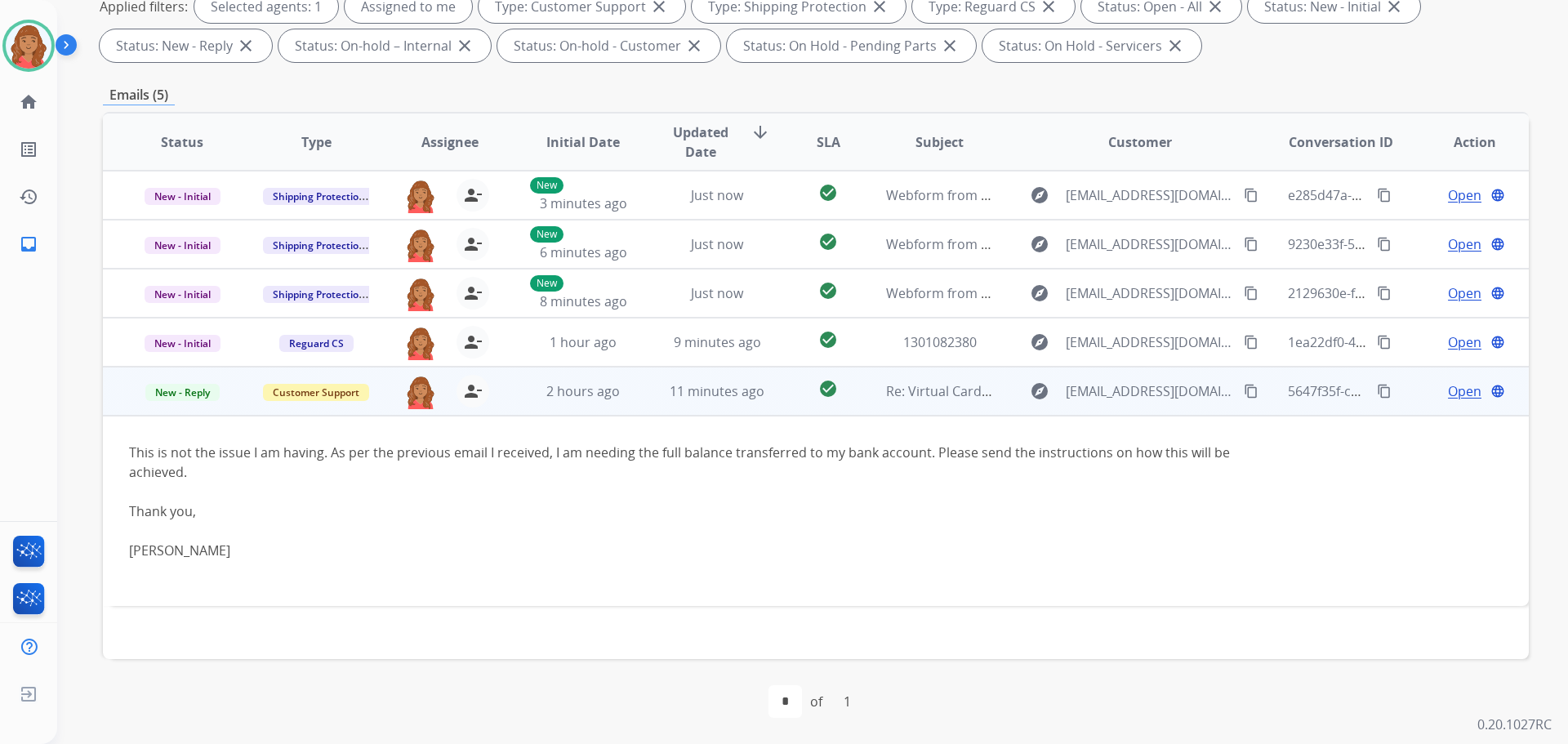
click at [1448, 393] on span "Open" at bounding box center [1464, 391] width 34 height 20
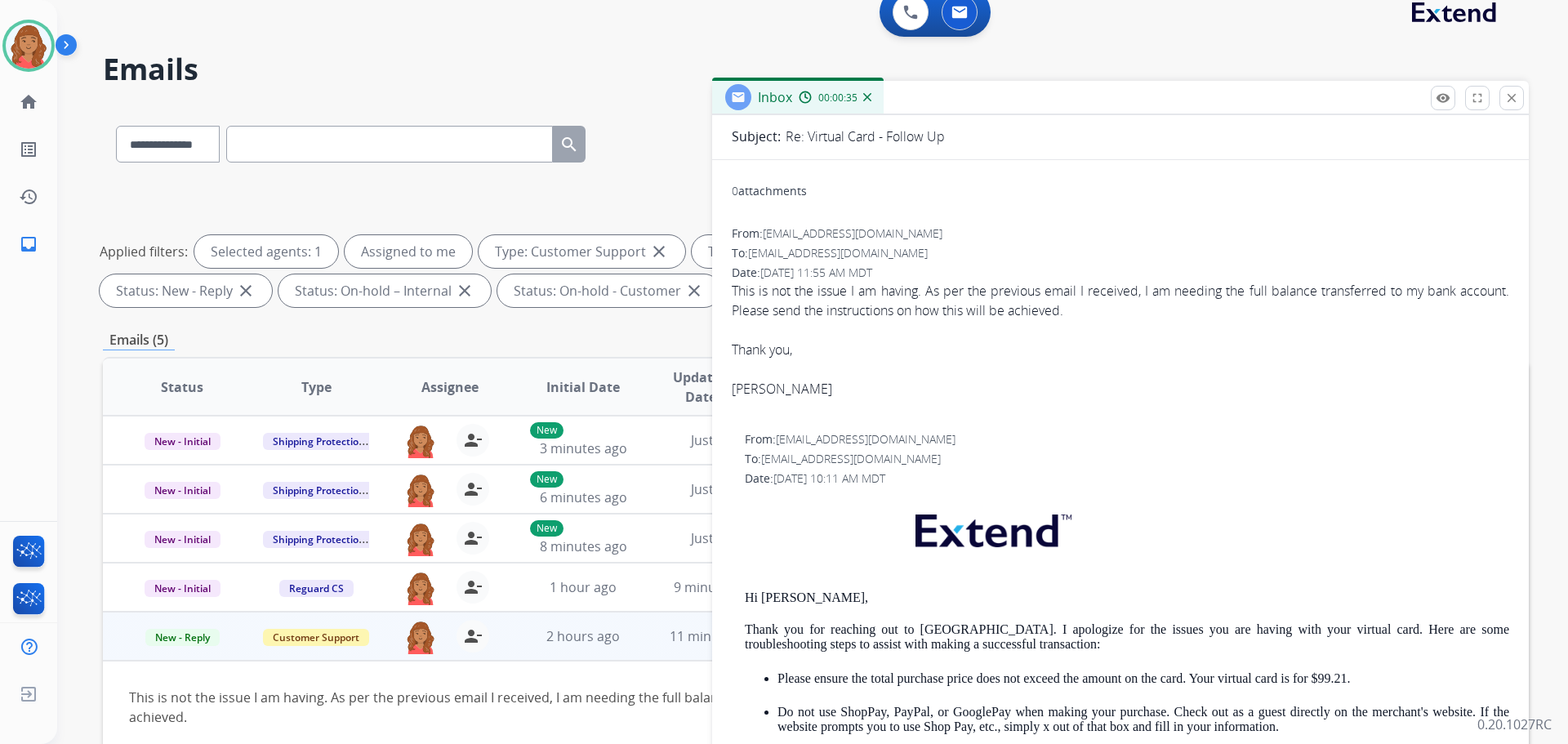
scroll to position [164, 0]
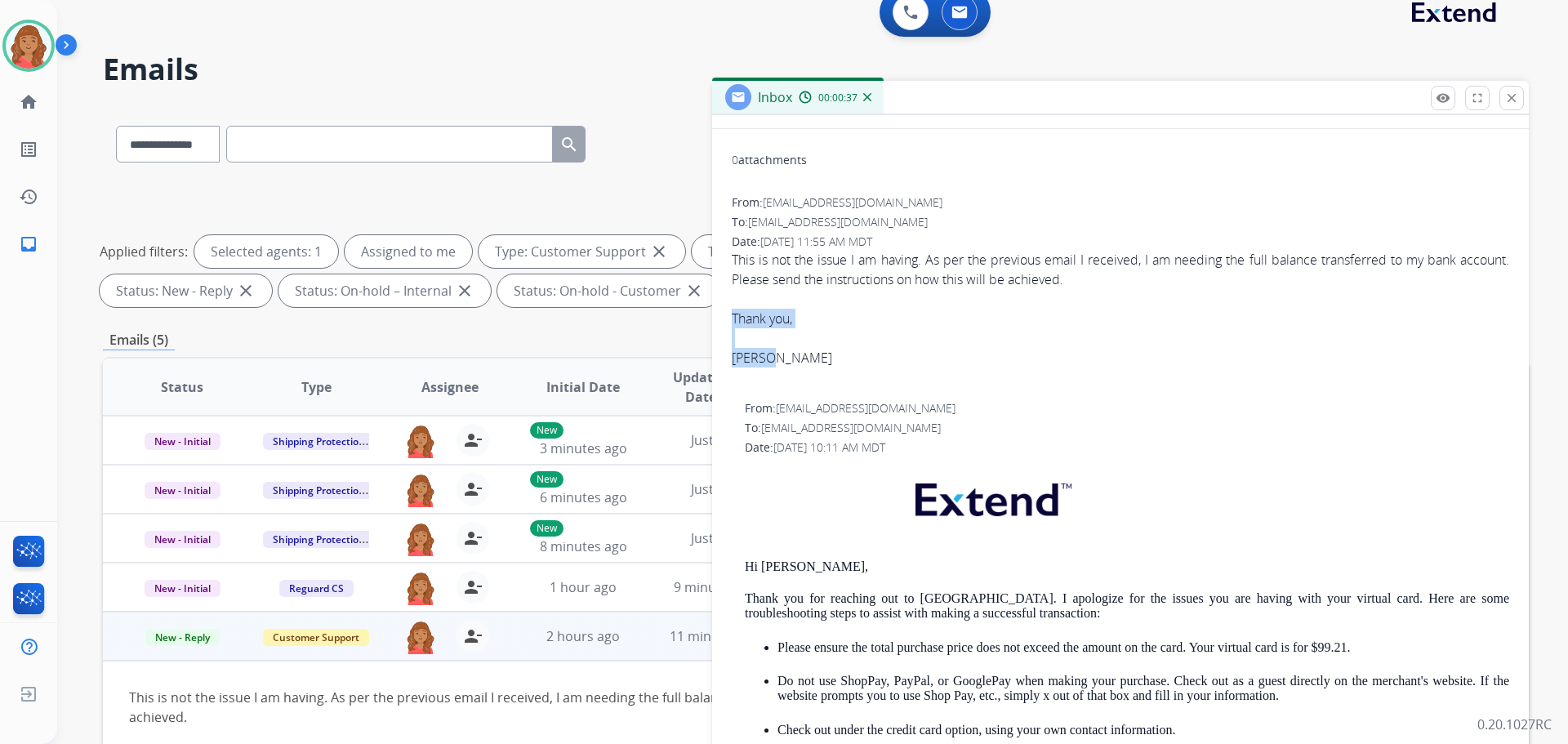
drag, startPoint x: 768, startPoint y: 356, endPoint x: 717, endPoint y: 311, distance: 68.0
click at [717, 311] on div "0 attachments From: kevinnichter@gmail.com To: support@extend.com Date: 08/28/2…" at bounding box center [1121, 602] width 817 height 920
click at [775, 343] on div at bounding box center [1121, 337] width 777 height 20
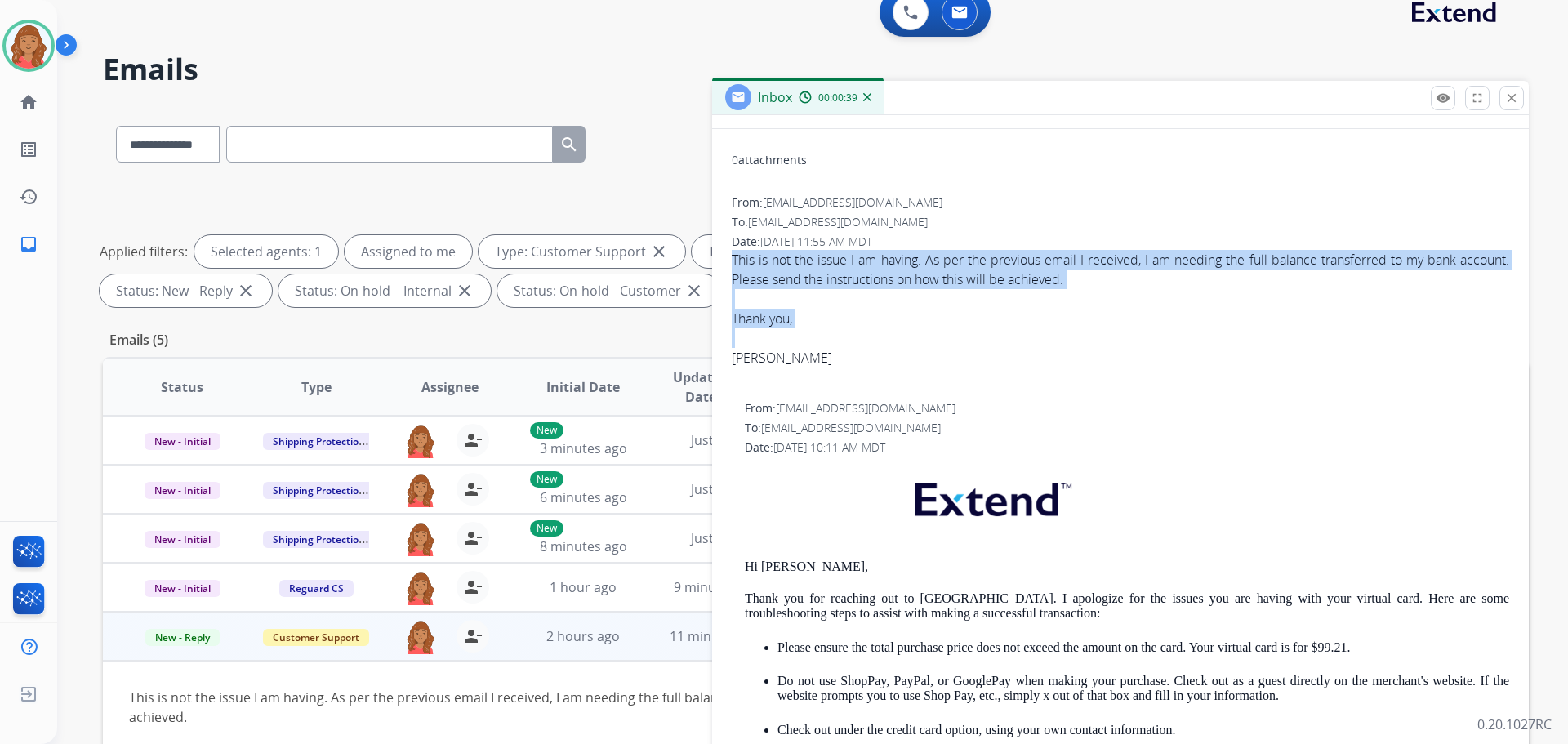
drag, startPoint x: 762, startPoint y: 366, endPoint x: 727, endPoint y: 354, distance: 37.0
click at [725, 354] on div "0 attachments From: kevinnichter@gmail.com To: support@extend.com Date: 08/28/2…" at bounding box center [1121, 602] width 817 height 920
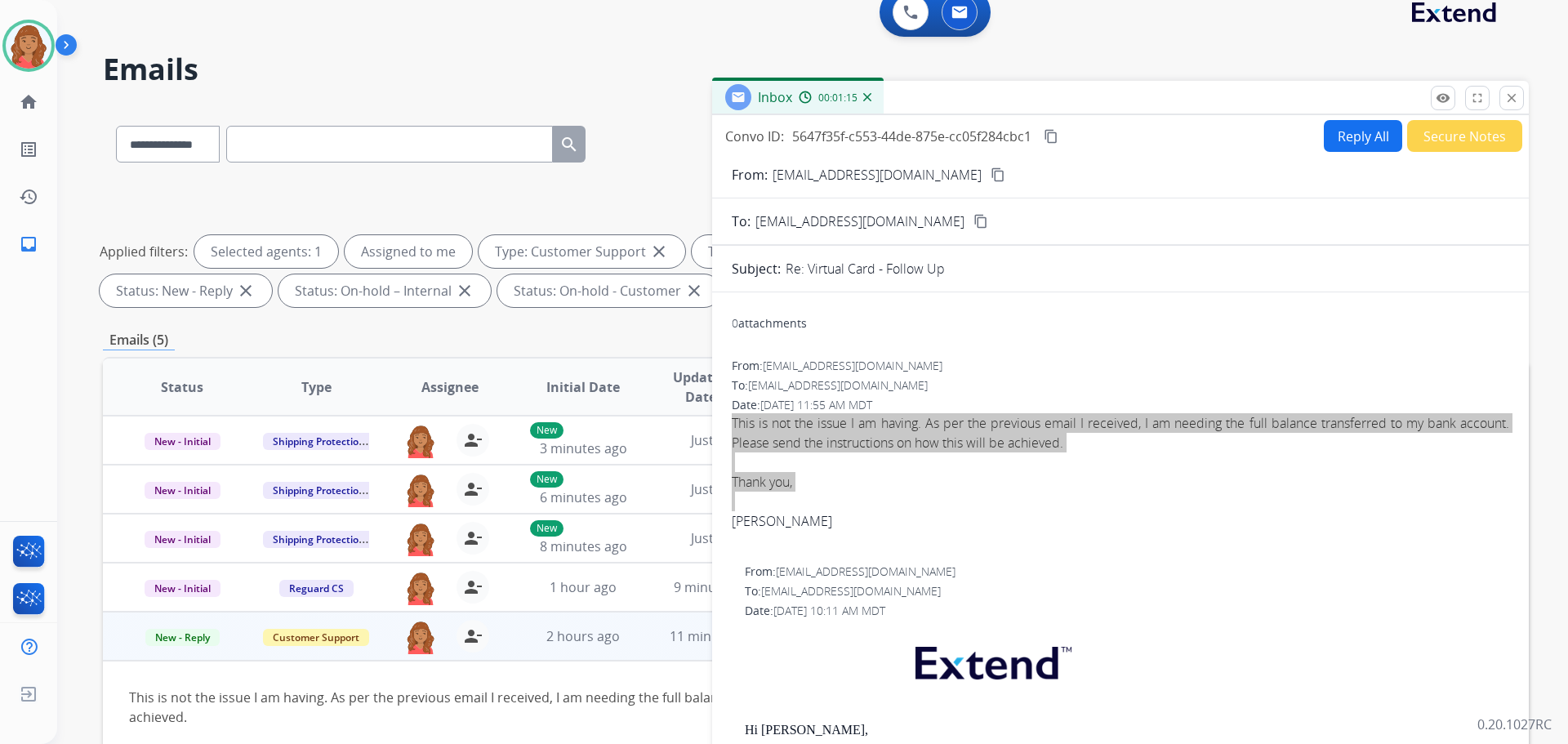
scroll to position [0, 0]
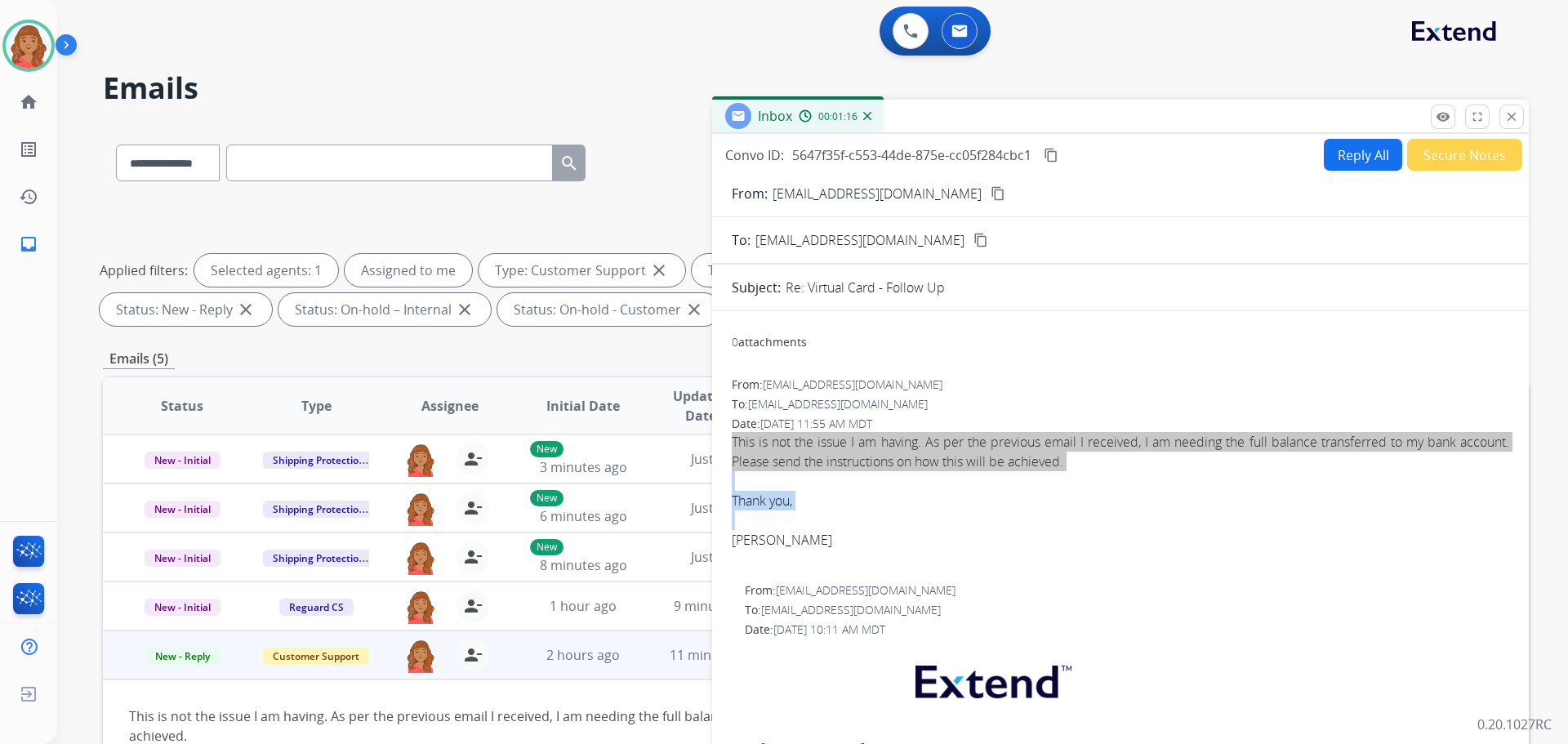
click at [1341, 162] on button "Reply All" at bounding box center [1363, 154] width 79 height 32
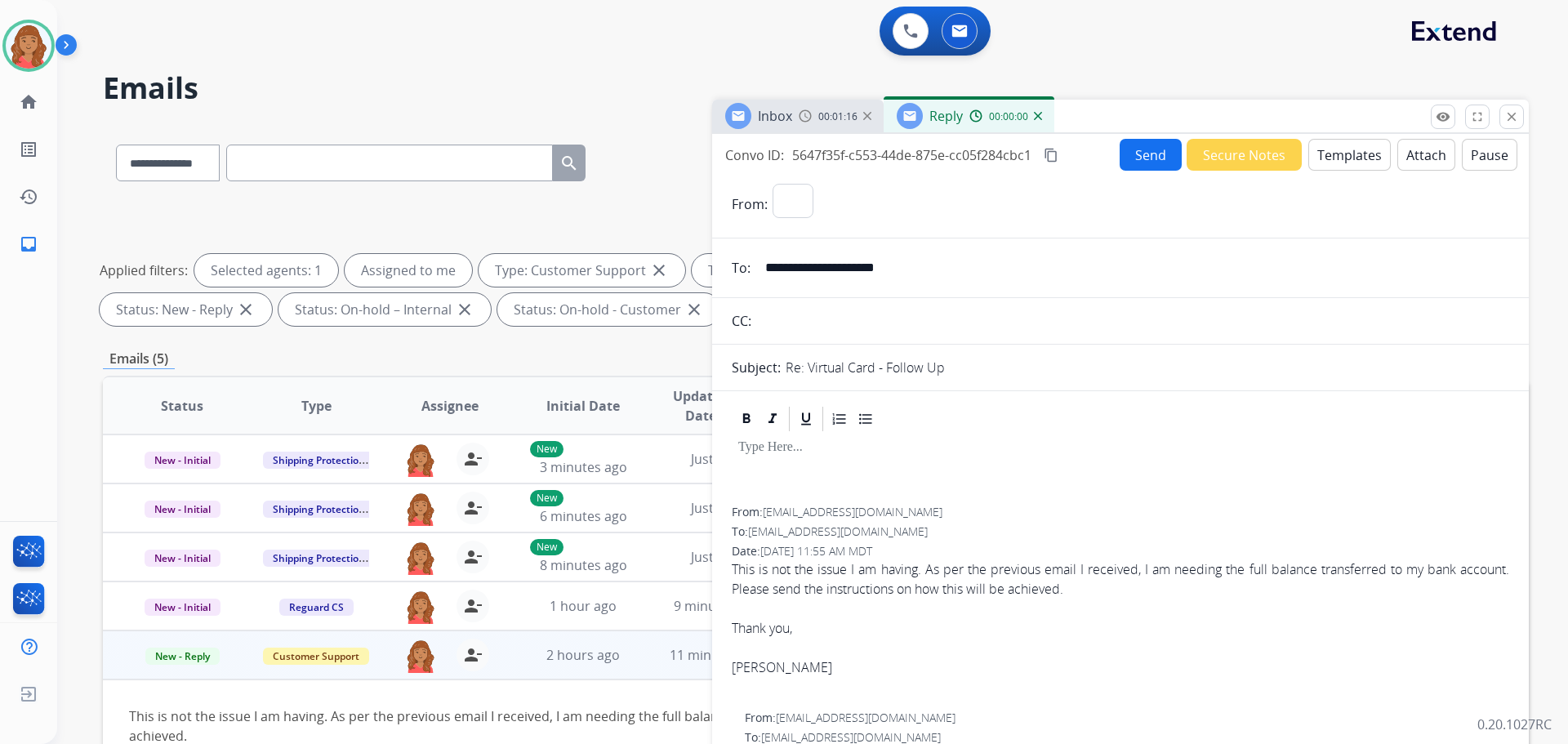
select select "**********"
click at [1324, 157] on button "Templates" at bounding box center [1349, 154] width 82 height 32
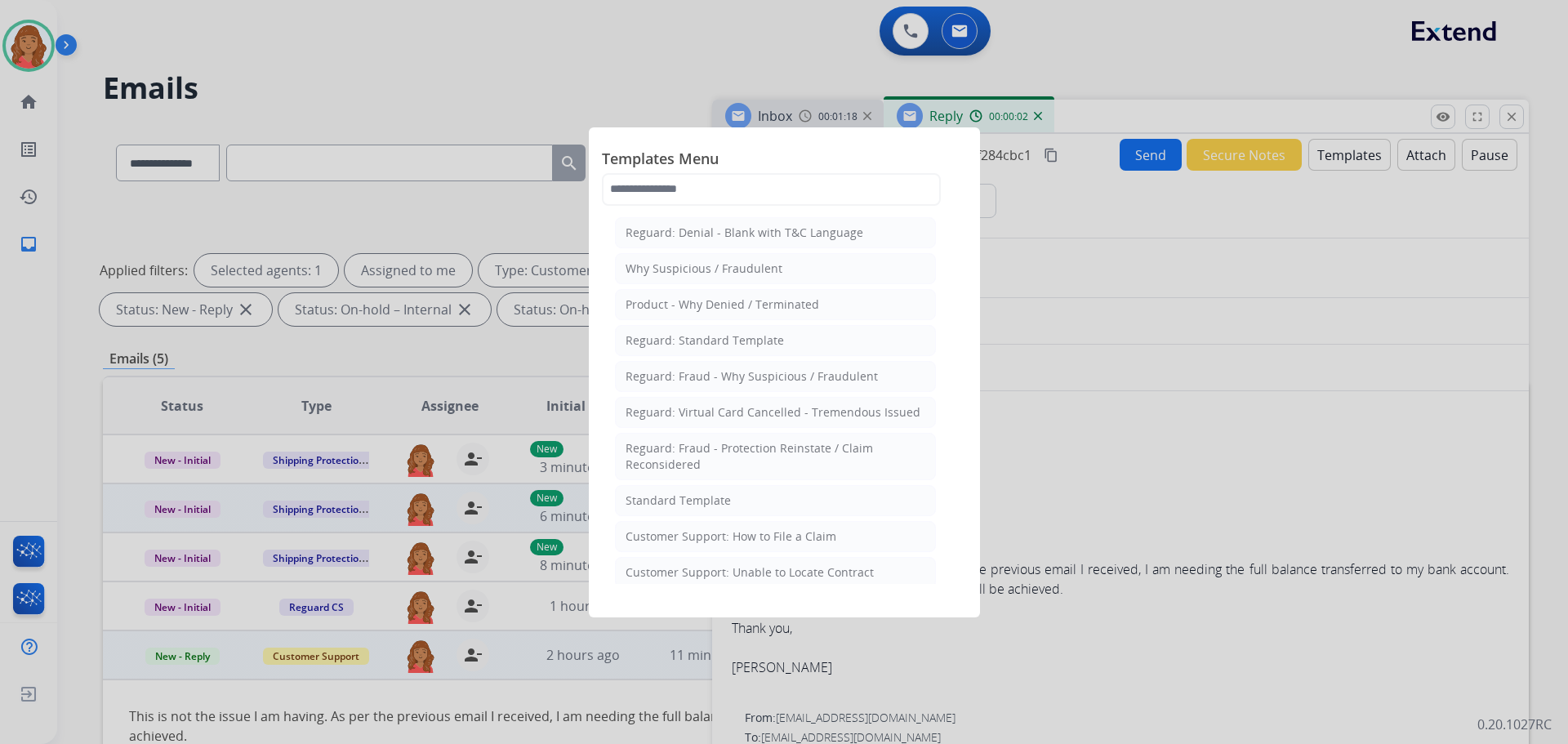
click at [691, 503] on div "Standard Template" at bounding box center [678, 500] width 106 height 16
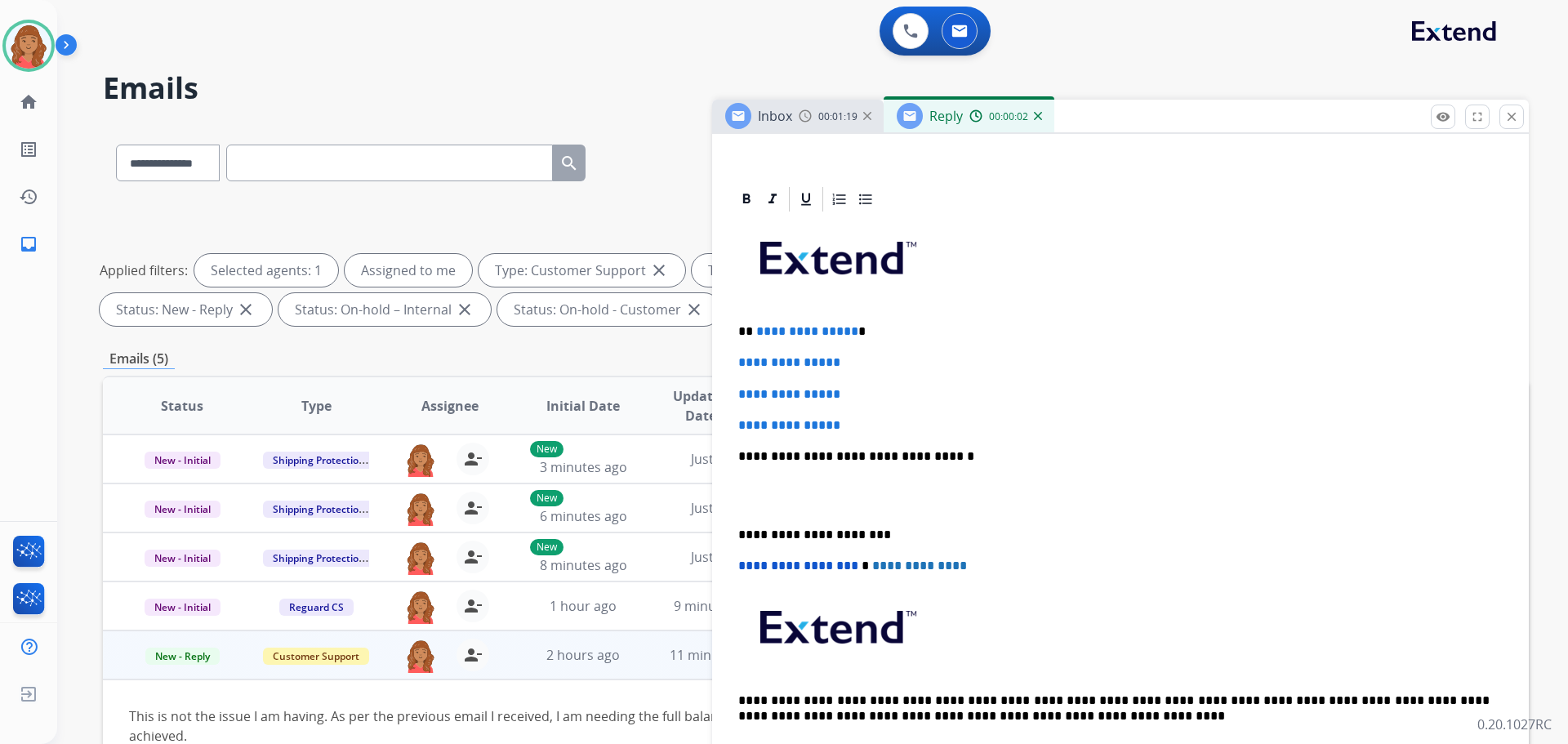
scroll to position [326, 0]
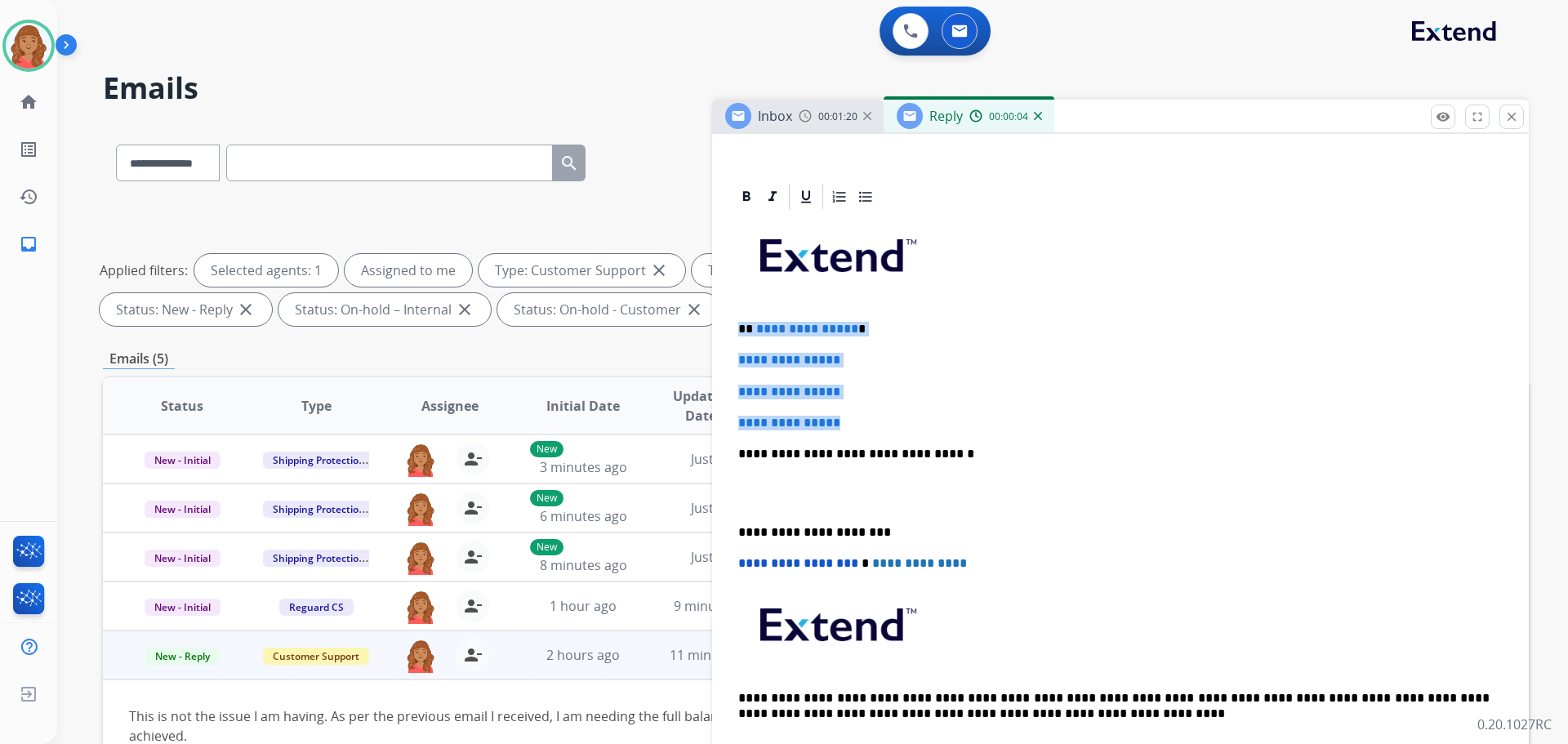
drag, startPoint x: 860, startPoint y: 421, endPoint x: 737, endPoint y: 321, distance: 158.5
click at [737, 321] on div "**********" at bounding box center [1121, 491] width 777 height 561
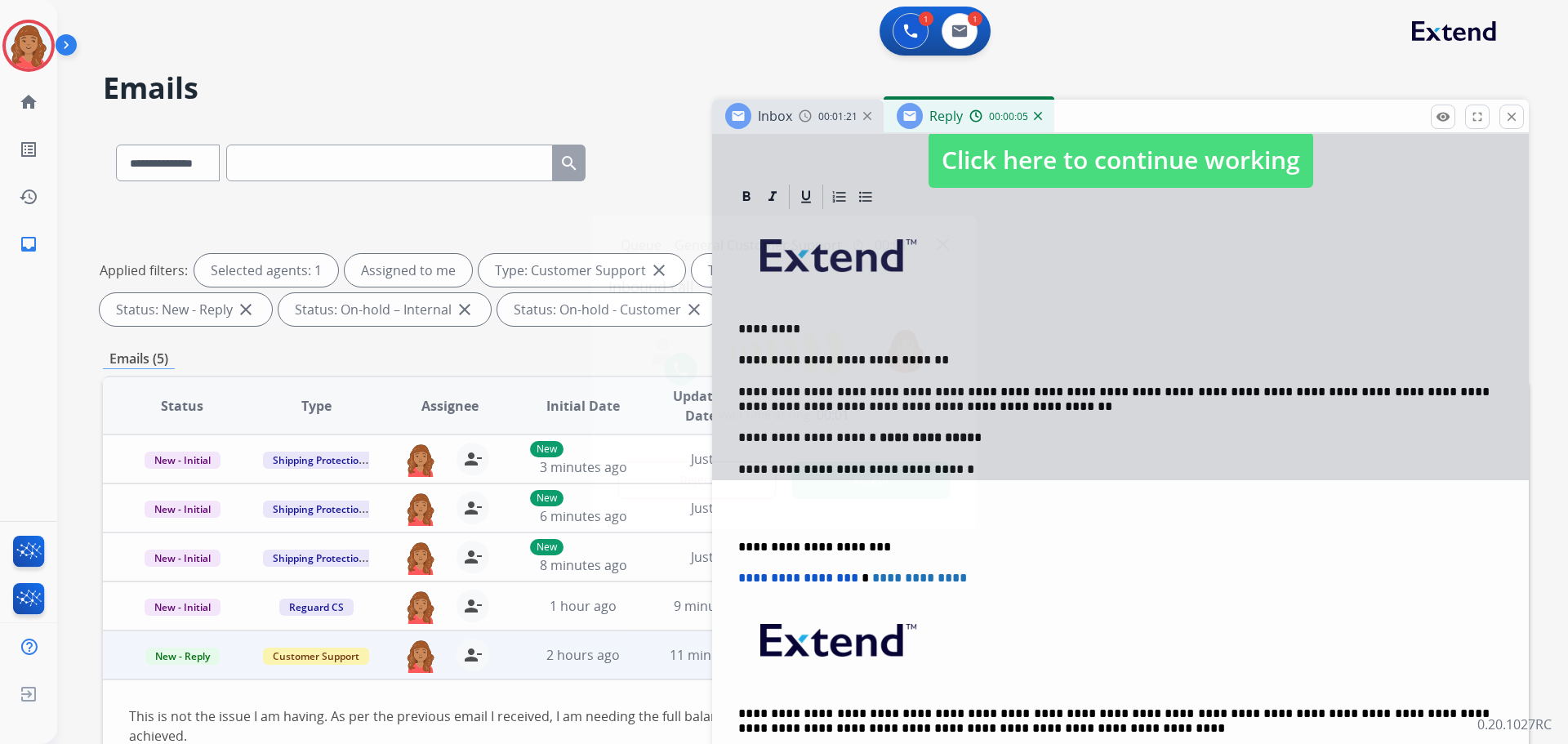
click at [1016, 155] on div at bounding box center [784, 372] width 1568 height 744
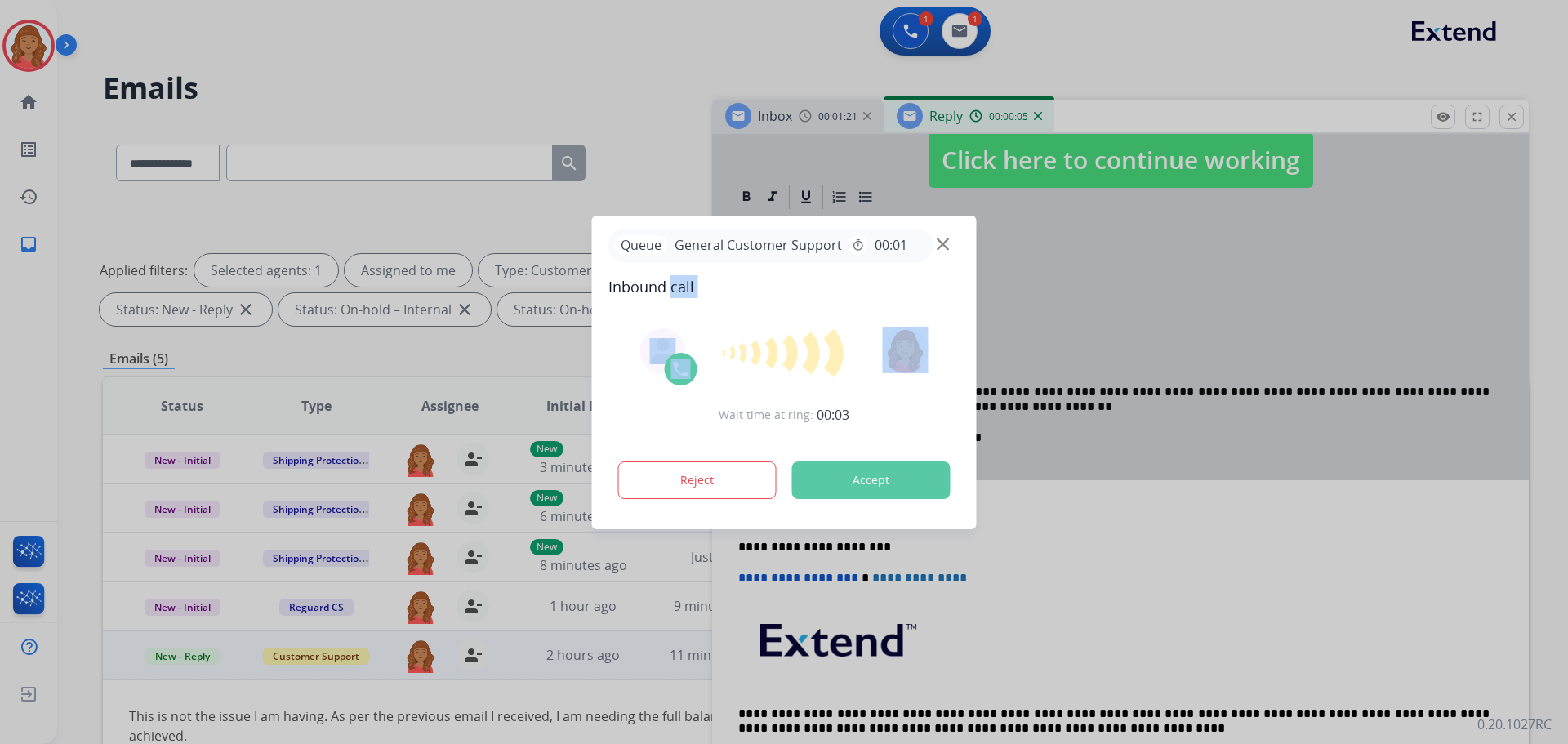
drag, startPoint x: 833, startPoint y: 317, endPoint x: 686, endPoint y: 283, distance: 150.9
click at [674, 289] on div "Queue General Customer Support timer 00:01 Inbound call Wait time at ring: 00:0…" at bounding box center [784, 372] width 384 height 313
drag, startPoint x: 774, startPoint y: 222, endPoint x: 674, endPoint y: 222, distance: 100.0
click at [674, 222] on div "Queue General Customer Support timer 00:01 Inbound call Wait time at ring: 00:0…" at bounding box center [784, 372] width 384 height 313
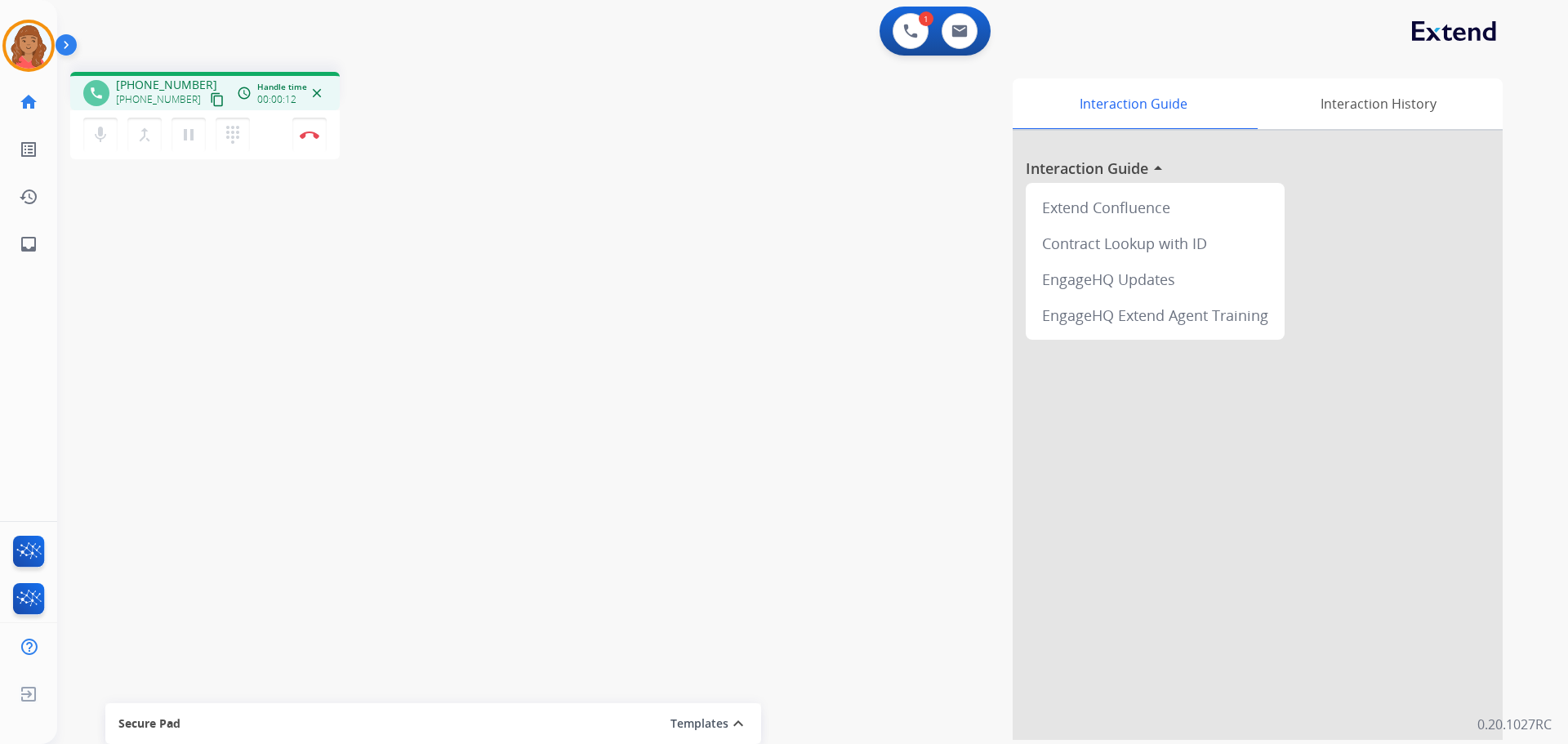
drag, startPoint x: 199, startPoint y: 103, endPoint x: 164, endPoint y: 113, distance: 36.4
click at [210, 104] on mat-icon "content_copy" at bounding box center [217, 99] width 15 height 15
click at [312, 140] on button "Disconnect" at bounding box center [310, 135] width 35 height 35
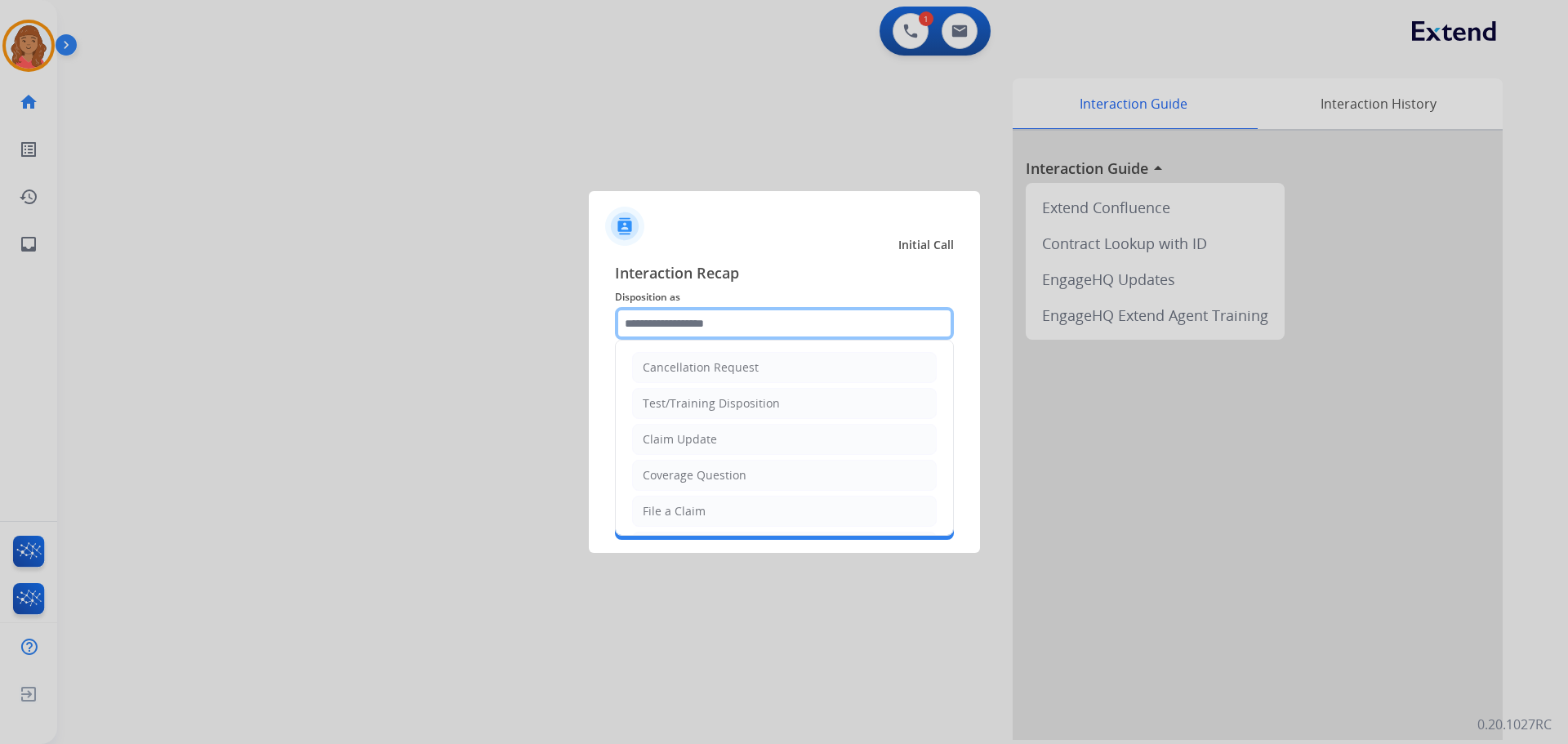
drag, startPoint x: 684, startPoint y: 324, endPoint x: 687, endPoint y: 343, distance: 19.2
click at [685, 327] on input "text" at bounding box center [785, 324] width 339 height 33
click at [667, 470] on div "Other" at bounding box center [659, 471] width 32 height 16
type input "*****"
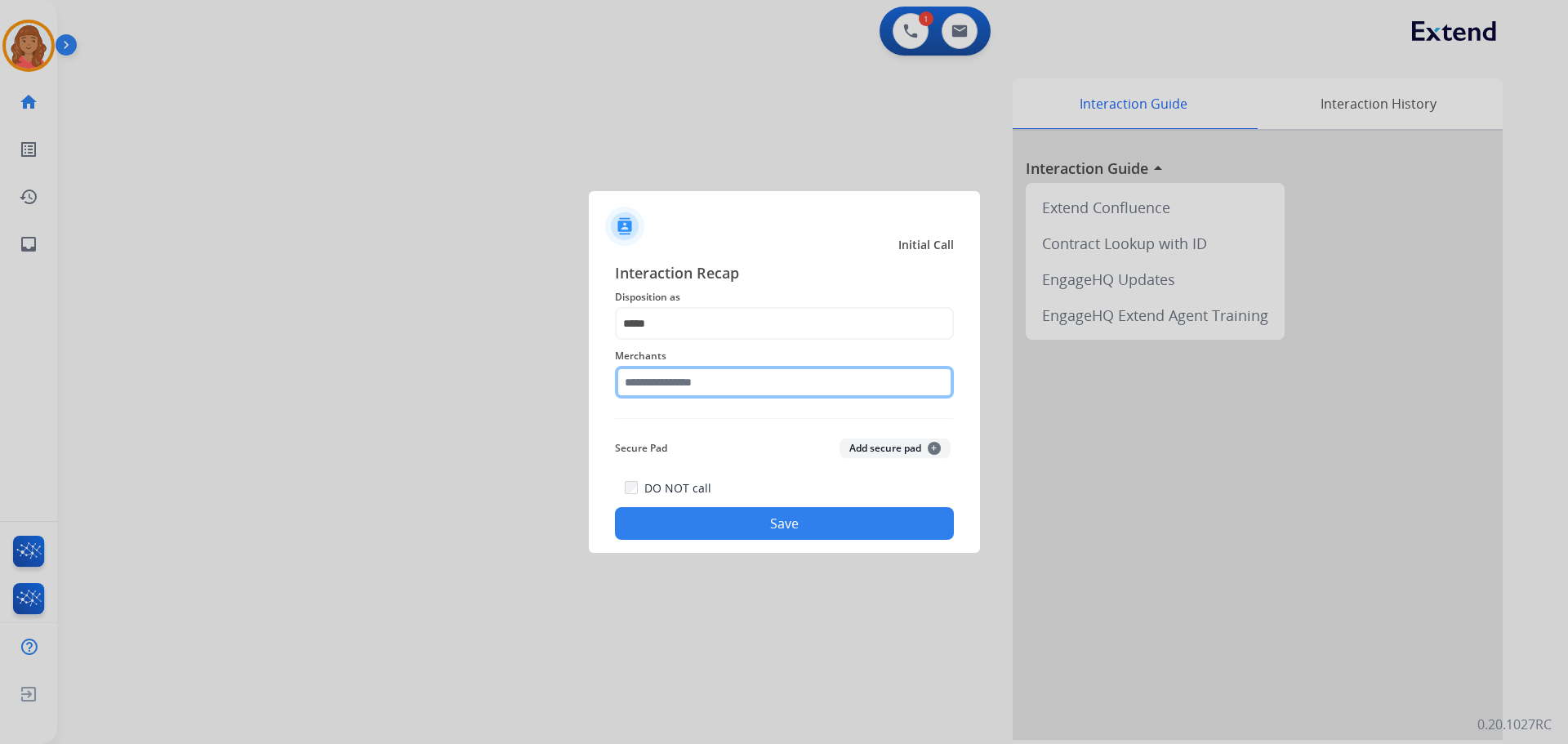
click at [677, 380] on input "text" at bounding box center [785, 382] width 339 height 33
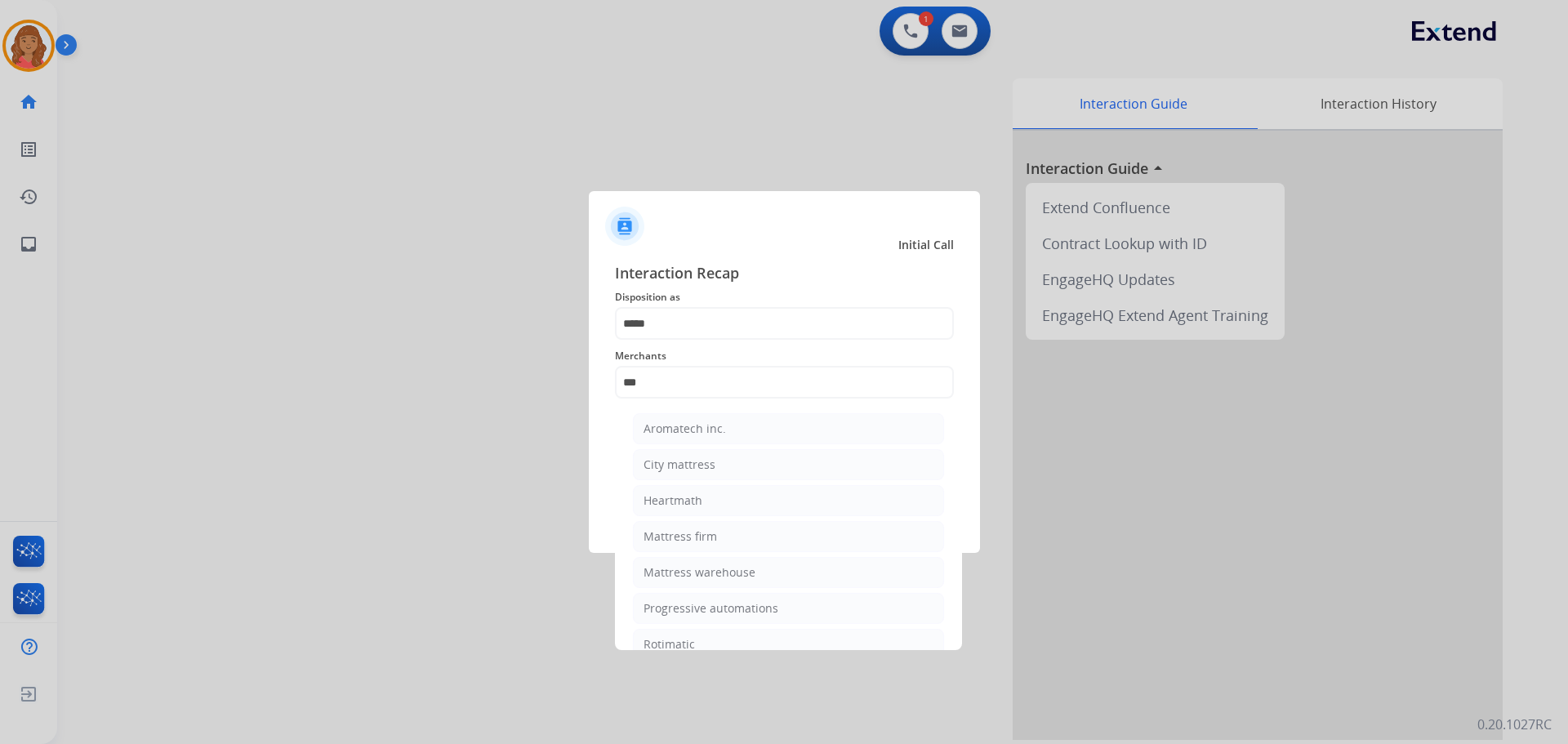
click at [682, 534] on div "Mattress firm" at bounding box center [680, 536] width 74 height 16
type input "**********"
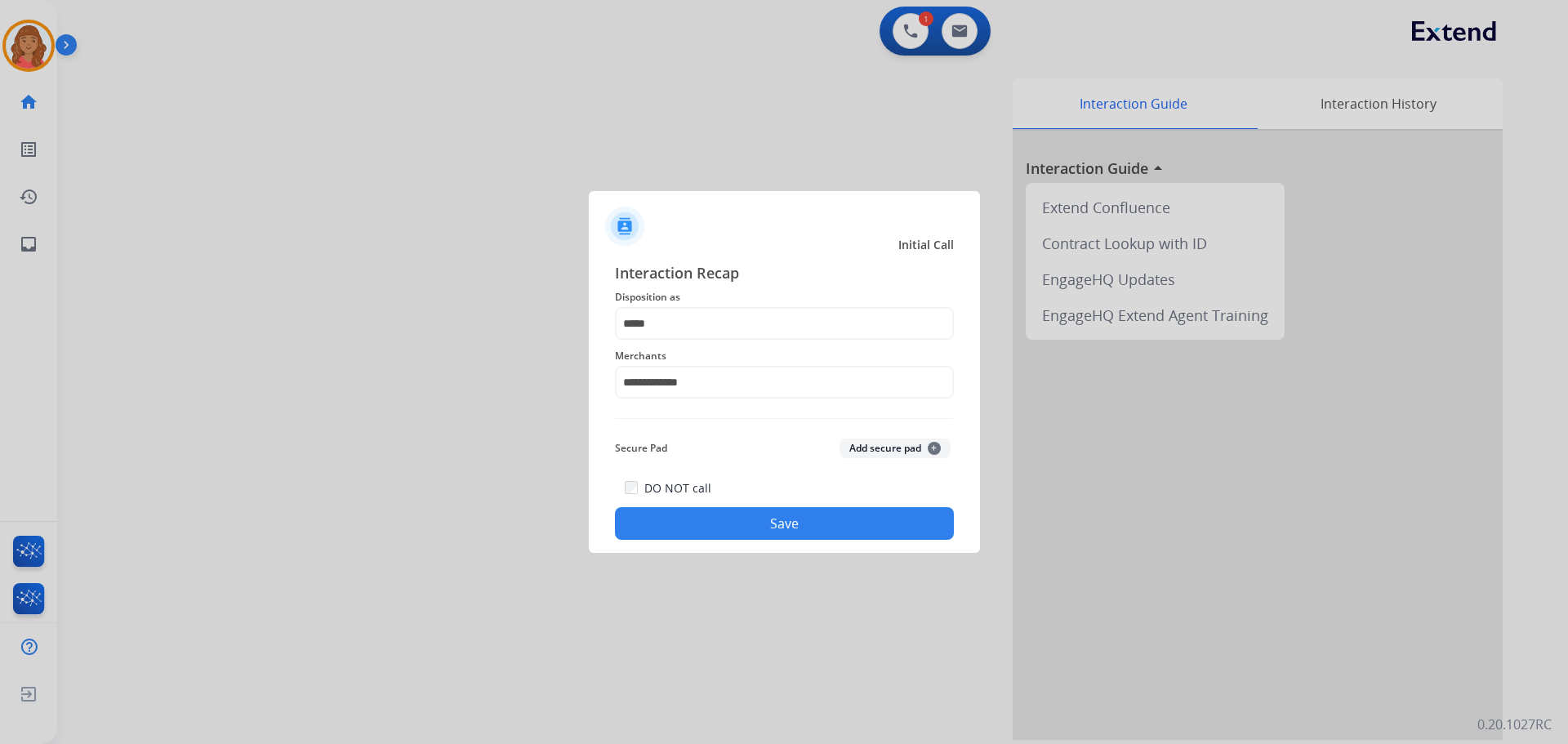
click at [708, 518] on button "Save" at bounding box center [785, 523] width 339 height 33
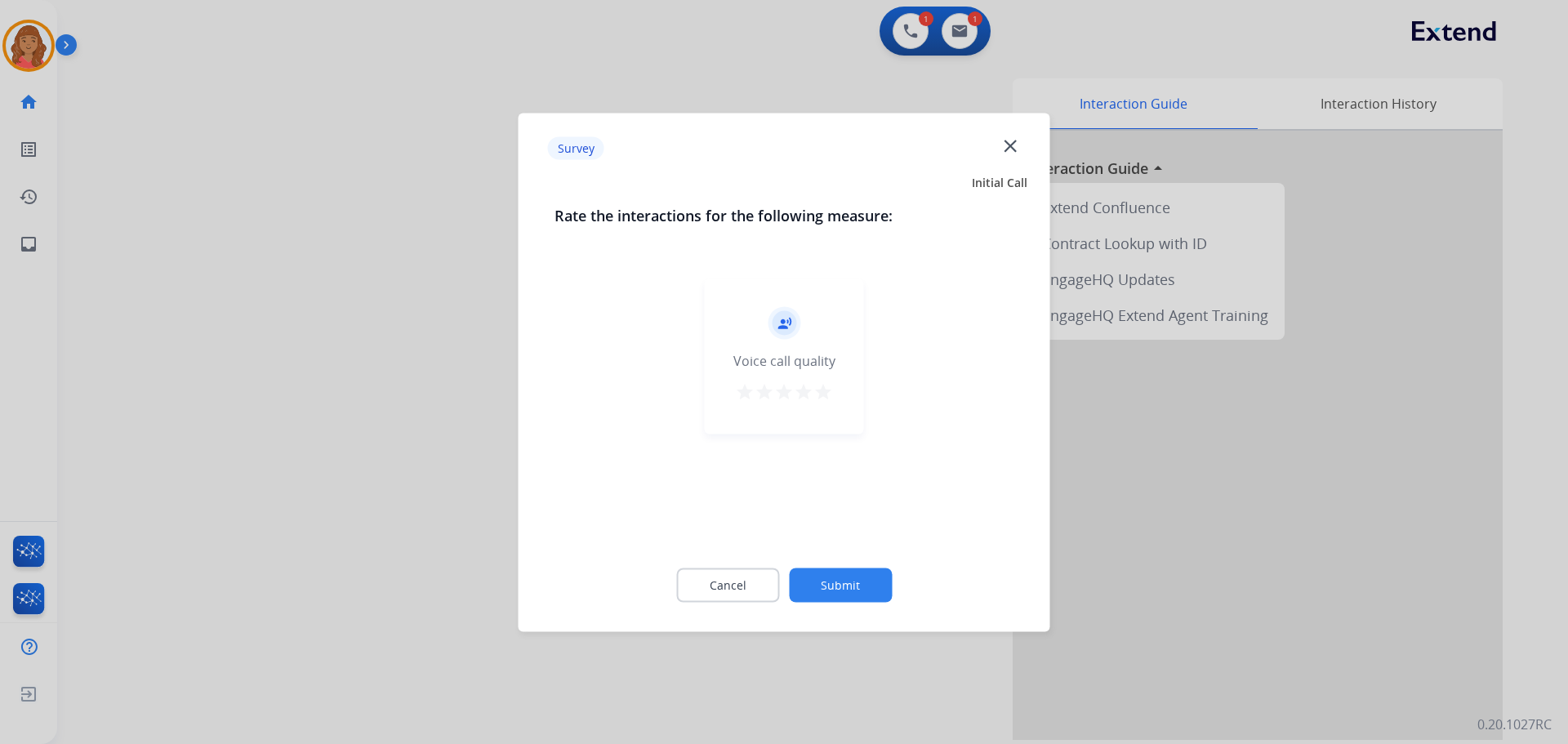
click at [818, 392] on mat-icon "star" at bounding box center [823, 391] width 20 height 20
click at [834, 573] on button "Submit" at bounding box center [840, 585] width 103 height 35
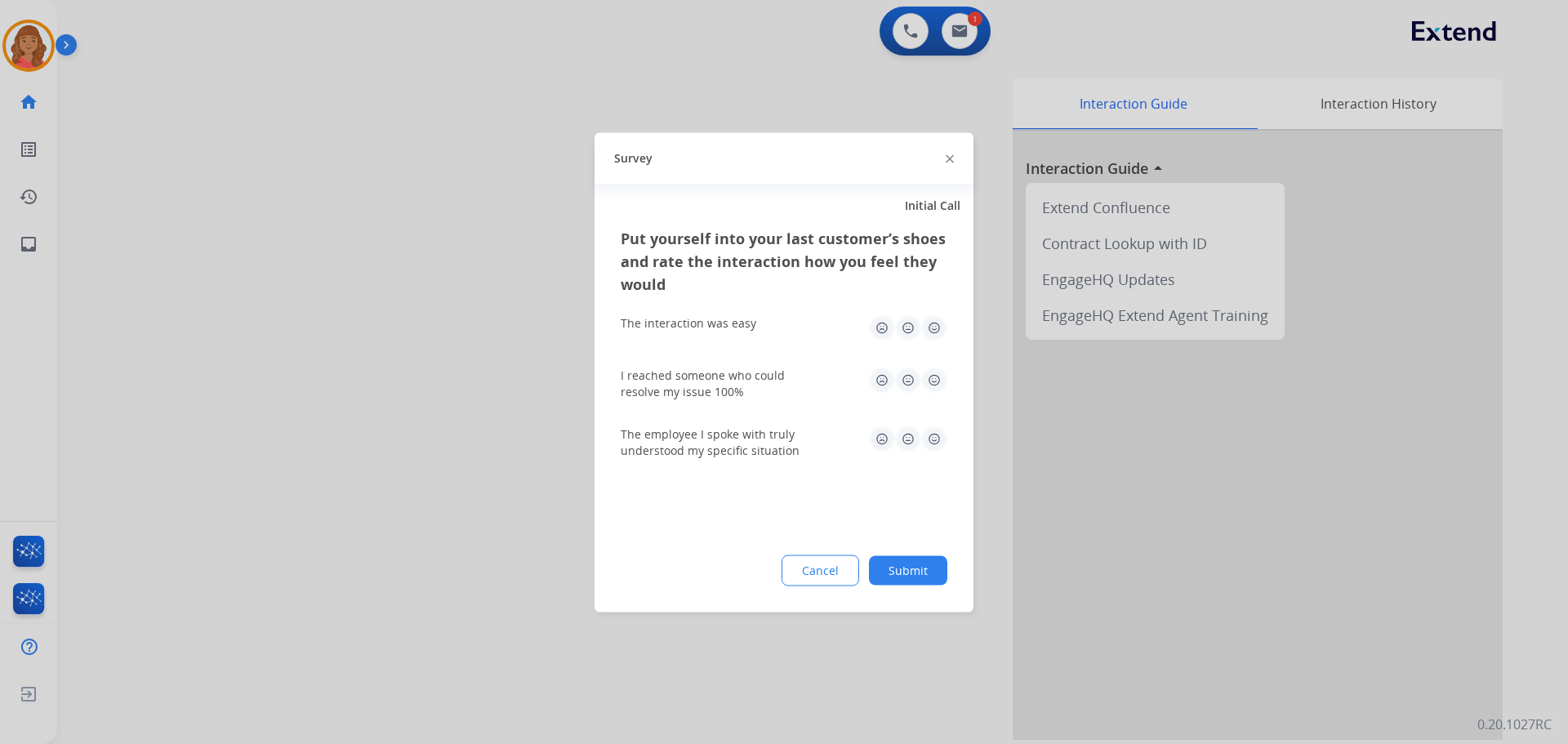
click at [931, 334] on img at bounding box center [935, 327] width 26 height 26
click at [933, 382] on img at bounding box center [935, 380] width 26 height 26
click at [935, 433] on img at bounding box center [935, 439] width 26 height 26
click at [913, 555] on div "Cancel Submit" at bounding box center [783, 570] width 326 height 31
click at [911, 562] on button "Submit" at bounding box center [908, 570] width 79 height 29
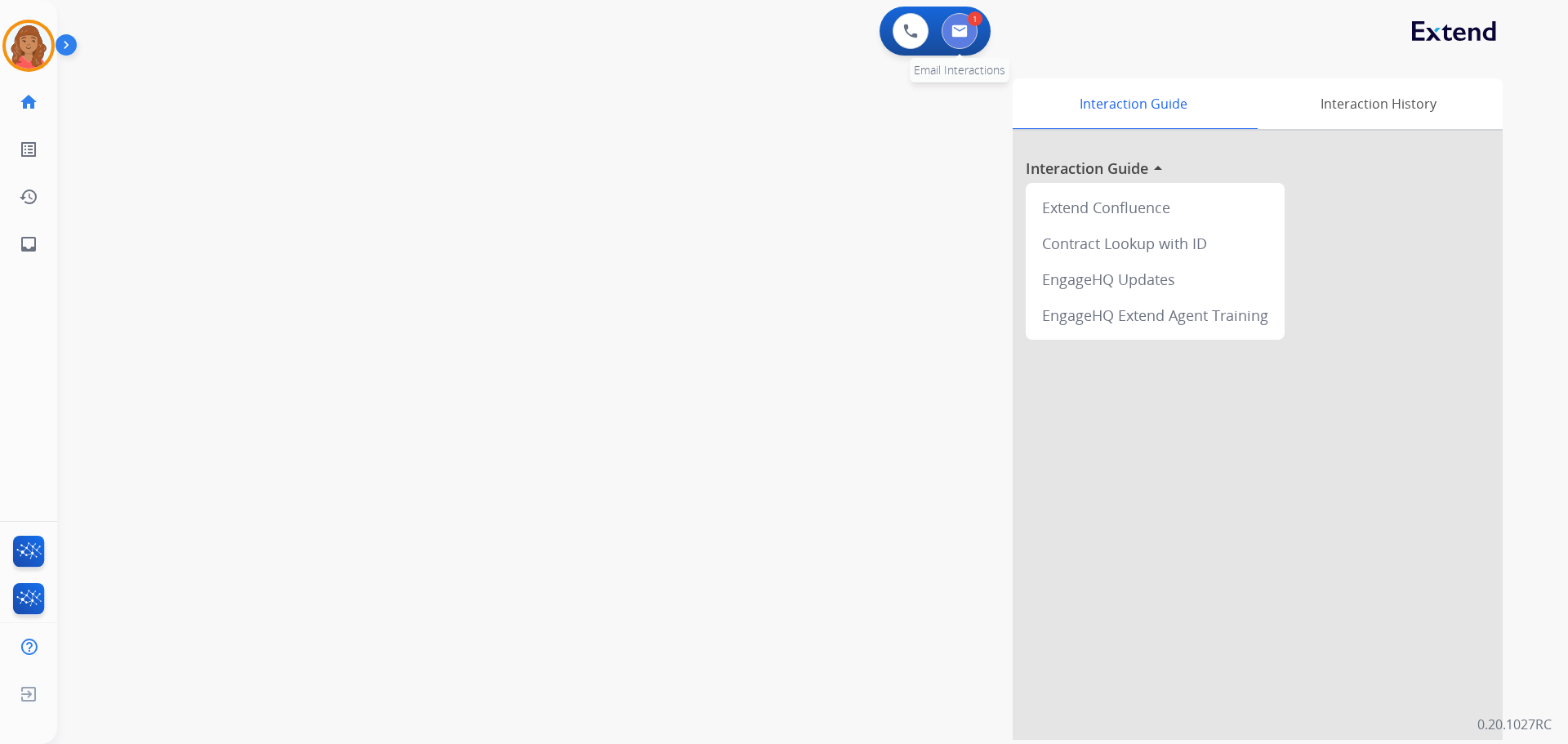
click at [975, 36] on button at bounding box center [960, 31] width 36 height 36
select select "**********"
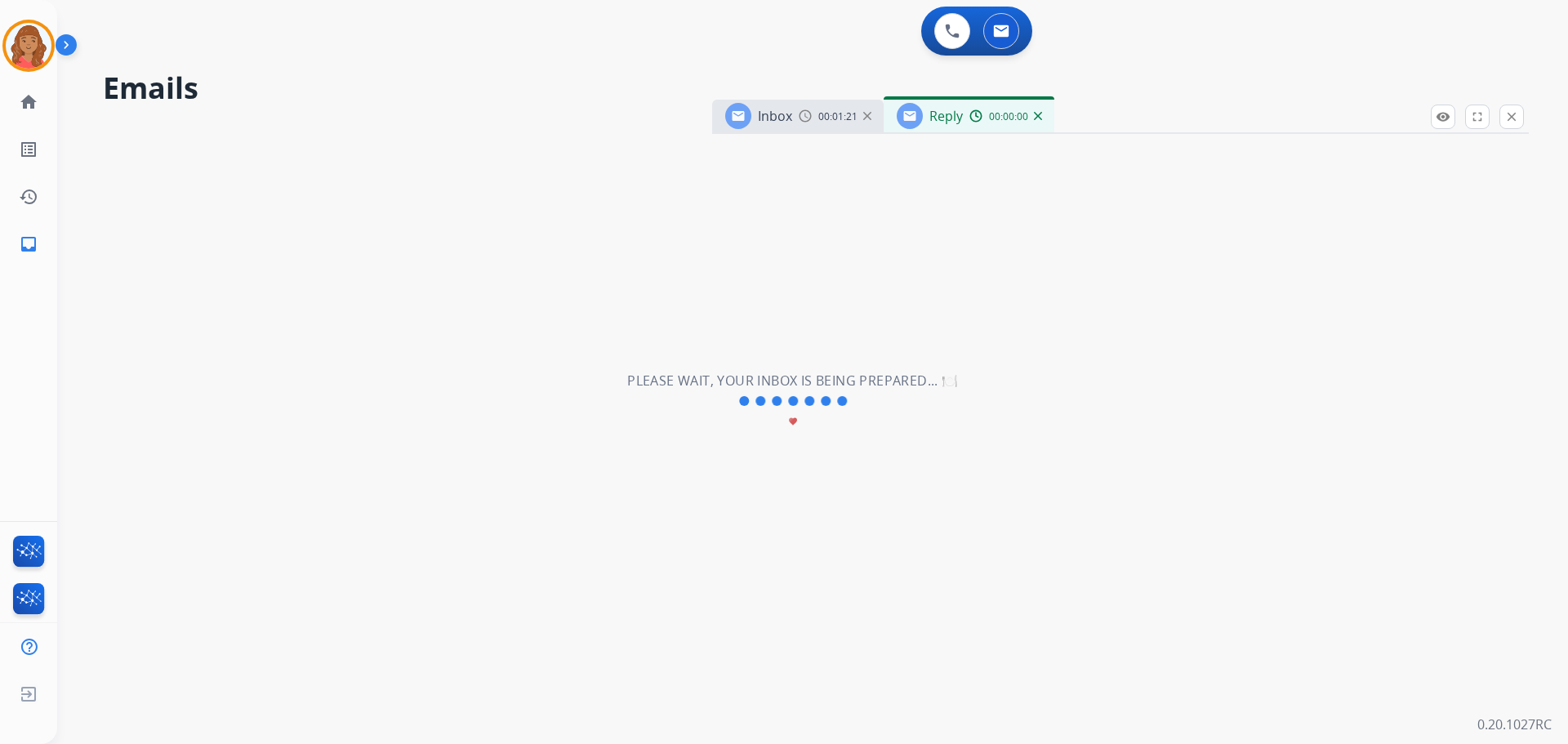
select select "**********"
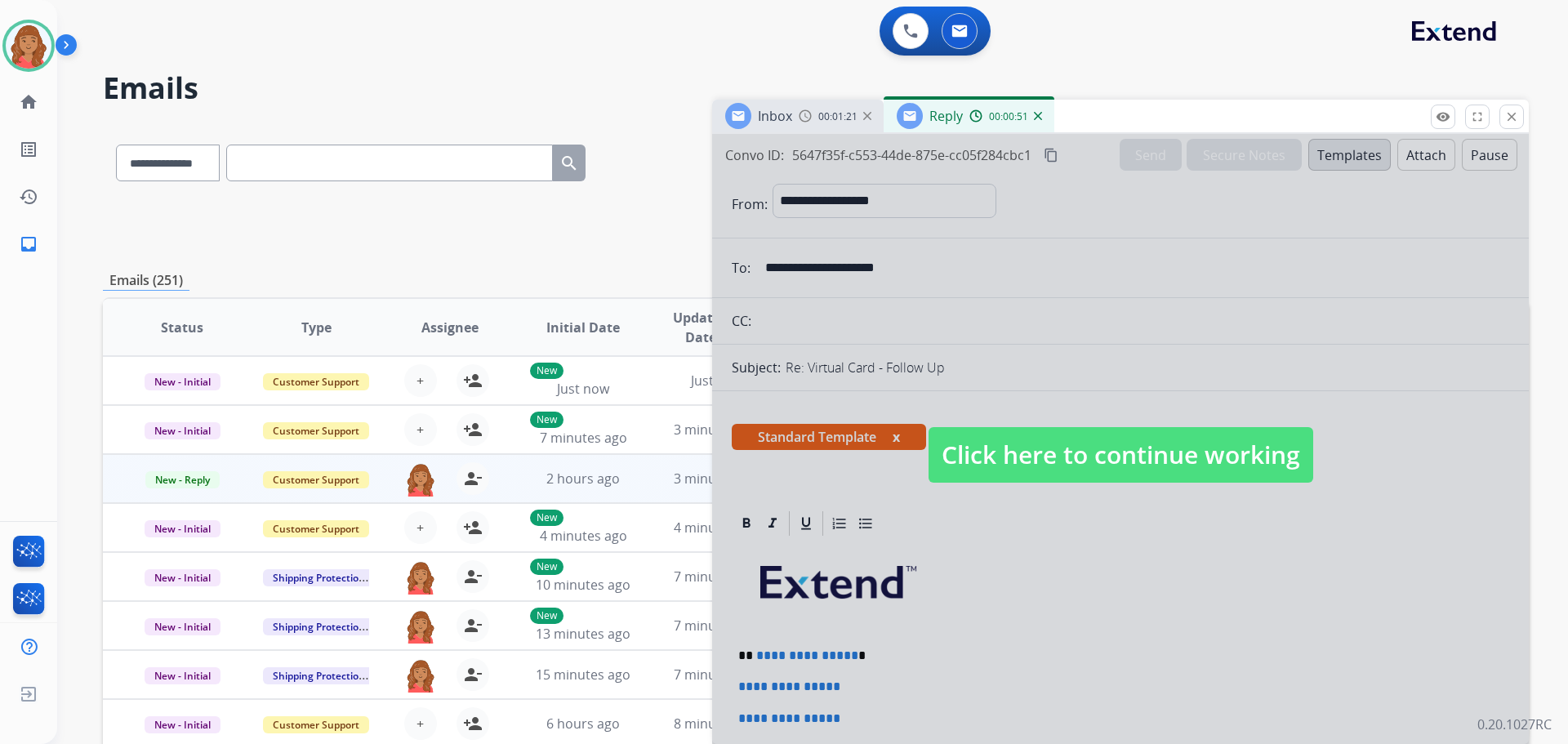
click at [968, 457] on span "Click here to continue working" at bounding box center [1121, 455] width 384 height 55
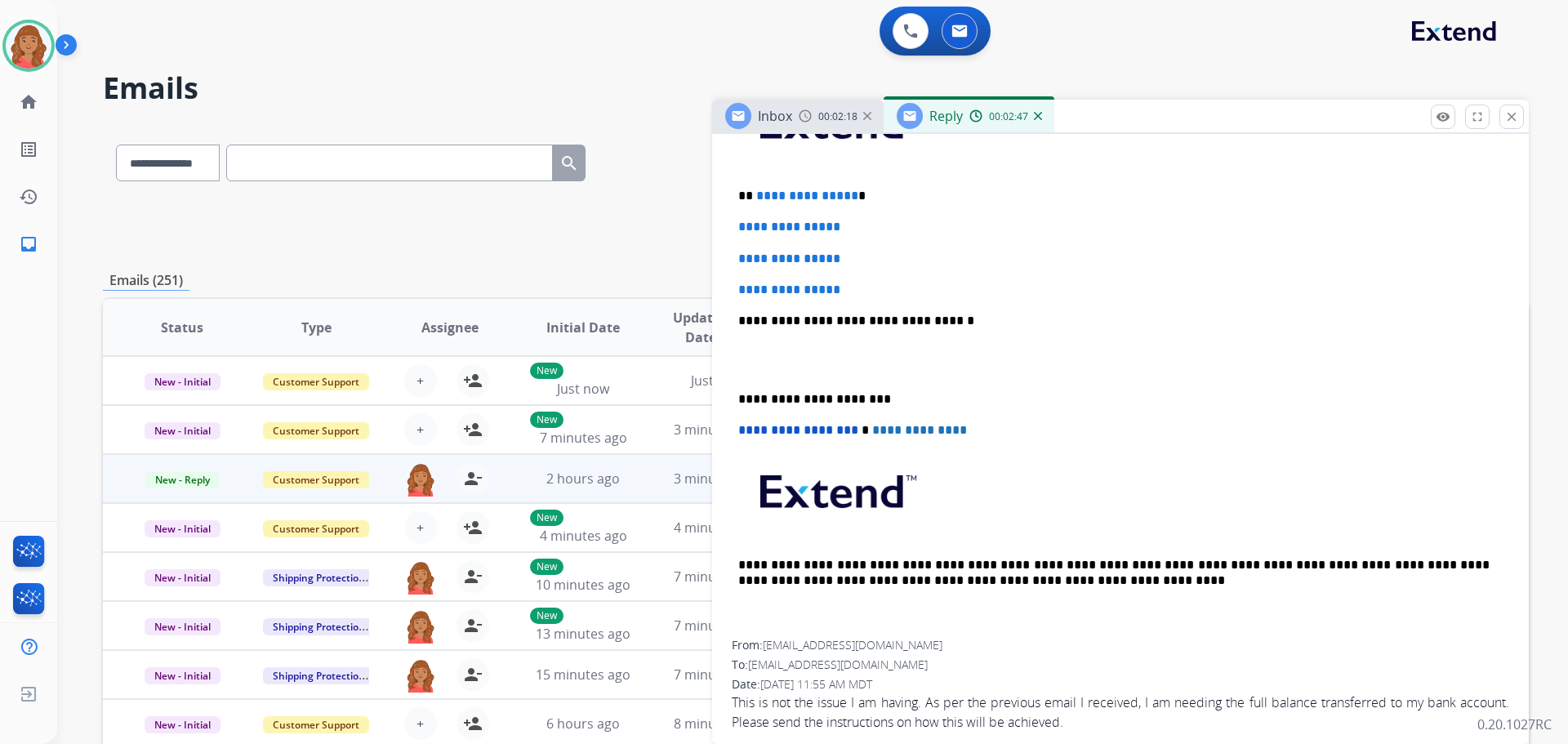
scroll to position [326, 0]
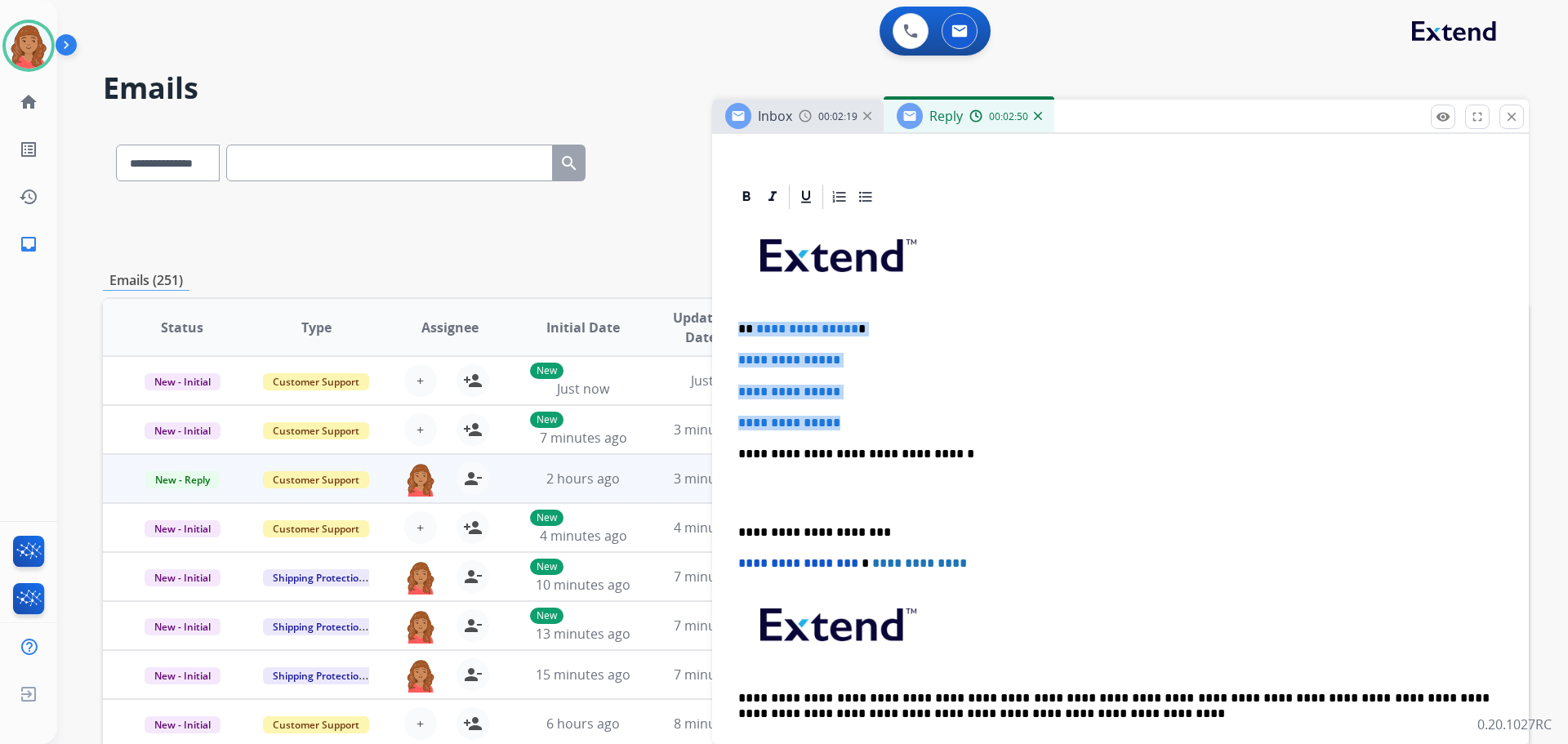
drag, startPoint x: 780, startPoint y: 382, endPoint x: 733, endPoint y: 317, distance: 80.2
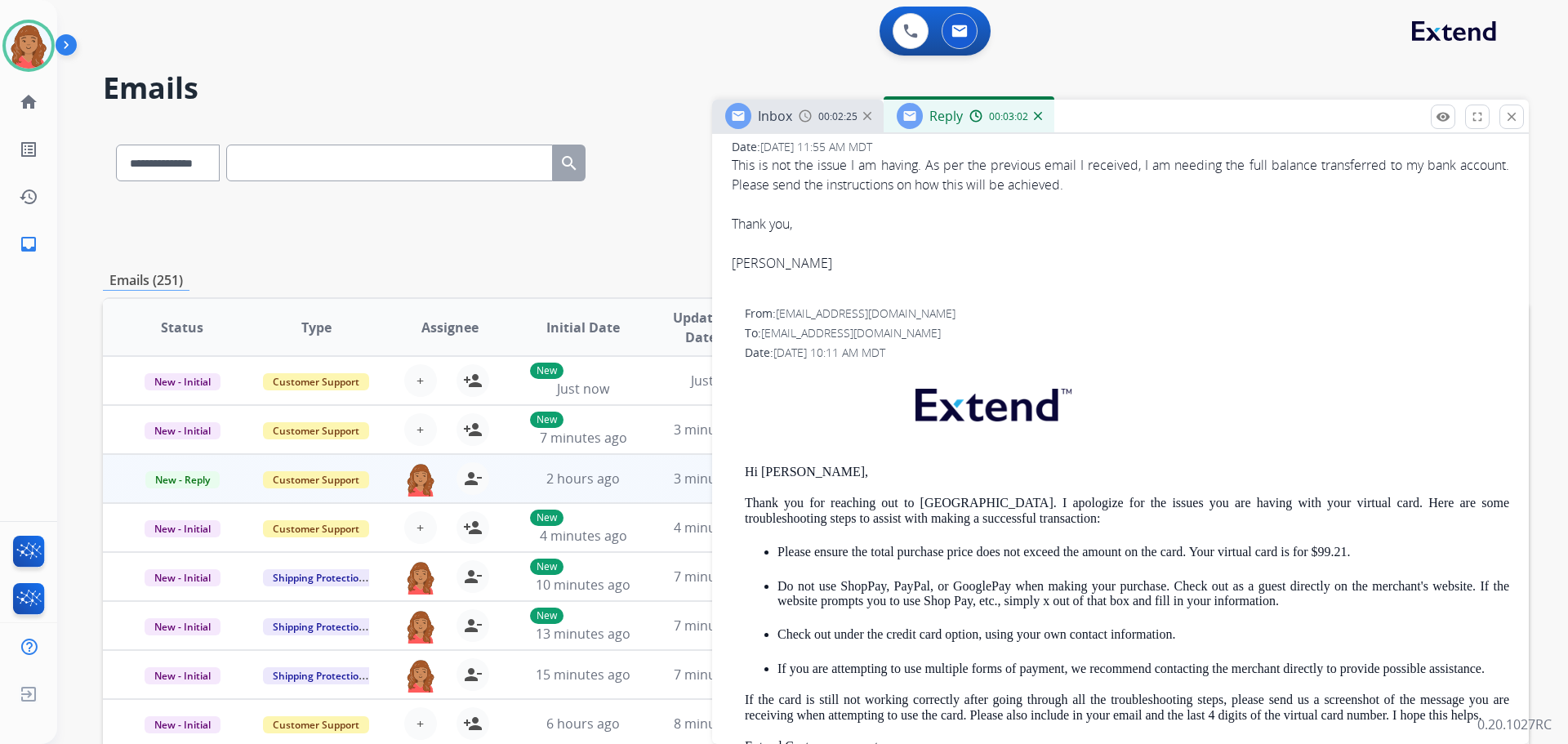
scroll to position [757, 0]
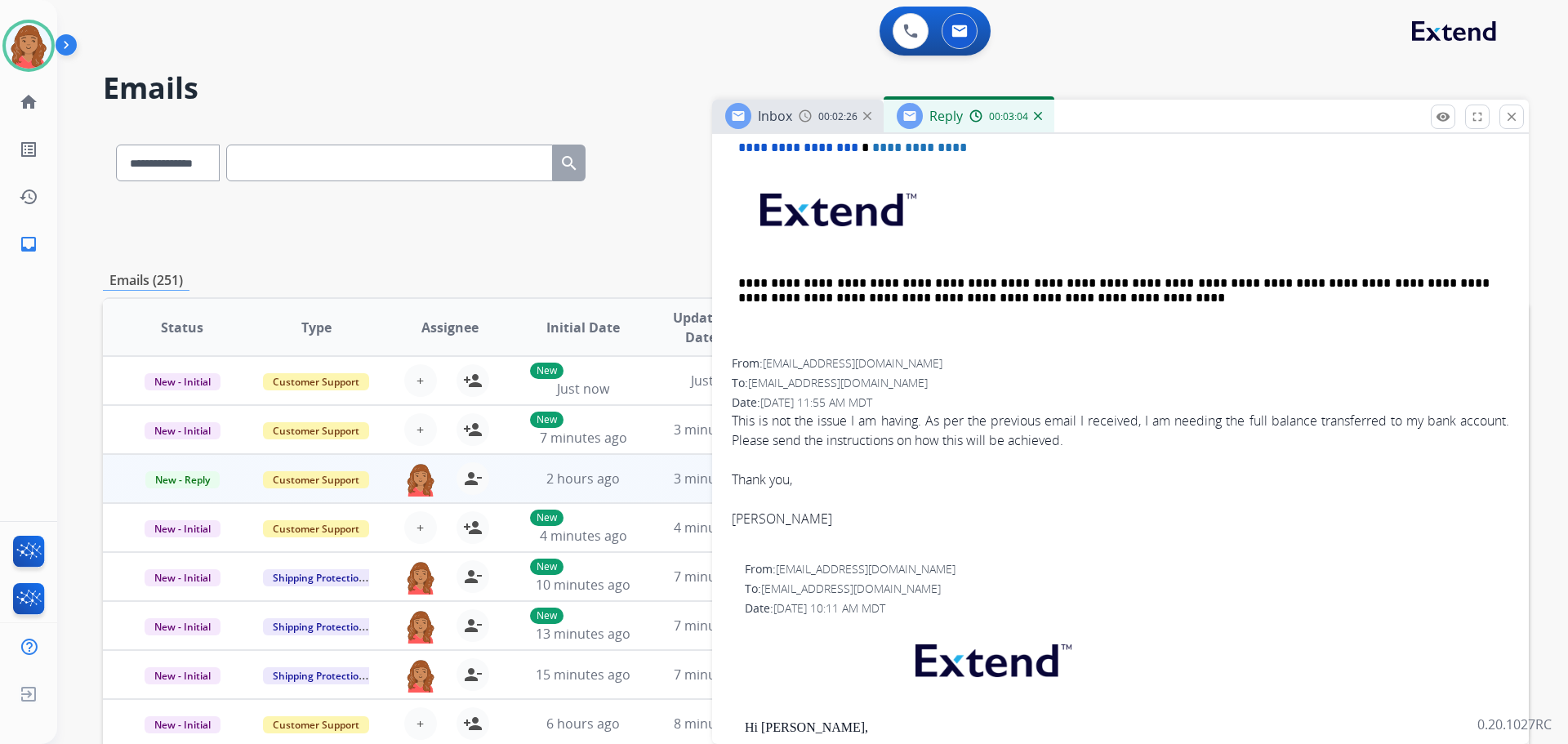
click at [1510, 119] on mat-icon "close" at bounding box center [1511, 116] width 15 height 15
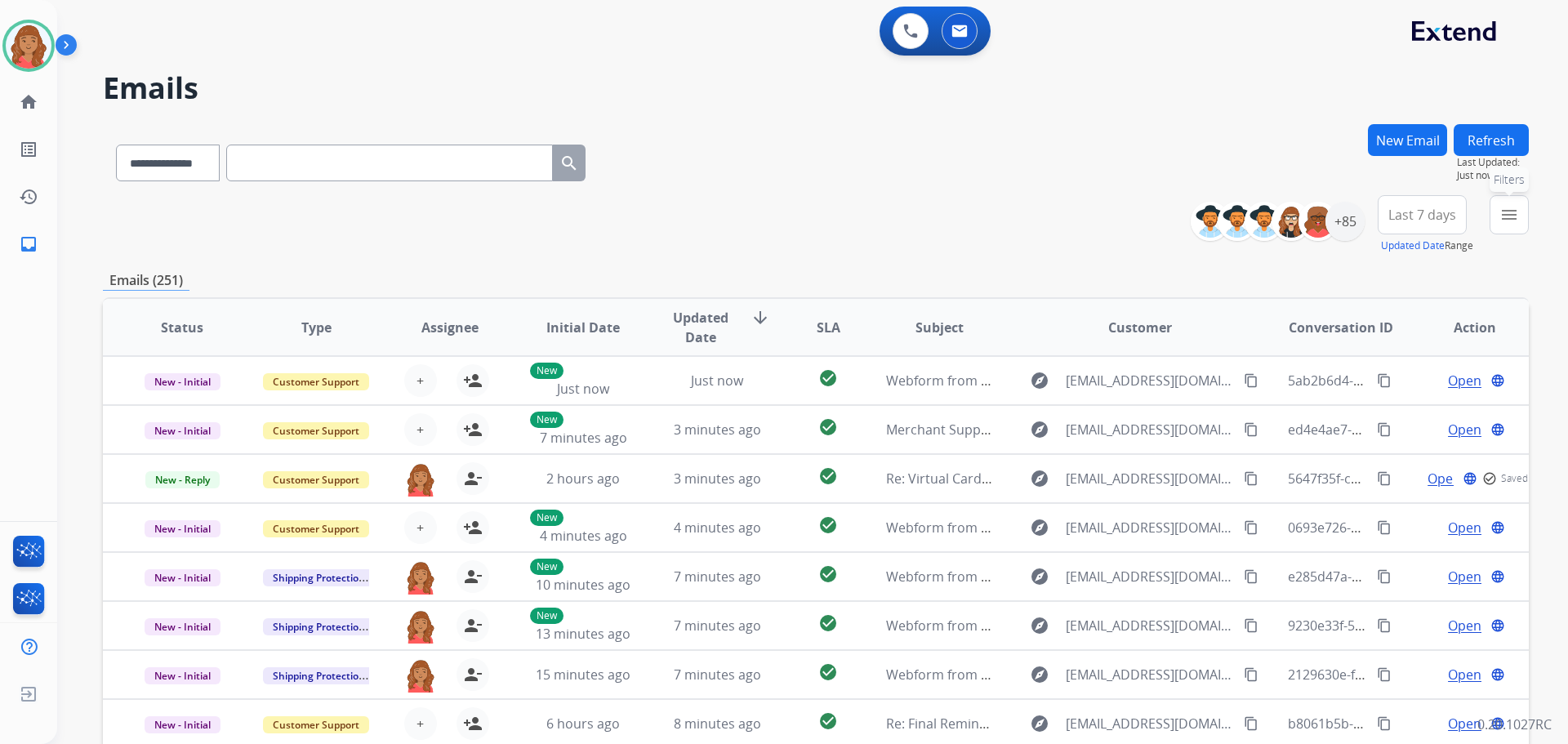
drag, startPoint x: 1518, startPoint y: 210, endPoint x: 1465, endPoint y: 228, distance: 56.0
click at [1516, 210] on mat-icon "menu" at bounding box center [1509, 215] width 20 height 20
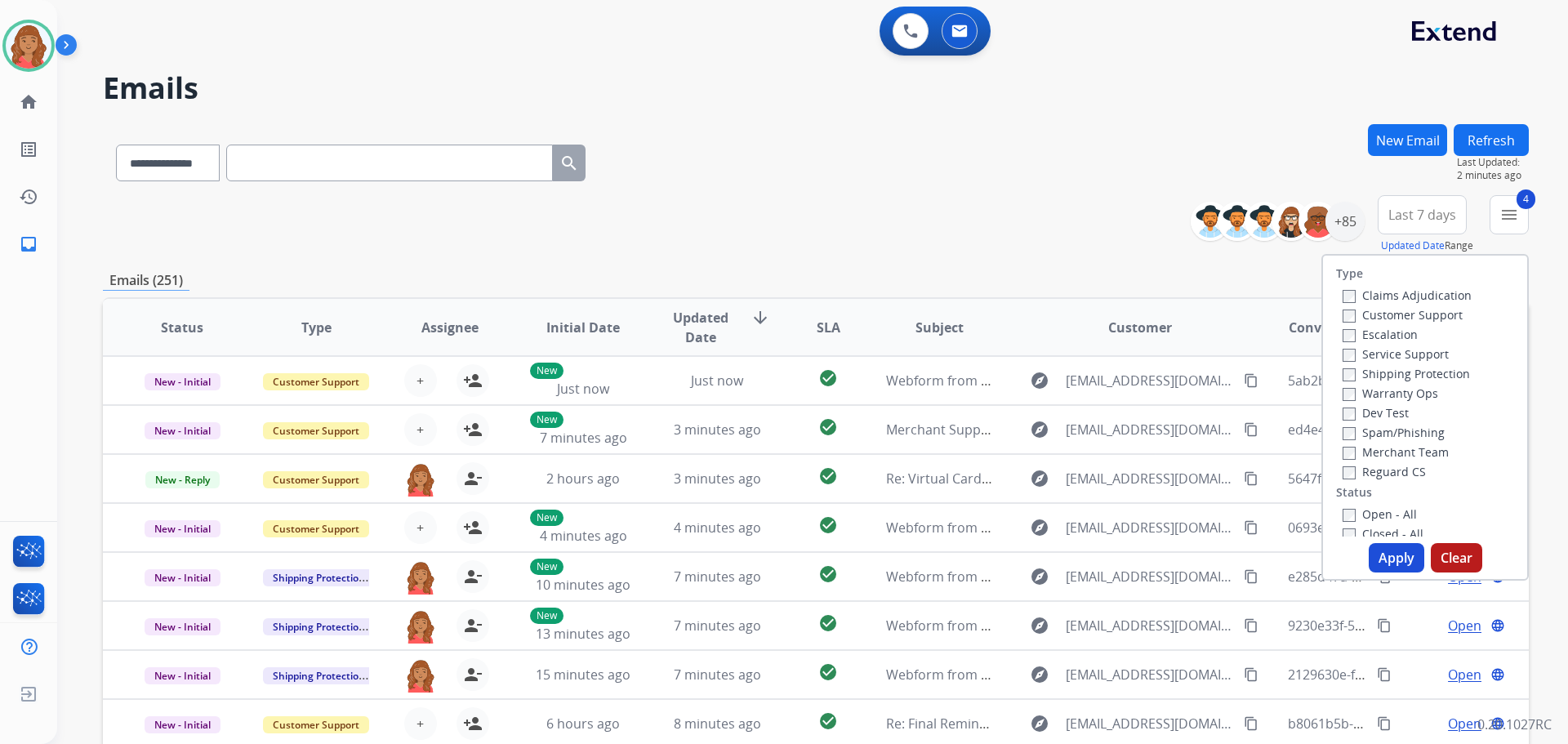
drag, startPoint x: 1377, startPoint y: 548, endPoint x: 1364, endPoint y: 547, distance: 13.0
click at [1376, 549] on button "Apply" at bounding box center [1397, 558] width 55 height 29
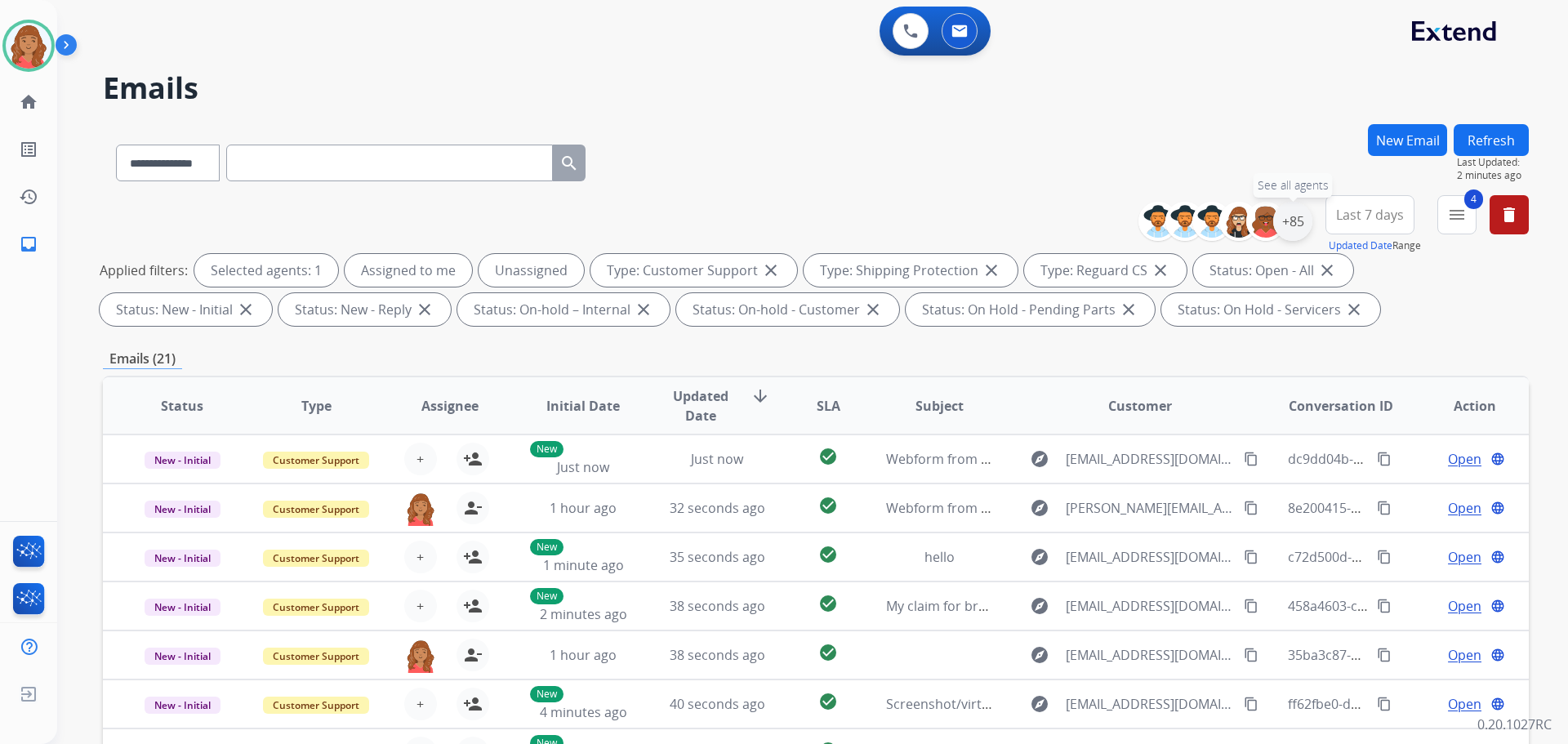
click at [1290, 225] on div "+85" at bounding box center [1292, 221] width 39 height 39
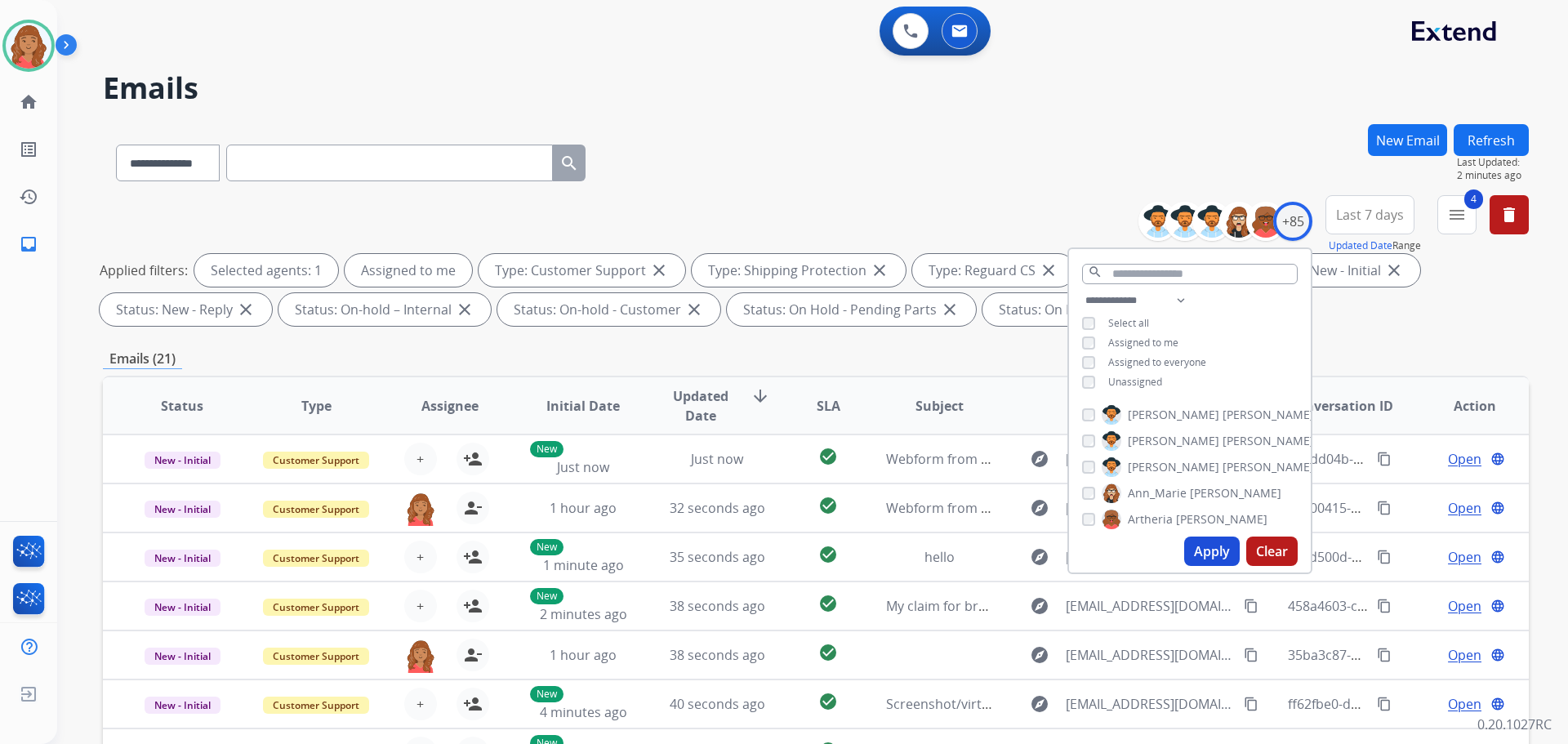
click at [1191, 539] on button "Apply" at bounding box center [1211, 551] width 55 height 29
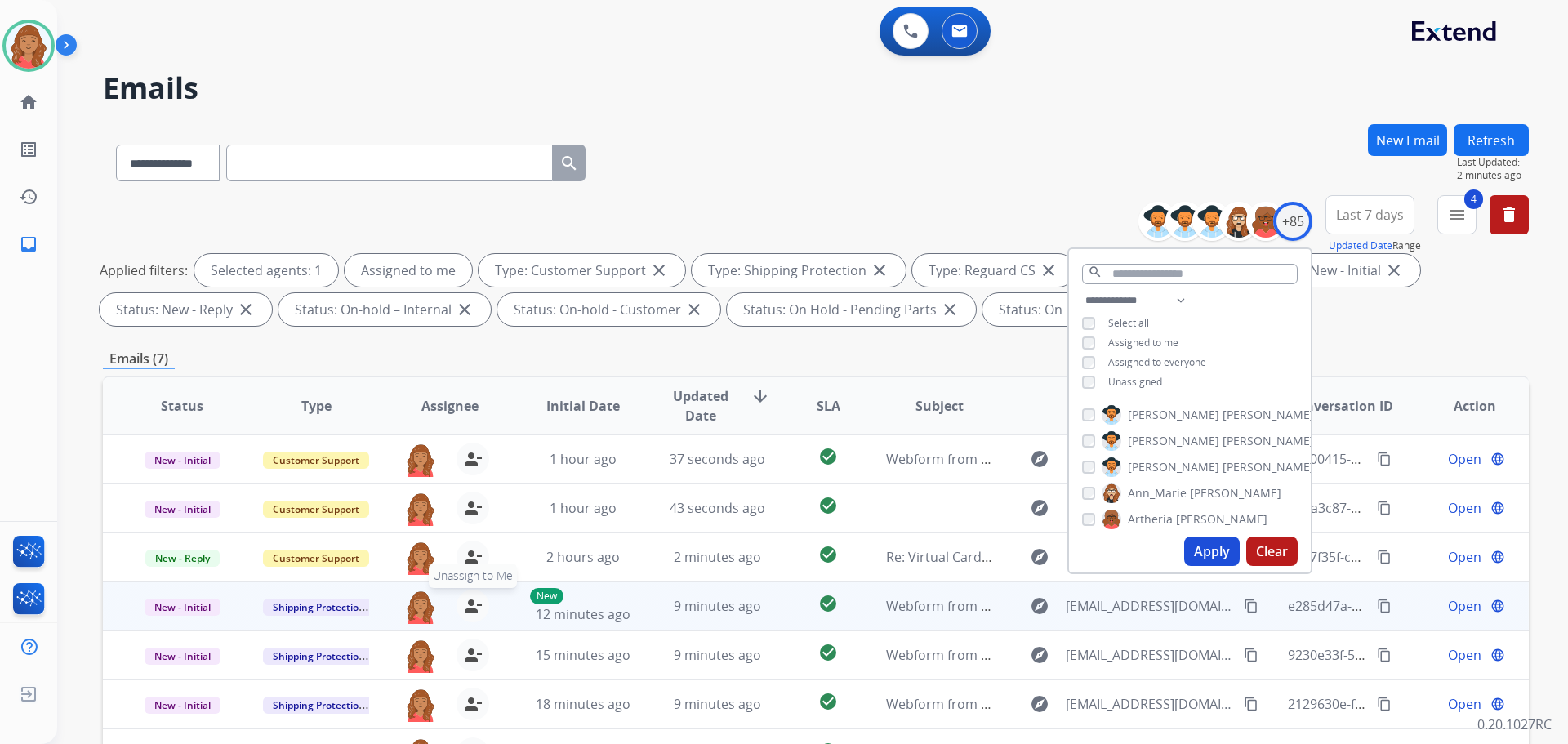
scroll to position [264, 0]
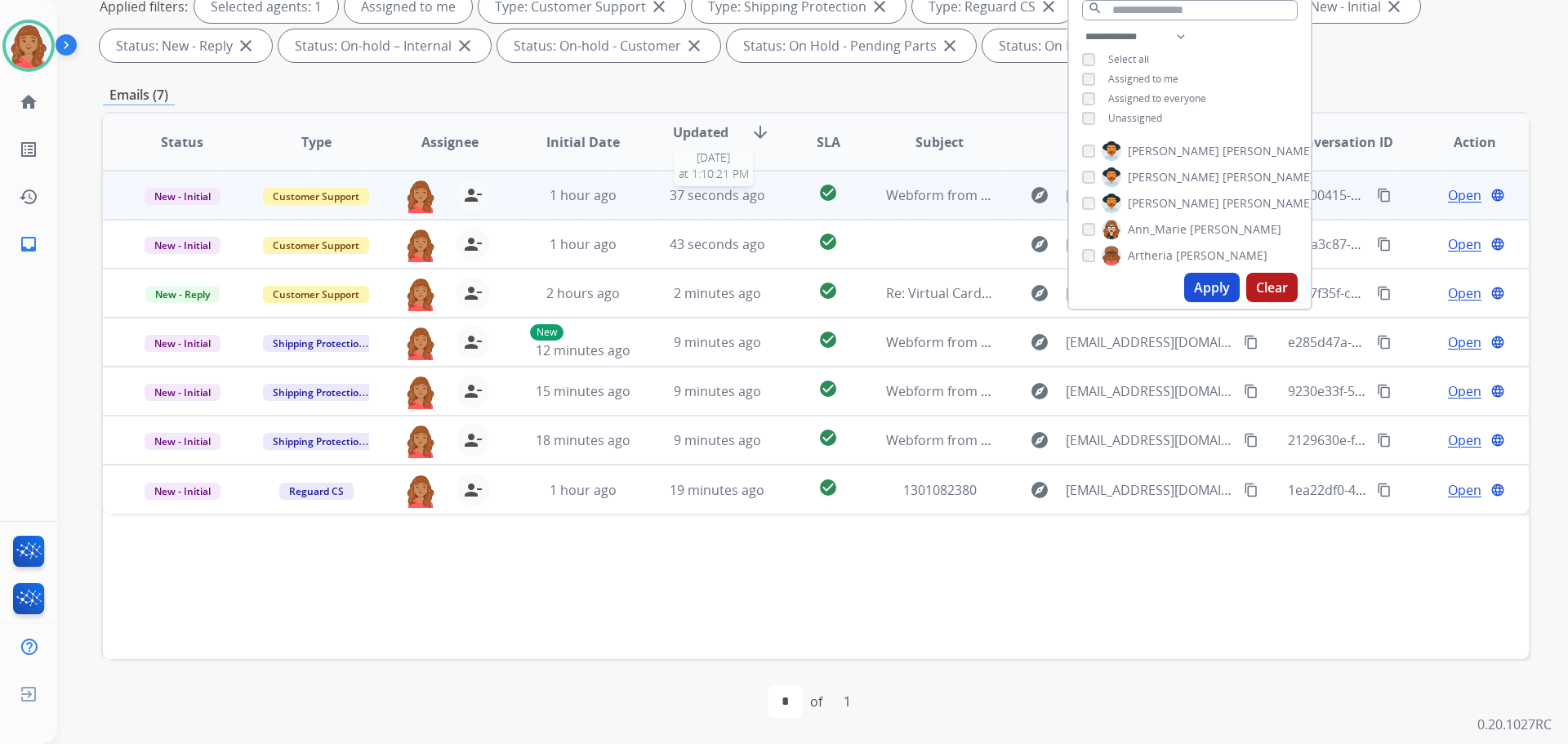
click at [704, 202] on span "37 seconds ago" at bounding box center [717, 195] width 95 height 18
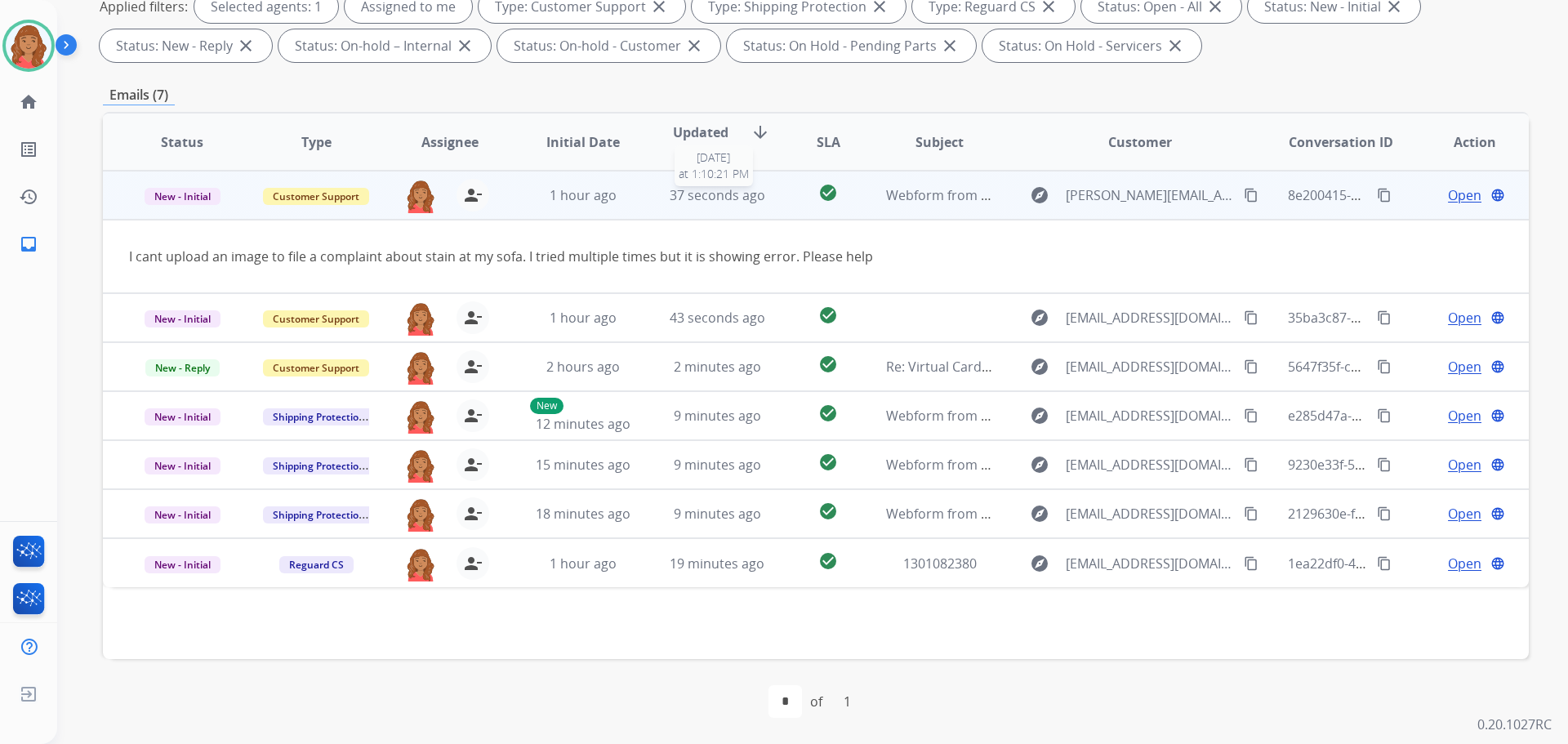
click at [673, 200] on span "37 seconds ago" at bounding box center [717, 195] width 95 height 18
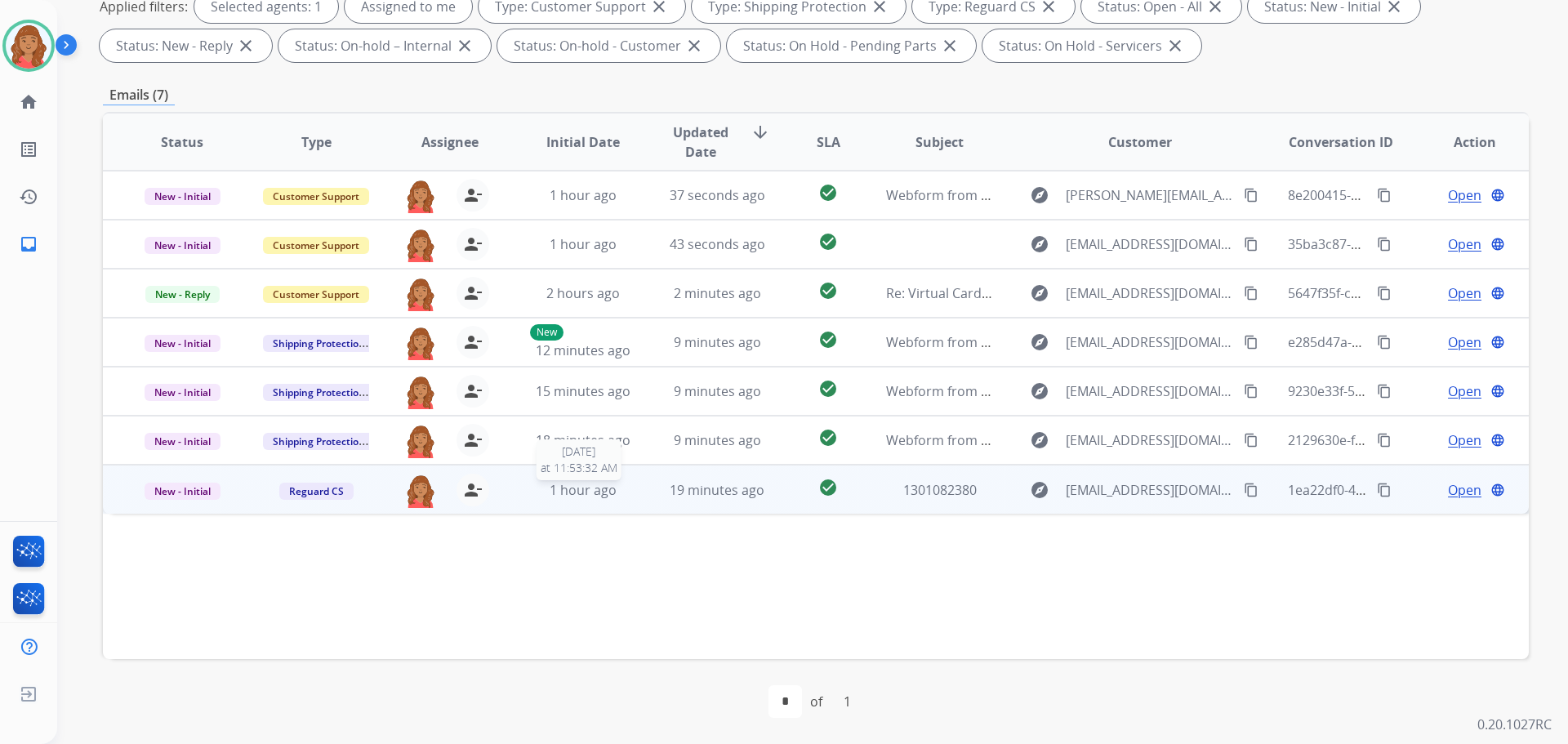
click at [574, 497] on span "1 hour ago" at bounding box center [582, 490] width 67 height 18
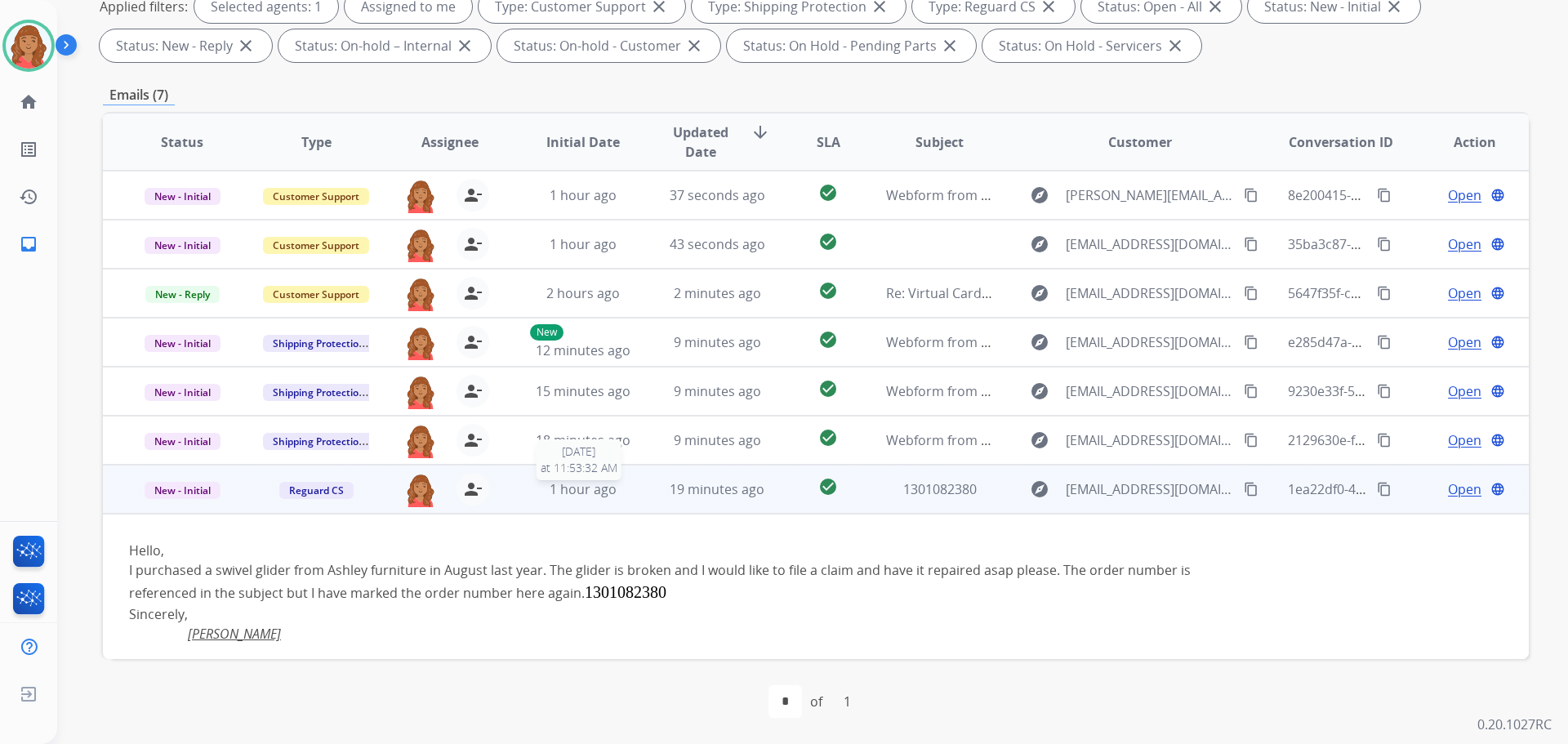
scroll to position [10, 0]
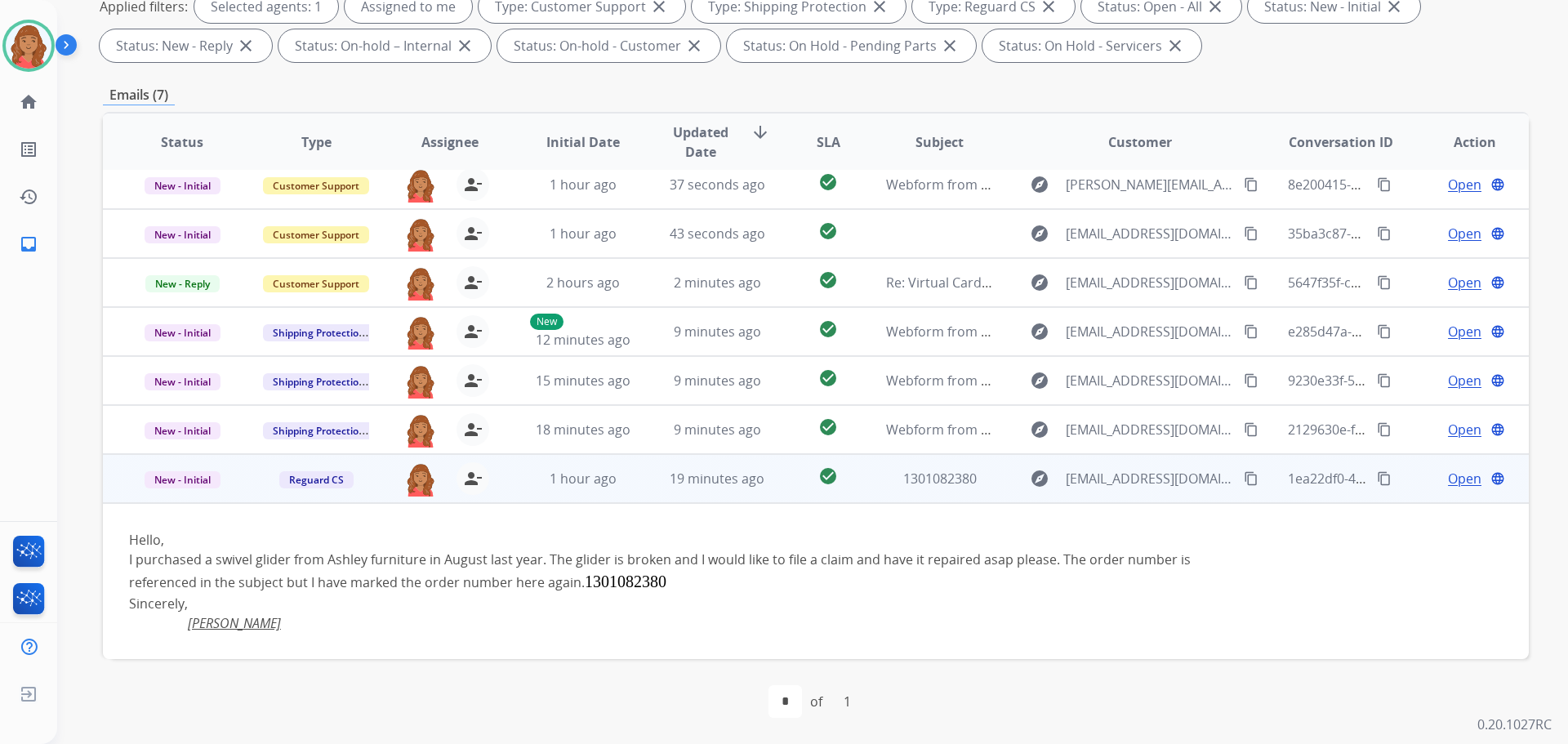
click at [575, 497] on td "1 hour ago" at bounding box center [570, 478] width 134 height 49
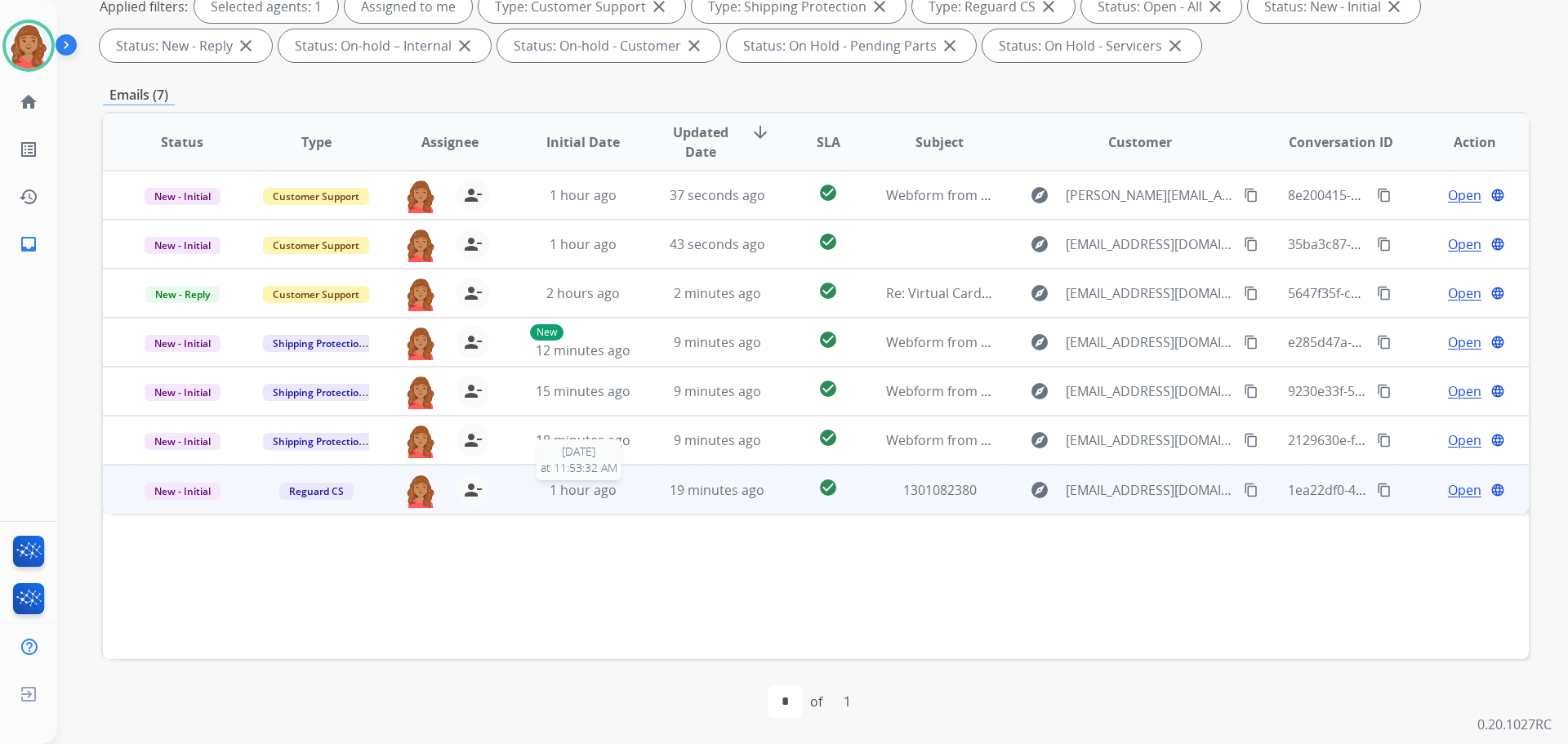
scroll to position [0, 0]
click at [1010, 484] on td "explore agleckl@icloud.com content_copy" at bounding box center [1127, 489] width 267 height 49
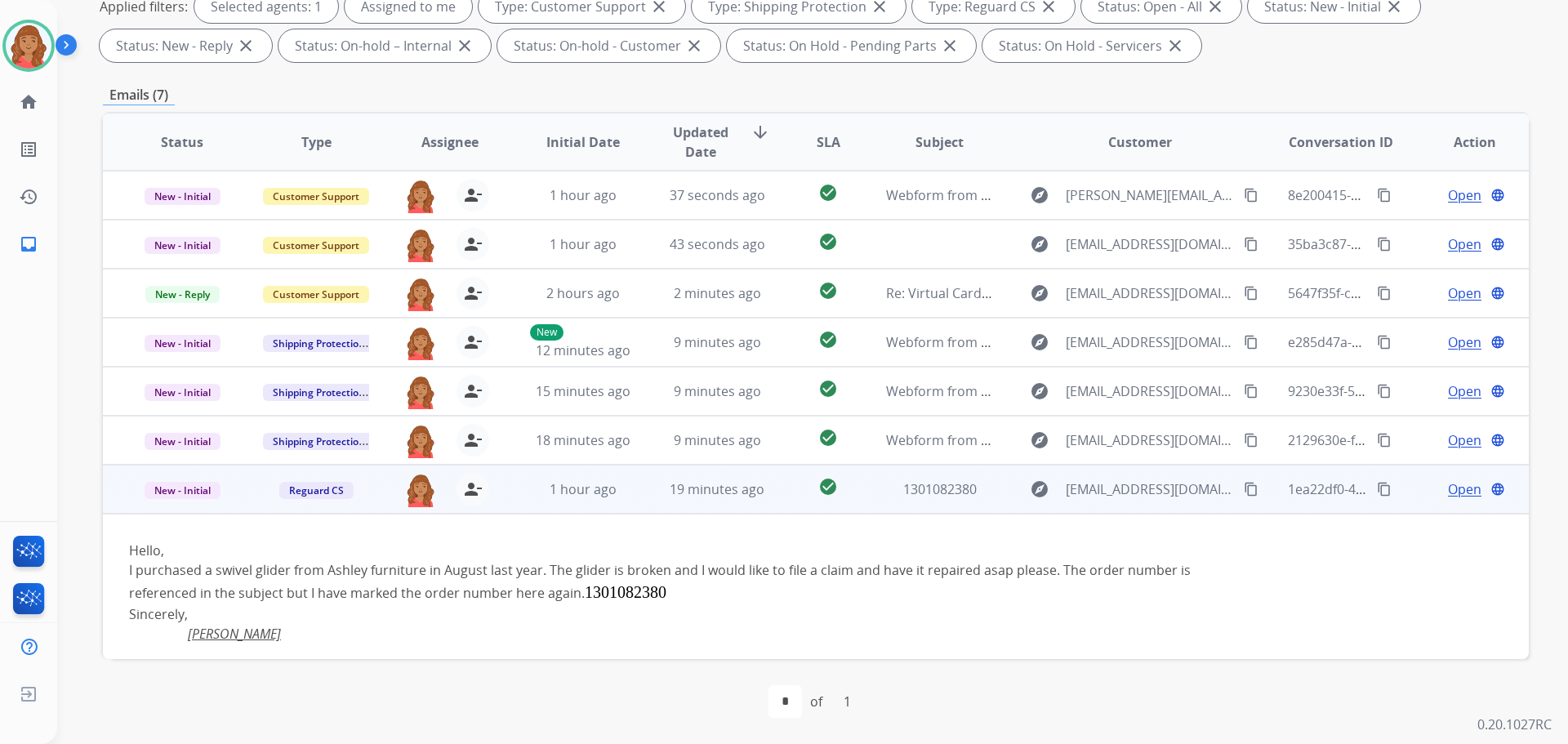
scroll to position [10, 0]
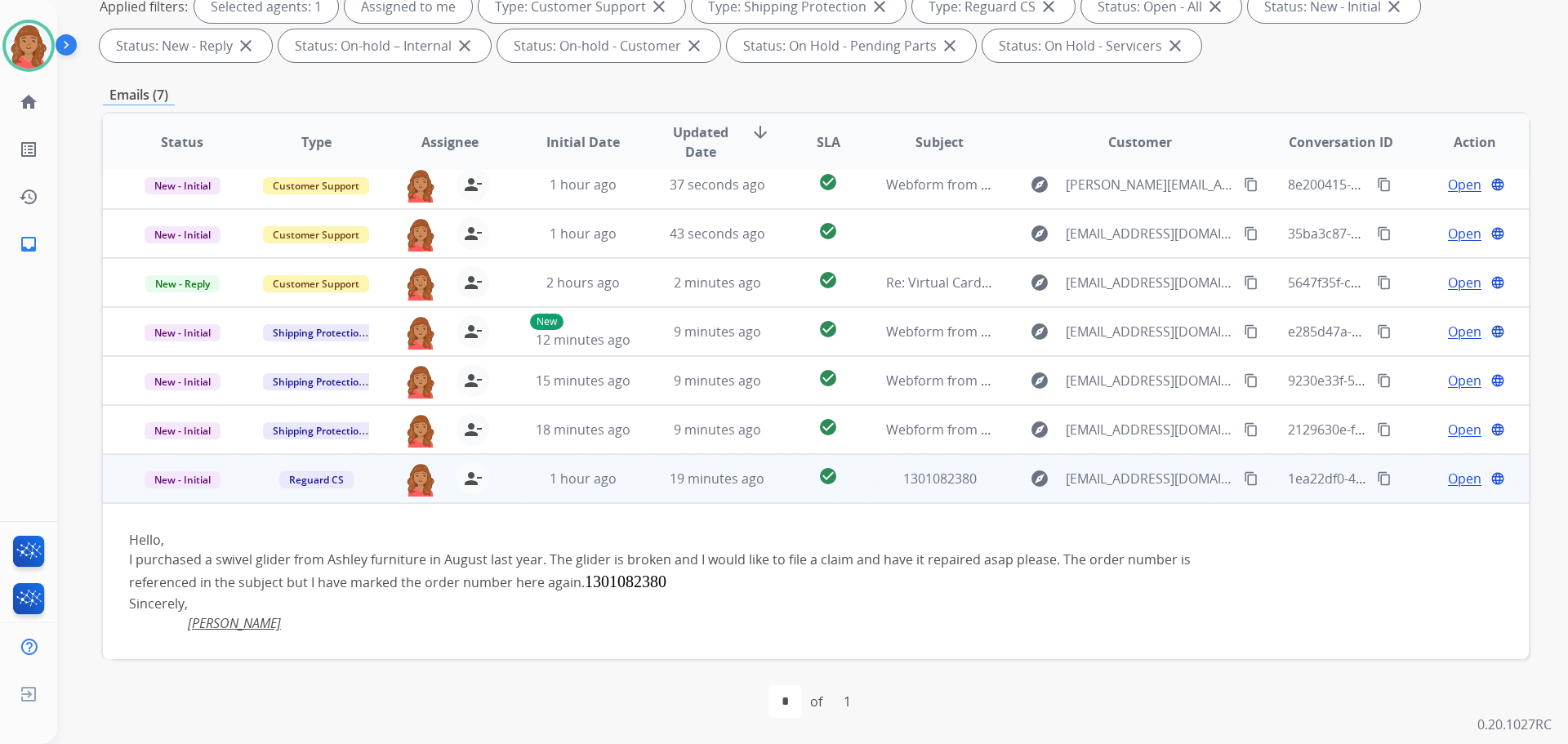
click at [1451, 484] on span "Open" at bounding box center [1464, 478] width 34 height 20
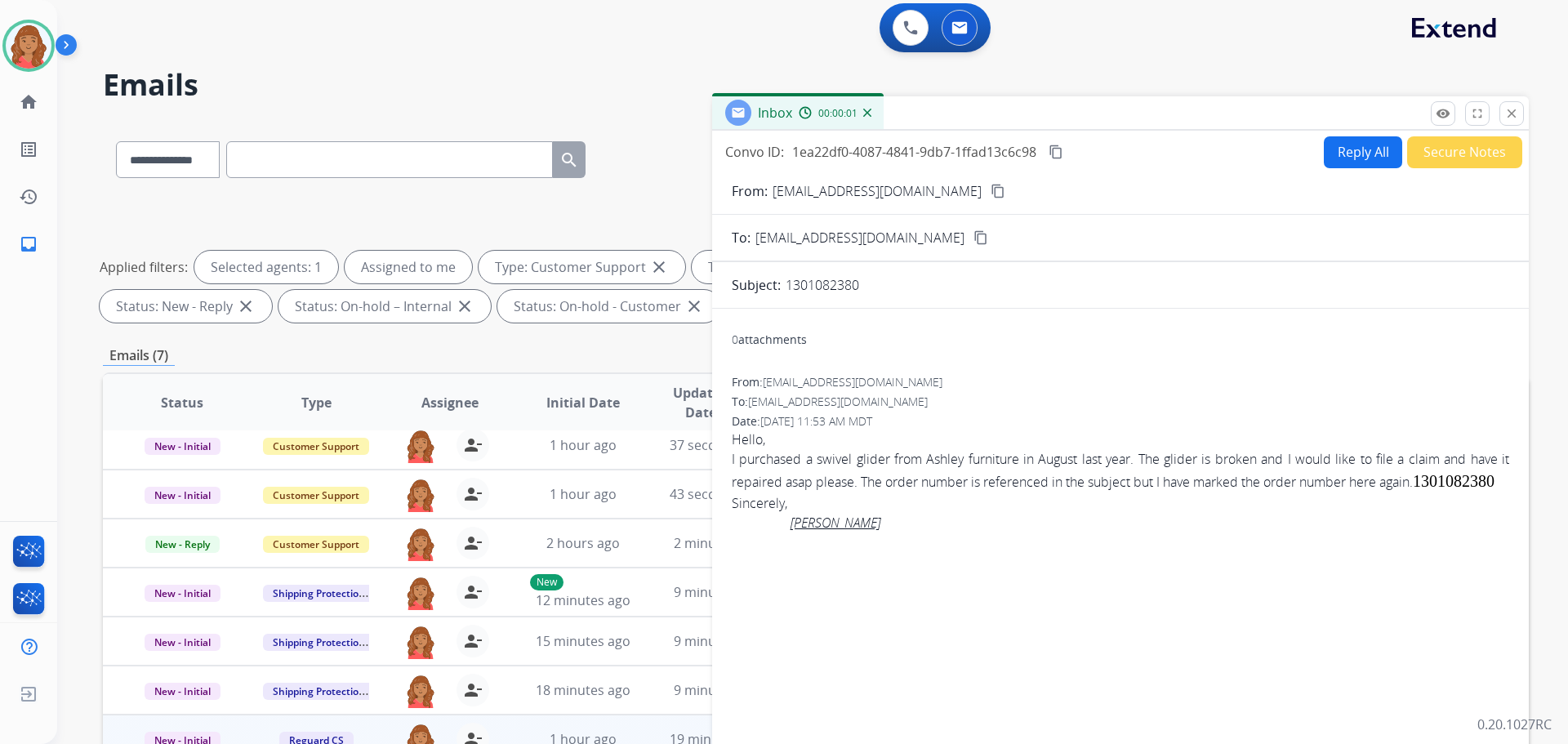
scroll to position [0, 0]
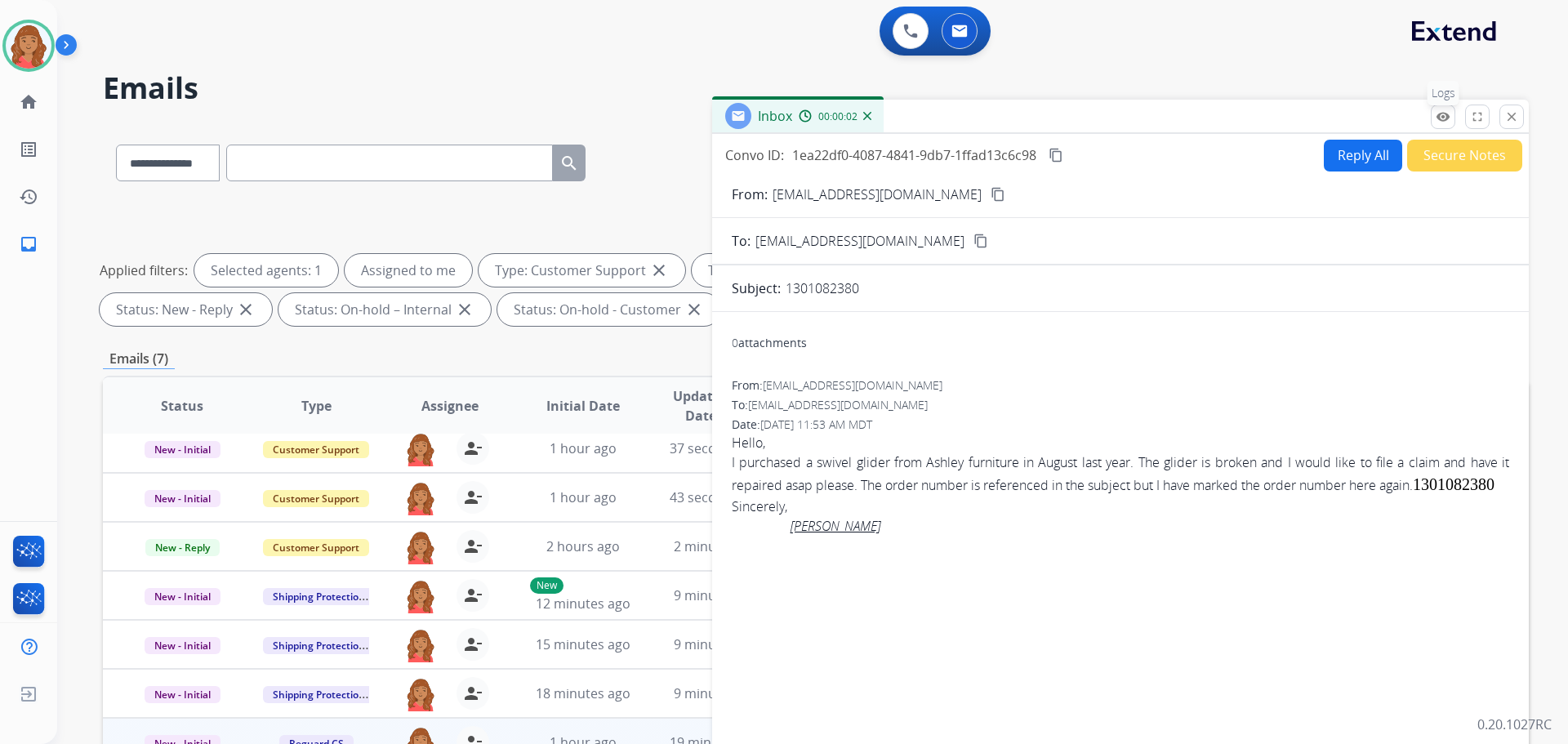
click at [1443, 125] on button "remove_red_eye Logs" at bounding box center [1443, 117] width 24 height 24
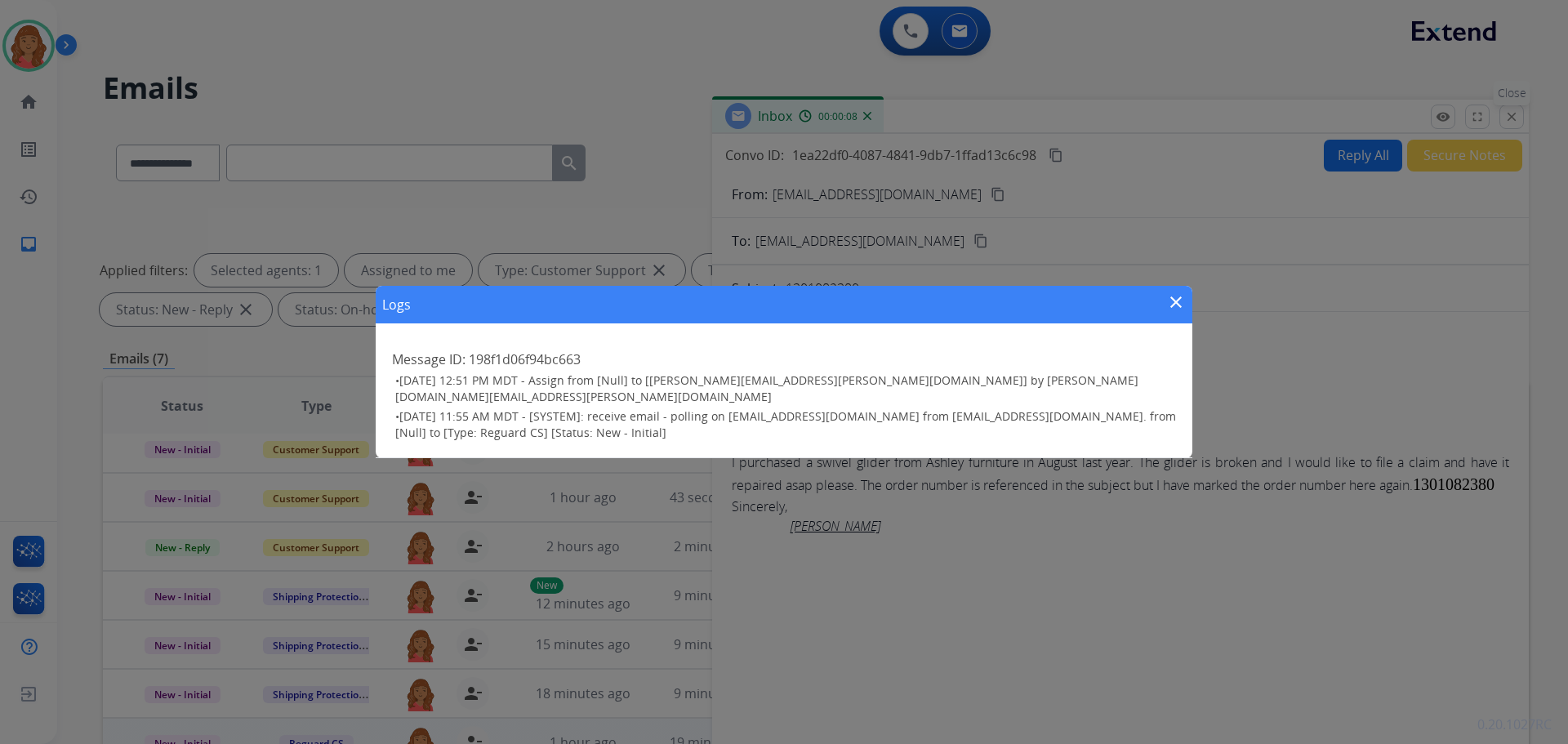
click at [1512, 110] on div "Logs close Message ID: 198f1d06f94bc663 • 08/28/2025 - 12:51 PM MDT - Assign fr…" at bounding box center [784, 372] width 1568 height 744
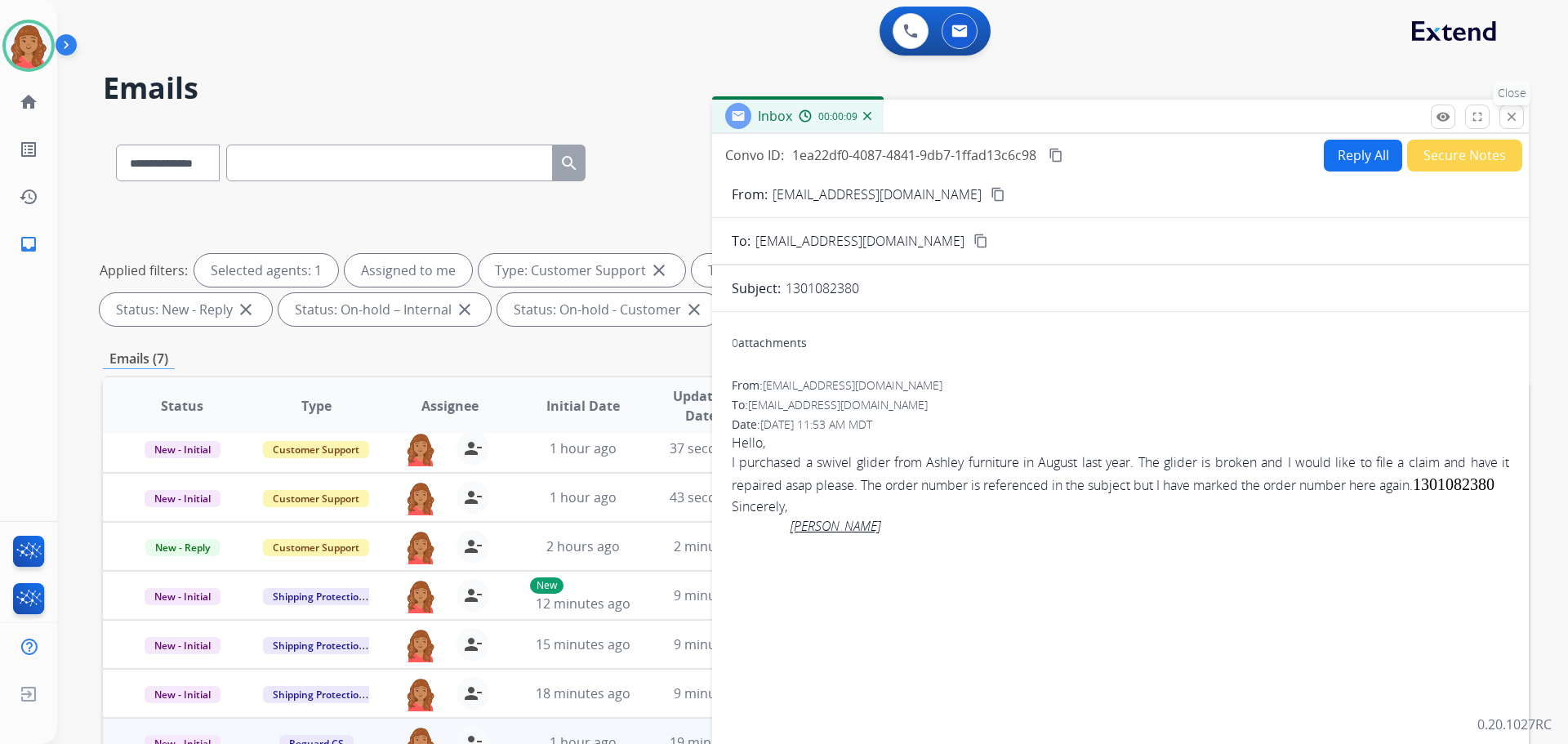
click at [1505, 115] on mat-icon "close" at bounding box center [1511, 116] width 15 height 15
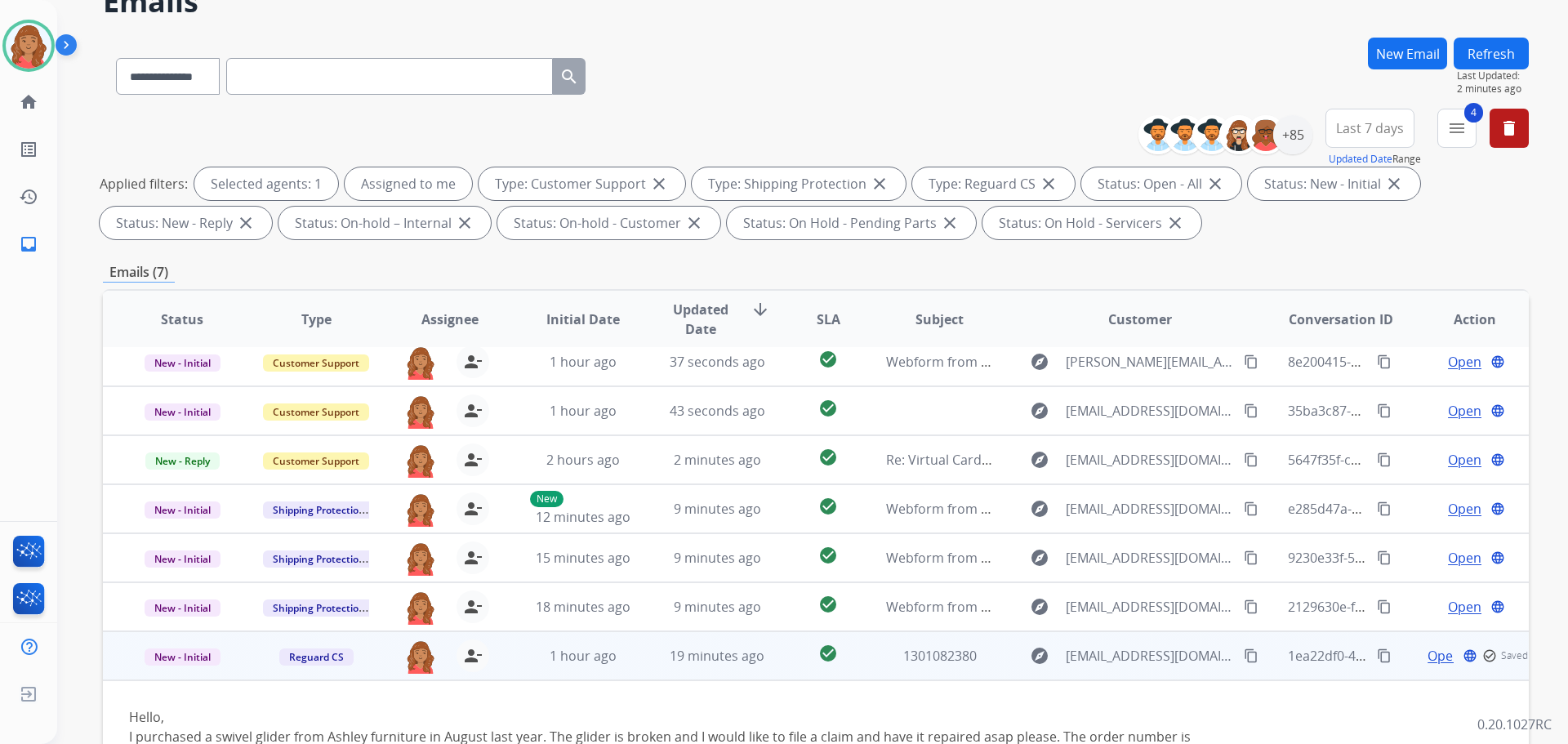
scroll to position [264, 0]
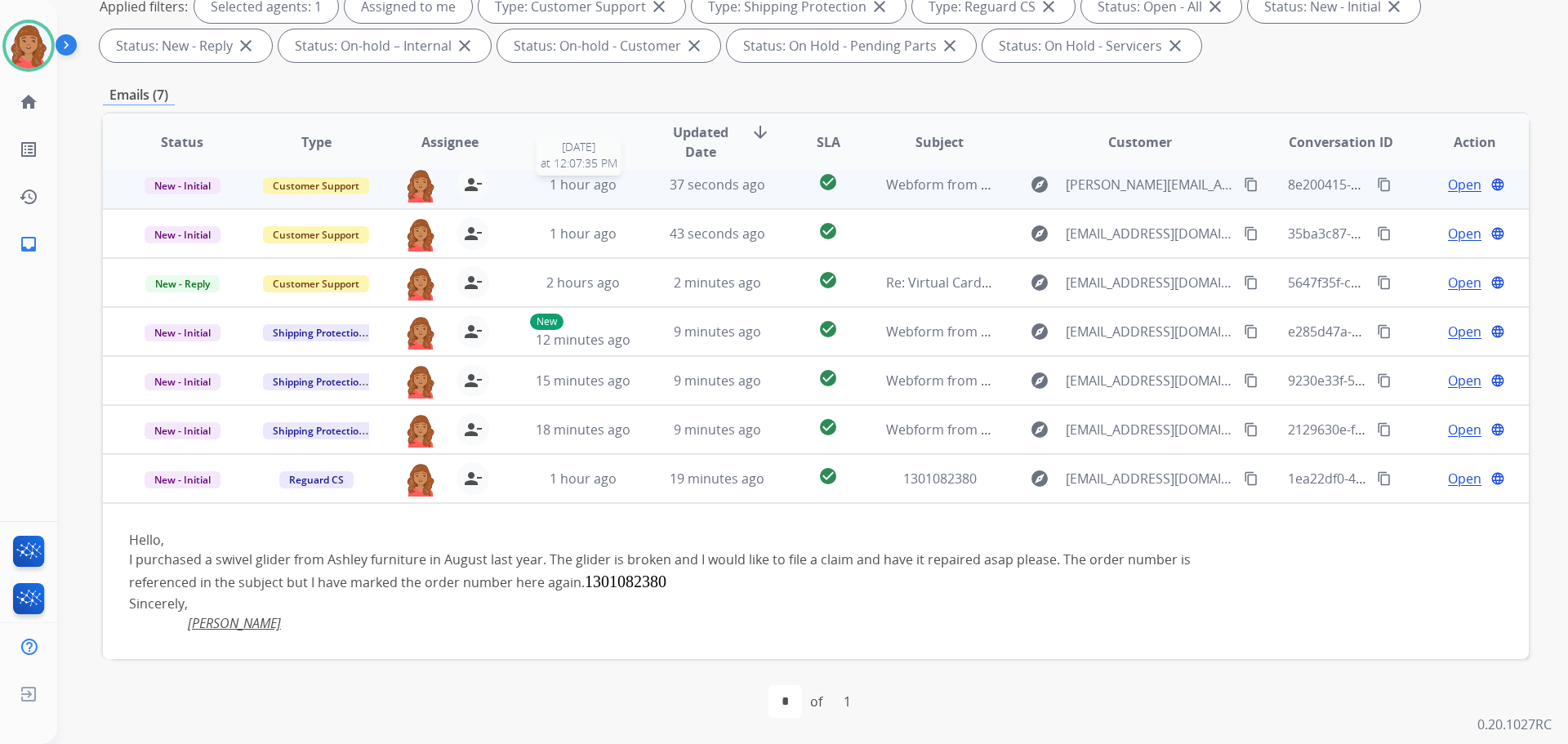
click at [591, 193] on span "1 hour ago" at bounding box center [582, 184] width 67 height 18
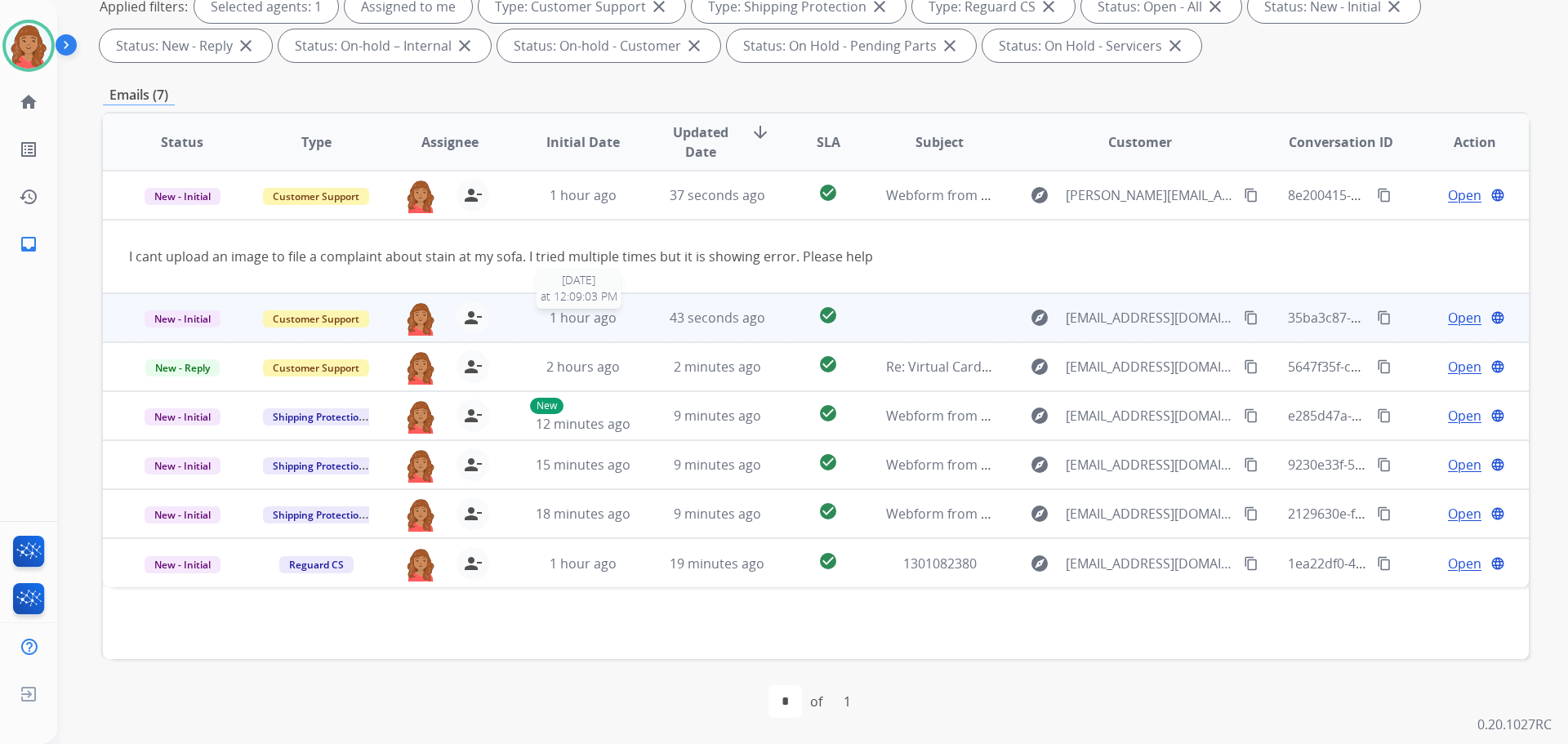
click at [593, 323] on span "1 hour ago" at bounding box center [582, 317] width 67 height 18
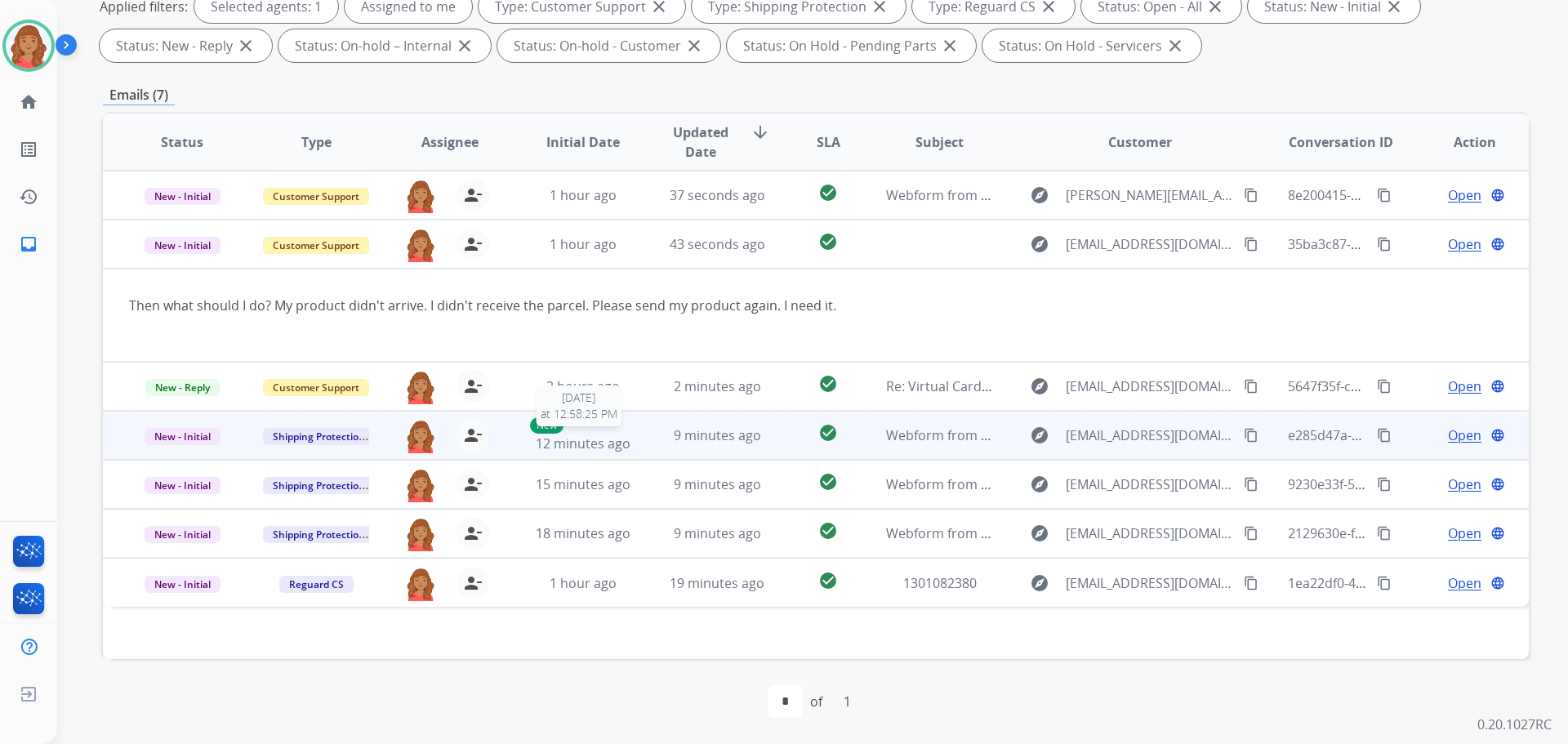
click at [572, 446] on span "12 minutes ago" at bounding box center [582, 443] width 94 height 18
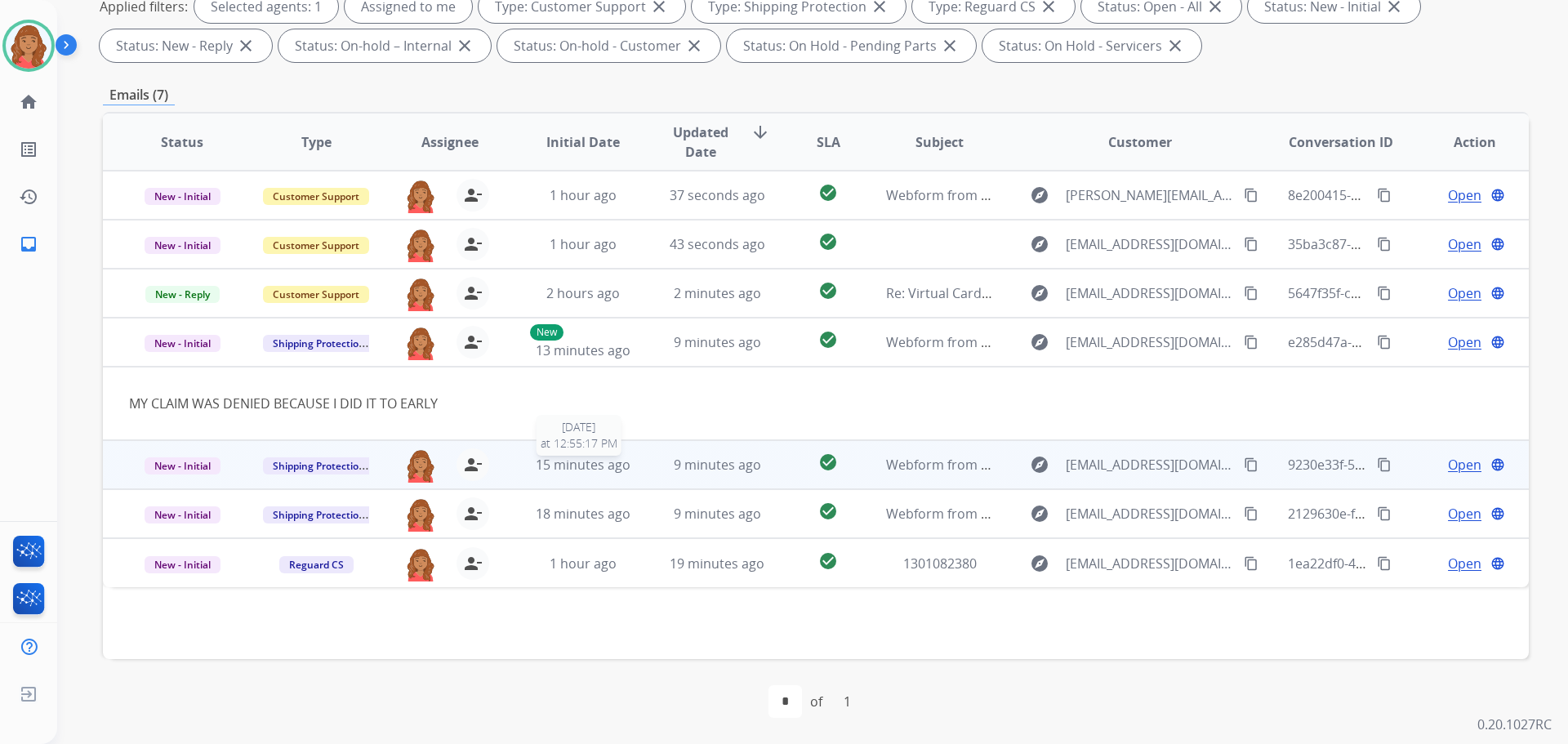
click at [577, 456] on span "15 minutes ago" at bounding box center [582, 465] width 94 height 18
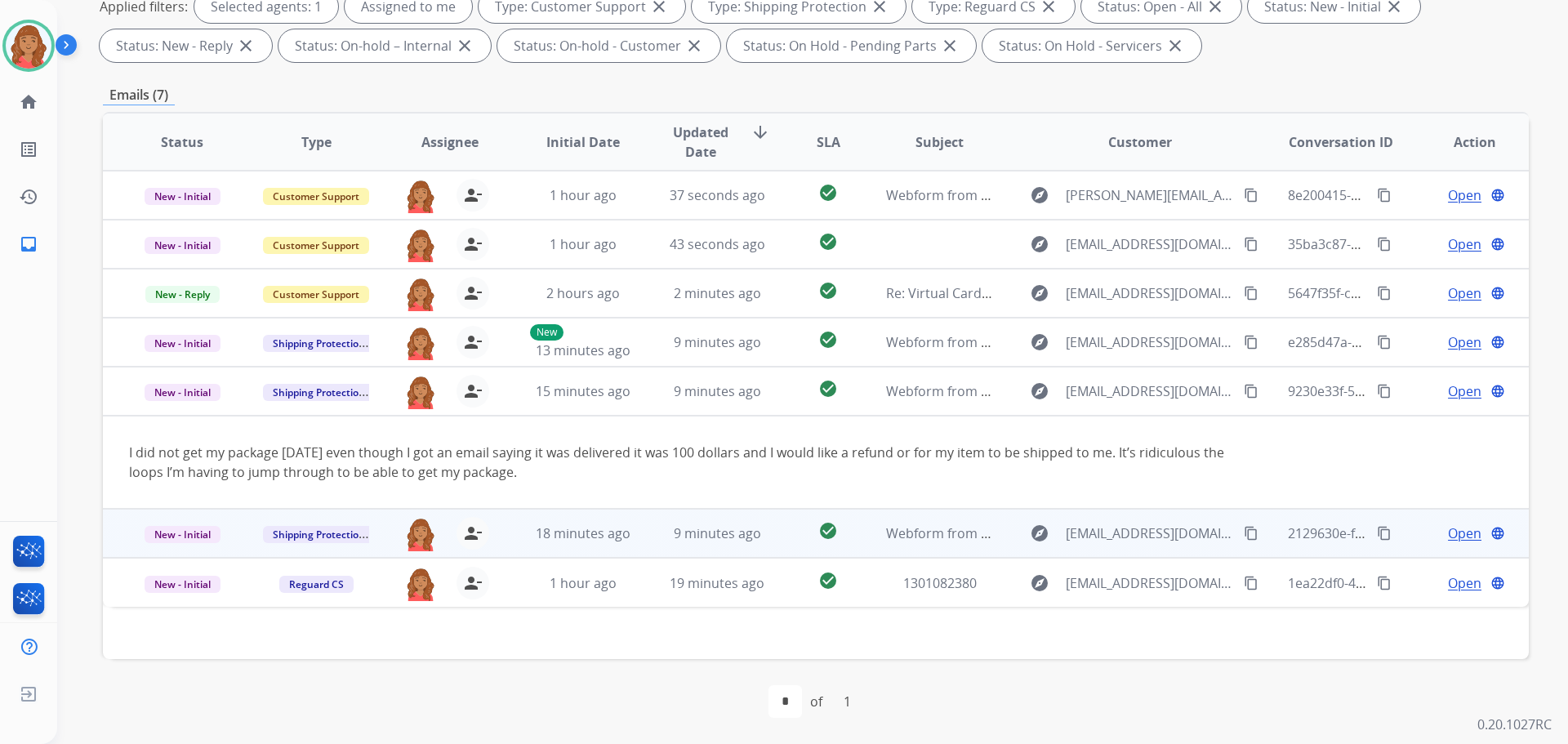
click at [569, 523] on td "18 minutes ago" at bounding box center [570, 533] width 134 height 49
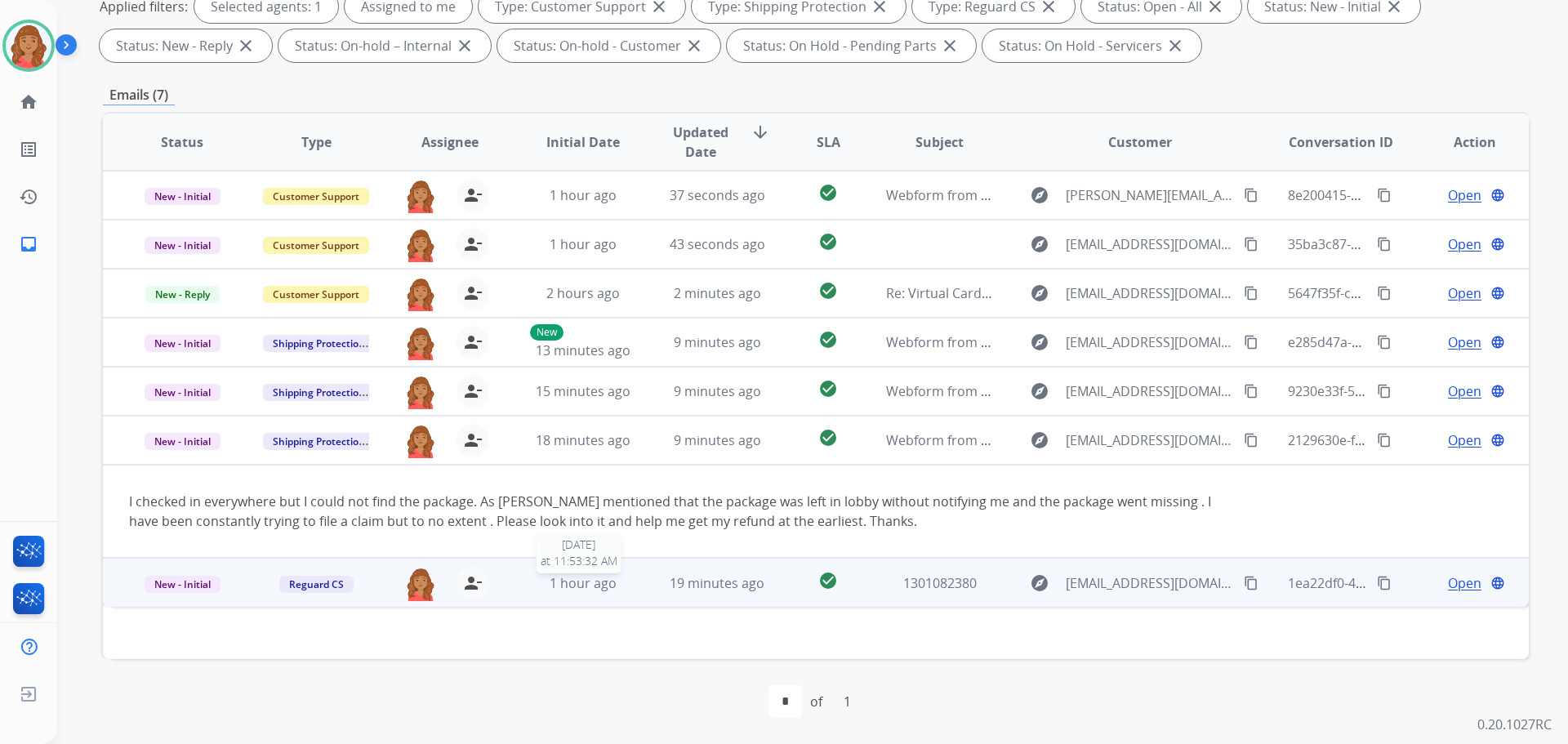
click at [599, 575] on span "1 hour ago" at bounding box center [582, 582] width 67 height 18
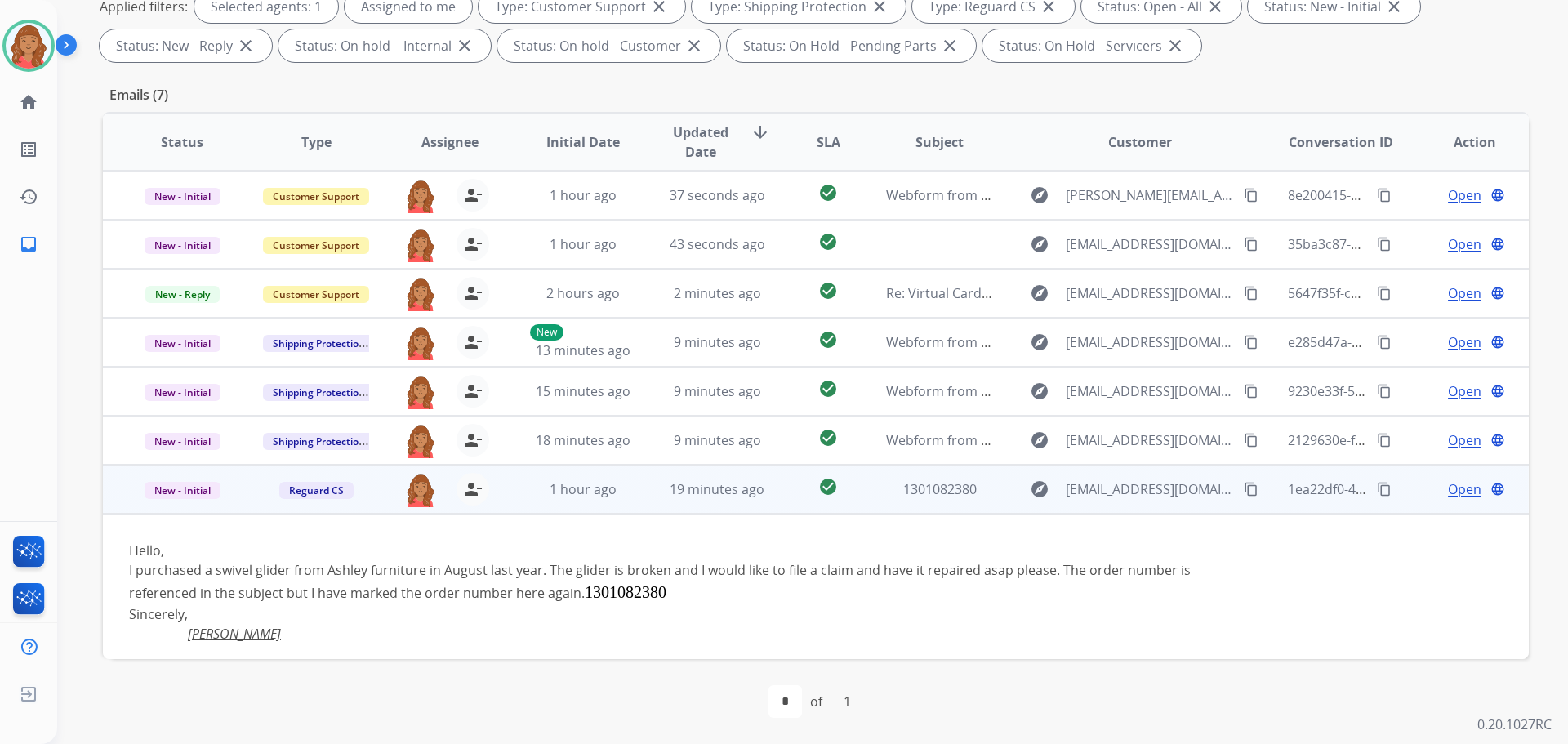
scroll to position [10, 0]
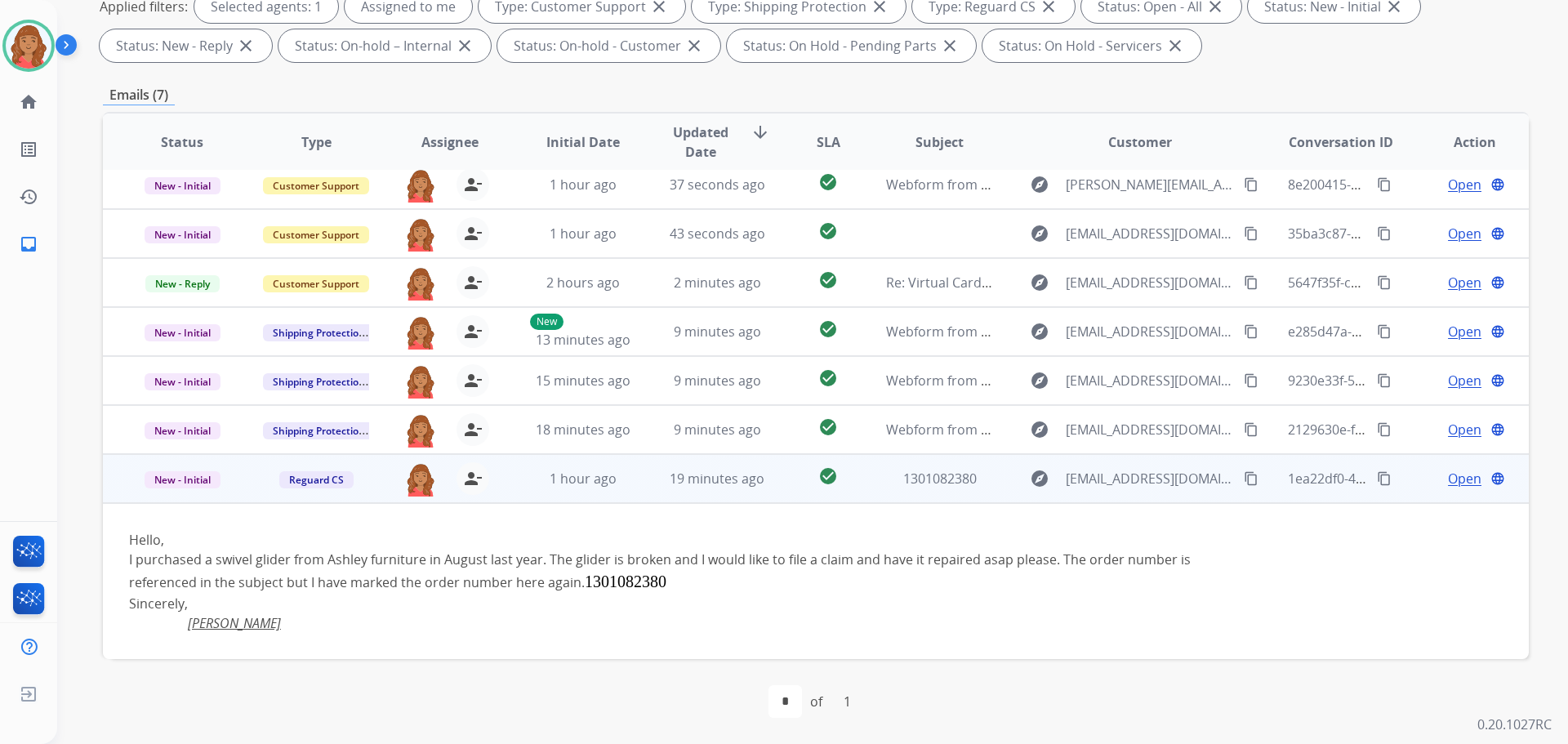
click at [606, 489] on td "1 hour ago" at bounding box center [570, 478] width 134 height 49
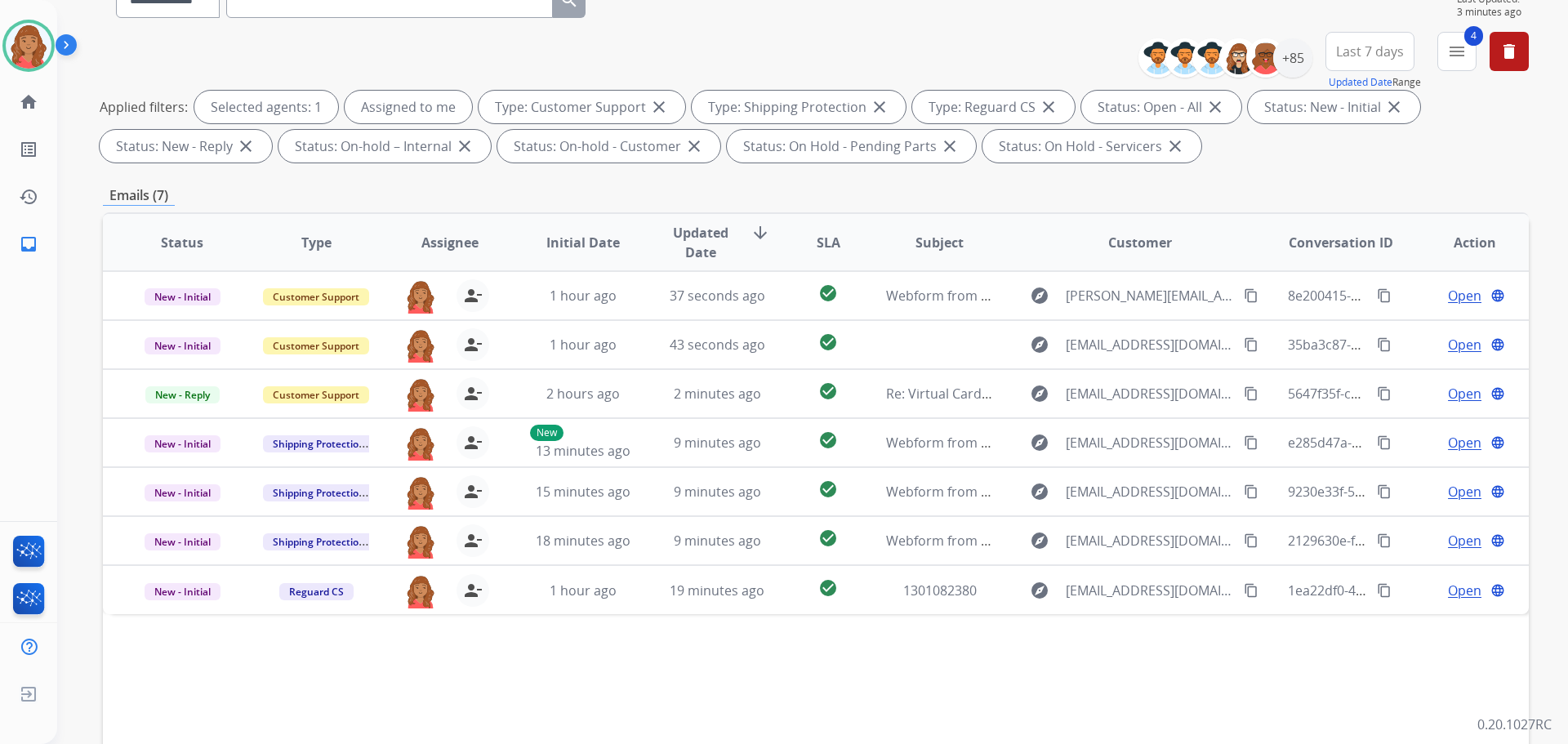
scroll to position [100, 0]
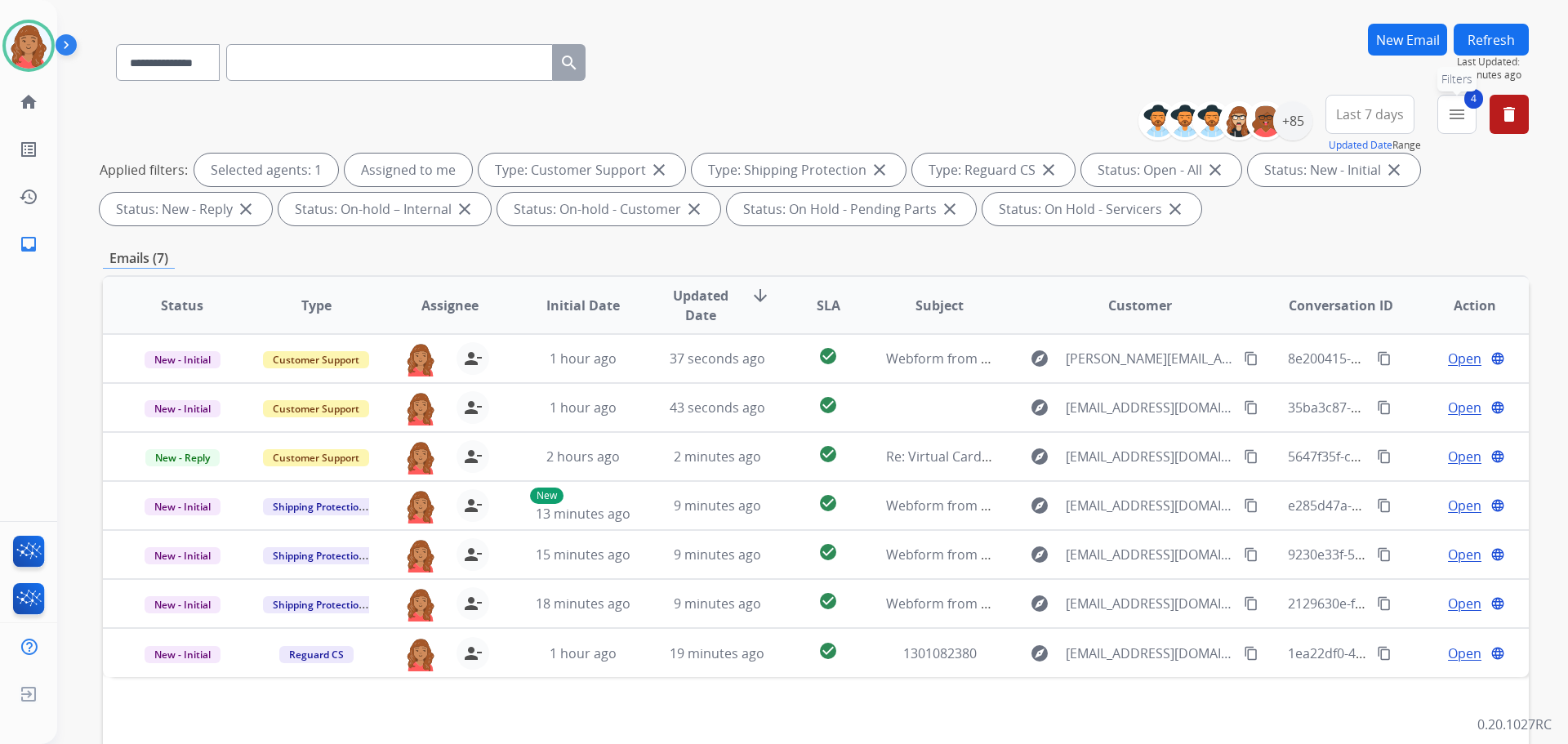
click at [1456, 120] on mat-icon "menu" at bounding box center [1456, 114] width 20 height 20
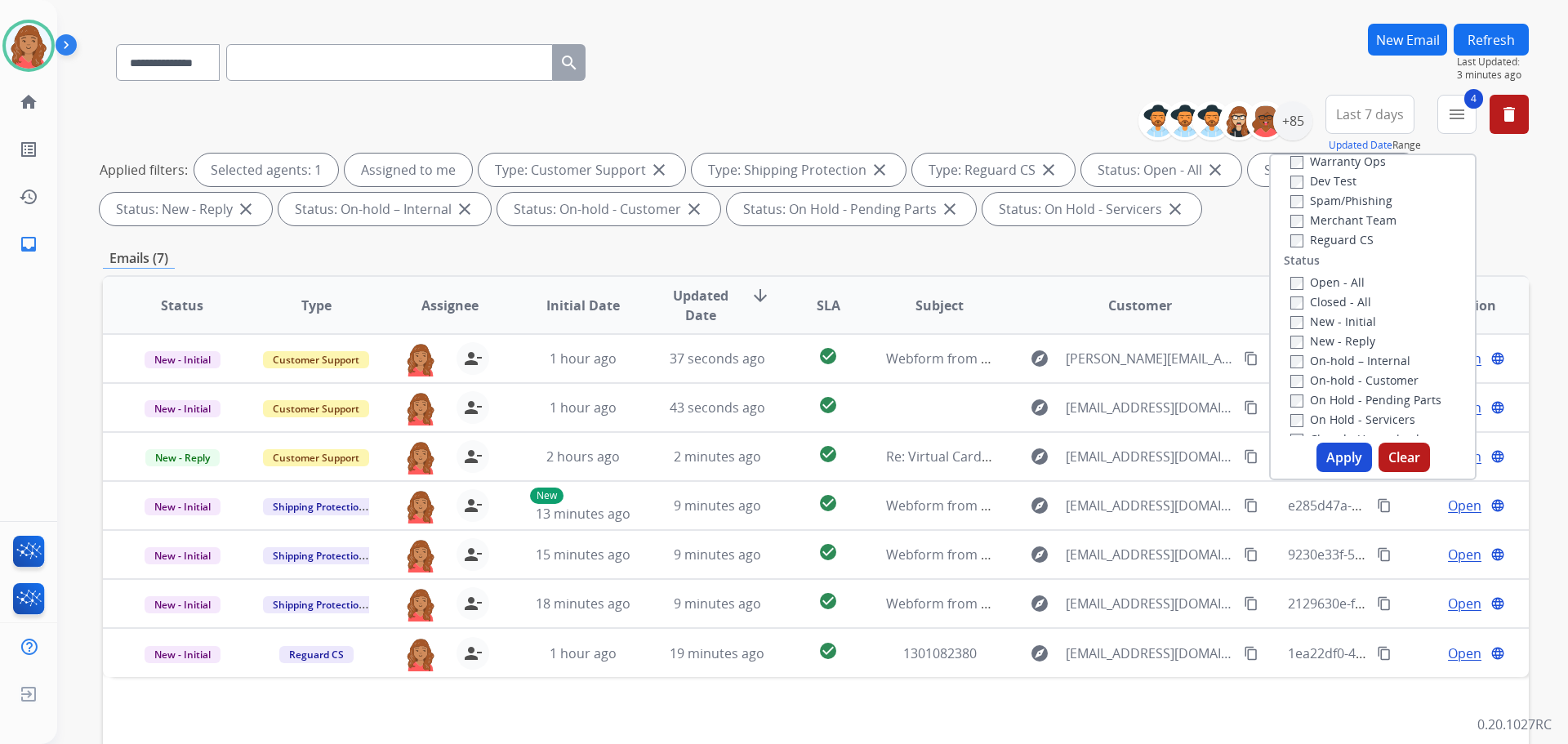
scroll to position [164, 0]
click at [1243, 250] on div "Emails (7)" at bounding box center [816, 259] width 1426 height 21
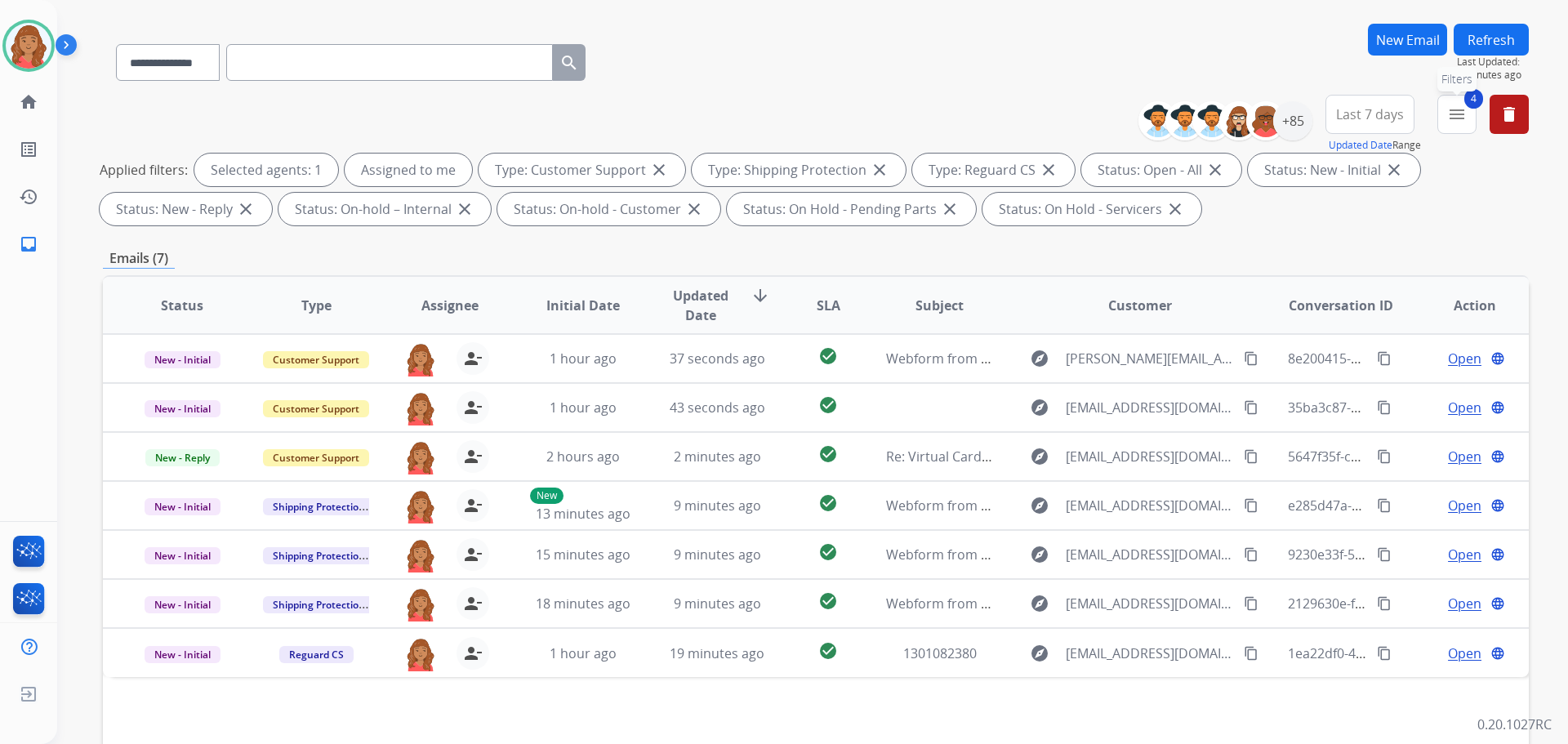
click at [1455, 124] on button "4 menu Filters" at bounding box center [1456, 113] width 39 height 39
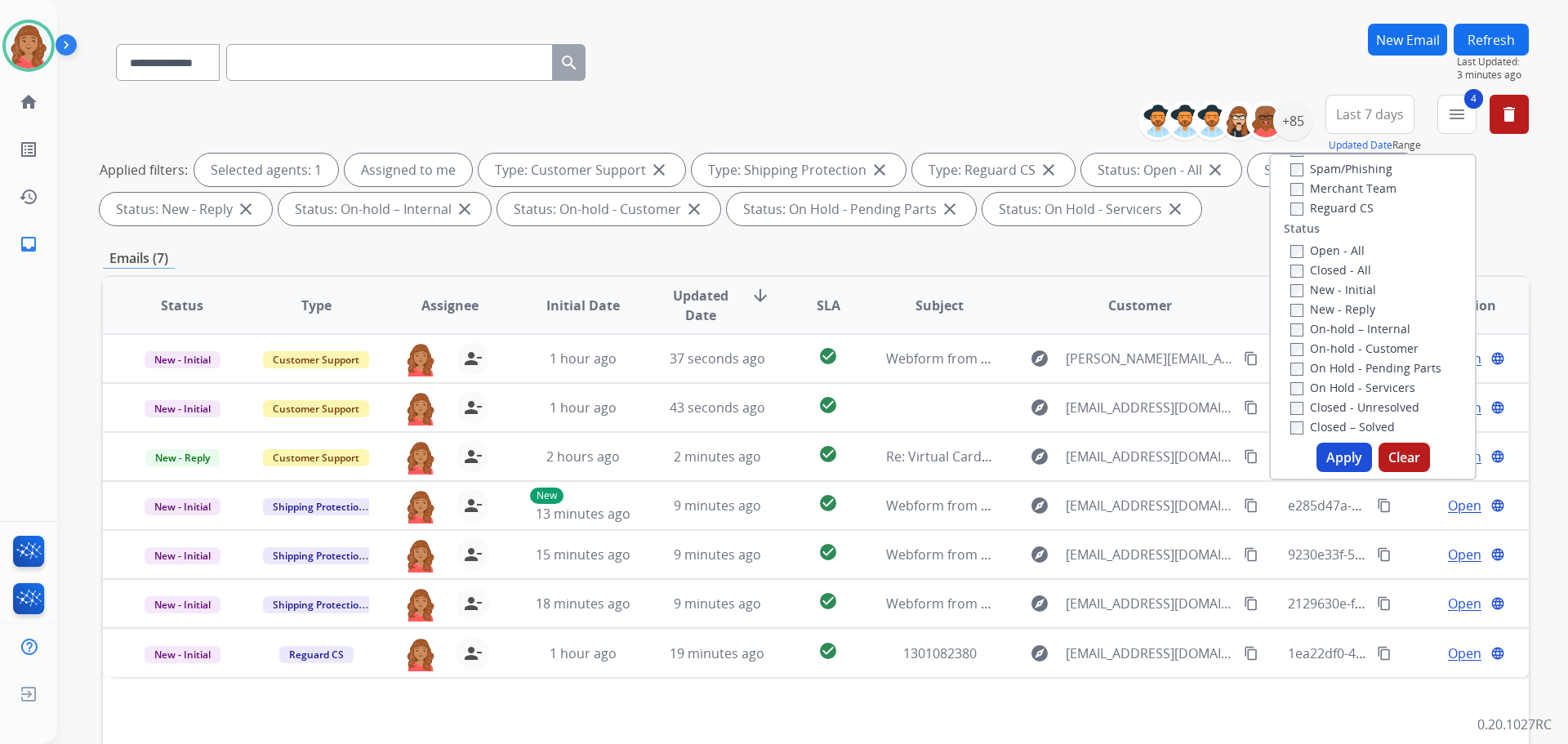
click at [1290, 241] on div "Open - All" at bounding box center [1376, 249] width 171 height 20
click at [1331, 459] on button "Apply" at bounding box center [1344, 457] width 55 height 29
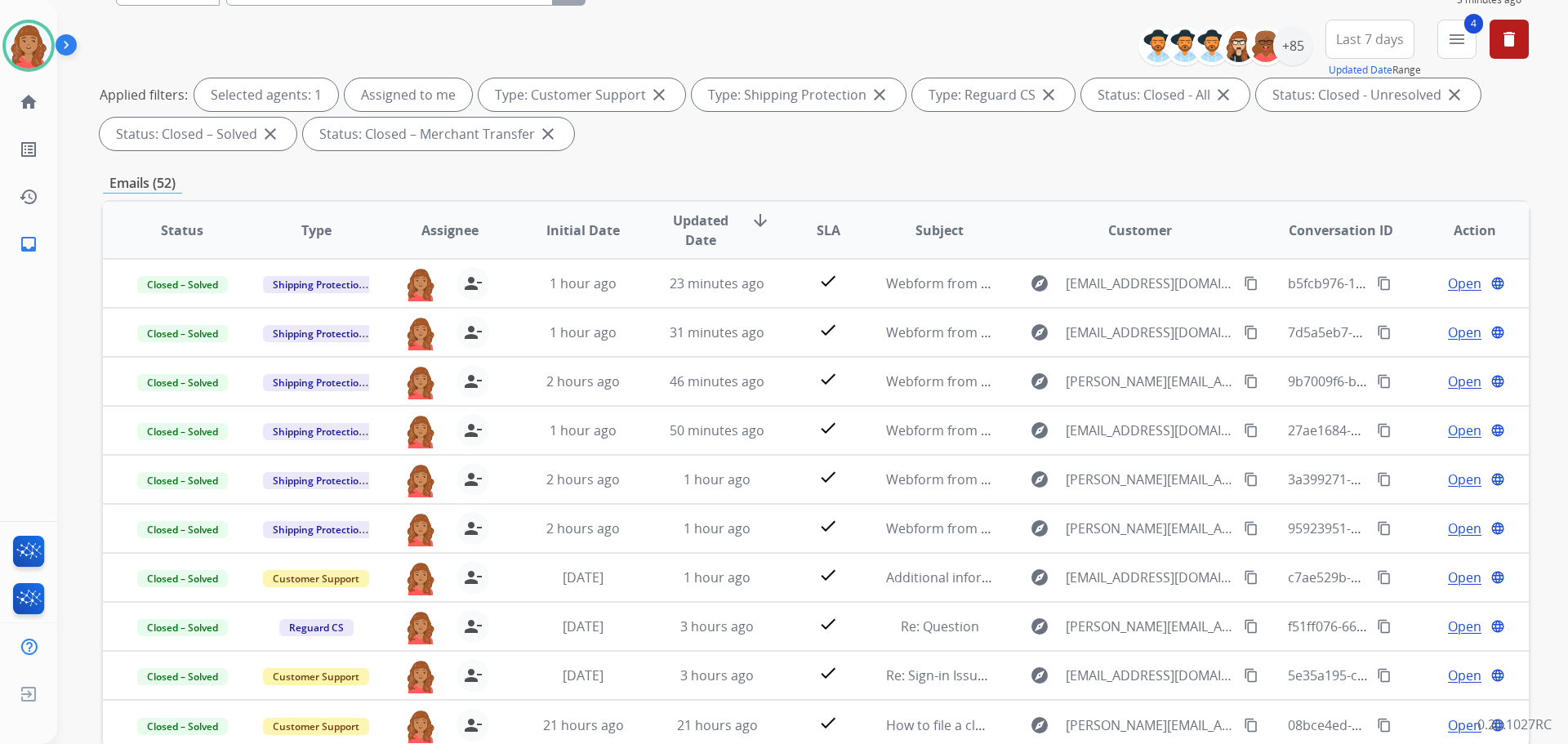
scroll to position [0, 0]
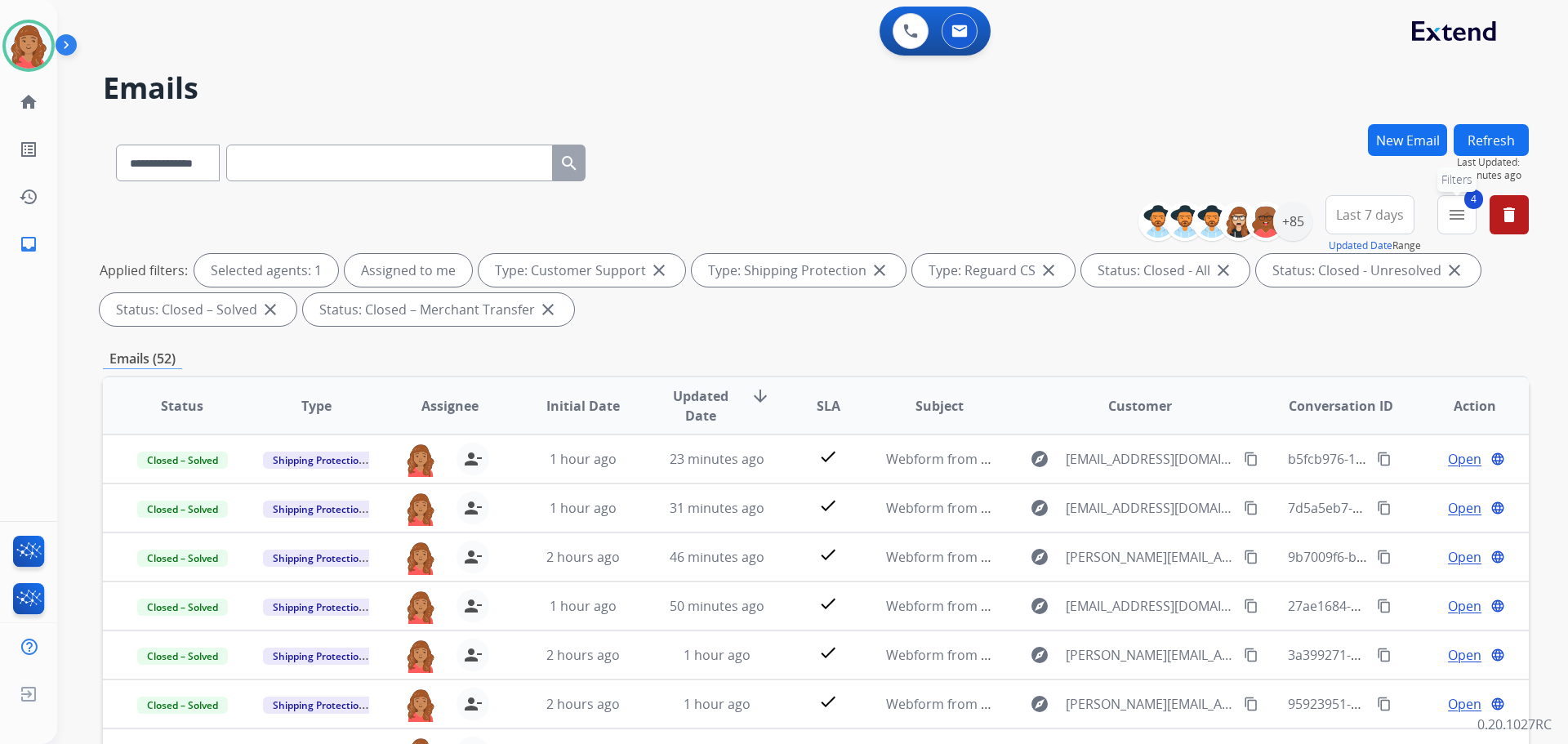
click at [1452, 221] on mat-icon "menu" at bounding box center [1456, 215] width 20 height 20
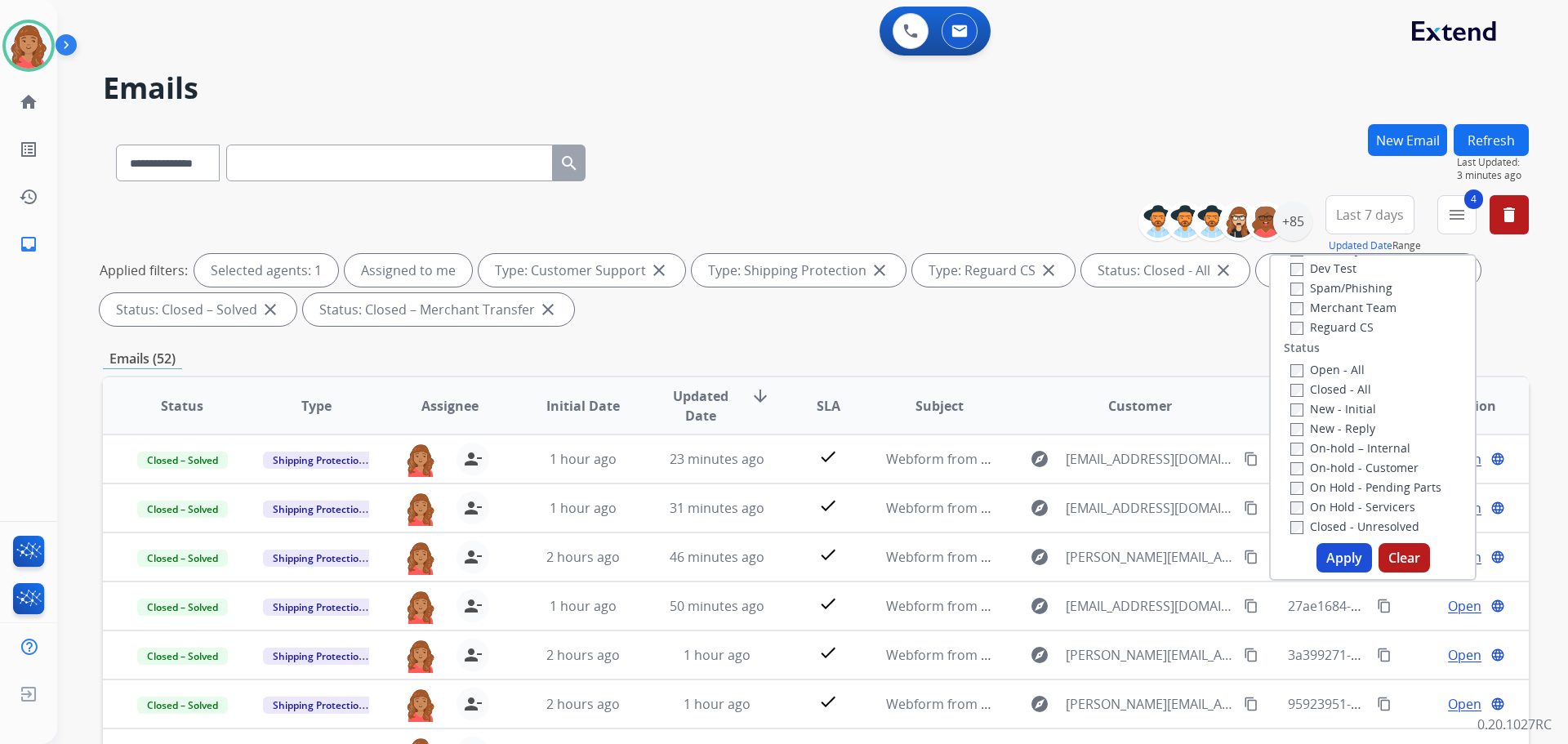
scroll to position [164, 0]
click at [1324, 555] on button "Apply" at bounding box center [1344, 558] width 55 height 29
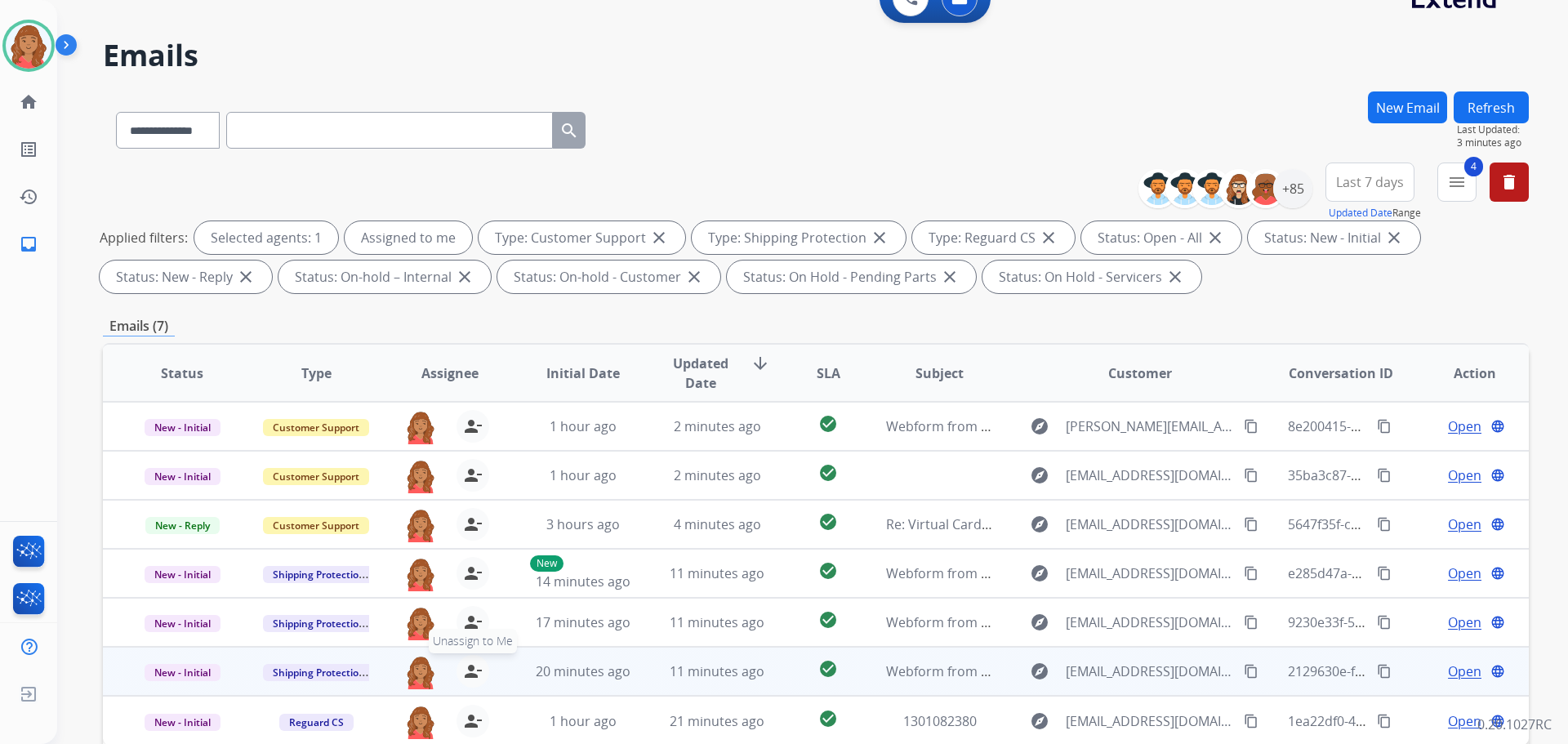
scroll to position [81, 0]
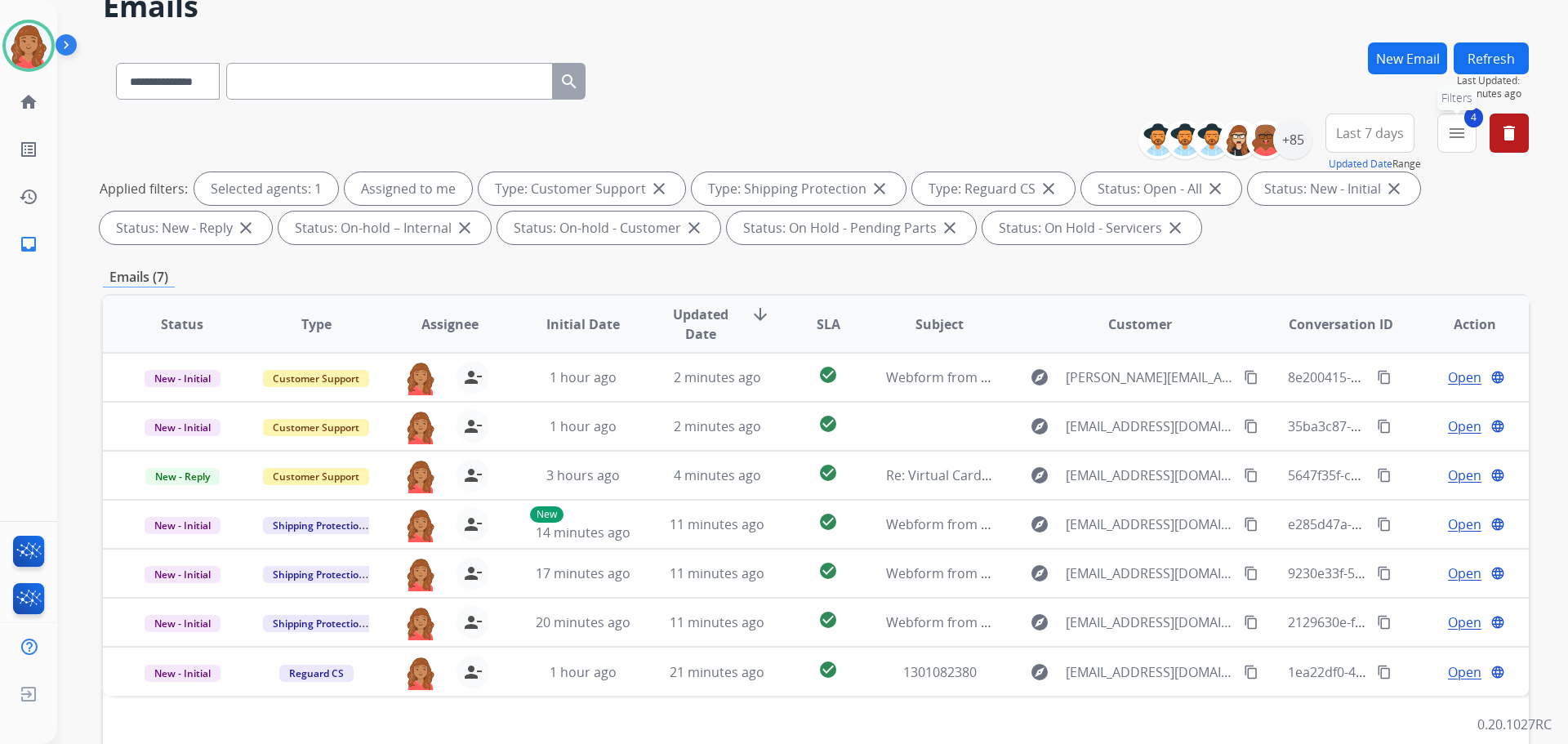
click at [1452, 136] on mat-icon "menu" at bounding box center [1456, 133] width 20 height 20
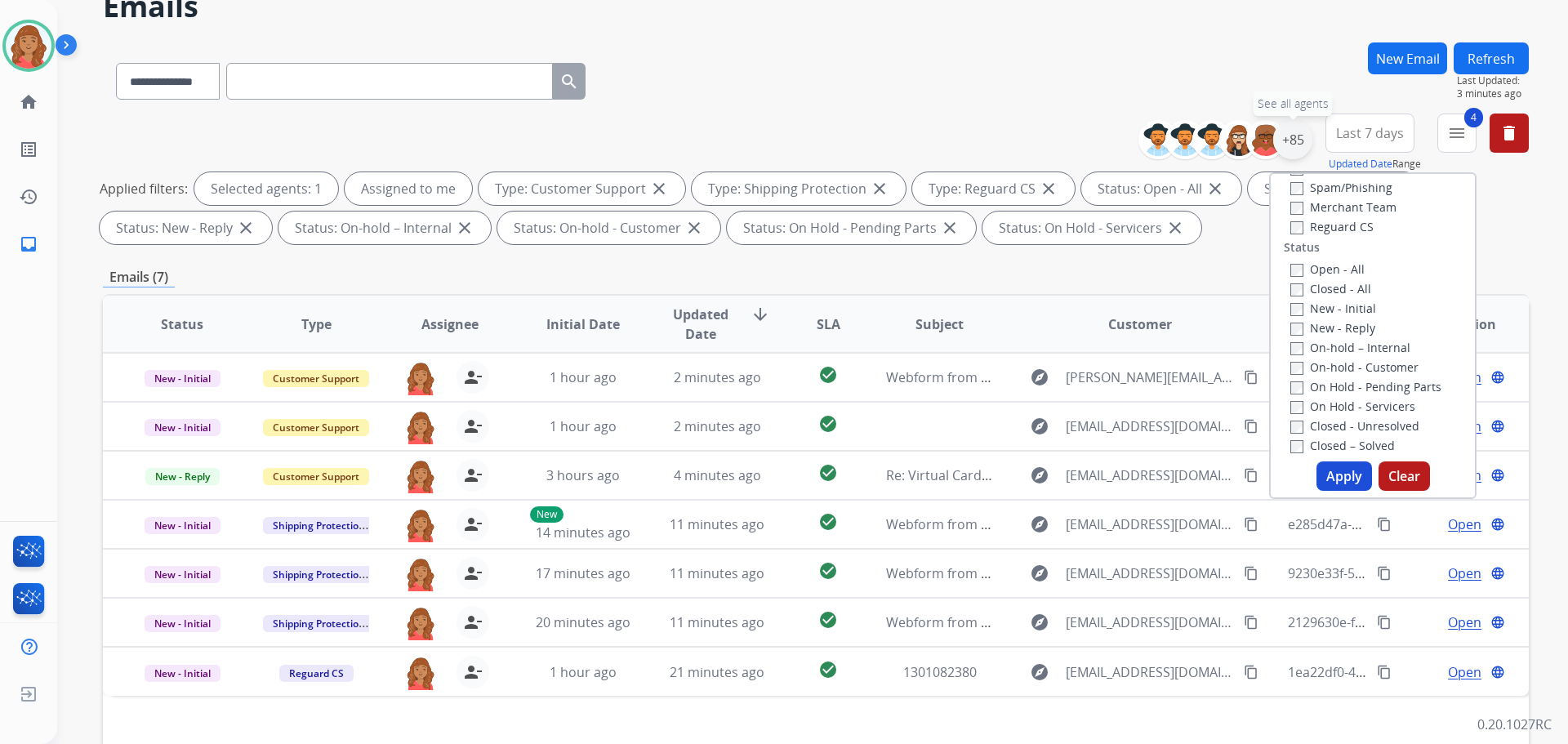
click at [1287, 147] on div "+85" at bounding box center [1292, 139] width 39 height 39
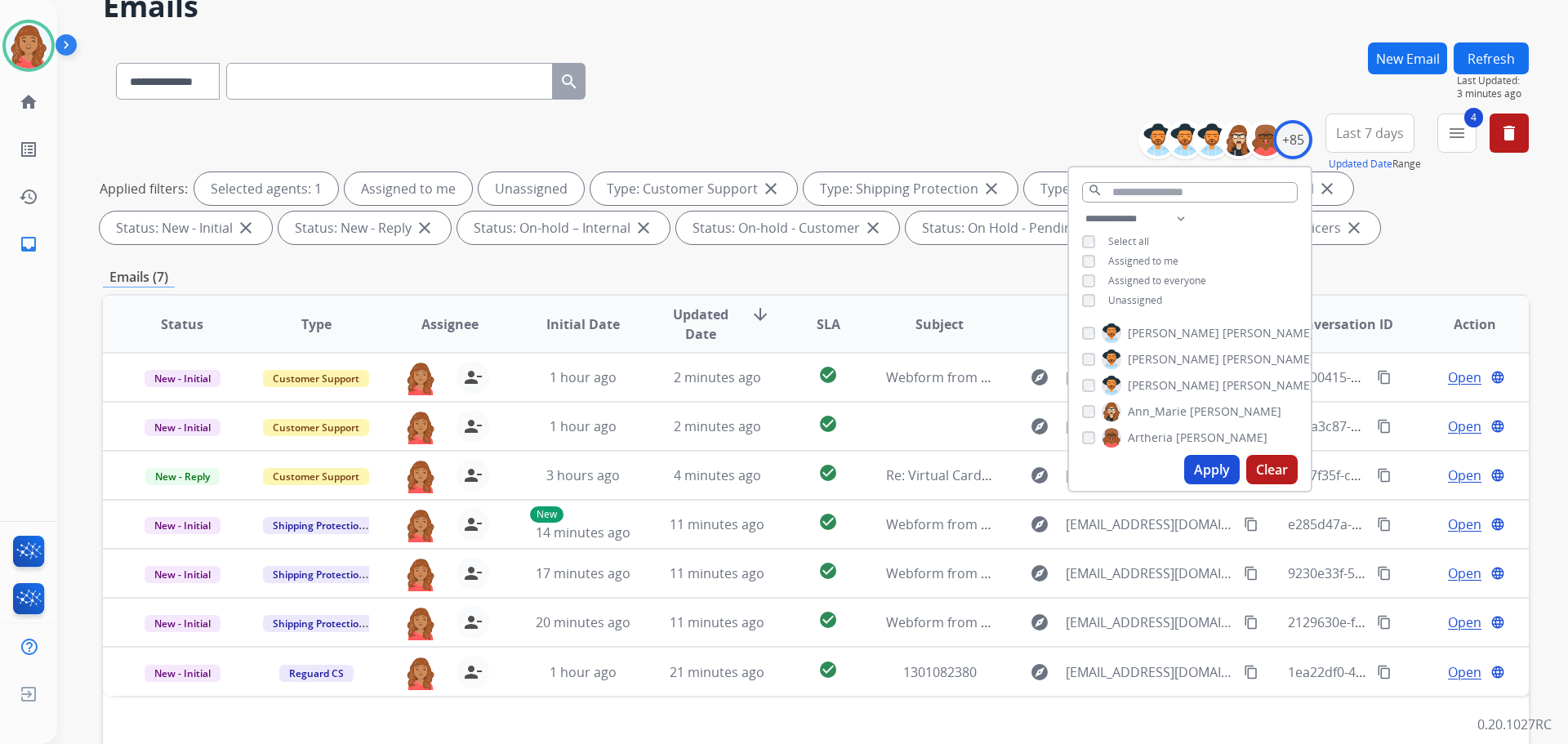
click at [1201, 471] on button "Apply" at bounding box center [1211, 470] width 55 height 29
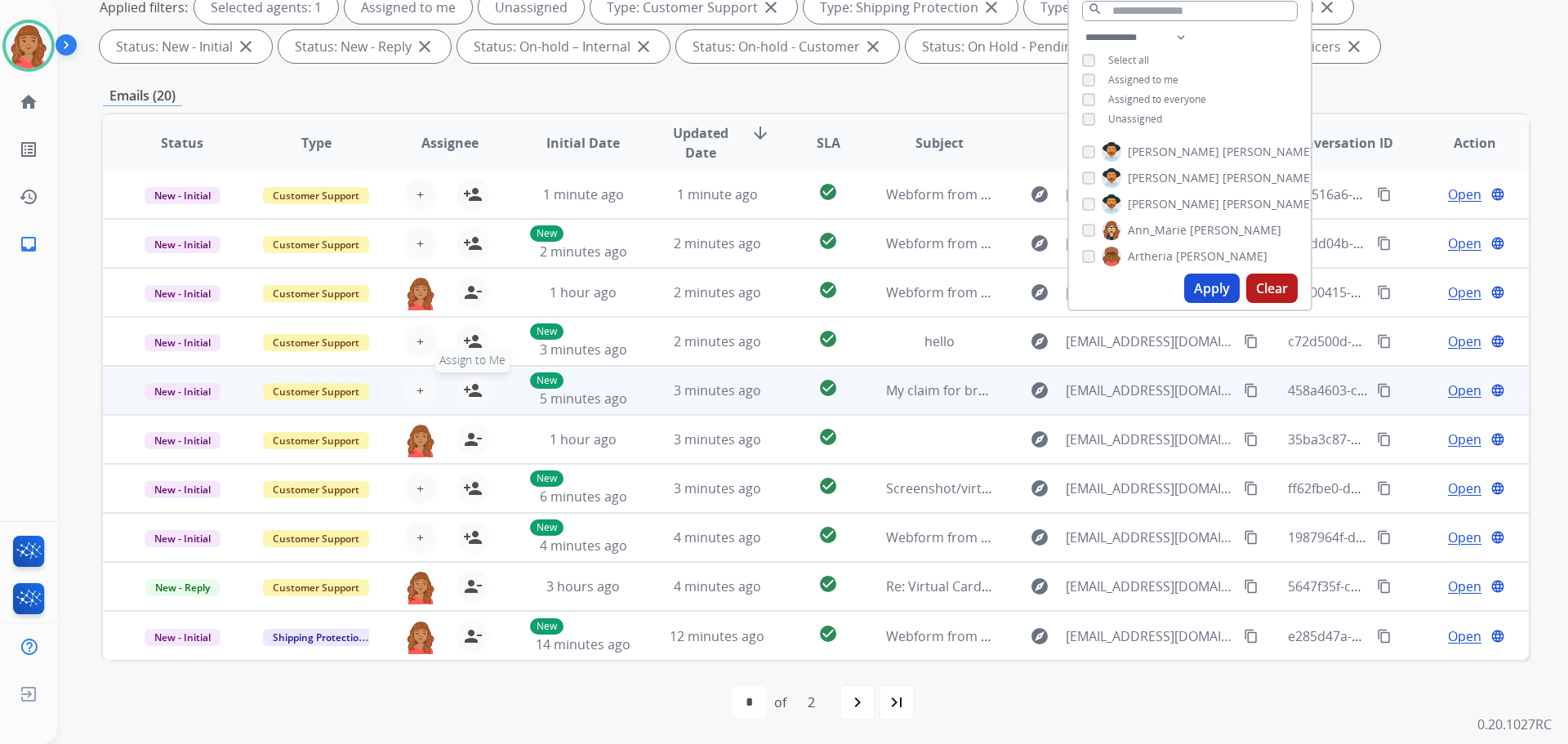
scroll to position [264, 0]
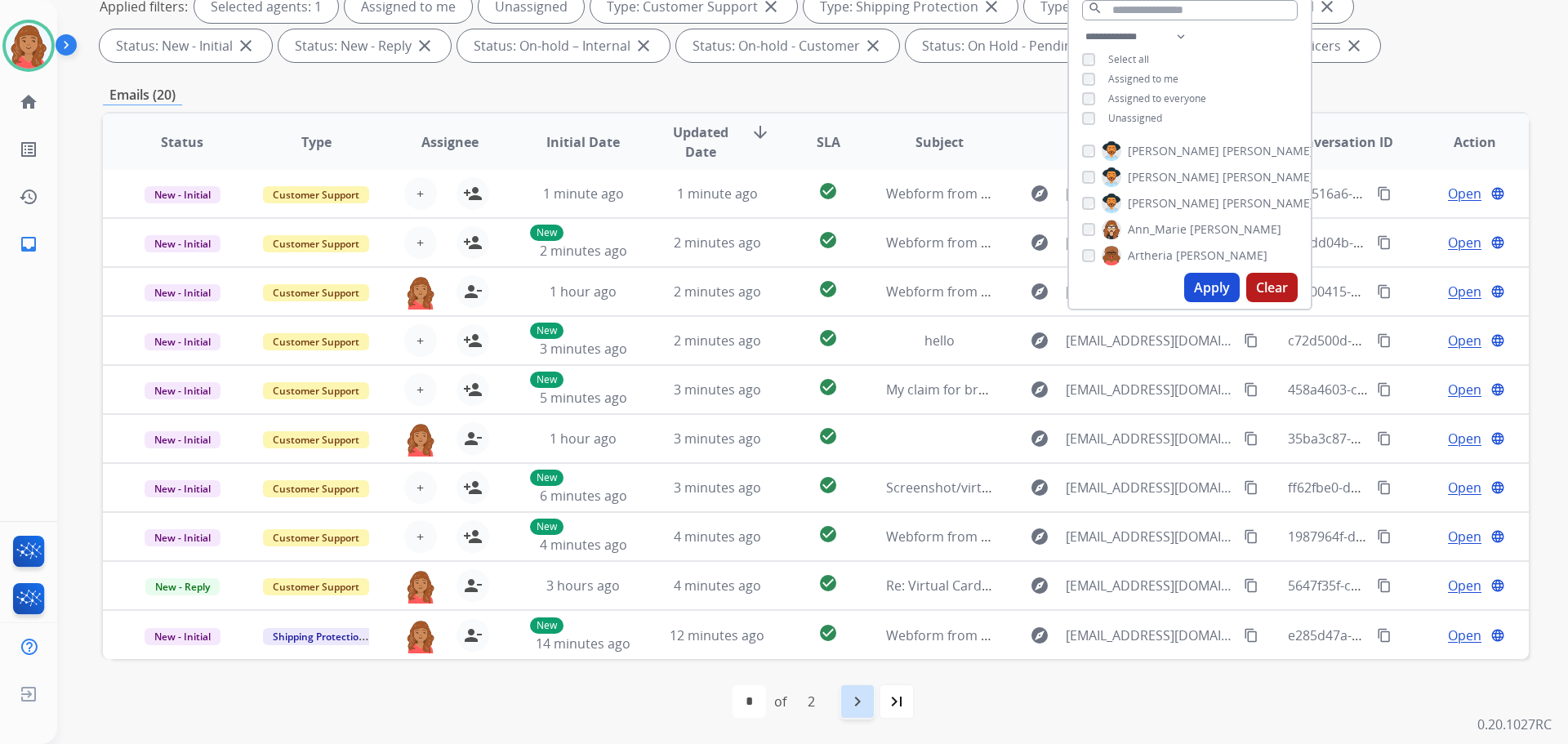
click at [855, 709] on mat-icon "navigate_next" at bounding box center [858, 701] width 20 height 20
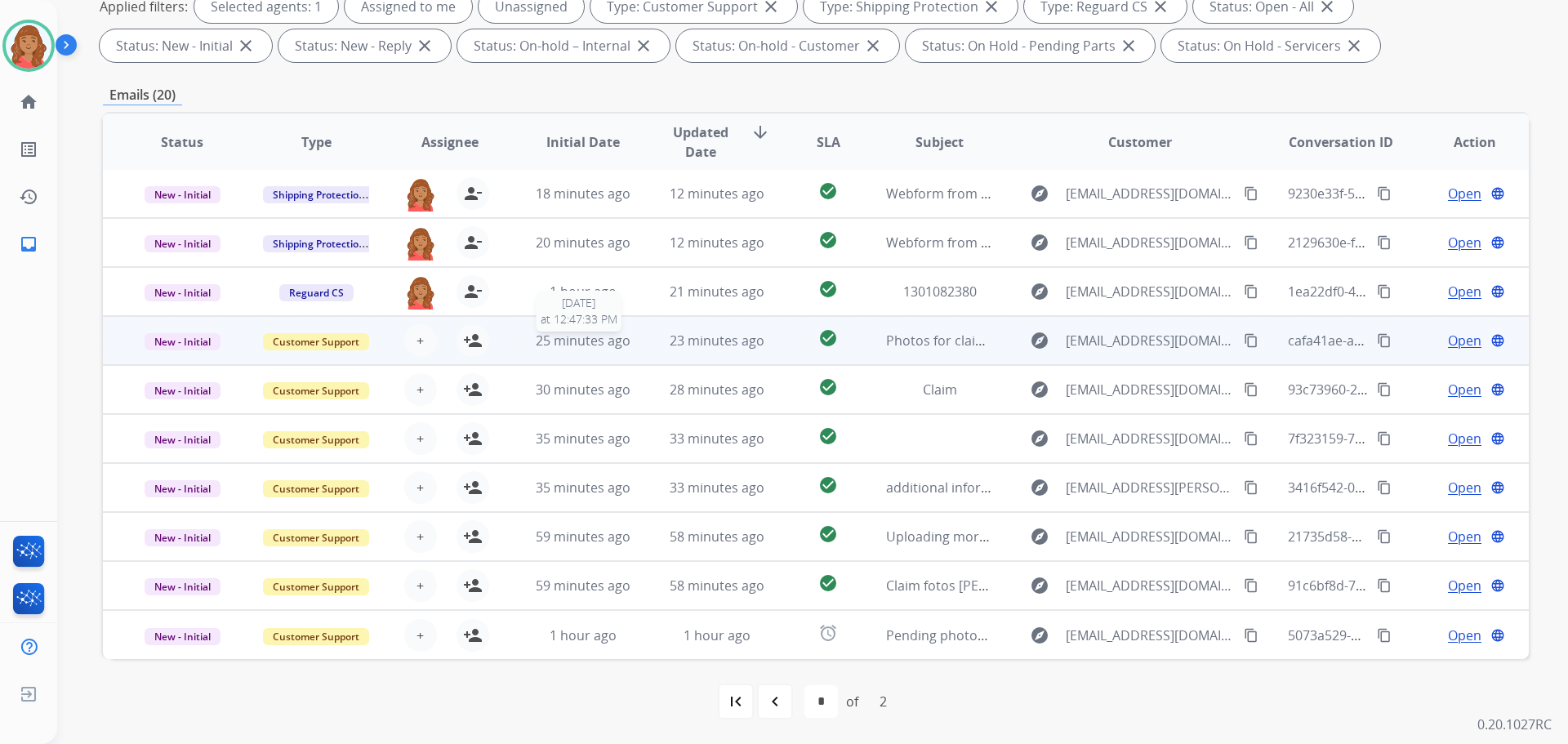
click at [620, 343] on span "25 minutes ago" at bounding box center [582, 340] width 94 height 18
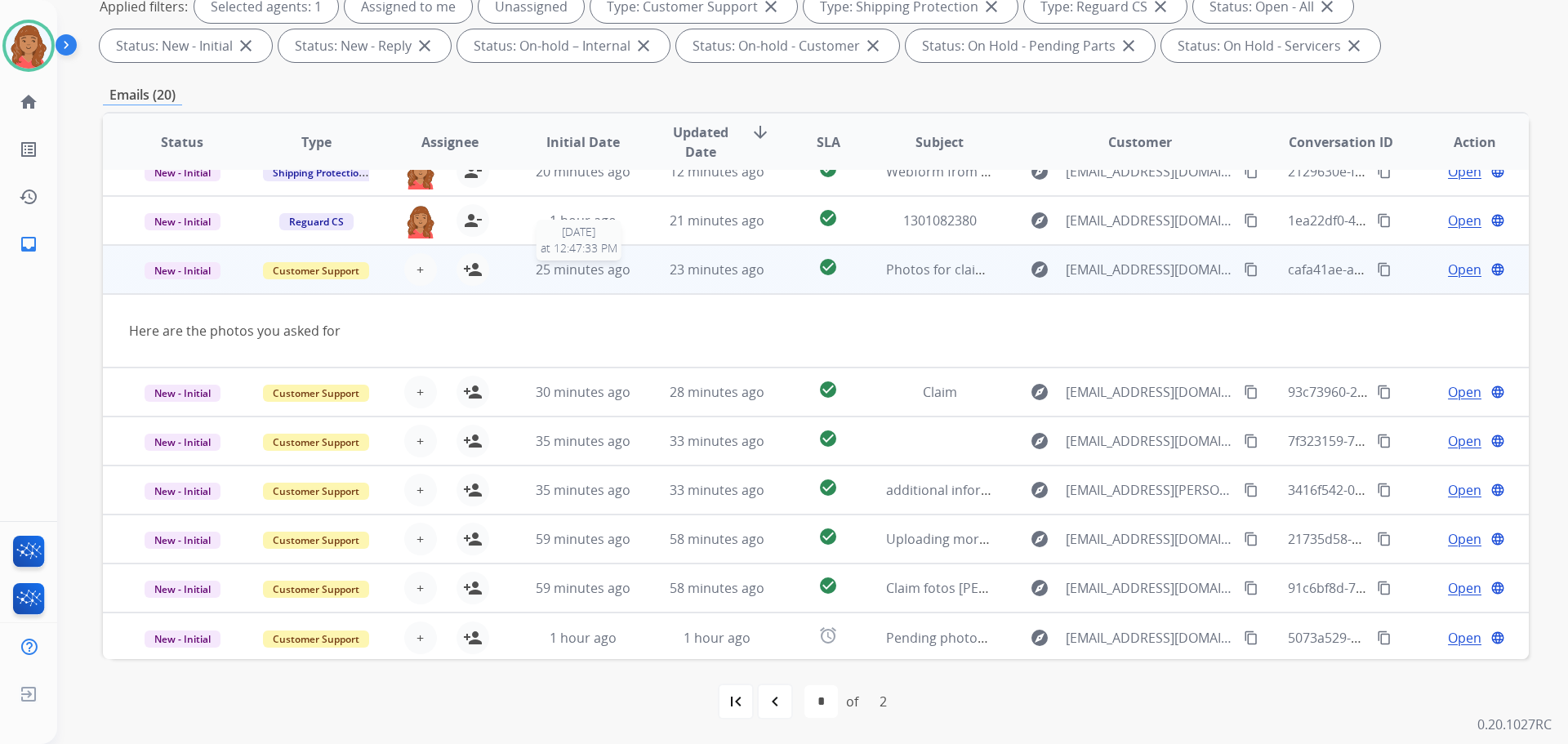
scroll to position [75, 0]
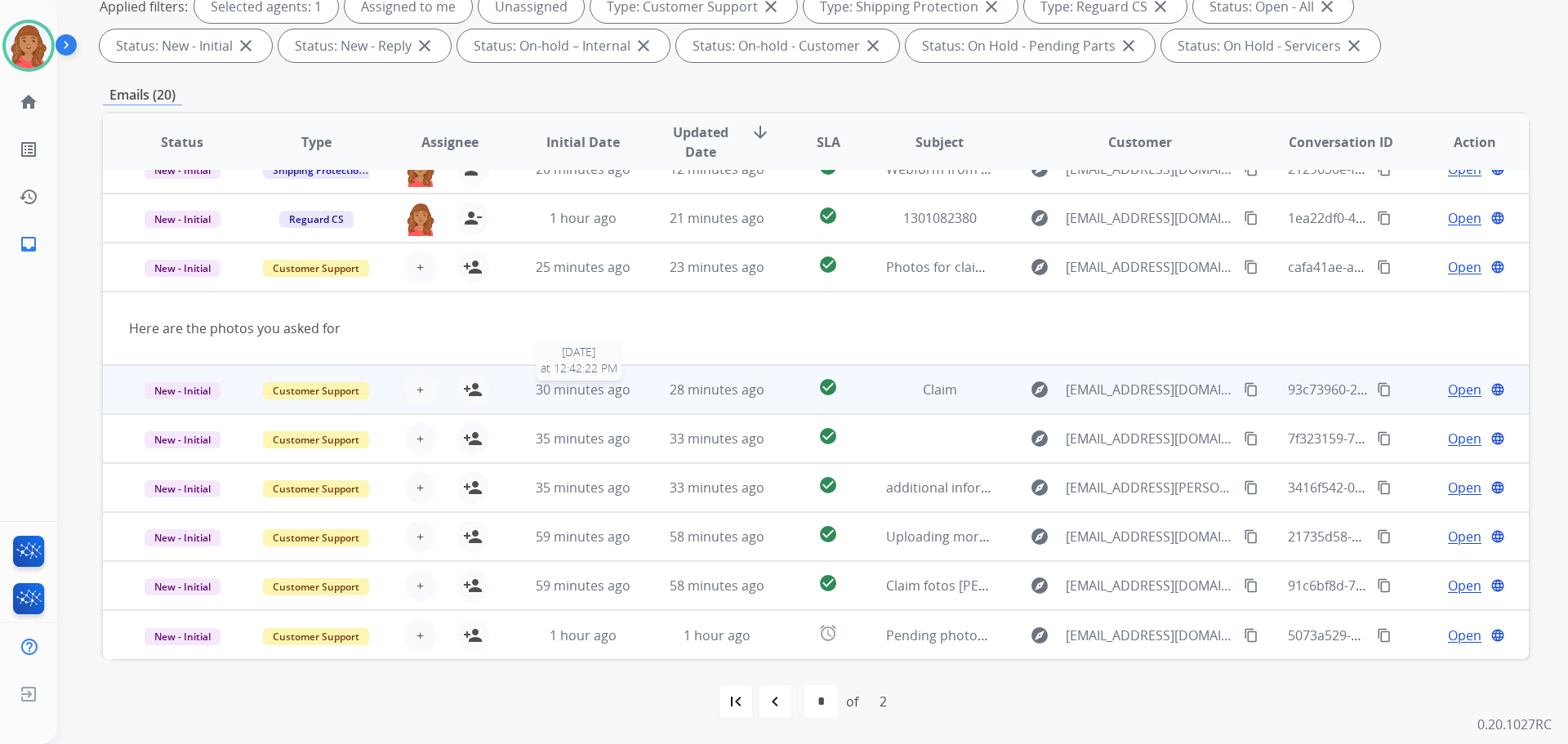
click at [602, 382] on span "30 minutes ago" at bounding box center [582, 389] width 94 height 18
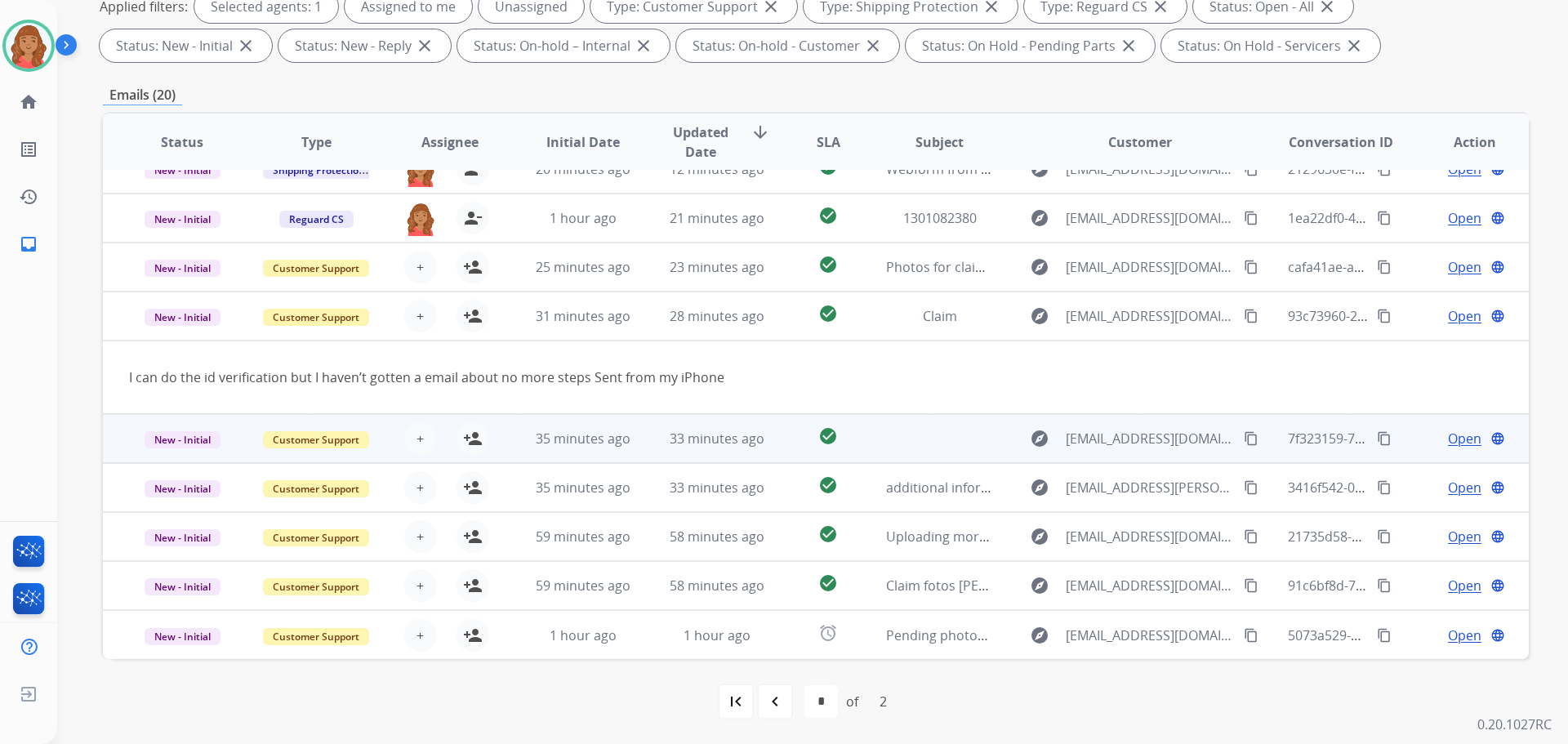
click at [603, 427] on td "35 minutes ago" at bounding box center [570, 438] width 134 height 49
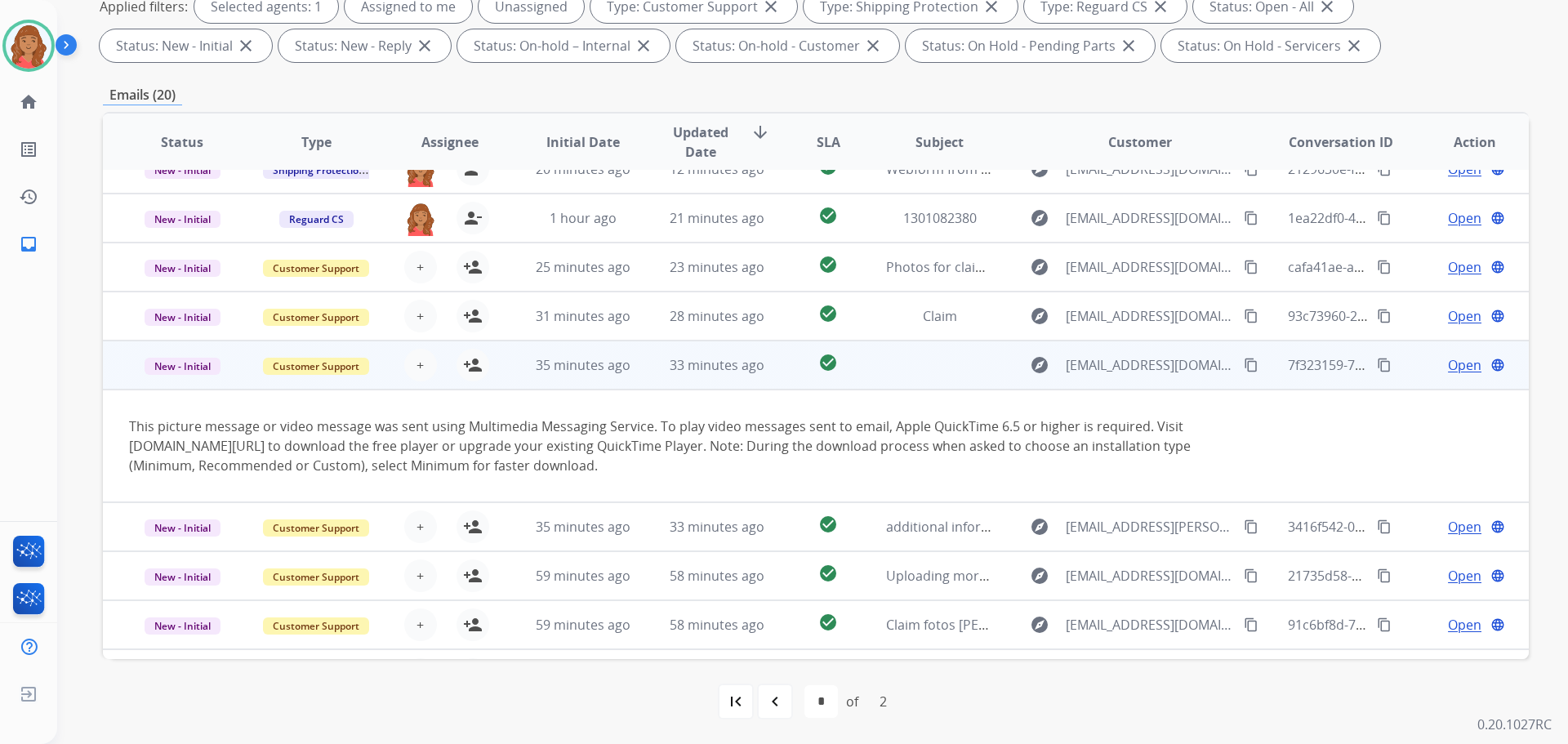
scroll to position [114, 0]
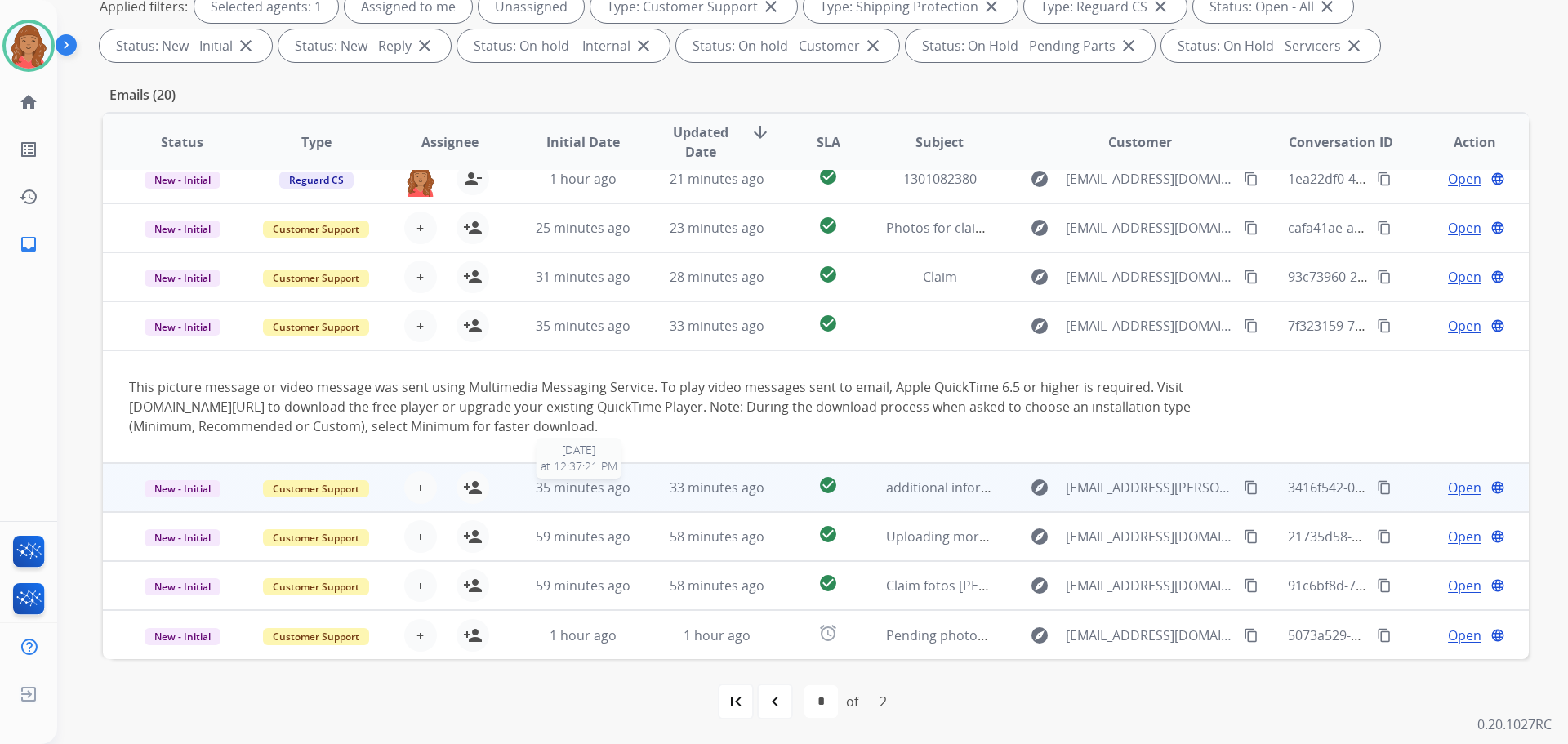
click at [582, 486] on span "35 minutes ago" at bounding box center [582, 487] width 94 height 18
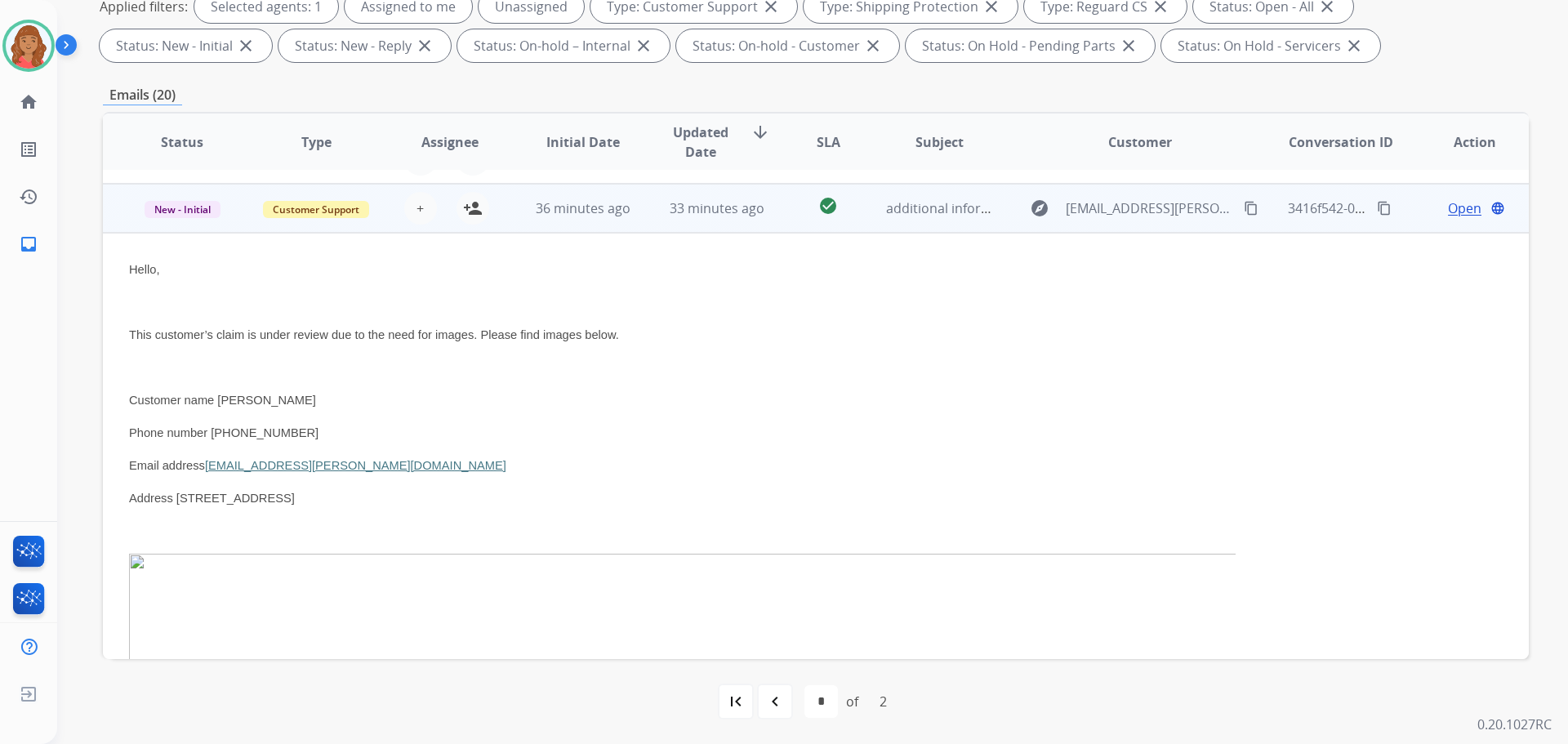
scroll to position [294, 0]
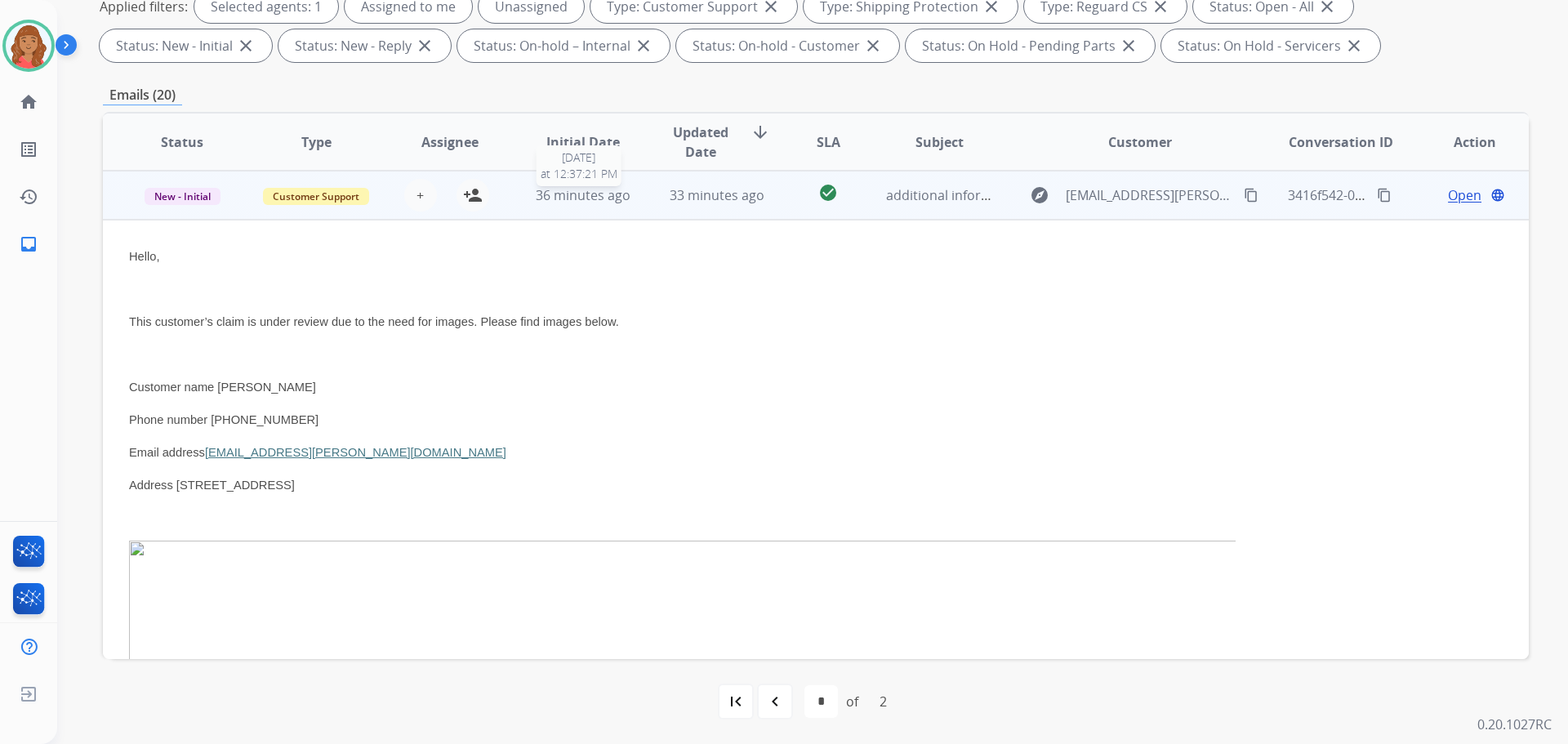
click at [553, 189] on span "36 minutes ago" at bounding box center [582, 195] width 94 height 18
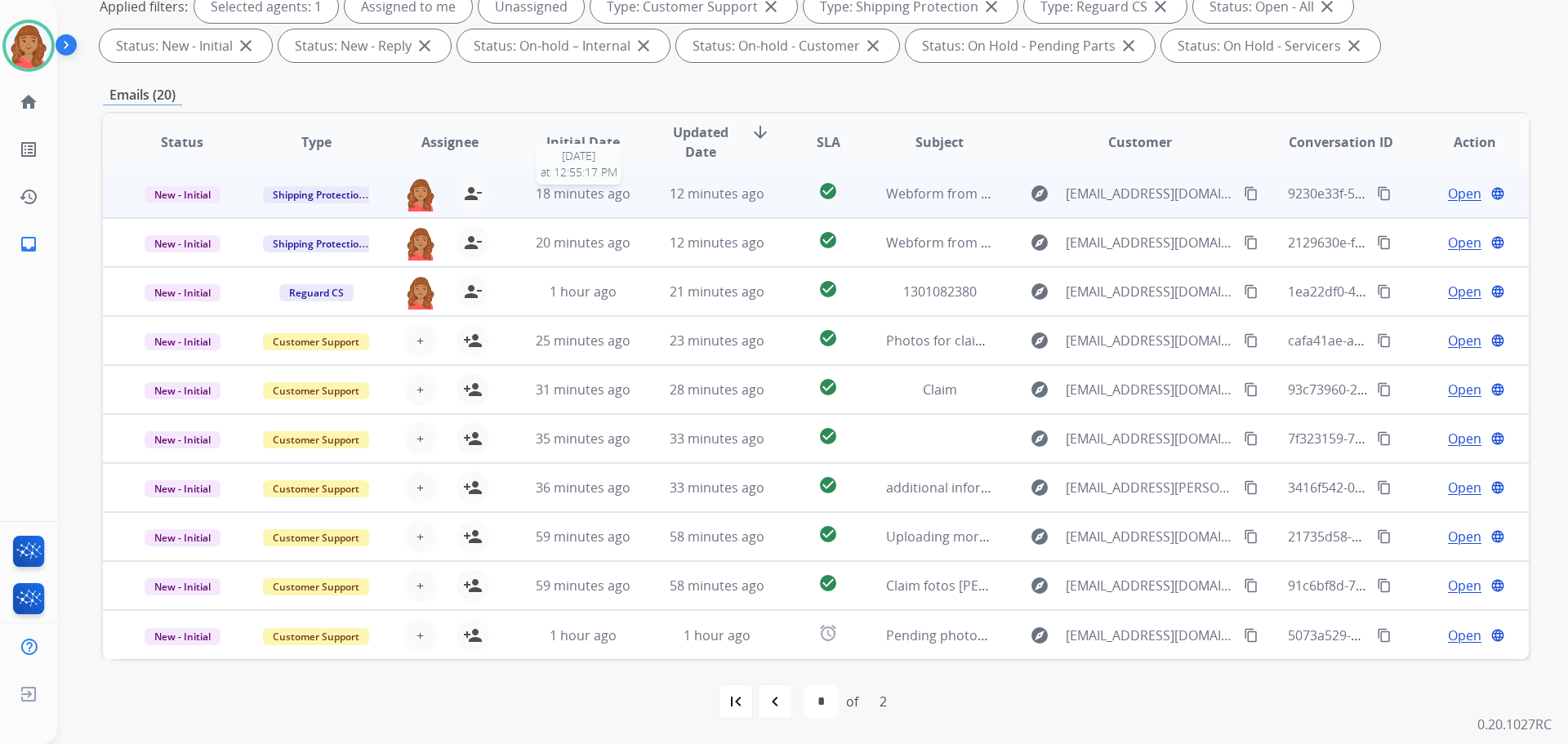
scroll to position [2, 0]
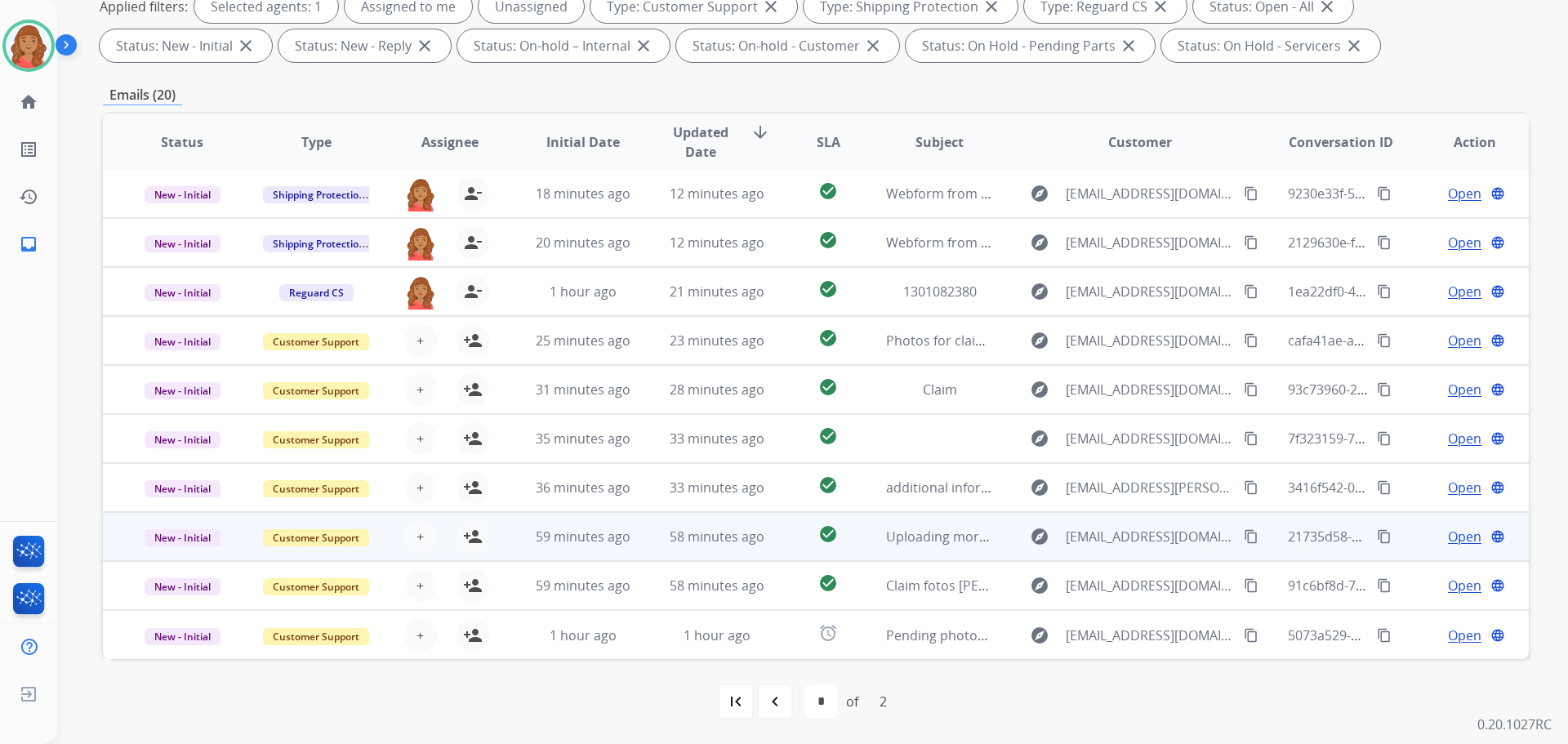
click at [538, 537] on span "59 minutes ago" at bounding box center [582, 536] width 94 height 18
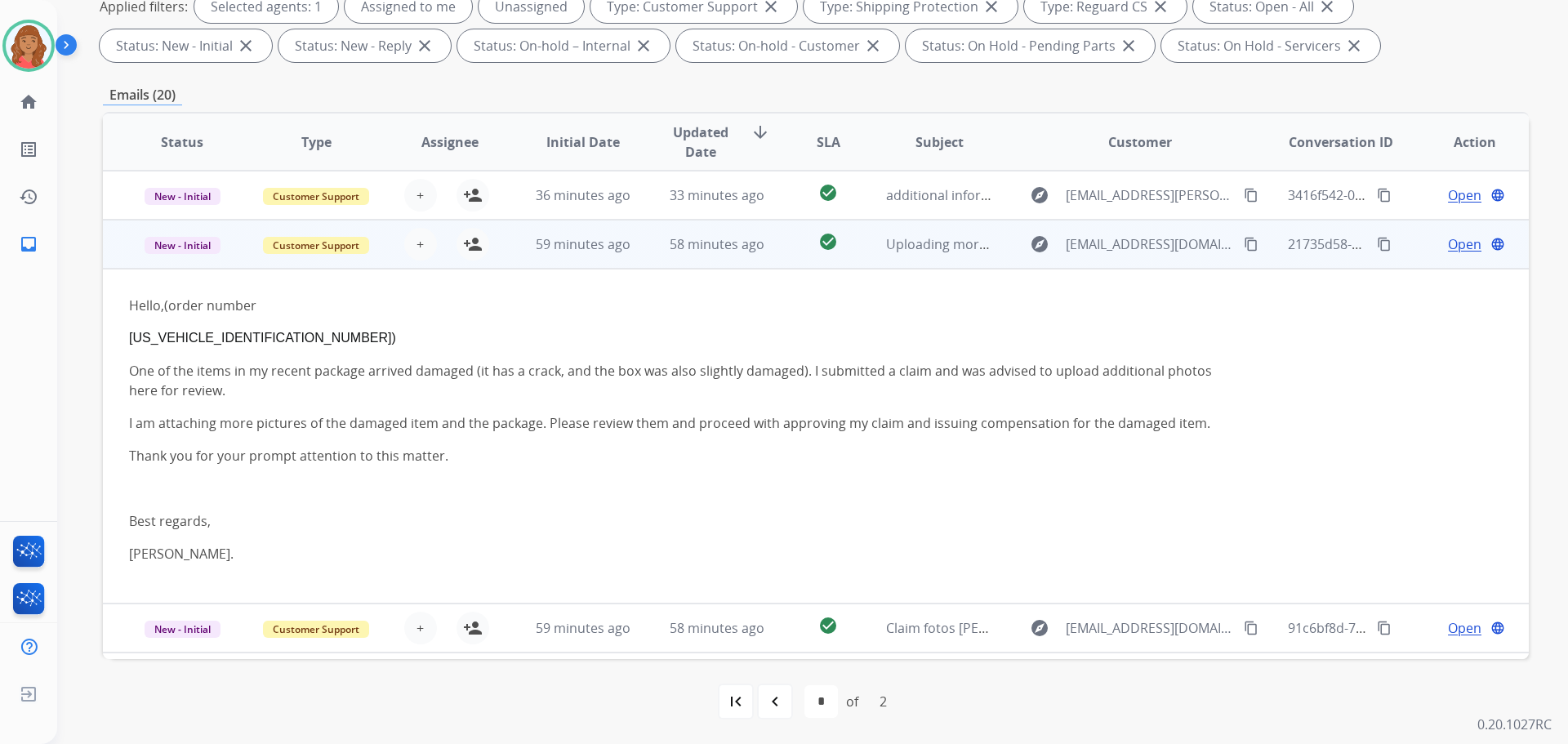
scroll to position [337, 0]
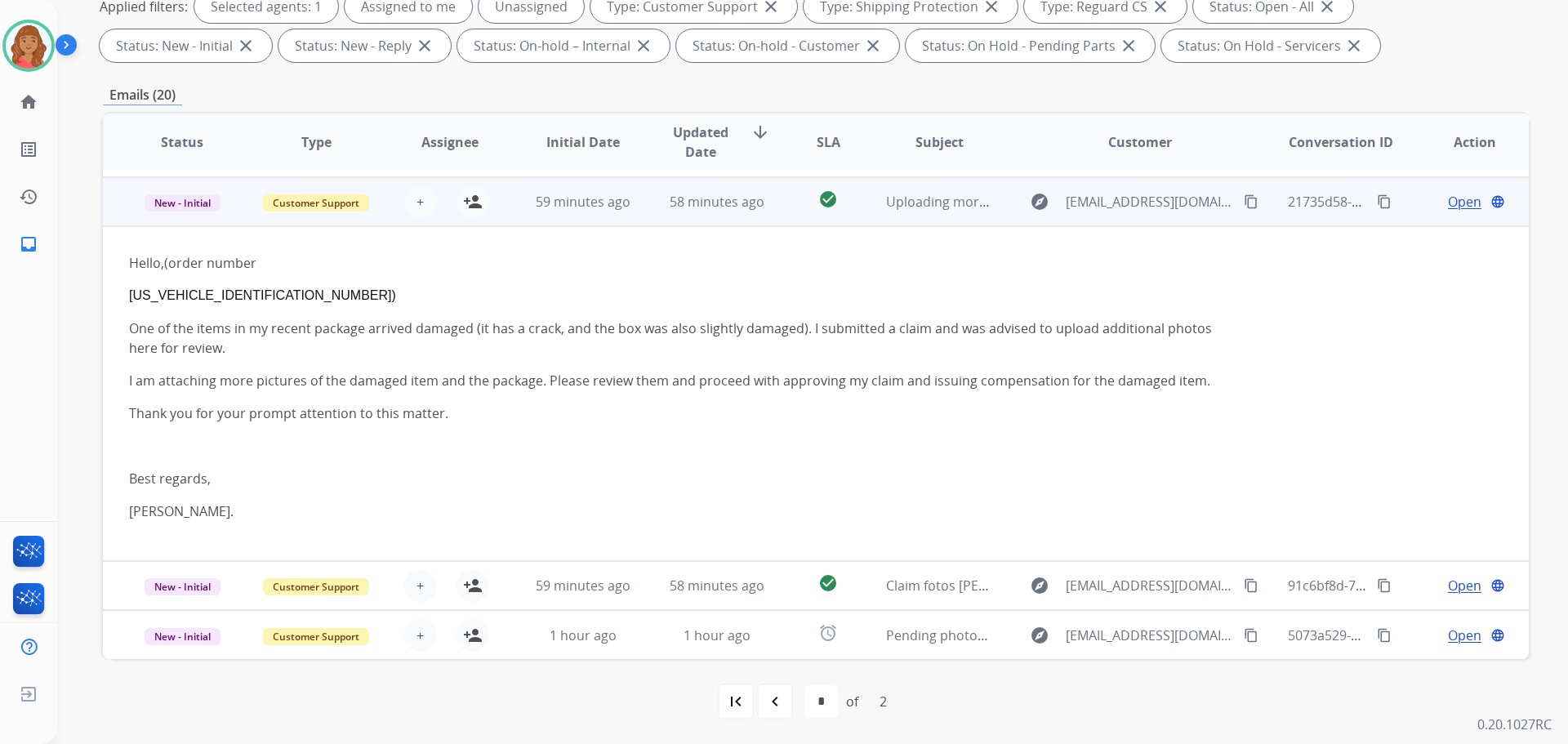
click at [558, 209] on span "59 minutes ago" at bounding box center [582, 202] width 94 height 18
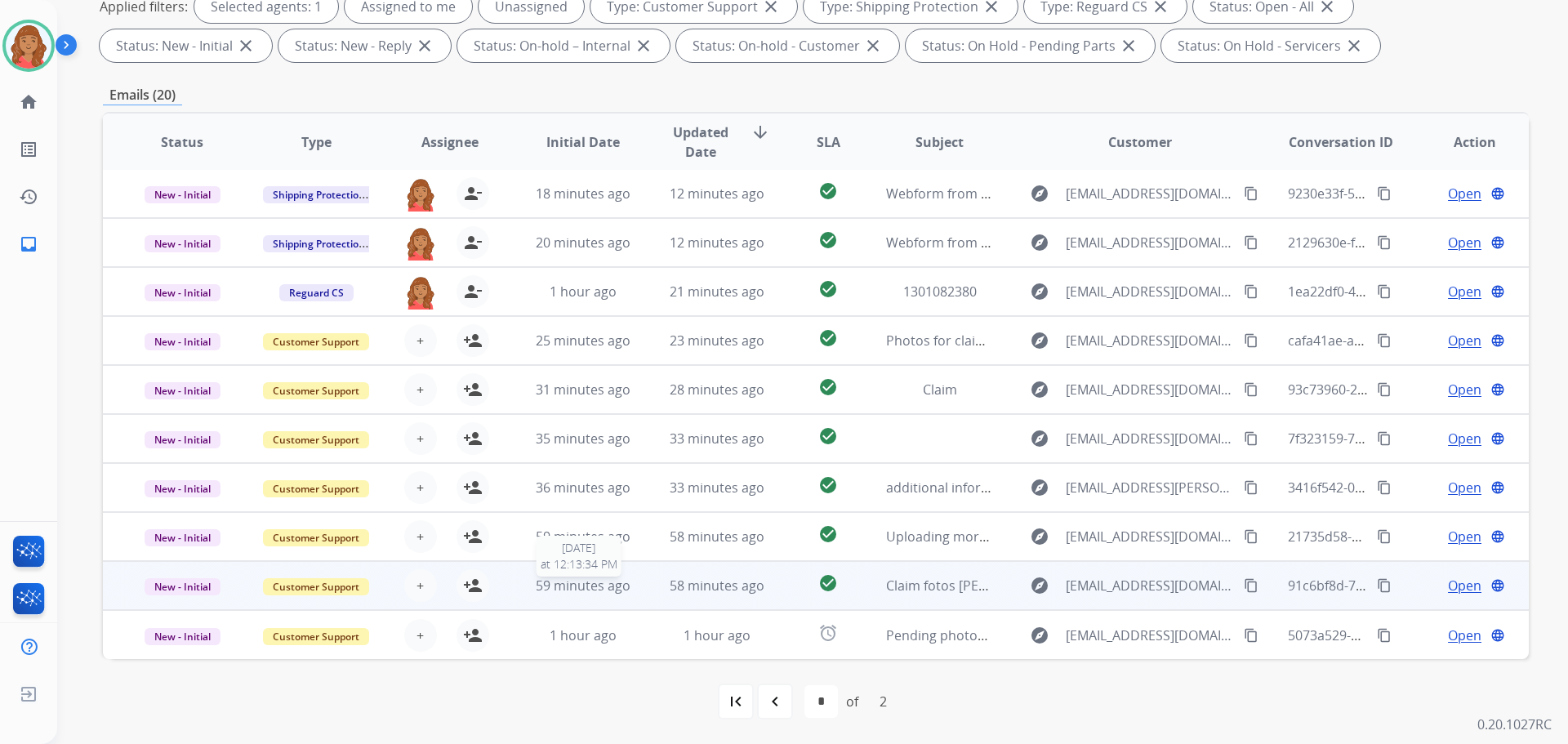
click at [536, 581] on span "59 minutes ago" at bounding box center [582, 585] width 94 height 18
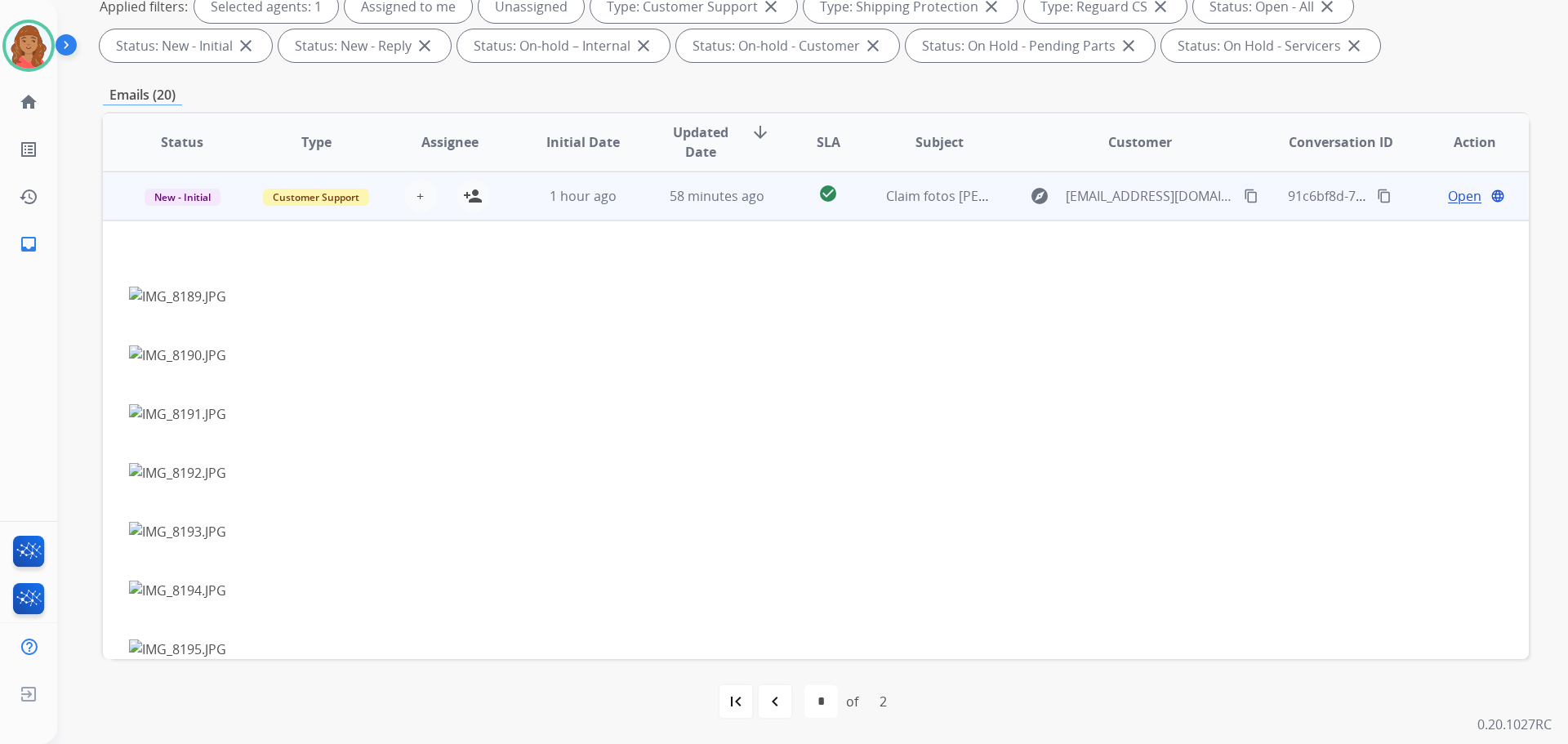
scroll to position [392, 0]
click at [585, 202] on span "1 hour ago" at bounding box center [582, 195] width 67 height 18
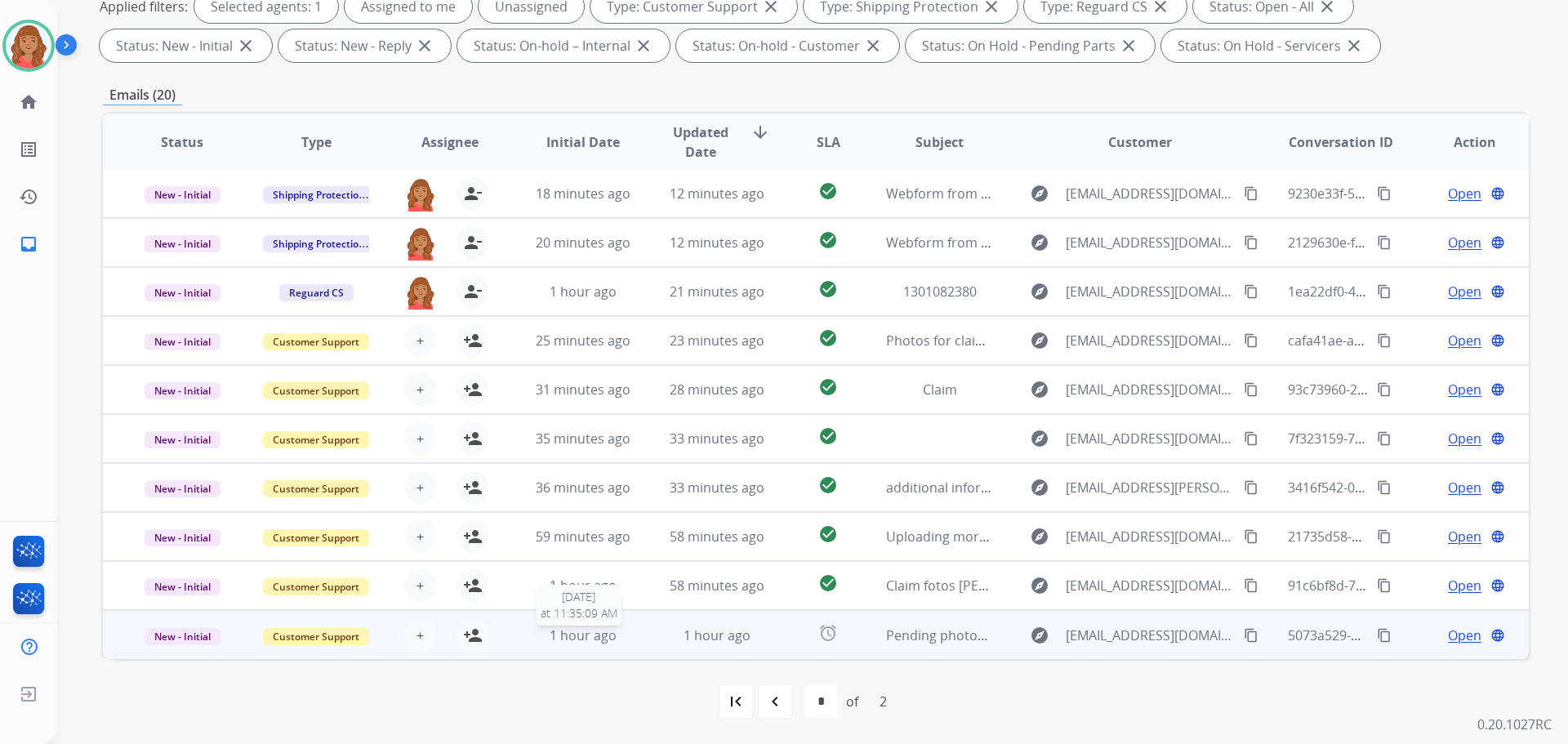
click at [551, 638] on span "1 hour ago" at bounding box center [582, 635] width 67 height 18
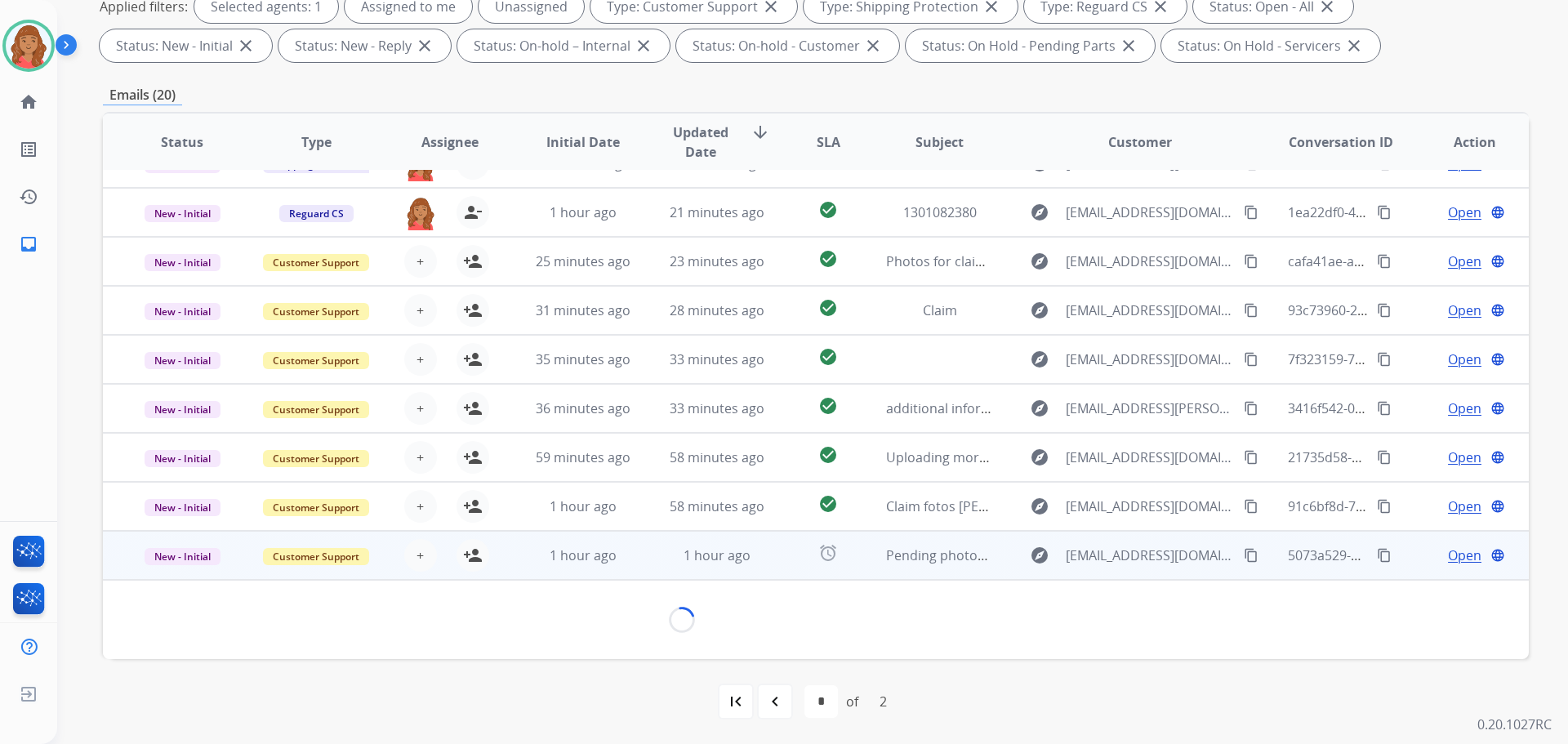
scroll to position [74, 0]
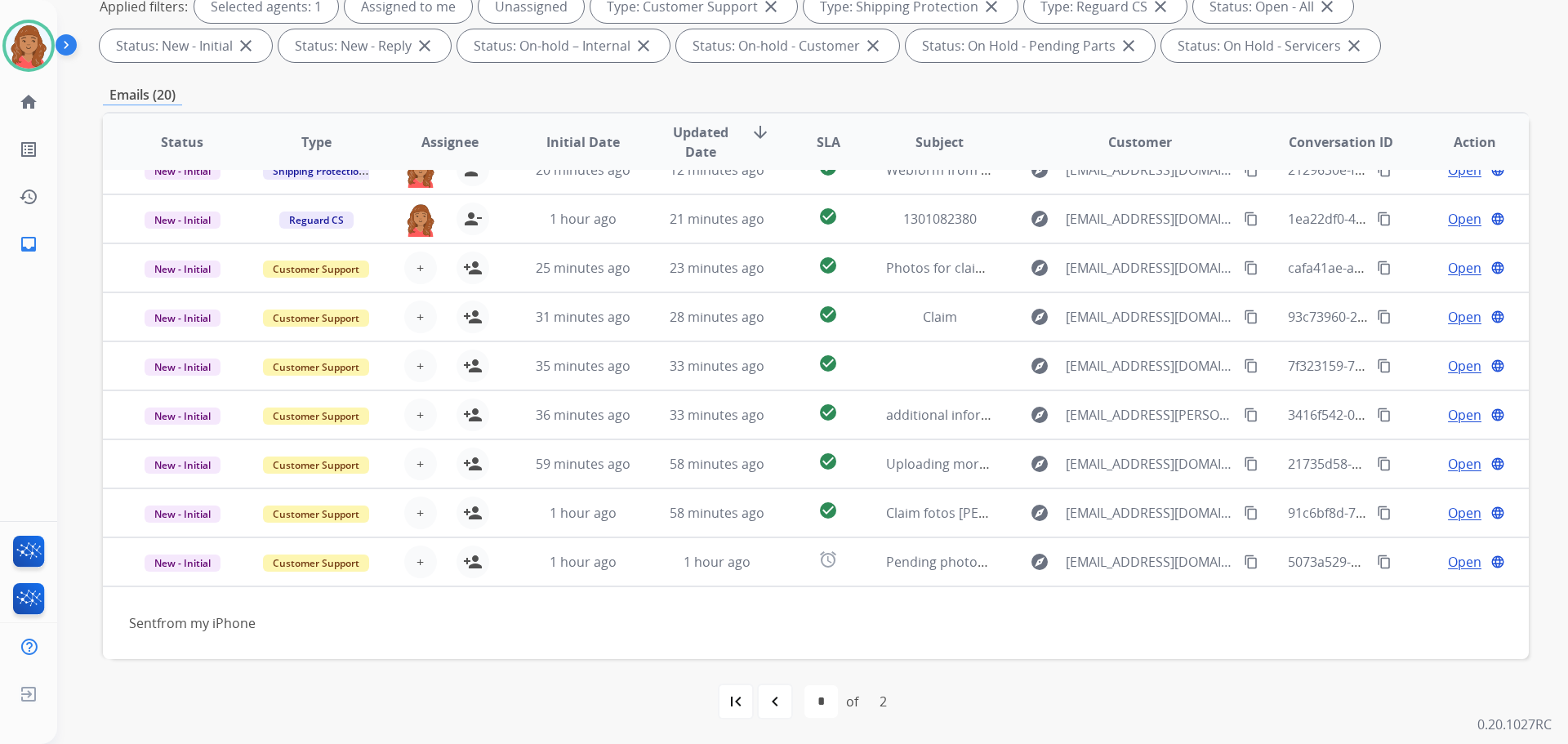
click at [776, 702] on mat-icon "navigate_before" at bounding box center [774, 701] width 20 height 20
select select "*"
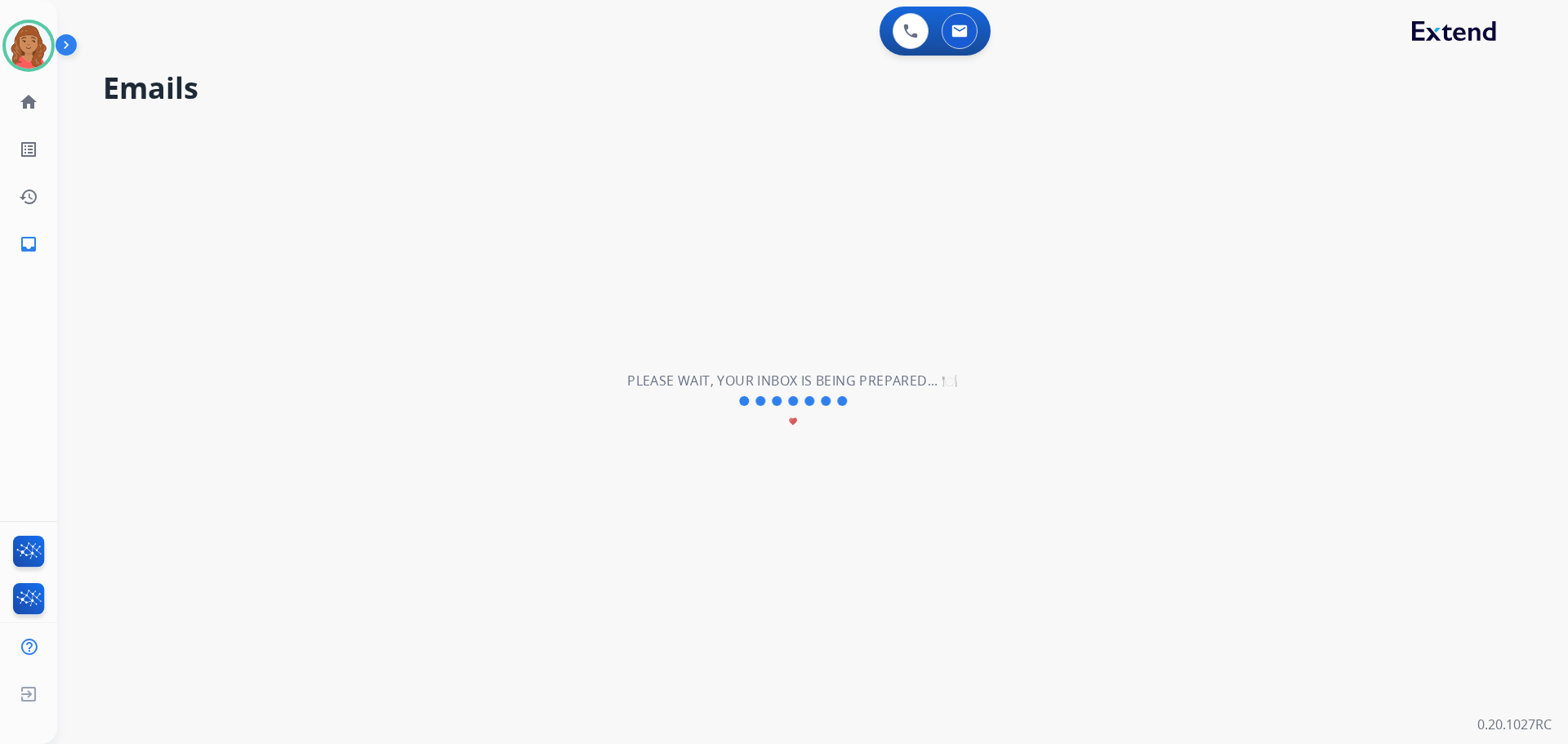
scroll to position [55, 0]
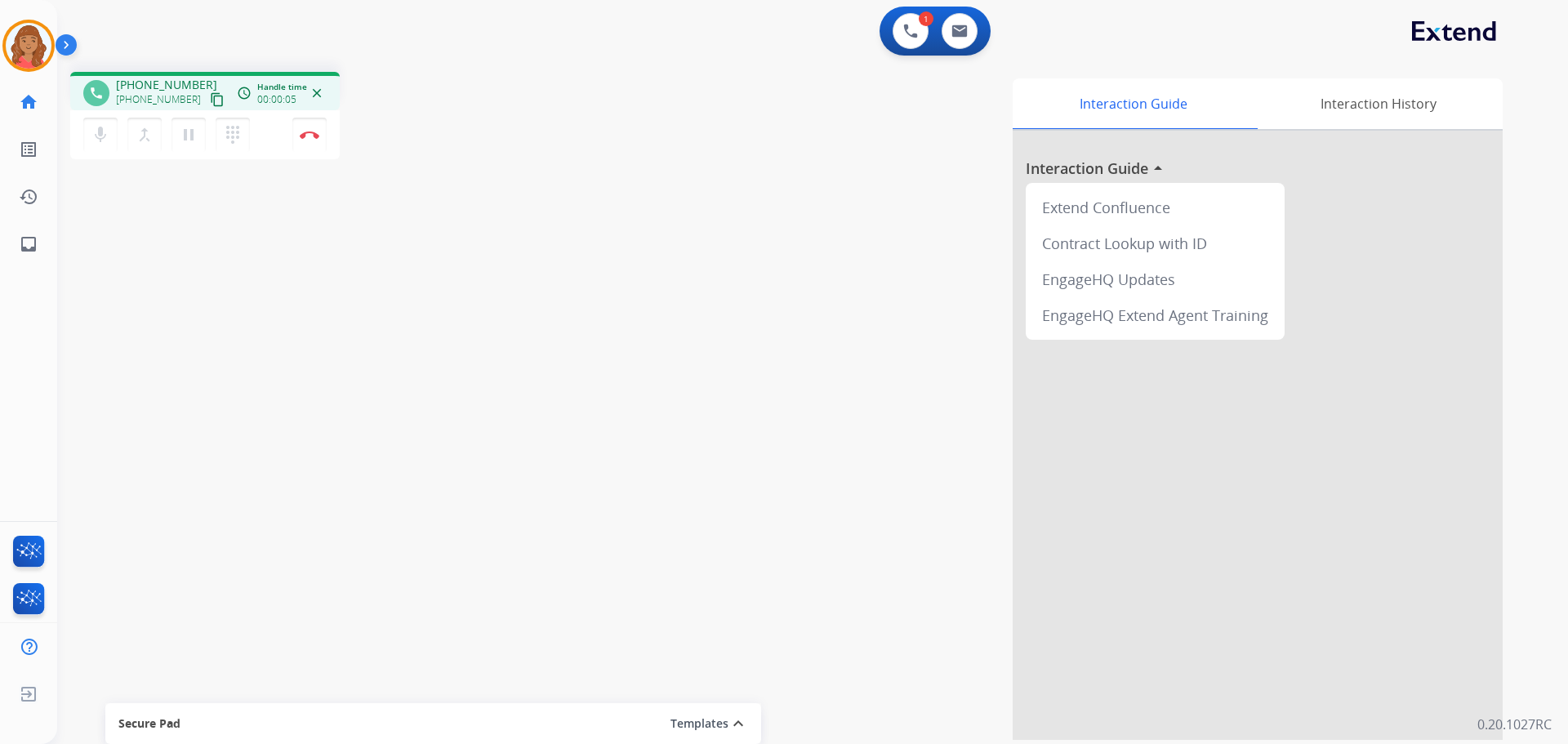
click at [208, 93] on button "content_copy" at bounding box center [217, 99] width 20 height 20
click at [210, 106] on mat-icon "content_copy" at bounding box center [217, 99] width 15 height 15
click at [305, 133] on img at bounding box center [309, 134] width 20 height 8
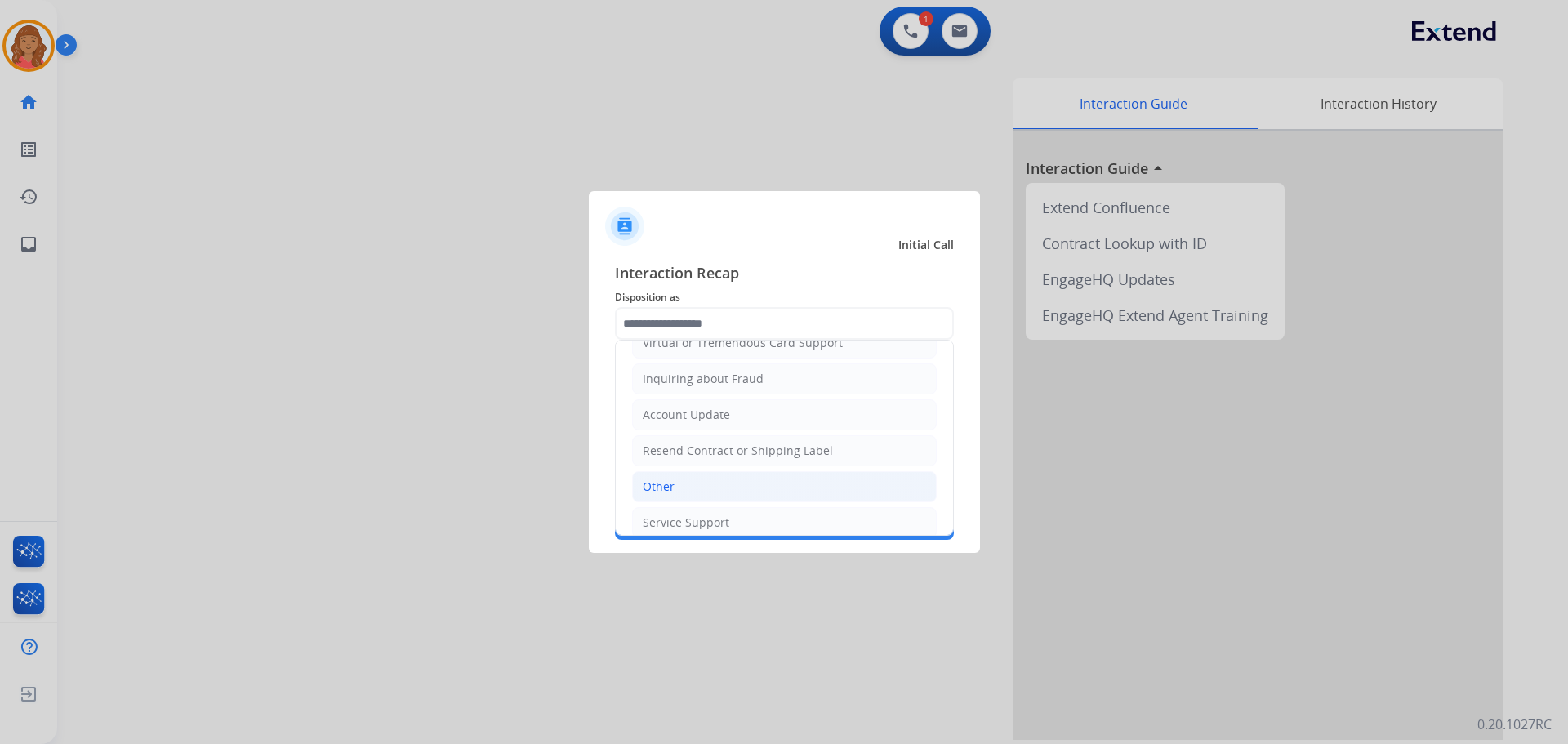
scroll to position [245, 0]
drag, startPoint x: 659, startPoint y: 471, endPoint x: 665, endPoint y: 457, distance: 15.2
click at [660, 471] on li "Other" at bounding box center [784, 482] width 305 height 31
type input "*****"
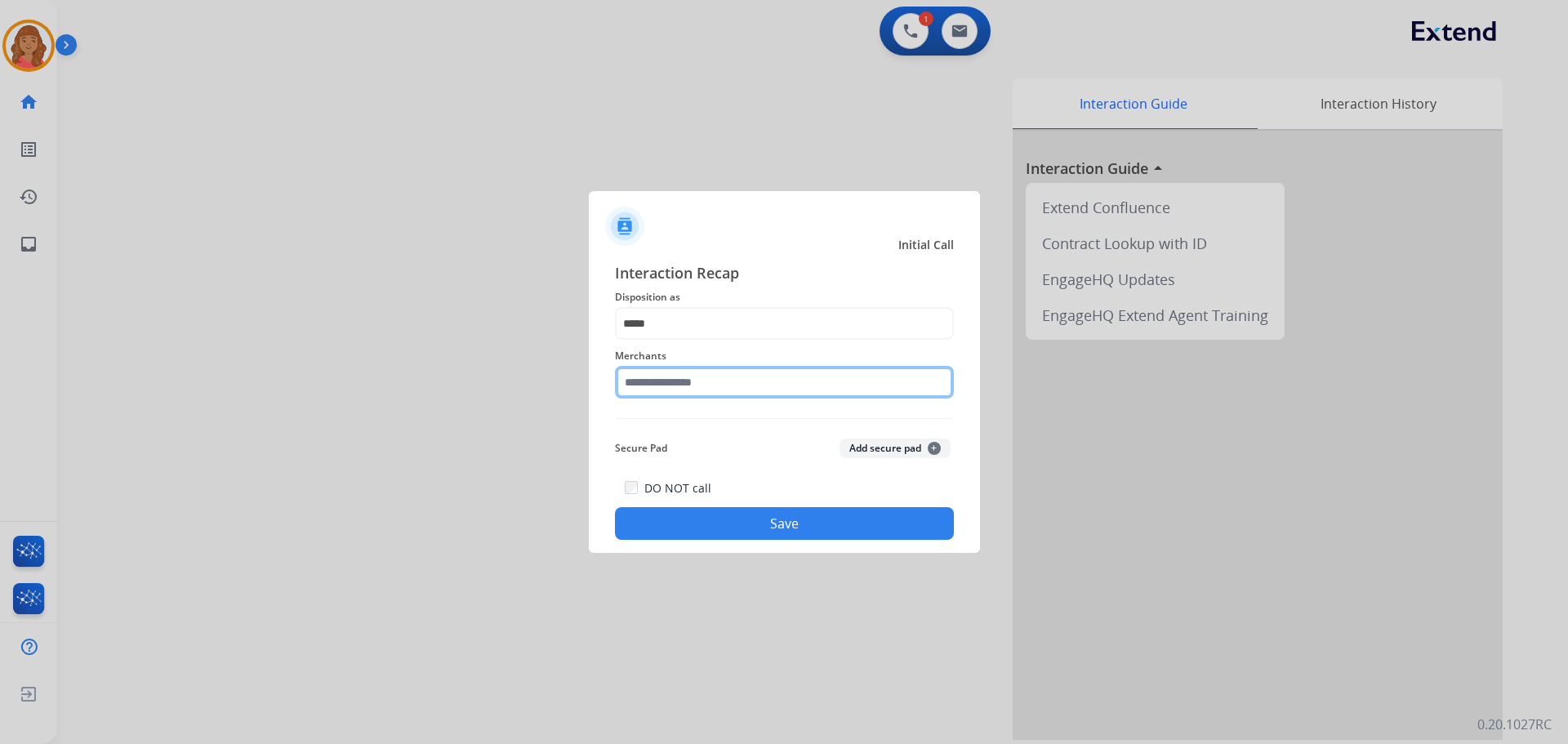
drag, startPoint x: 685, startPoint y: 380, endPoint x: 688, endPoint y: 393, distance: 13.3
click at [686, 382] on input "text" at bounding box center [785, 382] width 339 height 33
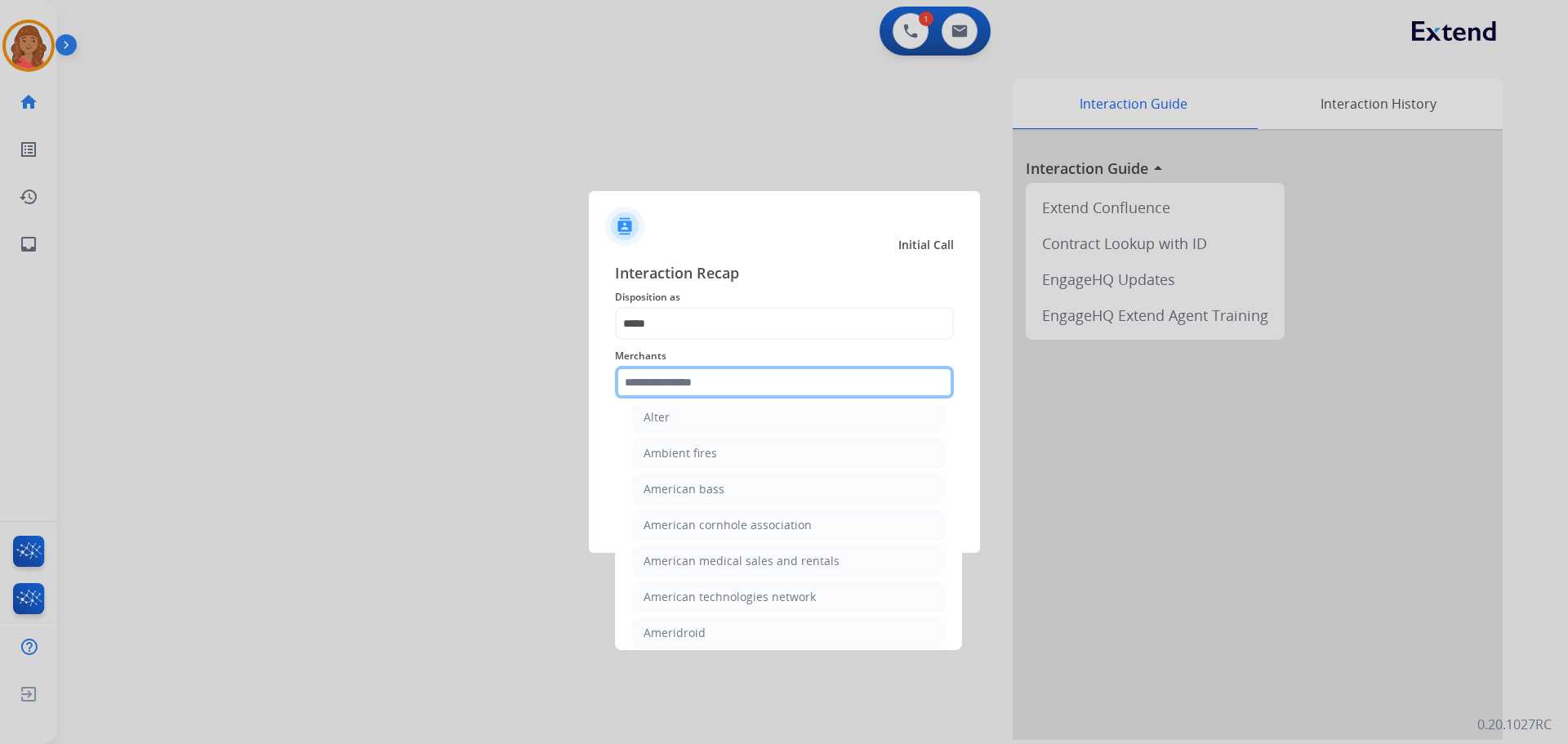
scroll to position [1143, 0]
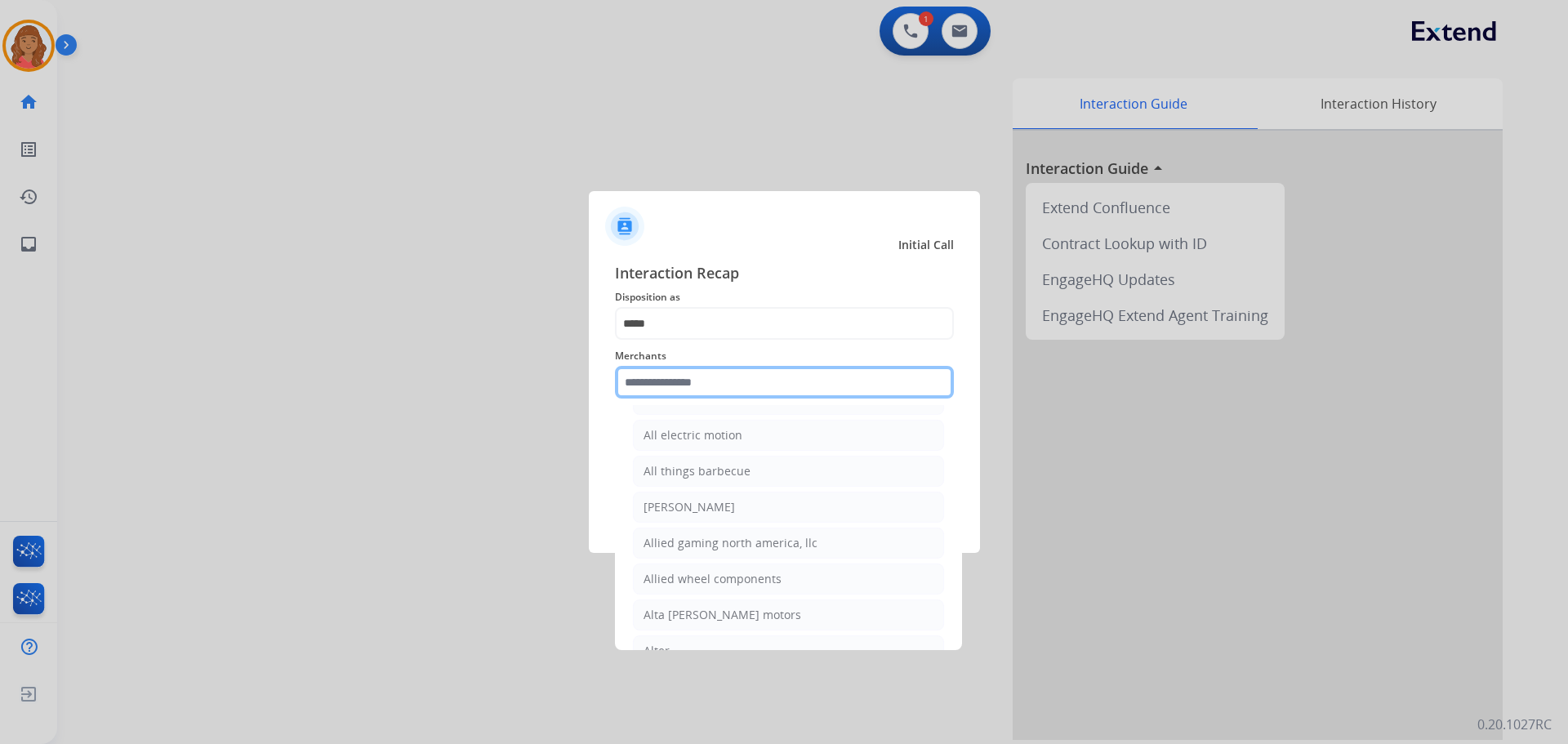
click at [659, 385] on input "text" at bounding box center [785, 382] width 339 height 33
click at [654, 379] on input "text" at bounding box center [785, 382] width 339 height 33
click at [689, 385] on input "text" at bounding box center [785, 382] width 339 height 33
click at [675, 384] on input "text" at bounding box center [785, 382] width 339 height 33
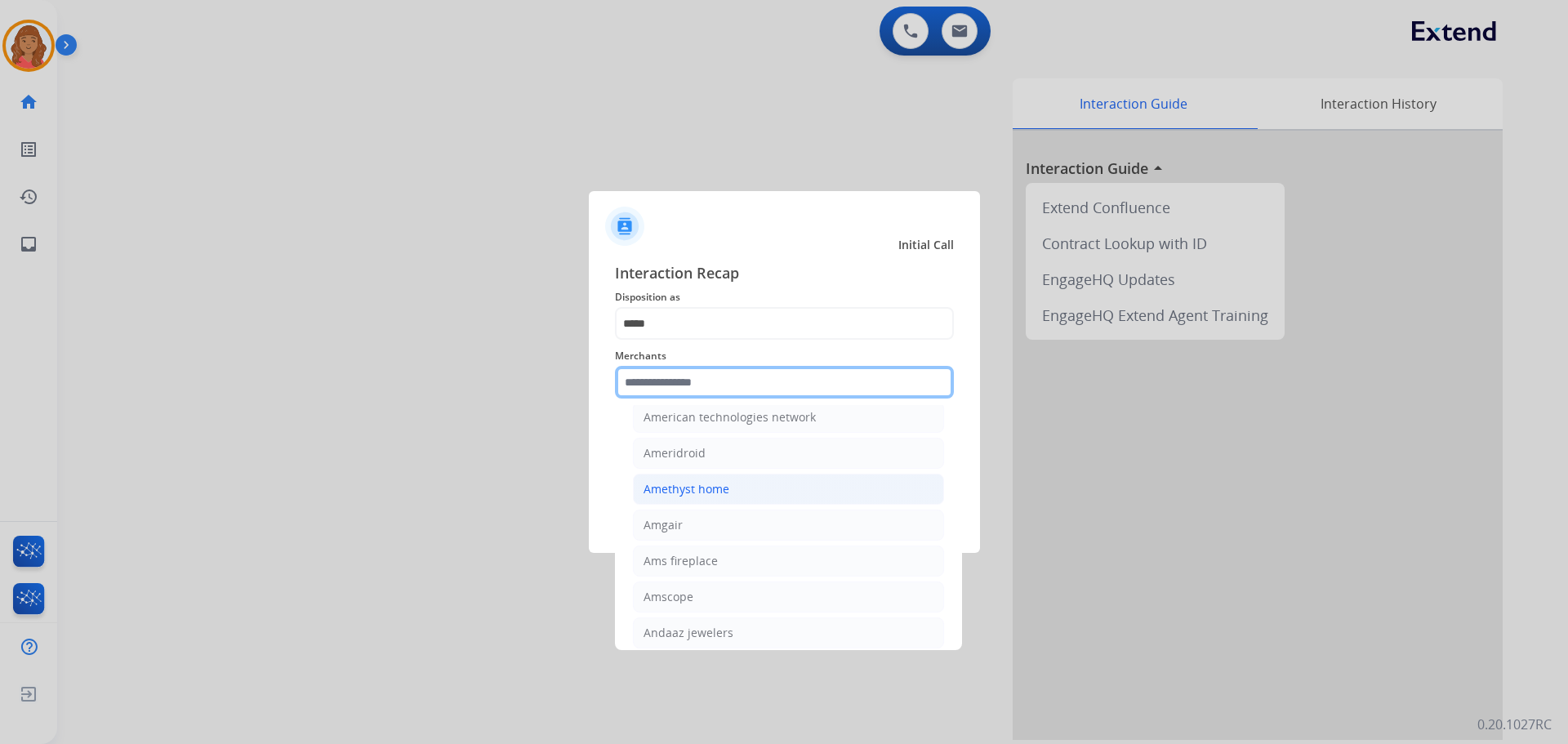
scroll to position [1715, 0]
click at [716, 376] on input "text" at bounding box center [785, 382] width 339 height 33
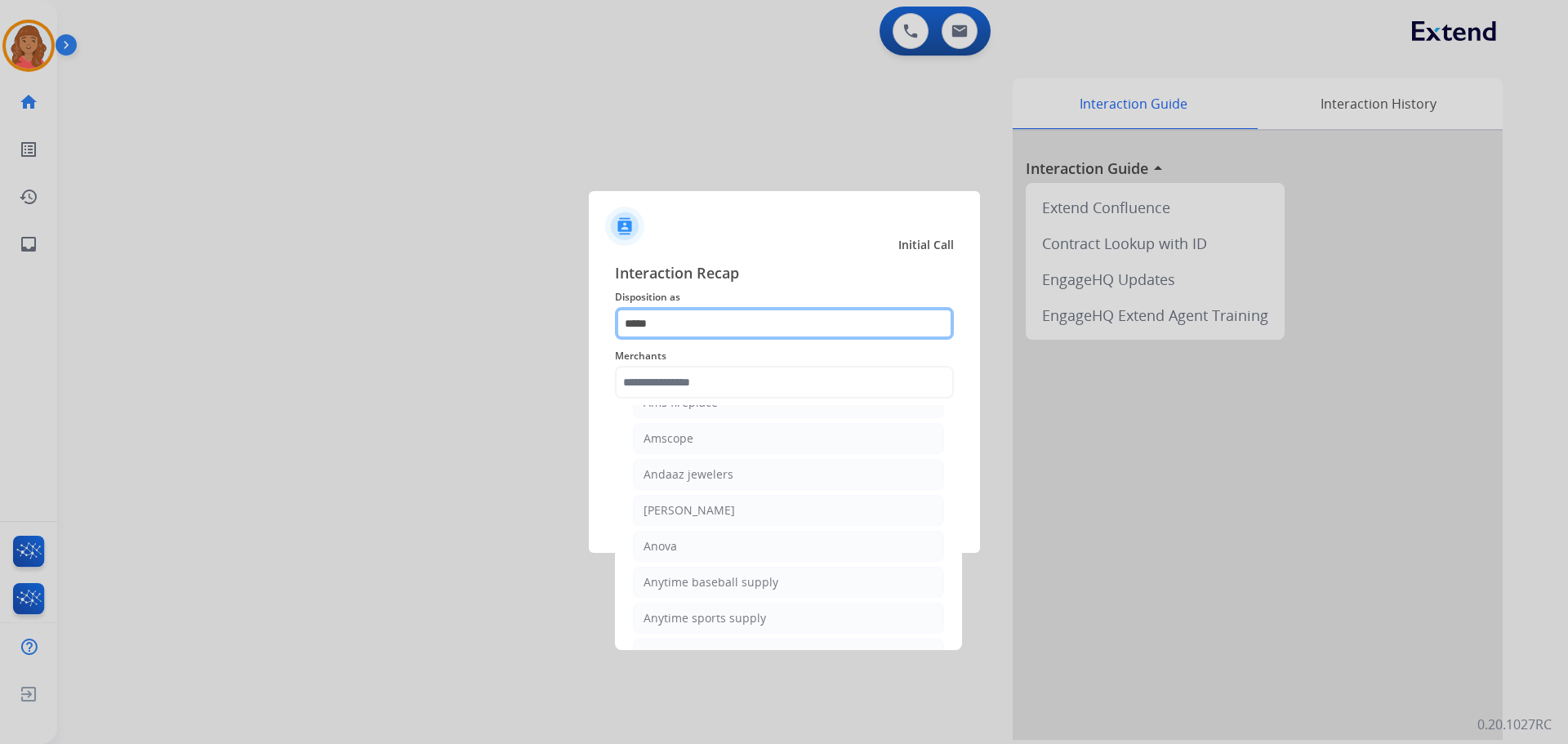
click at [704, 318] on input "*****" at bounding box center [785, 324] width 339 height 33
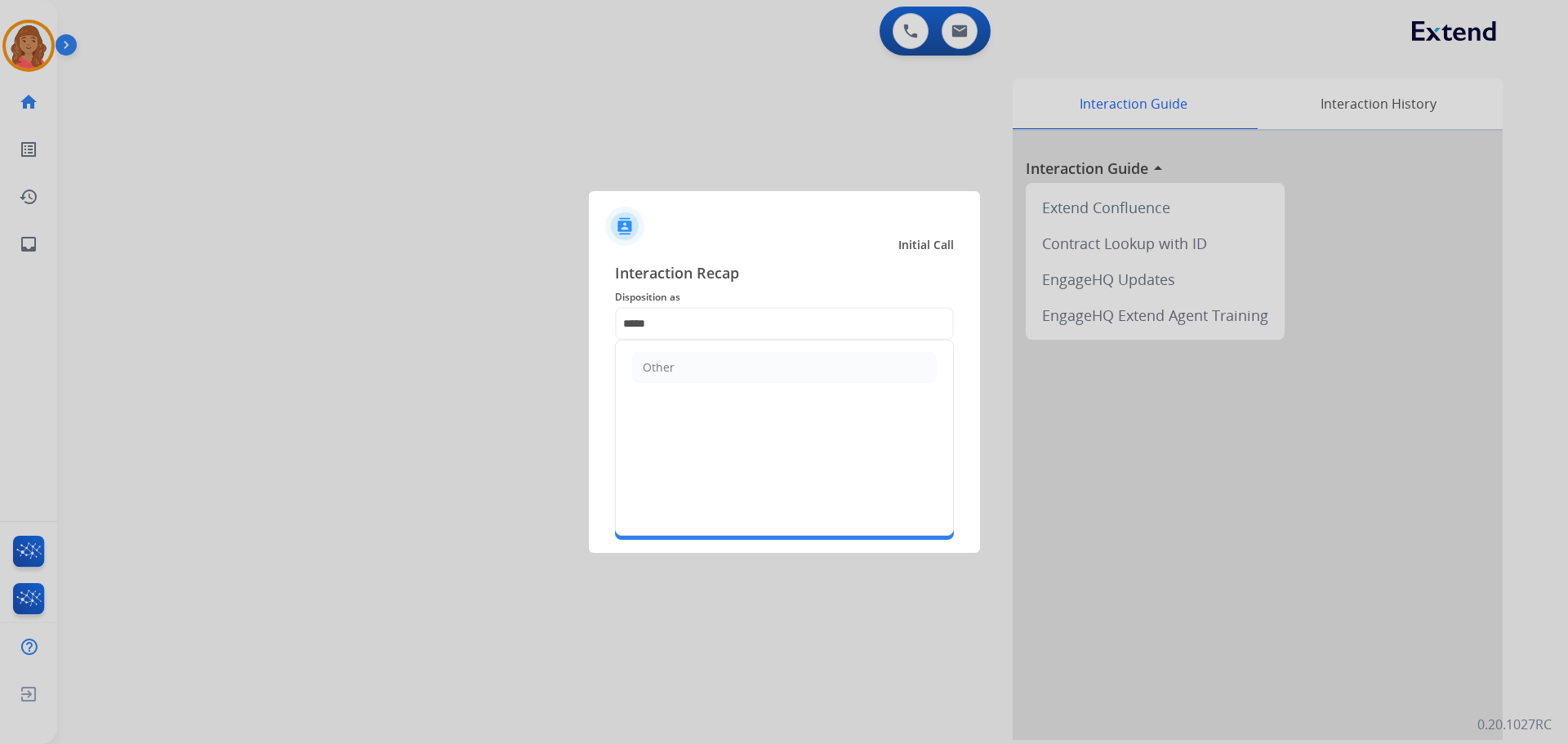
click at [689, 369] on li "Other" at bounding box center [784, 368] width 305 height 31
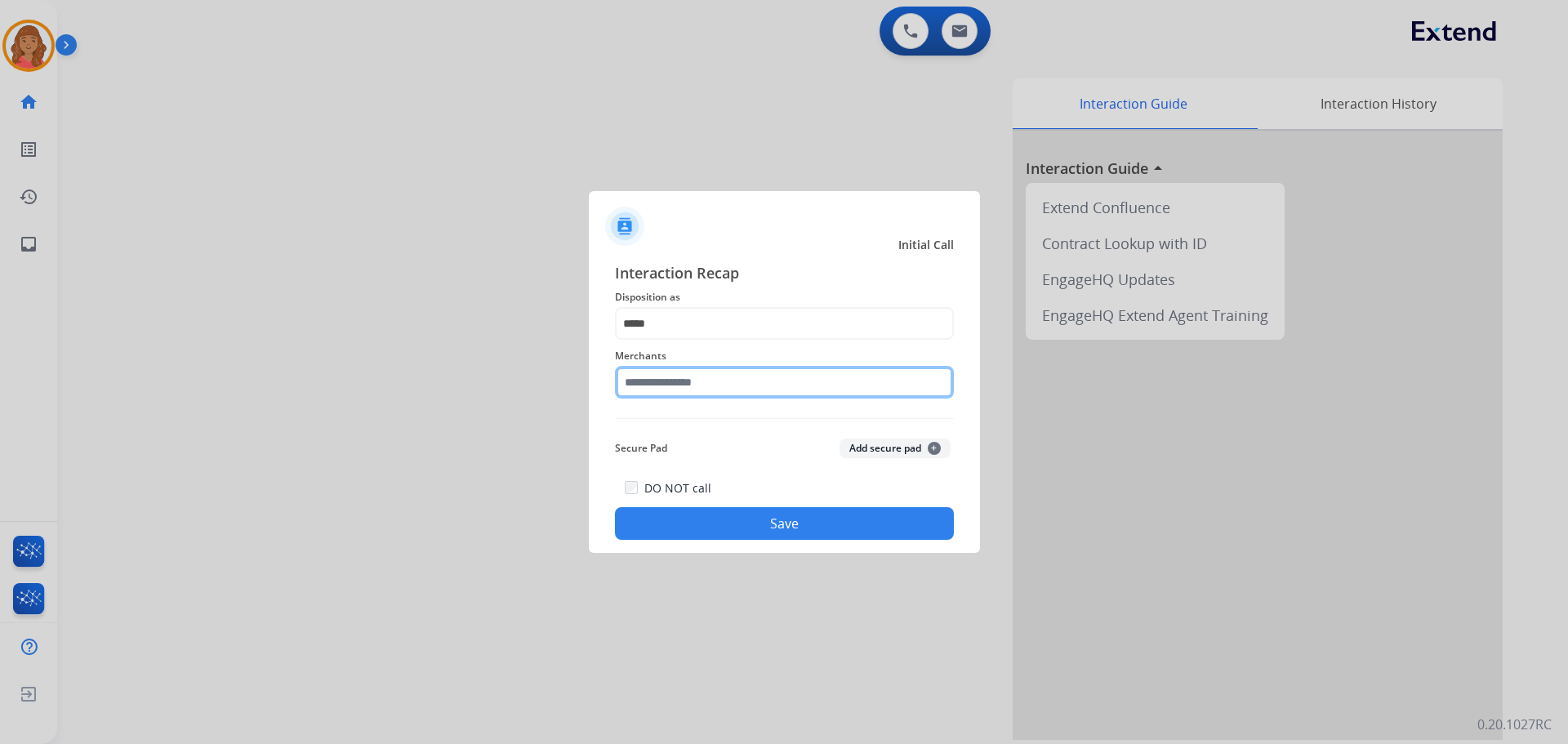
click at [669, 381] on input "text" at bounding box center [785, 382] width 339 height 33
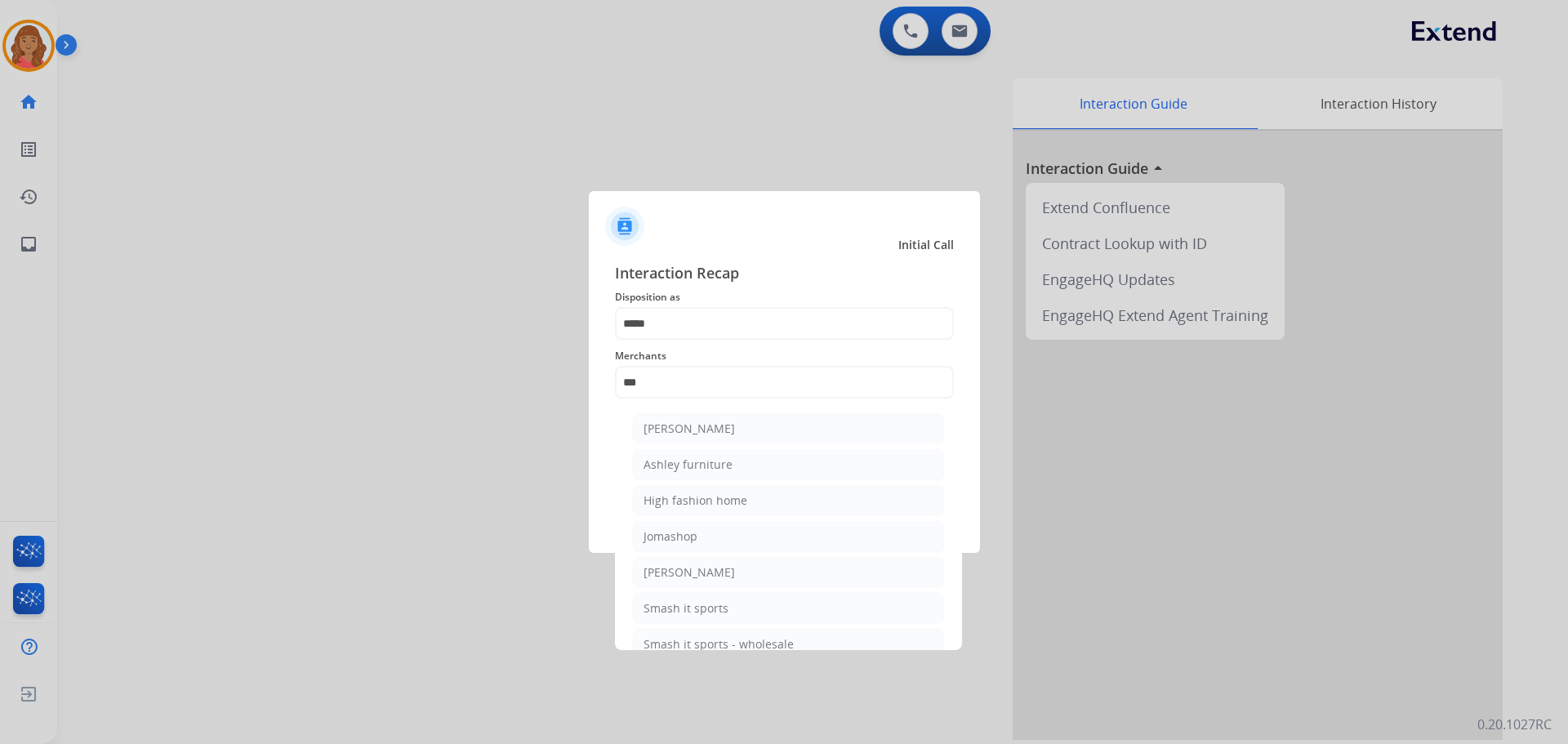
click at [696, 464] on div "Ashley furniture" at bounding box center [688, 465] width 89 height 16
type input "**********"
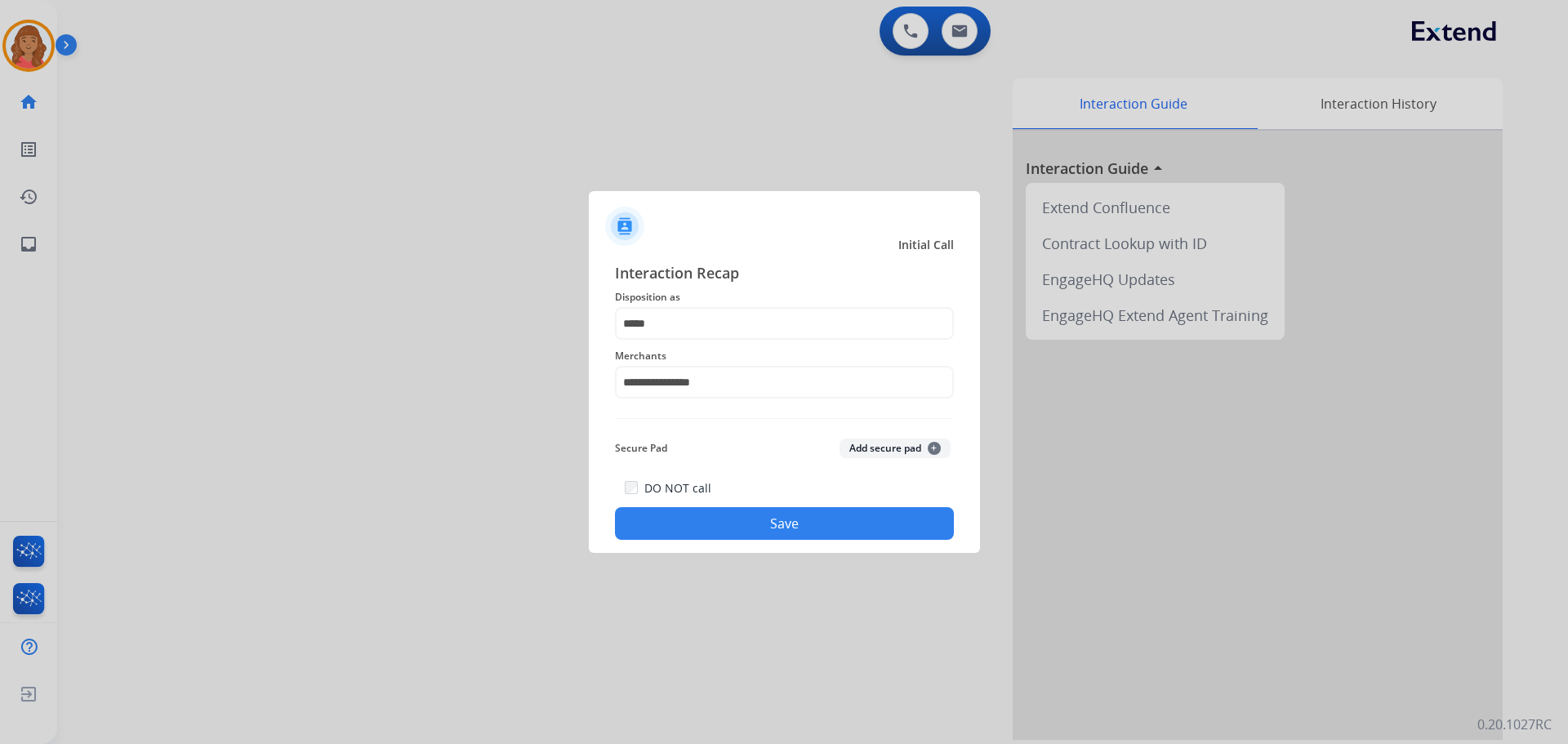
click at [760, 529] on button "Save" at bounding box center [785, 523] width 339 height 33
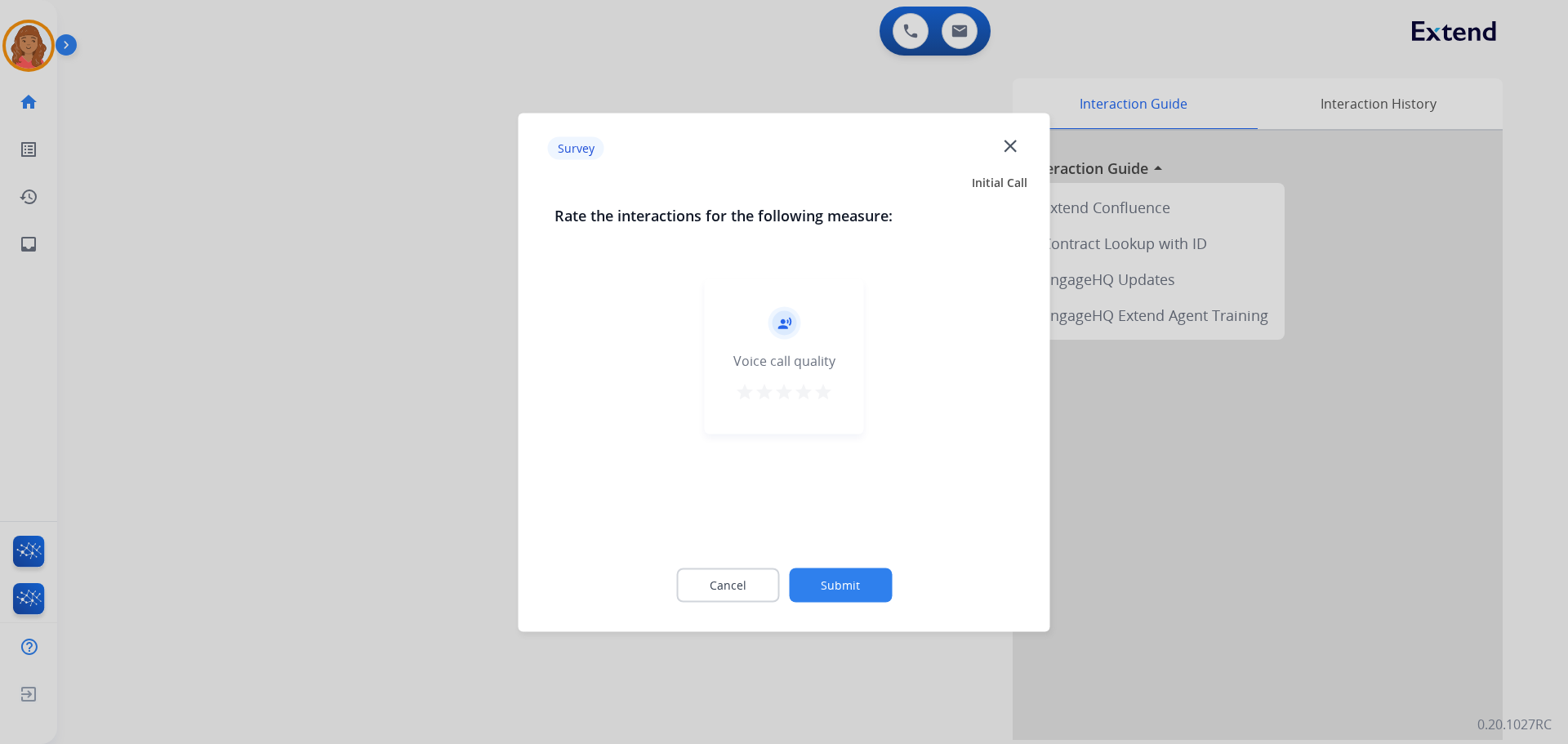
drag, startPoint x: 819, startPoint y: 393, endPoint x: 832, endPoint y: 434, distance: 43.0
click at [819, 393] on mat-icon "star" at bounding box center [823, 391] width 20 height 20
click at [846, 581] on button "Submit" at bounding box center [840, 585] width 103 height 35
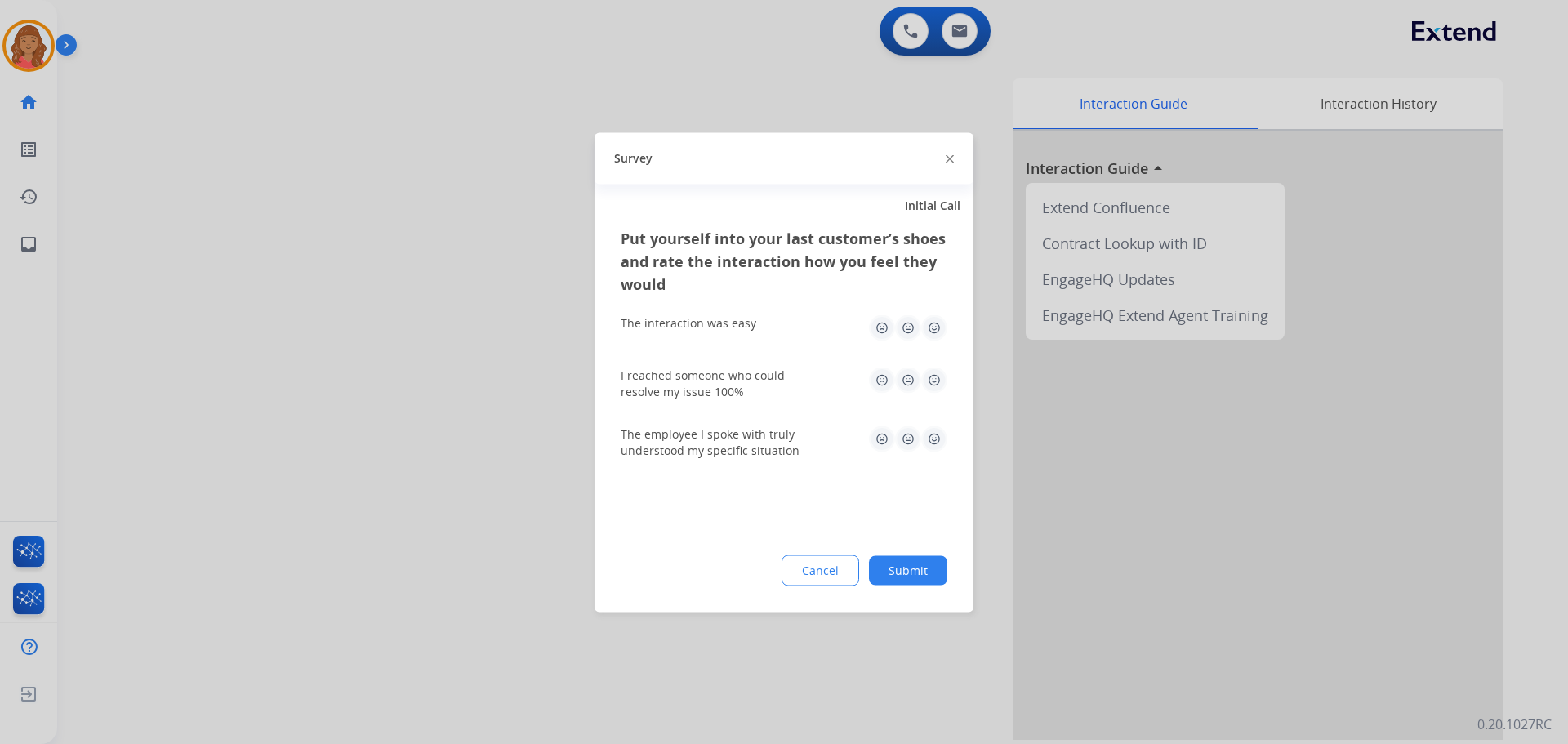
click at [929, 369] on img at bounding box center [935, 380] width 26 height 26
click at [928, 439] on img at bounding box center [935, 439] width 26 height 26
click at [912, 589] on div "Put yourself into your last customer’s shoes and rate the interaction how you f…" at bounding box center [784, 418] width 379 height 385
click at [907, 584] on button "Submit" at bounding box center [908, 570] width 79 height 29
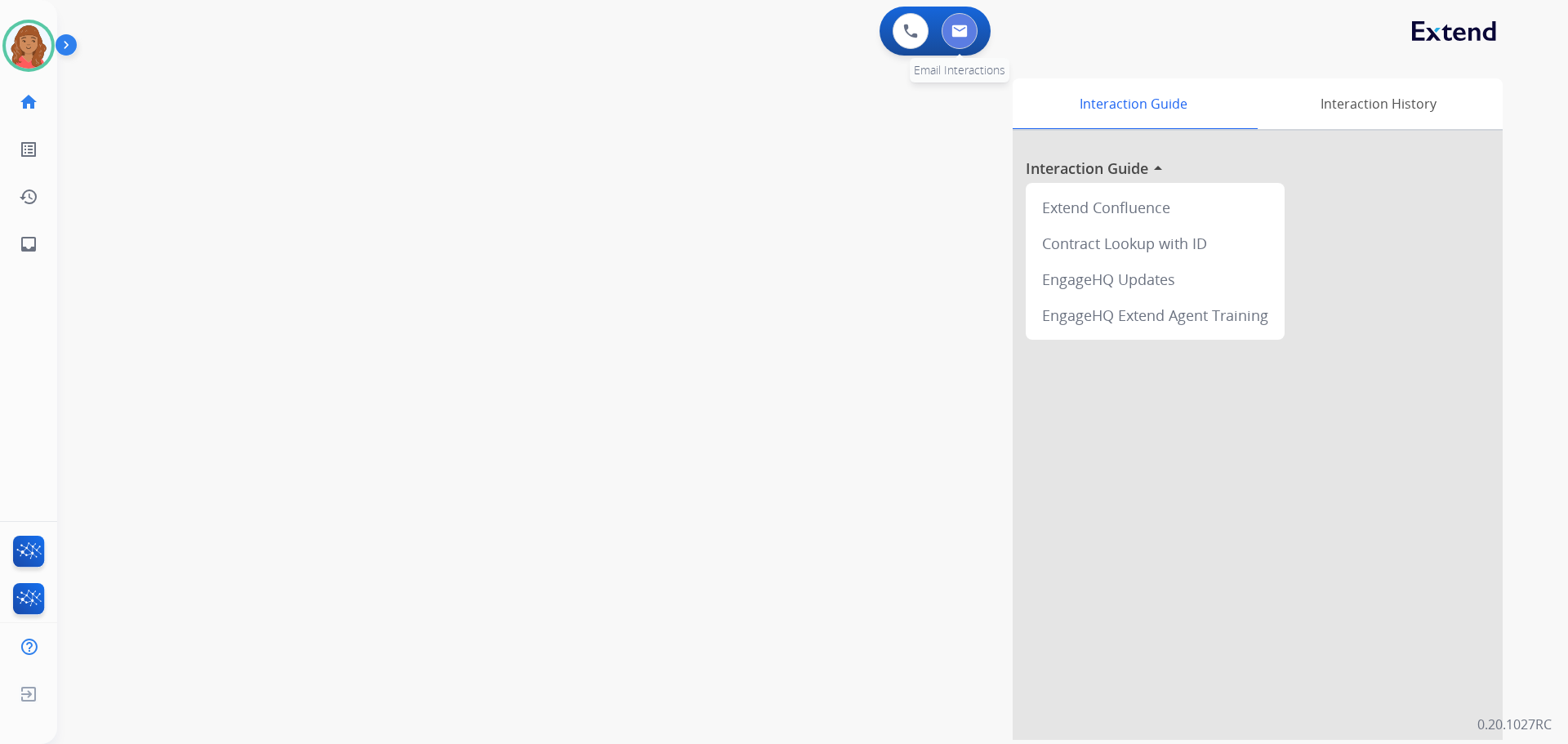
click at [955, 38] on button at bounding box center [960, 31] width 36 height 36
select select "**********"
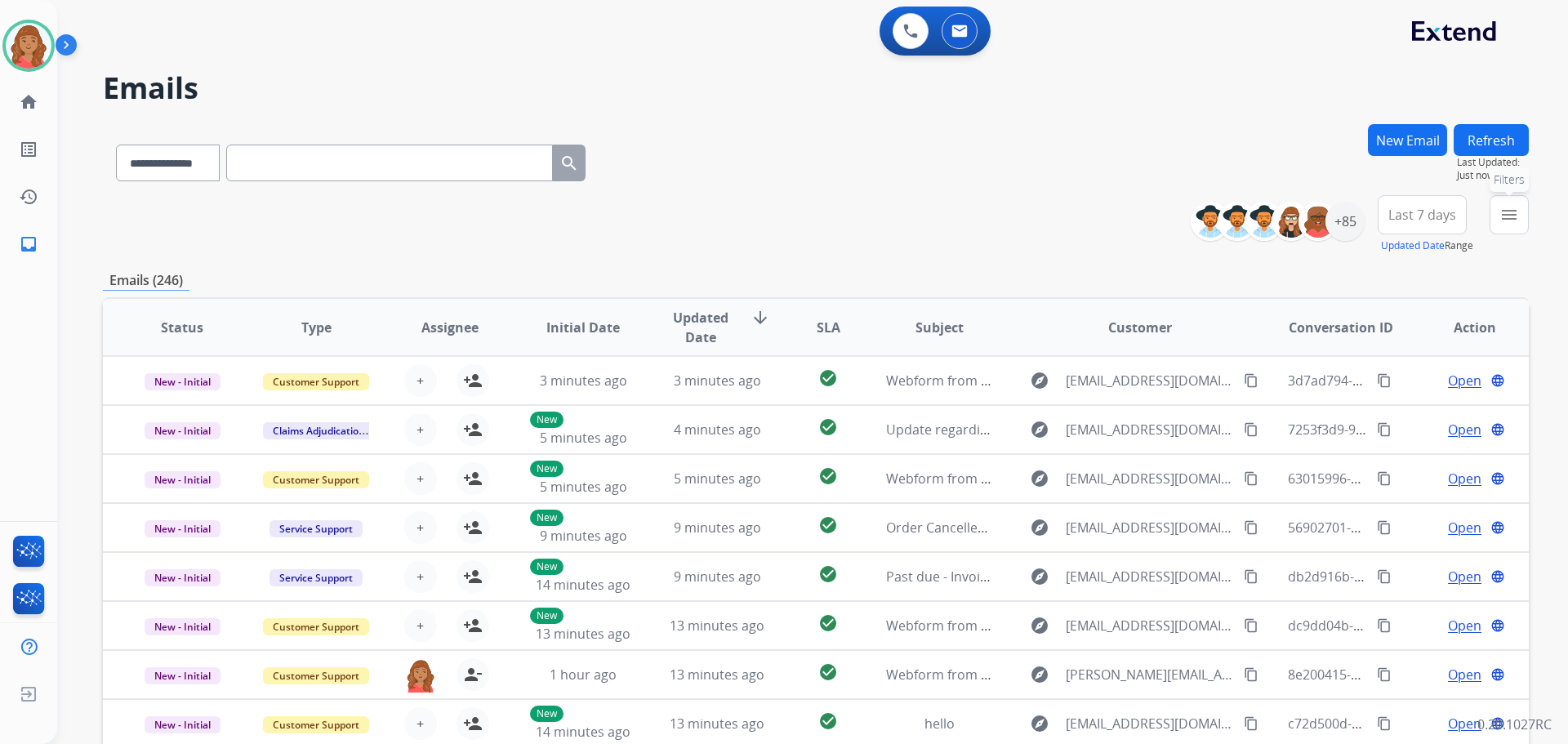
drag, startPoint x: 1523, startPoint y: 210, endPoint x: 1510, endPoint y: 227, distance: 21.4
click at [1521, 210] on button "menu Filters" at bounding box center [1508, 215] width 39 height 39
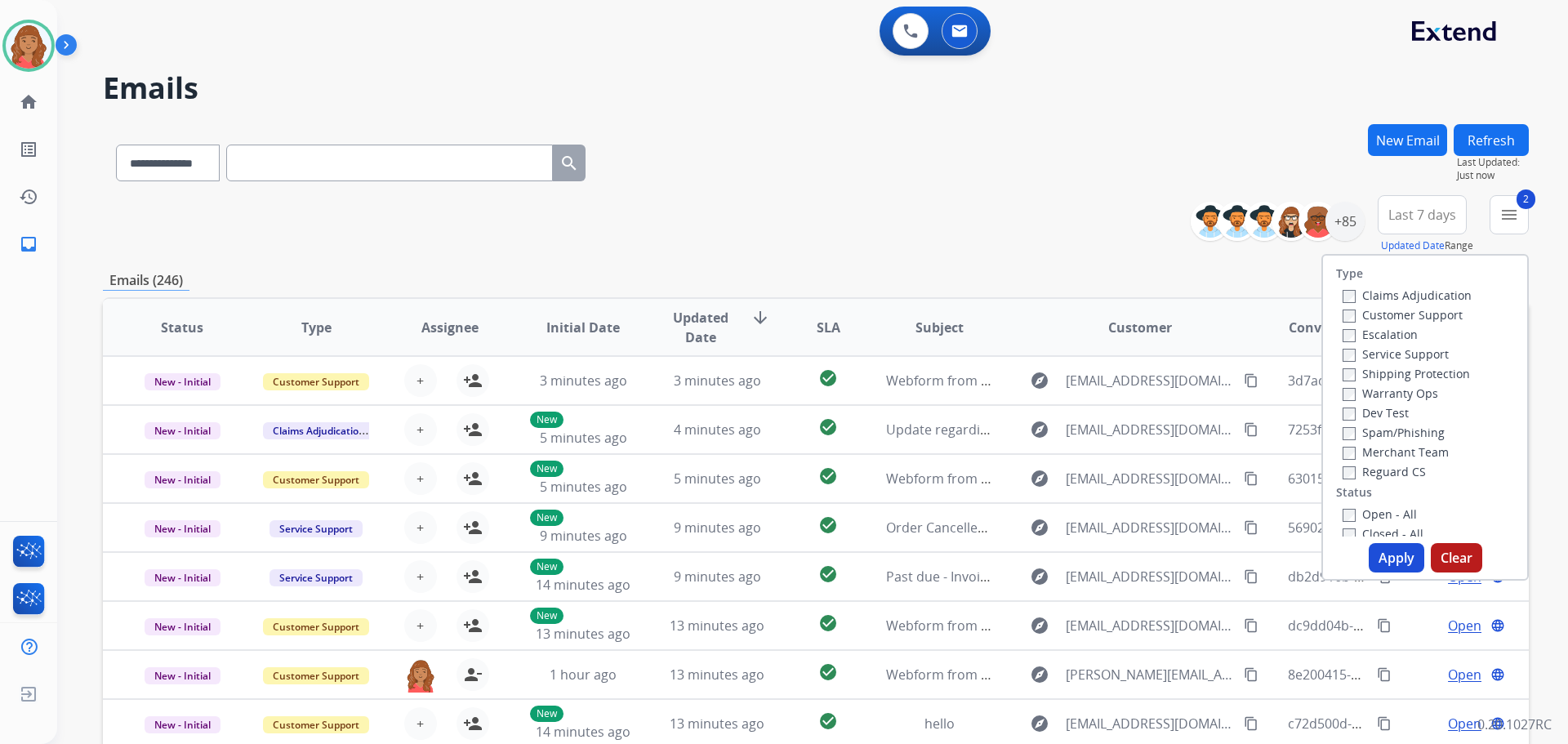
click at [1342, 463] on div "Reguard CS" at bounding box center [1406, 471] width 129 height 20
click at [1348, 517] on label "Open - All" at bounding box center [1379, 514] width 74 height 16
click at [1382, 551] on button "Apply" at bounding box center [1397, 558] width 55 height 29
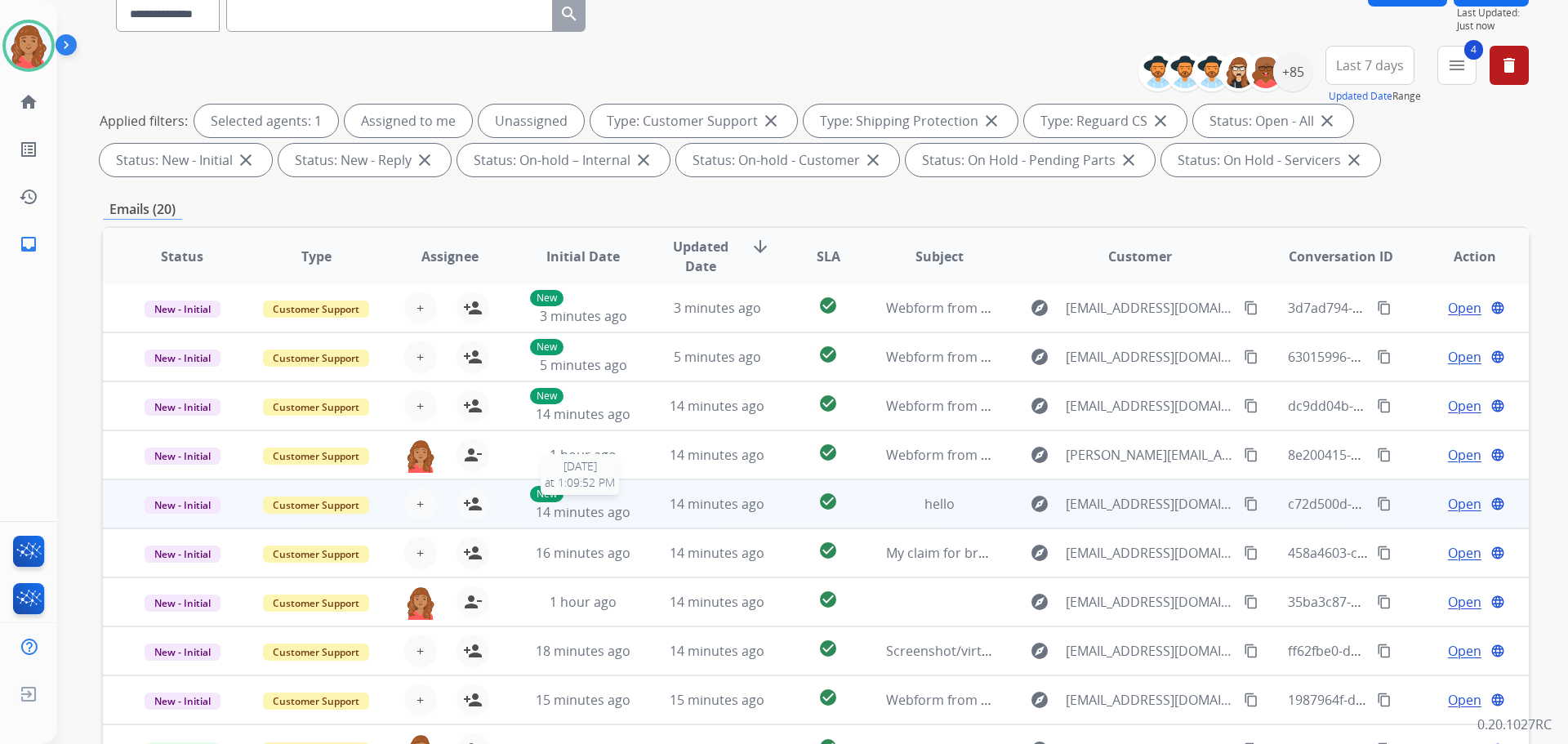
scroll to position [264, 0]
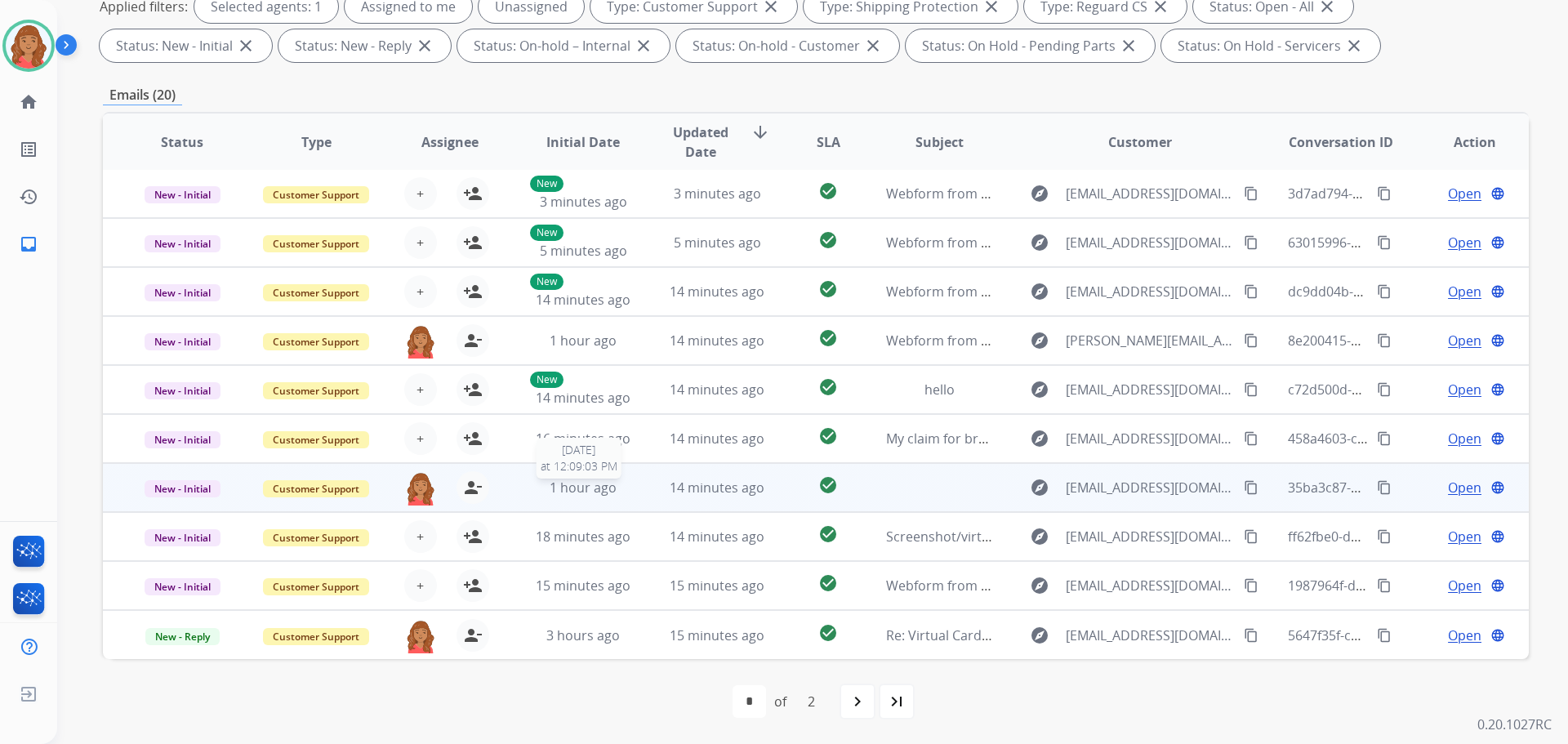
click at [547, 490] on div "1 hour ago" at bounding box center [583, 487] width 107 height 20
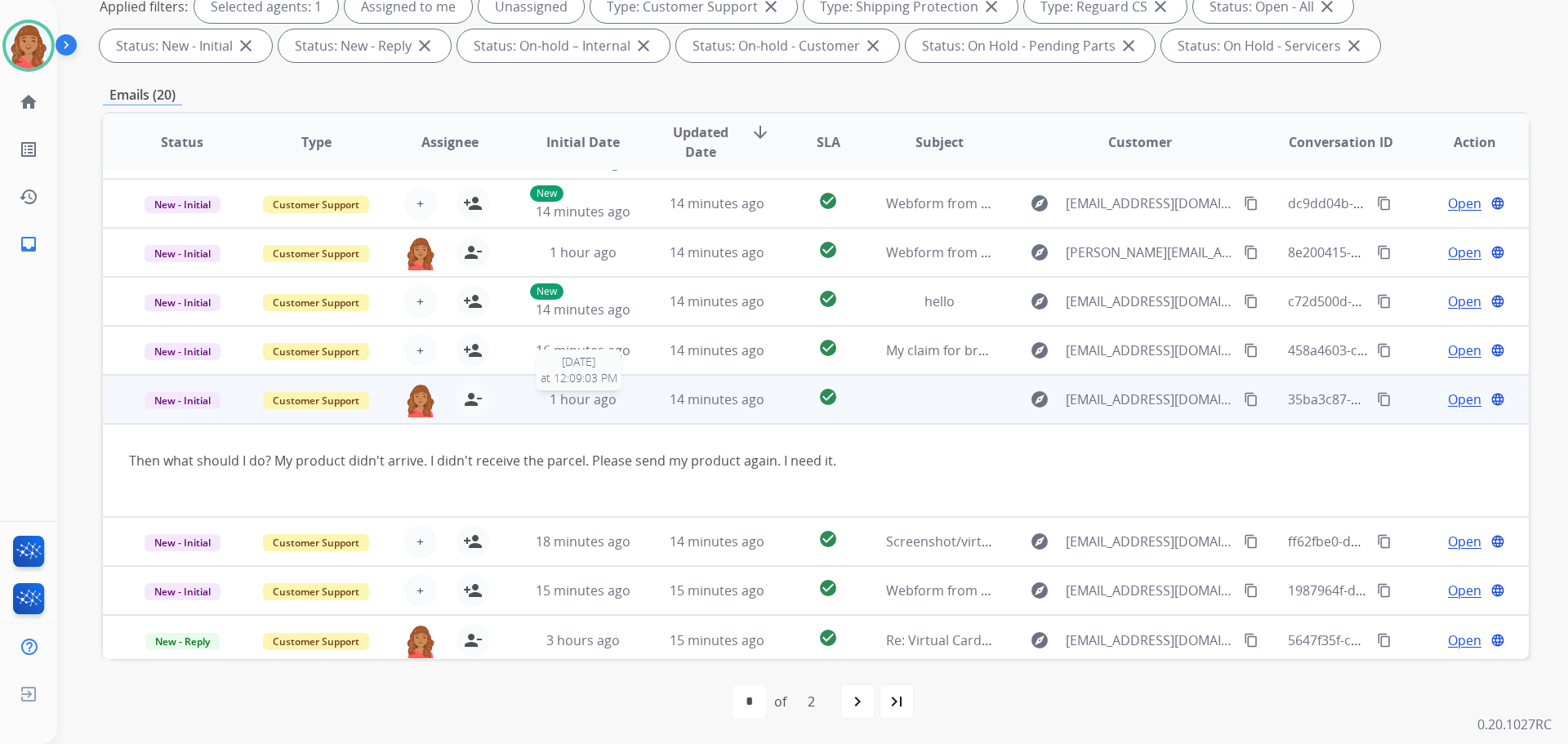
scroll to position [94, 0]
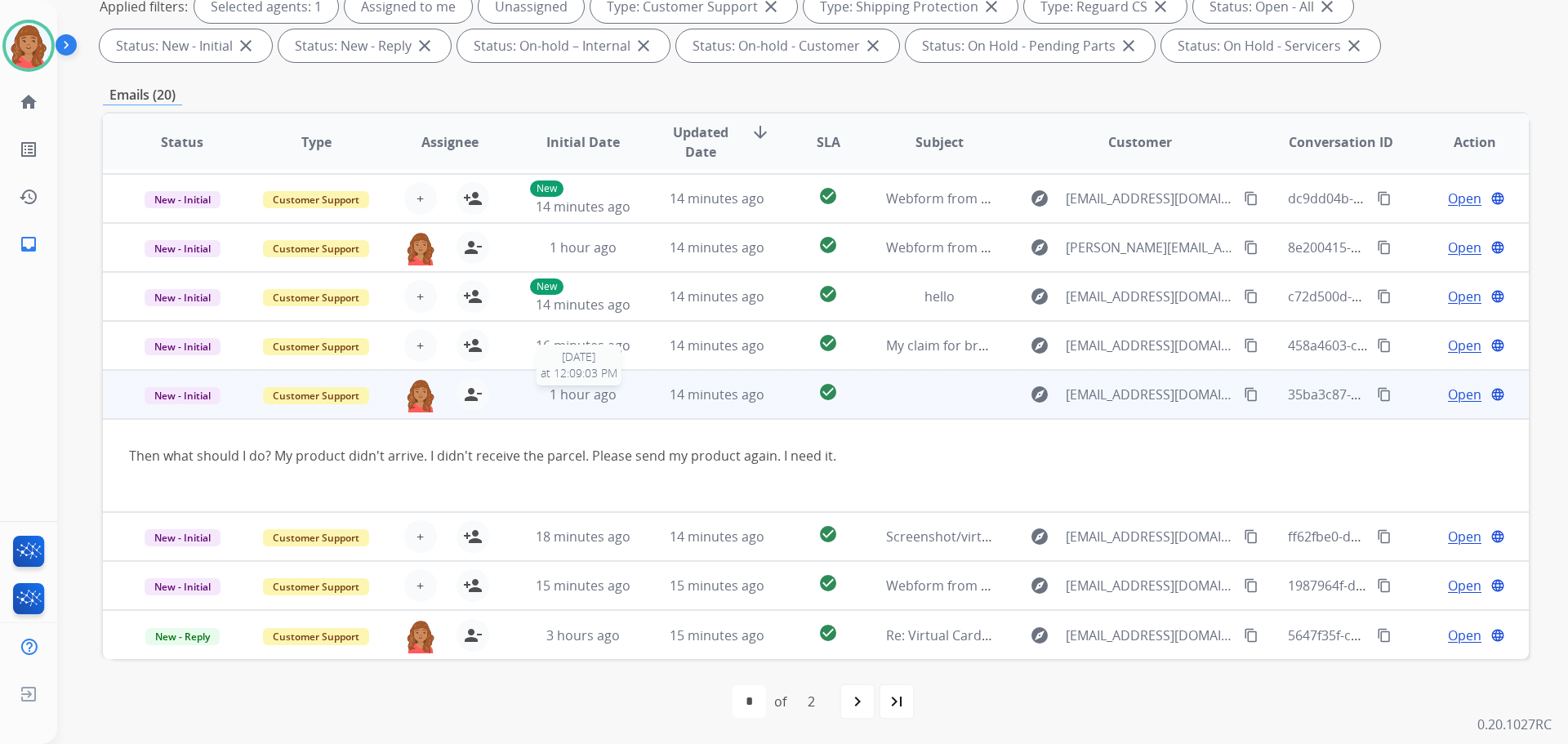
click at [555, 393] on span "1 hour ago" at bounding box center [582, 394] width 67 height 18
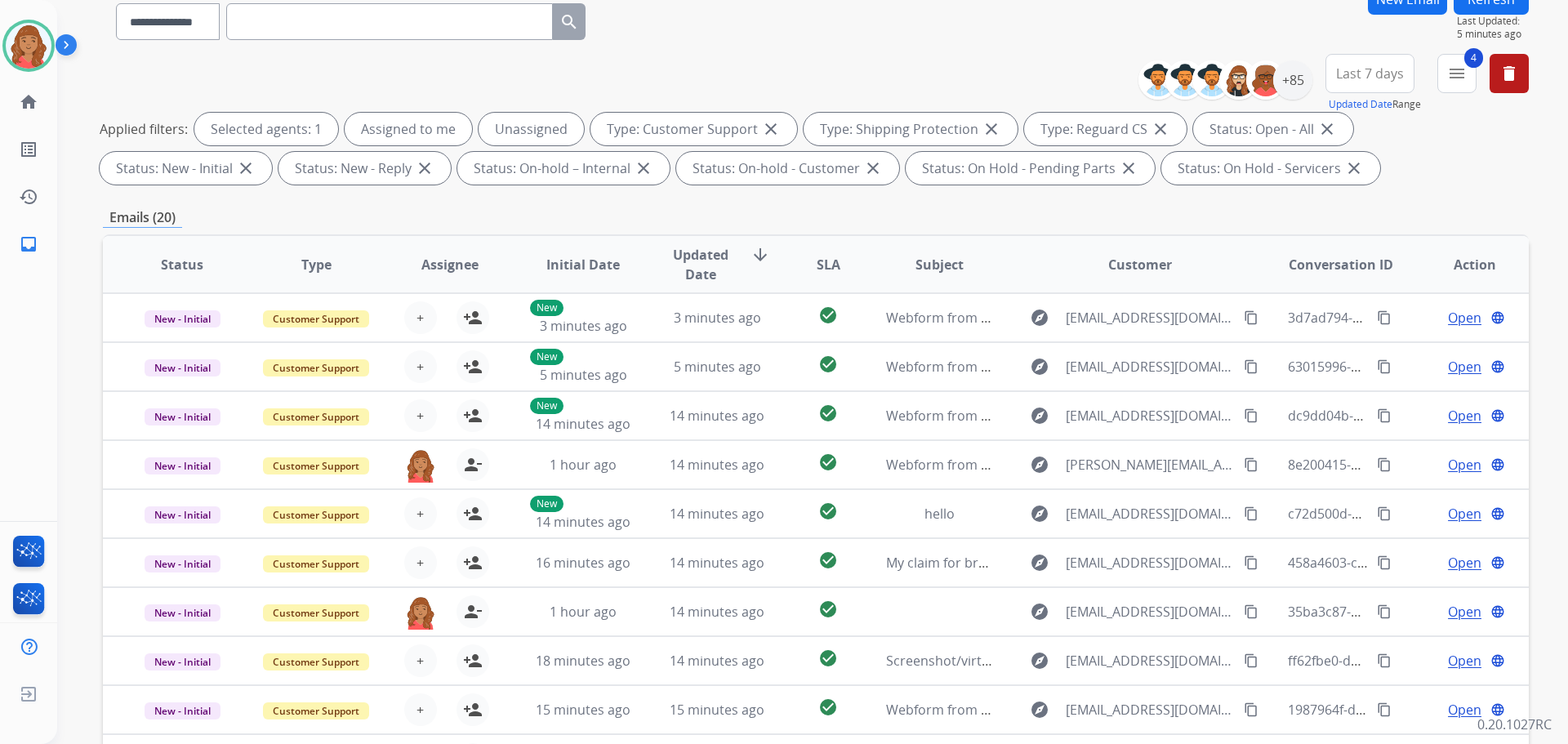
scroll to position [0, 0]
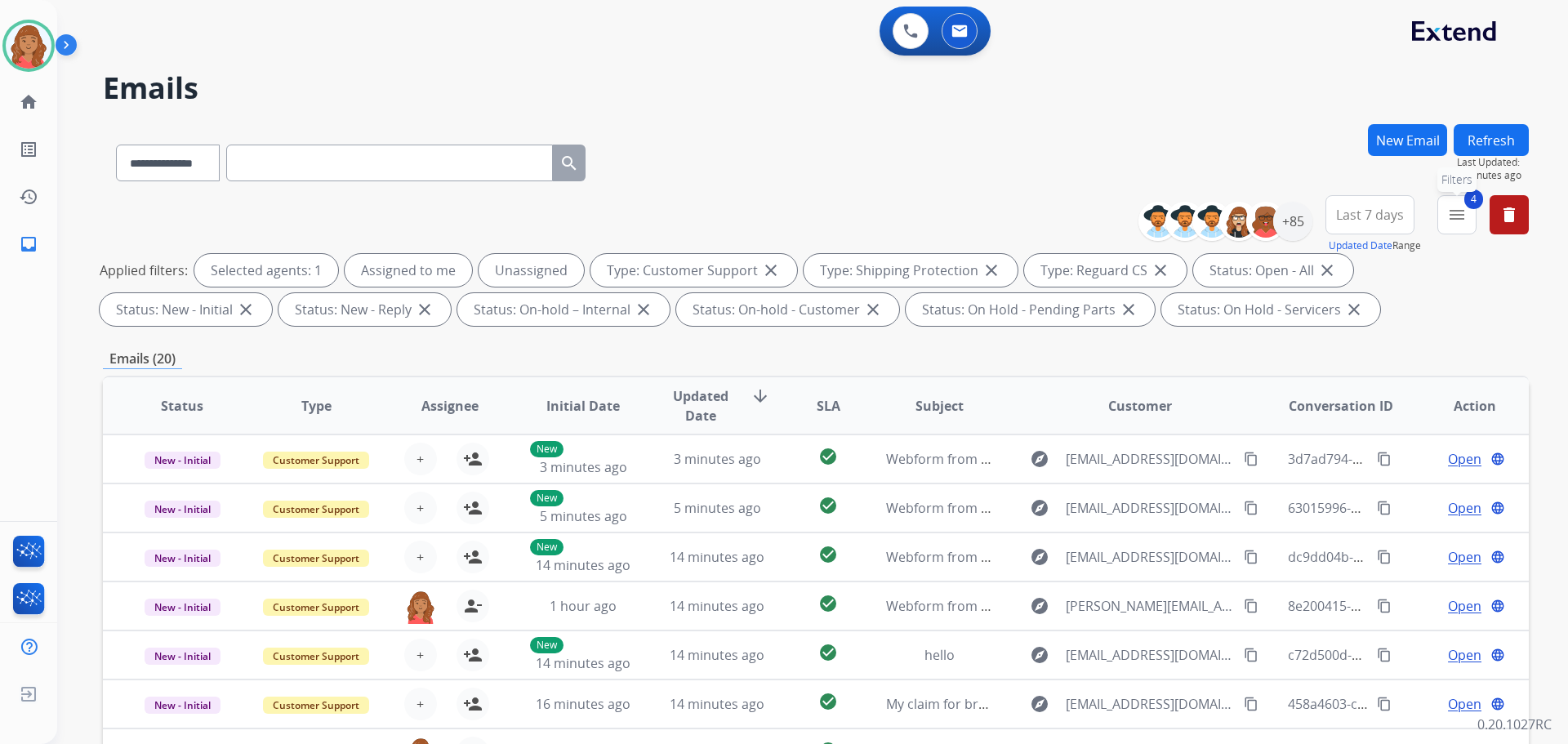
click at [1449, 219] on button "4 menu Filters" at bounding box center [1456, 215] width 39 height 39
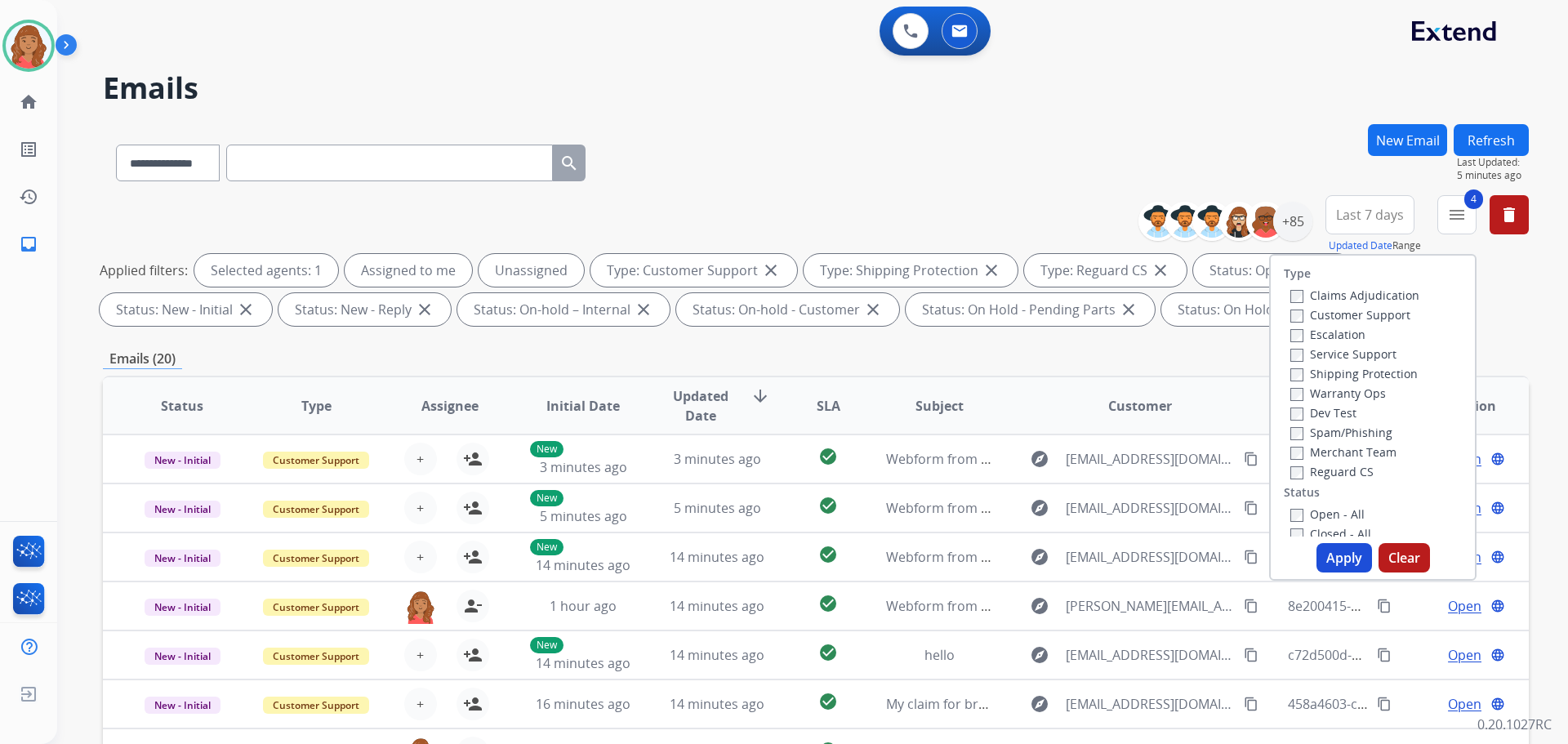
click at [1320, 551] on button "Apply" at bounding box center [1344, 558] width 55 height 29
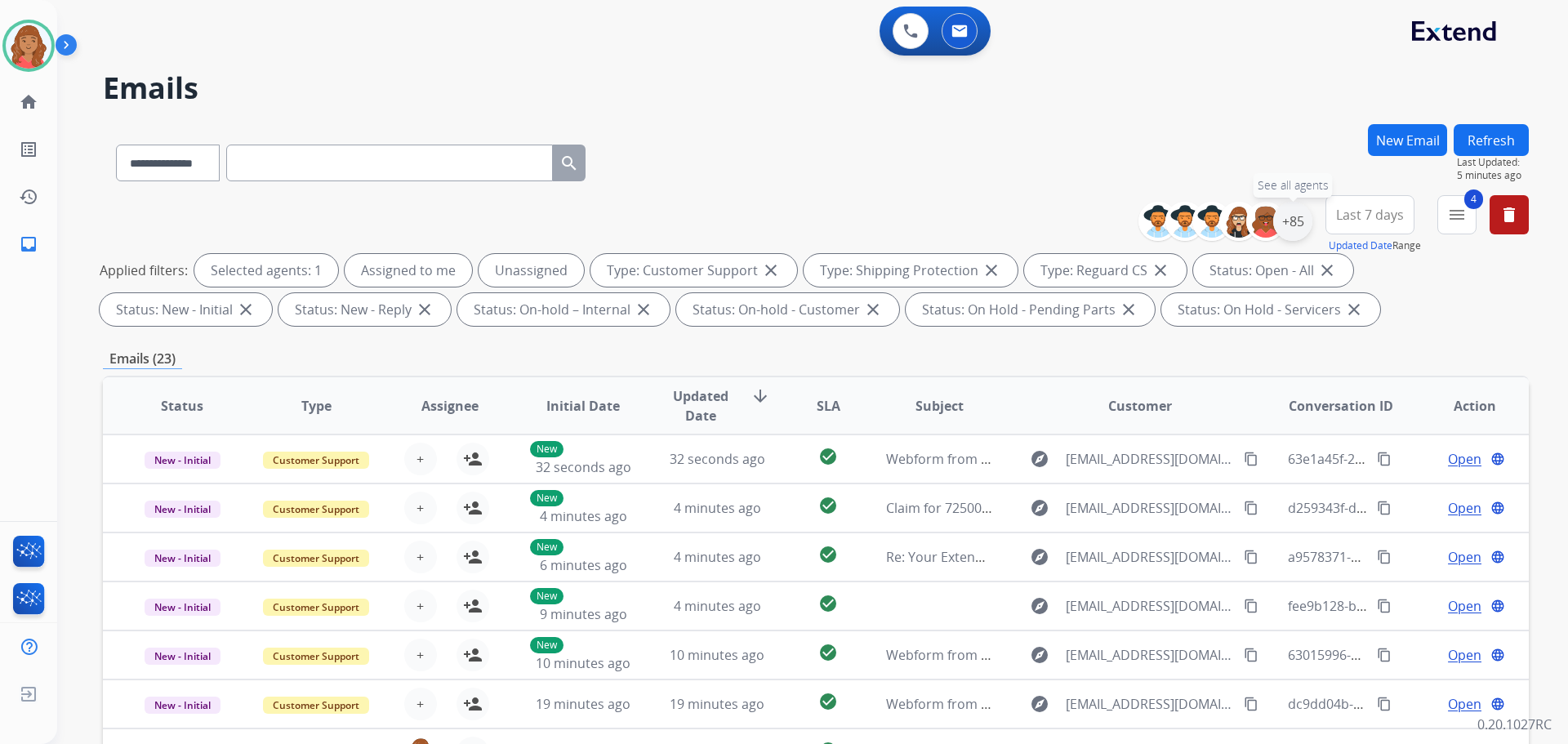
click at [1291, 232] on div "+85" at bounding box center [1292, 221] width 39 height 39
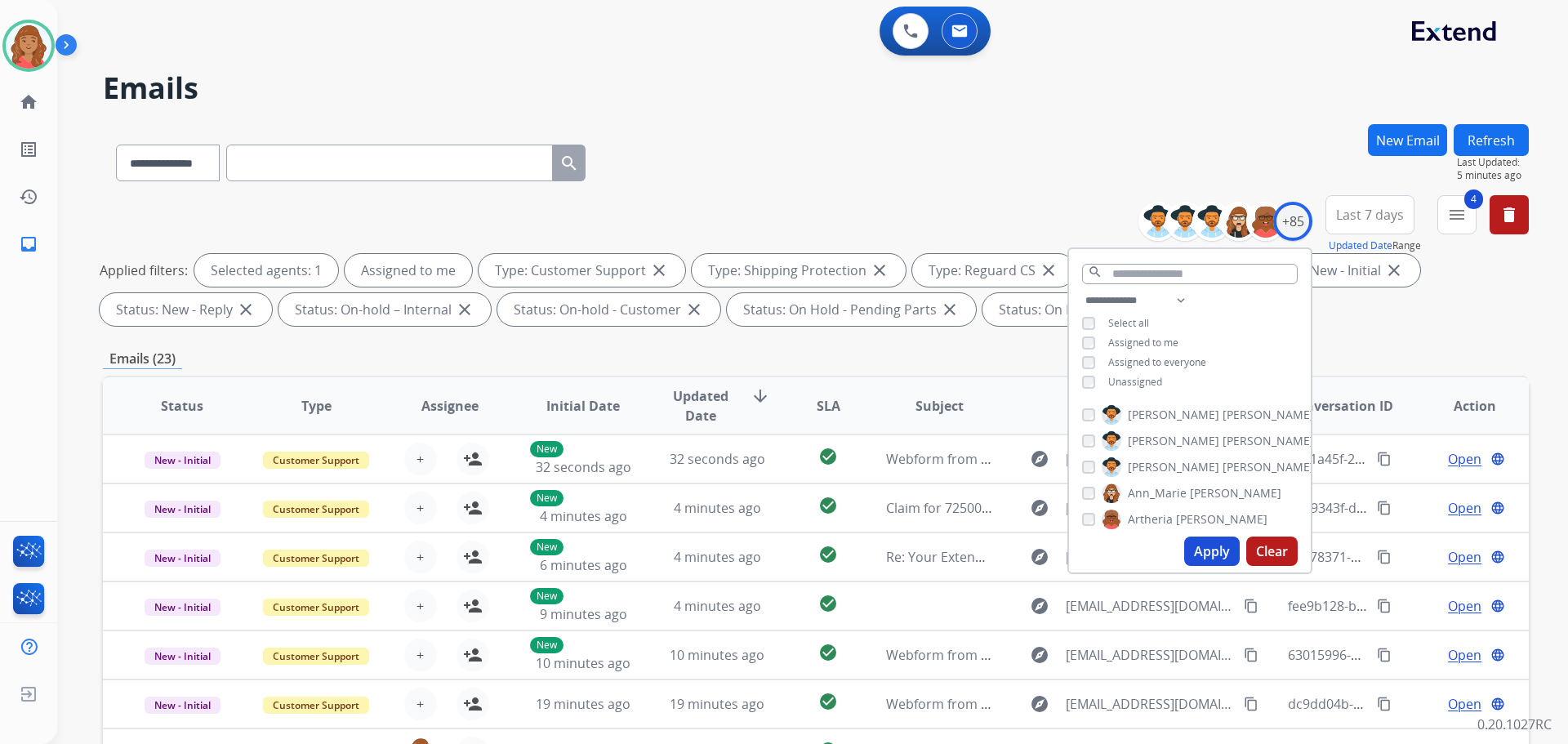
drag, startPoint x: 1204, startPoint y: 533, endPoint x: 1182, endPoint y: 536, distance: 22.2
click at [1203, 536] on div "Apply Clear" at bounding box center [1189, 550] width 241 height 42
click at [1210, 548] on button "Apply" at bounding box center [1211, 551] width 55 height 29
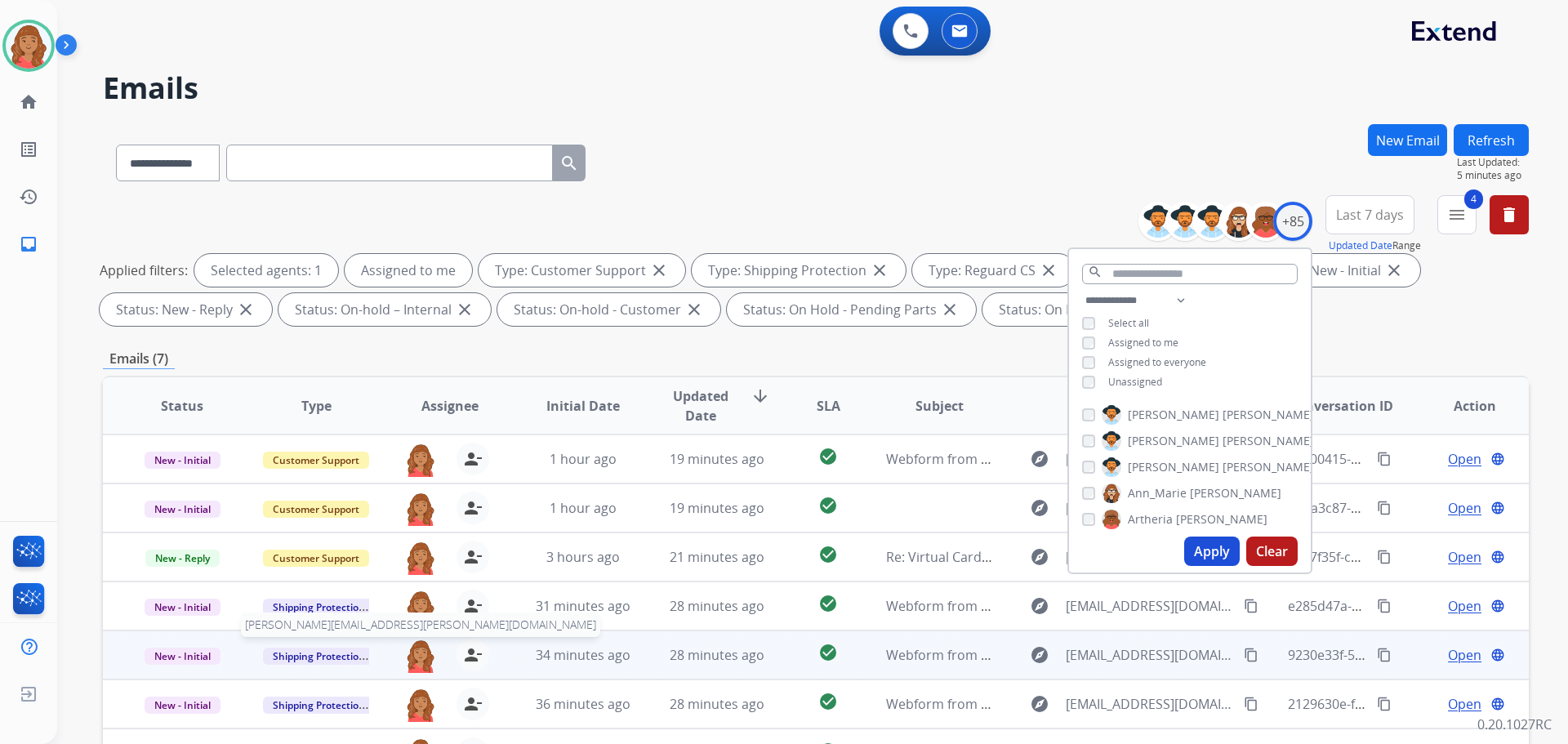
scroll to position [264, 0]
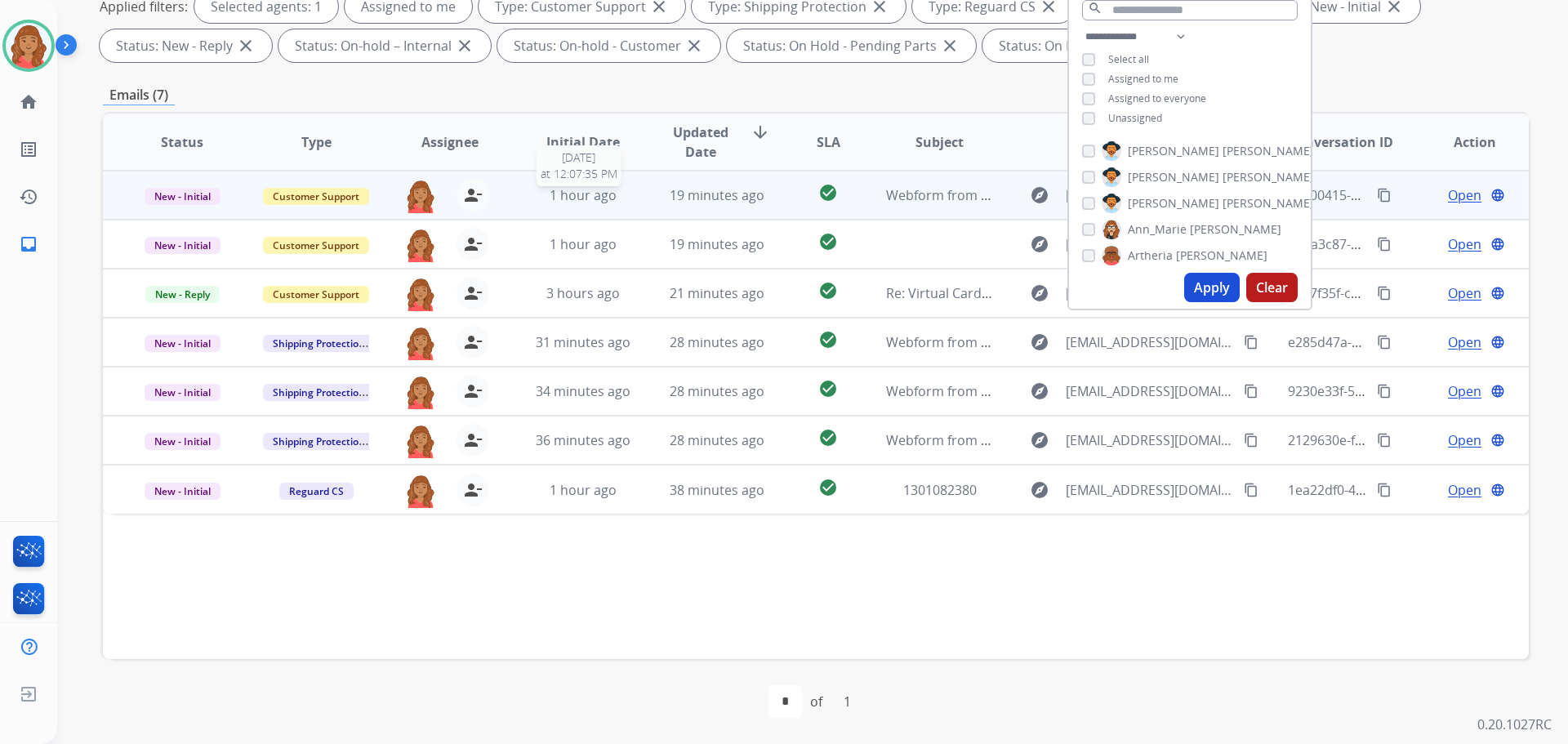
click at [612, 196] on span "1 hour ago" at bounding box center [582, 195] width 67 height 18
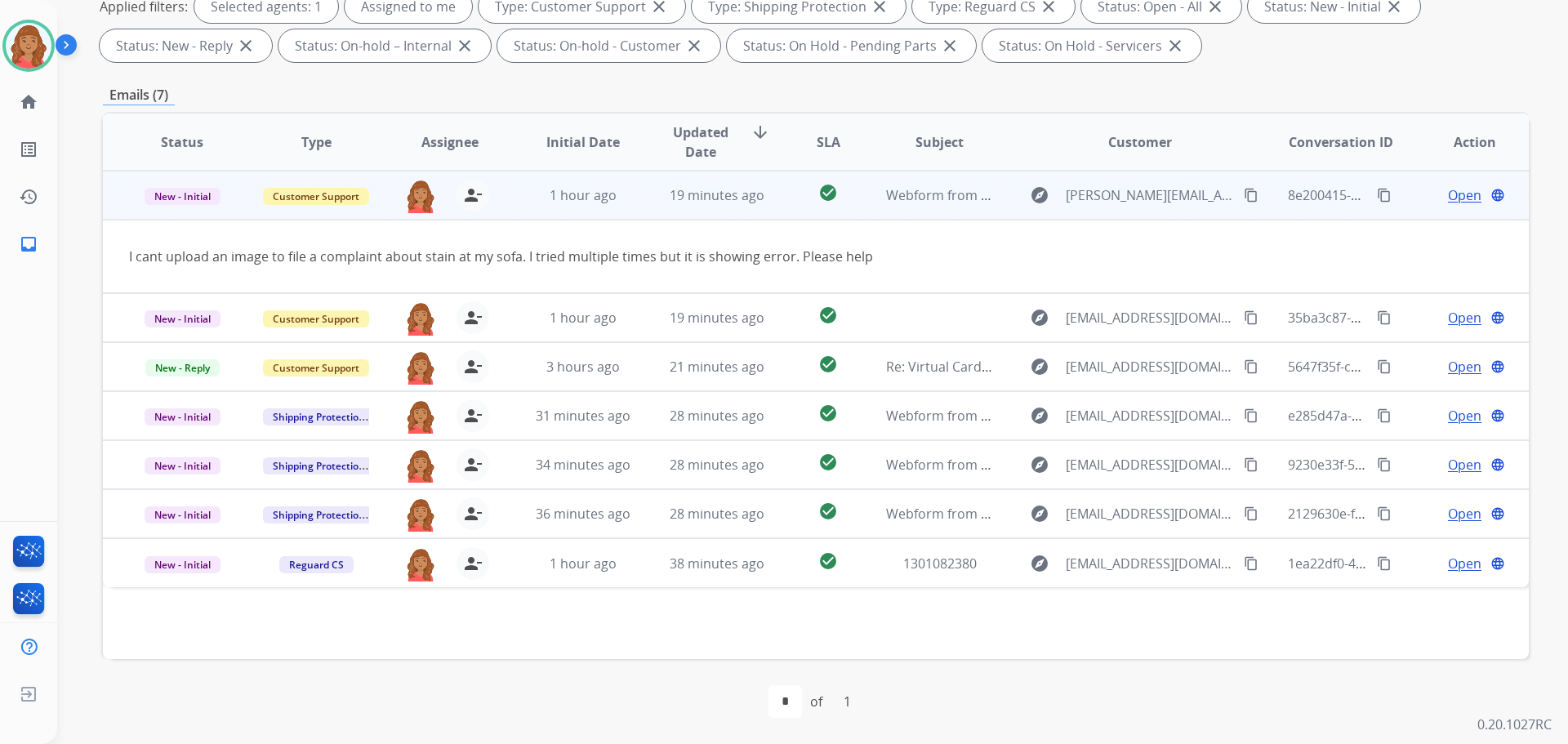
click at [1243, 192] on mat-icon "content_copy" at bounding box center [1250, 195] width 15 height 15
click at [1448, 202] on span "Open" at bounding box center [1464, 195] width 34 height 20
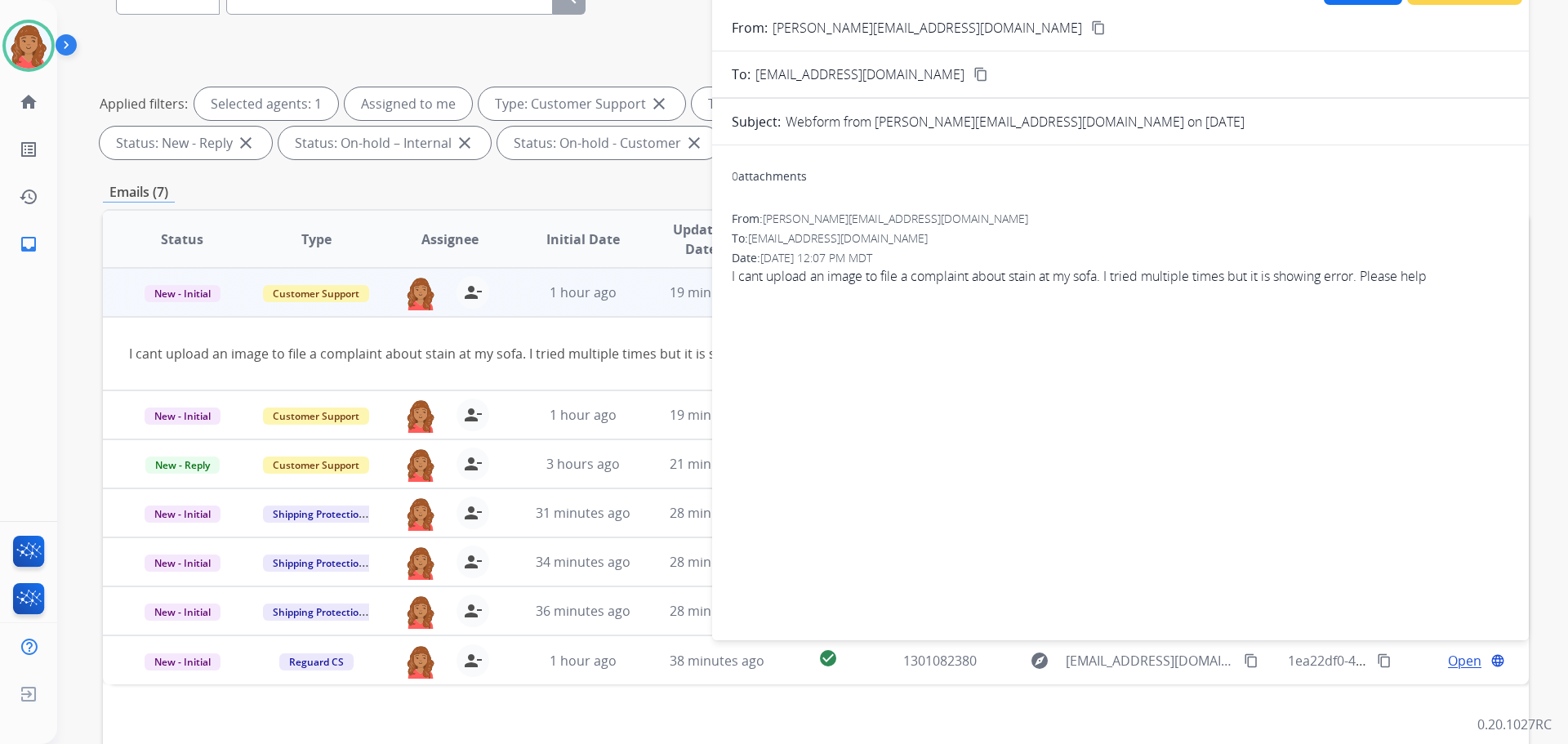
scroll to position [0, 0]
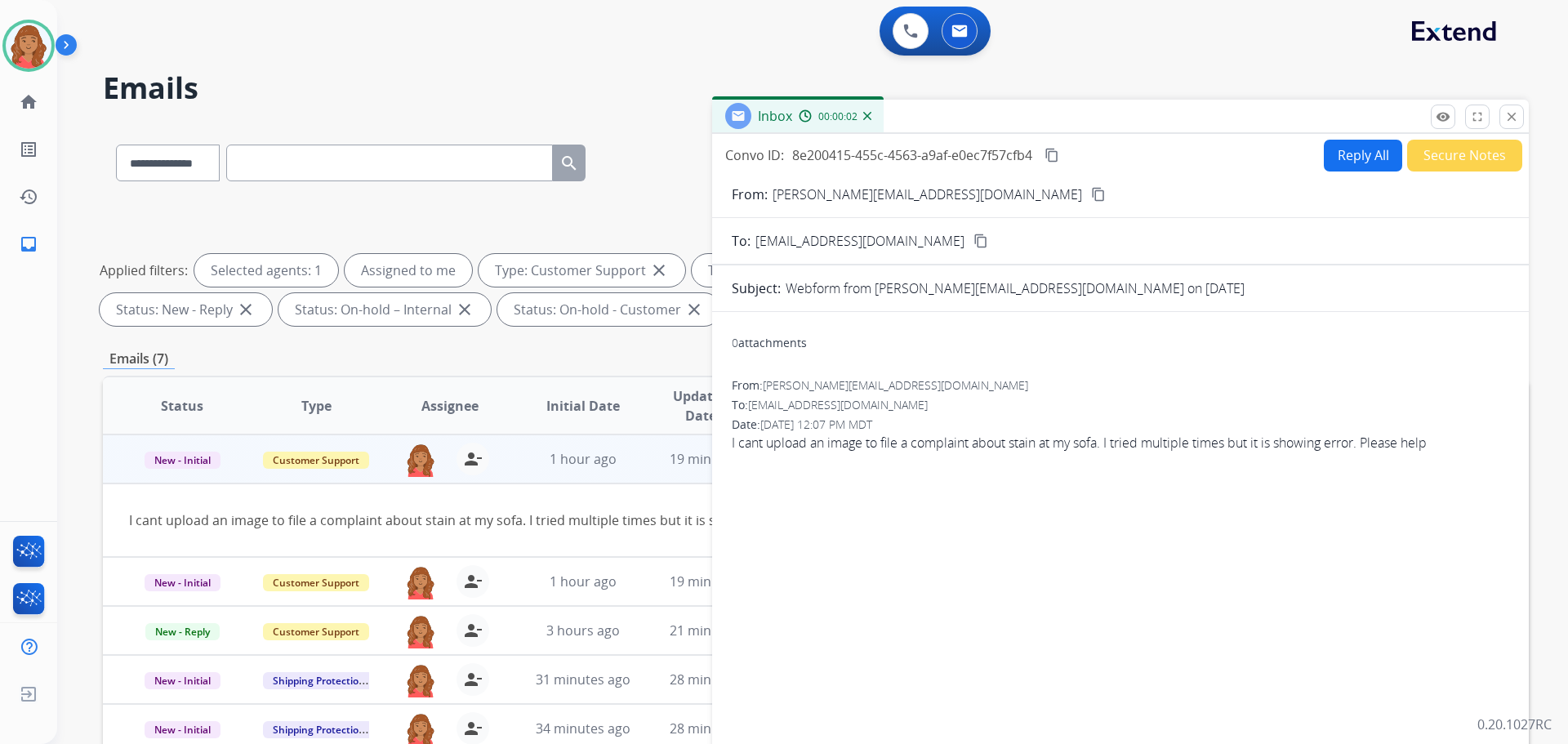
click at [1333, 153] on button "Reply All" at bounding box center [1363, 155] width 79 height 32
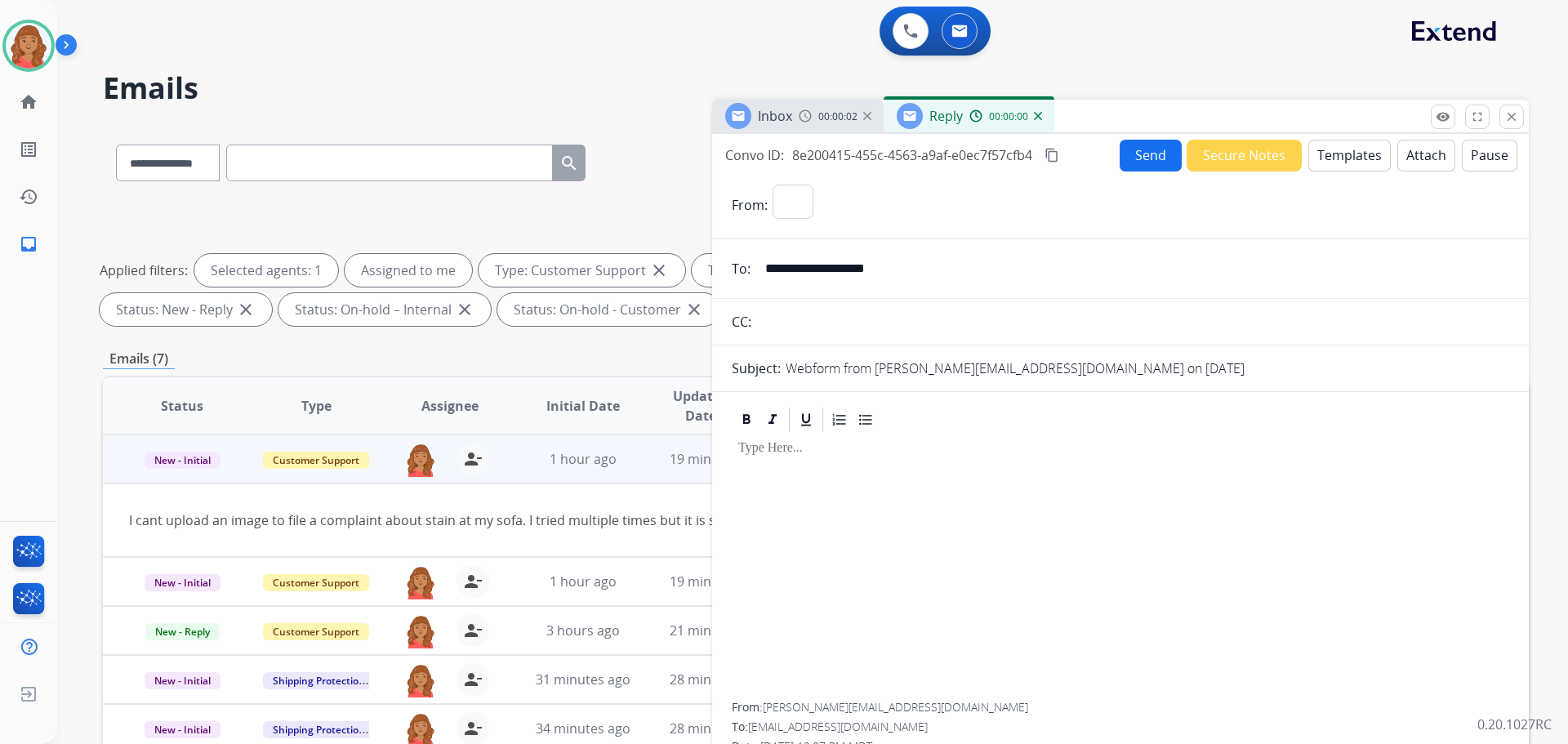
select select "**********"
click at [1327, 158] on button "Templates" at bounding box center [1349, 155] width 82 height 32
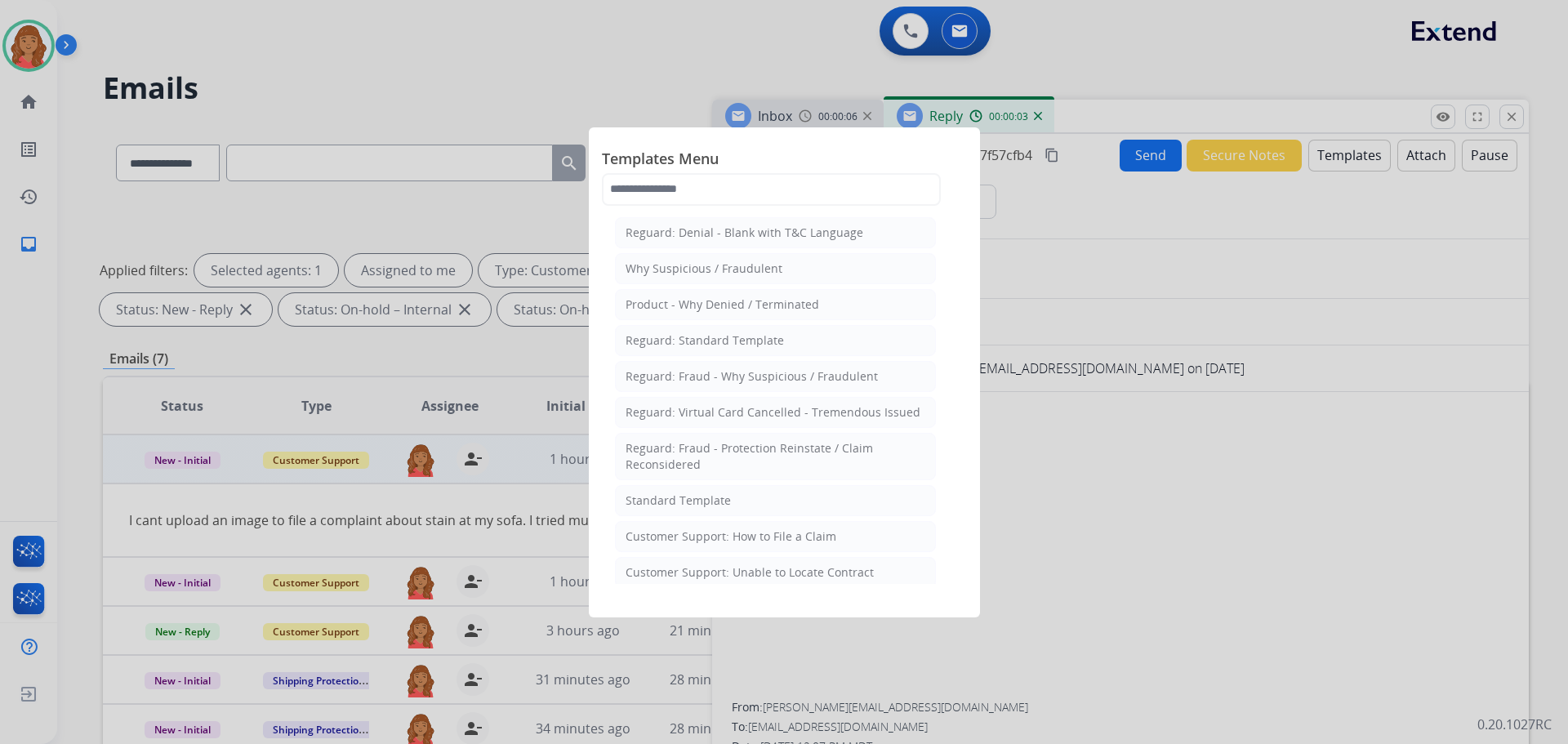
click at [659, 506] on div "Standard Template" at bounding box center [678, 500] width 106 height 16
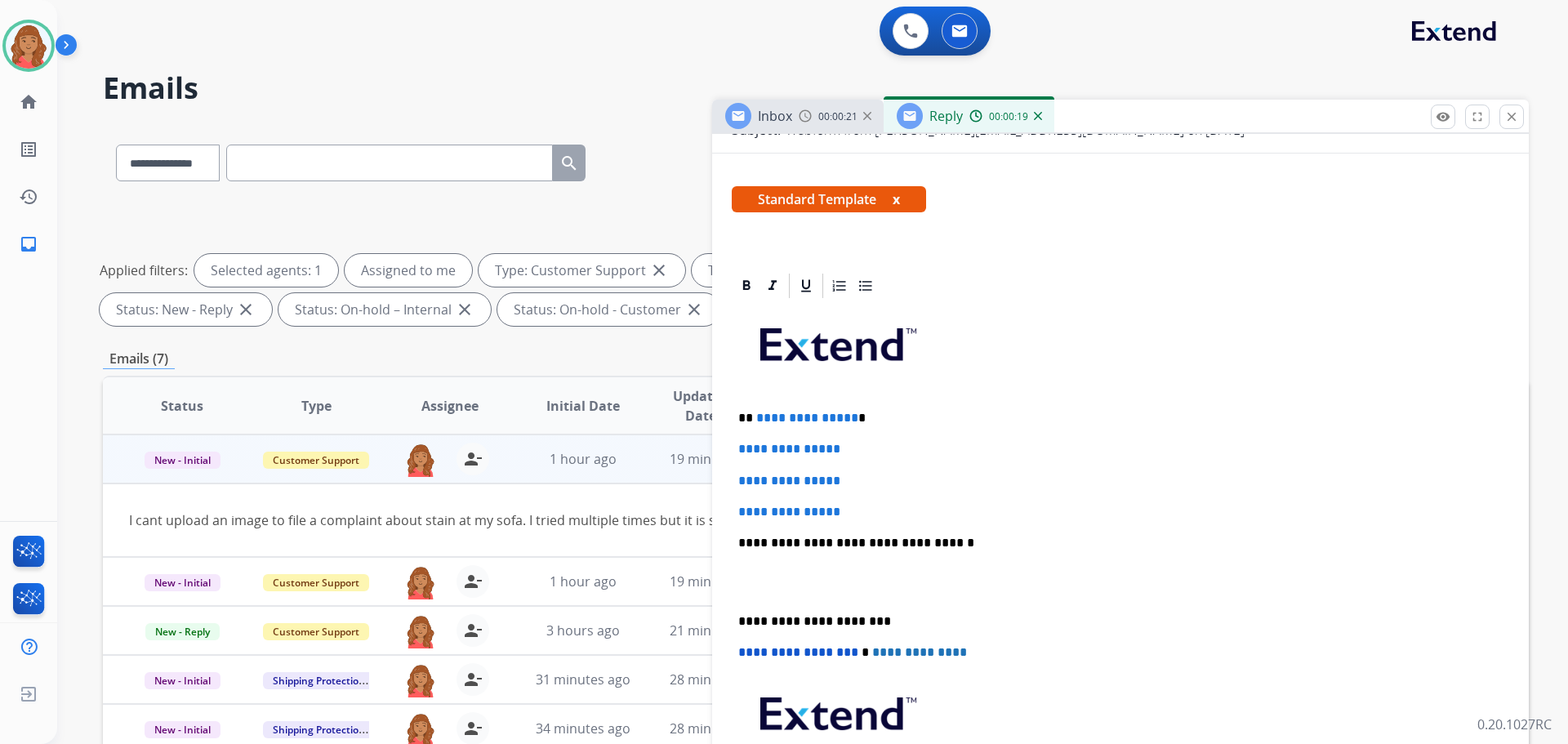
scroll to position [245, 0]
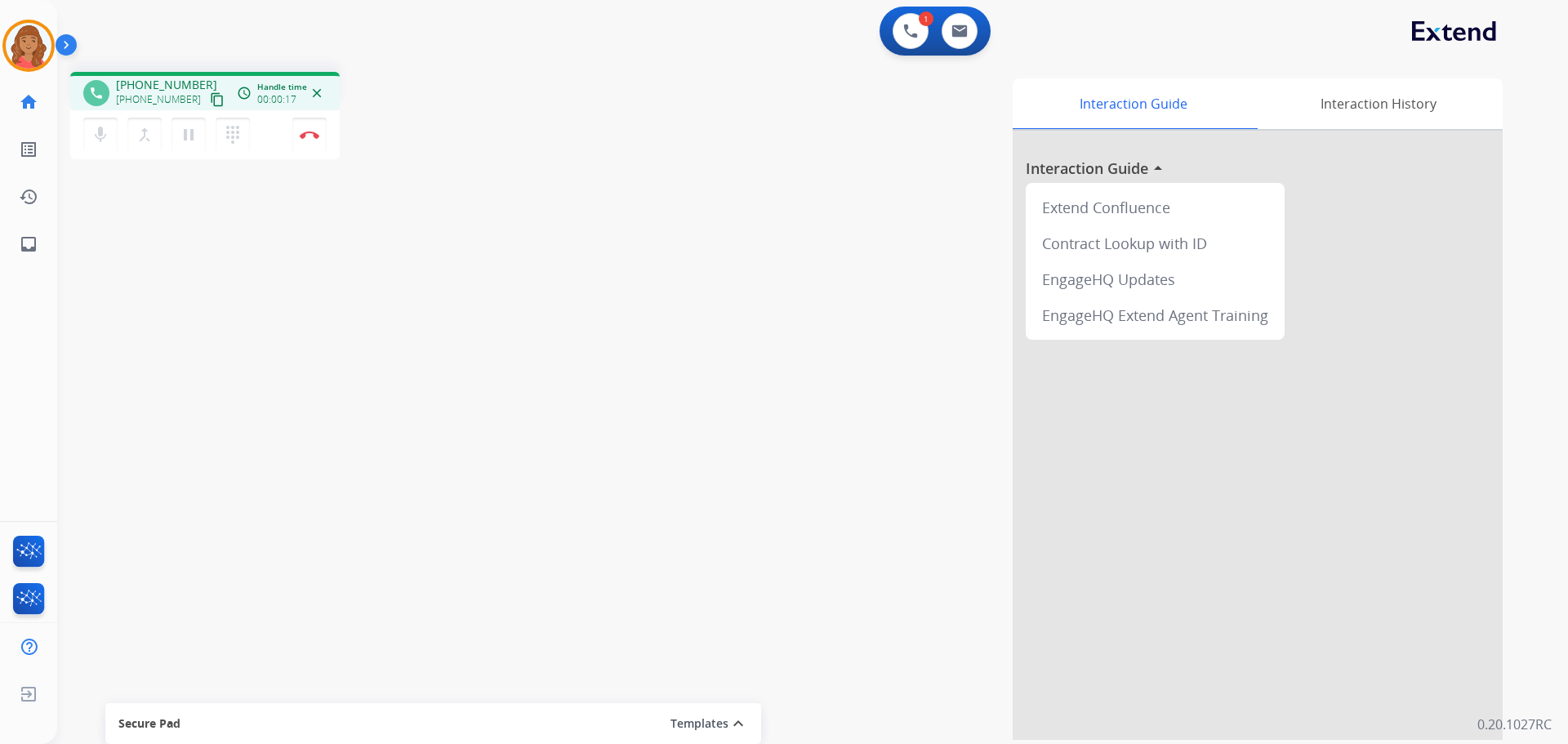
click at [210, 94] on mat-icon "content_copy" at bounding box center [217, 99] width 15 height 15
click at [961, 32] on img at bounding box center [959, 30] width 16 height 13
select select "**********"
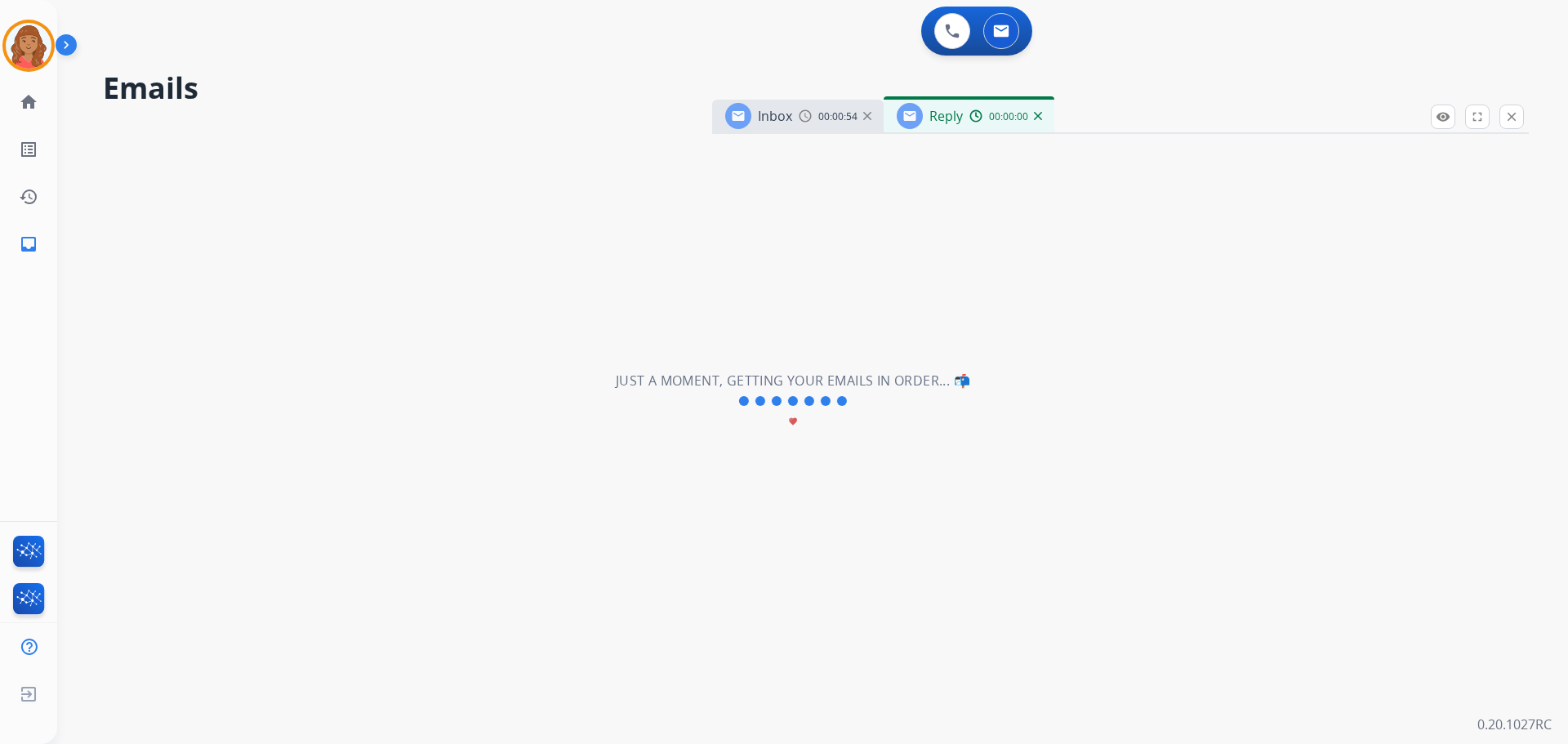
select select "**********"
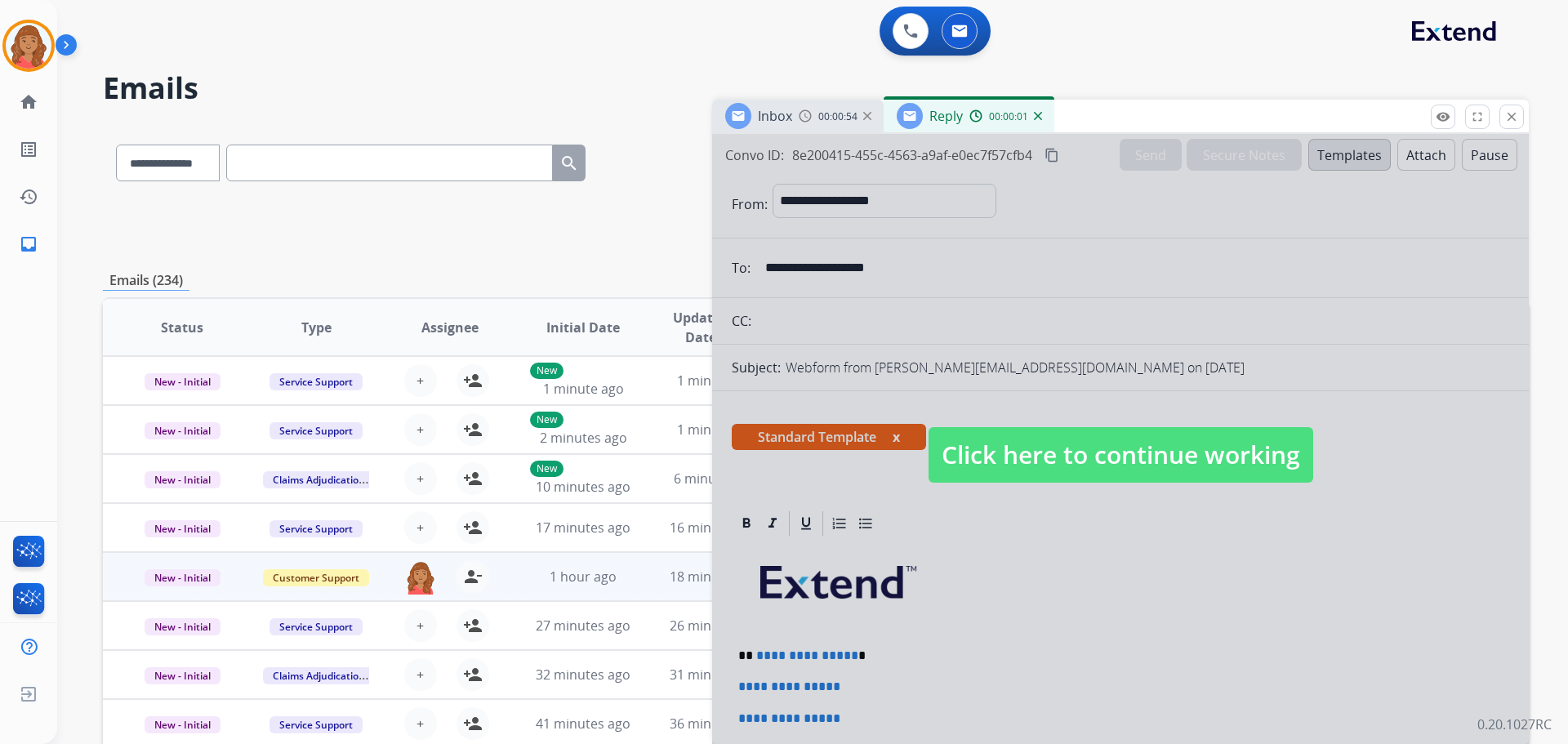
click at [980, 433] on span "Click here to continue working" at bounding box center [1121, 455] width 384 height 55
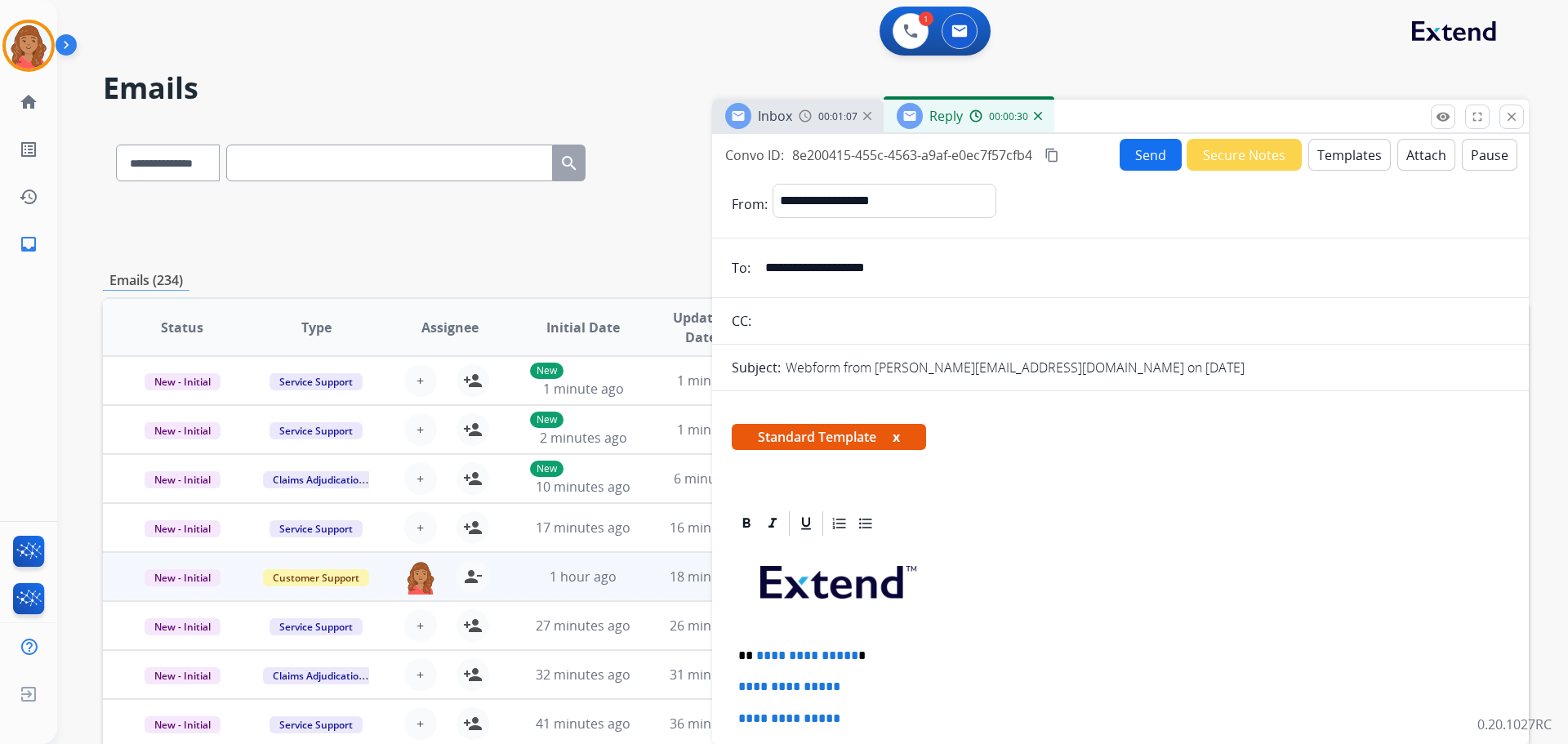
drag, startPoint x: 1508, startPoint y: 121, endPoint x: 1468, endPoint y: 123, distance: 40.0
click at [1507, 121] on mat-icon "close" at bounding box center [1511, 116] width 15 height 15
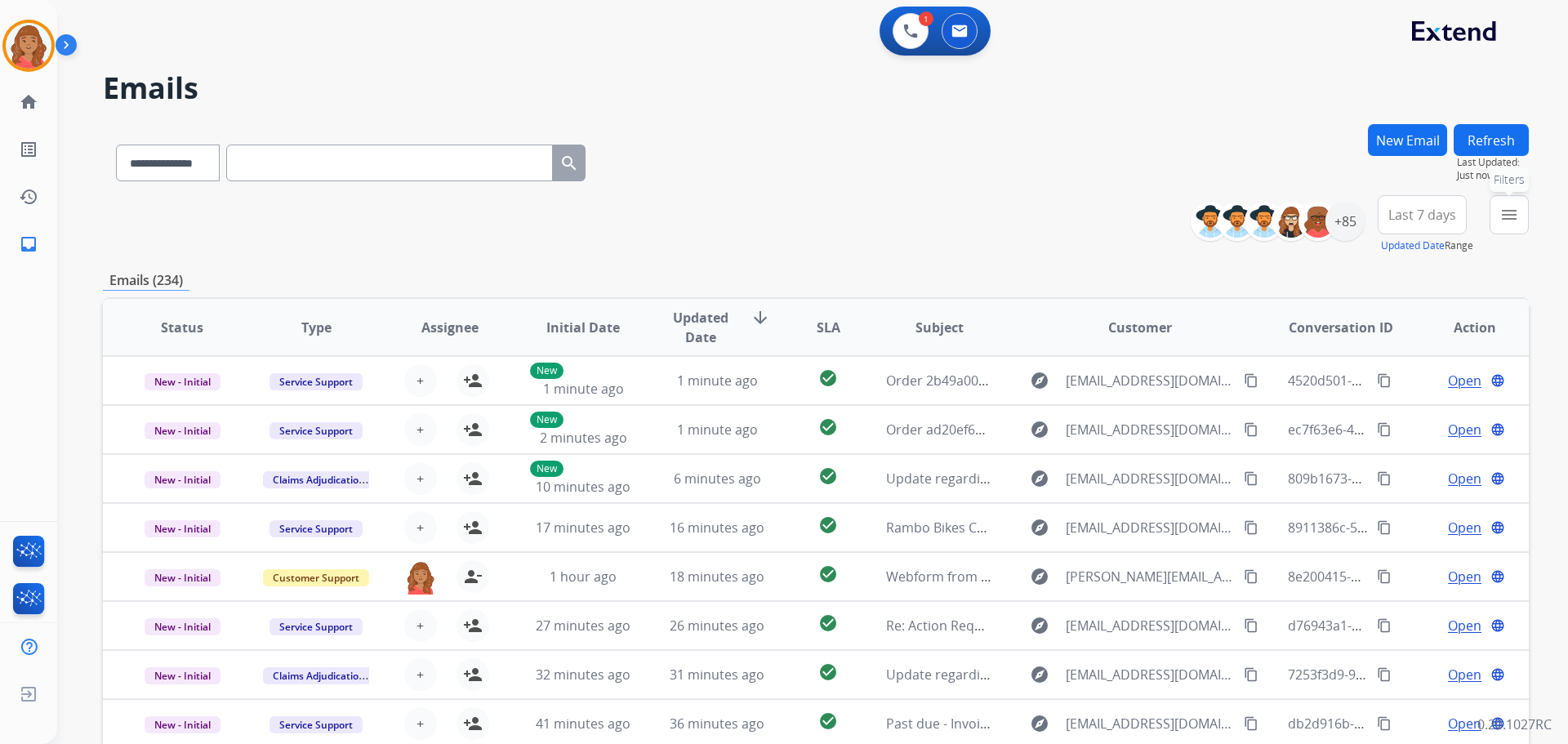
drag, startPoint x: 1510, startPoint y: 211, endPoint x: 1453, endPoint y: 219, distance: 57.6
click at [1510, 214] on mat-icon "menu" at bounding box center [1509, 215] width 20 height 20
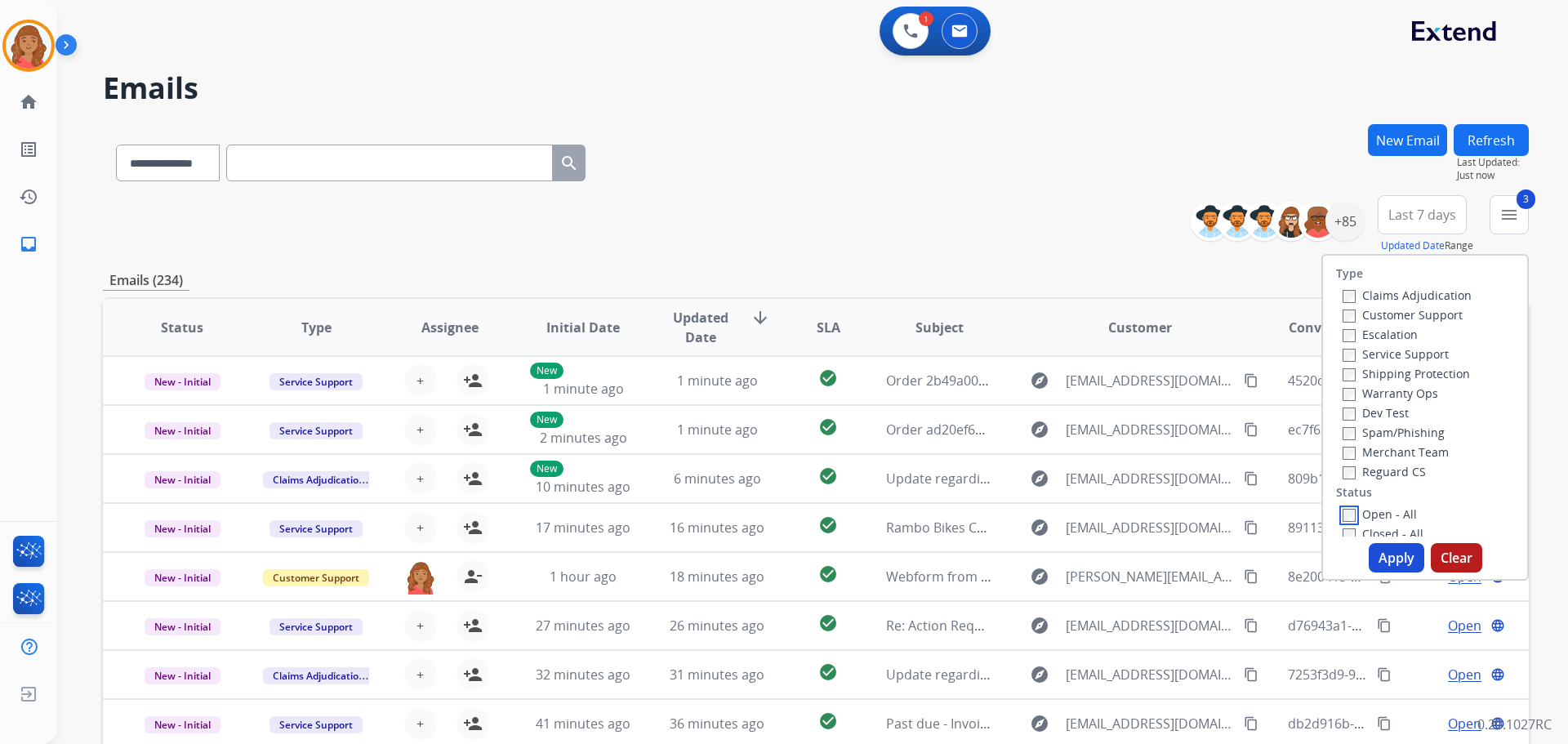
click at [1346, 513] on label "Open - All" at bounding box center [1379, 514] width 74 height 16
click at [1383, 549] on button "Apply" at bounding box center [1397, 558] width 55 height 29
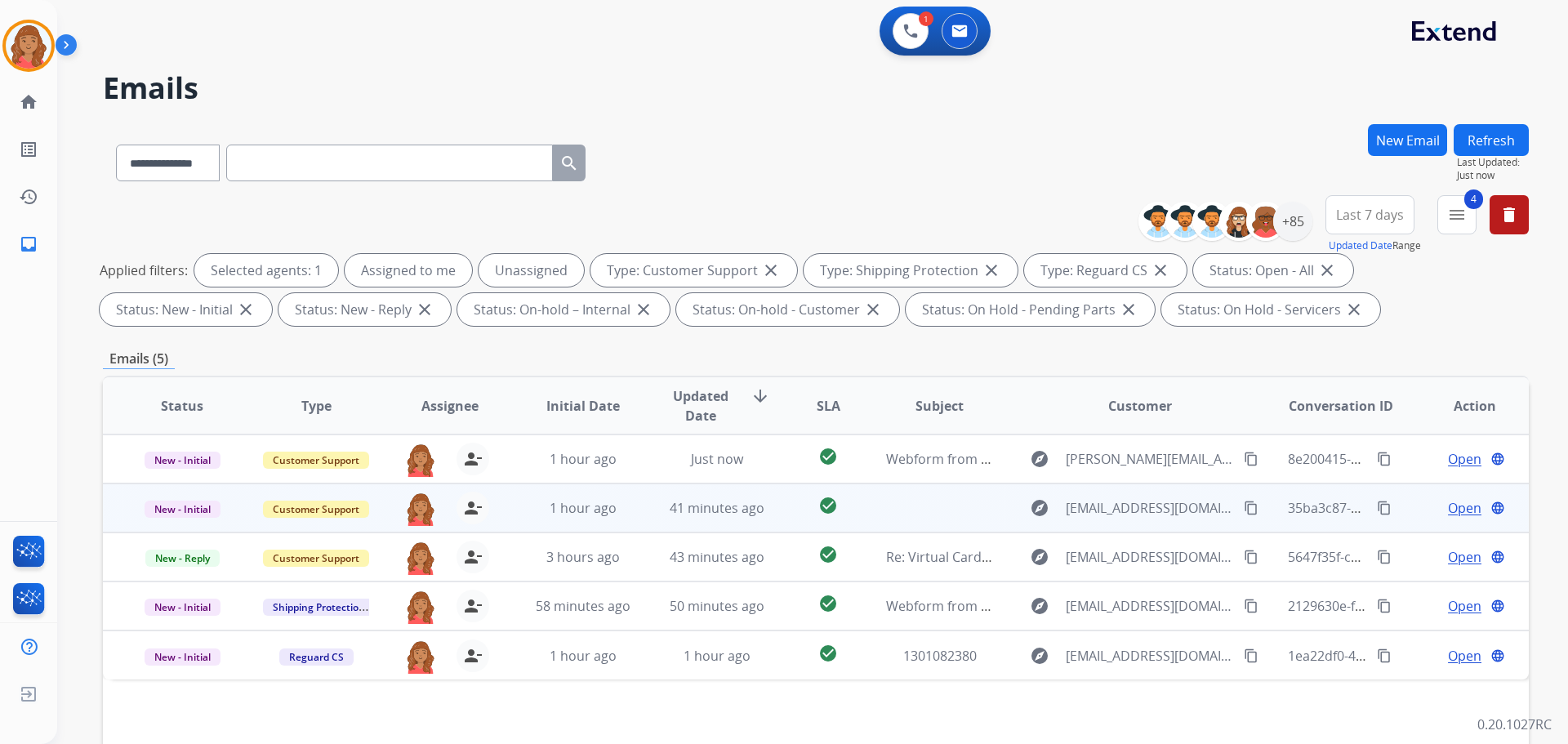
scroll to position [264, 0]
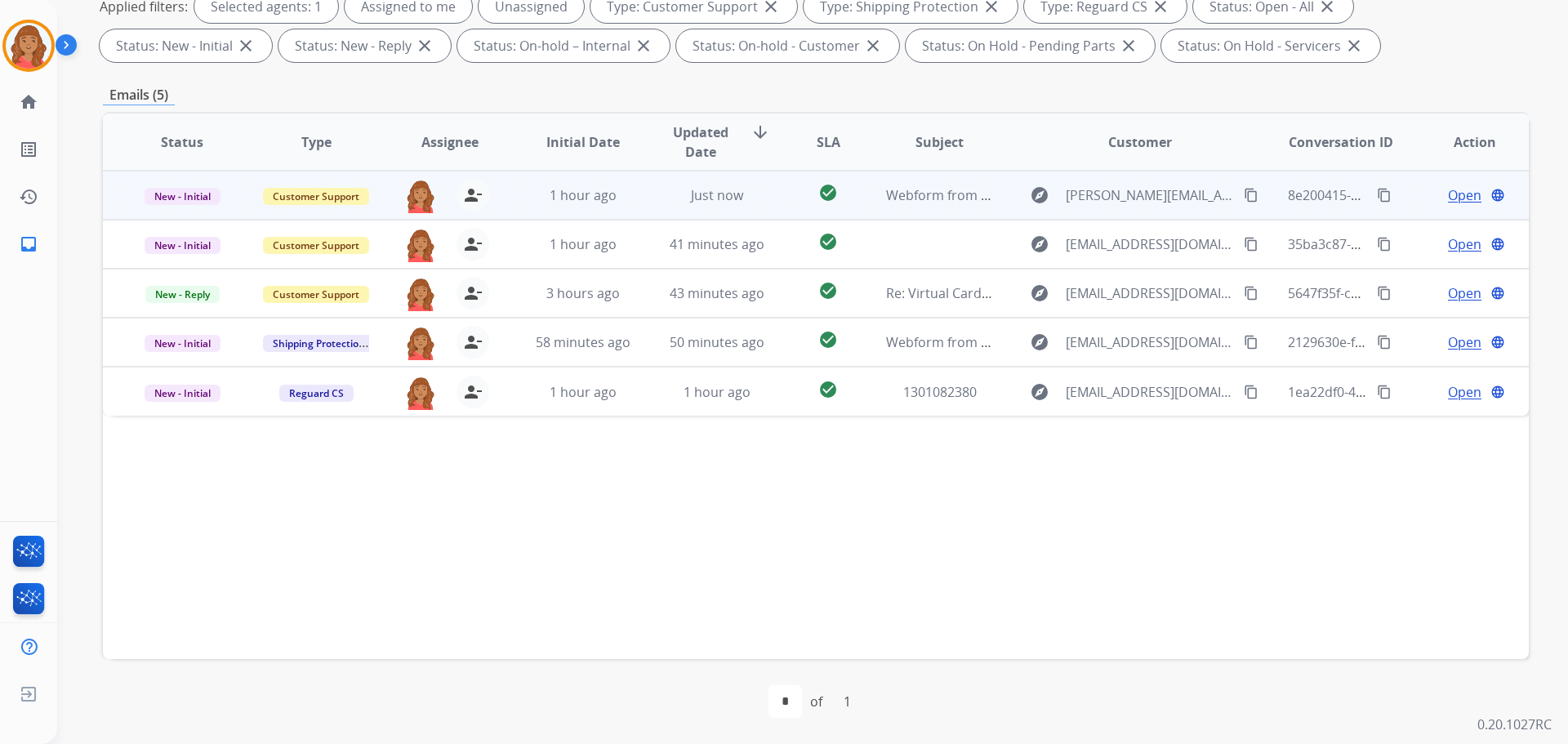
click at [607, 206] on td "1 hour ago" at bounding box center [570, 195] width 134 height 49
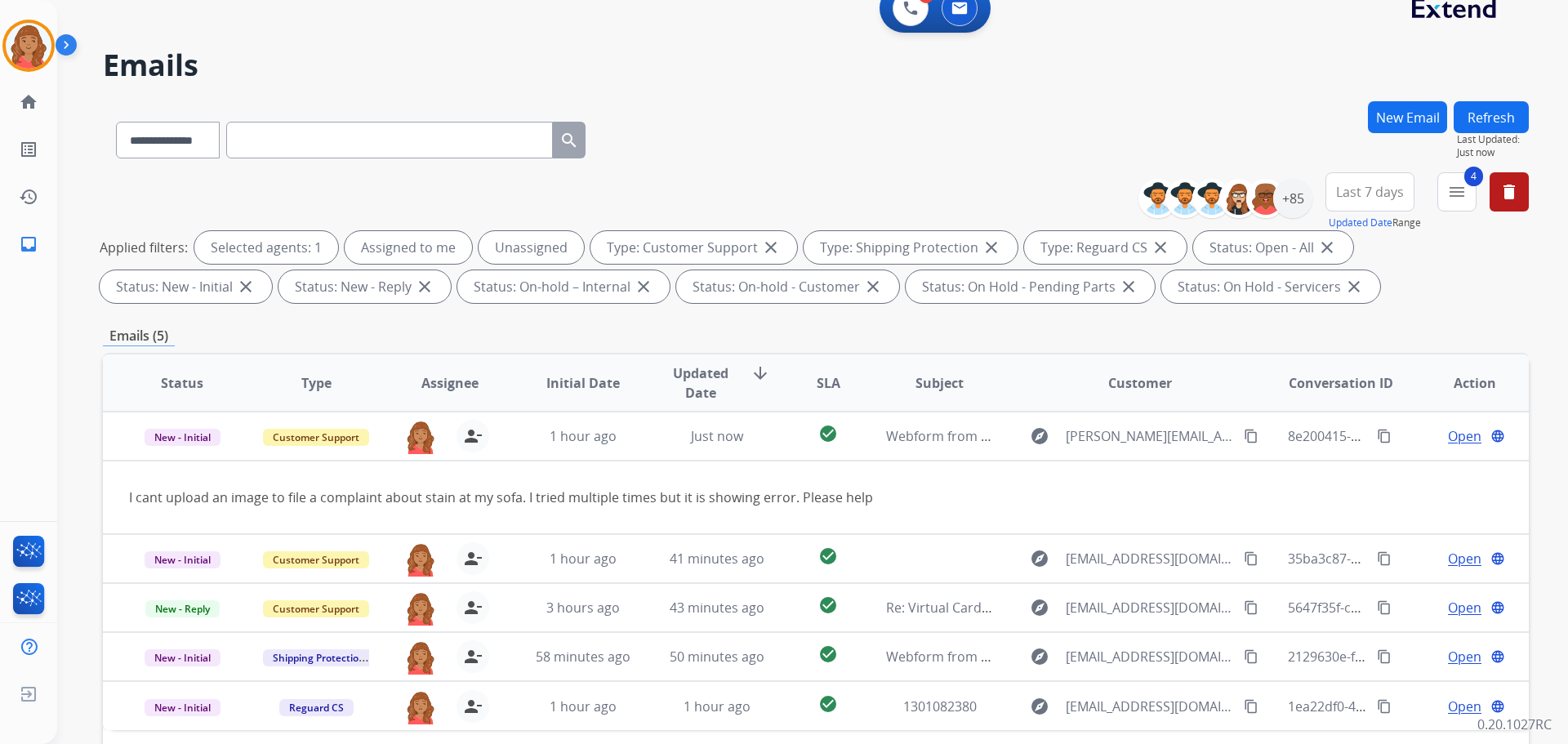
scroll to position [0, 0]
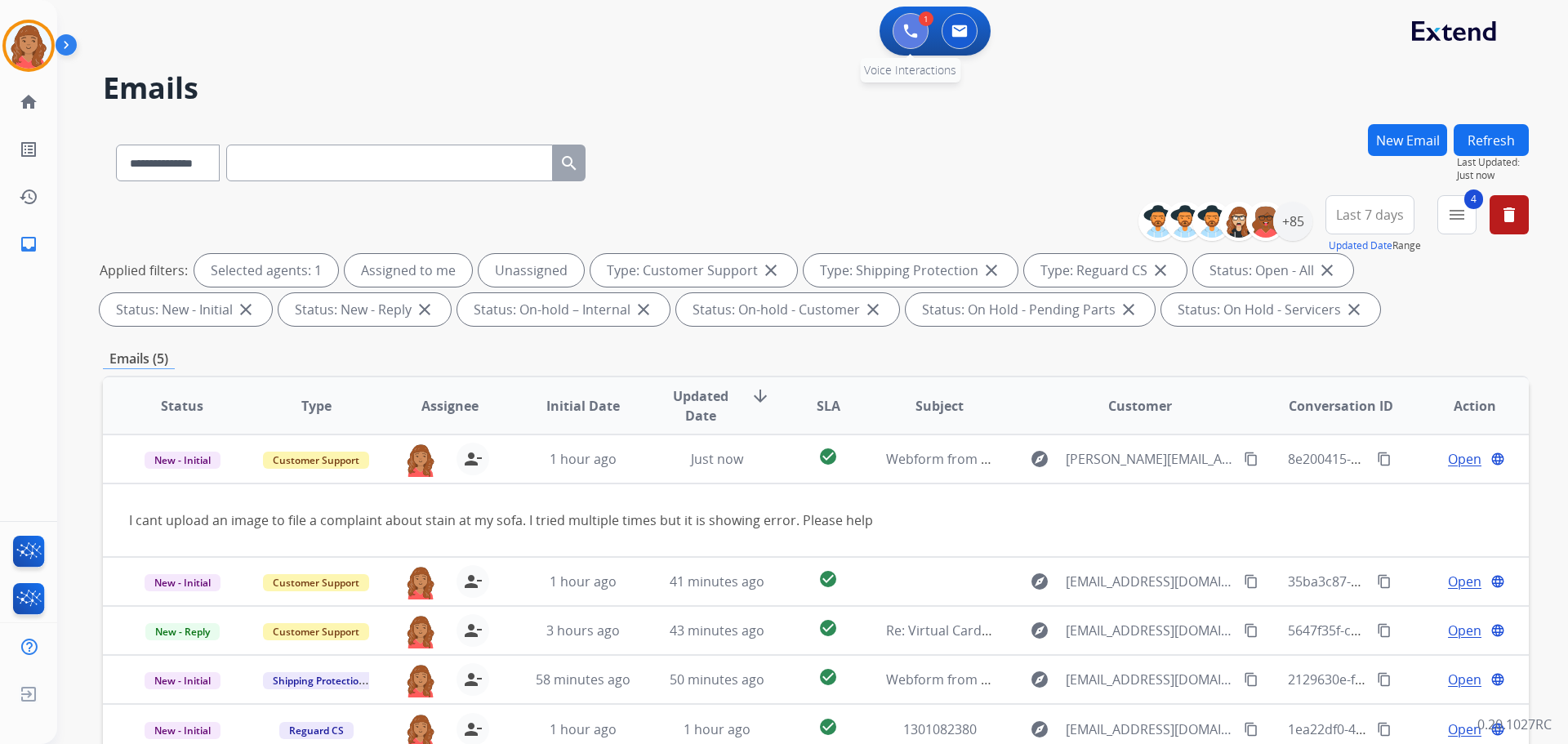
click at [909, 34] on img at bounding box center [910, 30] width 15 height 15
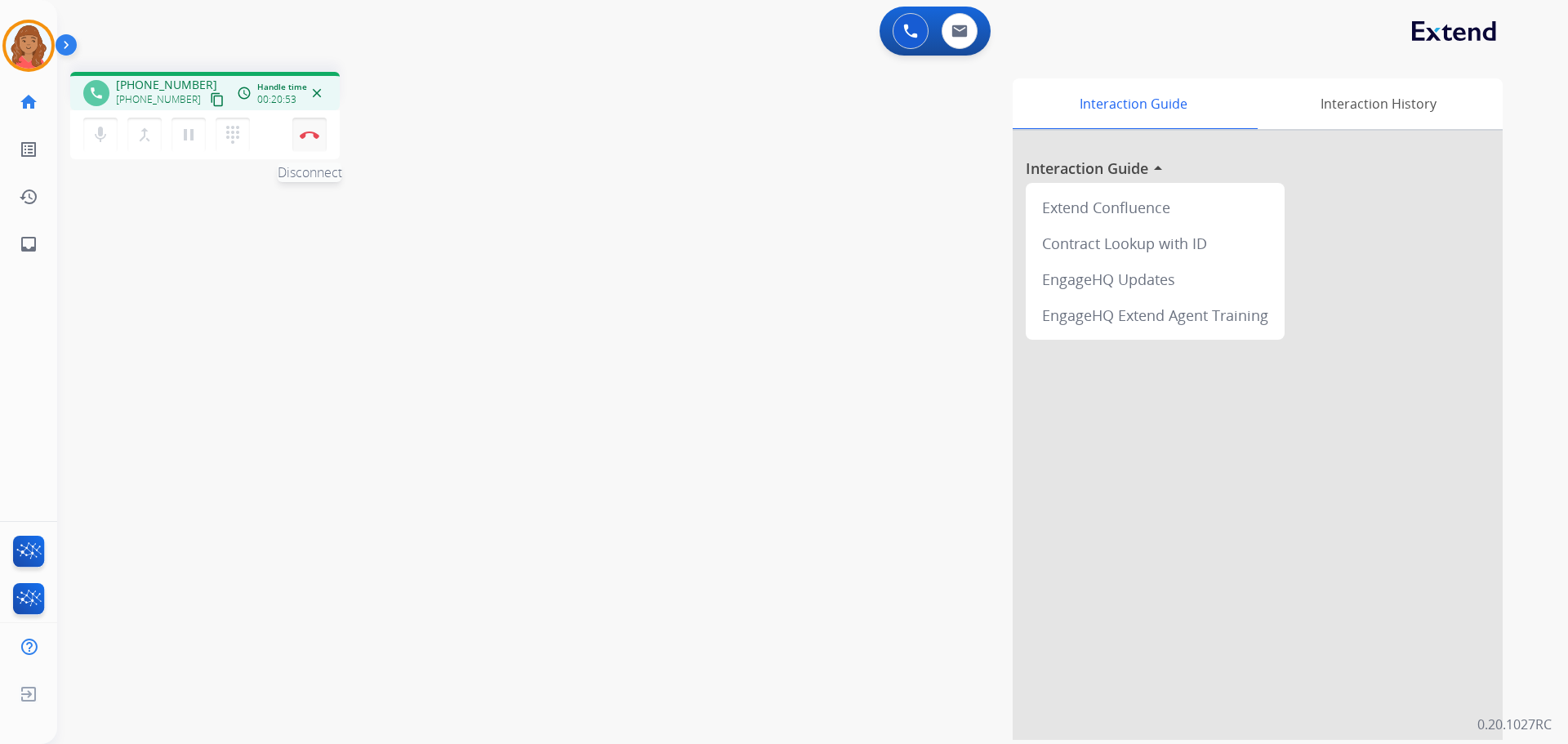
click at [316, 138] on button "Disconnect" at bounding box center [310, 135] width 35 height 35
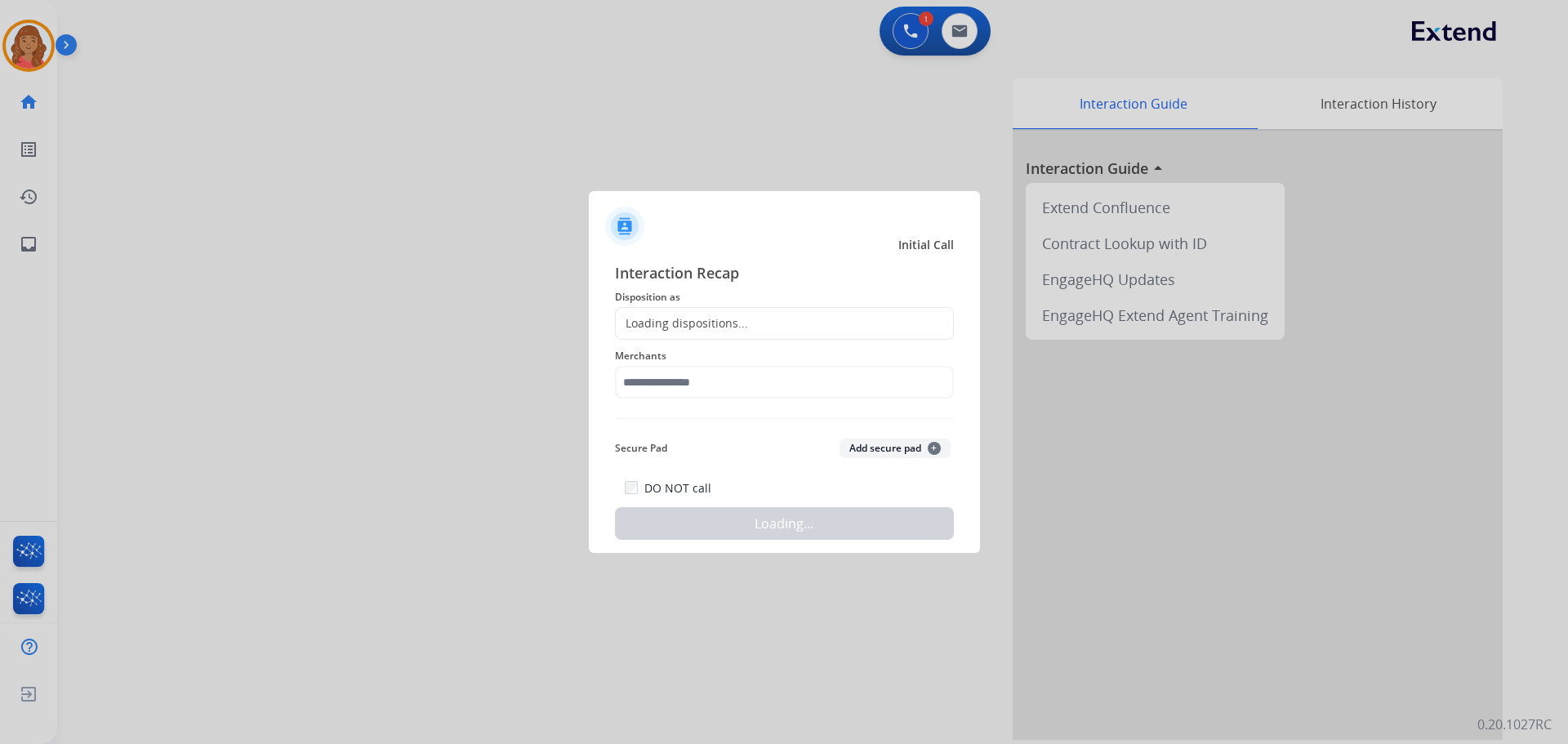
click at [690, 317] on div "Loading dispositions..." at bounding box center [682, 323] width 132 height 16
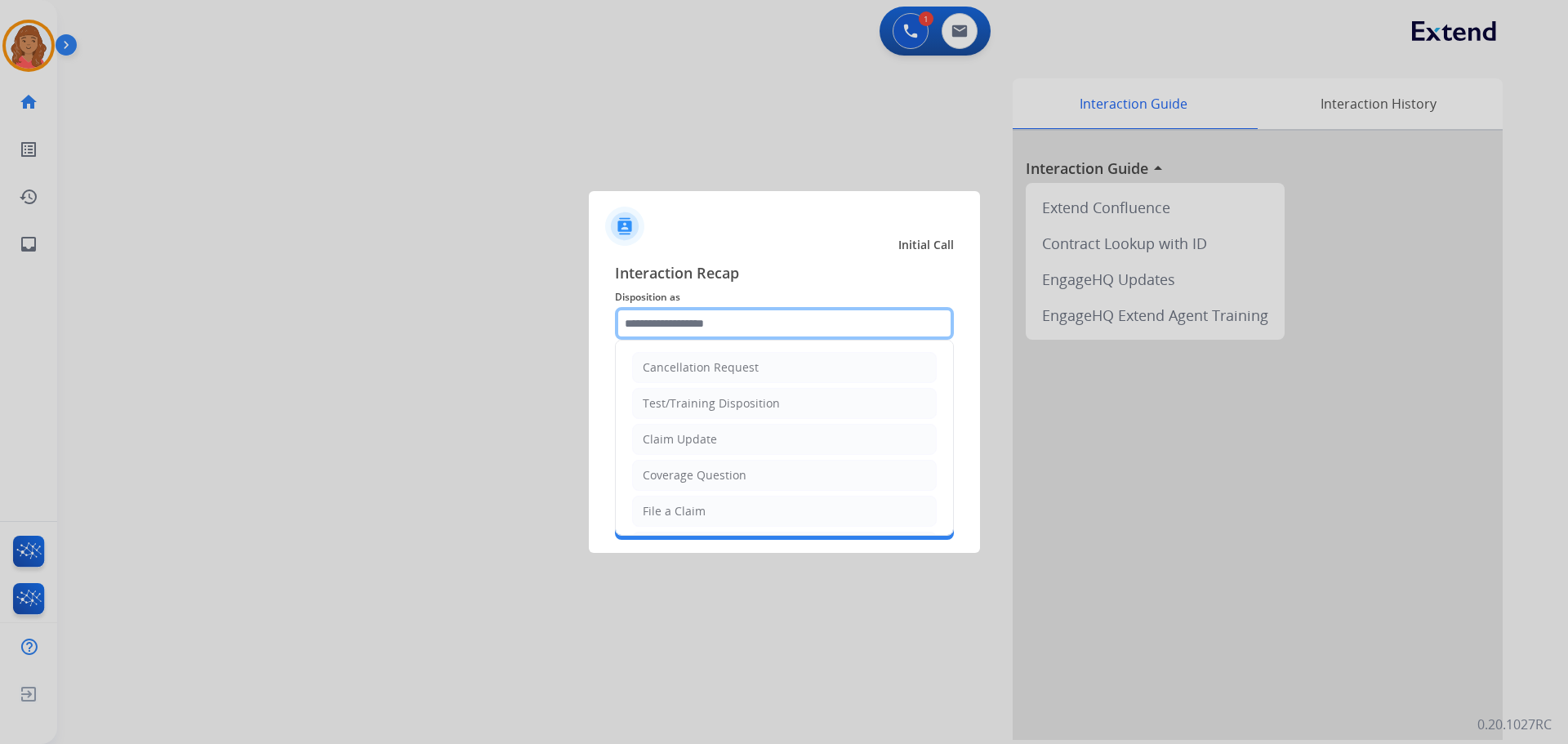
click at [687, 325] on input "text" at bounding box center [785, 324] width 339 height 33
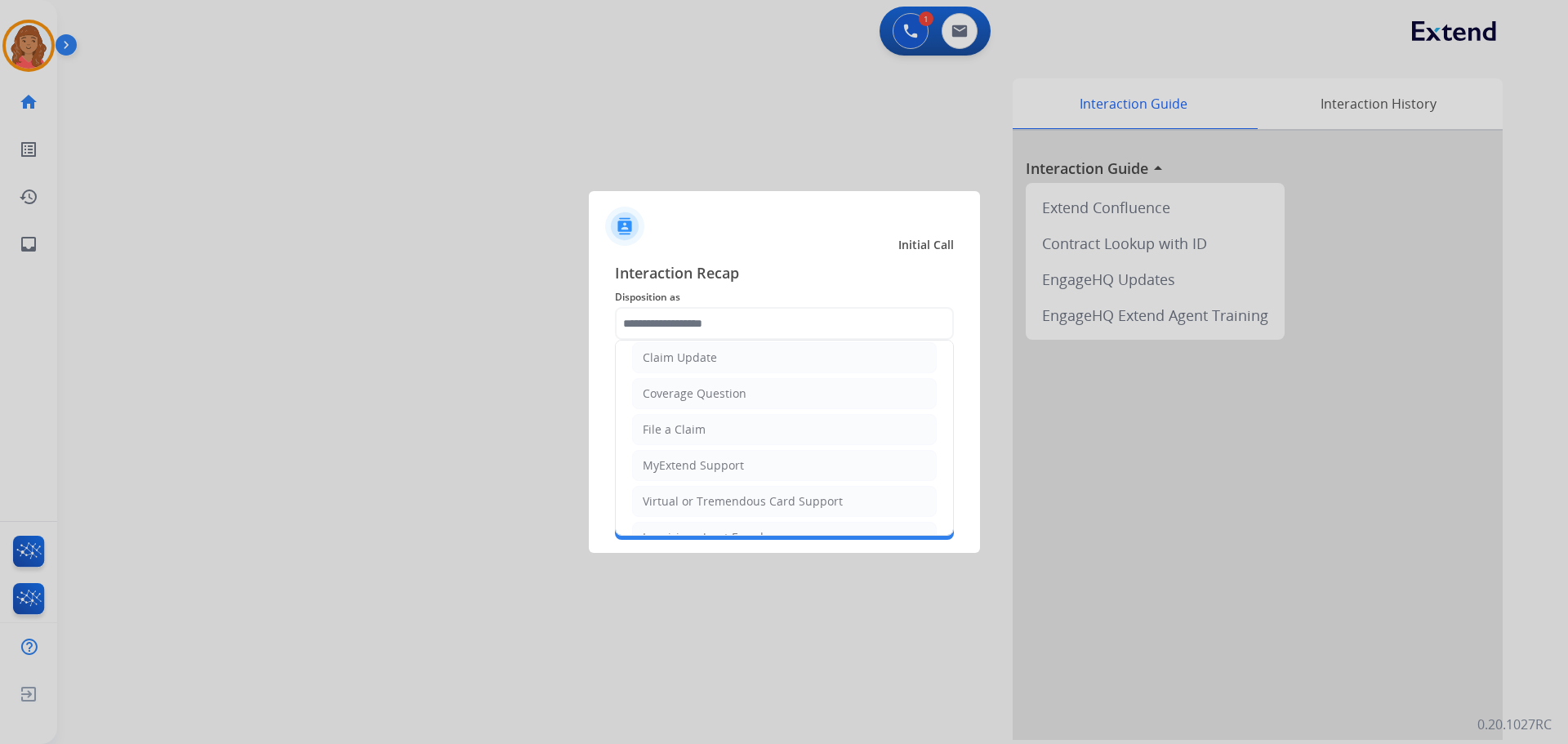
click at [679, 428] on div "File a Claim" at bounding box center [674, 429] width 63 height 16
type input "**********"
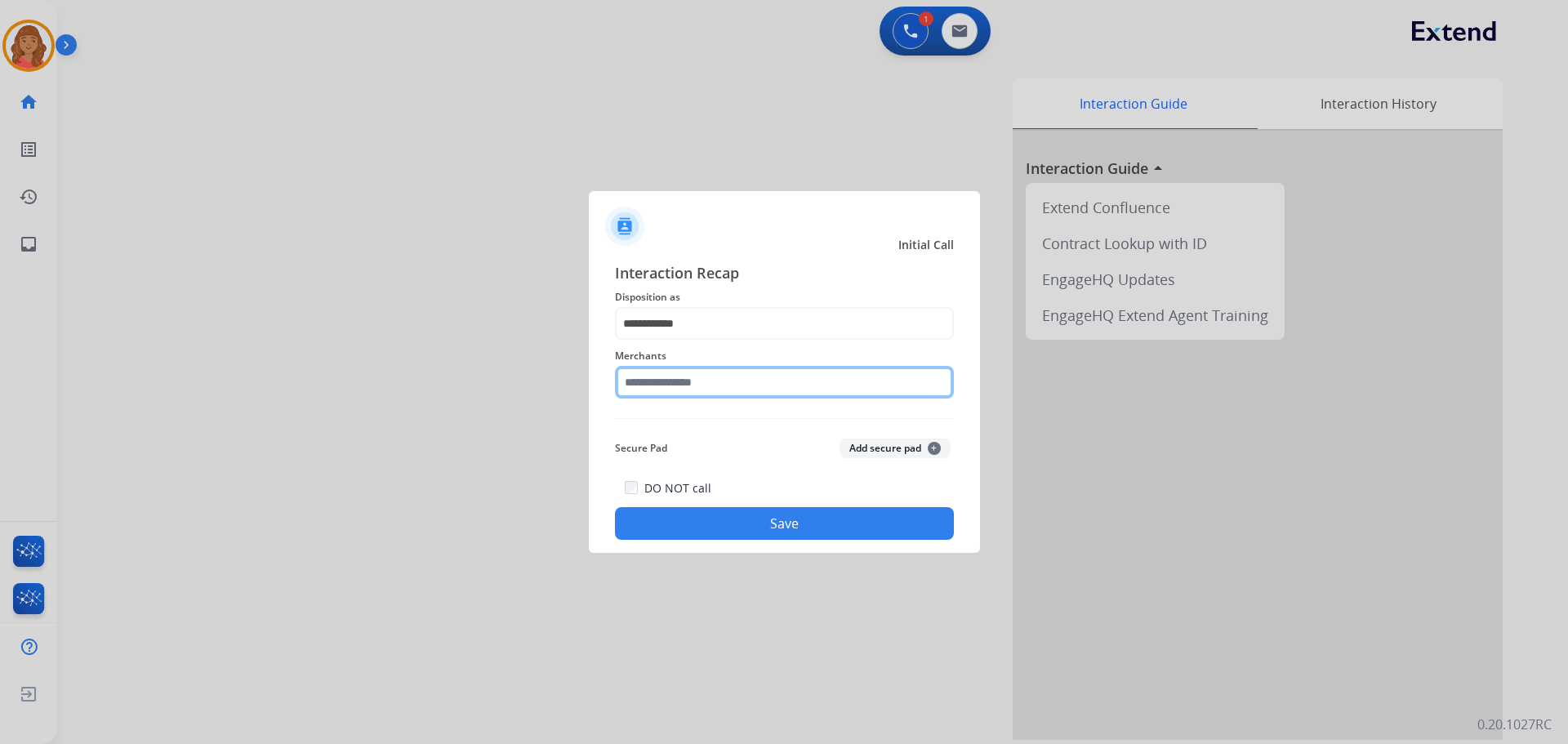
click at [688, 377] on input "text" at bounding box center [785, 382] width 339 height 33
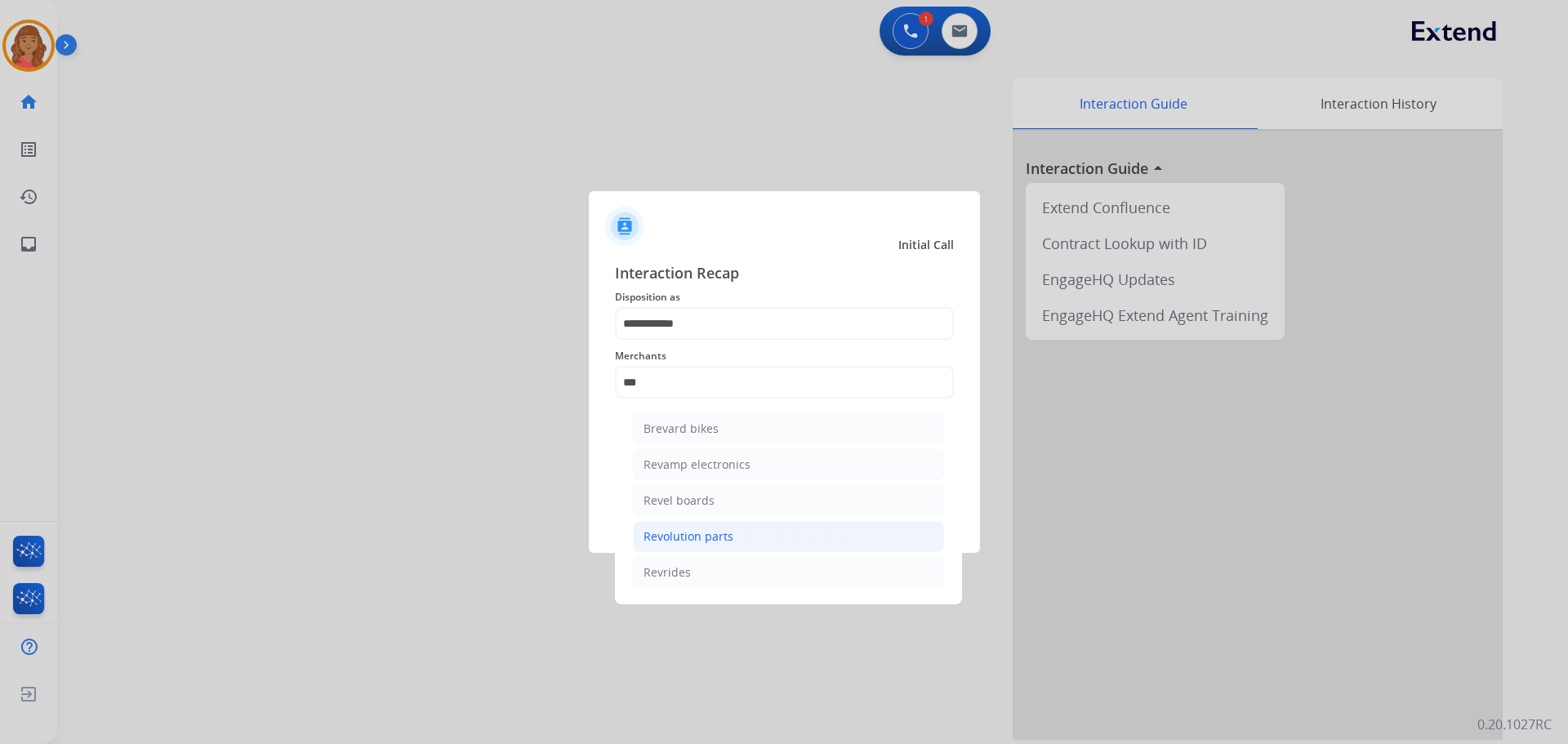
click at [674, 539] on div "Revolution parts" at bounding box center [689, 536] width 90 height 16
type input "**********"
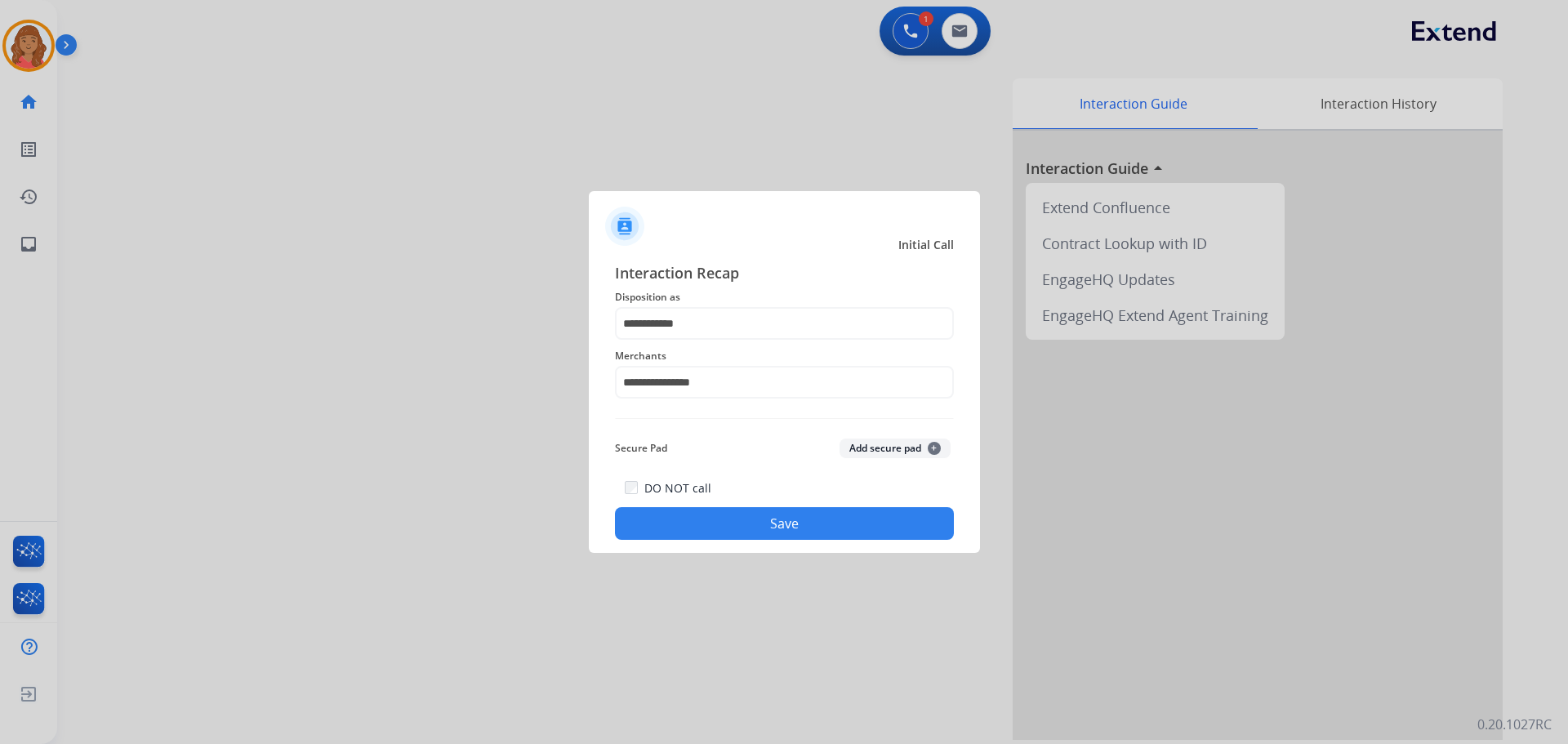
click at [742, 531] on button "Save" at bounding box center [785, 523] width 339 height 33
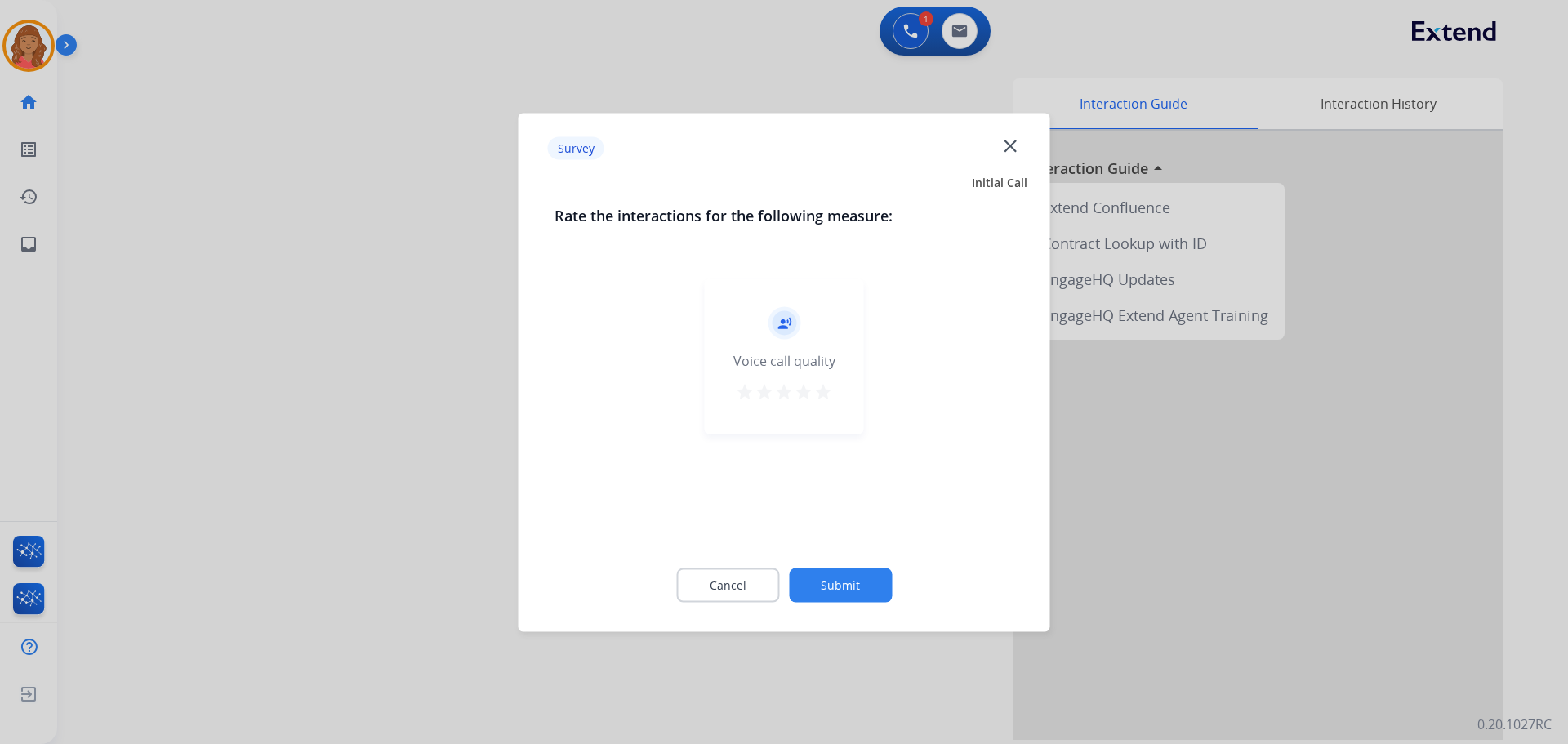
click at [820, 390] on mat-icon "star" at bounding box center [823, 391] width 20 height 20
click at [851, 589] on button "Submit" at bounding box center [840, 585] width 103 height 35
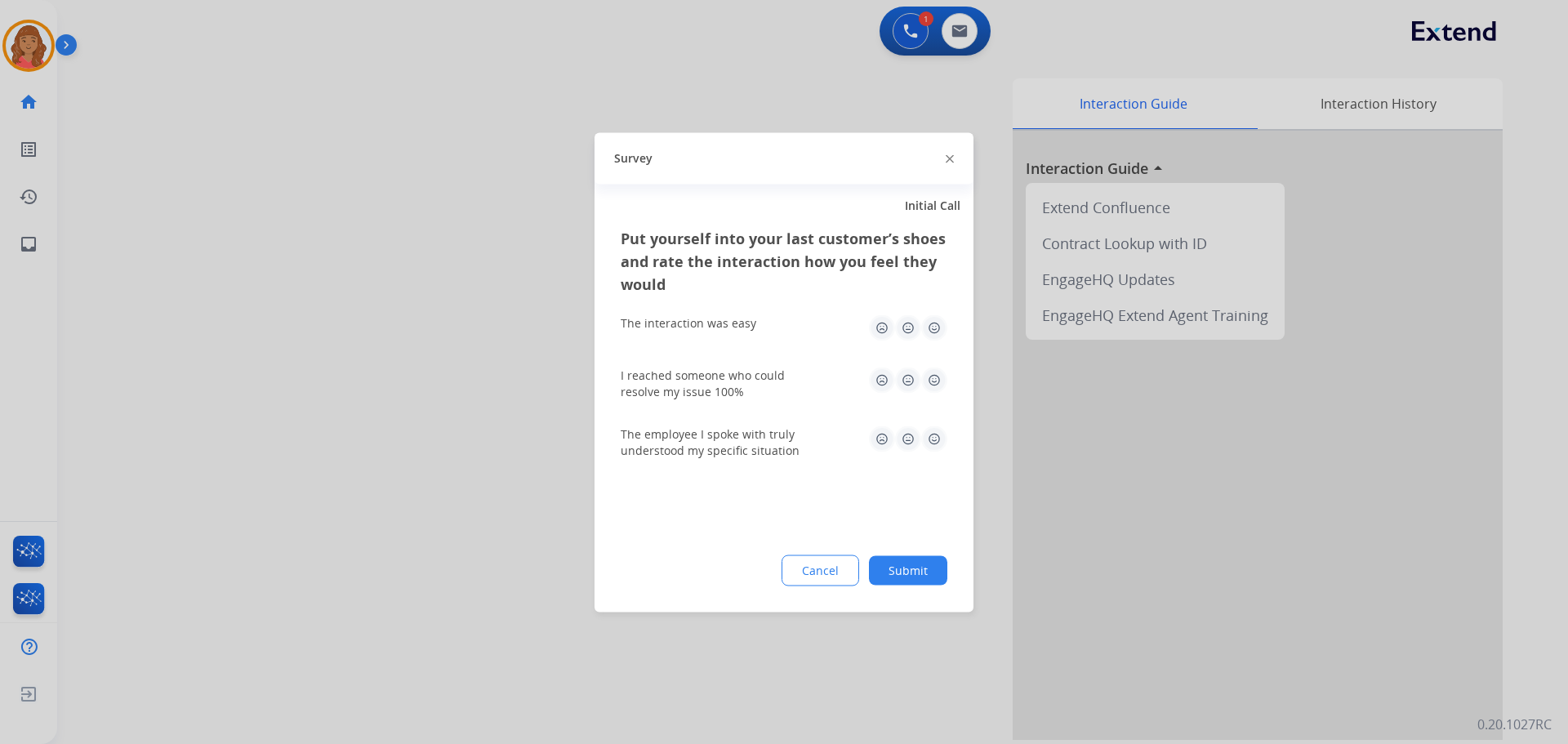
click at [920, 555] on div "Cancel Submit" at bounding box center [783, 570] width 326 height 31
click at [934, 335] on img at bounding box center [935, 327] width 26 height 26
click at [931, 384] on img at bounding box center [935, 380] width 26 height 26
drag, startPoint x: 936, startPoint y: 439, endPoint x: 936, endPoint y: 454, distance: 15.0
click at [936, 440] on img at bounding box center [935, 439] width 26 height 26
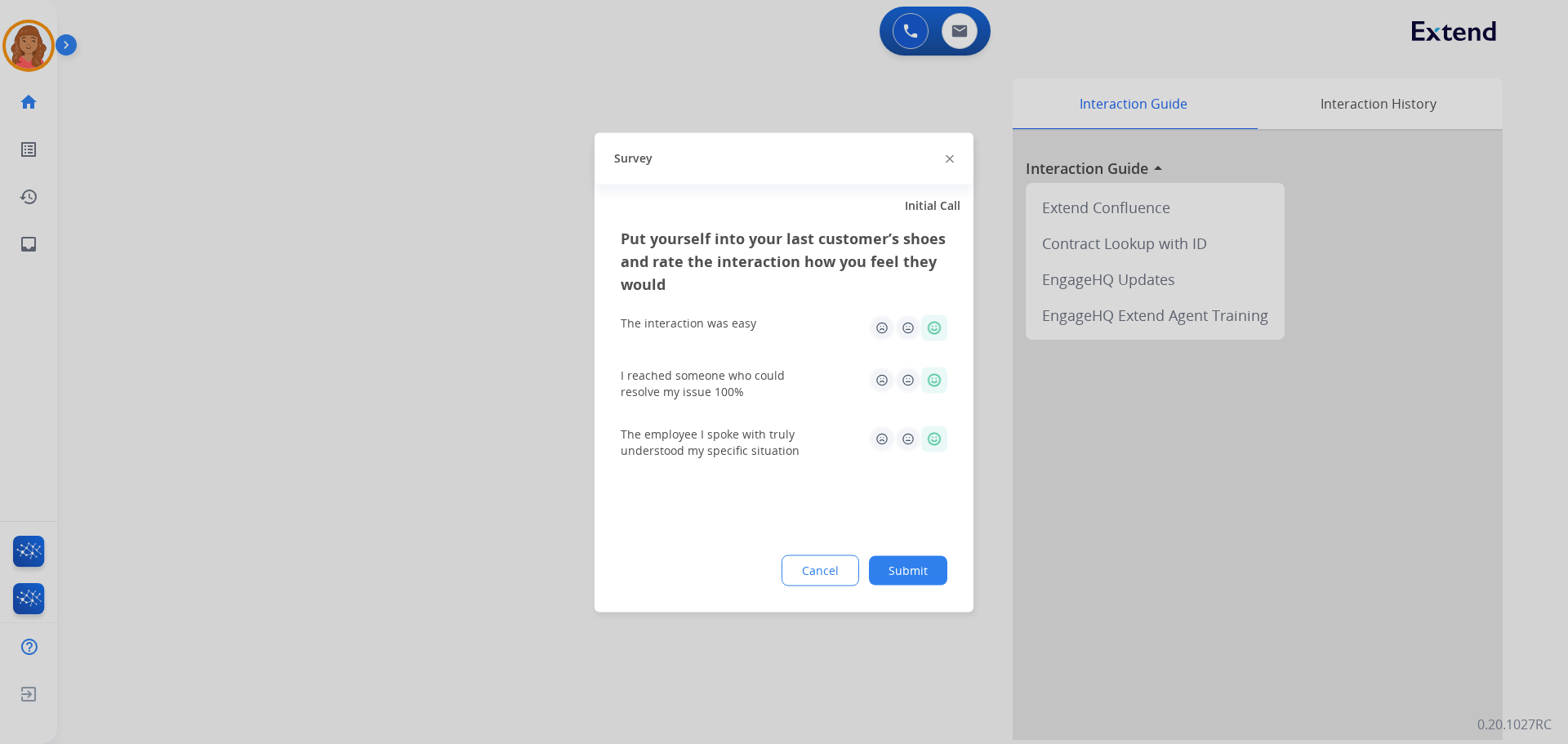
drag, startPoint x: 909, startPoint y: 573, endPoint x: 878, endPoint y: 555, distance: 35.8
click at [910, 573] on button "Submit" at bounding box center [908, 570] width 79 height 29
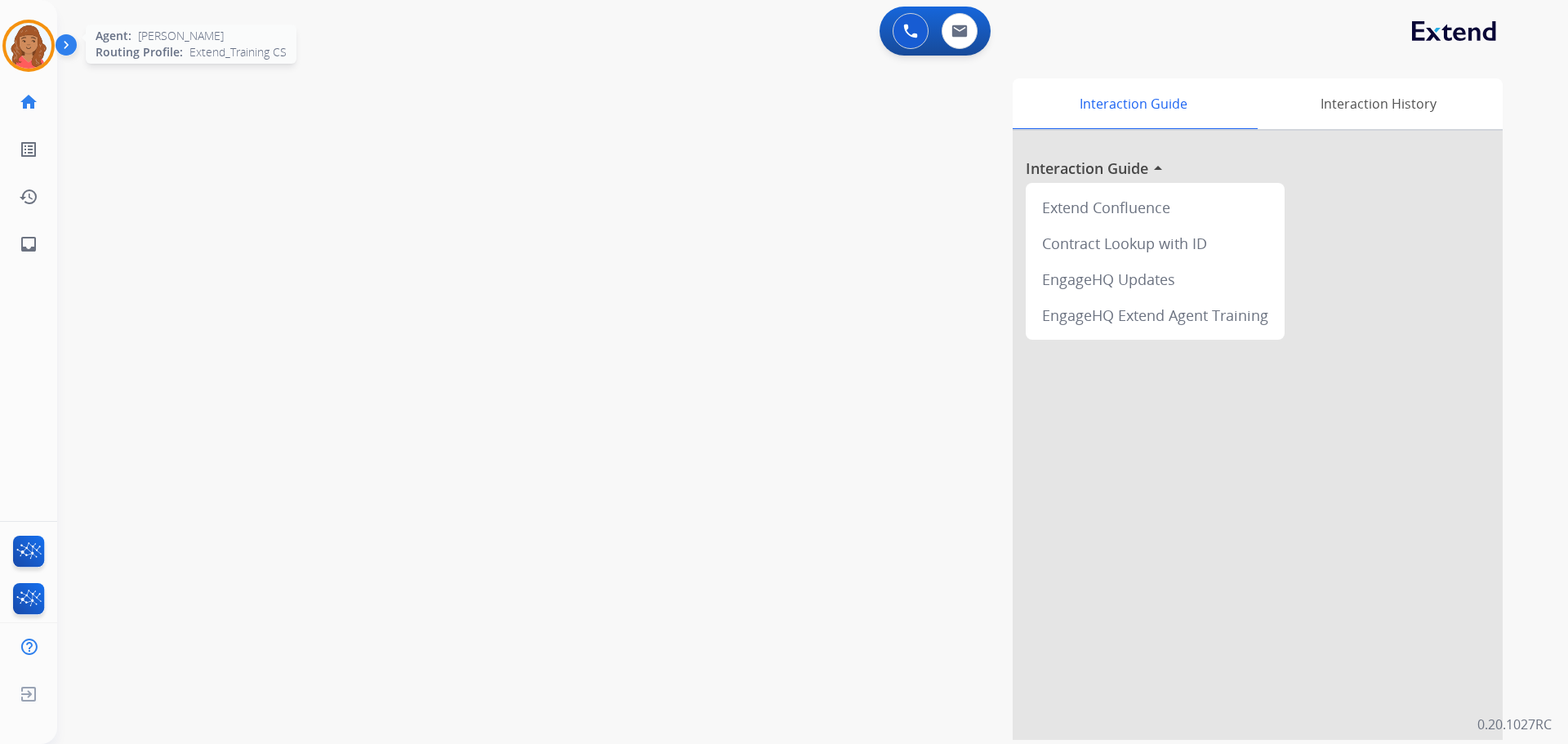
click at [23, 36] on img at bounding box center [29, 45] width 46 height 46
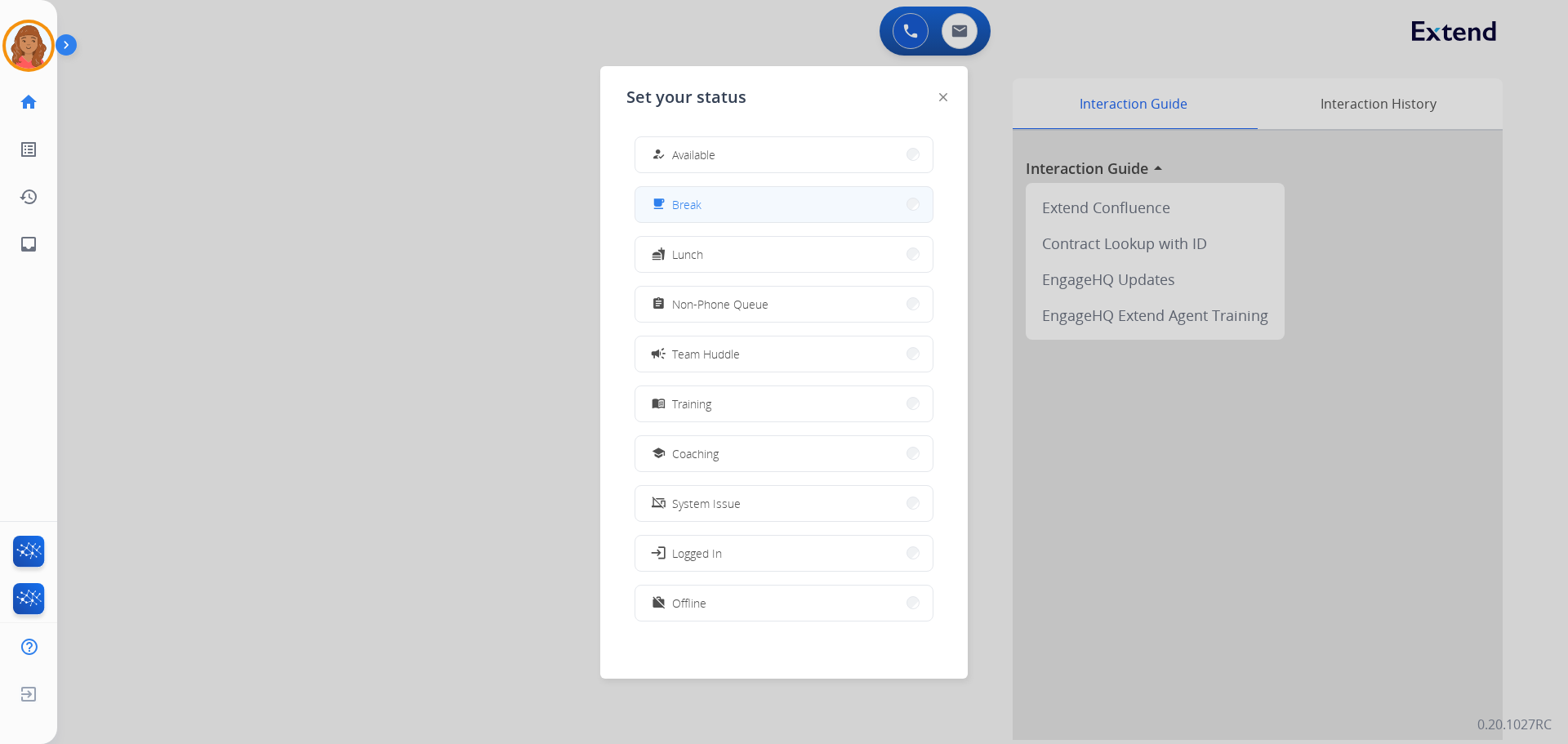
click at [717, 208] on button "free_breakfast Break" at bounding box center [784, 204] width 298 height 35
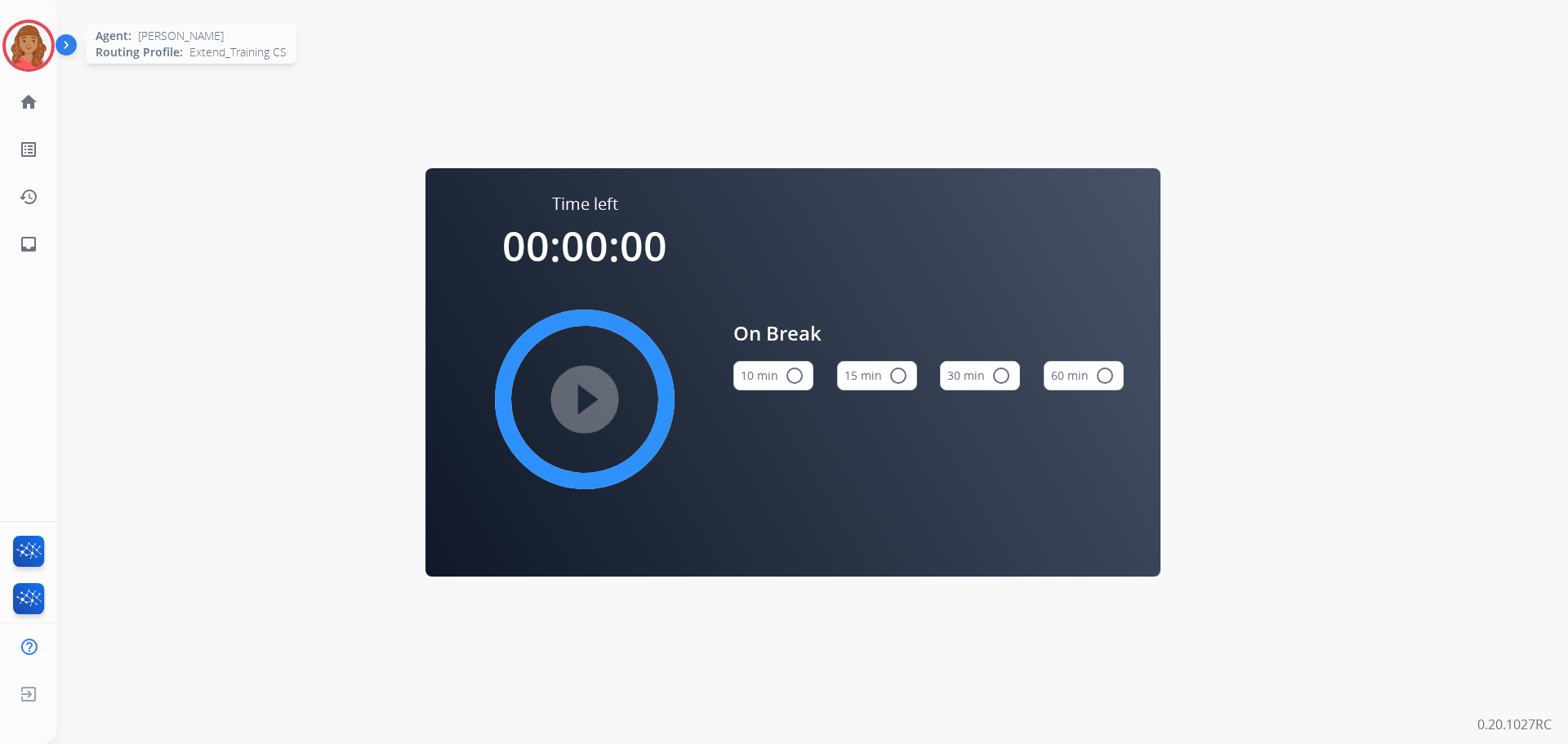
click at [42, 53] on img at bounding box center [29, 45] width 46 height 46
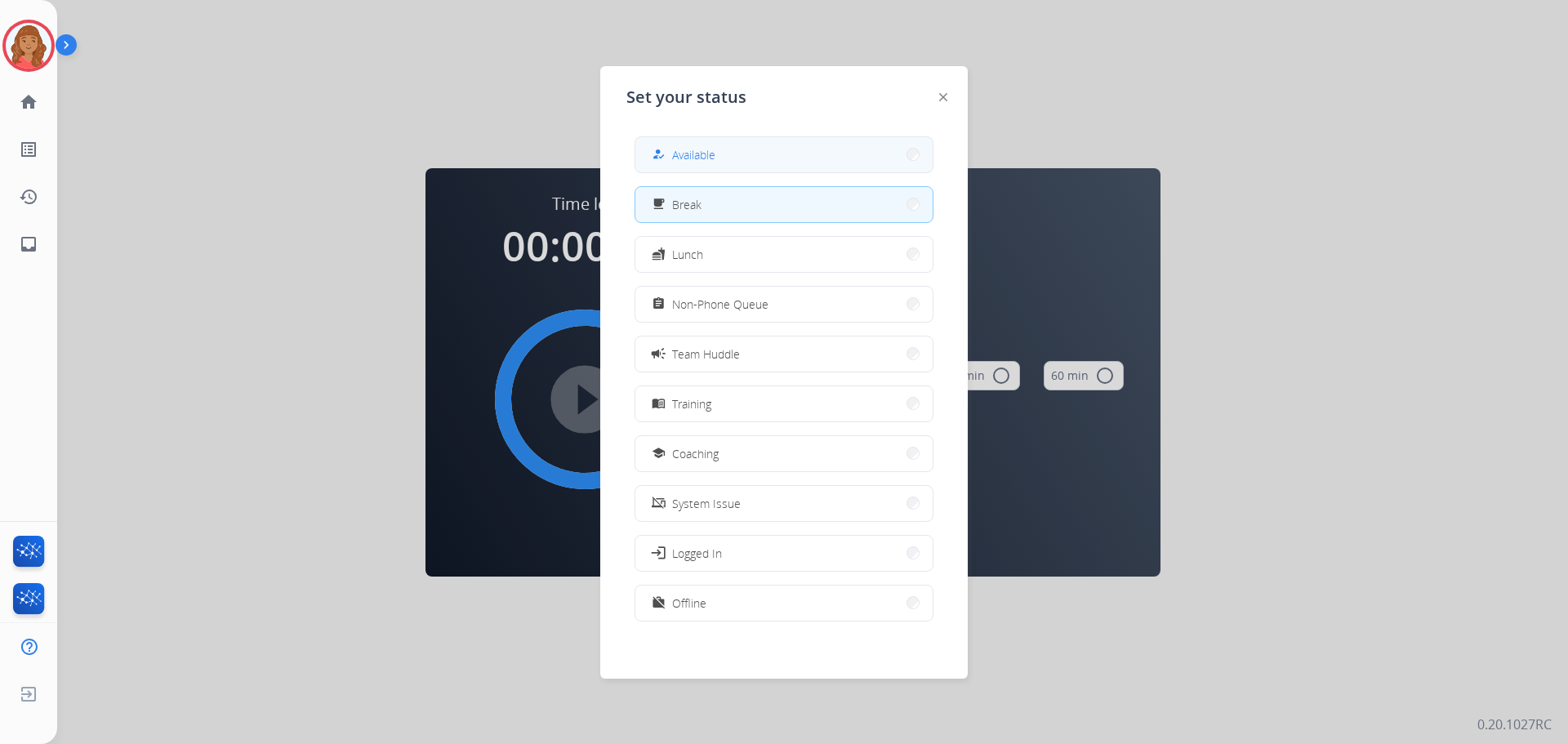
click at [665, 146] on div "how_to_reg" at bounding box center [659, 154] width 23 height 20
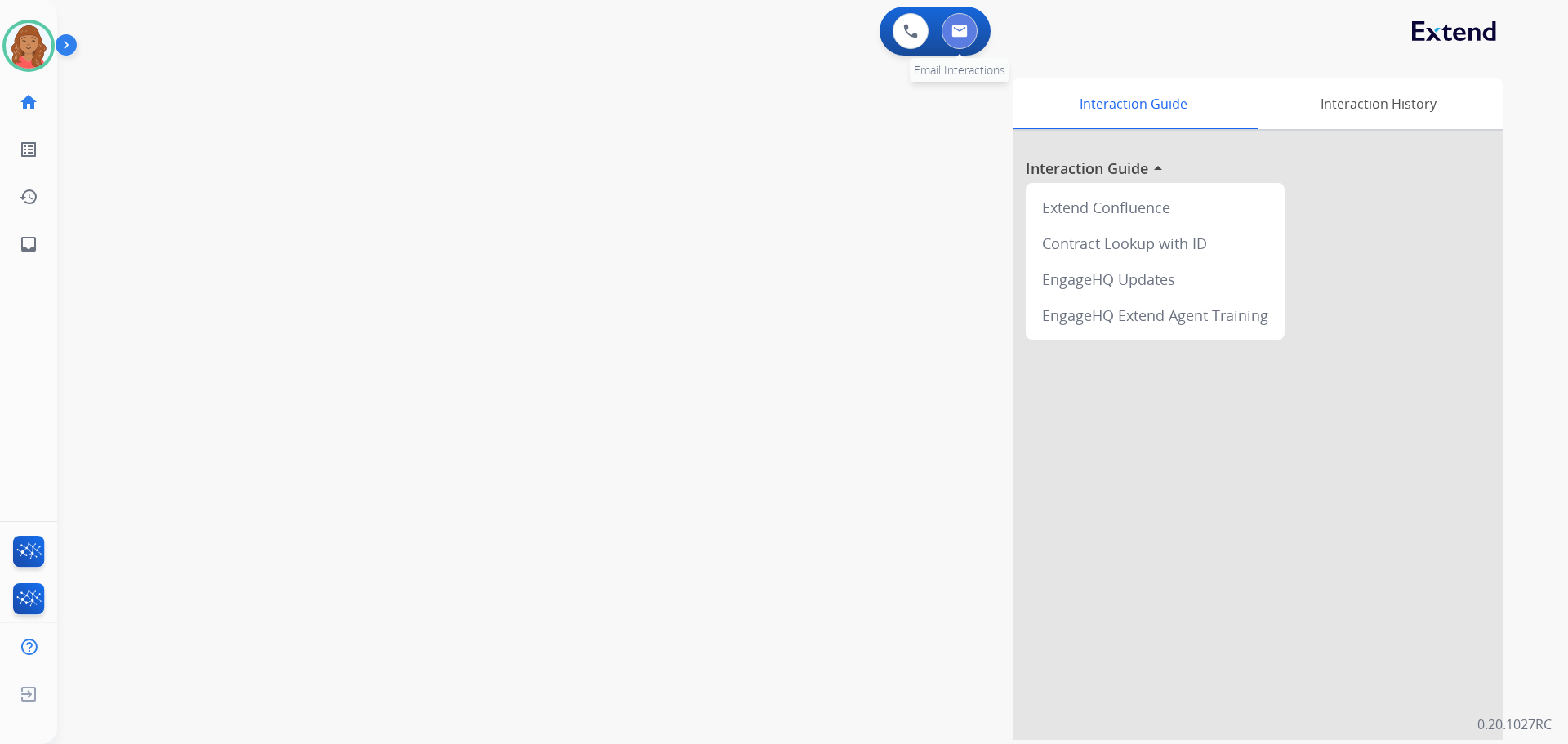
click at [946, 30] on button at bounding box center [960, 31] width 36 height 36
select select "**********"
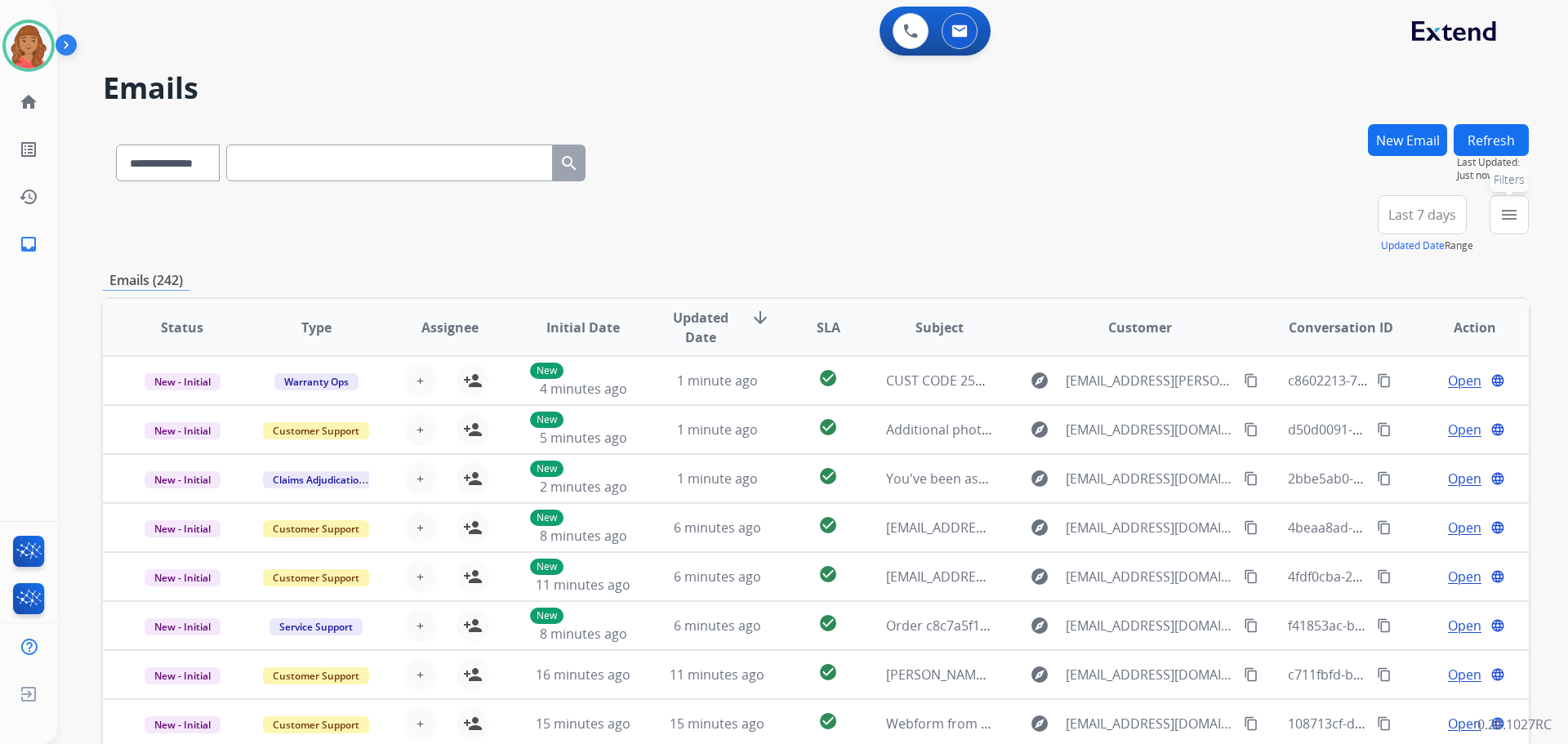
drag, startPoint x: 1506, startPoint y: 211, endPoint x: 1461, endPoint y: 253, distance: 61.6
click at [1506, 215] on mat-icon "menu" at bounding box center [1509, 215] width 20 height 20
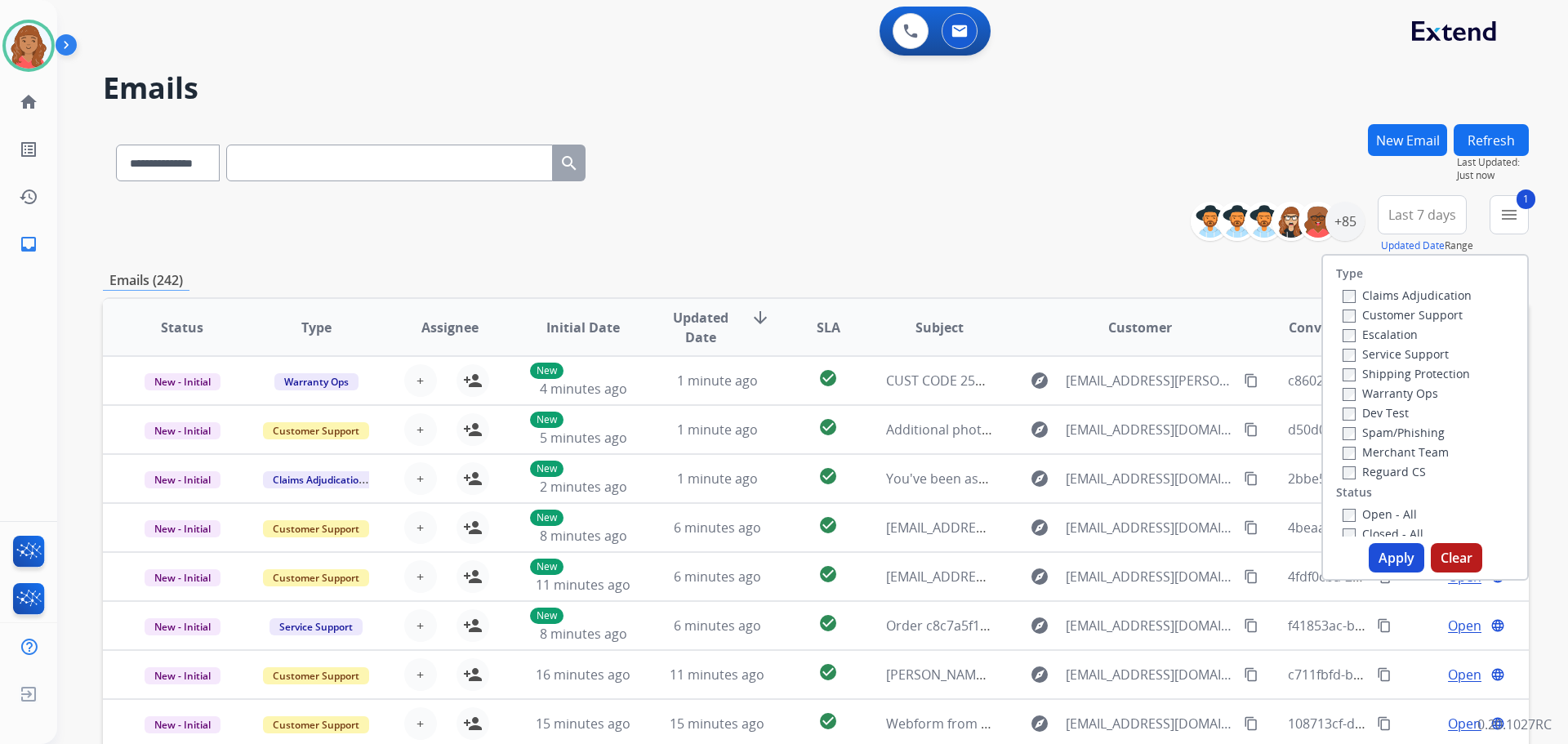
click at [1345, 371] on label "Shipping Protection" at bounding box center [1405, 374] width 127 height 16
drag, startPoint x: 1378, startPoint y: 545, endPoint x: 1366, endPoint y: 536, distance: 15.0
click at [1377, 543] on button "Apply" at bounding box center [1397, 558] width 55 height 29
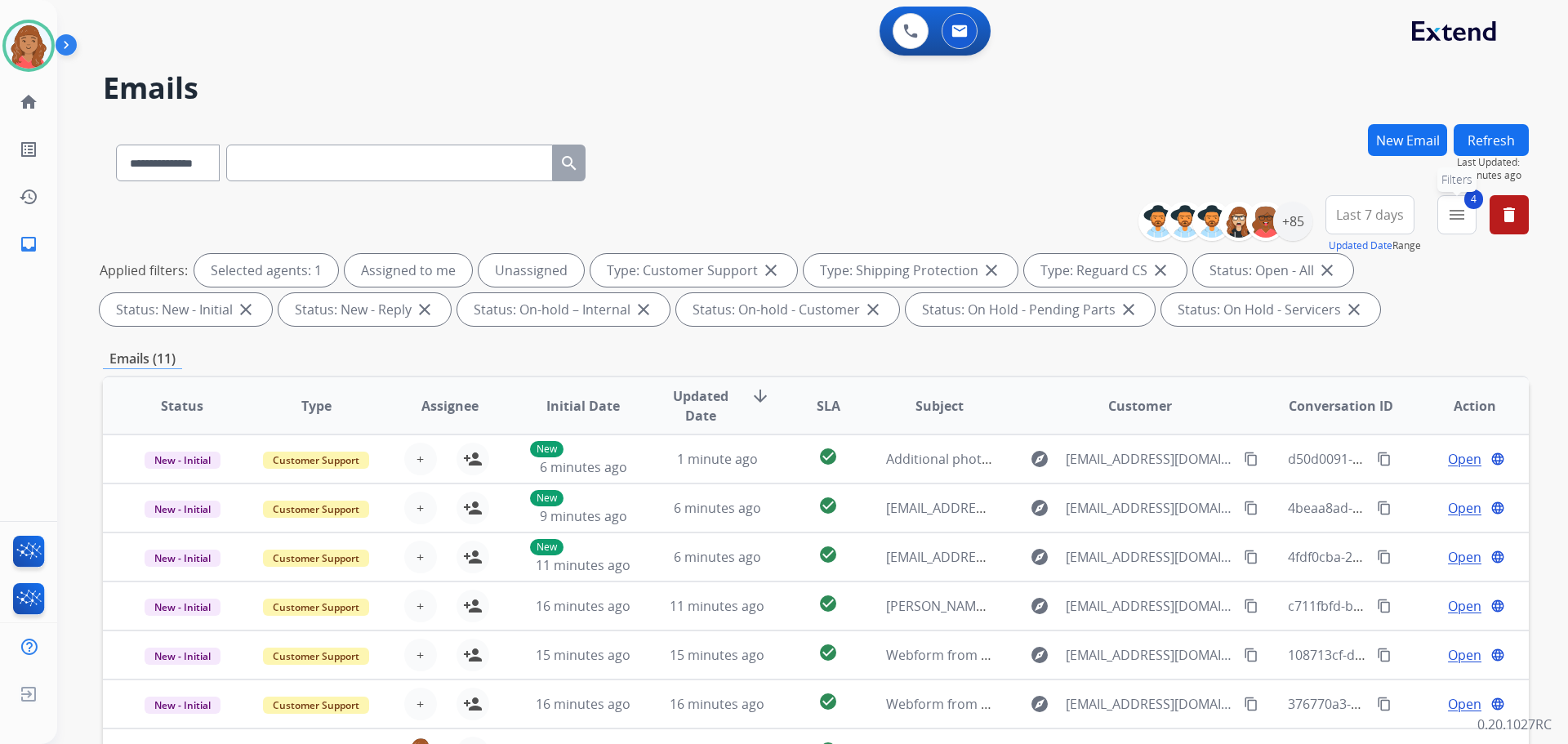
click at [1459, 225] on button "4 menu Filters" at bounding box center [1456, 215] width 39 height 39
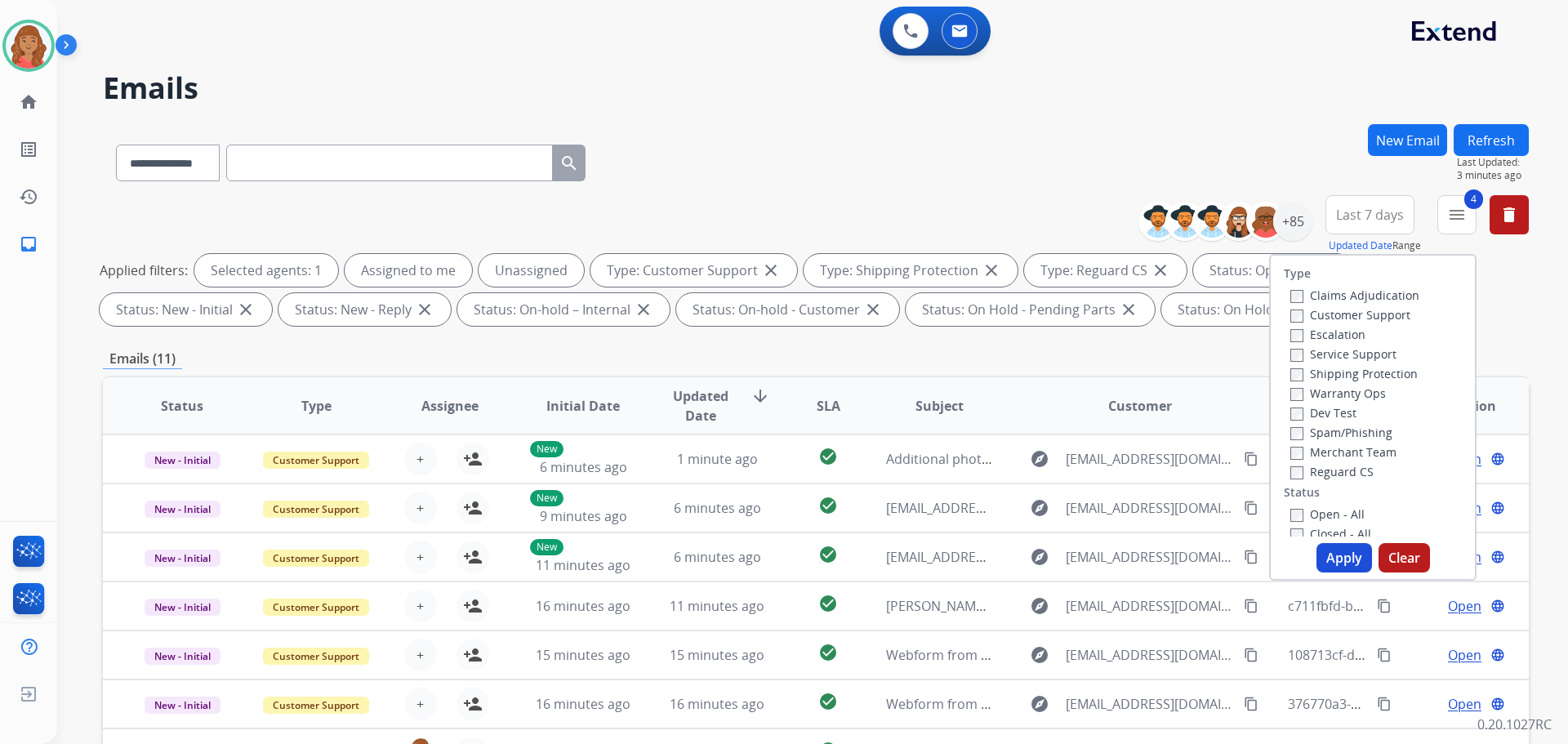
drag, startPoint x: 1328, startPoint y: 559, endPoint x: 1317, endPoint y: 521, distance: 39.6
click at [1328, 557] on button "Apply" at bounding box center [1344, 558] width 55 height 29
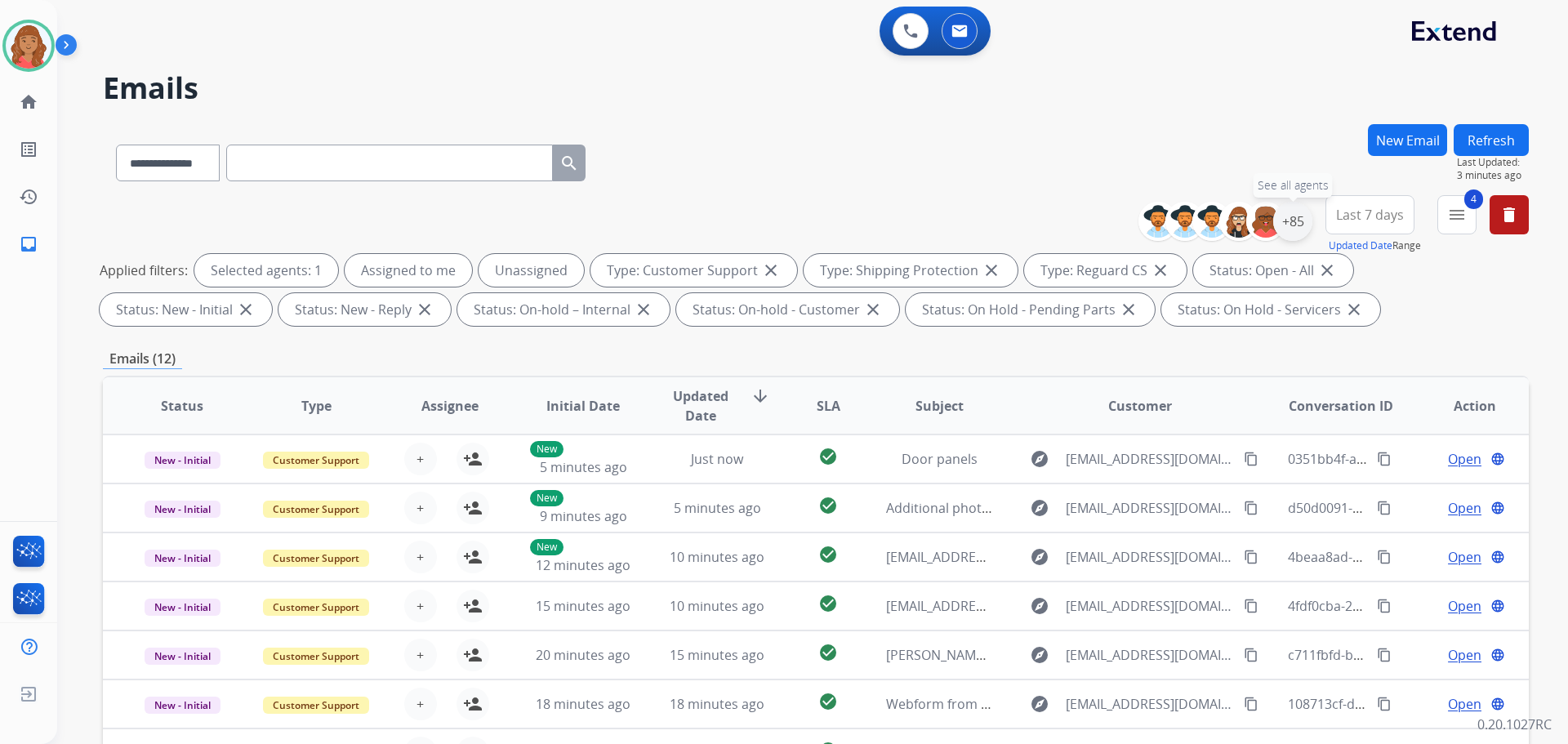
click at [1296, 227] on div "+85" at bounding box center [1292, 221] width 39 height 39
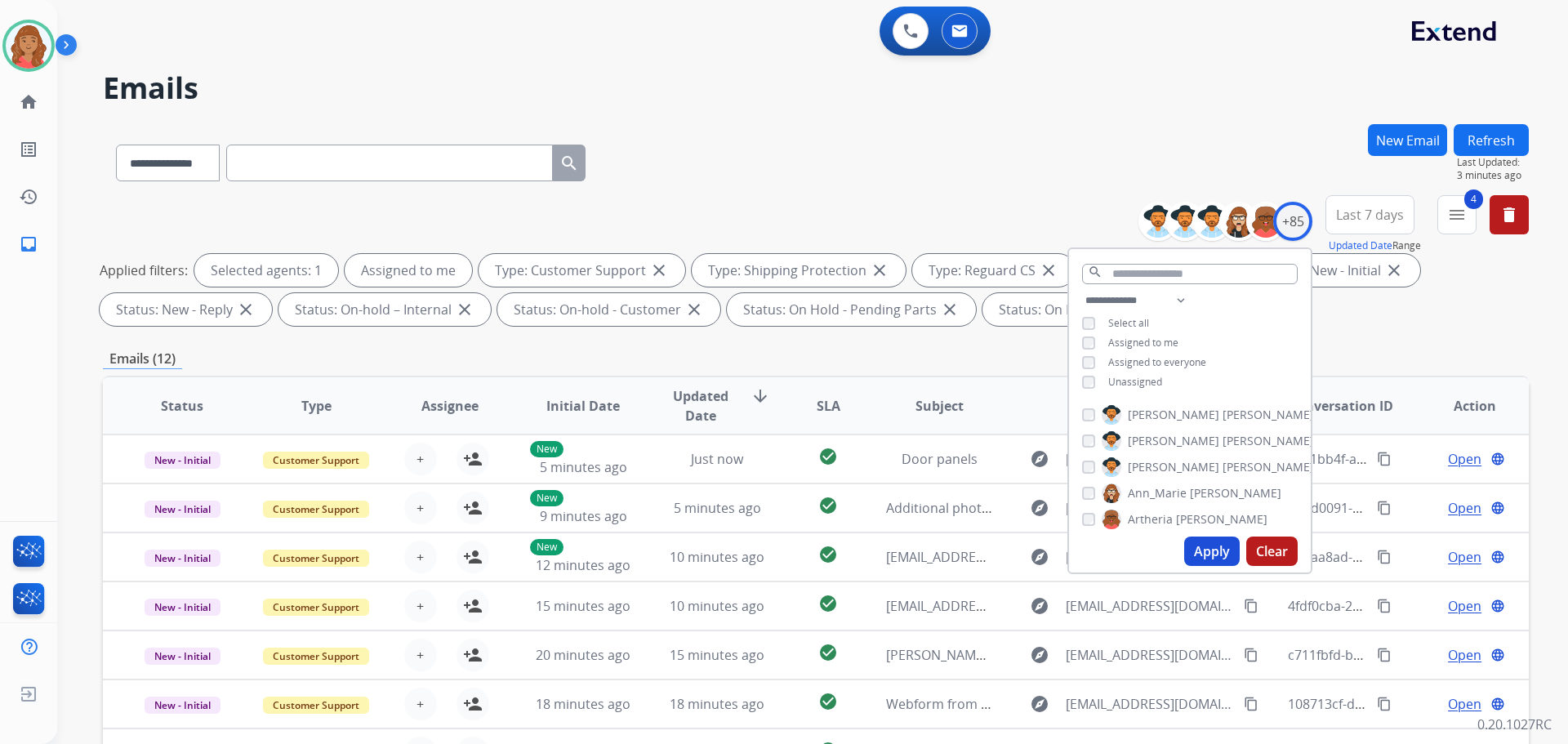
click at [1206, 547] on button "Apply" at bounding box center [1211, 551] width 55 height 29
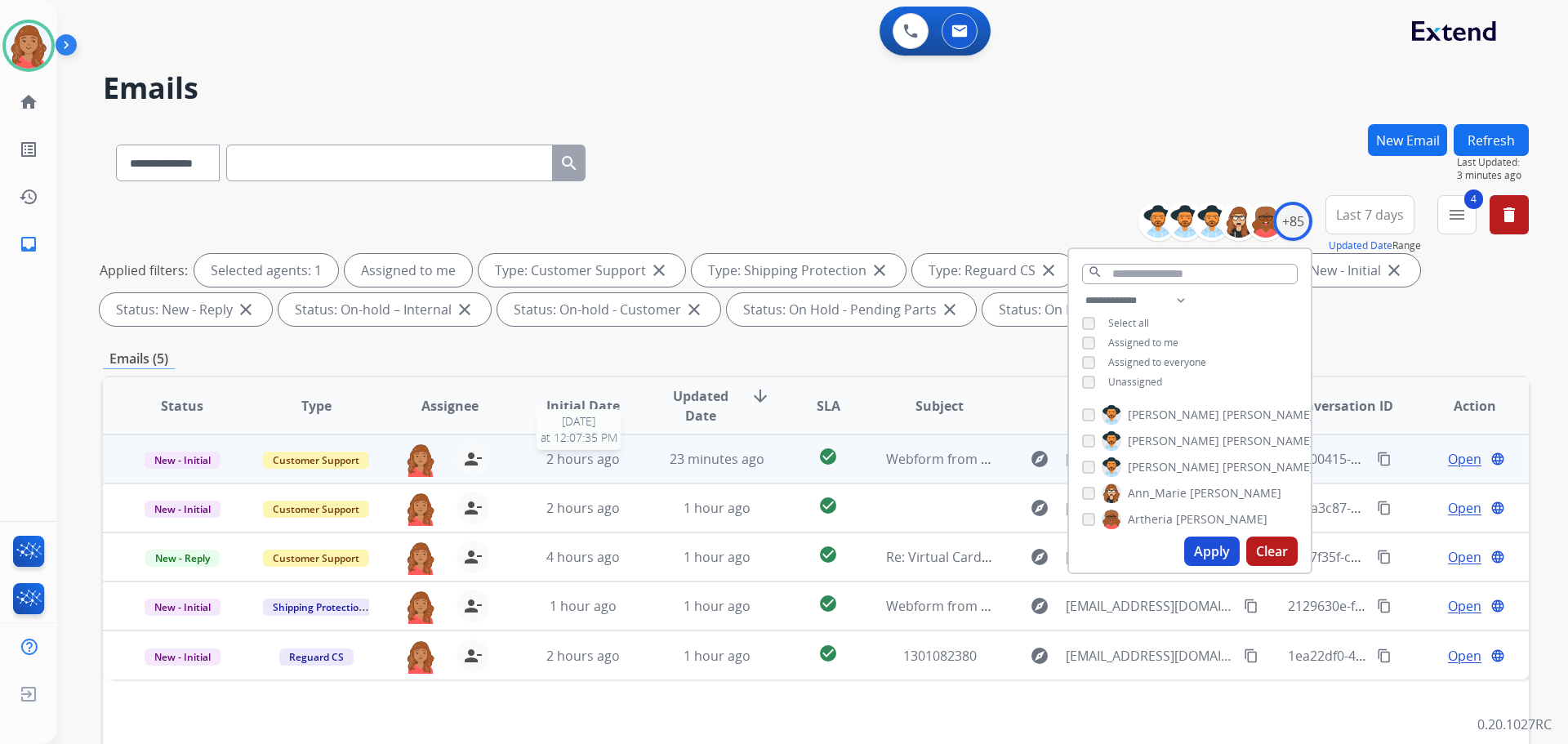
click at [566, 459] on span "2 hours ago" at bounding box center [582, 459] width 74 height 18
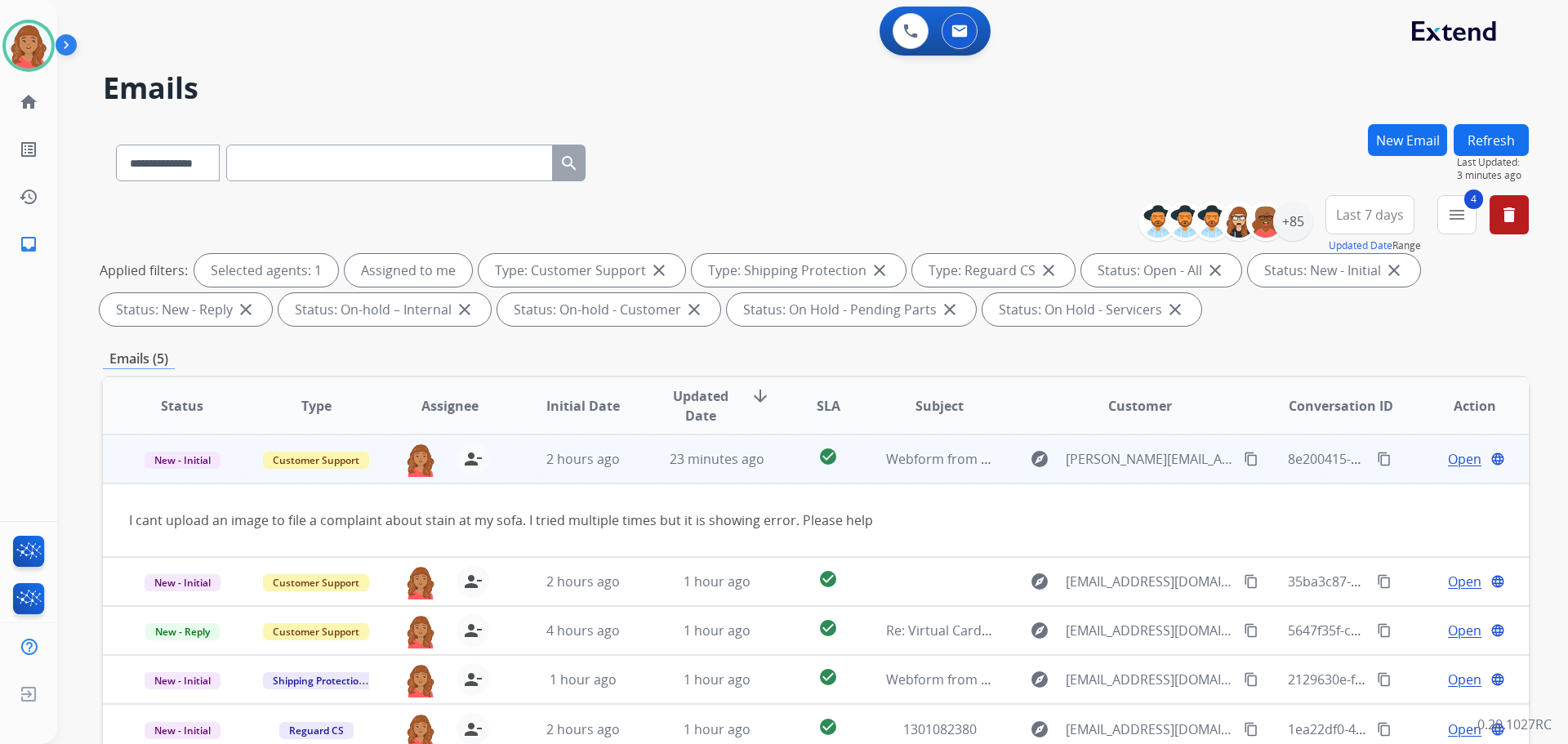
drag, startPoint x: 1218, startPoint y: 459, endPoint x: 1199, endPoint y: 460, distance: 19.0
click at [1243, 460] on mat-icon "content_copy" at bounding box center [1250, 459] width 15 height 15
click at [1453, 456] on span "Open" at bounding box center [1464, 459] width 34 height 20
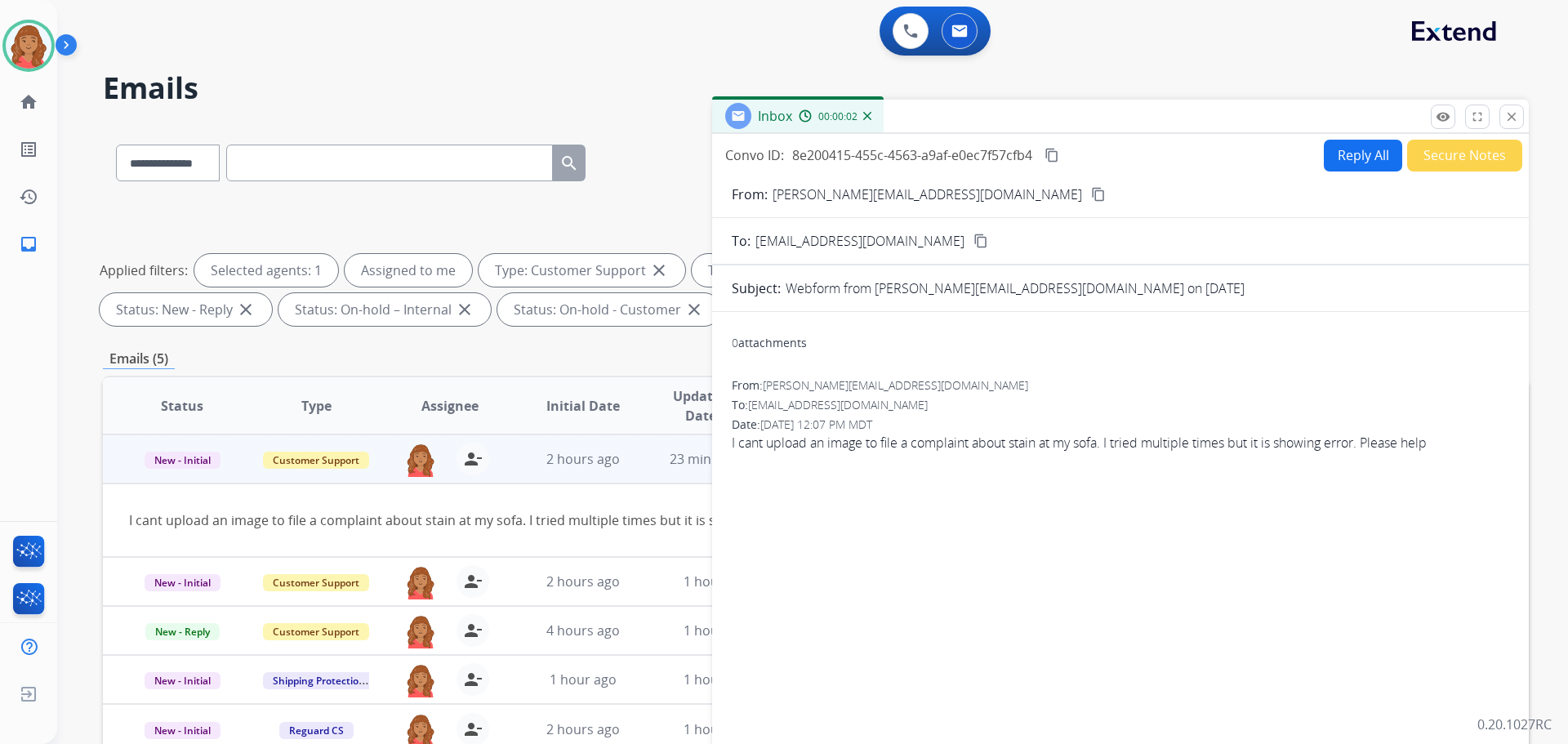
click at [1516, 115] on mat-icon "close" at bounding box center [1511, 116] width 15 height 15
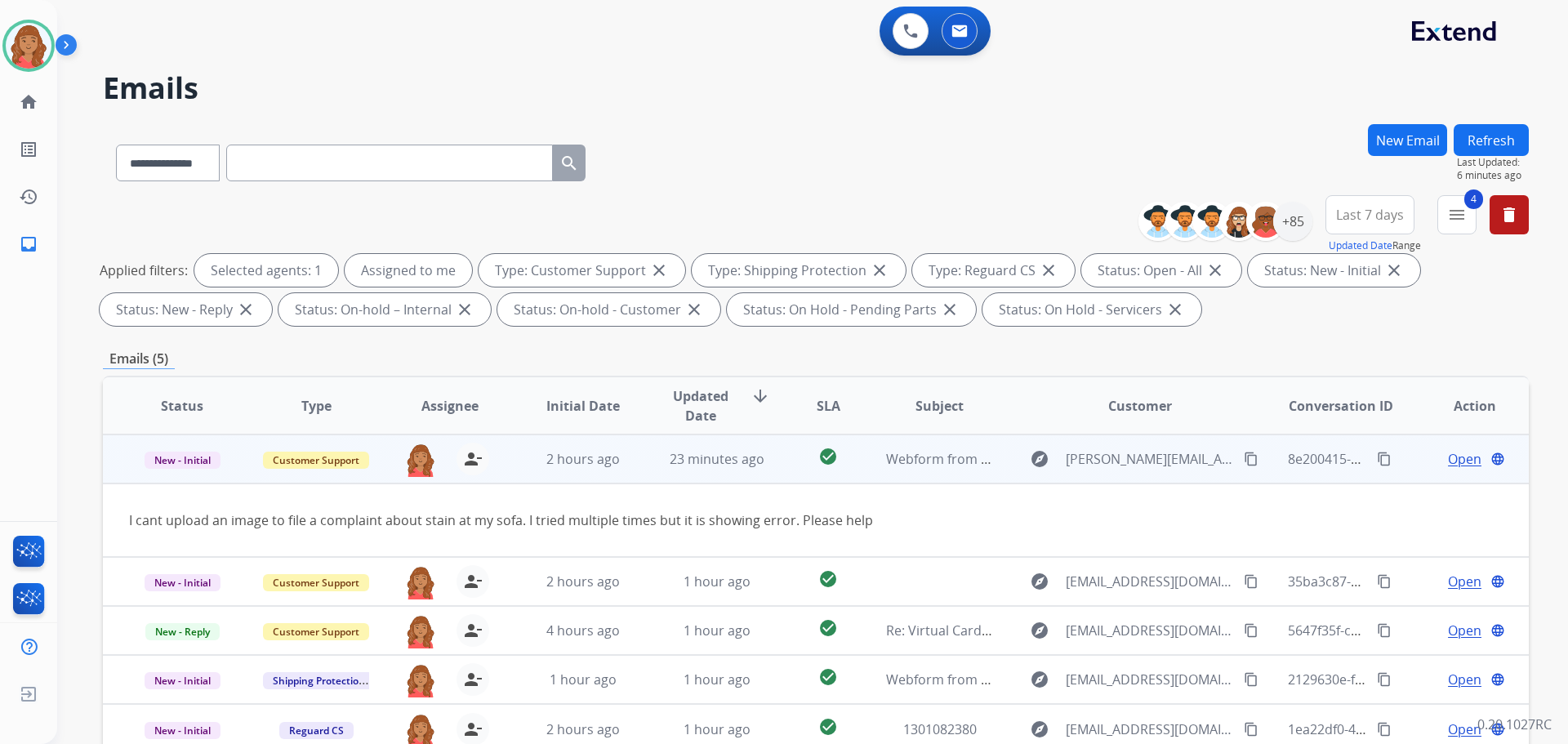
click at [1456, 459] on span "Open" at bounding box center [1464, 459] width 34 height 20
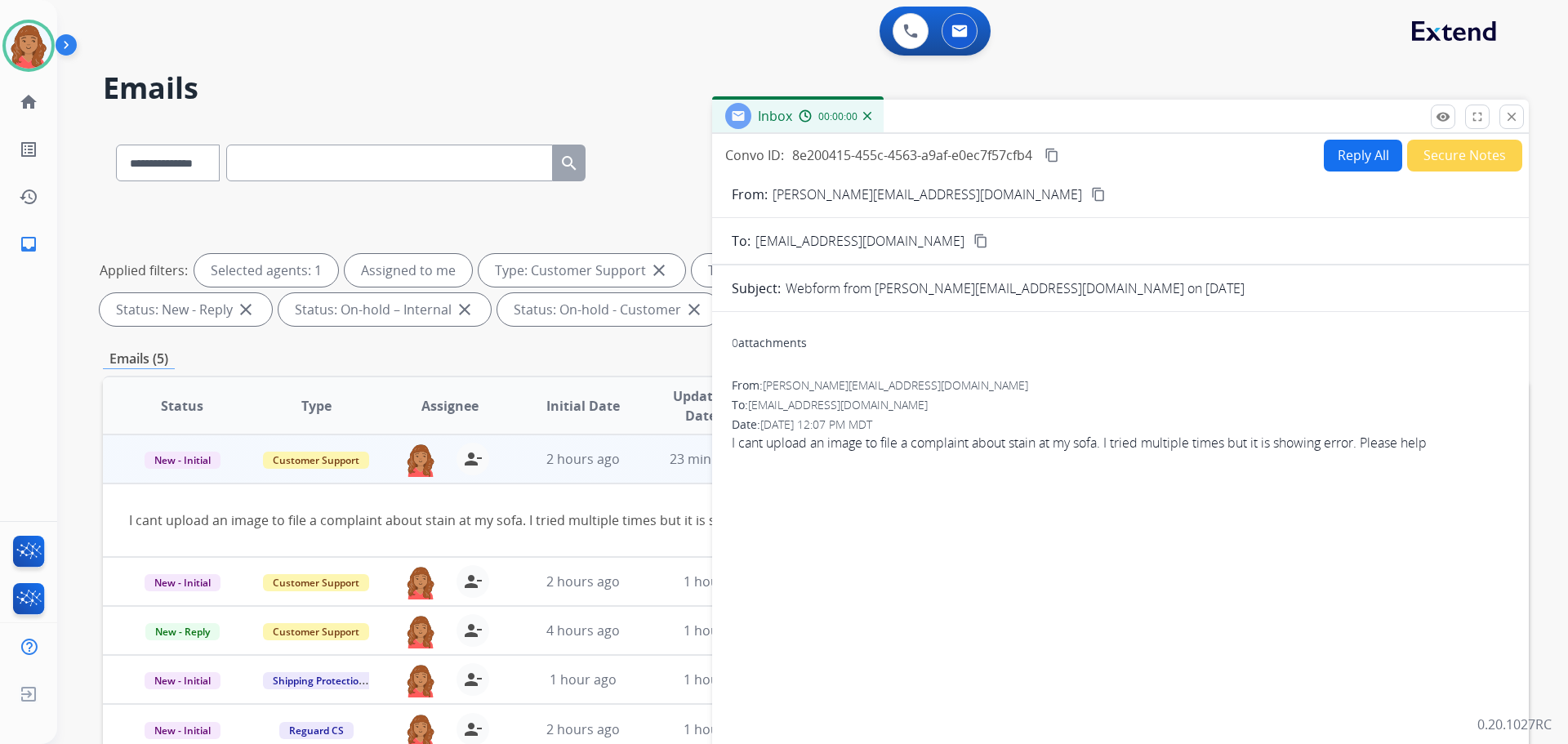
click at [1356, 156] on button "Reply All" at bounding box center [1363, 155] width 79 height 32
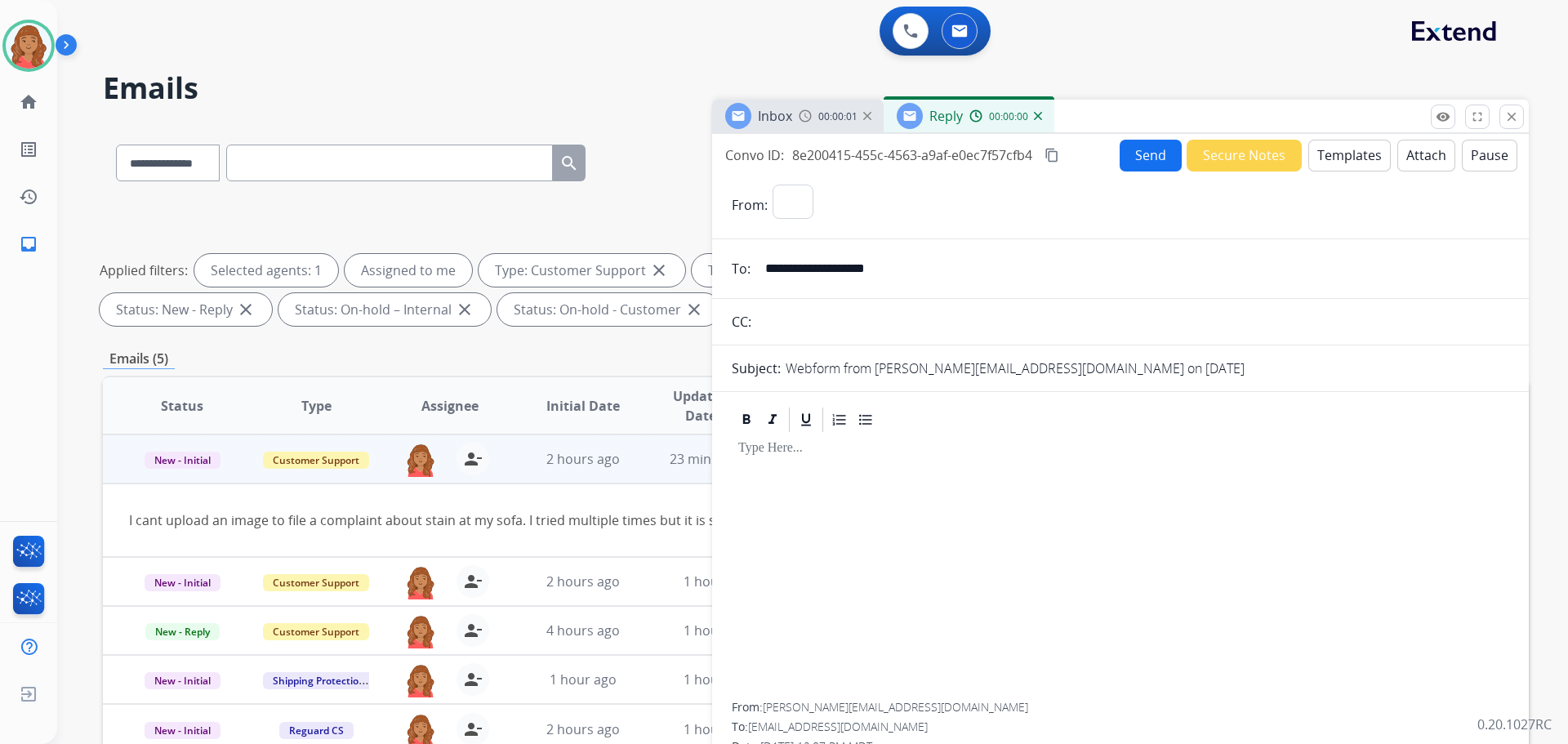
select select "**********"
click at [1327, 157] on button "Templates" at bounding box center [1349, 155] width 82 height 32
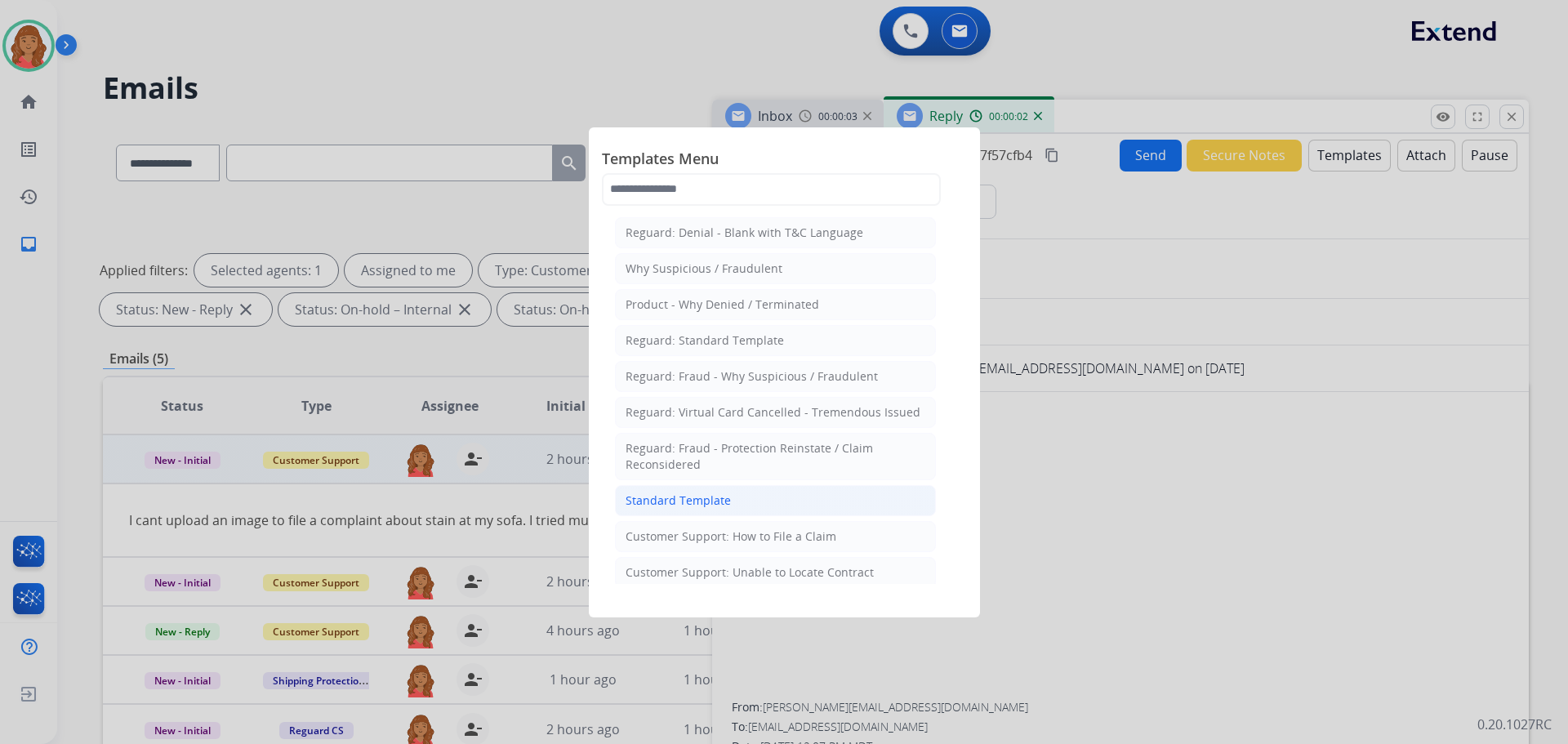
click at [704, 496] on div "Standard Template" at bounding box center [678, 500] width 106 height 16
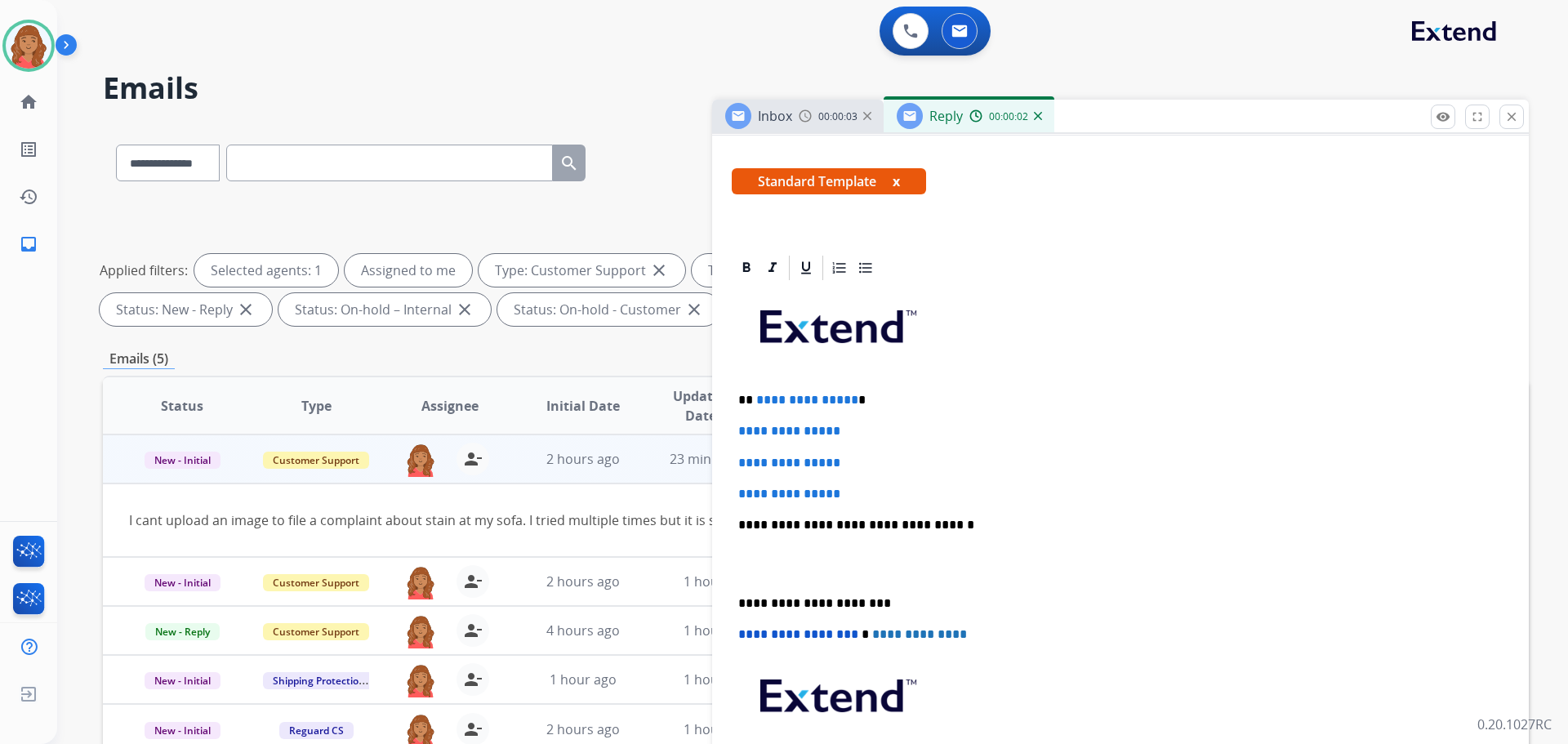
scroll to position [389, 0]
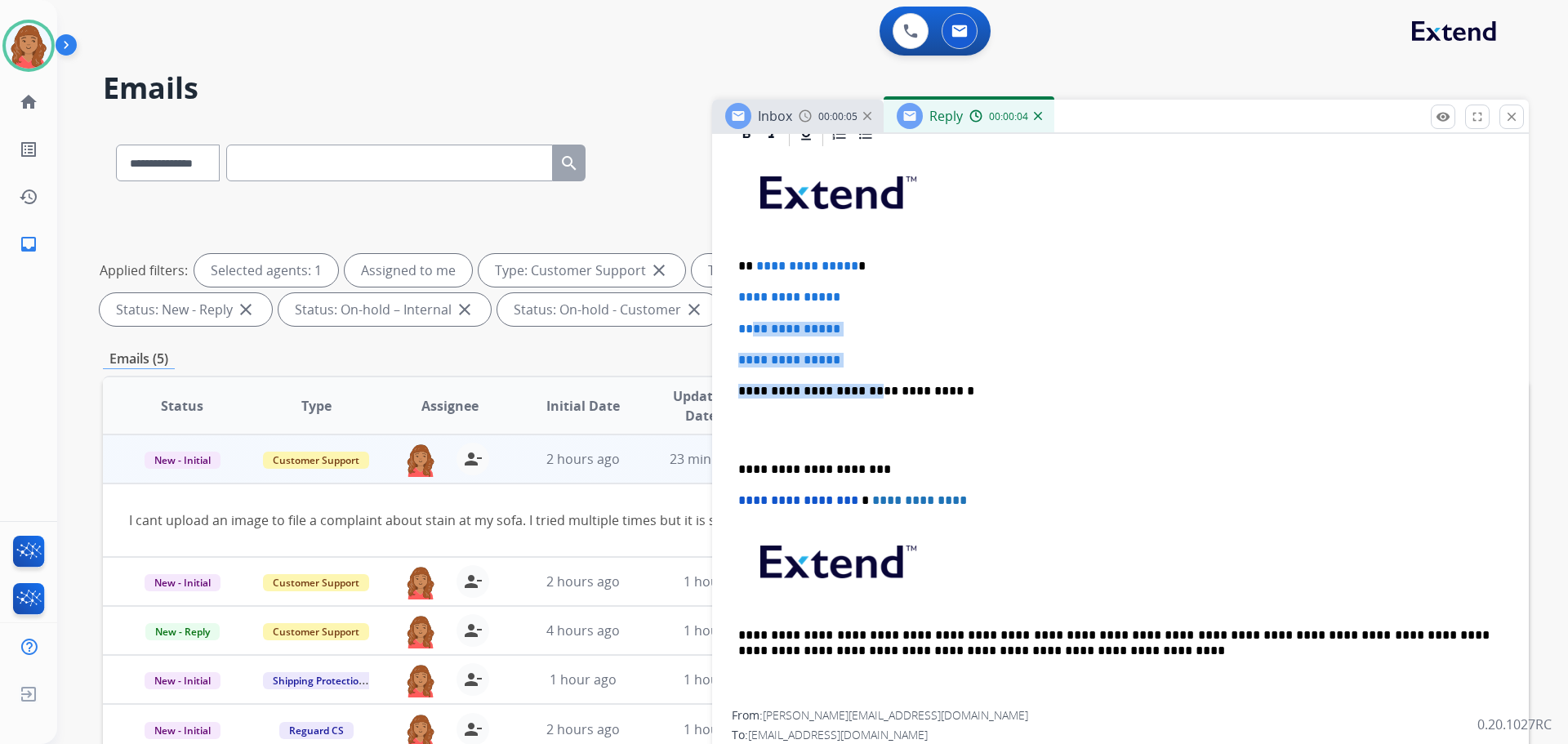
drag, startPoint x: 850, startPoint y: 363, endPoint x: 864, endPoint y: 352, distance: 17.8
click at [748, 313] on div "**********" at bounding box center [1121, 429] width 777 height 561
click at [878, 353] on p "**********" at bounding box center [1120, 360] width 764 height 15
drag, startPoint x: 859, startPoint y: 362, endPoint x: 734, endPoint y: 257, distance: 163.2
click at [731, 257] on div "**********" at bounding box center [1121, 457] width 817 height 676
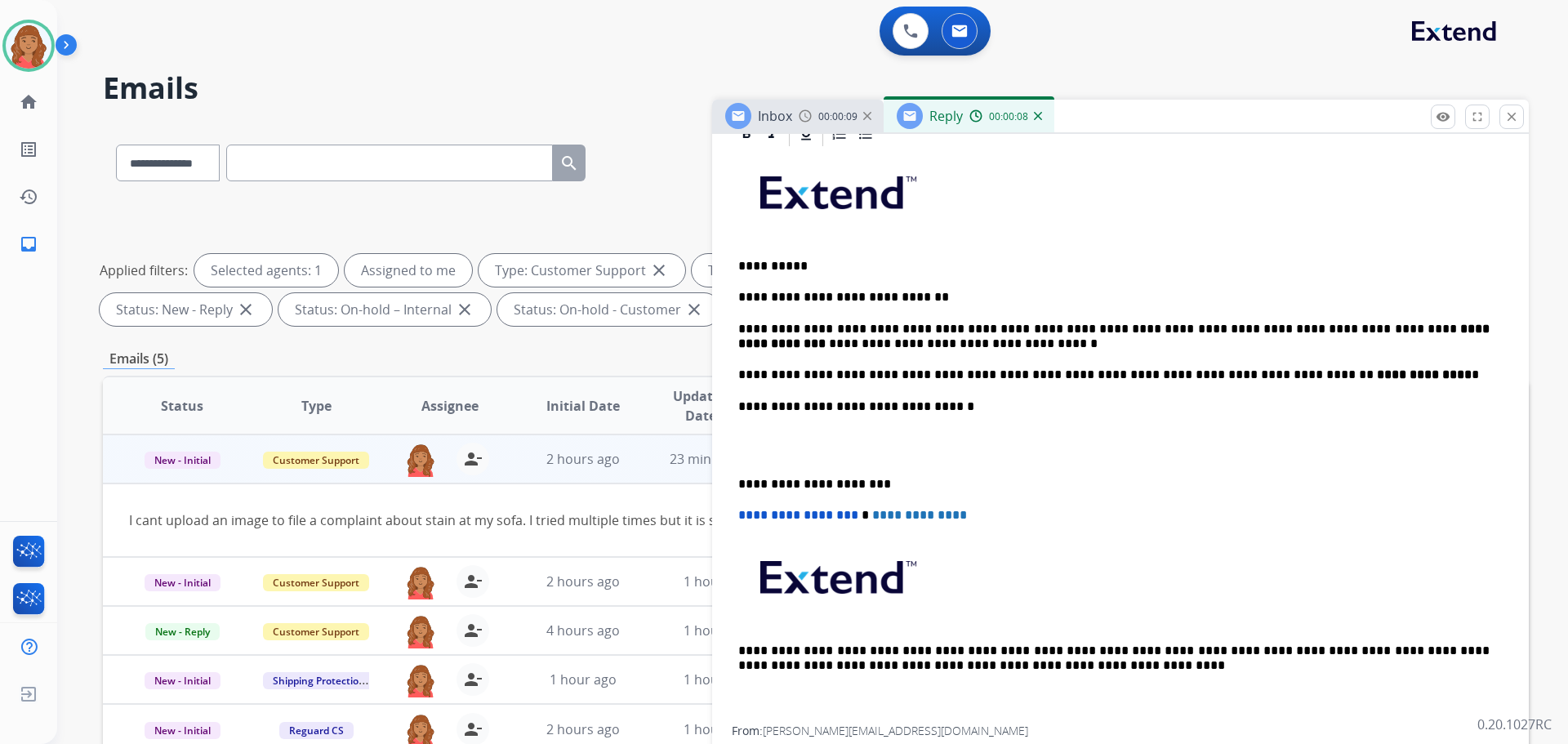
click at [736, 482] on div "**********" at bounding box center [1121, 437] width 777 height 577
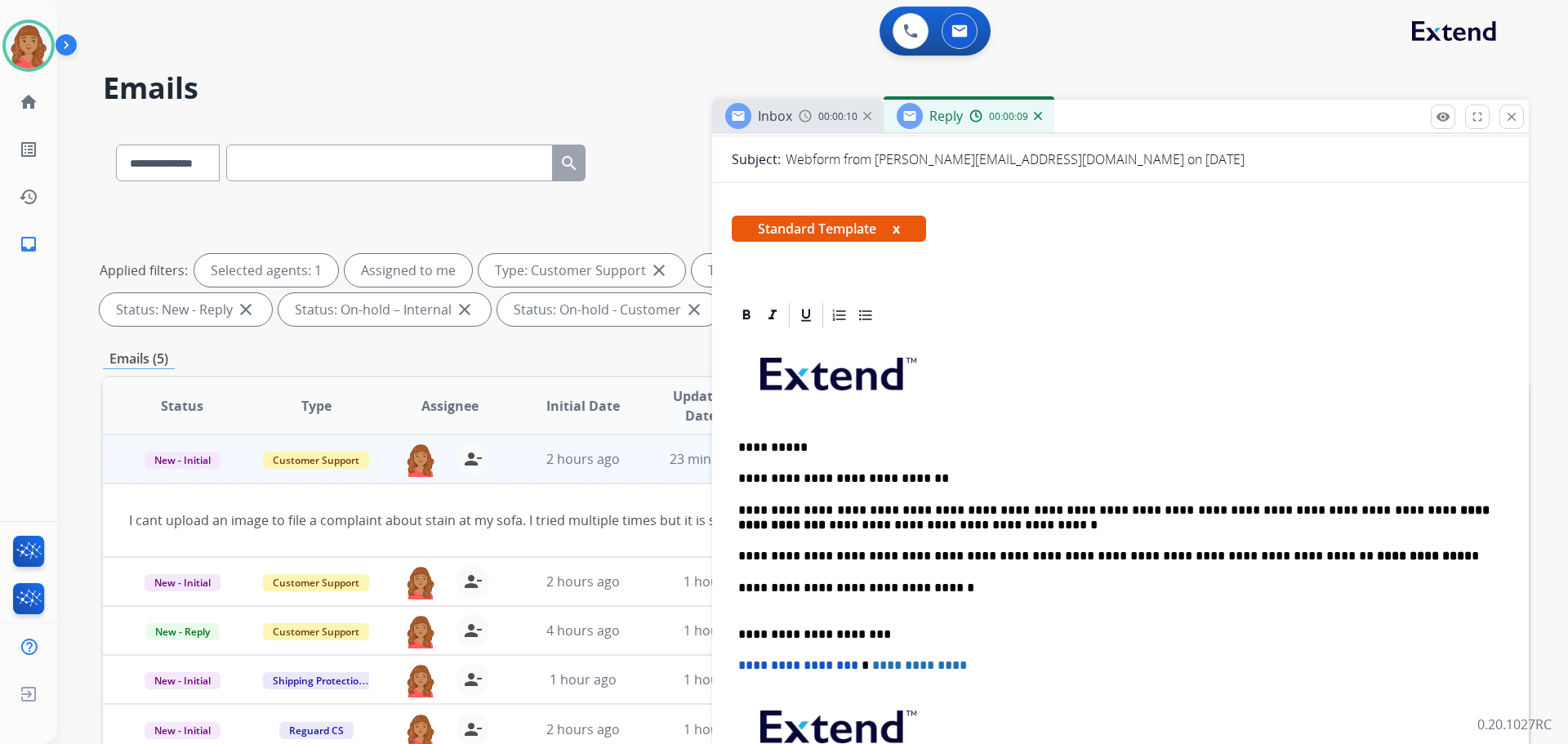
scroll to position [0, 0]
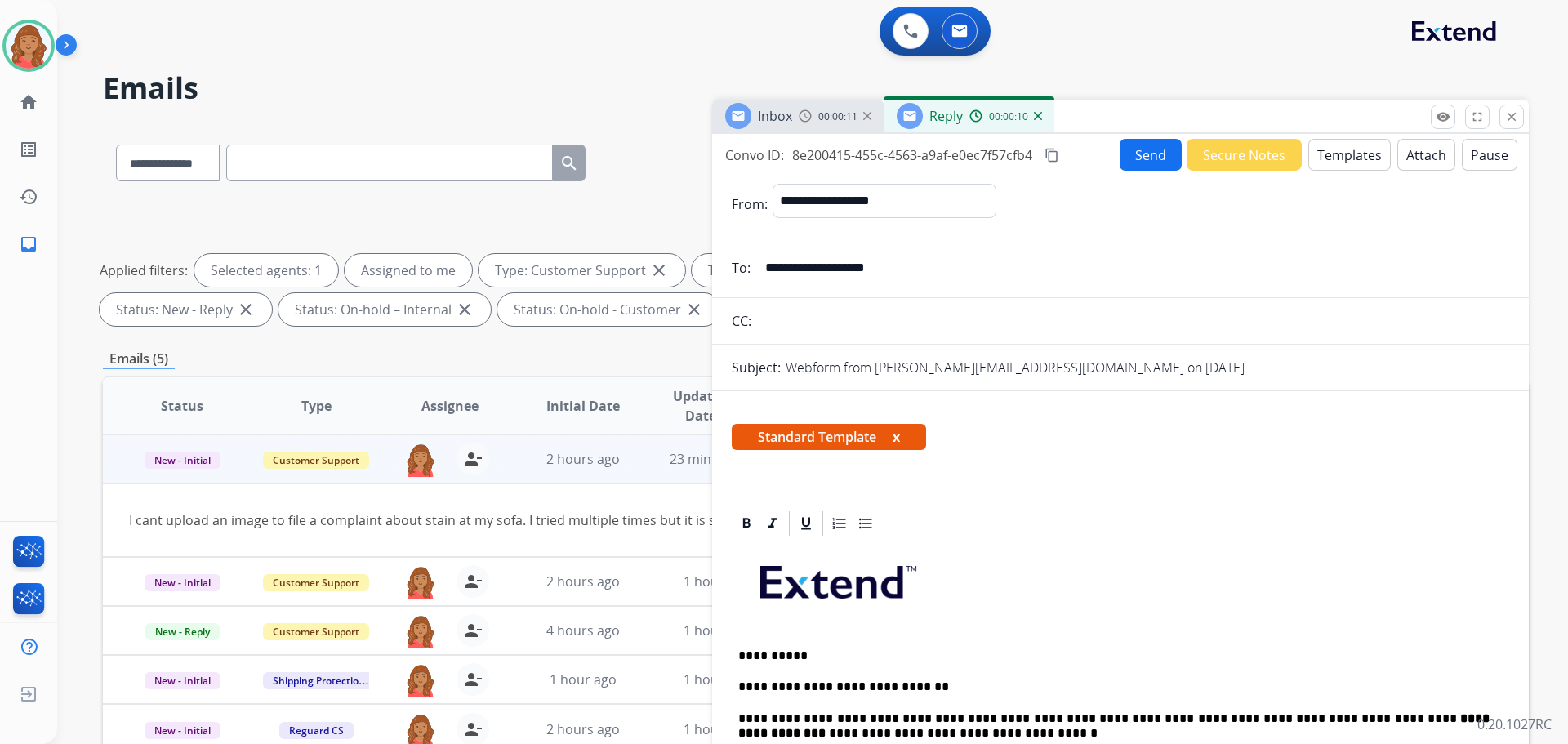
click at [1055, 154] on mat-icon "content_copy" at bounding box center [1051, 155] width 15 height 15
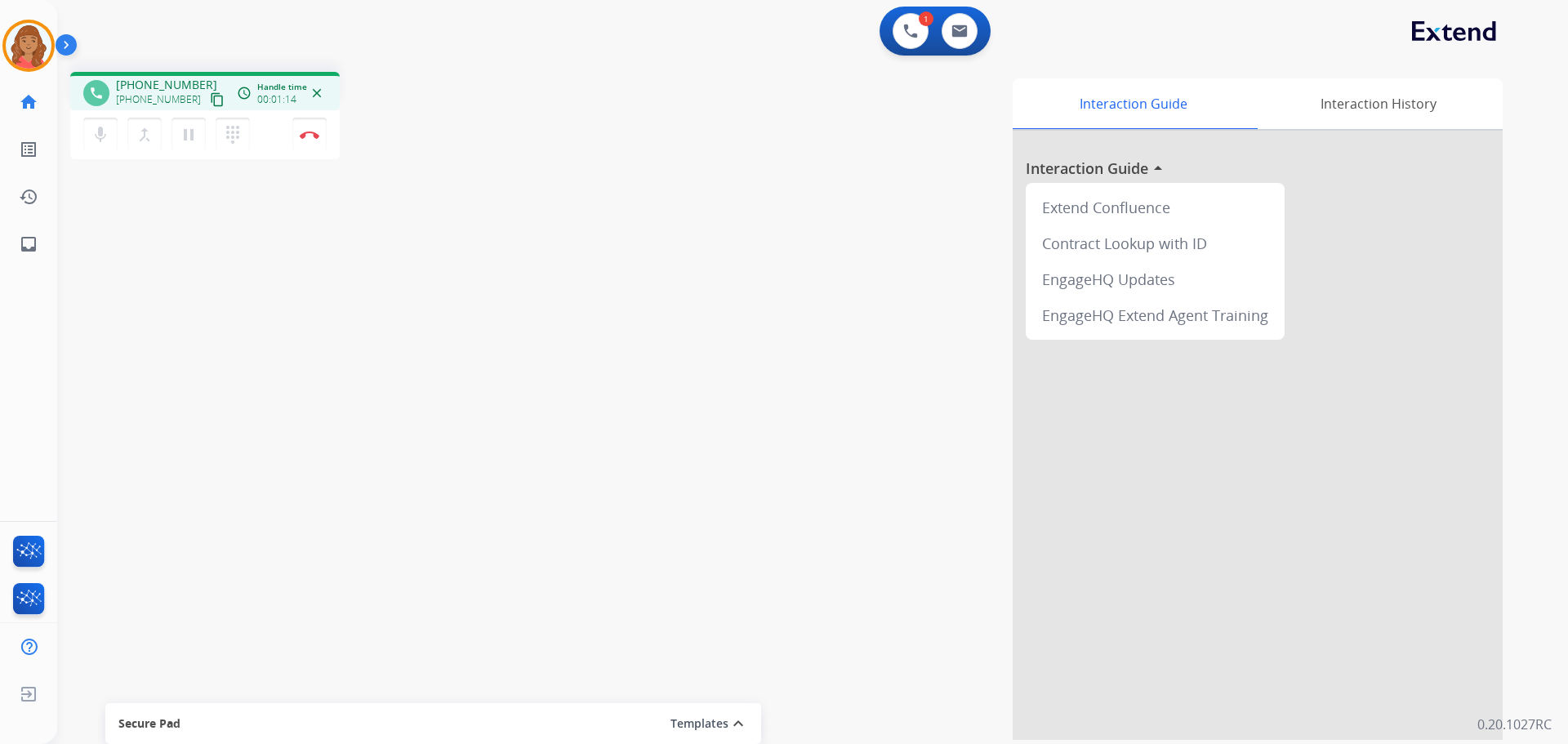
click at [210, 100] on mat-icon "content_copy" at bounding box center [217, 99] width 15 height 15
click at [318, 135] on img at bounding box center [309, 134] width 20 height 8
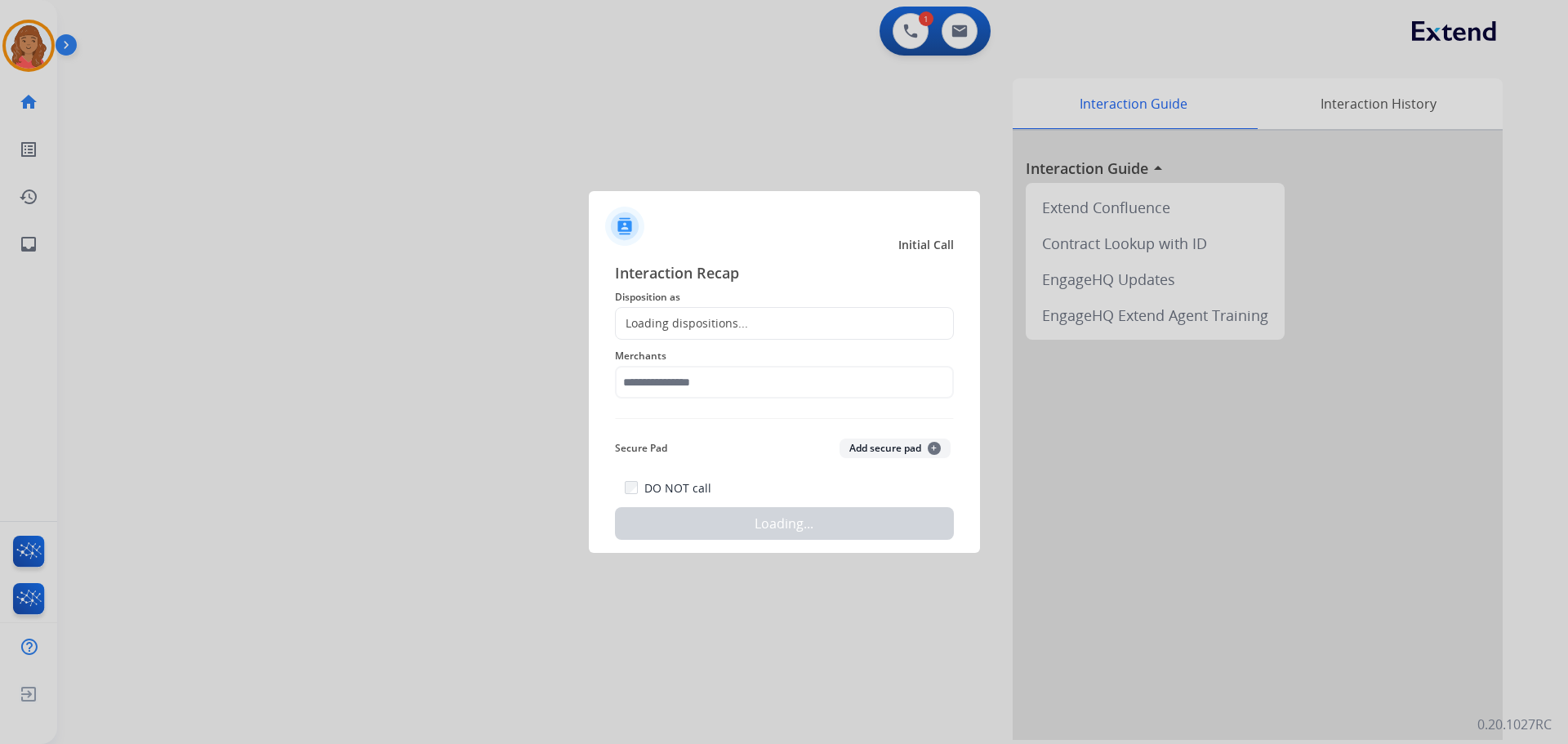
click at [769, 328] on div "Loading dispositions..." at bounding box center [785, 324] width 339 height 33
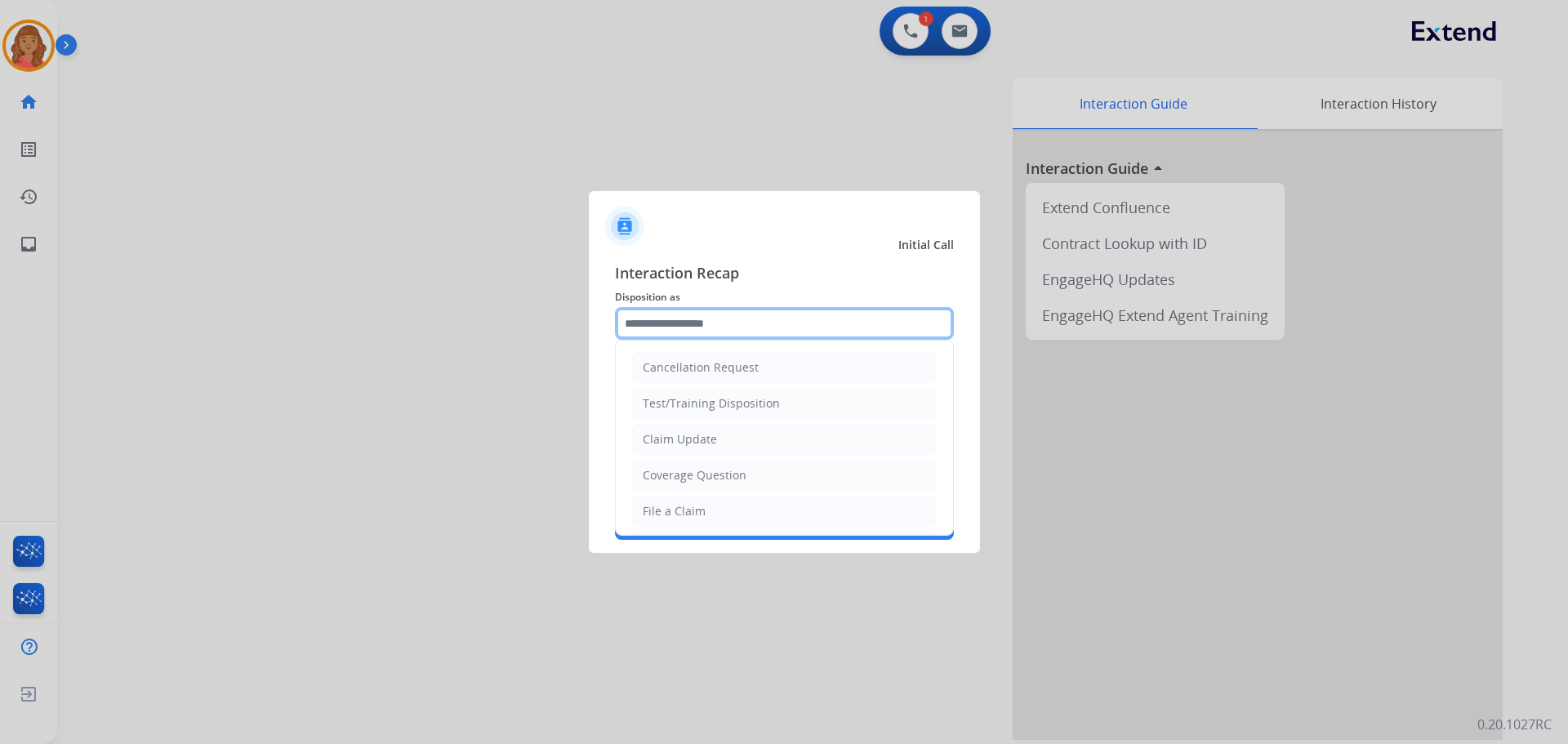
click at [685, 330] on input "text" at bounding box center [785, 324] width 339 height 33
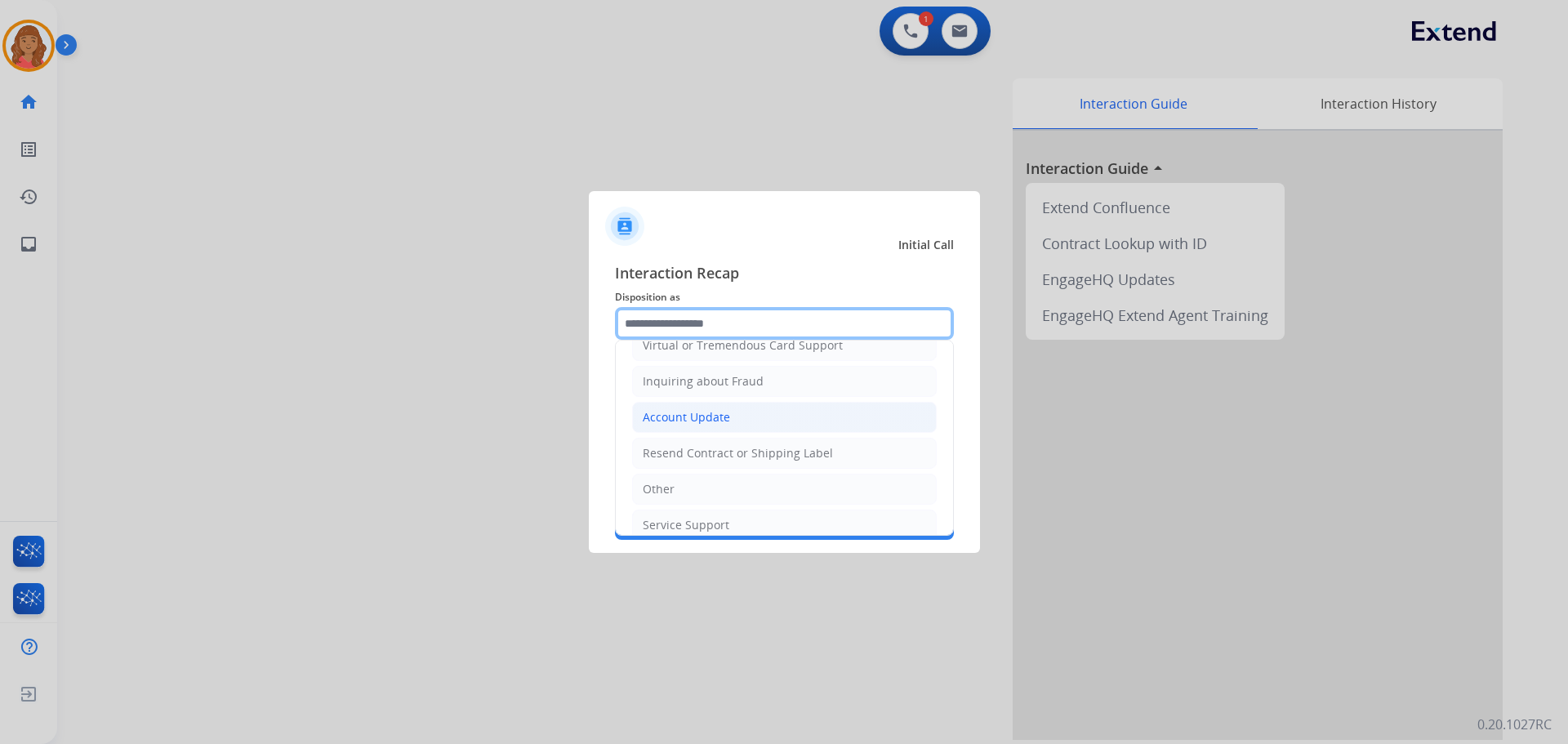
scroll to position [254, 0]
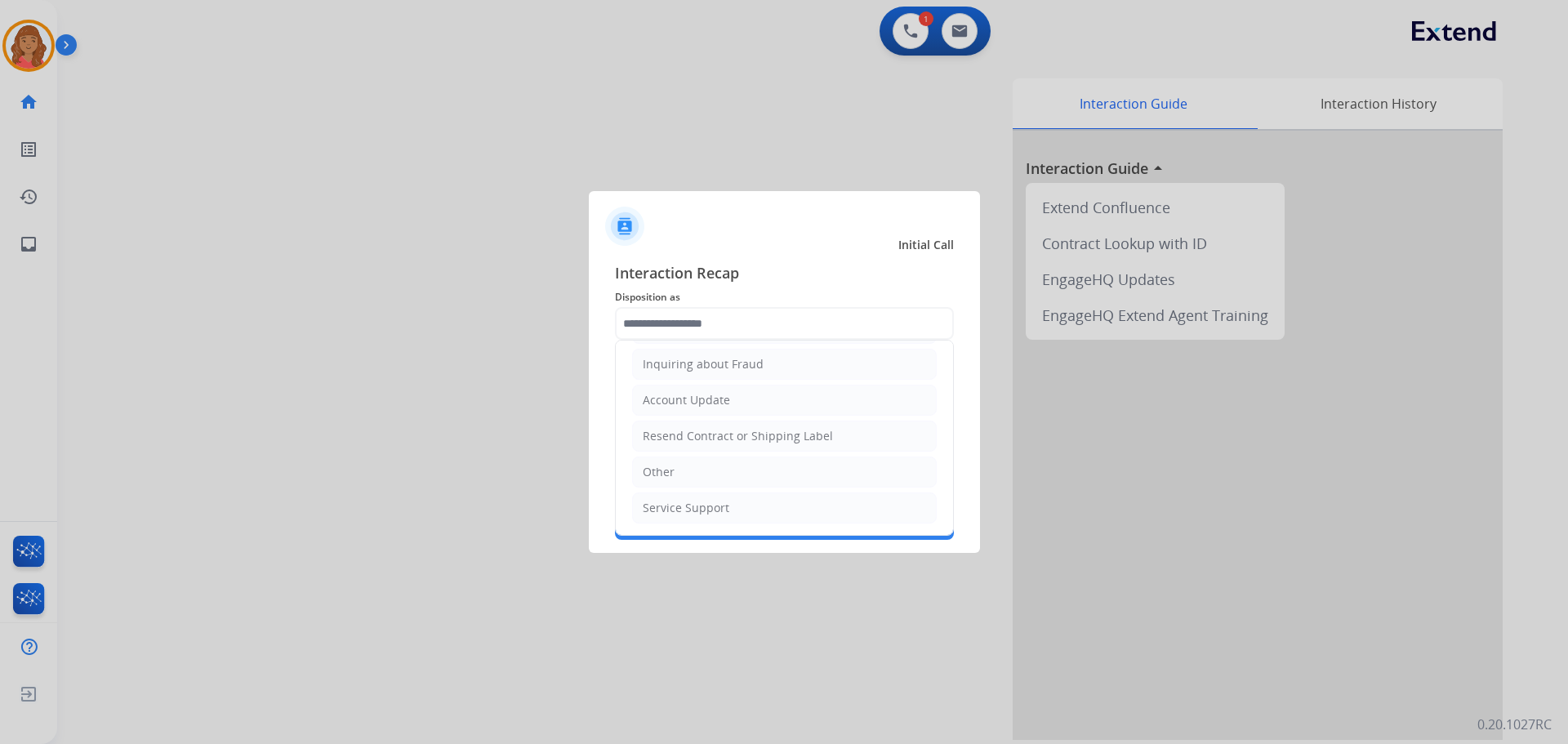
click at [656, 471] on div "Other" at bounding box center [659, 471] width 32 height 16
type input "*****"
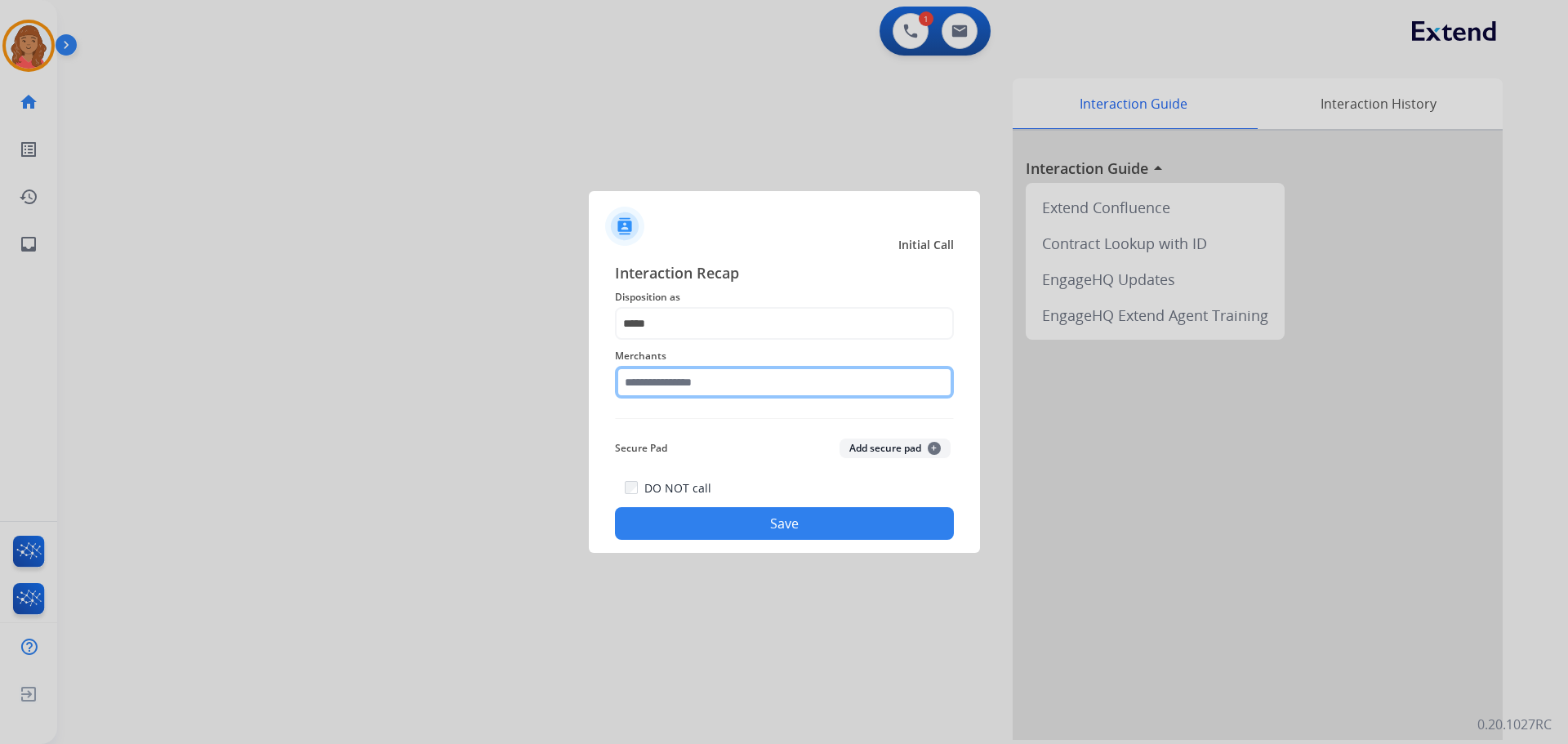
click at [727, 381] on input "text" at bounding box center [785, 382] width 339 height 33
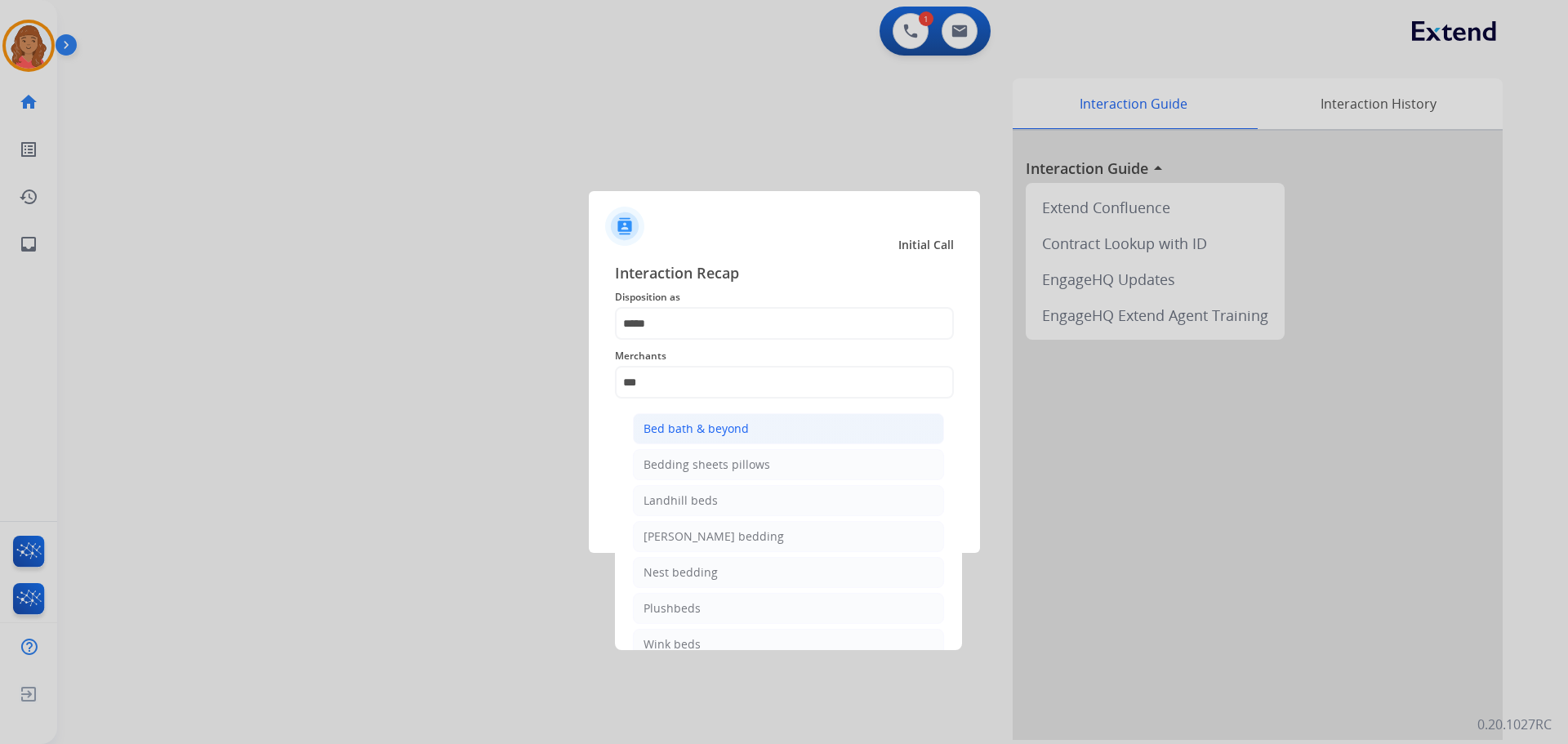
click at [691, 427] on div "Bed bath & beyond" at bounding box center [697, 428] width 106 height 16
type input "**********"
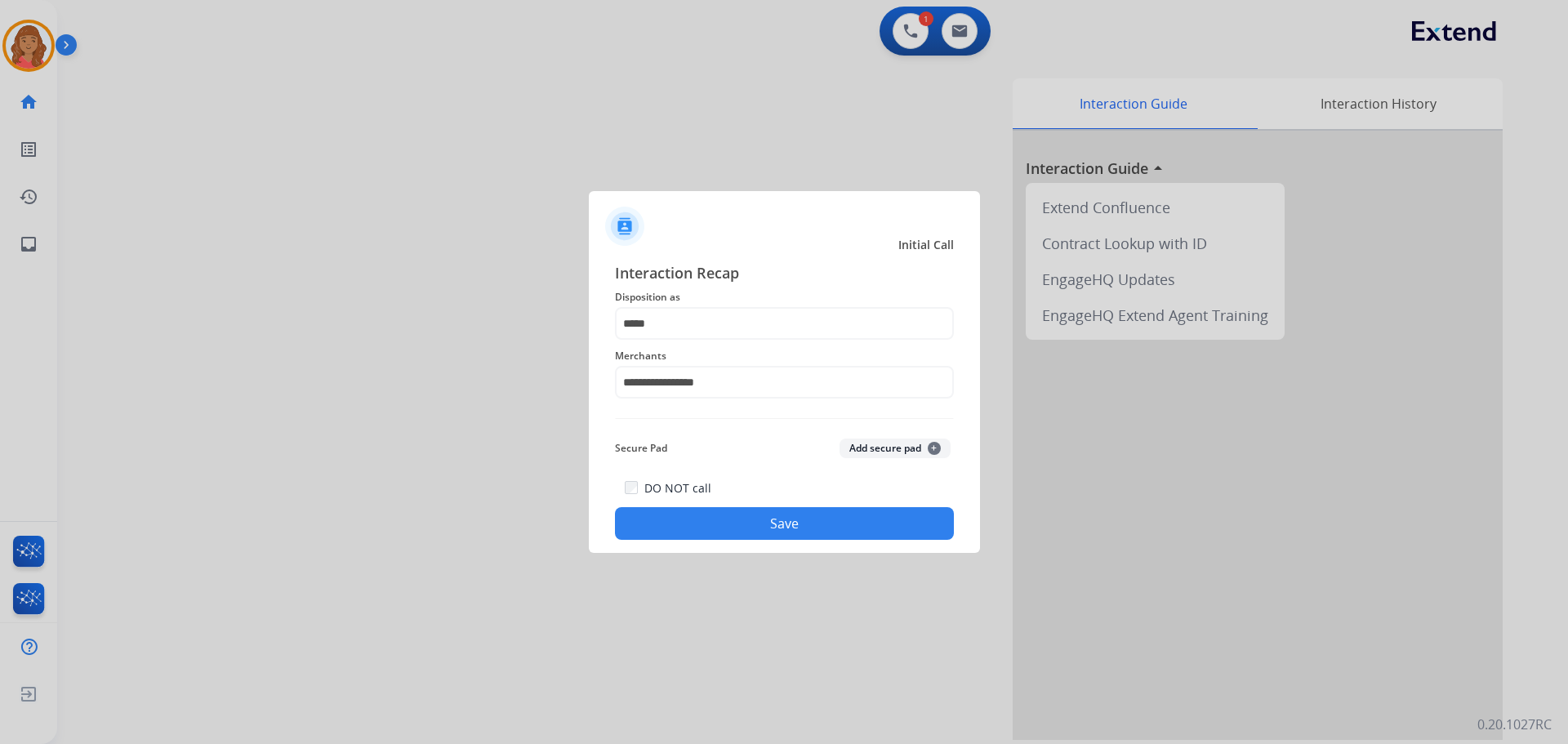
click at [749, 525] on button "Save" at bounding box center [785, 523] width 339 height 33
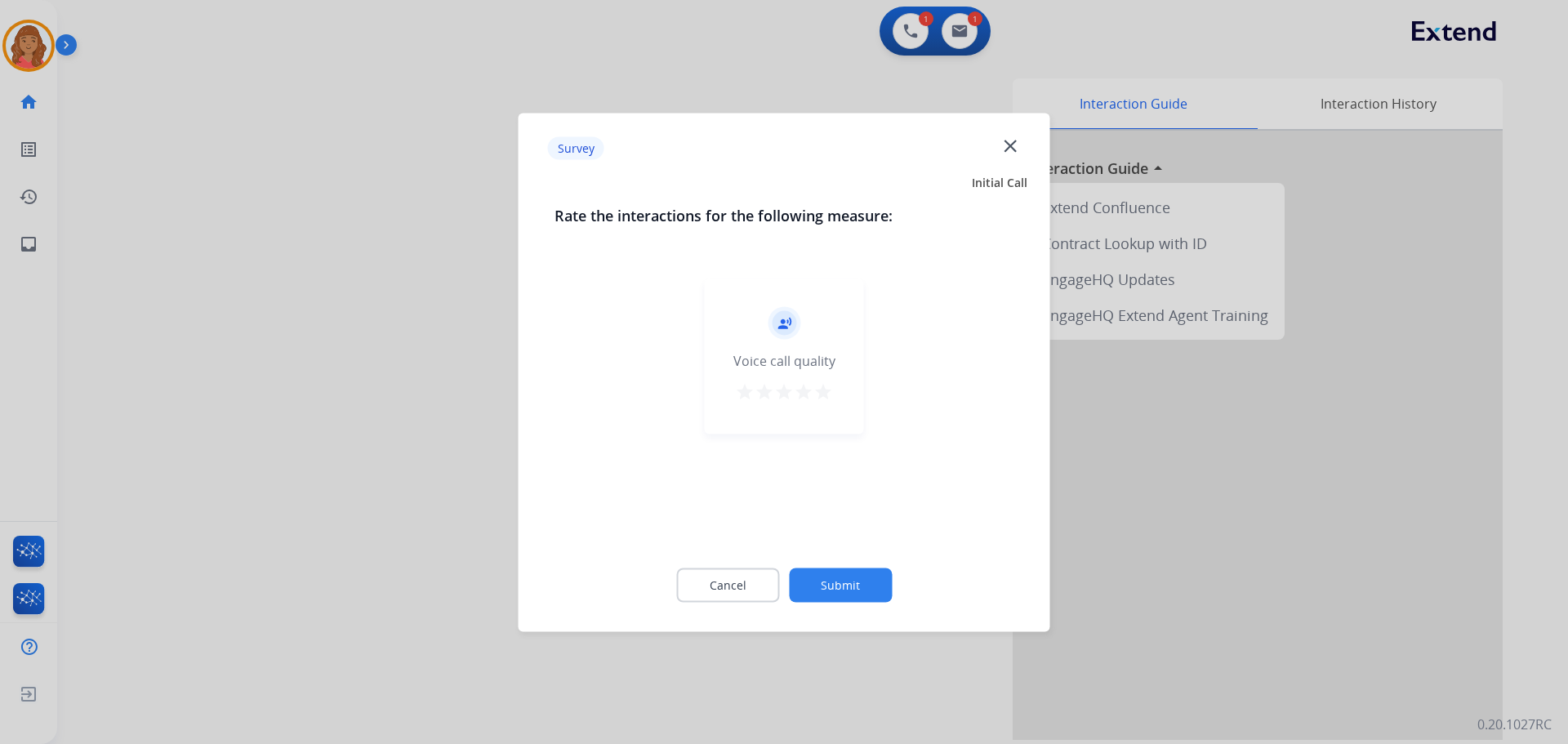
click at [828, 393] on mat-icon "star" at bounding box center [823, 391] width 20 height 20
drag, startPoint x: 837, startPoint y: 613, endPoint x: 837, endPoint y: 600, distance: 13.0
click at [837, 609] on div "Cancel Submit" at bounding box center [784, 584] width 459 height 74
click at [836, 578] on button "Submit" at bounding box center [840, 585] width 103 height 35
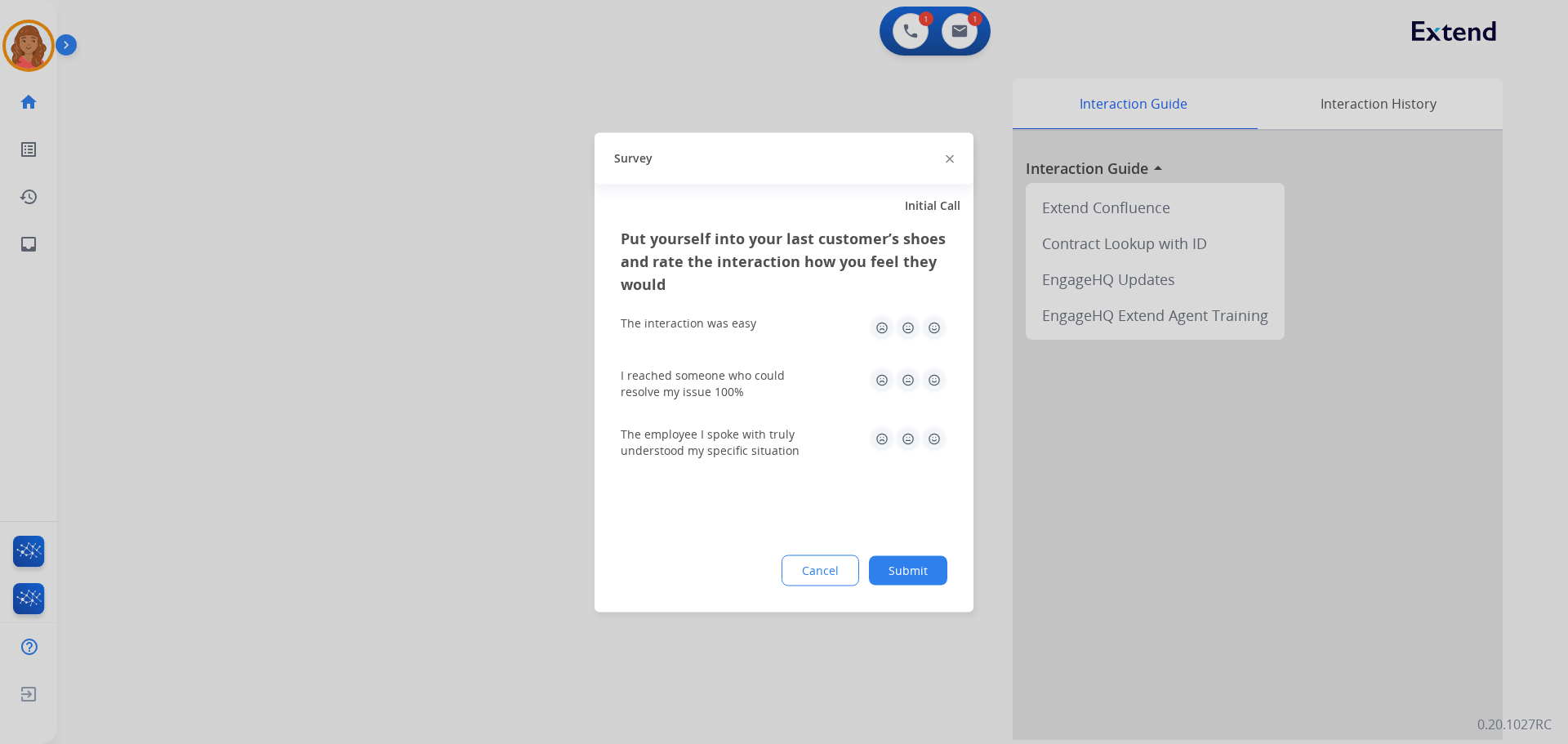
click at [936, 328] on img at bounding box center [935, 327] width 26 height 26
click at [935, 381] on img at bounding box center [935, 380] width 26 height 26
click at [937, 444] on img at bounding box center [935, 439] width 26 height 26
click at [930, 573] on button "Submit" at bounding box center [908, 570] width 79 height 29
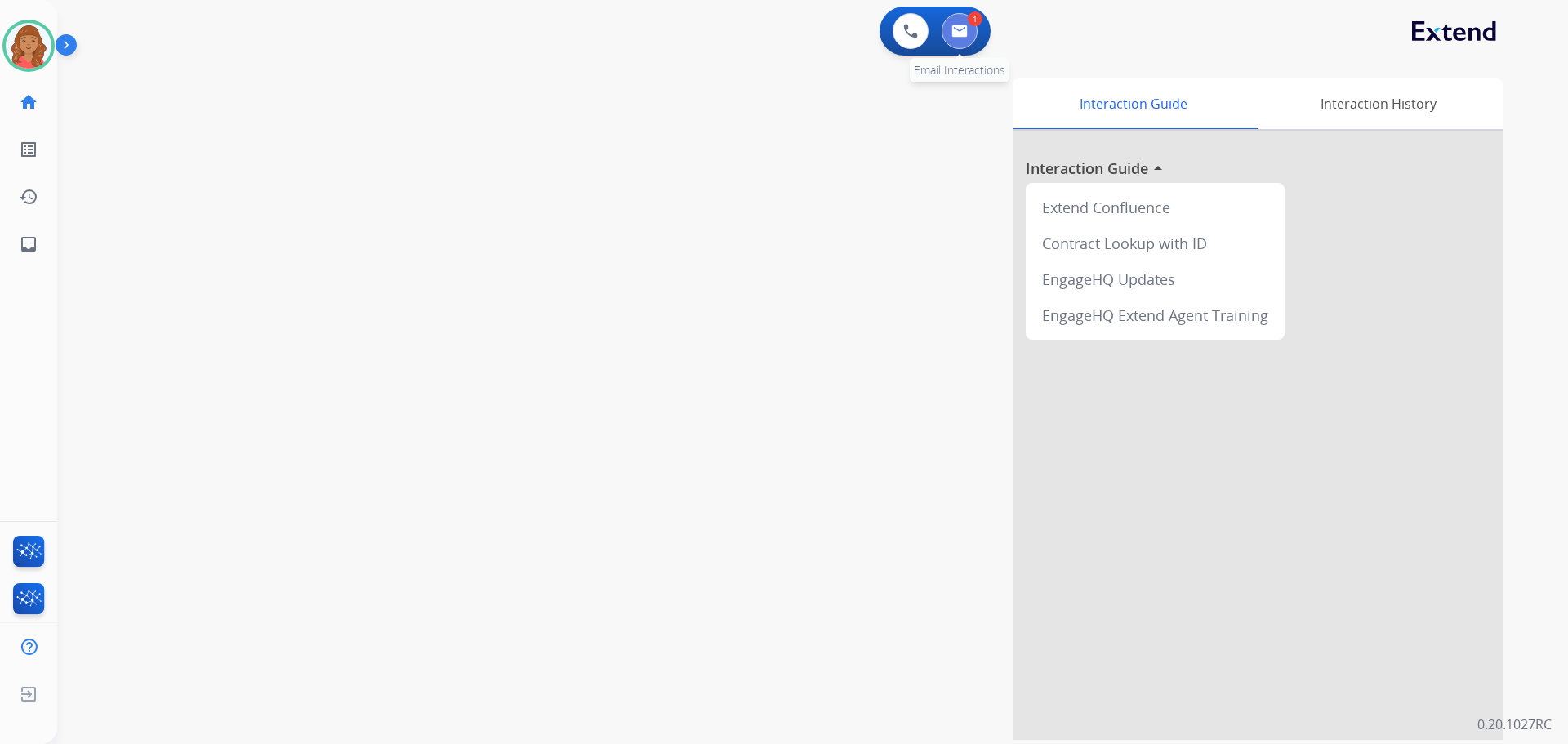
click at [967, 32] on img at bounding box center [959, 30] width 16 height 13
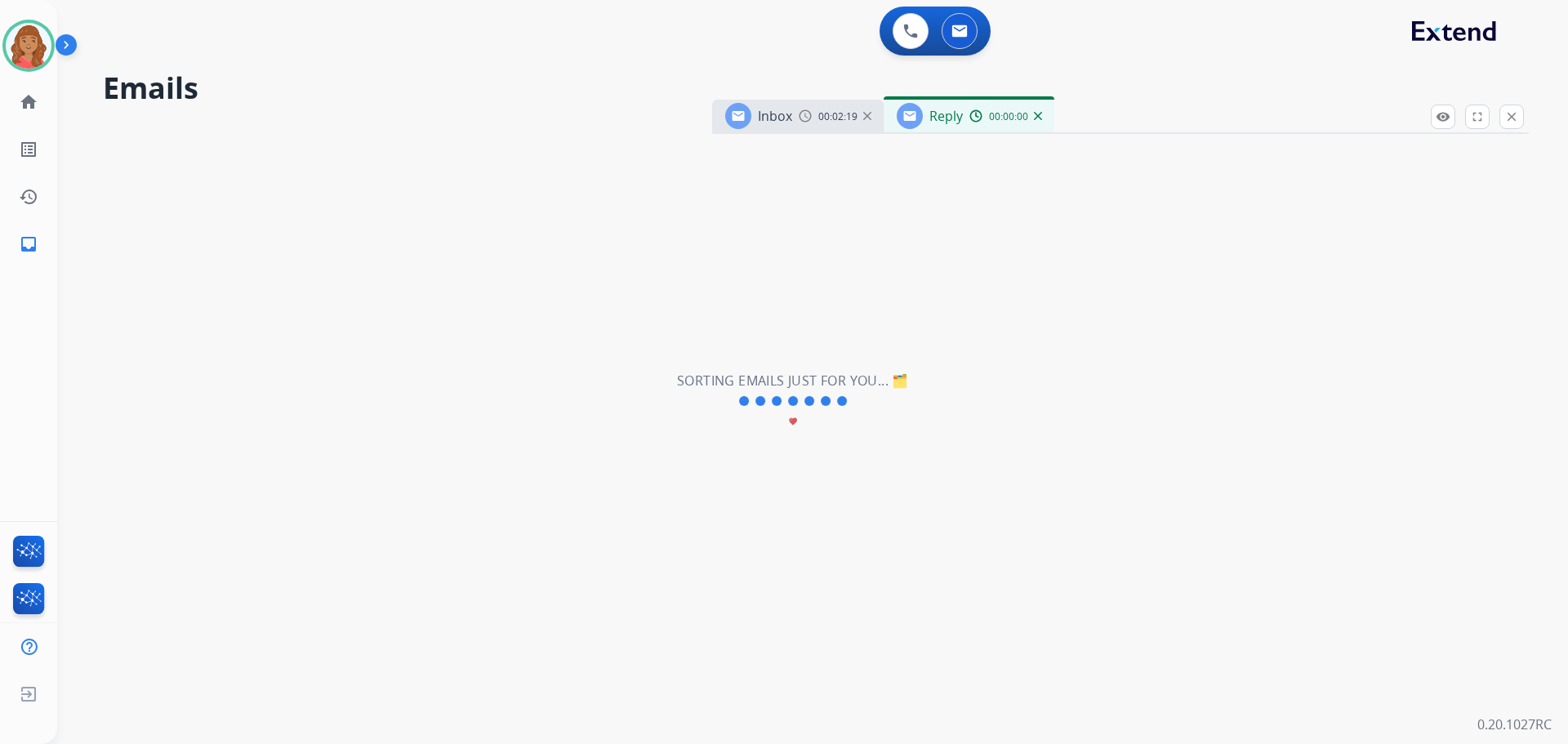
select select "**********"
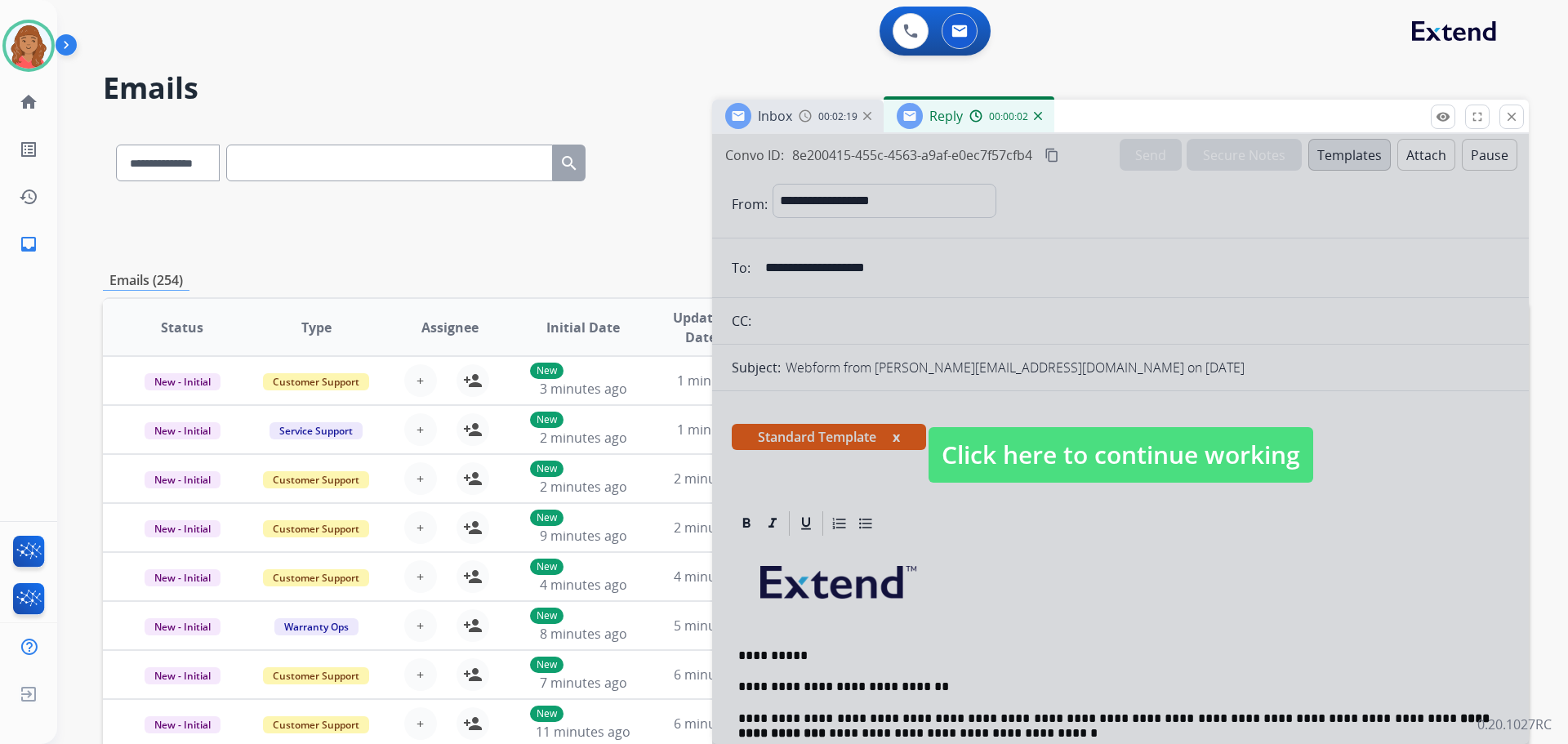
click at [989, 464] on span "Click here to continue working" at bounding box center [1121, 455] width 384 height 55
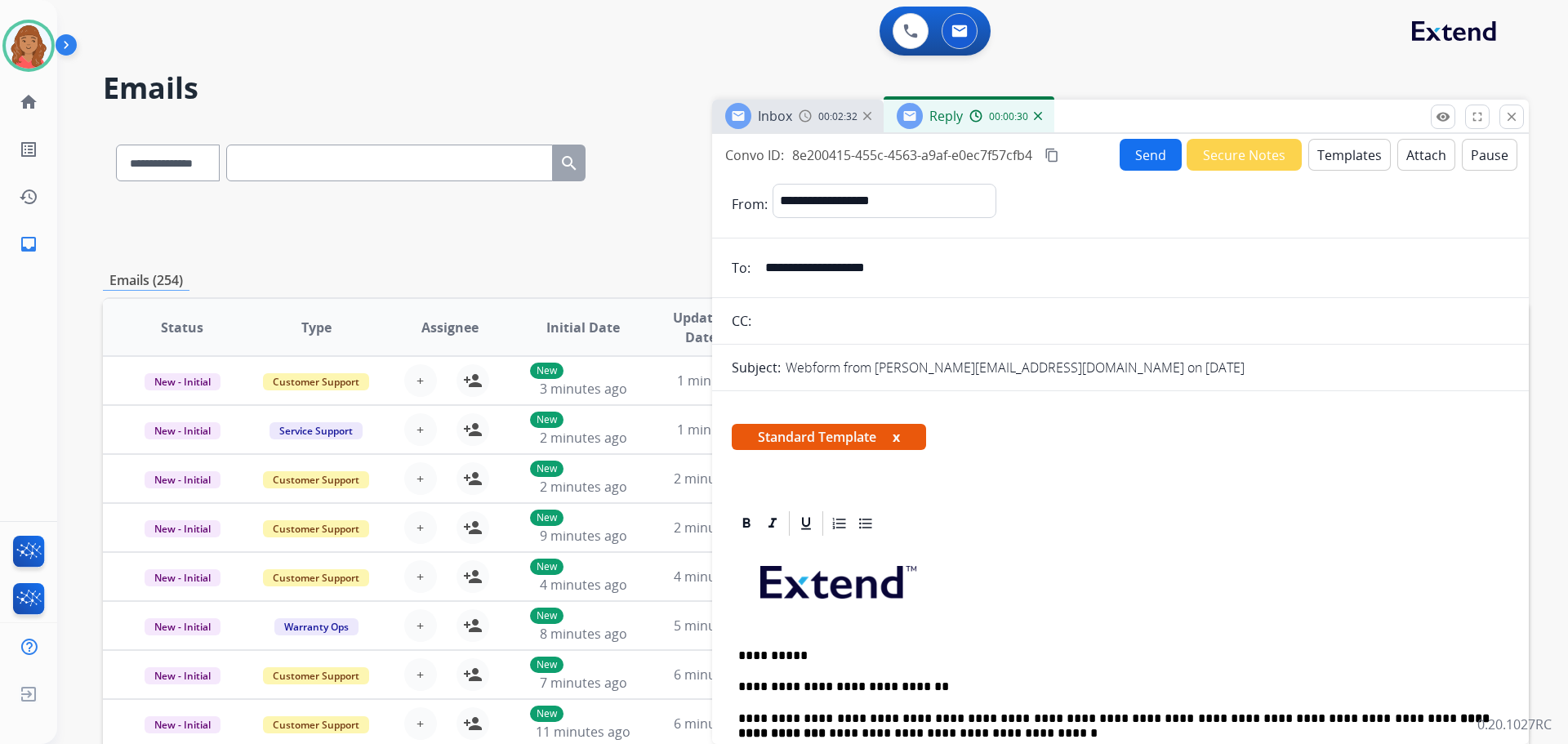
click at [1053, 162] on mat-icon "content_copy" at bounding box center [1051, 155] width 15 height 15
click at [1044, 153] on div "Convo ID: 8e200415-455c-4563-a9af-e0ec7f57cfb4 content_copy" at bounding box center [893, 155] width 337 height 20
click at [1052, 154] on mat-icon "content_copy" at bounding box center [1051, 155] width 15 height 15
drag, startPoint x: 1048, startPoint y: 157, endPoint x: 1059, endPoint y: 157, distance: 11.0
click at [1048, 157] on mat-icon "content_copy" at bounding box center [1051, 155] width 15 height 15
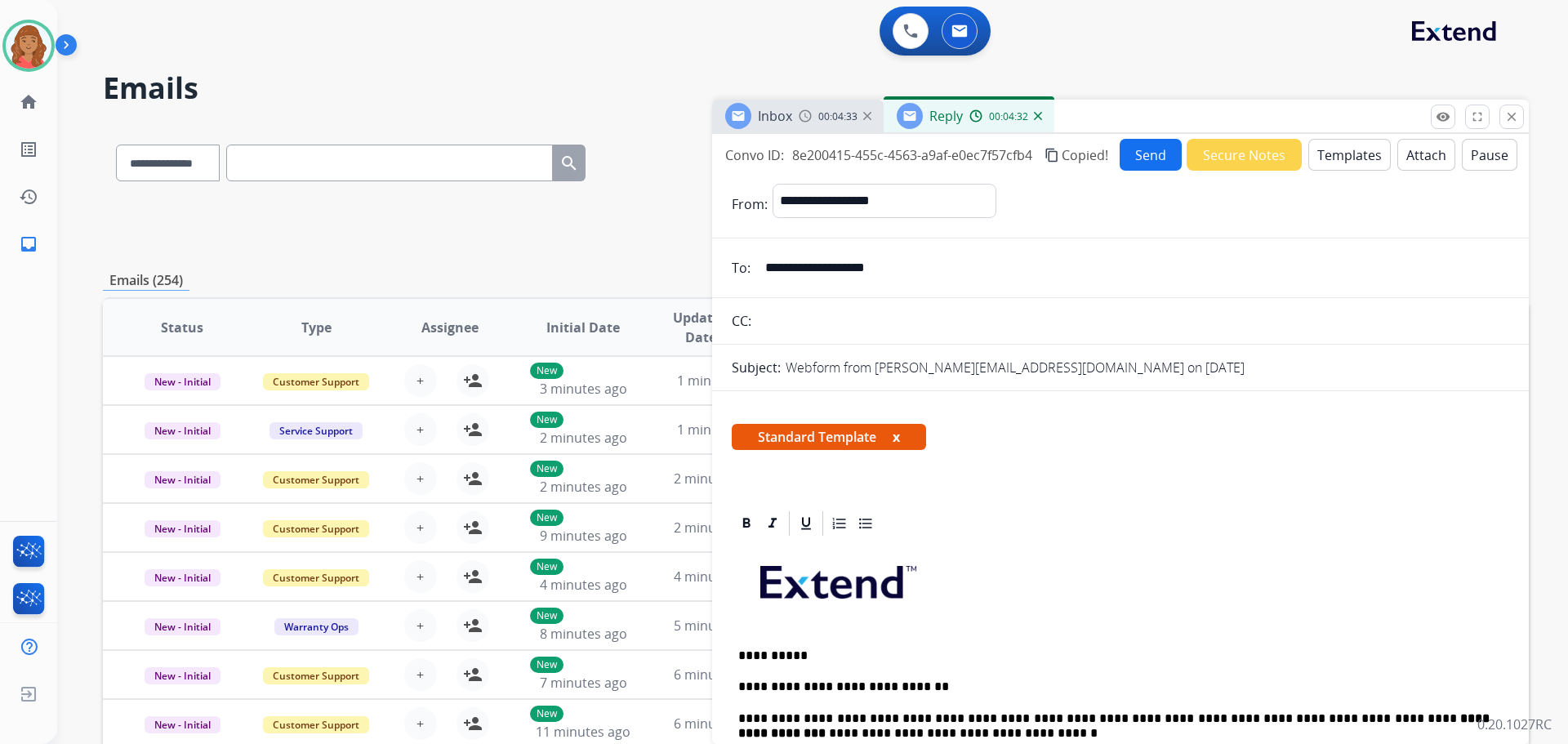
click at [1126, 151] on button "Send" at bounding box center [1151, 154] width 62 height 32
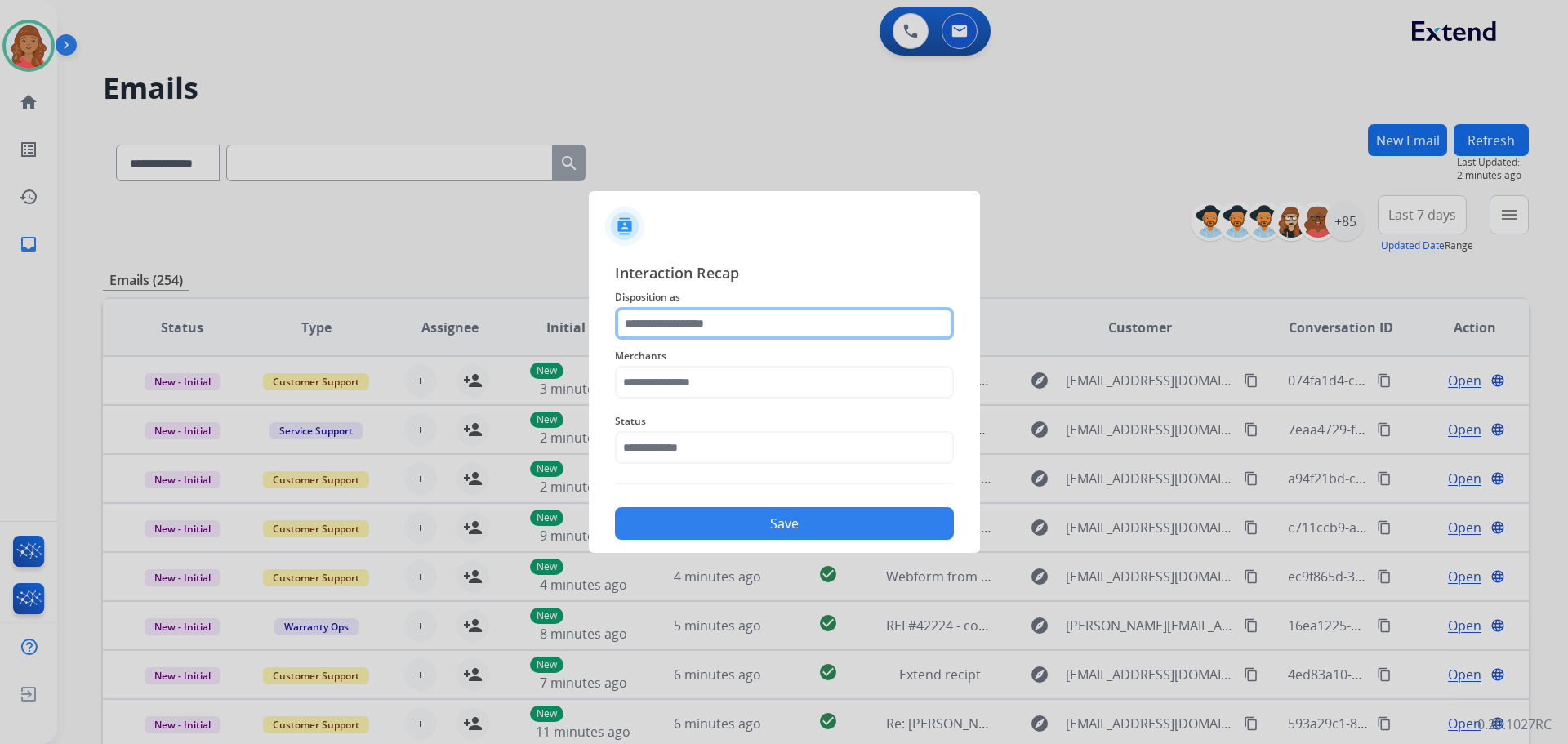
click at [699, 332] on input "text" at bounding box center [785, 324] width 339 height 33
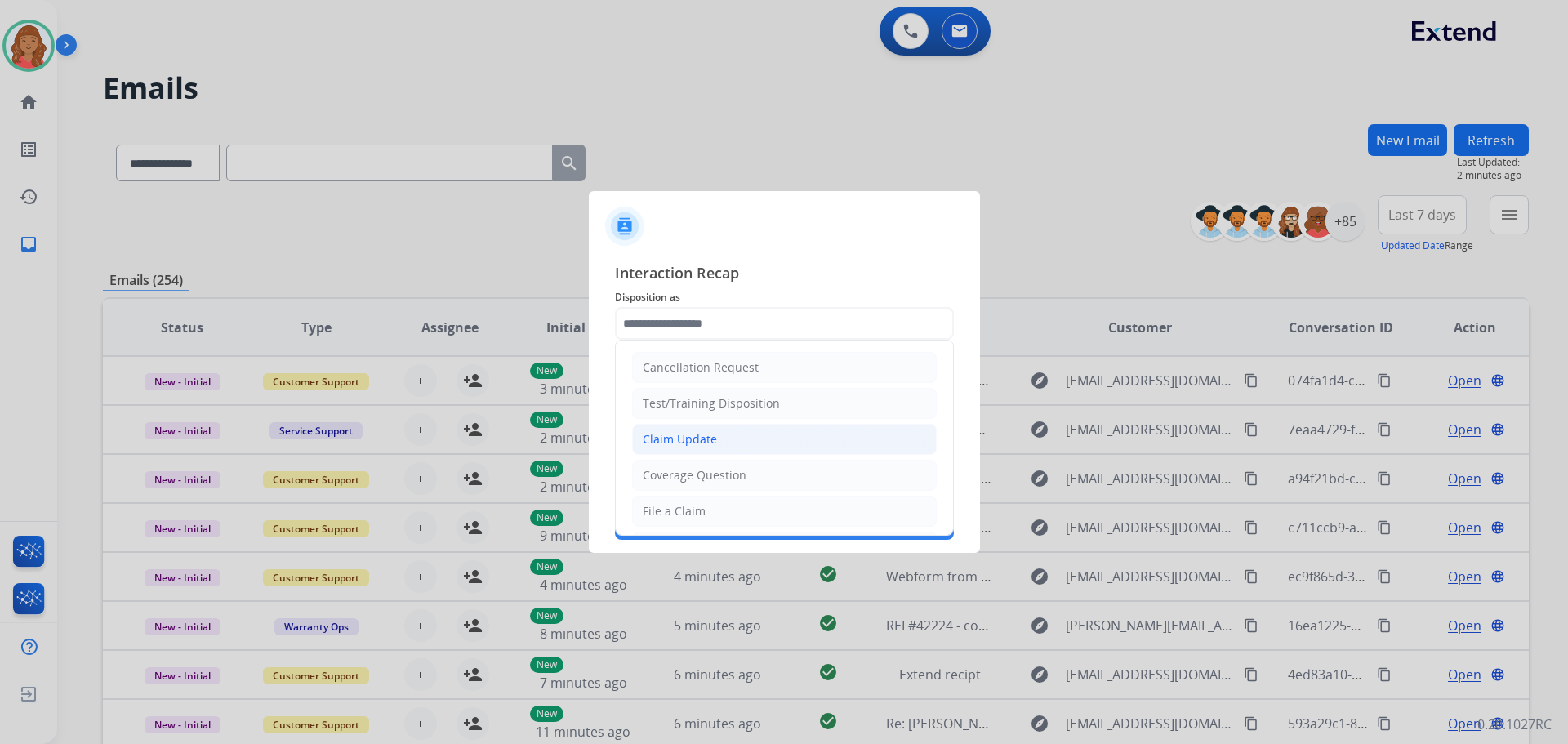
click at [688, 447] on div "Claim Update" at bounding box center [680, 439] width 74 height 16
type input "**********"
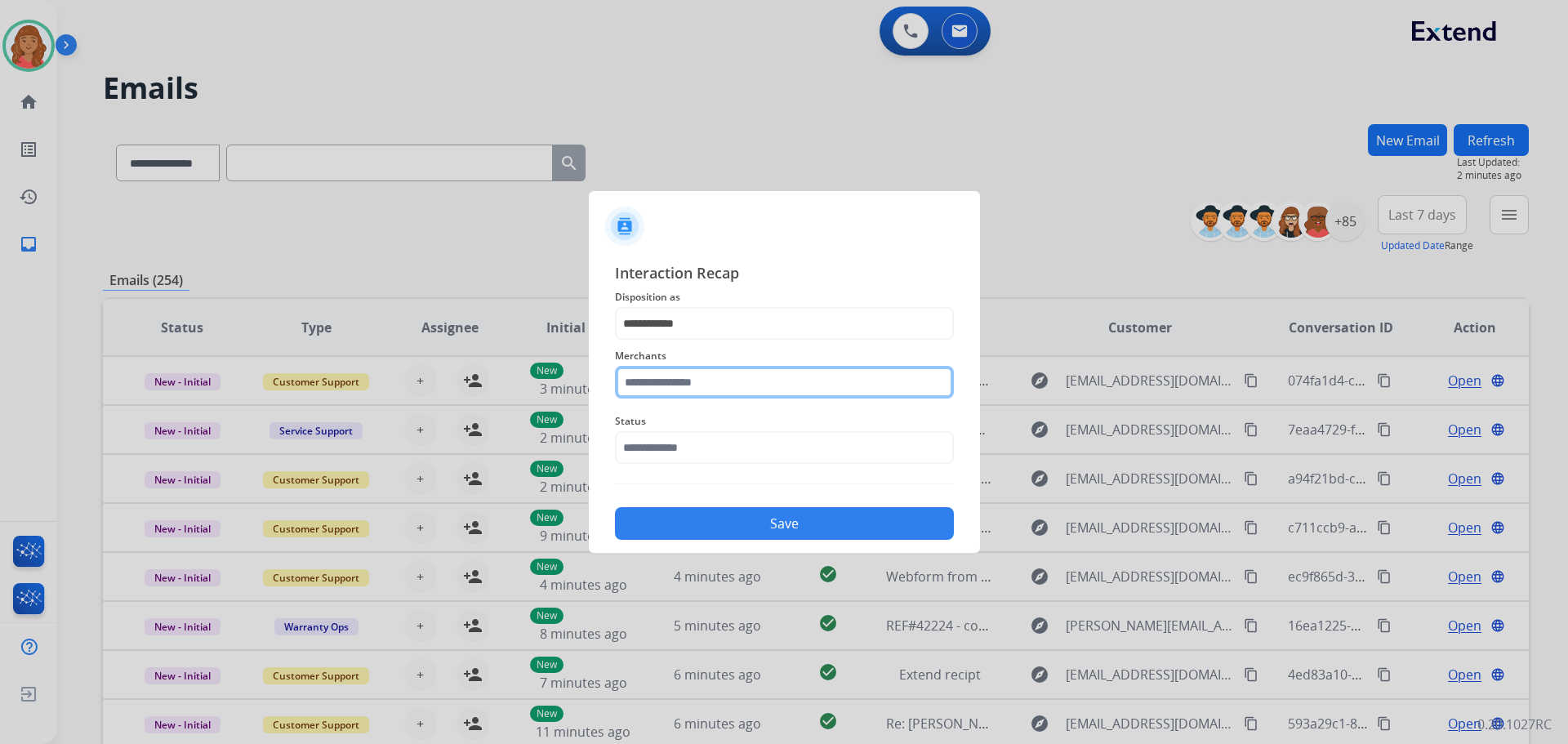
click at [674, 385] on input "text" at bounding box center [785, 382] width 339 height 33
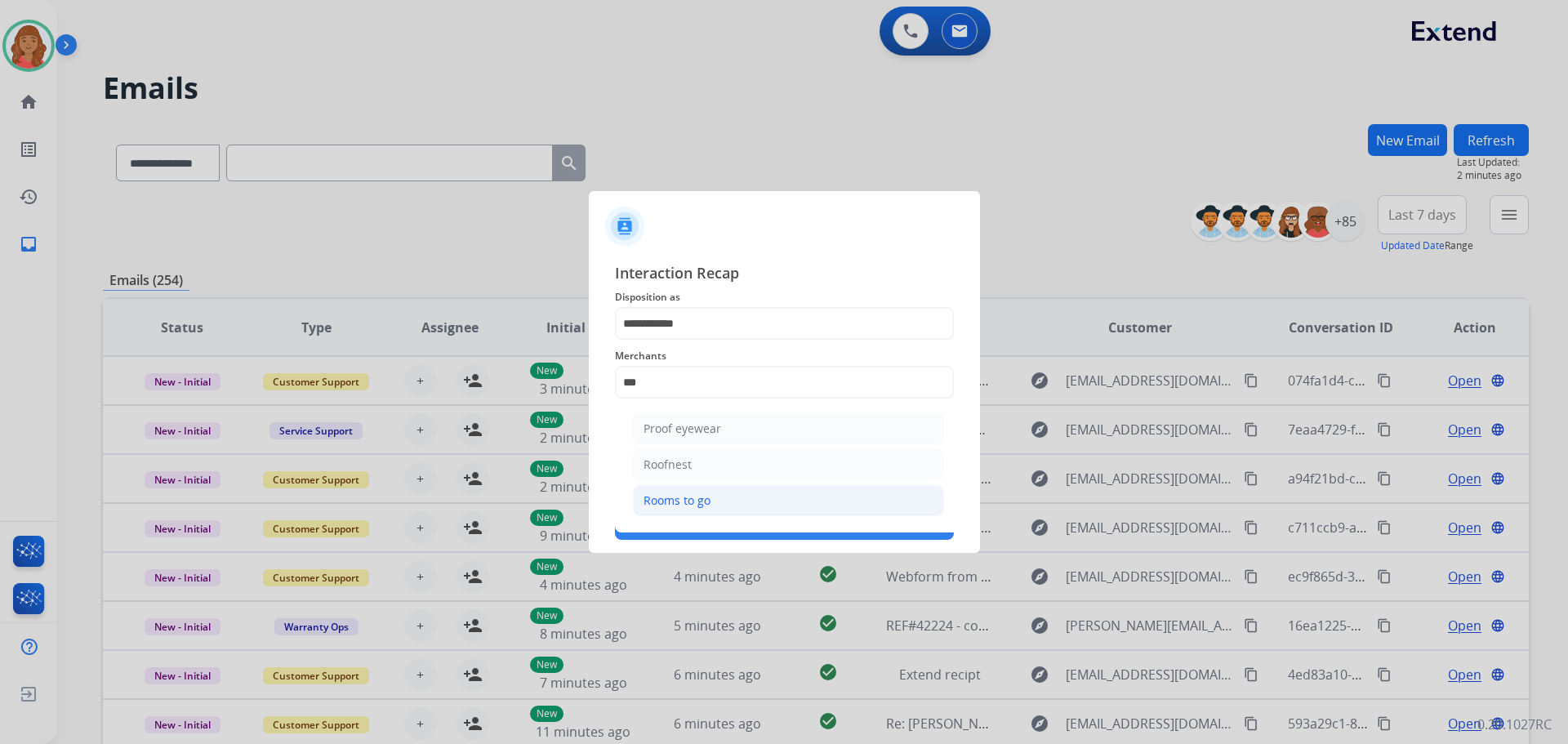
drag, startPoint x: 690, startPoint y: 507, endPoint x: 689, endPoint y: 497, distance: 10.0
click at [690, 505] on div "Rooms to go" at bounding box center [677, 500] width 67 height 16
type input "**********"
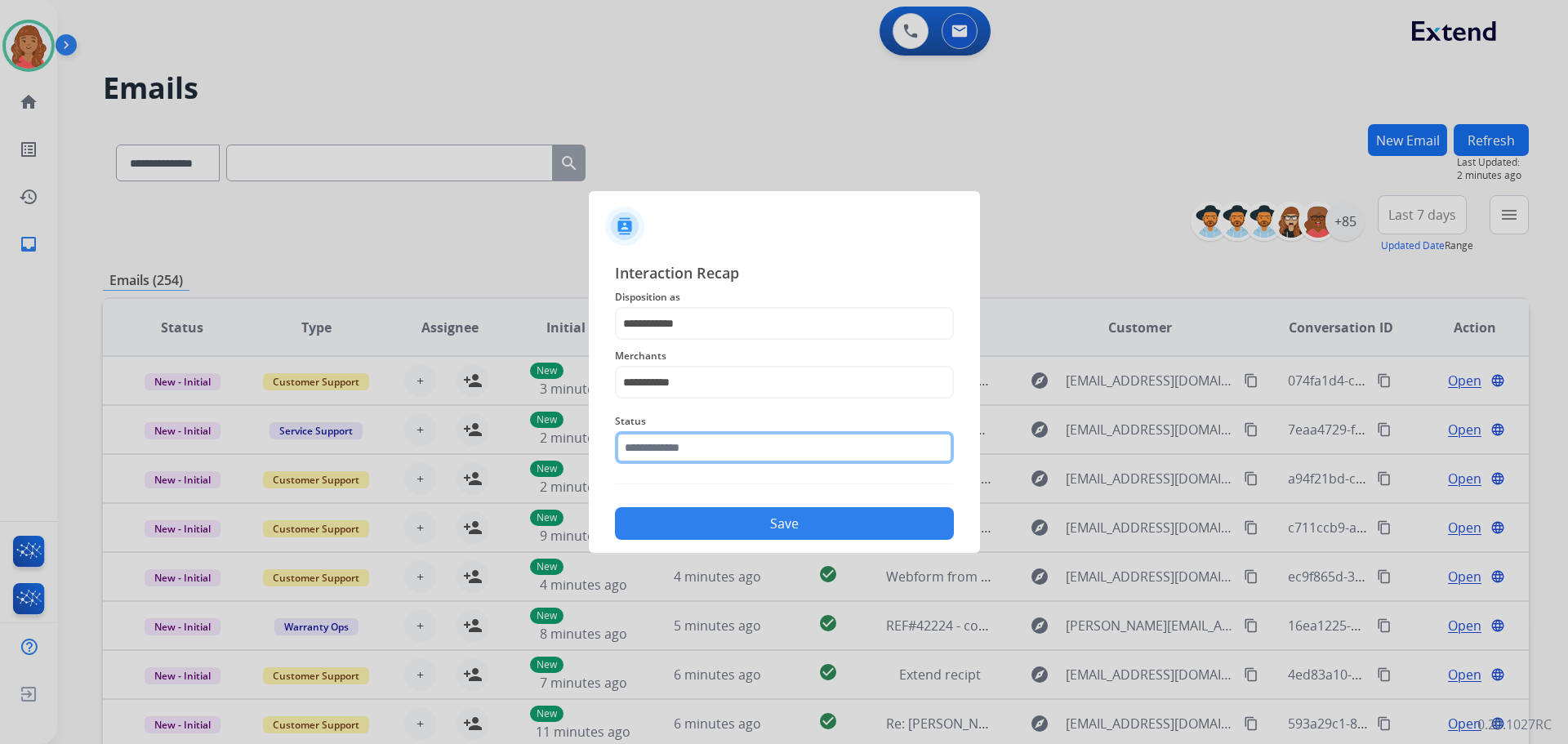
click at [692, 460] on input "text" at bounding box center [785, 447] width 339 height 33
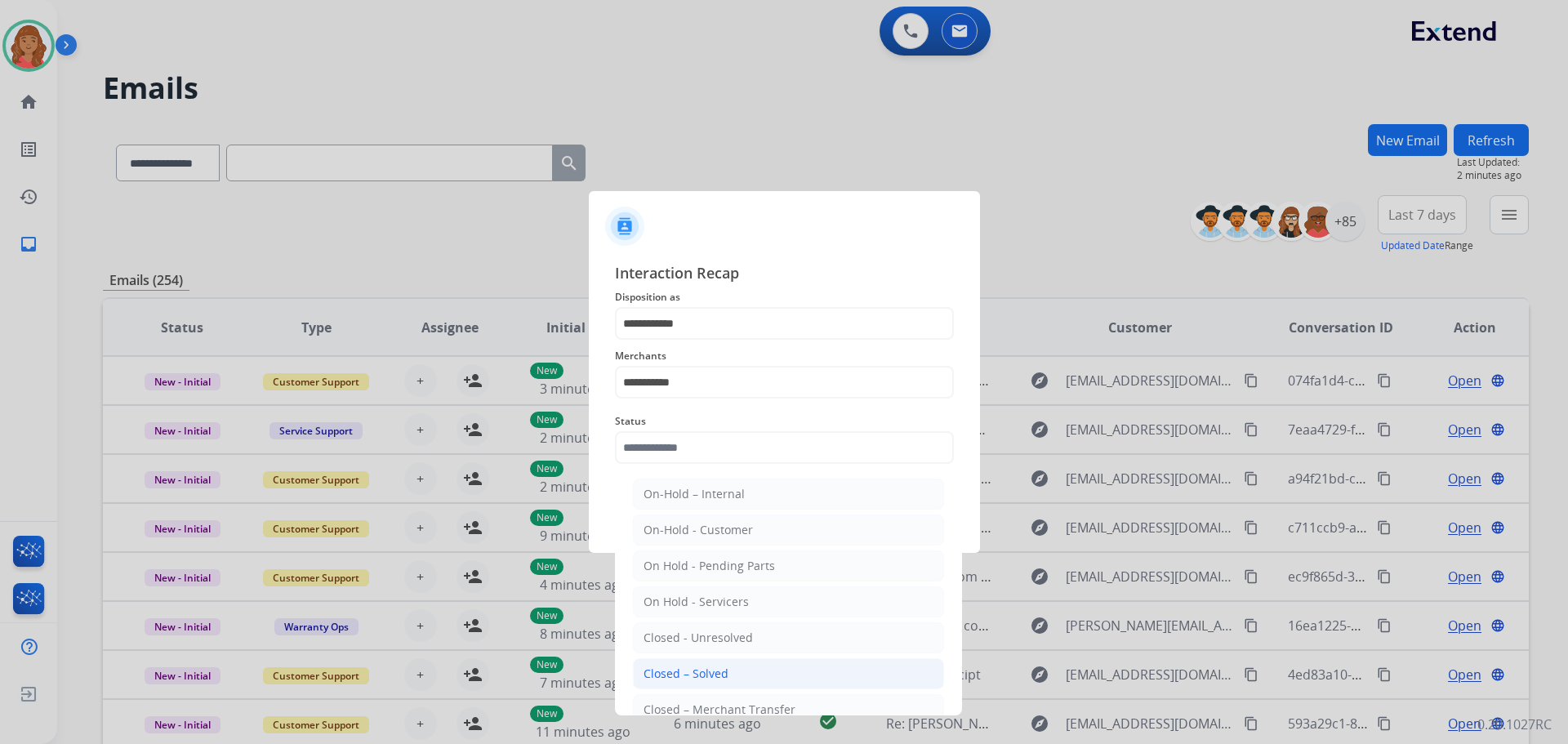
click at [689, 675] on div "Closed – Solved" at bounding box center [686, 673] width 85 height 16
type input "**********"
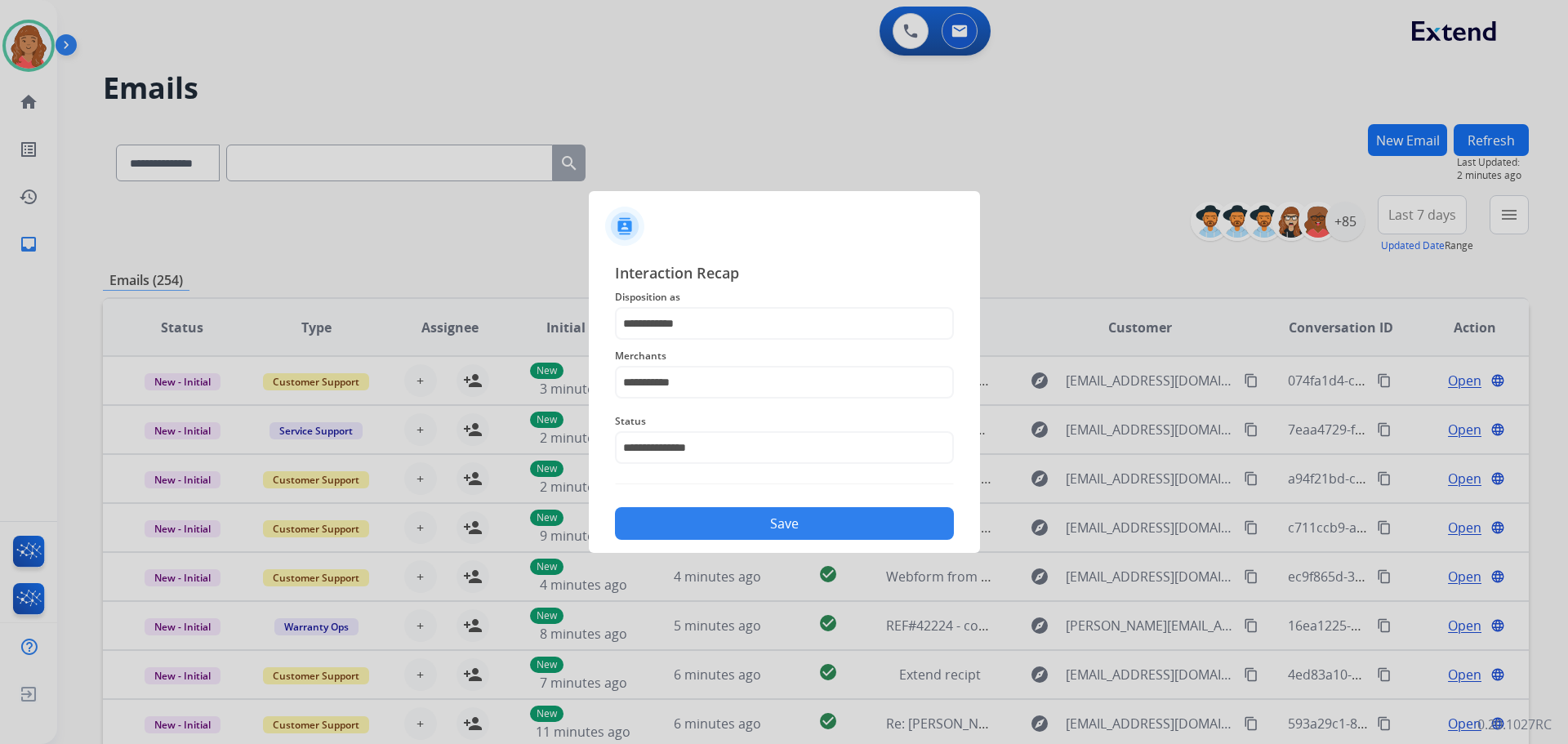
click at [766, 526] on button "Save" at bounding box center [785, 523] width 339 height 33
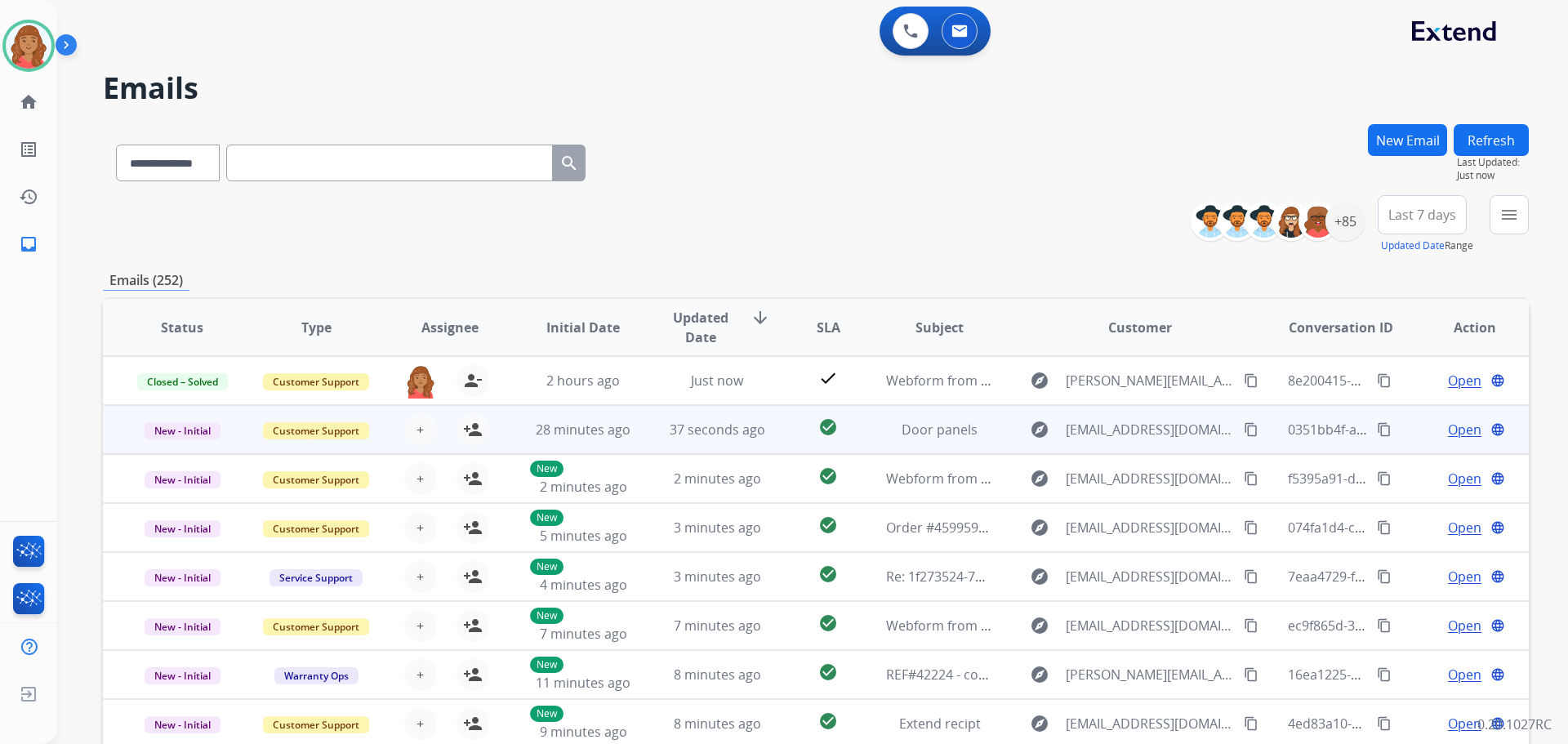
scroll to position [2, 0]
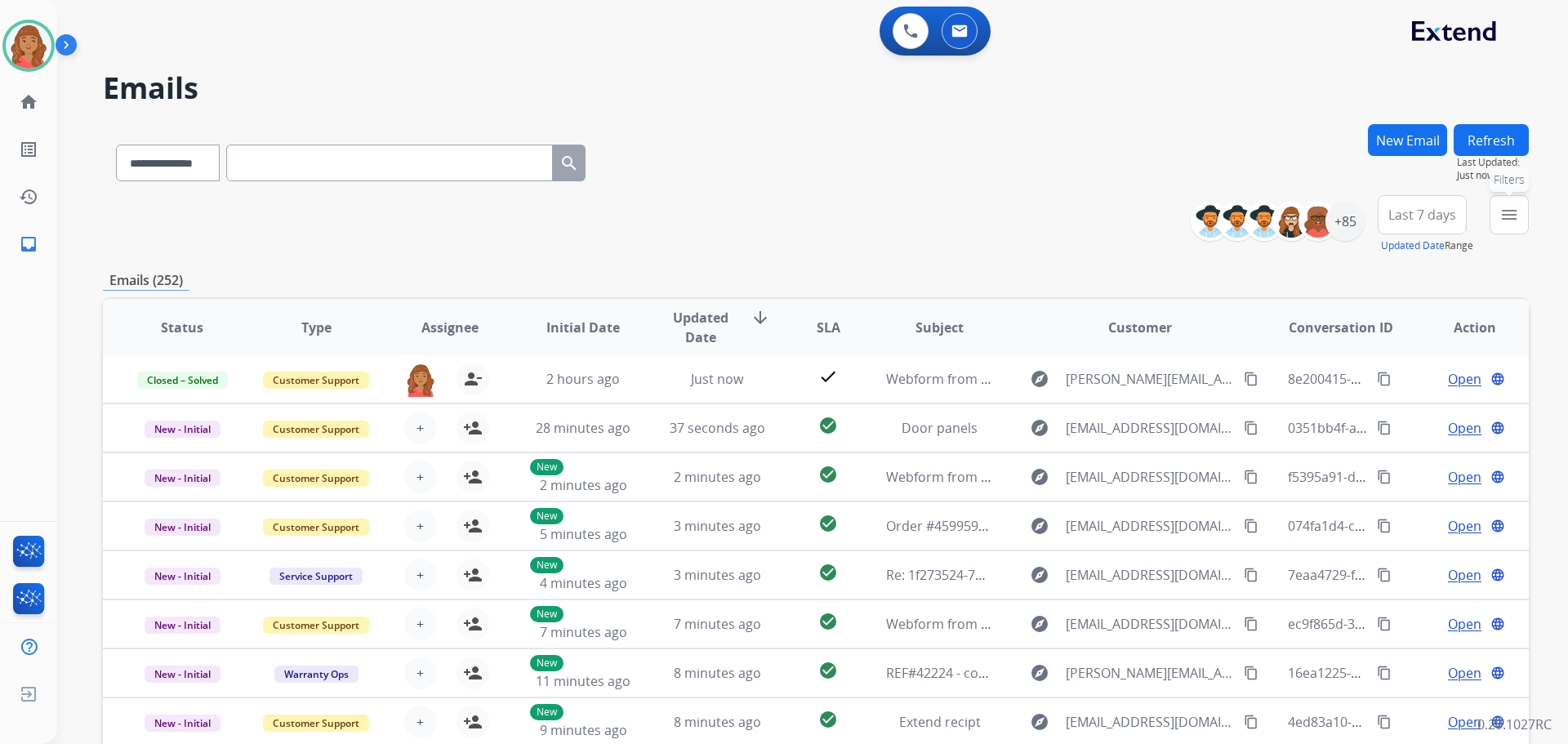
click at [1514, 221] on mat-icon "menu" at bounding box center [1509, 215] width 20 height 20
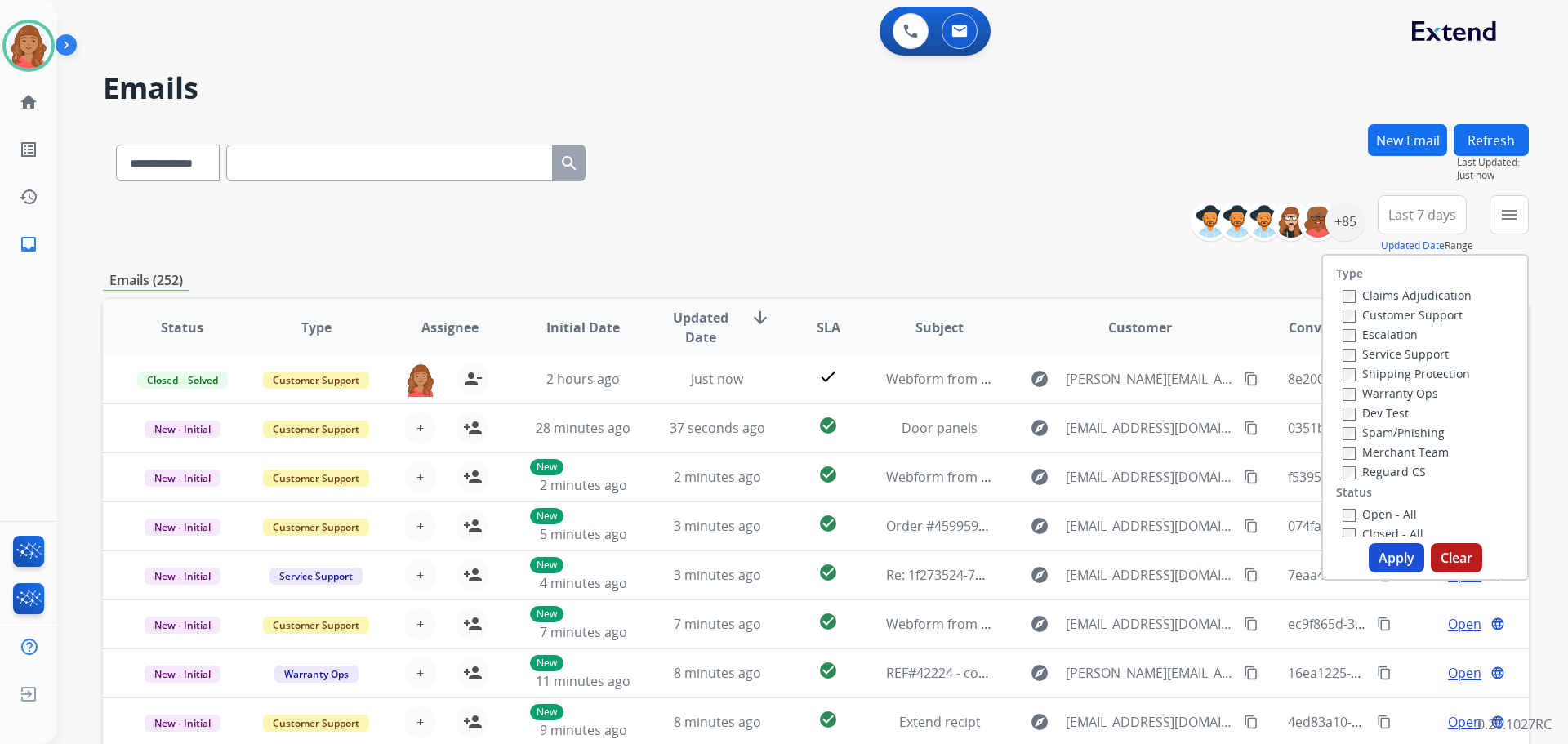
click at [1350, 317] on label "Customer Support" at bounding box center [1402, 315] width 120 height 16
drag, startPoint x: 1385, startPoint y: 553, endPoint x: 1370, endPoint y: 537, distance: 21.9
click at [1386, 551] on button "Apply" at bounding box center [1397, 558] width 55 height 29
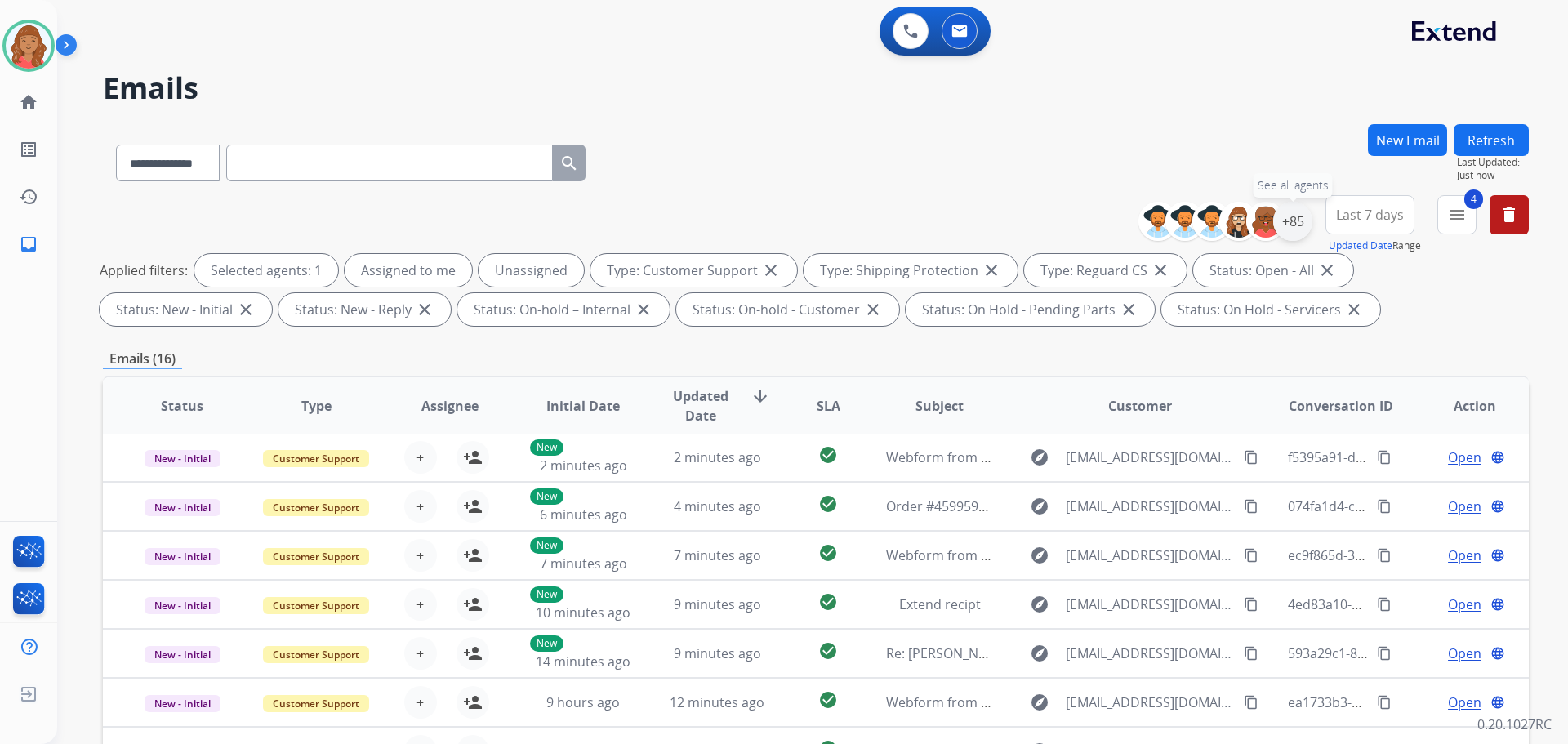
drag, startPoint x: 1284, startPoint y: 225, endPoint x: 1292, endPoint y: 235, distance: 12.8
click at [1288, 229] on div "+85" at bounding box center [1292, 221] width 39 height 39
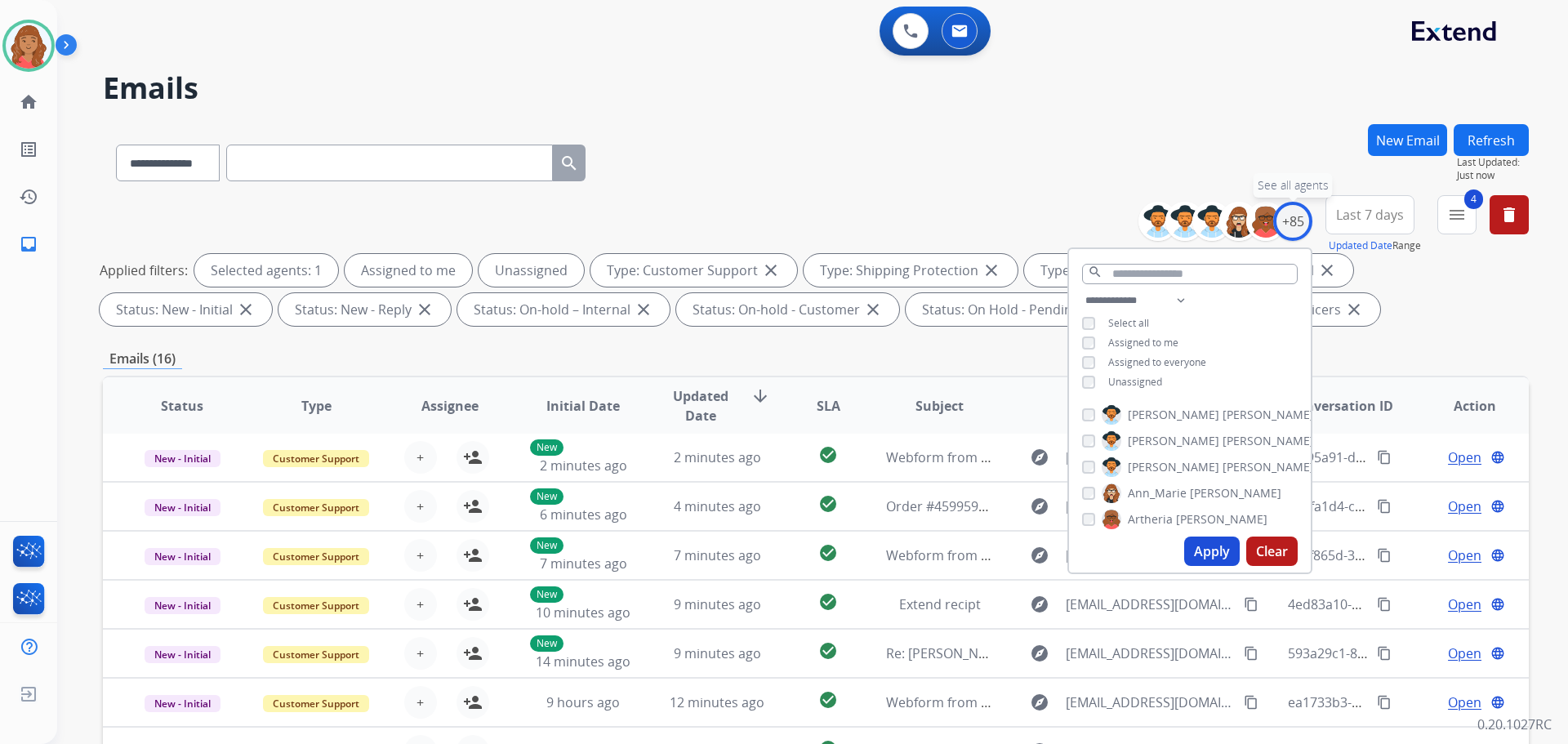
drag, startPoint x: 1294, startPoint y: 225, endPoint x: 1278, endPoint y: 252, distance: 31.4
click at [1295, 225] on div "+85" at bounding box center [1292, 221] width 39 height 39
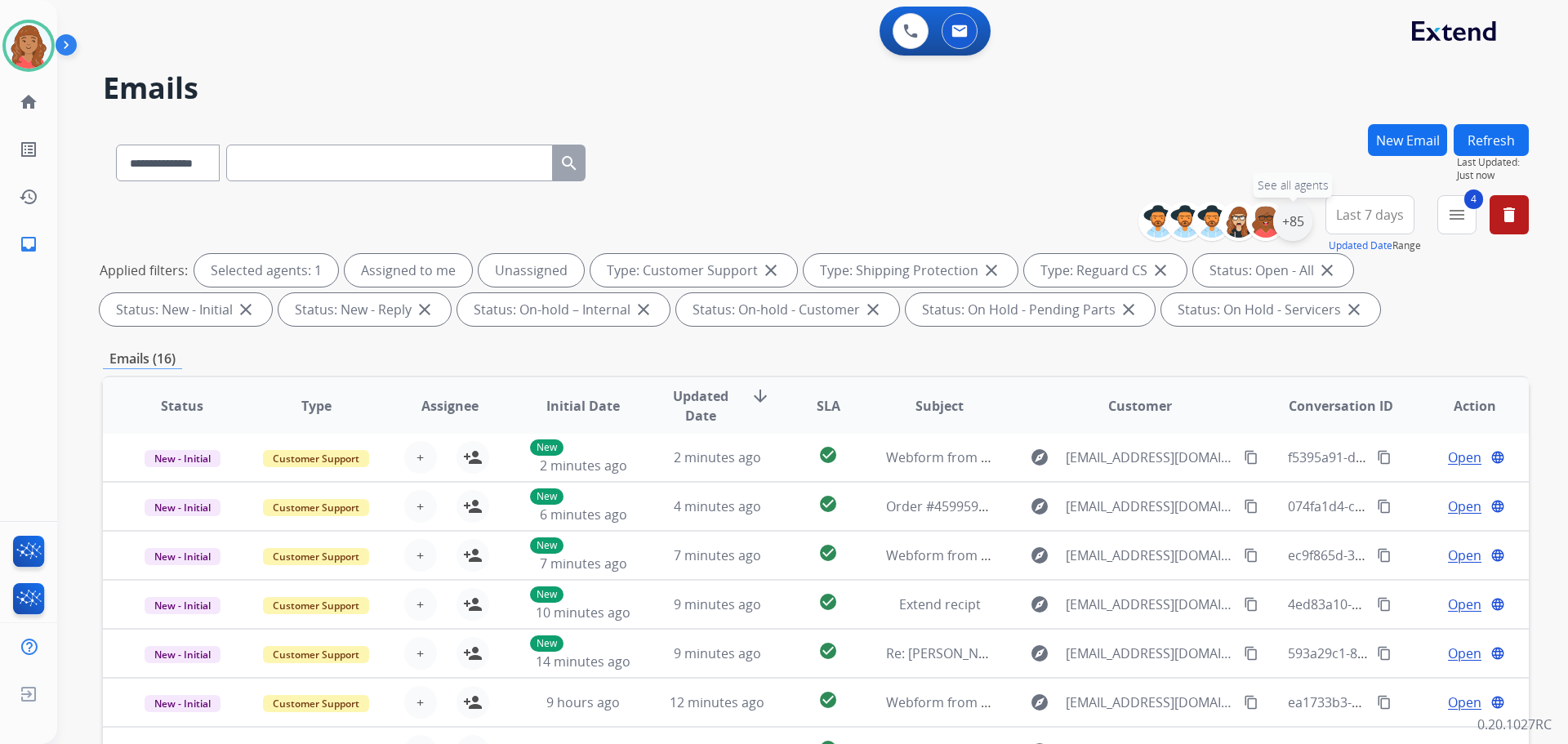
click at [1291, 219] on div "+85" at bounding box center [1292, 221] width 39 height 39
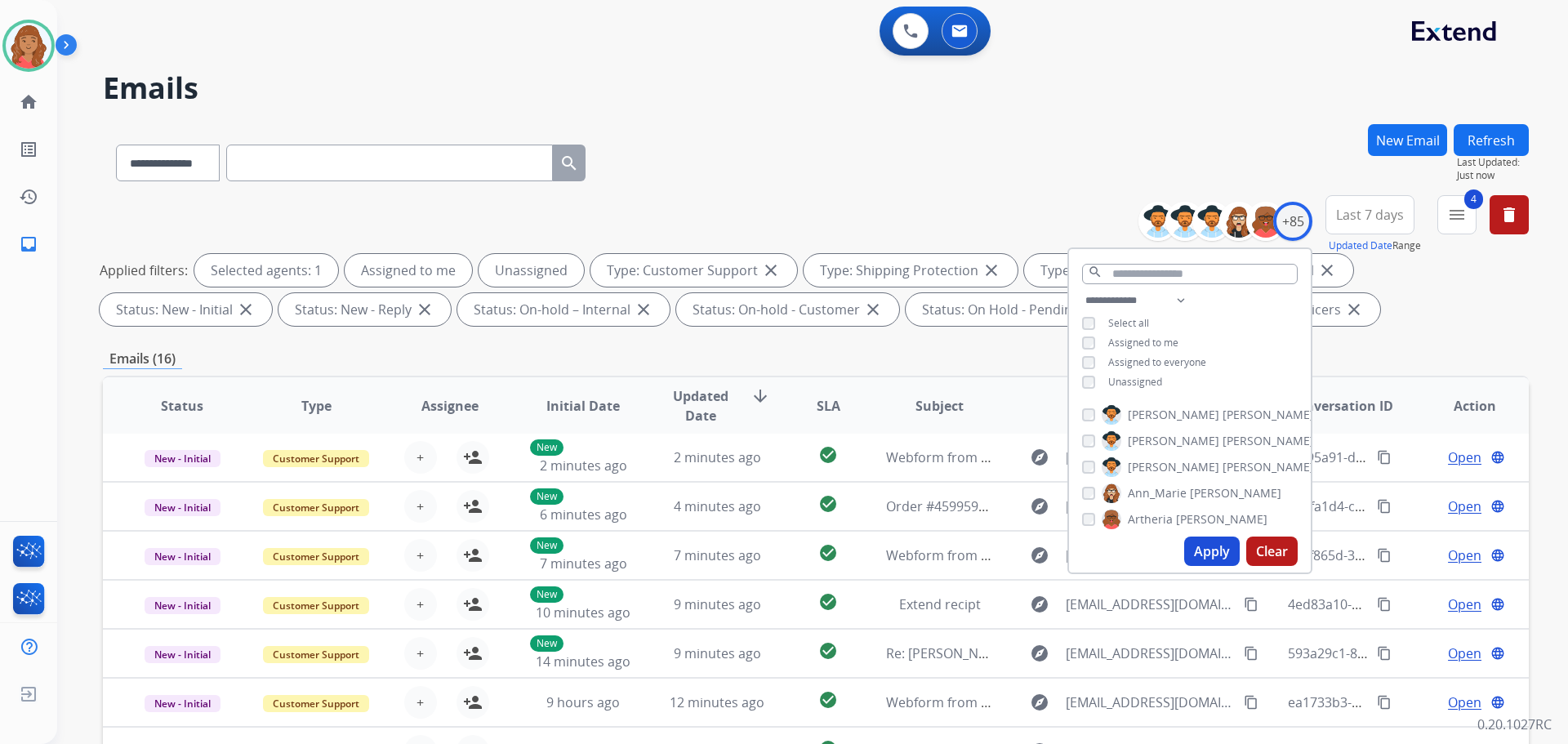
click at [1096, 373] on div "**********" at bounding box center [1189, 343] width 241 height 105
click at [1192, 557] on button "Apply" at bounding box center [1211, 551] width 55 height 29
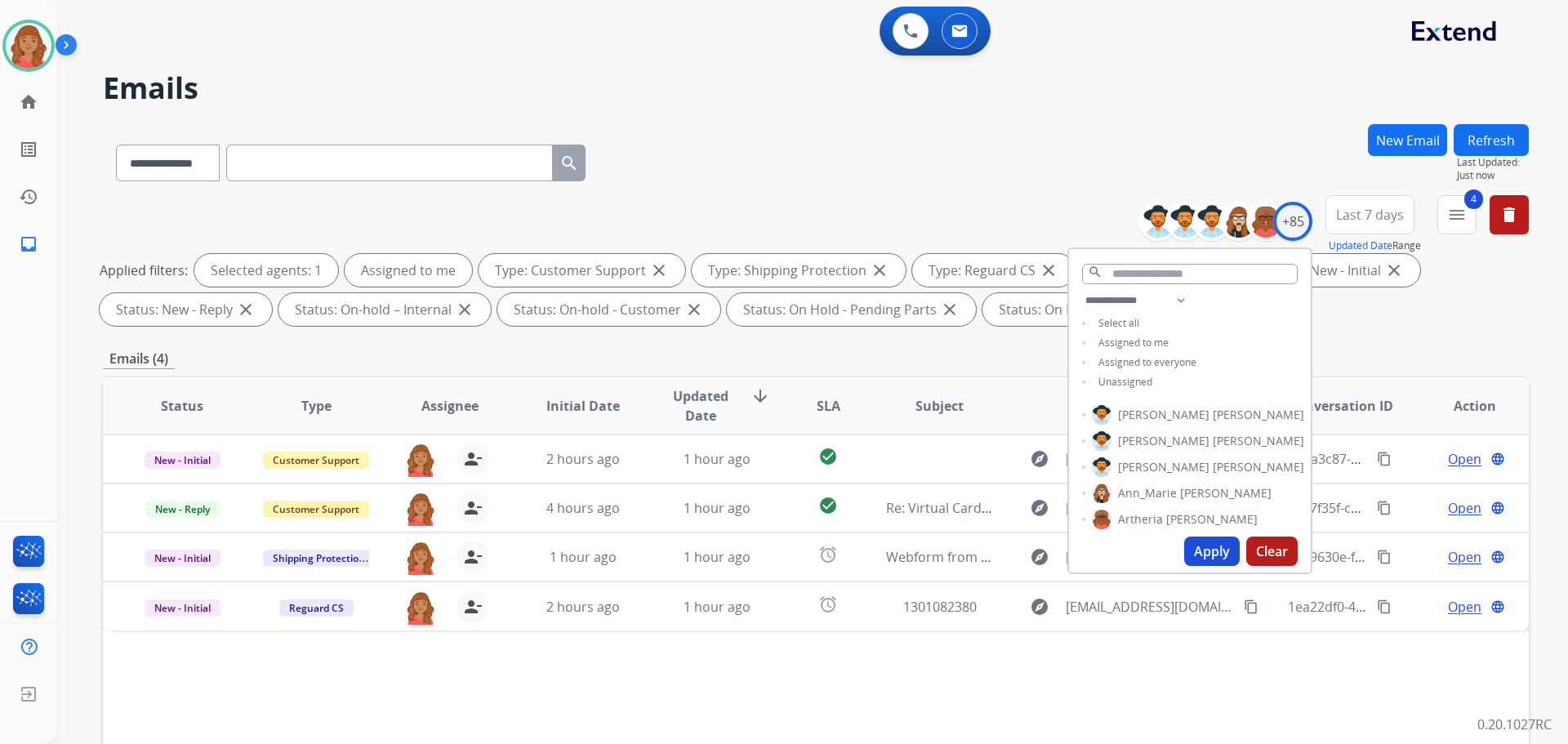
scroll to position [0, 0]
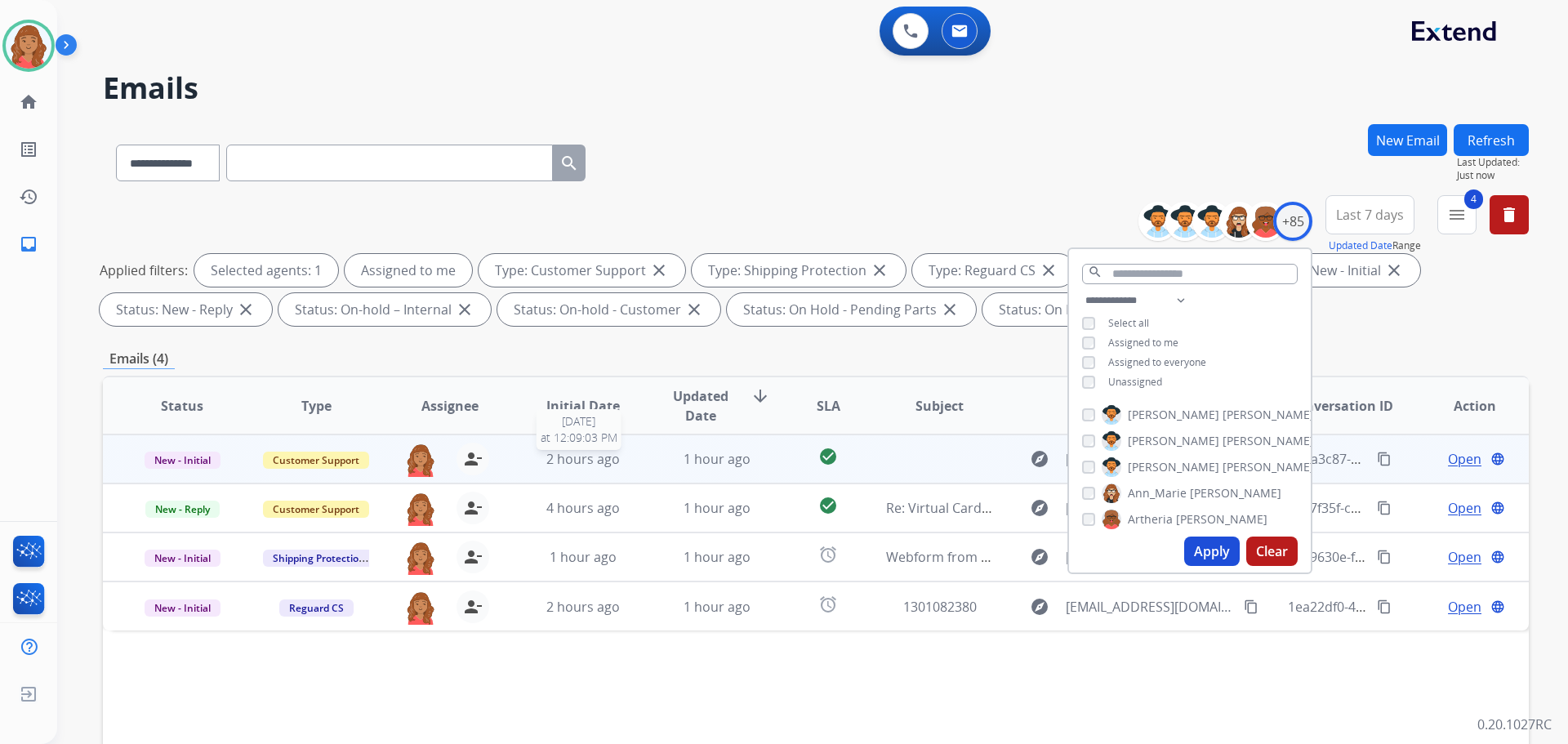
click at [572, 464] on span "2 hours ago" at bounding box center [582, 459] width 74 height 18
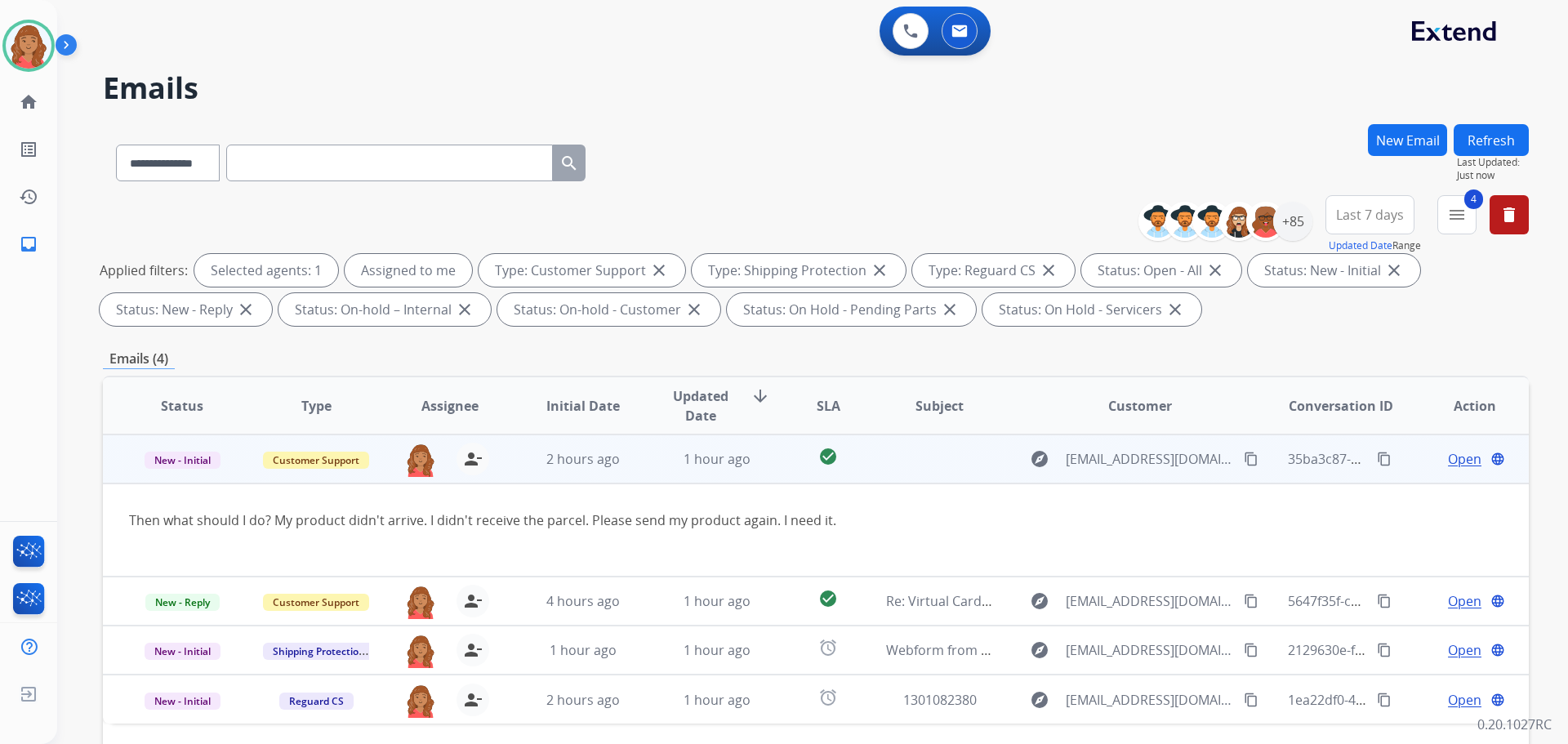
click at [1243, 460] on mat-icon "content_copy" at bounding box center [1250, 459] width 15 height 15
click at [1465, 459] on span "Open" at bounding box center [1464, 459] width 34 height 20
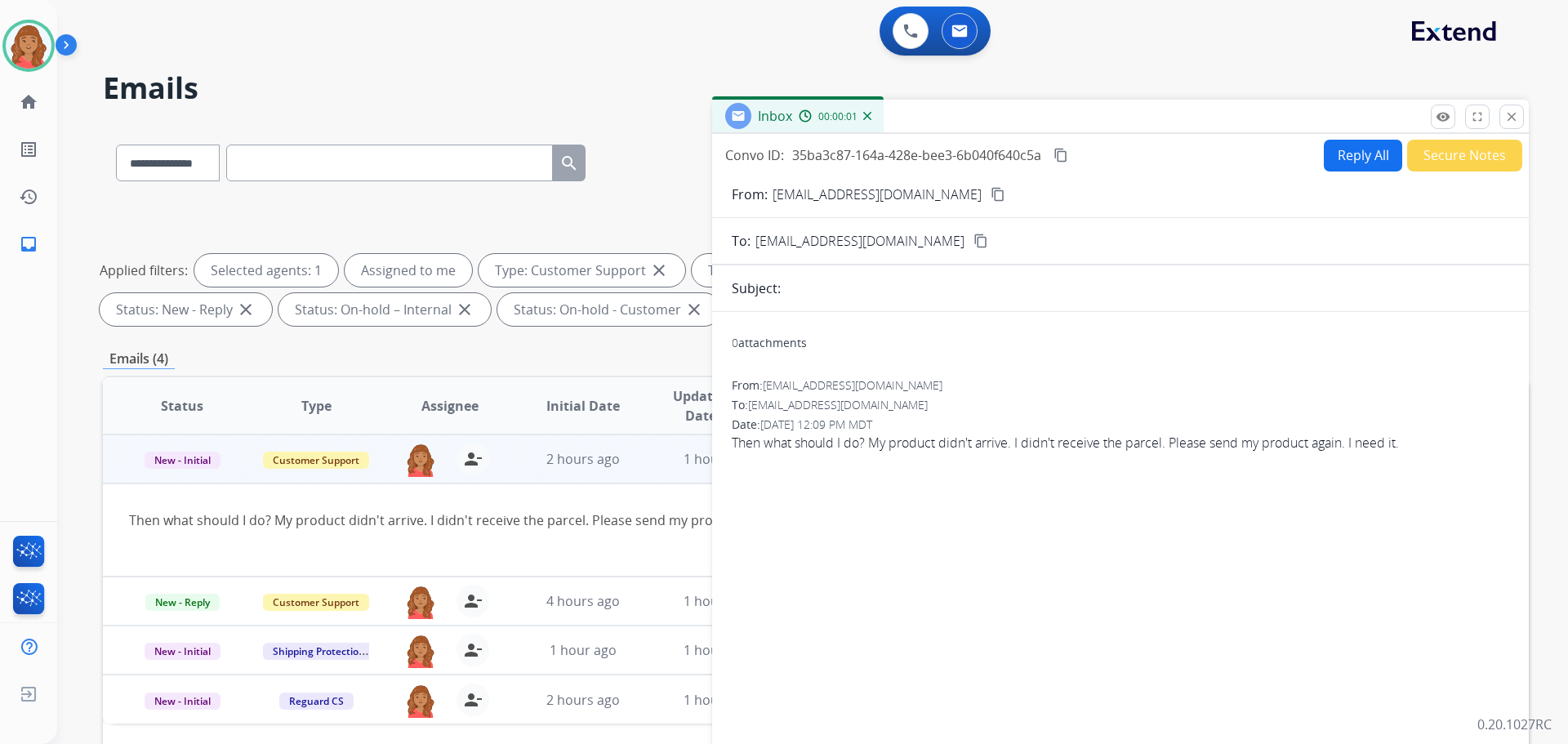
click at [1339, 158] on button "Reply All" at bounding box center [1363, 155] width 79 height 32
select select "**********"
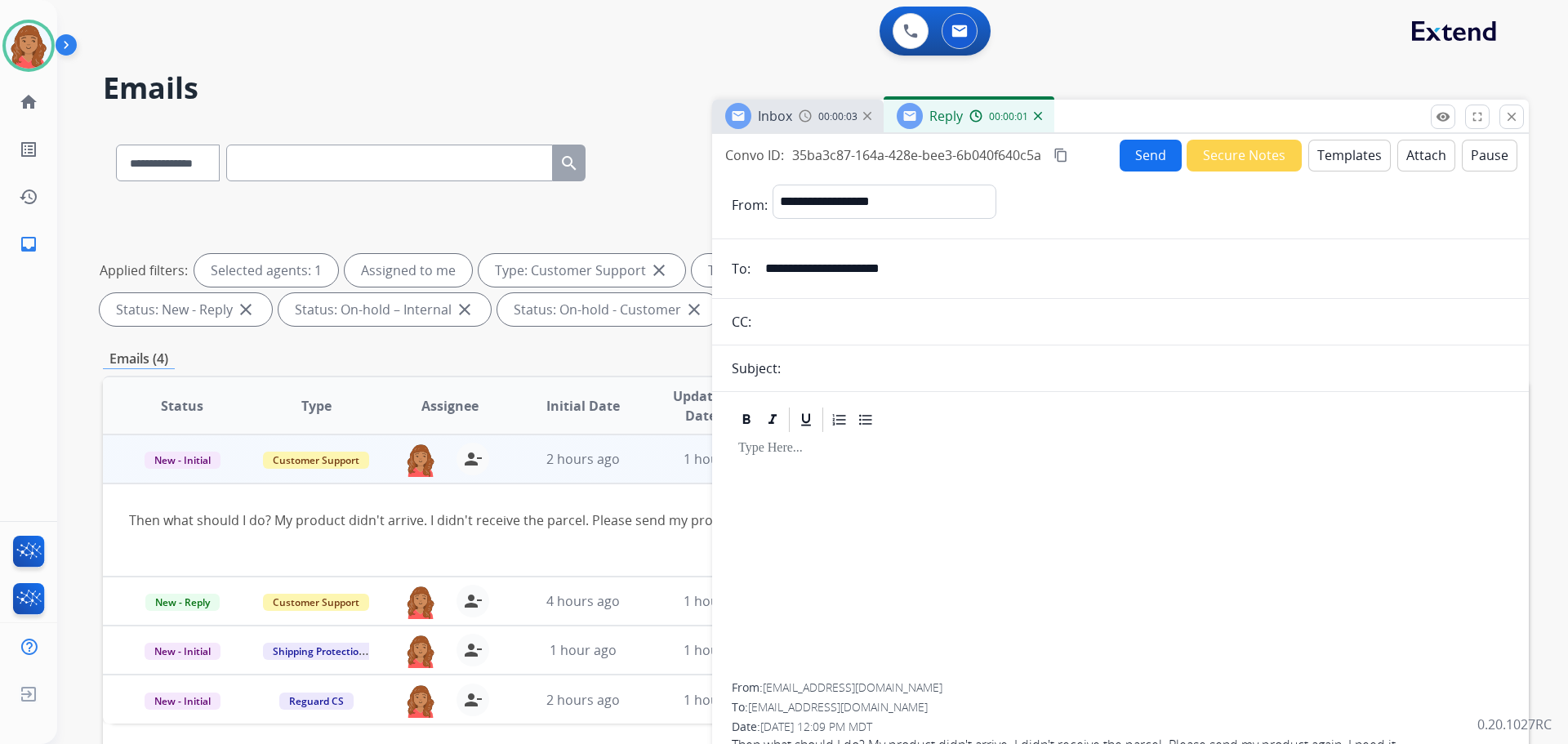
click at [1350, 158] on button "Templates" at bounding box center [1349, 155] width 82 height 32
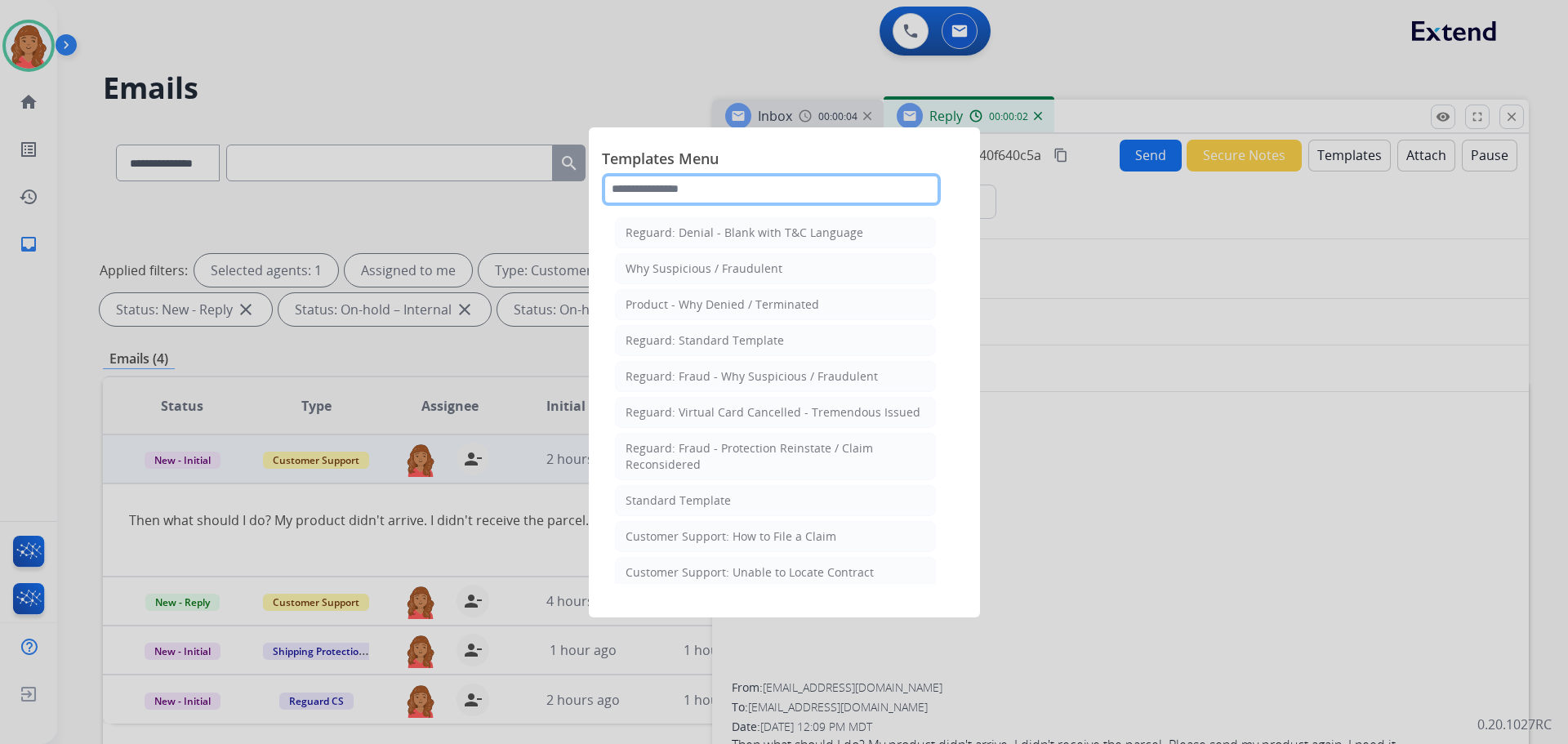
click at [712, 187] on input "text" at bounding box center [772, 189] width 339 height 33
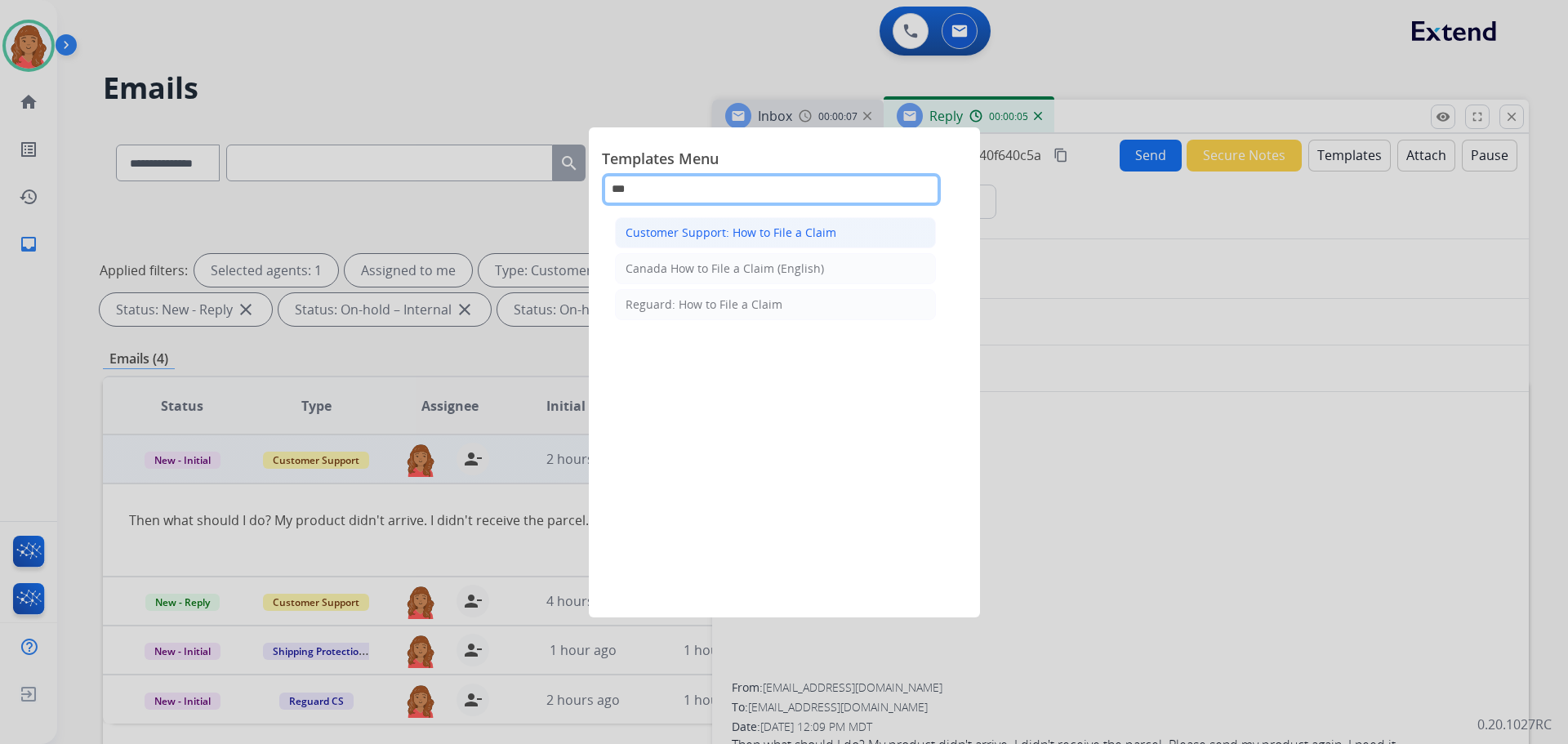
type input "***"
click at [673, 229] on div "Customer Support: How to File a Claim" at bounding box center [730, 233] width 210 height 16
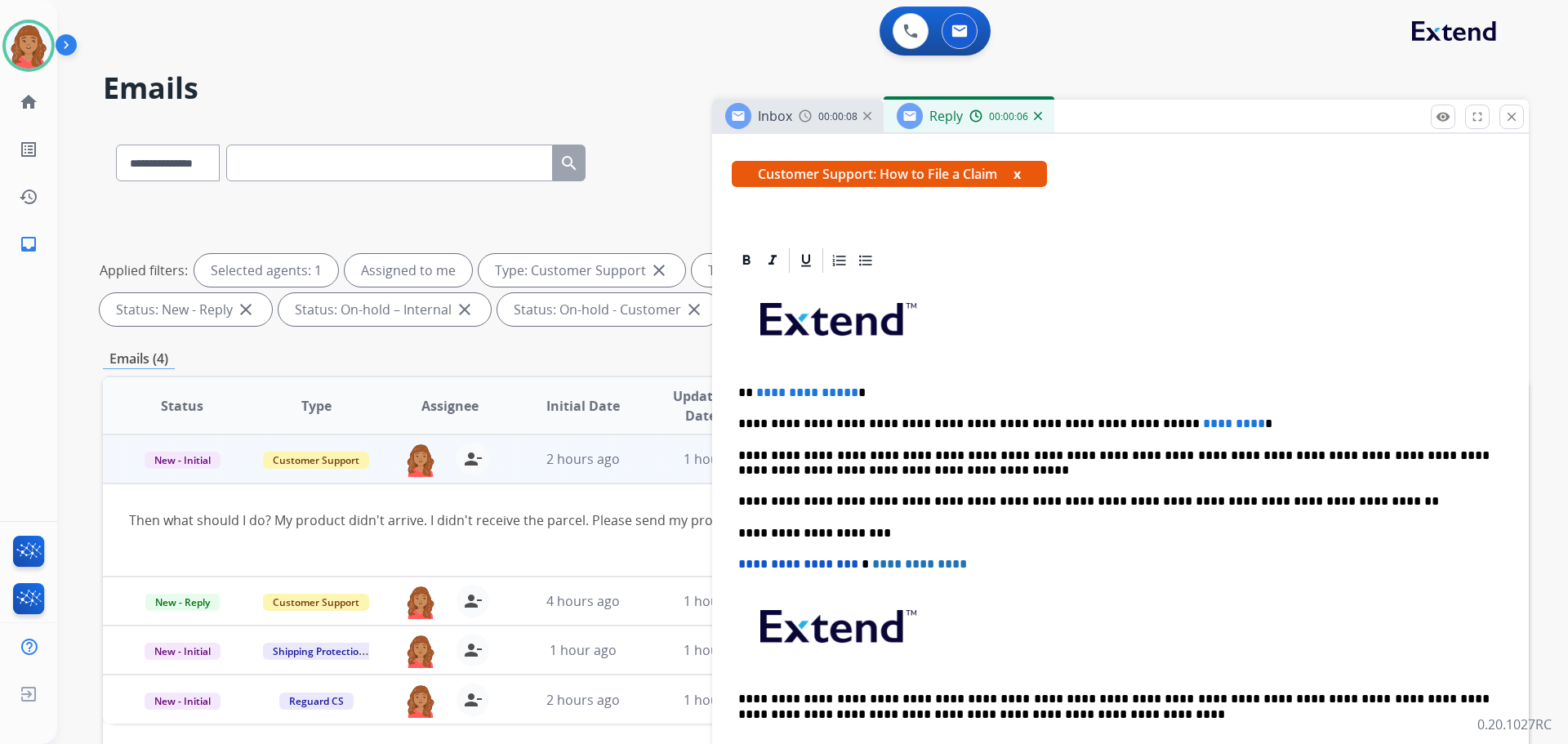
scroll to position [326, 0]
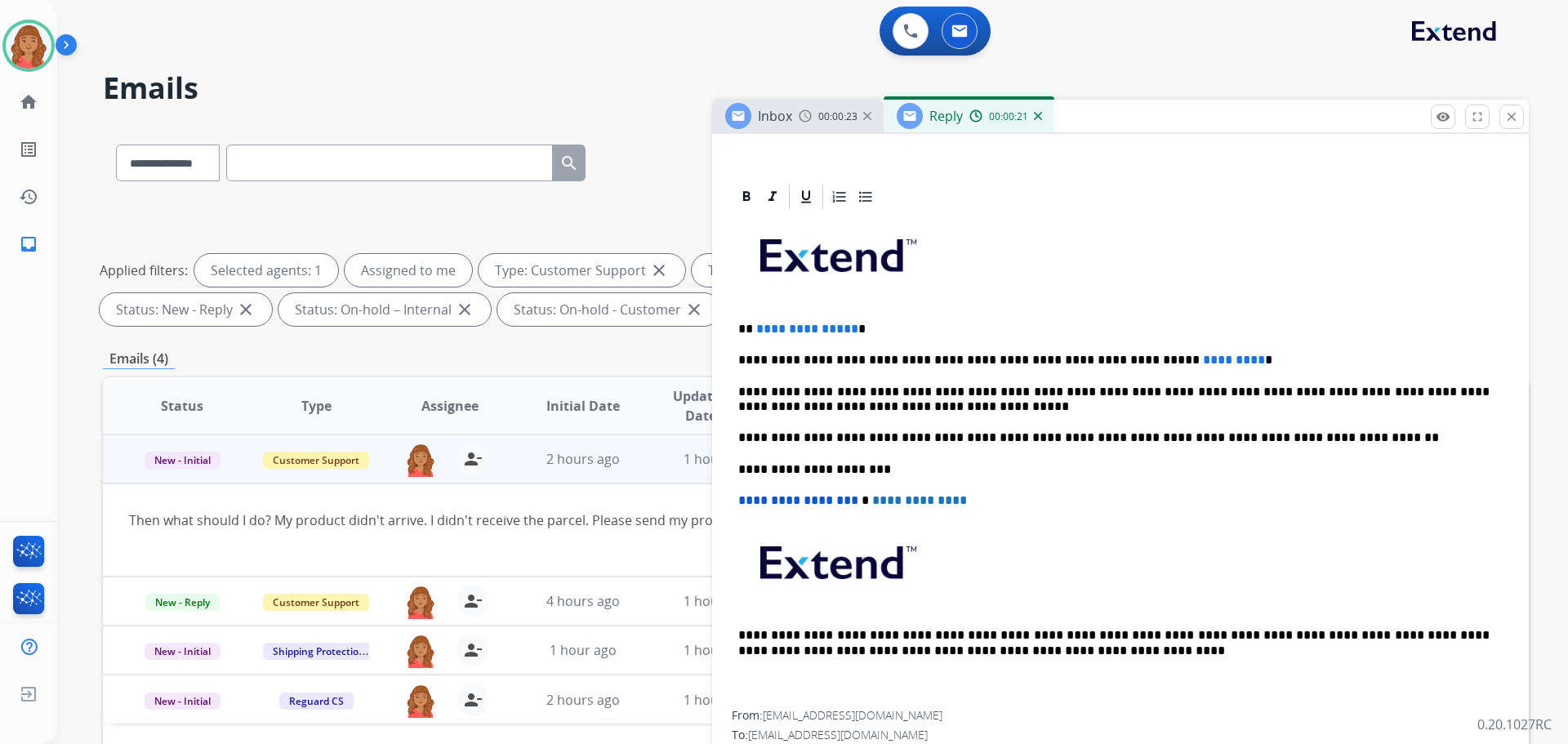
click at [1067, 360] on p "**********" at bounding box center [1114, 360] width 751 height 15
drag, startPoint x: 1070, startPoint y: 359, endPoint x: 1182, endPoint y: 359, distance: 112.0
click at [1182, 359] on p "**********" at bounding box center [1114, 360] width 751 height 15
drag, startPoint x: 848, startPoint y: 330, endPoint x: 760, endPoint y: 338, distance: 88.4
click at [753, 336] on p "**********" at bounding box center [1114, 329] width 751 height 15
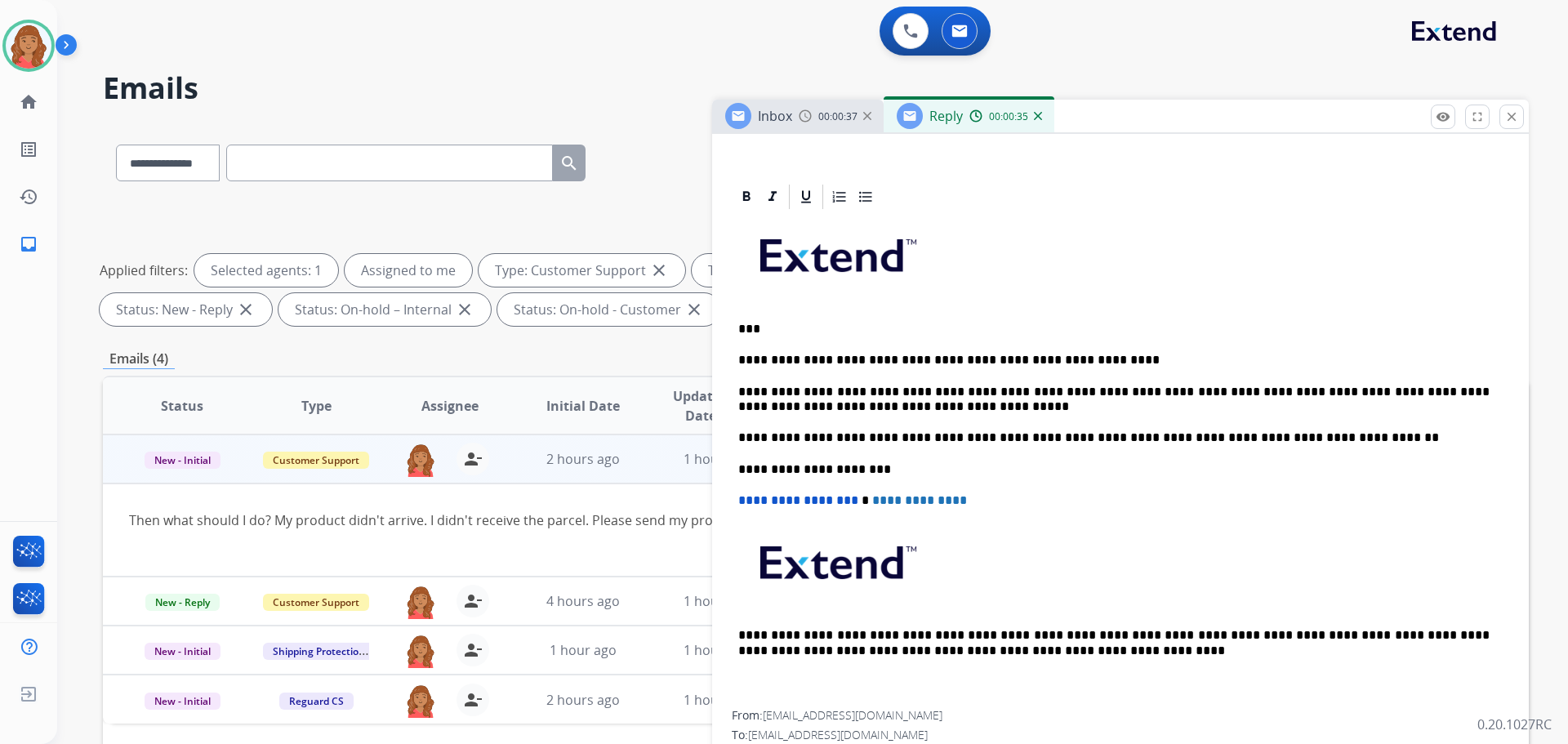
click at [749, 331] on p "***" at bounding box center [1114, 329] width 751 height 15
click at [751, 327] on p "***" at bounding box center [1114, 329] width 751 height 15
click at [753, 327] on p "****" at bounding box center [1114, 329] width 751 height 15
click at [753, 329] on p "****" at bounding box center [1114, 329] width 751 height 15
click at [781, 325] on p "****" at bounding box center [1114, 329] width 751 height 15
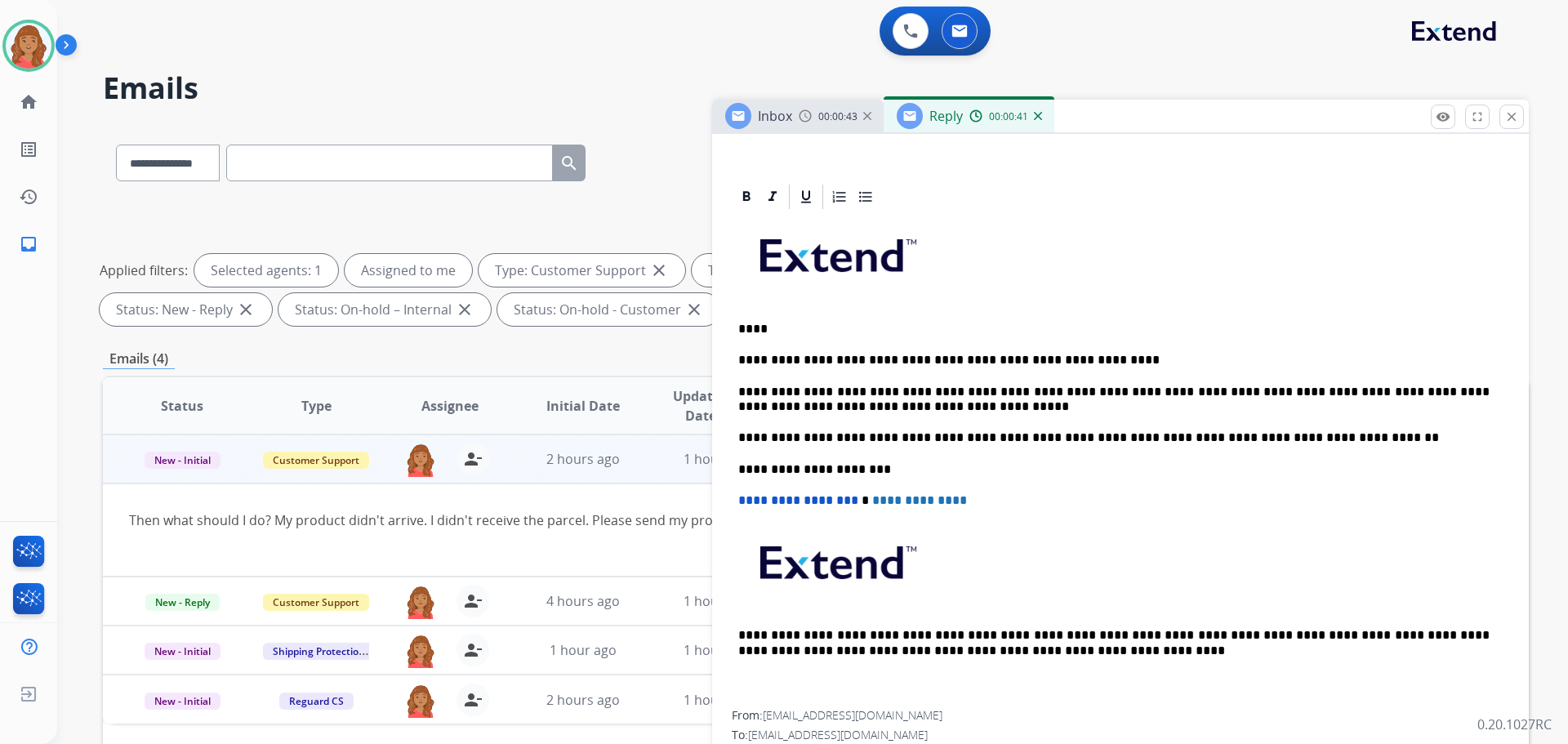
click at [751, 330] on p "****" at bounding box center [1114, 329] width 751 height 15
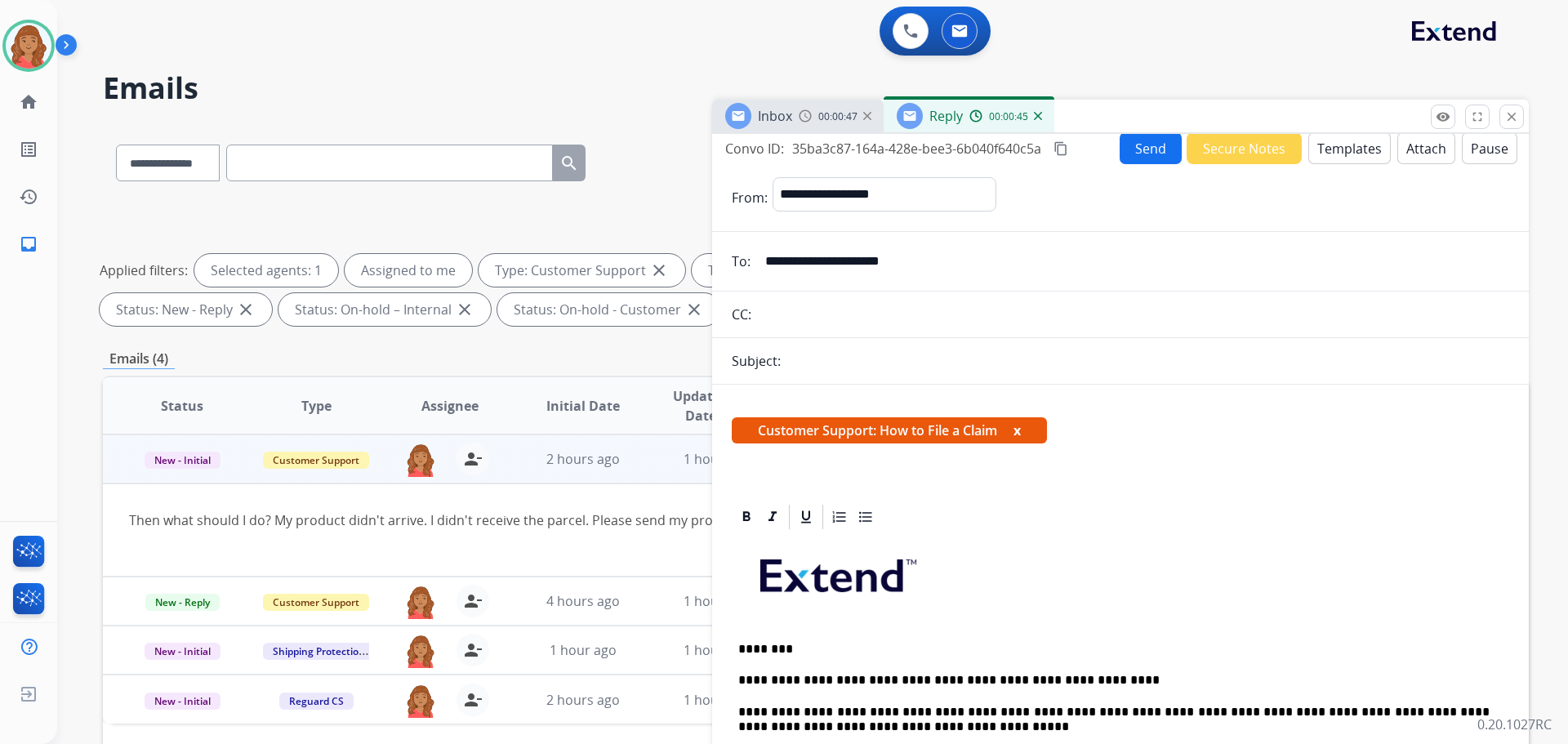
scroll to position [0, 0]
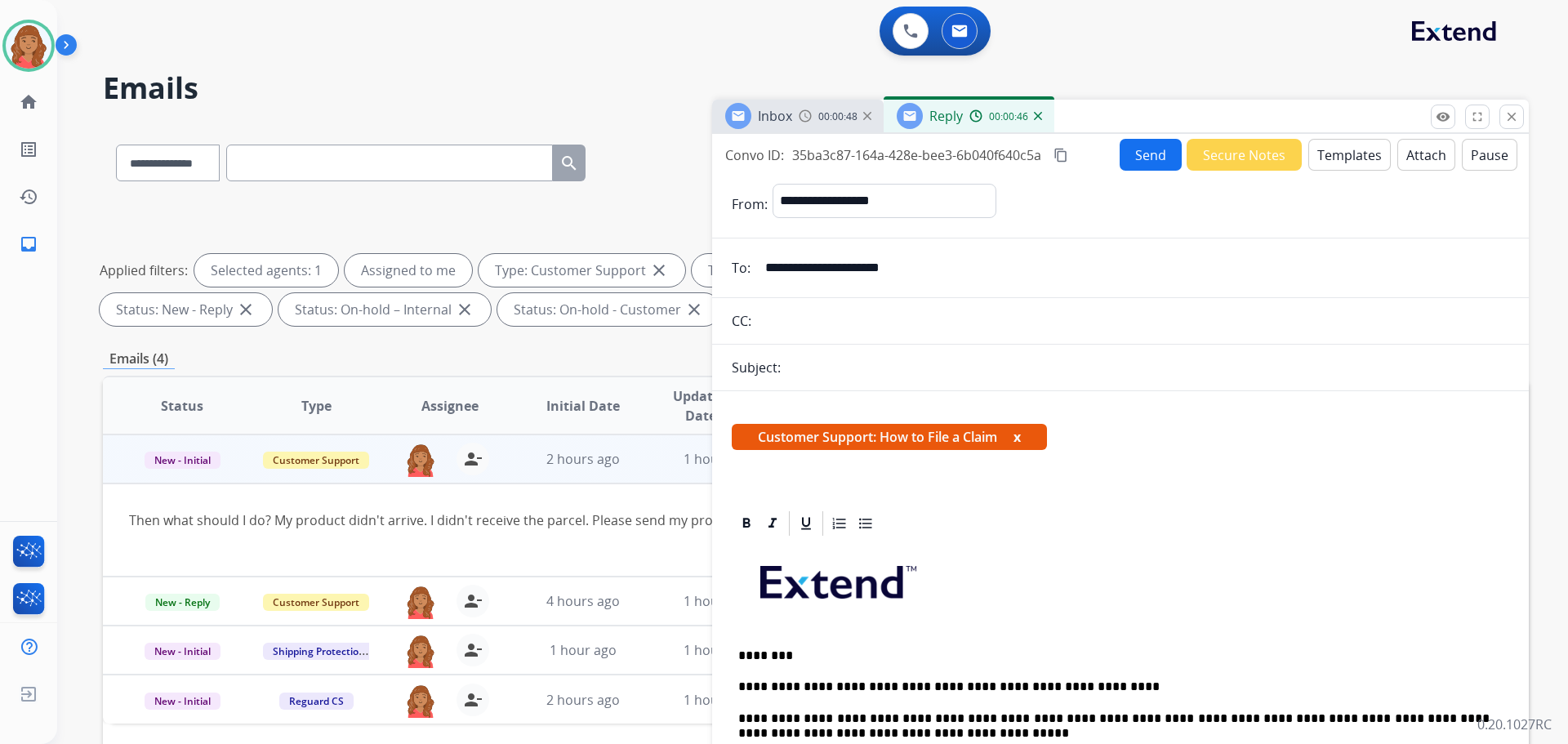
click at [1148, 162] on button "Send" at bounding box center [1151, 154] width 62 height 32
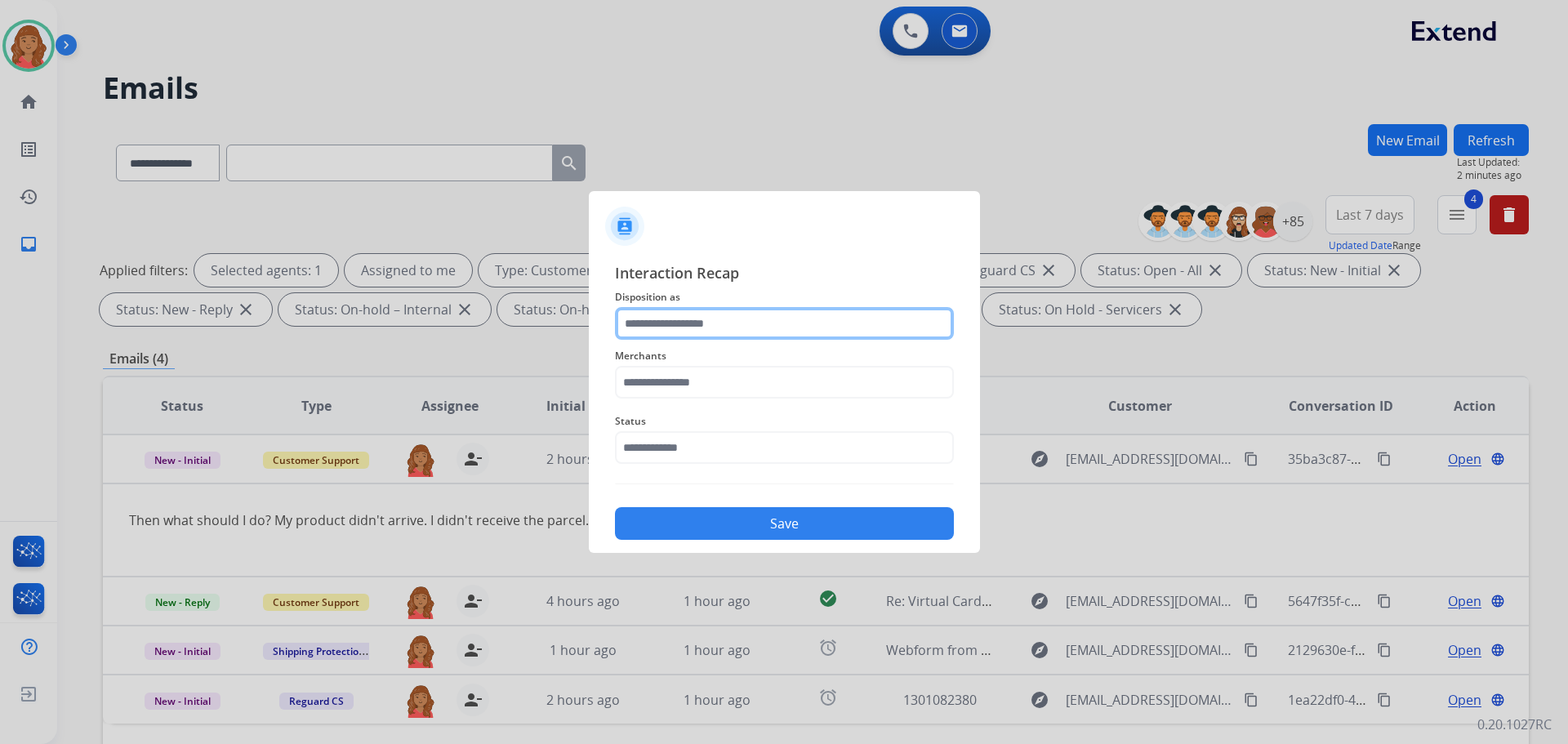
click at [684, 315] on input "text" at bounding box center [785, 324] width 339 height 33
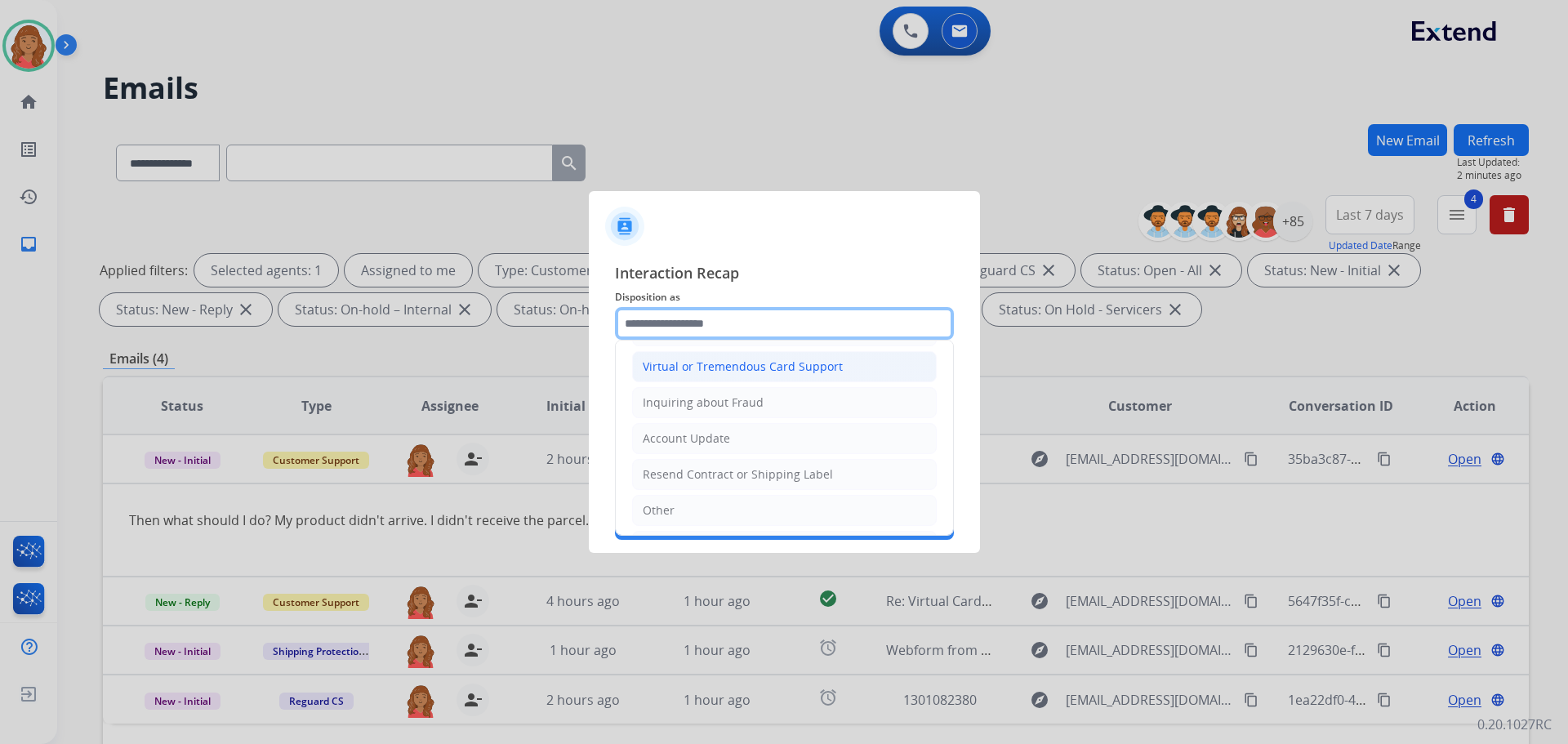
scroll to position [245, 0]
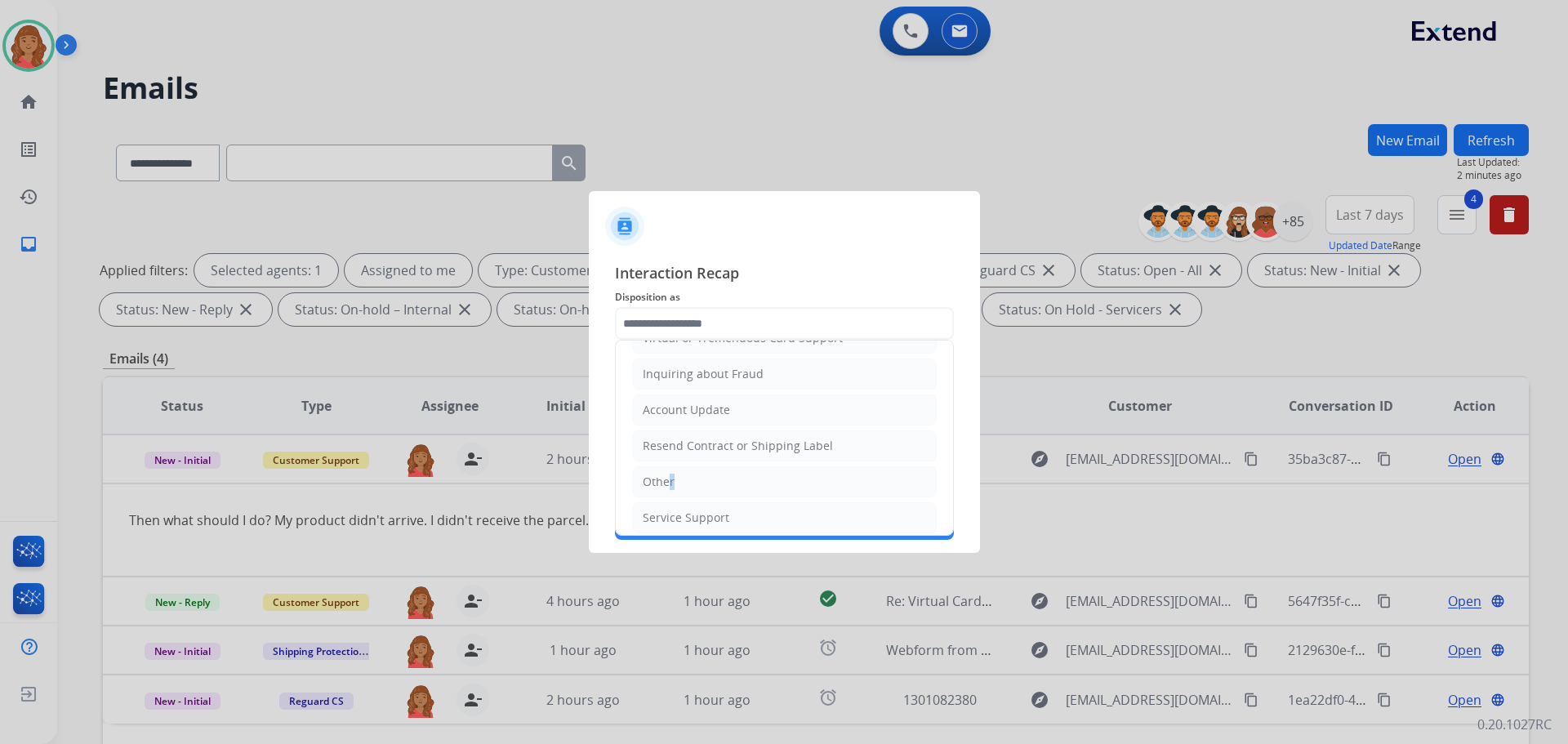
drag, startPoint x: 665, startPoint y: 483, endPoint x: 662, endPoint y: 419, distance: 64.1
click at [664, 480] on div "Other" at bounding box center [659, 481] width 32 height 16
type input "*****"
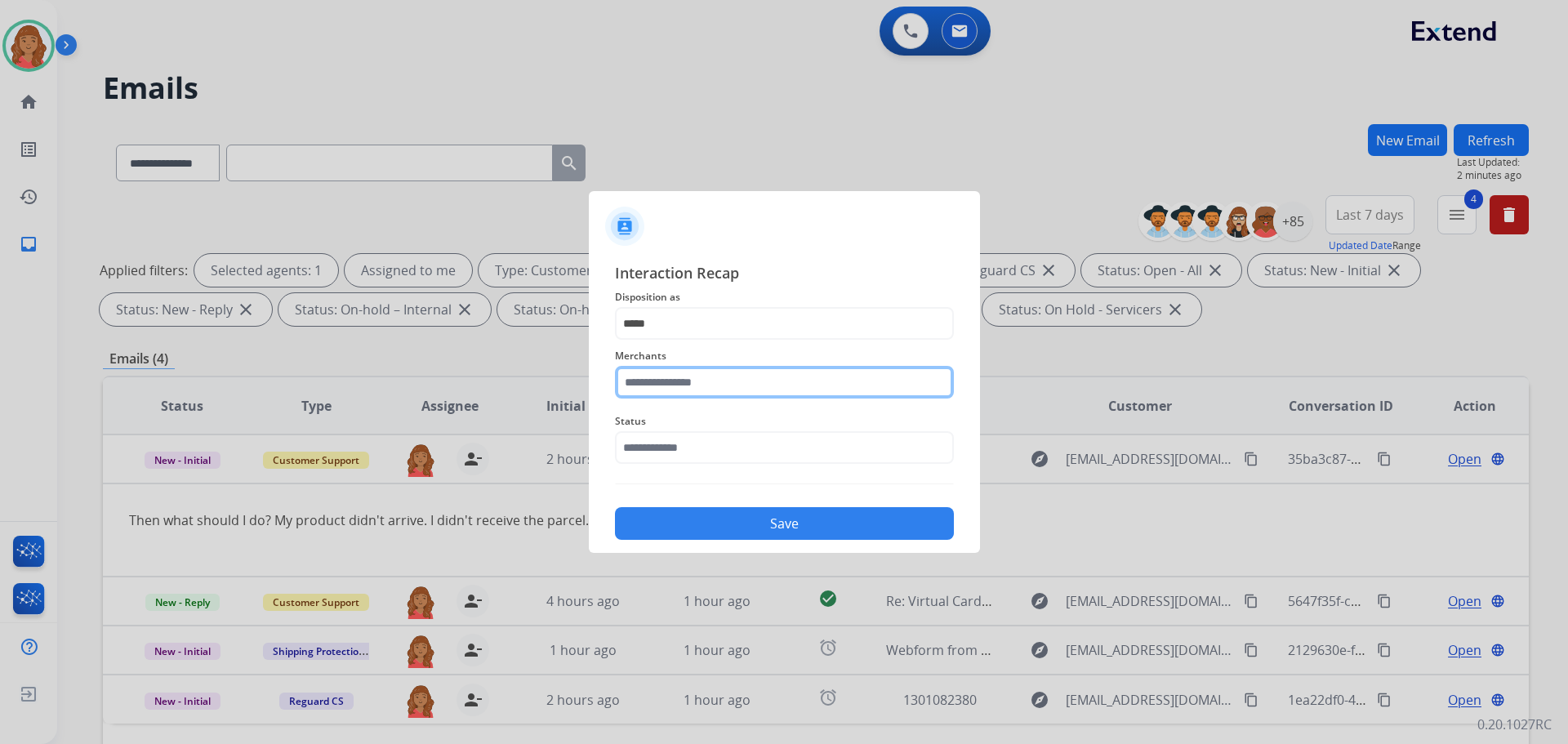
click at [664, 388] on input "text" at bounding box center [785, 382] width 339 height 33
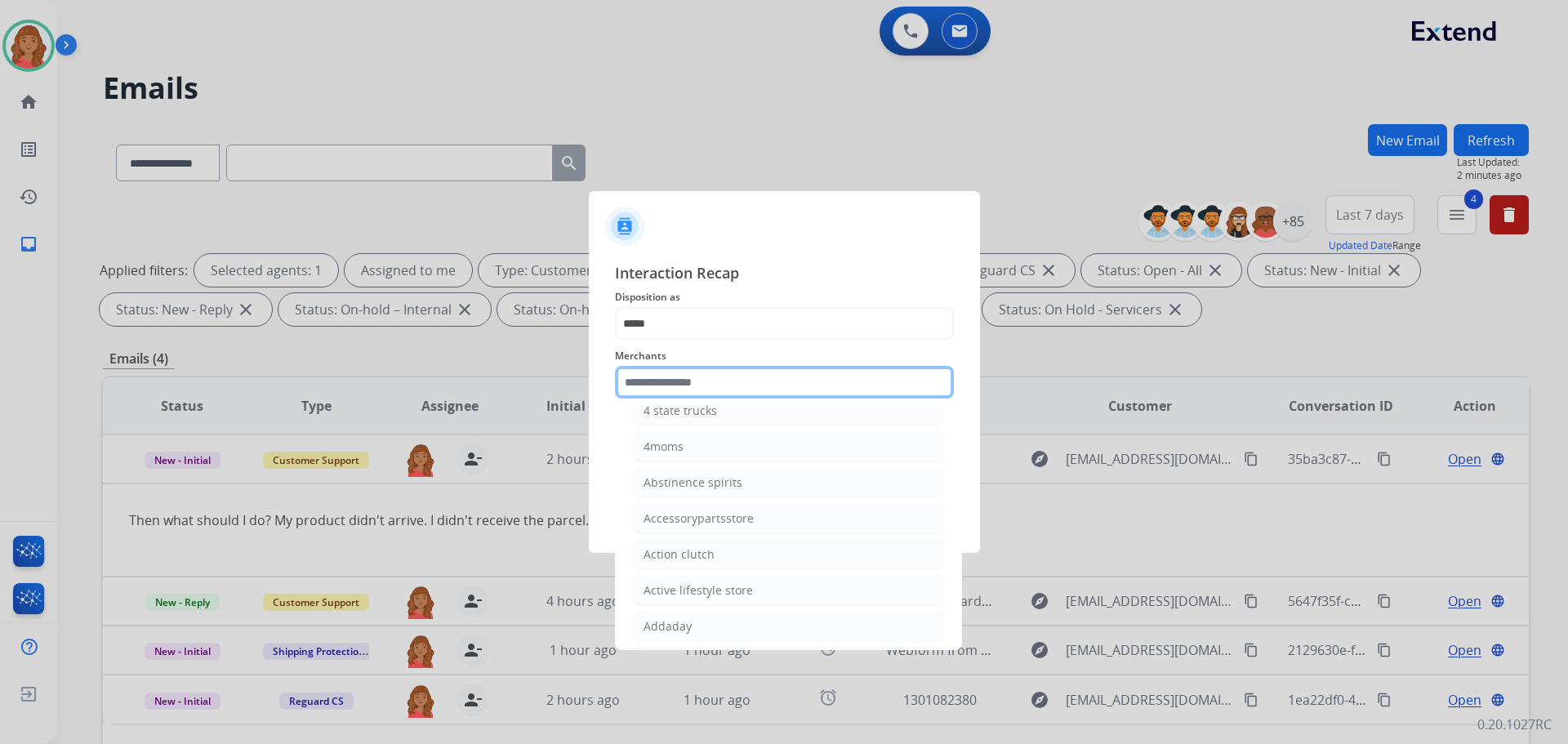
scroll to position [326, 0]
click at [671, 369] on input "text" at bounding box center [785, 382] width 339 height 33
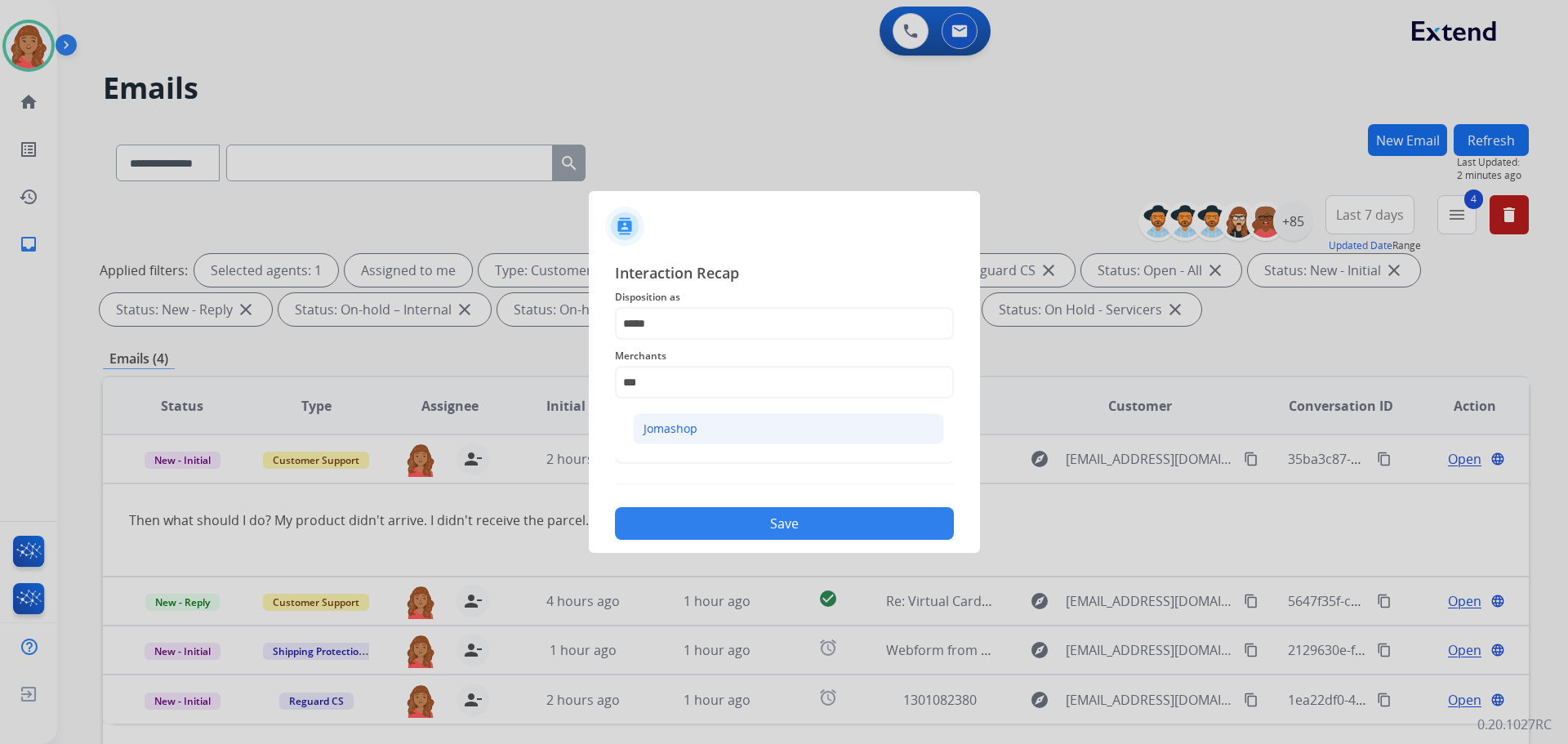
click at [677, 433] on div "Jomashop" at bounding box center [671, 428] width 54 height 16
type input "********"
click at [650, 460] on input "text" at bounding box center [785, 447] width 339 height 33
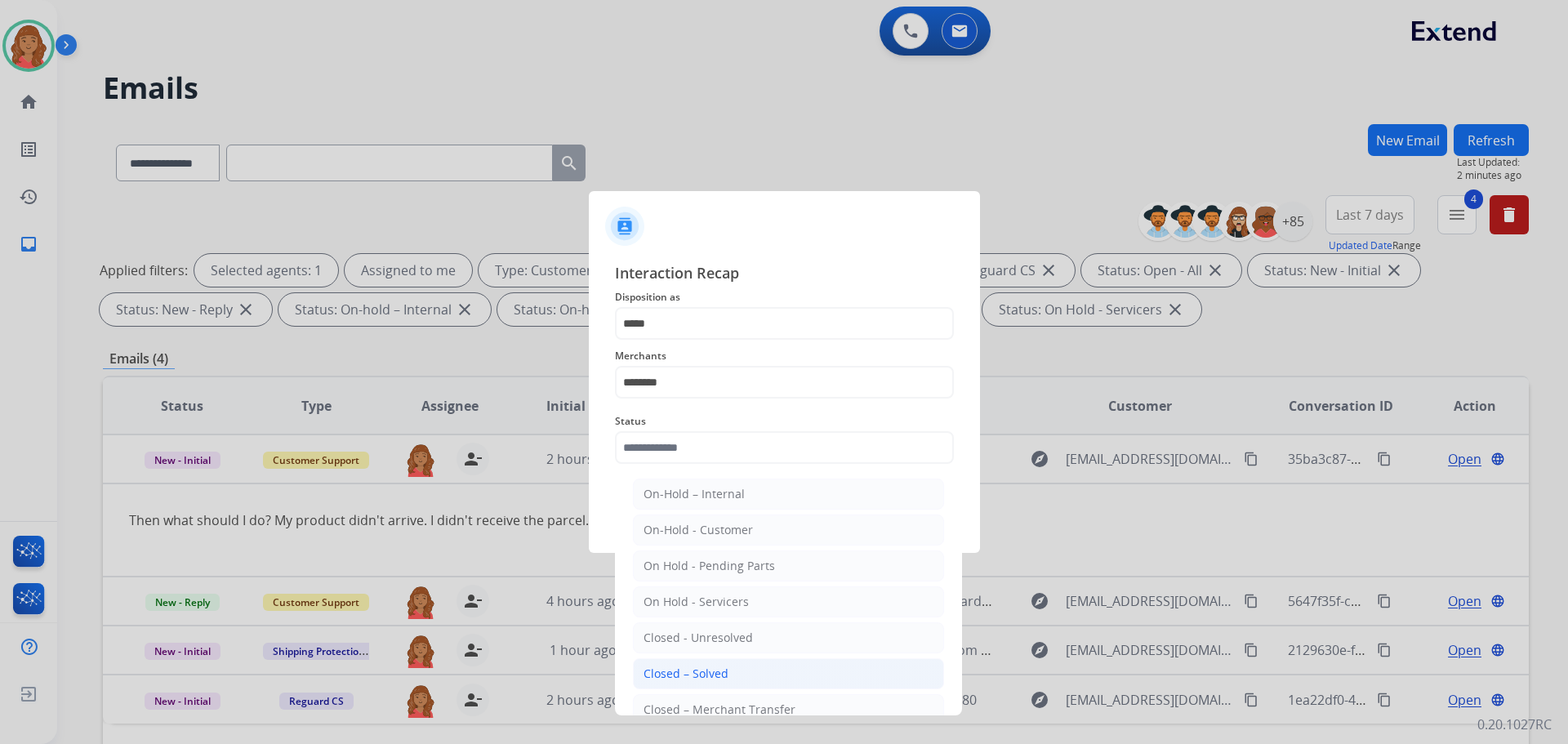
click at [701, 669] on div "Closed – Solved" at bounding box center [686, 673] width 85 height 16
type input "**********"
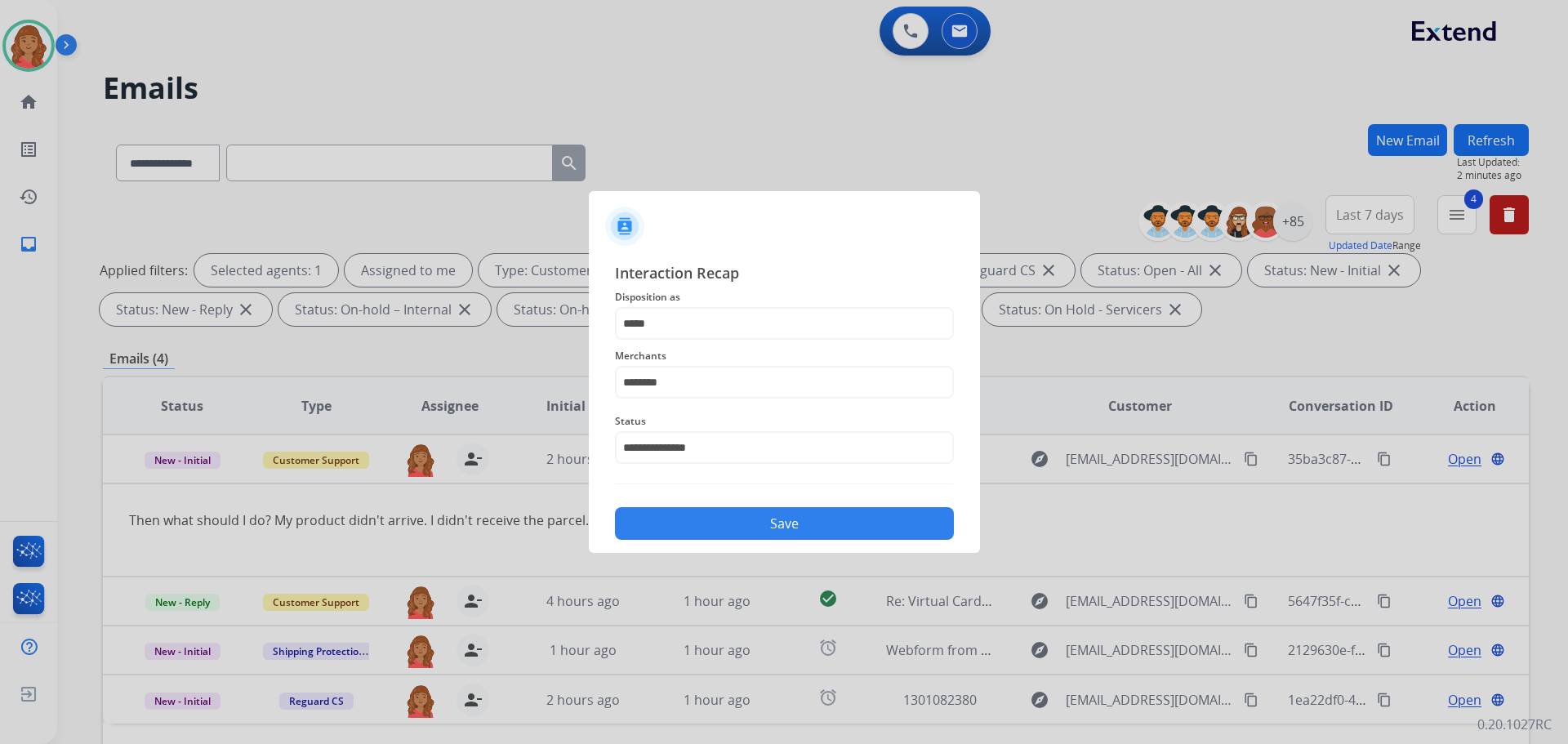
click at [732, 523] on button "Save" at bounding box center [785, 523] width 339 height 33
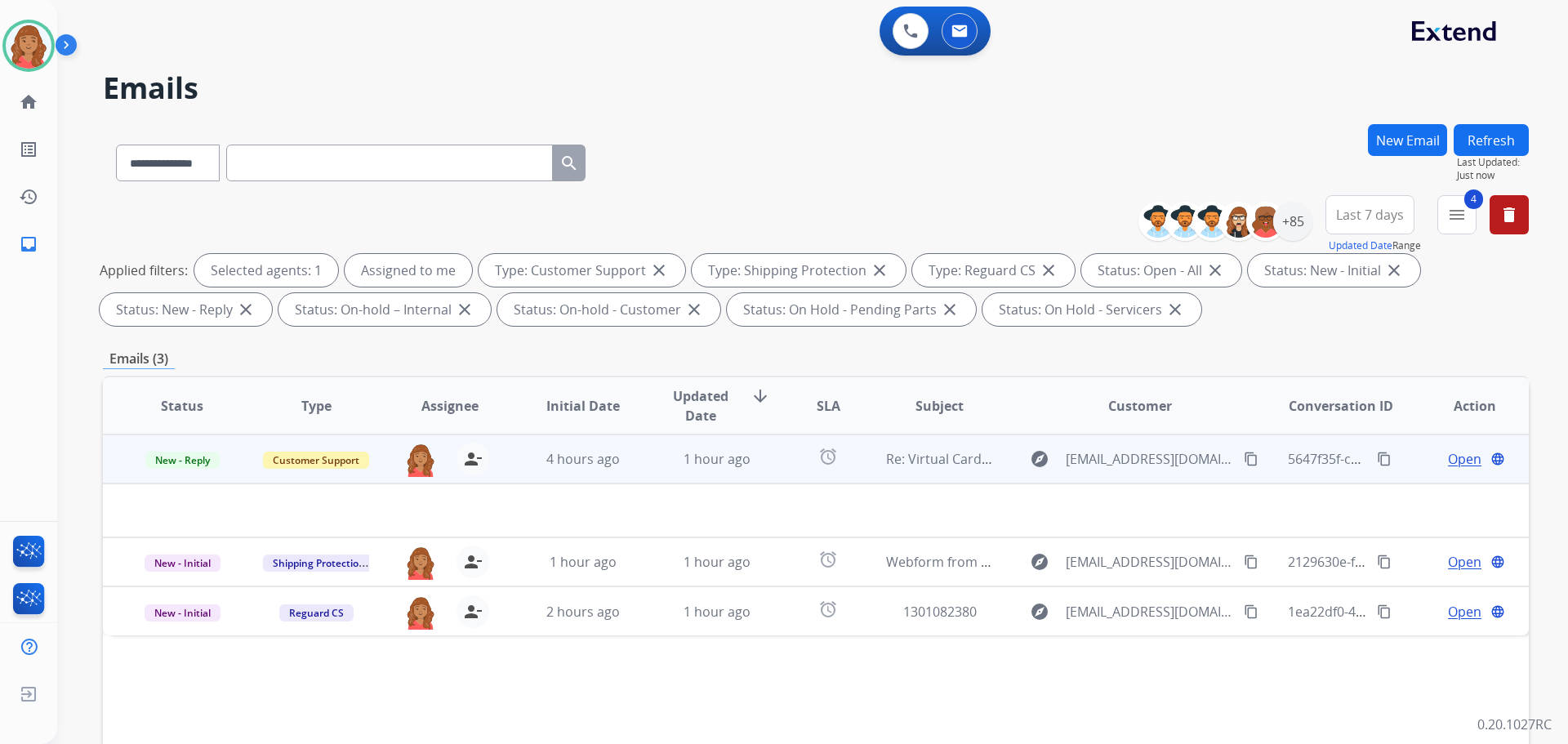
click at [638, 461] on td "1 hour ago" at bounding box center [704, 459] width 134 height 49
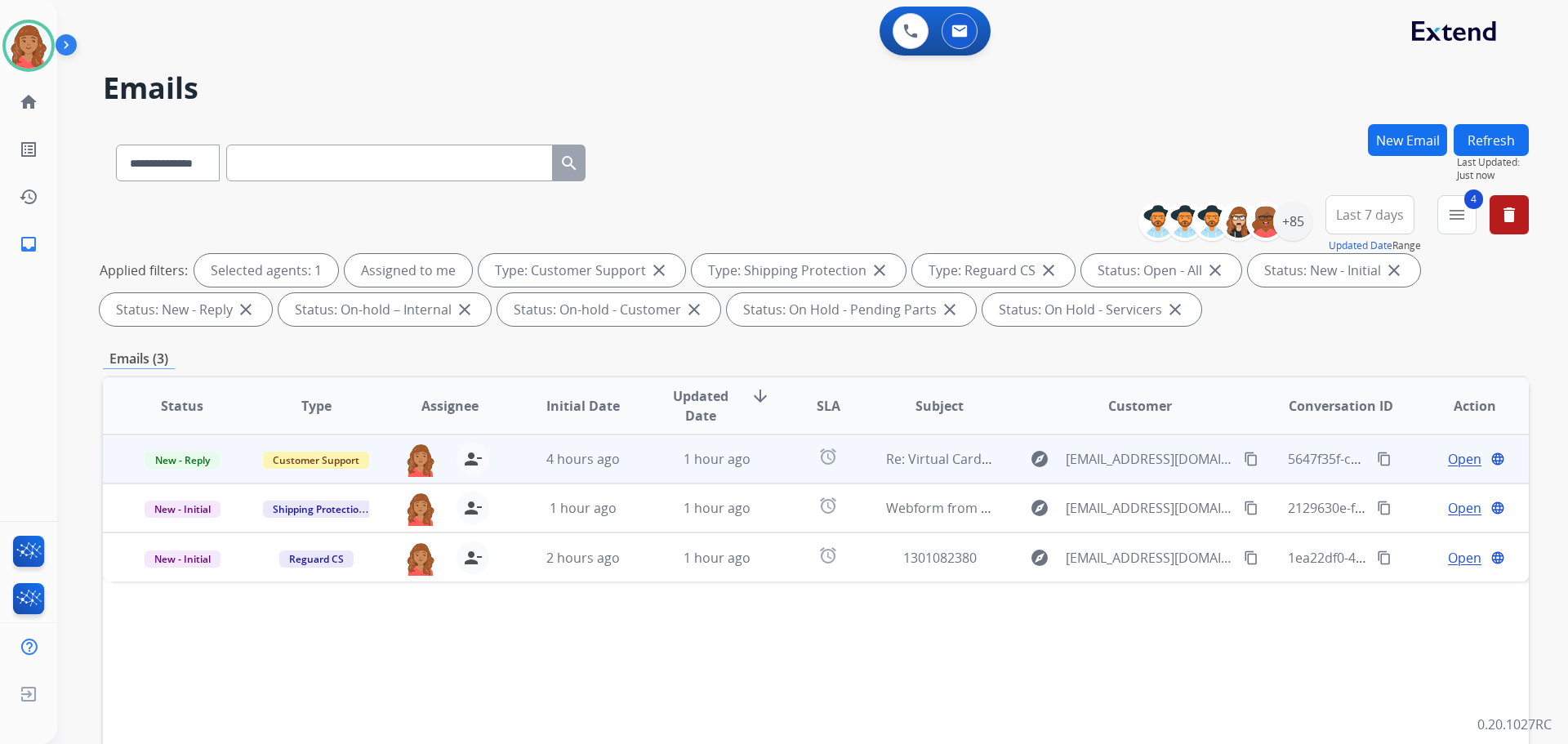
click at [638, 461] on td "1 hour ago" at bounding box center [704, 459] width 134 height 49
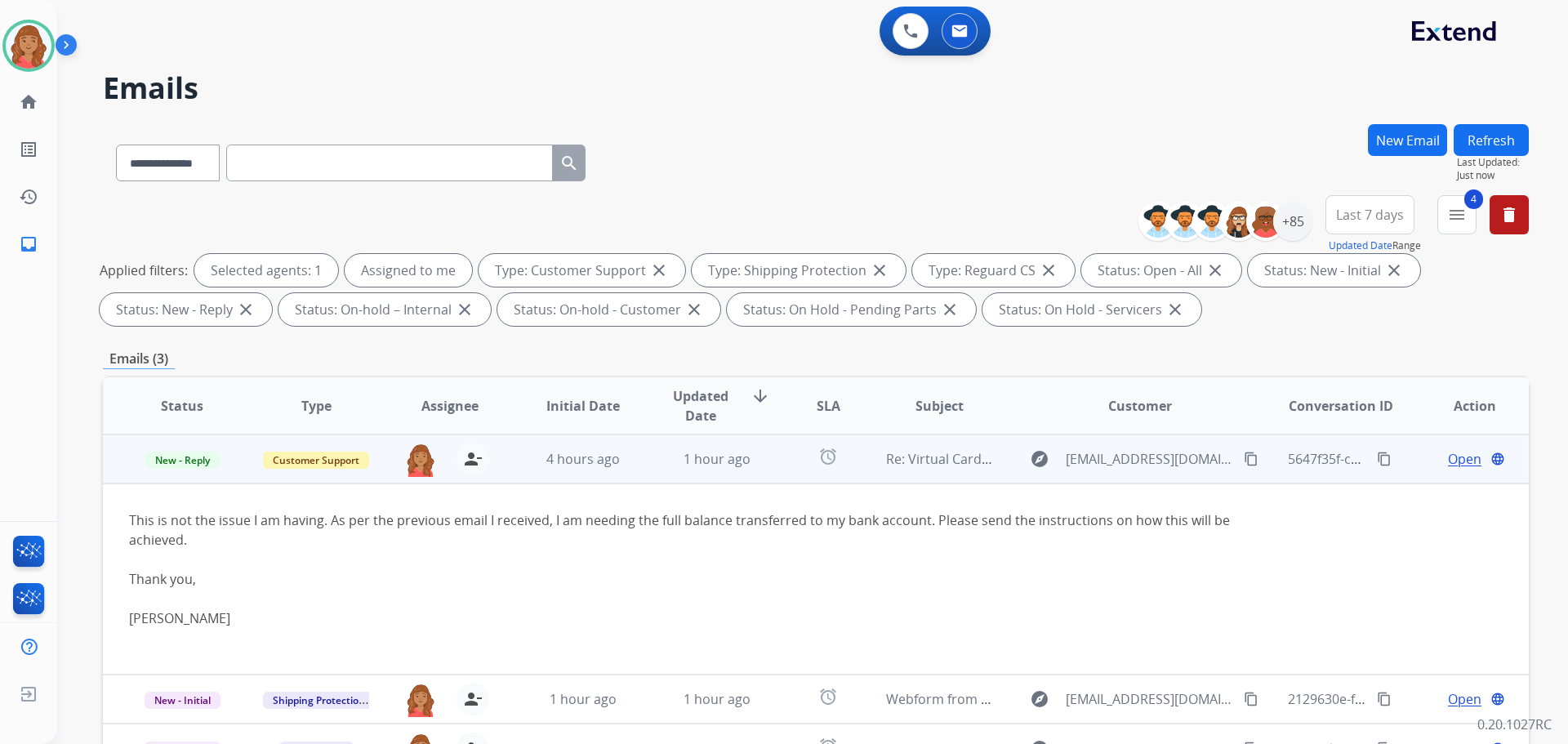
click at [1453, 457] on span "Open" at bounding box center [1464, 459] width 34 height 20
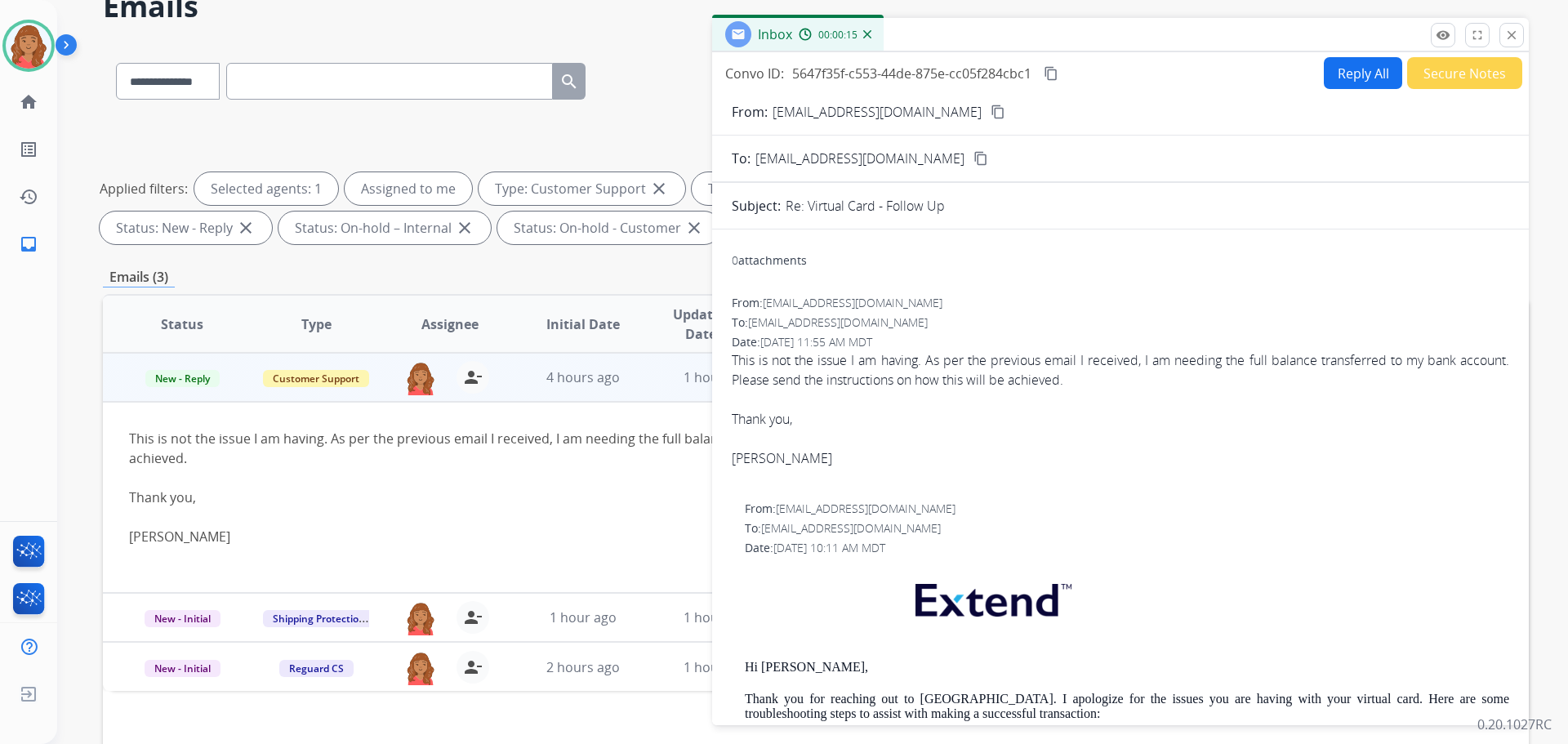
click at [1340, 72] on button "Reply All" at bounding box center [1363, 73] width 79 height 32
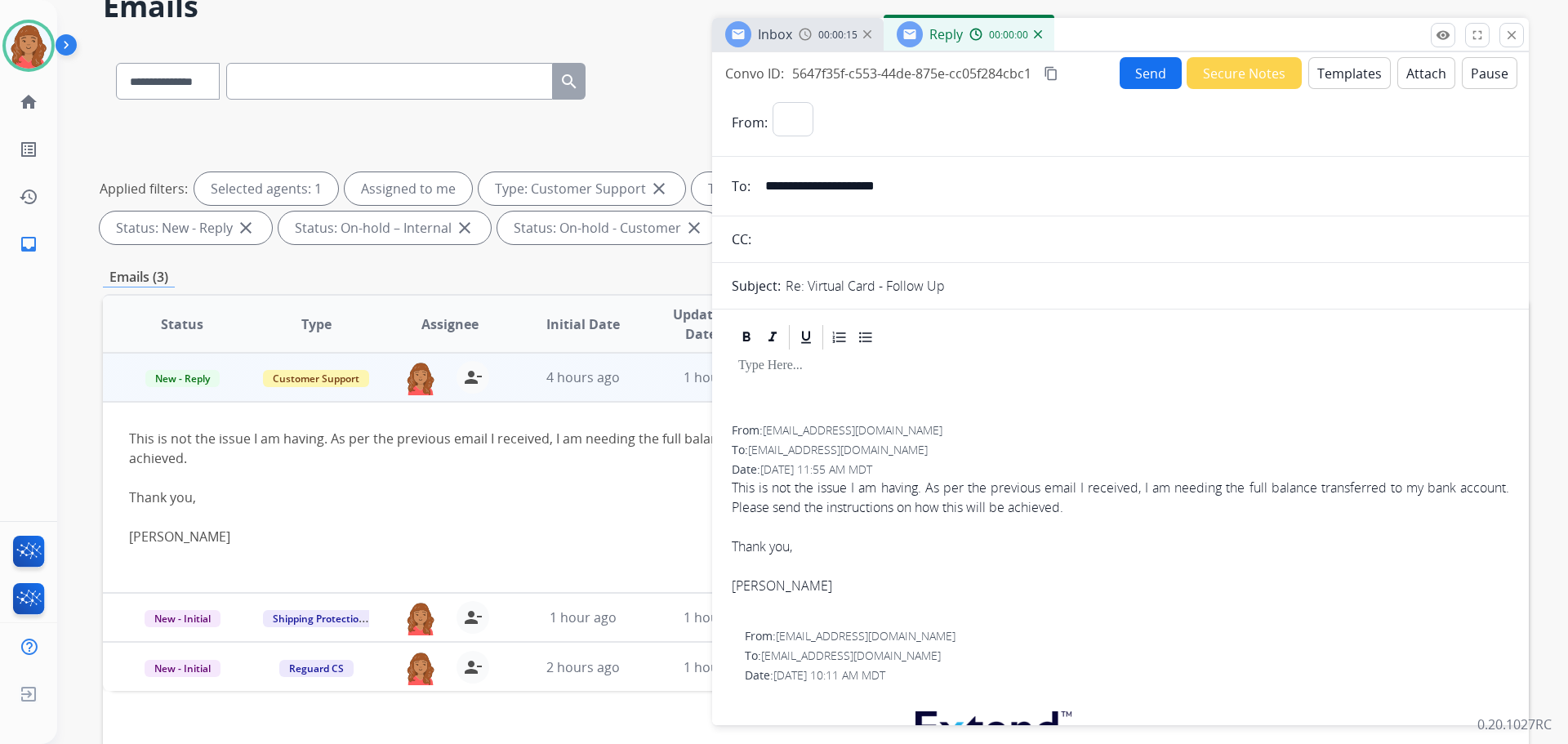
select select "**********"
click at [1342, 73] on button "Templates" at bounding box center [1349, 73] width 82 height 32
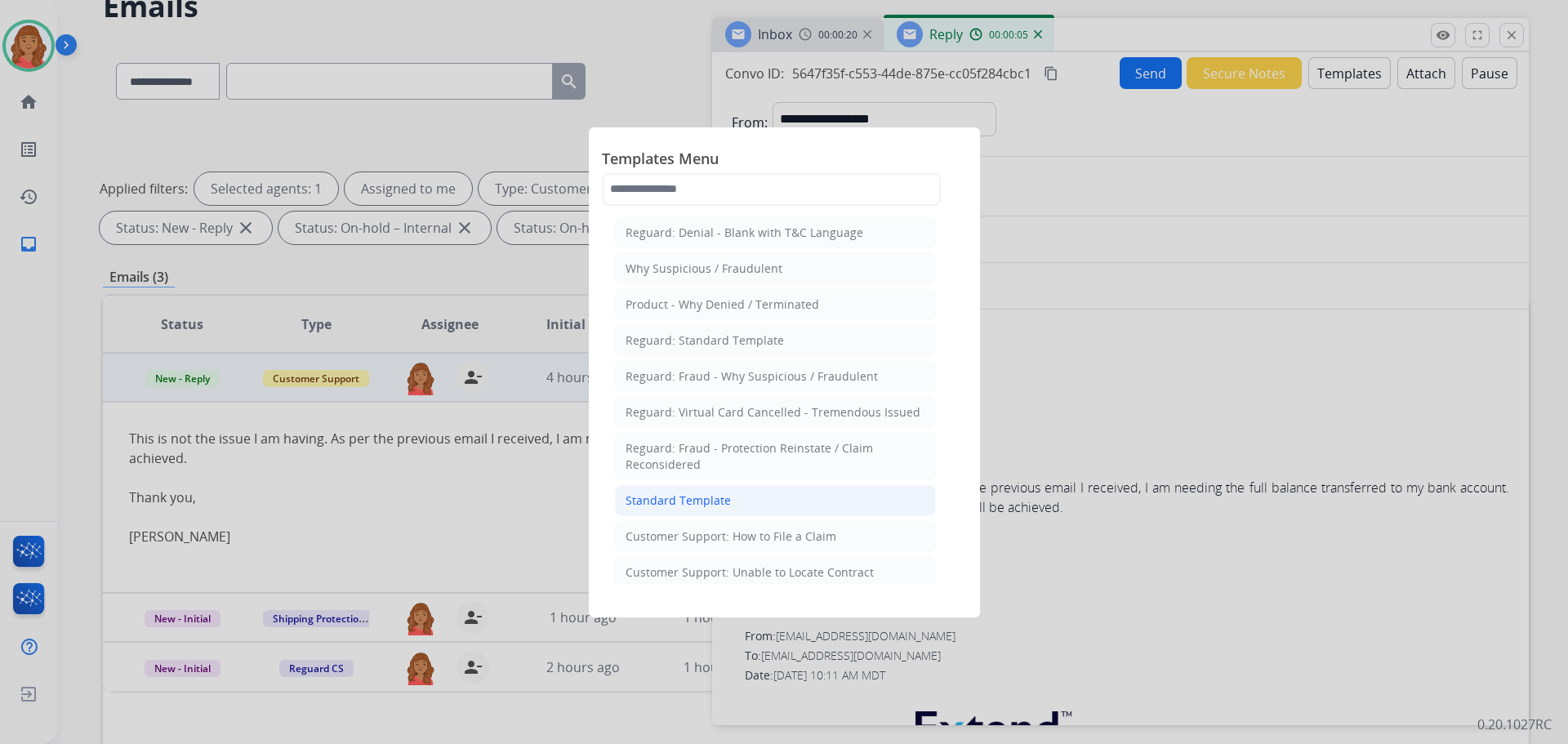
click at [702, 501] on div "Standard Template" at bounding box center [678, 500] width 106 height 16
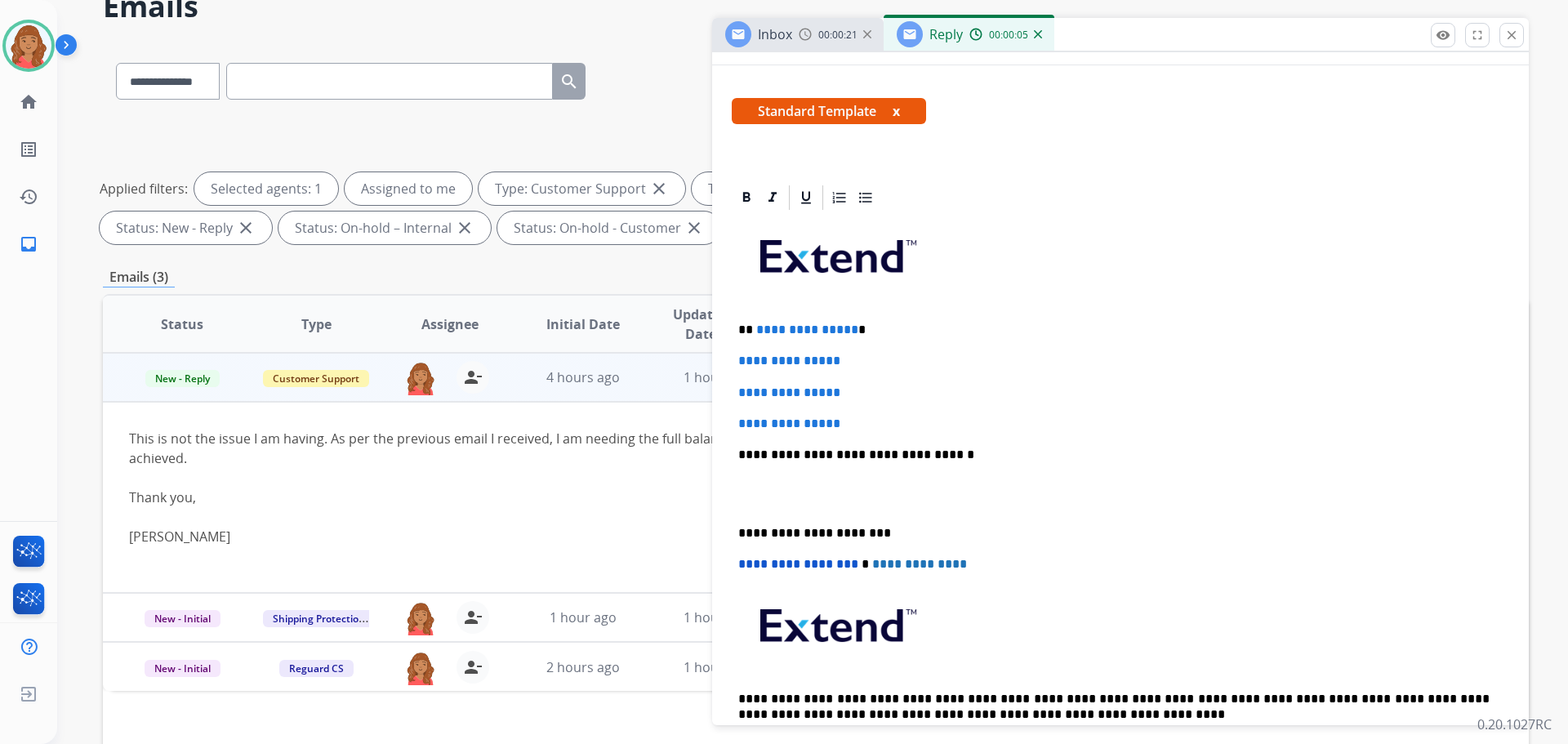
scroll to position [245, 0]
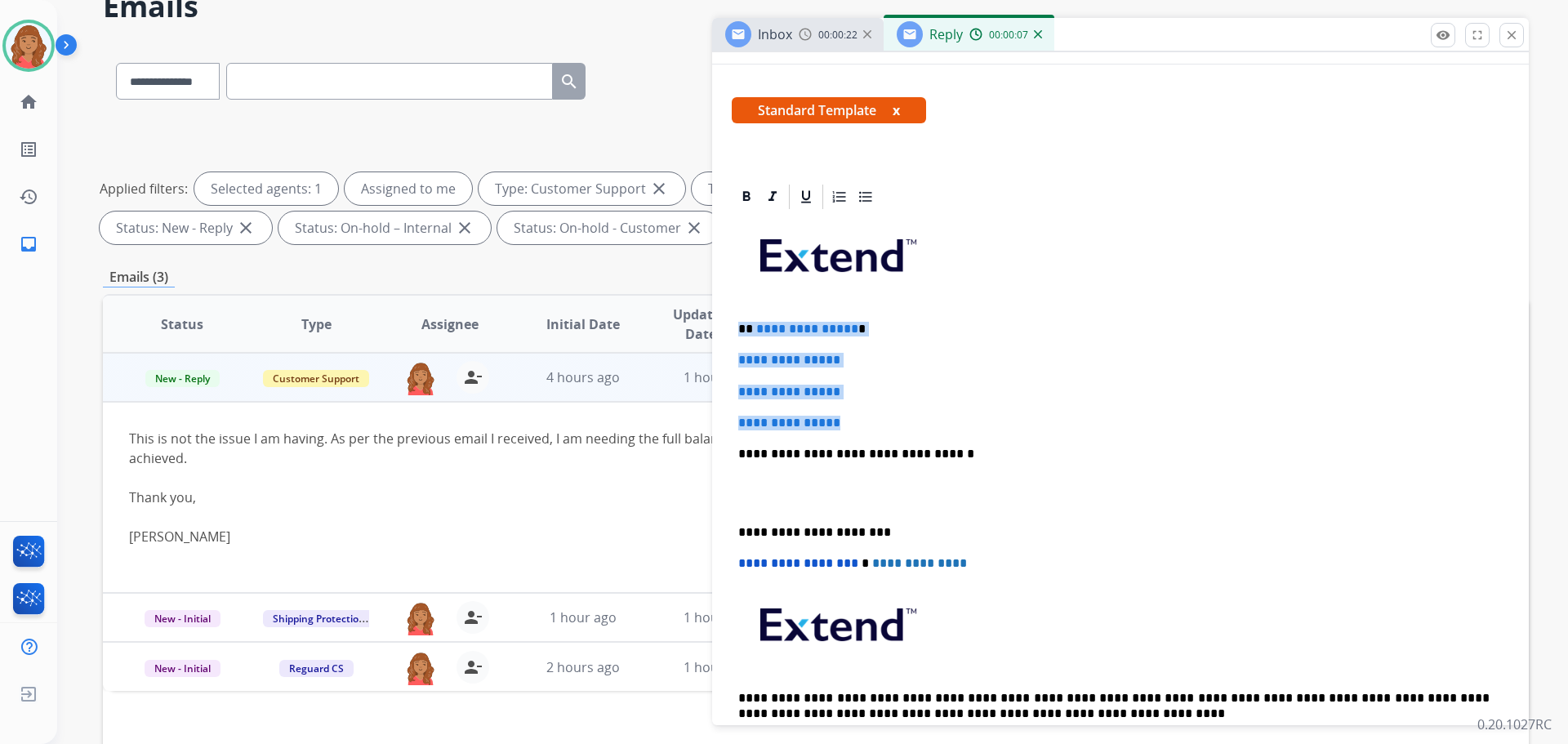
drag, startPoint x: 827, startPoint y: 414, endPoint x: 743, endPoint y: 332, distance: 117.4
click at [737, 322] on div "**********" at bounding box center [1121, 491] width 777 height 561
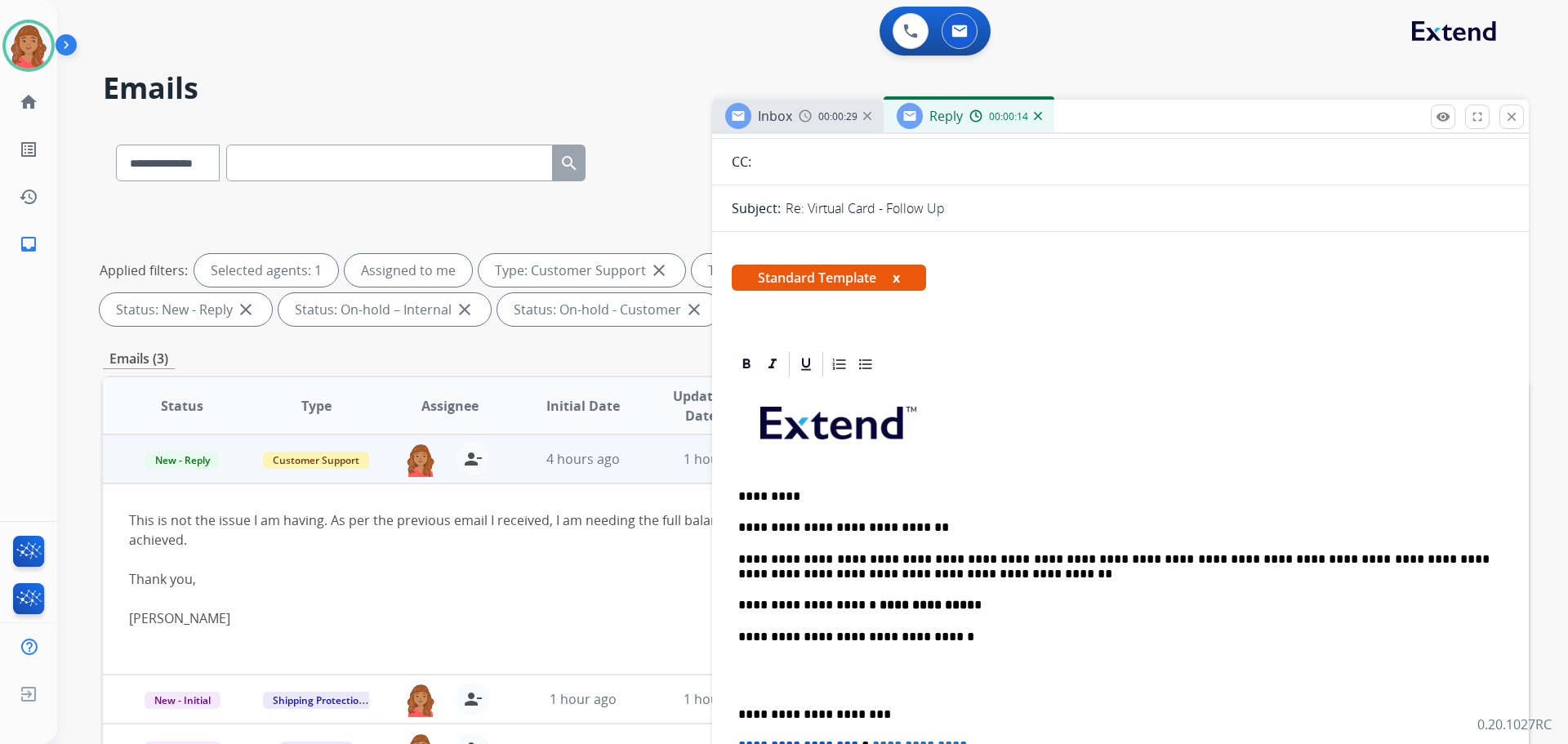
scroll to position [0, 0]
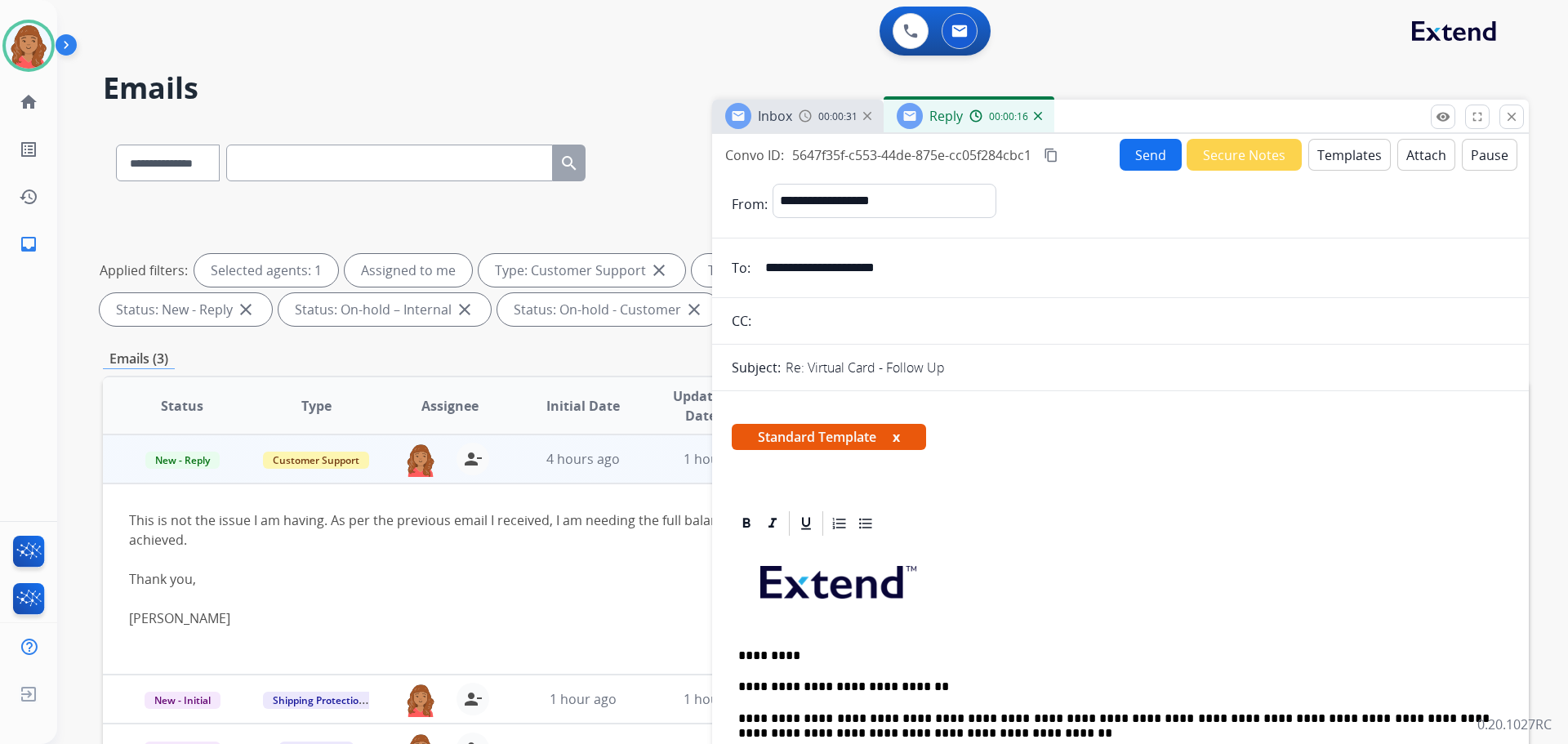
click at [1049, 157] on mat-icon "content_copy" at bounding box center [1051, 155] width 15 height 15
click at [1128, 157] on button "Send" at bounding box center [1151, 154] width 62 height 32
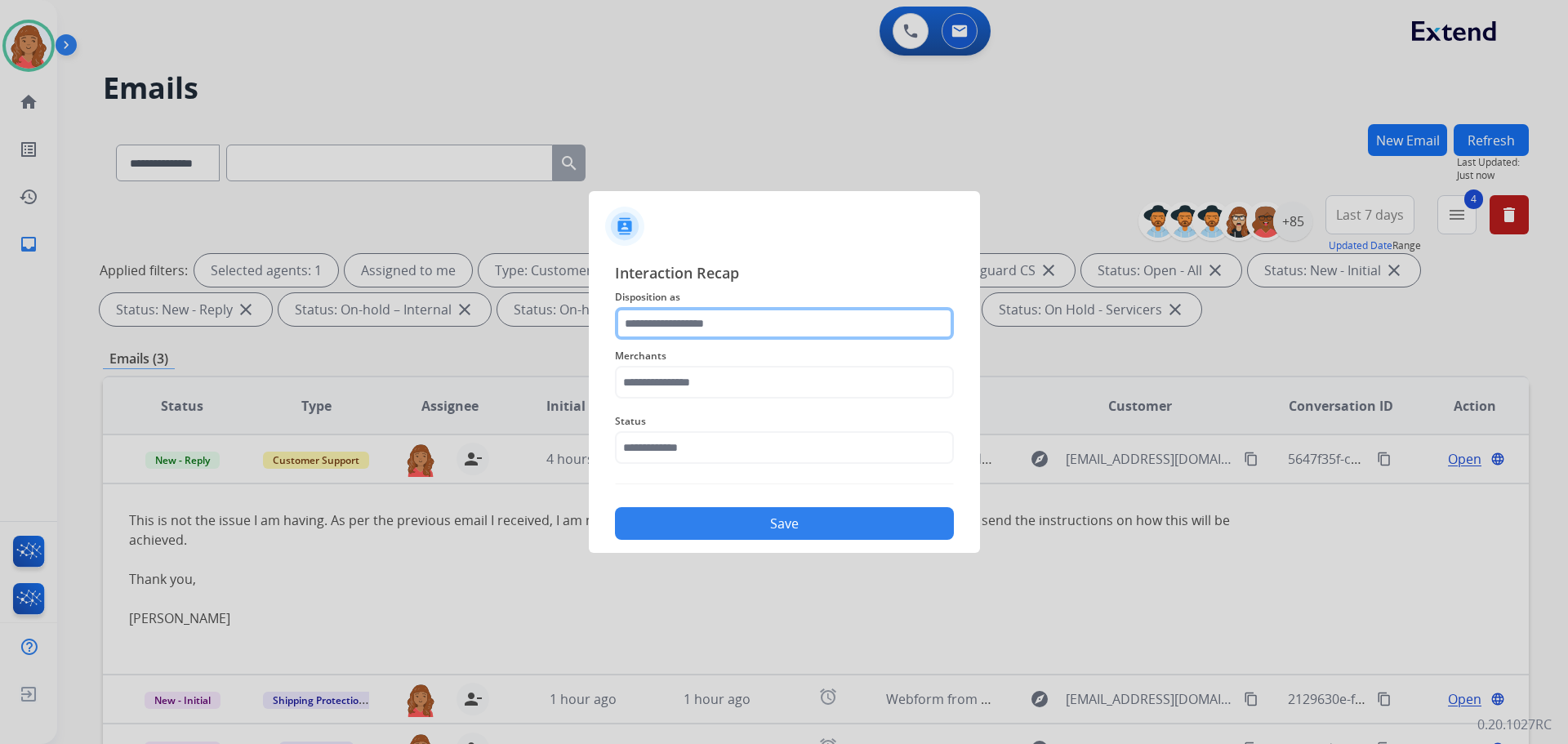
click at [688, 311] on input "text" at bounding box center [785, 324] width 339 height 33
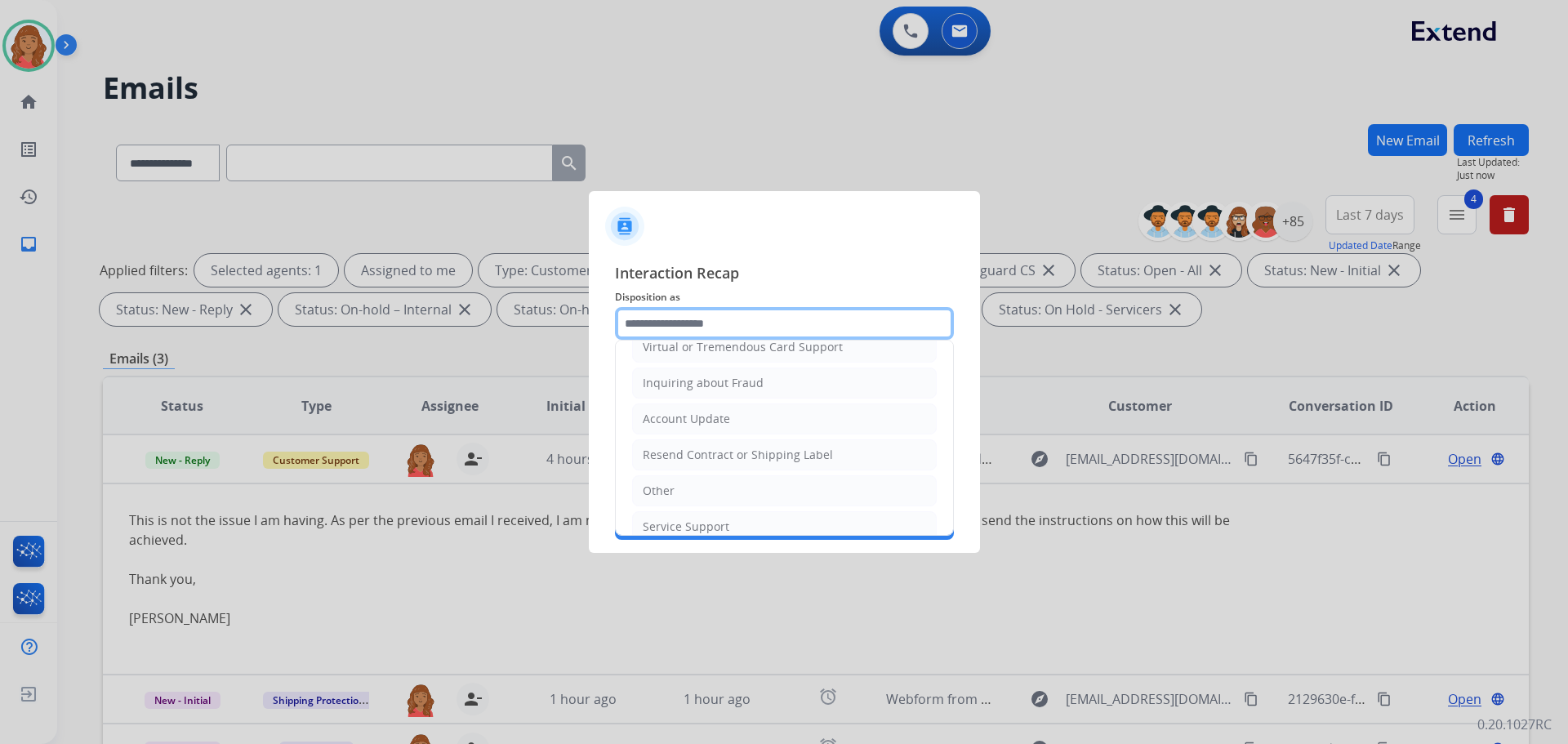
scroll to position [245, 0]
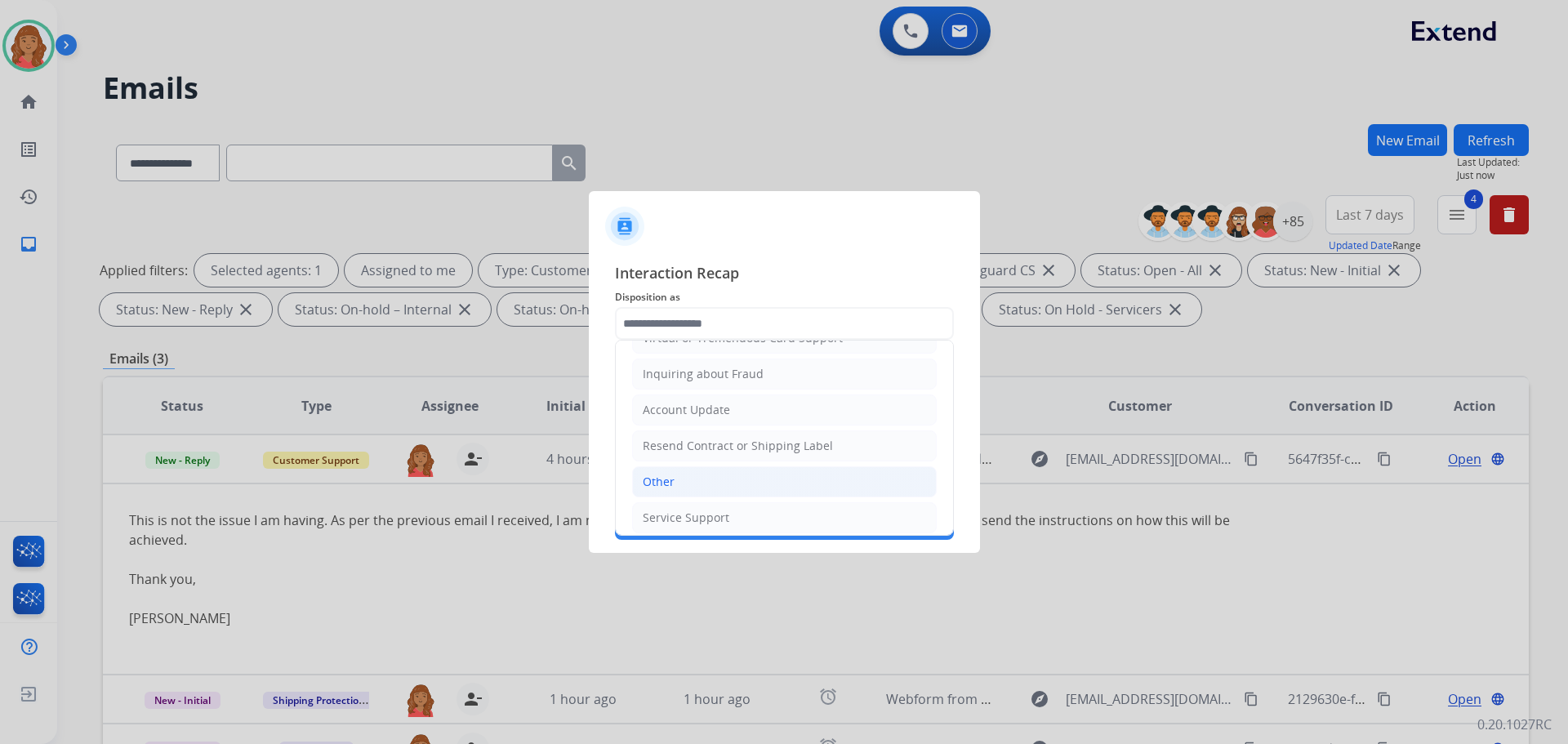
click at [660, 484] on div "Other" at bounding box center [659, 481] width 32 height 16
type input "*****"
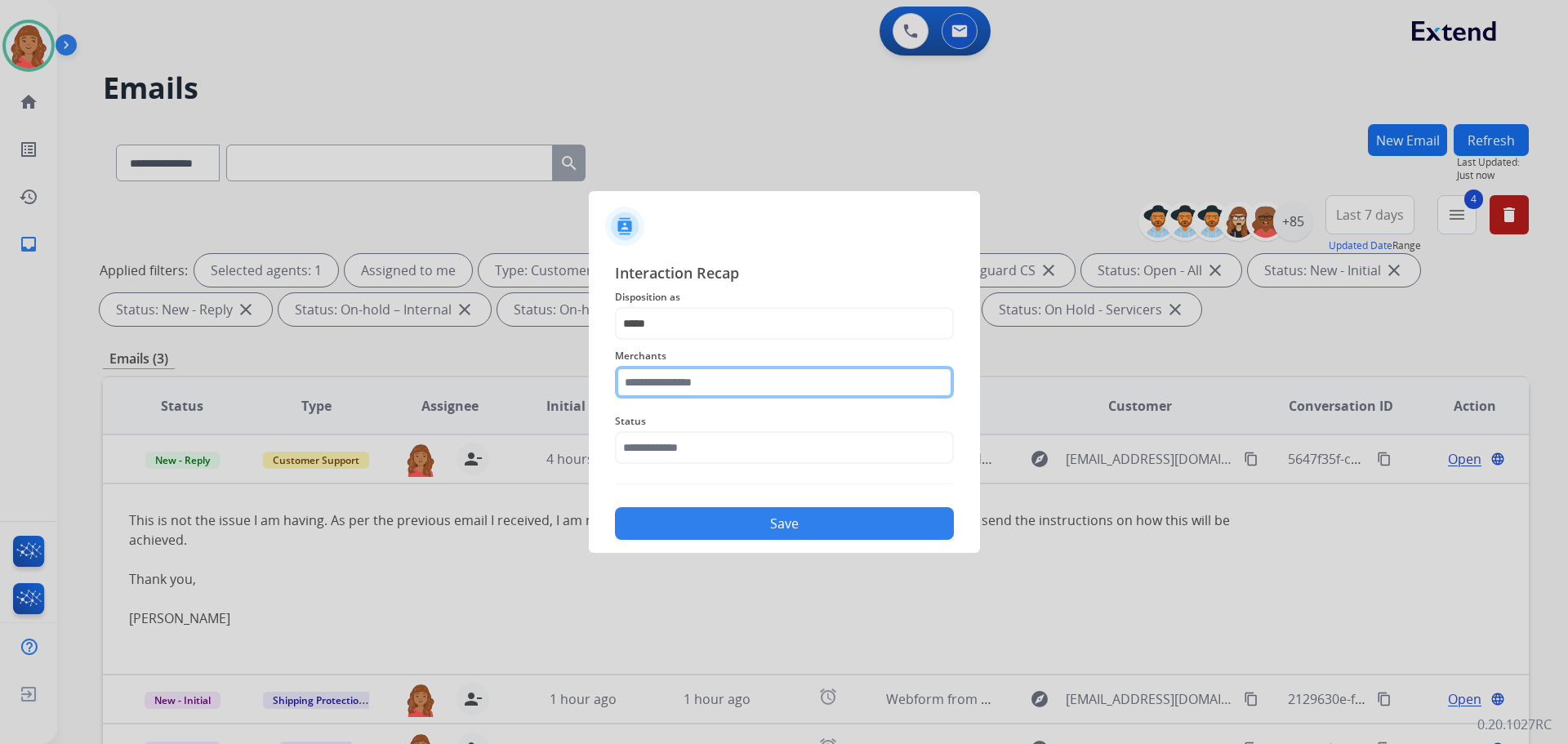
click at [666, 384] on input "text" at bounding box center [785, 382] width 339 height 33
drag, startPoint x: 678, startPoint y: 427, endPoint x: 680, endPoint y: 441, distance: 14.1
click at [680, 428] on div "Jomashop" at bounding box center [671, 428] width 54 height 16
type input "********"
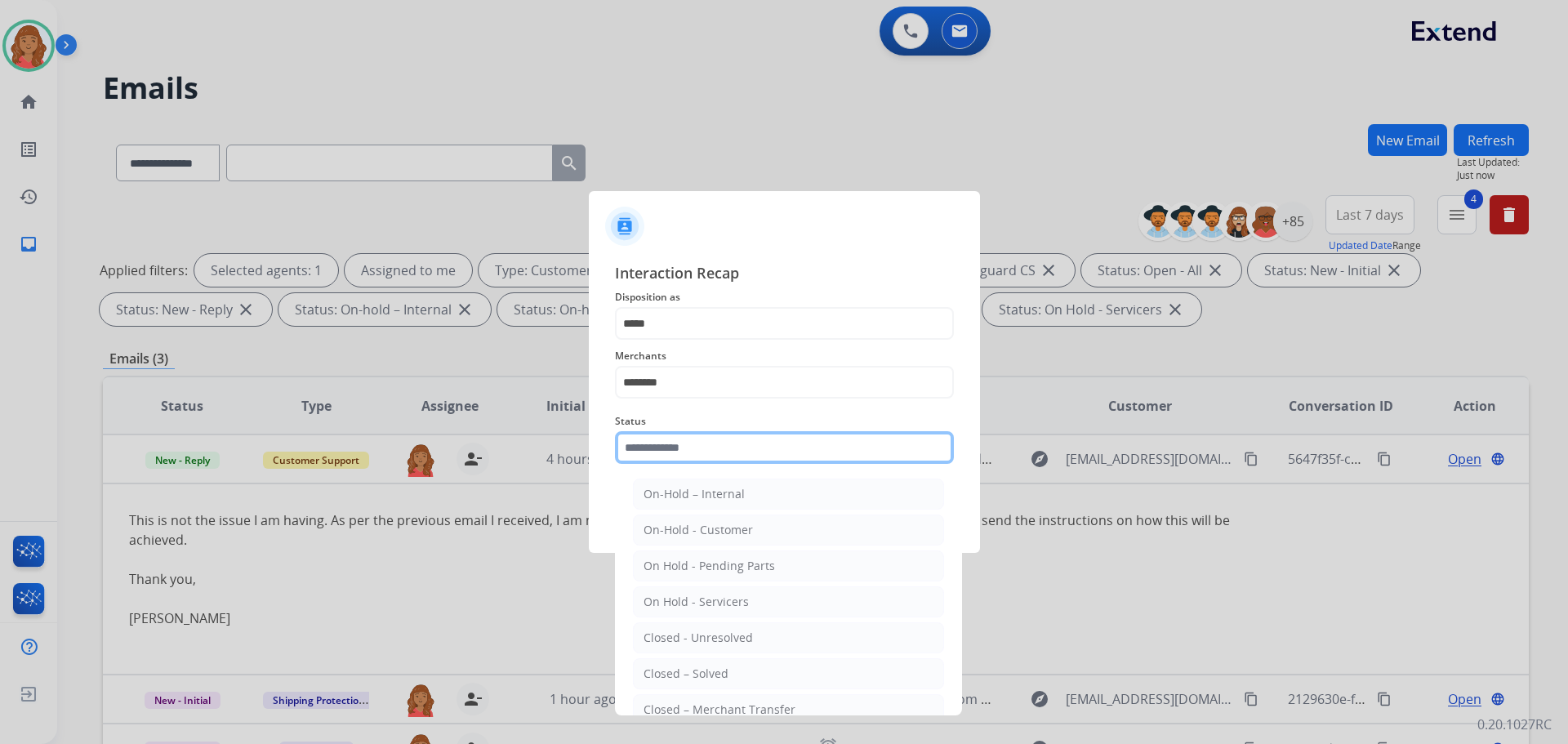
click at [673, 446] on input "text" at bounding box center [785, 447] width 339 height 33
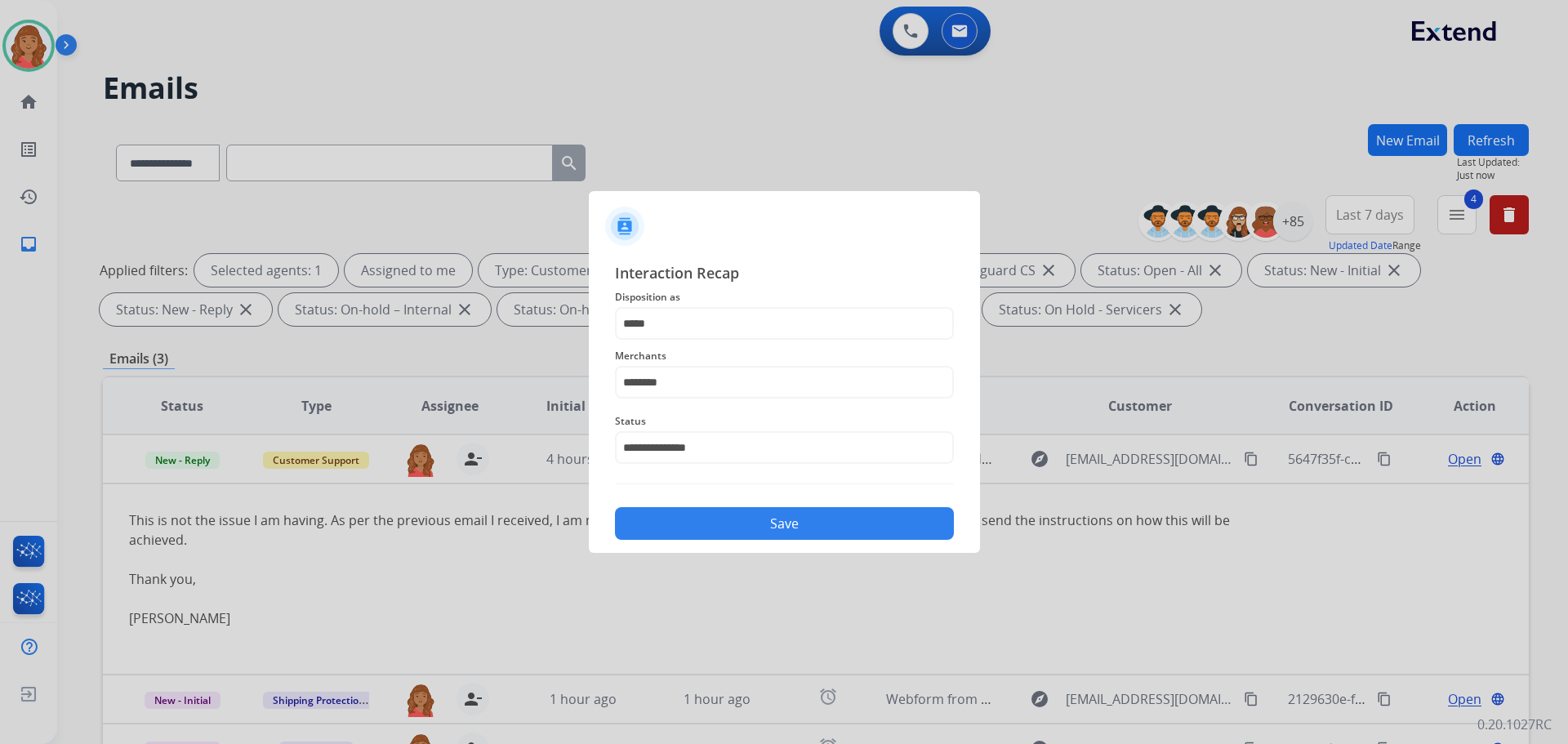
select select "**********"
drag, startPoint x: 703, startPoint y: 520, endPoint x: 700, endPoint y: 565, distance: 45.1
click at [704, 522] on button "Save" at bounding box center [785, 523] width 339 height 33
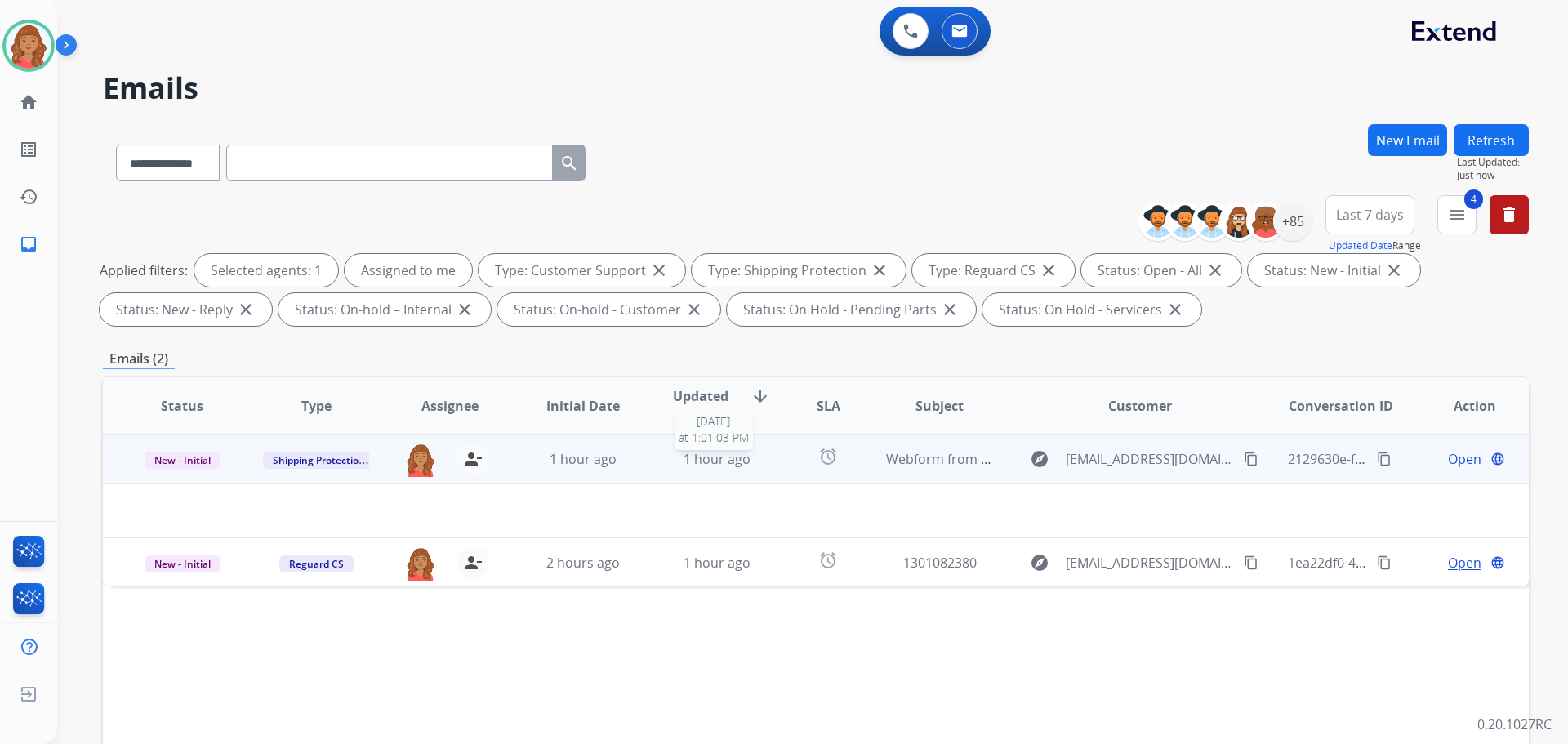
click at [750, 458] on div "1 hour ago" at bounding box center [717, 459] width 107 height 20
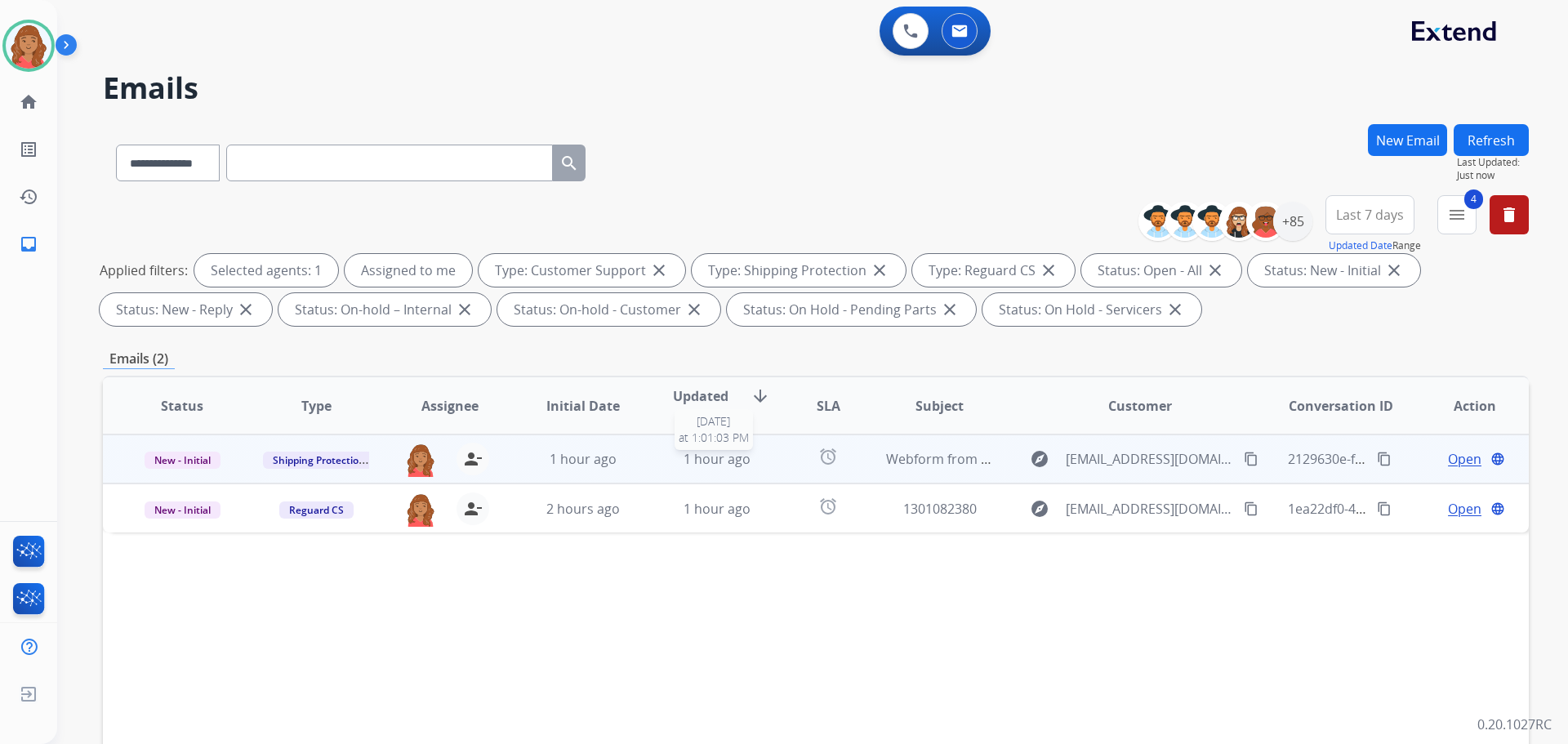
click at [747, 460] on div "1 hour ago" at bounding box center [717, 459] width 107 height 20
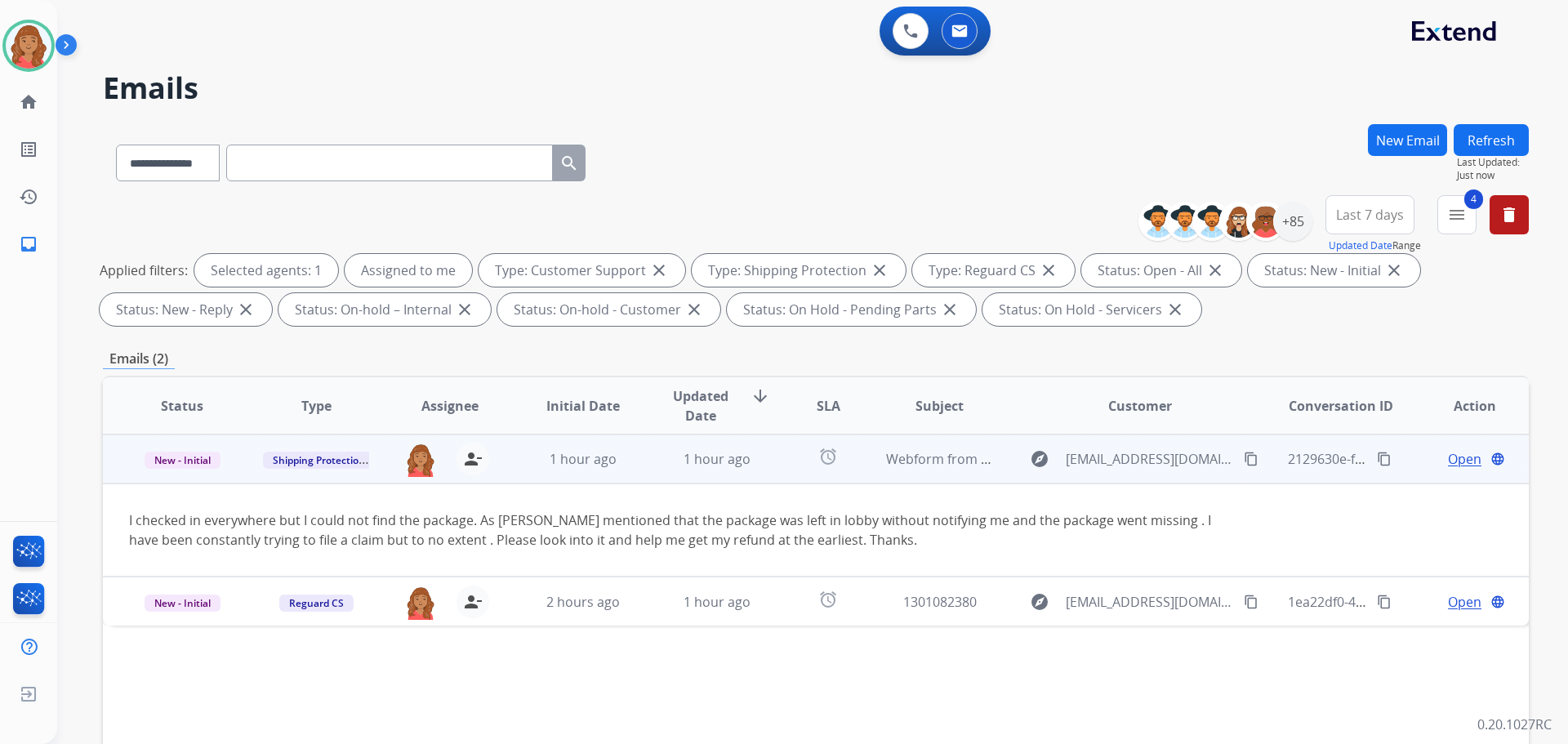
click at [1244, 457] on mat-icon "content_copy" at bounding box center [1250, 459] width 15 height 15
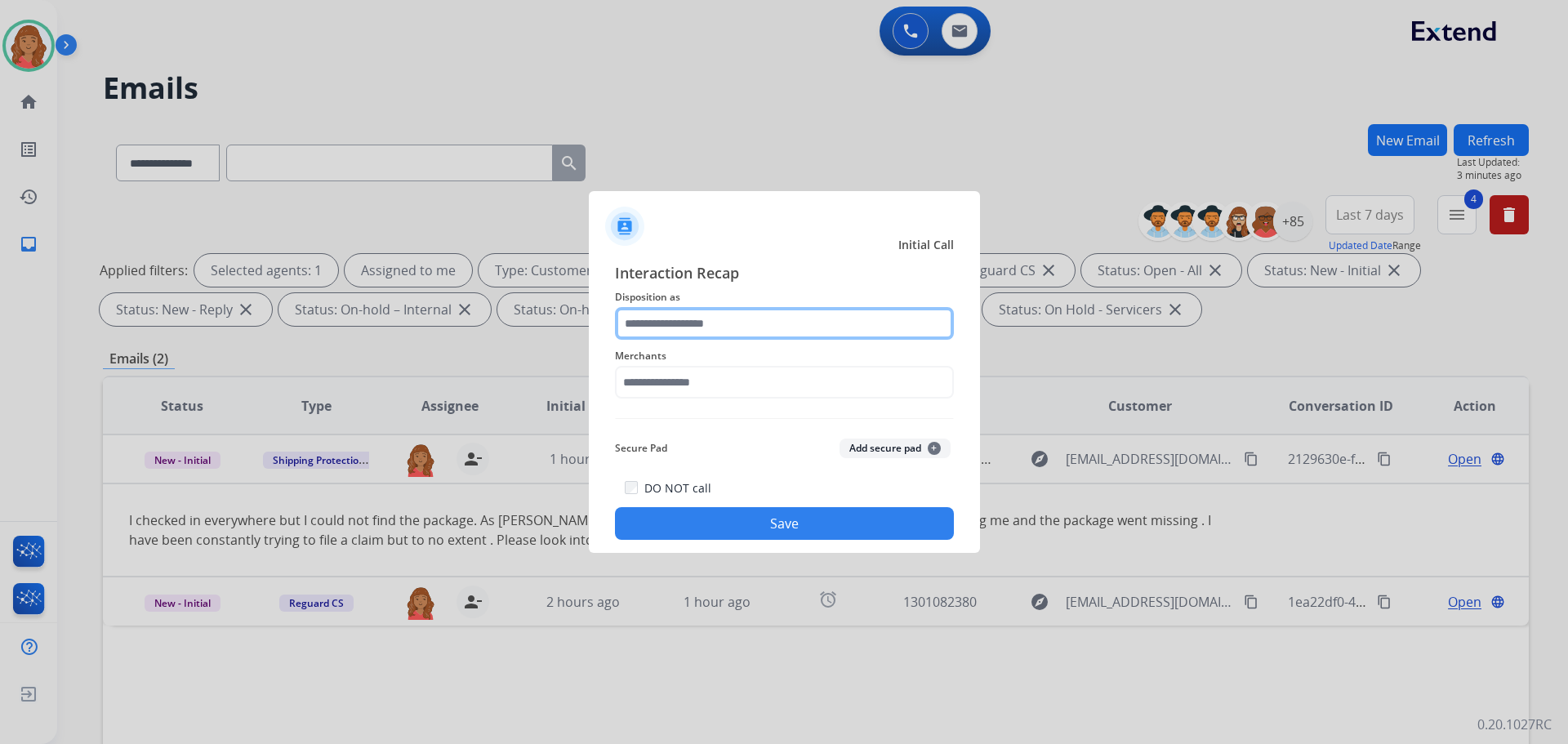
drag, startPoint x: 690, startPoint y: 340, endPoint x: 693, endPoint y: 326, distance: 14.3
click at [701, 330] on input "text" at bounding box center [785, 324] width 339 height 33
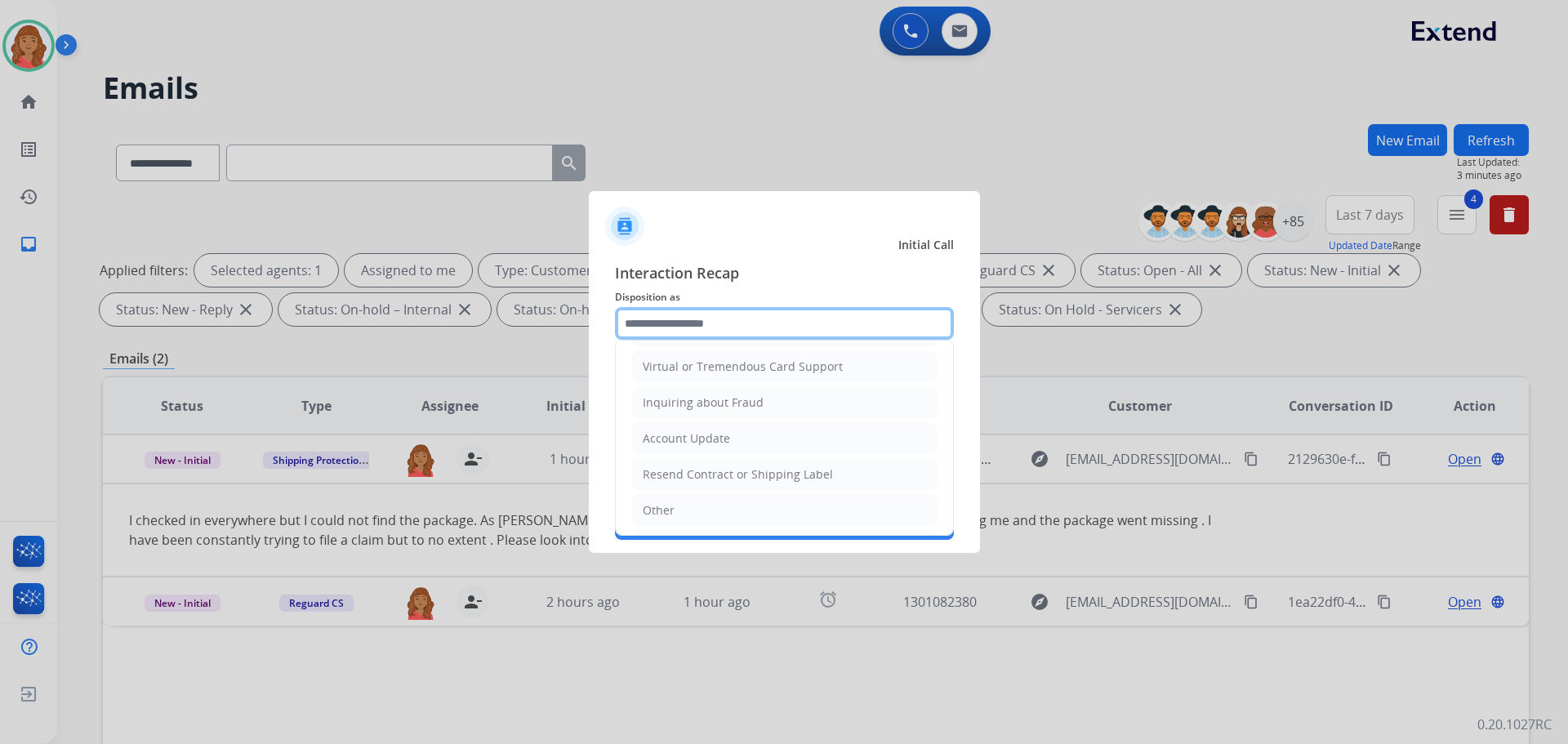
scroll to position [245, 0]
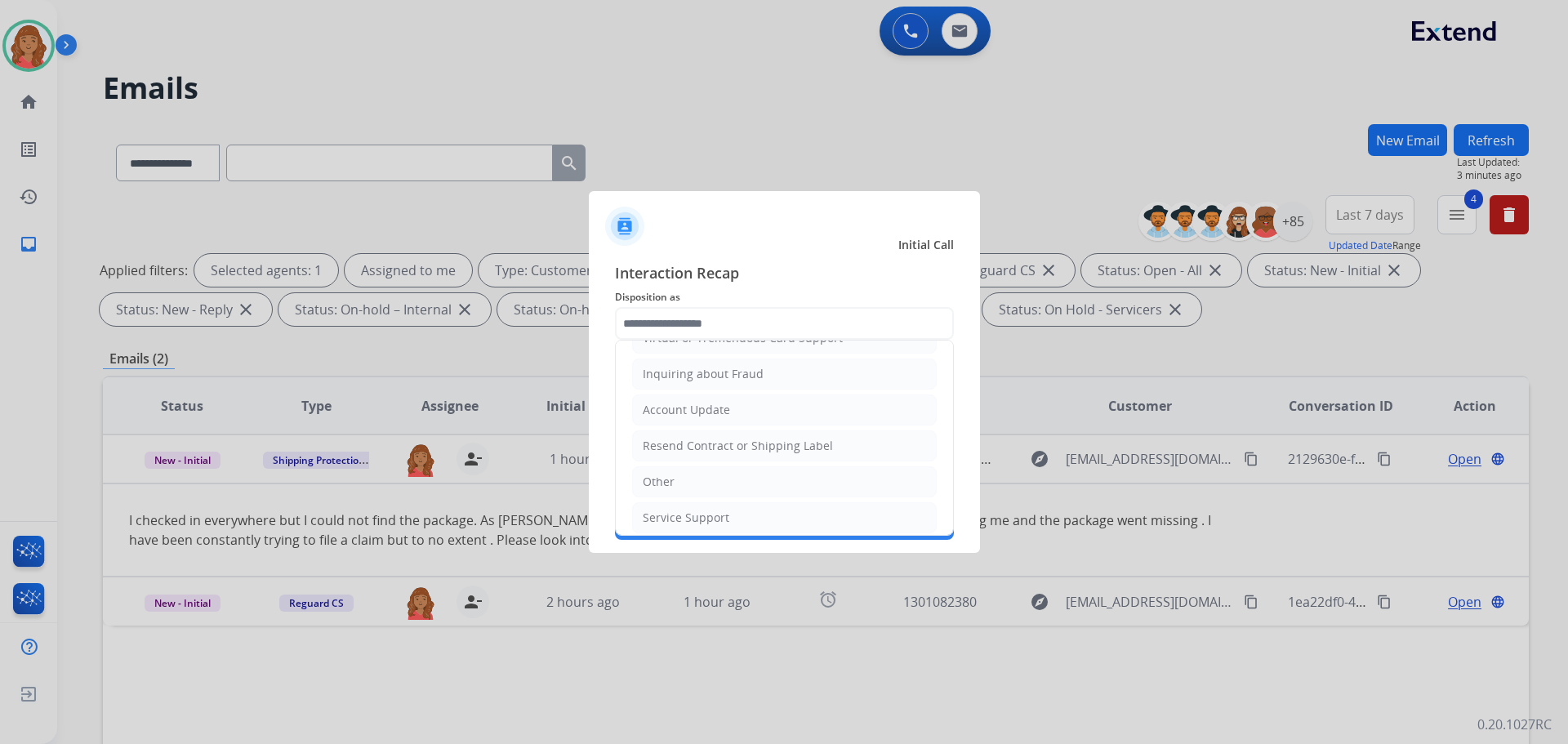
drag, startPoint x: 661, startPoint y: 484, endPoint x: 660, endPoint y: 471, distance: 13.0
click at [661, 484] on div "Other" at bounding box center [659, 481] width 32 height 16
type input "*****"
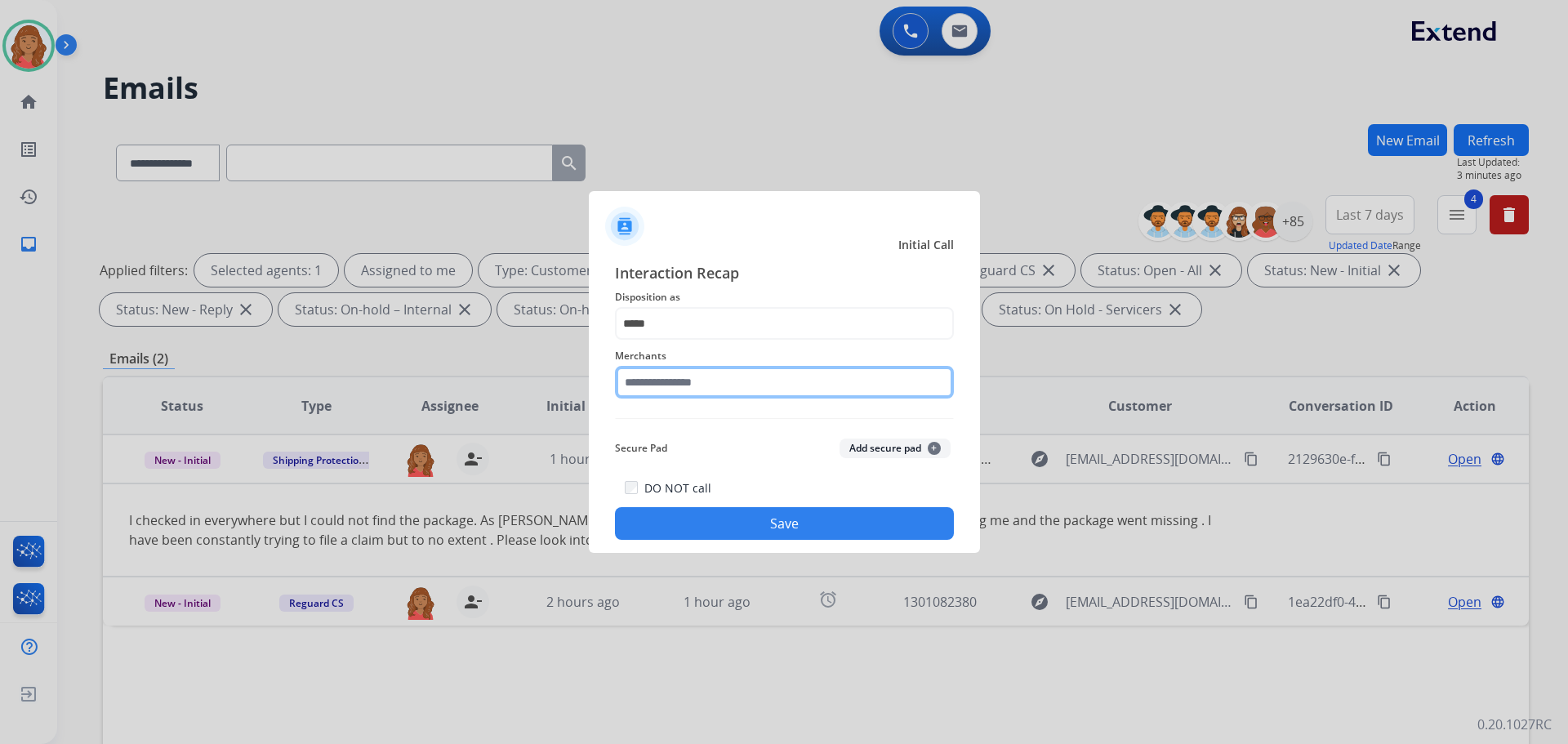
click at [663, 392] on input "text" at bounding box center [785, 382] width 339 height 33
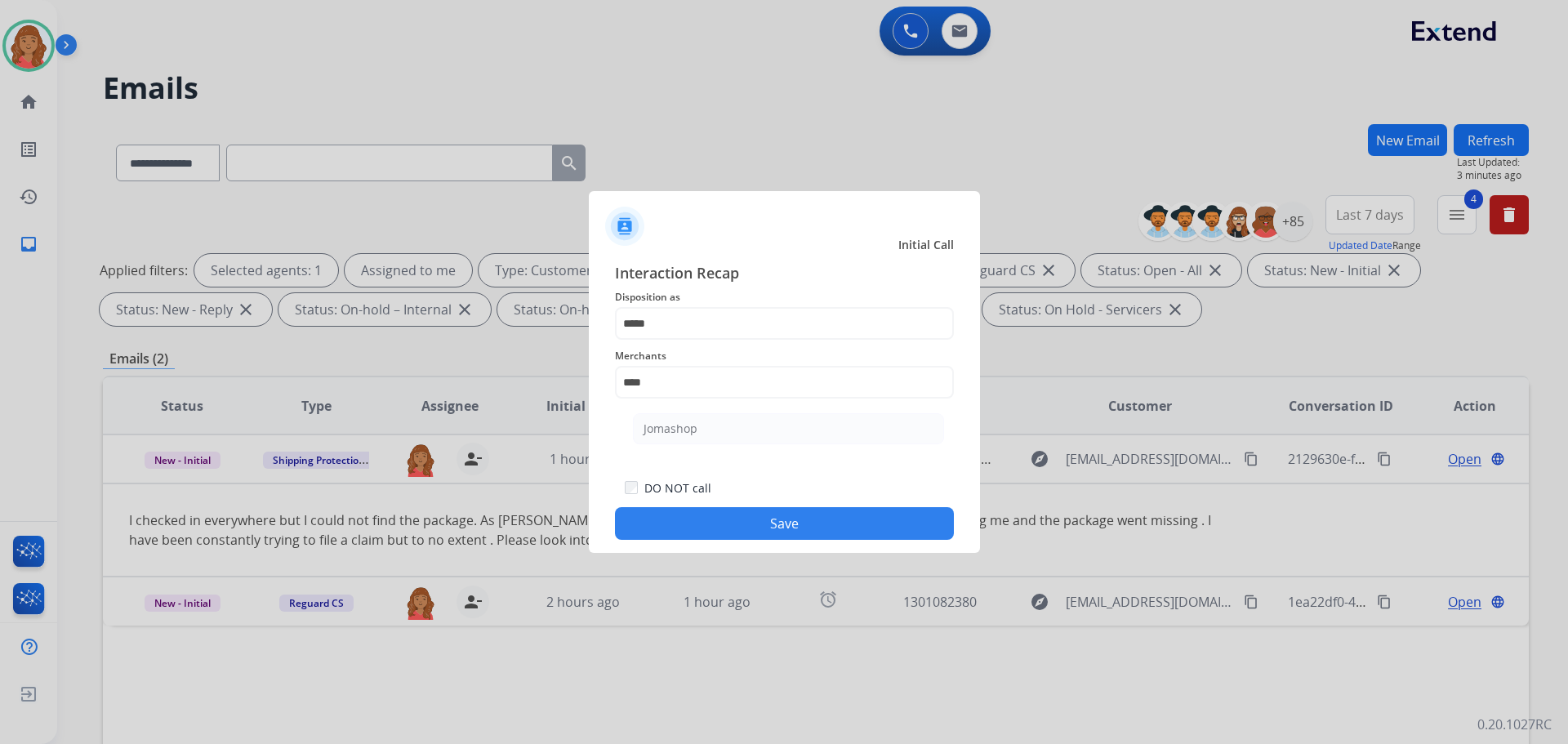
click at [685, 432] on div "Jomashop" at bounding box center [671, 428] width 54 height 16
type input "********"
click at [706, 526] on button "Save" at bounding box center [785, 523] width 339 height 33
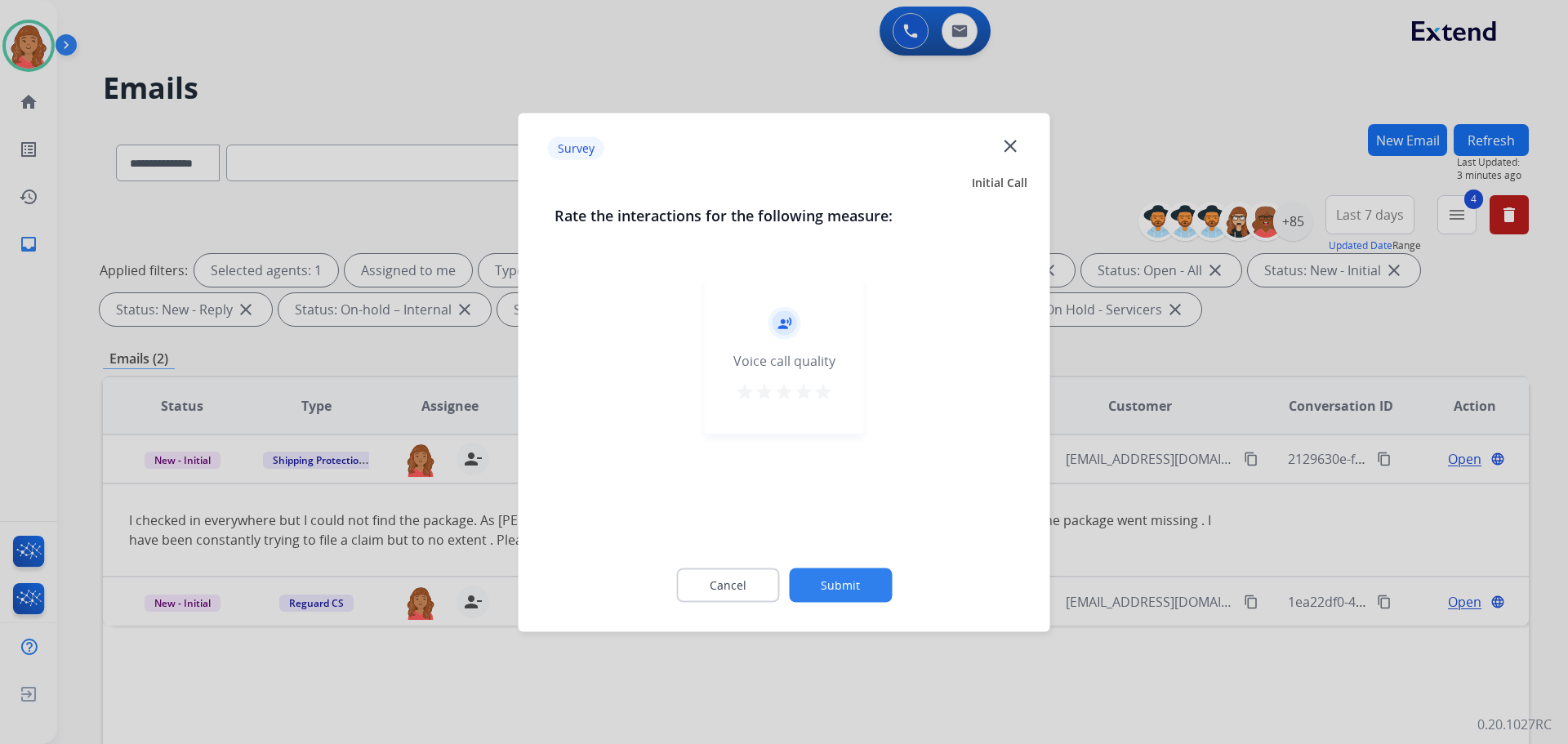
drag, startPoint x: 819, startPoint y: 394, endPoint x: 815, endPoint y: 415, distance: 21.4
click at [819, 394] on mat-icon "star" at bounding box center [823, 391] width 20 height 20
click at [832, 586] on button "Submit" at bounding box center [840, 585] width 103 height 35
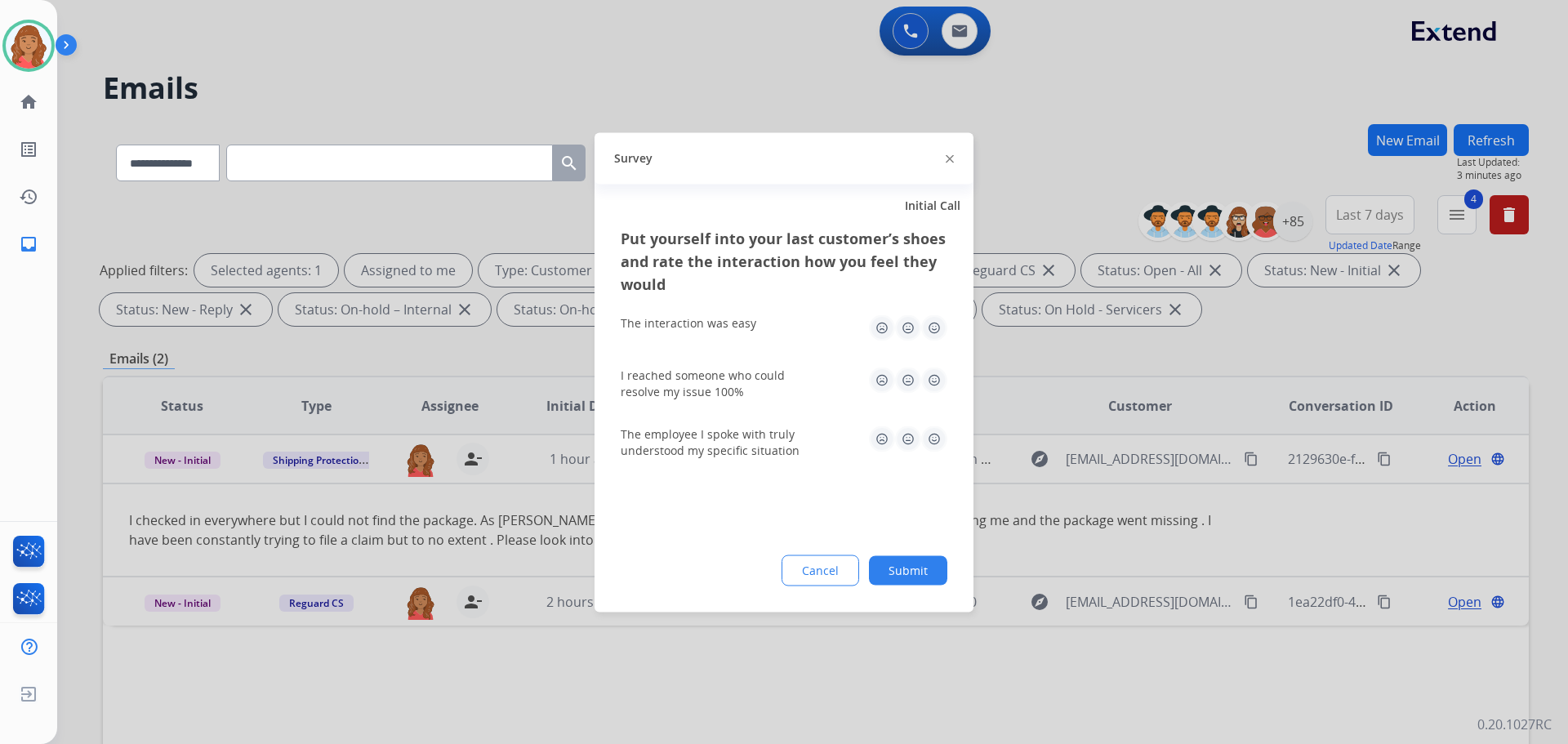
click at [932, 330] on img at bounding box center [935, 327] width 26 height 26
click at [932, 387] on img at bounding box center [935, 380] width 26 height 26
click at [930, 433] on img at bounding box center [935, 439] width 26 height 26
drag, startPoint x: 904, startPoint y: 543, endPoint x: 896, endPoint y: 551, distance: 11.3
click at [903, 544] on div "Put yourself into your last customer’s shoes and rate the interaction how you f…" at bounding box center [784, 418] width 379 height 385
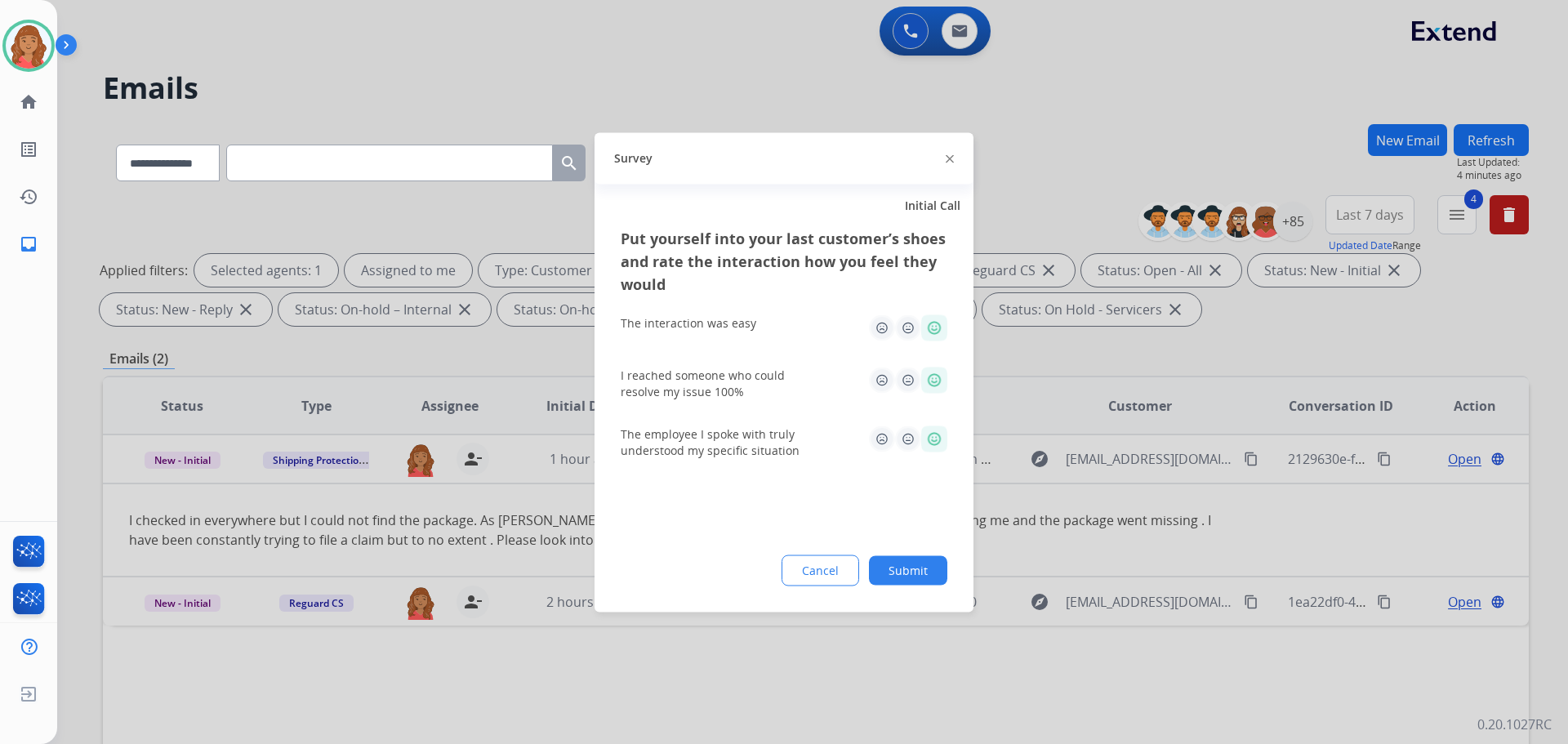
drag, startPoint x: 915, startPoint y: 554, endPoint x: 904, endPoint y: 574, distance: 22.8
click at [914, 557] on div "Put yourself into your last customer’s shoes and rate the interaction how you f…" at bounding box center [784, 418] width 379 height 385
click at [907, 578] on button "Submit" at bounding box center [908, 570] width 79 height 29
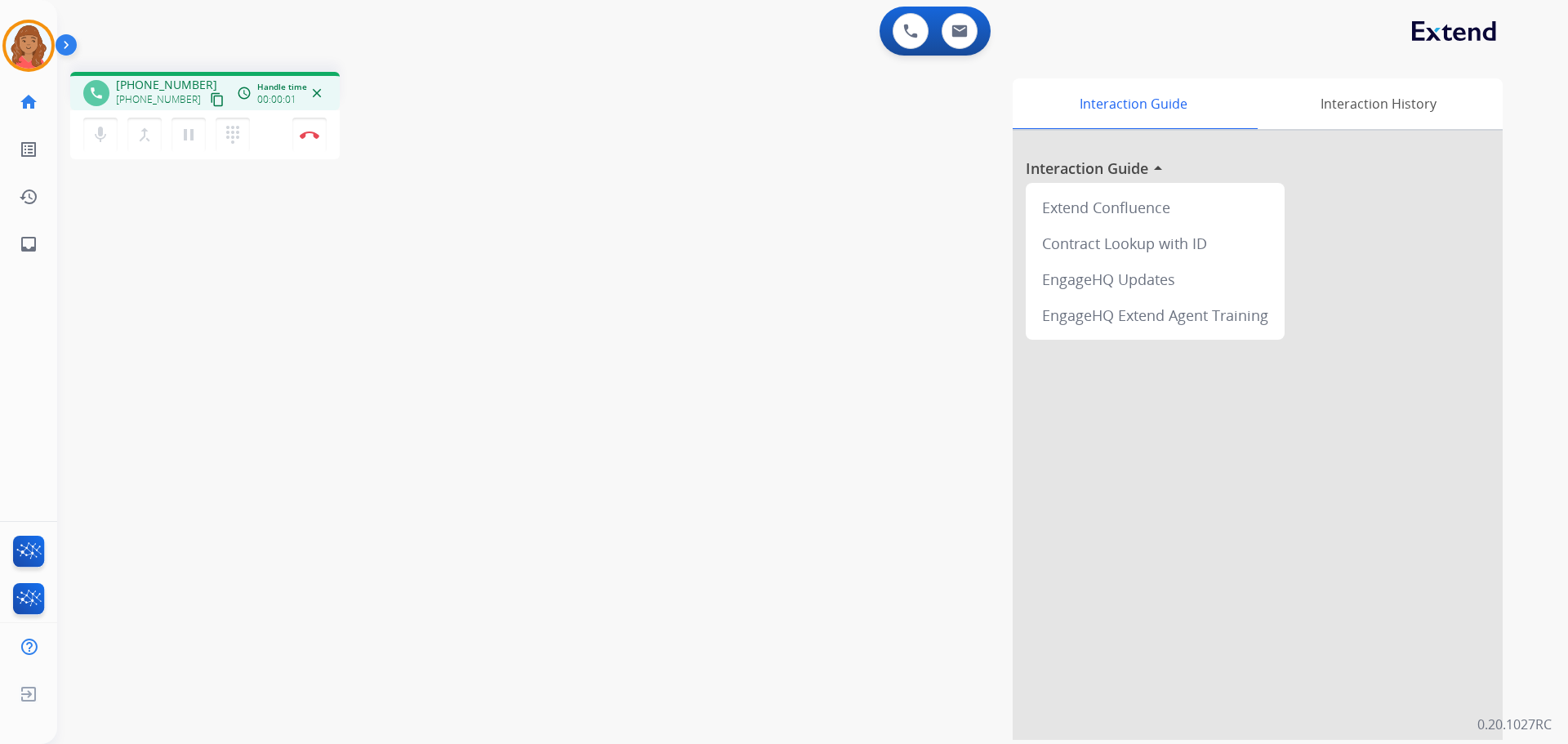
click at [210, 98] on mat-icon "content_copy" at bounding box center [217, 99] width 15 height 15
click at [314, 135] on img at bounding box center [309, 134] width 20 height 8
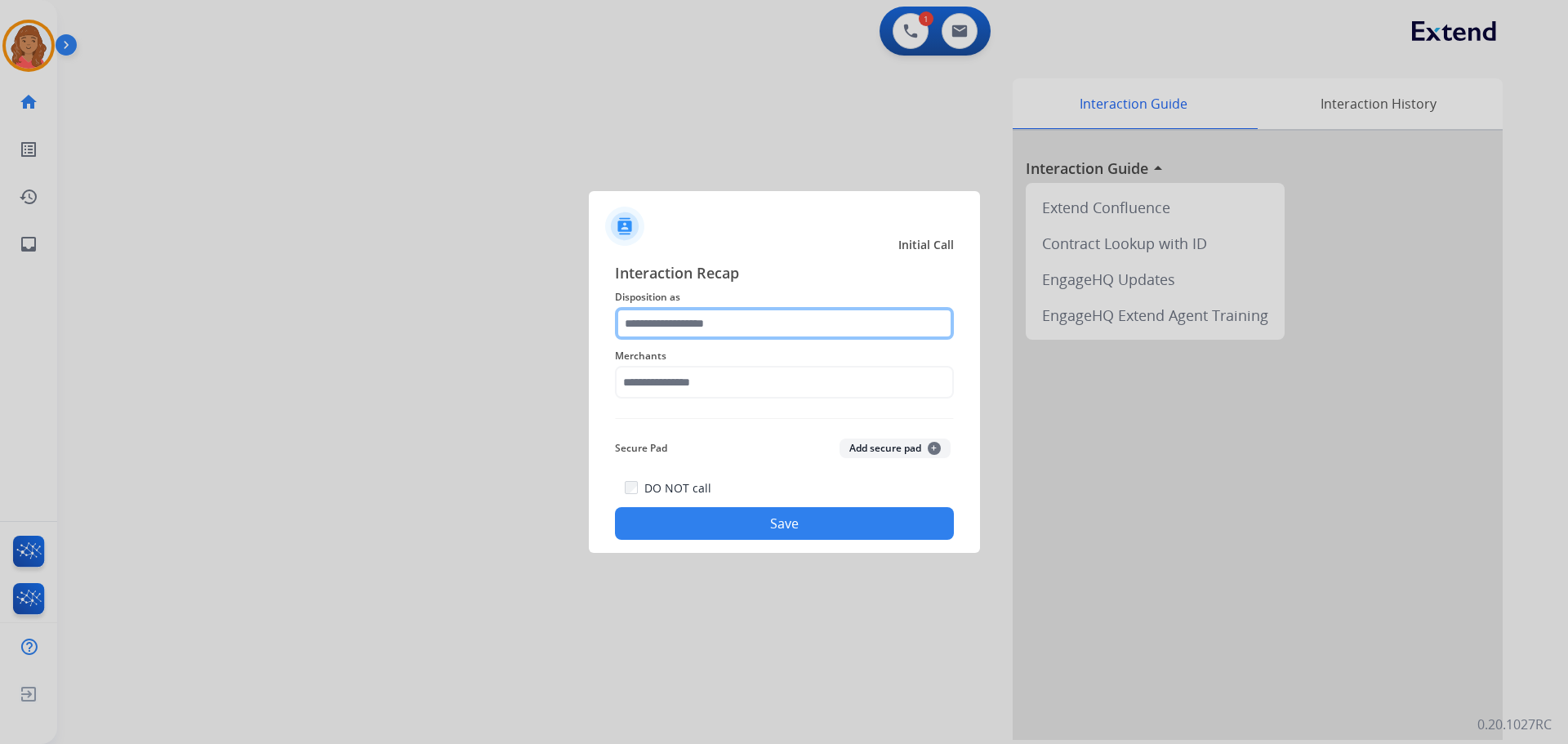
click at [665, 324] on input "text" at bounding box center [785, 324] width 339 height 33
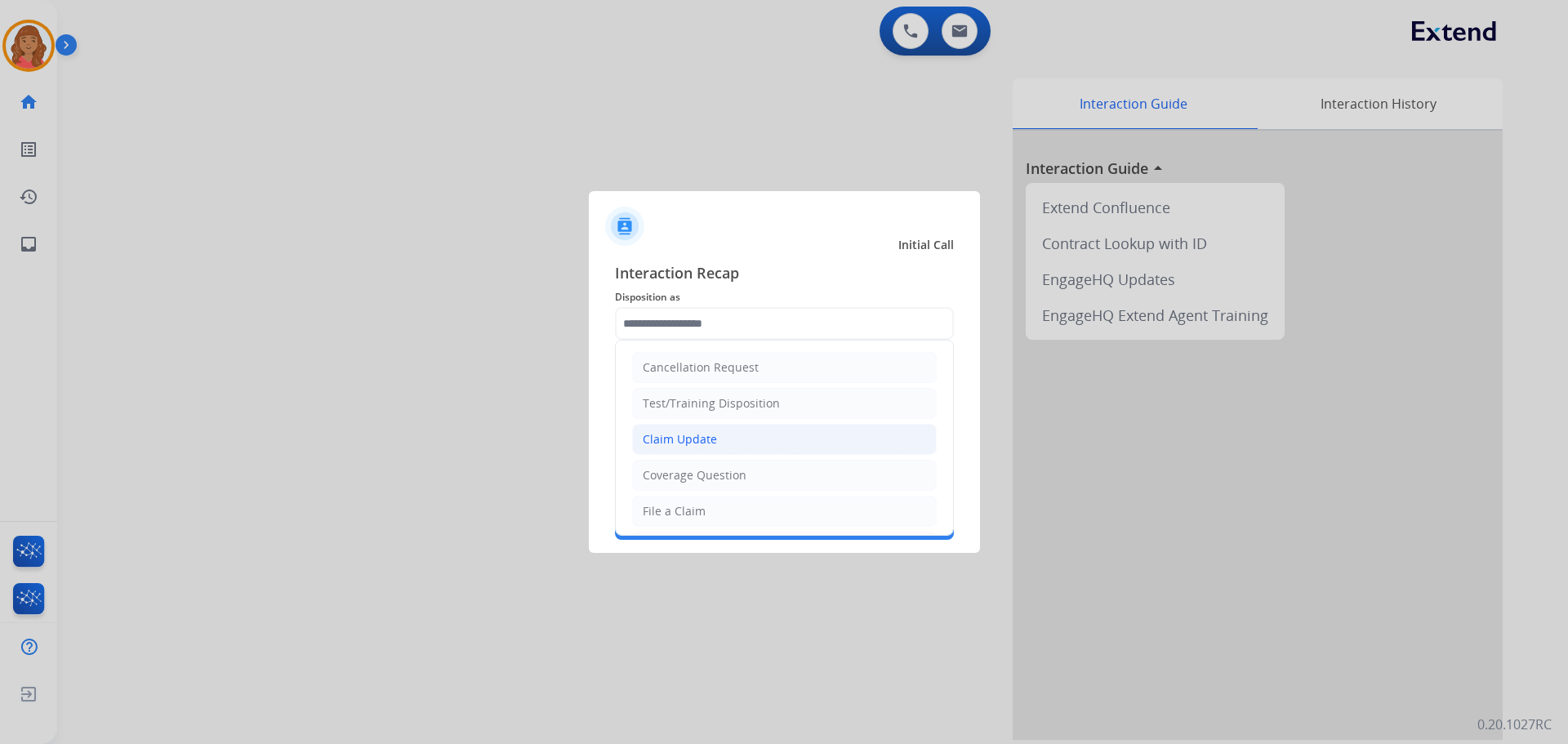
click at [675, 440] on div "Claim Update" at bounding box center [680, 439] width 74 height 16
type input "**********"
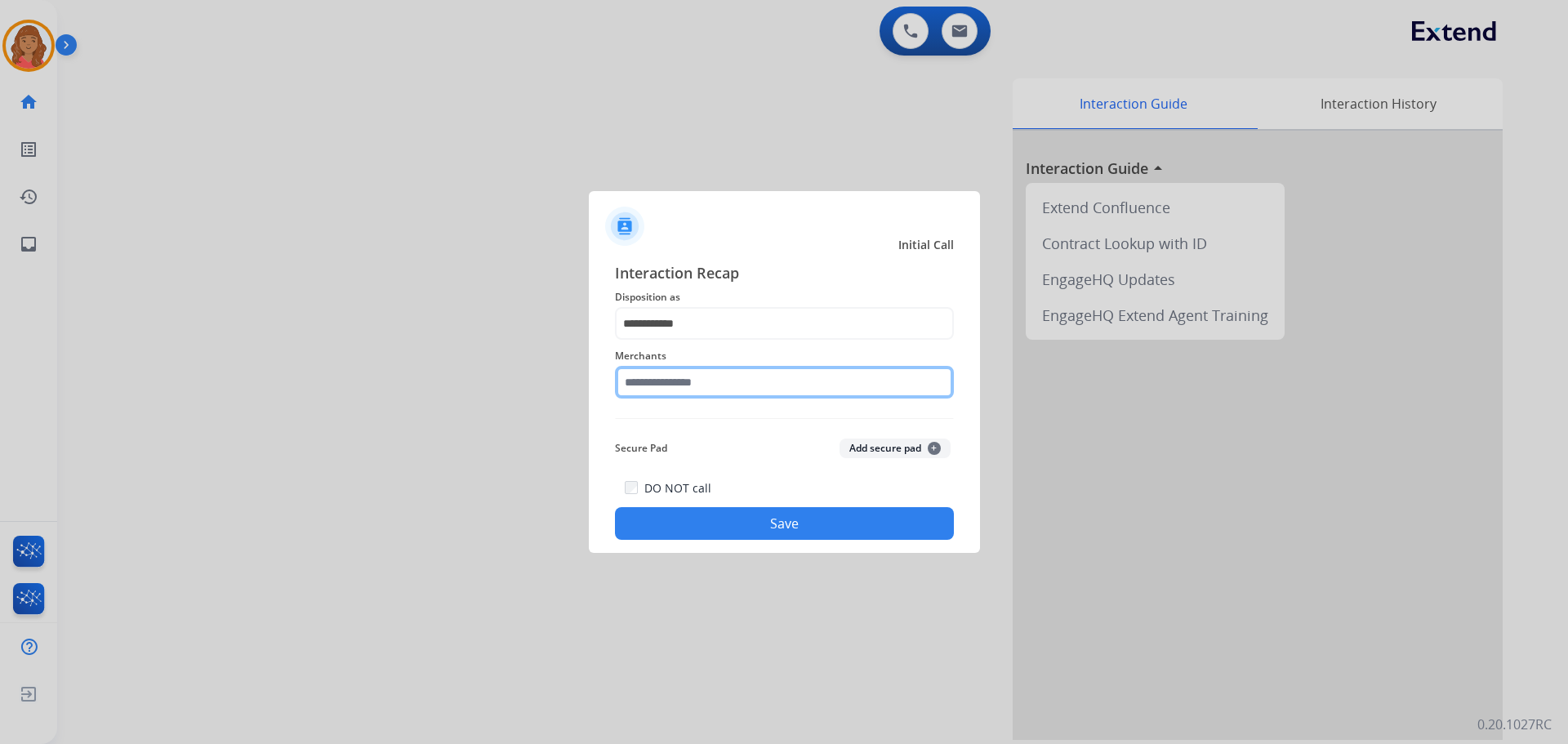
click at [664, 392] on input "text" at bounding box center [785, 382] width 339 height 33
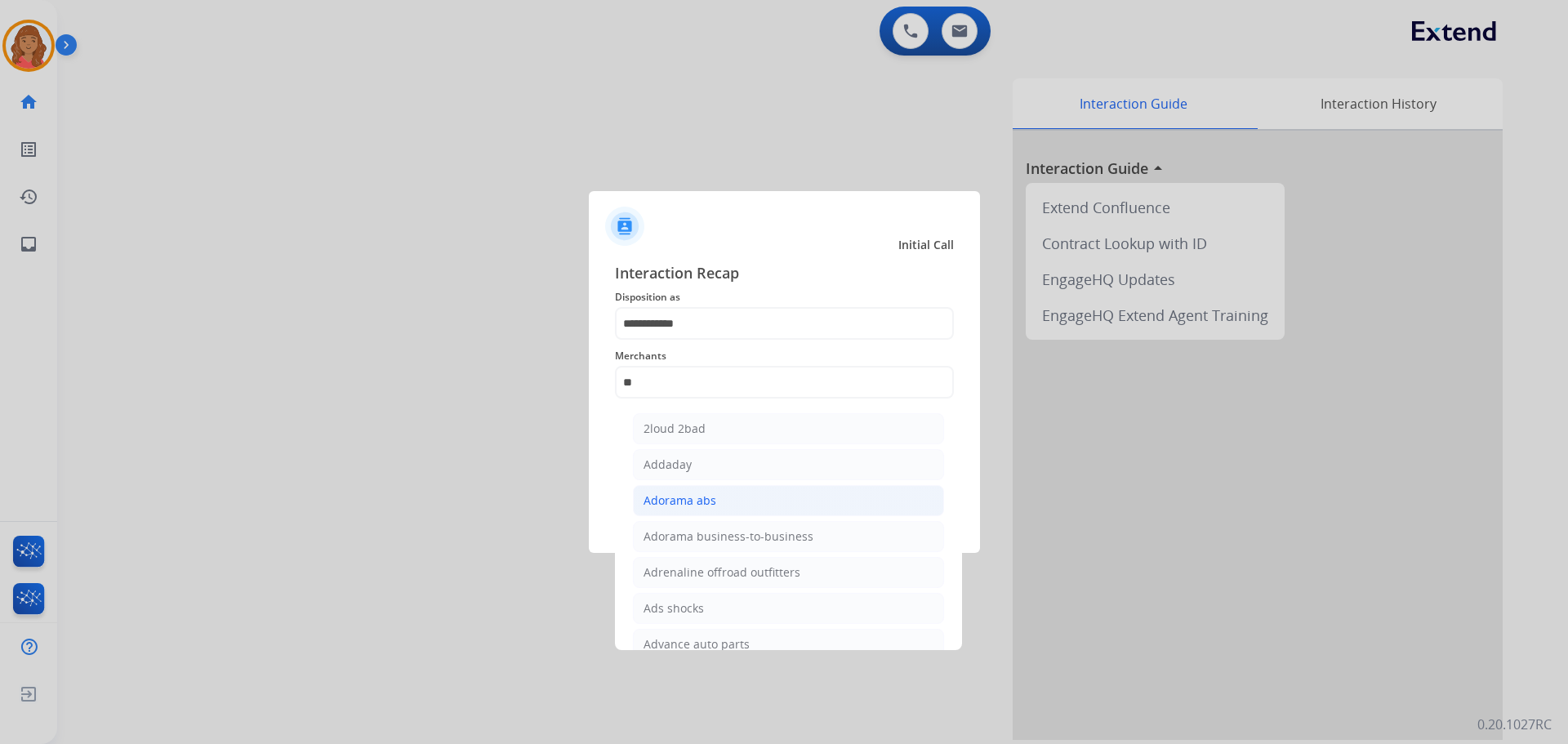
click at [703, 507] on div "Adorama abs" at bounding box center [680, 500] width 73 height 16
type input "**********"
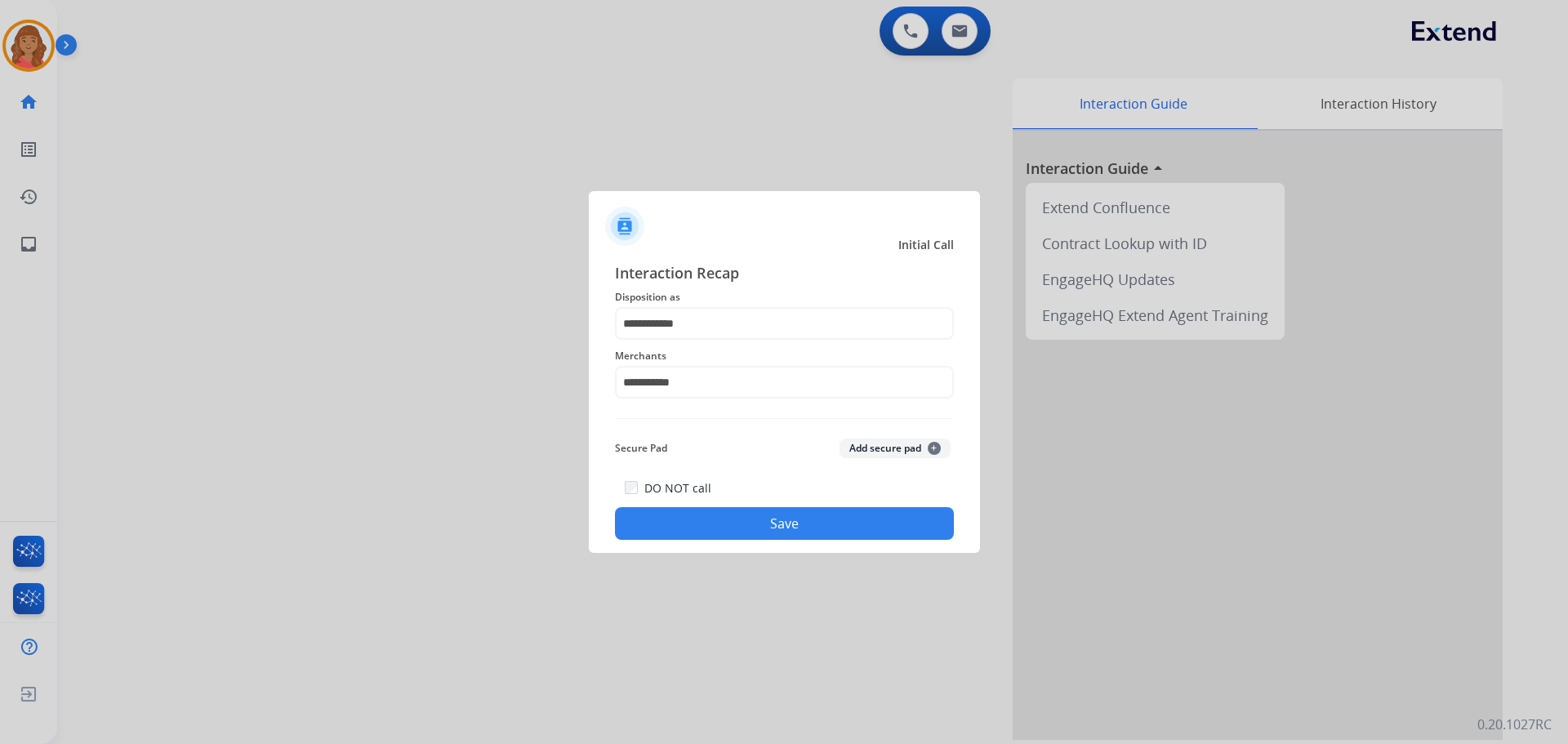
drag, startPoint x: 726, startPoint y: 542, endPoint x: 725, endPoint y: 529, distance: 13.0
click at [726, 542] on div "**********" at bounding box center [784, 401] width 391 height 305
click at [724, 523] on button "Save" at bounding box center [785, 523] width 339 height 33
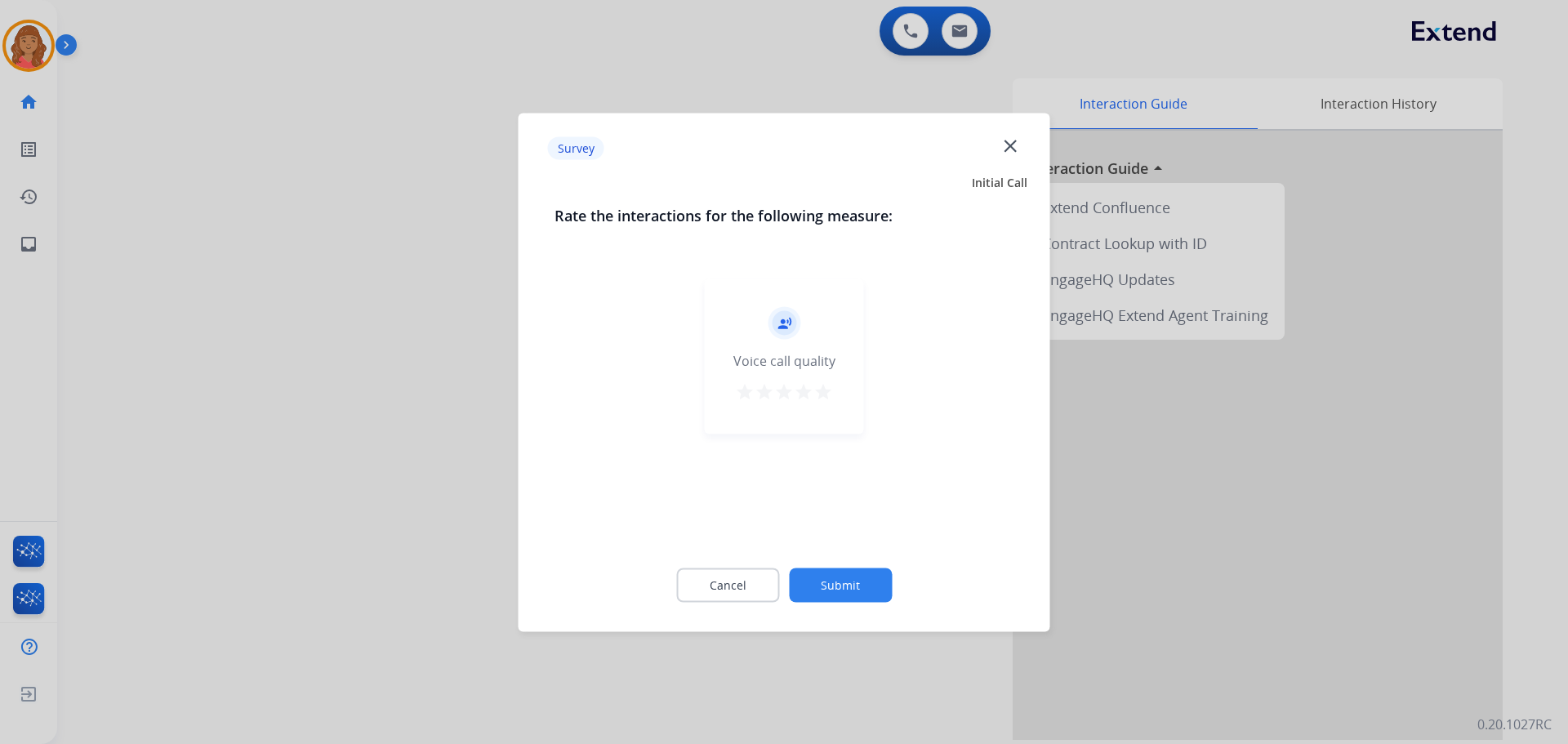
drag, startPoint x: 819, startPoint y: 394, endPoint x: 853, endPoint y: 469, distance: 82.3
click at [819, 394] on mat-icon "star" at bounding box center [823, 391] width 20 height 20
click at [851, 581] on button "Submit" at bounding box center [840, 585] width 103 height 35
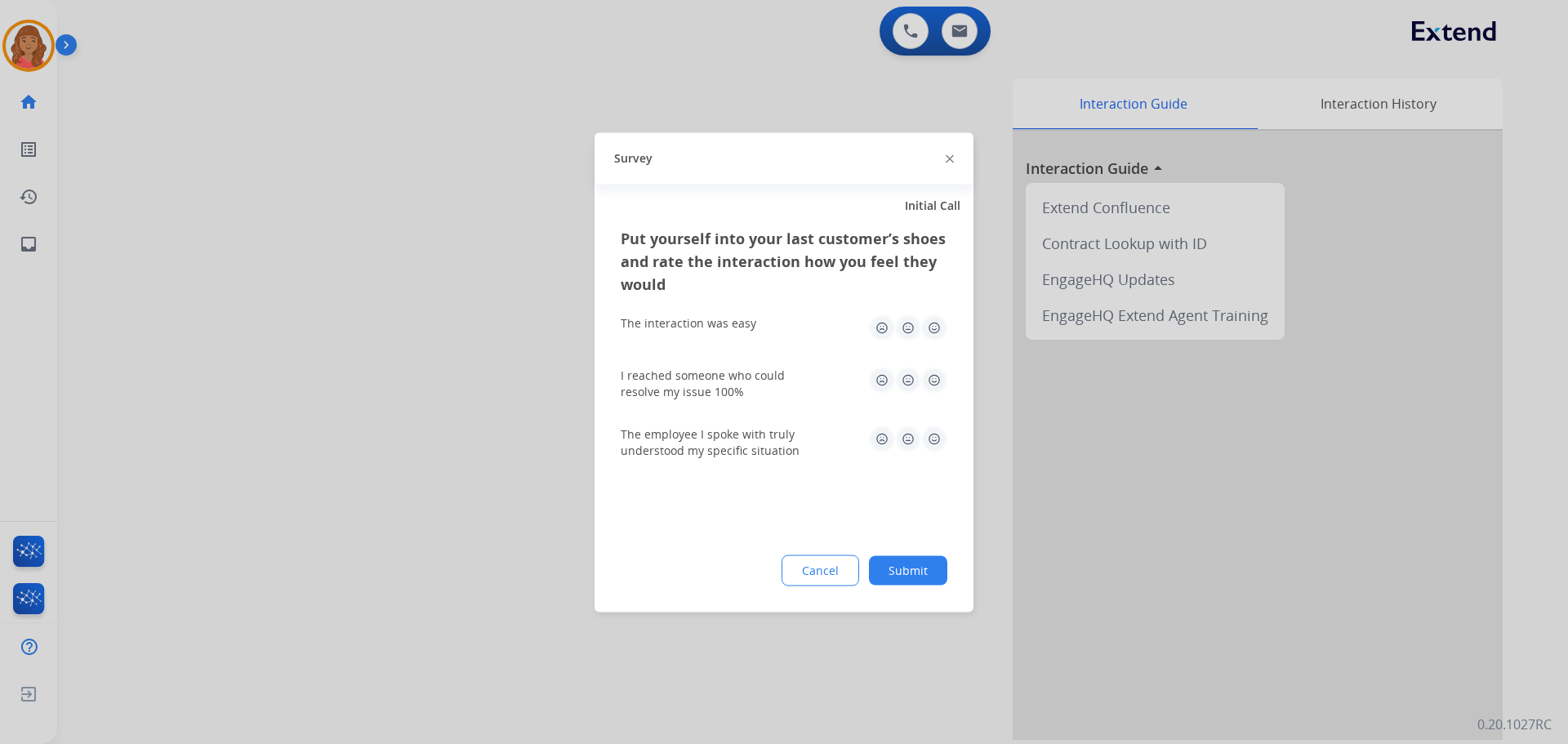
drag, startPoint x: 928, startPoint y: 318, endPoint x: 935, endPoint y: 342, distance: 25.0
click at [929, 319] on img at bounding box center [935, 327] width 26 height 26
click at [932, 369] on img at bounding box center [935, 380] width 26 height 26
click at [931, 439] on img at bounding box center [935, 439] width 26 height 26
click at [920, 582] on button "Submit" at bounding box center [908, 570] width 79 height 29
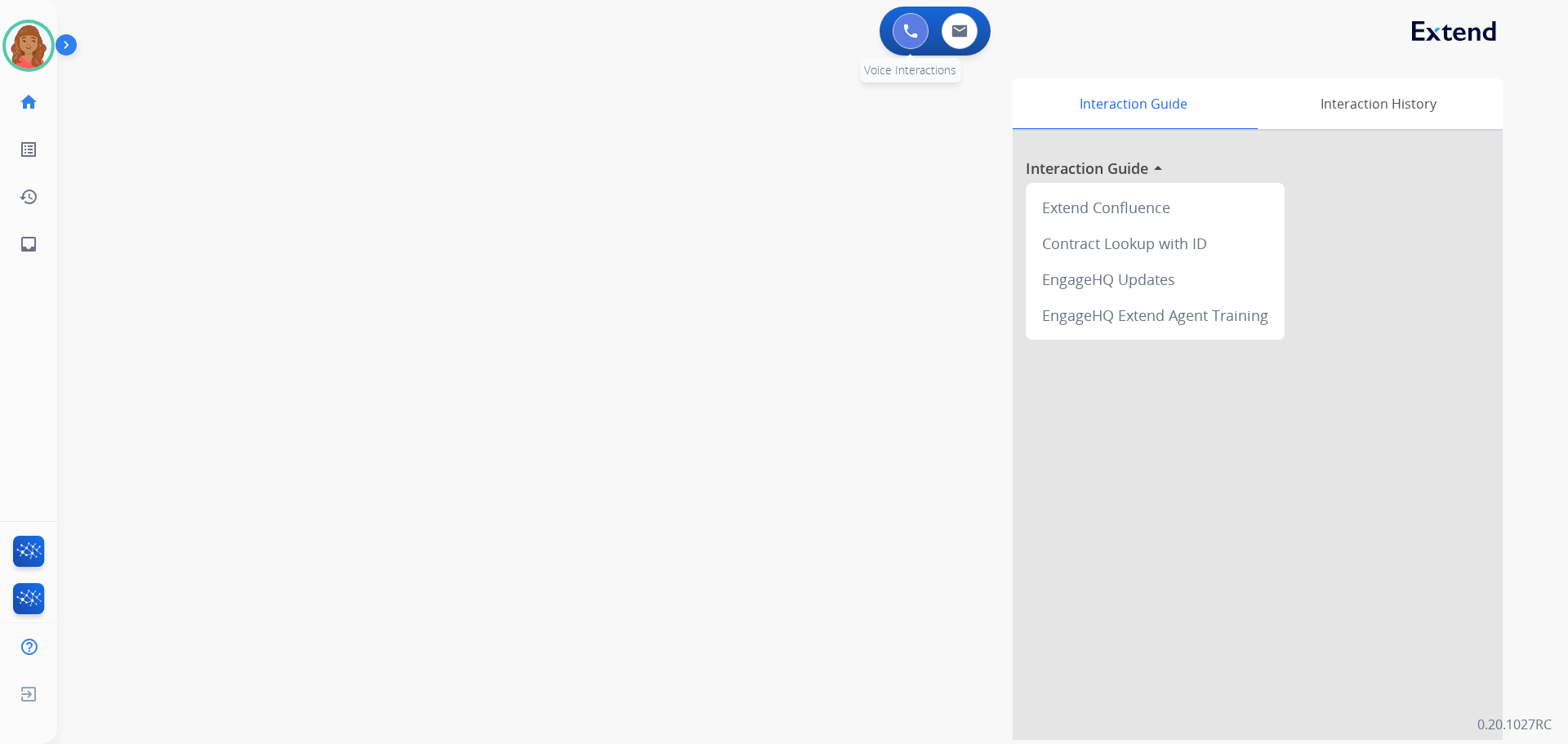
click at [907, 29] on img at bounding box center [910, 30] width 15 height 15
click at [911, 28] on img at bounding box center [910, 30] width 15 height 15
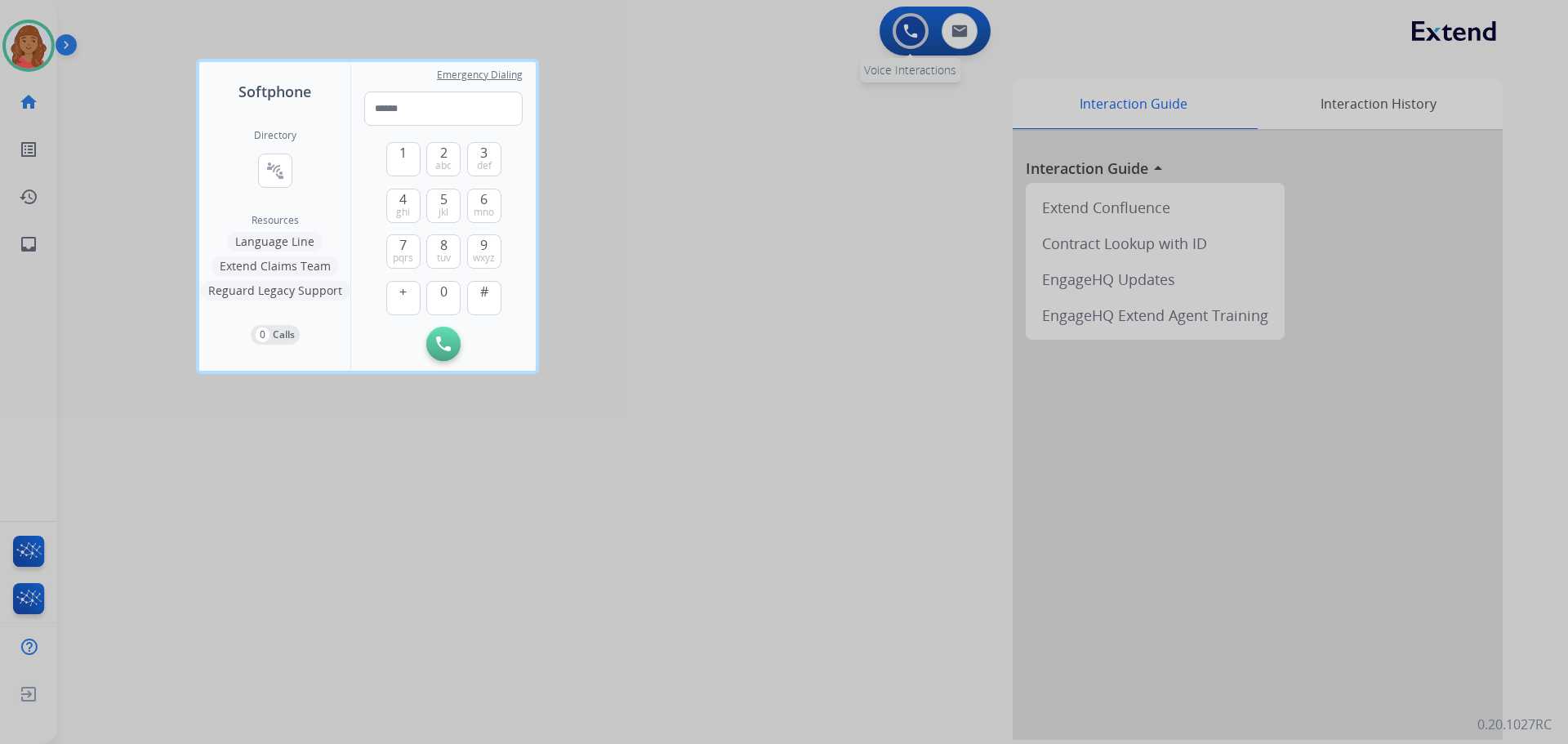
click at [911, 28] on div "Softphone Directory connect_without_contact Resource Directory Resources Langua…" at bounding box center [784, 372] width 1568 height 744
drag, startPoint x: 433, startPoint y: 106, endPoint x: 354, endPoint y: 113, distance: 79.3
click at [352, 114] on div "Emergency Dialing ********* 1 2 abc 3 def 4 ghi 5 jkl 6 mno 7 pqrs 8 tuv 9 wxyz…" at bounding box center [443, 216] width 184 height 309
type input "*********"
drag, startPoint x: 375, startPoint y: 107, endPoint x: 386, endPoint y: 341, distance: 234.3
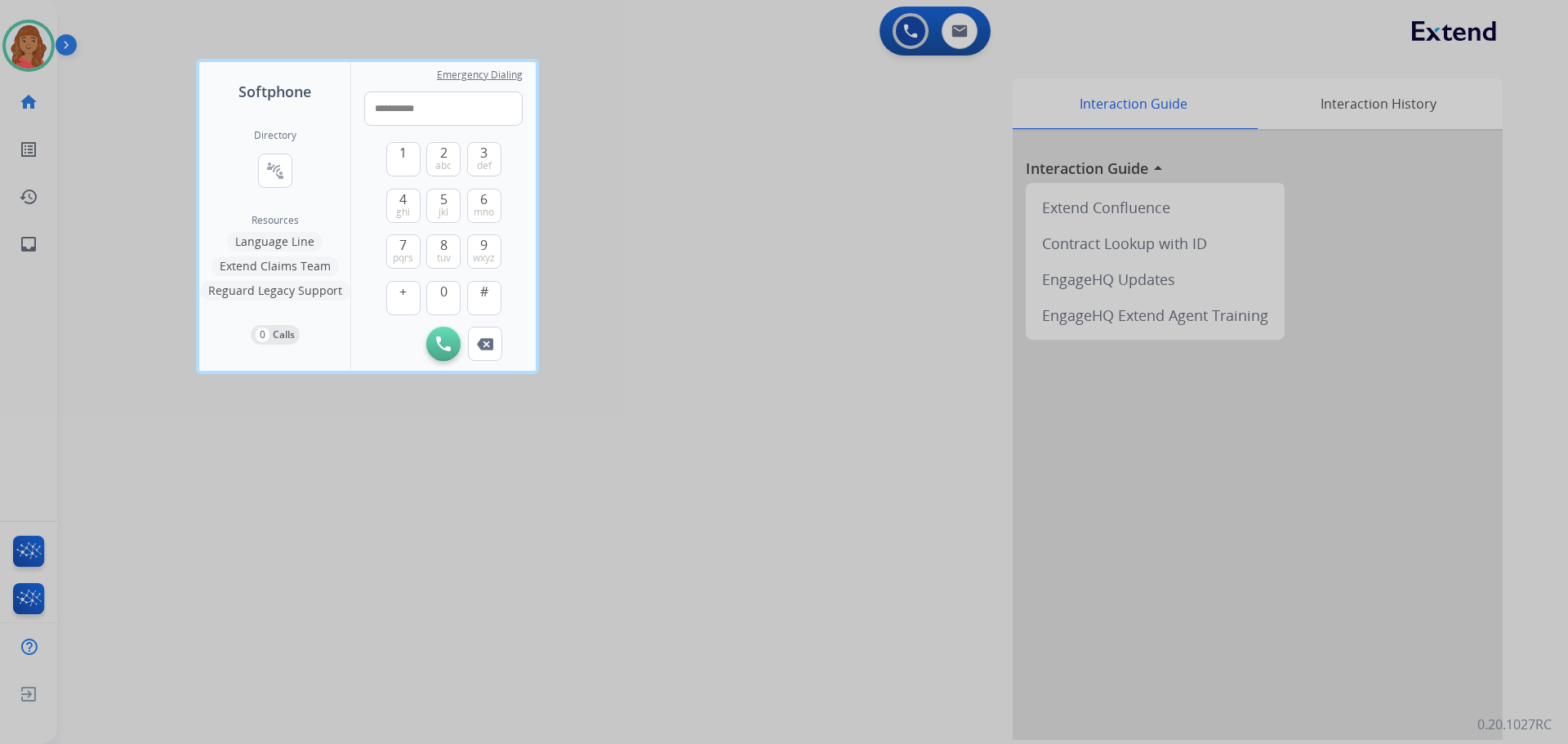
click at [341, 400] on div at bounding box center [784, 372] width 1568 height 744
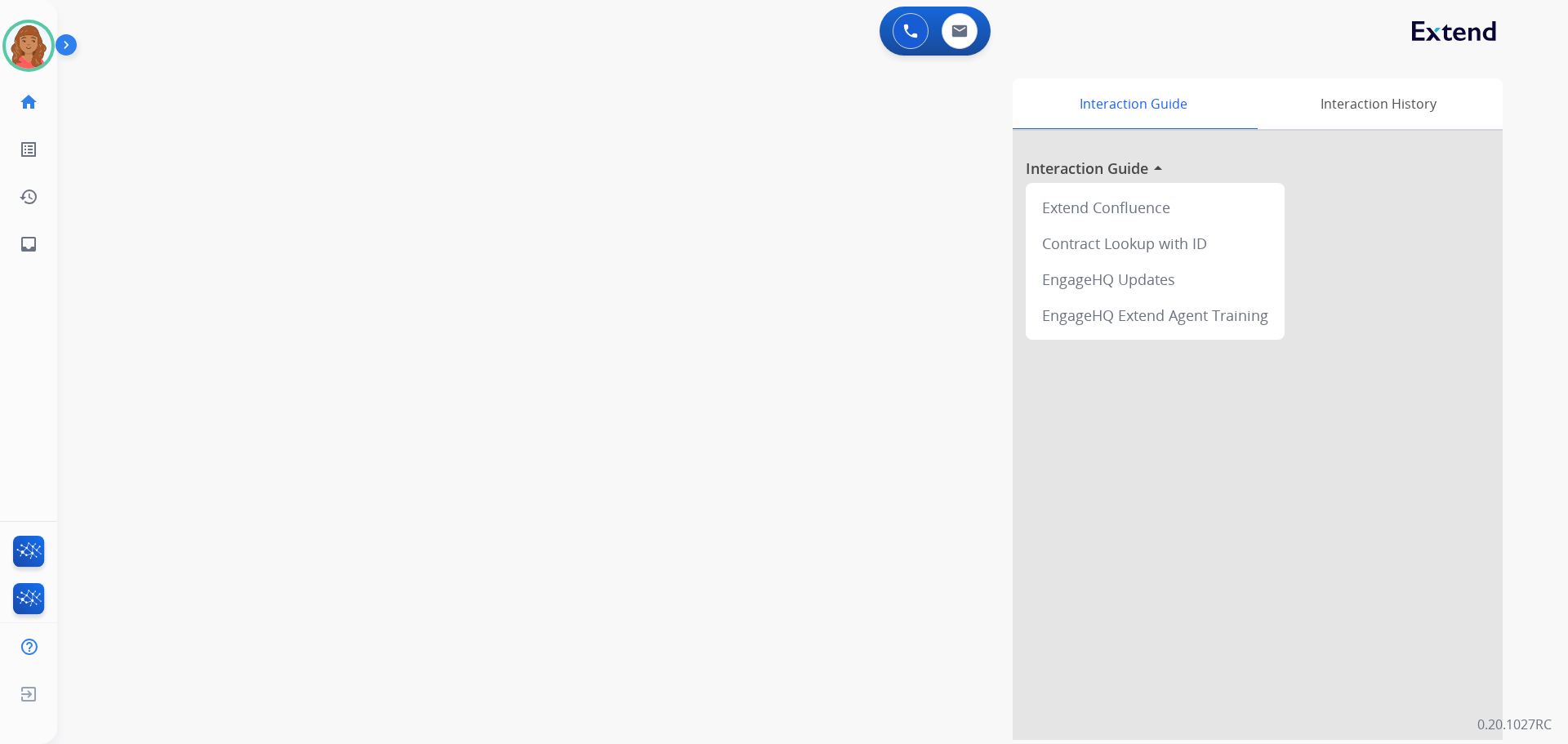
drag, startPoint x: 907, startPoint y: 26, endPoint x: 877, endPoint y: 46, distance: 36.1
click at [908, 28] on img at bounding box center [910, 30] width 15 height 15
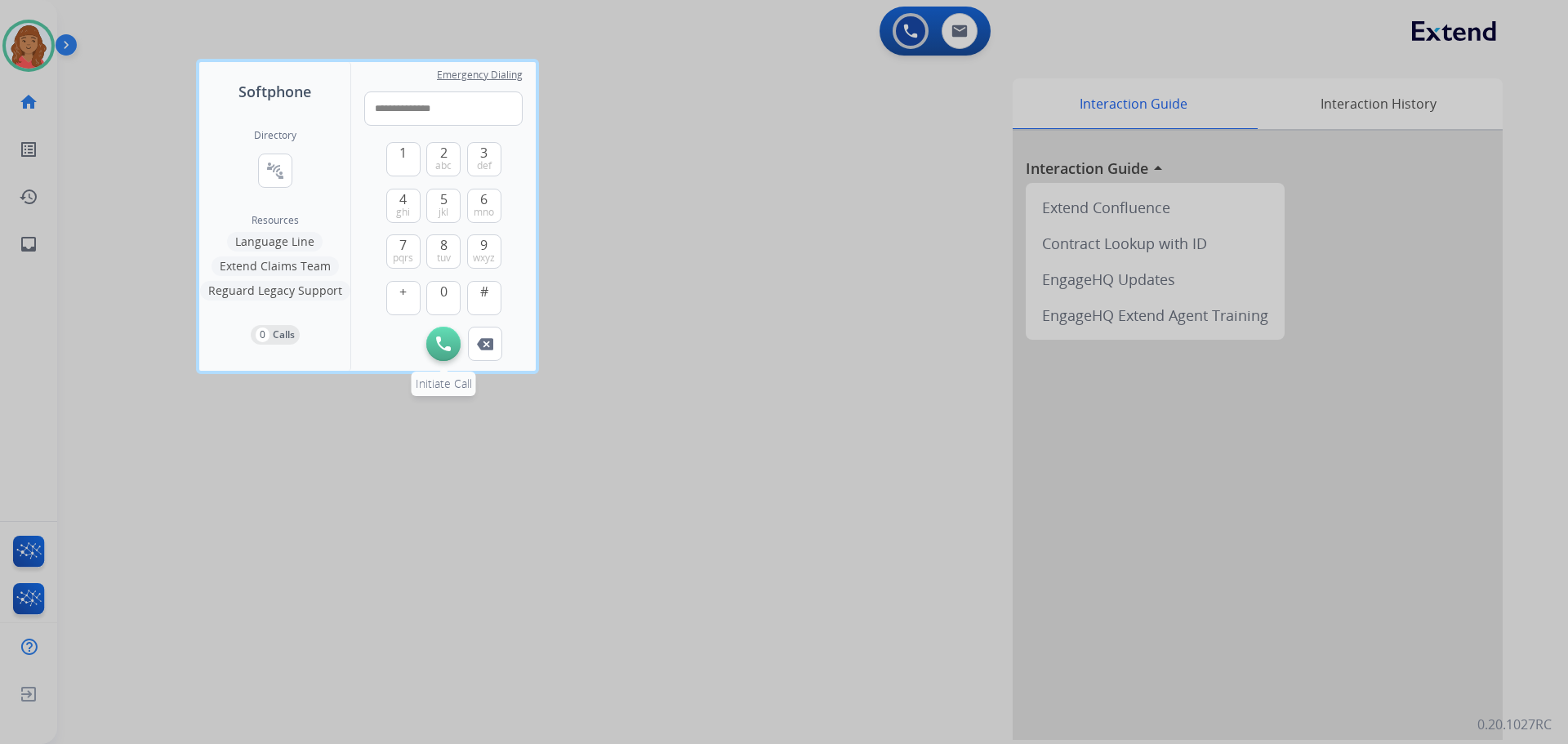
type input "**********"
click at [451, 337] on button "Initiate Call" at bounding box center [444, 343] width 35 height 35
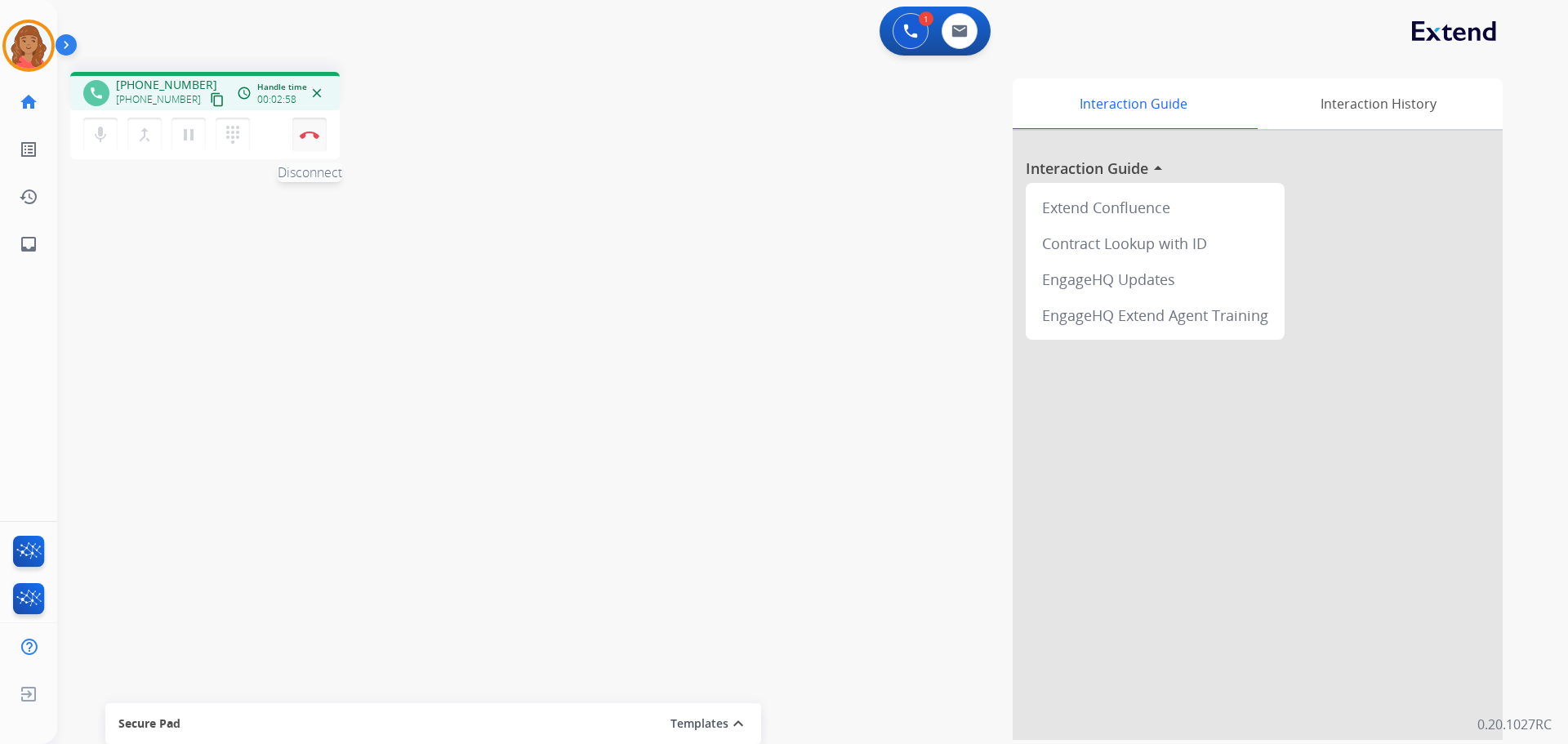
click at [315, 134] on img at bounding box center [309, 134] width 20 height 8
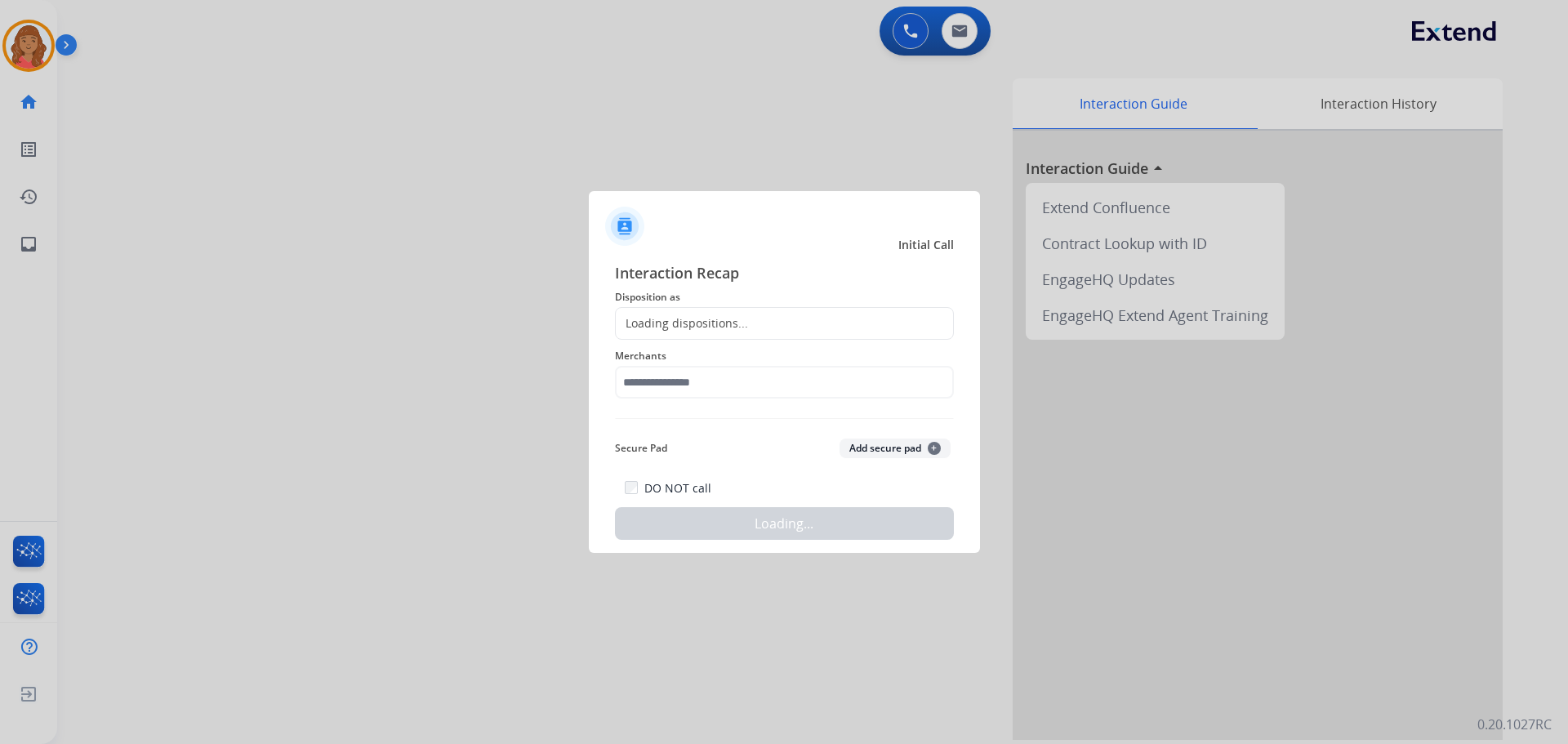
drag, startPoint x: 685, startPoint y: 327, endPoint x: 681, endPoint y: 357, distance: 30.3
click at [685, 330] on div "Loading dispositions..." at bounding box center [682, 323] width 132 height 16
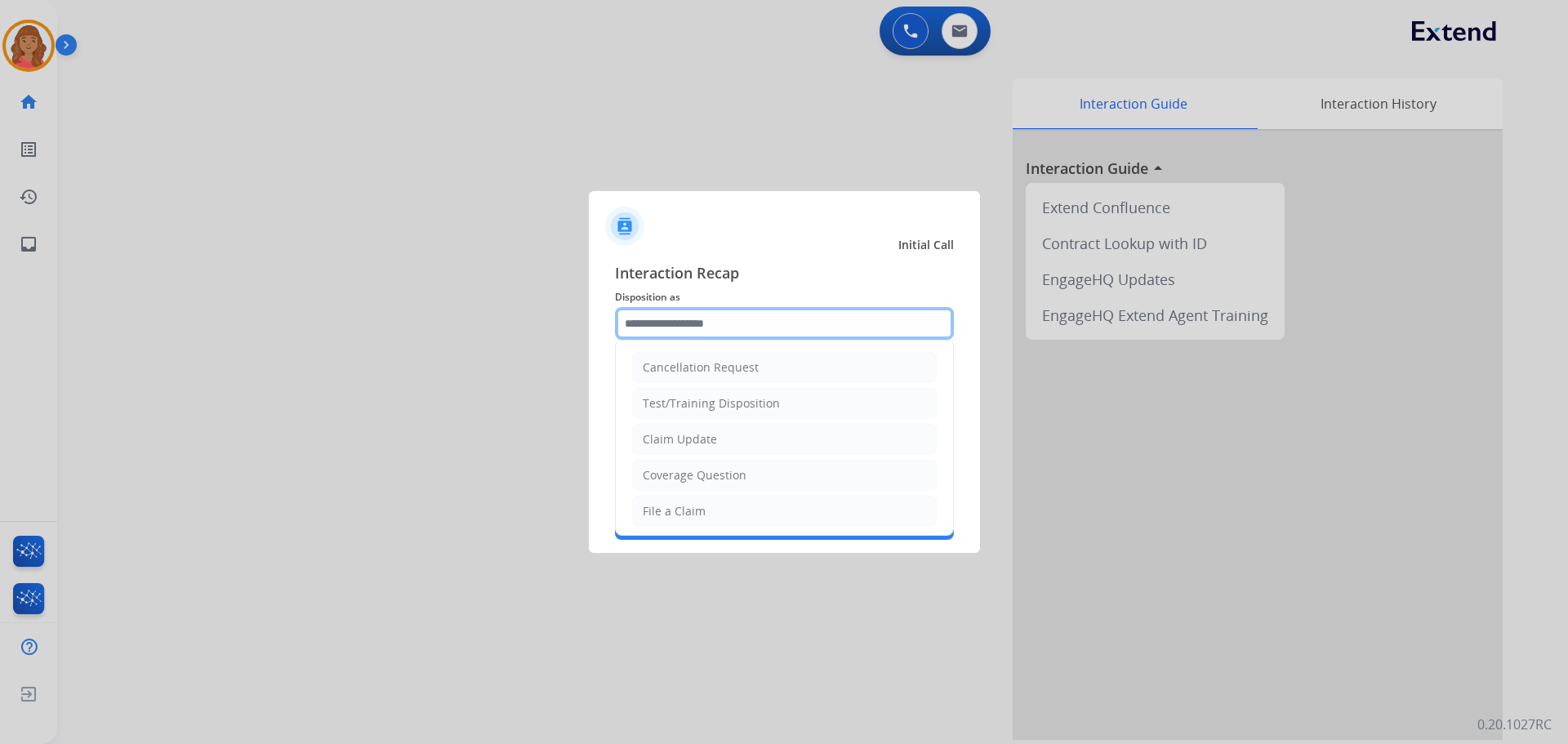
click at [663, 325] on input "text" at bounding box center [785, 324] width 339 height 33
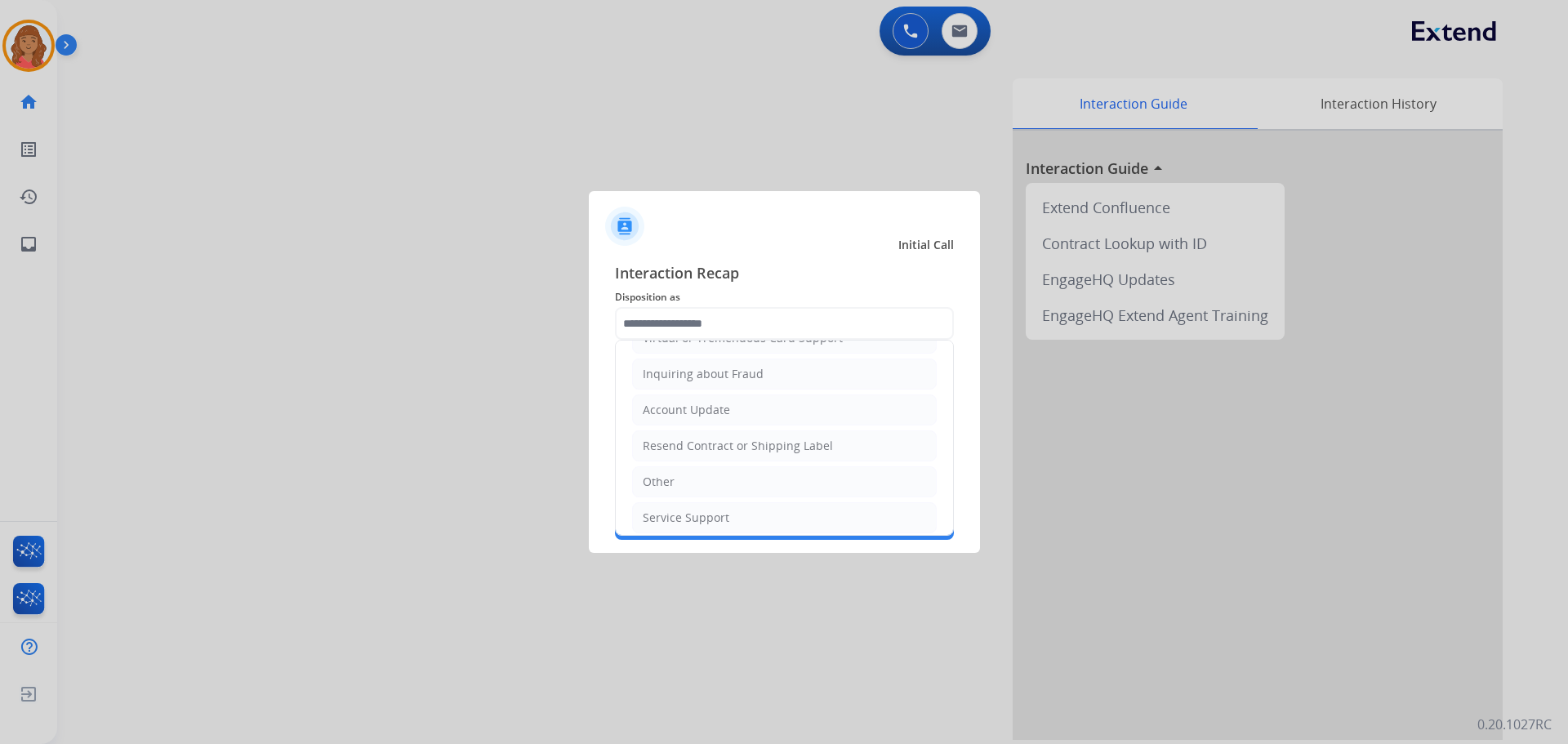
click at [660, 484] on div "Other" at bounding box center [659, 481] width 32 height 16
type input "*****"
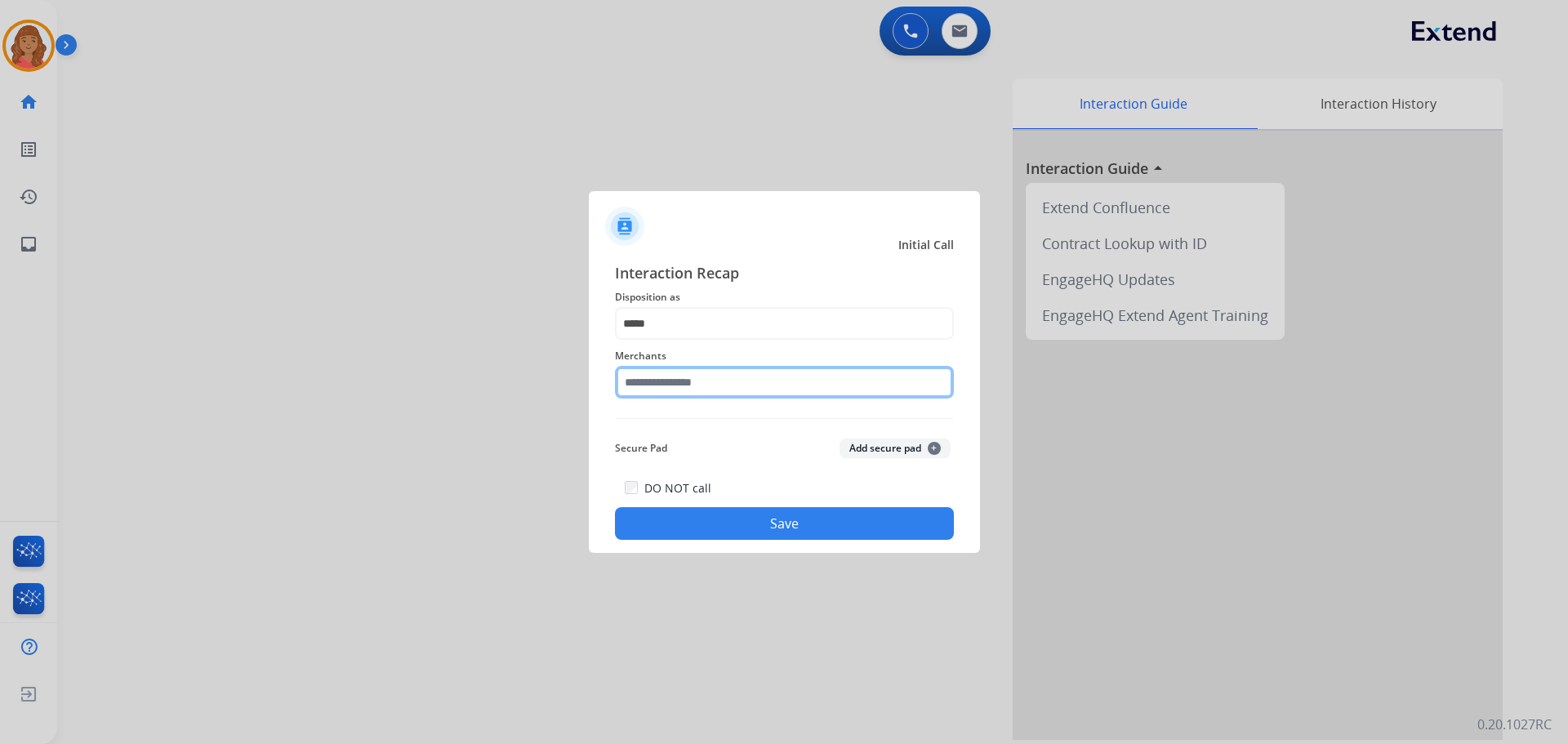
click at [684, 382] on input "text" at bounding box center [785, 382] width 339 height 33
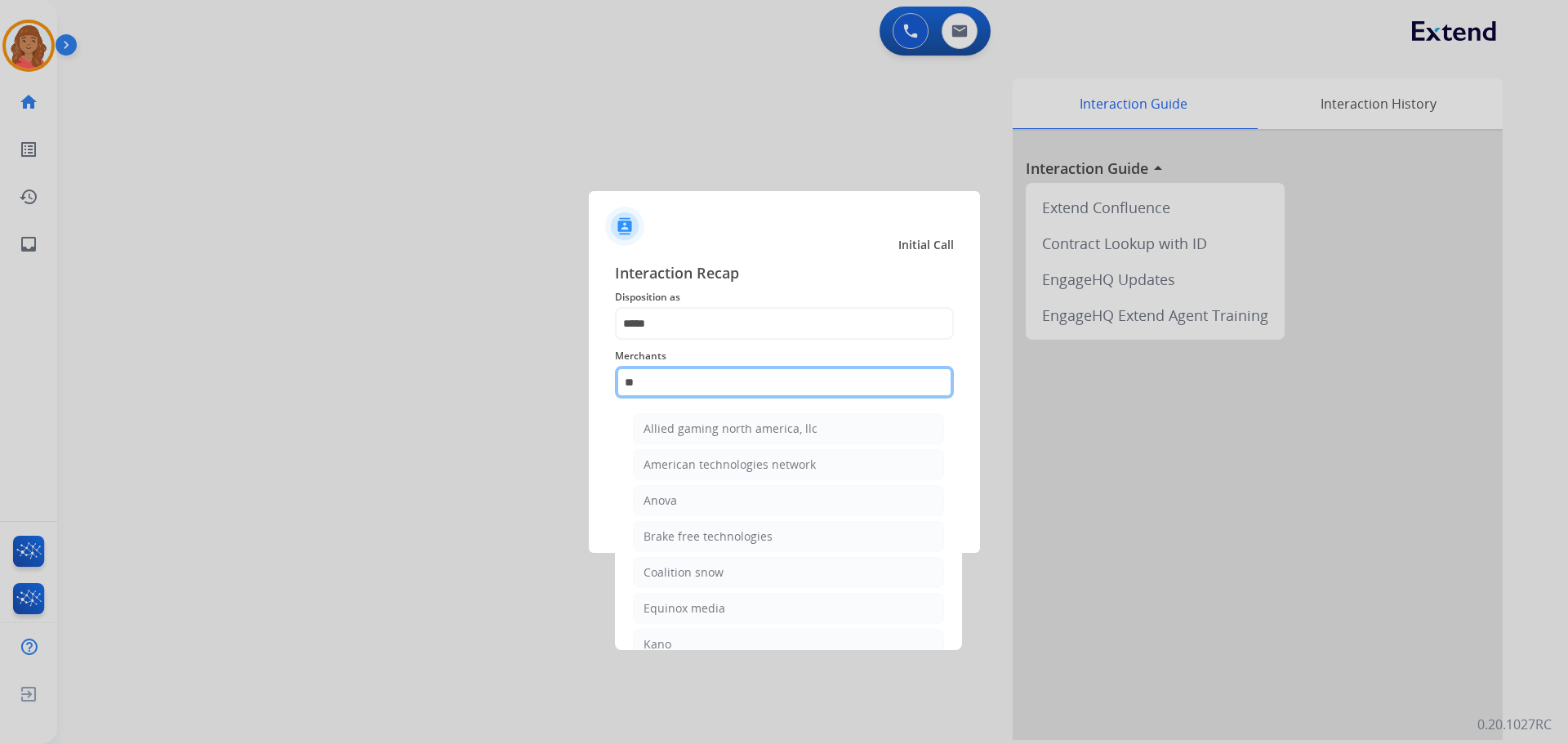
type input "*"
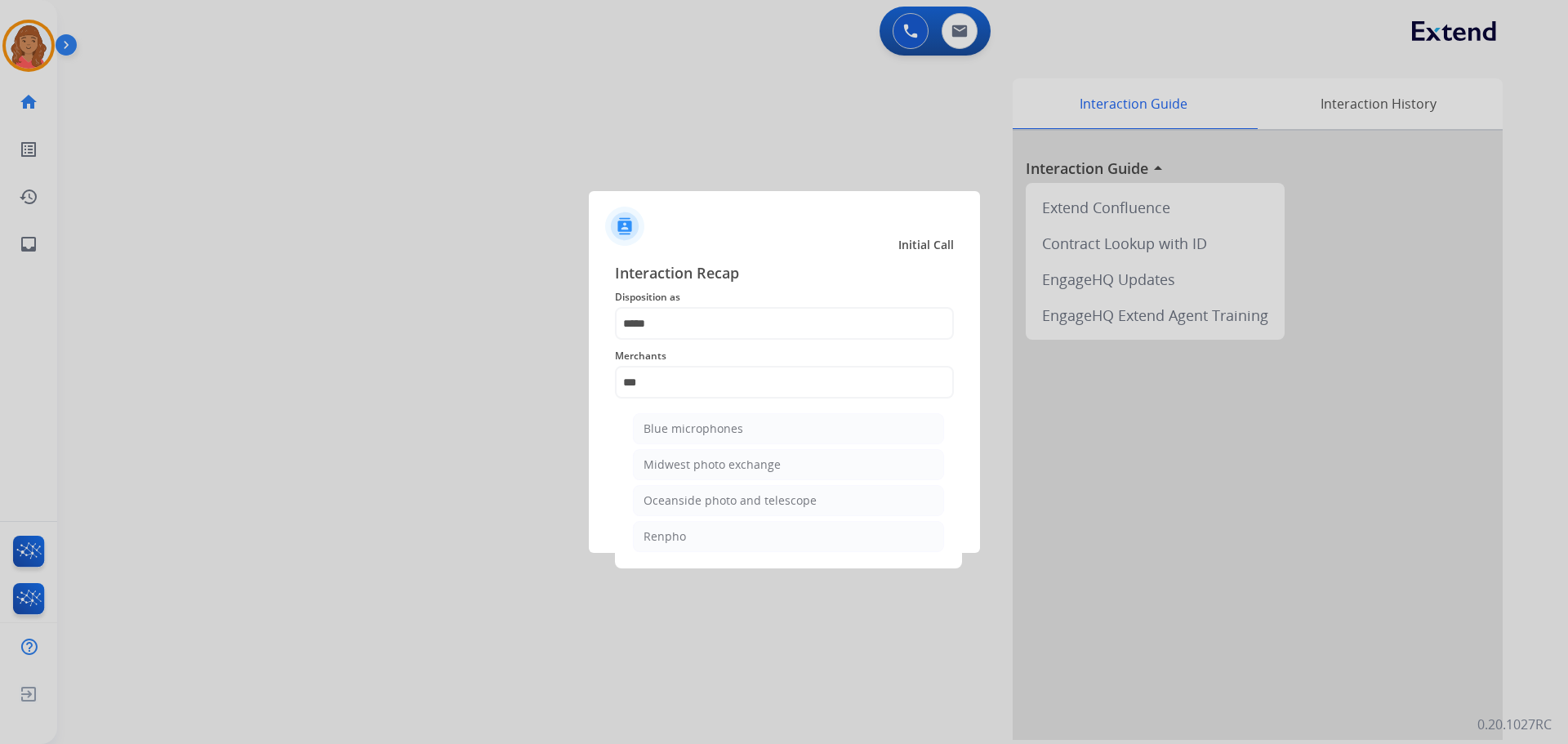
click at [673, 540] on div "Renpho" at bounding box center [665, 536] width 42 height 16
type input "******"
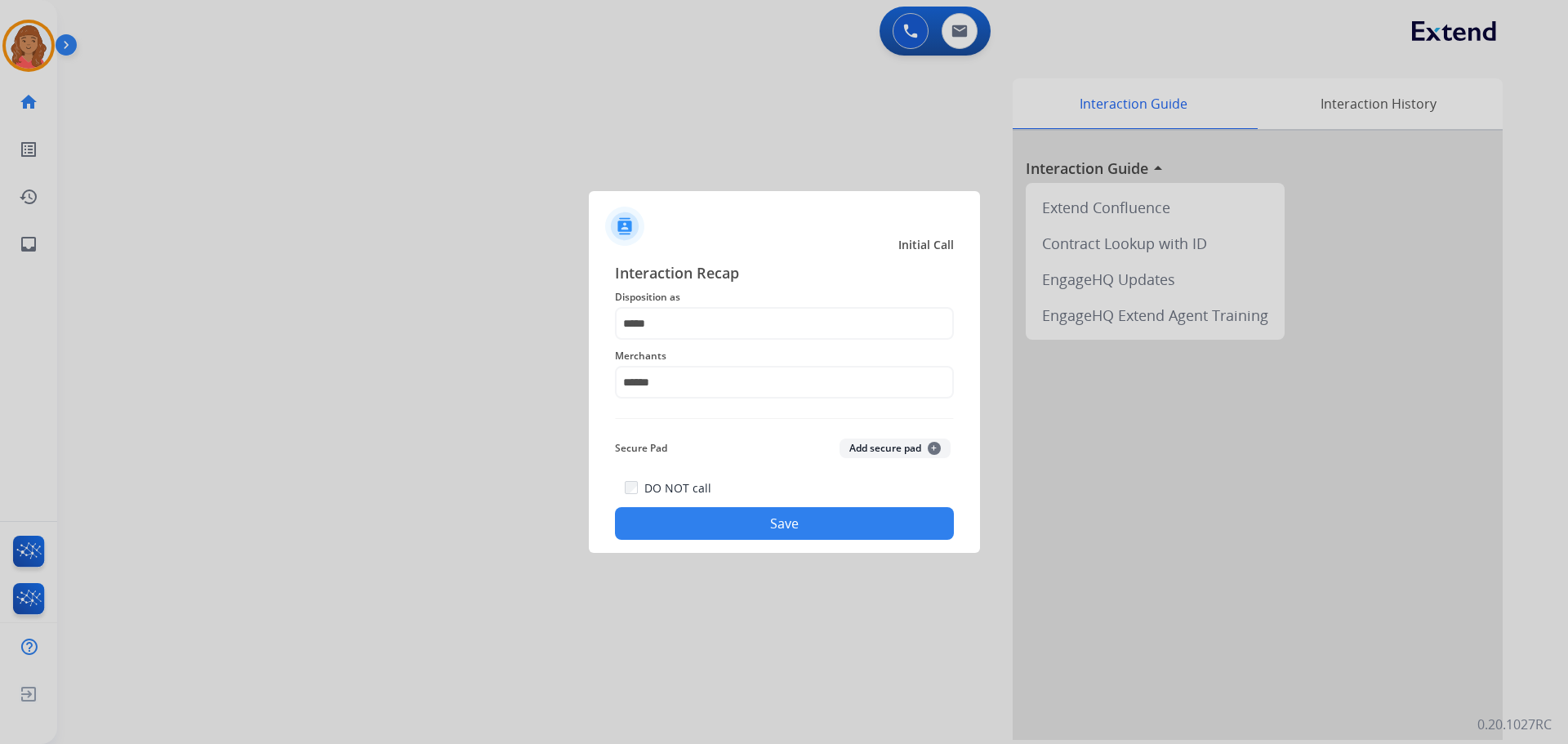
click at [694, 516] on button "Save" at bounding box center [785, 523] width 339 height 33
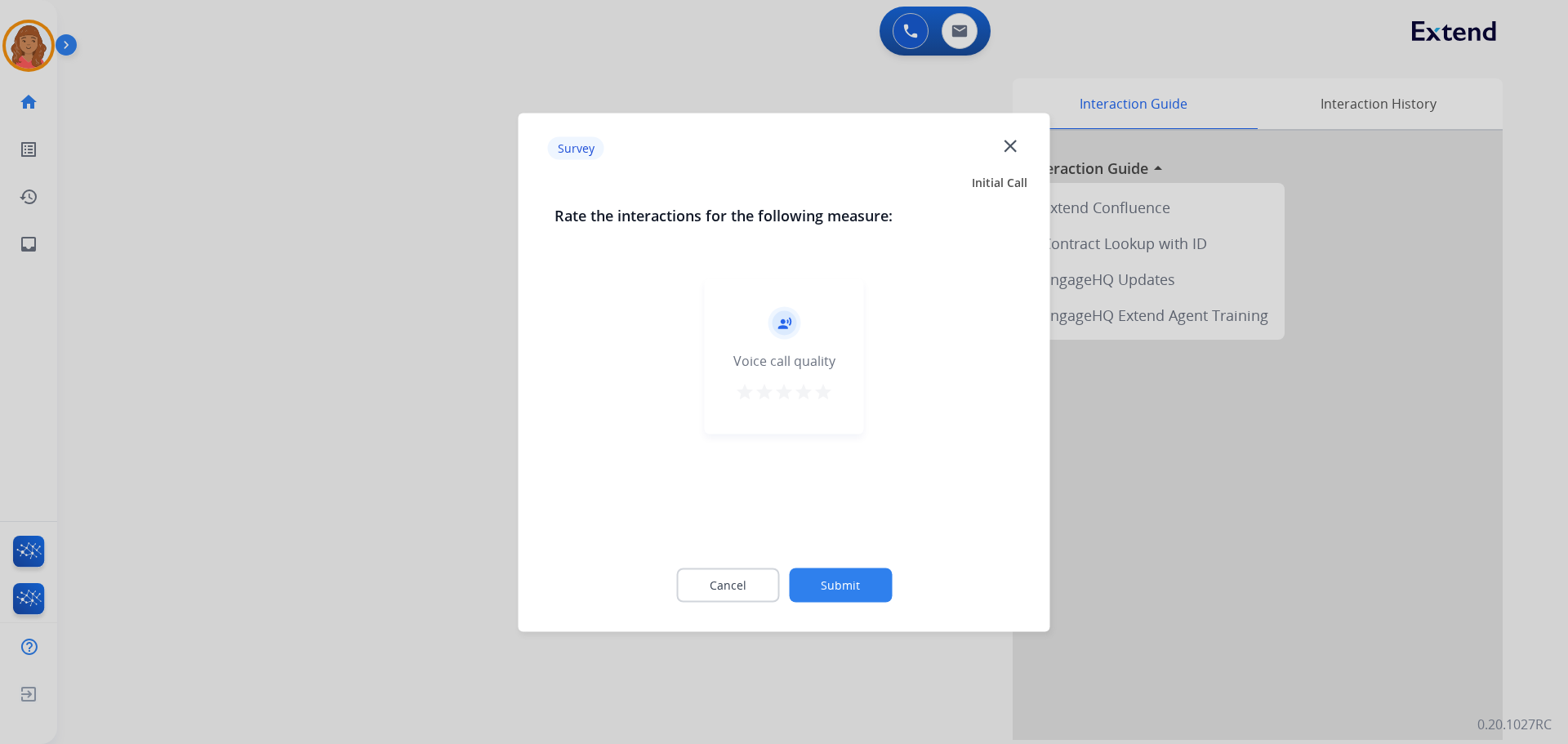
drag, startPoint x: 824, startPoint y: 388, endPoint x: 821, endPoint y: 404, distance: 16.3
click at [824, 394] on mat-icon "star" at bounding box center [823, 391] width 20 height 20
click at [845, 602] on div "Cancel Submit" at bounding box center [784, 584] width 459 height 74
drag, startPoint x: 856, startPoint y: 596, endPoint x: 890, endPoint y: 485, distance: 116.1
click at [860, 594] on button "Submit" at bounding box center [840, 585] width 103 height 35
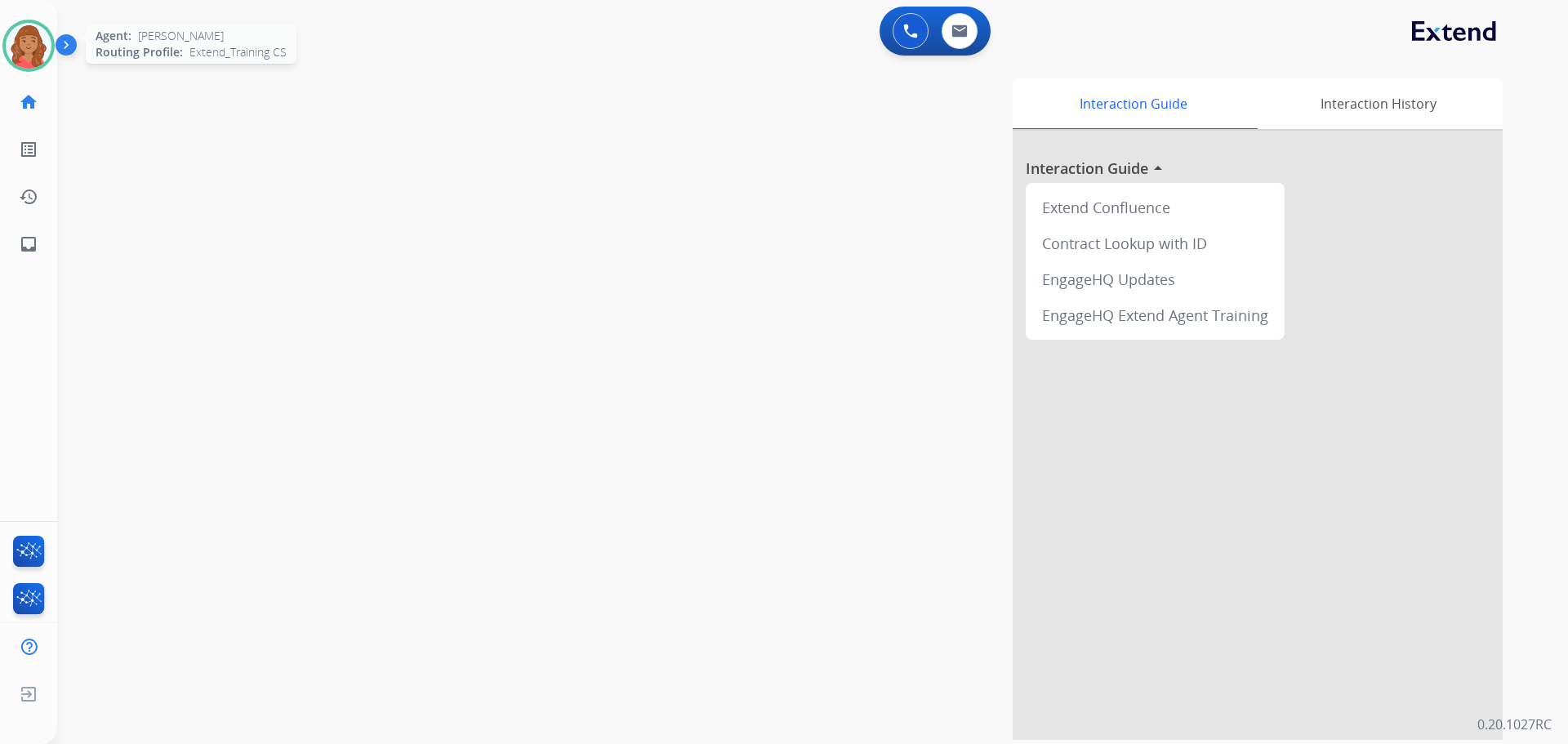
click at [16, 38] on img at bounding box center [29, 45] width 46 height 46
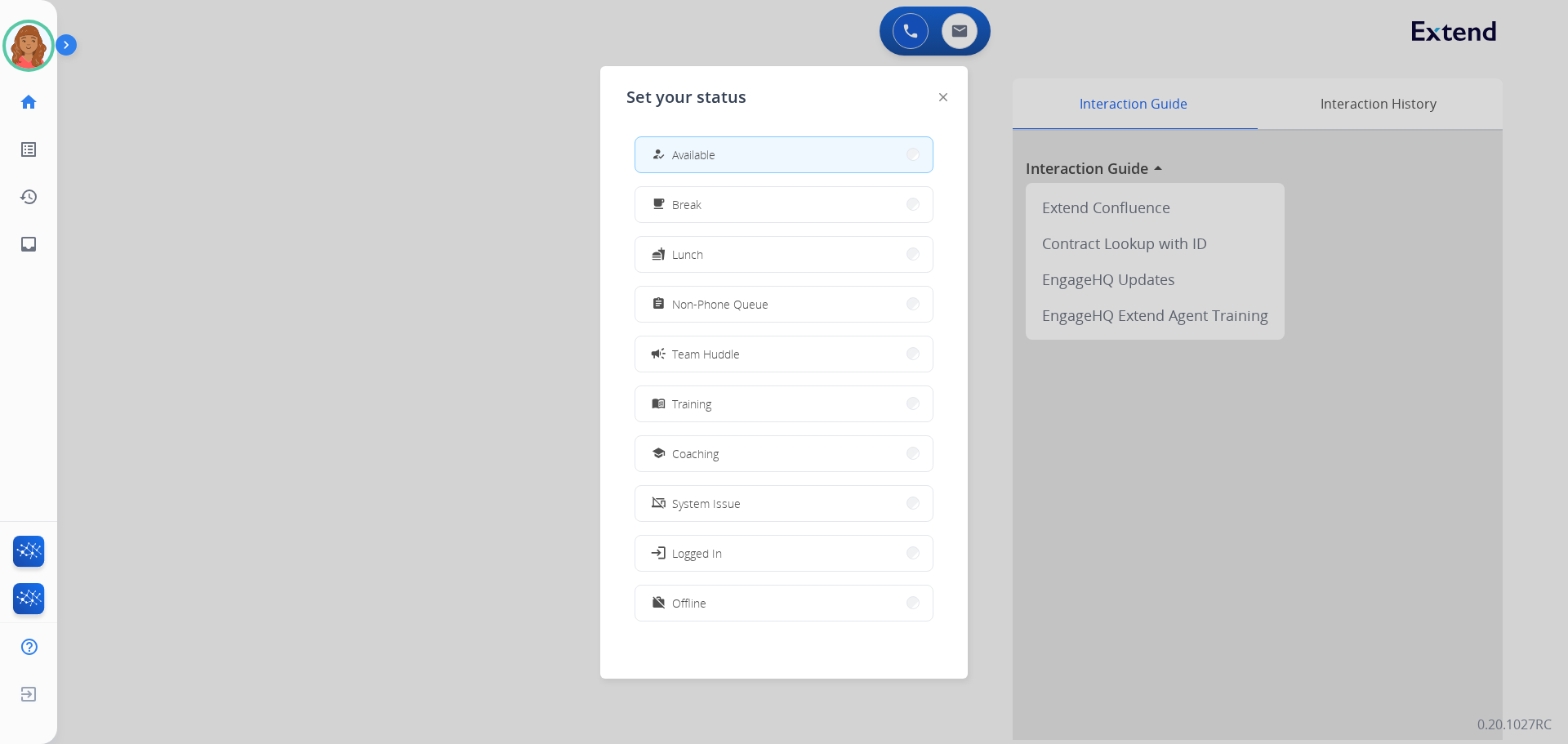
drag, startPoint x: 700, startPoint y: 310, endPoint x: 691, endPoint y: 310, distance: 9.0
click at [691, 310] on span "Non-Phone Queue" at bounding box center [720, 305] width 96 height 17
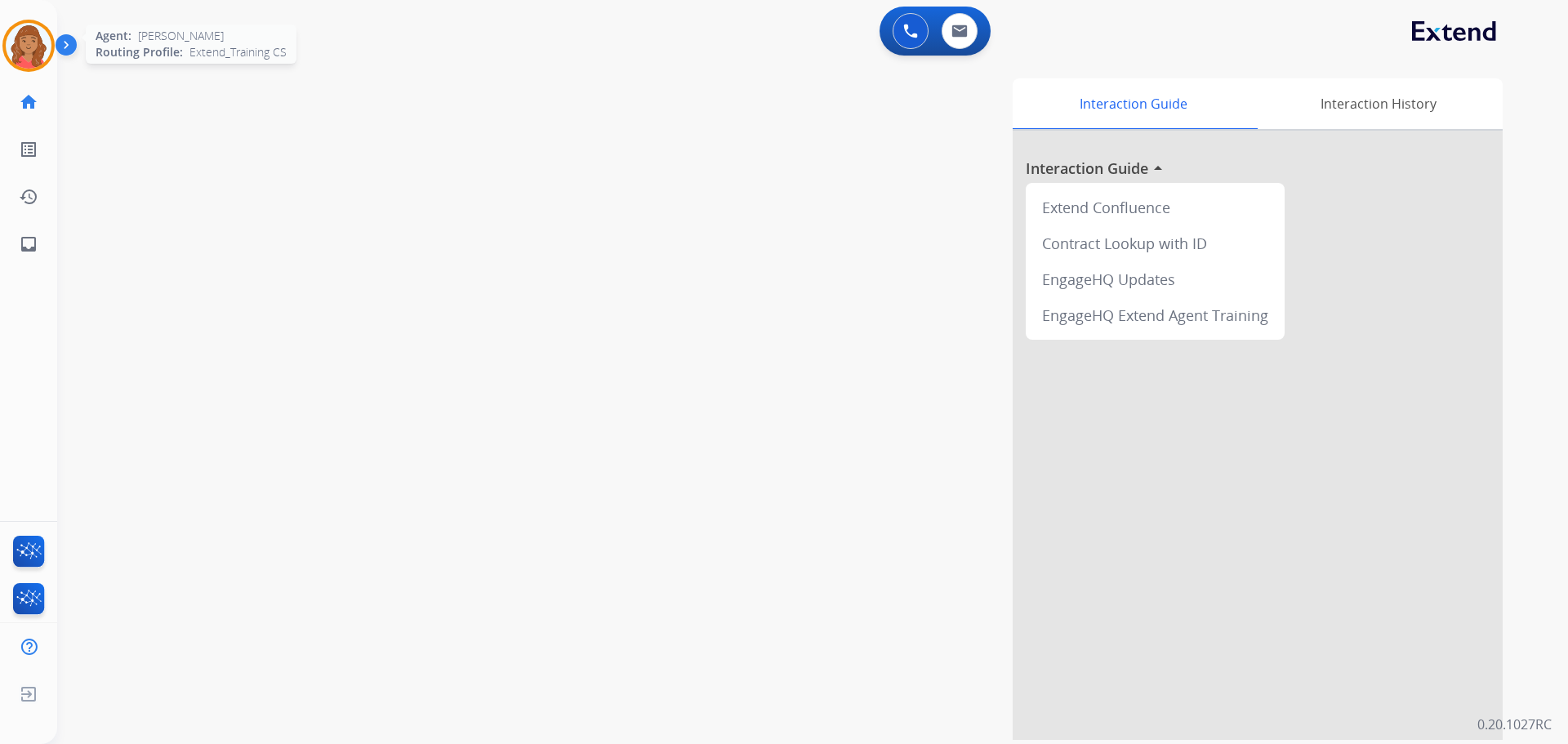
click at [35, 41] on img at bounding box center [29, 45] width 46 height 46
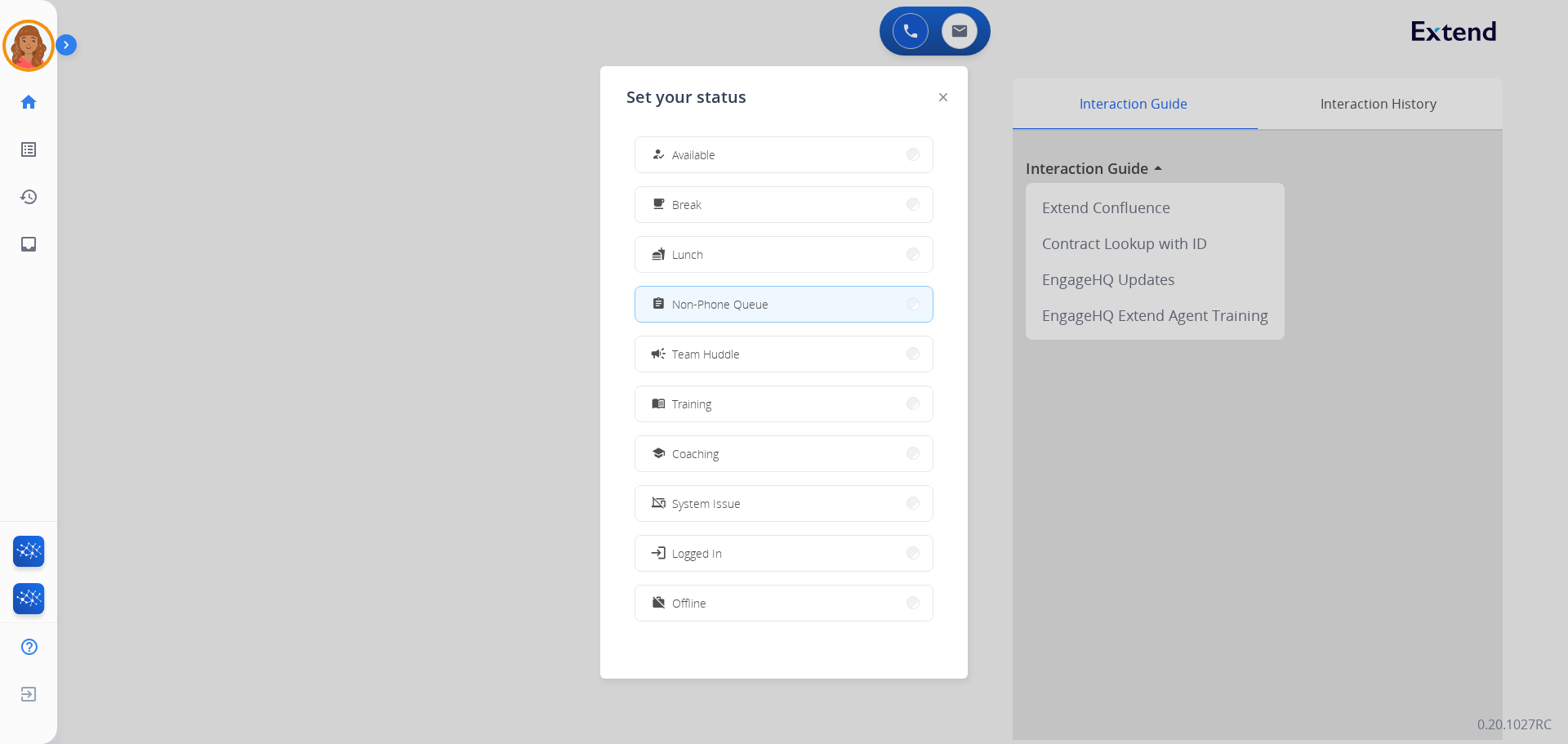
click at [691, 138] on button "how_to_reg Available" at bounding box center [784, 155] width 298 height 35
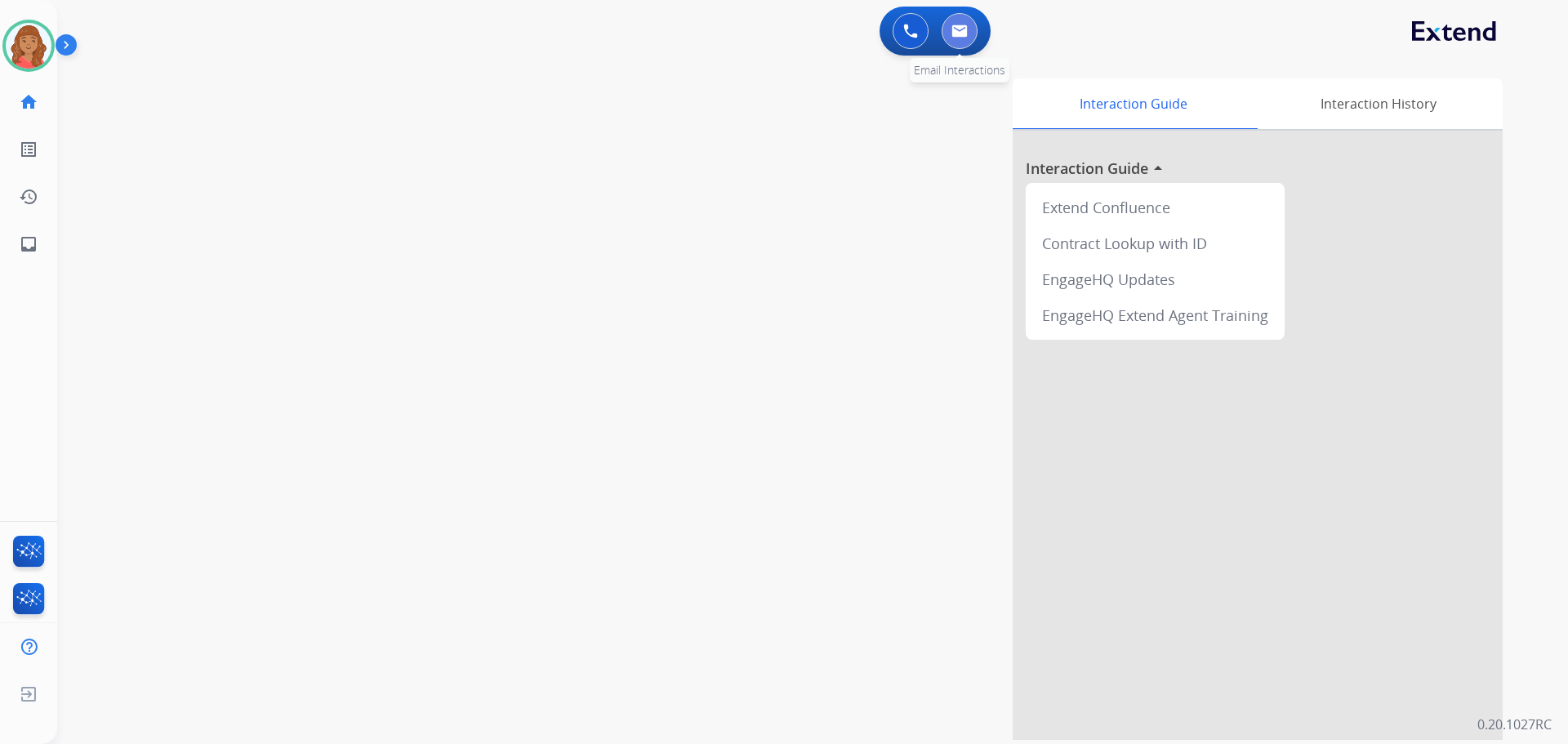
click at [965, 19] on button at bounding box center [960, 31] width 36 height 36
select select "**********"
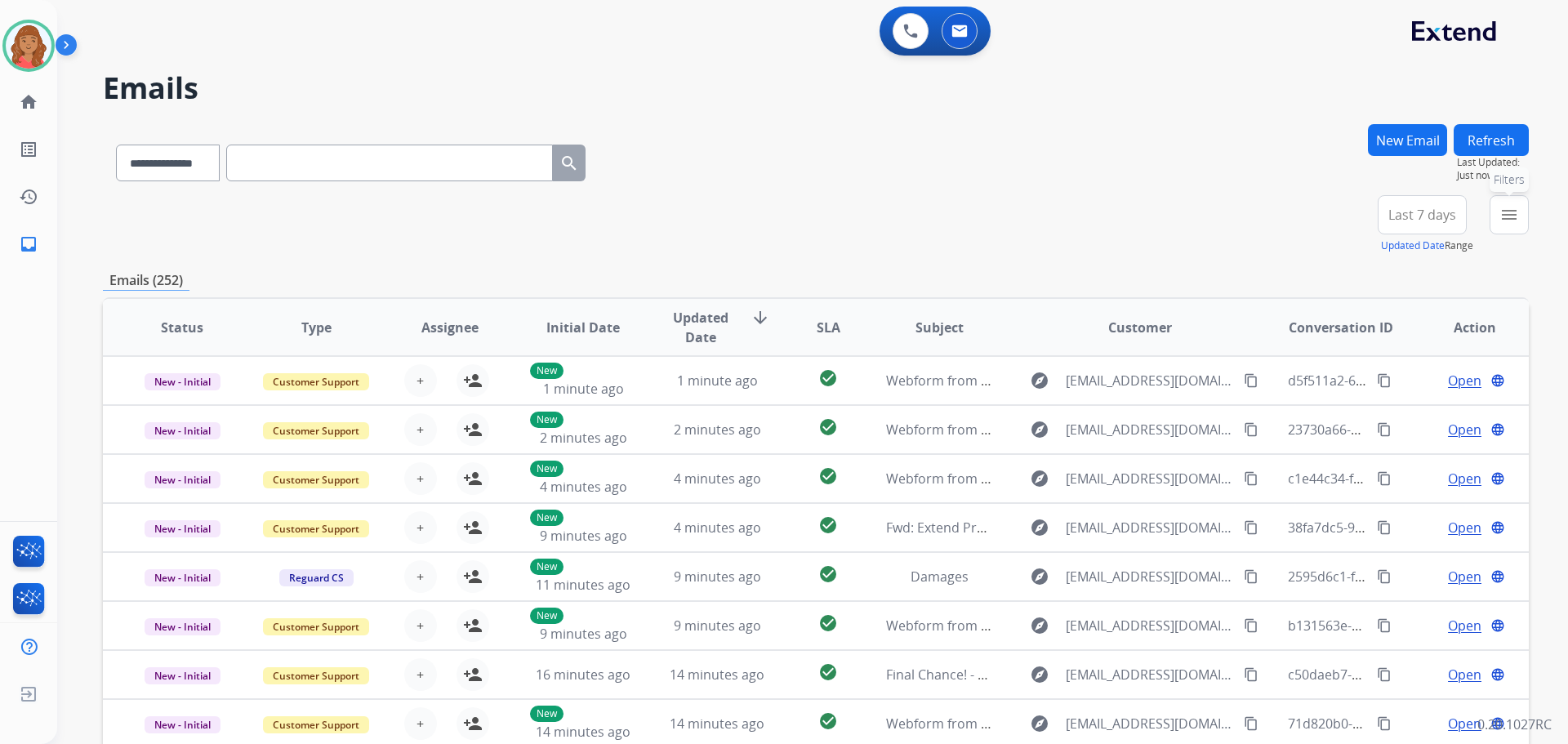
drag, startPoint x: 1509, startPoint y: 224, endPoint x: 1478, endPoint y: 240, distance: 34.9
click at [1506, 231] on button "menu Filters" at bounding box center [1508, 215] width 39 height 39
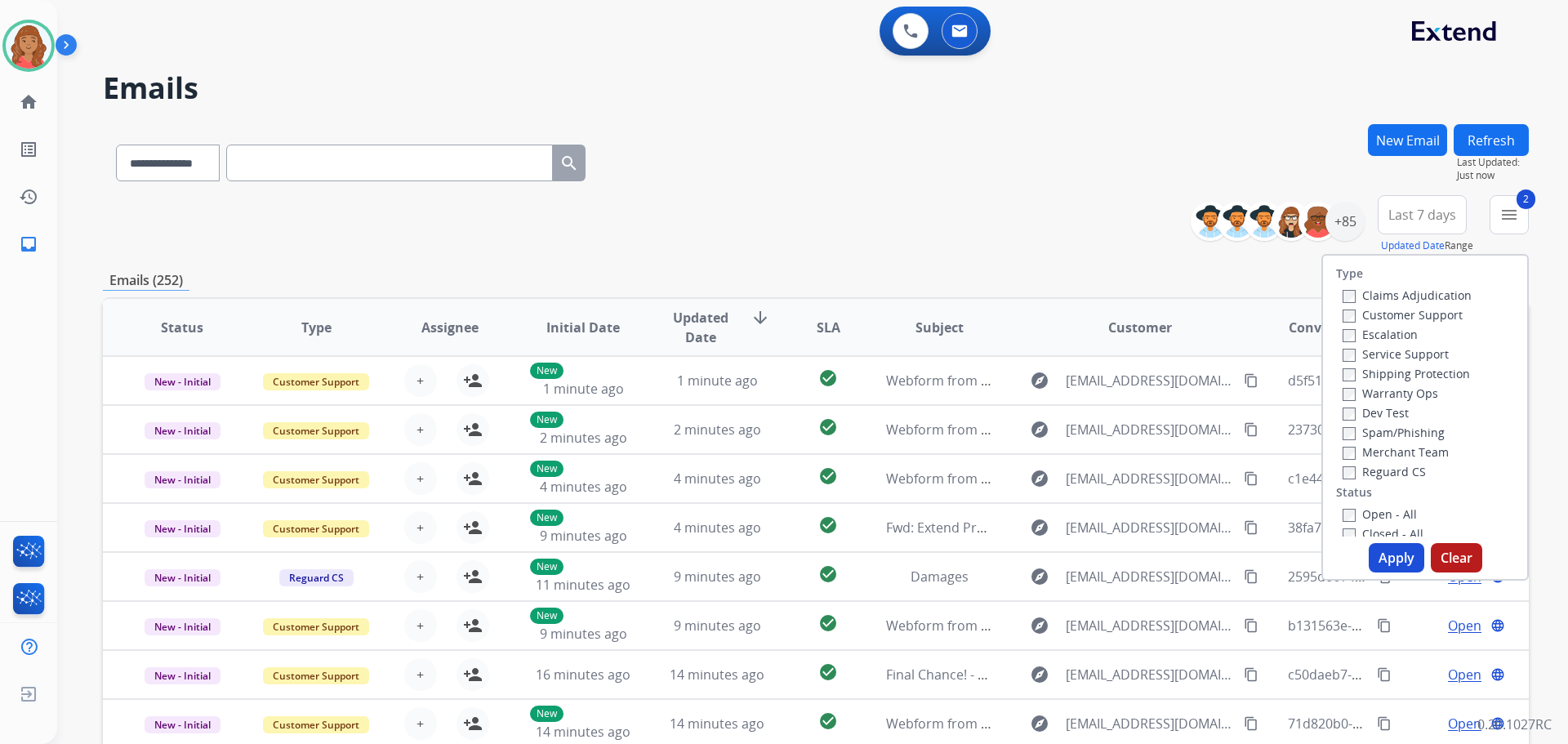
click at [1347, 472] on label "Reguard CS" at bounding box center [1384, 471] width 83 height 16
click at [1373, 558] on button "Apply" at bounding box center [1397, 558] width 55 height 29
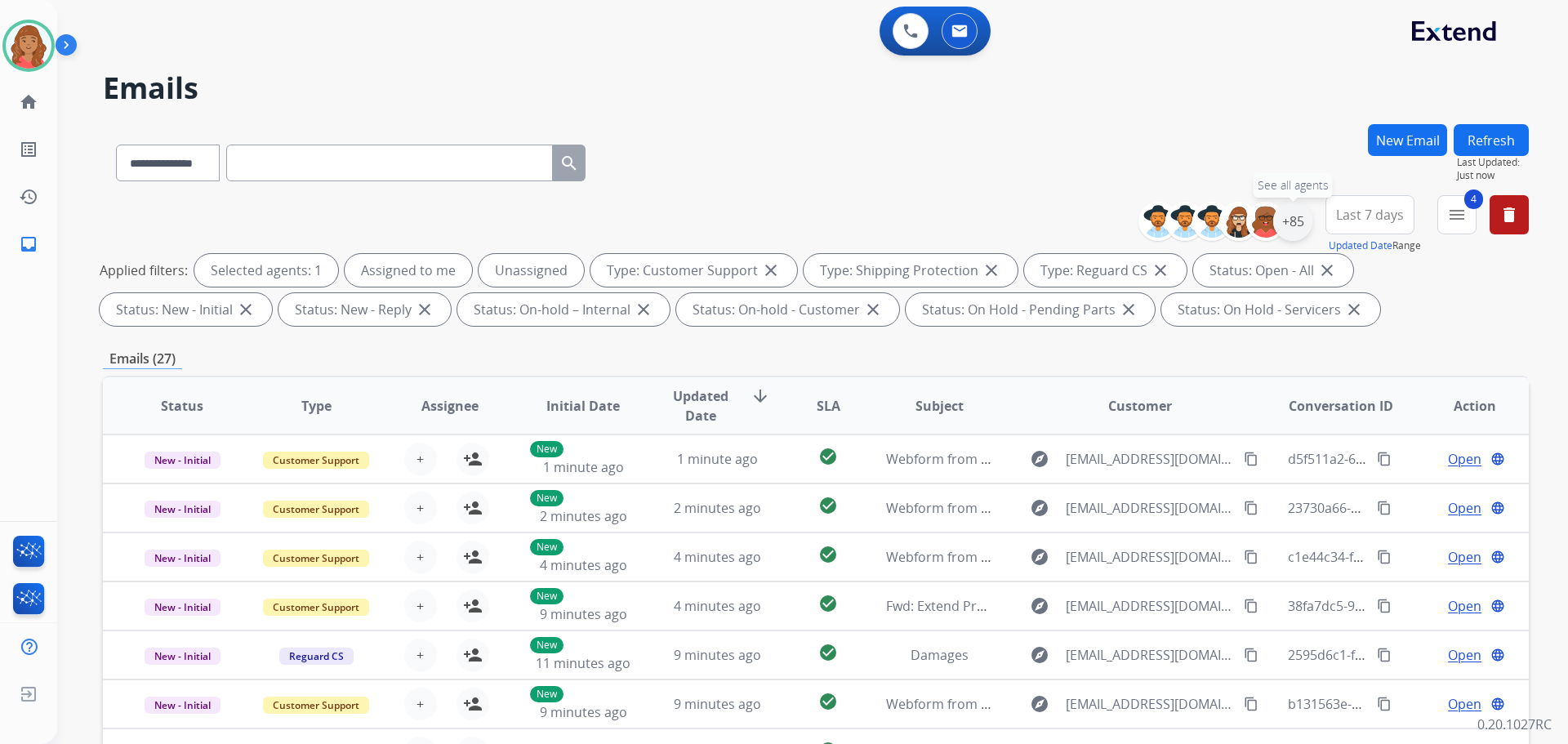
click at [1285, 228] on div "+85" at bounding box center [1292, 221] width 39 height 39
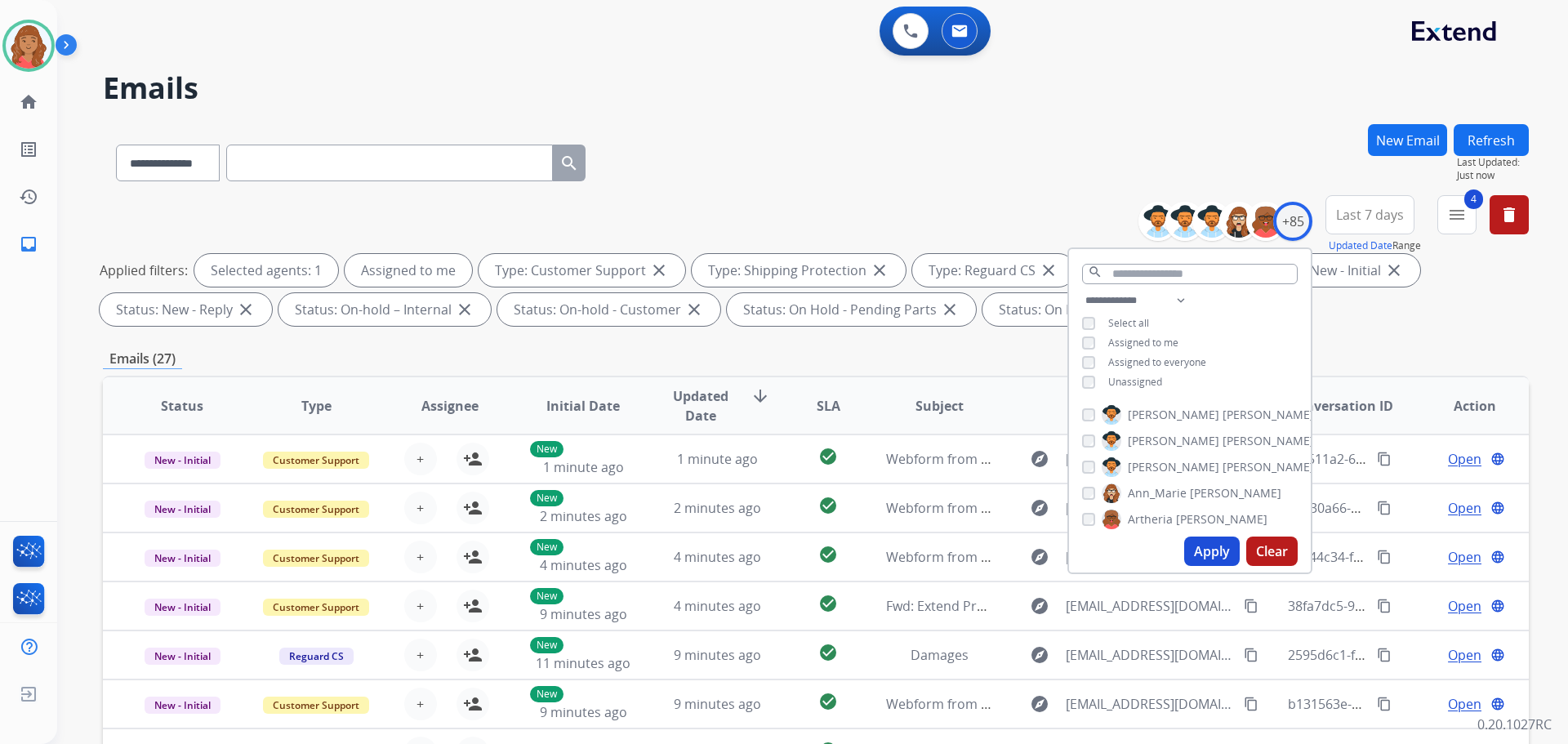
click at [1184, 553] on button "Apply" at bounding box center [1211, 551] width 55 height 29
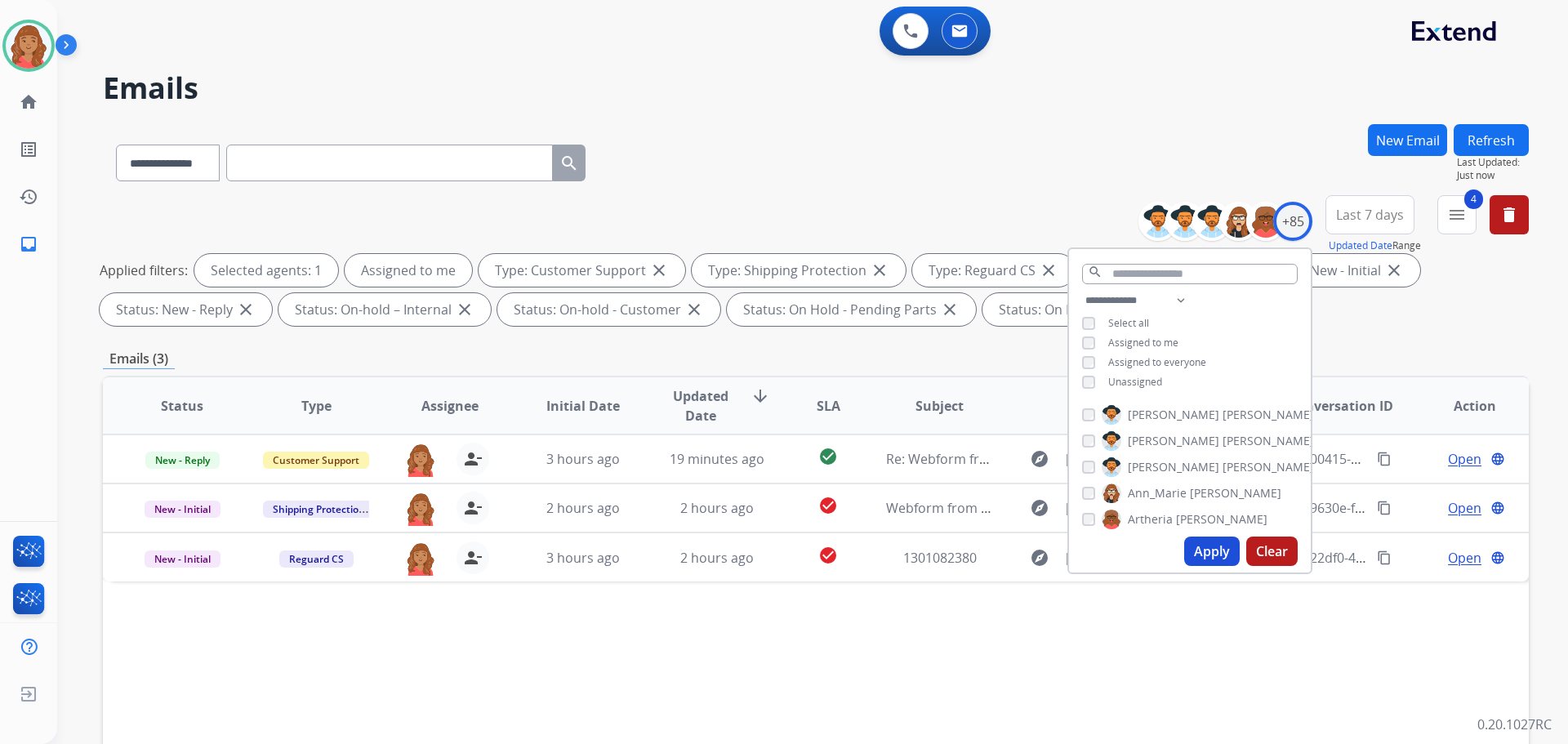
click at [565, 356] on div "Emails (3)" at bounding box center [816, 359] width 1426 height 21
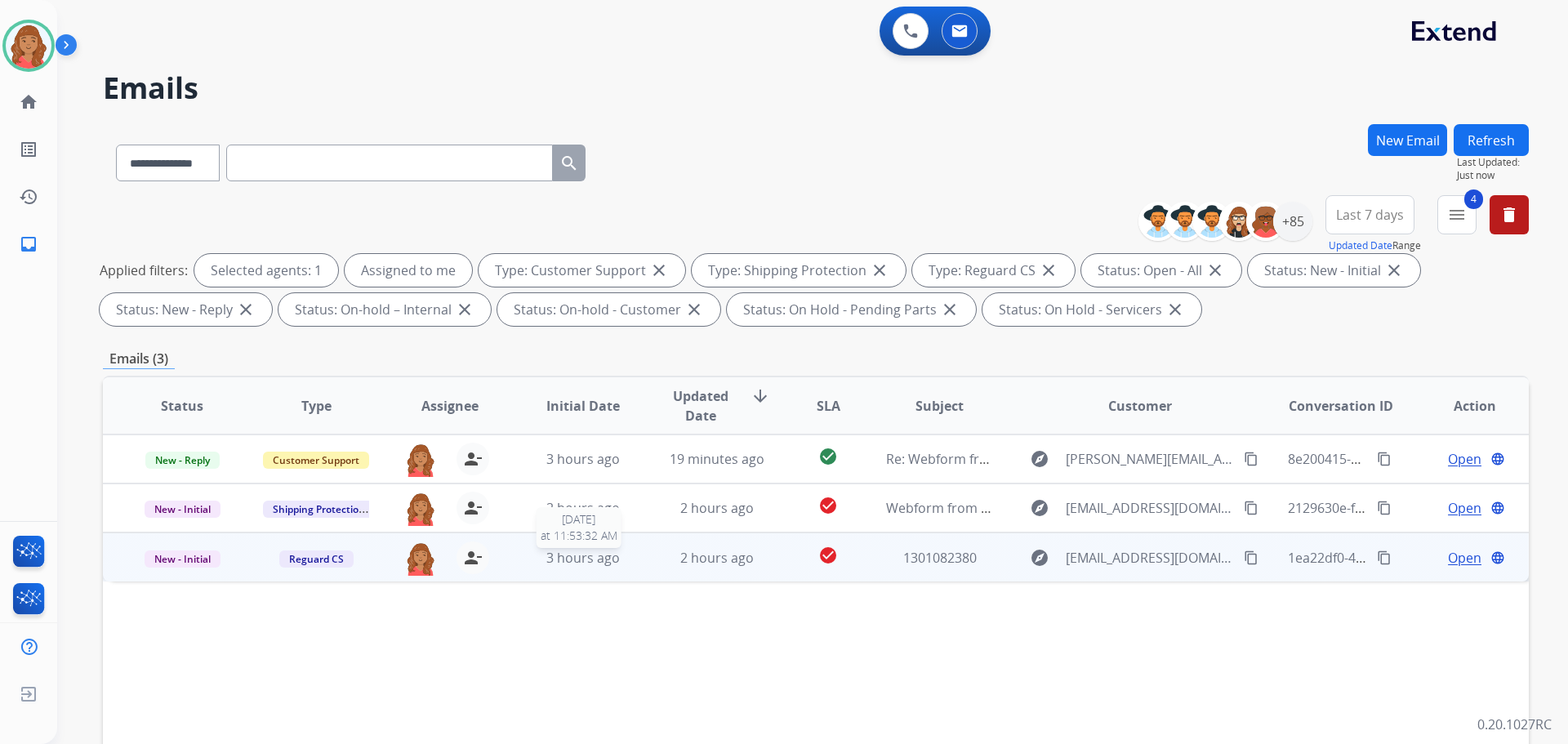
click at [622, 561] on div "3 hours ago" at bounding box center [583, 557] width 107 height 20
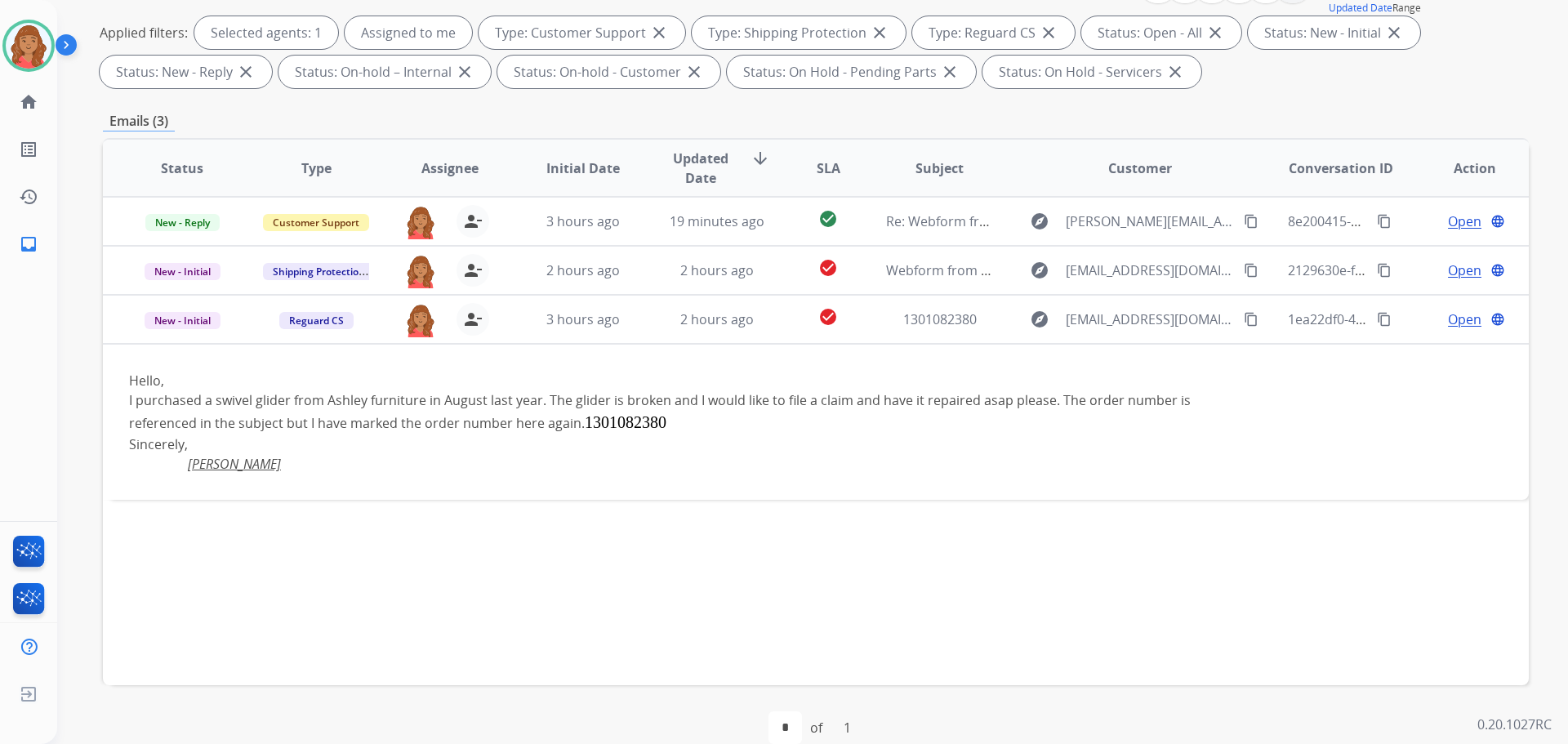
scroll to position [245, 0]
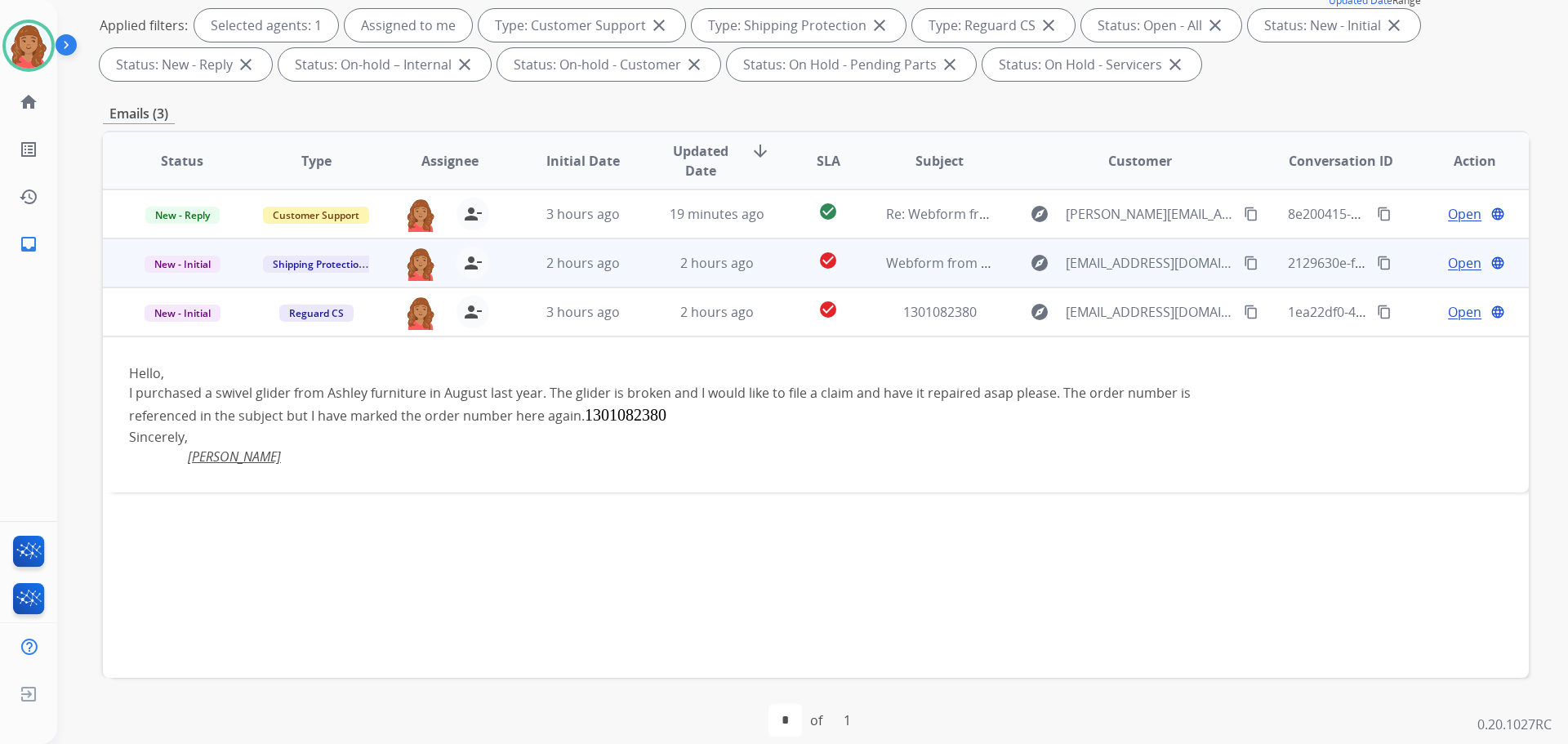
click at [588, 273] on td "2 hours ago" at bounding box center [570, 263] width 134 height 49
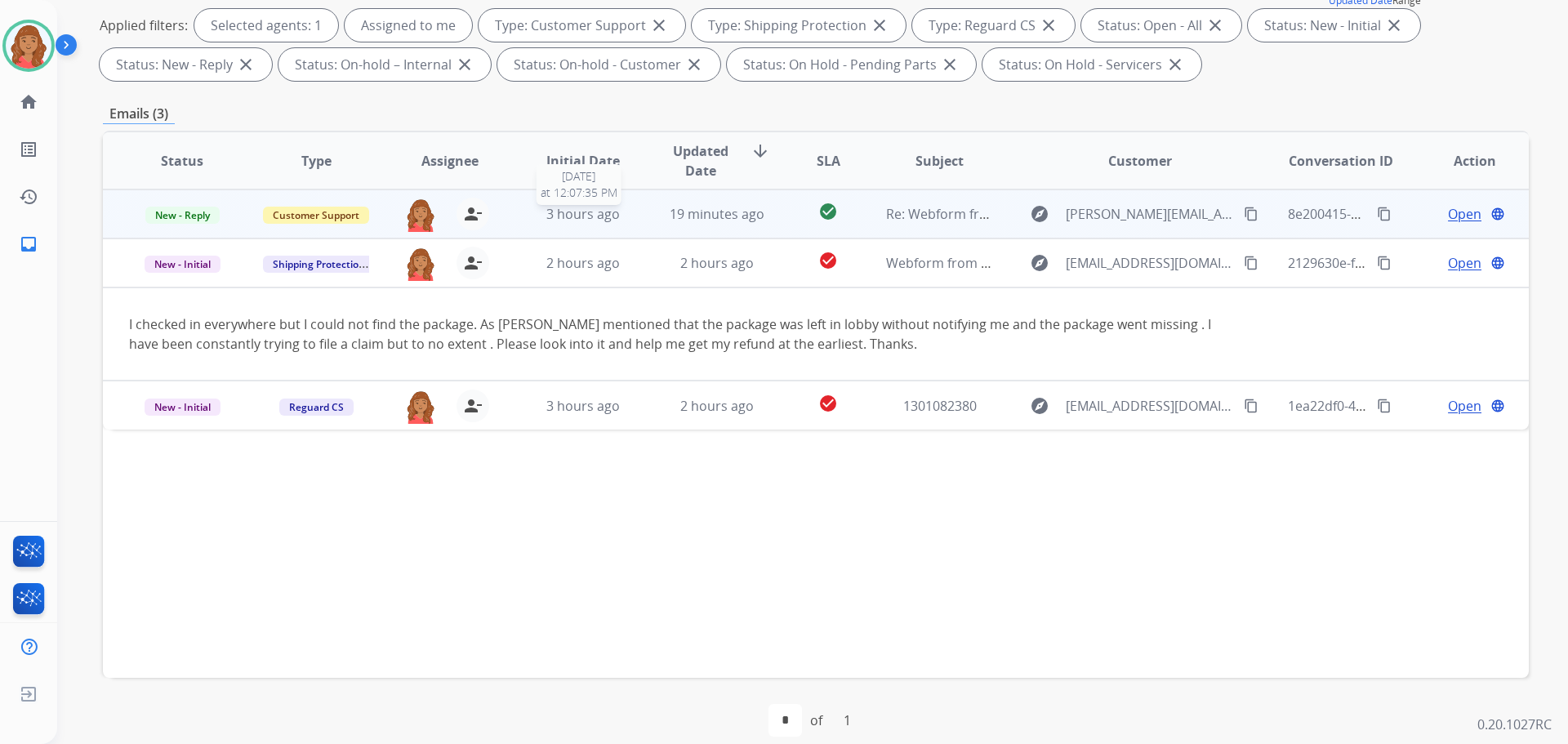
click at [587, 216] on span "3 hours ago" at bounding box center [582, 214] width 74 height 18
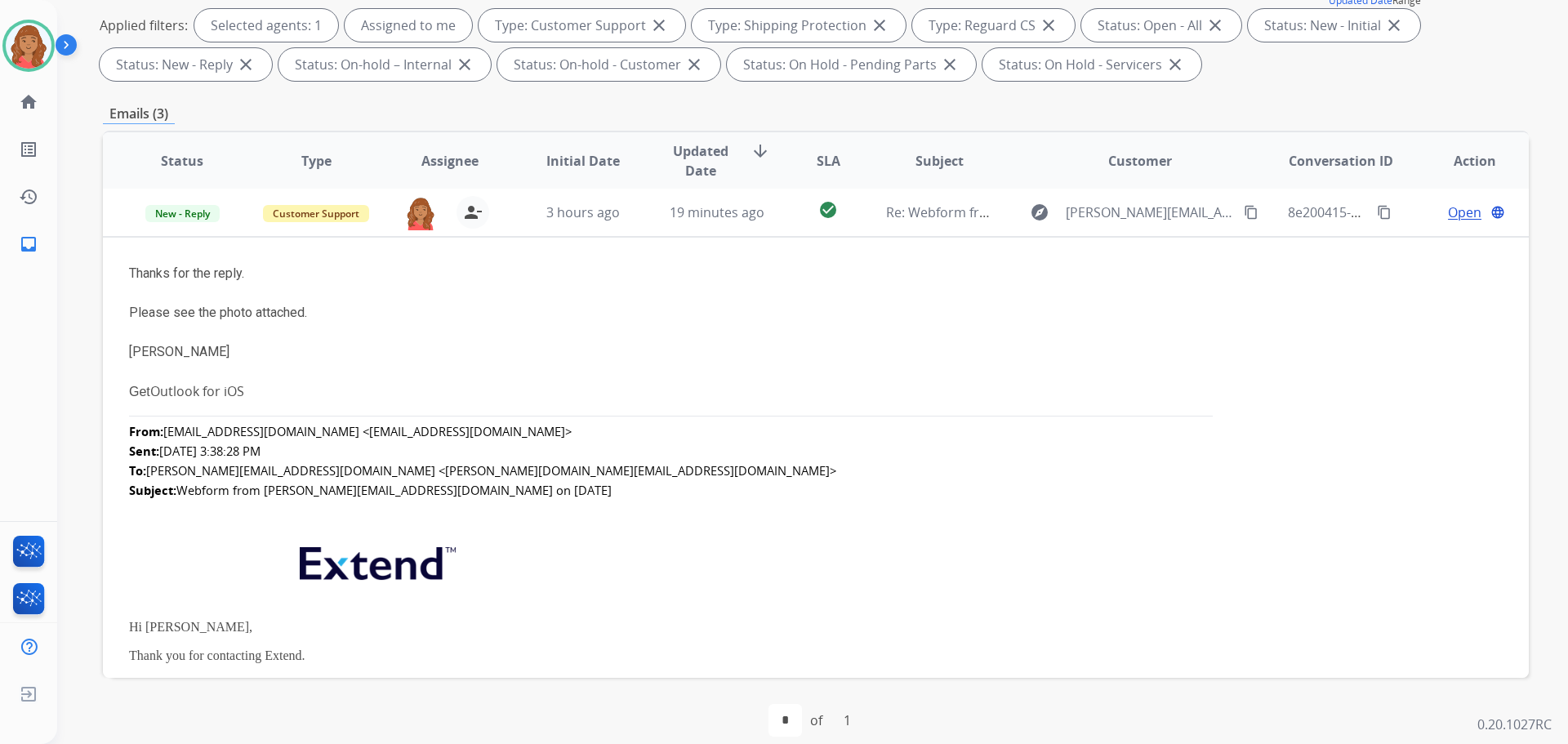
scroll to position [0, 0]
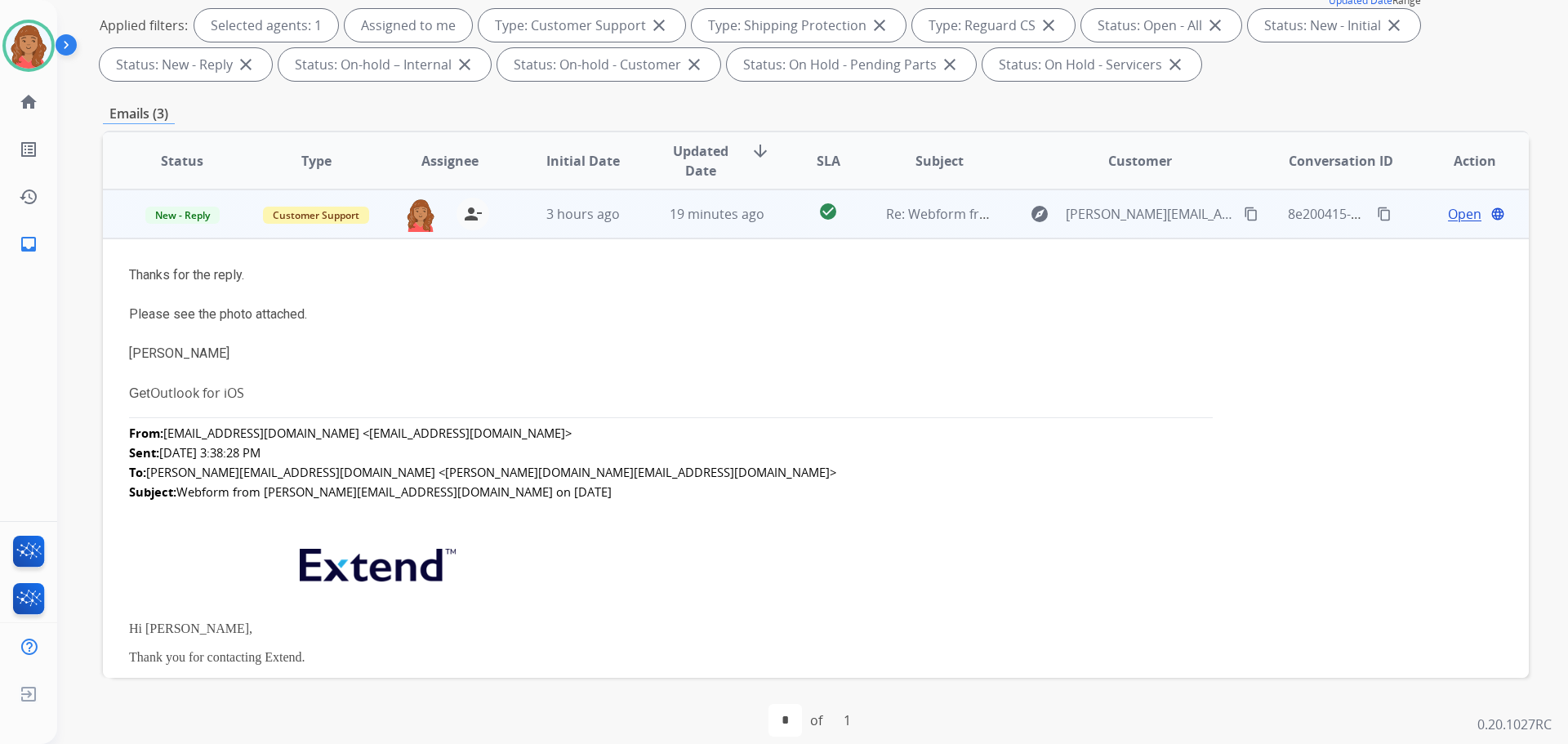
click at [1453, 215] on span "Open" at bounding box center [1464, 214] width 34 height 20
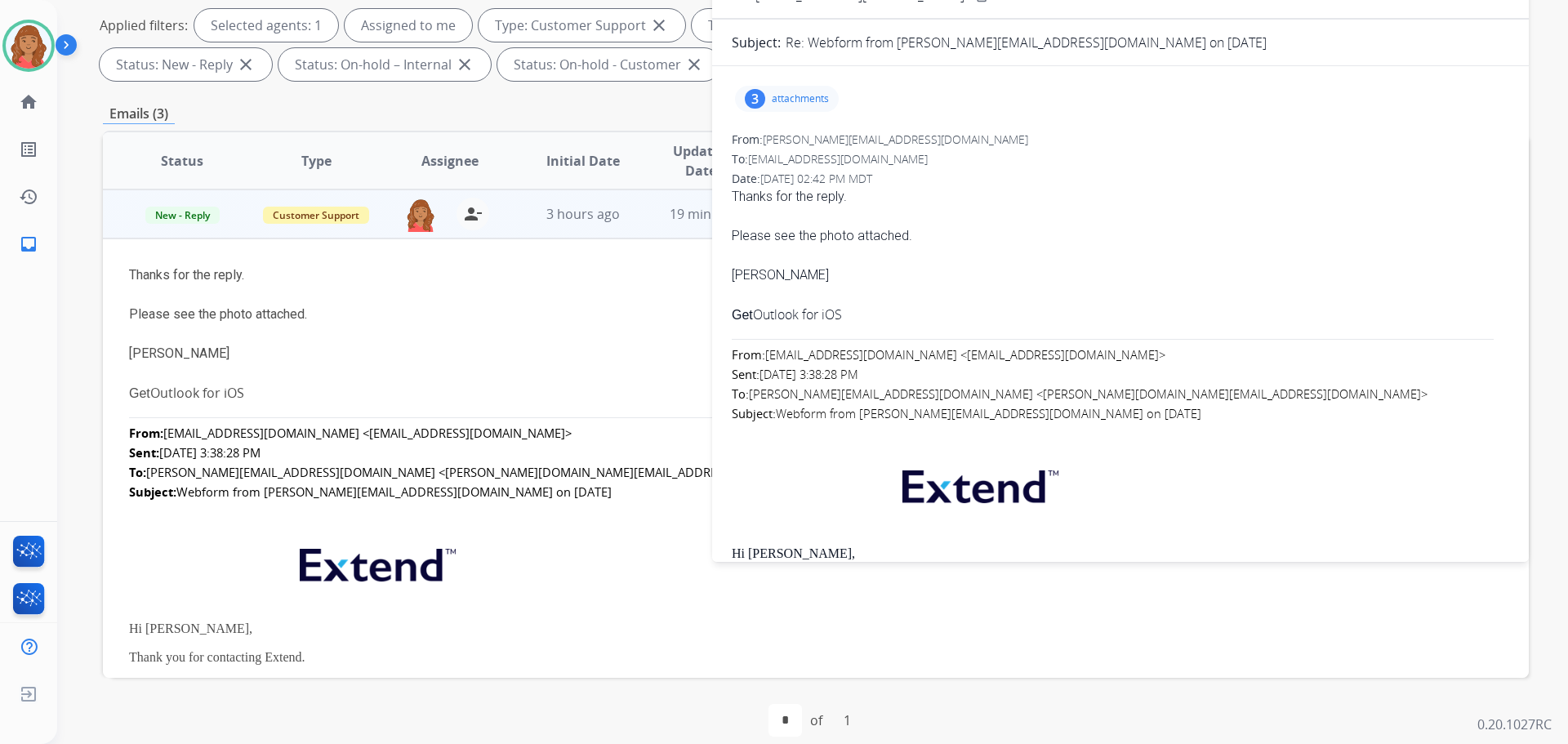
click at [794, 102] on p "attachments" at bounding box center [800, 99] width 57 height 13
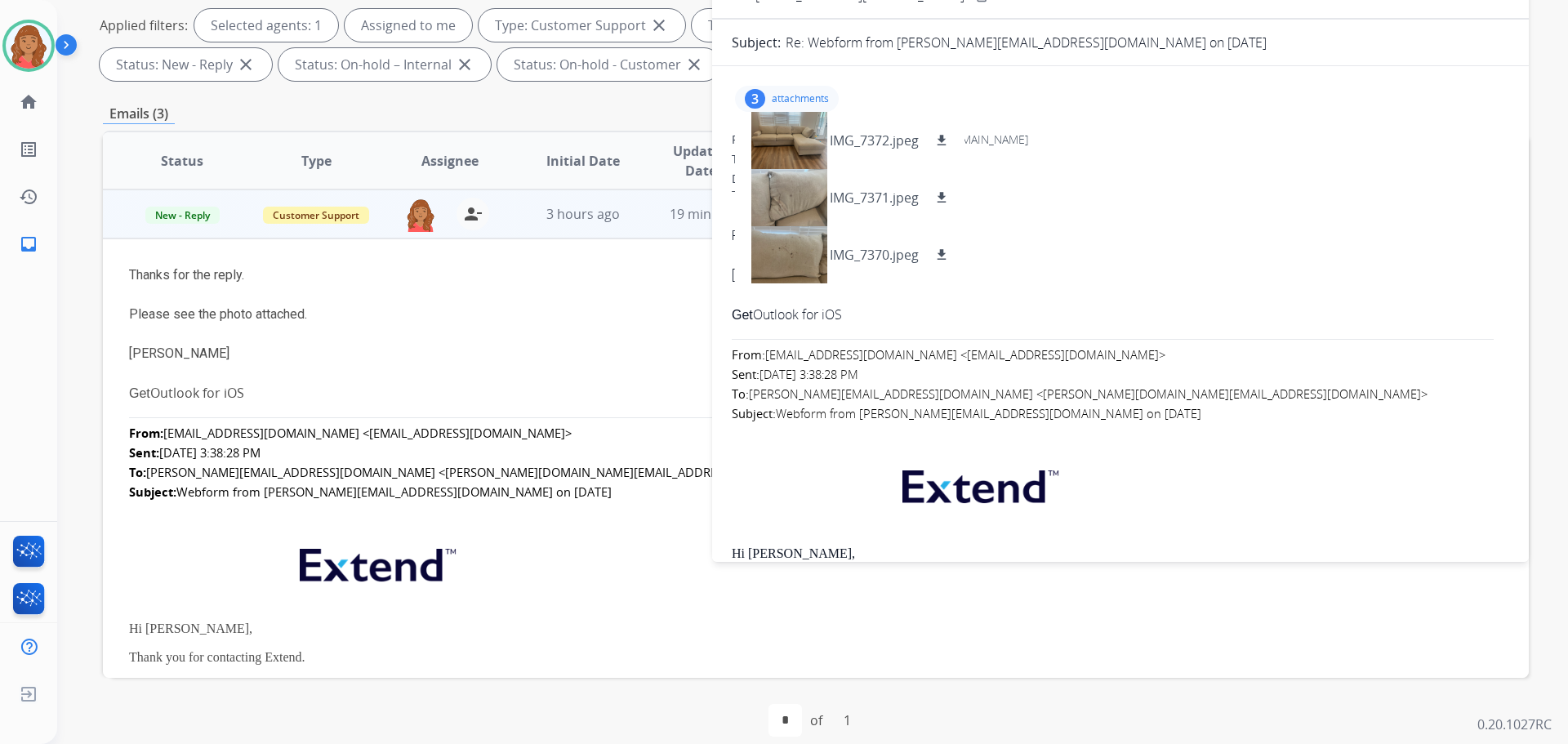
drag, startPoint x: 845, startPoint y: 517, endPoint x: 829, endPoint y: 512, distance: 16.8
click at [845, 518] on p at bounding box center [1121, 491] width 777 height 80
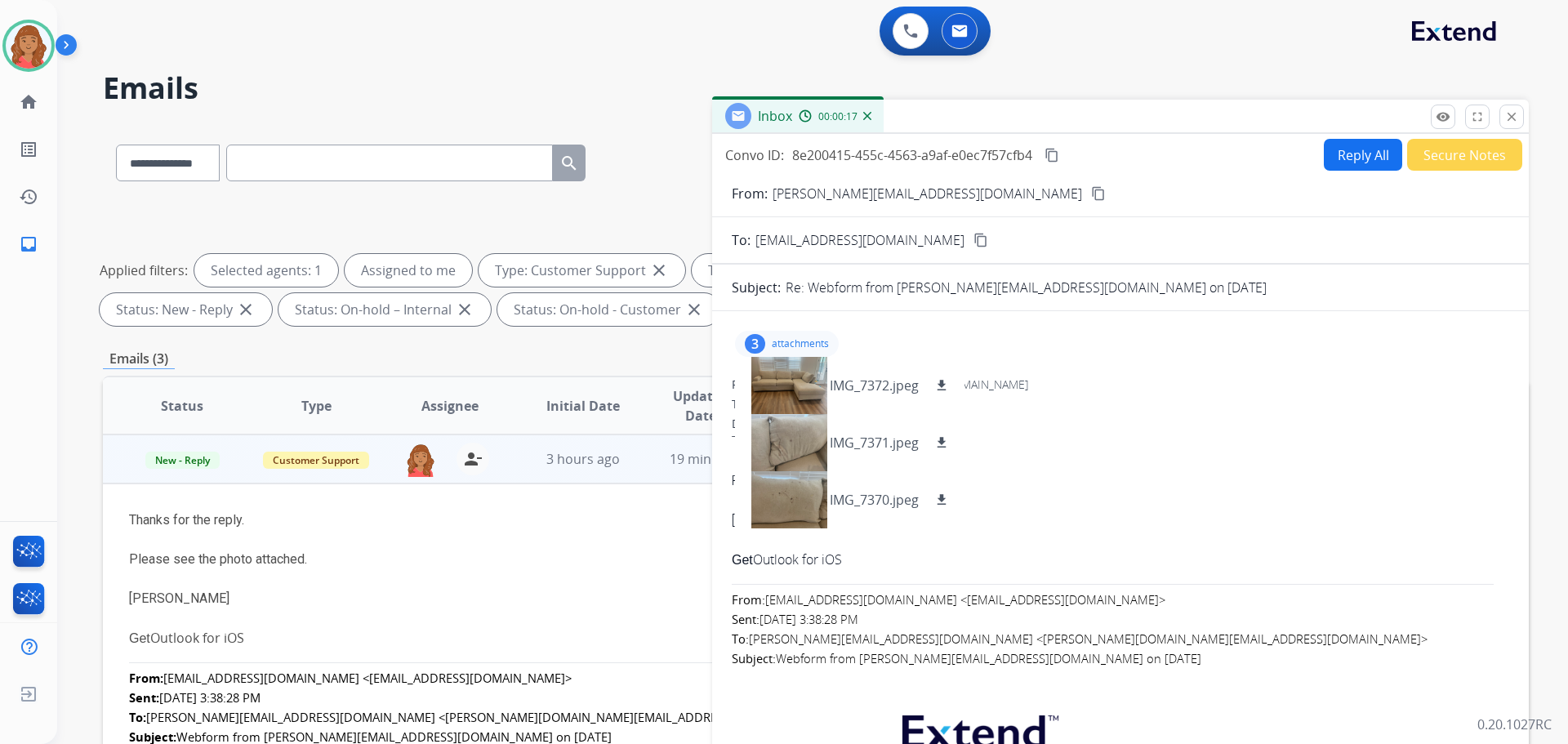
drag, startPoint x: 1518, startPoint y: 117, endPoint x: 1506, endPoint y: 119, distance: 12.2
click at [1516, 118] on mat-icon "close" at bounding box center [1511, 116] width 15 height 15
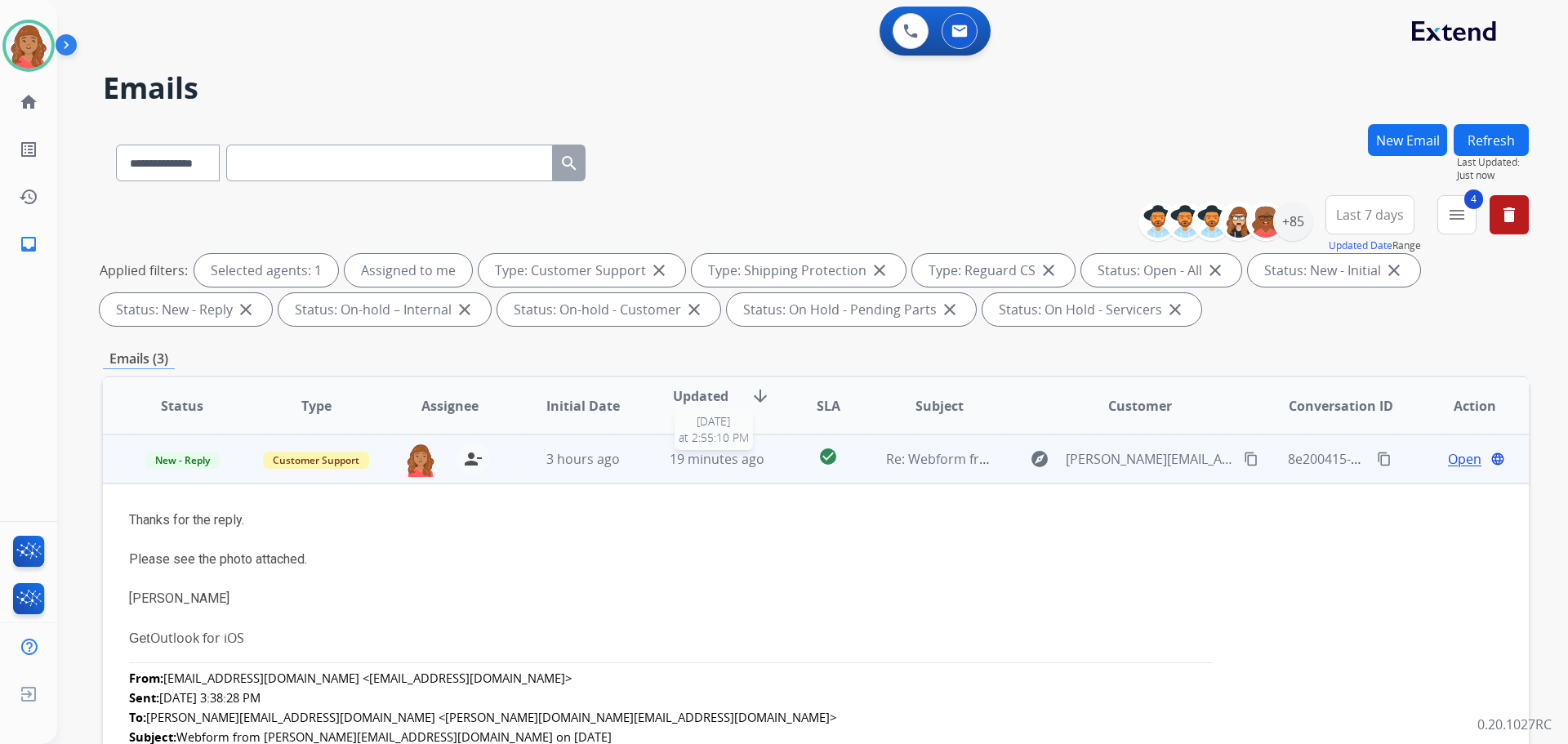
click at [734, 465] on span "19 minutes ago" at bounding box center [717, 459] width 94 height 18
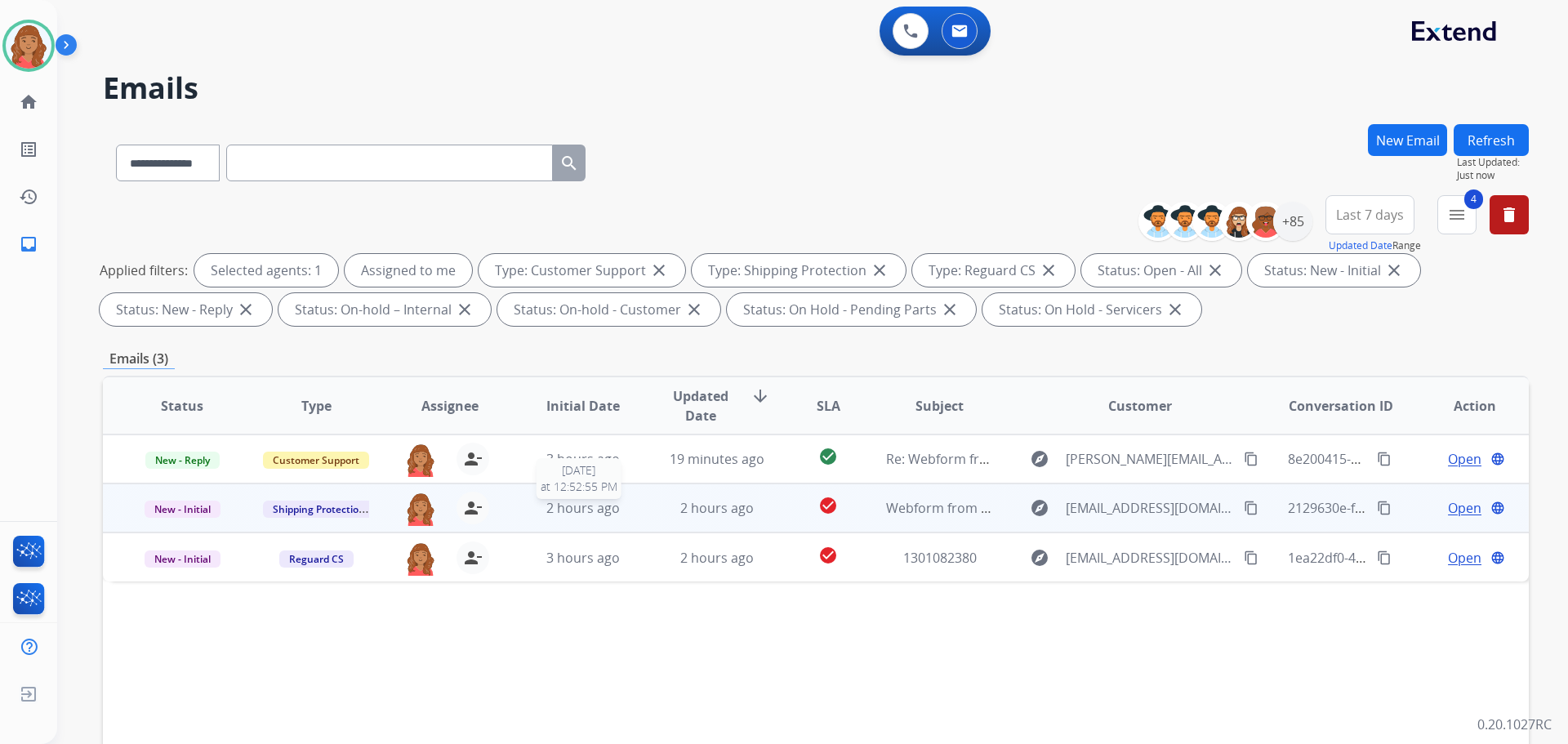
click at [559, 510] on span "2 hours ago" at bounding box center [582, 508] width 74 height 18
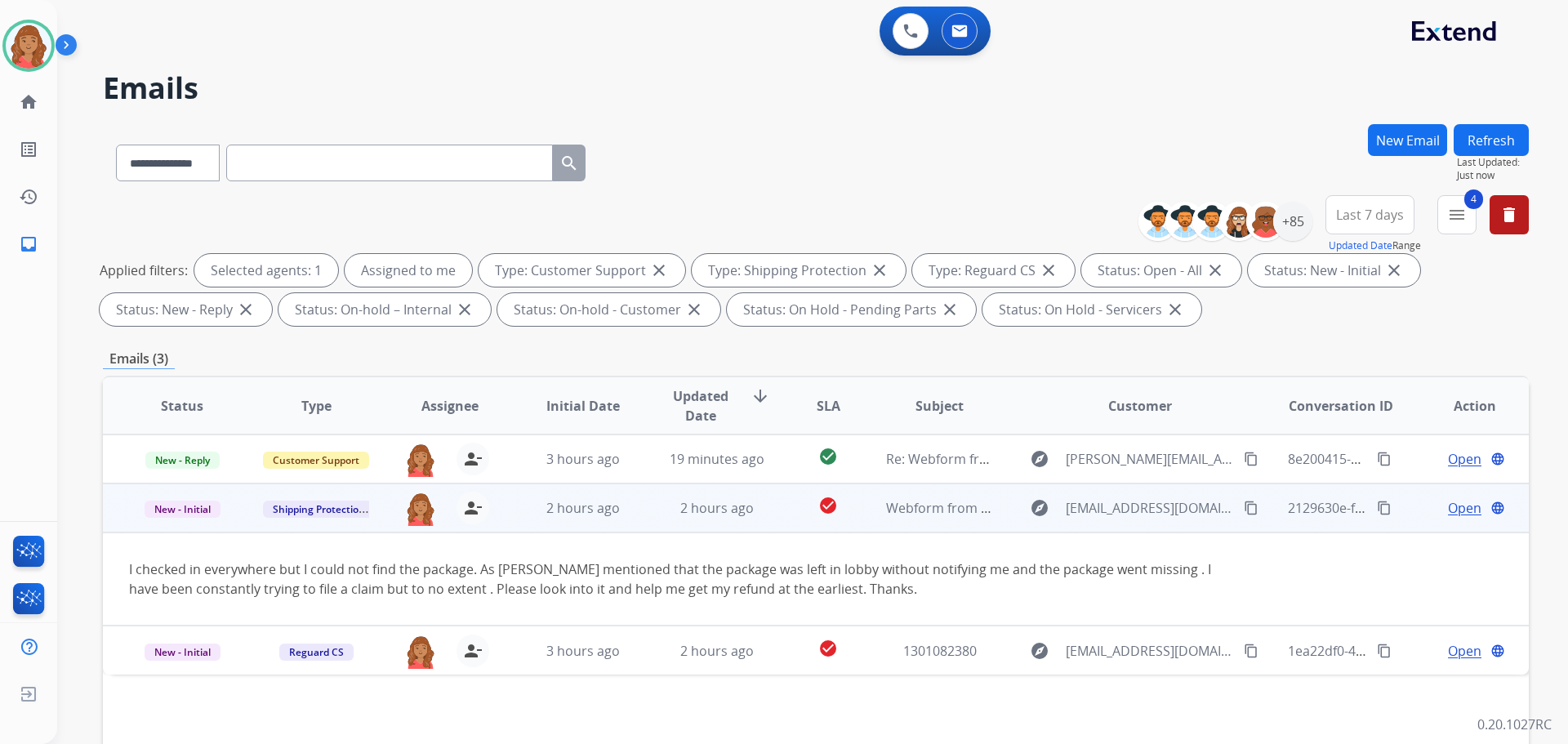
click at [1377, 505] on mat-icon "content_copy" at bounding box center [1384, 507] width 15 height 15
click at [1243, 506] on mat-icon "content_copy" at bounding box center [1250, 507] width 15 height 15
click at [1468, 512] on span "Open" at bounding box center [1464, 508] width 34 height 20
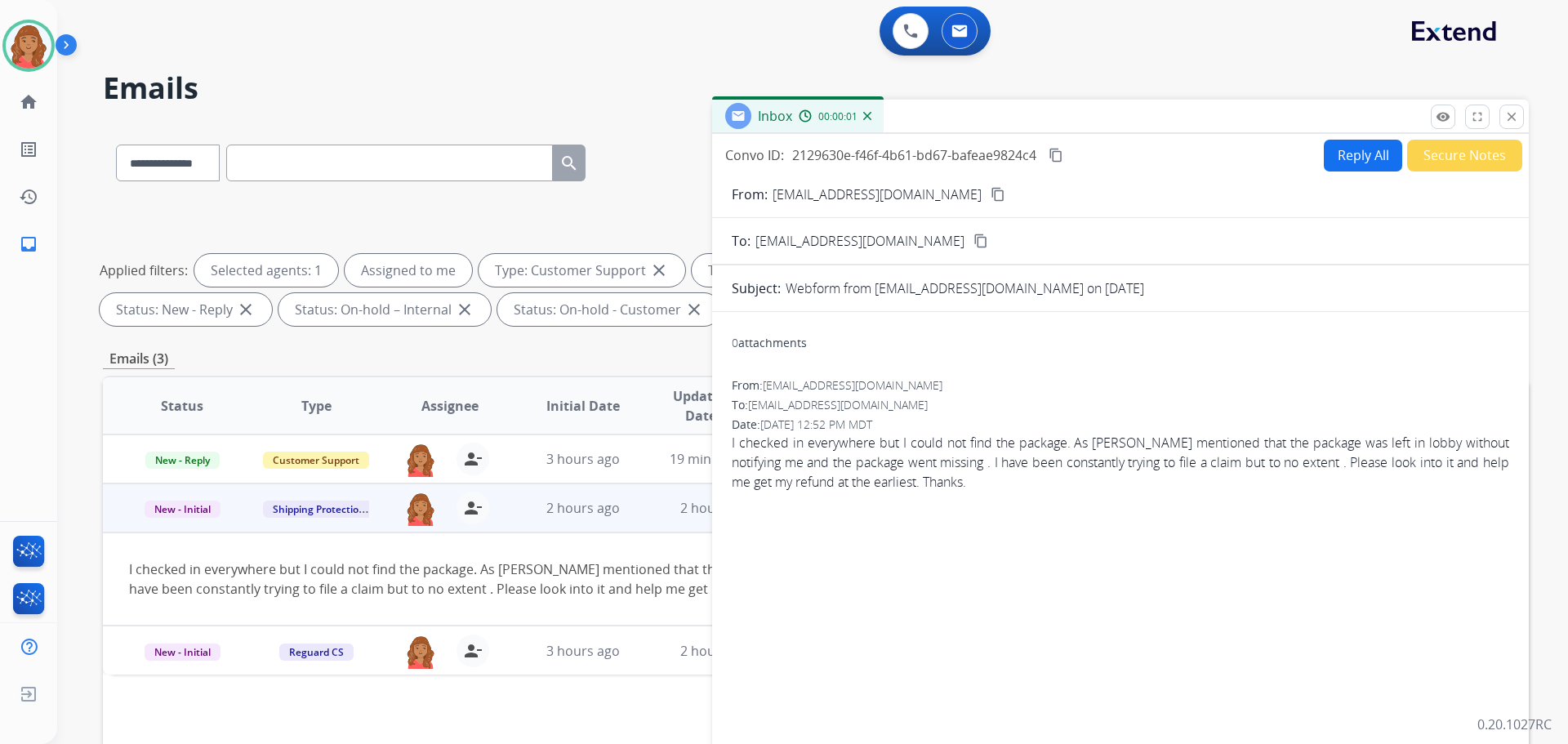
click at [1350, 163] on button "Reply All" at bounding box center [1363, 155] width 79 height 32
select select "**********"
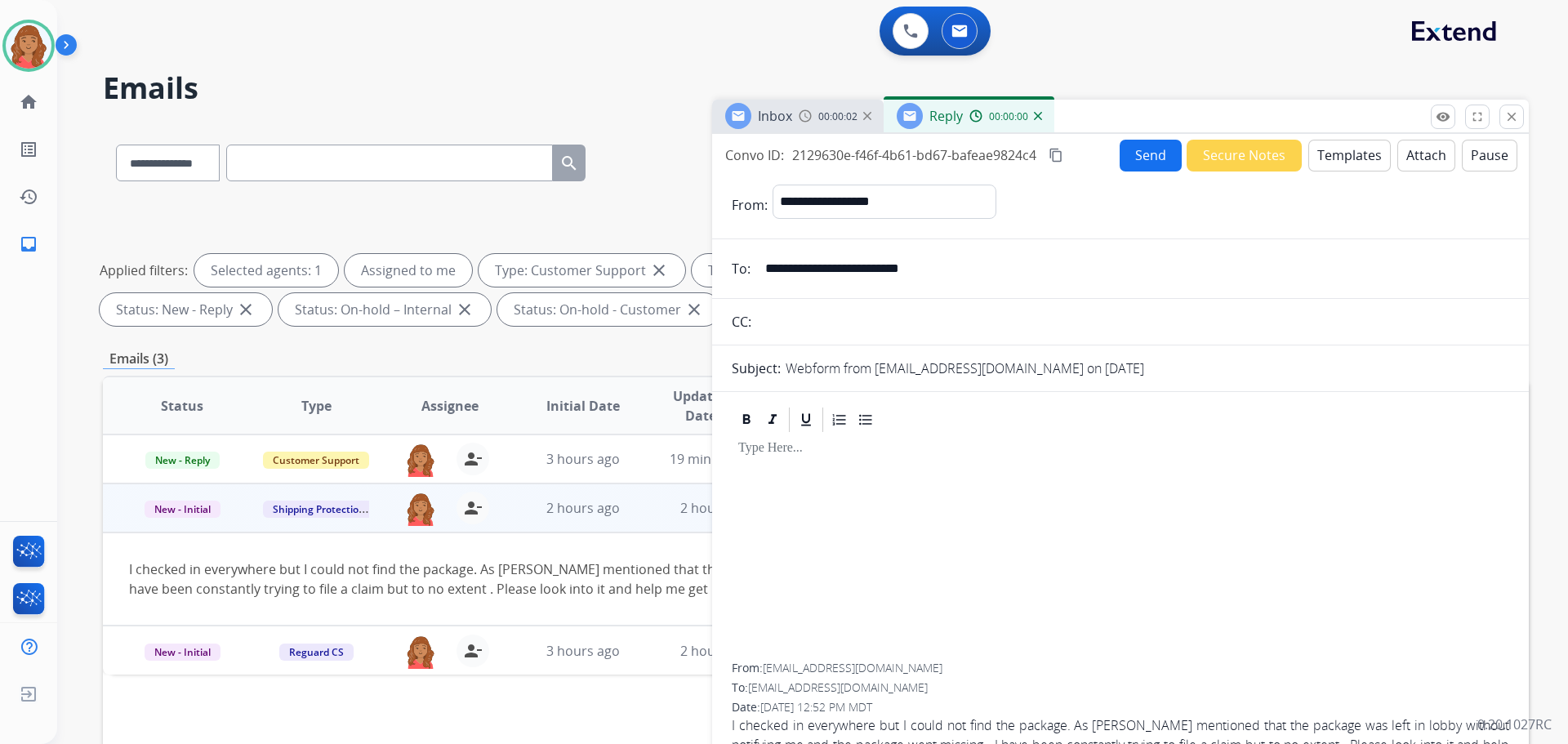
click at [1336, 155] on button "Templates" at bounding box center [1349, 155] width 82 height 32
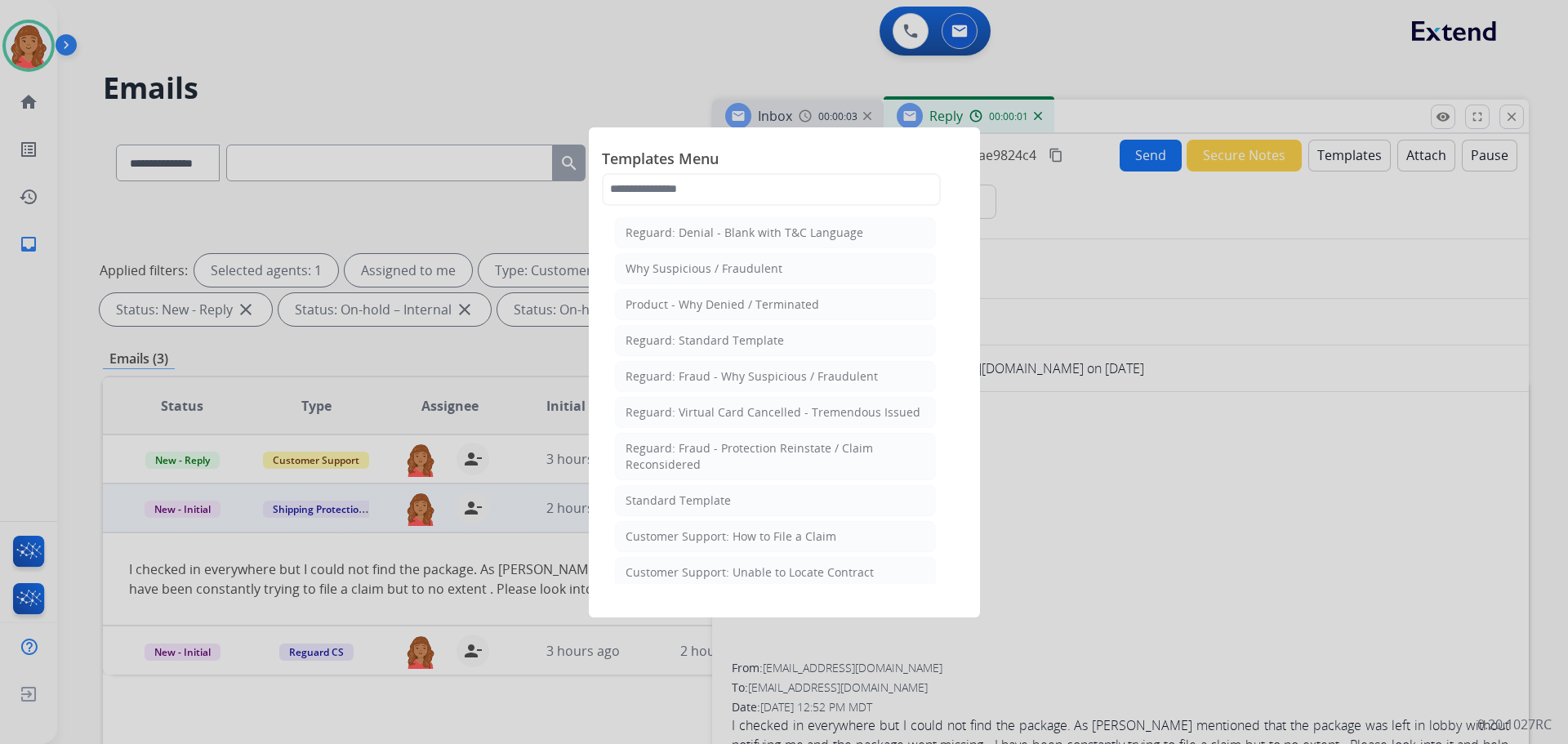
drag, startPoint x: 646, startPoint y: 501, endPoint x: 726, endPoint y: 517, distance: 81.6
click at [652, 500] on div "Standard Template" at bounding box center [678, 500] width 106 height 16
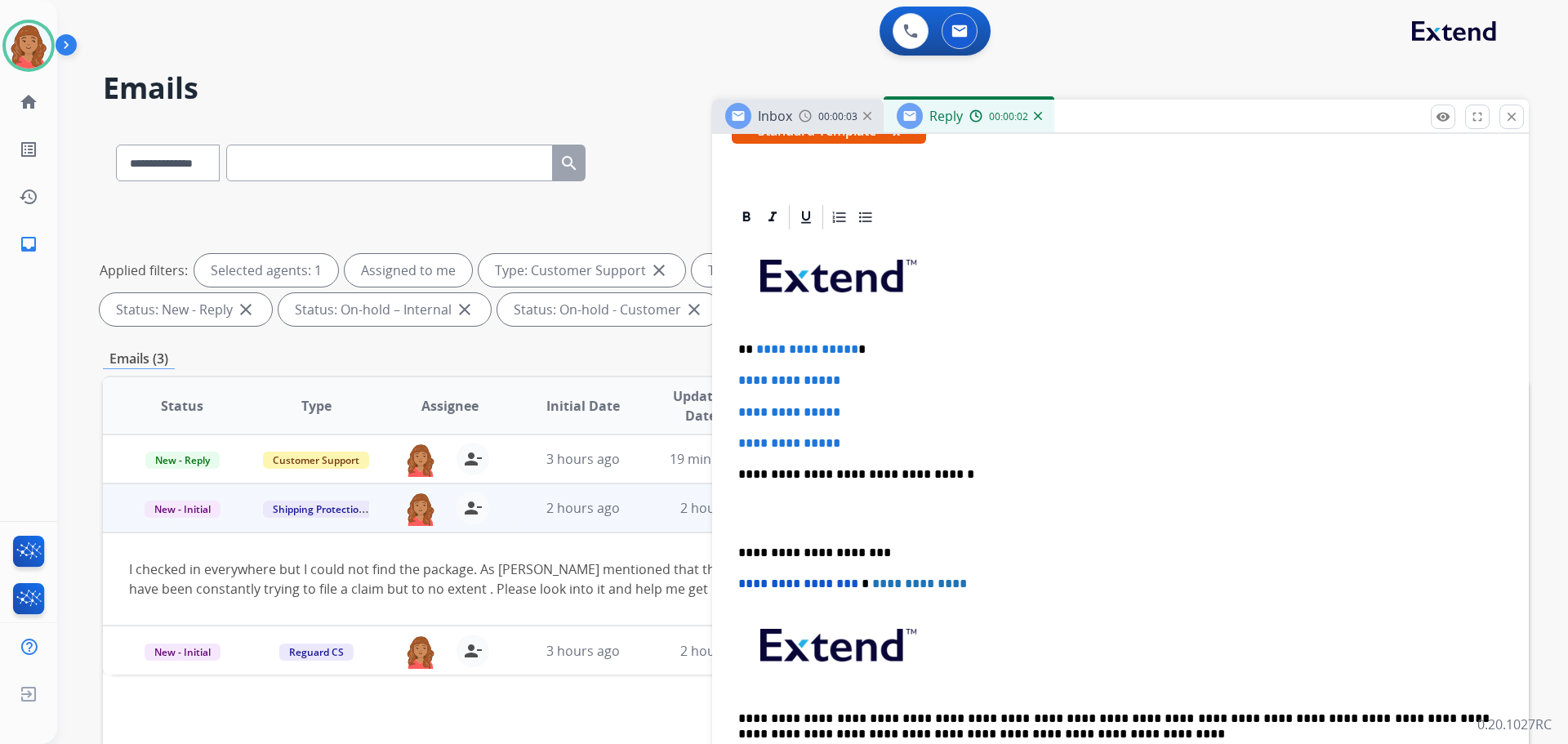
scroll to position [326, 0]
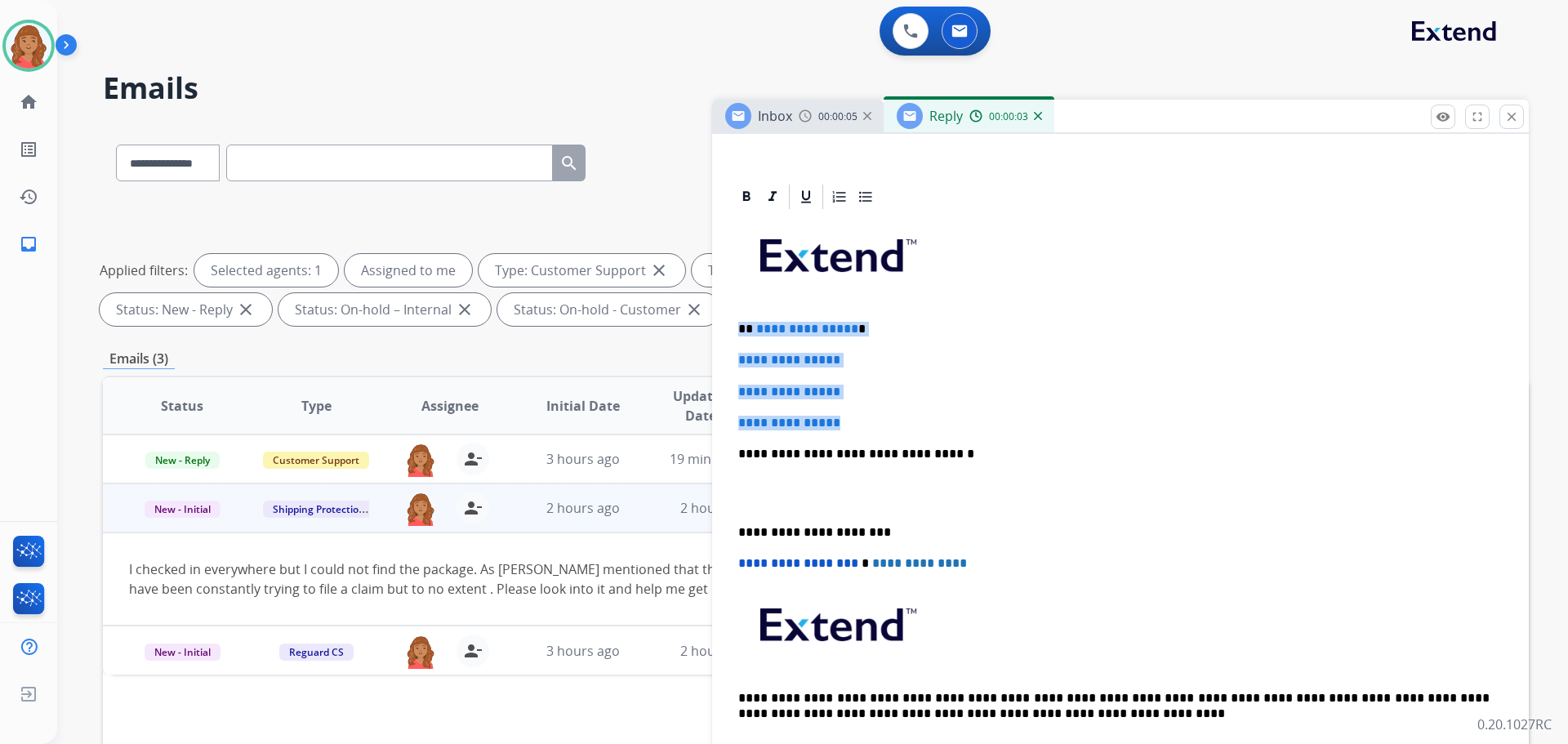
drag, startPoint x: 854, startPoint y: 419, endPoint x: 719, endPoint y: 311, distance: 172.9
click at [719, 311] on div "**********" at bounding box center [1121, 539] width 817 height 715
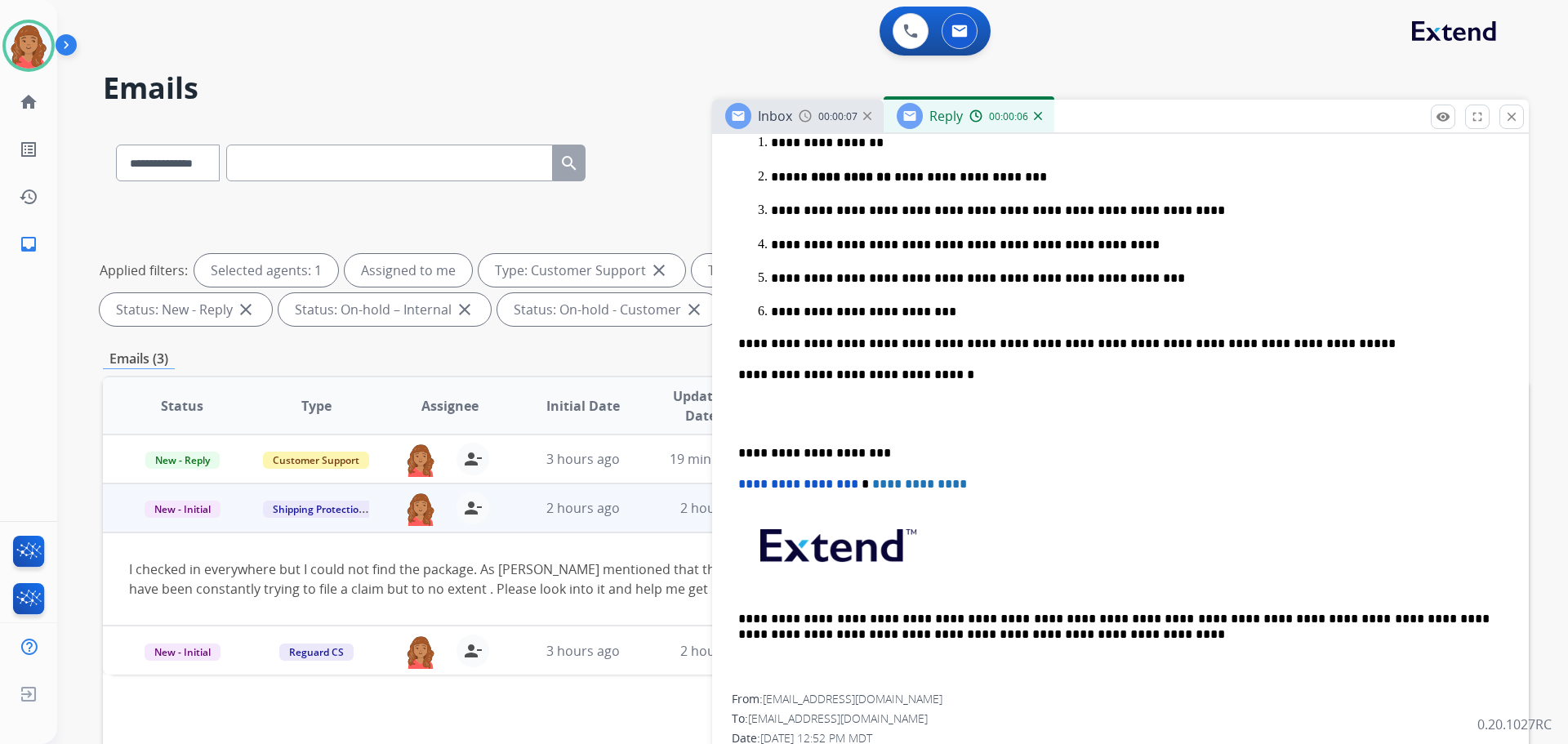
scroll to position [663, 0]
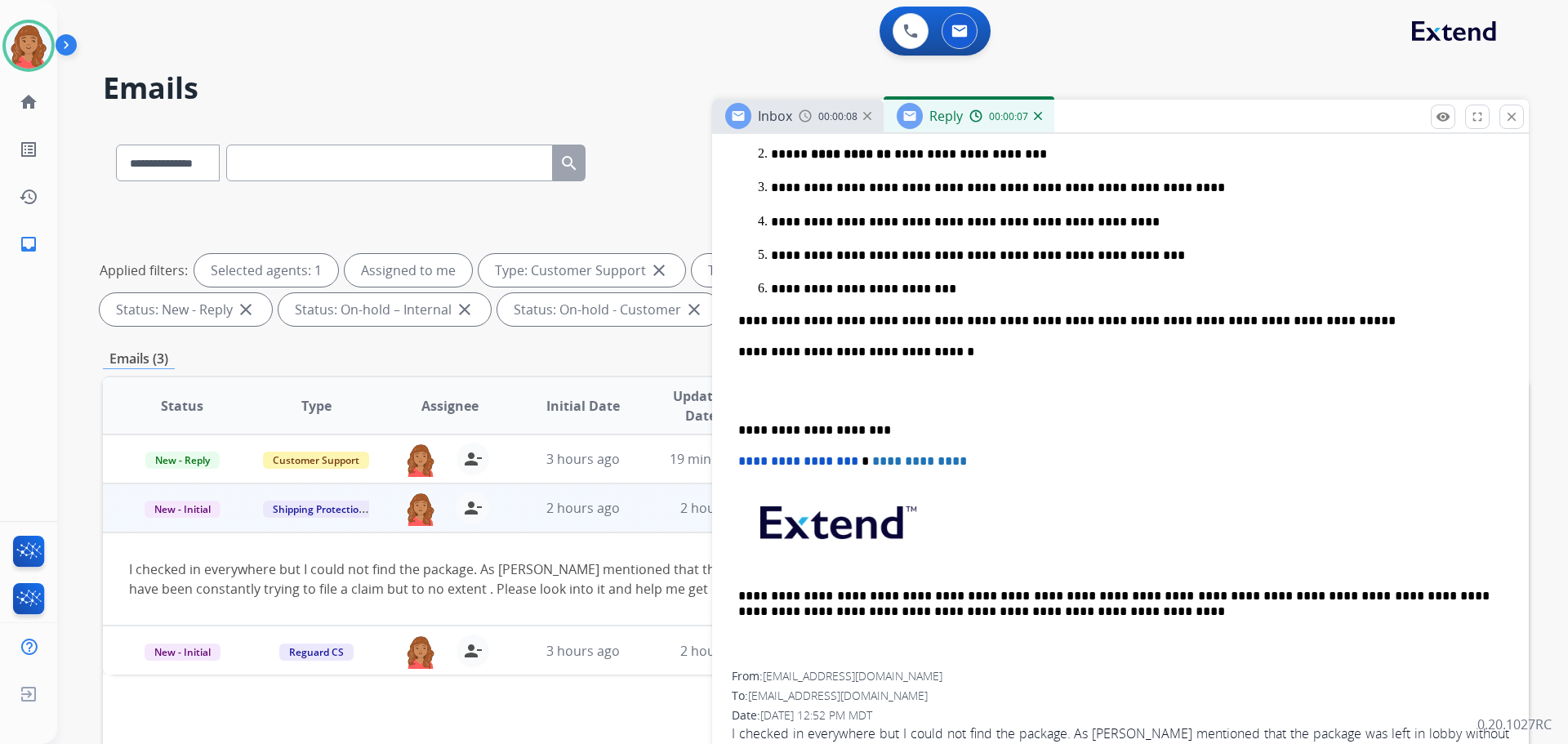
click at [740, 425] on div "**********" at bounding box center [1121, 273] width 777 height 796
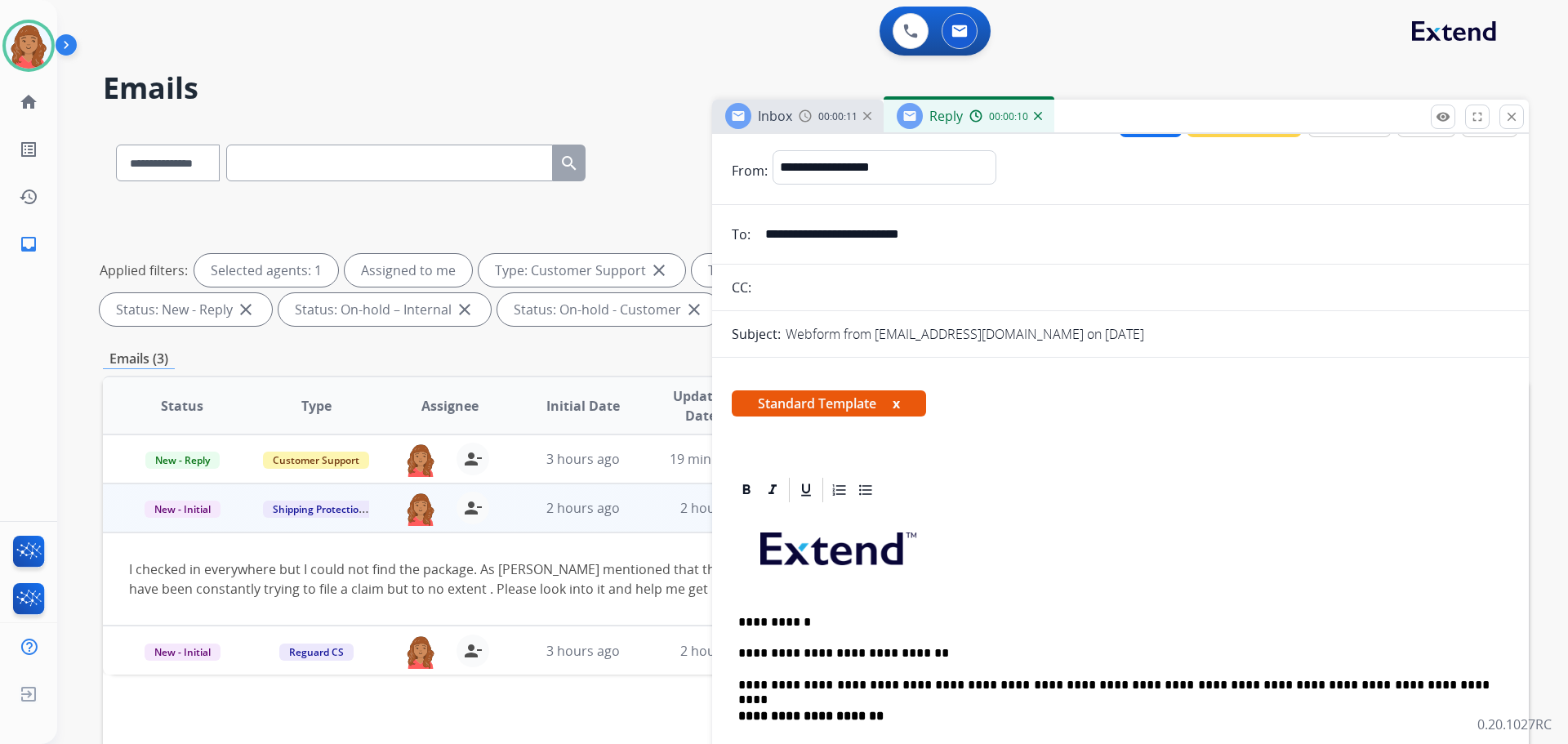
scroll to position [0, 0]
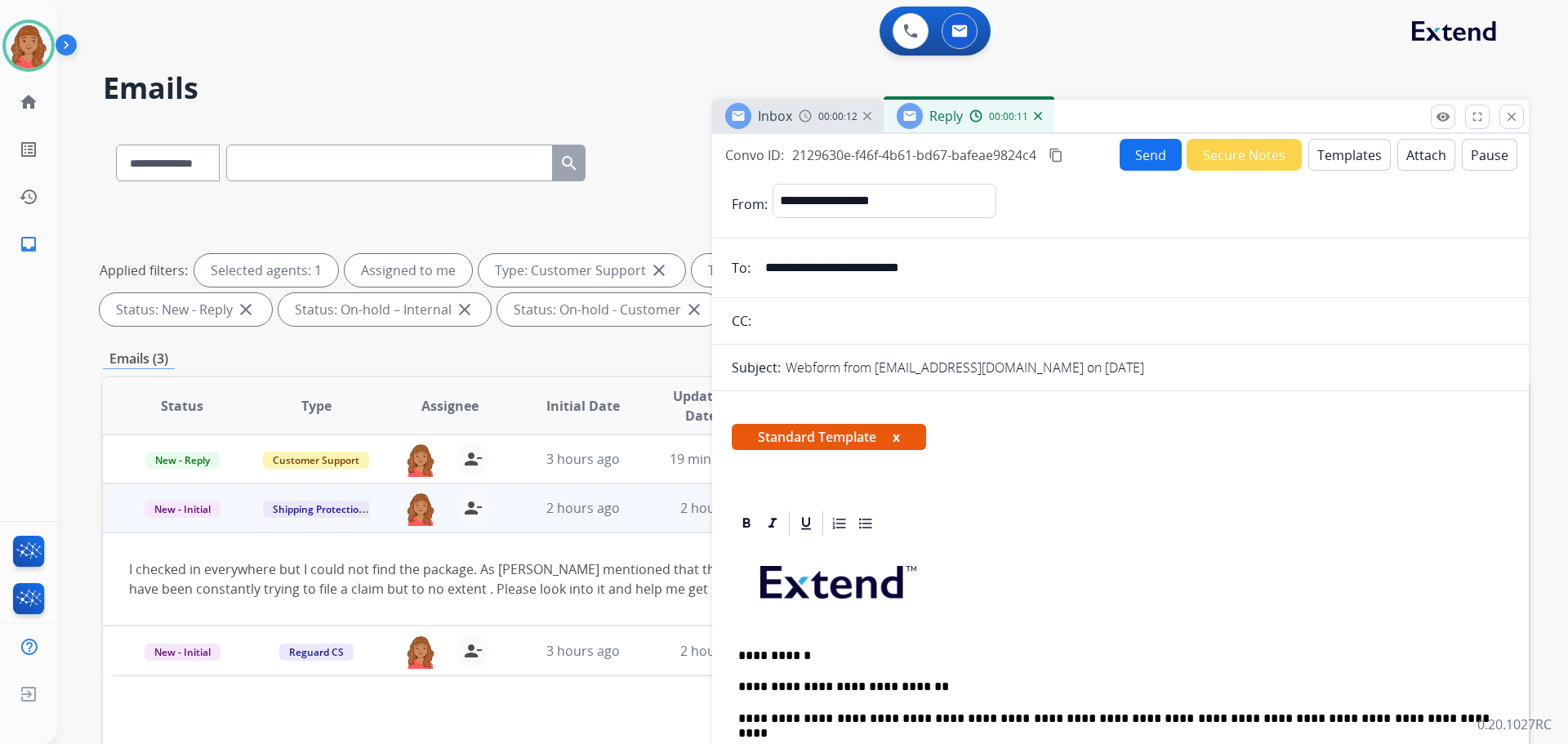
click at [1055, 156] on mat-icon "content_copy" at bounding box center [1056, 155] width 15 height 15
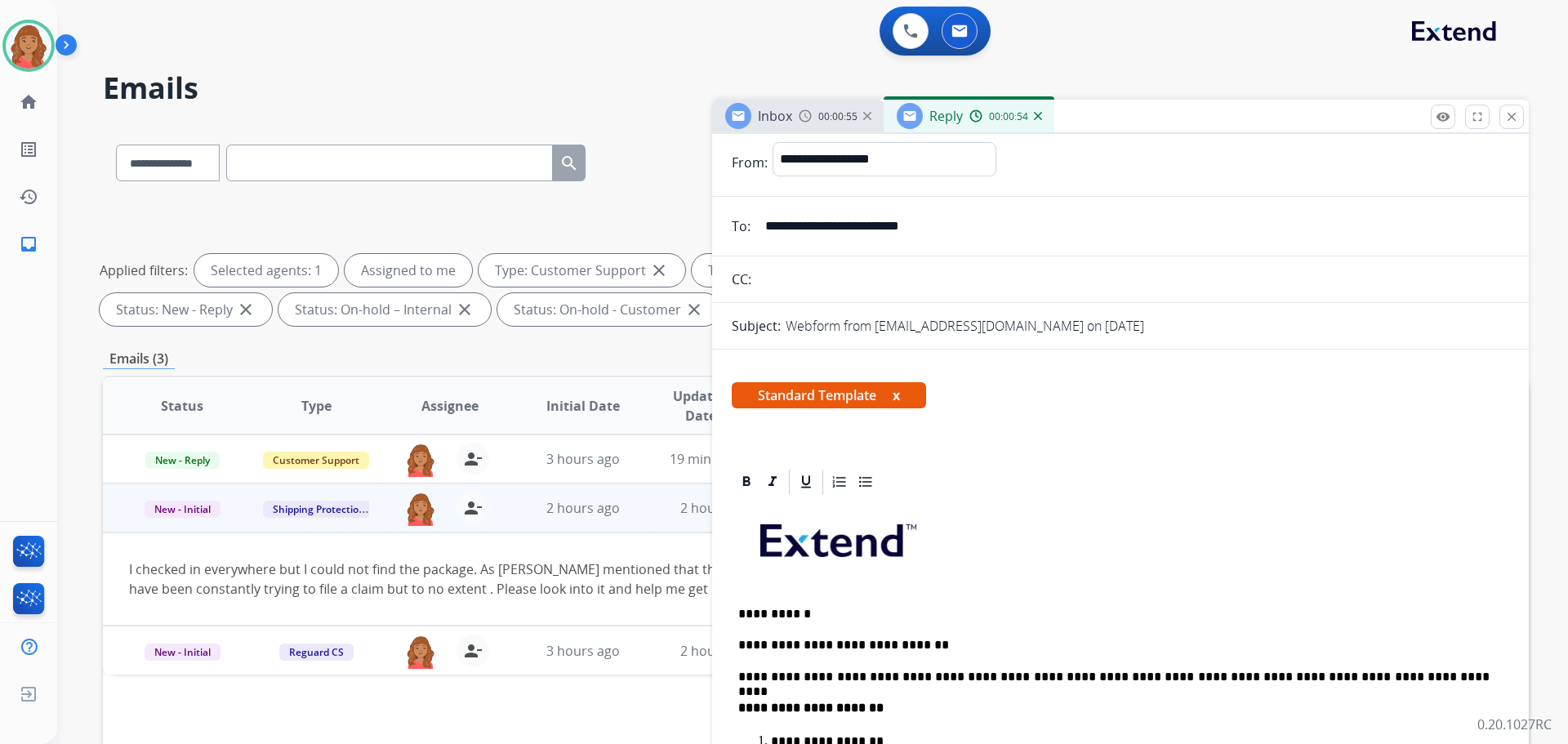
scroll to position [81, 0]
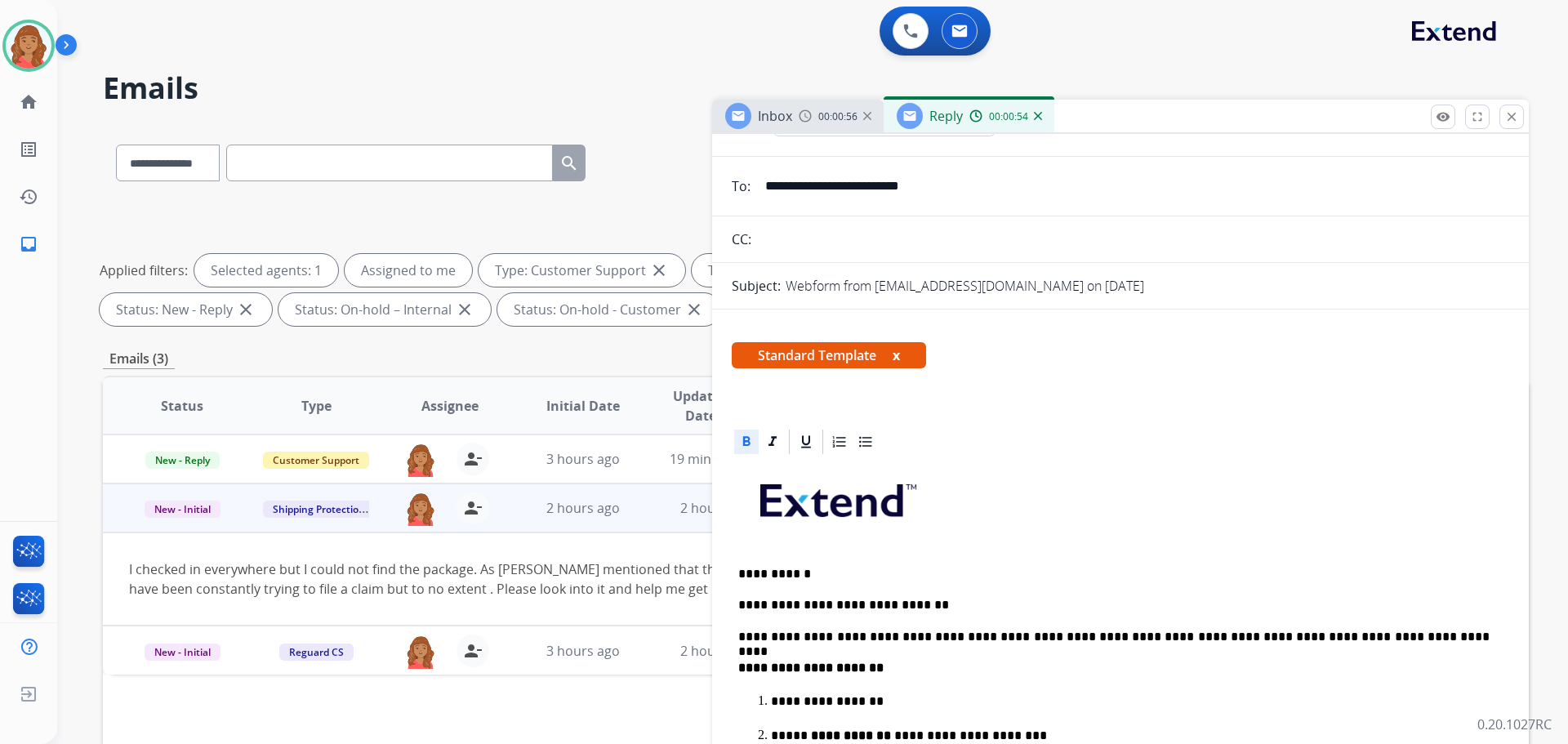
drag, startPoint x: 754, startPoint y: 436, endPoint x: 735, endPoint y: 453, distance: 25.5
click at [735, 453] on div at bounding box center [746, 441] width 24 height 24
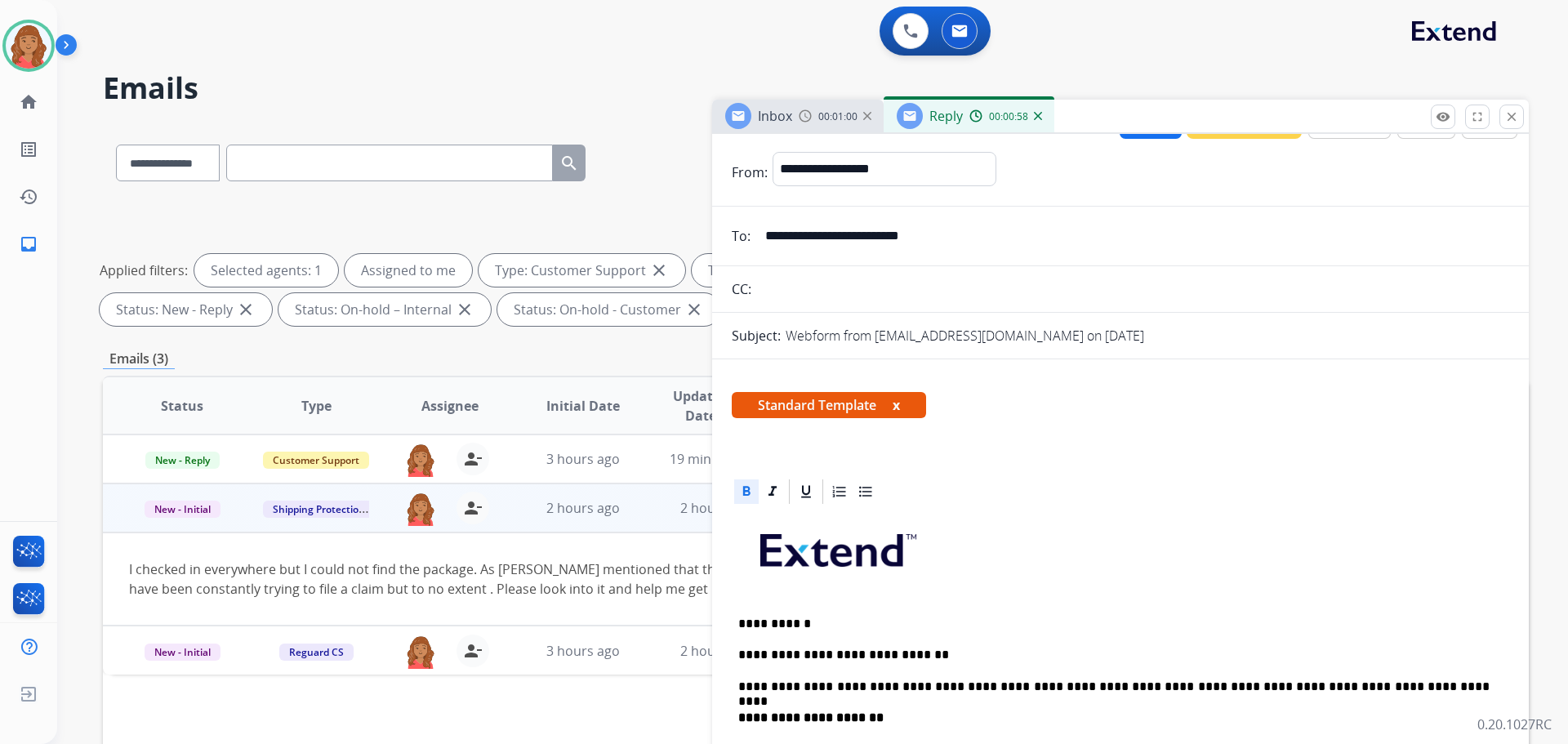
scroll to position [0, 0]
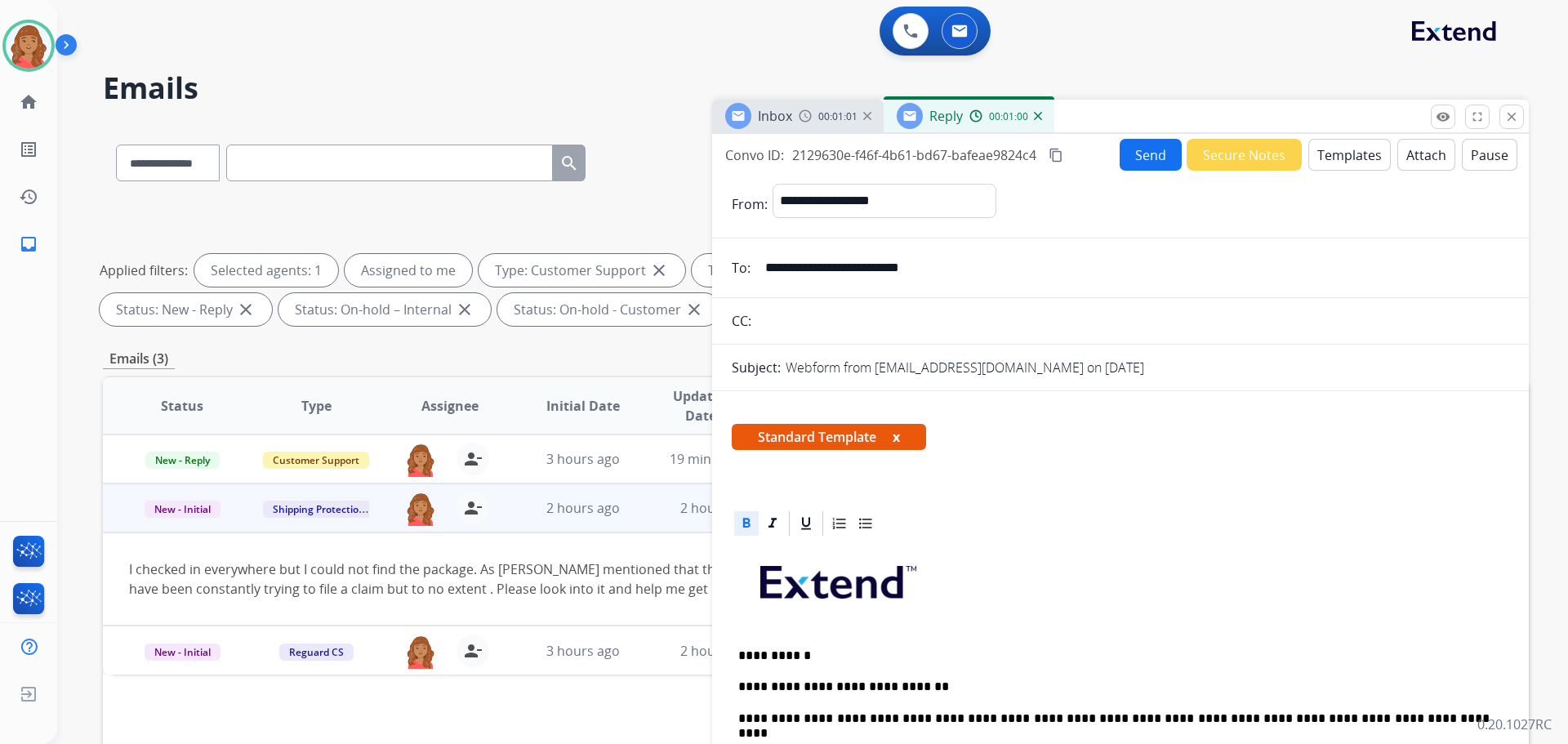
click at [1063, 152] on mat-icon "content_copy" at bounding box center [1056, 155] width 15 height 15
click at [1120, 151] on button "Send" at bounding box center [1151, 154] width 62 height 32
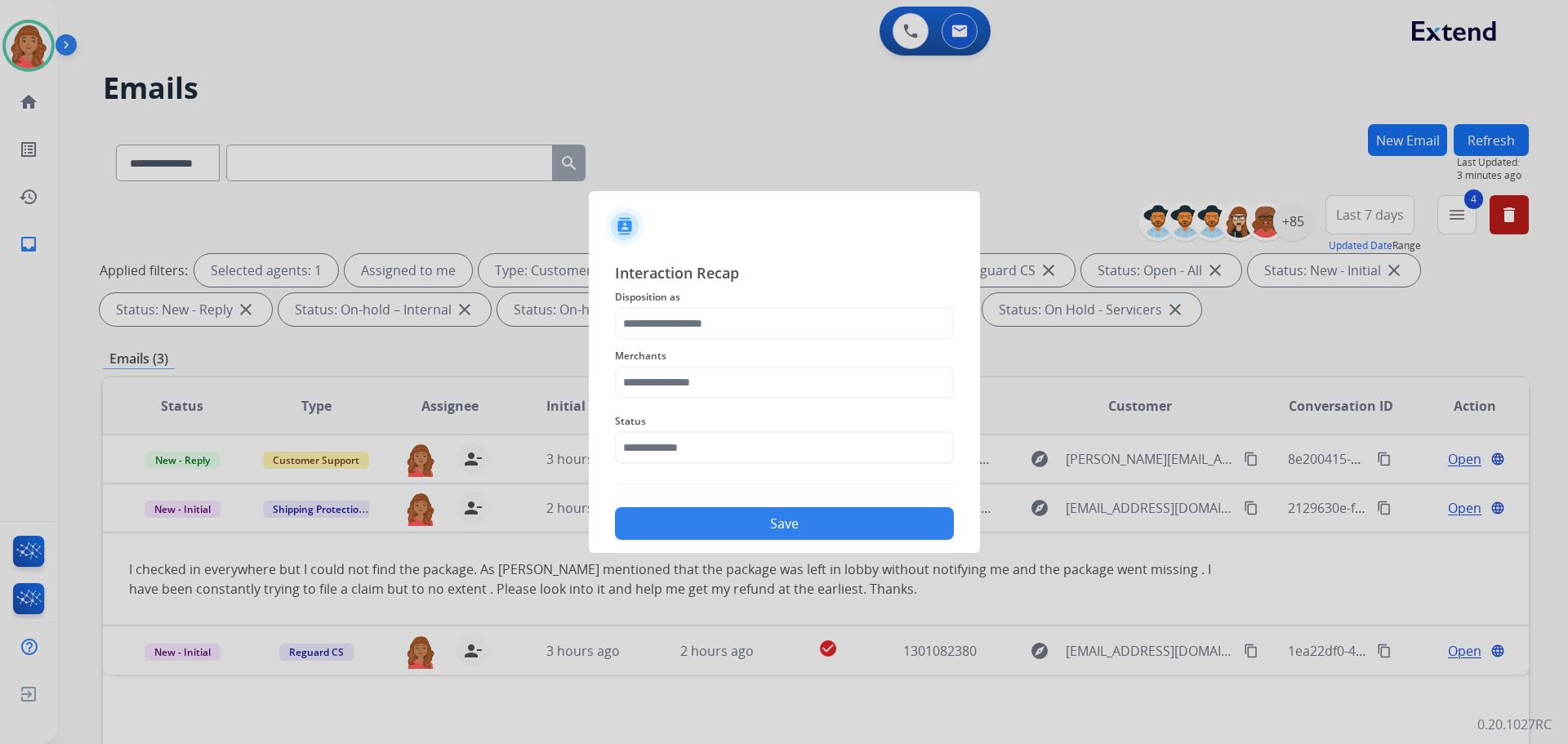
drag, startPoint x: 647, startPoint y: 306, endPoint x: 648, endPoint y: 317, distance: 11.0
click at [649, 306] on span "Disposition as" at bounding box center [785, 297] width 339 height 20
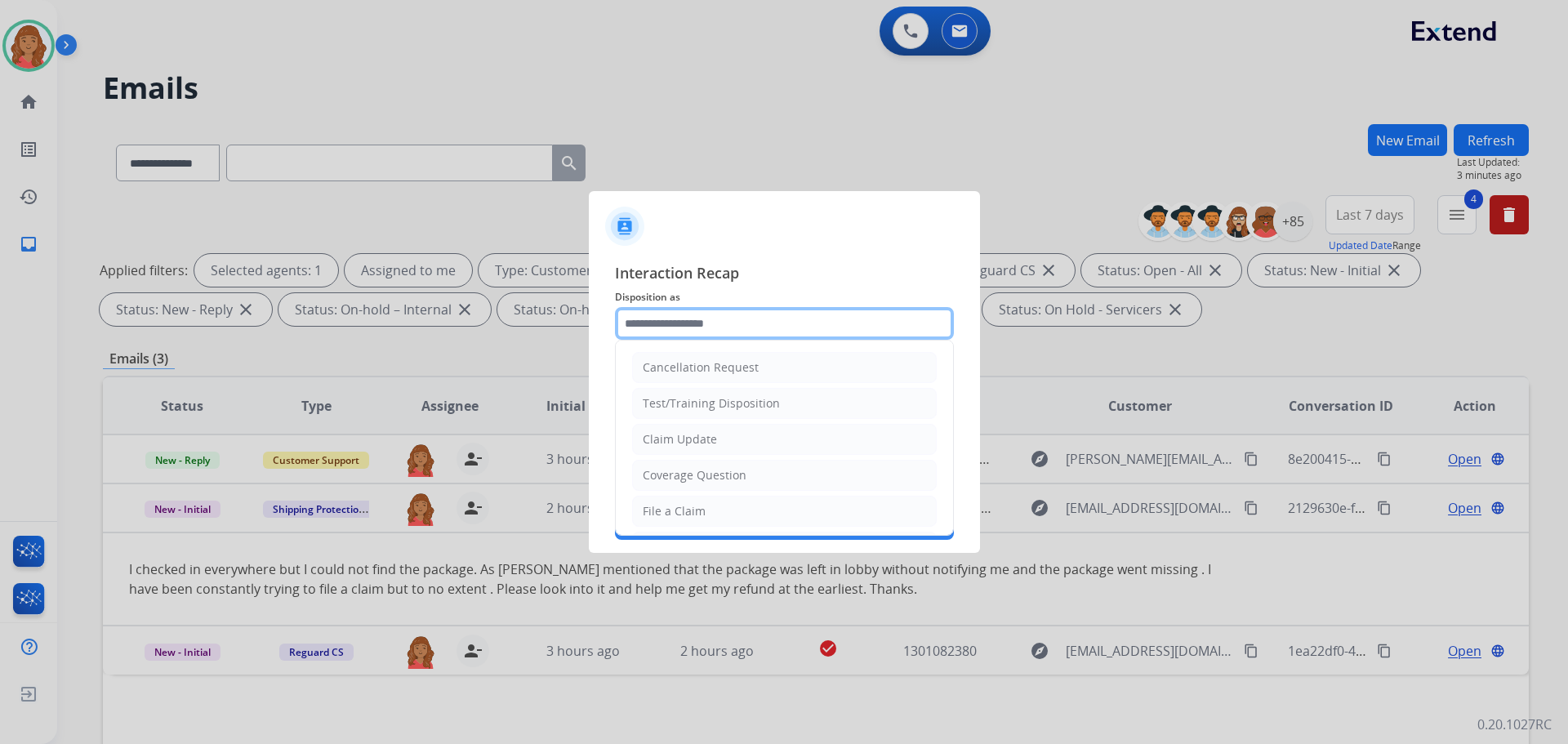
drag, startPoint x: 648, startPoint y: 322, endPoint x: 663, endPoint y: 326, distance: 15.5
click at [653, 324] on input "text" at bounding box center [785, 324] width 339 height 33
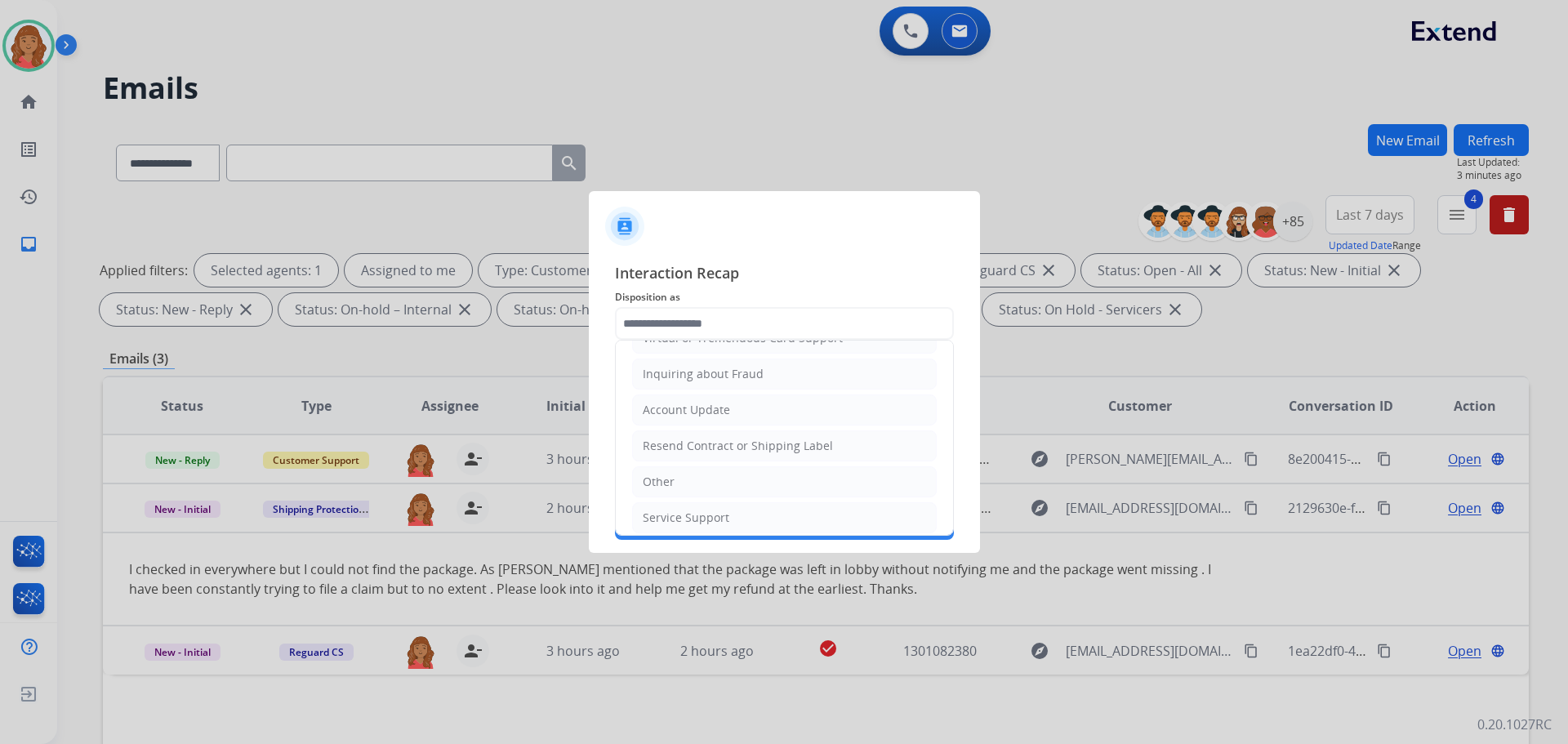
click at [671, 477] on div "Other" at bounding box center [659, 481] width 32 height 16
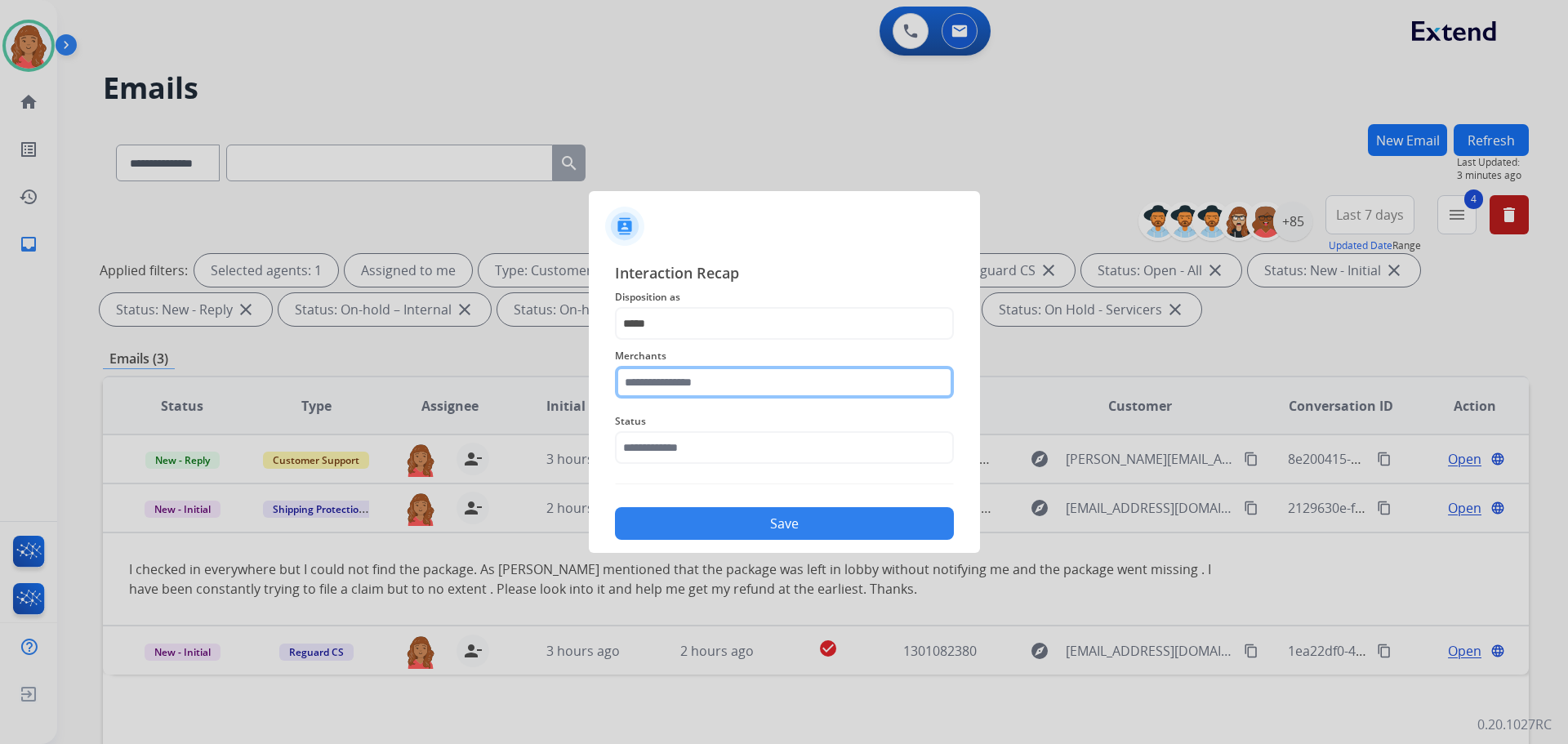
click at [675, 390] on input "text" at bounding box center [785, 382] width 339 height 33
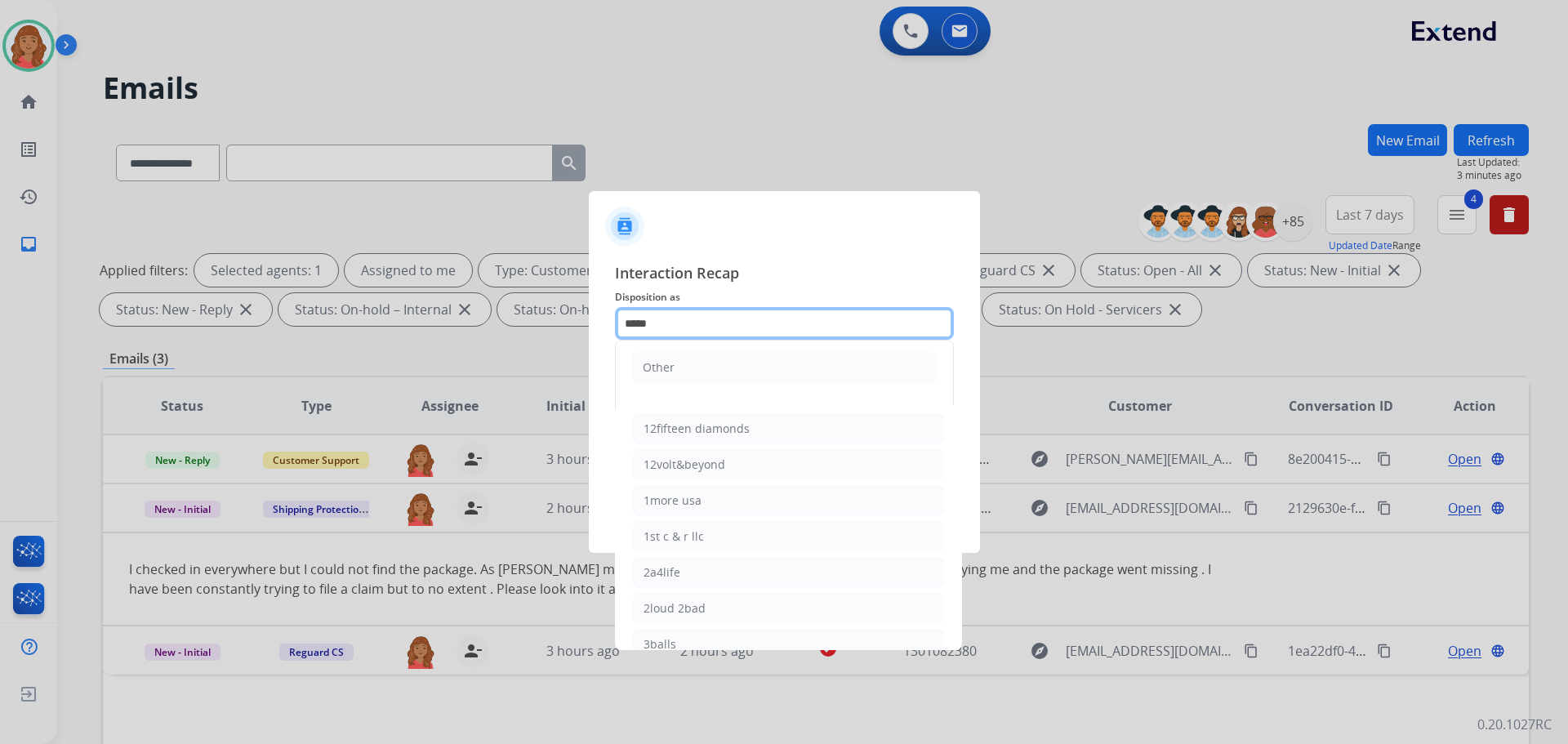
click at [684, 312] on input "*****" at bounding box center [785, 324] width 339 height 33
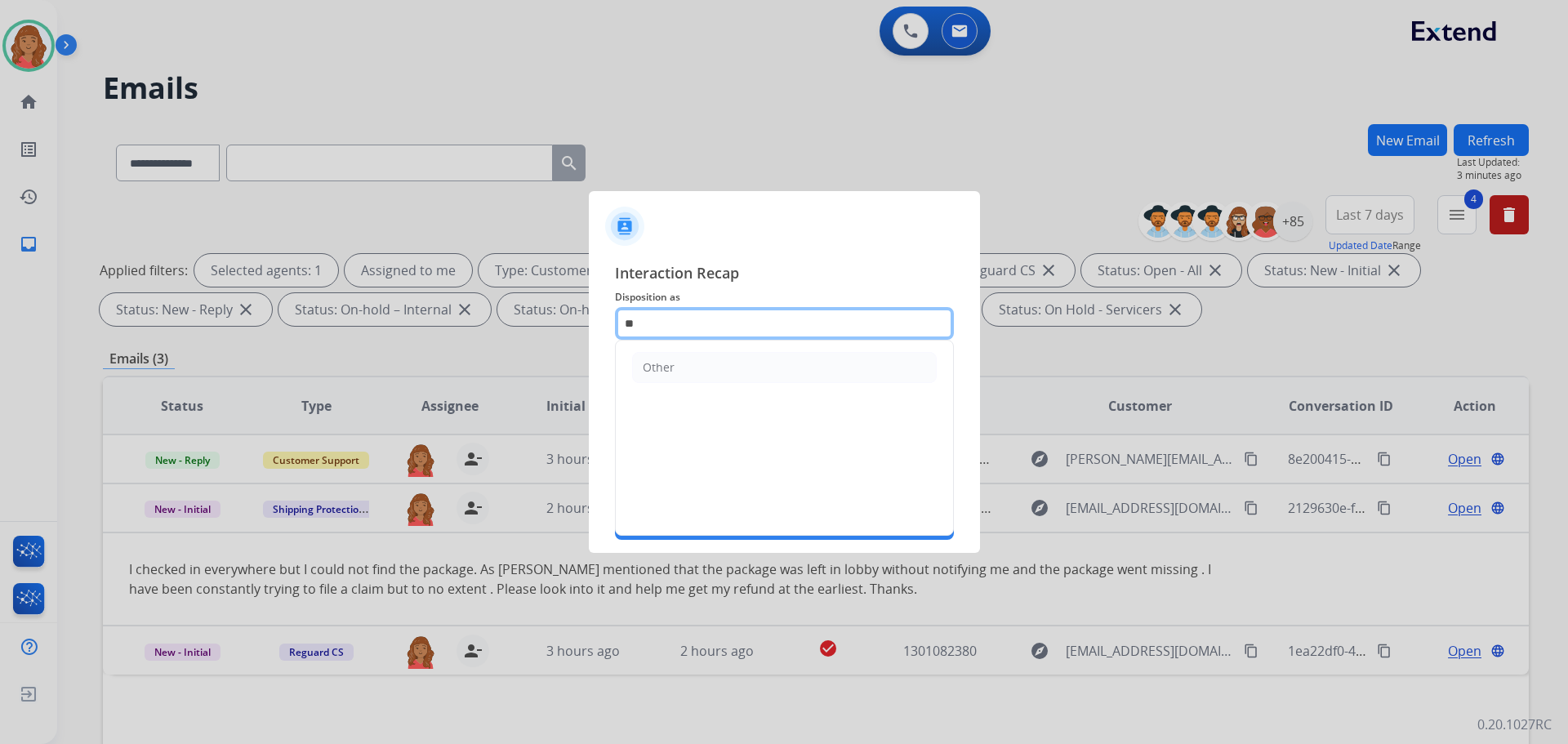
type input "*"
drag, startPoint x: 696, startPoint y: 359, endPoint x: 692, endPoint y: 370, distance: 11.7
click at [696, 358] on li "File a Claim" at bounding box center [784, 368] width 305 height 31
type input "**********"
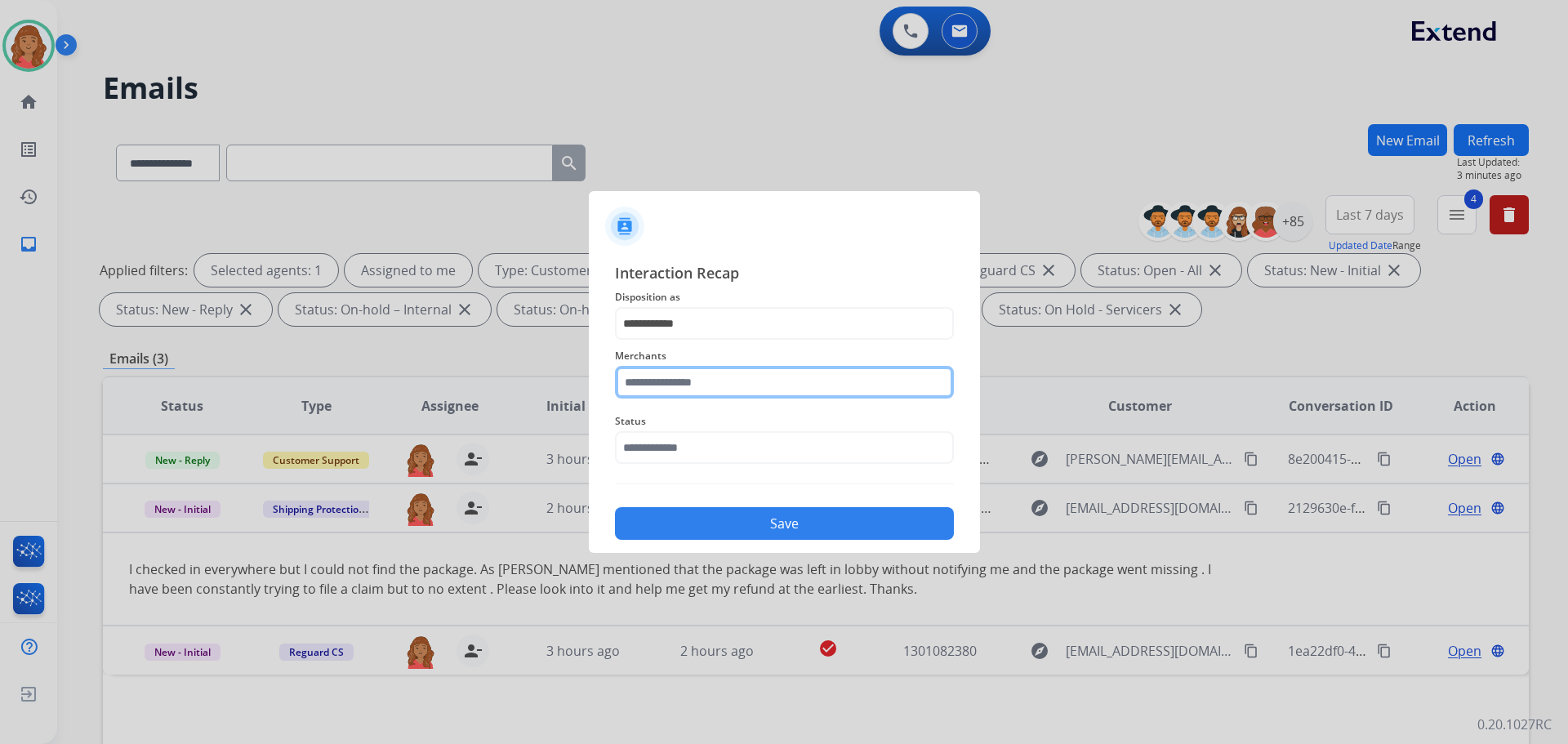
click at [676, 386] on input "text" at bounding box center [785, 382] width 339 height 33
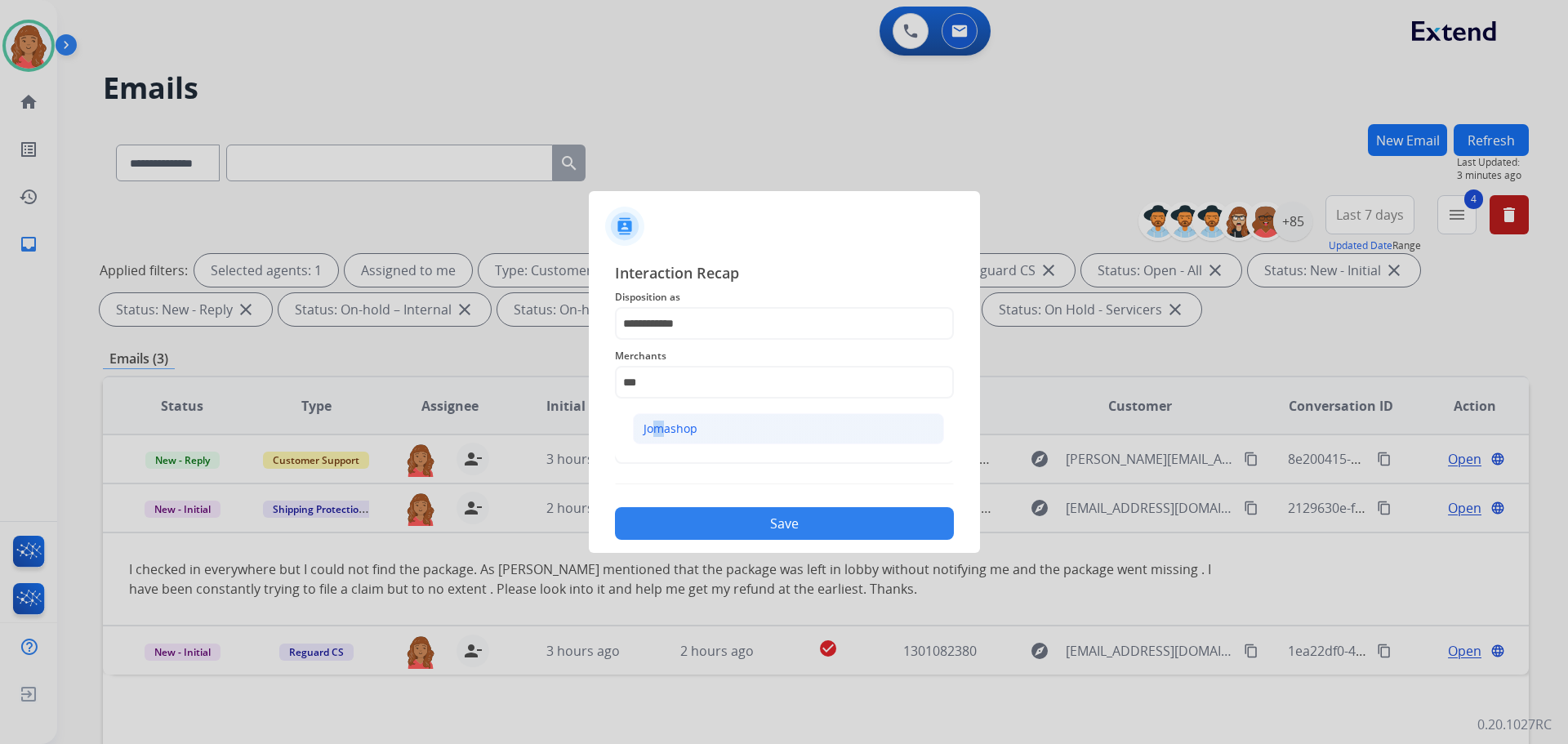
click at [649, 439] on li "Jomashop" at bounding box center [788, 429] width 312 height 31
type input "********"
click at [650, 459] on input "text" at bounding box center [785, 447] width 339 height 33
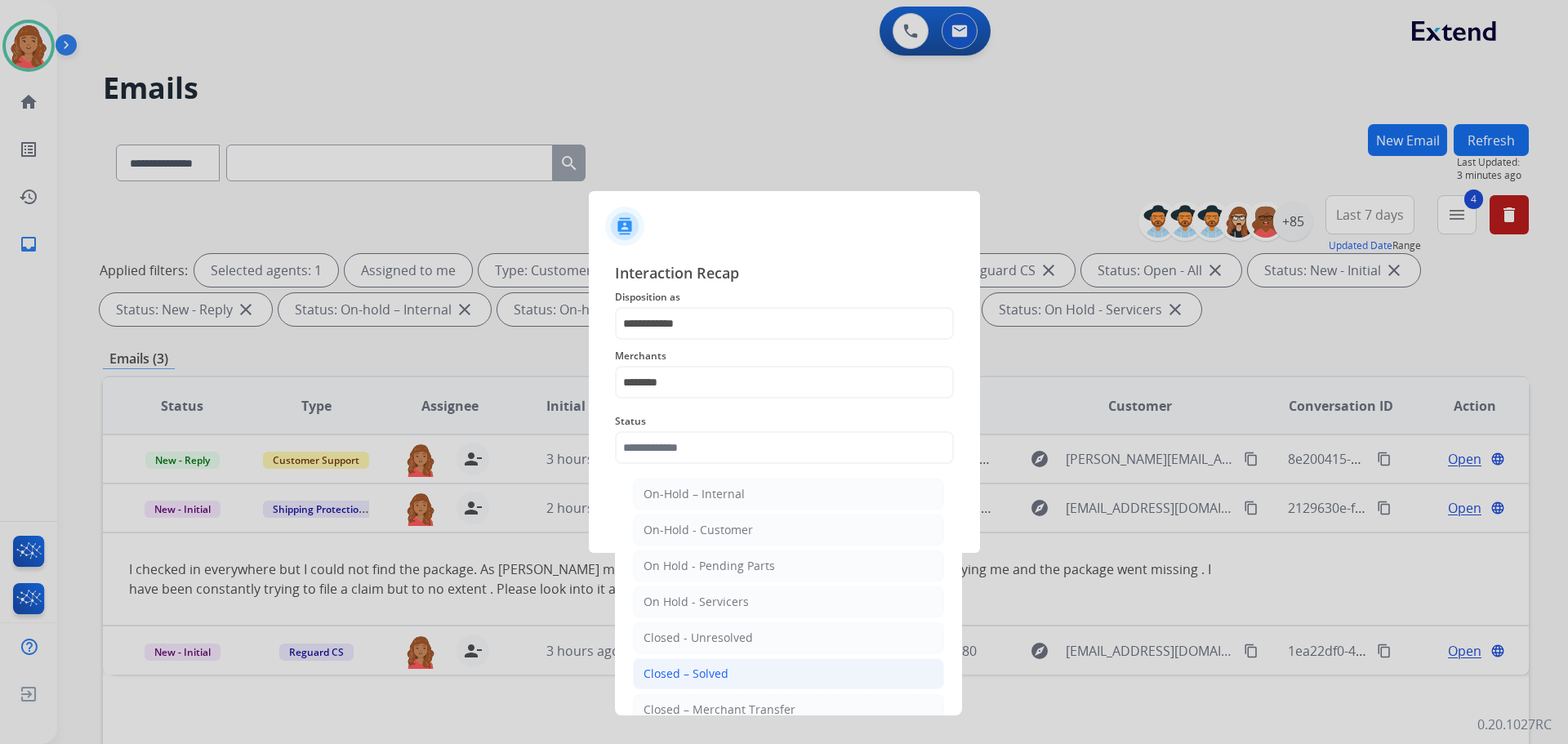
click at [670, 670] on div "Closed – Solved" at bounding box center [686, 673] width 85 height 16
type input "**********"
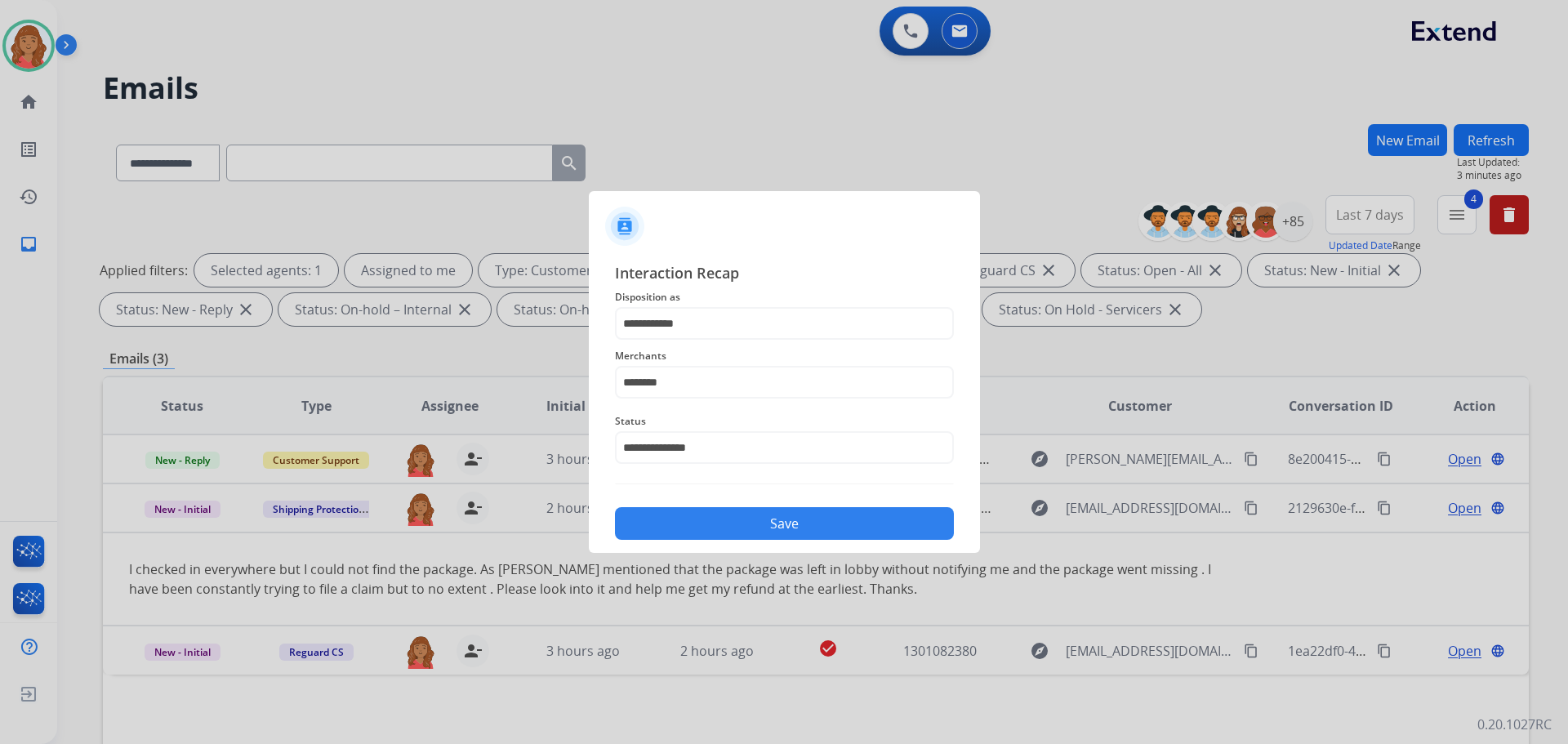
click at [751, 532] on button "Save" at bounding box center [785, 523] width 339 height 33
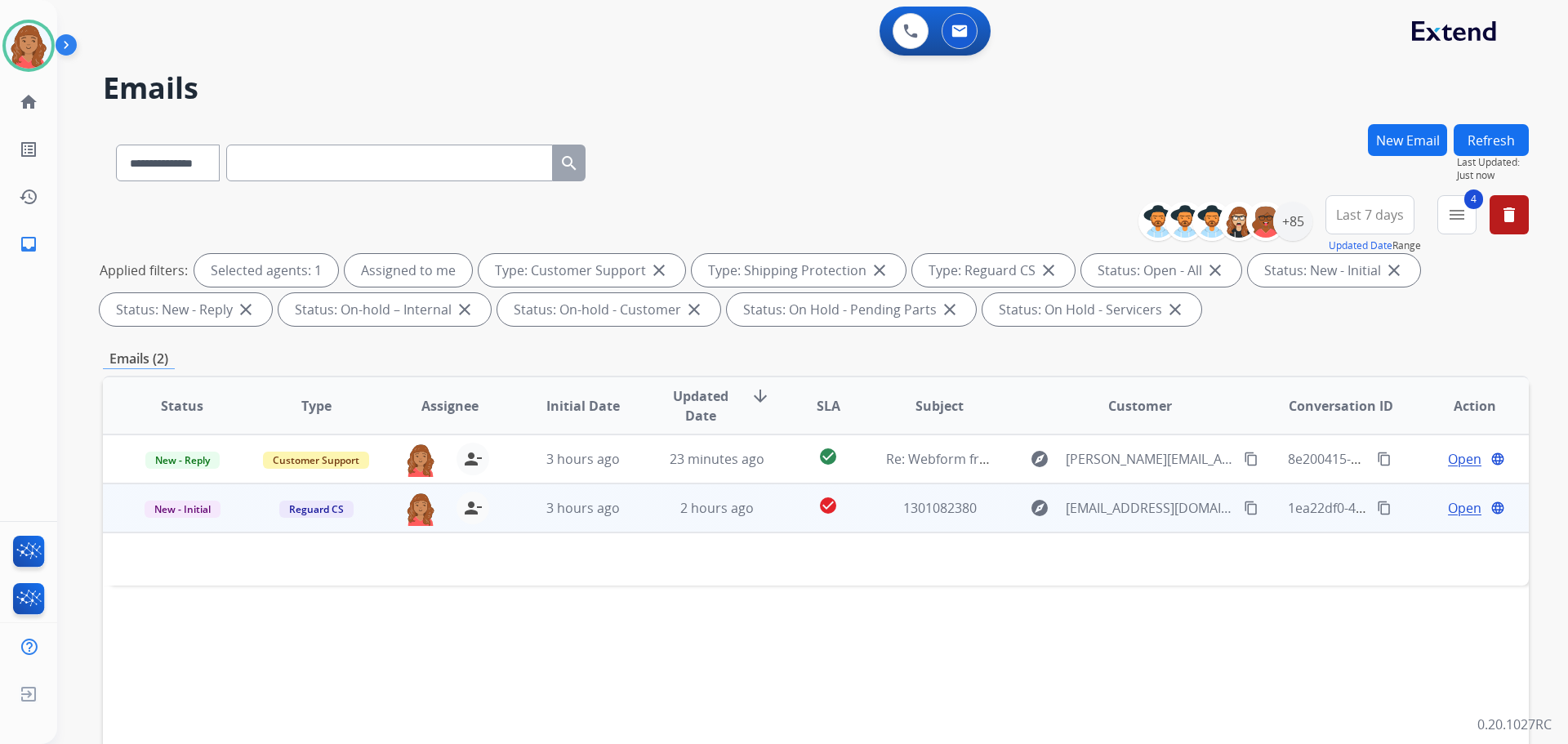
click at [638, 516] on td "2 hours ago" at bounding box center [704, 508] width 134 height 49
click at [585, 507] on span "3 hours ago" at bounding box center [582, 509] width 74 height 18
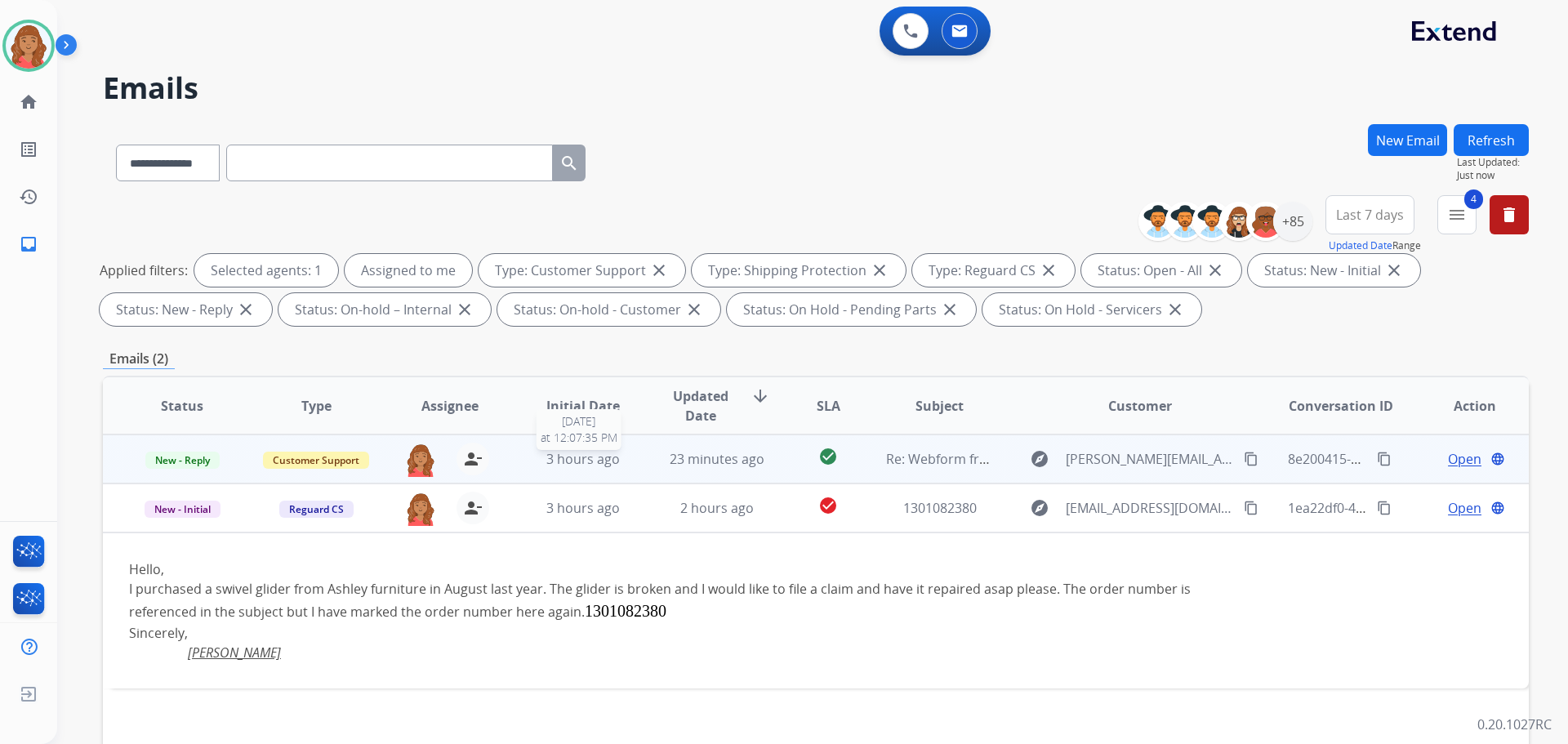
click at [620, 461] on div "3 hours ago" at bounding box center [583, 459] width 107 height 20
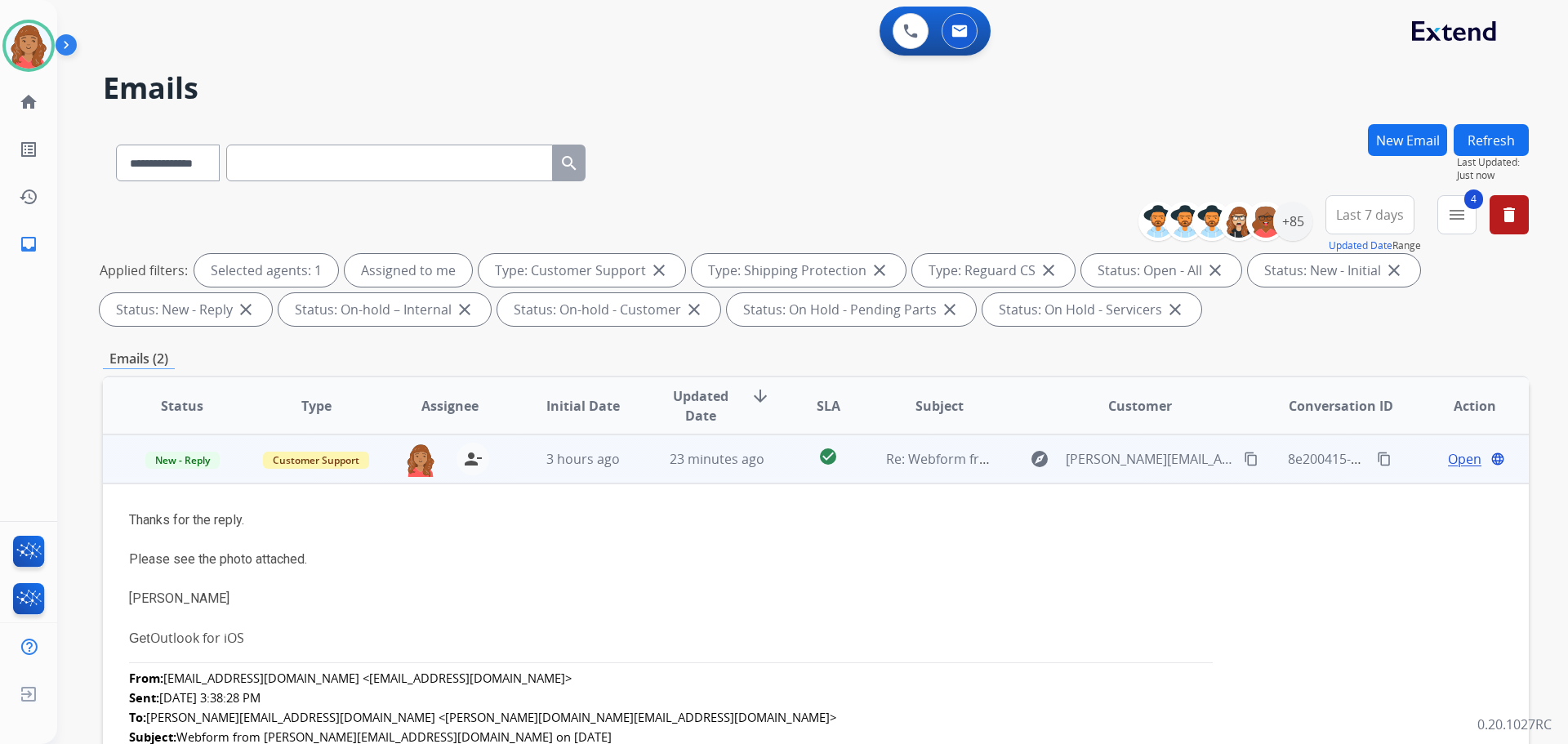
click at [611, 469] on td "3 hours ago" at bounding box center [570, 459] width 134 height 49
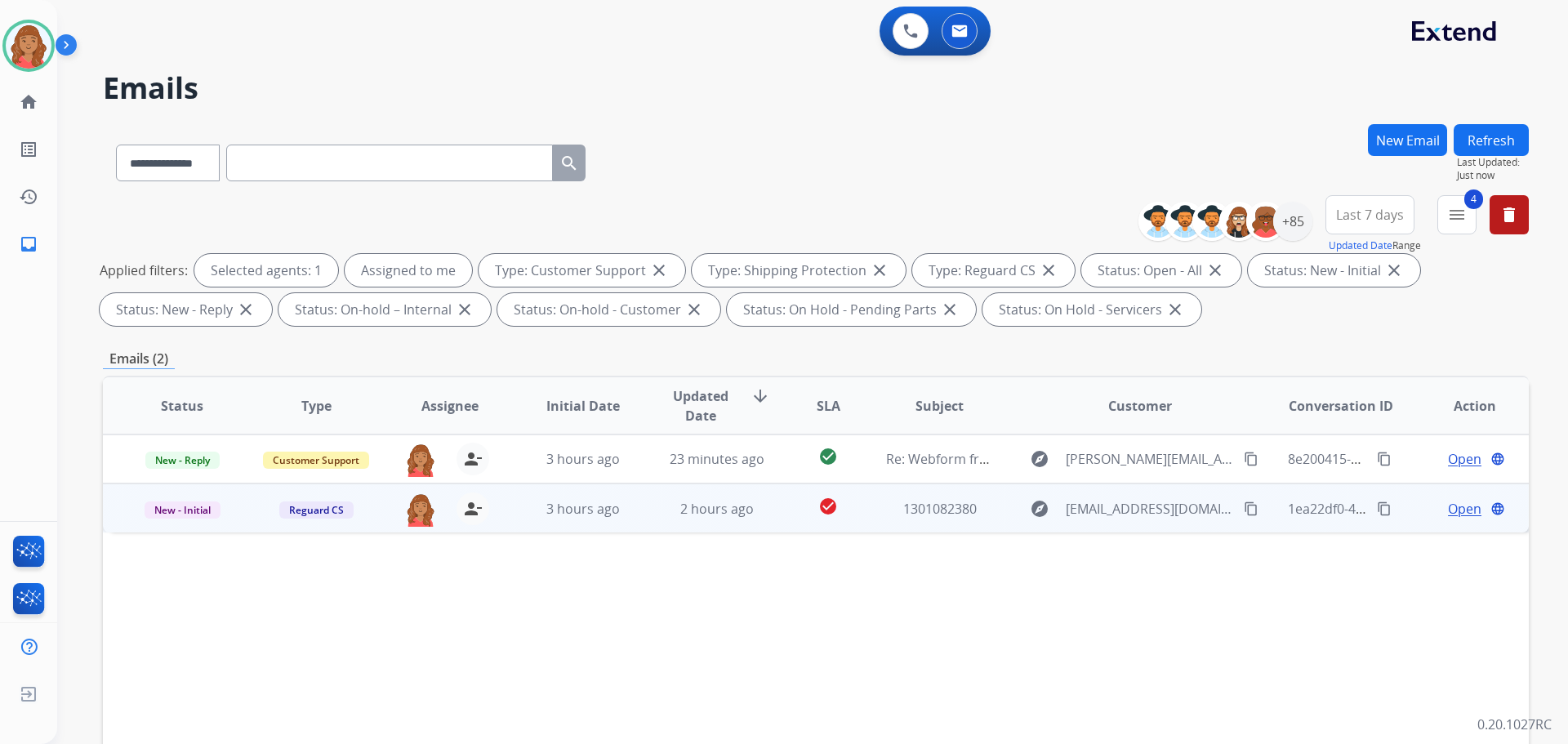
click at [517, 523] on td "3 hours ago" at bounding box center [570, 508] width 134 height 49
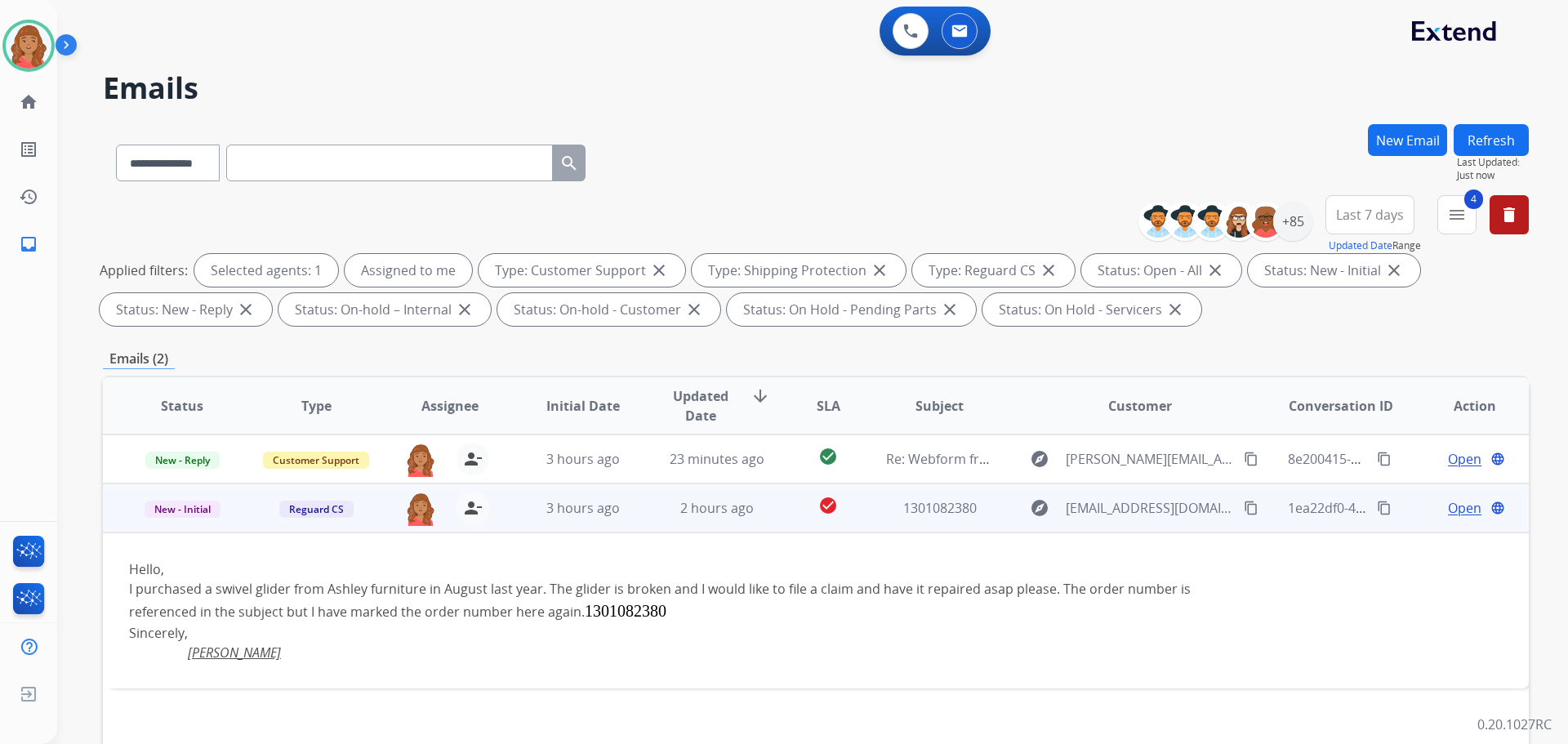
click at [1377, 506] on mat-icon "content_copy" at bounding box center [1384, 507] width 15 height 15
click at [1241, 507] on button "content_copy" at bounding box center [1250, 508] width 20 height 20
drag, startPoint x: 548, startPoint y: 646, endPoint x: 733, endPoint y: 631, distance: 185.6
click at [554, 645] on div "Anthony Gleckl" at bounding box center [682, 652] width 1107 height 20
click at [1463, 503] on span "Open" at bounding box center [1464, 508] width 34 height 20
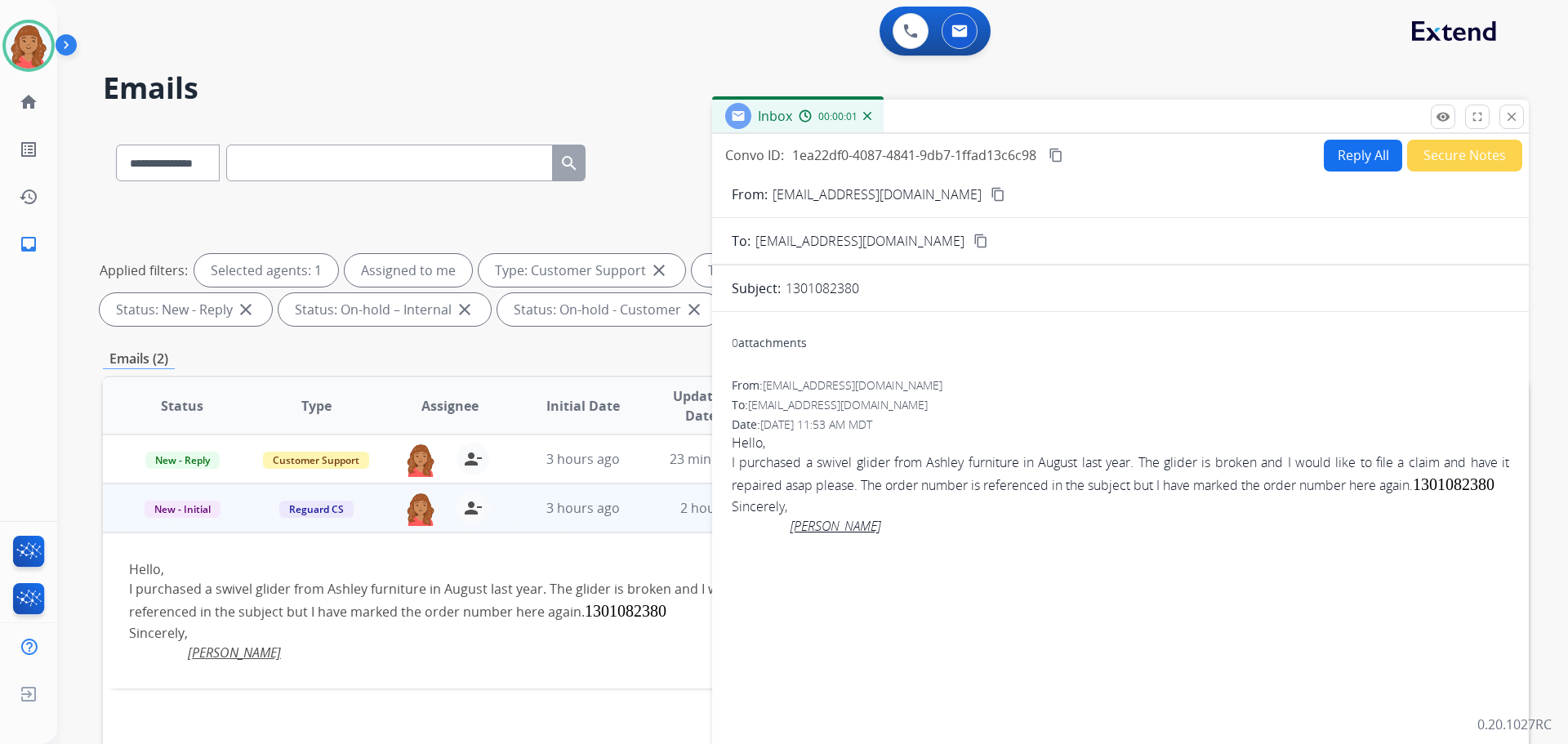
click at [1356, 151] on button "Reply All" at bounding box center [1363, 155] width 79 height 32
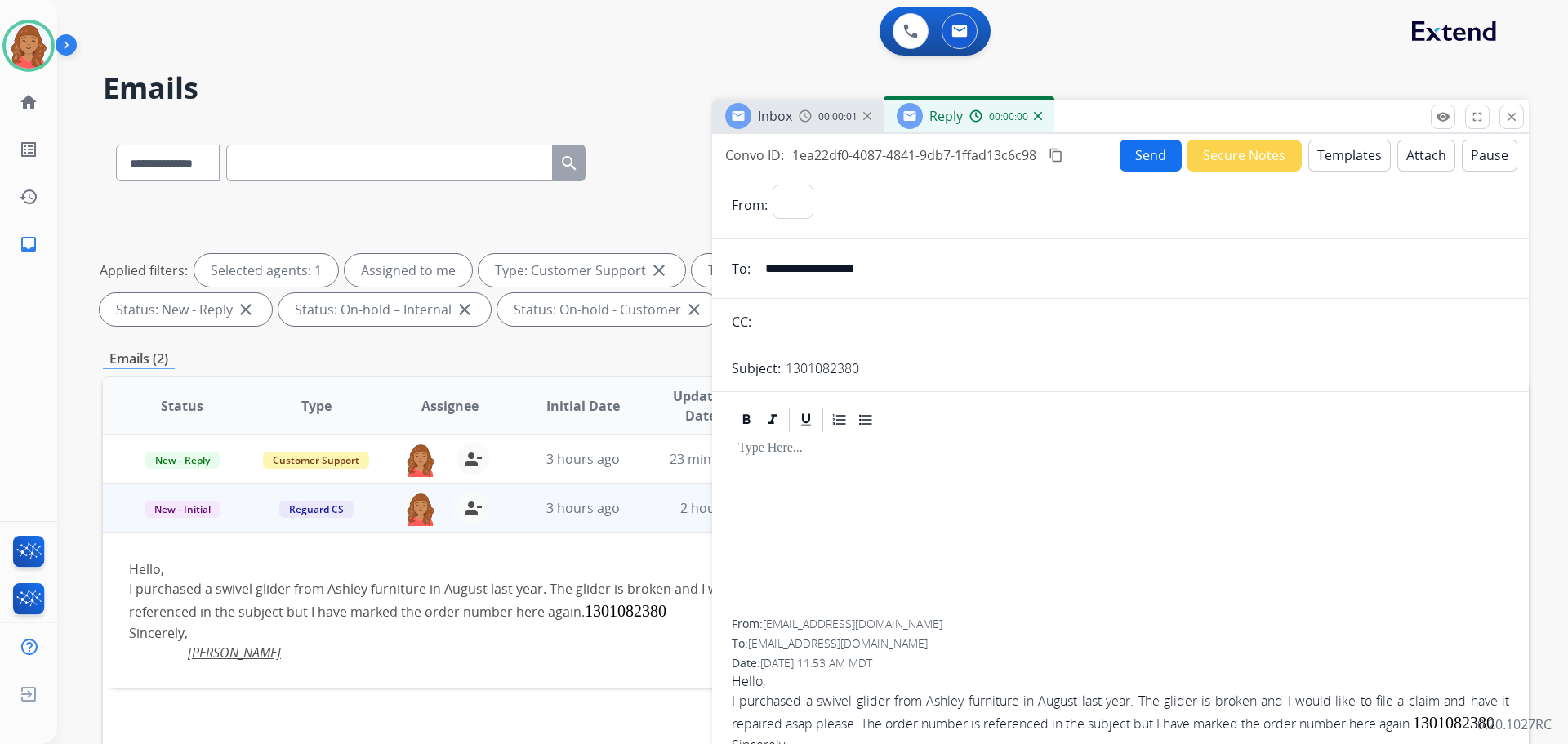
select select "**********"
click at [1352, 158] on button "Templates" at bounding box center [1349, 155] width 82 height 32
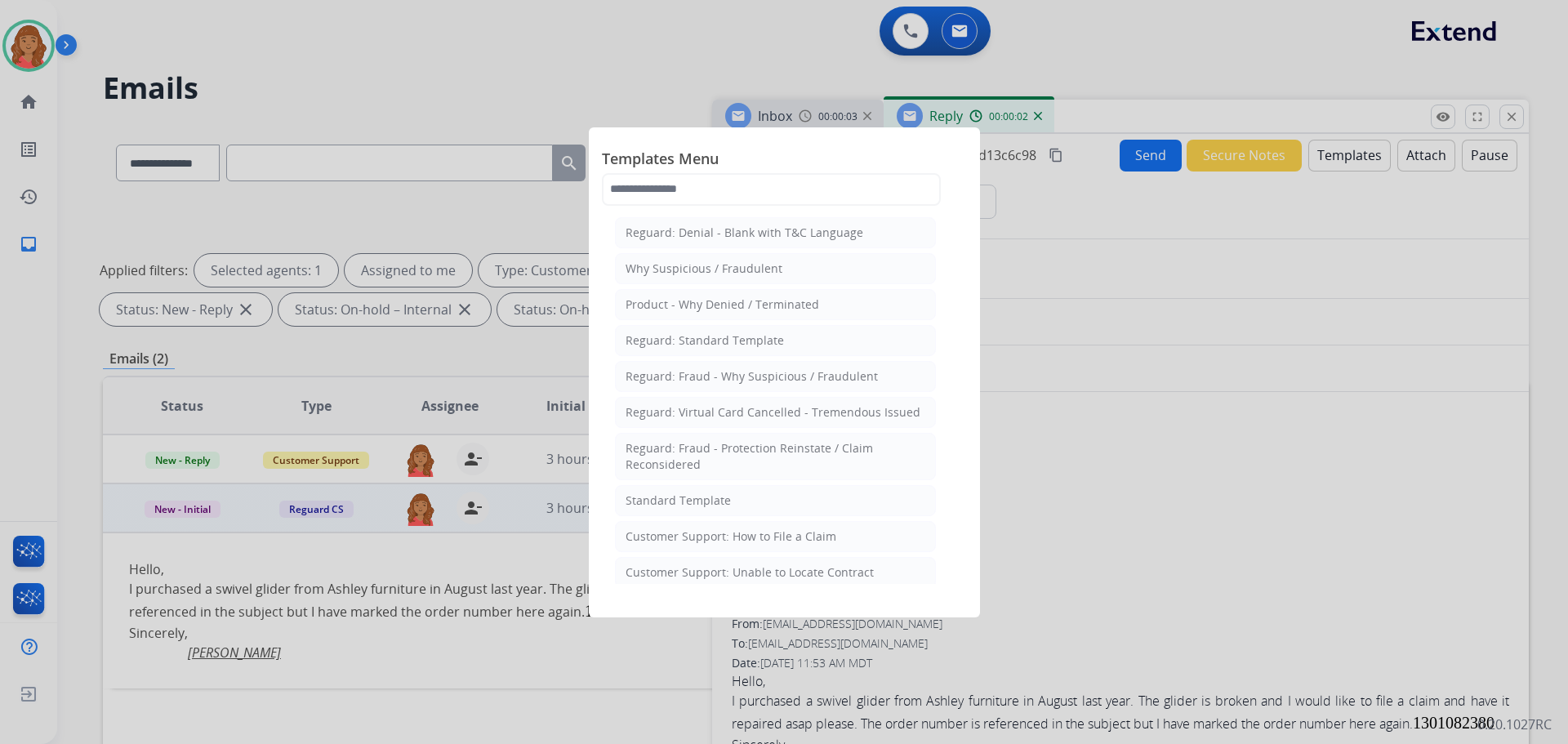
drag, startPoint x: 740, startPoint y: 495, endPoint x: 753, endPoint y: 495, distance: 13.0
click at [746, 493] on li "Standard Template" at bounding box center [775, 501] width 321 height 31
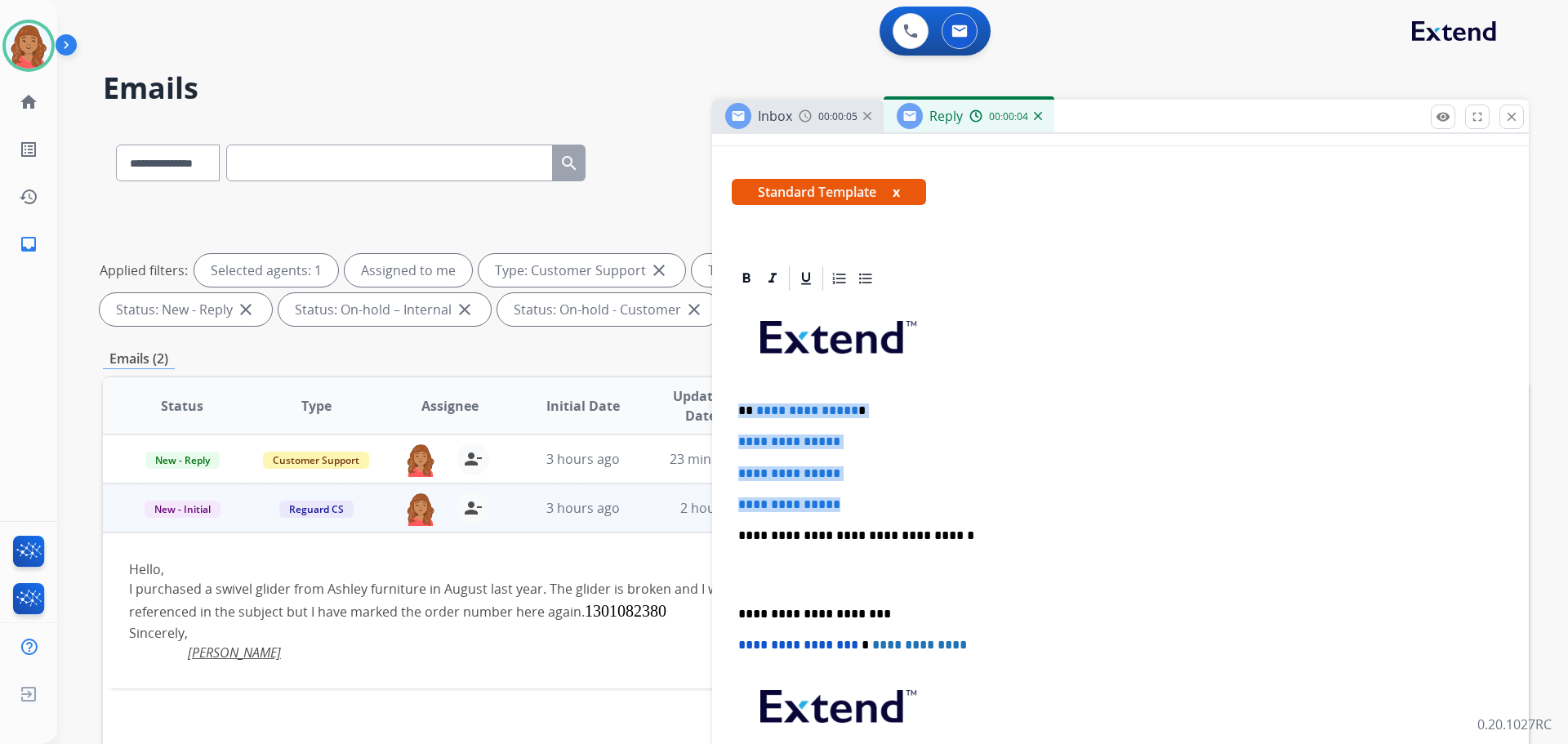
drag, startPoint x: 761, startPoint y: 473, endPoint x: 723, endPoint y: 398, distance: 84.1
click at [722, 398] on div "**********" at bounding box center [1121, 644] width 817 height 760
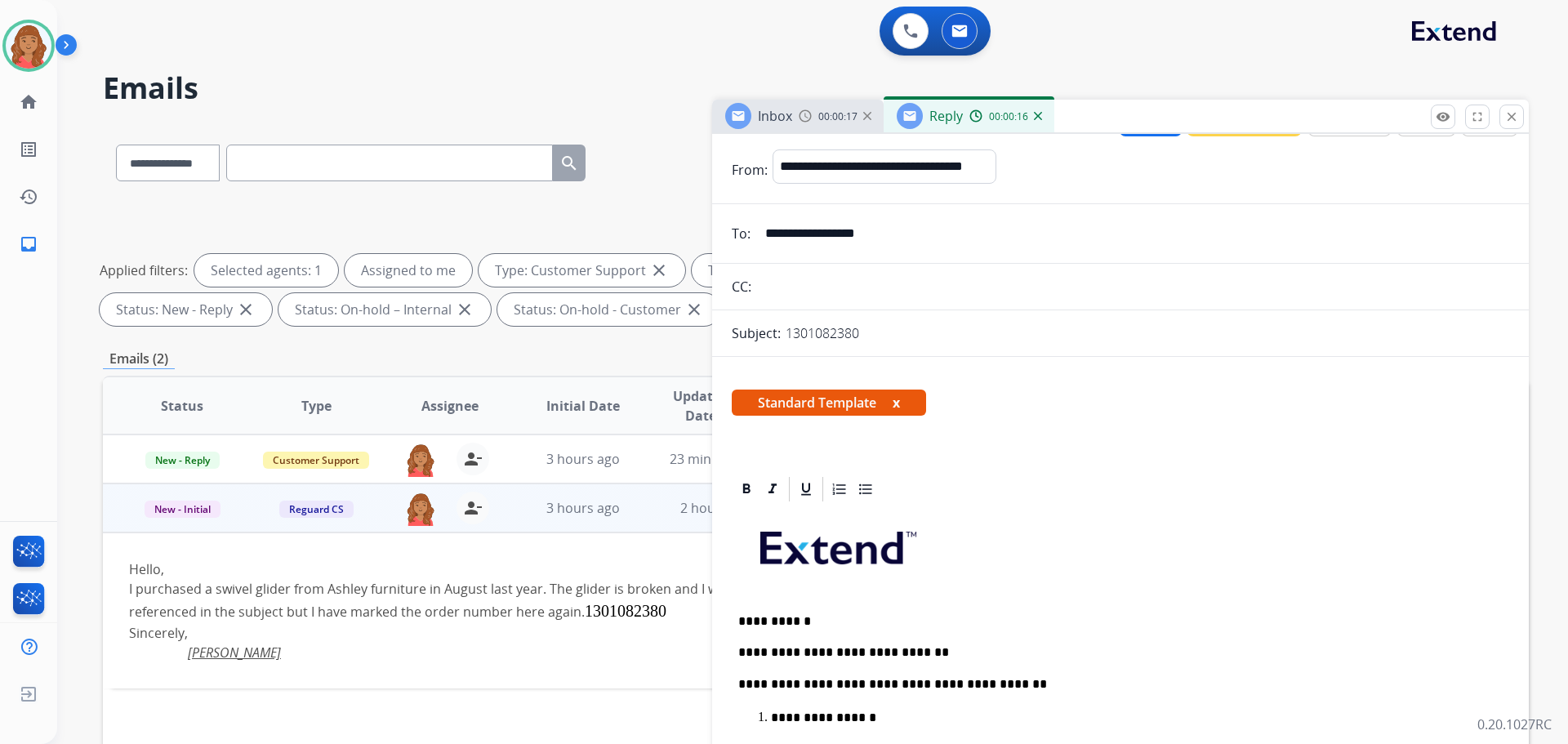
scroll to position [0, 0]
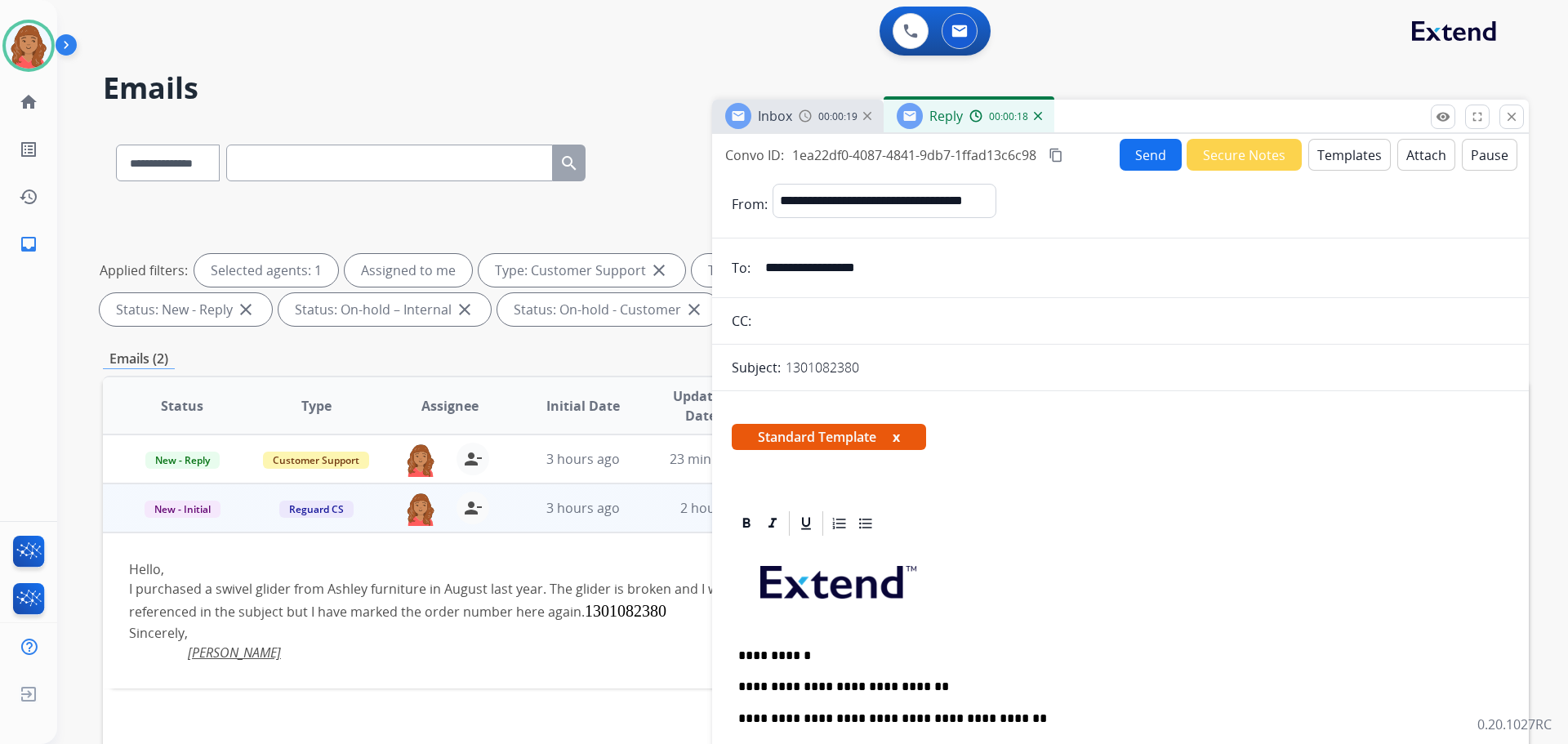
drag, startPoint x: 1062, startPoint y: 152, endPoint x: 1117, endPoint y: 156, distance: 55.1
click at [1064, 152] on mat-icon "content_copy" at bounding box center [1056, 155] width 15 height 15
click at [1137, 157] on button "Send" at bounding box center [1151, 154] width 62 height 32
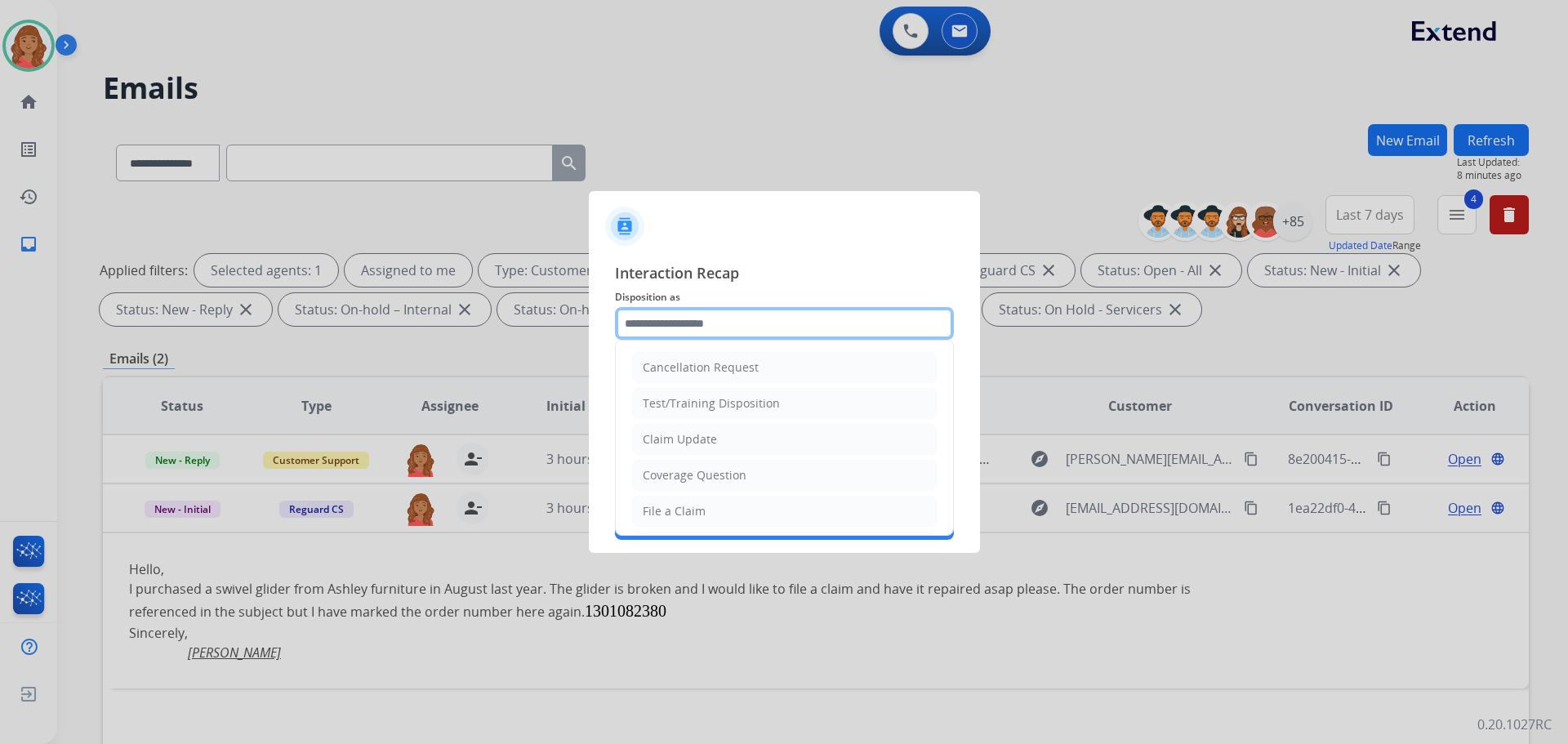
drag, startPoint x: 668, startPoint y: 315, endPoint x: 665, endPoint y: 330, distance: 15.3
click at [668, 314] on input "text" at bounding box center [785, 324] width 339 height 33
drag, startPoint x: 661, startPoint y: 469, endPoint x: 665, endPoint y: 454, distance: 15.5
click at [661, 470] on div "Other" at bounding box center [659, 471] width 32 height 16
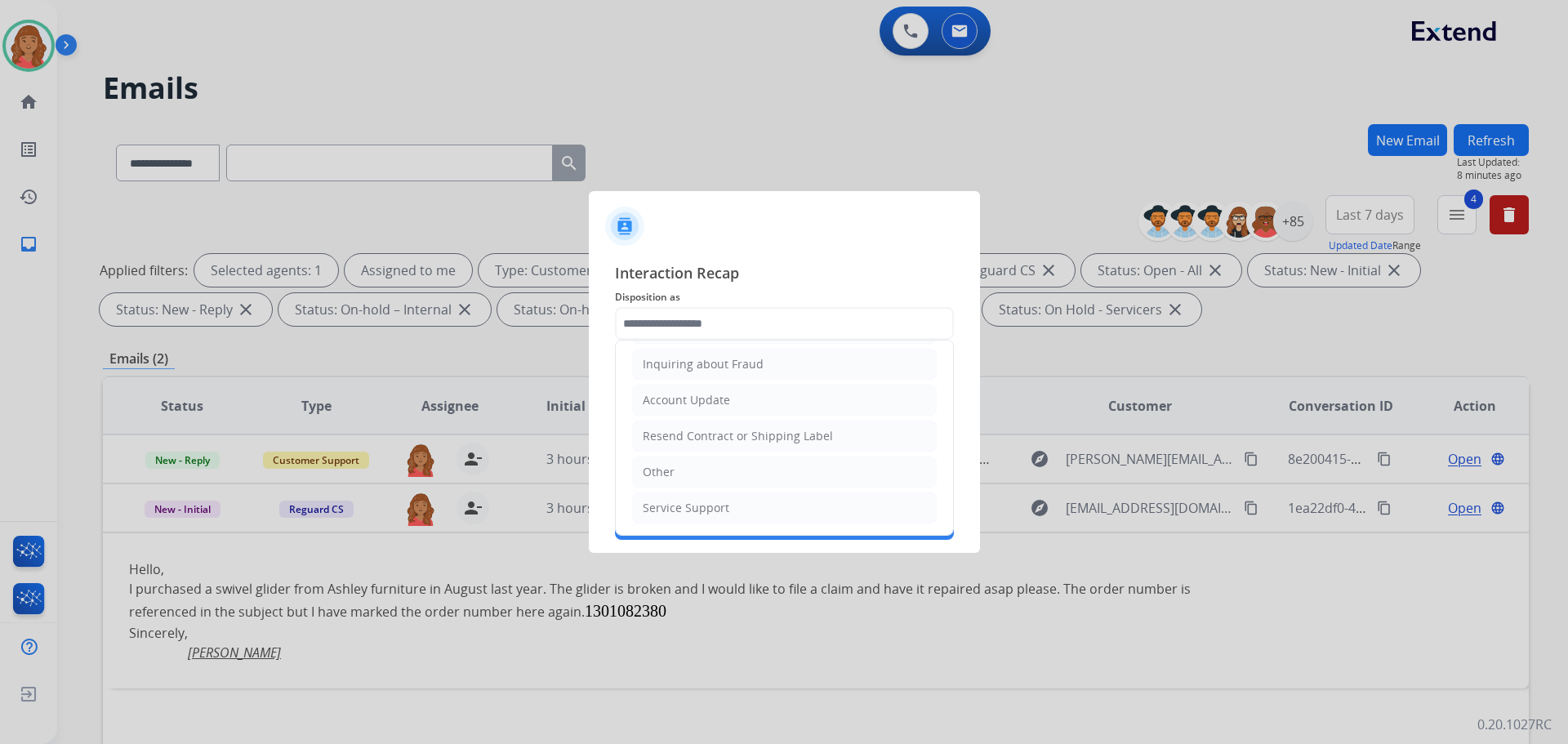
type input "*****"
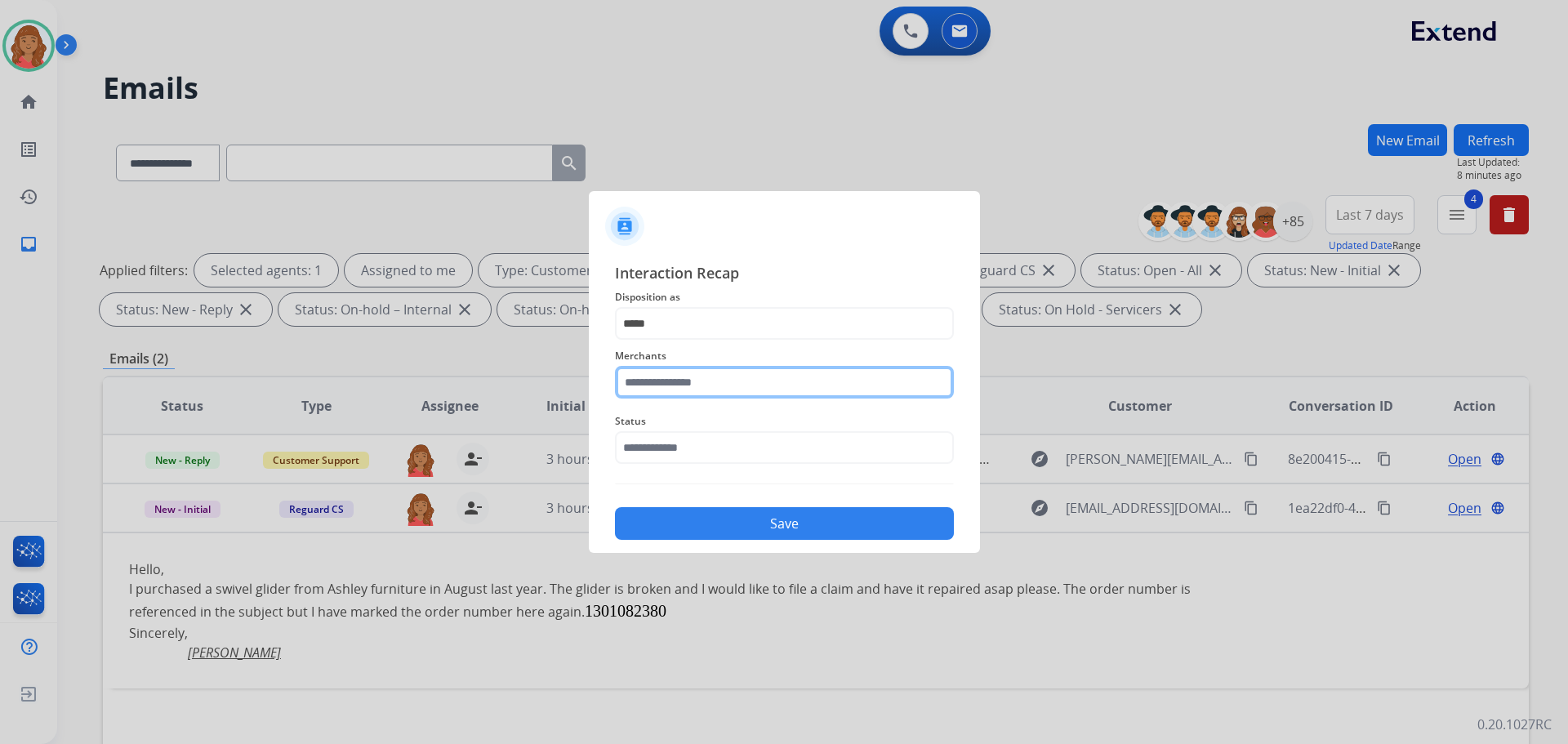
click at [667, 372] on input "text" at bounding box center [785, 382] width 339 height 33
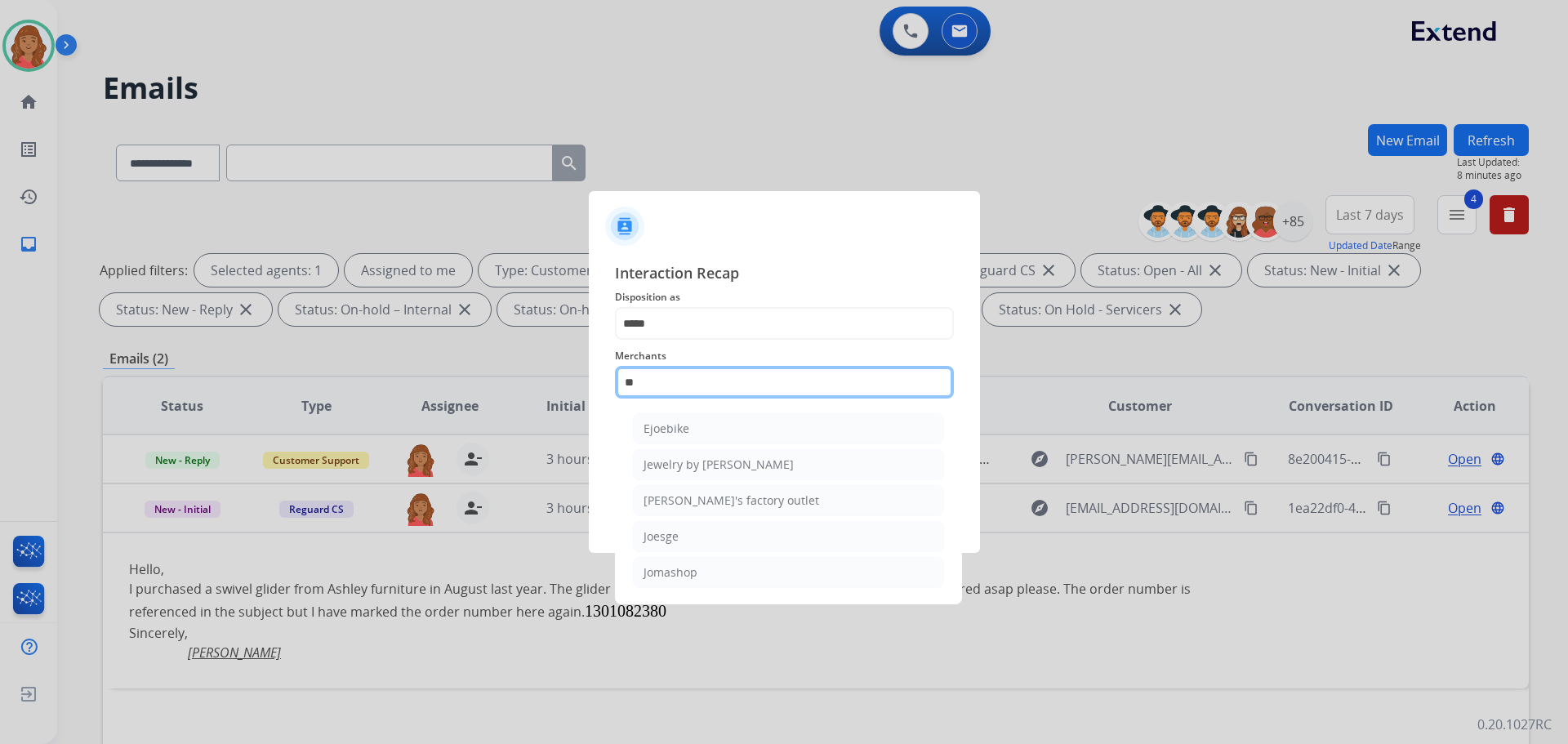
scroll to position [0, 0]
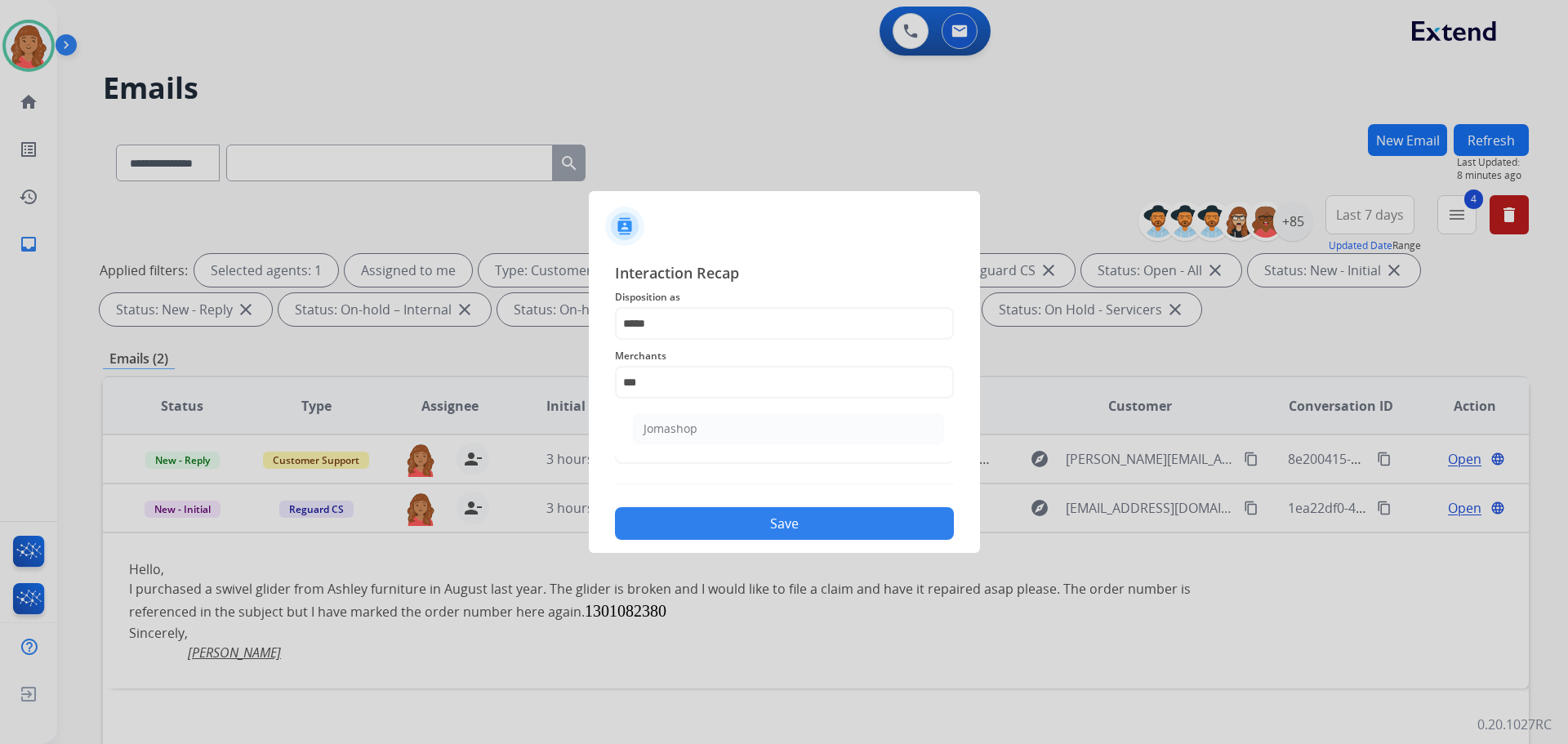
click at [674, 442] on li "Jomashop" at bounding box center [788, 429] width 312 height 31
type input "********"
click at [661, 461] on input "text" at bounding box center [785, 447] width 339 height 33
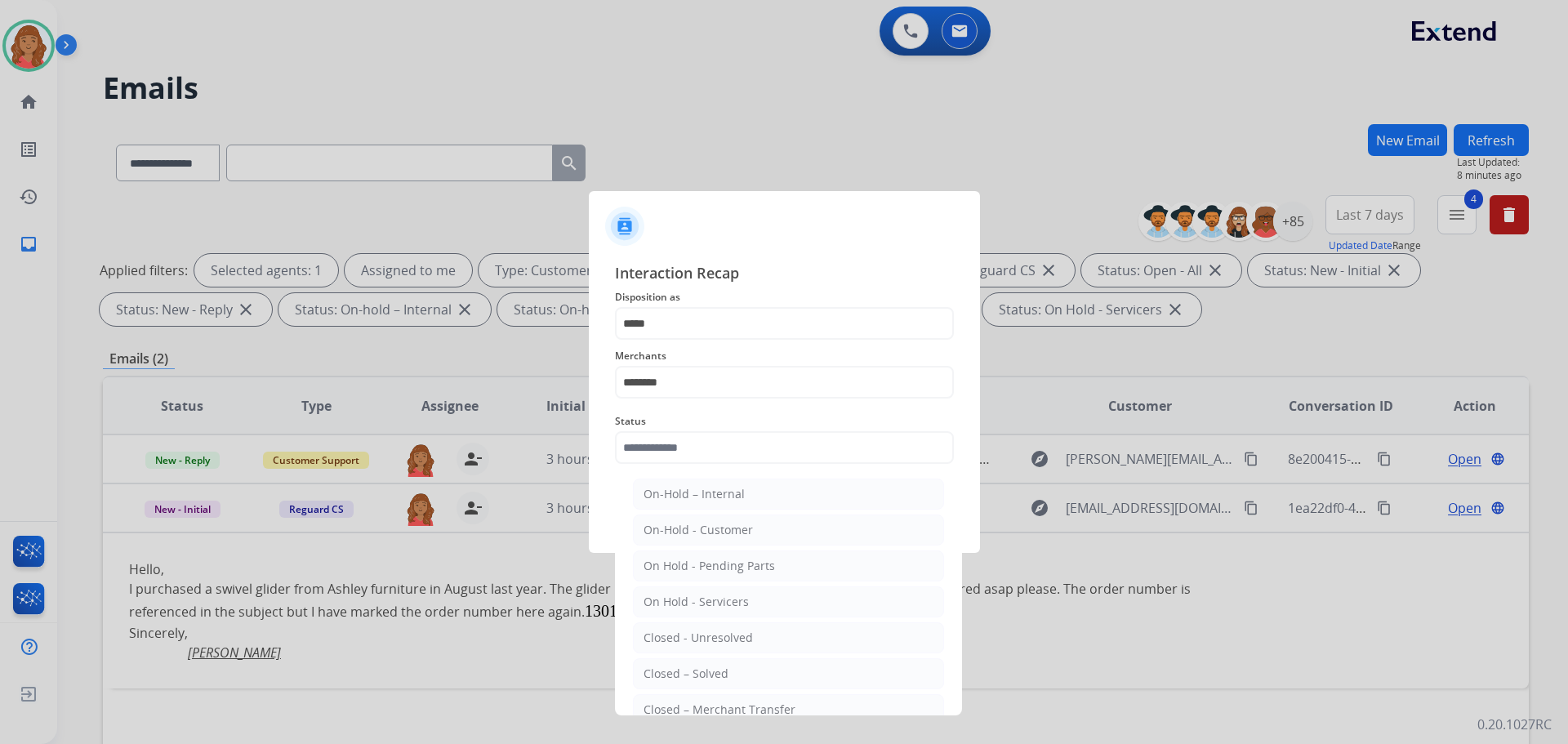
drag, startPoint x: 688, startPoint y: 676, endPoint x: 677, endPoint y: 600, distance: 76.8
click at [688, 675] on div "Closed – Solved" at bounding box center [686, 673] width 85 height 16
type input "**********"
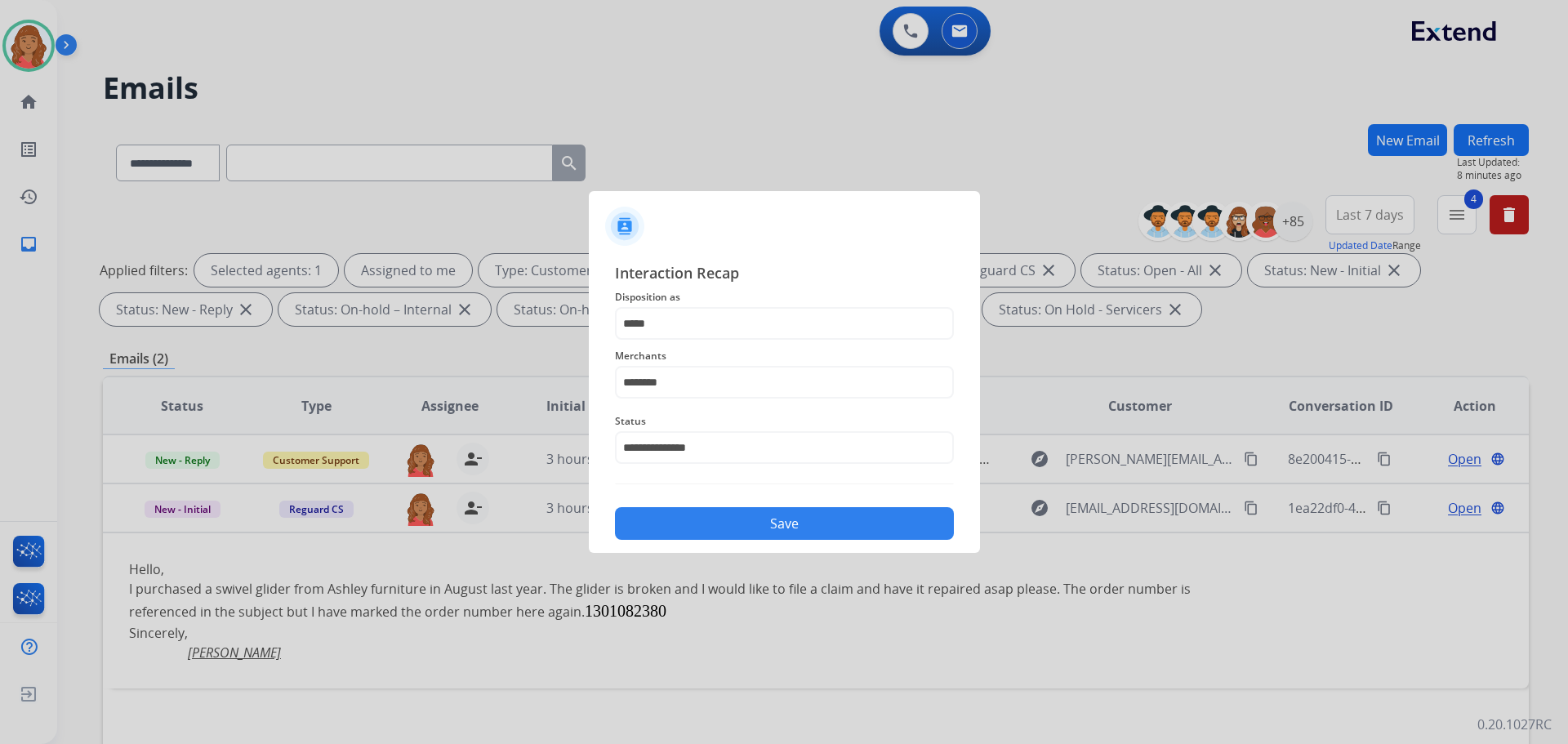
drag, startPoint x: 676, startPoint y: 523, endPoint x: 668, endPoint y: 515, distance: 11.3
click at [675, 520] on button "Save" at bounding box center [785, 523] width 339 height 33
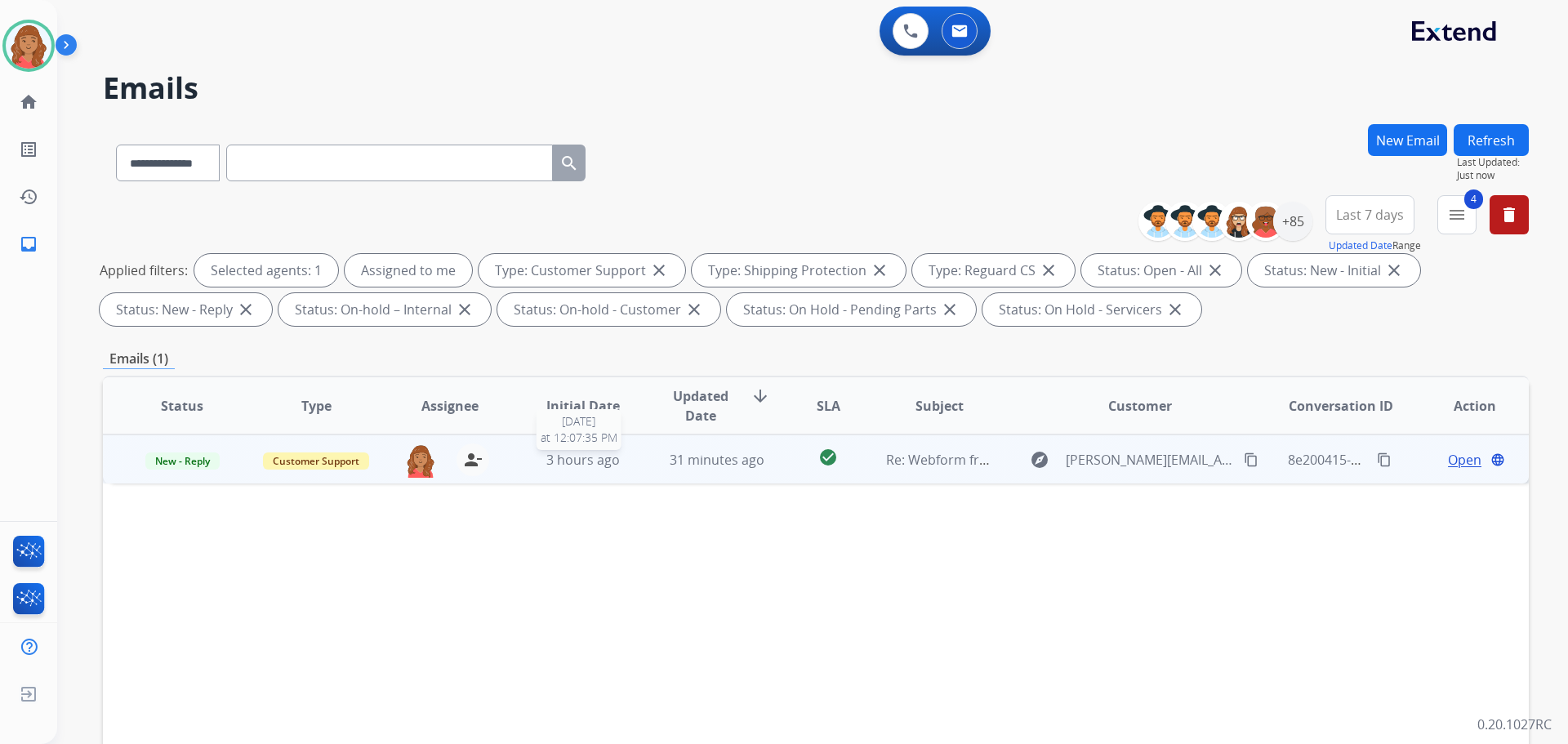
click at [627, 469] on div "3 hours ago" at bounding box center [583, 459] width 107 height 20
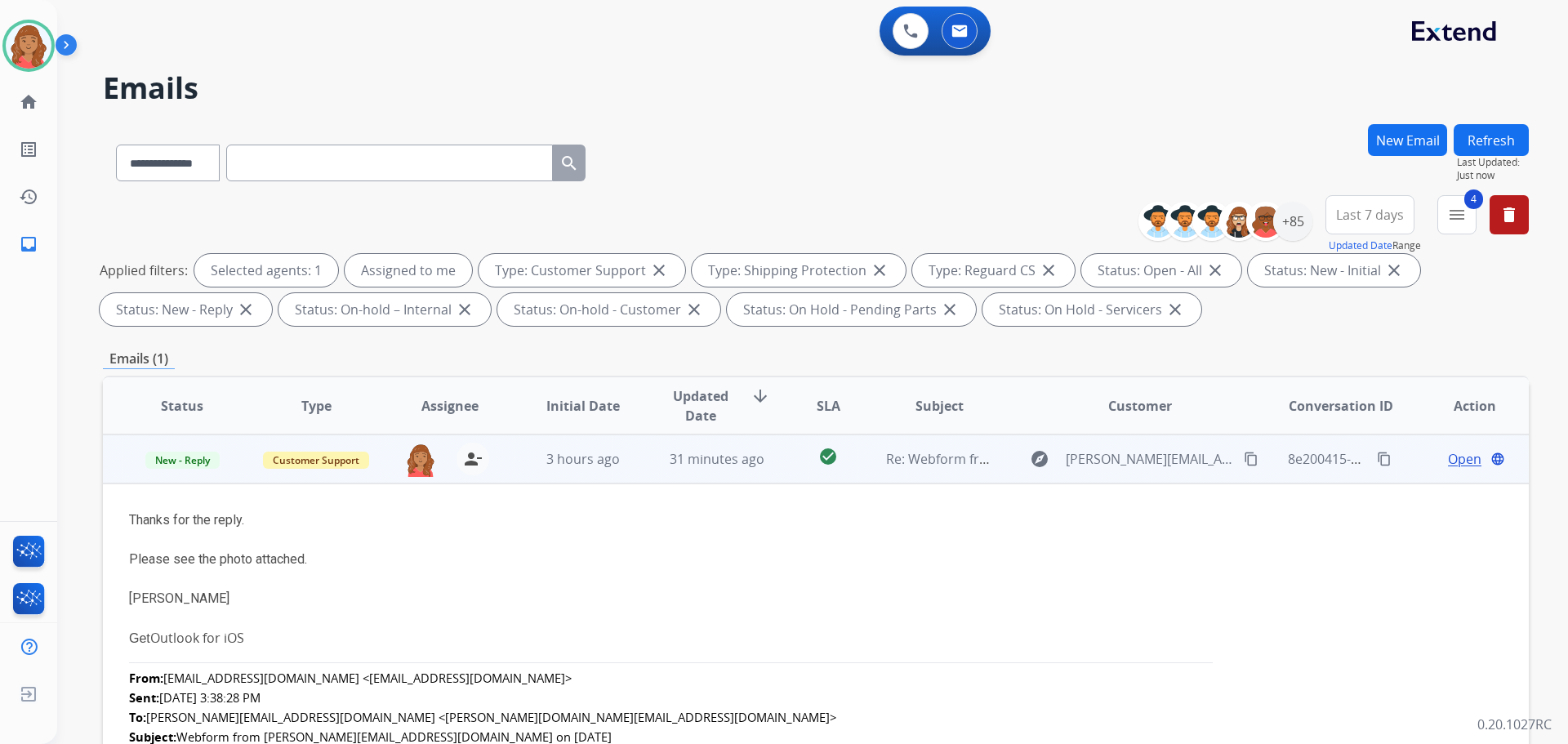
drag, startPoint x: 1211, startPoint y: 461, endPoint x: 1176, endPoint y: 454, distance: 35.7
click at [1241, 461] on button "content_copy" at bounding box center [1250, 459] width 20 height 20
click at [1454, 456] on span "Open" at bounding box center [1464, 459] width 34 height 20
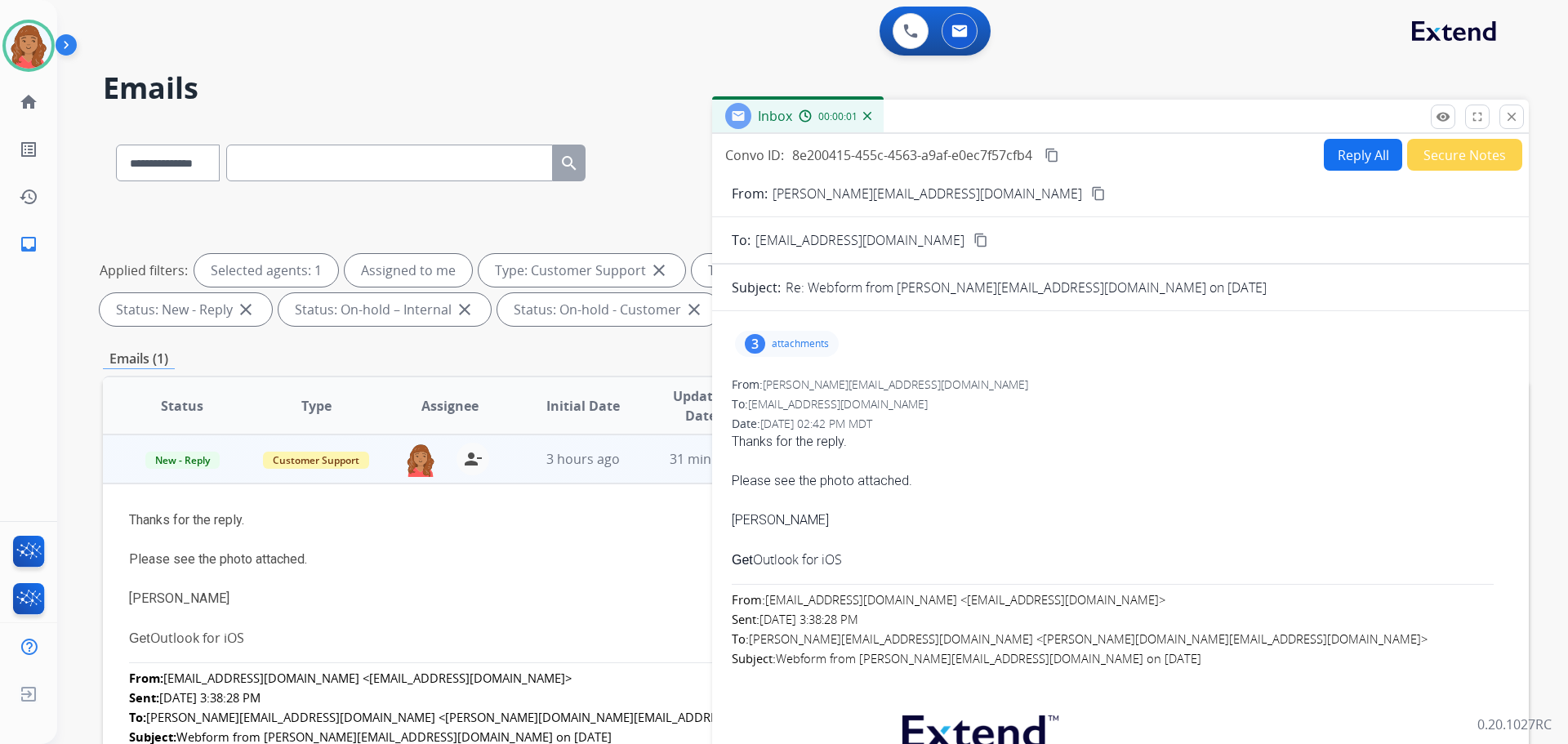
click at [787, 341] on p "attachments" at bounding box center [800, 343] width 57 height 13
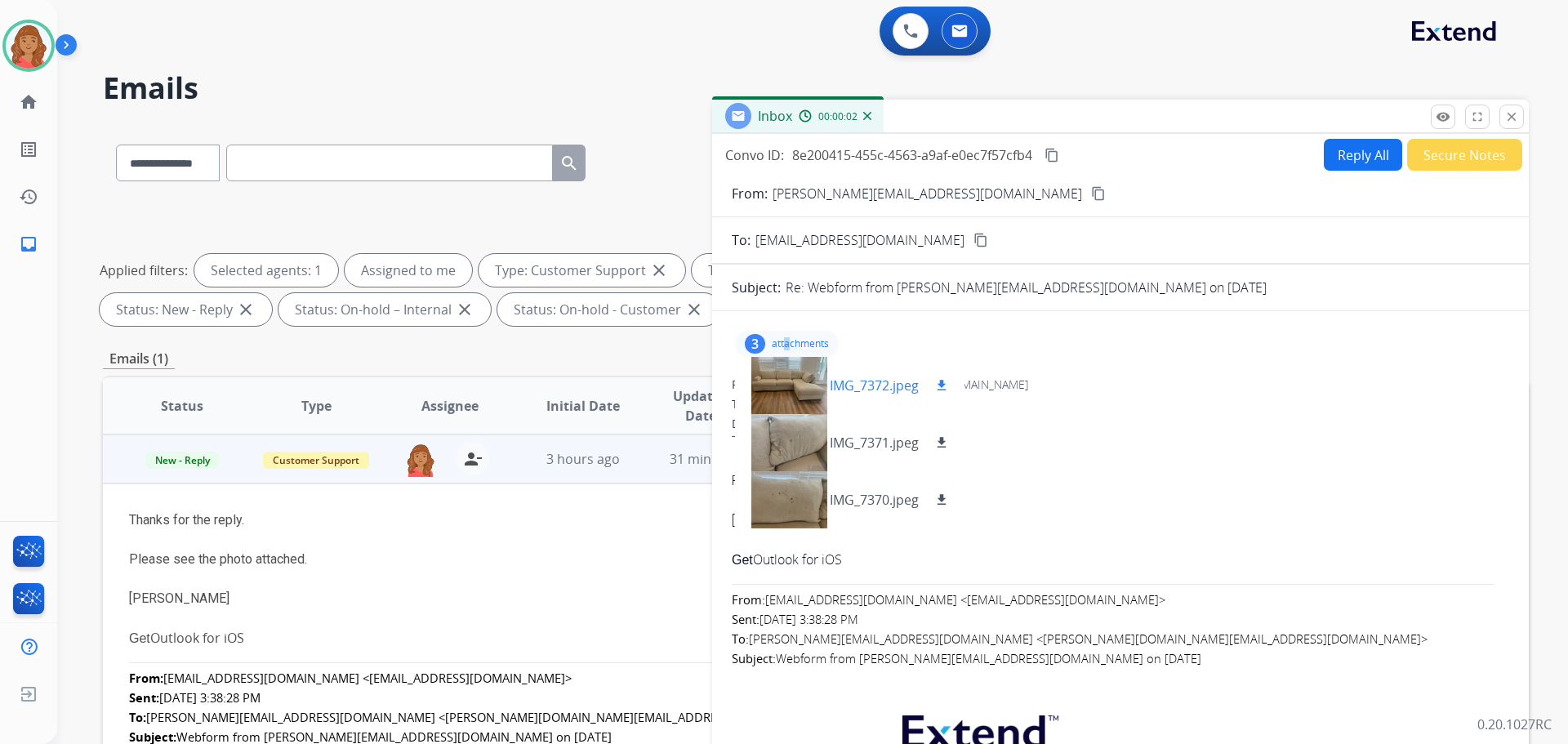
click at [934, 388] on button "download" at bounding box center [941, 385] width 20 height 20
click at [941, 434] on button "download" at bounding box center [941, 442] width 20 height 20
click at [940, 497] on mat-icon "download" at bounding box center [941, 499] width 15 height 15
click at [1091, 196] on mat-icon "content_copy" at bounding box center [1098, 193] width 15 height 15
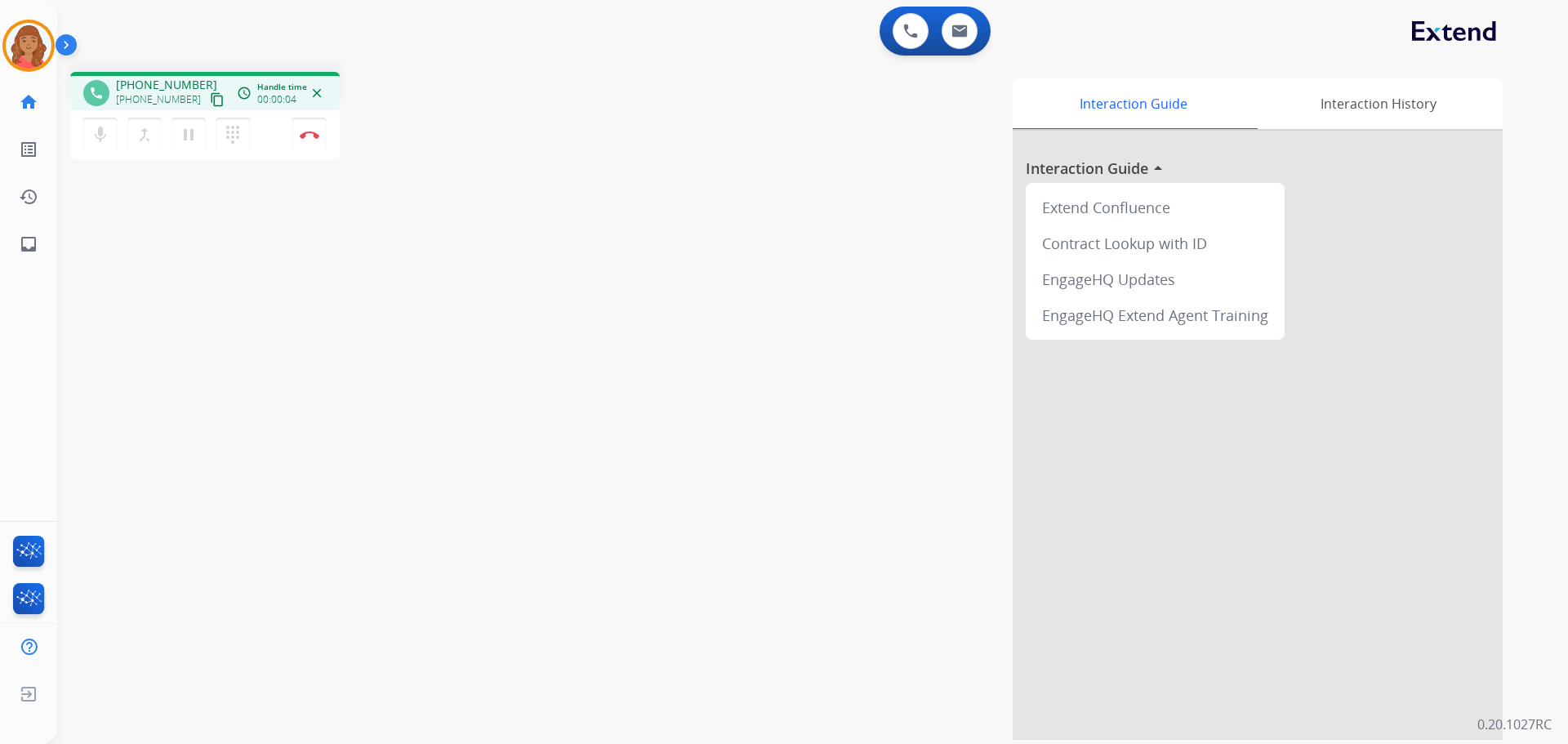
click at [210, 104] on mat-icon "content_copy" at bounding box center [217, 99] width 15 height 15
click at [310, 135] on img at bounding box center [309, 134] width 20 height 8
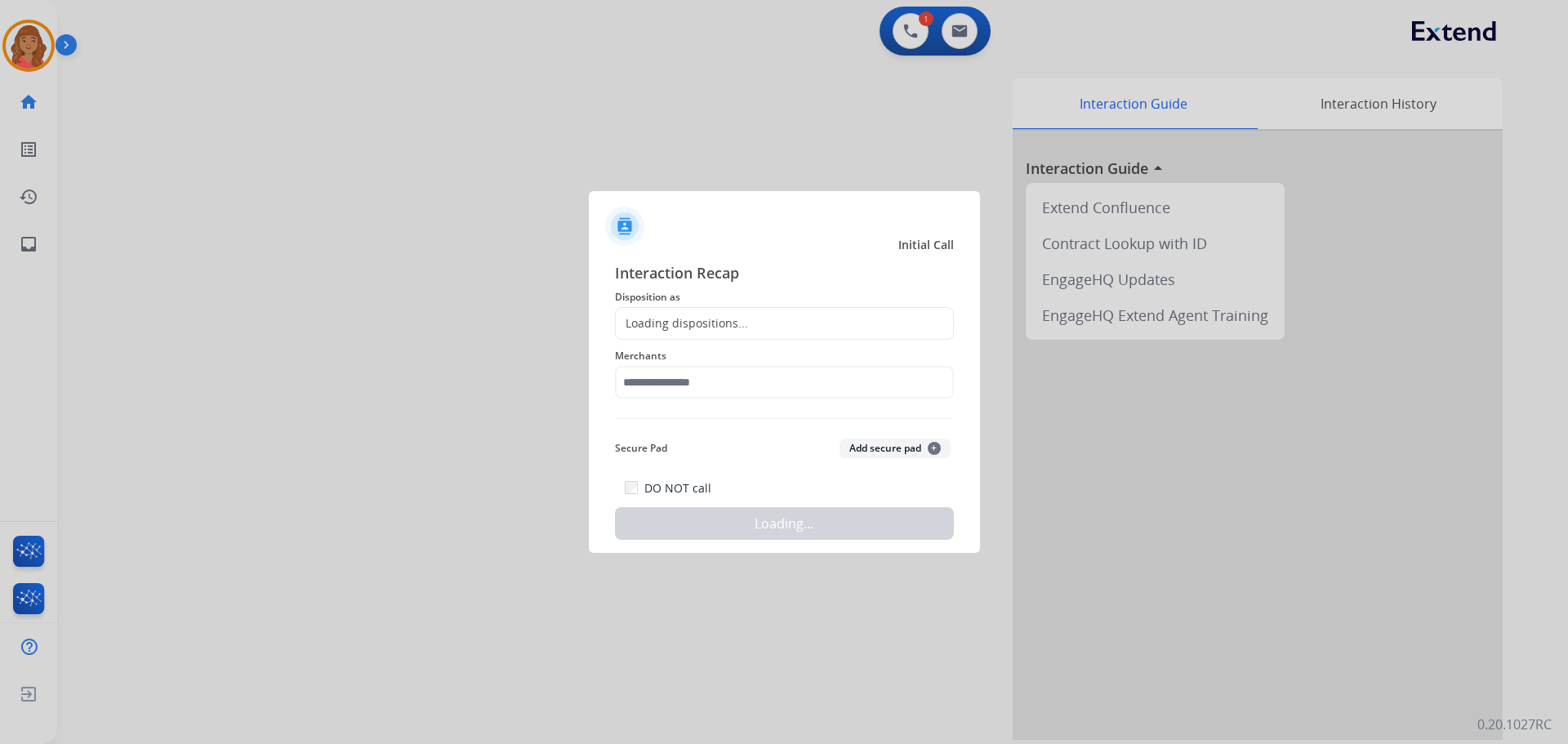
click at [699, 356] on span "Merchants" at bounding box center [785, 356] width 339 height 20
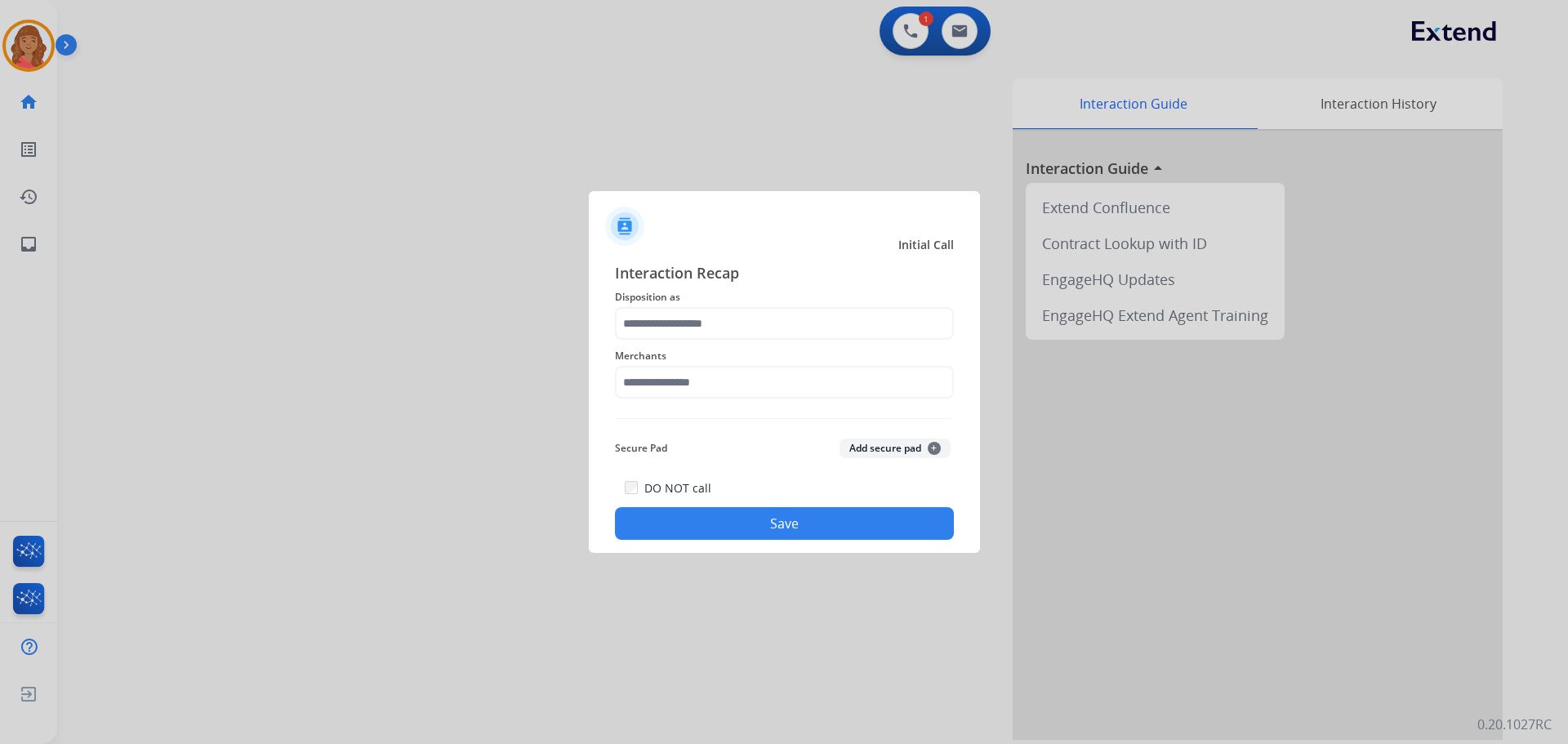
click at [684, 343] on div "Merchants" at bounding box center [785, 372] width 339 height 65
click at [684, 334] on input "text" at bounding box center [785, 324] width 339 height 33
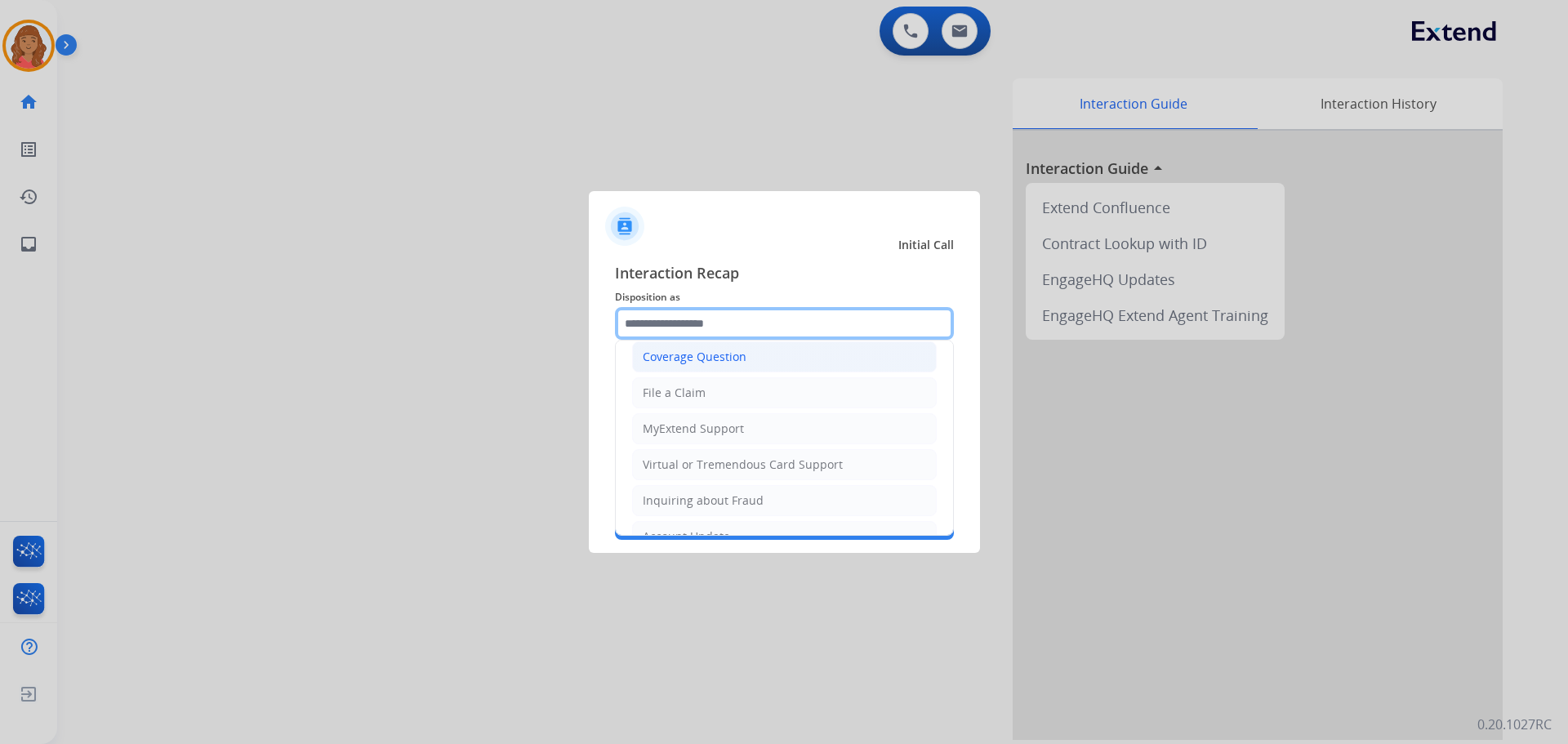
scroll to position [81, 0]
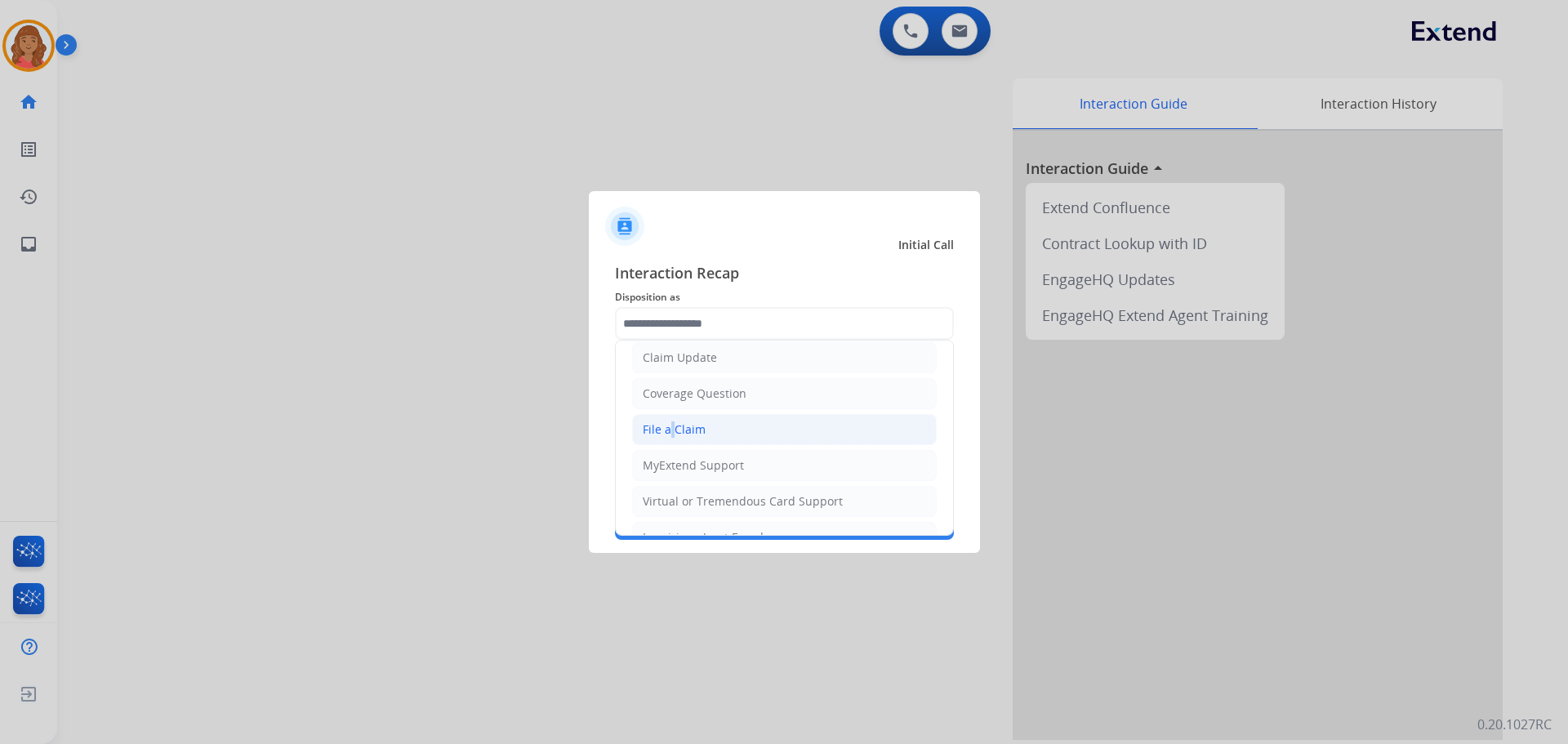
click at [667, 427] on div "File a Claim" at bounding box center [674, 429] width 63 height 16
type input "**********"
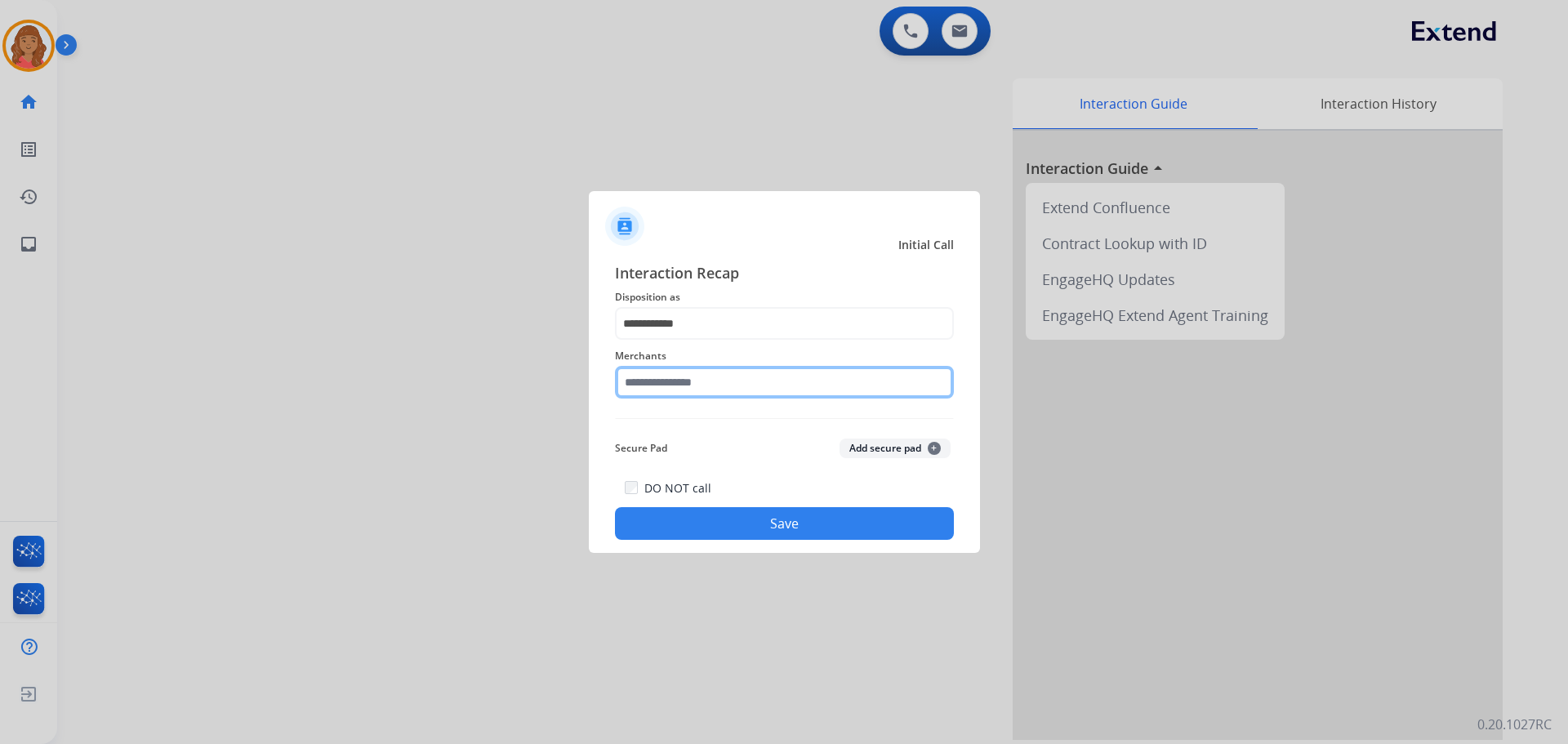
click at [674, 384] on input "text" at bounding box center [785, 382] width 339 height 33
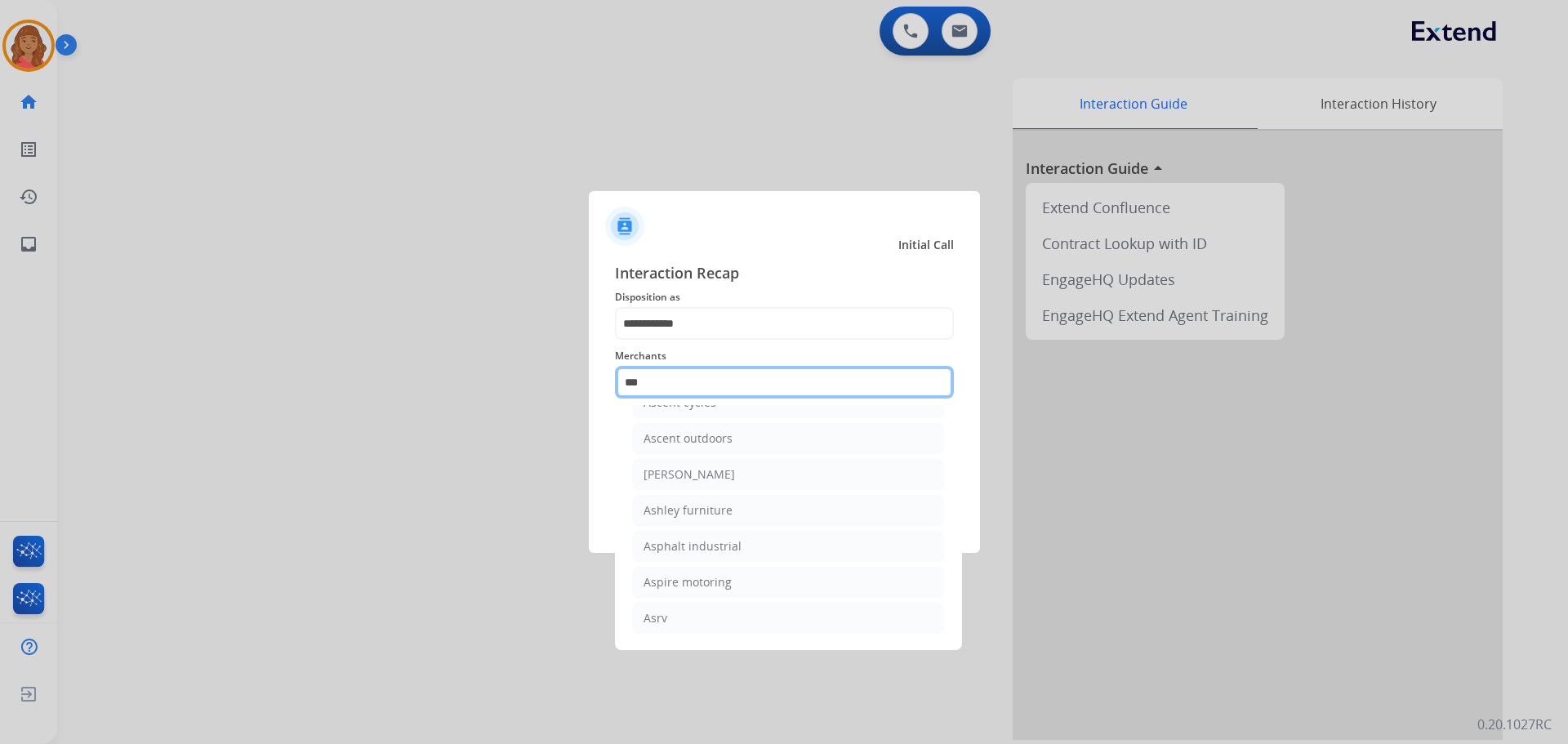
scroll to position [26, 0]
click at [697, 442] on div "Ashley furniture" at bounding box center [688, 438] width 89 height 16
type input "**********"
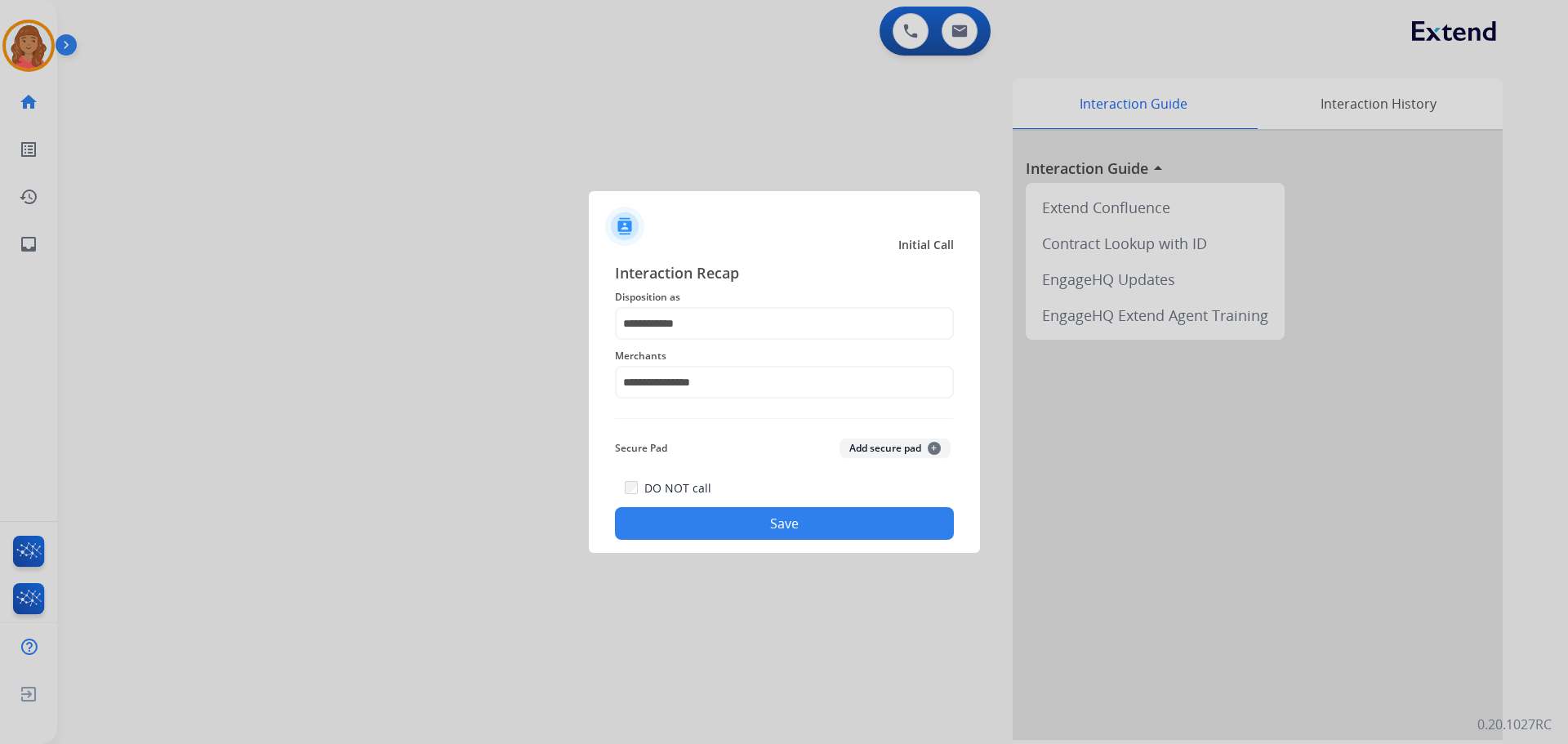
click at [704, 521] on button "Save" at bounding box center [785, 523] width 339 height 33
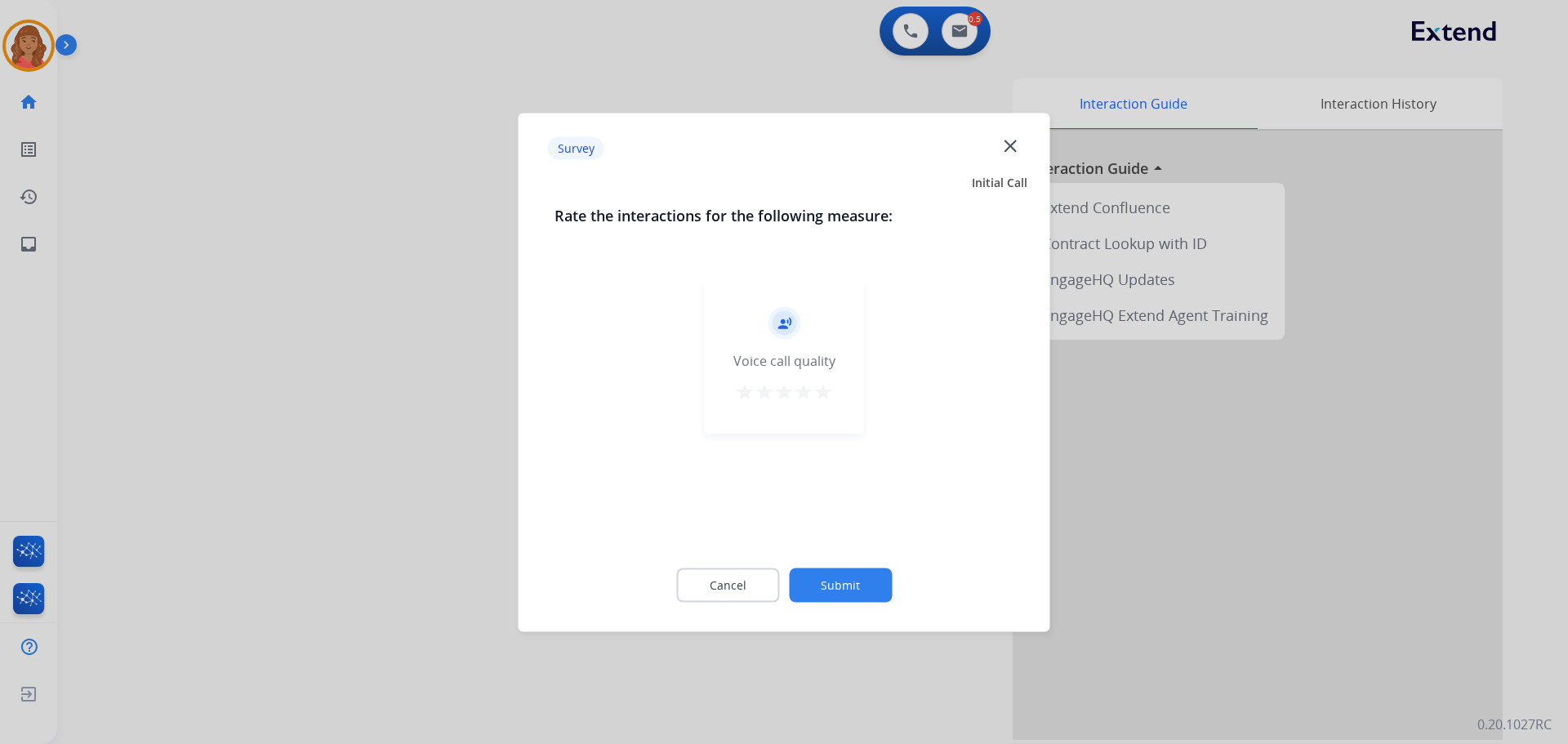
click at [814, 394] on mat-icon "star" at bounding box center [823, 391] width 20 height 20
drag, startPoint x: 837, startPoint y: 613, endPoint x: 848, endPoint y: 587, distance: 28.2
click at [840, 612] on div "Cancel Submit" at bounding box center [784, 584] width 459 height 74
click at [845, 573] on button "Submit" at bounding box center [840, 585] width 103 height 35
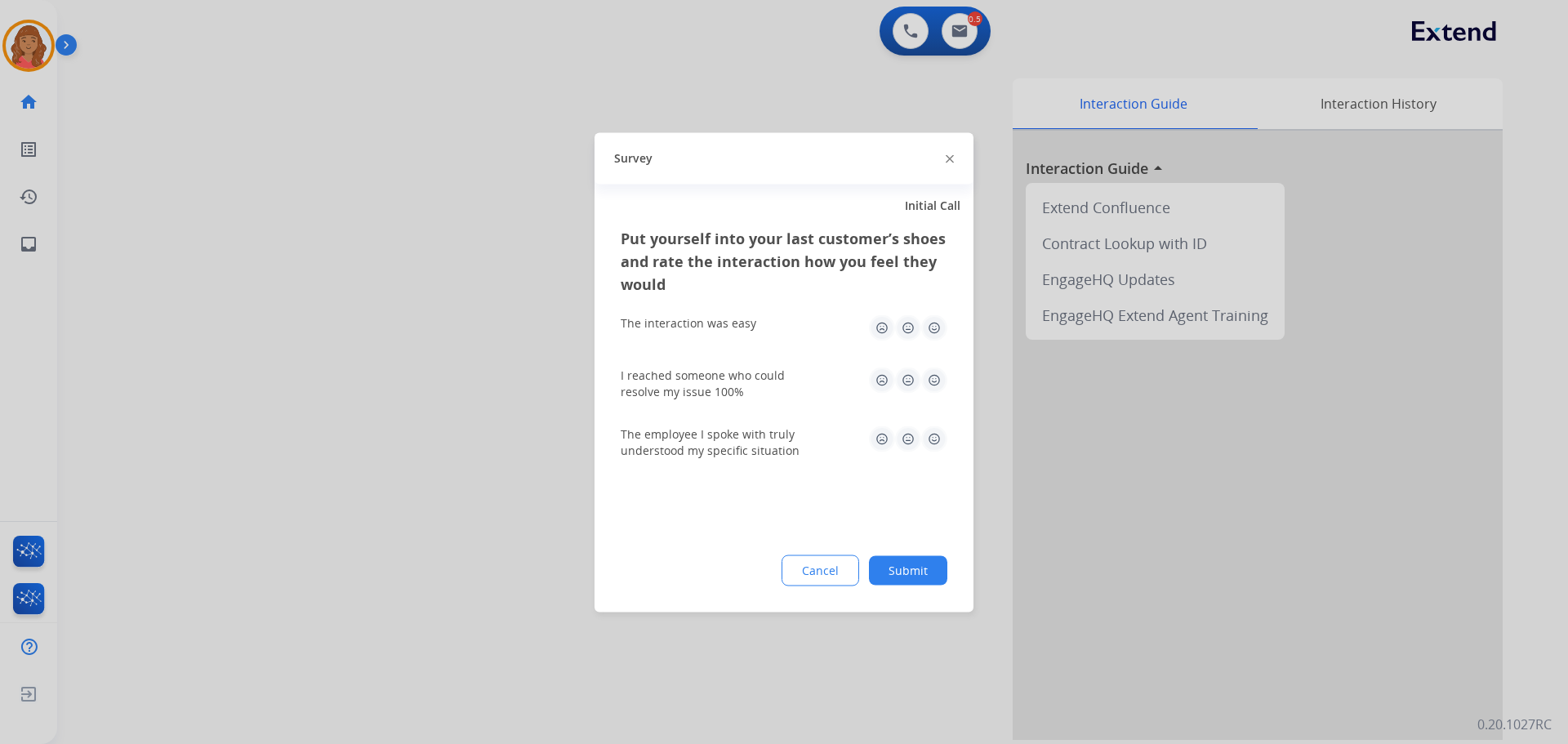
click at [934, 320] on img at bounding box center [935, 327] width 26 height 26
click at [935, 372] on img at bounding box center [935, 380] width 26 height 26
click at [930, 428] on img at bounding box center [935, 439] width 26 height 26
click at [907, 593] on div "Put yourself into your last customer’s shoes and rate the interaction how you f…" at bounding box center [784, 418] width 379 height 385
click at [904, 568] on button "Submit" at bounding box center [908, 570] width 79 height 29
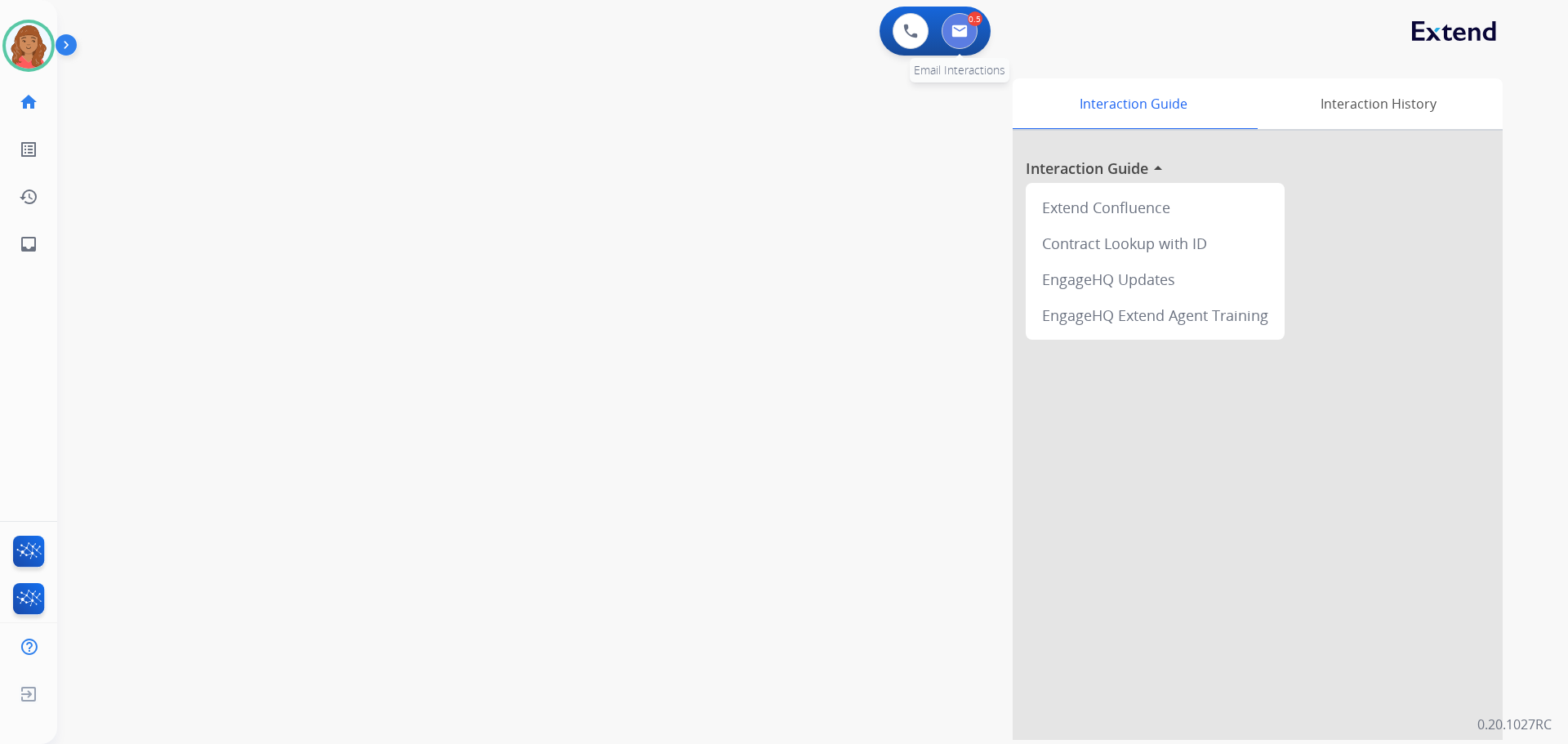
click at [968, 37] on button at bounding box center [960, 31] width 36 height 36
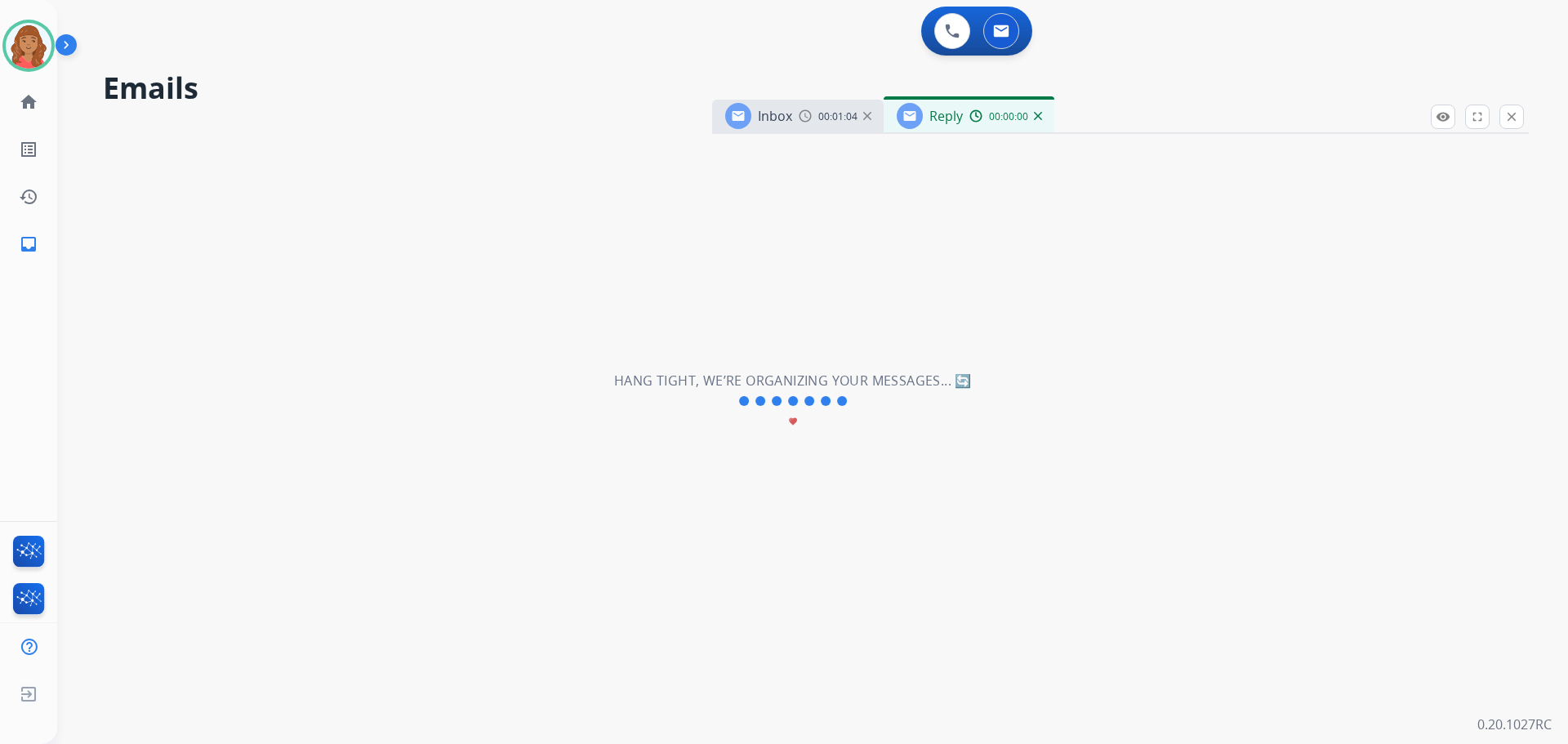
select select "**********"
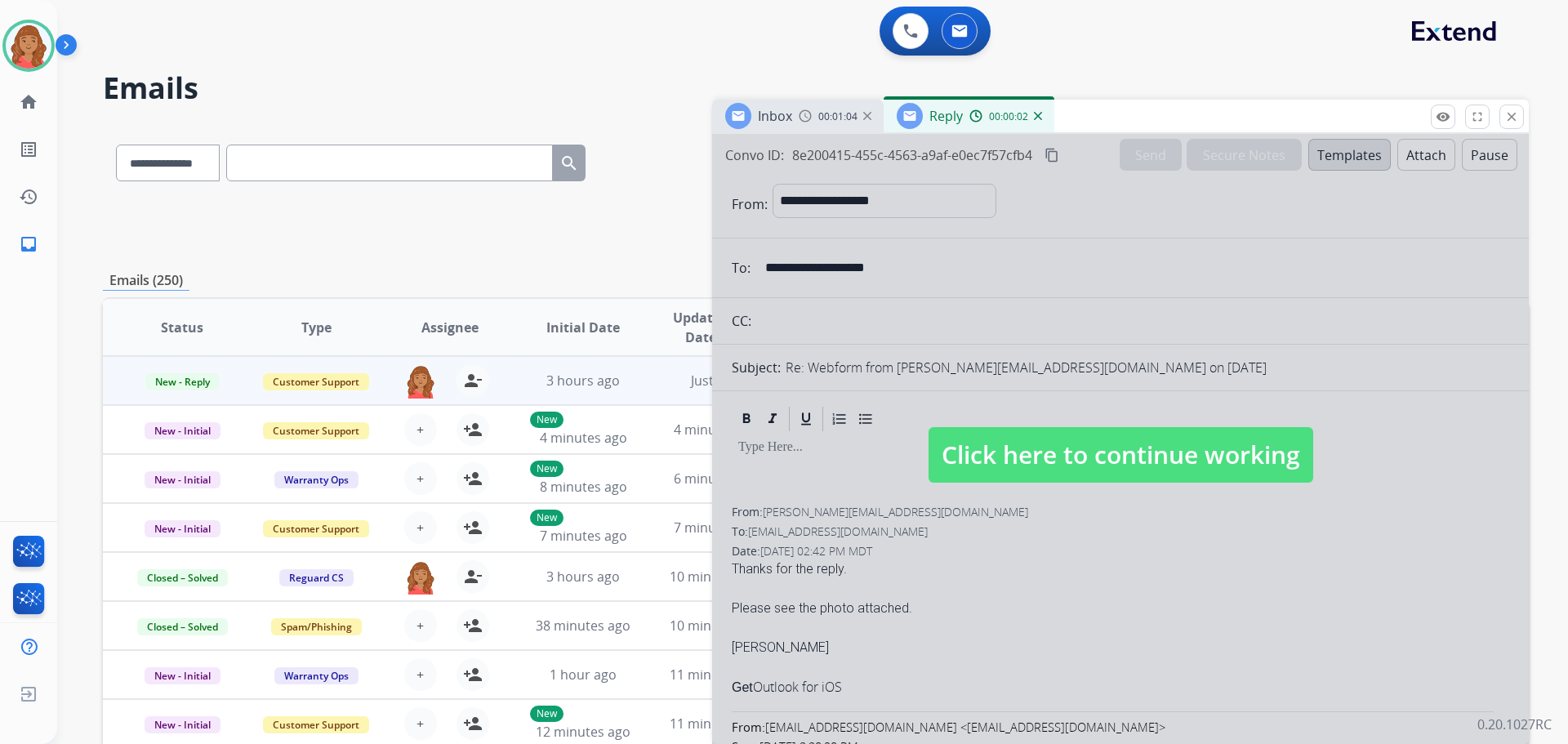
drag, startPoint x: 988, startPoint y: 452, endPoint x: 980, endPoint y: 452, distance: 8.0
click at [989, 452] on span "Click here to continue working" at bounding box center [1121, 455] width 384 height 55
select select
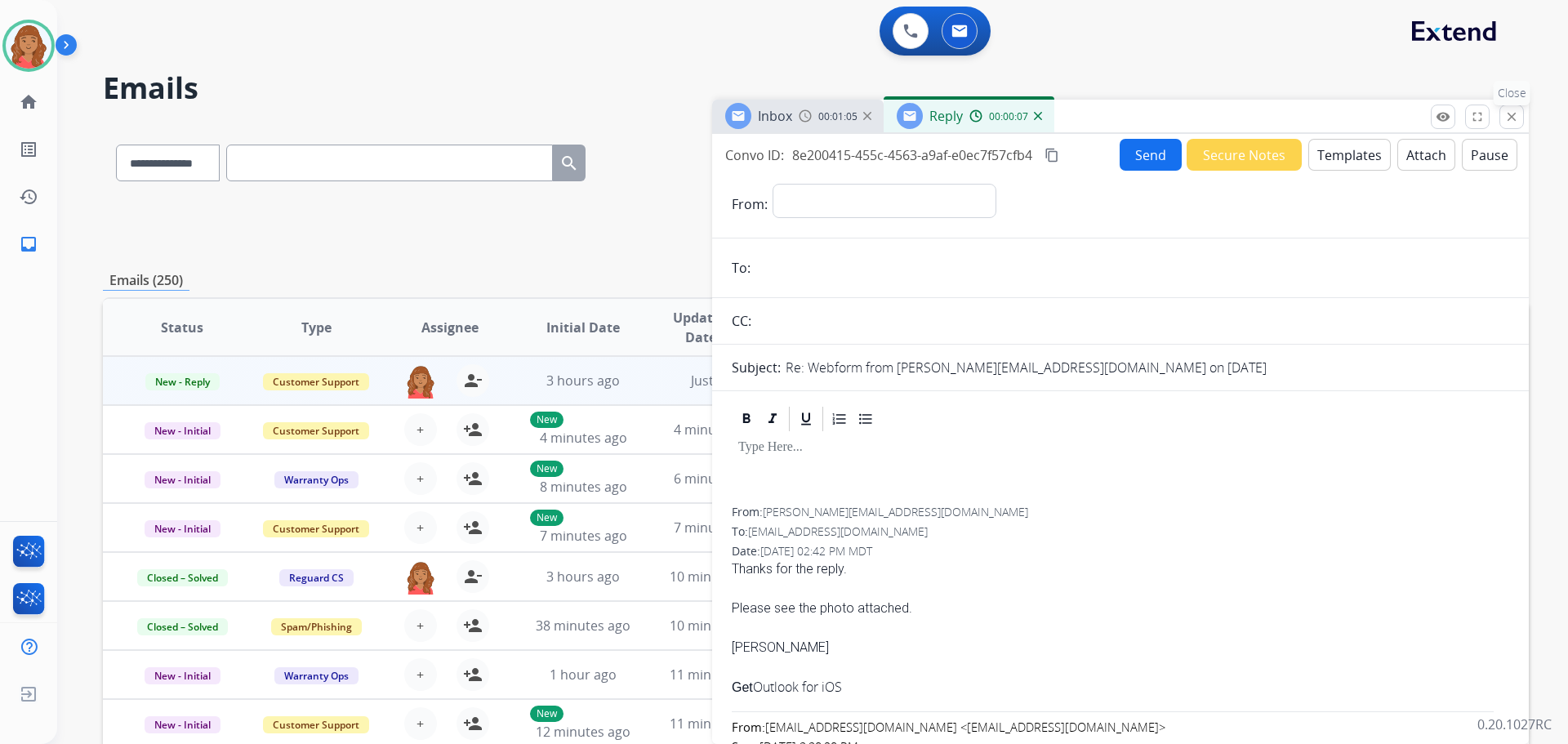
drag, startPoint x: 1512, startPoint y: 115, endPoint x: 1497, endPoint y: 119, distance: 15.5
click at [1511, 115] on mat-icon "close" at bounding box center [1511, 116] width 15 height 15
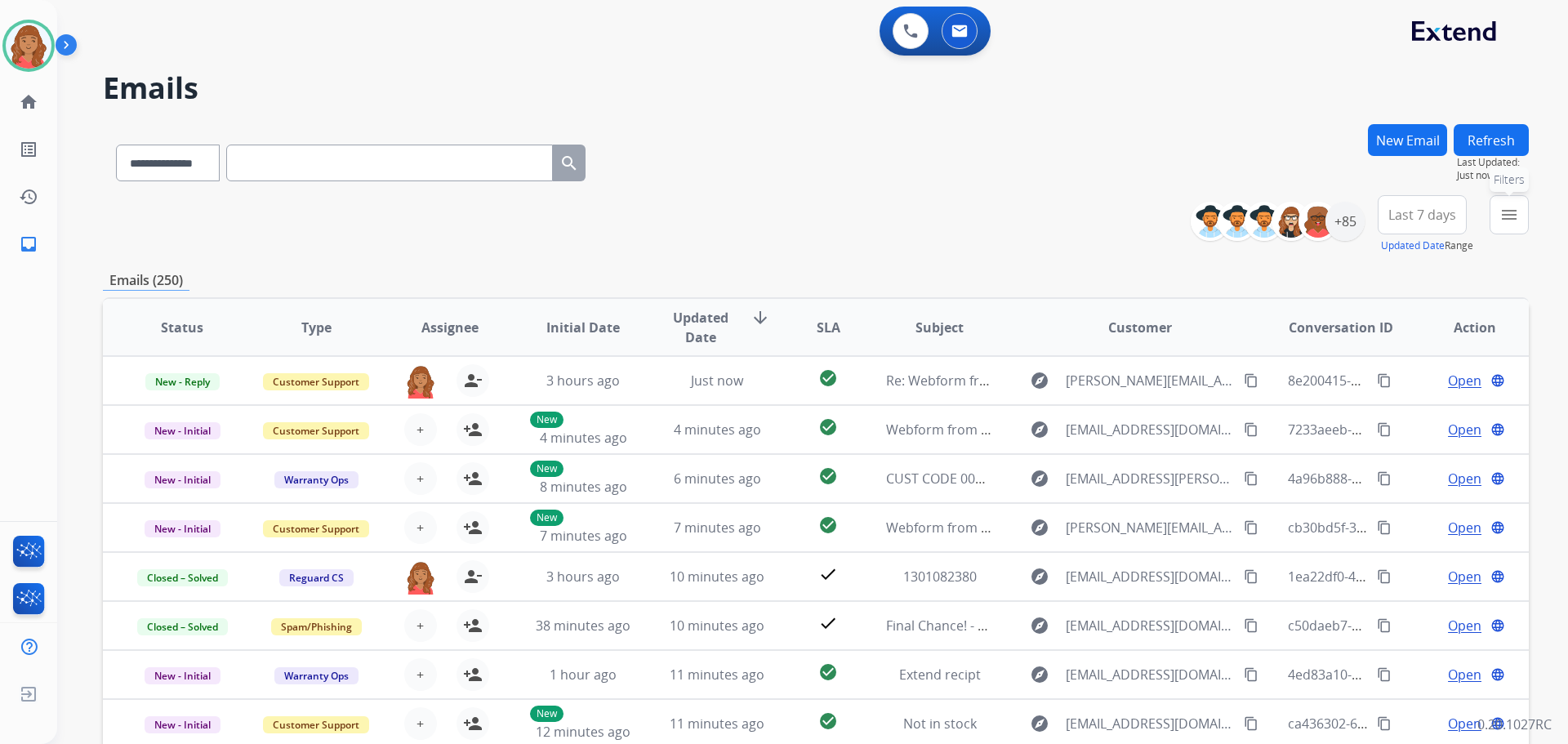
drag, startPoint x: 1499, startPoint y: 221, endPoint x: 1461, endPoint y: 251, distance: 48.4
click at [1506, 221] on button "menu Filters" at bounding box center [1508, 215] width 39 height 39
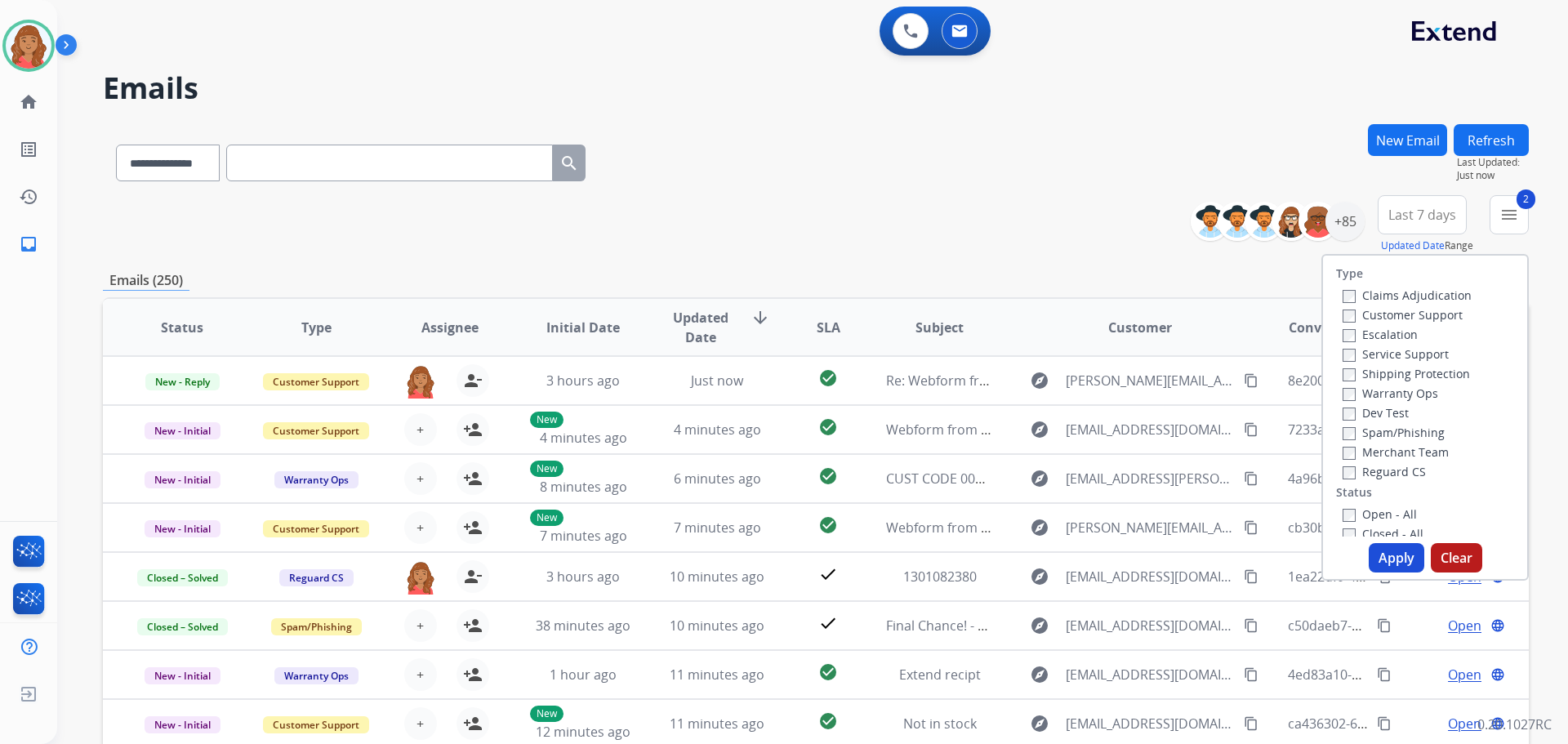
click at [1336, 484] on label "Status" at bounding box center [1354, 492] width 36 height 16
click at [1386, 569] on button "Apply" at bounding box center [1397, 558] width 55 height 29
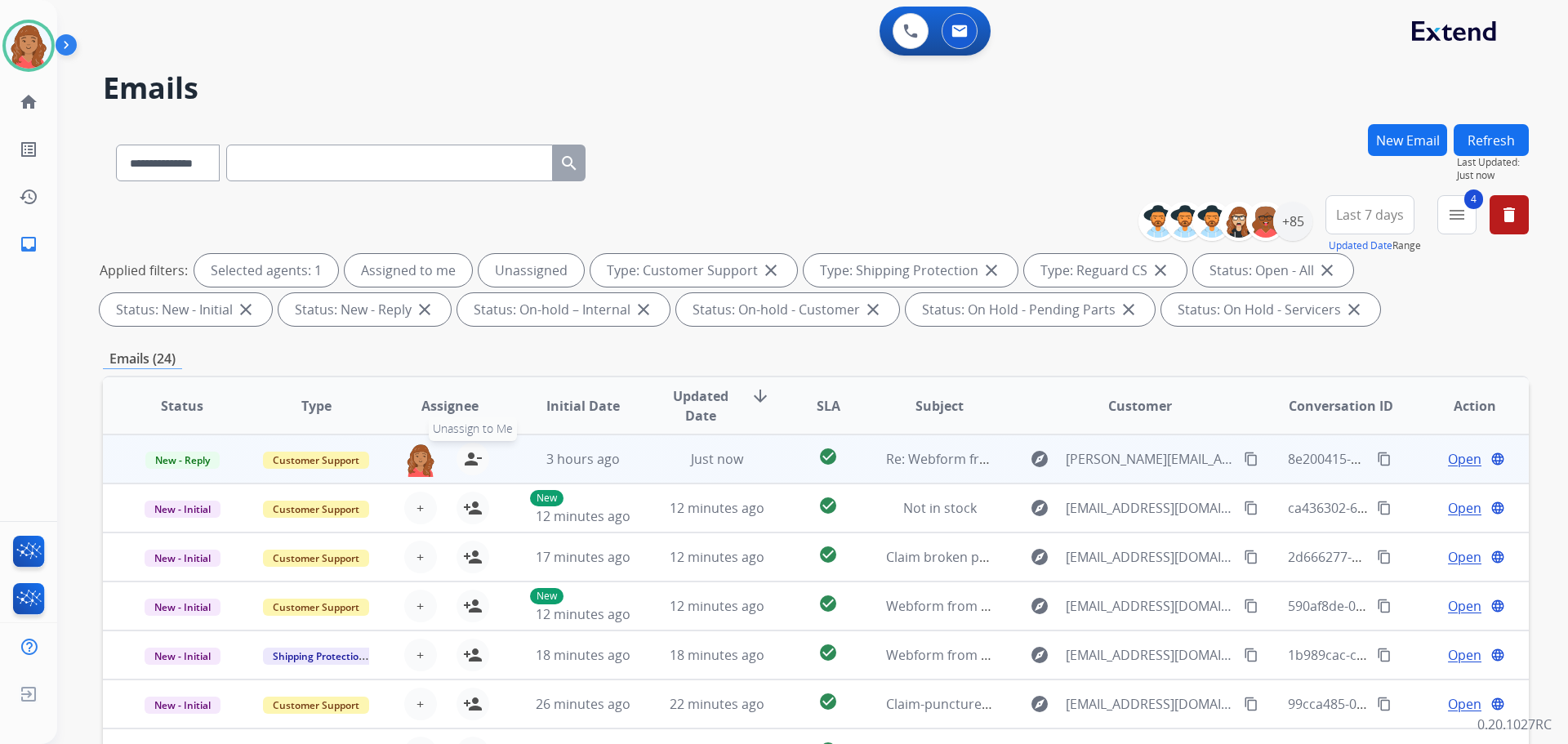
click at [463, 459] on mat-icon "person_remove" at bounding box center [472, 459] width 20 height 20
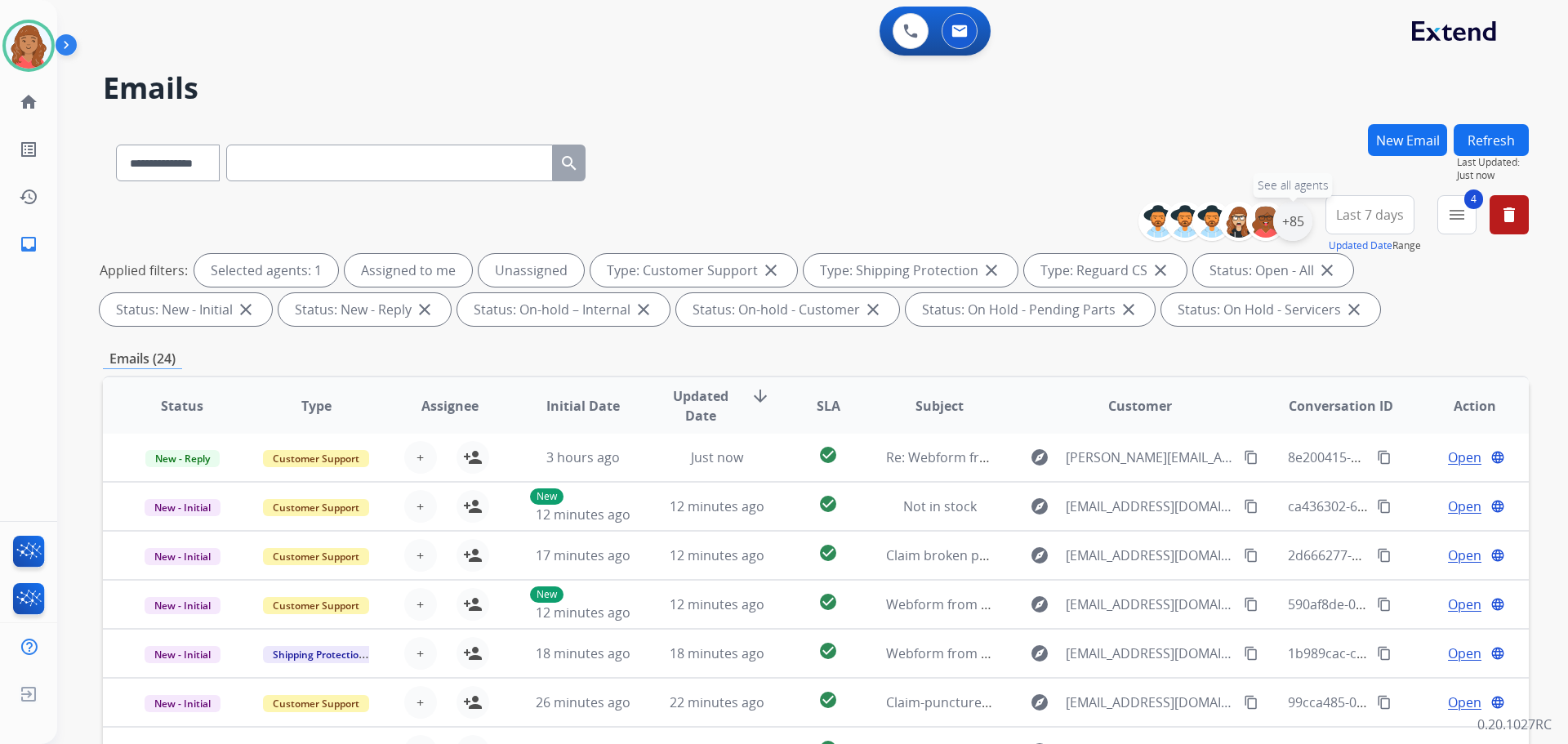
click at [1295, 225] on div "+85" at bounding box center [1292, 221] width 39 height 39
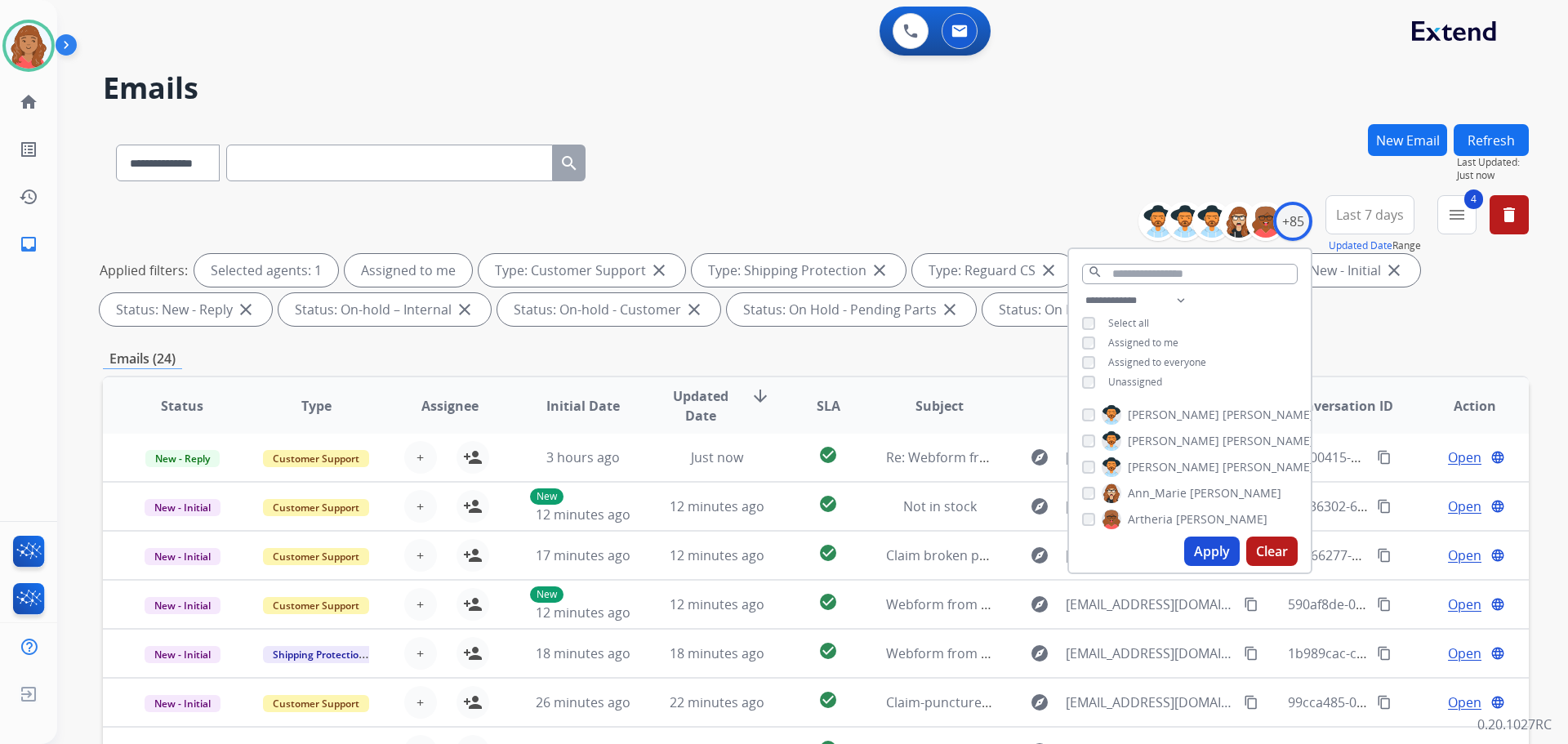
click at [1205, 561] on button "Apply" at bounding box center [1211, 551] width 55 height 29
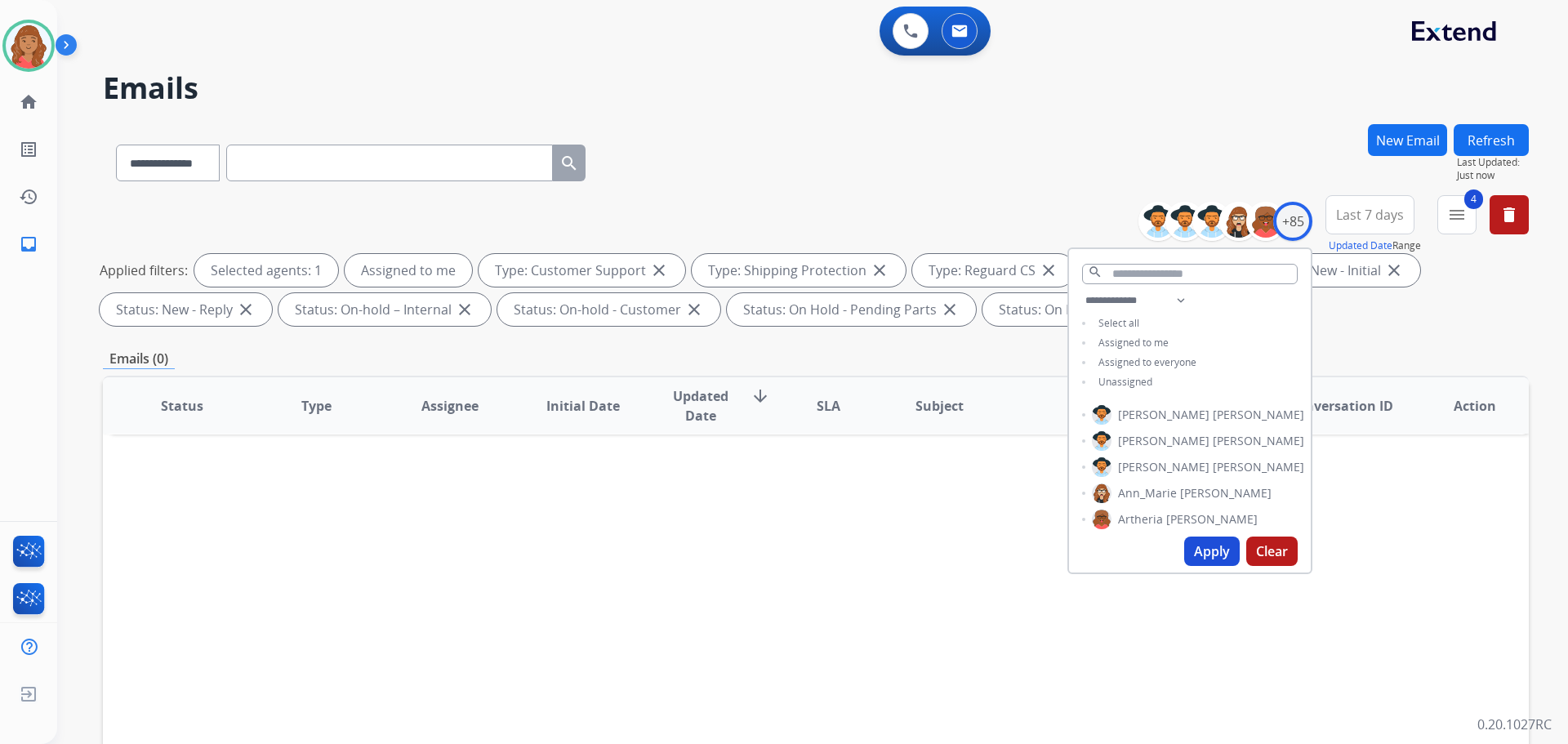
scroll to position [0, 0]
click at [305, 616] on div "Status Type Assignee Initial Date Updated Date arrow_downward SLA Subject Custo…" at bounding box center [816, 649] width 1426 height 547
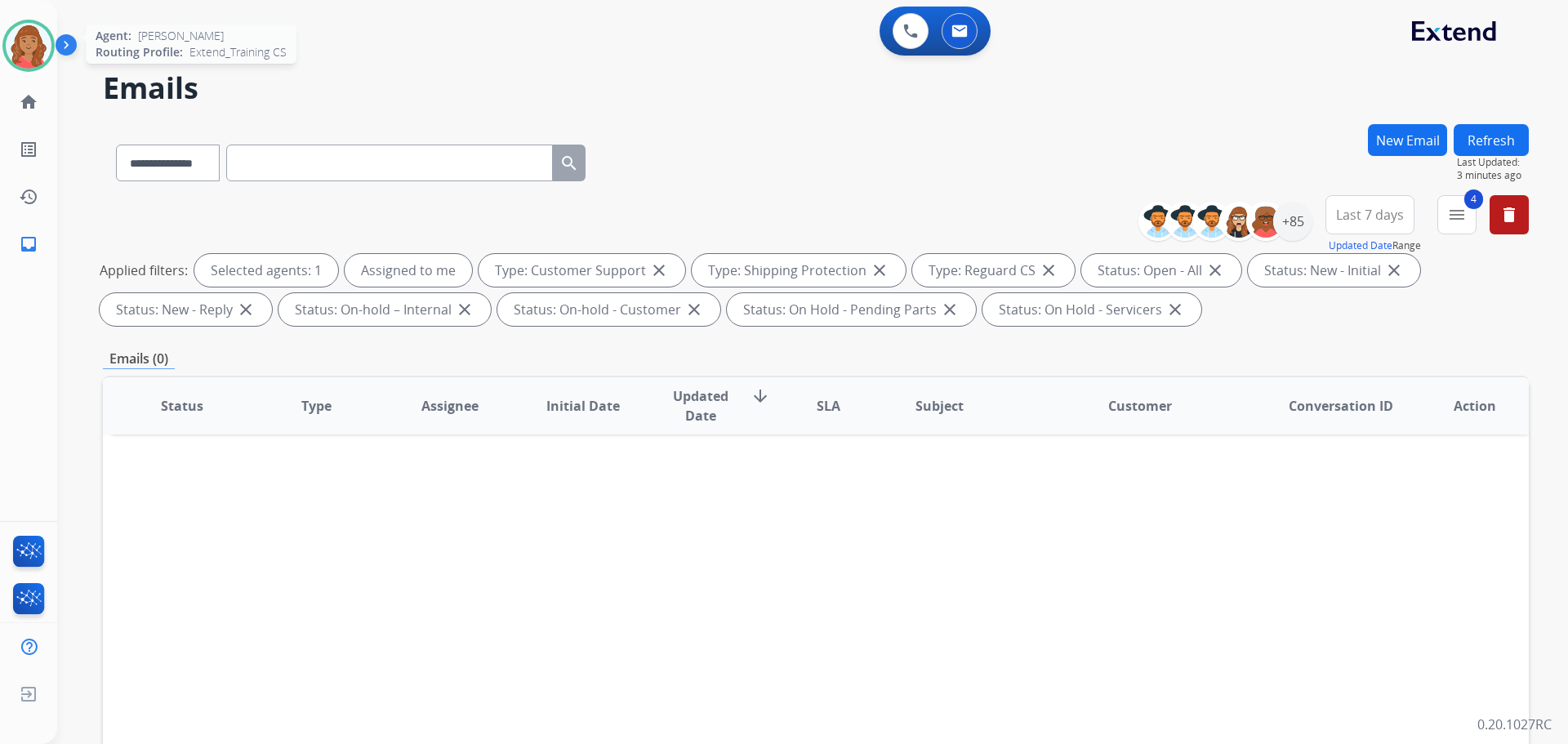
click at [36, 47] on img at bounding box center [29, 45] width 46 height 46
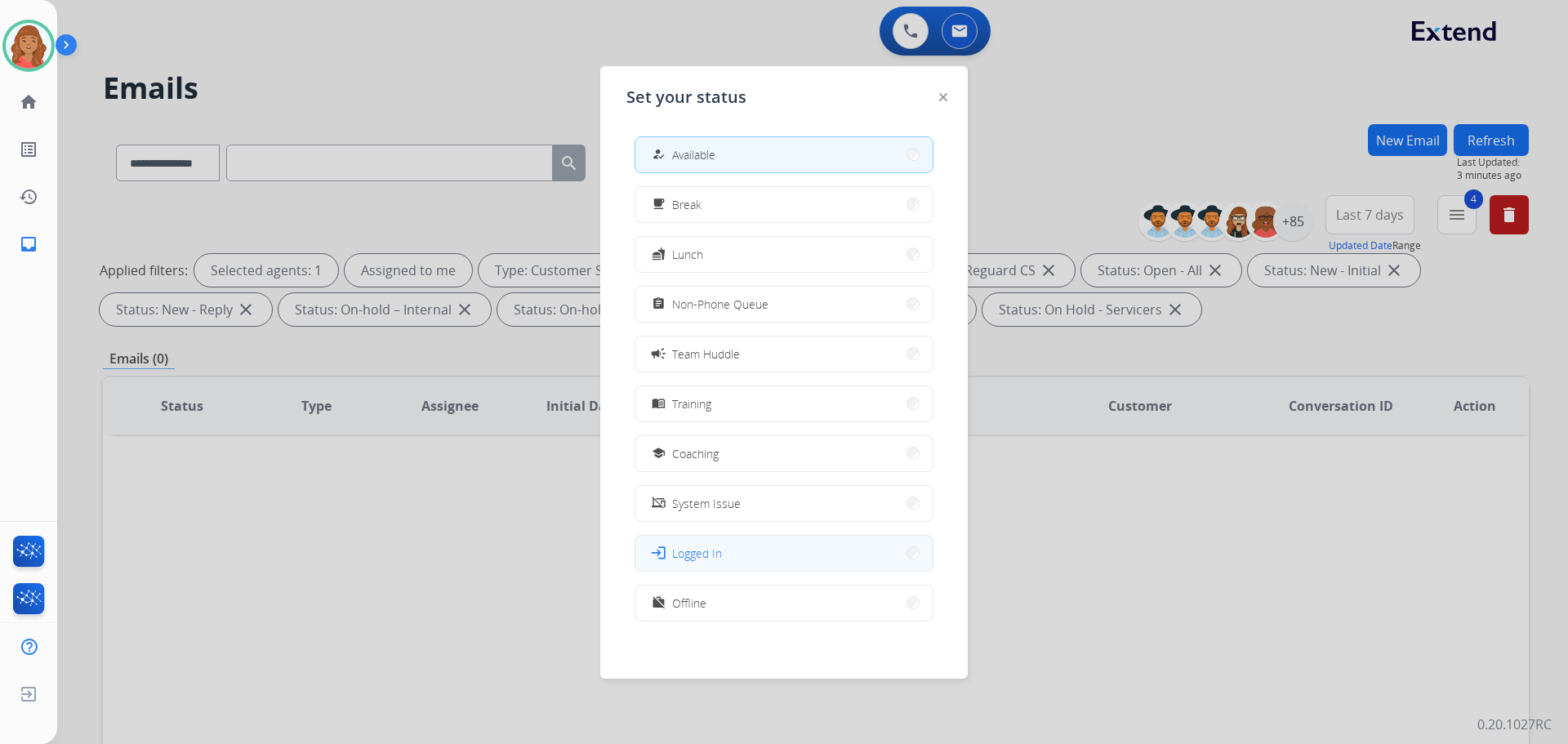
scroll to position [5, 0]
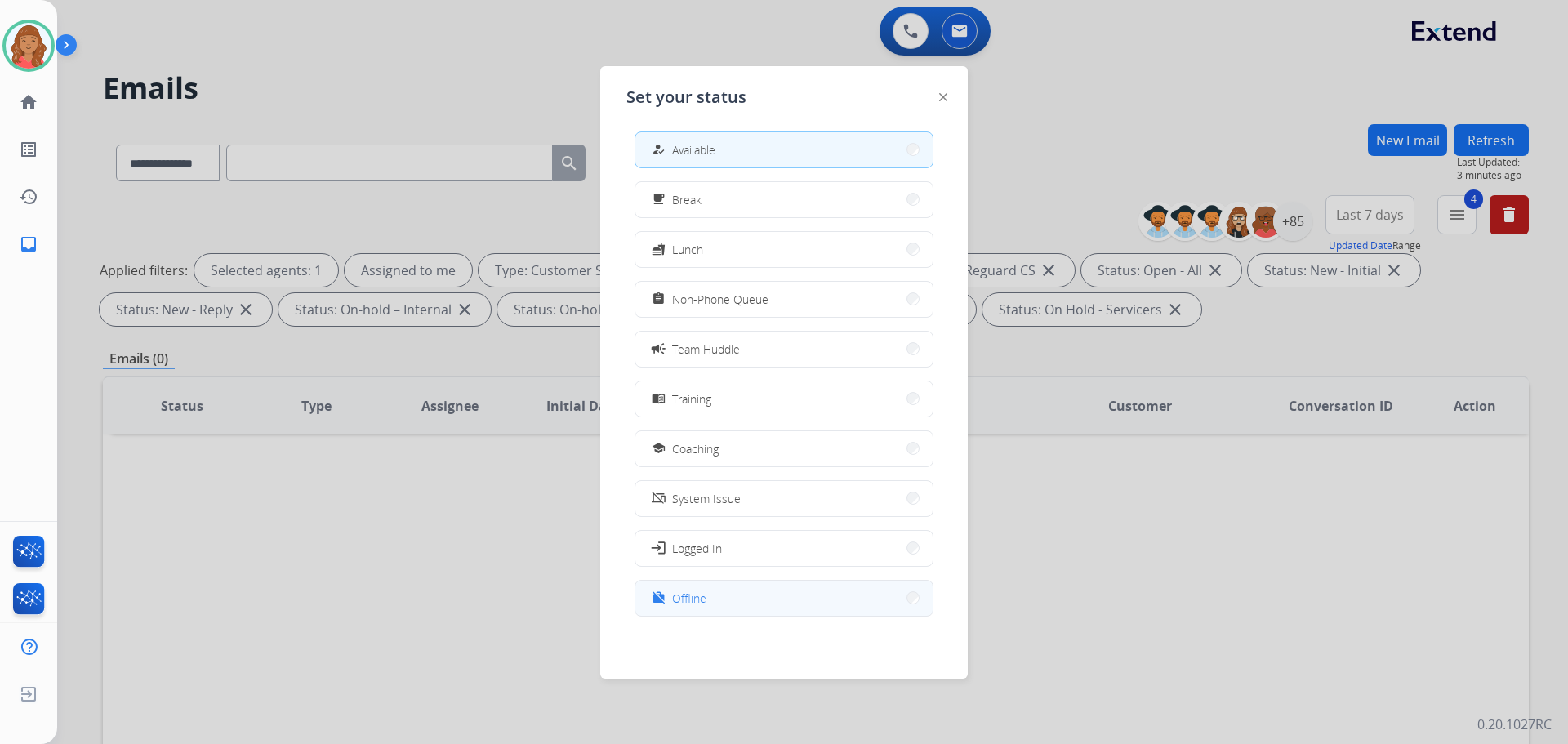
click at [701, 602] on span "Offline" at bounding box center [690, 598] width 35 height 17
